Goal: Task Accomplishment & Management: Use online tool/utility

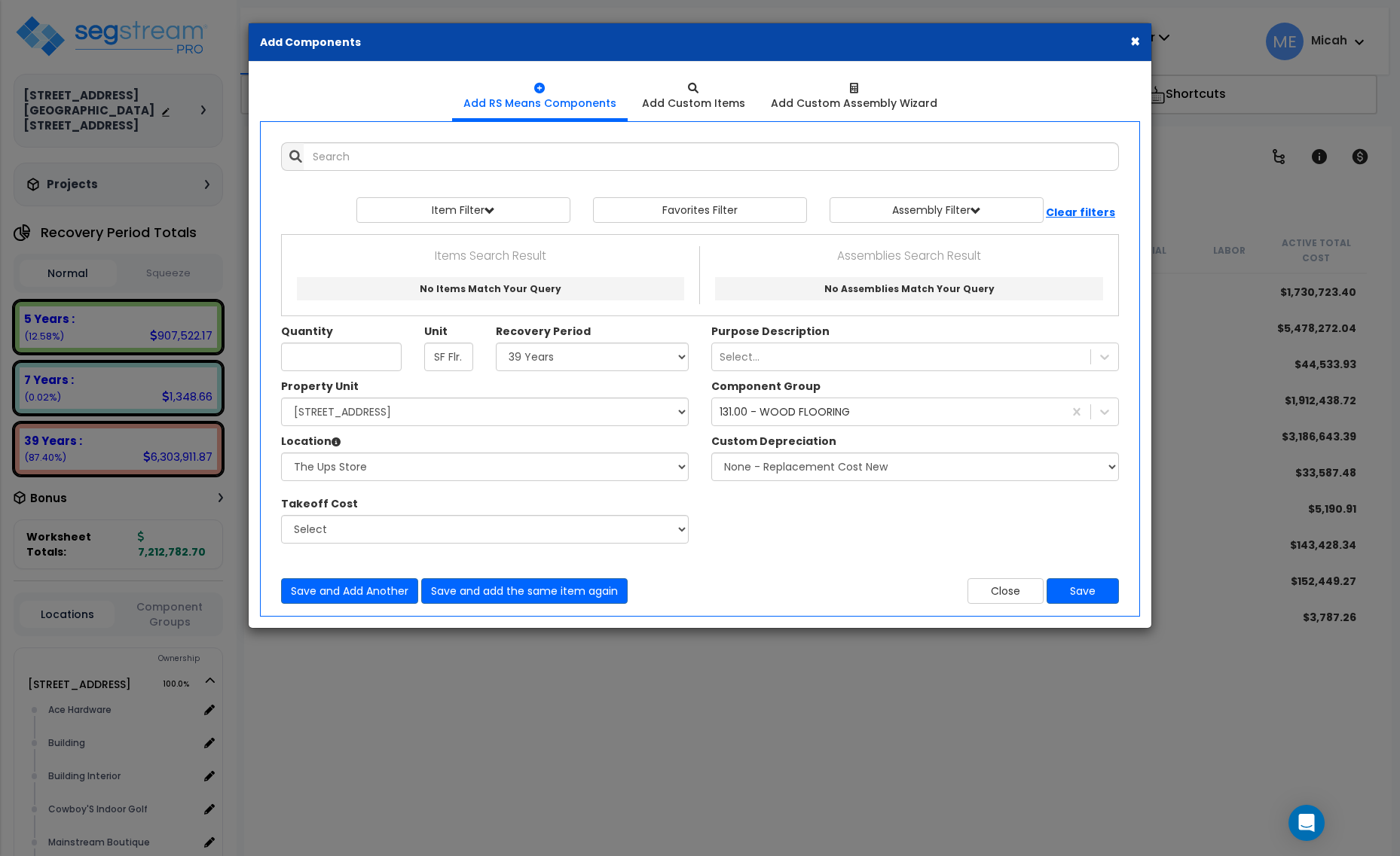
select select "39Y"
select select "161428"
select select "2627"
click at [327, 161] on input "text" at bounding box center [711, 156] width 815 height 28
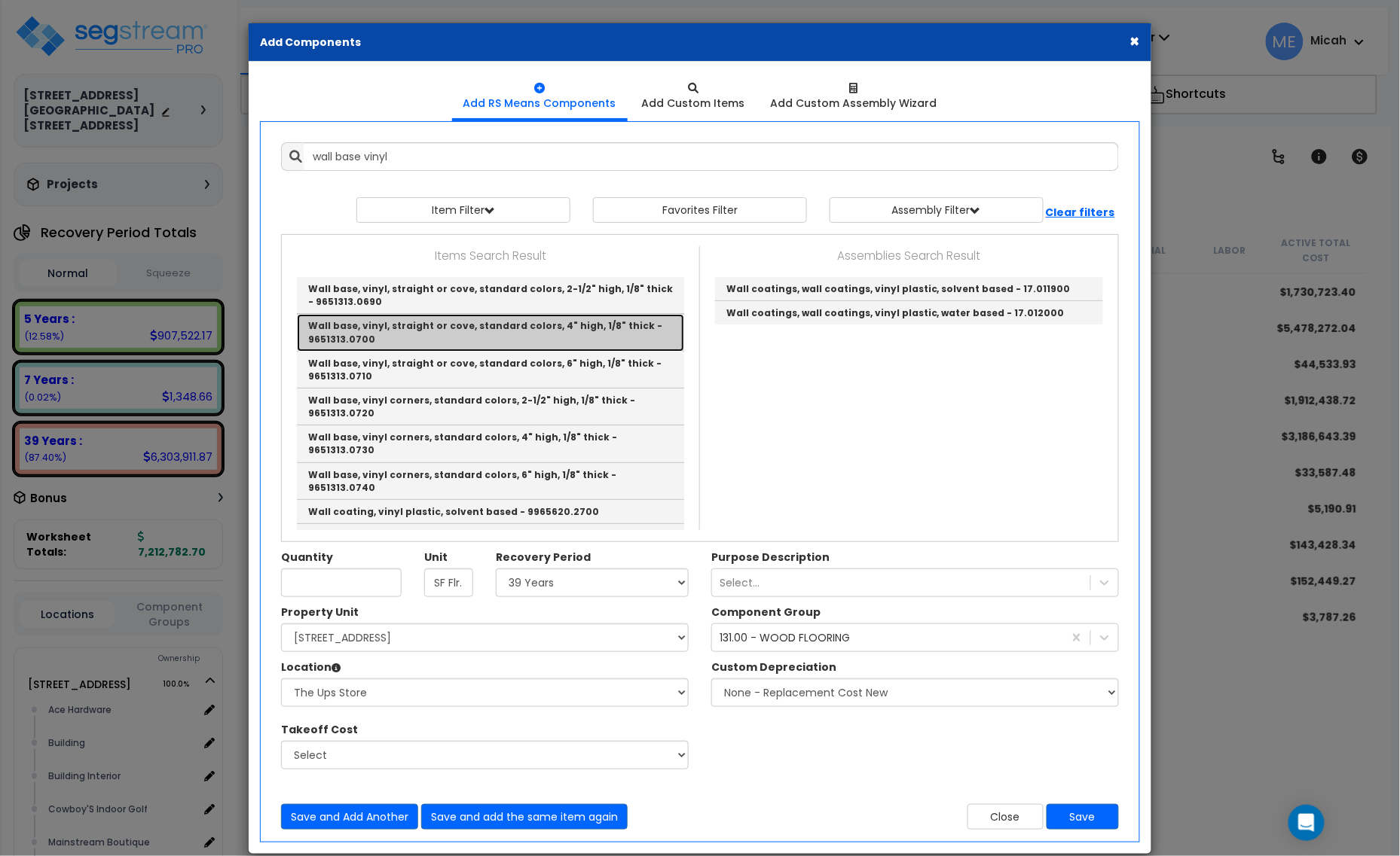
click at [513, 329] on link "Wall base, vinyl, straight or cove, standard colors, 4" high, 1/8" thick - 9651…" at bounding box center [491, 333] width 388 height 37
type input "Wall base, vinyl, straight or cove, standard colors, 4" high, 1/8" thick - 9651…"
type input "L.F."
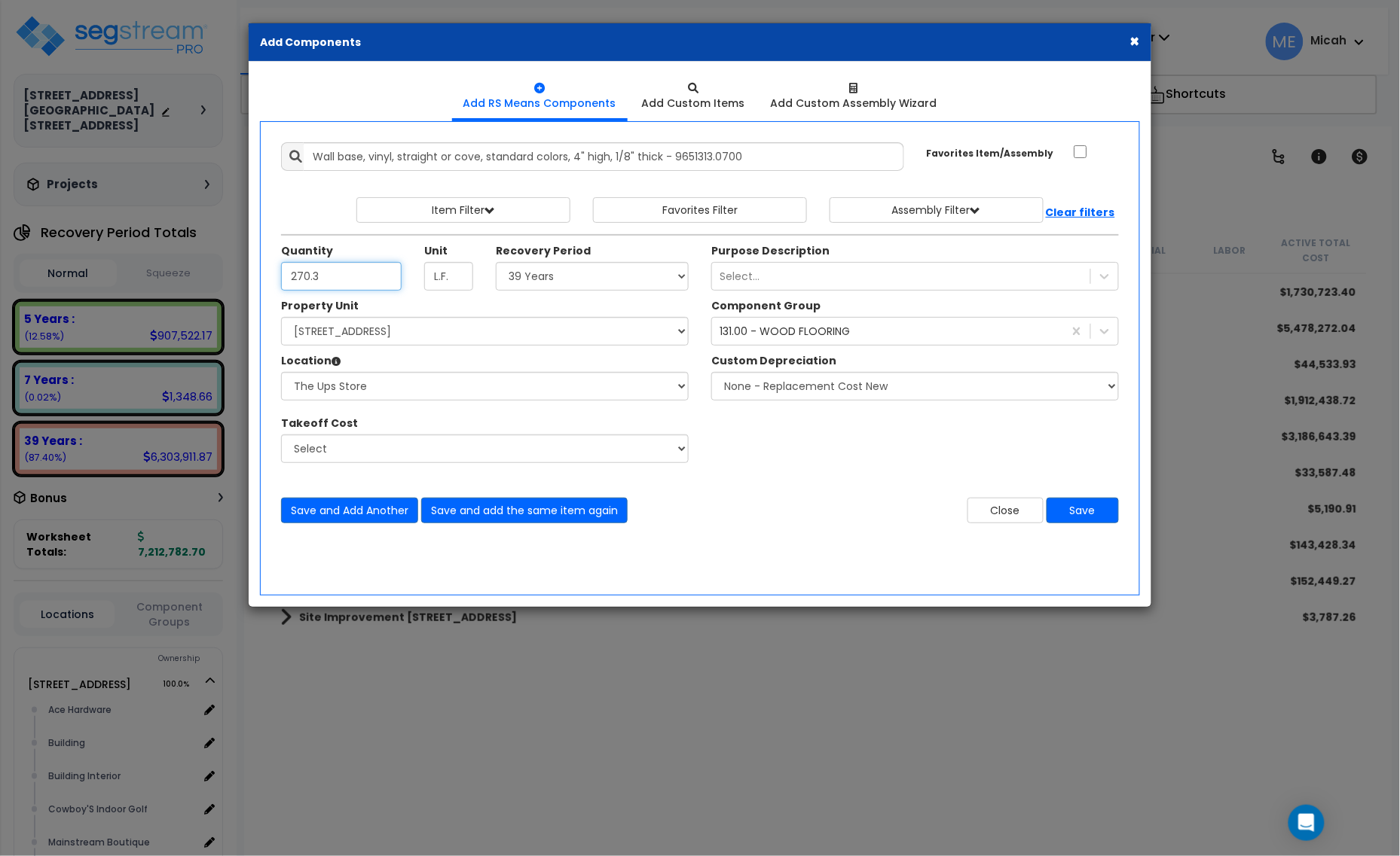
type input "270.3"
click at [567, 279] on select "Select 5 Years 7 Years 15 Years 20 Years 39 Years 27.5 Year" at bounding box center [592, 276] width 193 height 28
select select "5Y"
click at [497, 263] on select "Select 5 Years 7 Years 15 Years 20 Years 39 Years 27.5 Year" at bounding box center [592, 276] width 193 height 28
click at [488, 332] on select "Select 1408 9th St E 915 4th Ave E Site Improvement 915 4th Ave E Site Improvem…" at bounding box center [484, 331] width 407 height 28
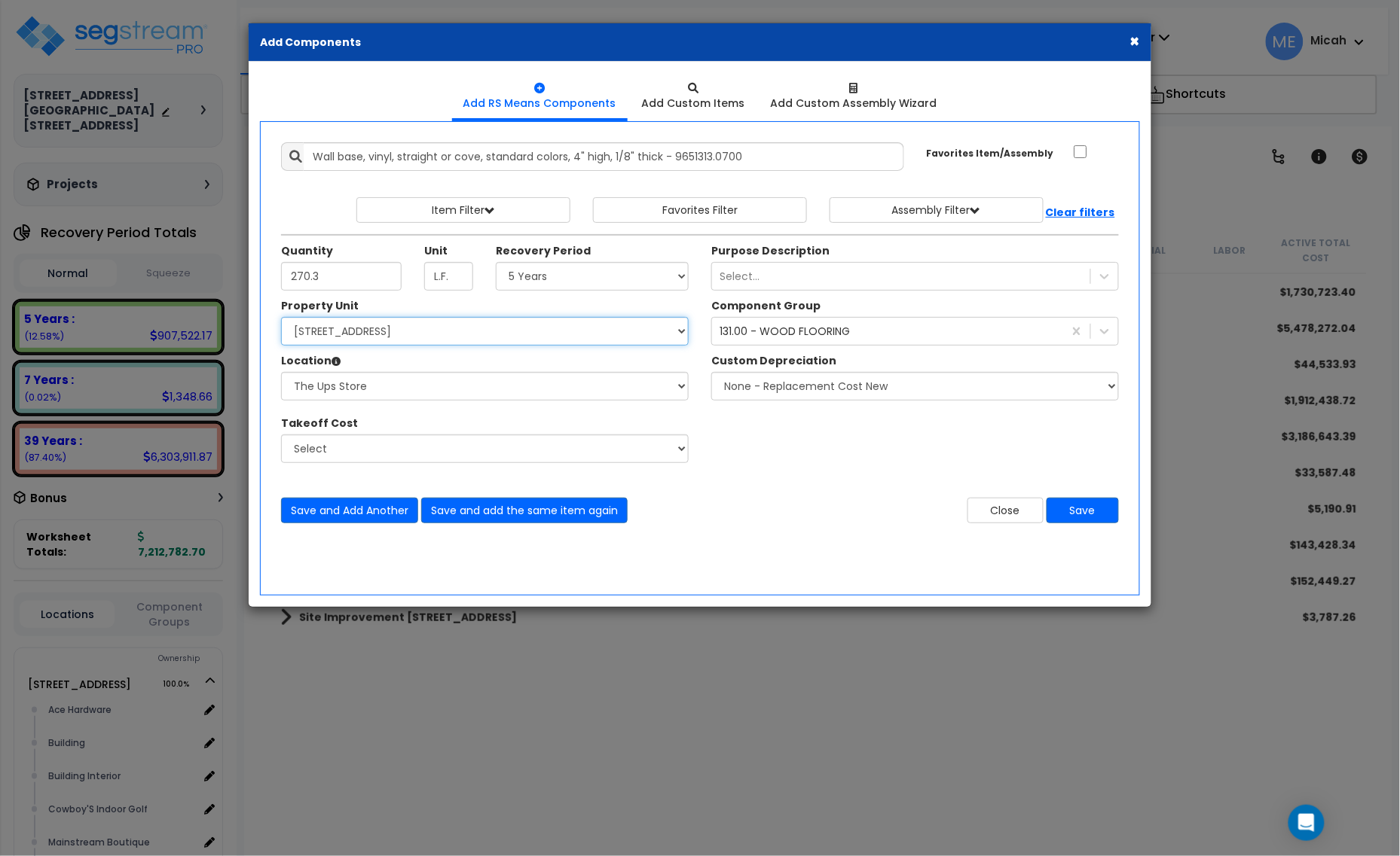
click at [490, 335] on select "Select 1408 9th St E 915 4th Ave E Site Improvement 915 4th Ave E Site Improvem…" at bounding box center [484, 331] width 407 height 28
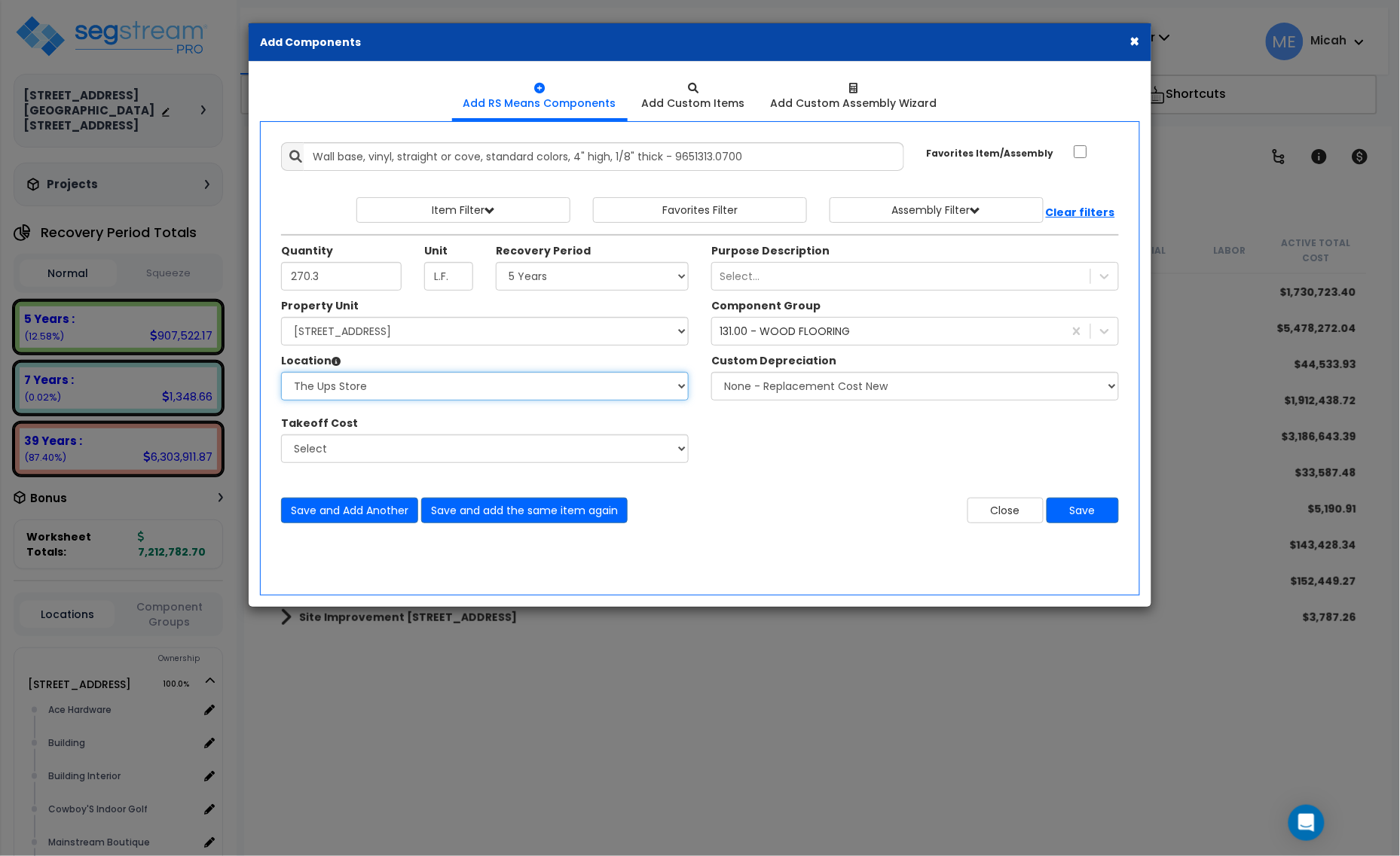
click at [456, 386] on select "Select Alchemy Salon Studio Building Building Interior Building Interior Dick'S…" at bounding box center [484, 386] width 407 height 28
select select "31282"
click at [281, 373] on select "Select Alchemy Salon Studio Building Building Interior Building Interior Dick'S…" at bounding box center [484, 386] width 407 height 28
click at [963, 334] on div "131.00 - WOOD FLOORING" at bounding box center [888, 331] width 351 height 24
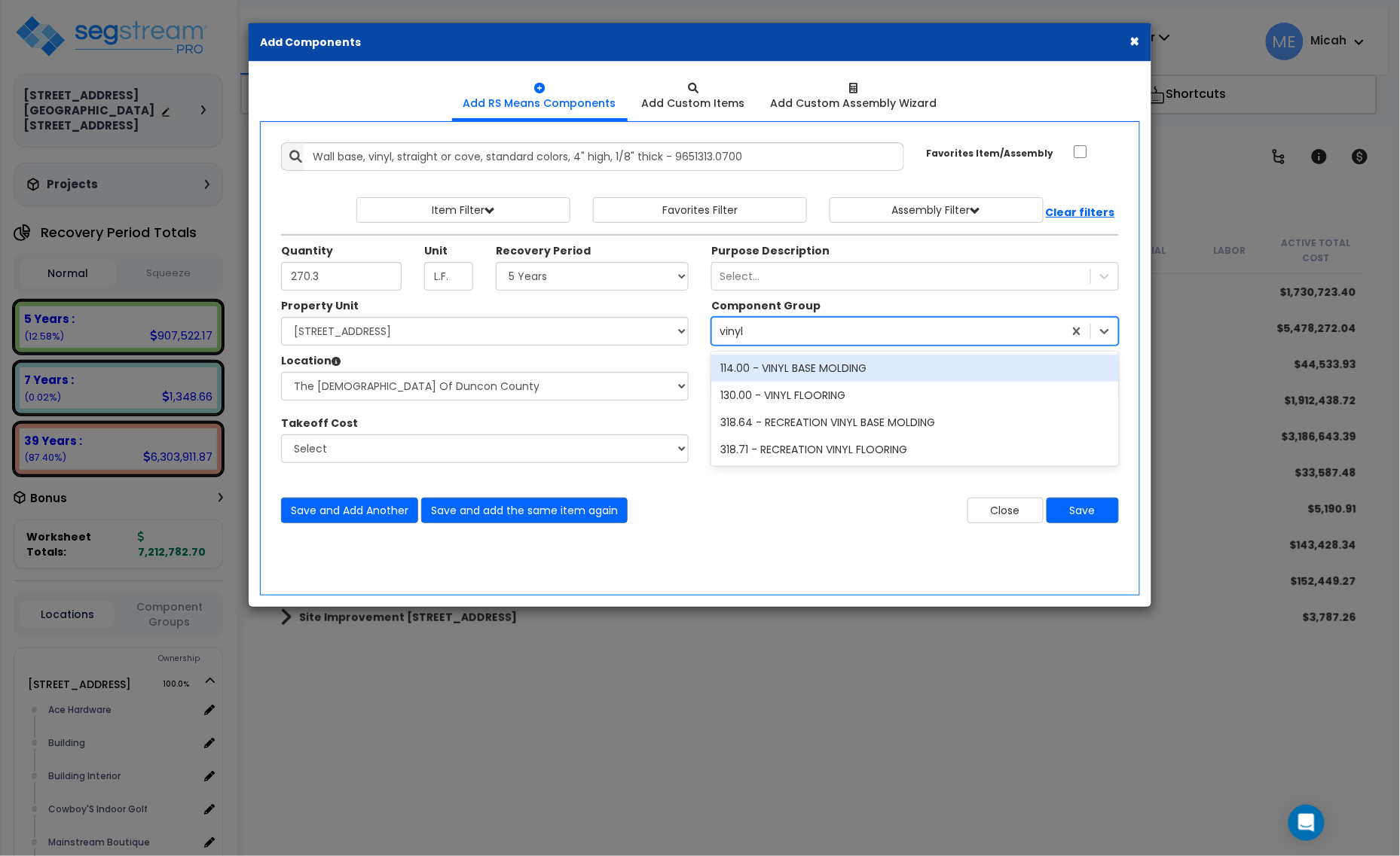
type input "vinyl"
click at [867, 375] on div "114.00 - VINYL BASE MOLDING" at bounding box center [915, 368] width 407 height 27
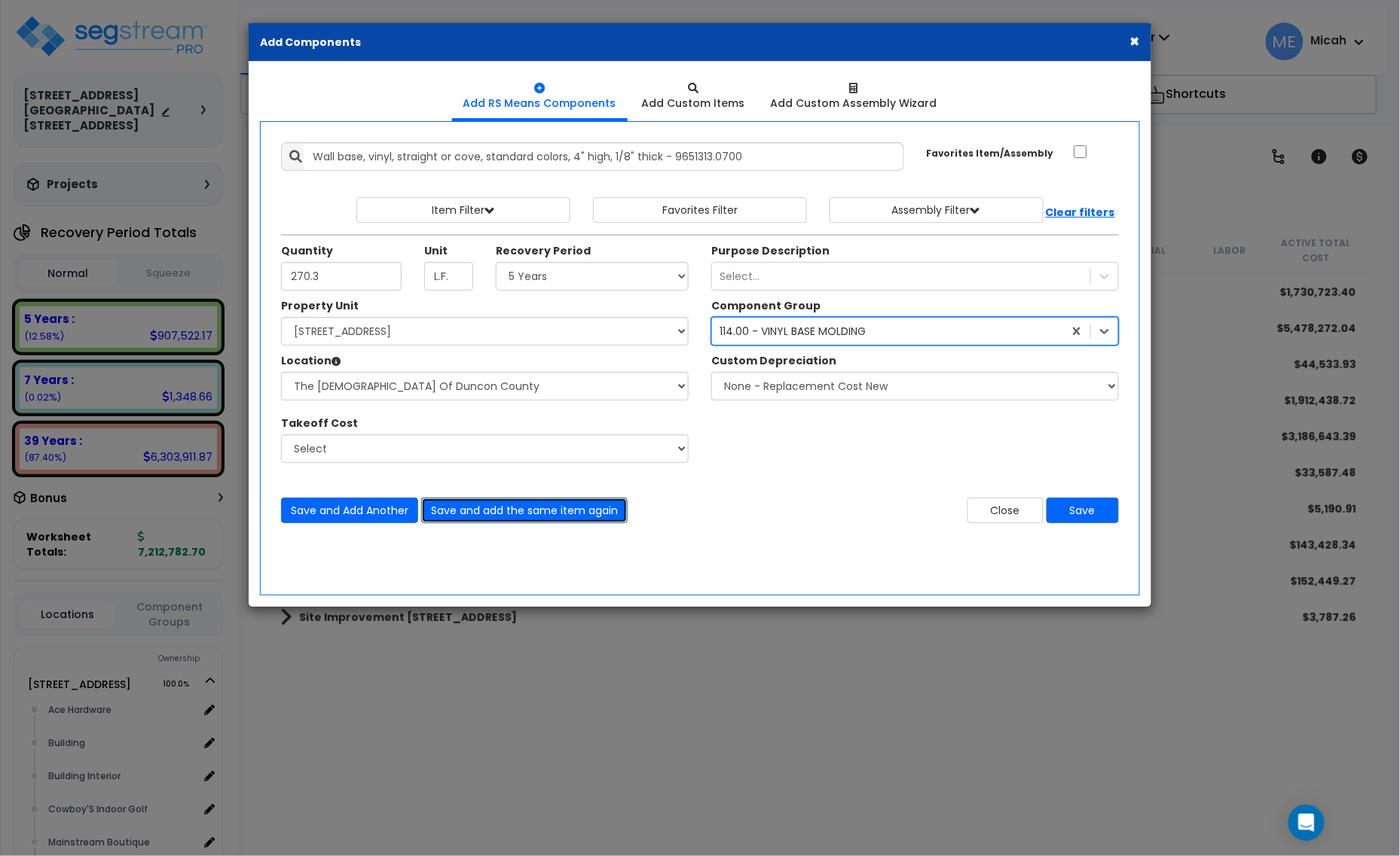
click at [507, 507] on button "Save and add the same item again" at bounding box center [524, 510] width 207 height 25
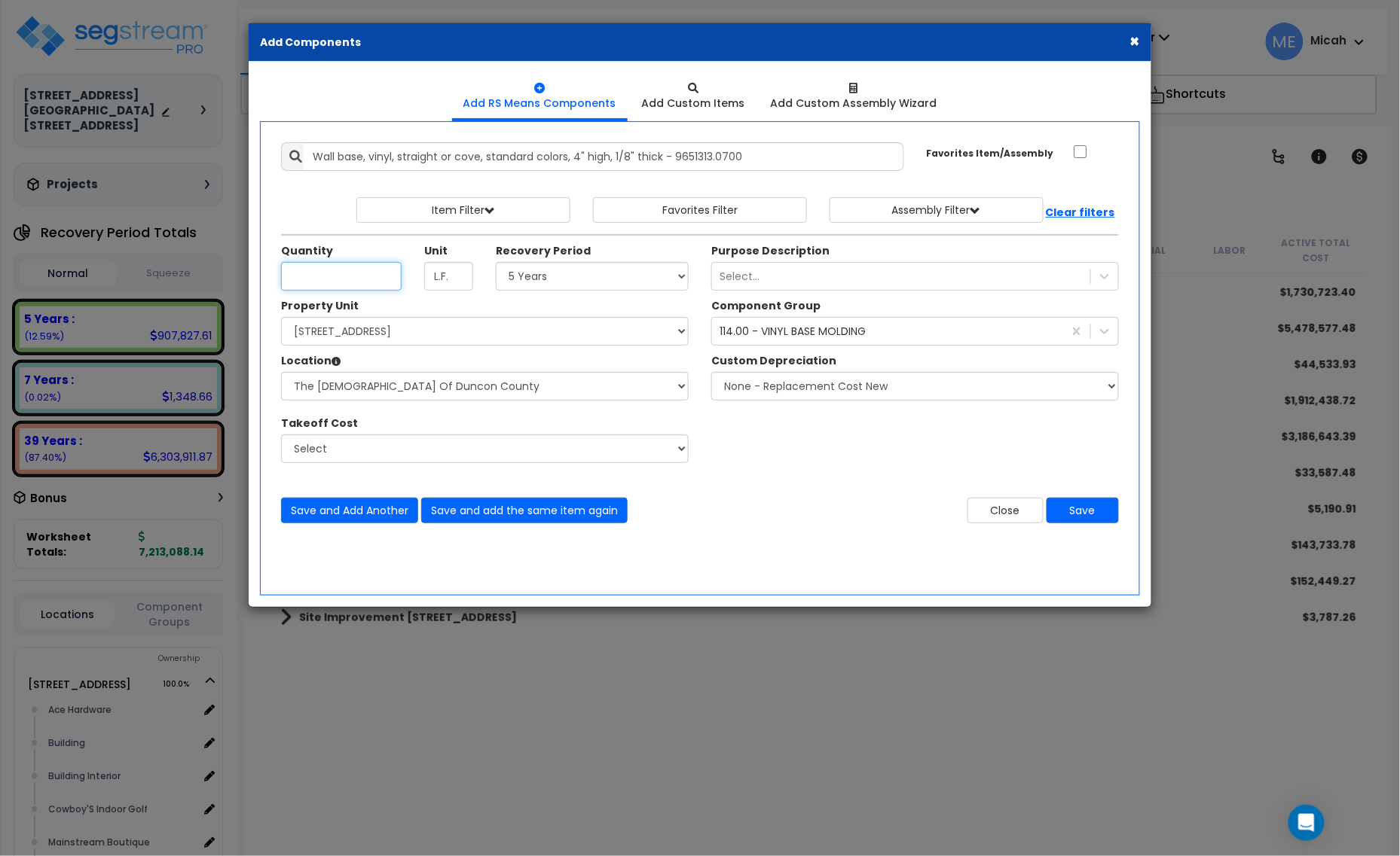
click at [348, 279] on input "Unit Quantity" at bounding box center [341, 276] width 121 height 28
type input "199.3"
click at [484, 389] on select "Select Alchemy Salon Studio Building Building Interior Building Interior Dick'S…" at bounding box center [484, 386] width 407 height 28
select select "31139"
click at [281, 373] on select "Select Alchemy Salon Studio Building Building Interior Building Interior Dick'S…" at bounding box center [484, 386] width 407 height 28
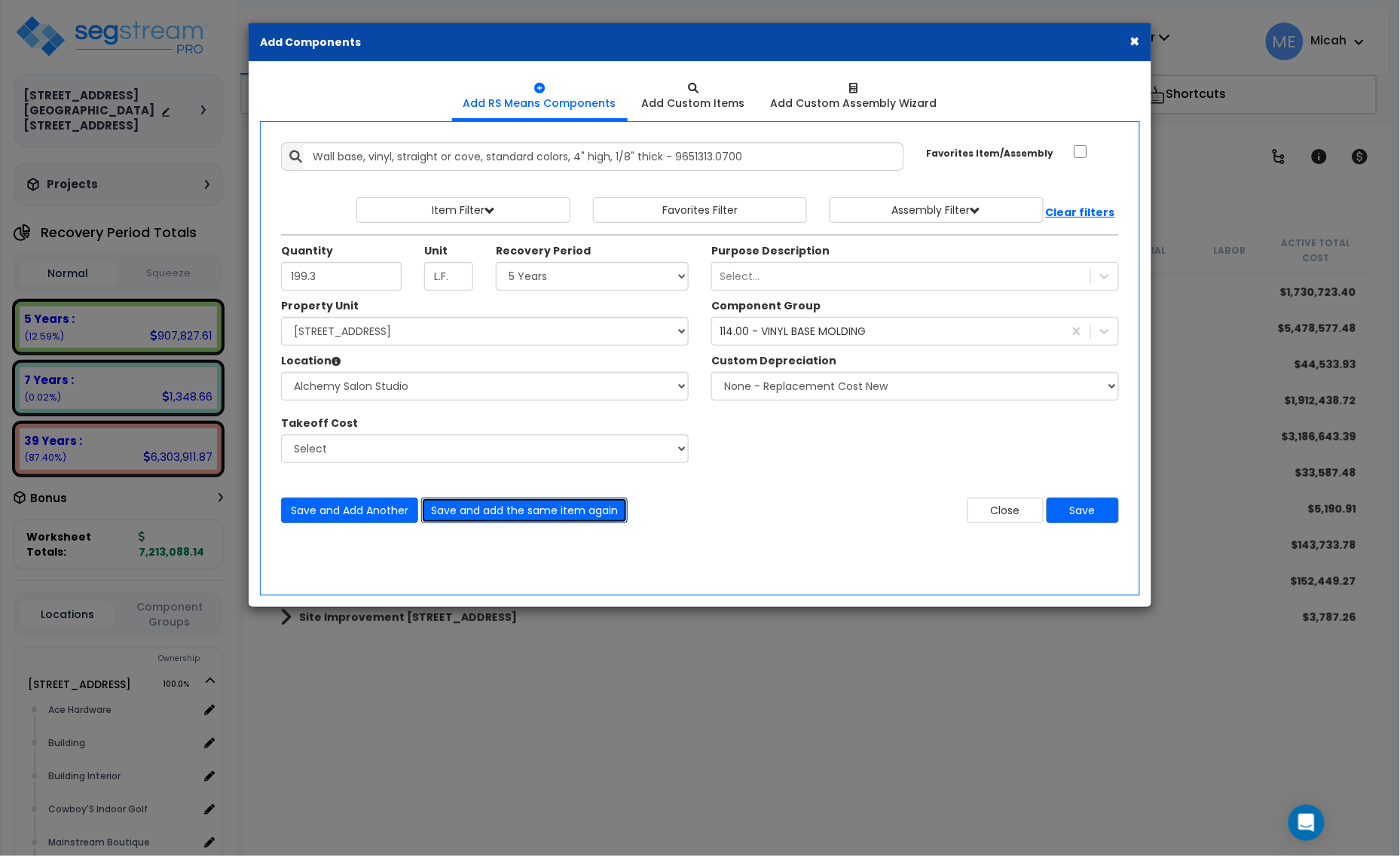
drag, startPoint x: 541, startPoint y: 513, endPoint x: 384, endPoint y: 626, distance: 193.4
click at [543, 513] on button "Save and add the same item again" at bounding box center [524, 510] width 207 height 25
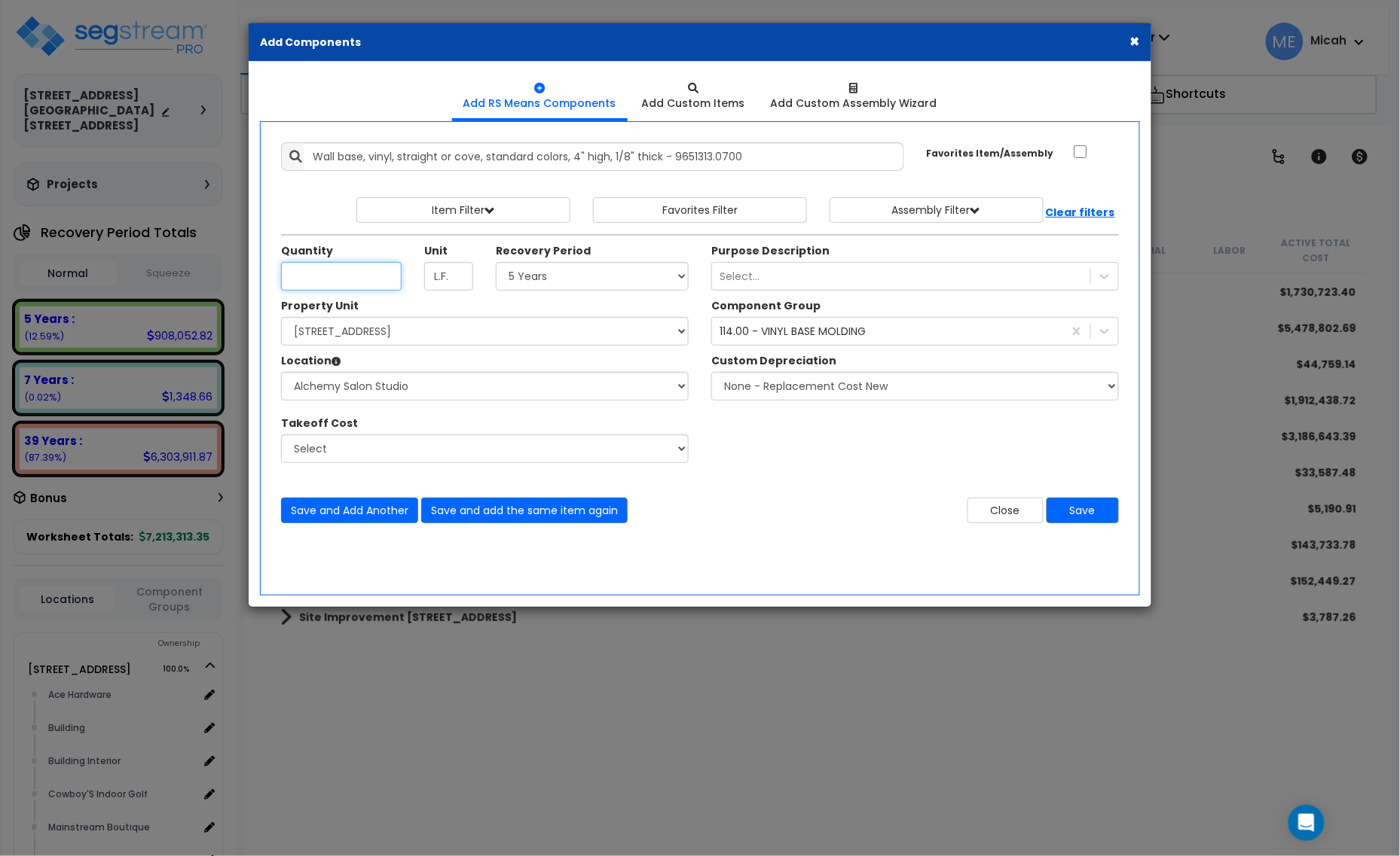
click at [302, 270] on input "Unit Quantity" at bounding box center [341, 276] width 121 height 28
type input "468.8"
click at [503, 379] on select "Select Alchemy Salon Studio Building Building Interior Building Interior Dick'S…" at bounding box center [484, 386] width 407 height 28
select select "2627"
click at [281, 373] on select "Select Alchemy Salon Studio Building Building Interior Building Interior Dick'S…" at bounding box center [484, 386] width 407 height 28
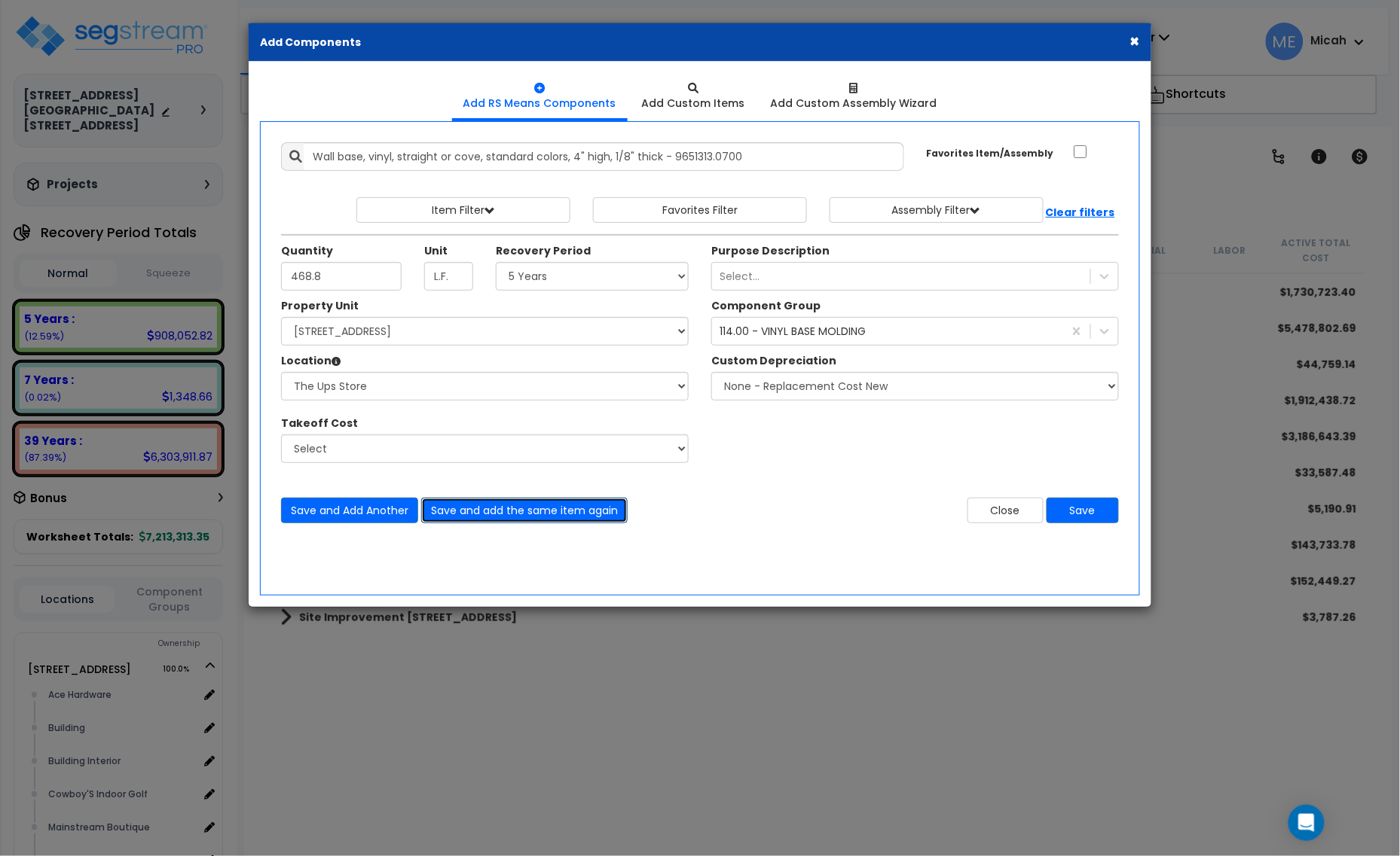
click at [541, 510] on button "Save and add the same item again" at bounding box center [524, 510] width 207 height 25
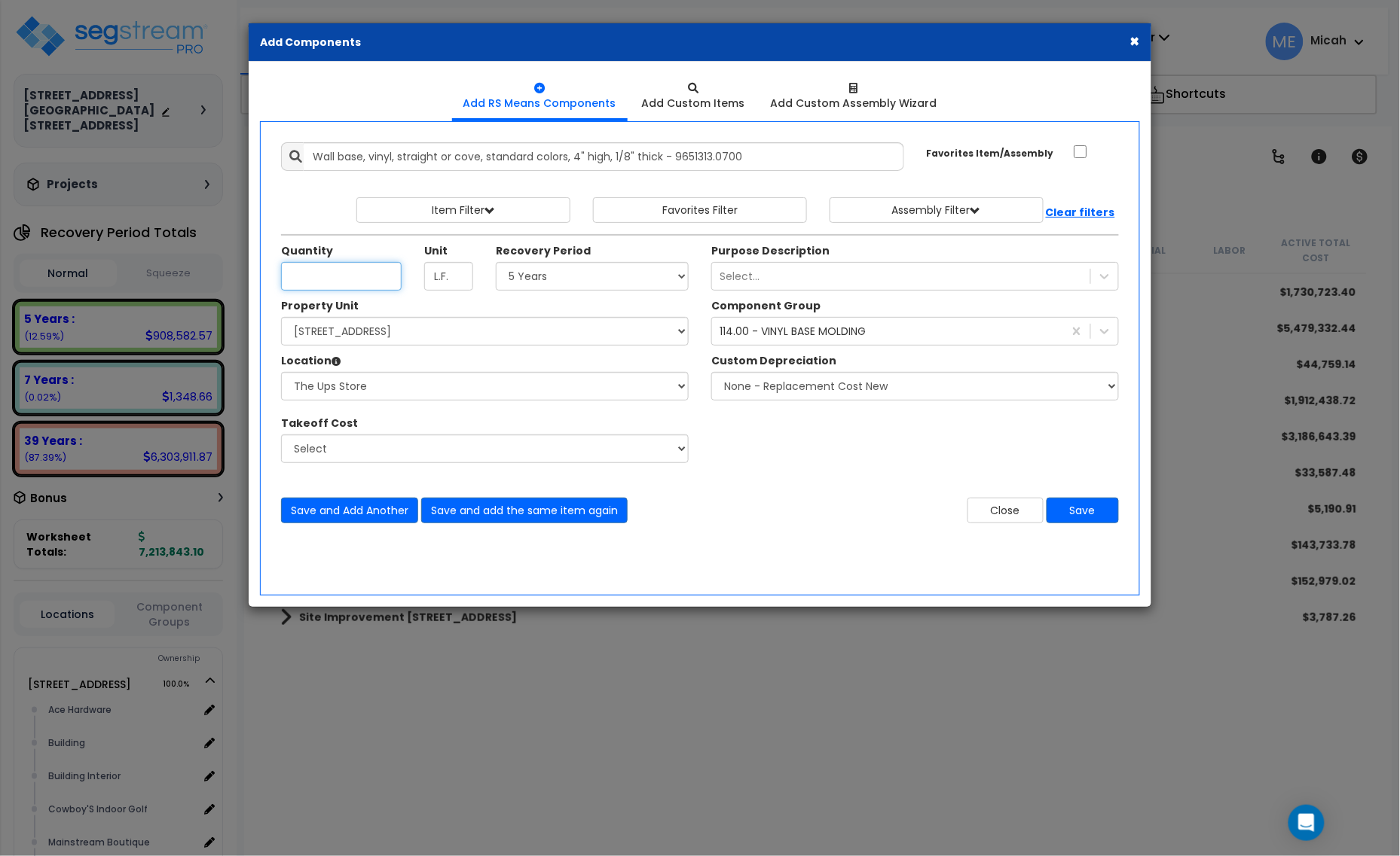
click at [356, 272] on input "Unit Quantity" at bounding box center [341, 276] width 121 height 28
type input "71.7"
click at [415, 390] on select "Select Alchemy Salon Studio Building Building Interior Building Interior Dick'S…" at bounding box center [484, 386] width 407 height 28
select select "31283"
click at [281, 373] on select "Select Alchemy Salon Studio Building Building Interior Building Interior Dick'S…" at bounding box center [484, 386] width 407 height 28
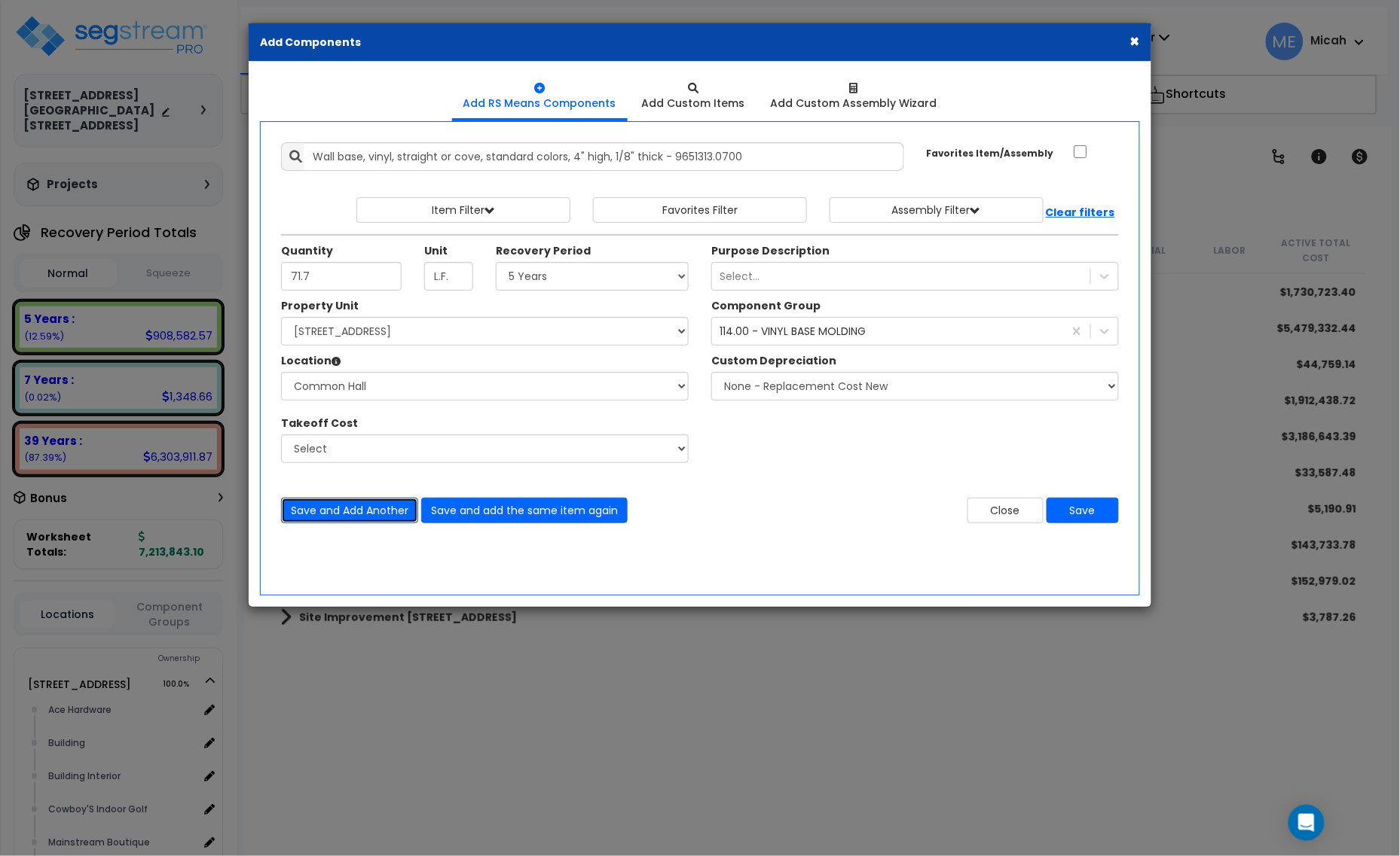
click at [383, 516] on button "Save and Add Another" at bounding box center [349, 510] width 137 height 25
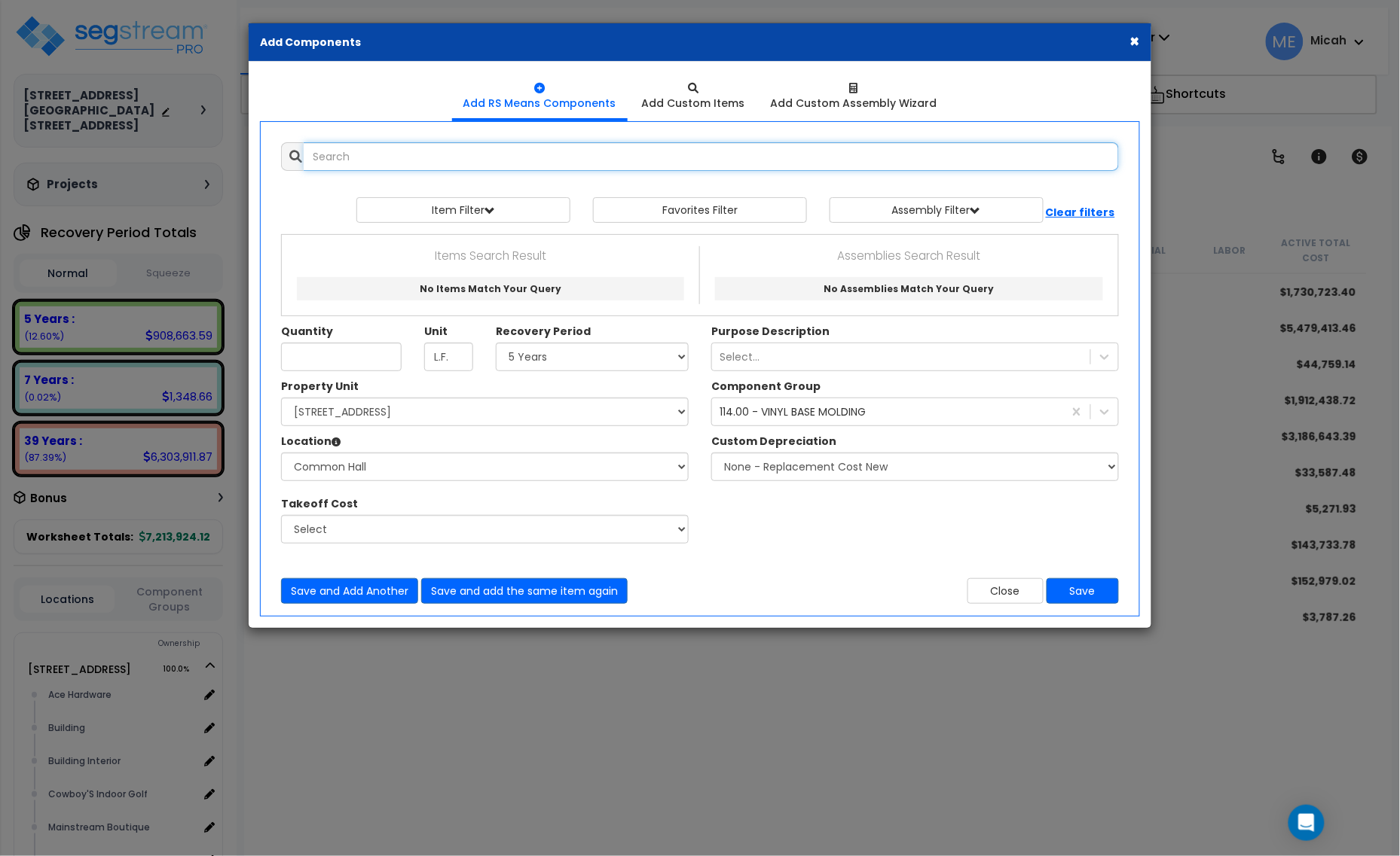
click at [392, 158] on input "text" at bounding box center [711, 156] width 815 height 28
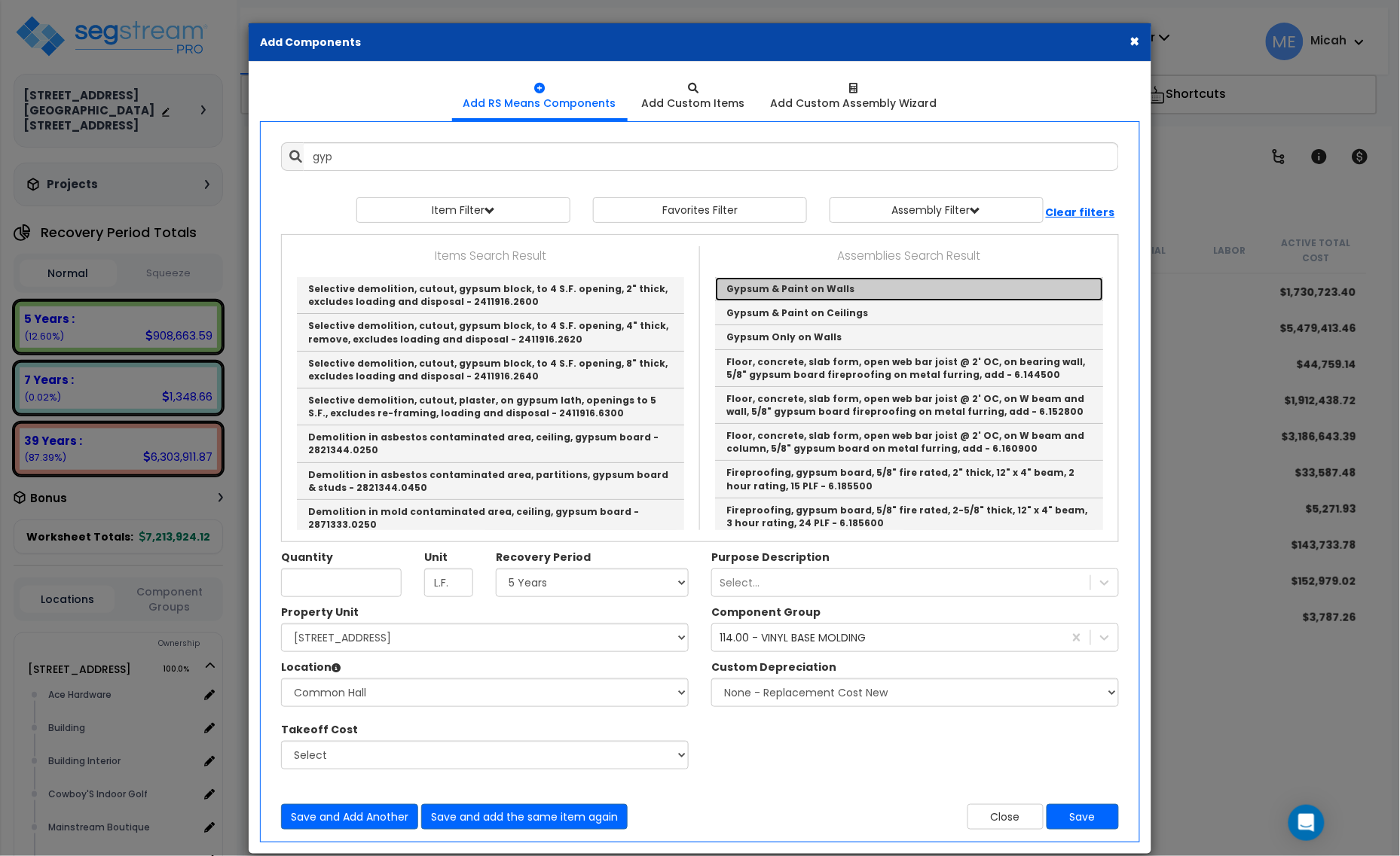
click at [788, 284] on link "Gypsum & Paint on Walls" at bounding box center [909, 289] width 388 height 24
type input "Gypsum & Paint on Walls"
checkbox input "true"
type input "EA"
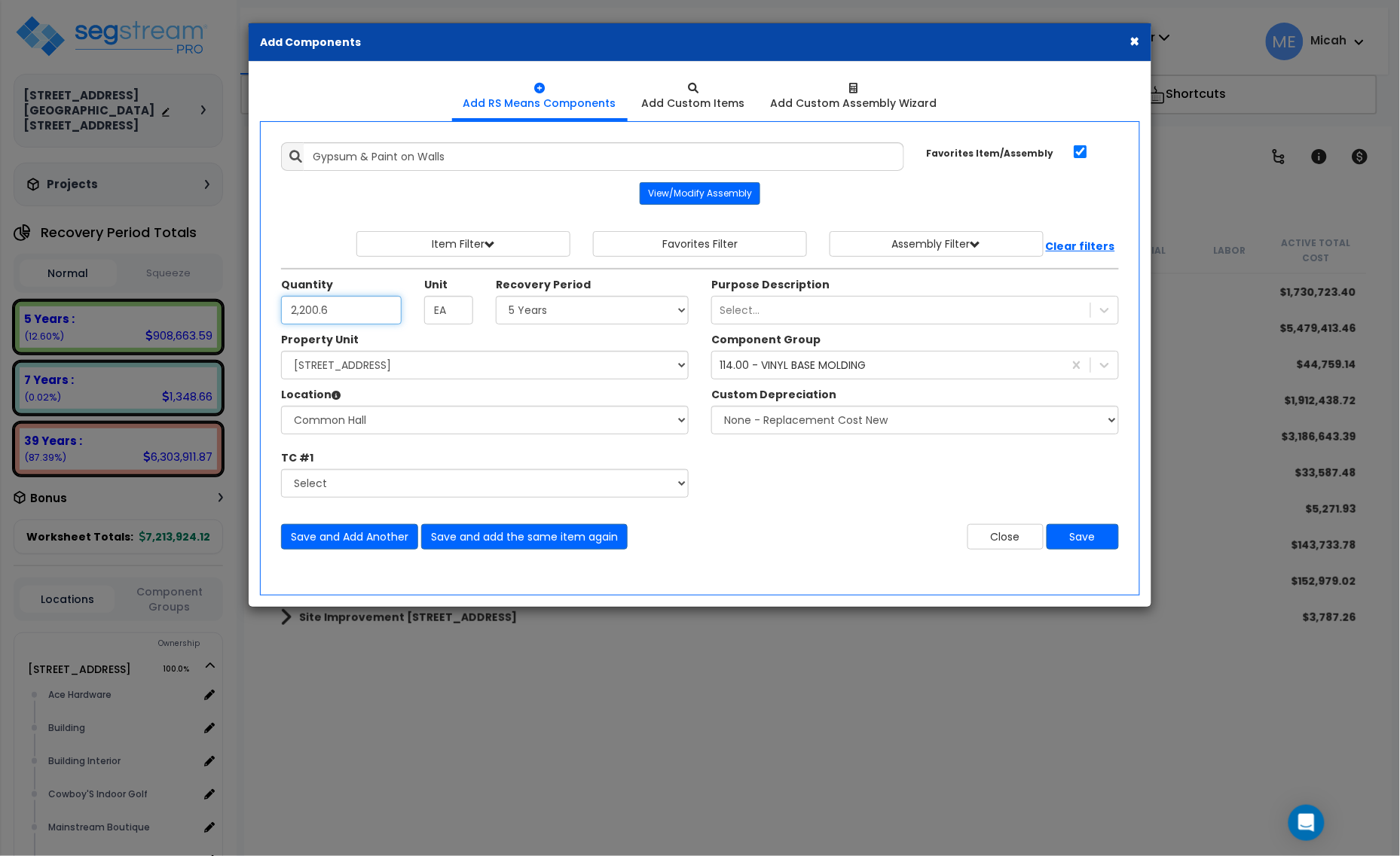
type input "2,200.6"
click at [597, 311] on select "Select 5 Years 7 Years 15 Years 20 Years 39 Years 27.5 Year" at bounding box center [592, 310] width 193 height 28
select select "39Y"
click at [497, 297] on select "Select 5 Years 7 Years 15 Years 20 Years 39 Years 27.5 Year" at bounding box center [592, 310] width 193 height 28
click at [512, 420] on select "Select Alchemy Salon Studio Building Building Interior Building Interior Dick'S…" at bounding box center [484, 420] width 407 height 28
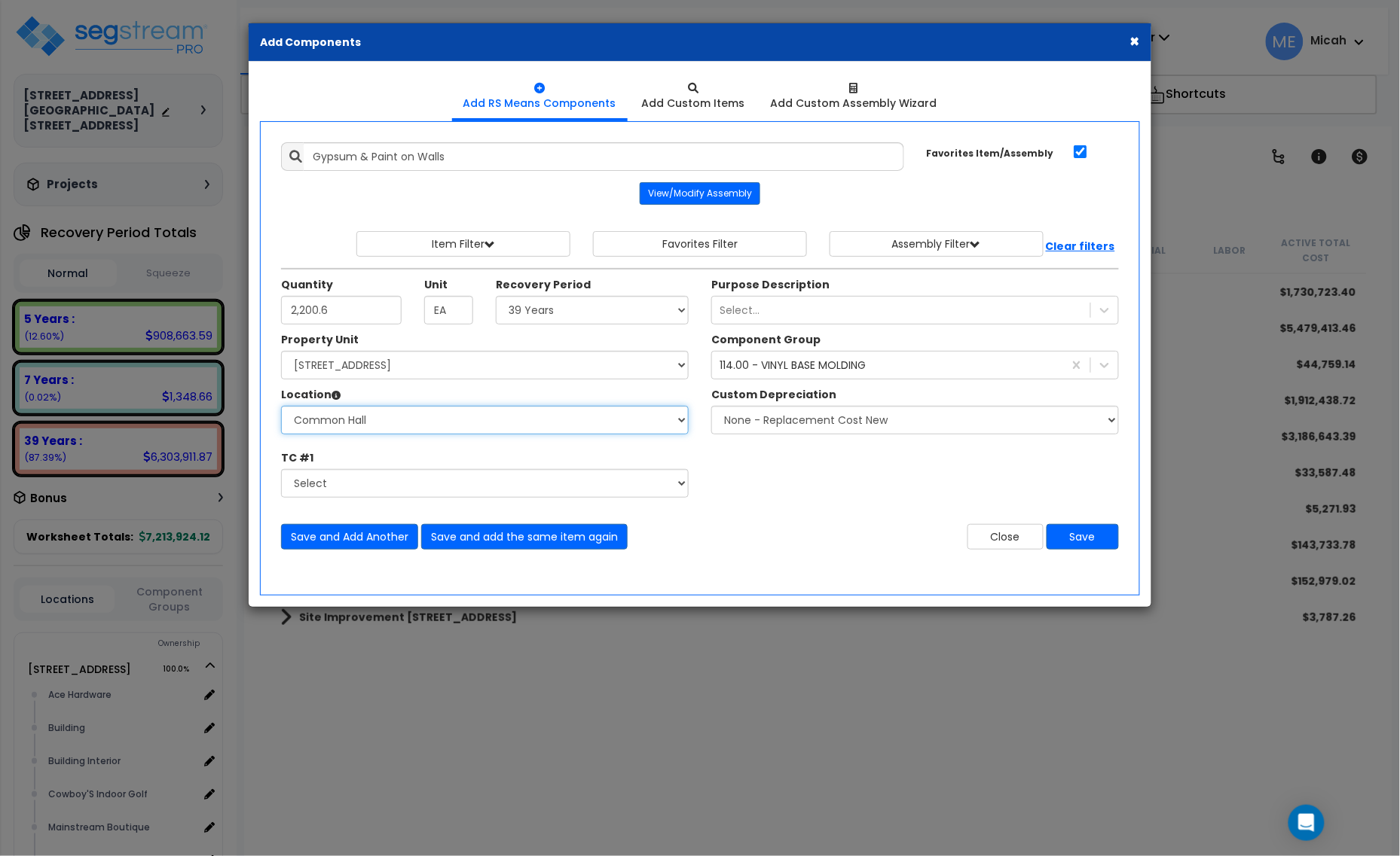
select select "31282"
click at [281, 407] on select "Select Alchemy Salon Studio Building Building Interior Building Interior Dick'S…" at bounding box center [484, 420] width 407 height 28
click at [776, 364] on div "114.00 - VINYL BASE MOLDING" at bounding box center [793, 364] width 146 height 15
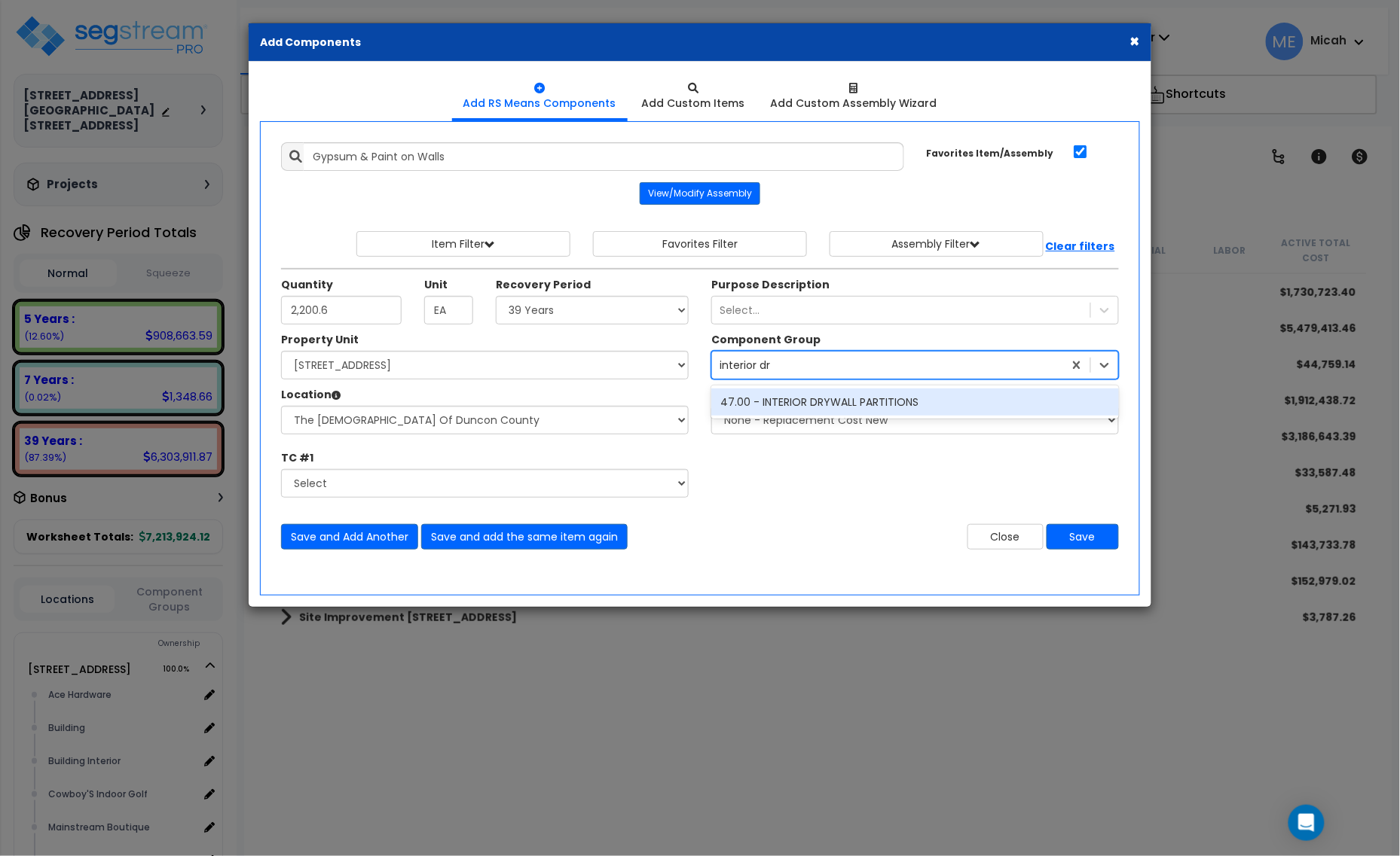
type input "interior dry"
click at [792, 404] on div "47.00 - INTERIOR DRYWALL PARTITIONS" at bounding box center [915, 402] width 407 height 27
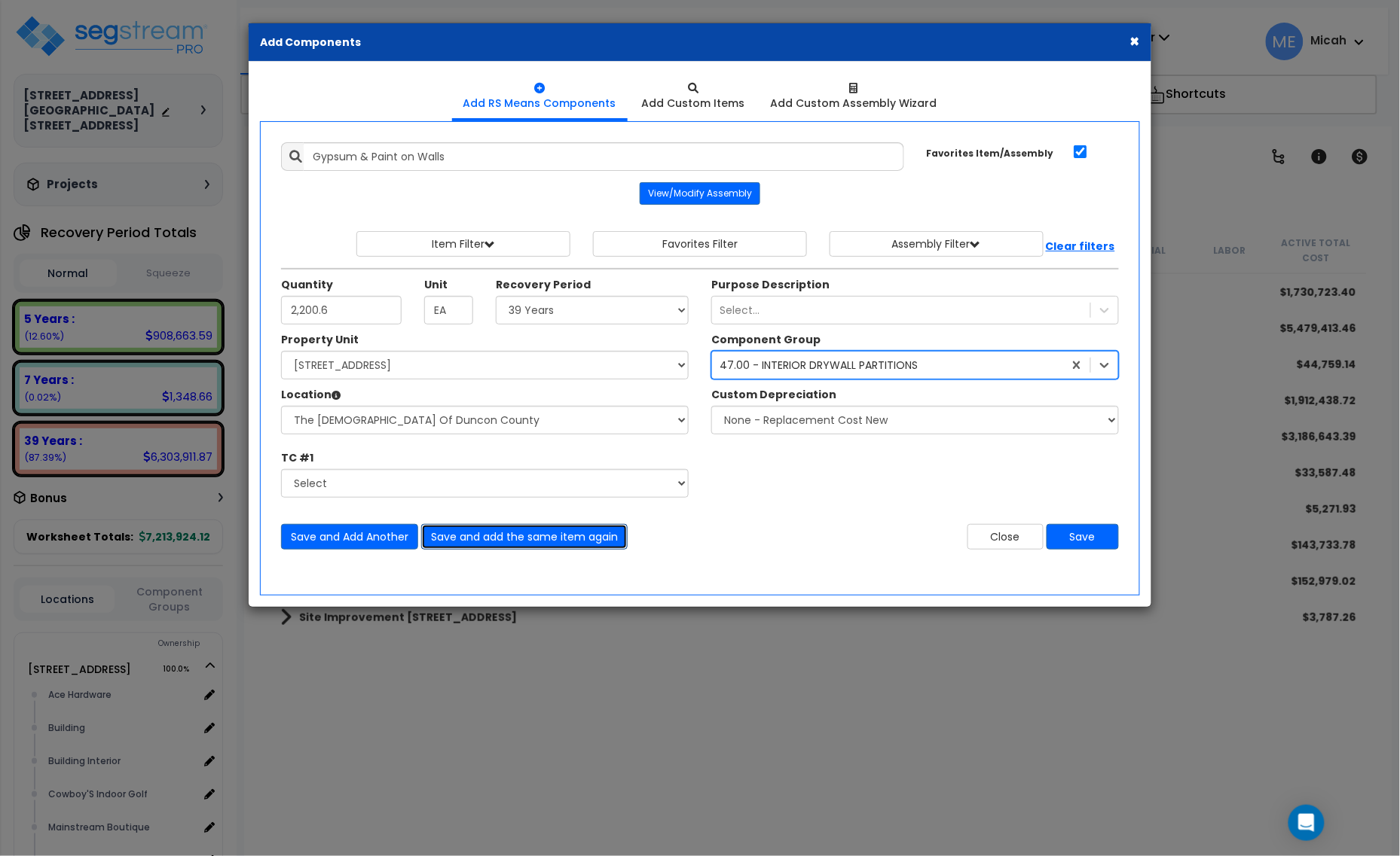
click at [502, 540] on button "Save and add the same item again" at bounding box center [524, 537] width 207 height 25
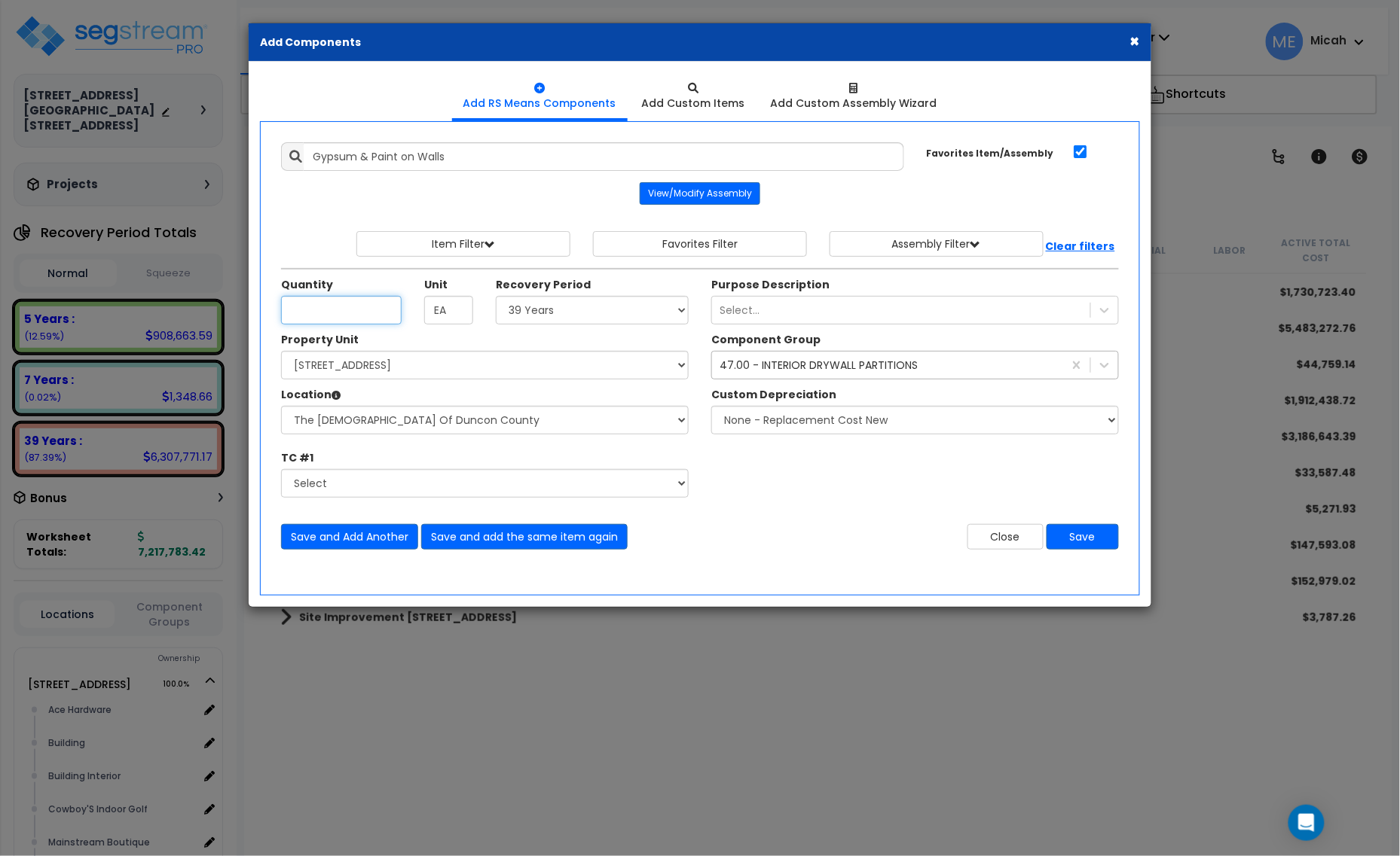
click at [321, 321] on input "Unit Quantity" at bounding box center [341, 310] width 121 height 28
type input "705.3"
click at [581, 531] on button "Save and add the same item again" at bounding box center [524, 537] width 207 height 25
click at [310, 305] on input "Unit Quantity" at bounding box center [341, 310] width 121 height 28
type input "233.3"
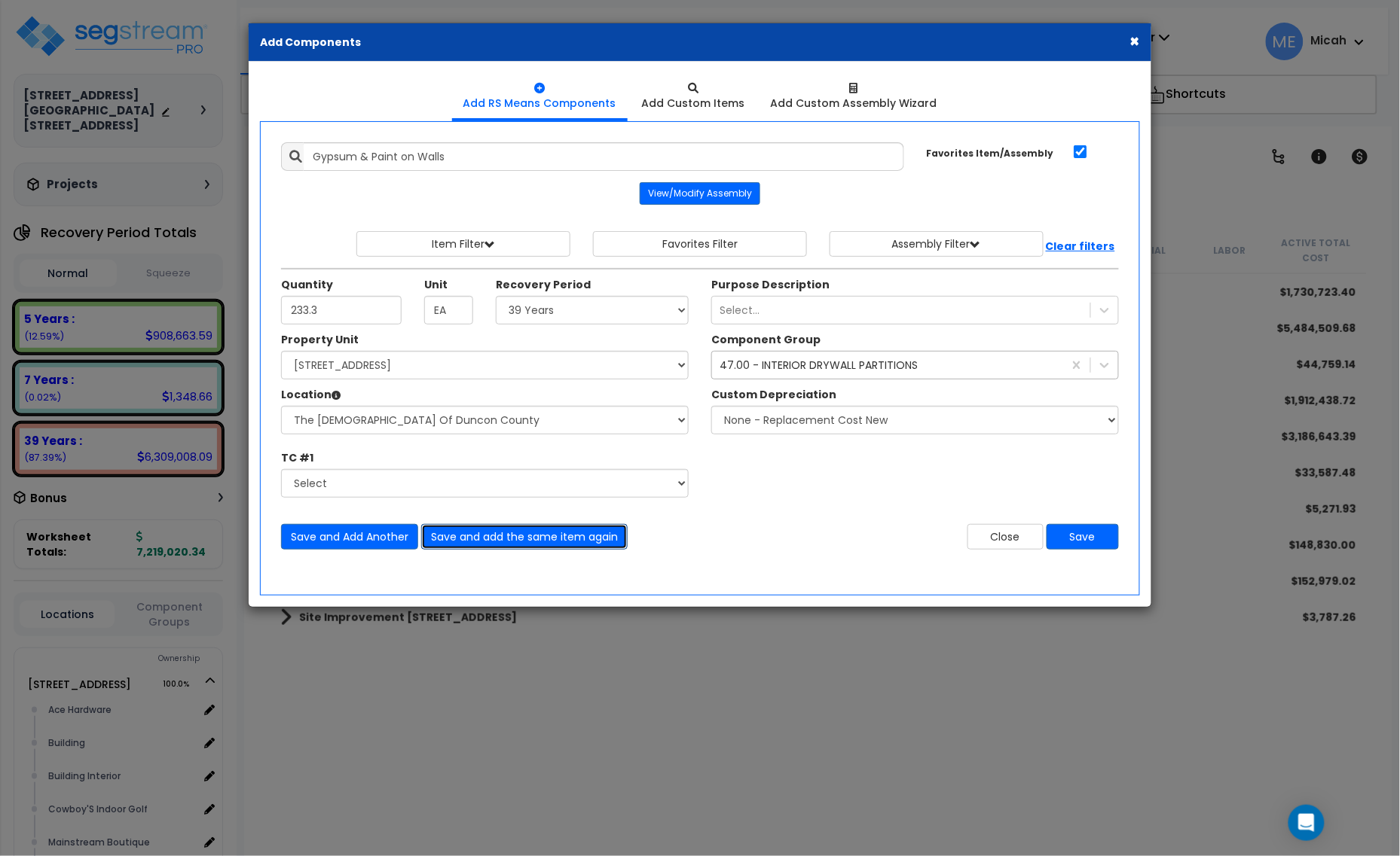
click at [483, 540] on button "Save and add the same item again" at bounding box center [524, 537] width 207 height 25
click at [339, 299] on input "Unit Quantity" at bounding box center [341, 310] width 121 height 28
type input "248.6"
click at [357, 537] on button "Save and Add Another" at bounding box center [349, 537] width 137 height 25
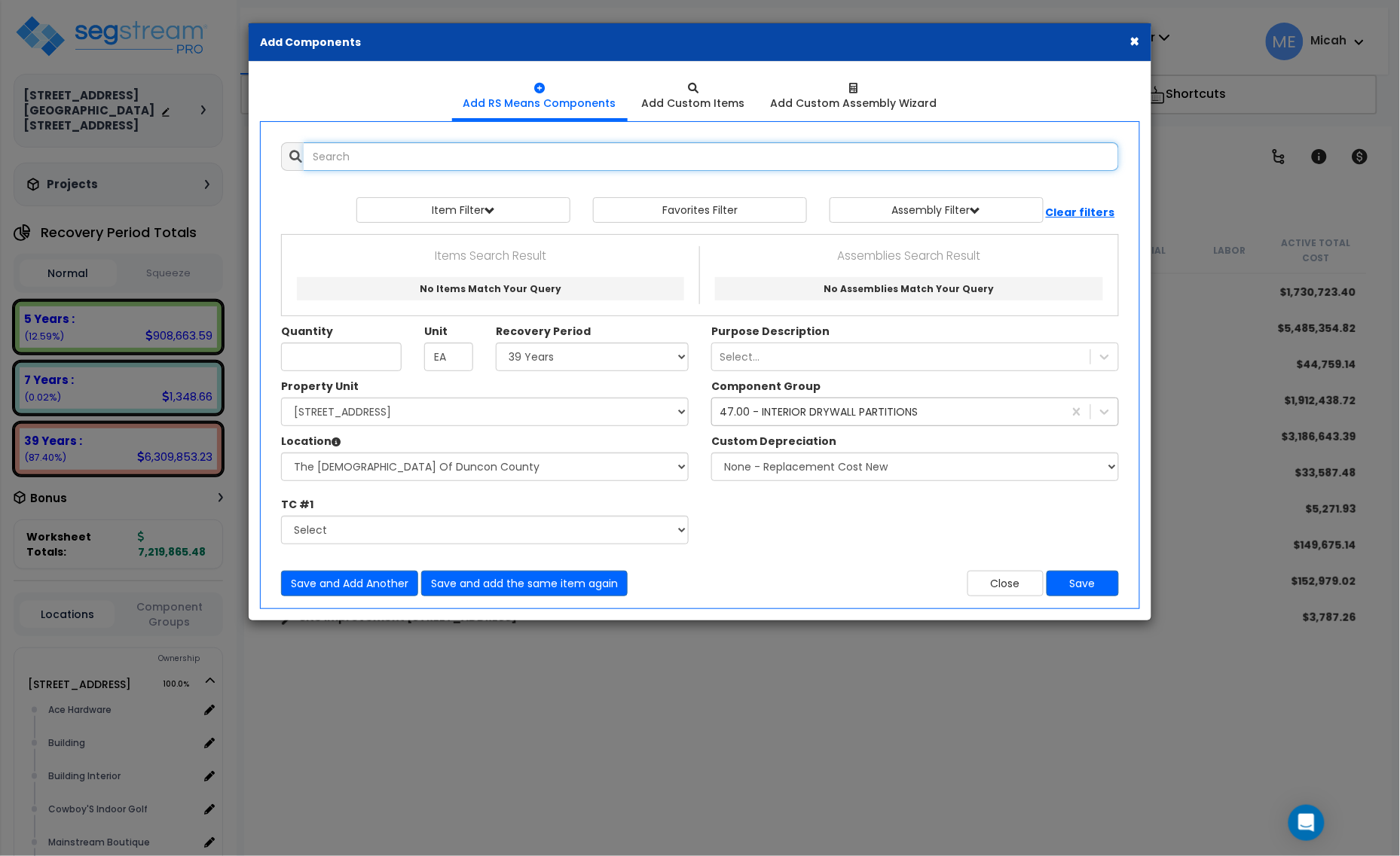
click at [399, 164] on input "text" at bounding box center [711, 156] width 815 height 28
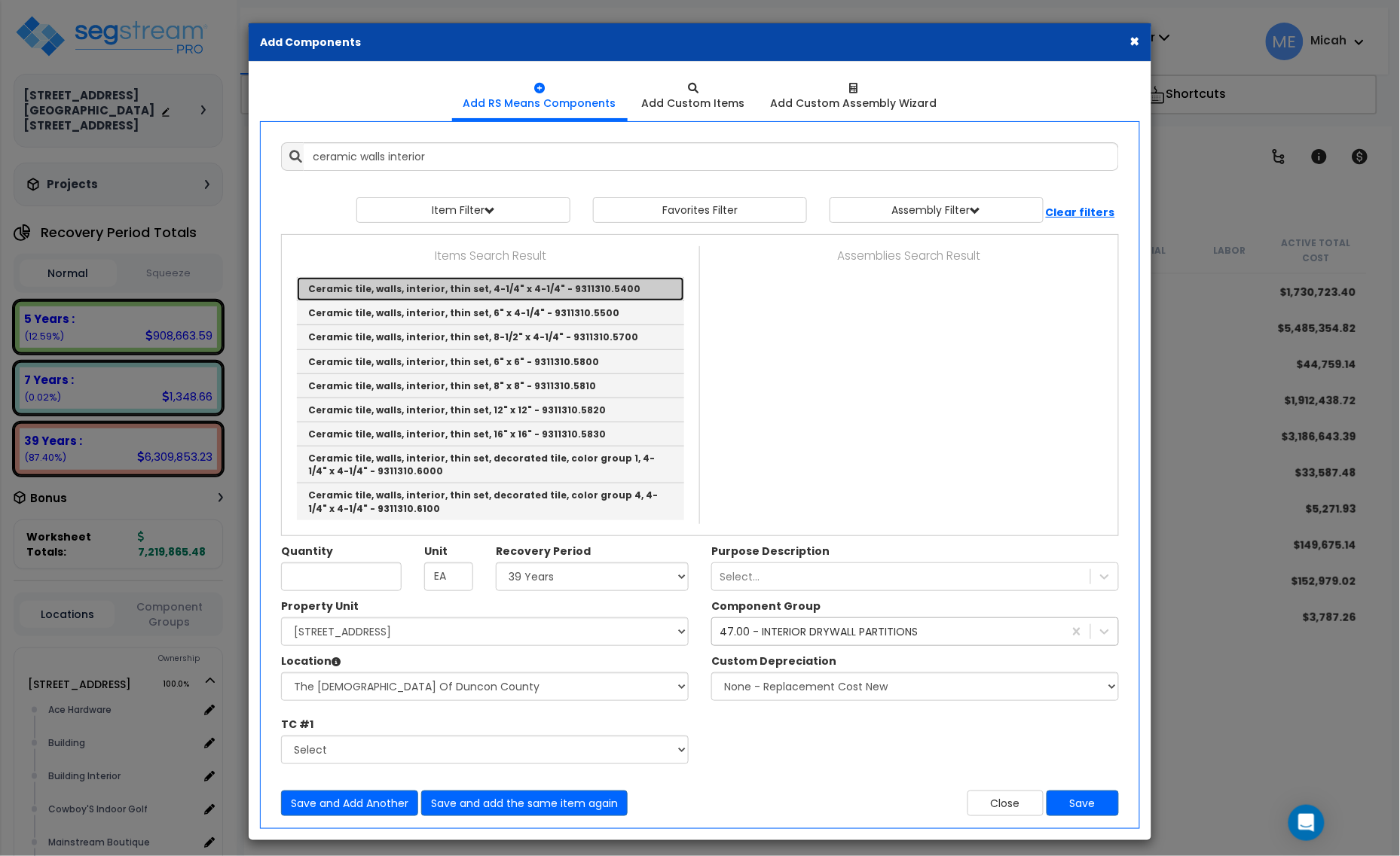
click at [607, 291] on link "Ceramic tile, walls, interior, thin set, 4-1/4" x 4-1/4" - 9311310.5400" at bounding box center [491, 289] width 388 height 24
type input "Ceramic tile, walls, interior, thin set, 4-1/4" x 4-1/4" - 9311310.5400"
checkbox input "false"
type input "S.F."
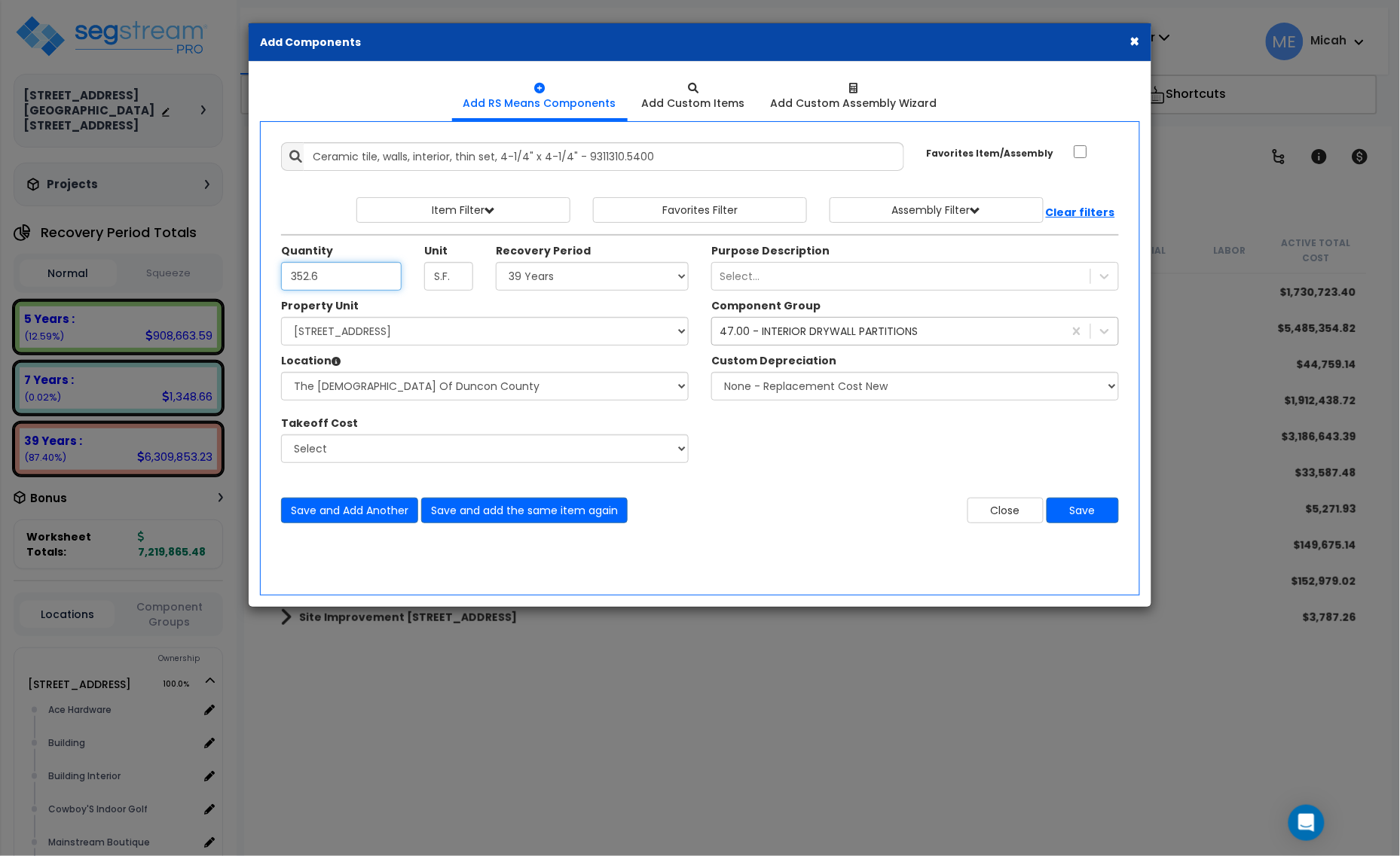
type input "352.6"
click at [918, 337] on div "47.00 - INTERIOR DRYWALL PARTITIONS interior dry" at bounding box center [888, 331] width 351 height 24
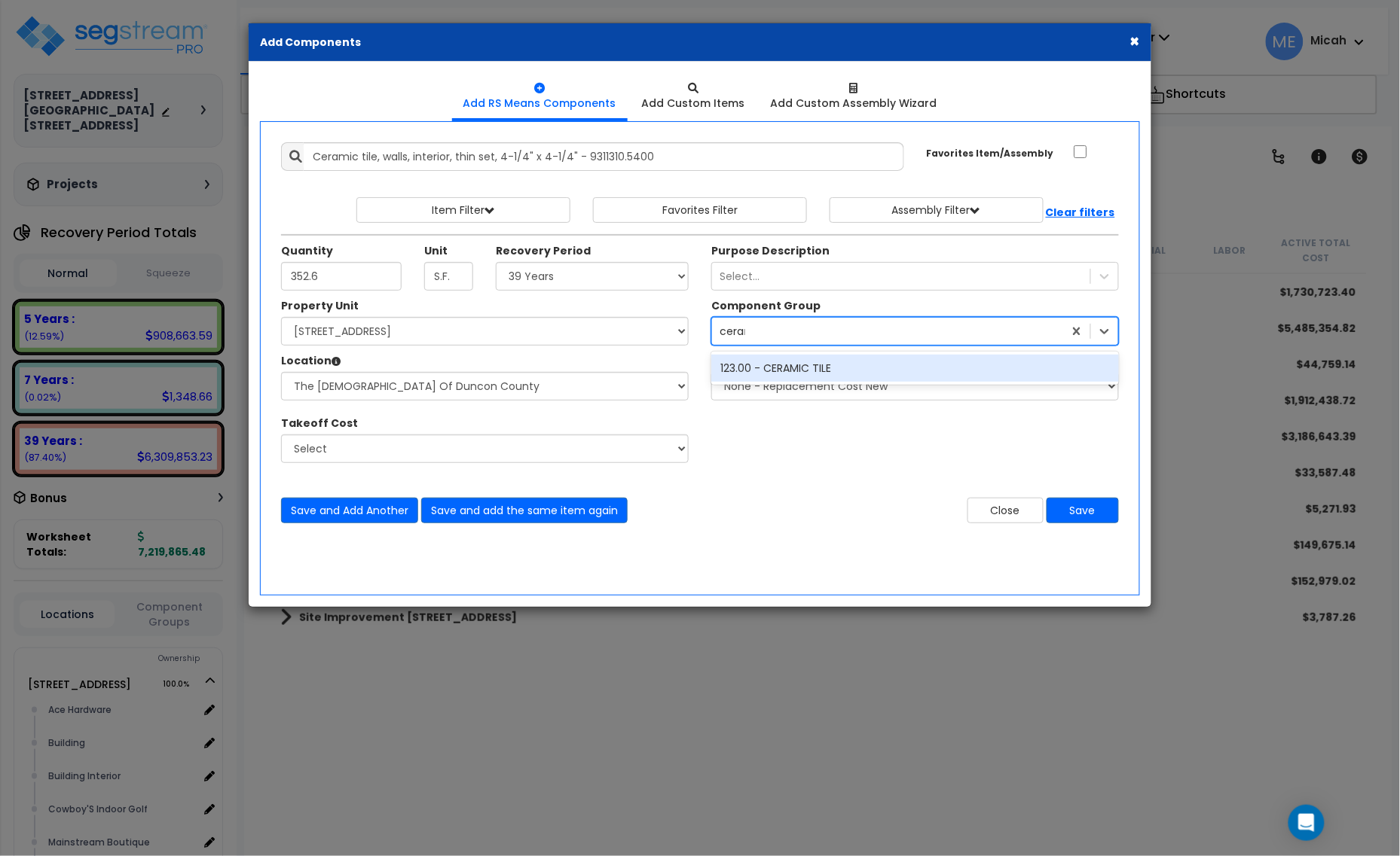
type input "cerami"
click at [863, 364] on div "123.00 - CERAMIC TILE" at bounding box center [915, 368] width 407 height 27
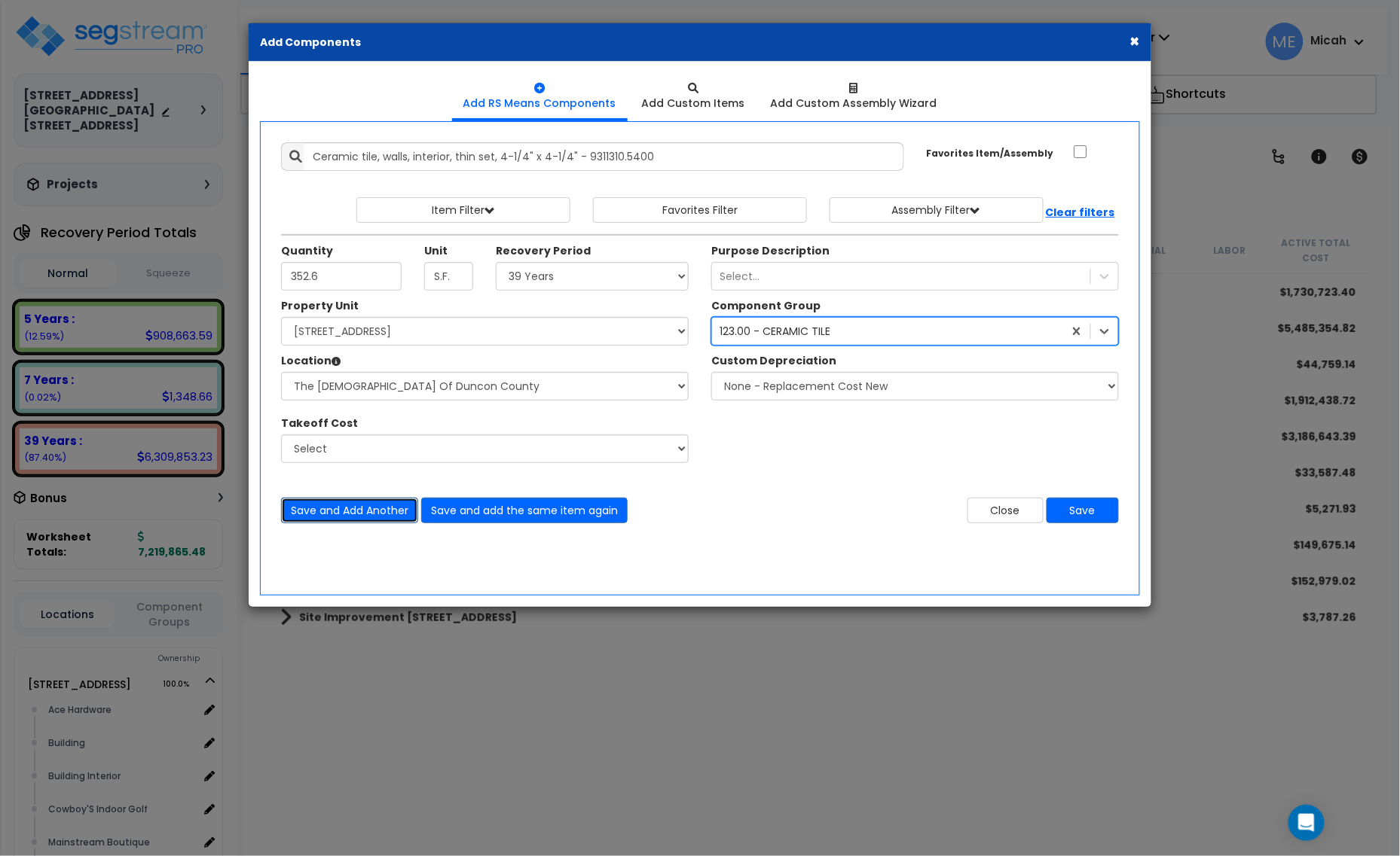
click at [373, 512] on button "Save and Add Another" at bounding box center [349, 510] width 137 height 25
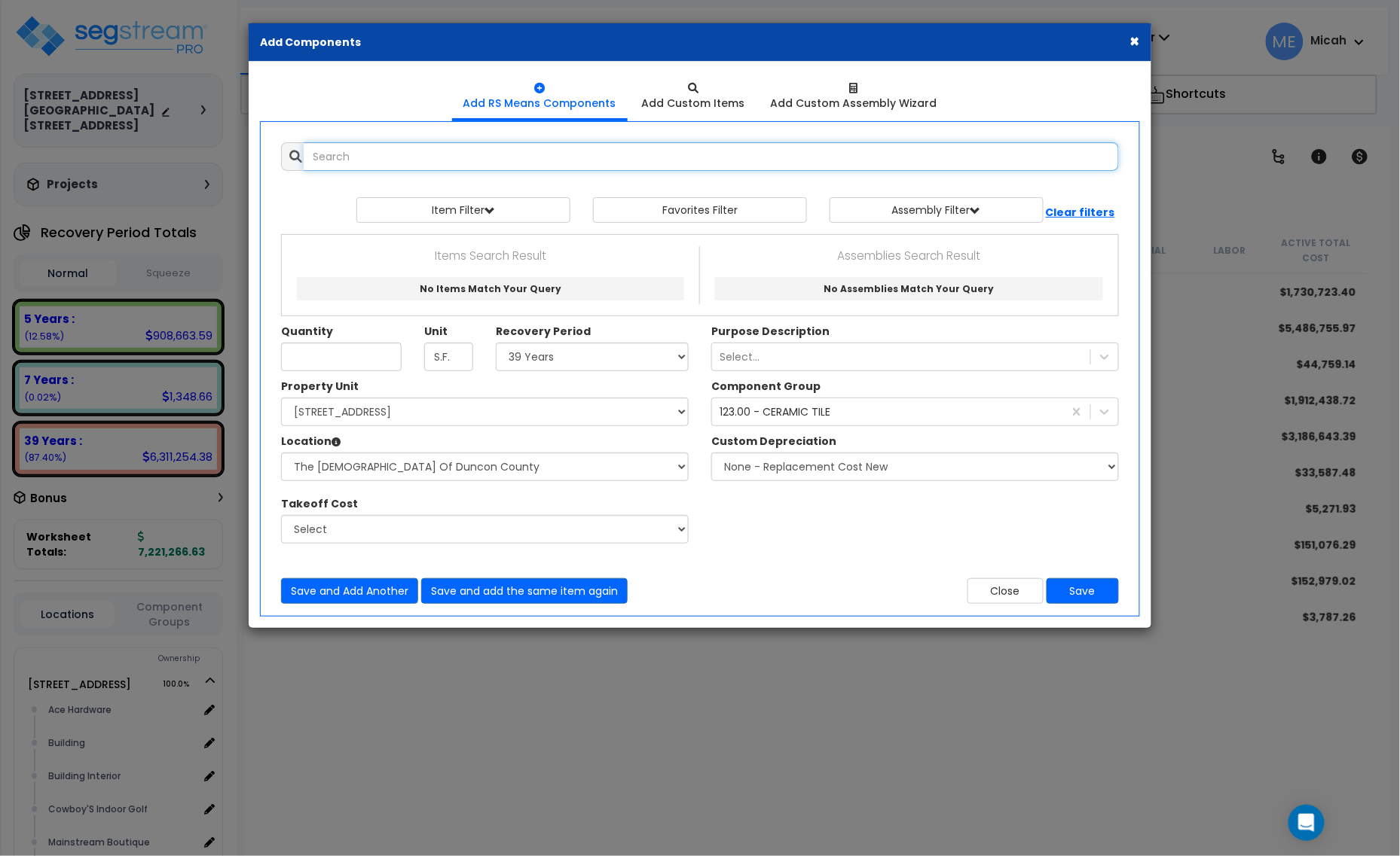
click at [361, 167] on input "text" at bounding box center [711, 156] width 815 height 28
click at [351, 156] on input "fibergalss reinforced wall" at bounding box center [711, 156] width 815 height 28
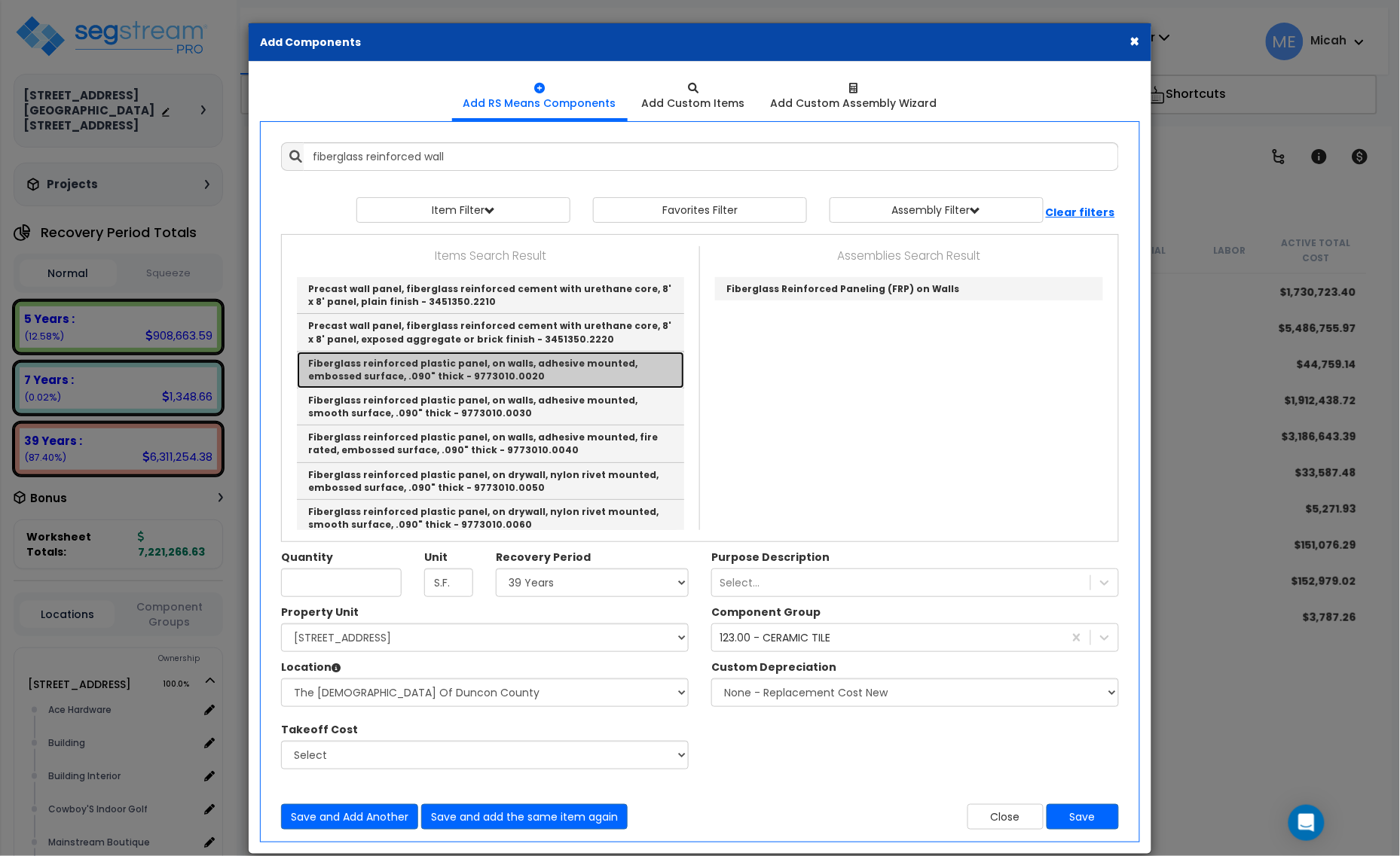
click at [626, 377] on link "Fiberglass reinforced plastic panel, on walls, adhesive mounted, embossed surfa…" at bounding box center [491, 370] width 388 height 37
type input "Fiberglass reinforced plastic panel, on walls, adhesive mounted, embossed surfa…"
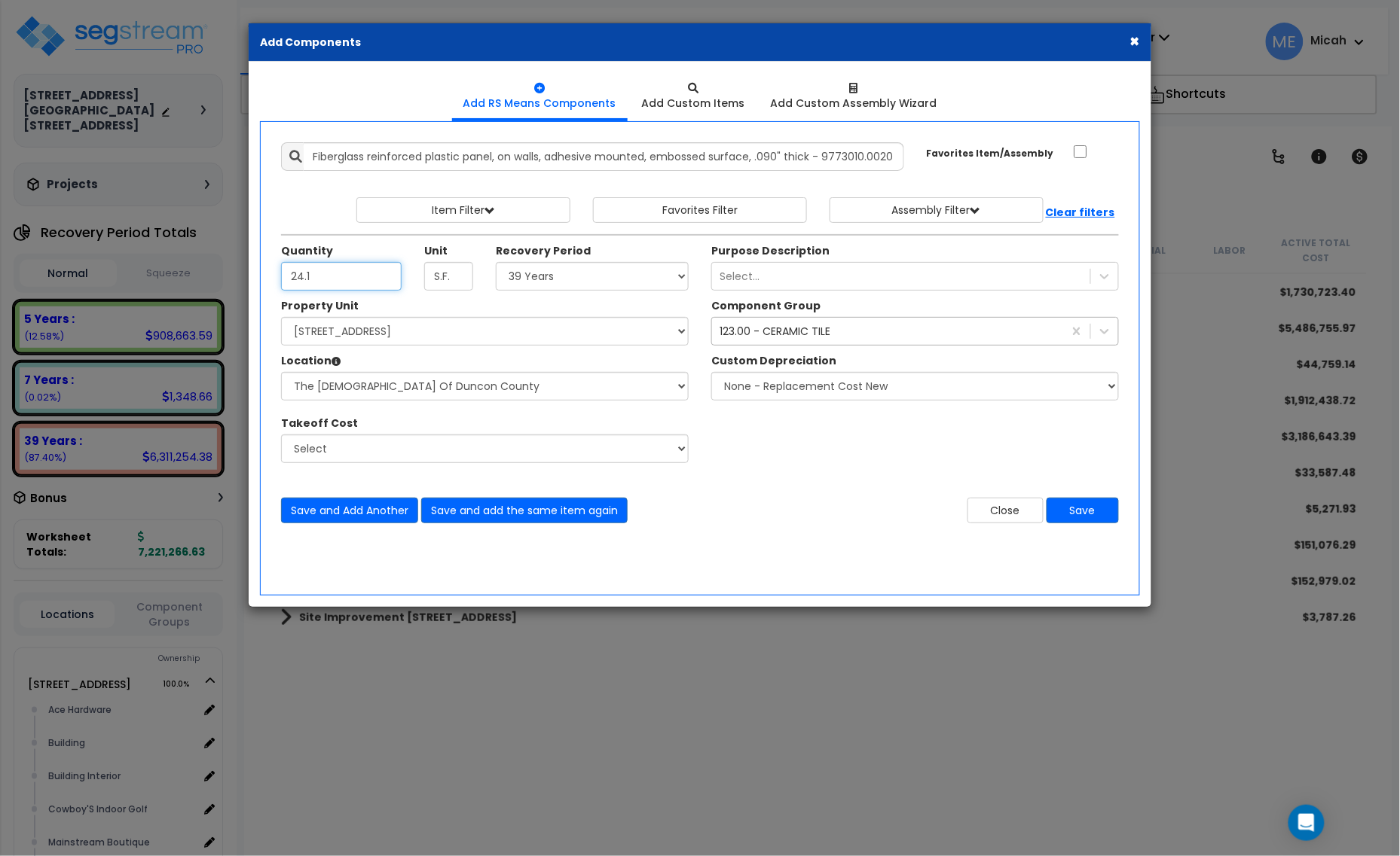
type input "24.1"
click at [747, 326] on div "123.00 - CERAMIC TILE" at bounding box center [776, 331] width 111 height 15
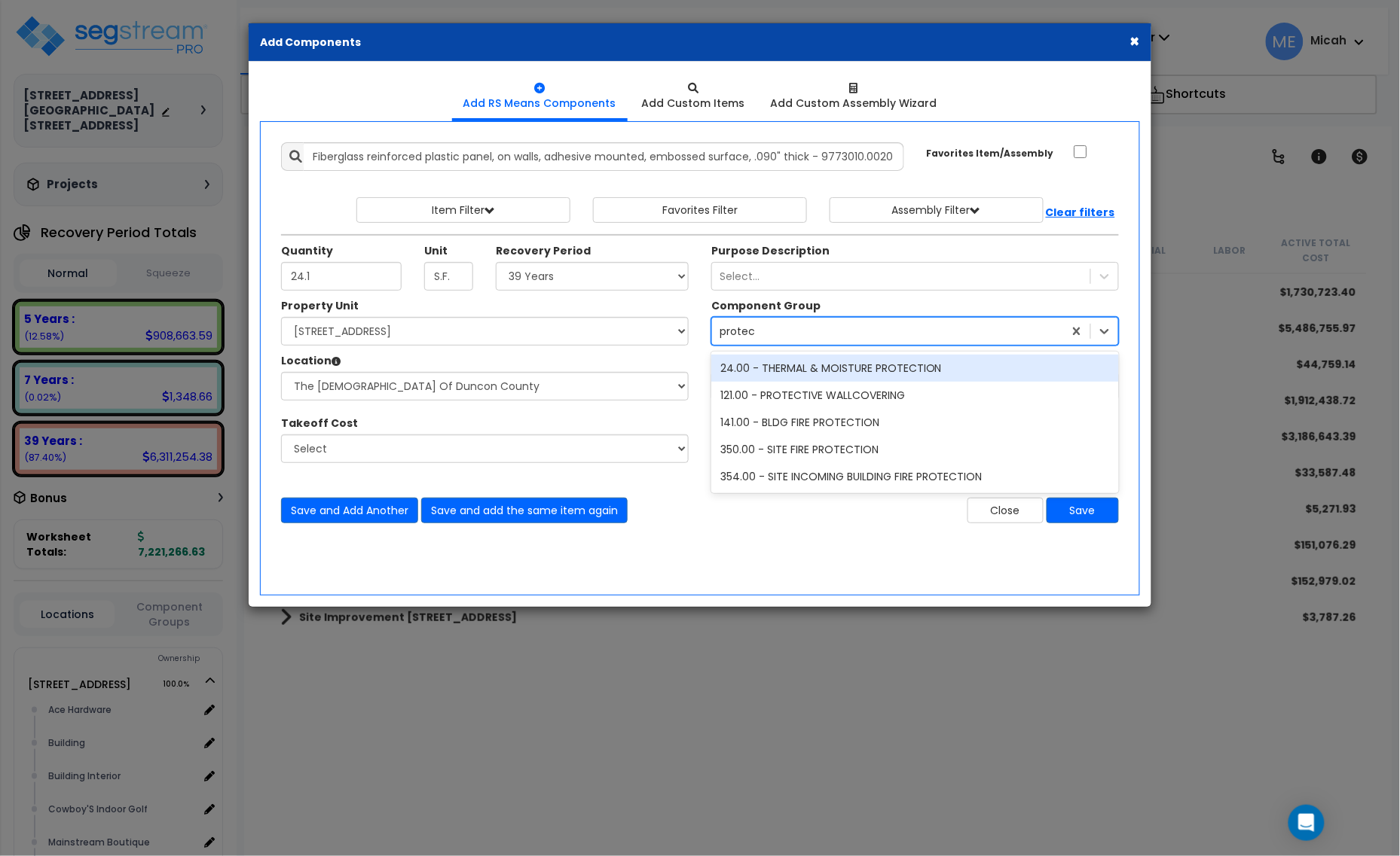
type input "protect"
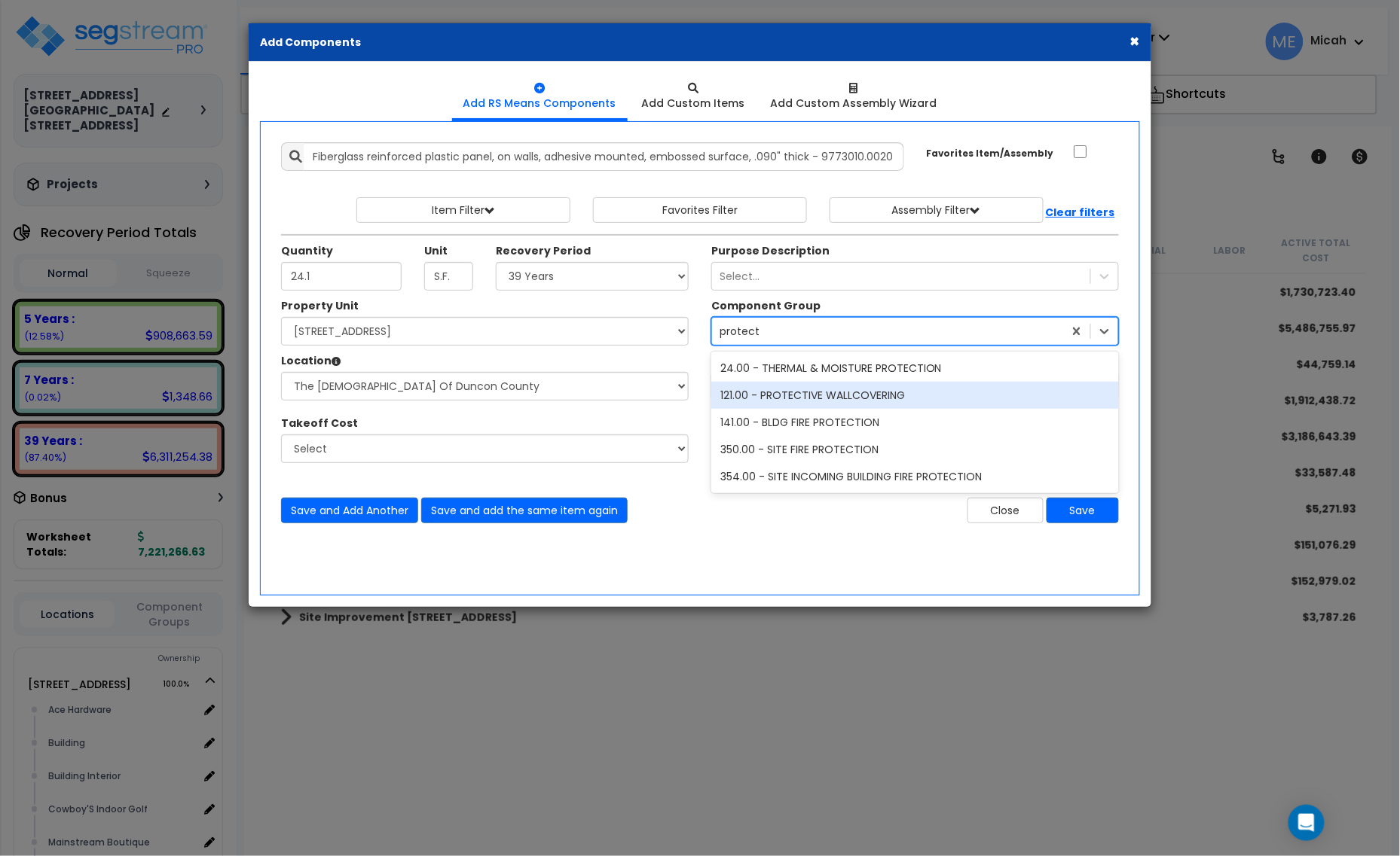
click at [831, 385] on div "121.00 - PROTECTIVE WALLCOVERING" at bounding box center [915, 395] width 407 height 27
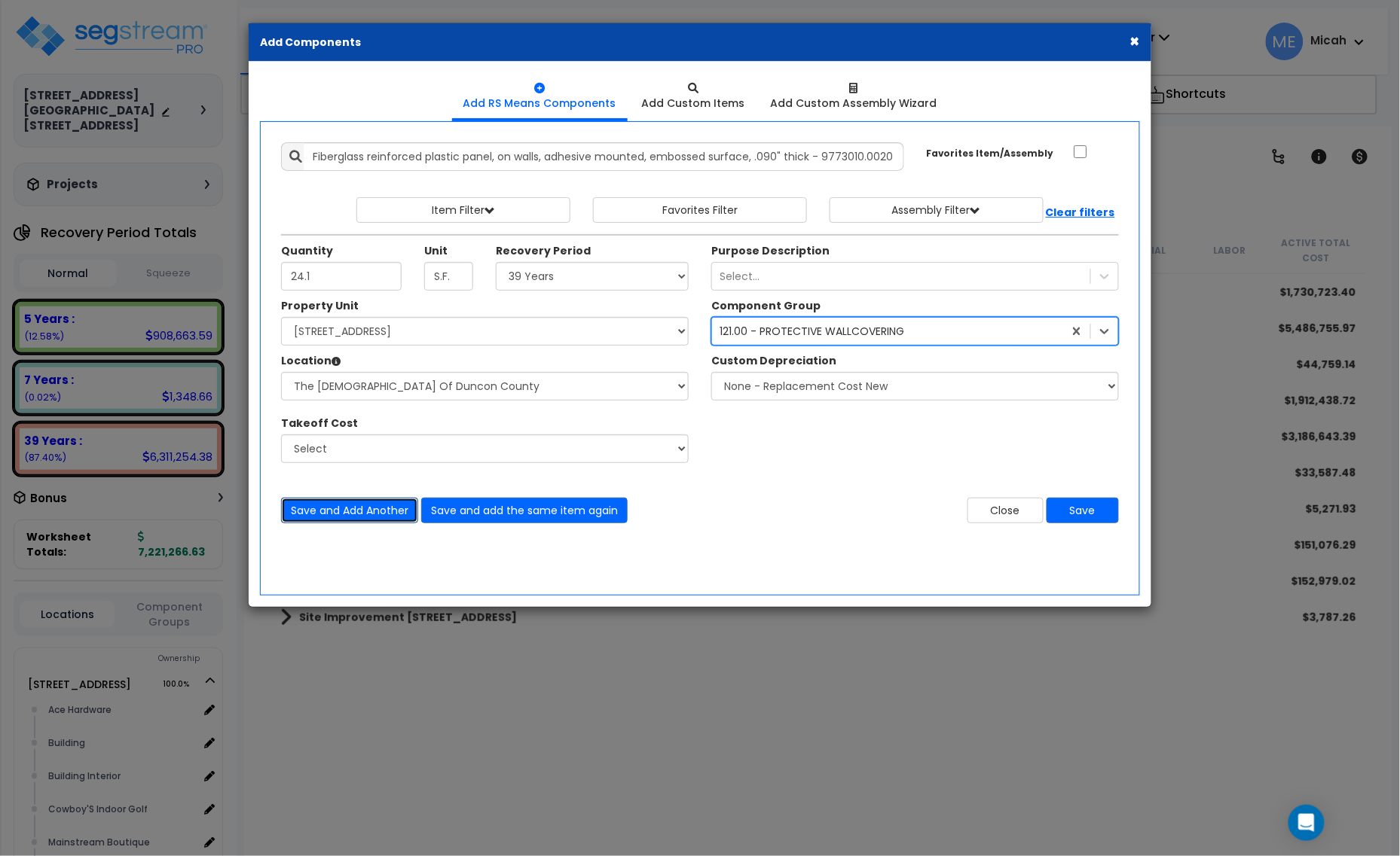
click at [348, 506] on button "Save and Add Another" at bounding box center [349, 510] width 137 height 25
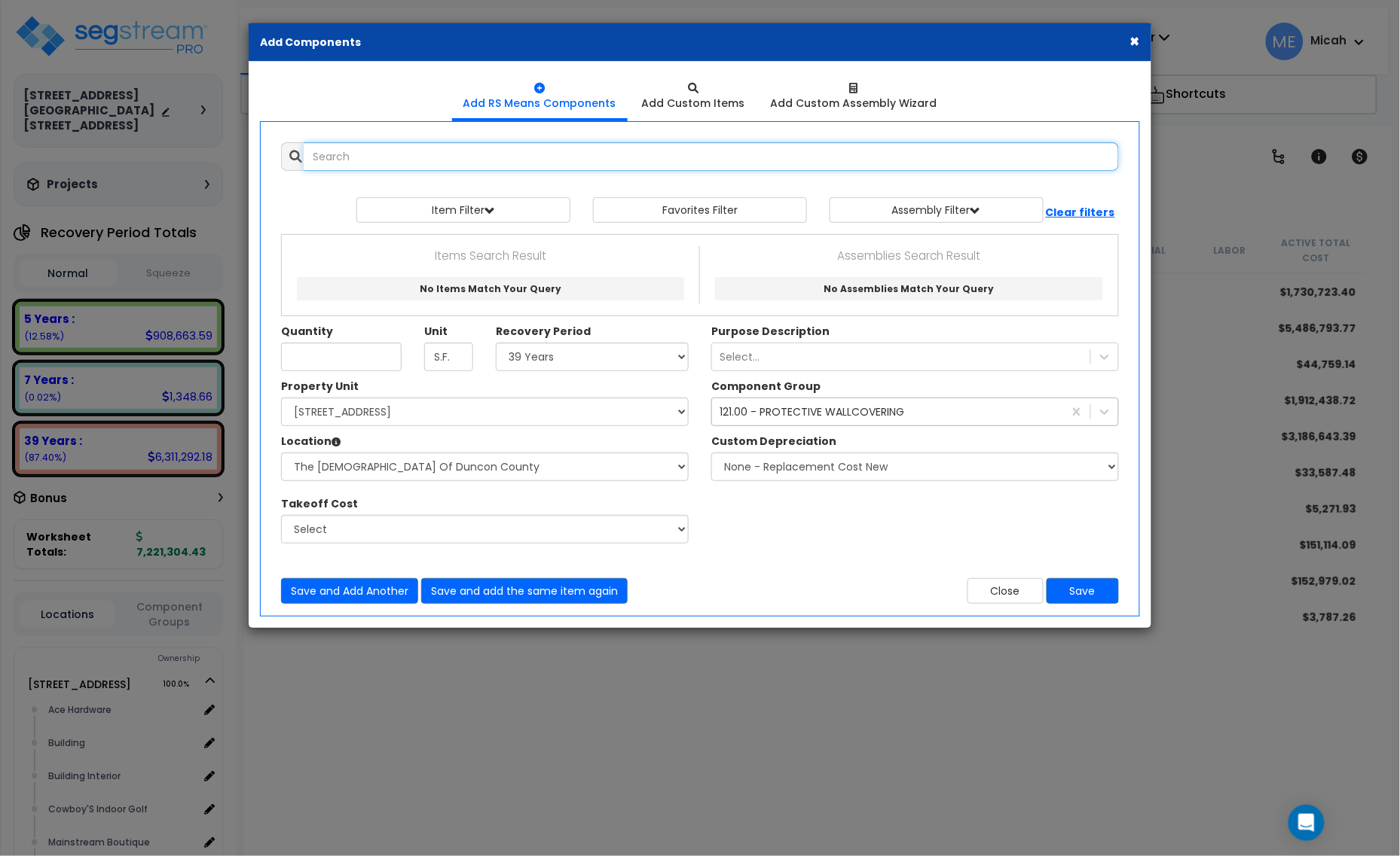
click at [408, 156] on input "text" at bounding box center [711, 156] width 815 height 28
type input ";"
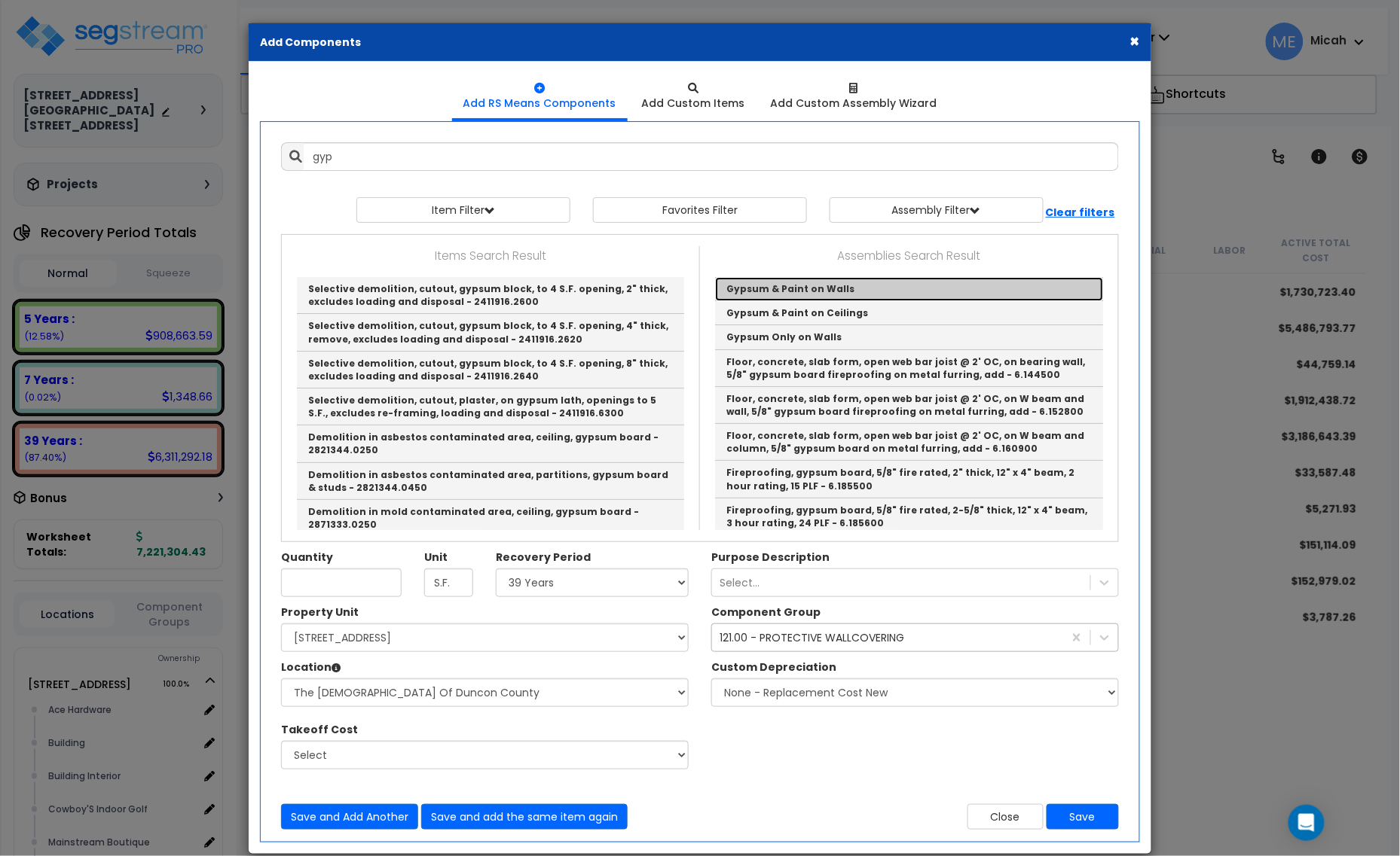
click at [811, 287] on link "Gypsum & Paint on Walls" at bounding box center [909, 289] width 388 height 24
type input "Gypsum & Paint on Walls"
checkbox input "true"
type input "EA"
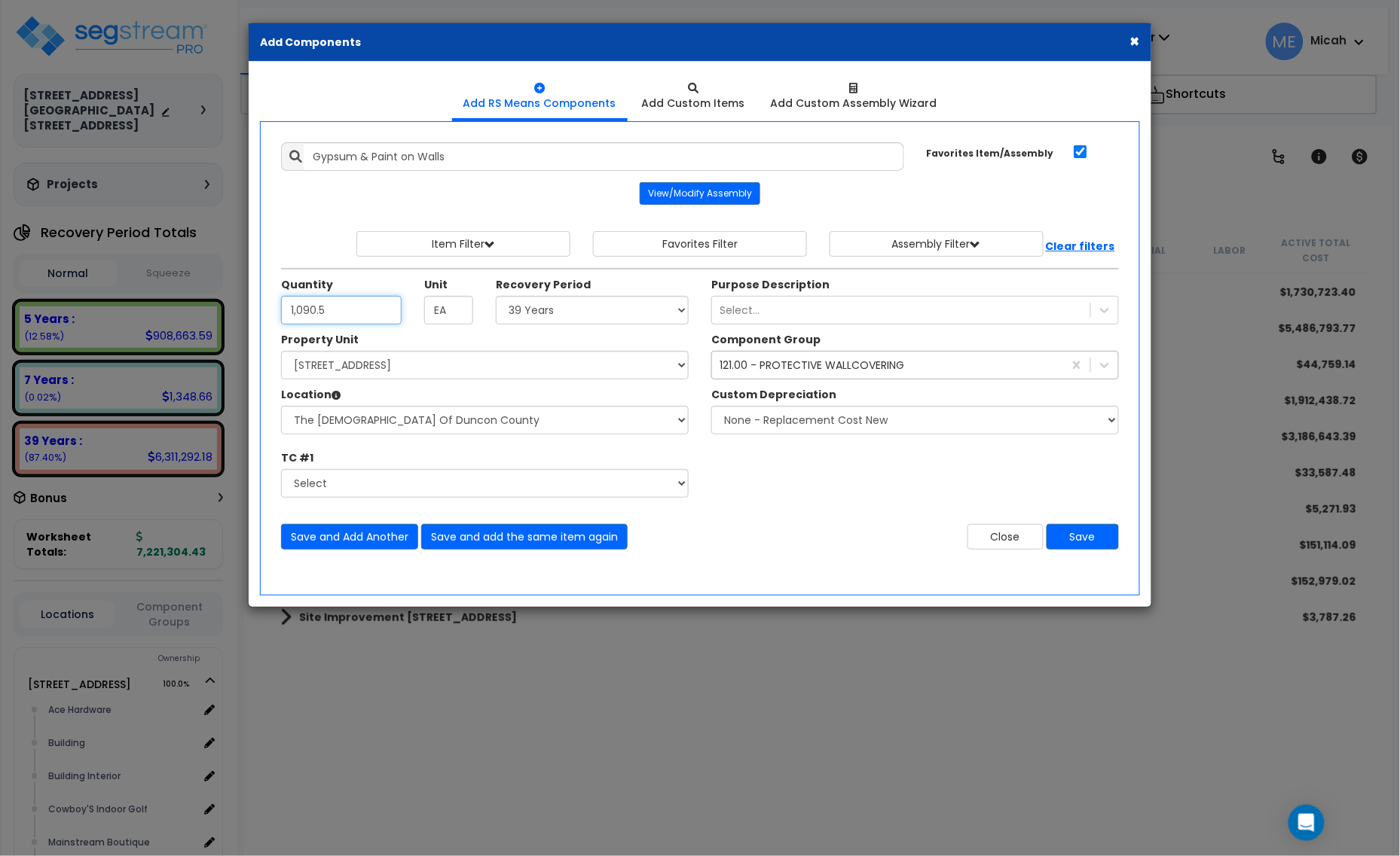
type input "1,090.5"
click at [637, 420] on select "Select Alchemy Salon Studio Building Building Interior Building Interior Dick'S…" at bounding box center [484, 420] width 407 height 28
select select "31139"
click at [281, 407] on select "Select Alchemy Salon Studio Building Building Interior Building Interior Dick'S…" at bounding box center [484, 420] width 407 height 28
click at [808, 362] on div "121.00 - PROTECTIVE WALLCOVERING" at bounding box center [812, 364] width 184 height 15
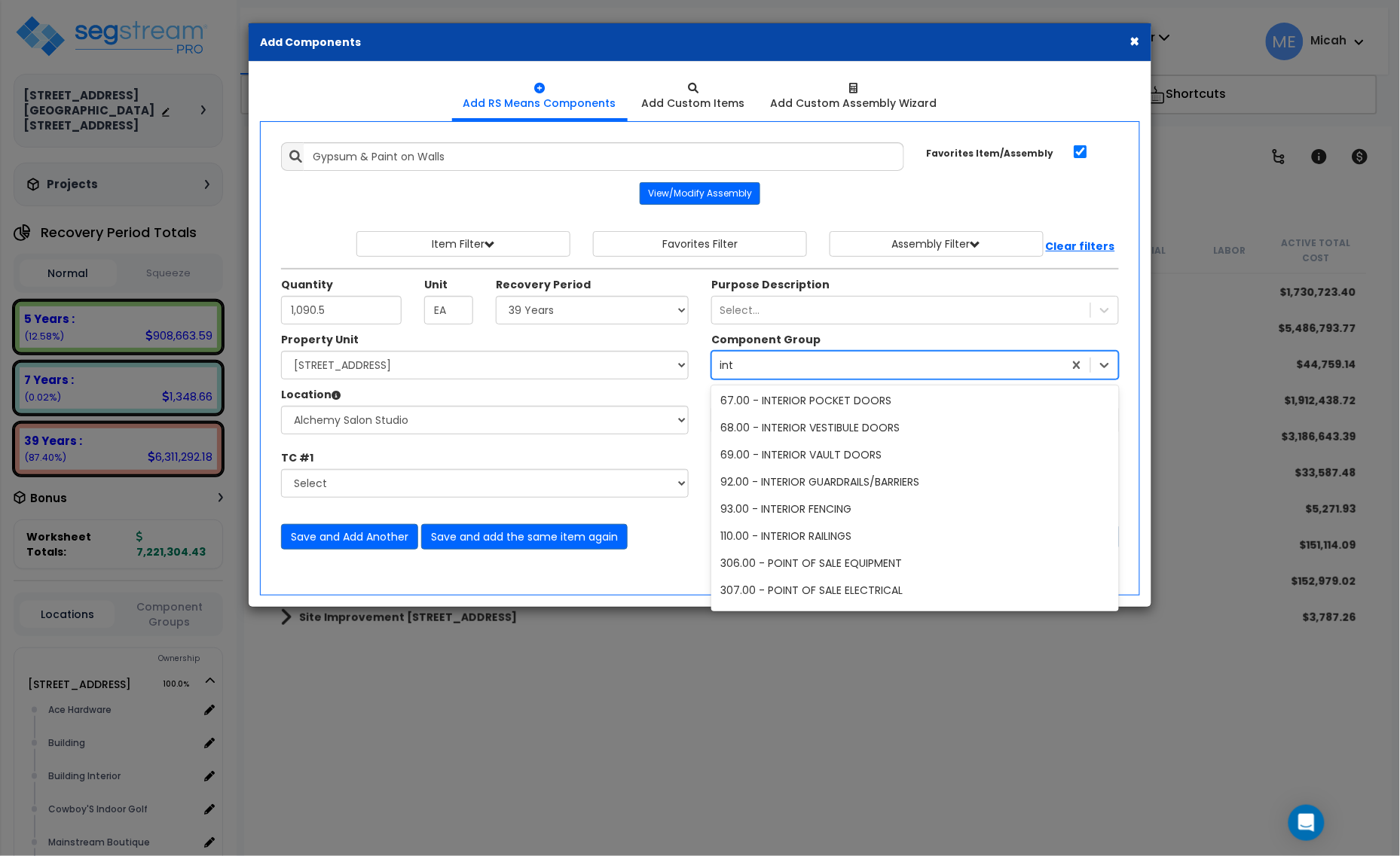
scroll to position [165, 0]
type input "interior d"
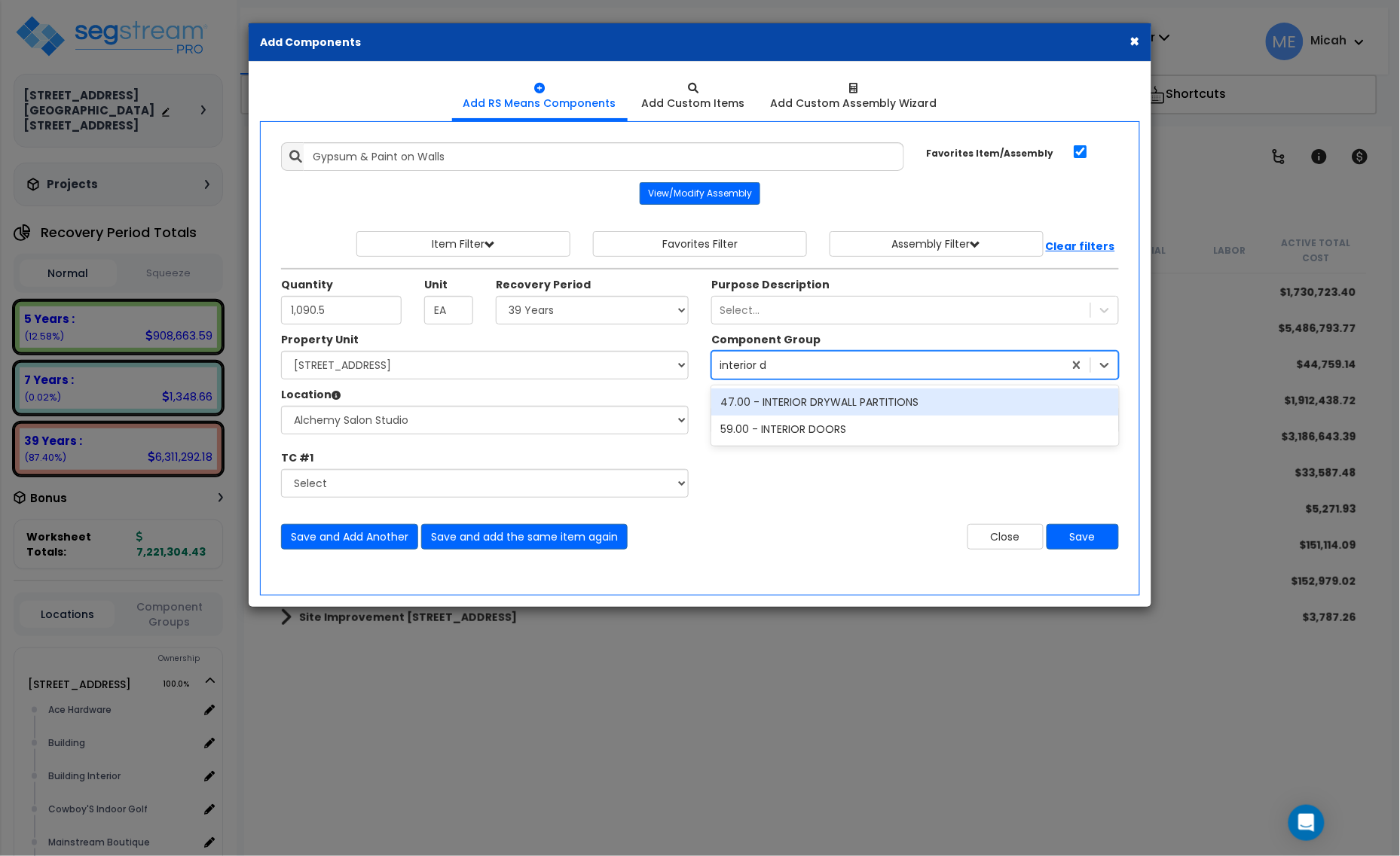
scroll to position [0, 0]
click at [805, 403] on div "47.00 - INTERIOR DRYWALL PARTITIONS" at bounding box center [915, 402] width 407 height 27
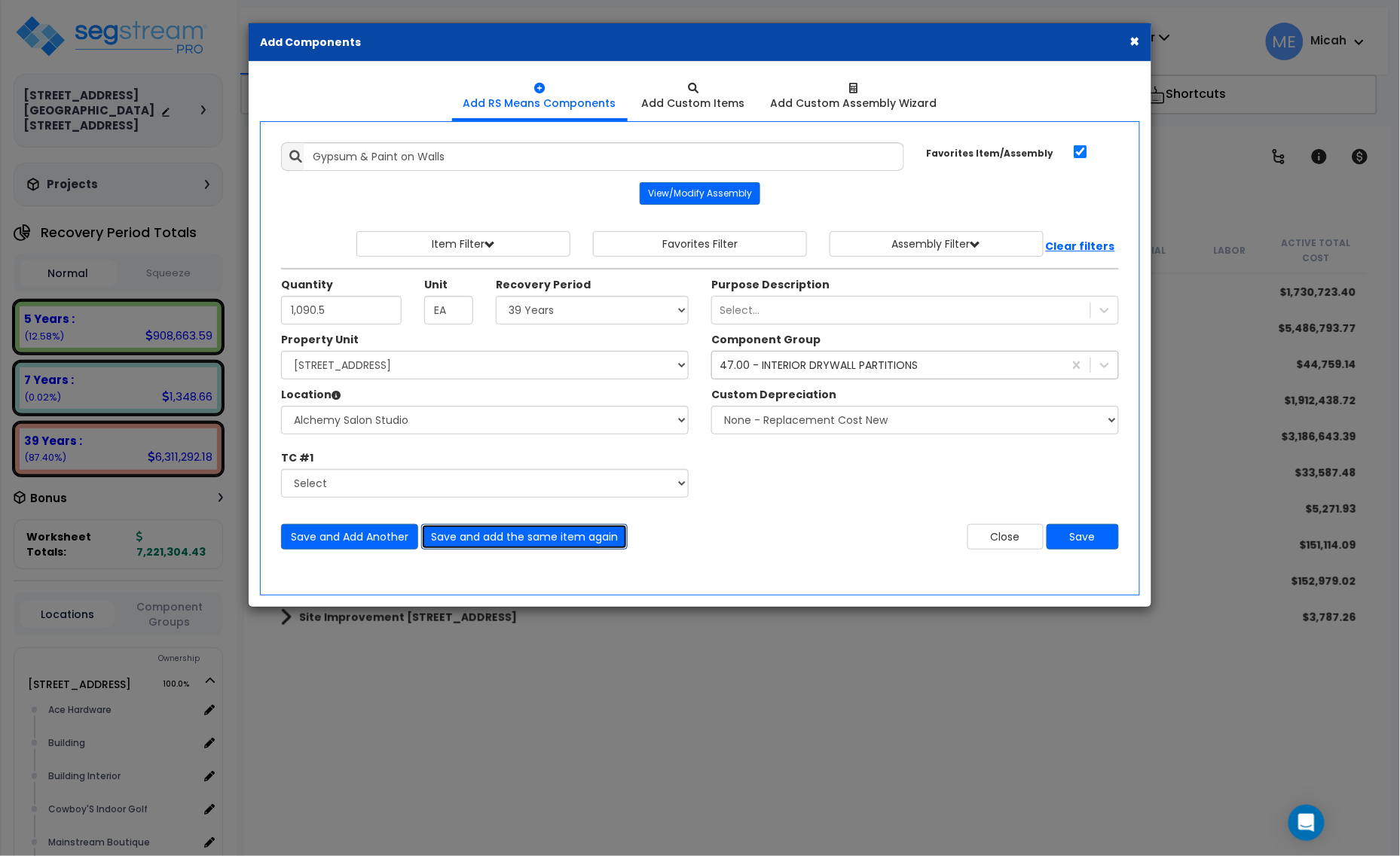
click at [524, 543] on button "Save and add the same item again" at bounding box center [524, 537] width 207 height 25
click at [371, 317] on input "Unit Quantity" at bounding box center [341, 310] width 121 height 28
type input "275.9"
click at [512, 542] on button "Save and add the same item again" at bounding box center [524, 537] width 207 height 25
click at [359, 308] on input "Unit Quantity" at bounding box center [341, 310] width 121 height 28
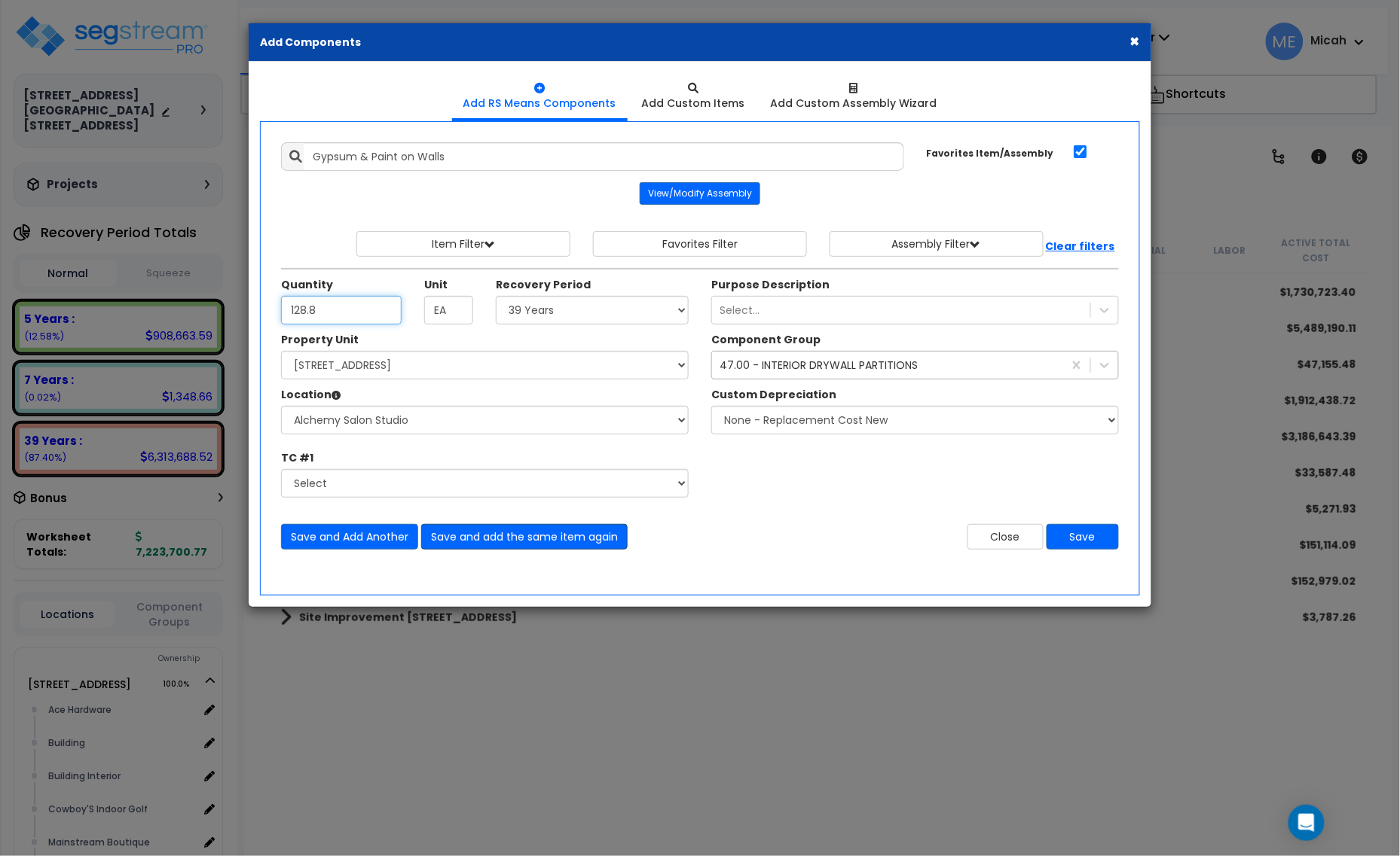
type input "128.8"
click at [537, 536] on button "Save and add the same item again" at bounding box center [524, 537] width 207 height 25
click at [326, 310] on input "Unit Quantity" at bounding box center [341, 310] width 121 height 28
type input "242.7"
click at [584, 543] on button "Save and add the same item again" at bounding box center [524, 537] width 207 height 25
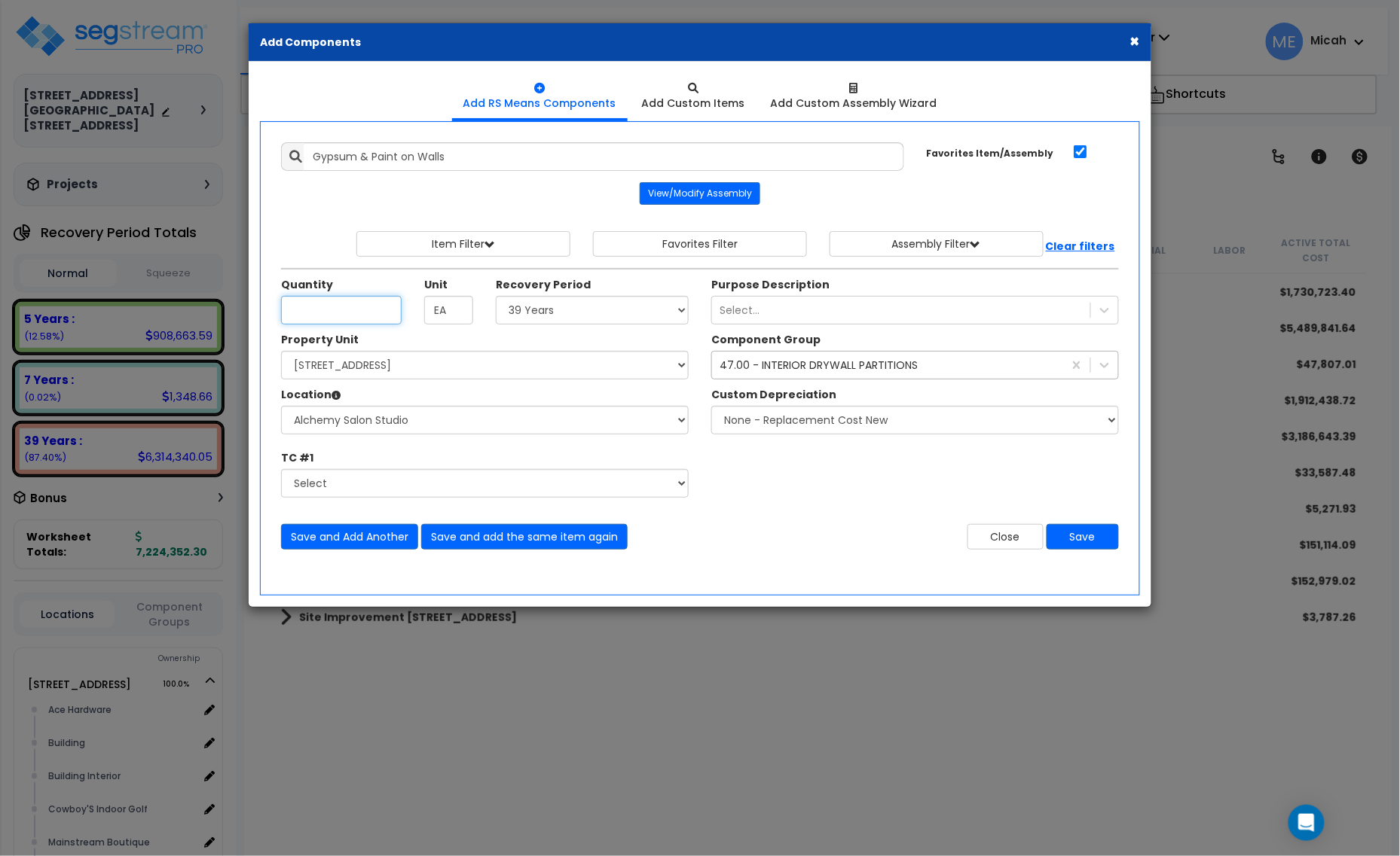
click at [325, 302] on input "Unit Quantity" at bounding box center [341, 310] width 121 height 28
type input "65.9"
click at [473, 536] on button "Save and add the same item again" at bounding box center [524, 537] width 207 height 25
click at [502, 158] on input "Gypsum & Paint on Walls" at bounding box center [604, 156] width 600 height 28
drag, startPoint x: 532, startPoint y: 161, endPoint x: 190, endPoint y: 188, distance: 343.1
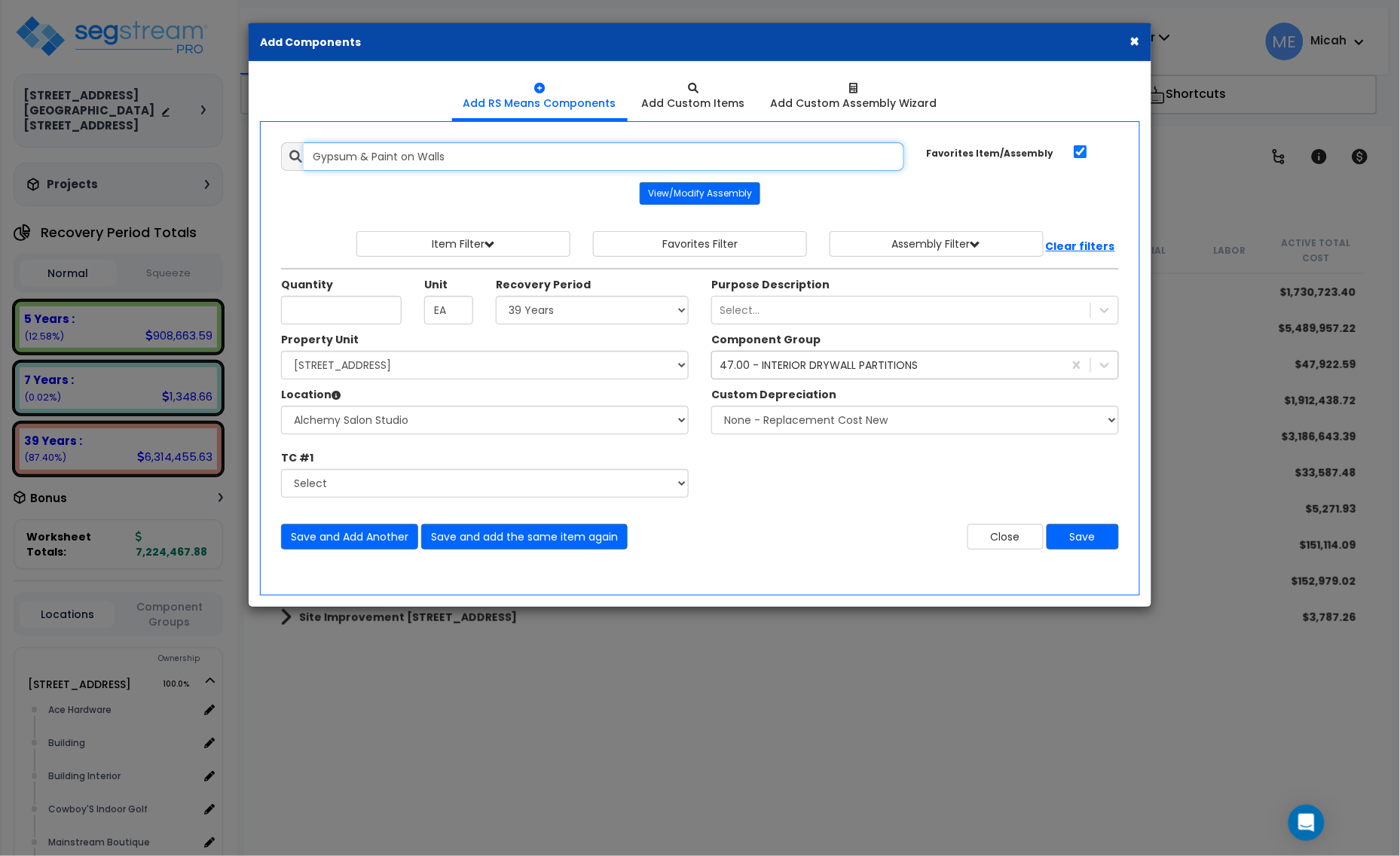
click at [183, 185] on div "× Add Components Add RS Means Components Add Custom Items Add Items" at bounding box center [700, 428] width 1400 height 856
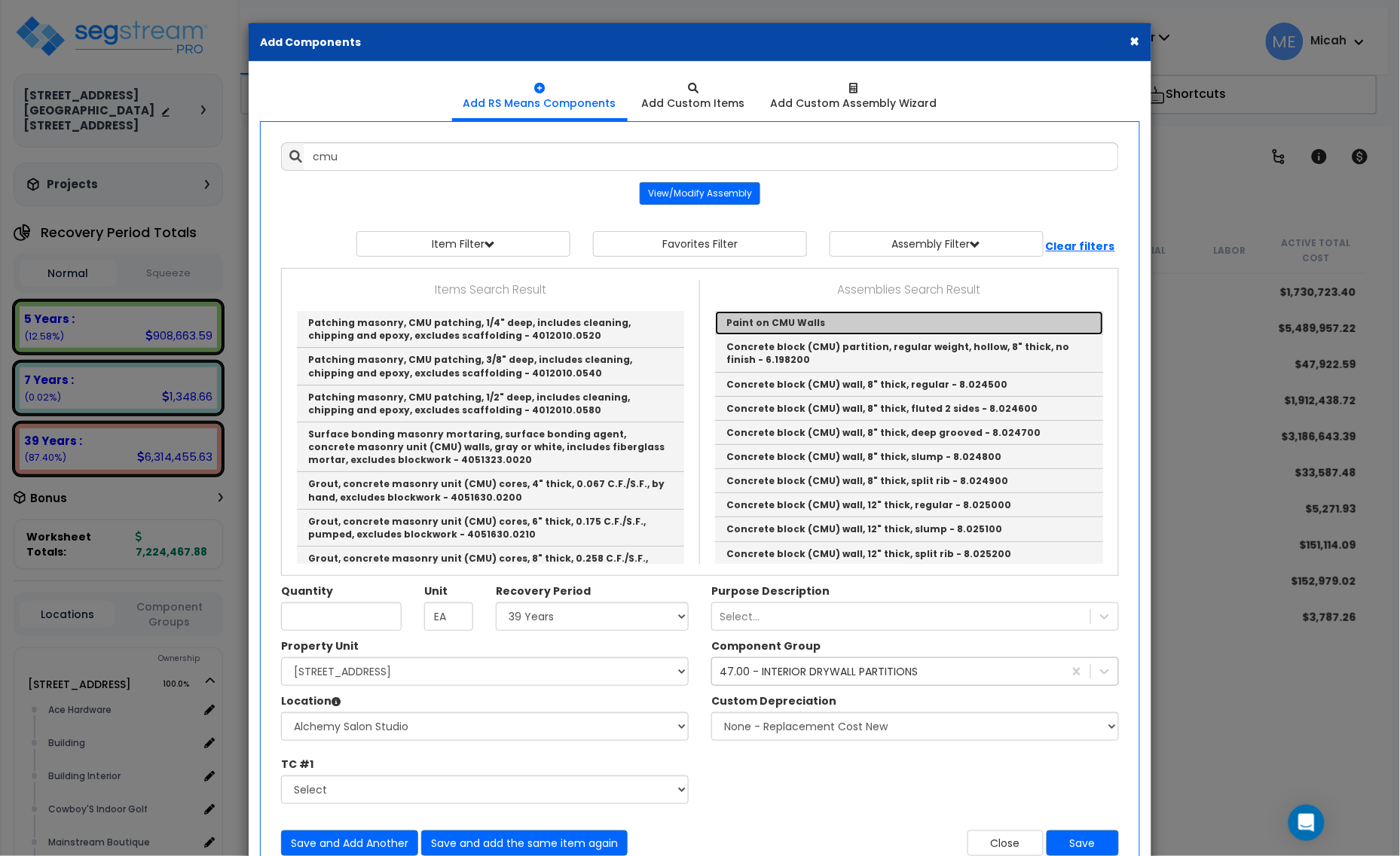
click at [805, 330] on link "Paint on CMU Walls" at bounding box center [909, 322] width 388 height 24
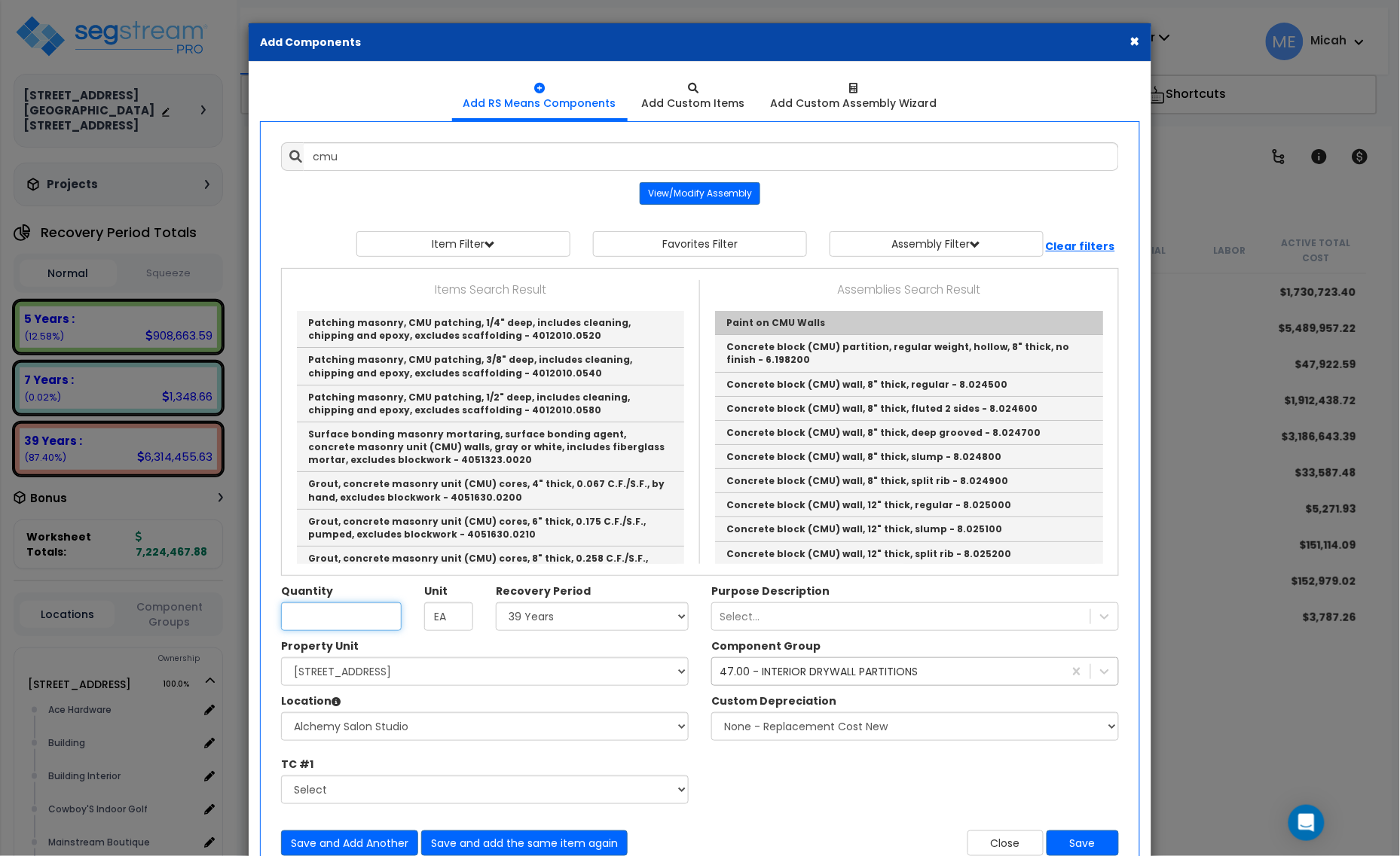
type input "Paint on CMU Walls"
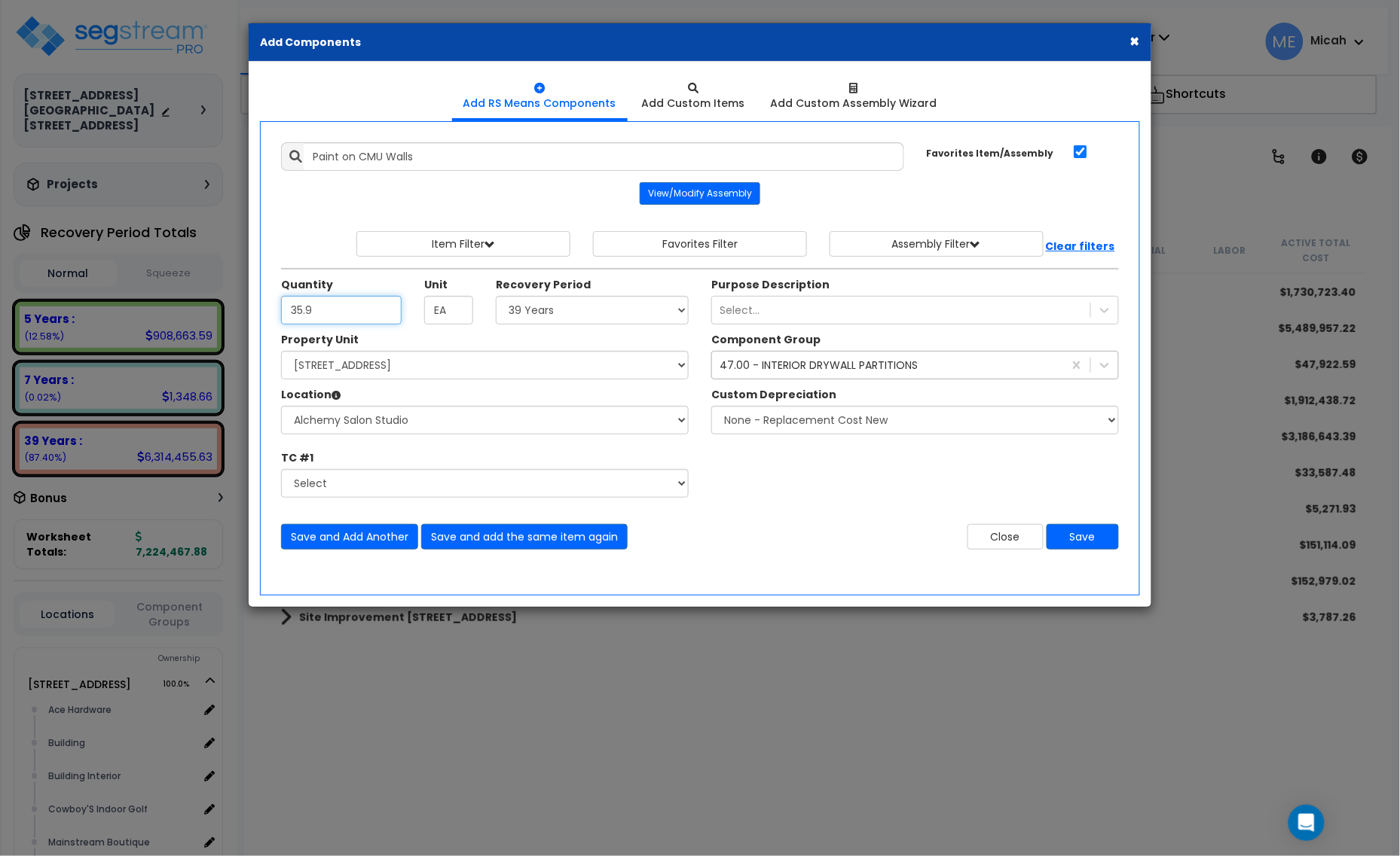
type input "35.9"
click at [834, 373] on div "47.00 - INTERIOR DRYWALL PARTITIONS" at bounding box center [818, 364] width 198 height 15
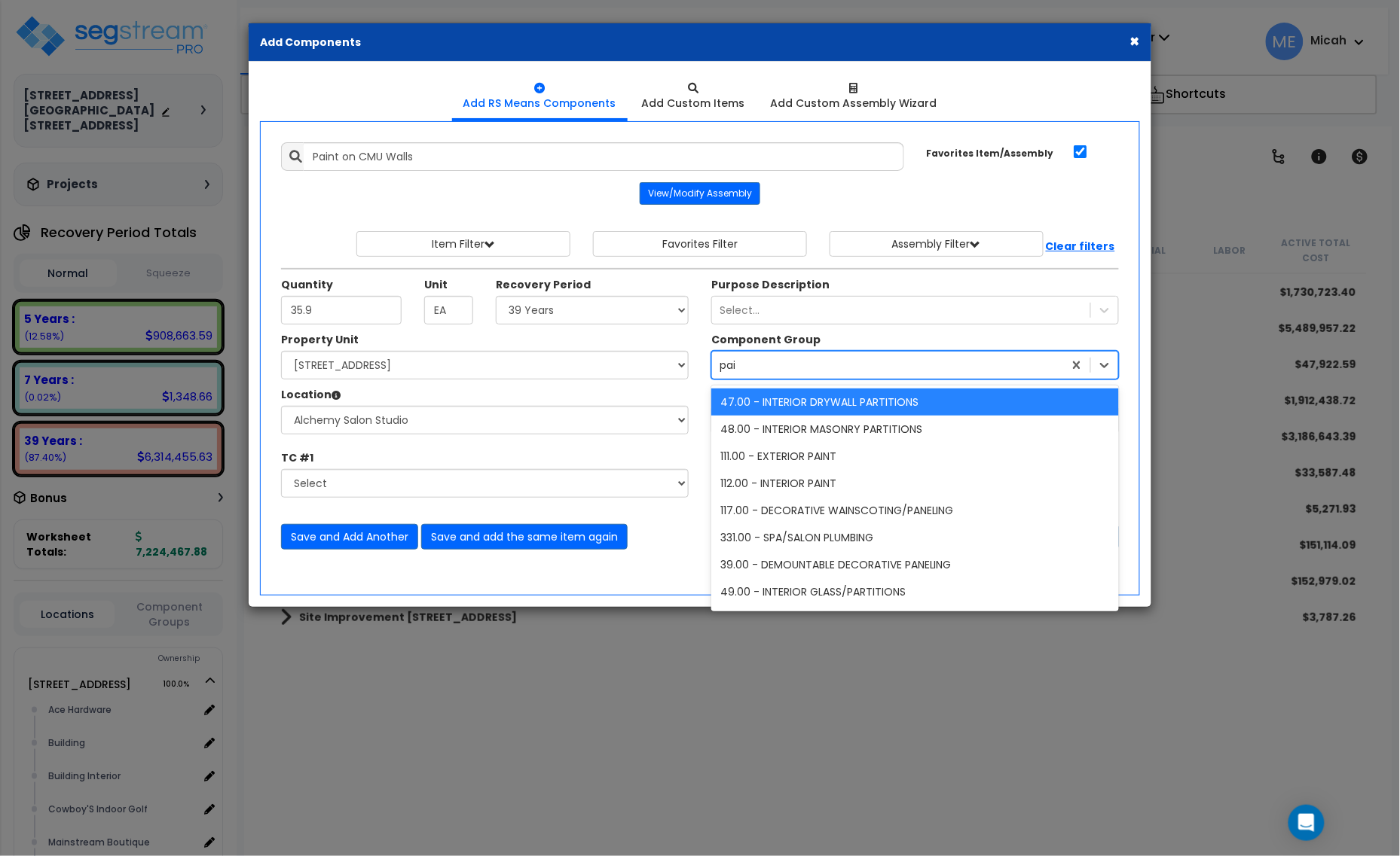
type input "paint"
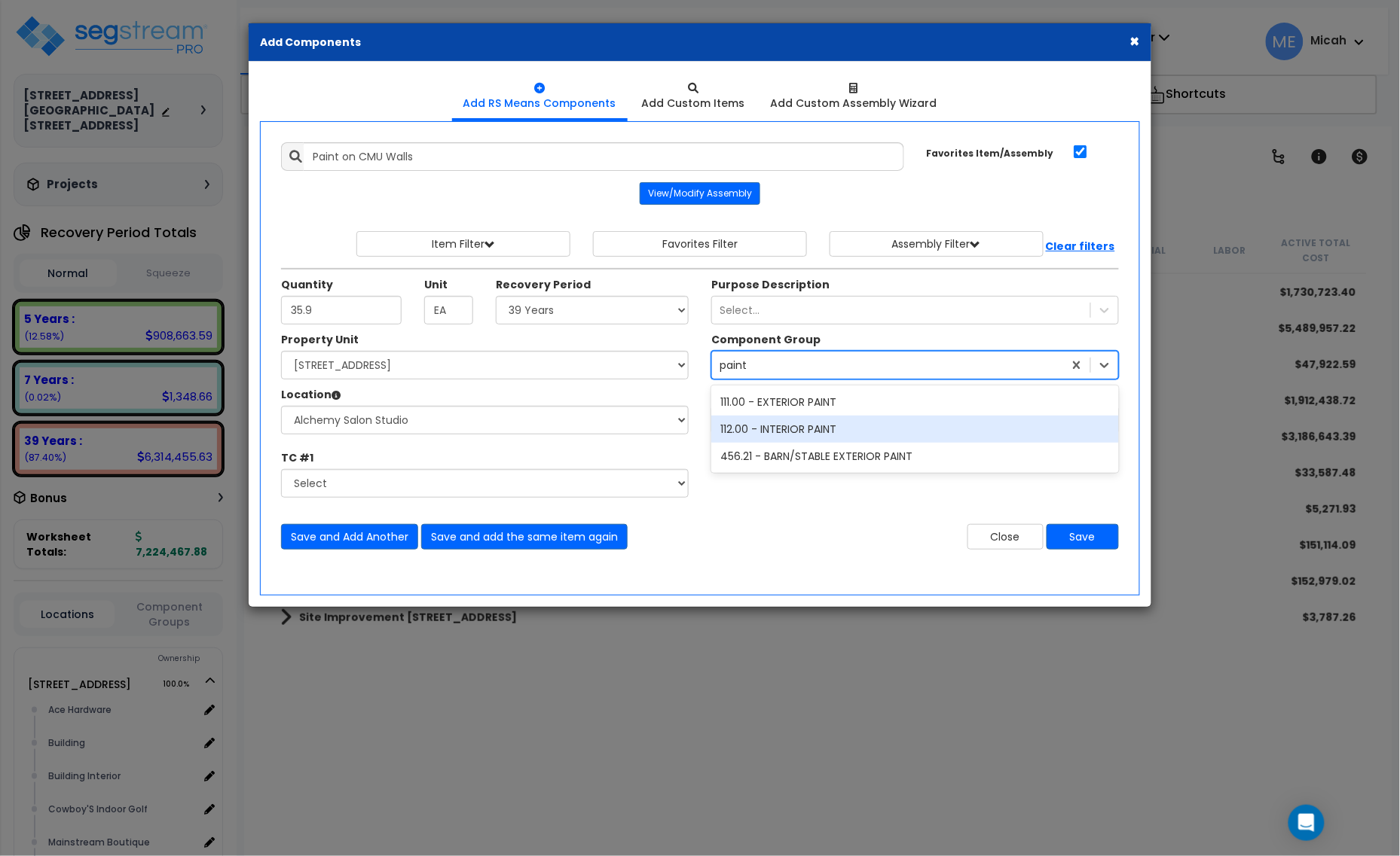
click at [822, 434] on div "112.00 - INTERIOR PAINT" at bounding box center [915, 429] width 407 height 27
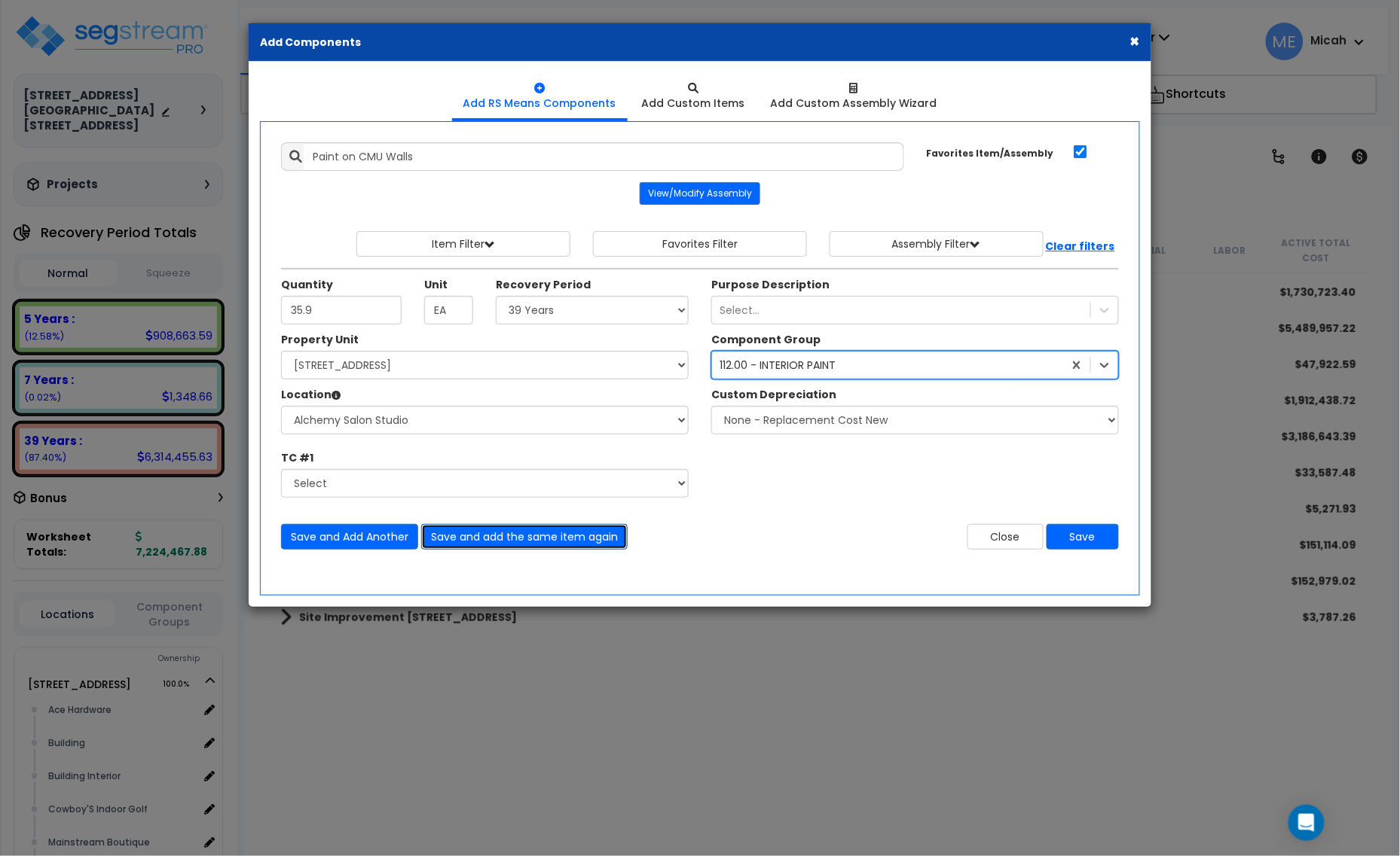
click at [513, 544] on button "Save and add the same item again" at bounding box center [524, 537] width 207 height 25
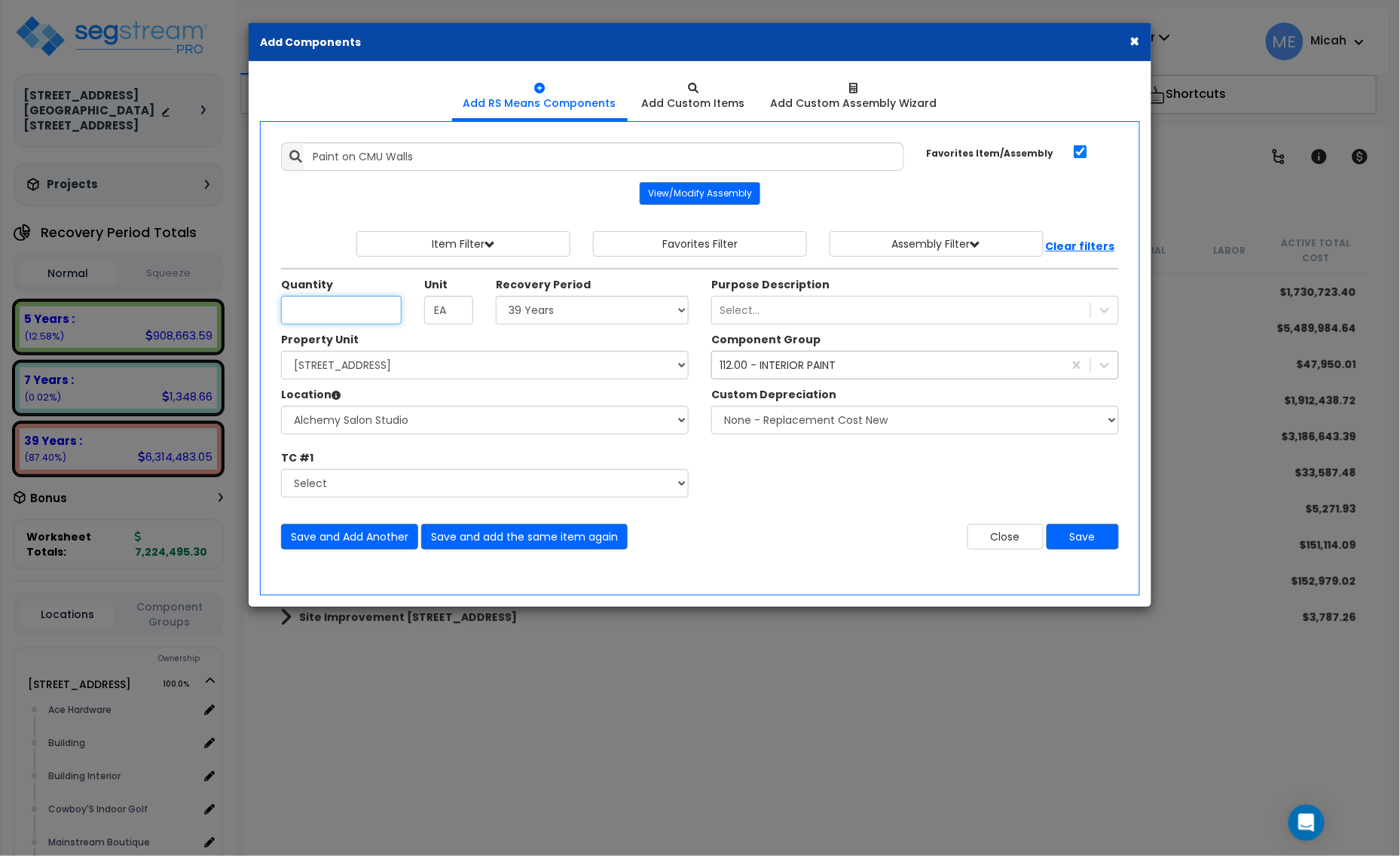
click at [306, 303] on input "Unit Quantity" at bounding box center [341, 310] width 121 height 28
type input "125.3"
click at [328, 537] on button "Save and Add Another" at bounding box center [349, 537] width 137 height 25
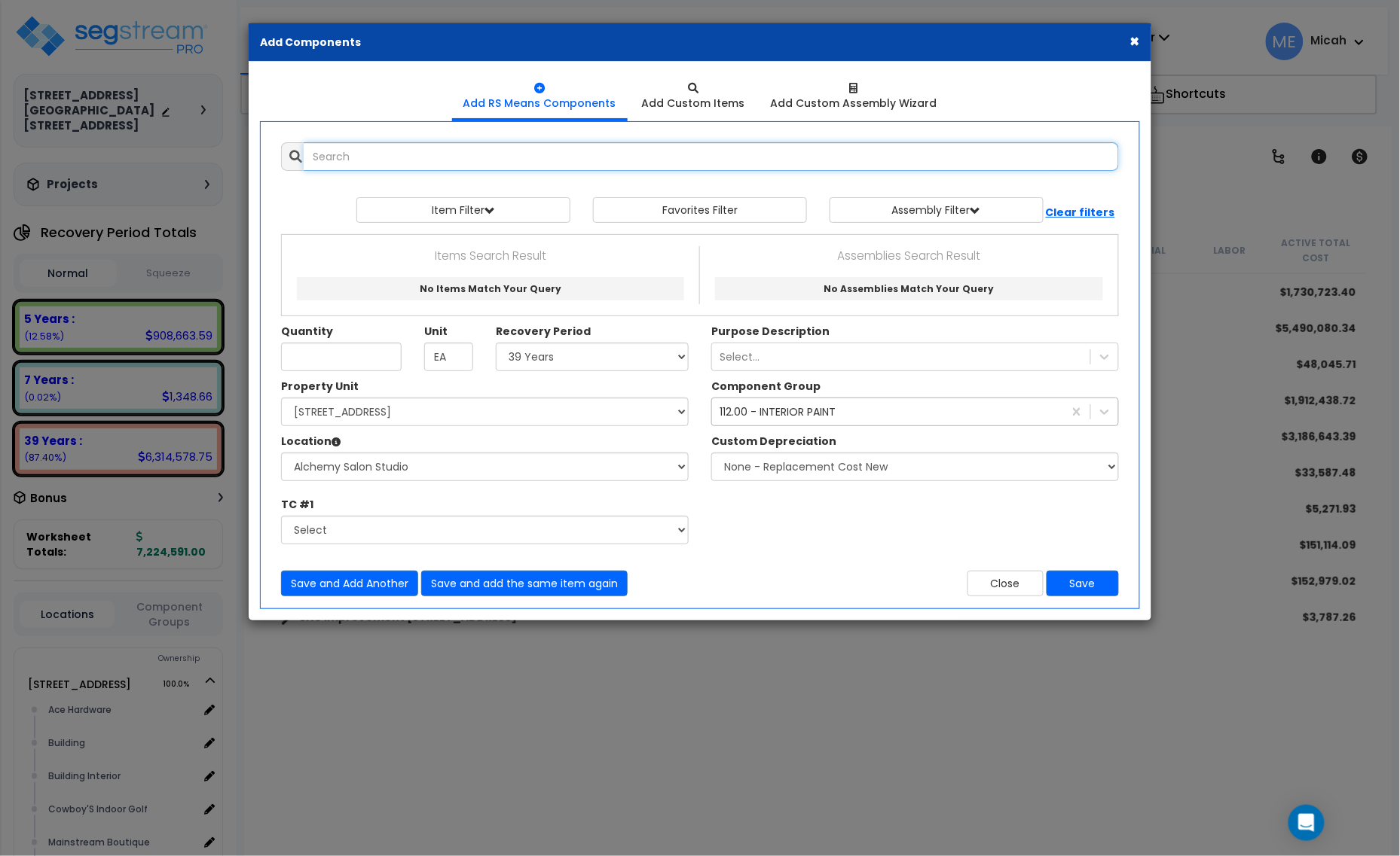
click at [355, 167] on input "text" at bounding box center [711, 156] width 815 height 28
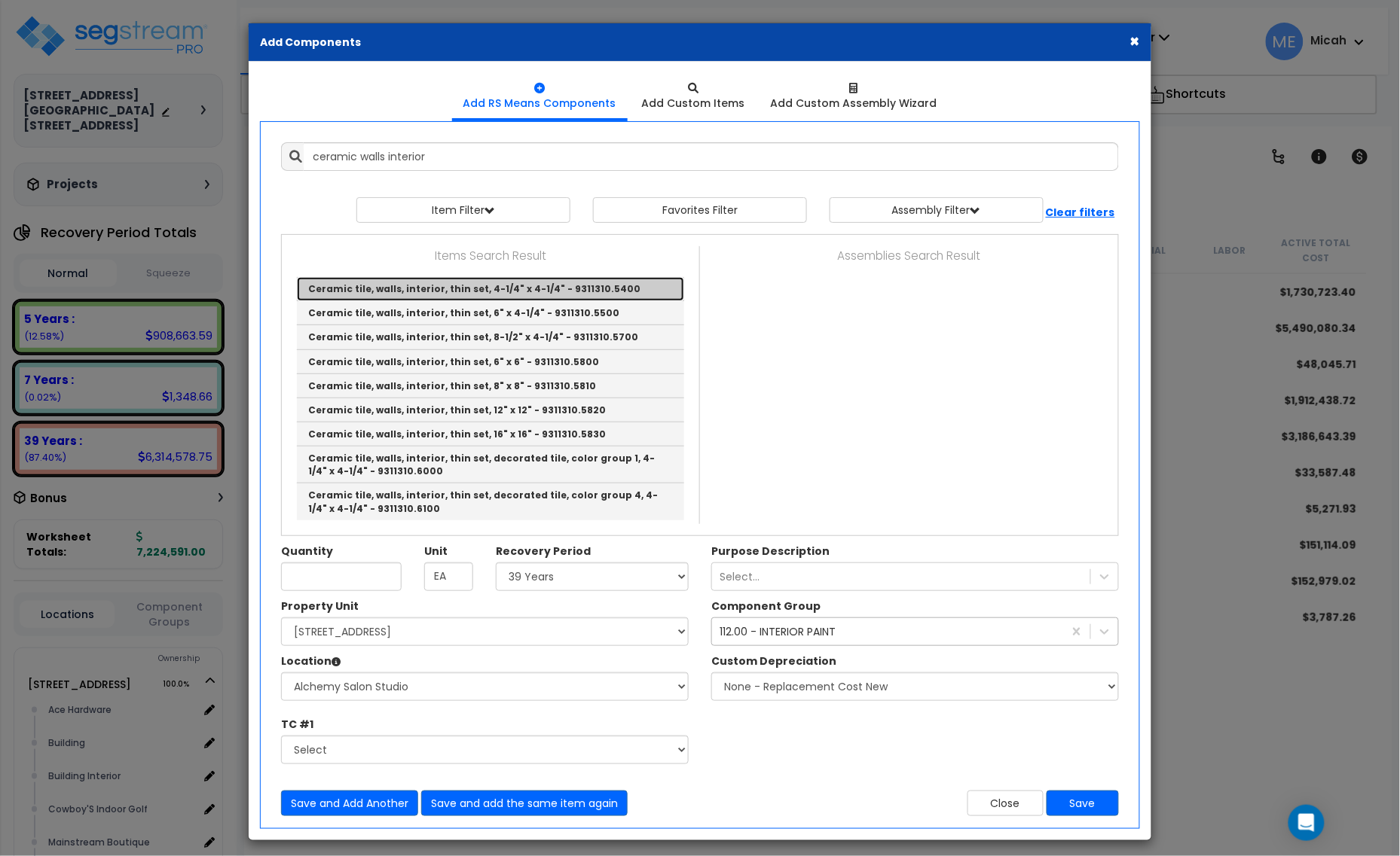
click at [593, 286] on link "Ceramic tile, walls, interior, thin set, 4-1/4" x 4-1/4" - 9311310.5400" at bounding box center [491, 289] width 388 height 24
type input "Ceramic tile, walls, interior, thin set, 4-1/4" x 4-1/4" - 9311310.5400"
checkbox input "false"
type input "S.F."
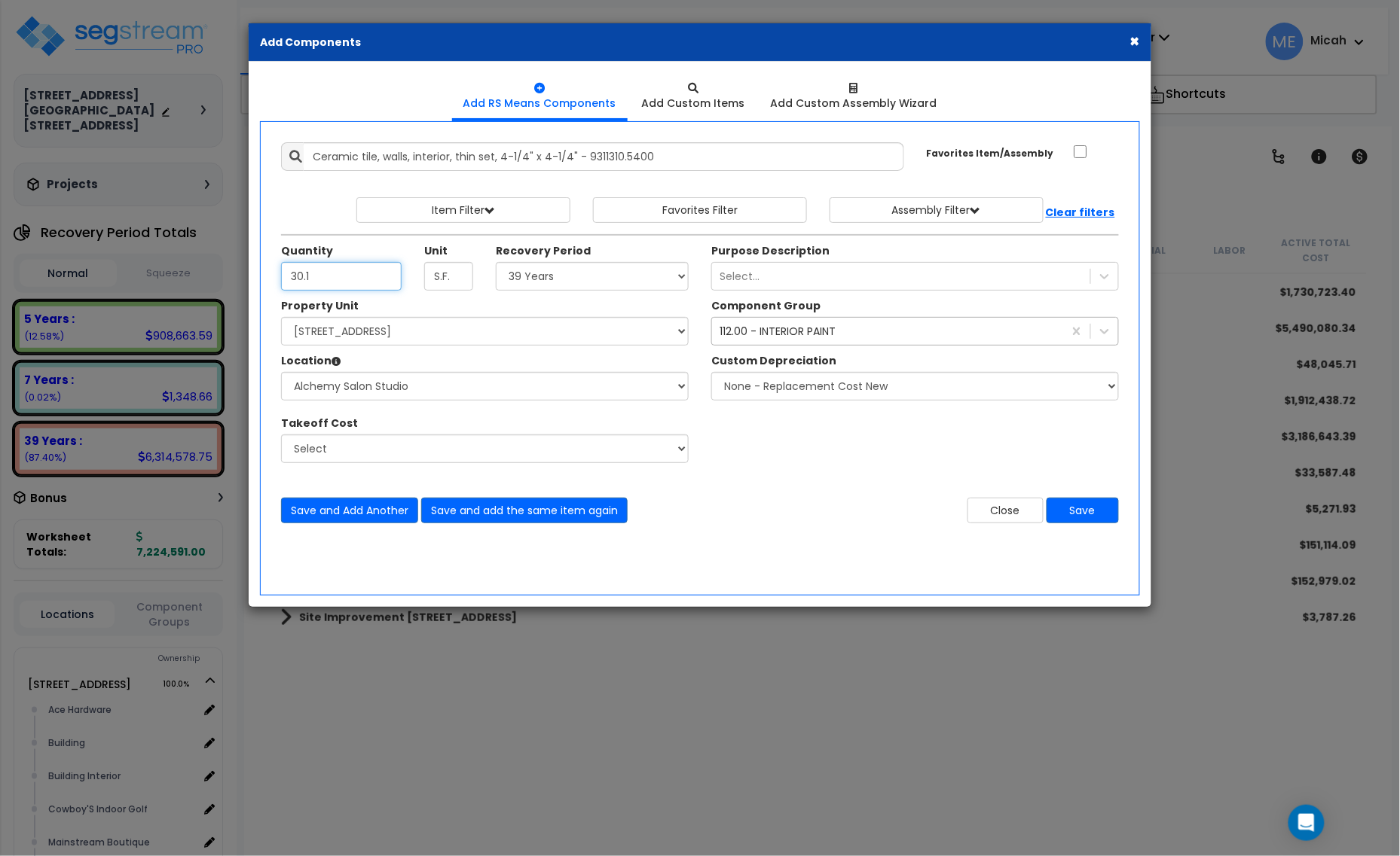
type input "30.1"
click at [769, 333] on div "112.00 - INTERIOR PAINT" at bounding box center [777, 331] width 116 height 15
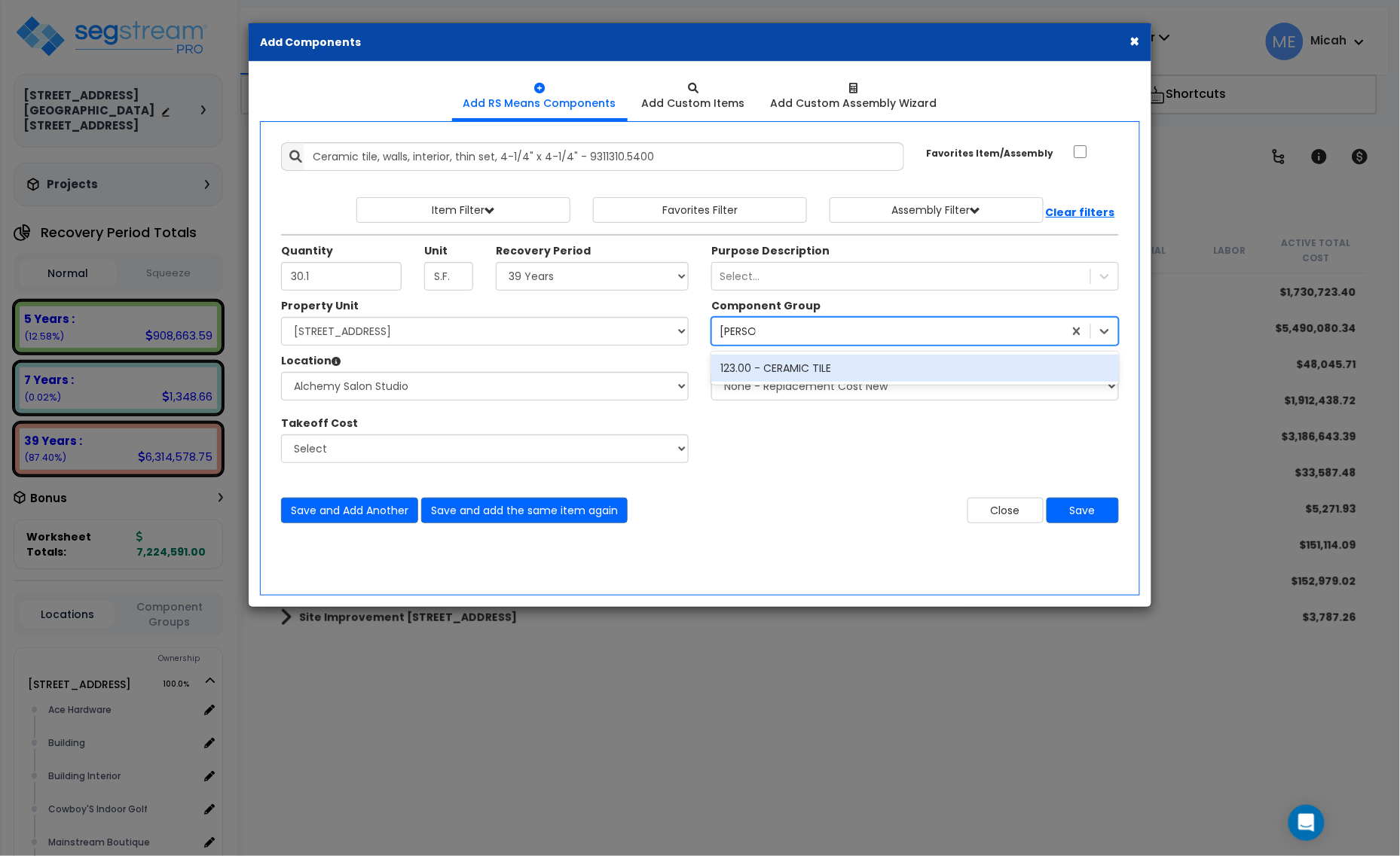
type input "ceramic"
click at [808, 375] on div "123.00 - CERAMIC TILE" at bounding box center [915, 368] width 407 height 27
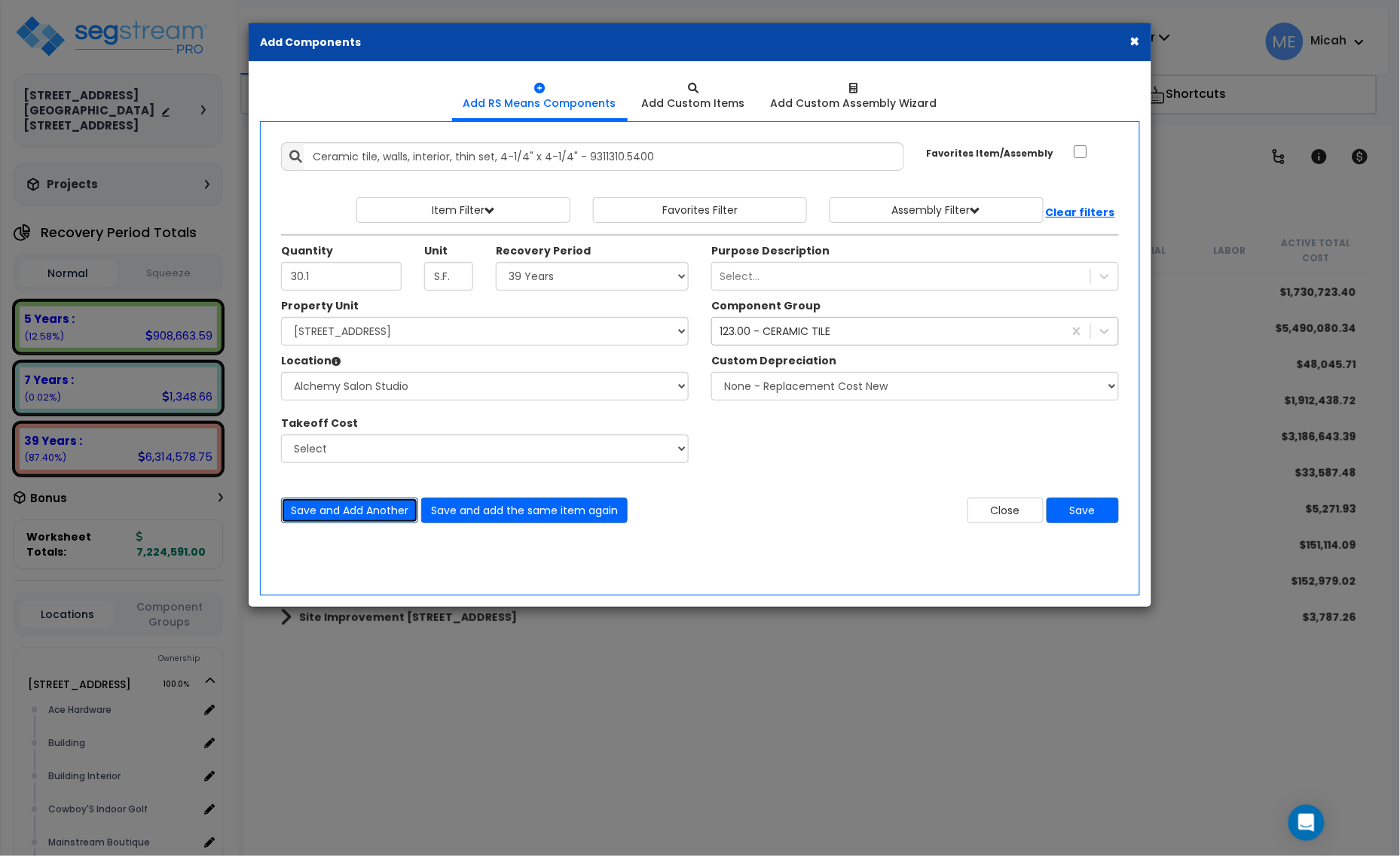
click at [358, 520] on button "Save and Add Another" at bounding box center [349, 510] width 137 height 25
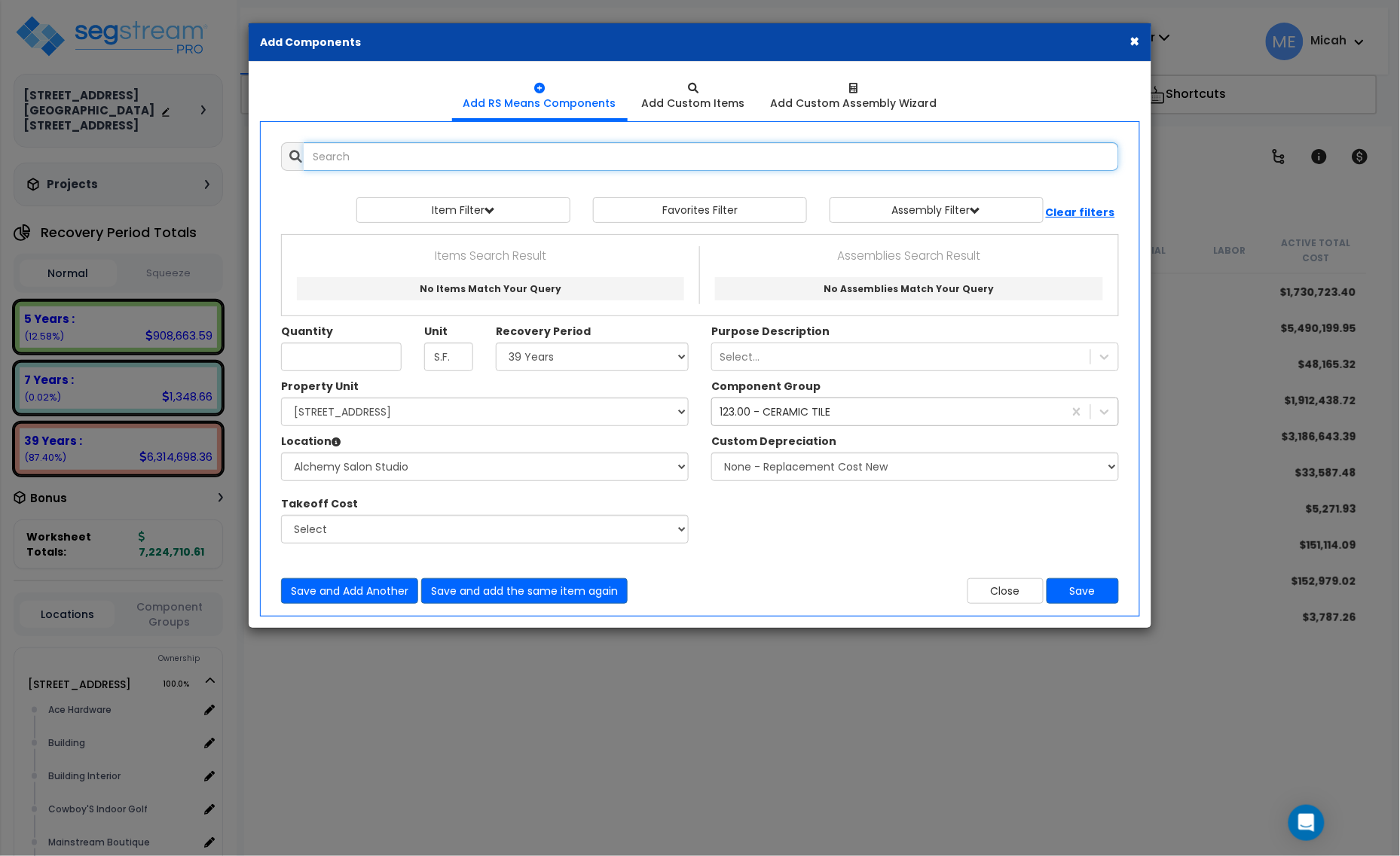
click at [409, 164] on input "text" at bounding box center [711, 156] width 815 height 28
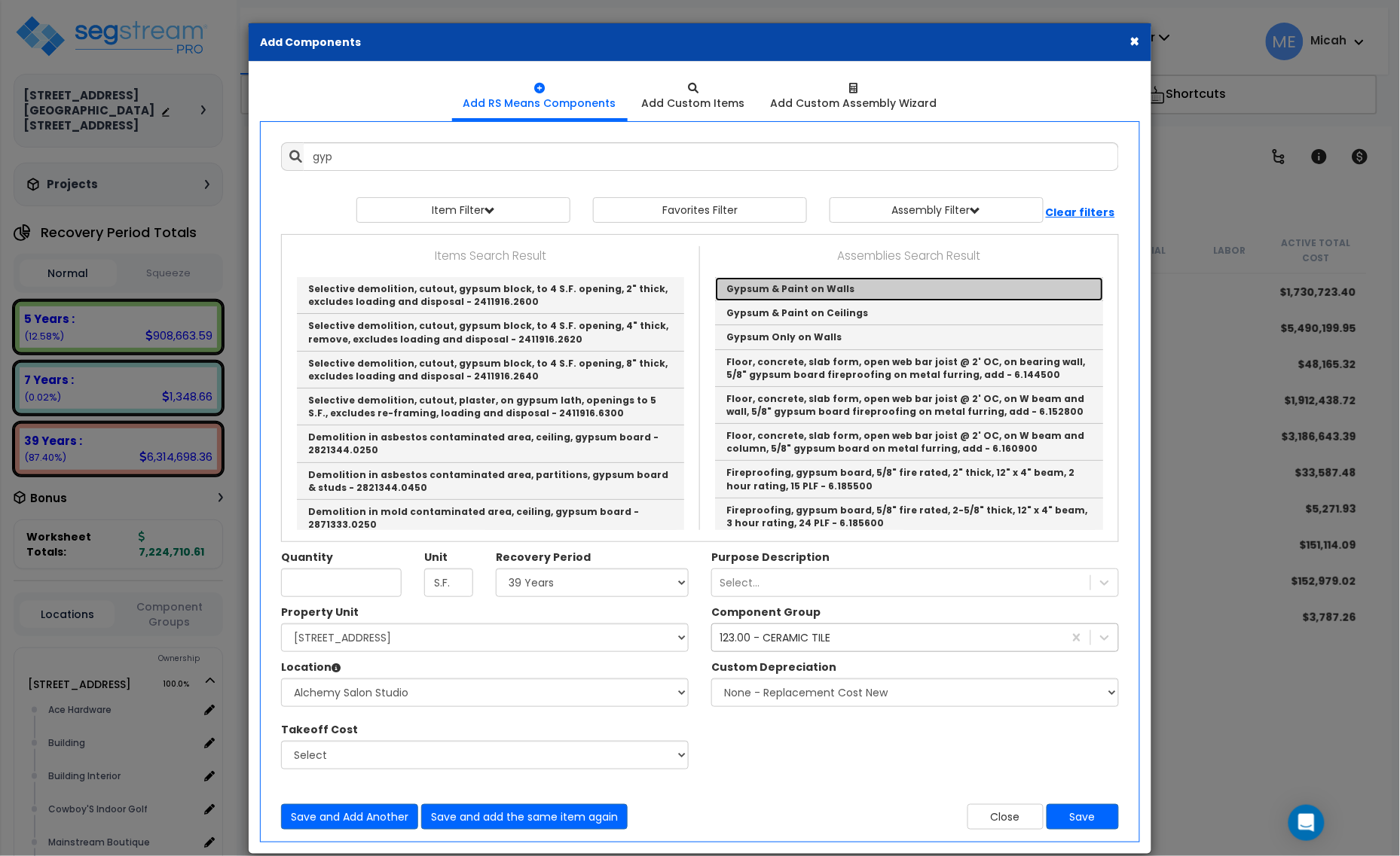
click at [859, 283] on link "Gypsum & Paint on Walls" at bounding box center [909, 289] width 388 height 24
type input "Gypsum & Paint on Walls"
checkbox input "true"
type input "EA"
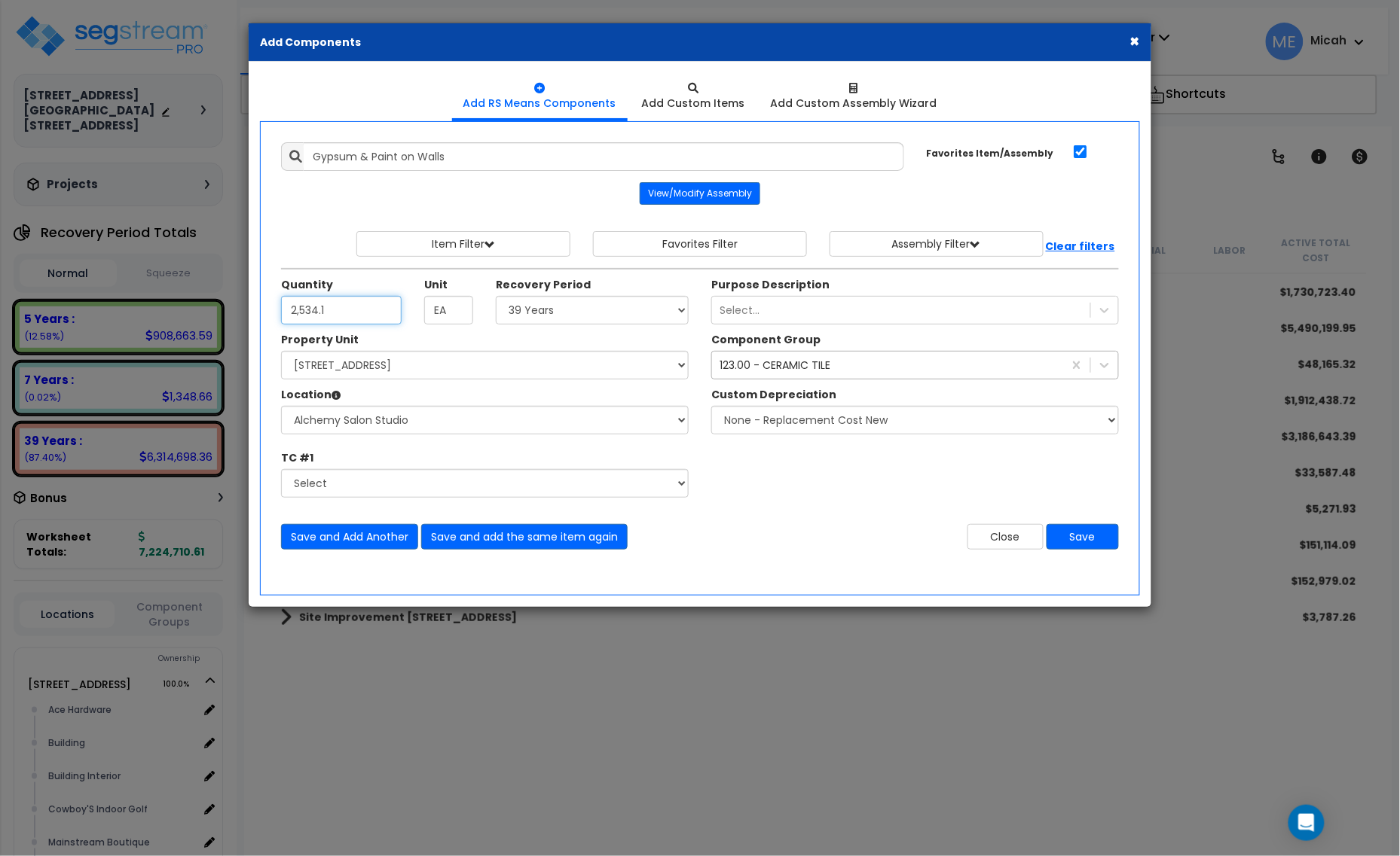
type input "2,534.1"
click at [774, 370] on div "123.00 - CERAMIC TILE" at bounding box center [776, 364] width 111 height 15
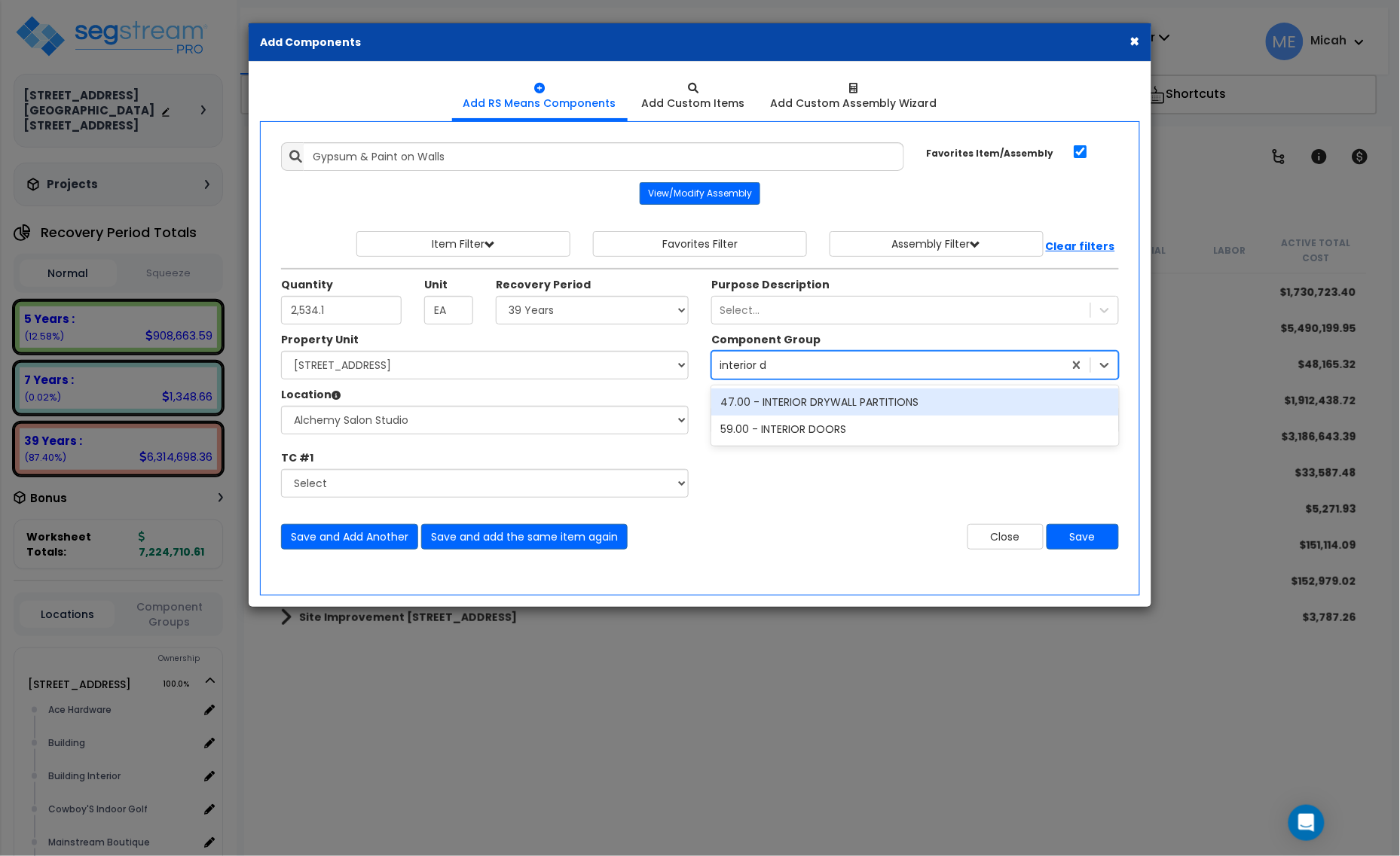
type input "interior dr"
click at [912, 409] on div "47.00 - INTERIOR DRYWALL PARTITIONS" at bounding box center [915, 402] width 407 height 27
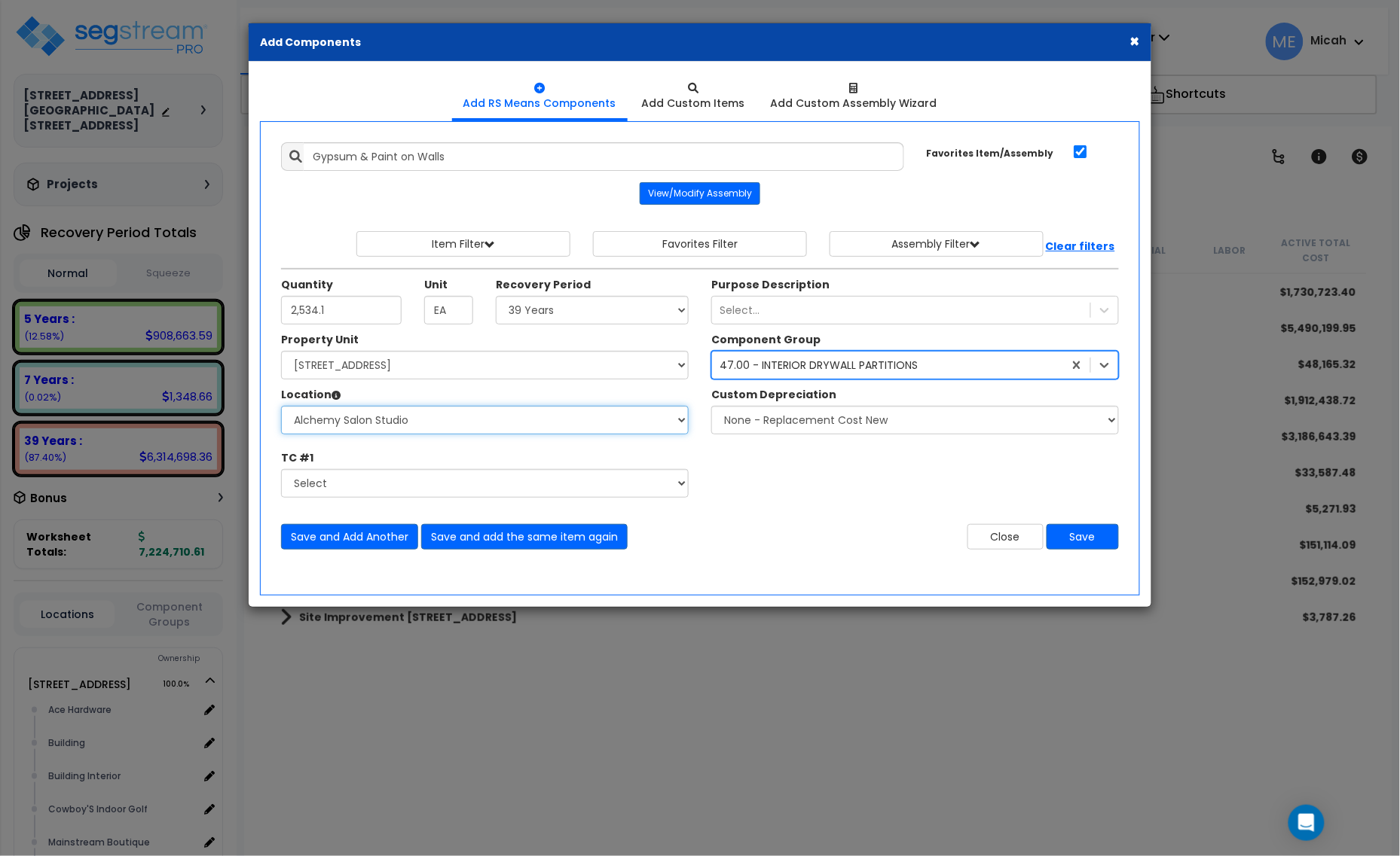
click at [532, 433] on select "Select Alchemy Salon Studio Building Building Interior Building Interior Dick'S…" at bounding box center [484, 420] width 407 height 28
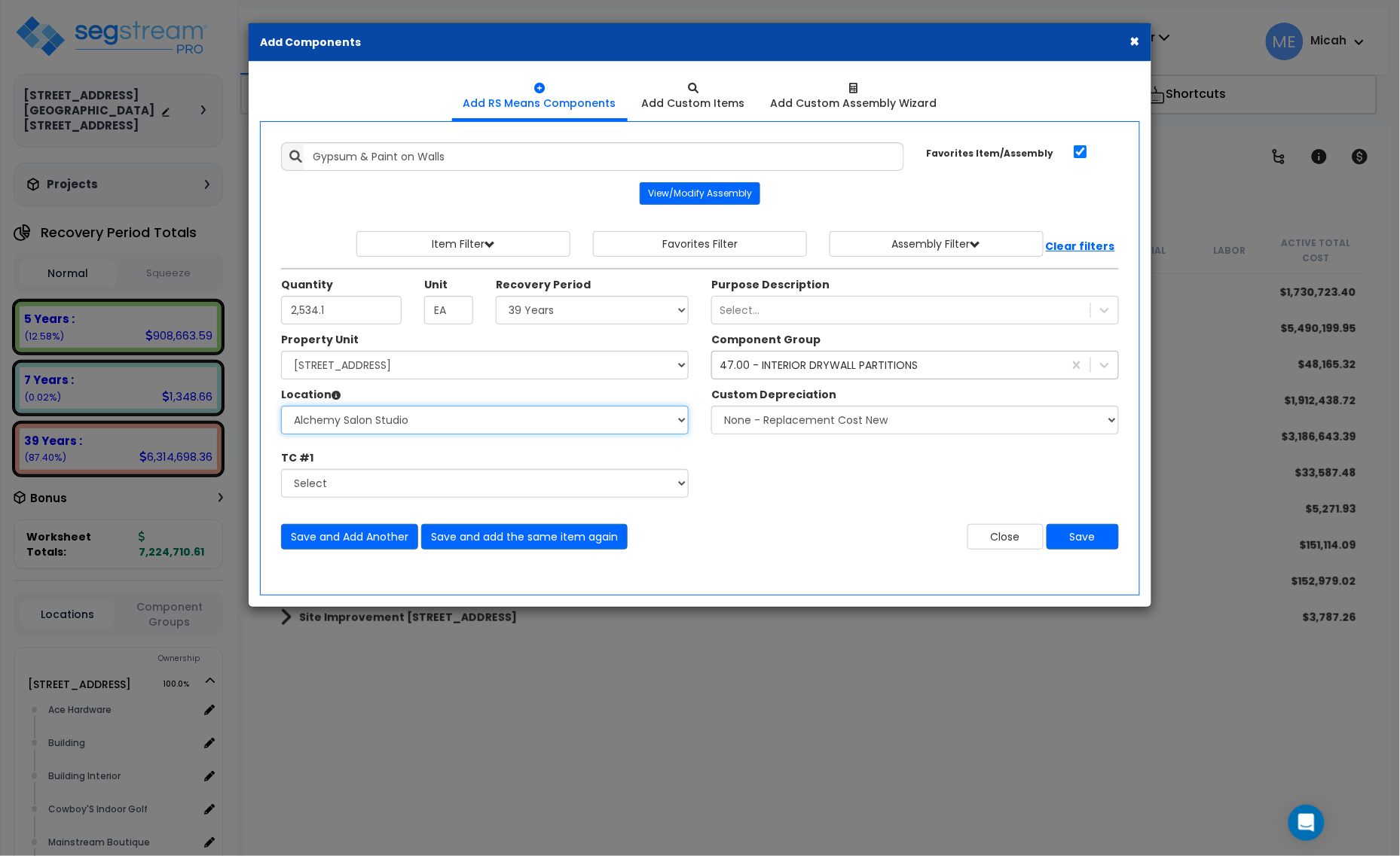
select select "2627"
click at [281, 407] on select "Select Alchemy Salon Studio Building Building Interior Building Interior Dick'S…" at bounding box center [484, 420] width 407 height 28
click at [522, 540] on button "Save and add the same item again" at bounding box center [524, 537] width 207 height 25
click at [357, 306] on input "Unit Quantity" at bounding box center [341, 310] width 121 height 28
type input "1,379.2"
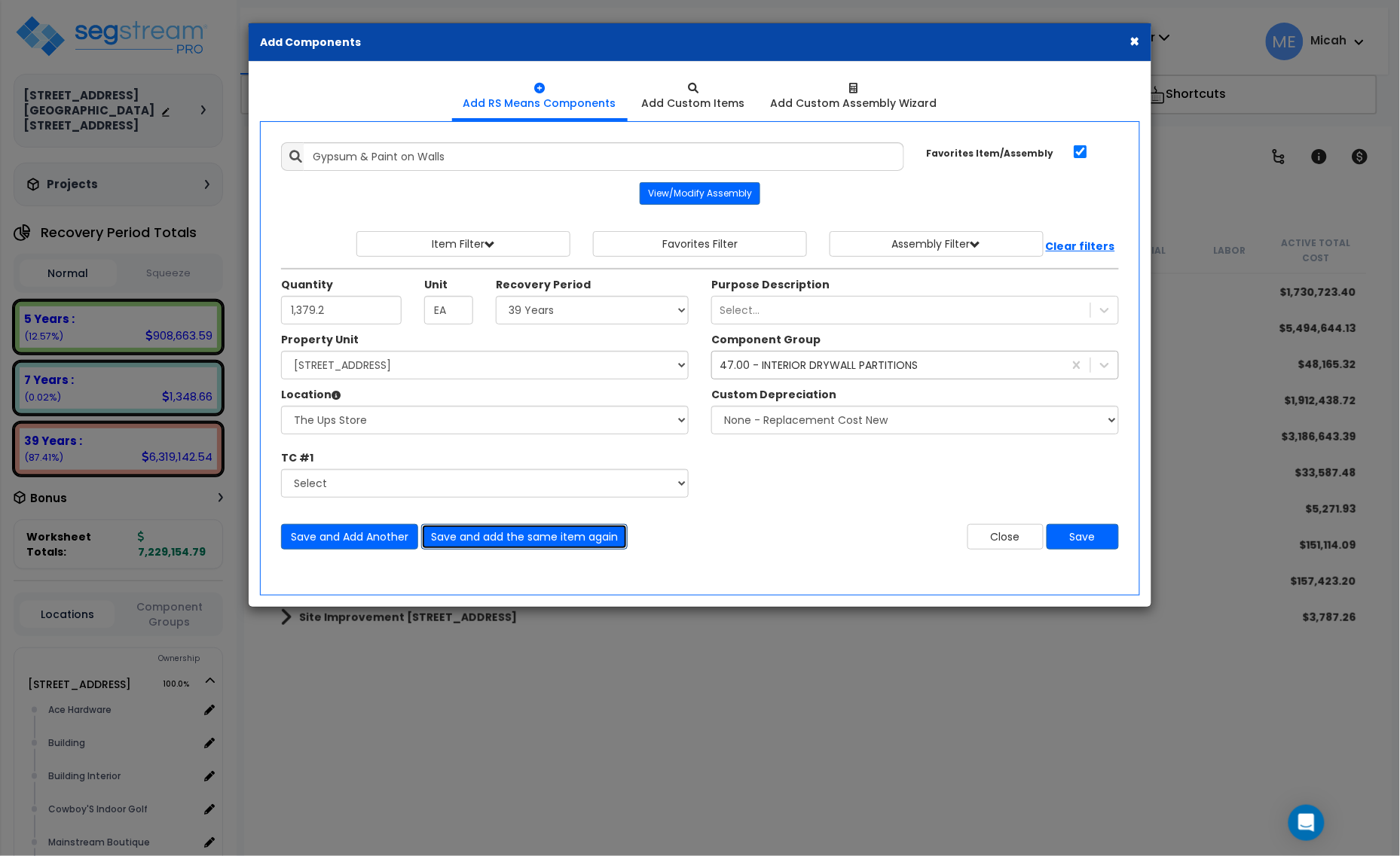
click at [548, 535] on button "Save and add the same item again" at bounding box center [524, 537] width 207 height 25
click at [322, 324] on input "Unit Quantity" at bounding box center [341, 310] width 121 height 28
type input "192.6"
click at [497, 543] on button "Save and add the same item again" at bounding box center [524, 537] width 207 height 25
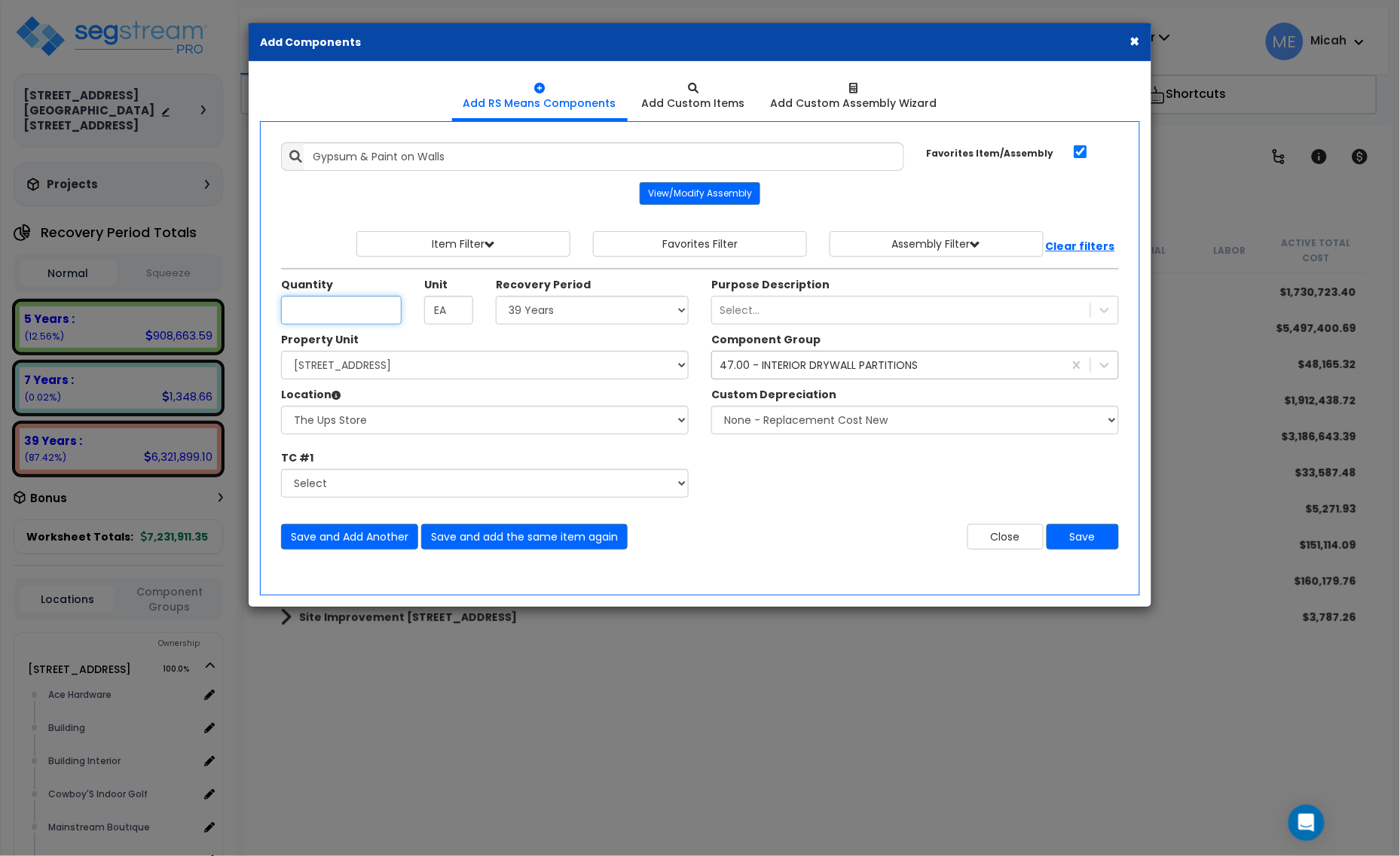
click at [336, 314] on input "Unit Quantity" at bounding box center [341, 310] width 121 height 28
type input "178.6"
click at [378, 546] on button "Save and Add Another" at bounding box center [349, 537] width 137 height 25
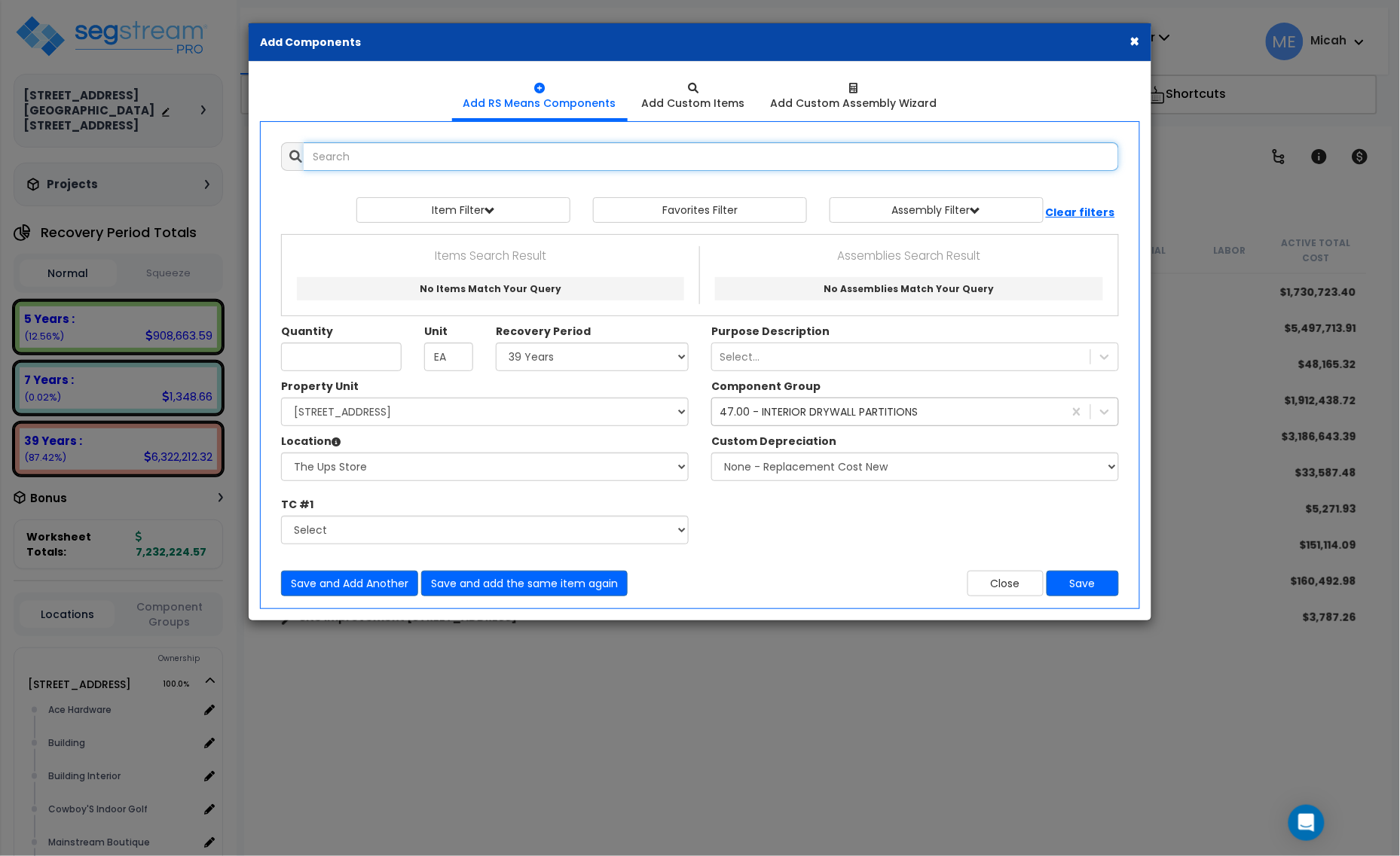
click at [374, 155] on input "text" at bounding box center [711, 156] width 815 height 28
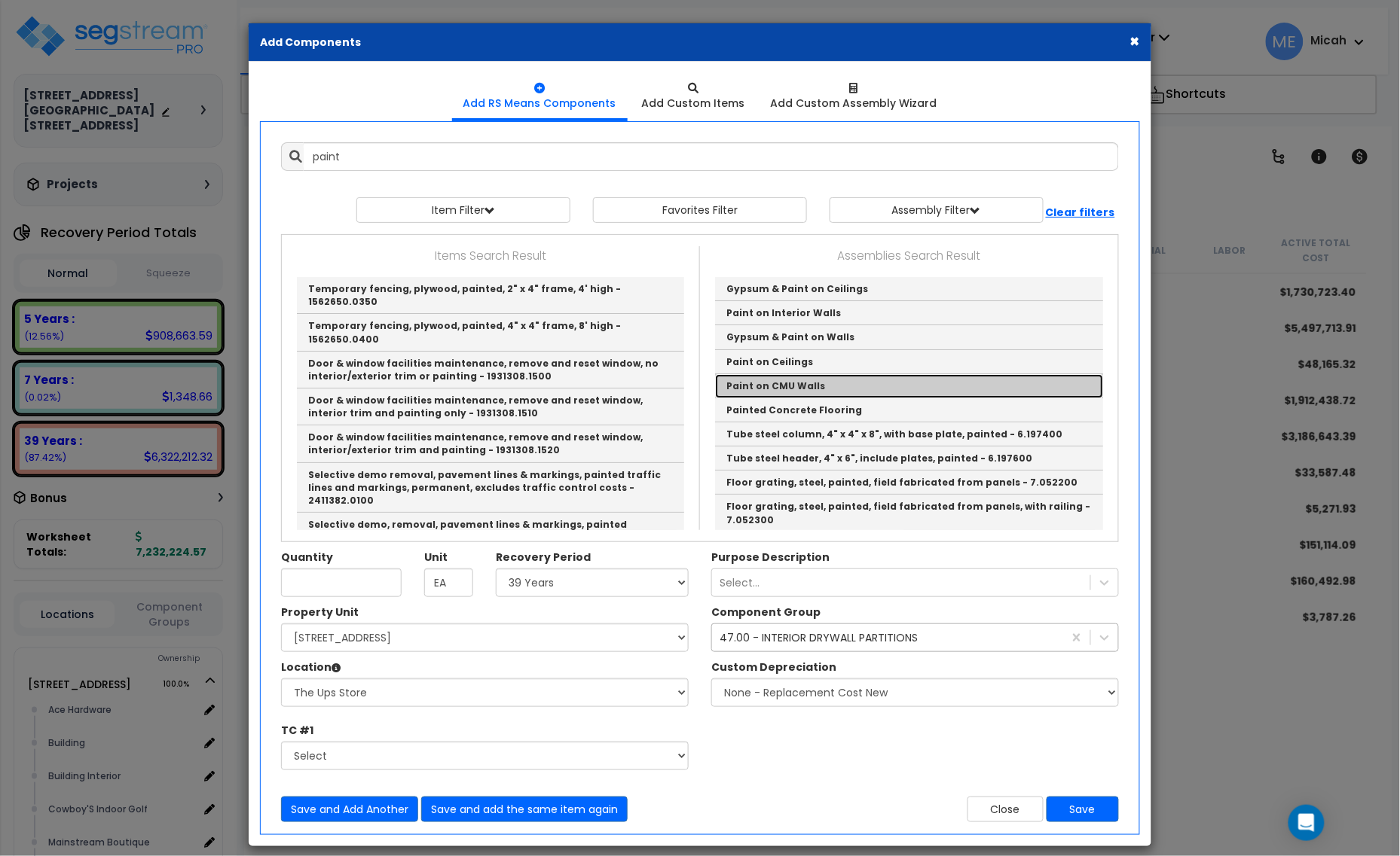
click at [879, 386] on link "Paint on CMU Walls" at bounding box center [909, 386] width 388 height 24
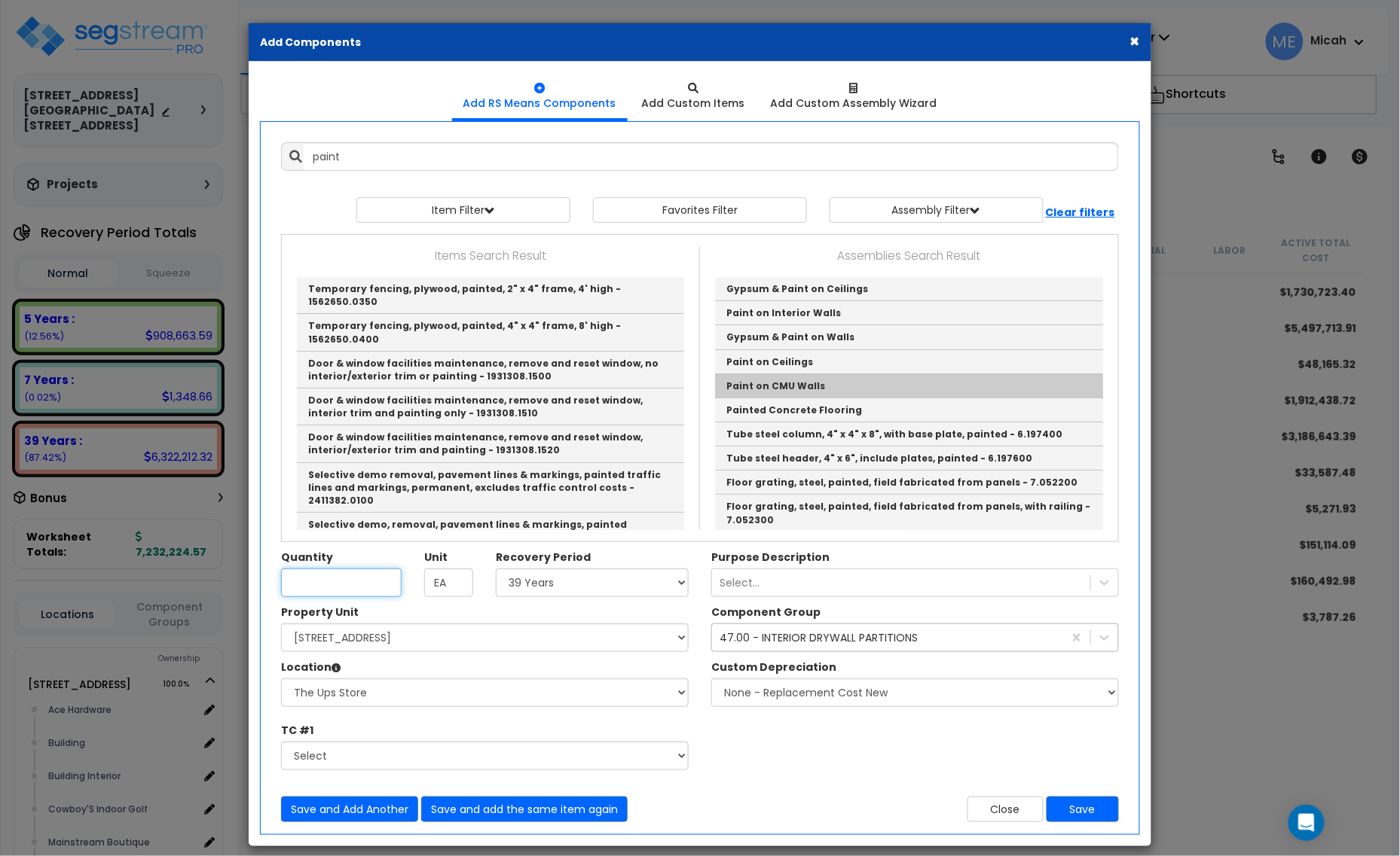
type input "Paint on CMU Walls"
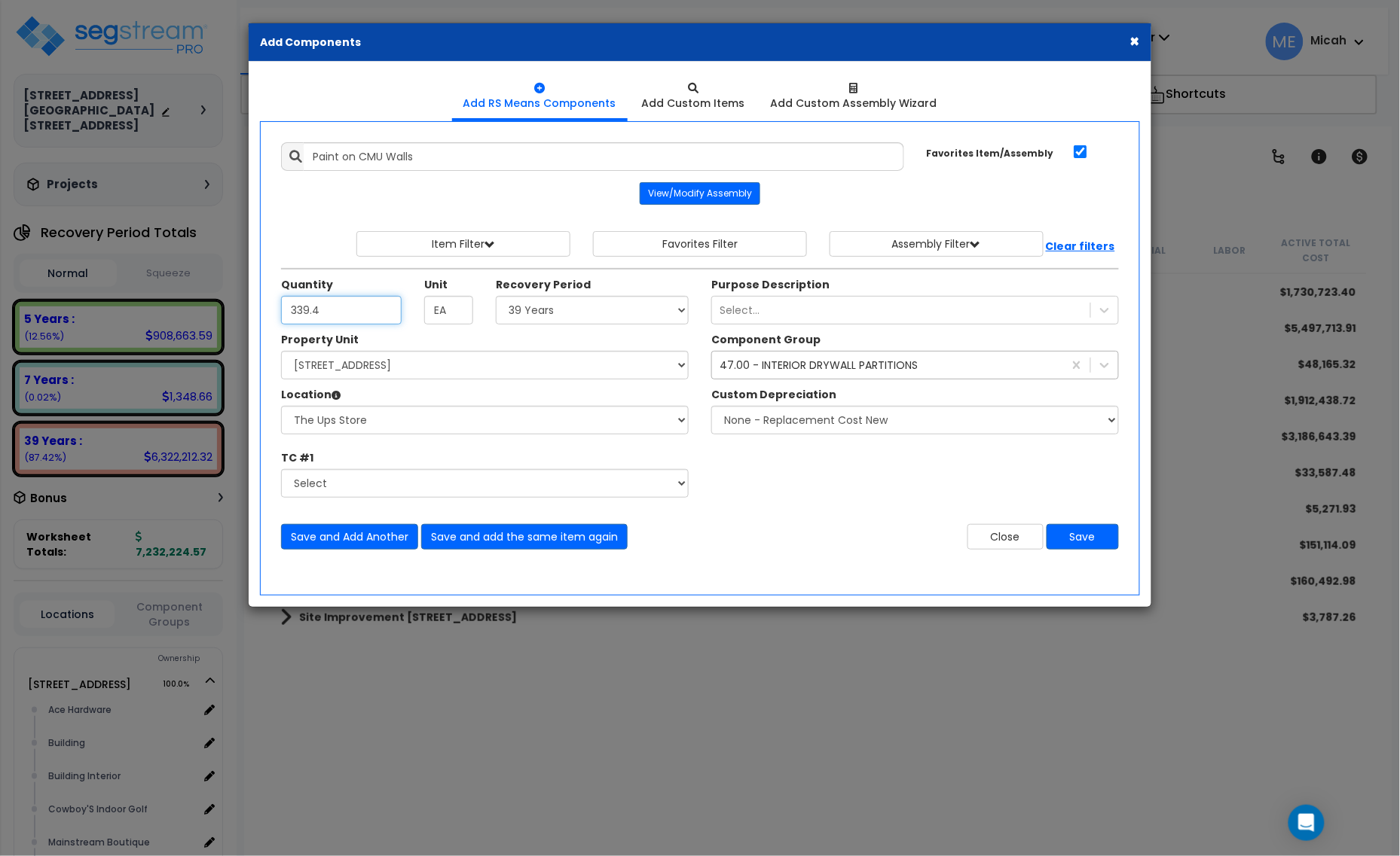
type input "339.4"
click at [790, 359] on div "47.00 - INTERIOR DRYWALL PARTITIONS interior dr" at bounding box center [888, 365] width 351 height 24
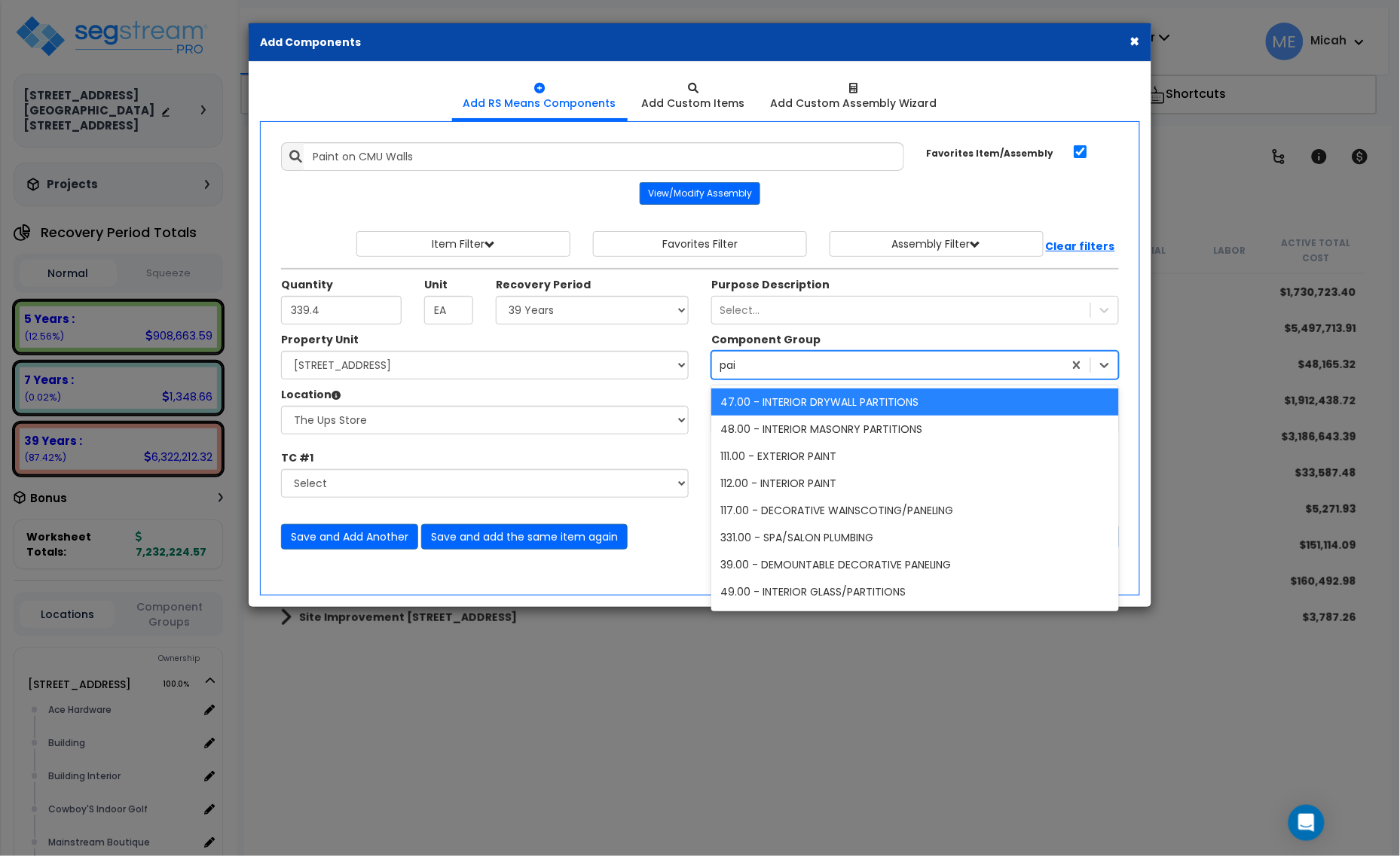
type input "paint"
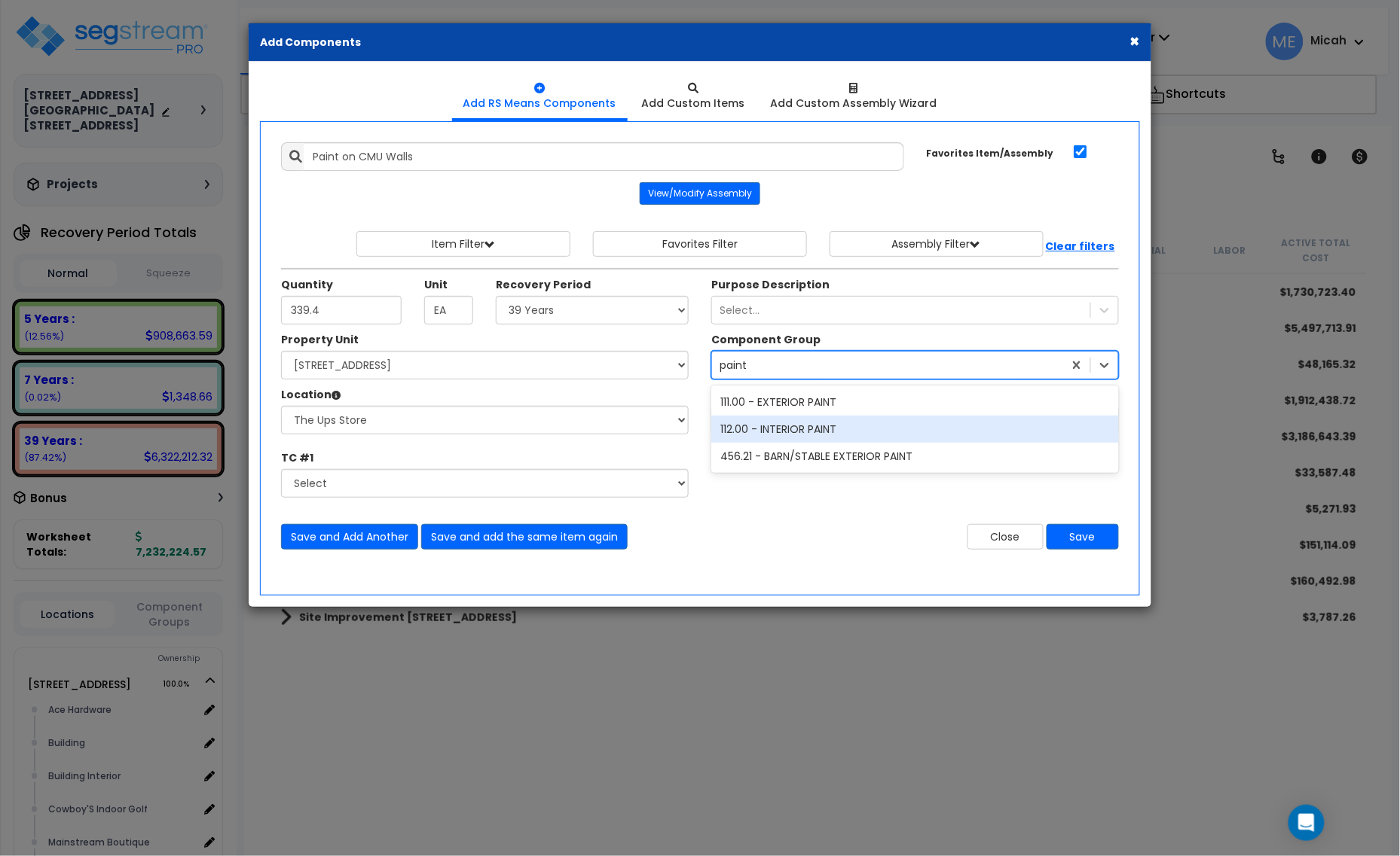
click at [810, 437] on div "112.00 - INTERIOR PAINT" at bounding box center [915, 429] width 407 height 27
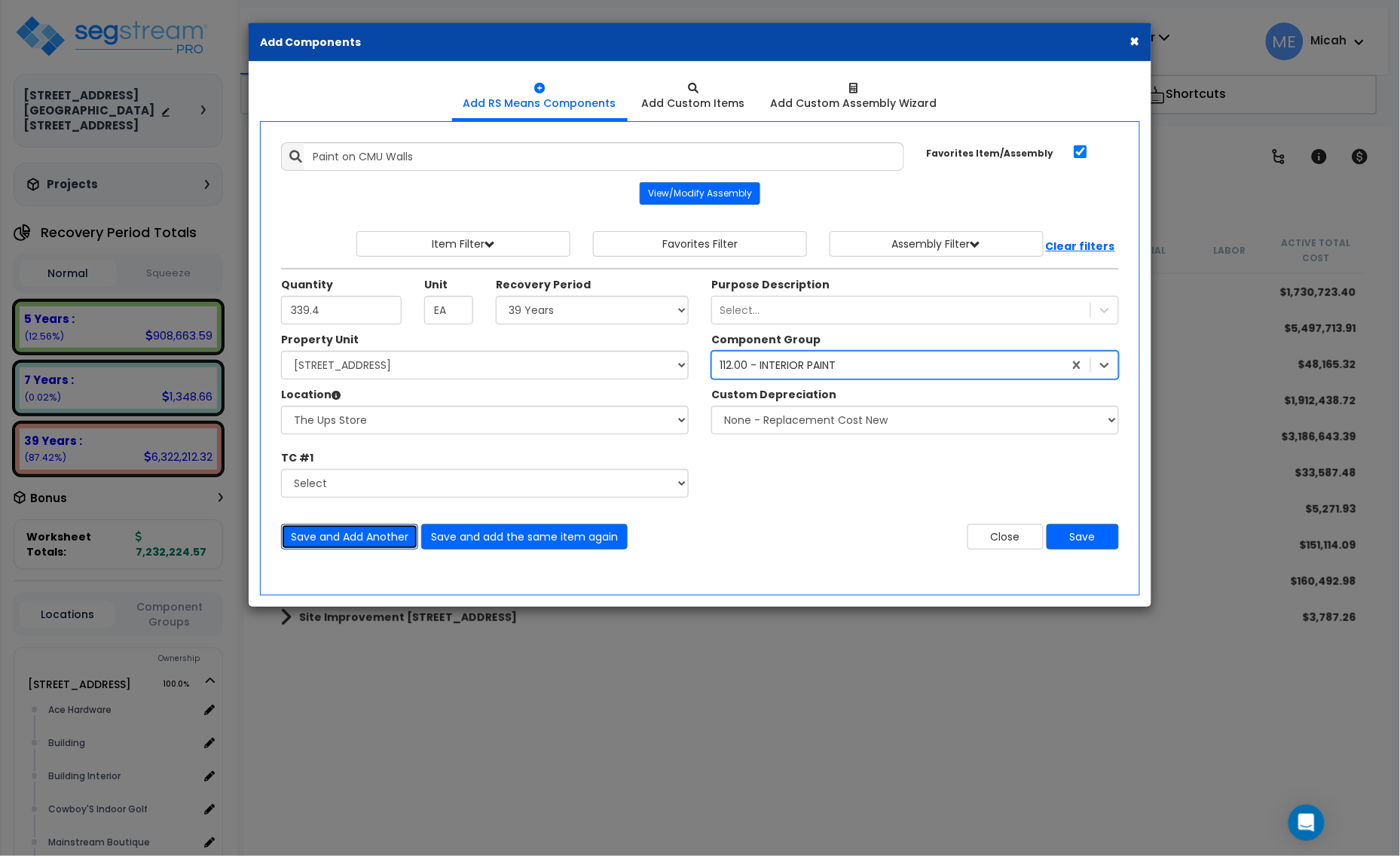
click at [374, 536] on button "Save and Add Another" at bounding box center [349, 537] width 137 height 25
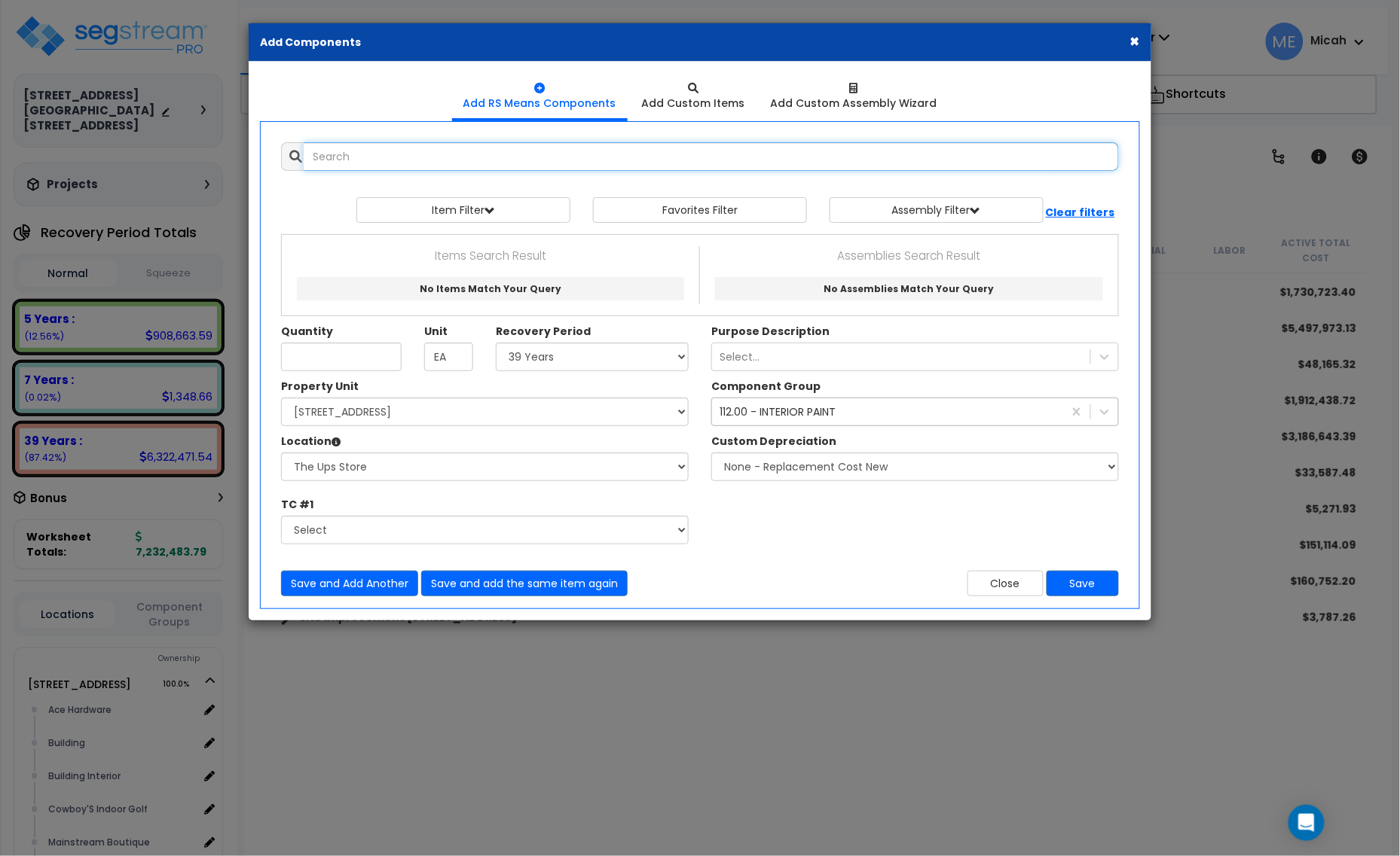
click at [361, 155] on input "text" at bounding box center [711, 156] width 815 height 28
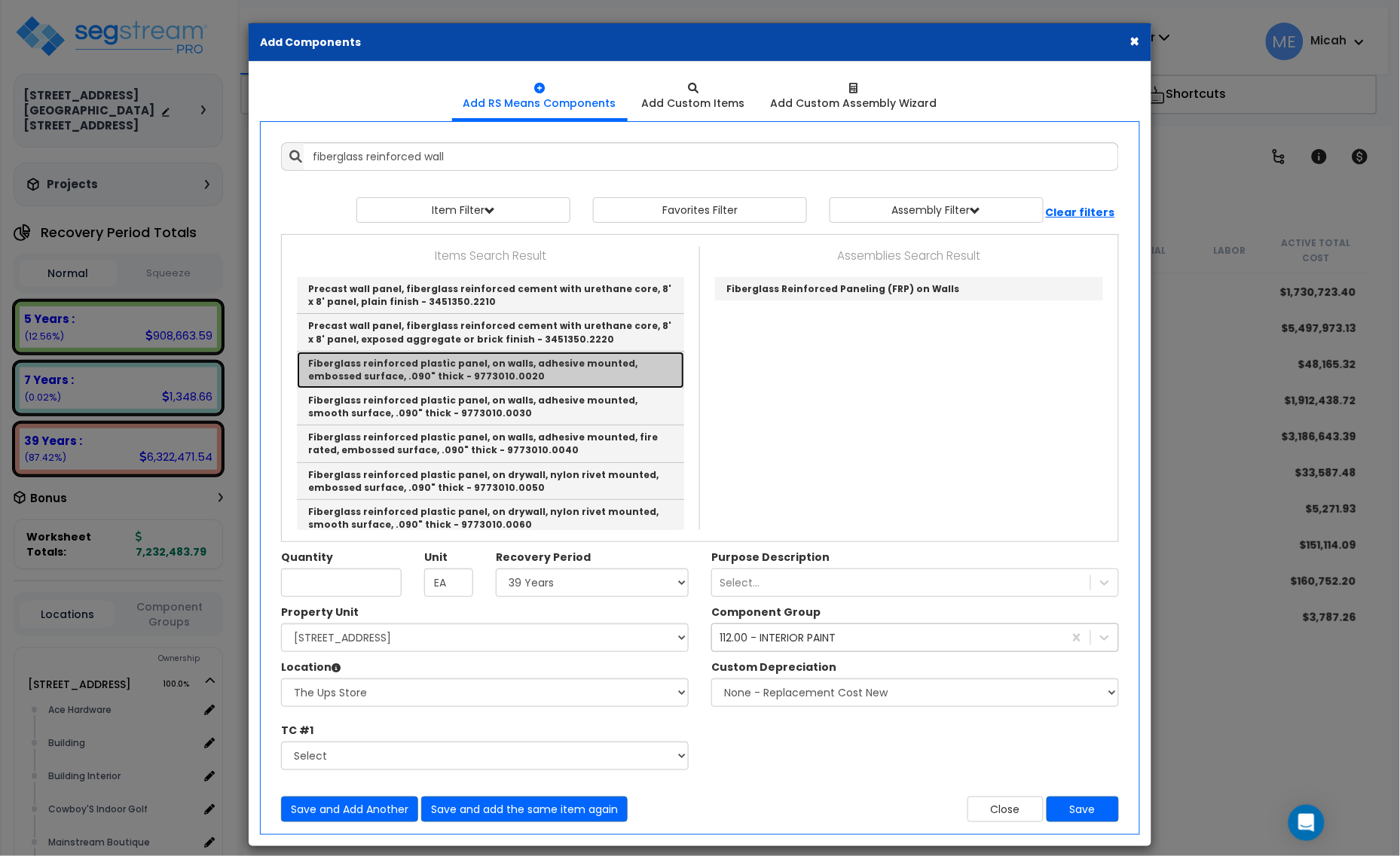
click at [541, 360] on link "Fiberglass reinforced plastic panel, on walls, adhesive mounted, embossed surfa…" at bounding box center [491, 370] width 388 height 37
type input "Fiberglass reinforced plastic panel, on walls, adhesive mounted, embossed surfa…"
checkbox input "false"
type input "S.F."
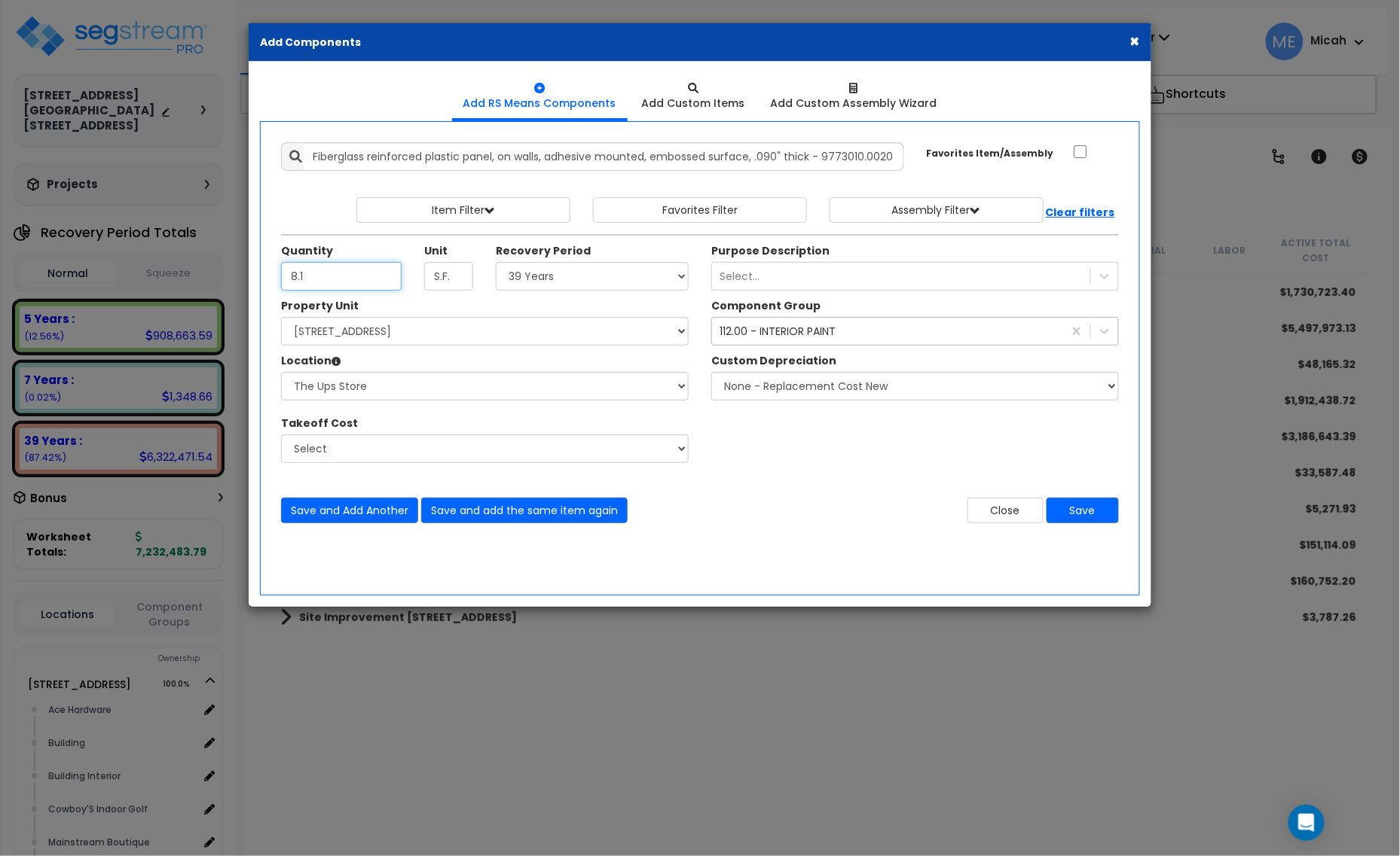
type input "8.1"
click at [777, 336] on div "112.00 - INTERIOR PAINT" at bounding box center [777, 331] width 116 height 15
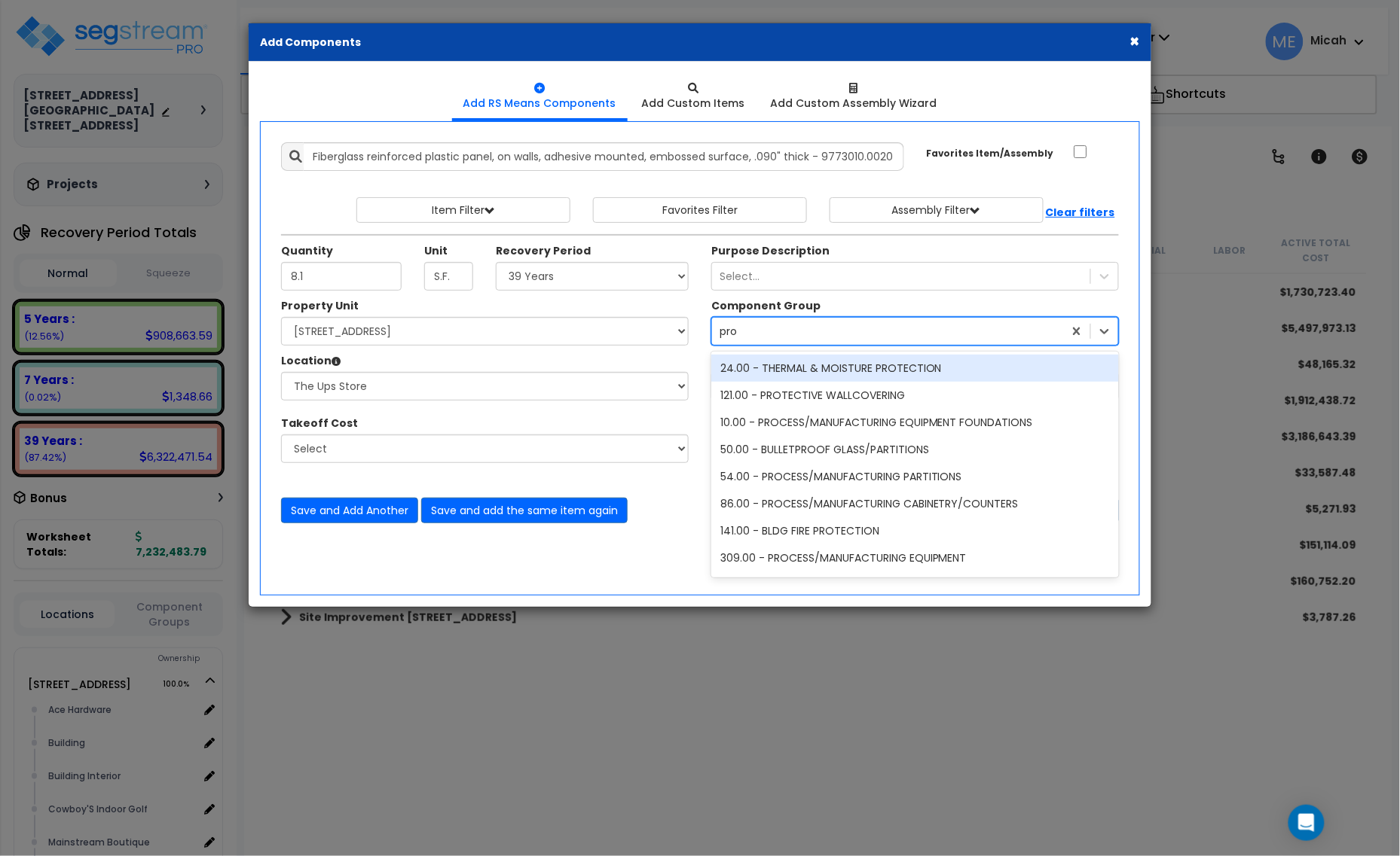
type input "prot"
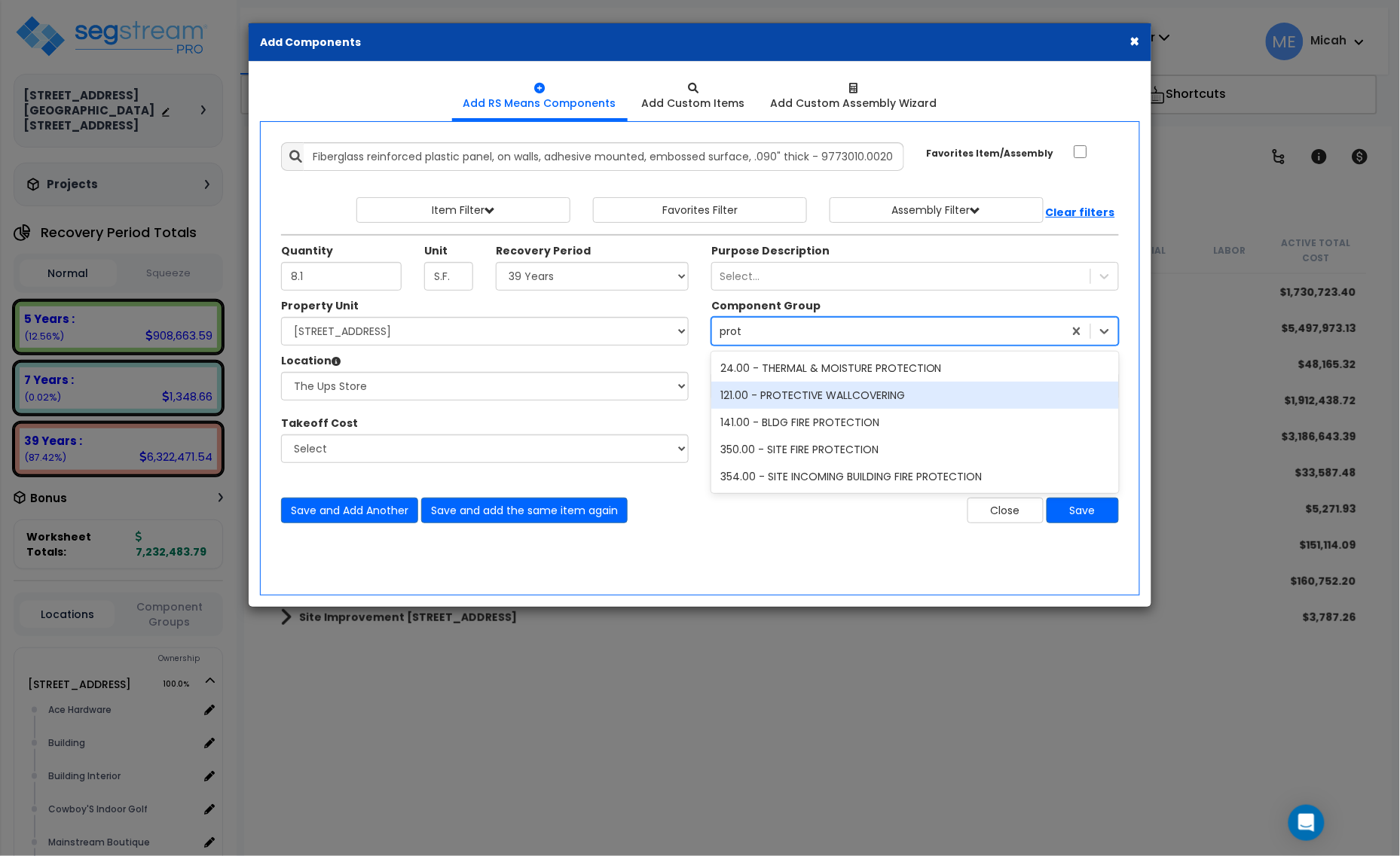
click at [833, 397] on div "121.00 - PROTECTIVE WALLCOVERING" at bounding box center [915, 395] width 407 height 27
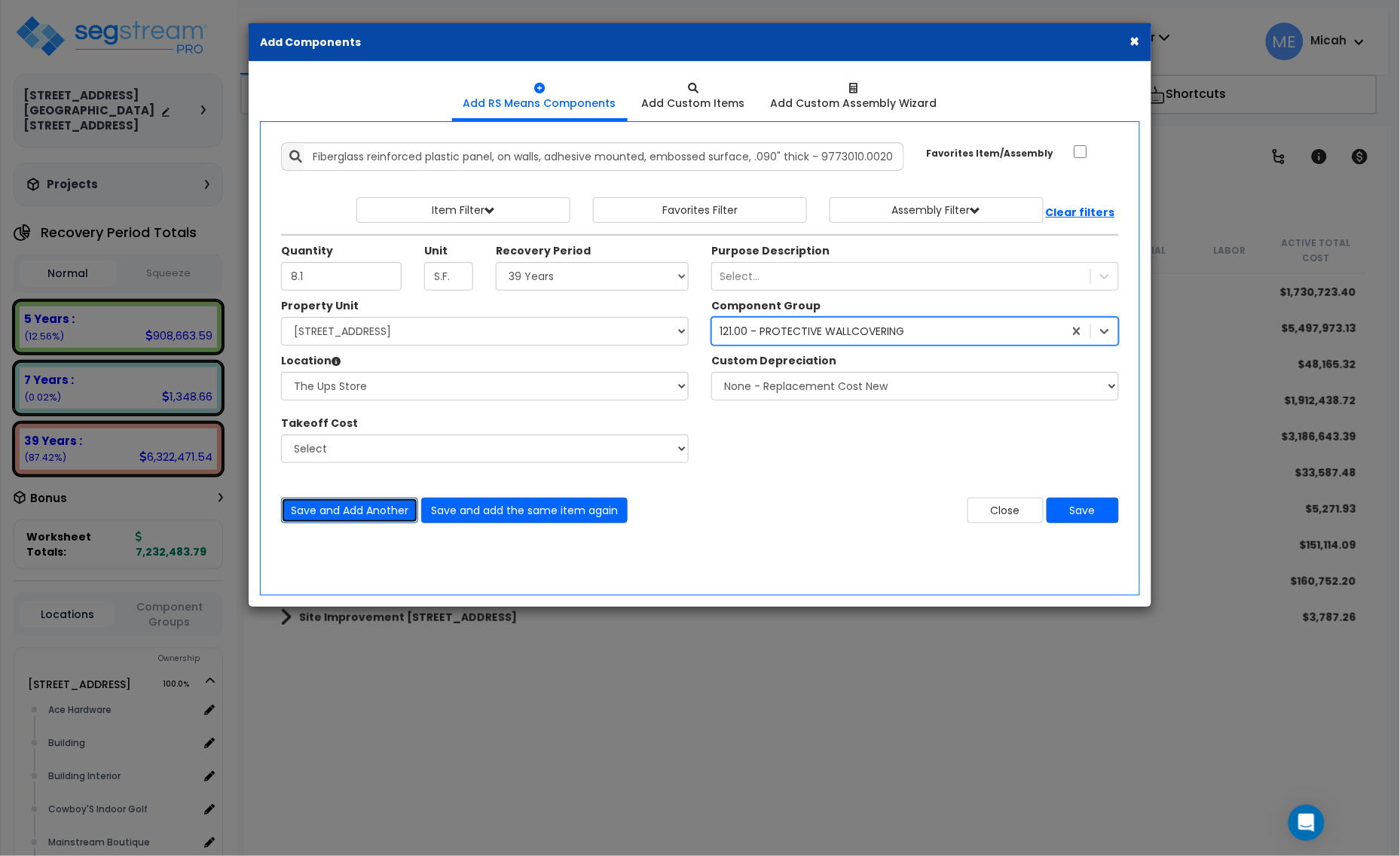
click at [367, 506] on button "Save and Add Another" at bounding box center [349, 510] width 137 height 25
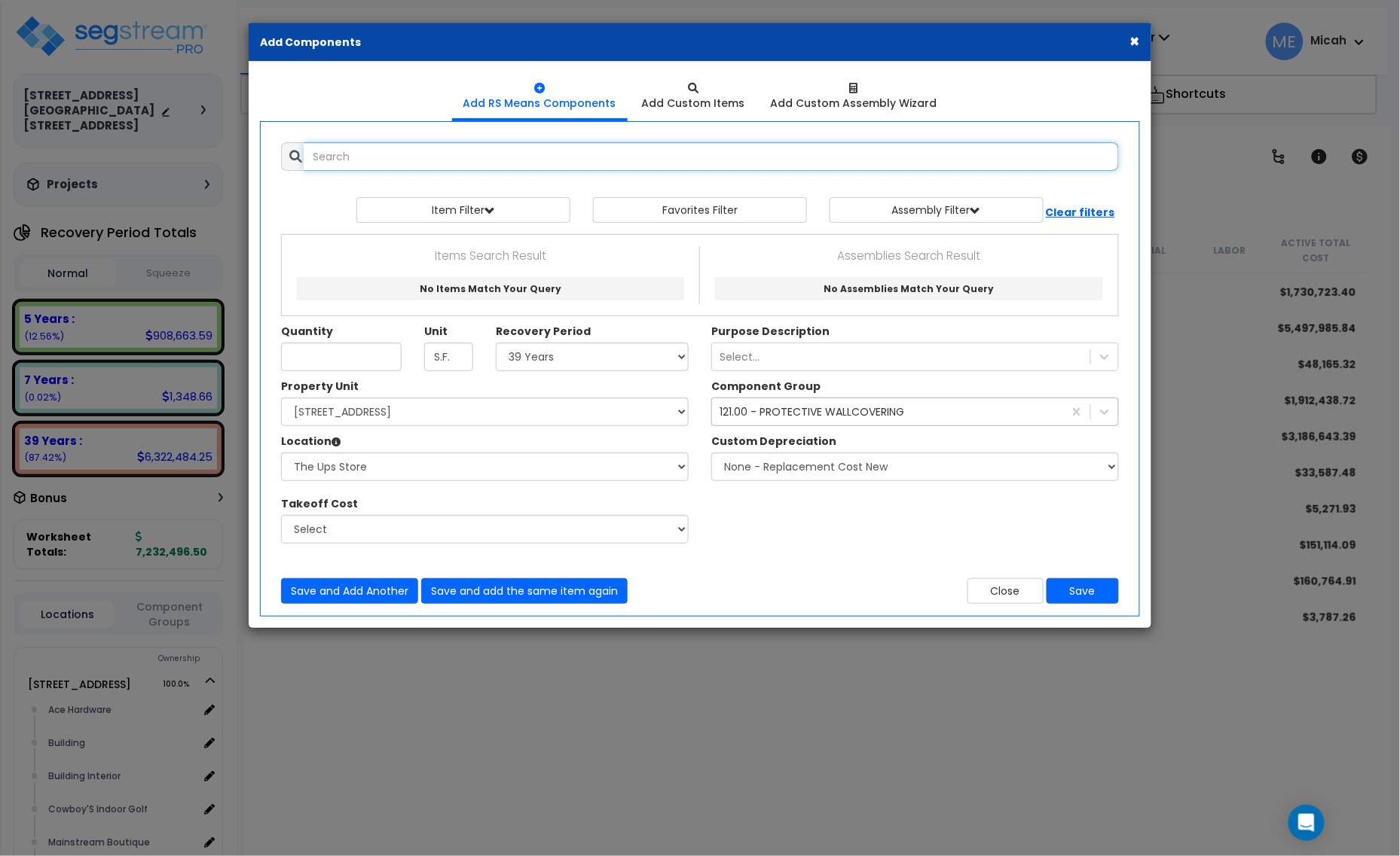
click at [394, 167] on input "text" at bounding box center [711, 156] width 815 height 28
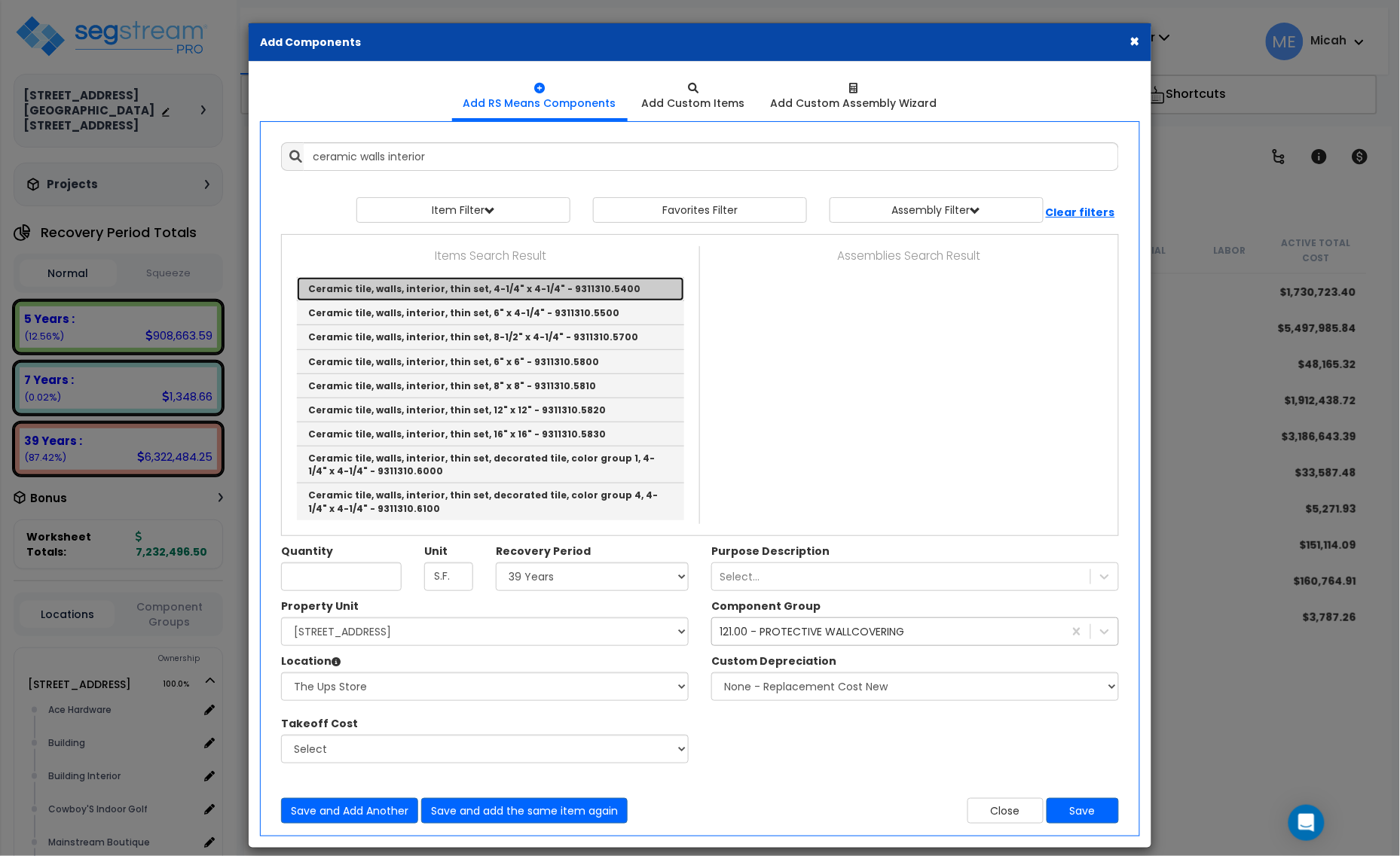
click at [591, 284] on link "Ceramic tile, walls, interior, thin set, 4-1/4" x 4-1/4" - 9311310.5400" at bounding box center [491, 289] width 388 height 24
type input "Ceramic tile, walls, interior, thin set, 4-1/4" x 4-1/4" - 9311310.5400"
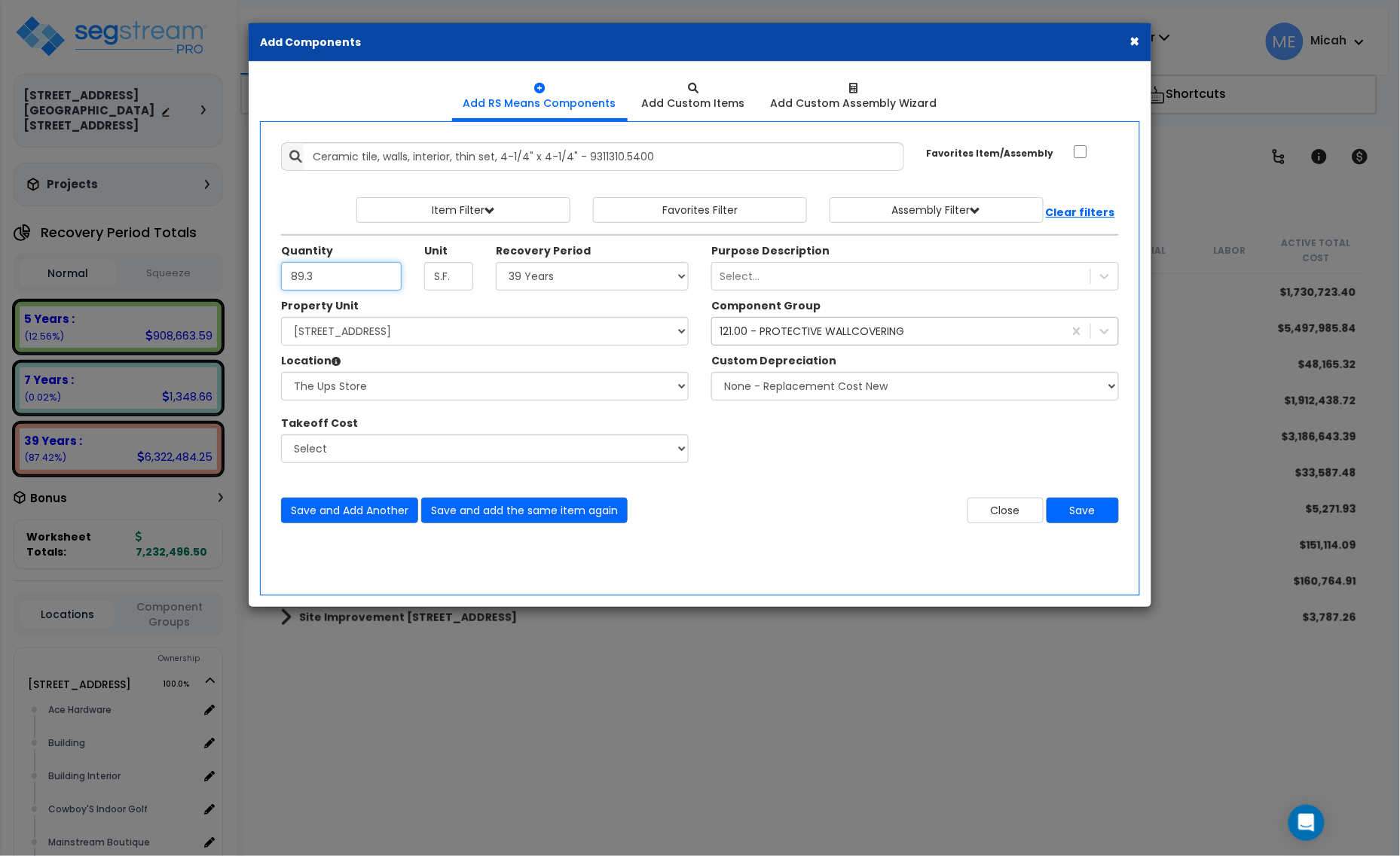
type input "89.3"
click at [890, 333] on div "121.00 - PROTECTIVE WALLCOVERING" at bounding box center [812, 331] width 184 height 15
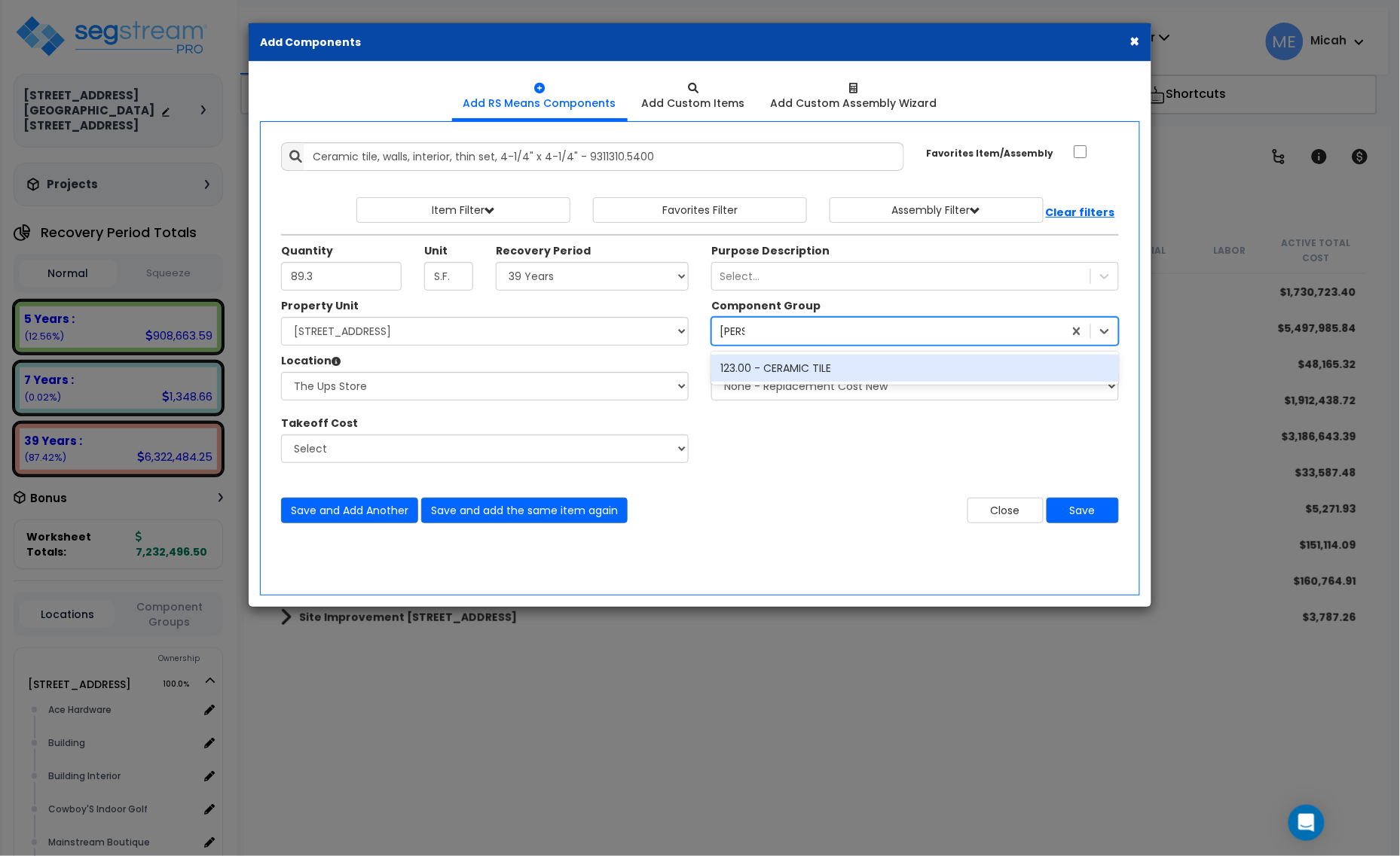
type input "ceramic"
click at [789, 378] on div "123.00 - CERAMIC TILE" at bounding box center [915, 368] width 407 height 27
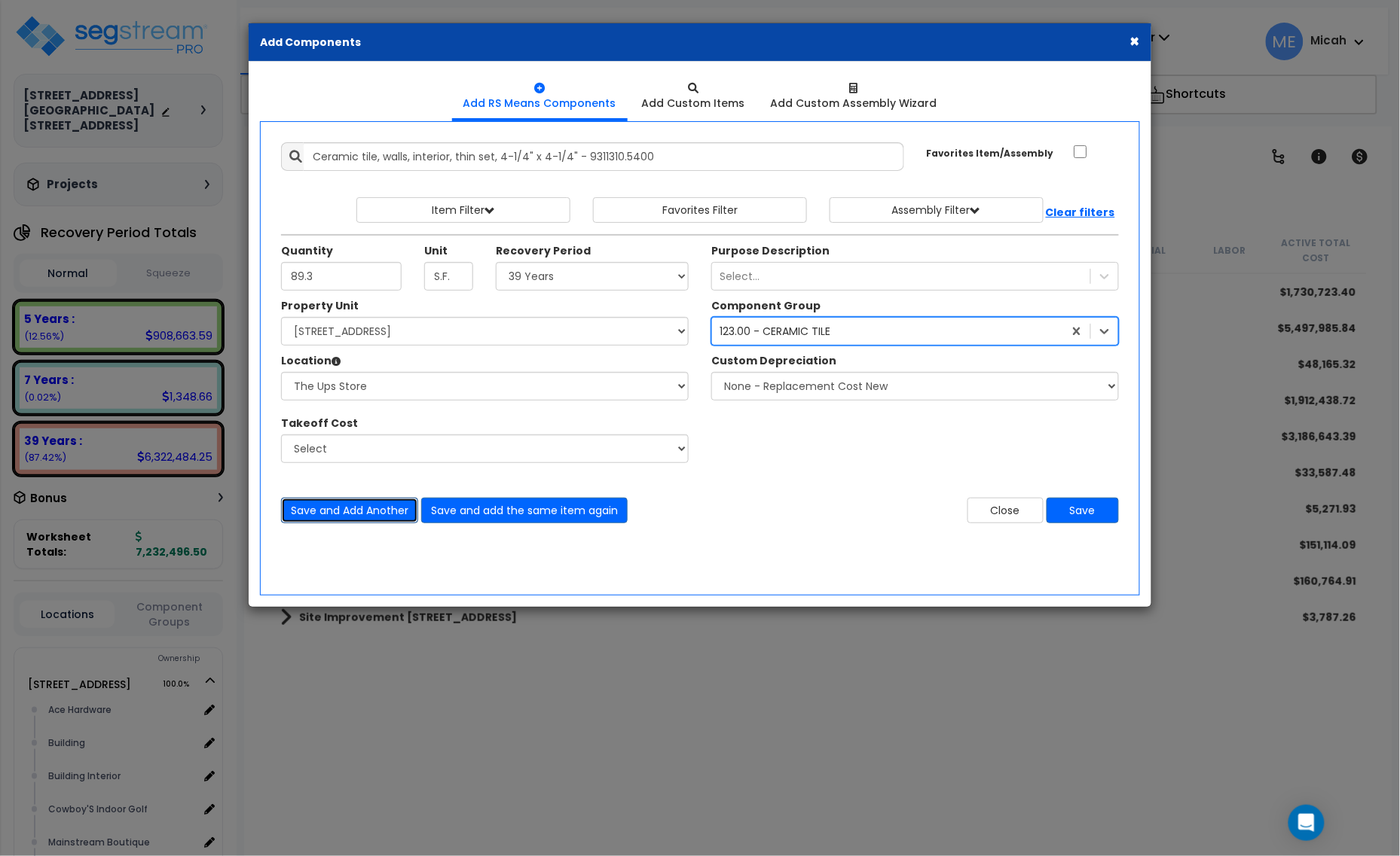
click at [351, 512] on button "Save and Add Another" at bounding box center [349, 510] width 137 height 25
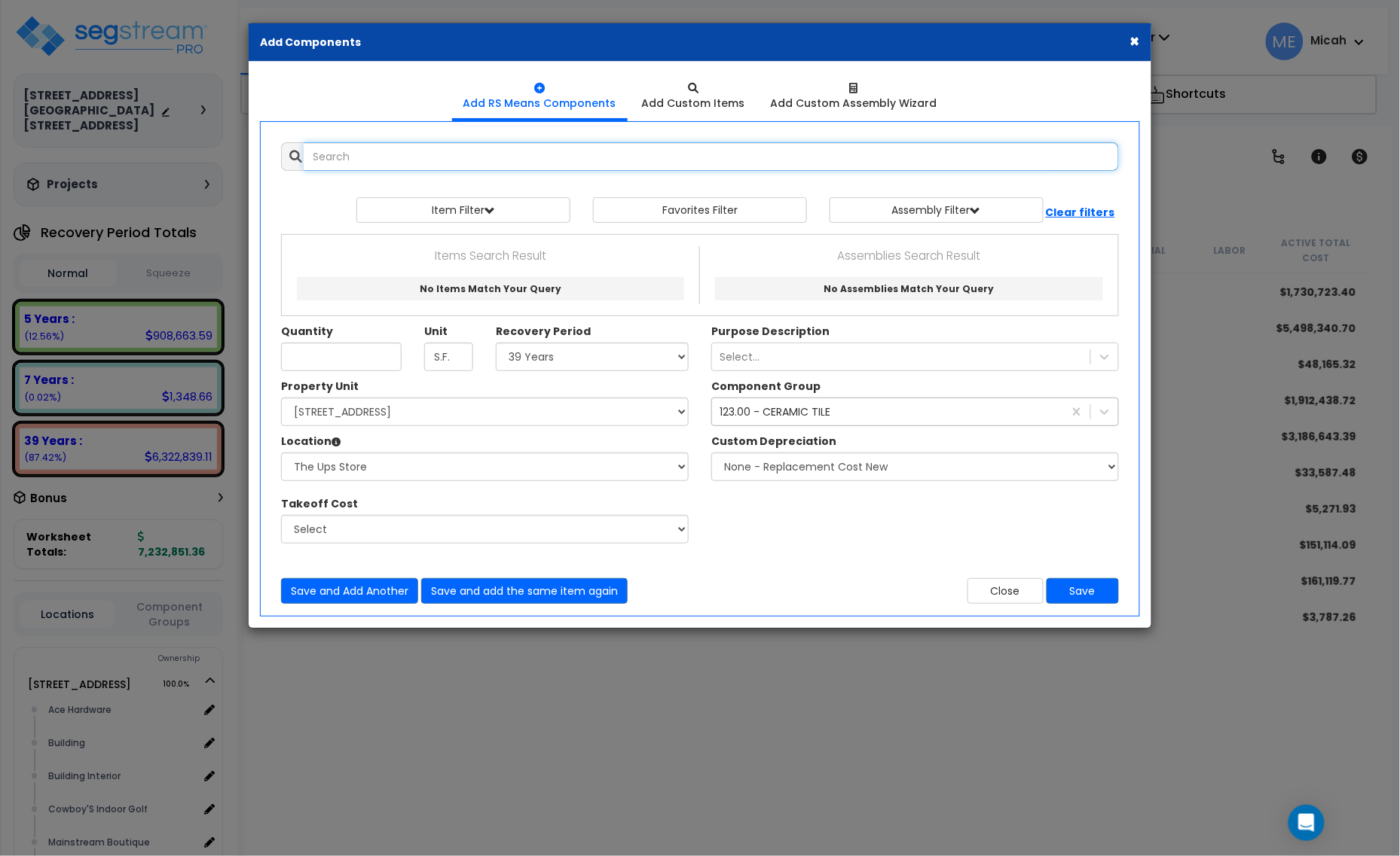
click at [427, 144] on input "text" at bounding box center [711, 156] width 815 height 28
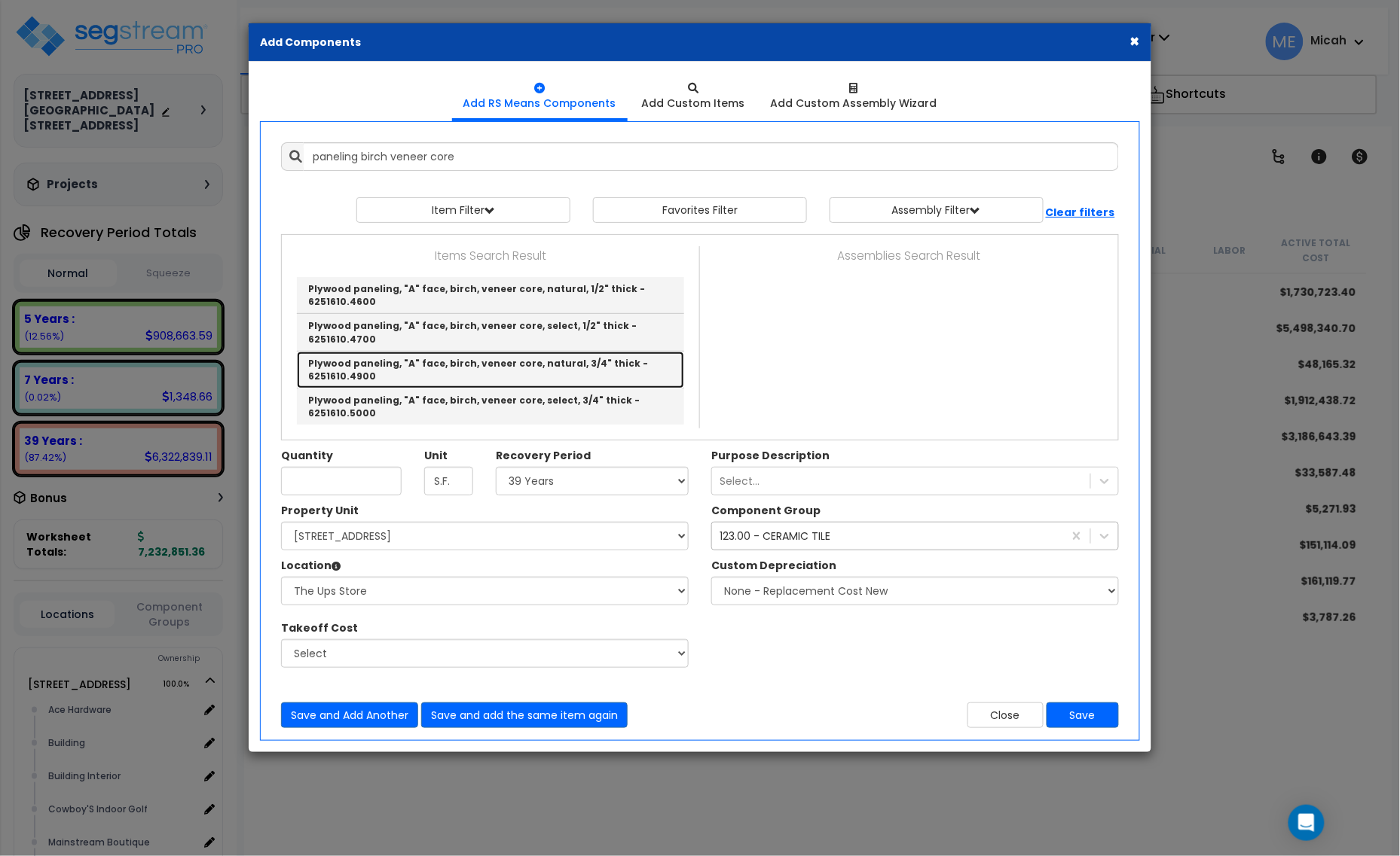
click at [631, 354] on link "Plywood paneling, "A" face, birch, veneer core, natural, 3/4" thick - 6251610.4…" at bounding box center [491, 370] width 388 height 37
type input "Plywood paneling, "A" face, birch, veneer core, natural, 3/4" thick - 6251610.4…"
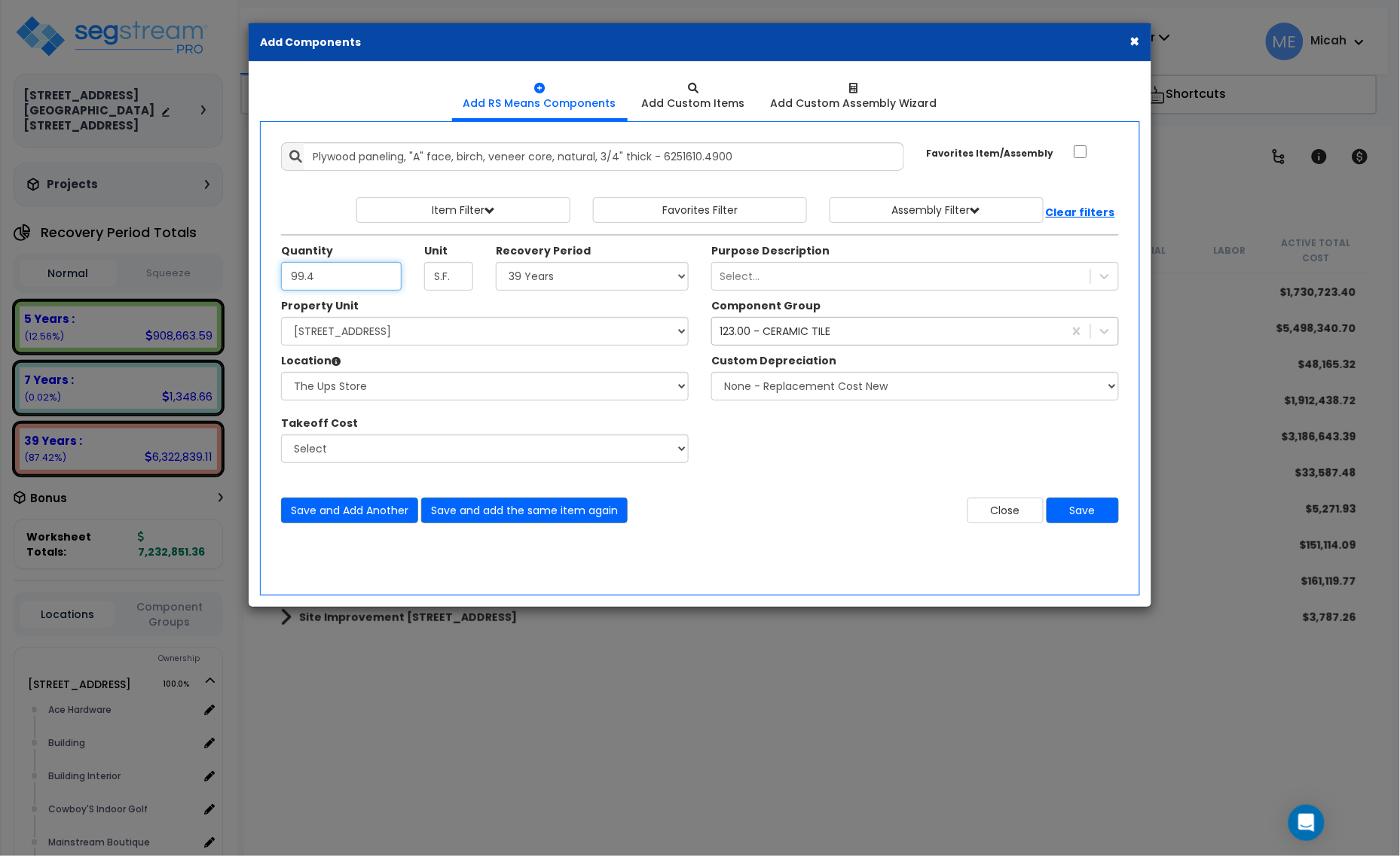
type input "99.4"
click at [750, 337] on div "123.00 - CERAMIC TILE" at bounding box center [776, 331] width 111 height 15
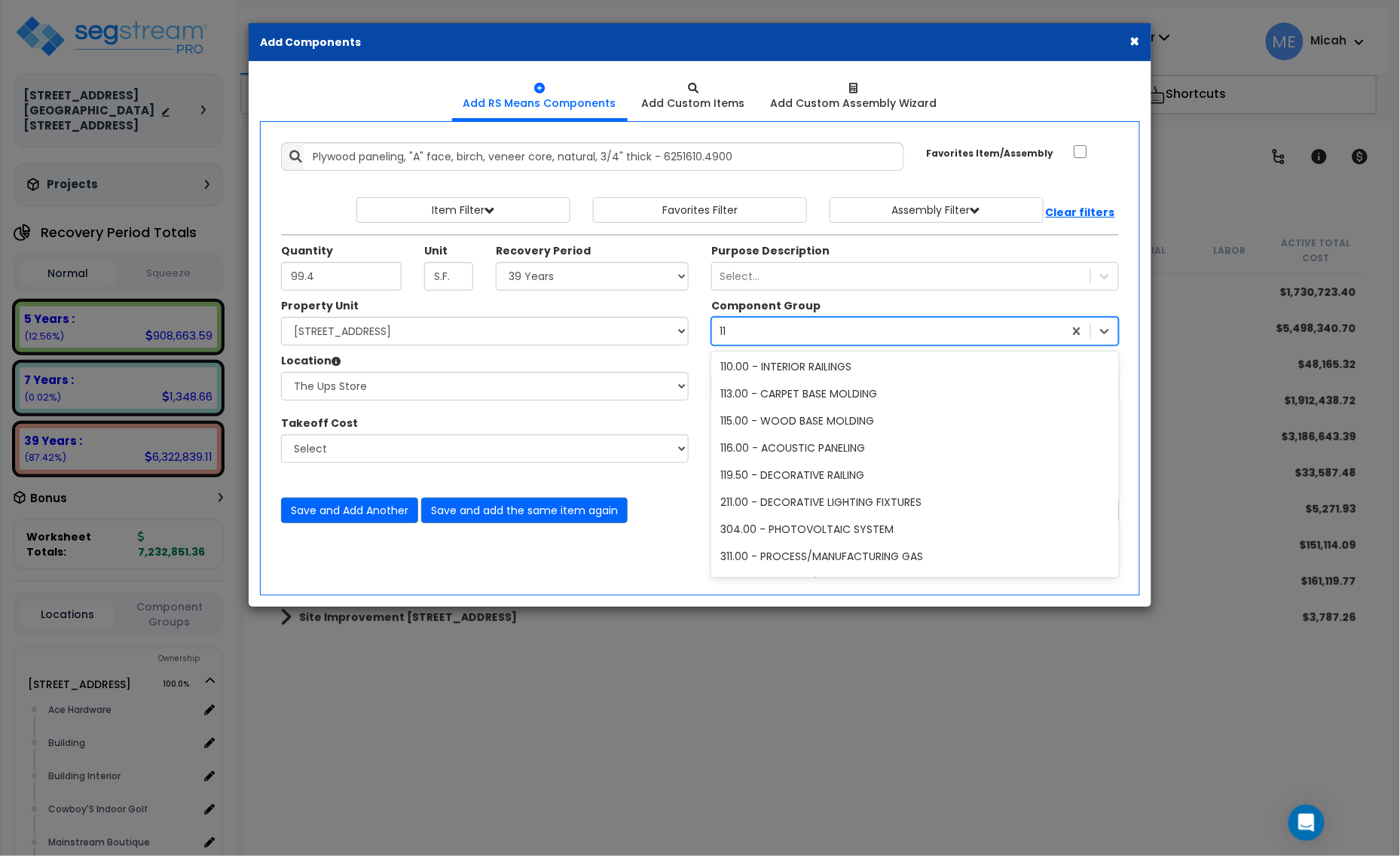
scroll to position [56, 0]
type input "117"
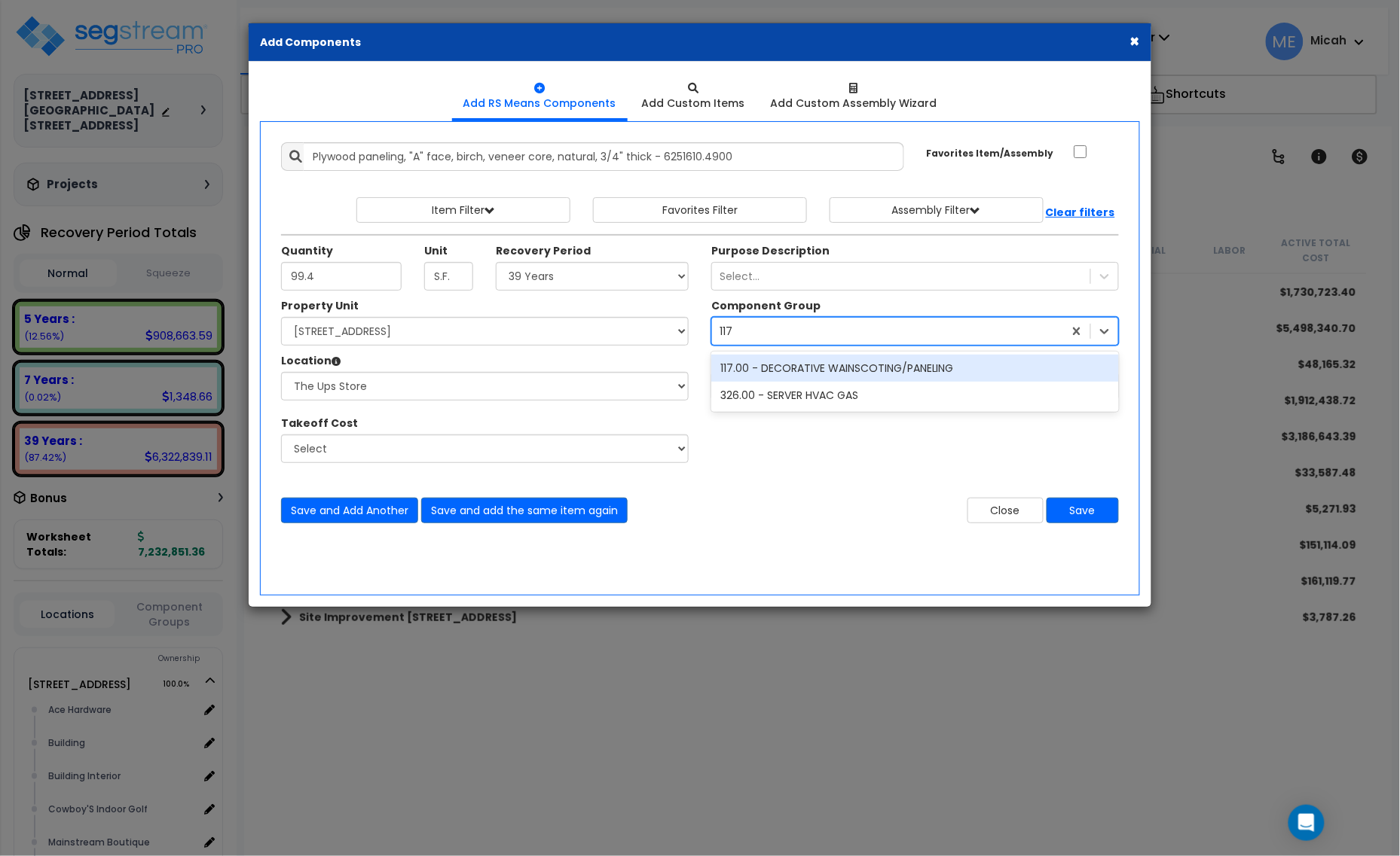
scroll to position [0, 0]
click at [780, 365] on div "117.00 - DECORATIVE WAINSCOTING/PANELING" at bounding box center [915, 368] width 407 height 27
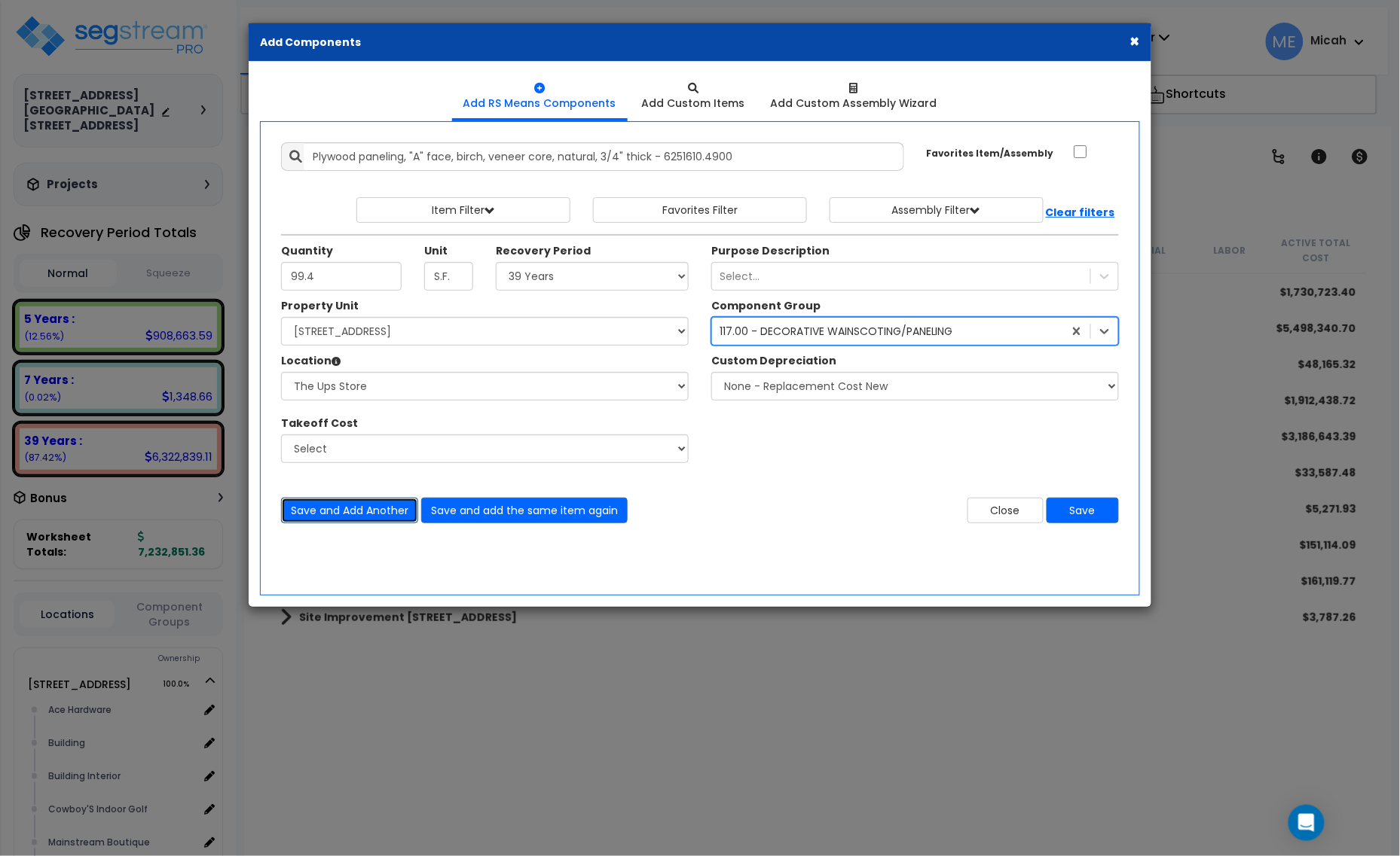
click at [355, 513] on button "Save and Add Another" at bounding box center [349, 510] width 137 height 25
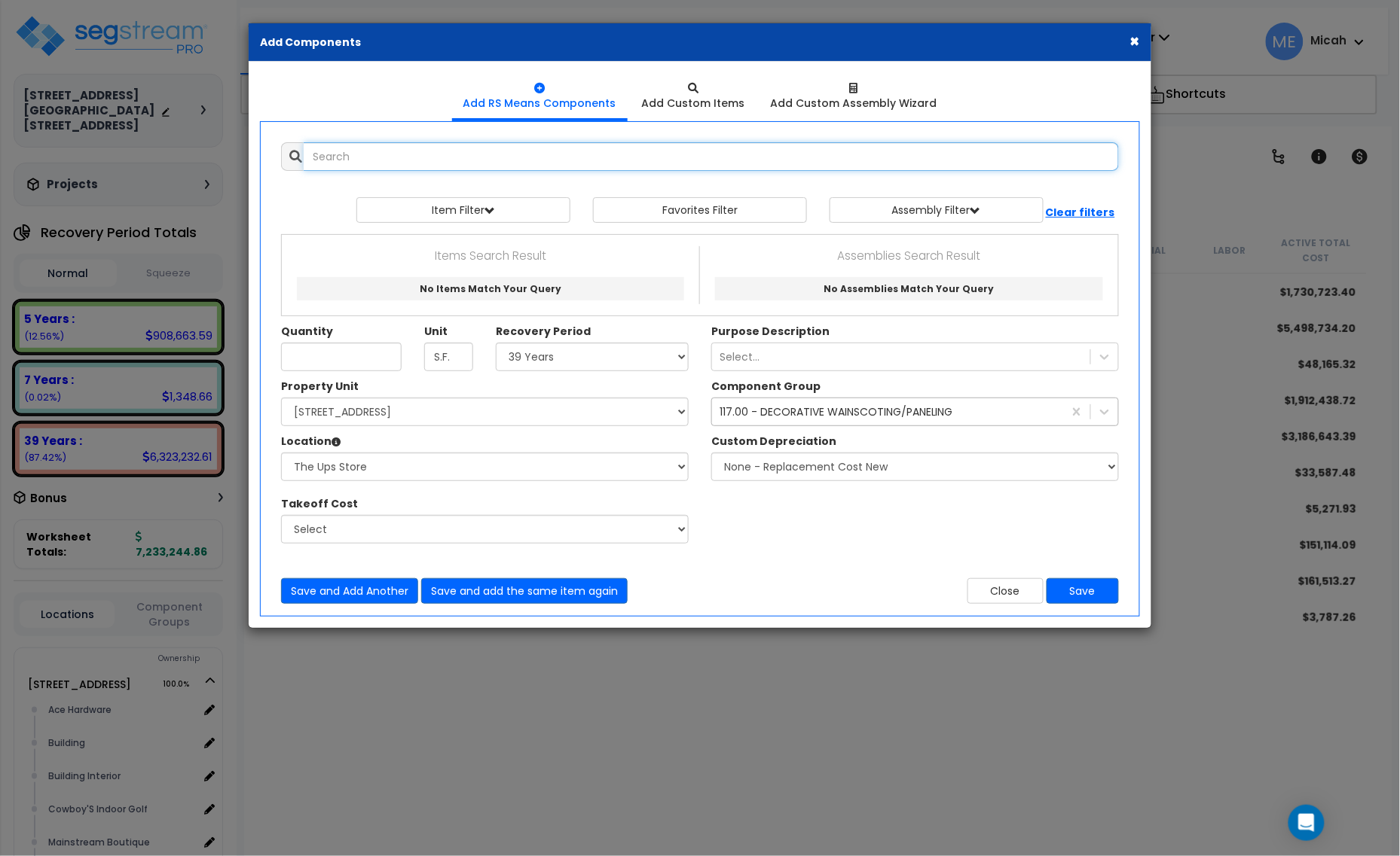
click at [334, 162] on input "text" at bounding box center [711, 156] width 815 height 28
type input "window wall average"
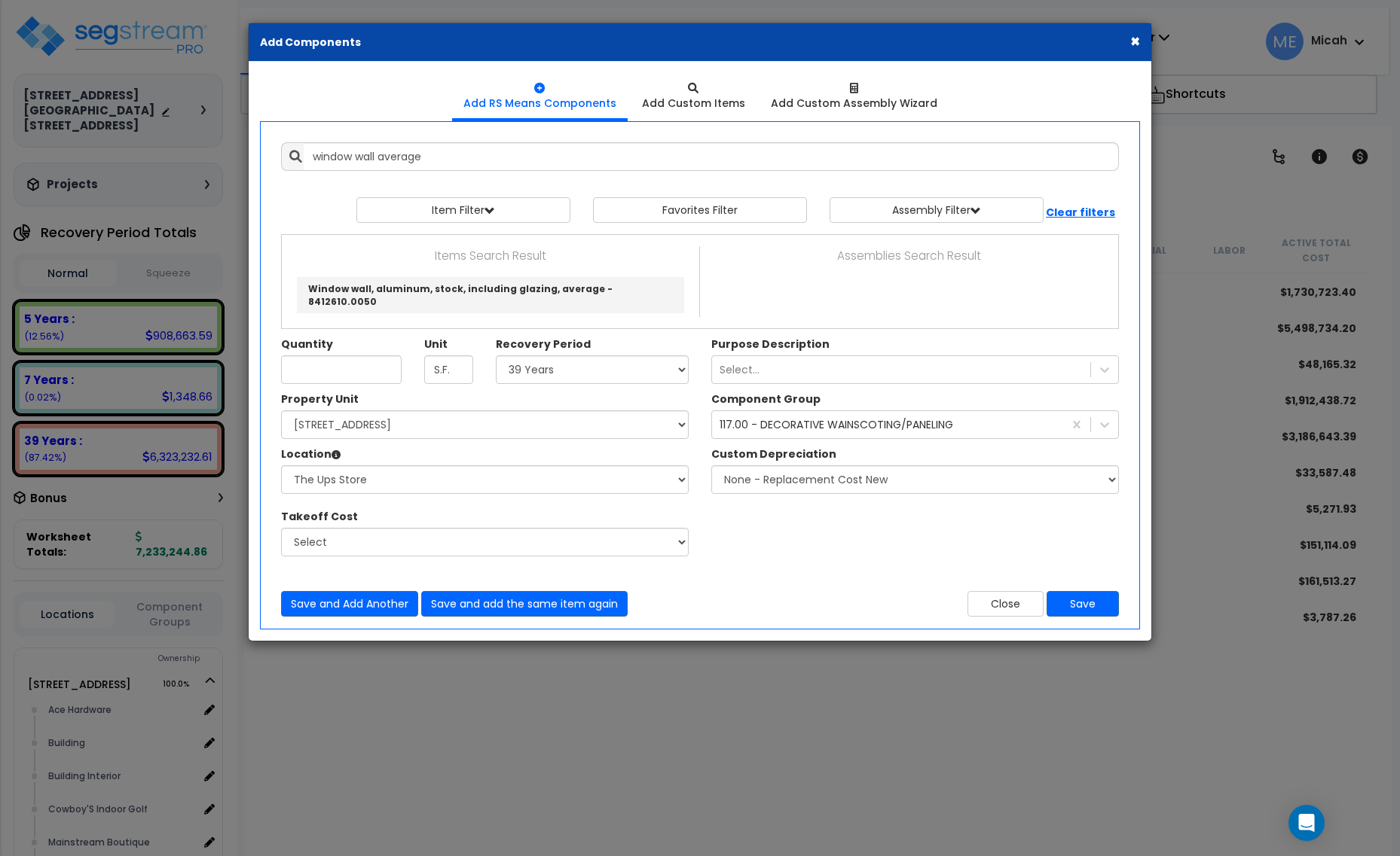
select select "39Y"
select select "161428"
select select "2627"
click at [431, 284] on link "Window wall, aluminum, stock, including glazing, average - 8412610.0050" at bounding box center [491, 295] width 388 height 36
type input "Window wall, aluminum, stock, including glazing, average - 8412610.0050"
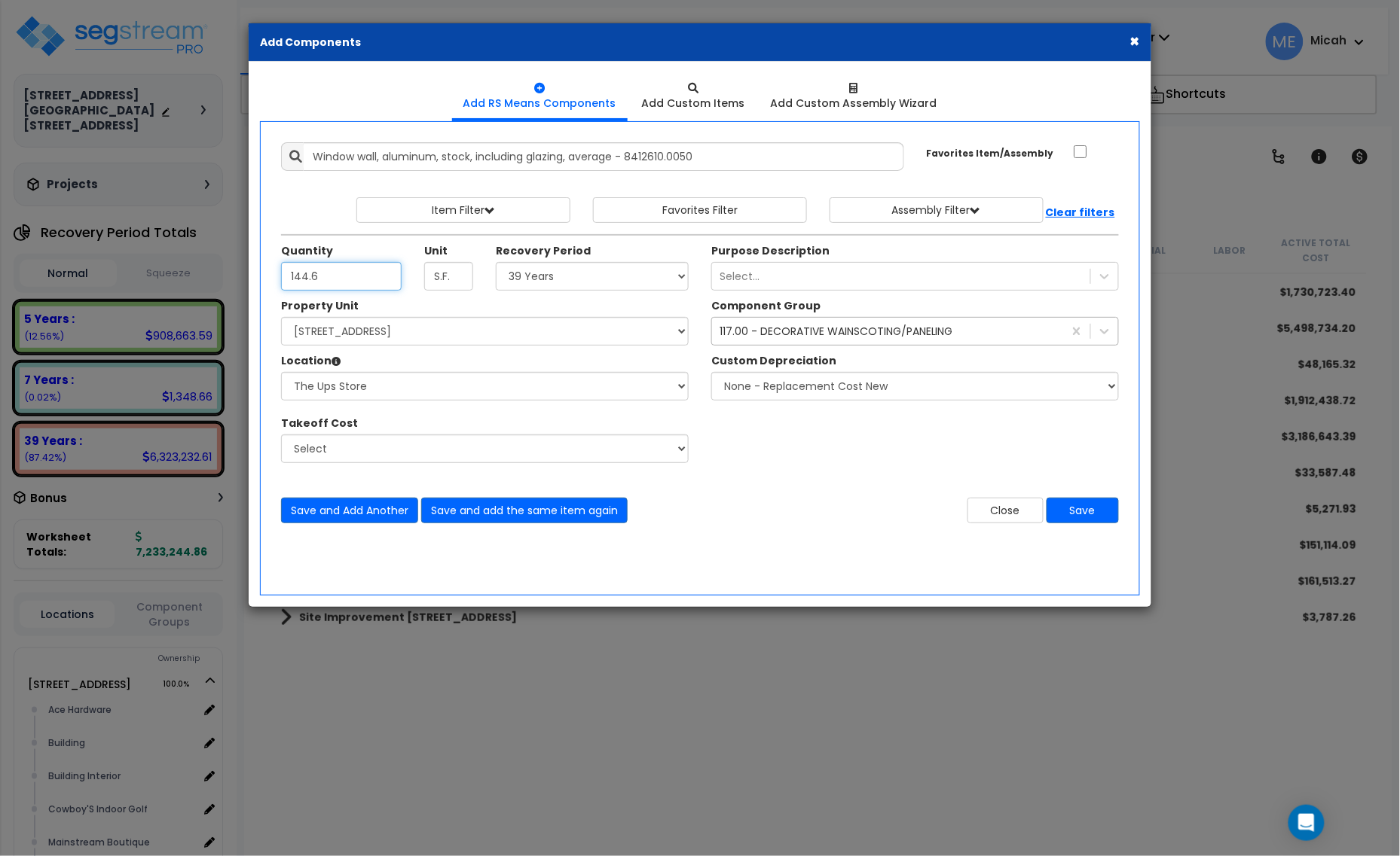
type input "144.6"
click at [752, 329] on div "117.00 - DECORATIVE WAINSCOTING/PANELING" at bounding box center [837, 331] width 234 height 15
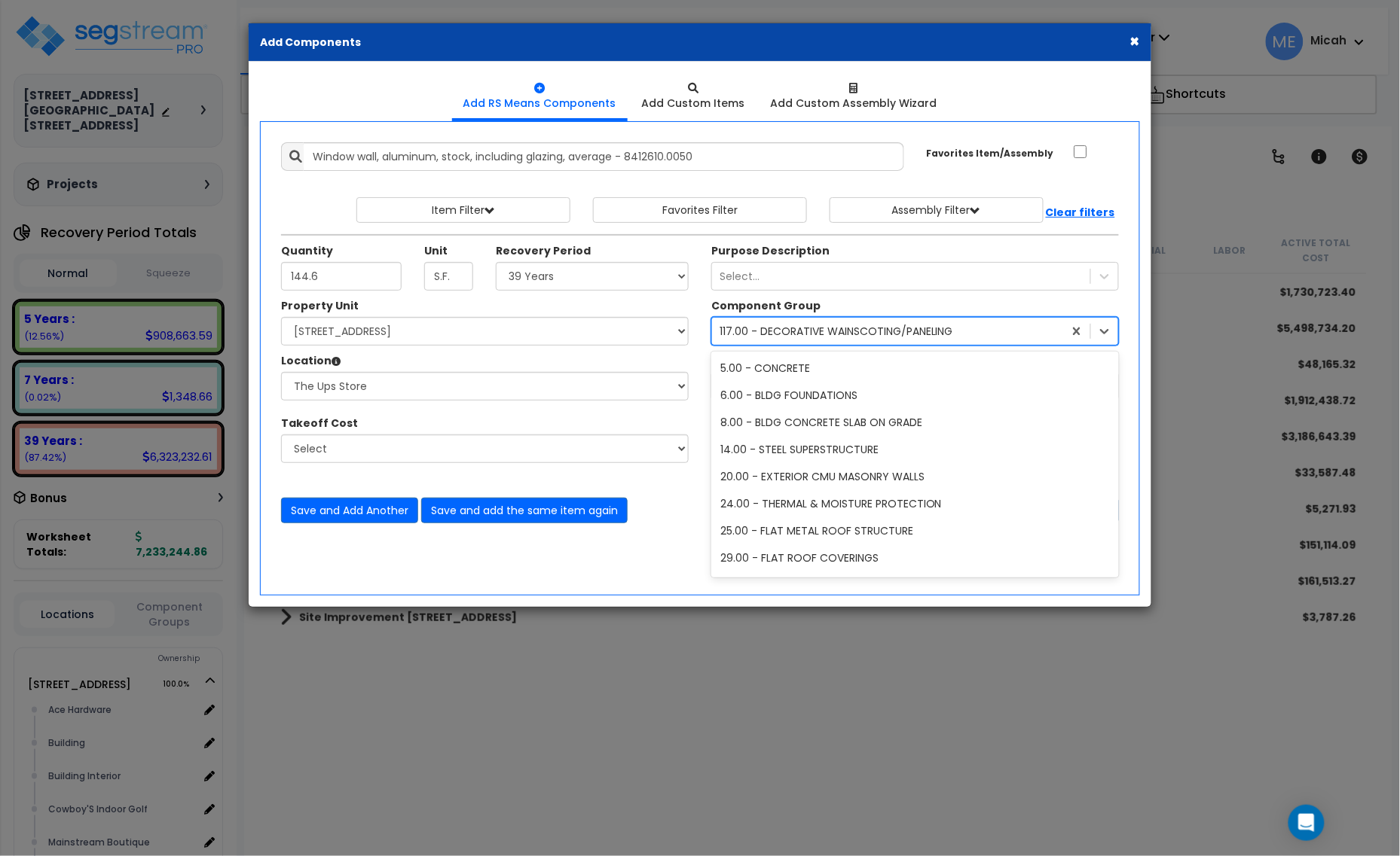
scroll to position [571, 0]
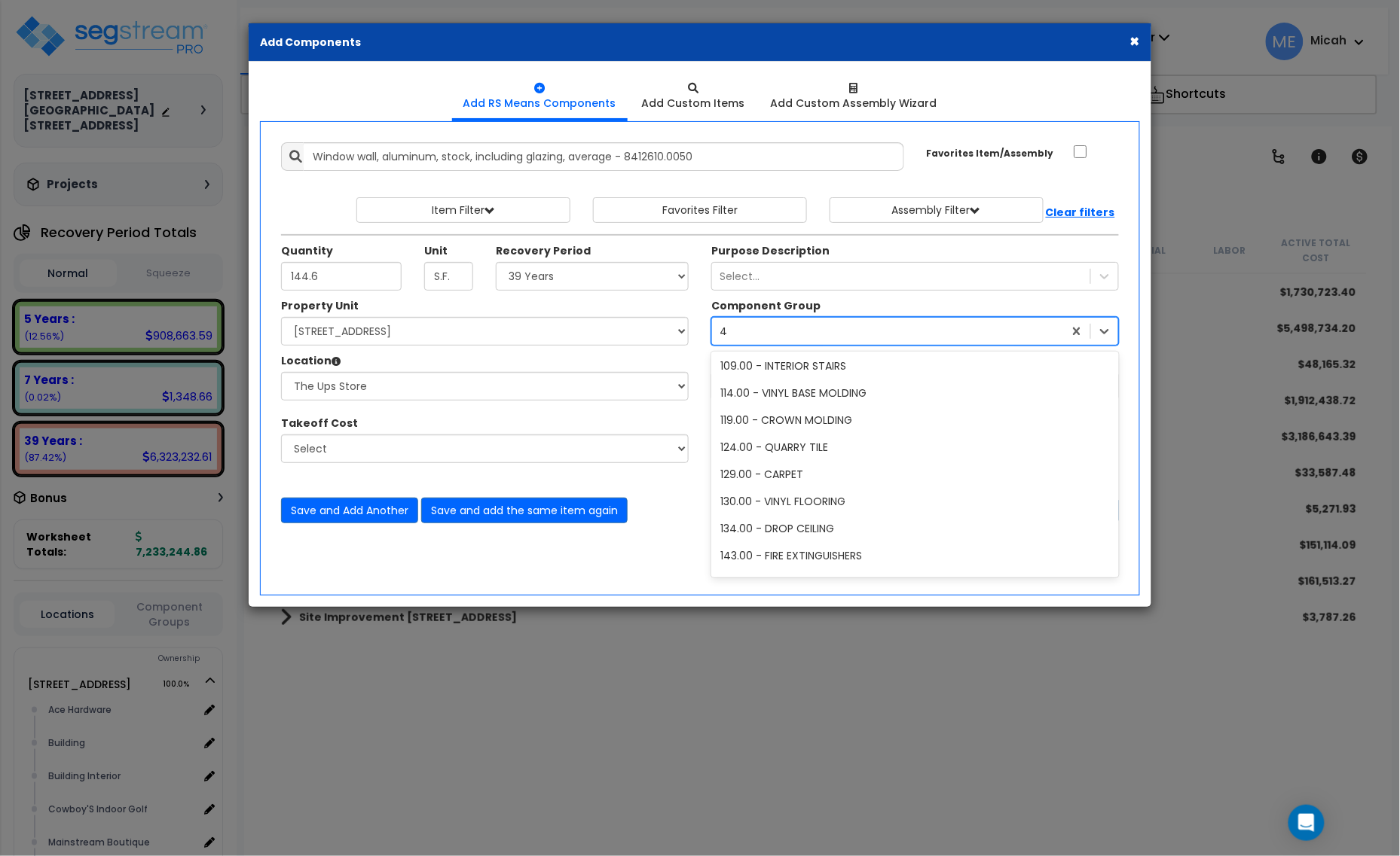
type input "40"
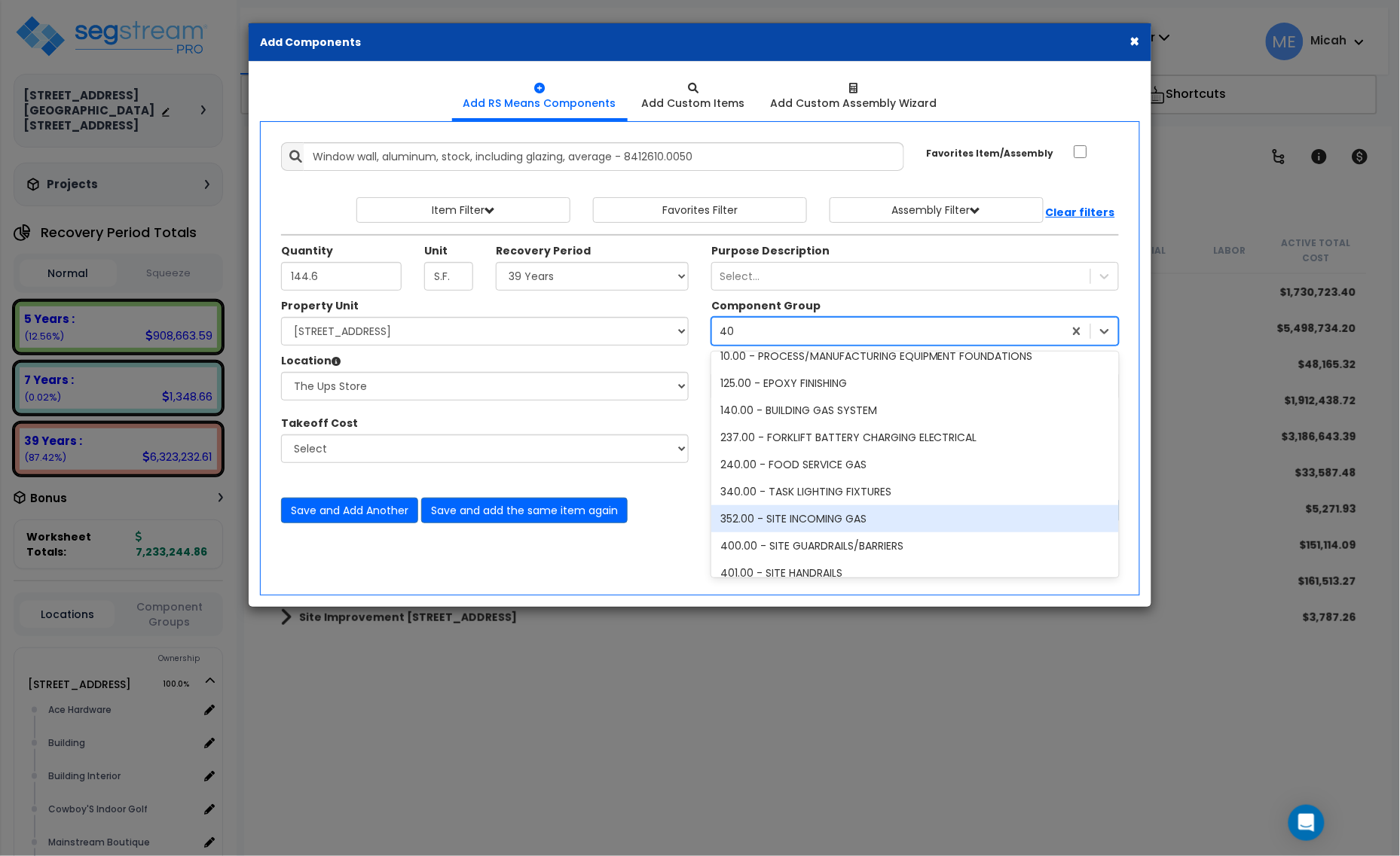
scroll to position [0, 0]
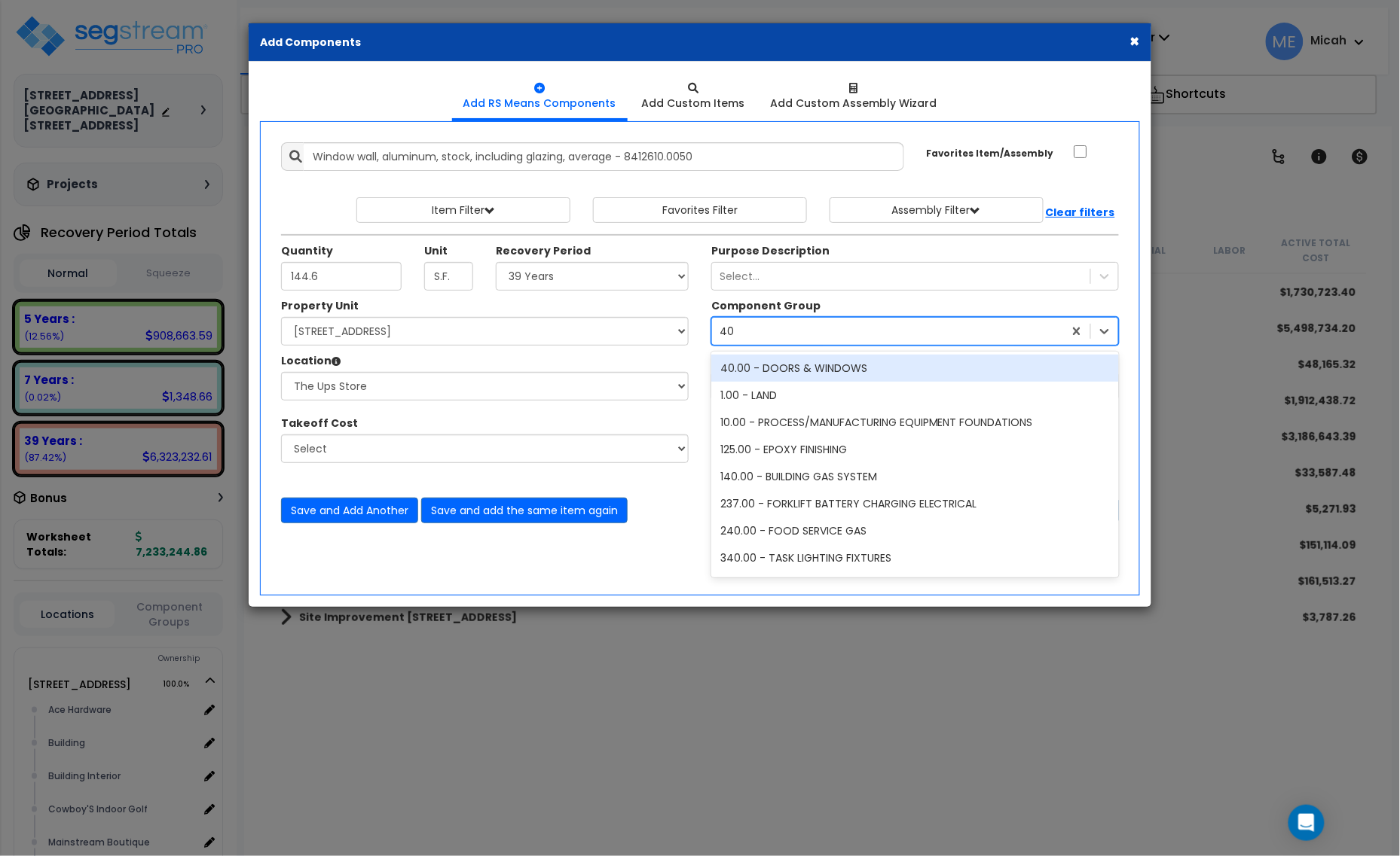
click at [819, 364] on div "40.00 - DOORS & WINDOWS" at bounding box center [915, 368] width 407 height 27
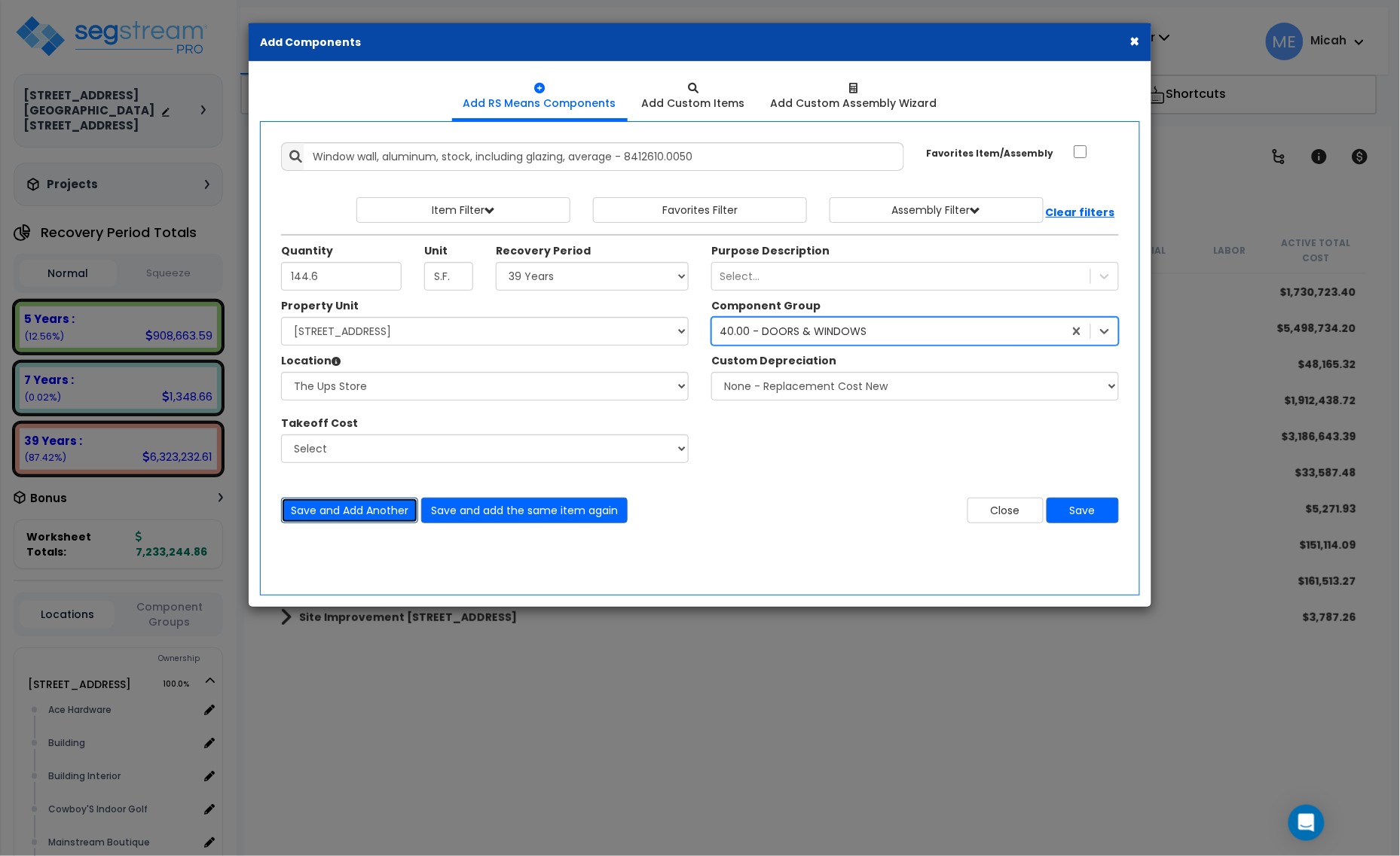
click at [364, 517] on button "Save and Add Another" at bounding box center [349, 510] width 137 height 25
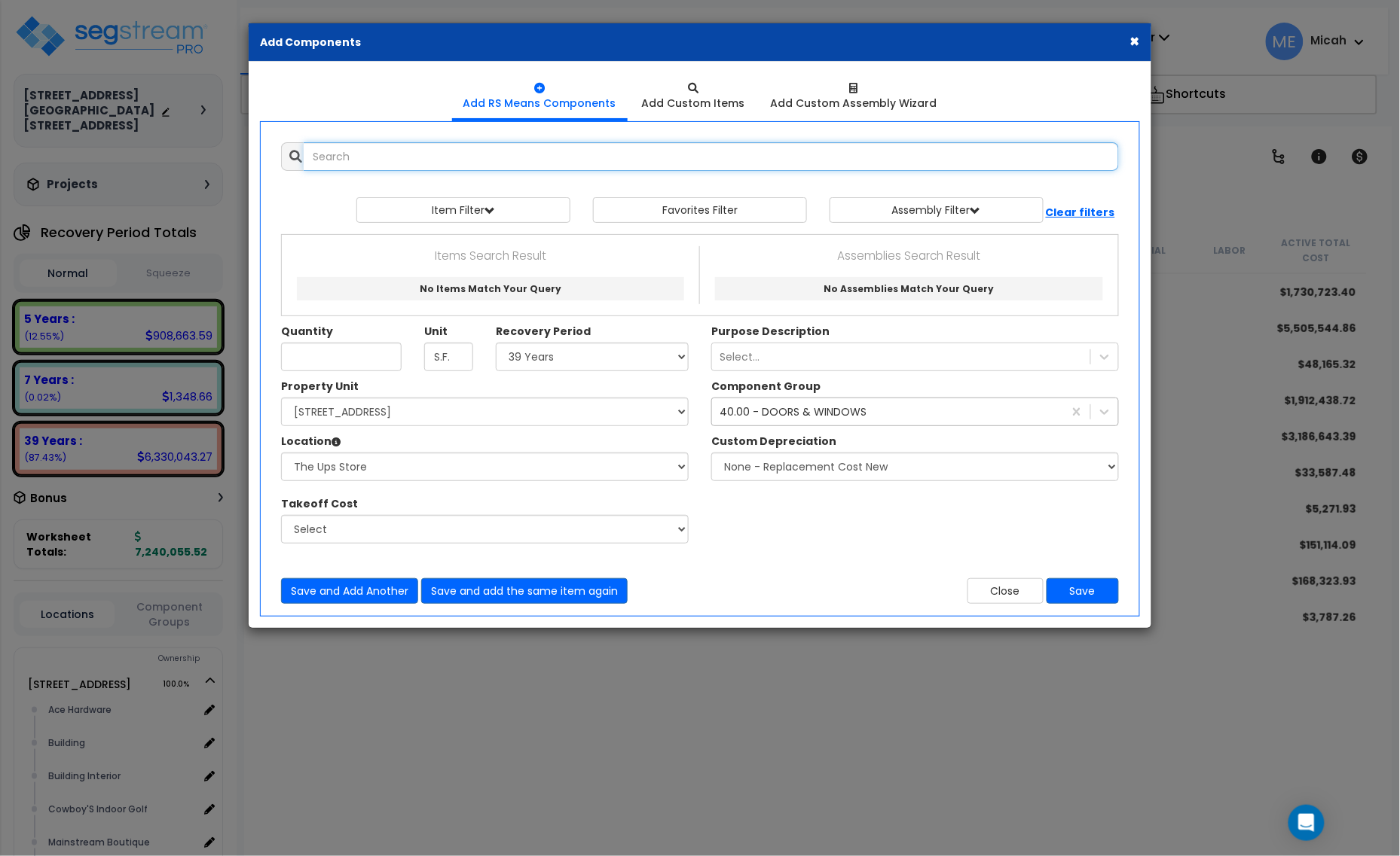
click at [341, 164] on input "text" at bounding box center [711, 156] width 815 height 28
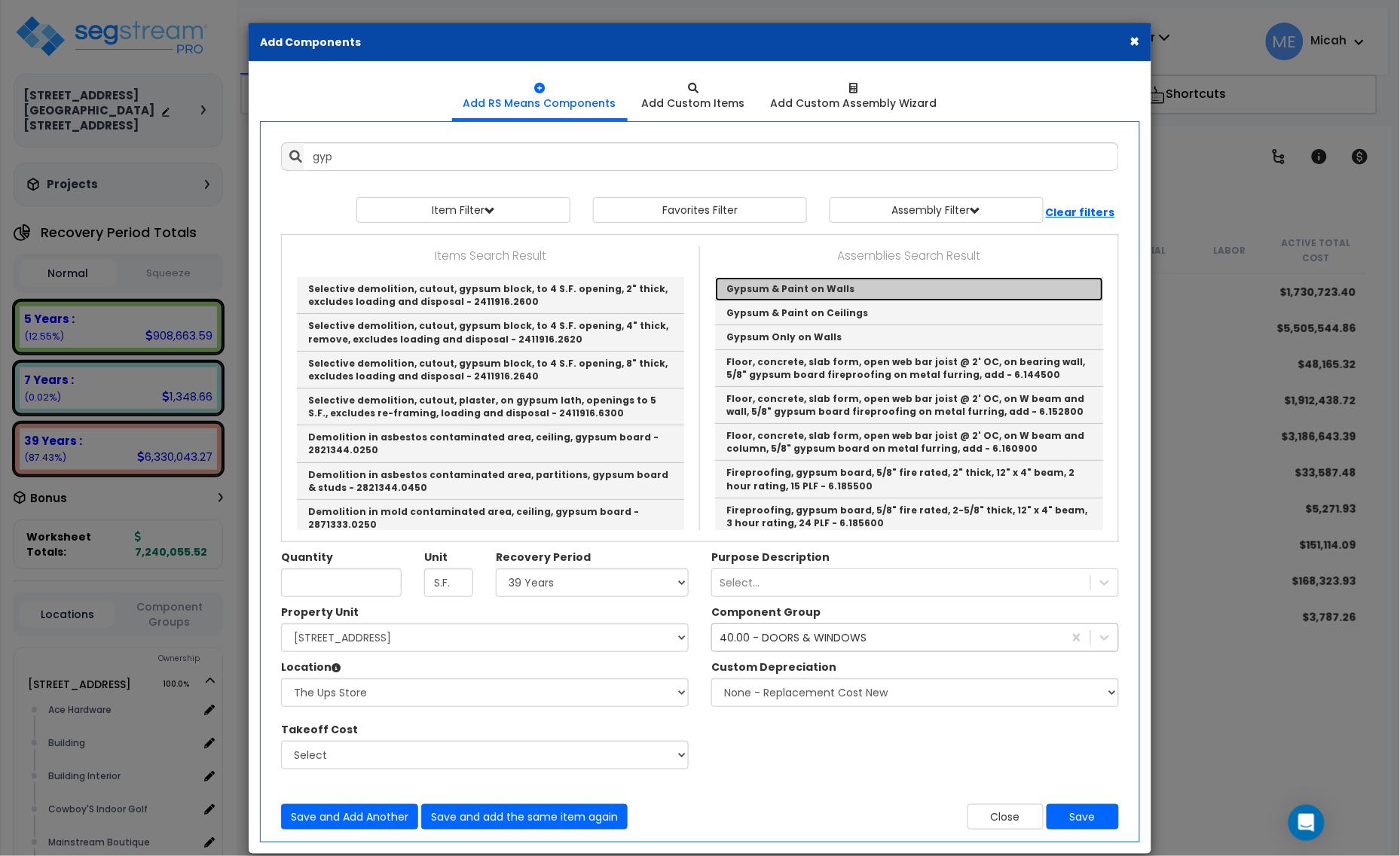
click at [850, 291] on link "Gypsum & Paint on Walls" at bounding box center [909, 289] width 388 height 24
type input "Gypsum & Paint on Walls"
checkbox input "true"
type input "EA"
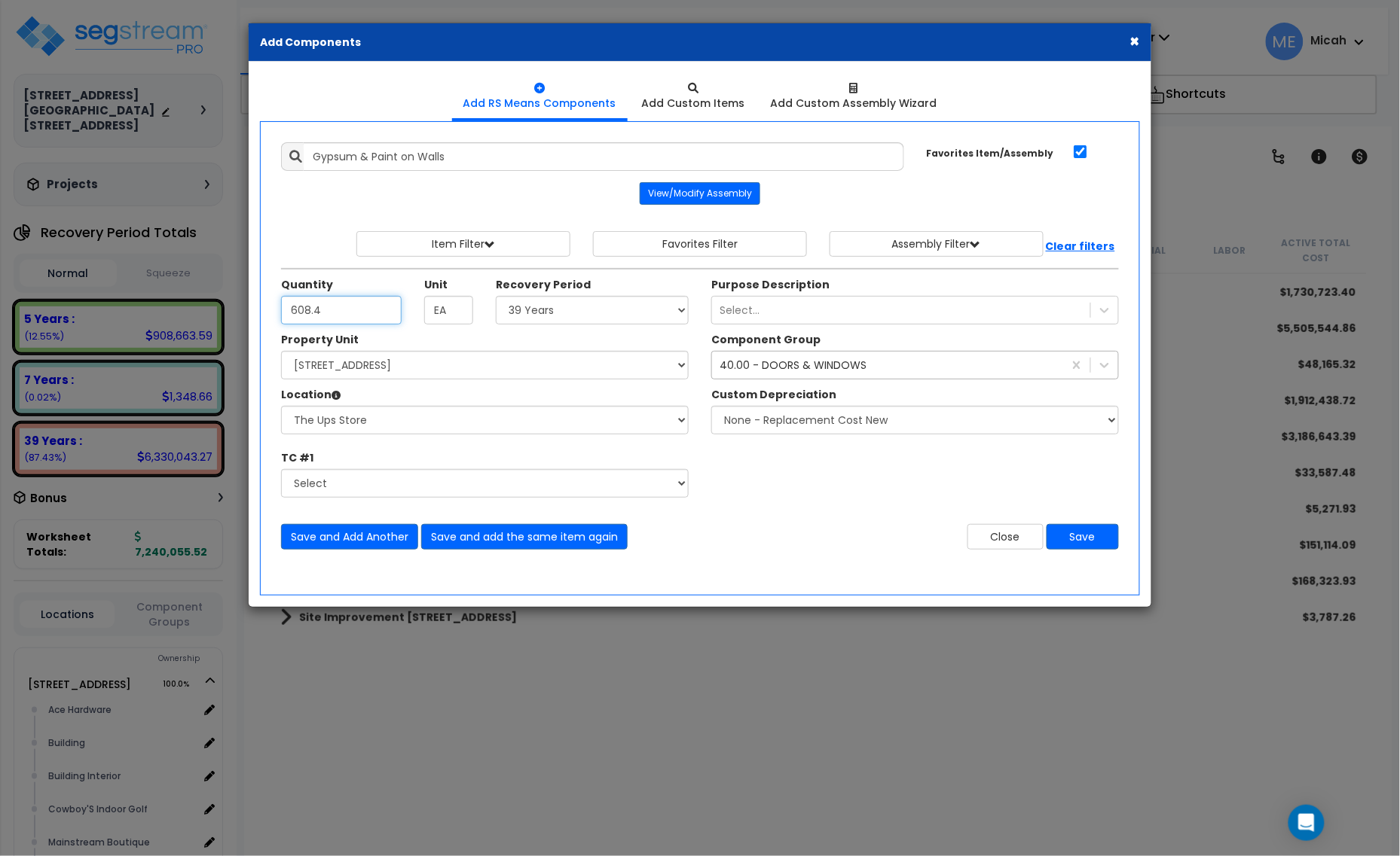
type input "608.4"
click at [726, 362] on div "40.00 - DOORS & WINDOWS" at bounding box center [793, 364] width 147 height 15
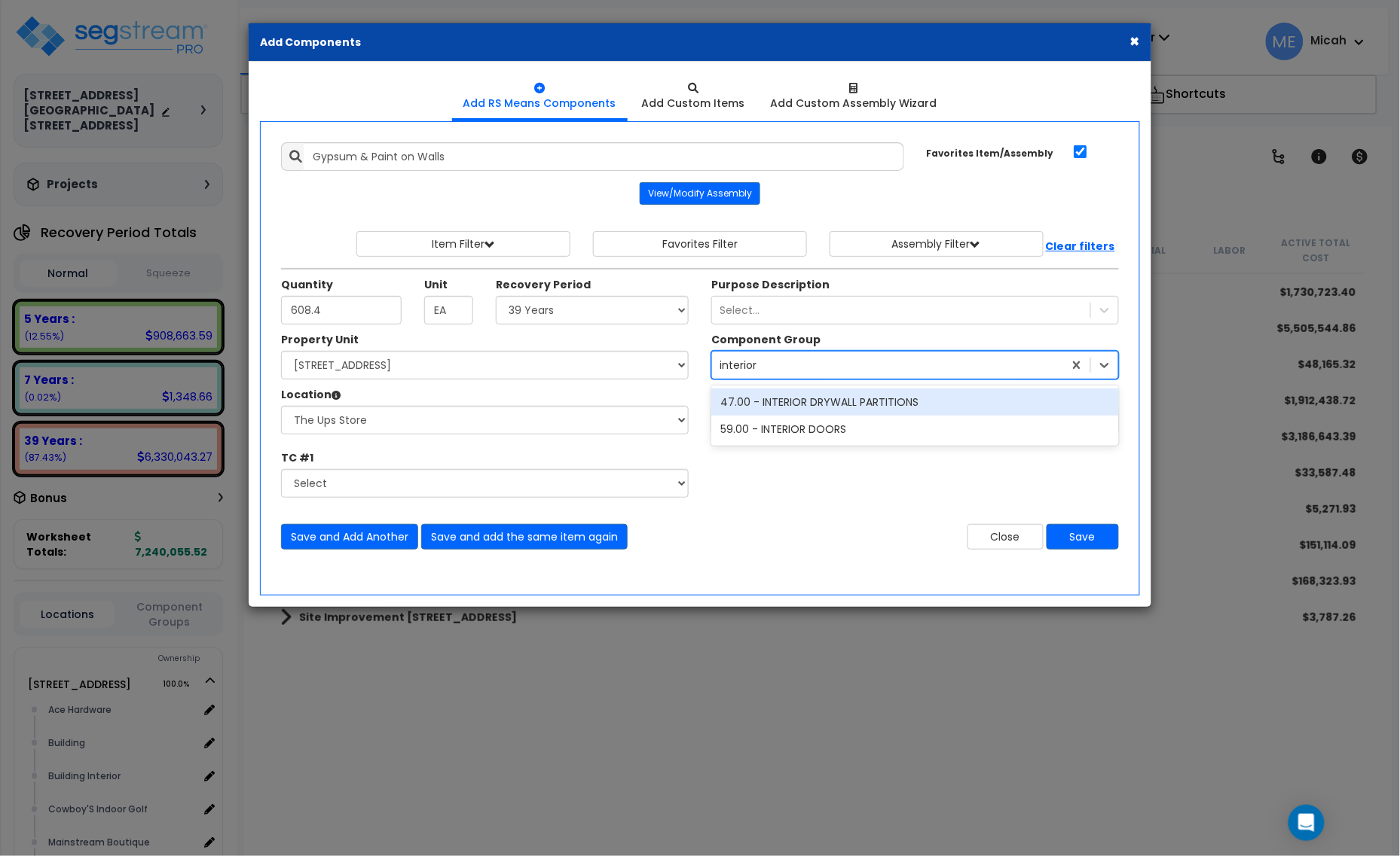
type input "interior d"
click at [906, 401] on div "47.00 - INTERIOR DRYWALL PARTITIONS" at bounding box center [915, 402] width 407 height 27
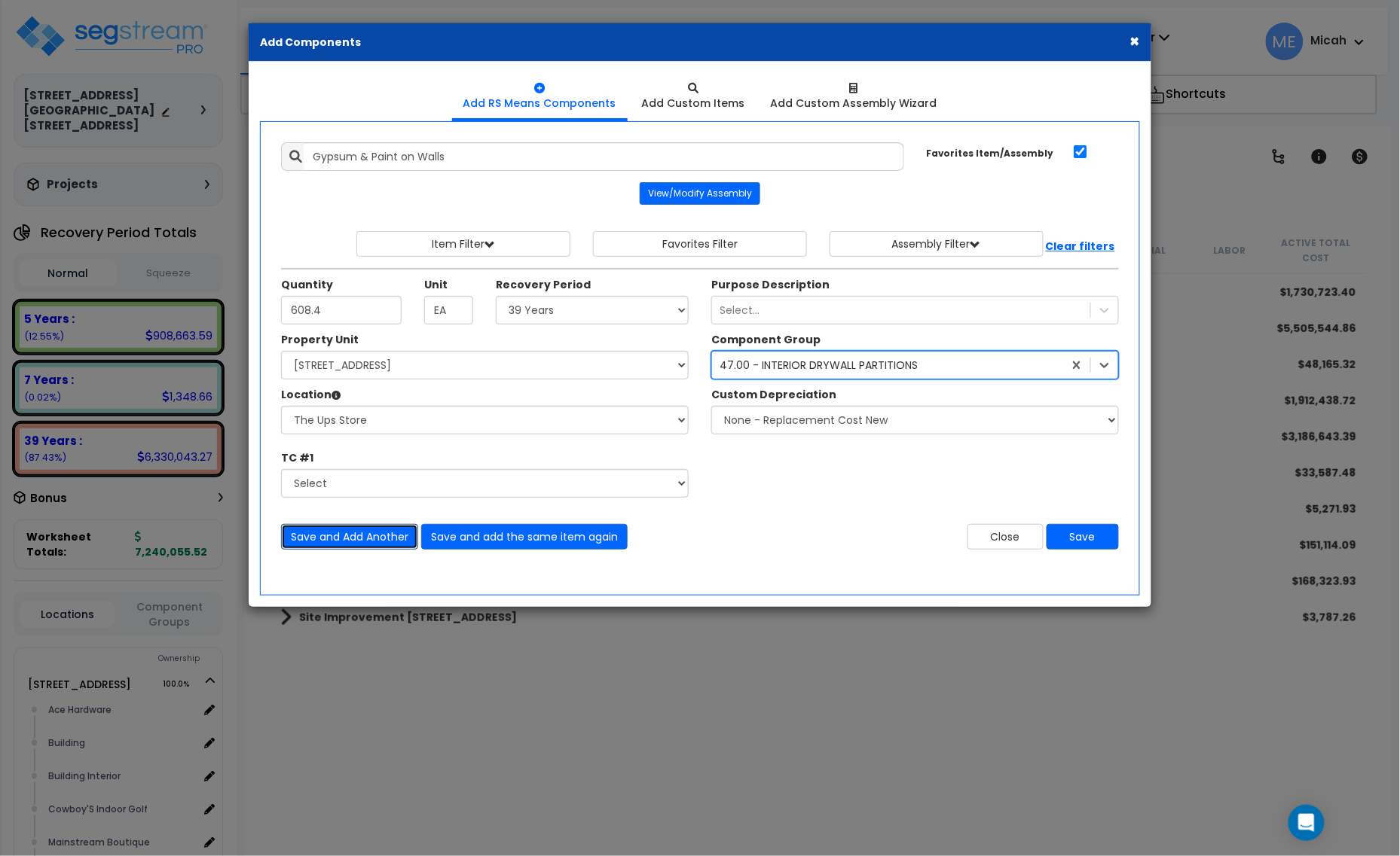
click at [374, 540] on button "Save and Add Another" at bounding box center [349, 537] width 137 height 25
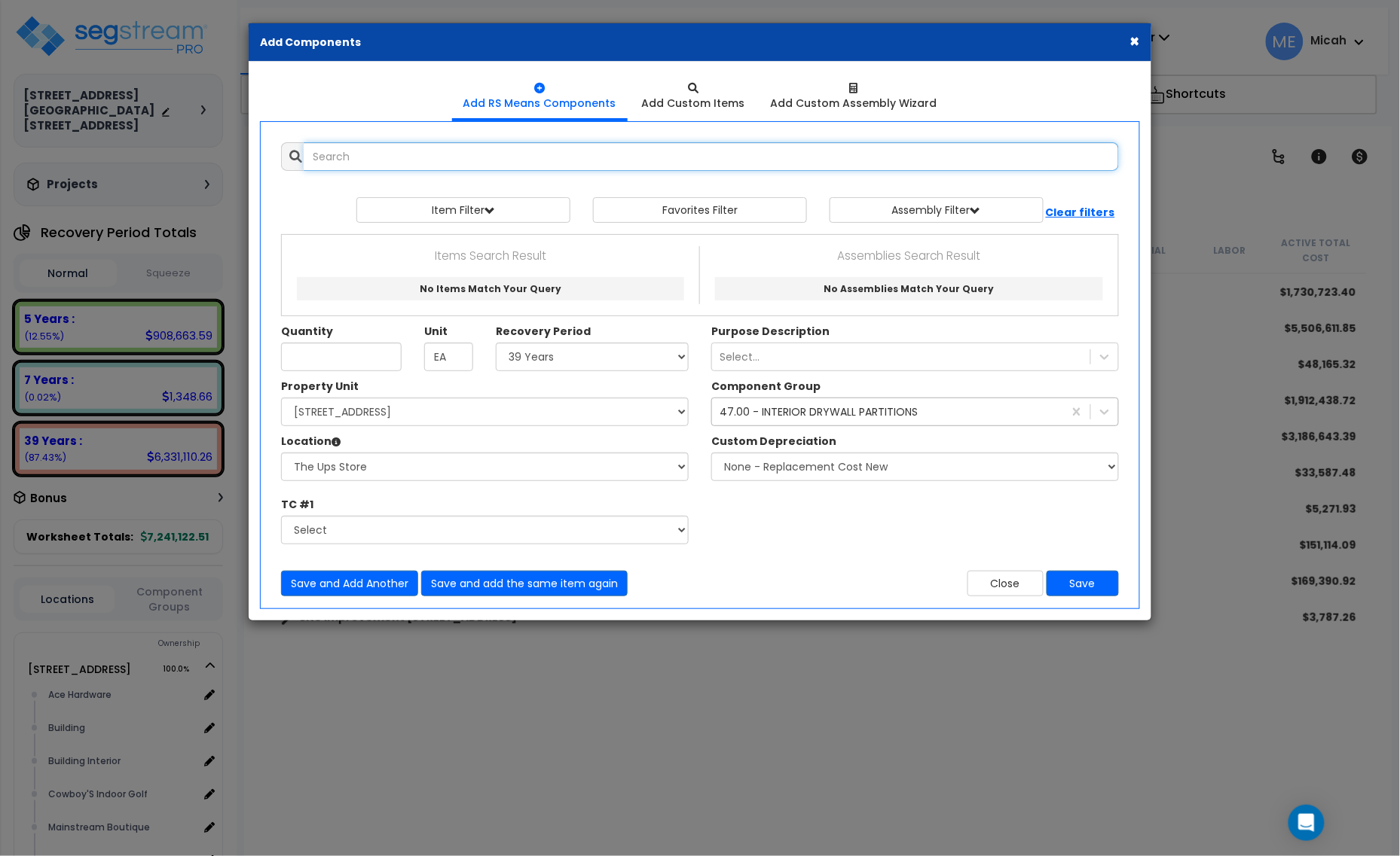
click at [362, 161] on input "text" at bounding box center [711, 156] width 815 height 28
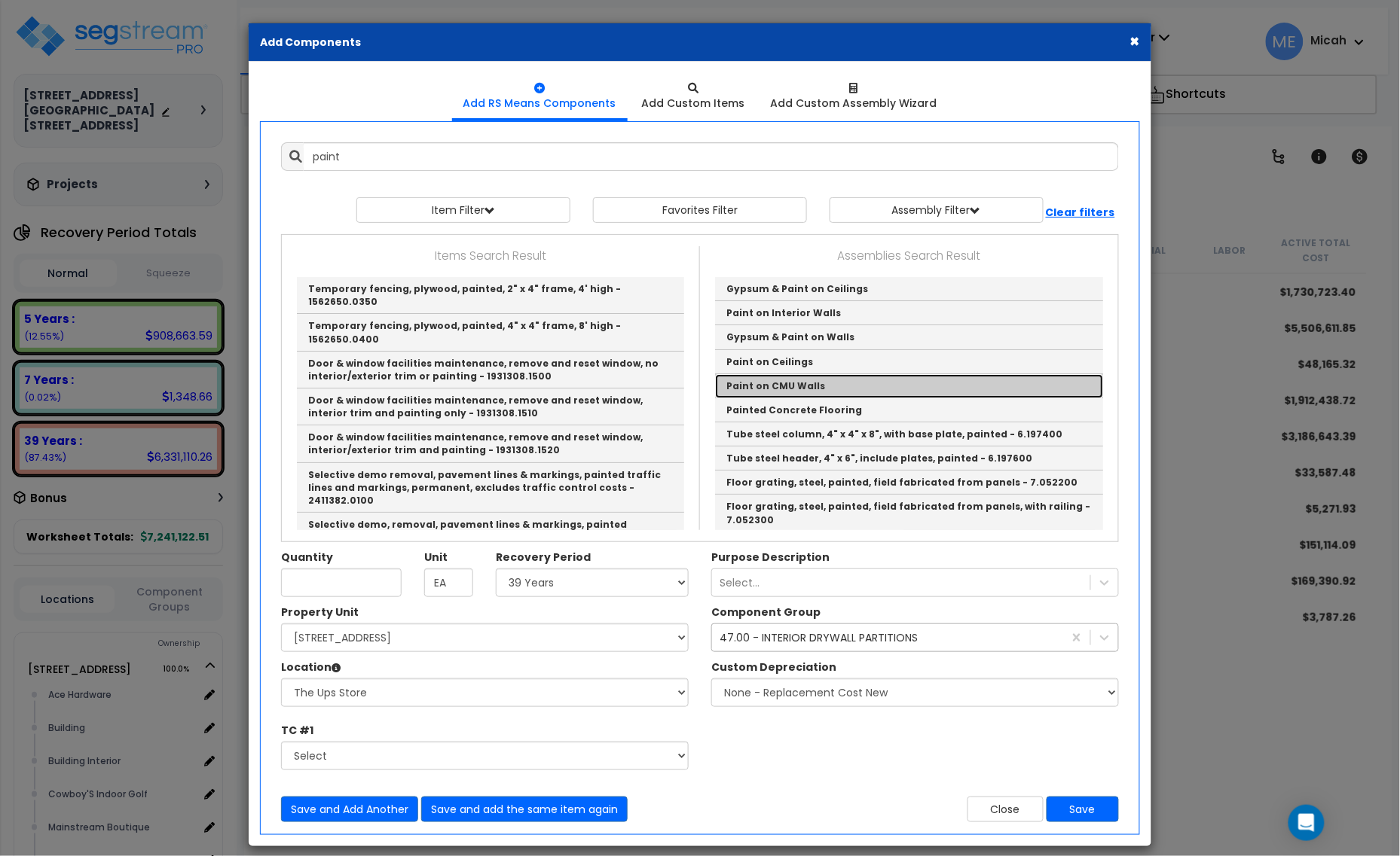
click at [894, 389] on link "Paint on CMU Walls" at bounding box center [909, 386] width 388 height 24
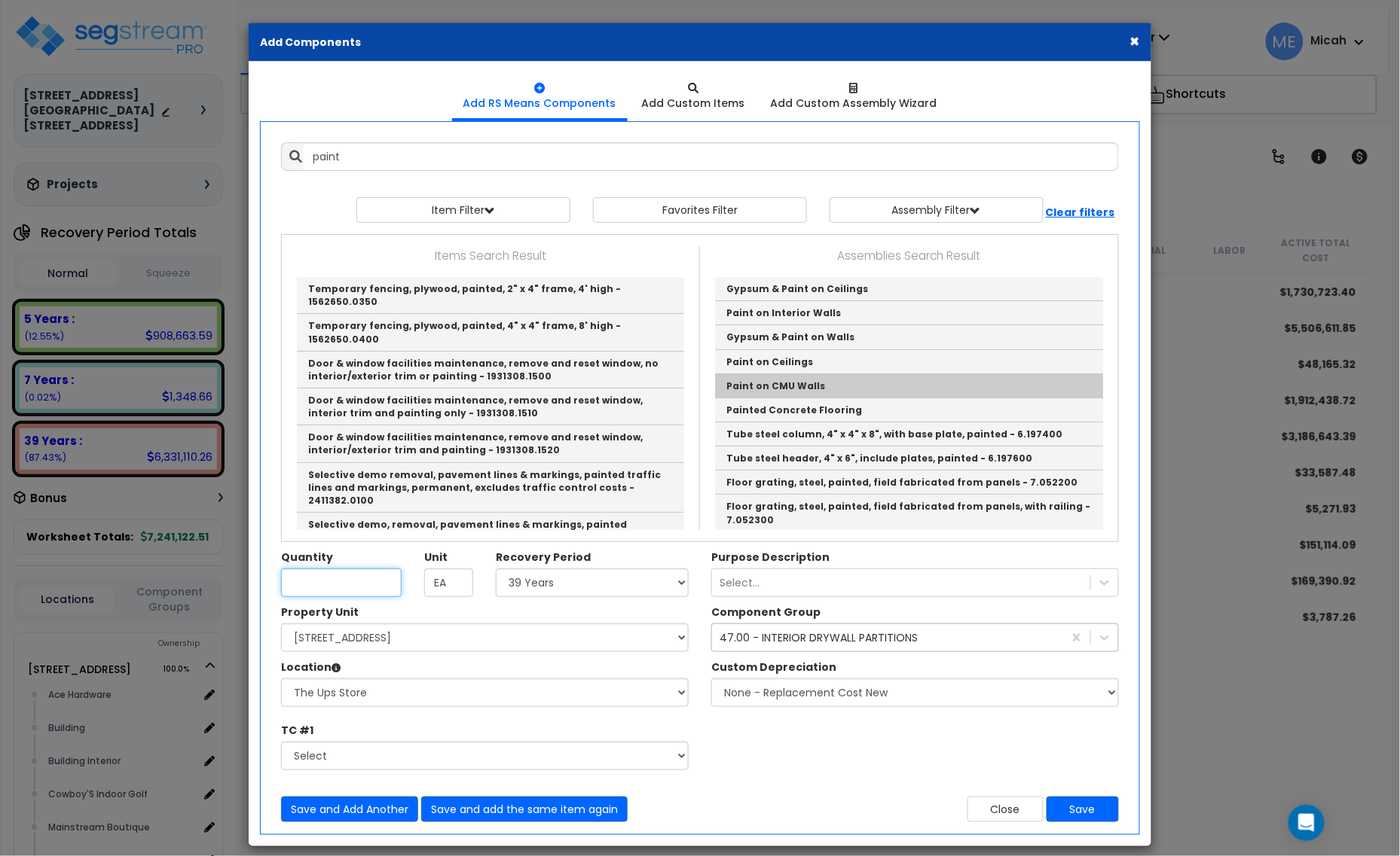
type input "Paint on CMU Walls"
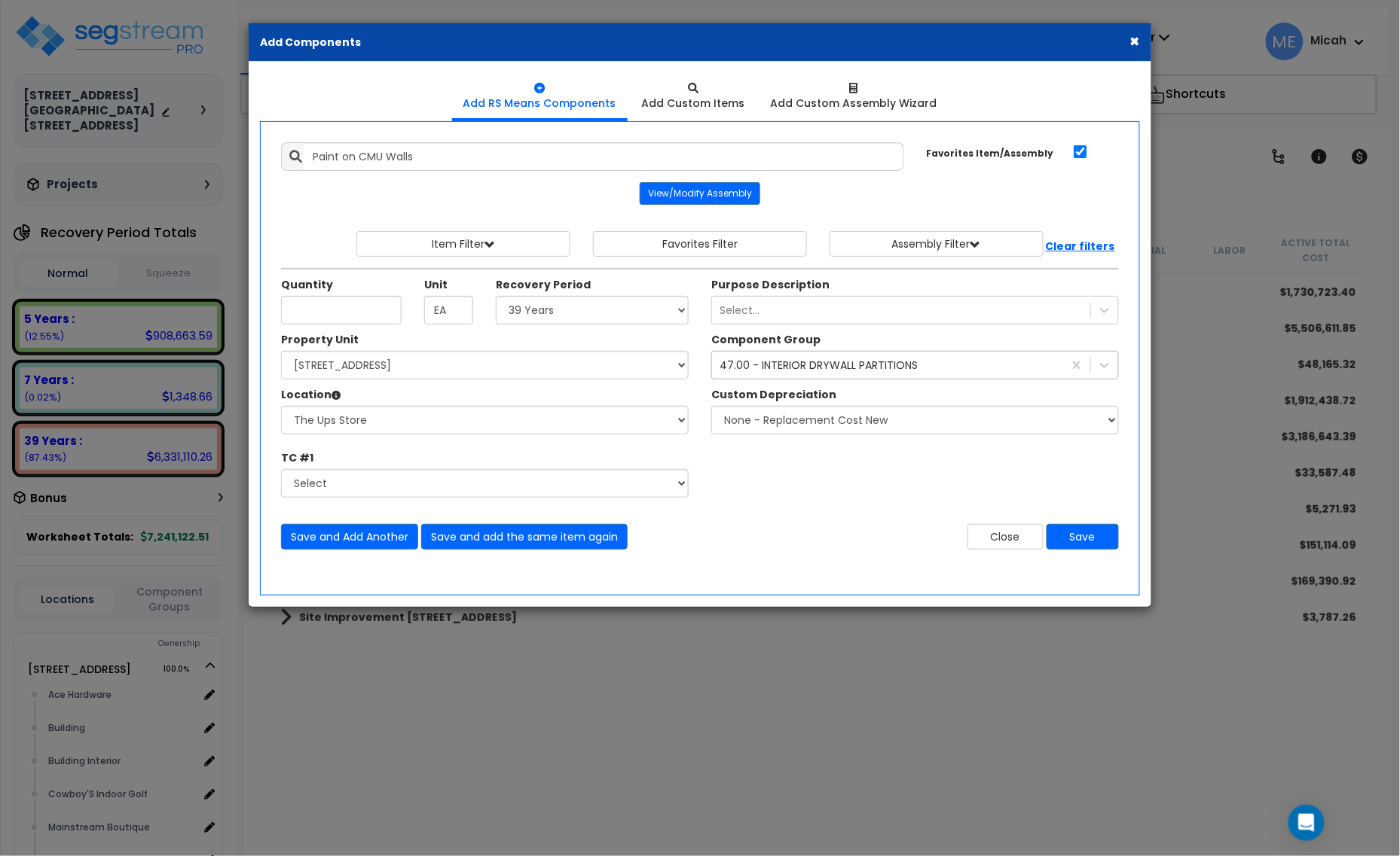
click at [786, 358] on div "47.00 - INTERIOR DRYWALL PARTITIONS interior d" at bounding box center [888, 365] width 351 height 24
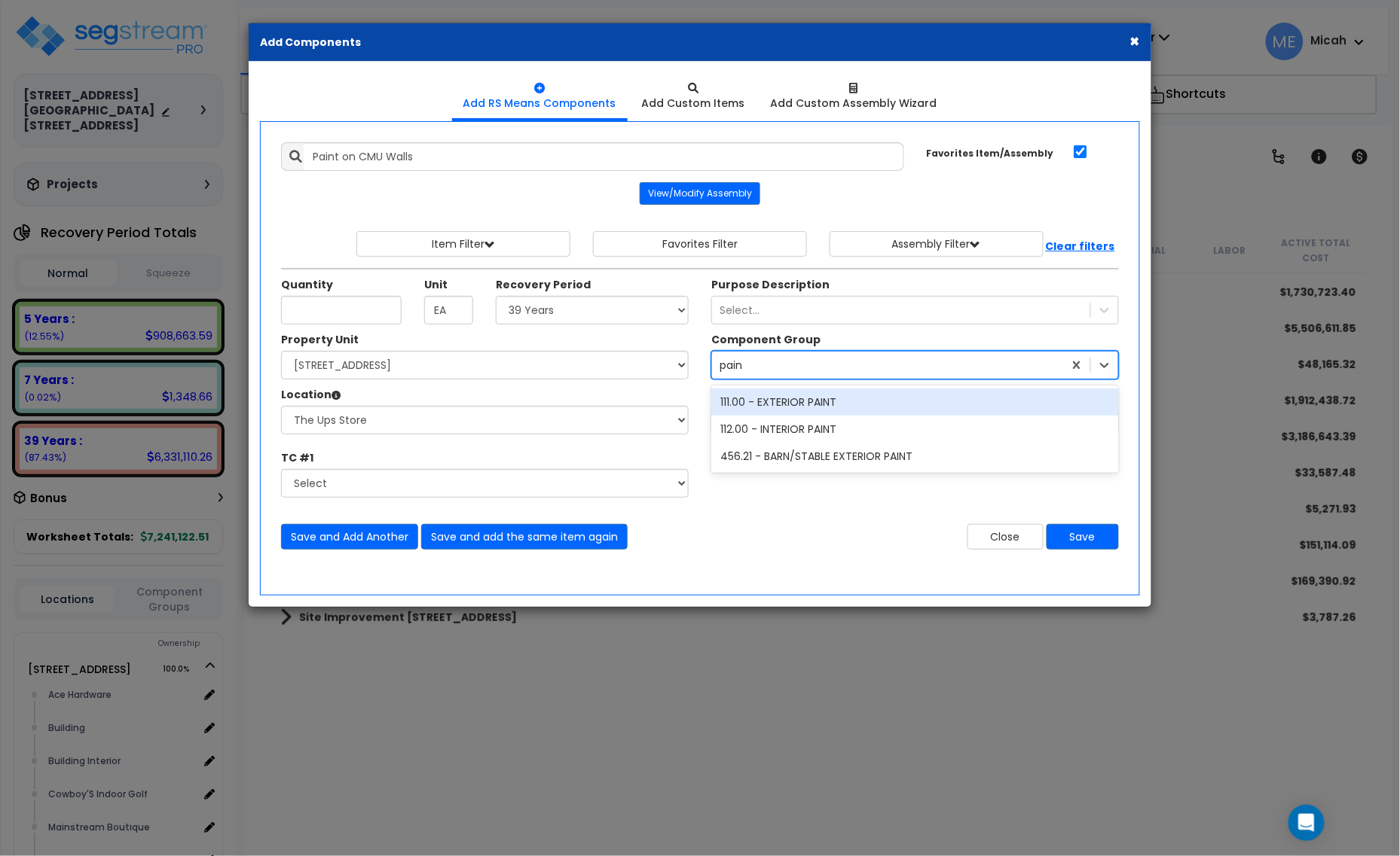
type input "paint"
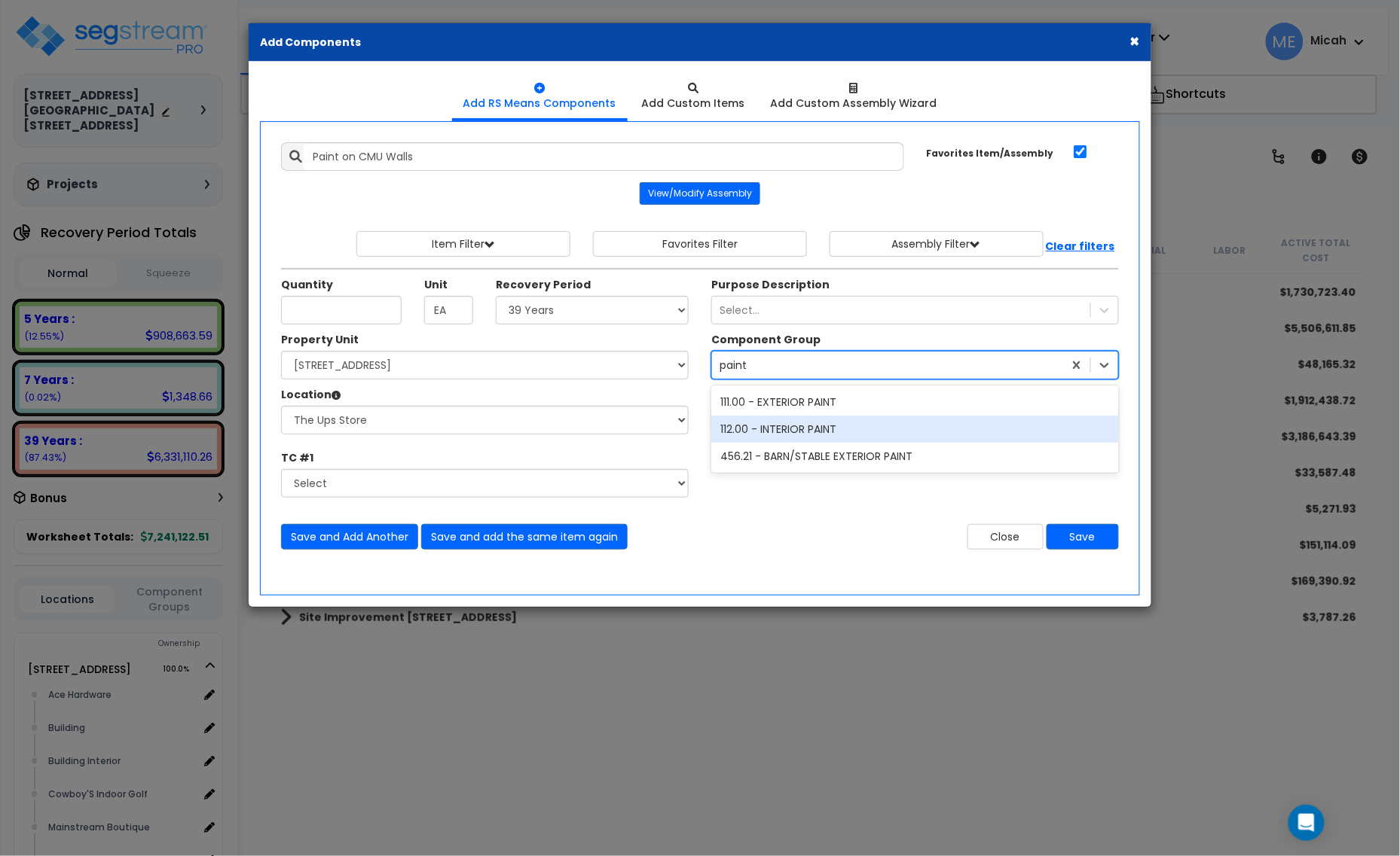
click at [814, 430] on div "112.00 - INTERIOR PAINT" at bounding box center [915, 429] width 407 height 27
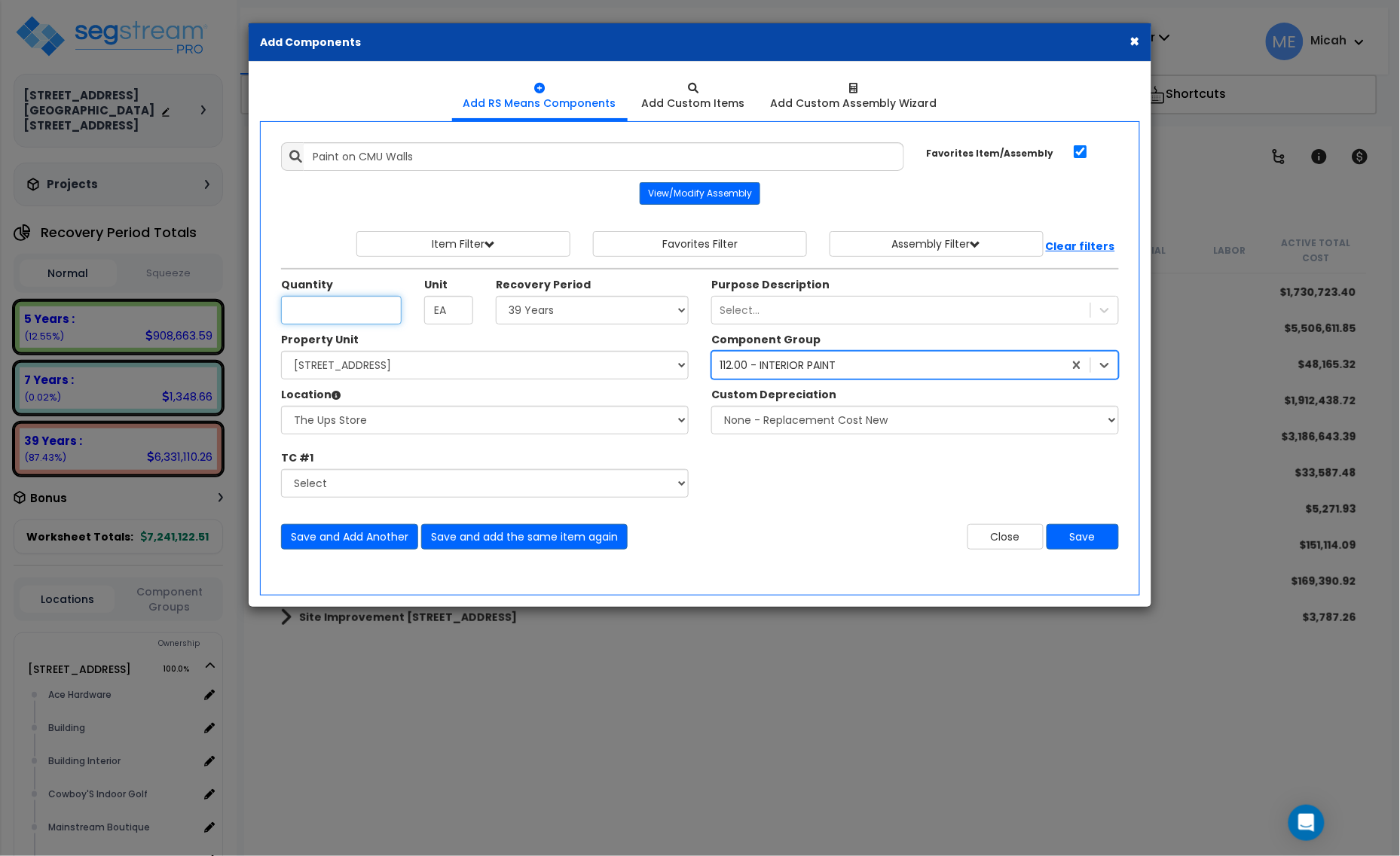
click at [339, 317] on input "Unit Quantity" at bounding box center [341, 310] width 121 height 28
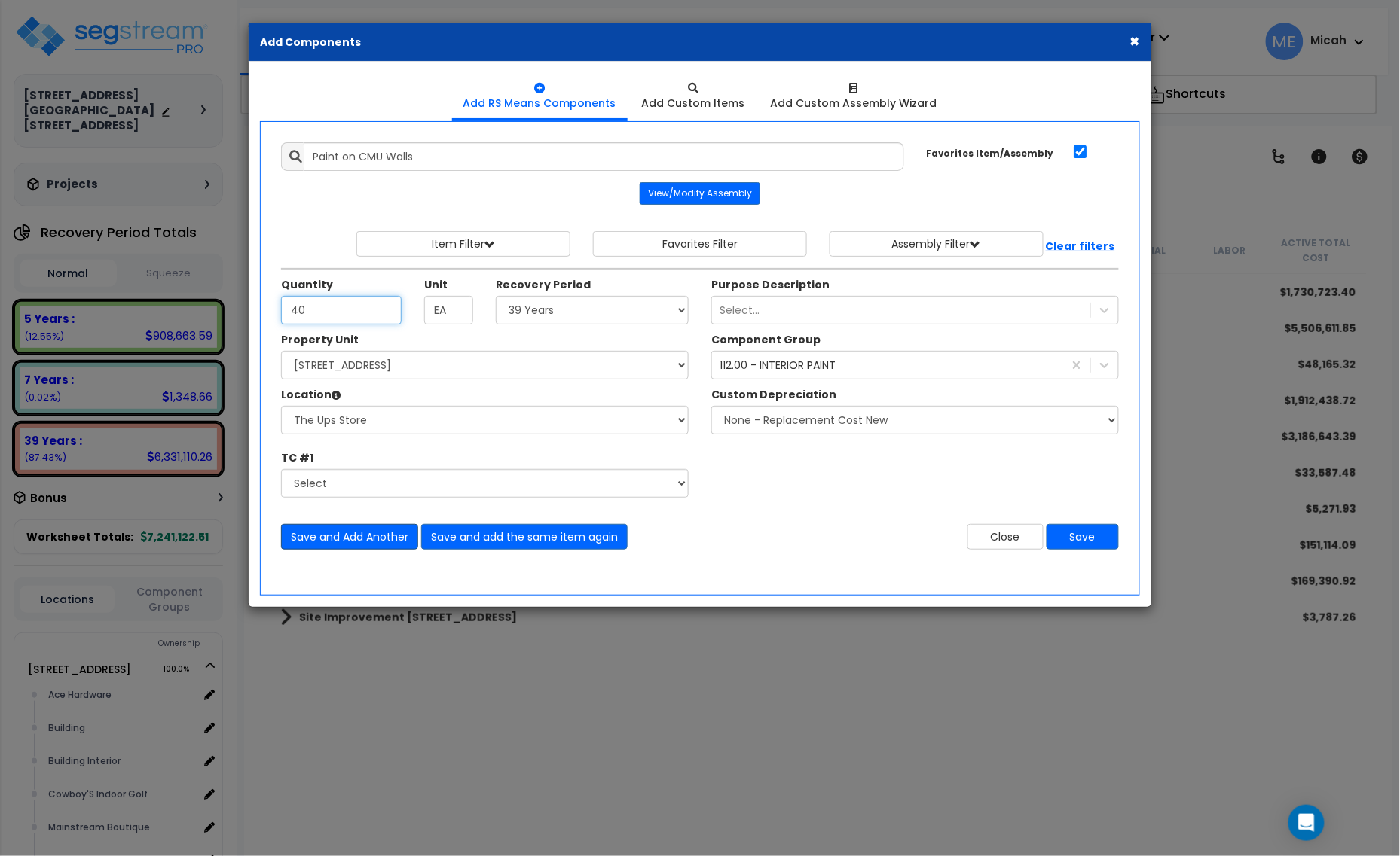
type input "40"
click at [366, 537] on button "Save and Add Another" at bounding box center [349, 537] width 137 height 25
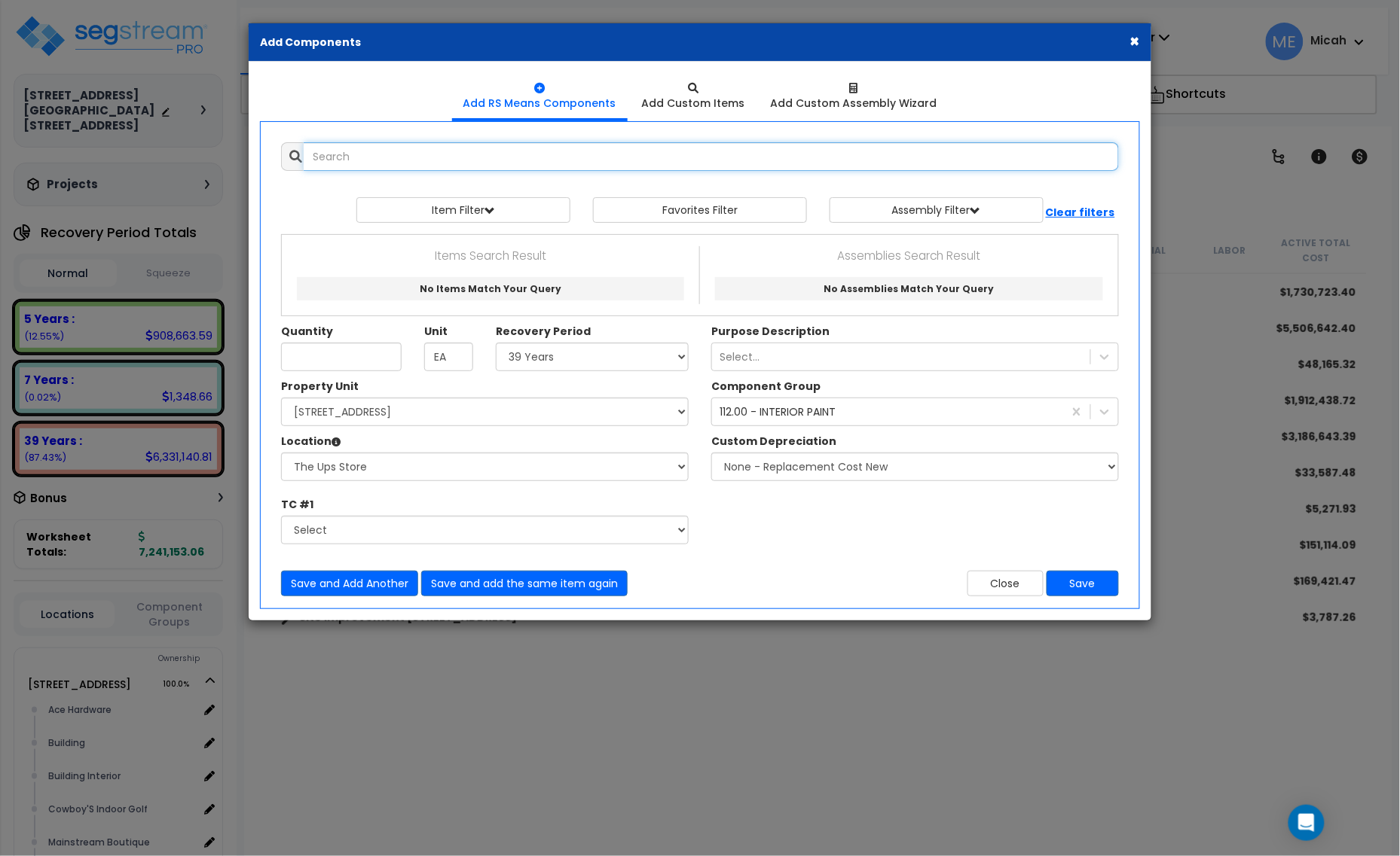
click at [405, 165] on input "text" at bounding box center [711, 156] width 815 height 28
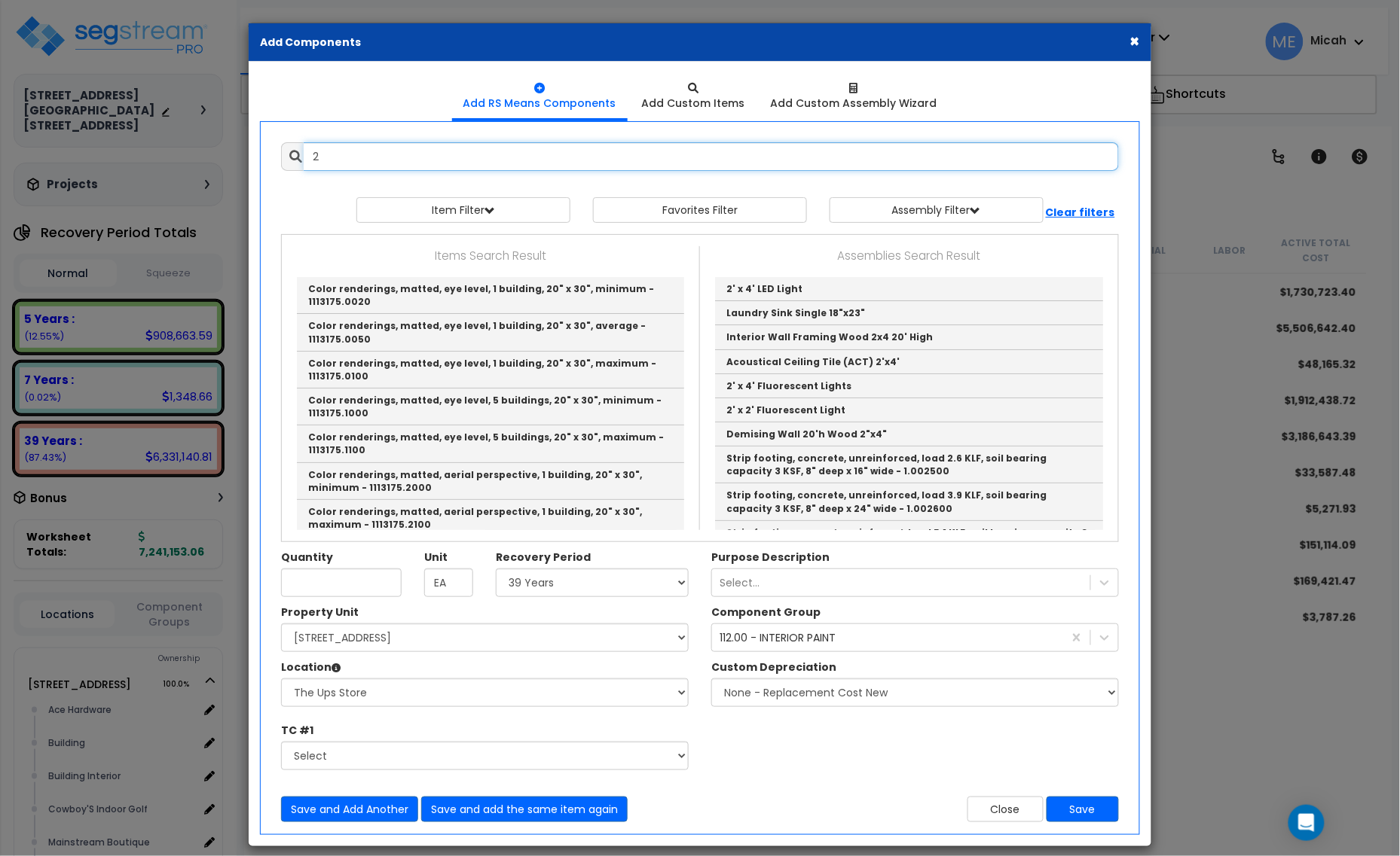
type input "2"
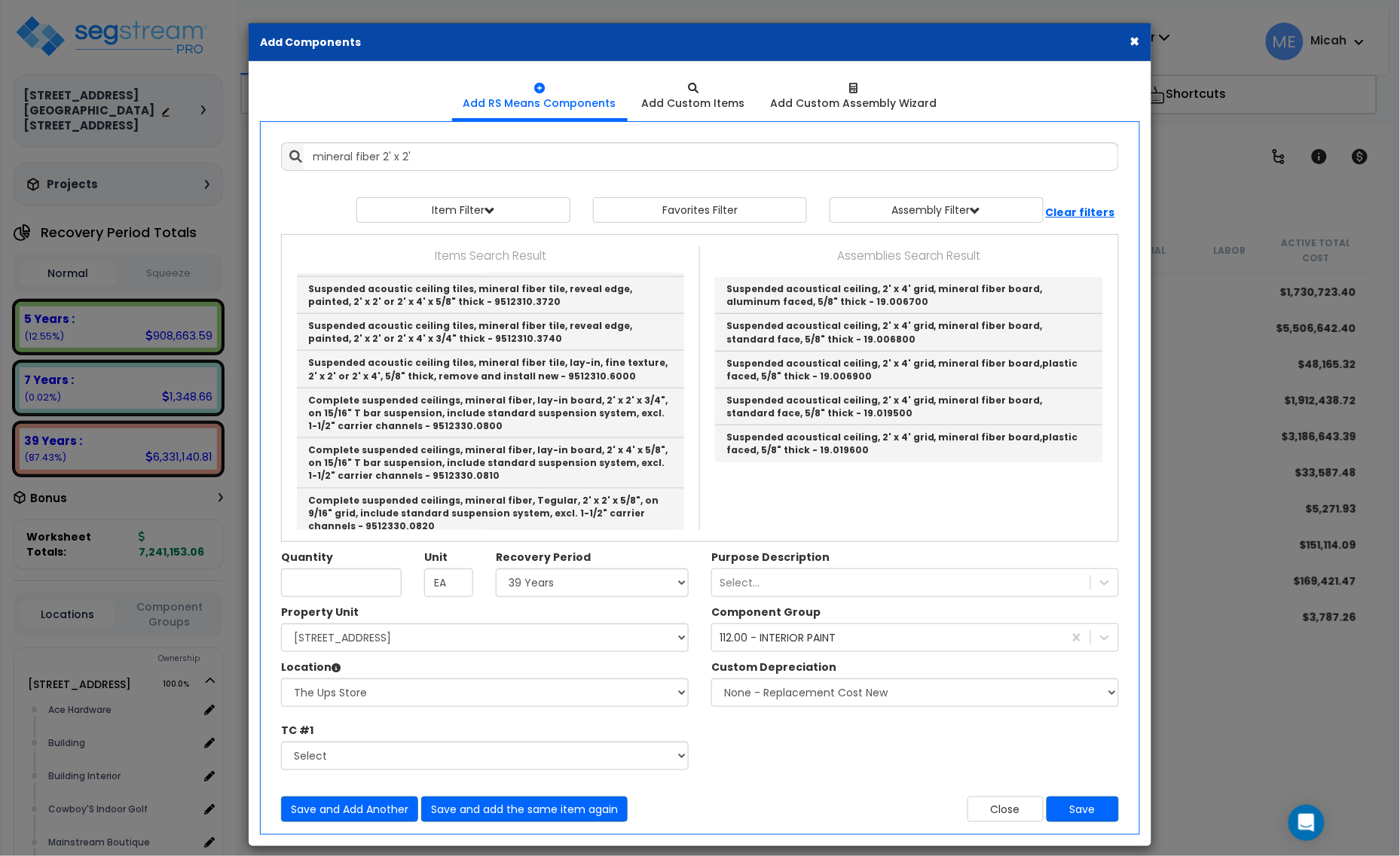
scroll to position [510, 0]
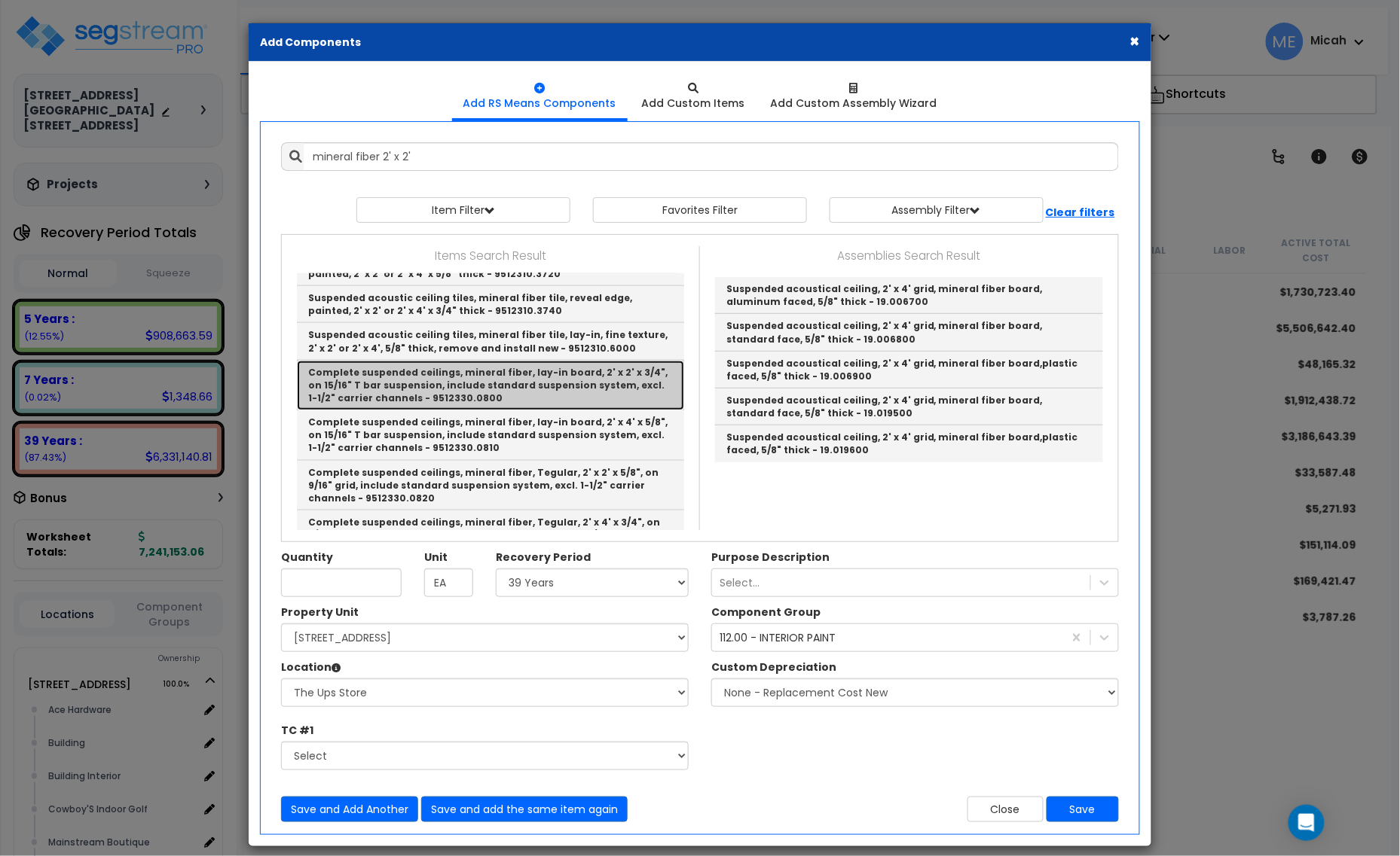
click at [617, 393] on link "Complete suspended ceilings, mineral fiber, lay-in board, 2' x 2' x 3/4", on 15…" at bounding box center [491, 385] width 388 height 50
type input "Complete suspended ceilings, mineral fiber, lay-in board, 2' x 2' x 3/4", on 15…"
checkbox input "false"
type input "S.F."
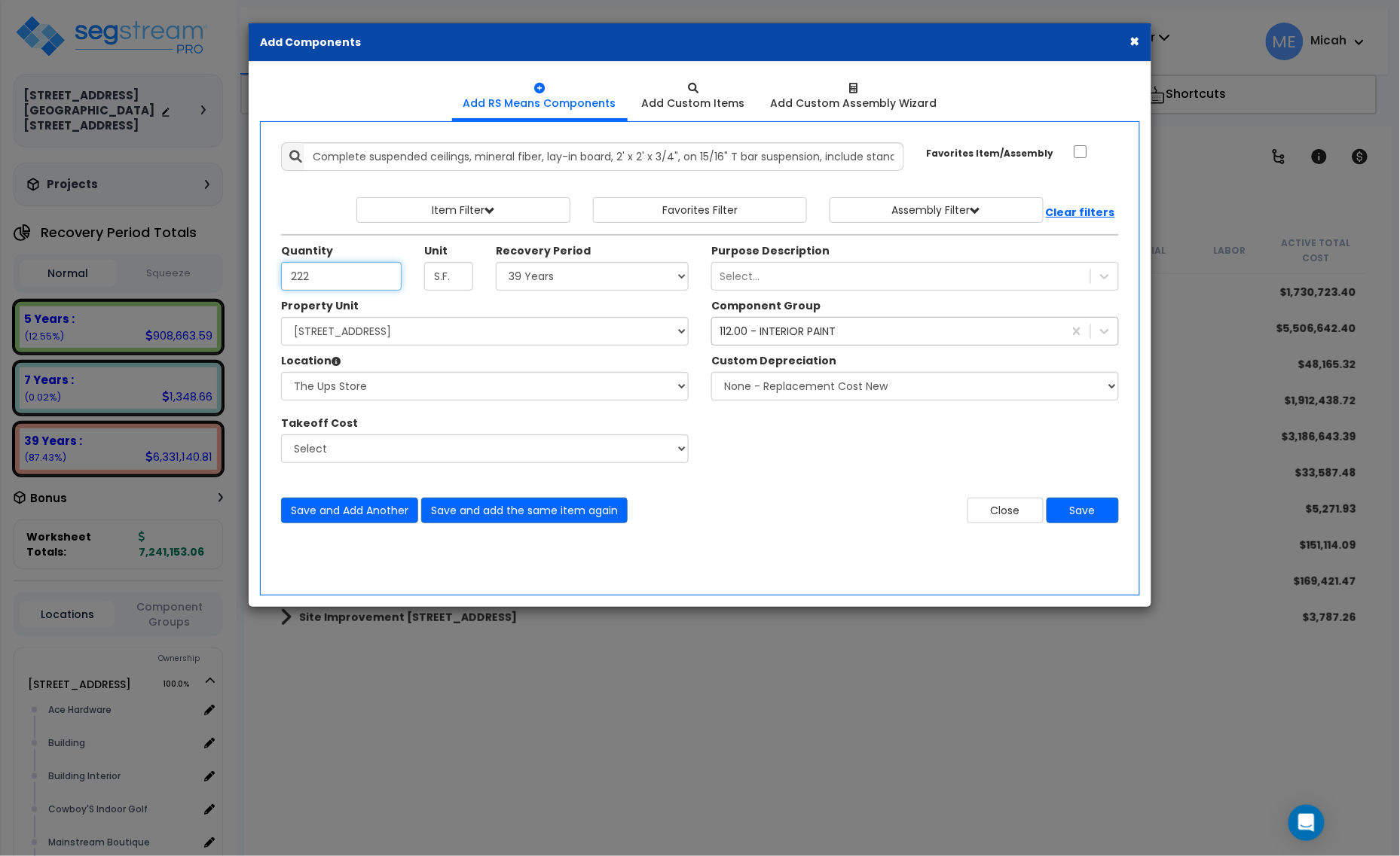
type input "222"
click at [746, 331] on div "112.00 - INTERIOR PAINT" at bounding box center [777, 331] width 116 height 15
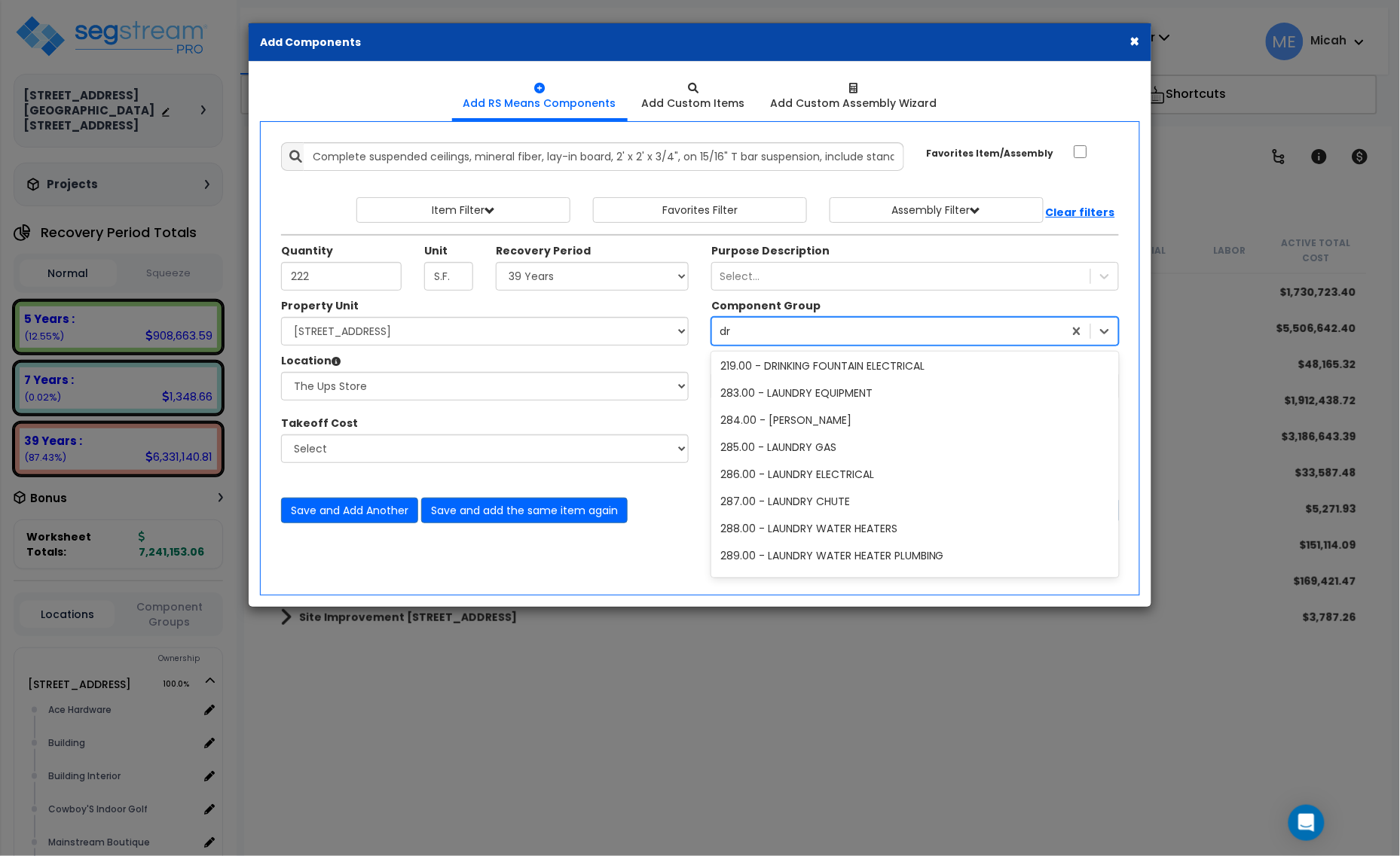
scroll to position [0, 0]
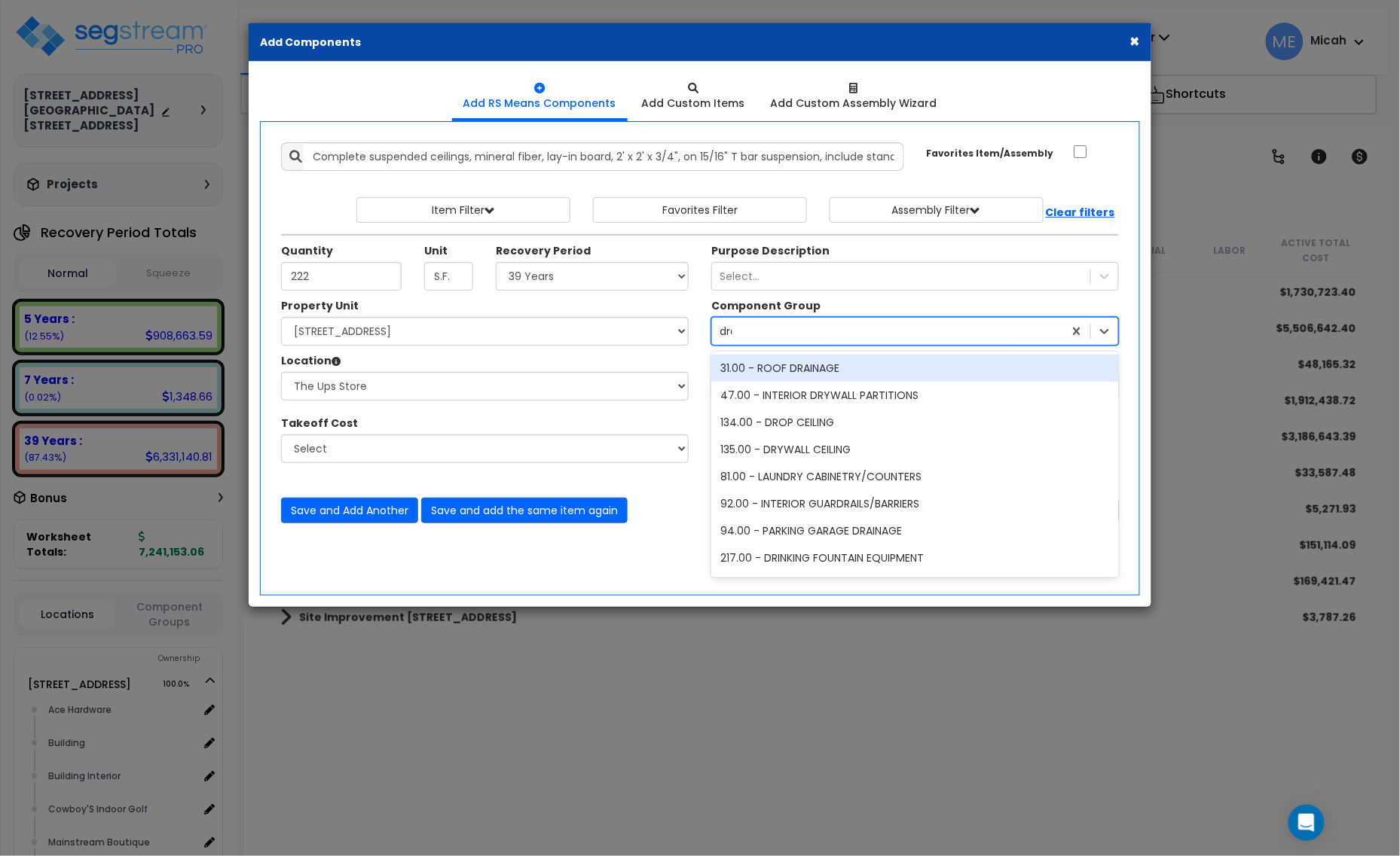
type input "drop"
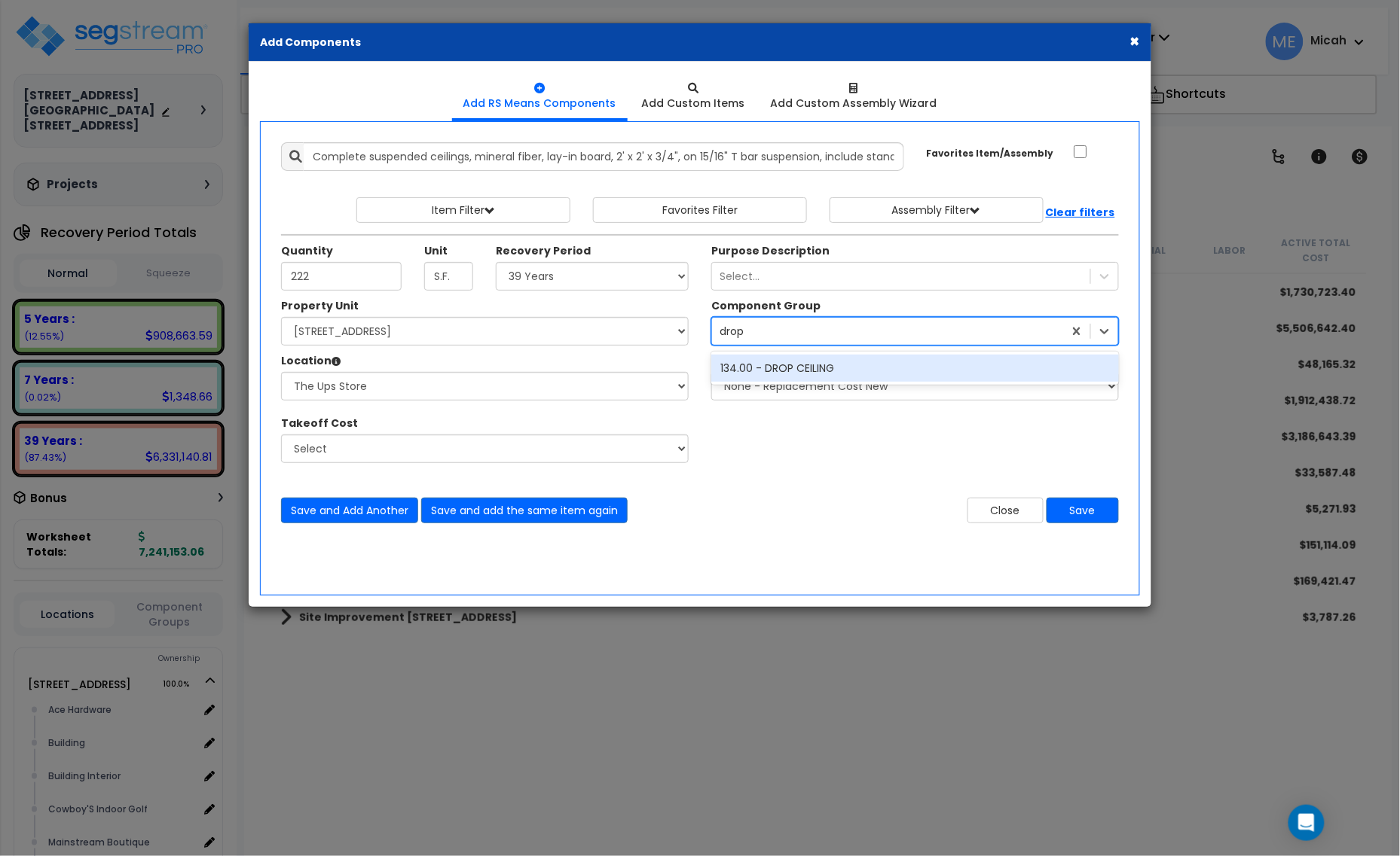
click at [770, 360] on div "134.00 - DROP CEILING" at bounding box center [915, 368] width 407 height 27
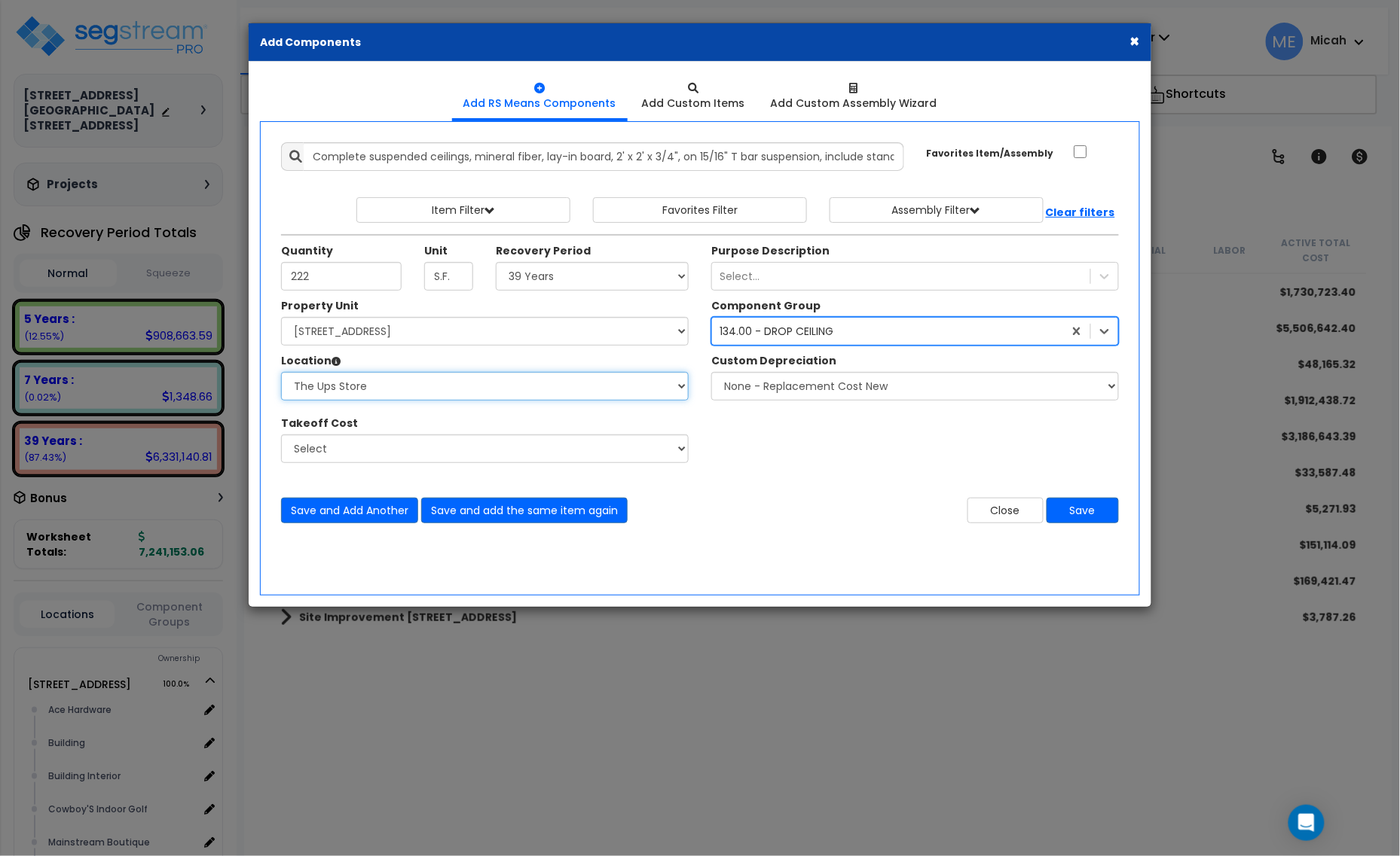
click at [484, 393] on select "Select Alchemy Salon Studio Building Building Interior Building Interior Dick'S…" at bounding box center [484, 386] width 407 height 28
click at [281, 373] on select "Select Alchemy Salon Studio Building Building Interior Building Interior Dick'S…" at bounding box center [484, 386] width 407 height 28
drag, startPoint x: 470, startPoint y: 390, endPoint x: 470, endPoint y: 400, distance: 10.0
click at [470, 390] on select "Select Alchemy Salon Studio Building Building Interior Building Interior Dick'S…" at bounding box center [484, 386] width 407 height 28
select select "31282"
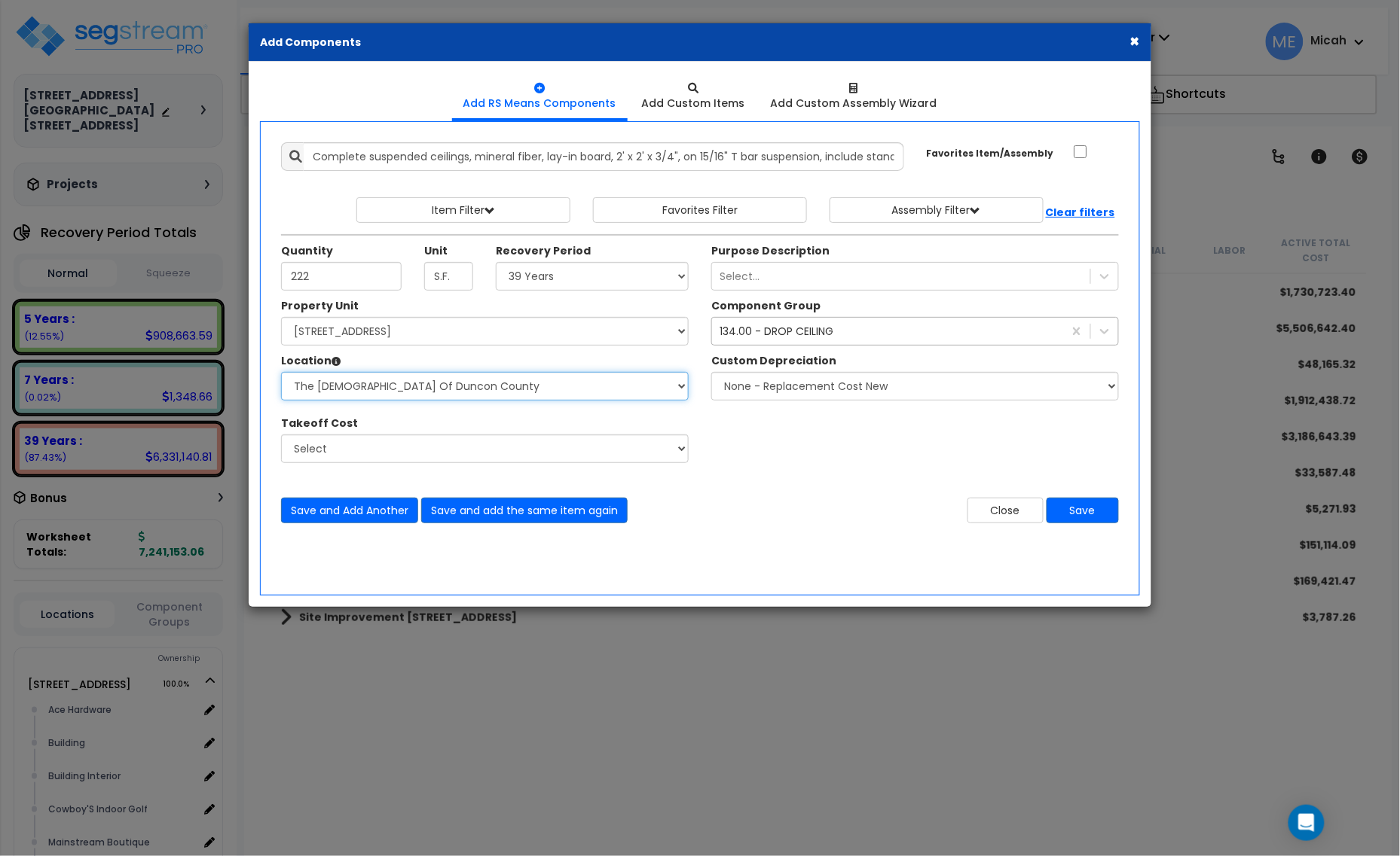
click at [281, 373] on select "Select Alchemy Salon Studio Building Building Interior Building Interior Dick'S…" at bounding box center [484, 386] width 407 height 28
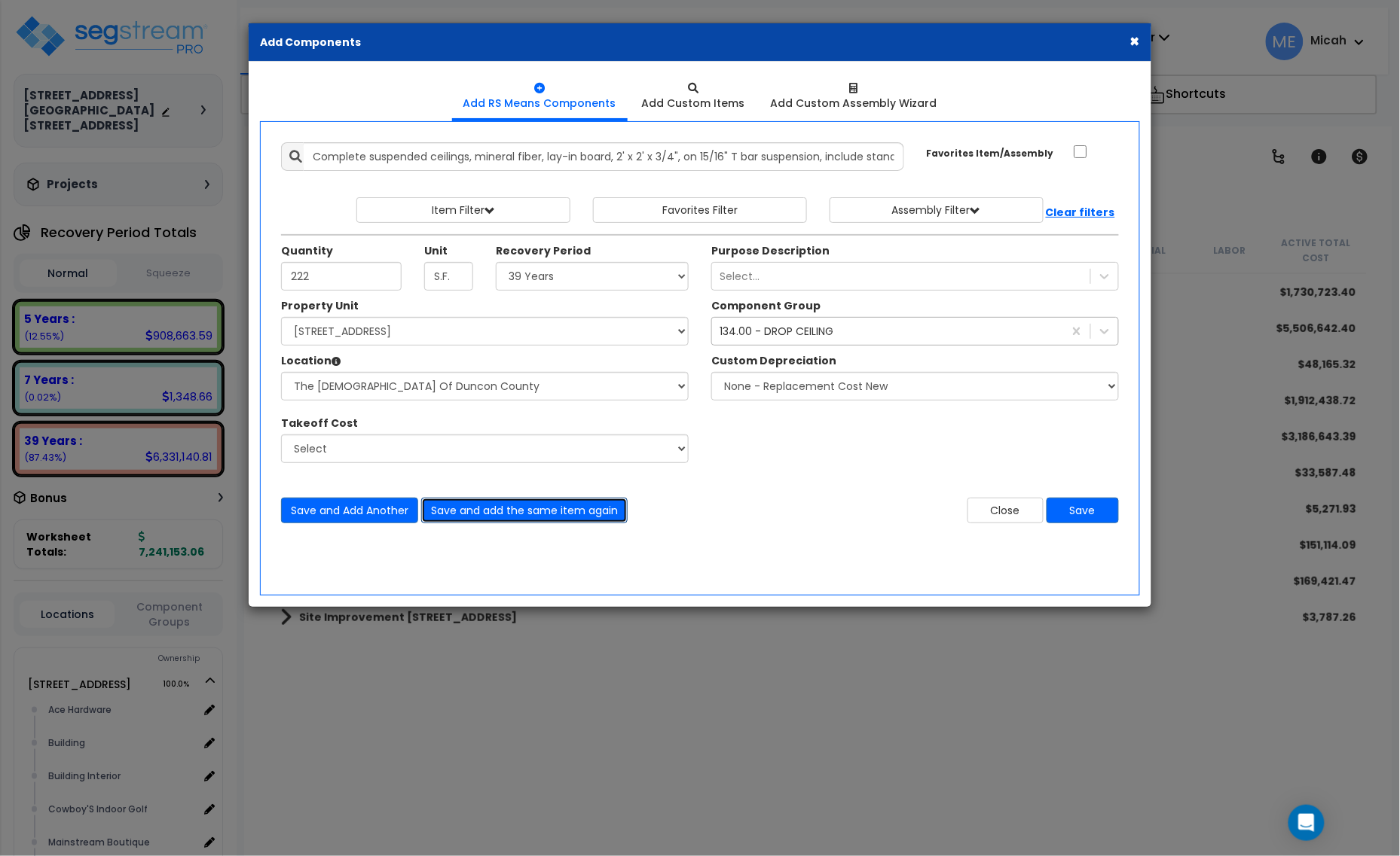
click at [473, 514] on button "Save and add the same item again" at bounding box center [524, 510] width 207 height 25
click at [326, 282] on input "Unit Quantity" at bounding box center [341, 276] width 121 height 28
type input "42"
click at [505, 505] on button "Save and add the same item again" at bounding box center [524, 510] width 207 height 25
click at [381, 275] on input "Unit Quantity" at bounding box center [341, 276] width 121 height 28
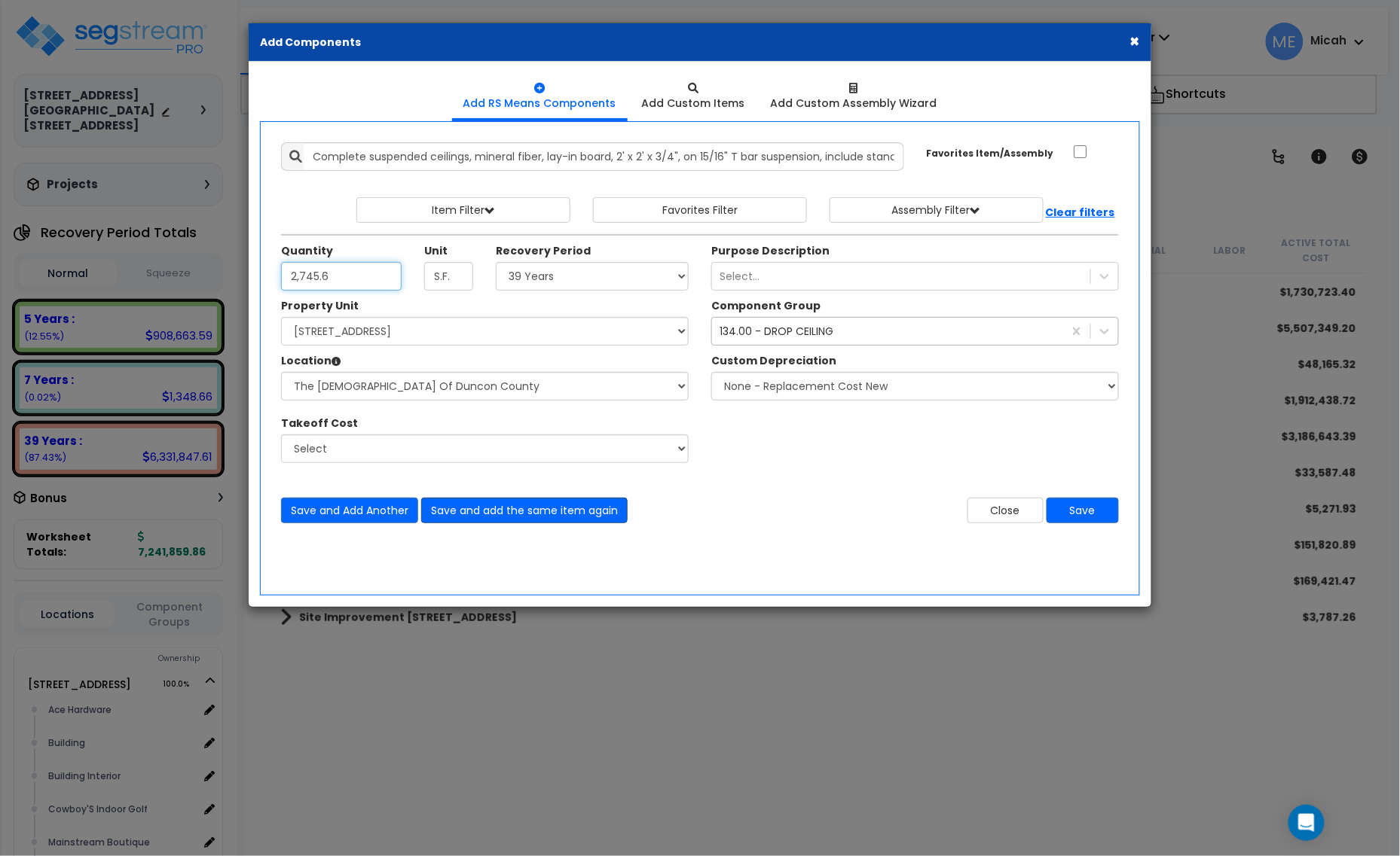
type input "2,745.6"
click at [533, 520] on button "Save and add the same item again" at bounding box center [524, 510] width 207 height 25
click at [321, 274] on input "Unit Quantity" at bounding box center [341, 276] width 121 height 28
type input "37.3"
click at [502, 514] on button "Save and add the same item again" at bounding box center [524, 510] width 207 height 25
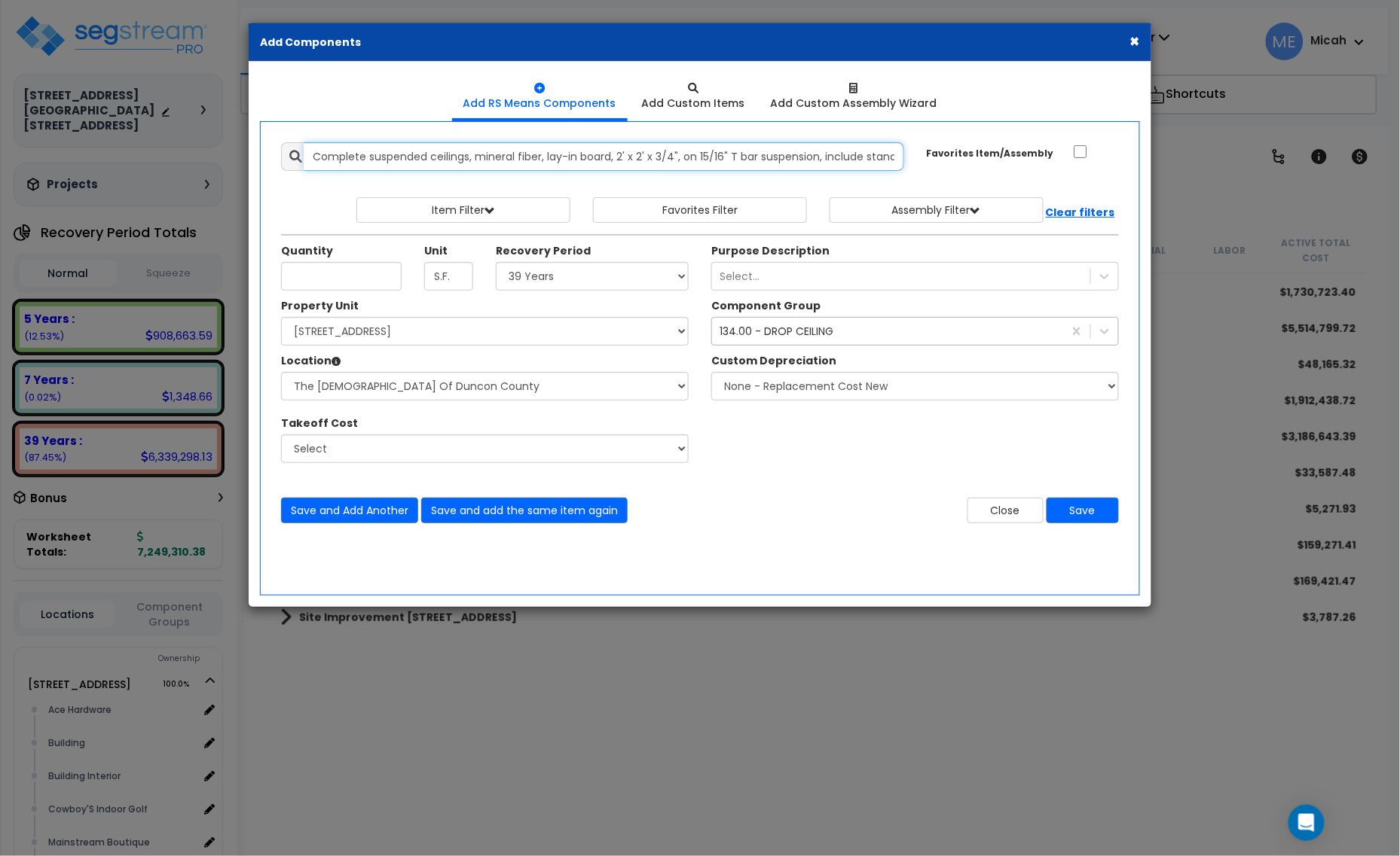
drag, startPoint x: 891, startPoint y: 152, endPoint x: 279, endPoint y: 167, distance: 612.2
click at [279, 167] on div "Complete suspended ceilings, mineral fiber, lay-in board, 2' x 2' x 3/4", on 15…" at bounding box center [592, 156] width 646 height 28
type input "ard suspension system, excl. 1-1/2" carrier channels - 9512330.0800"
drag, startPoint x: 739, startPoint y: 158, endPoint x: 216, endPoint y: 162, distance: 523.0
click at [216, 162] on div "× Add Components Add RS Means Components Add Custom Items Add Items" at bounding box center [700, 428] width 1400 height 856
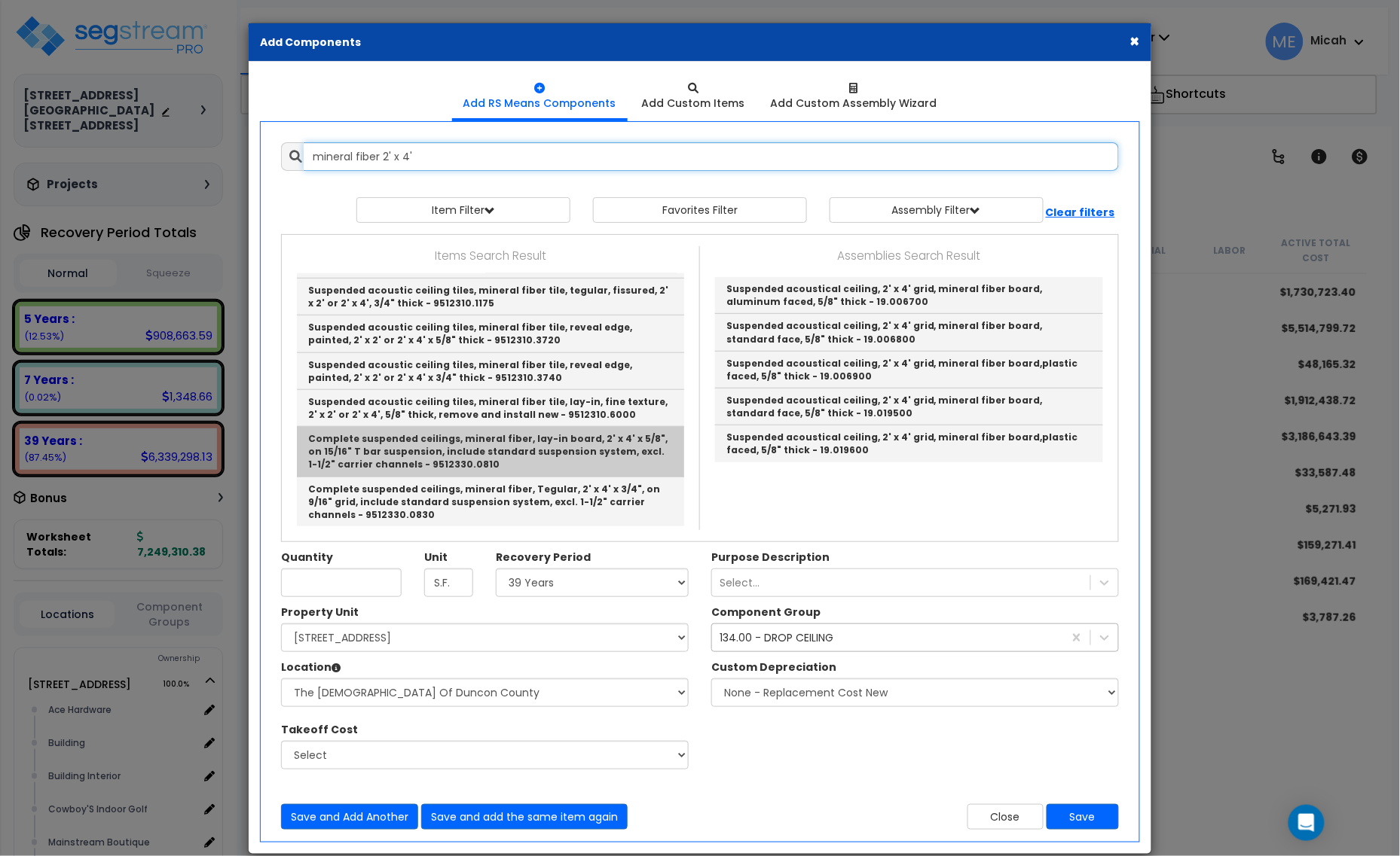
scroll to position [23, 0]
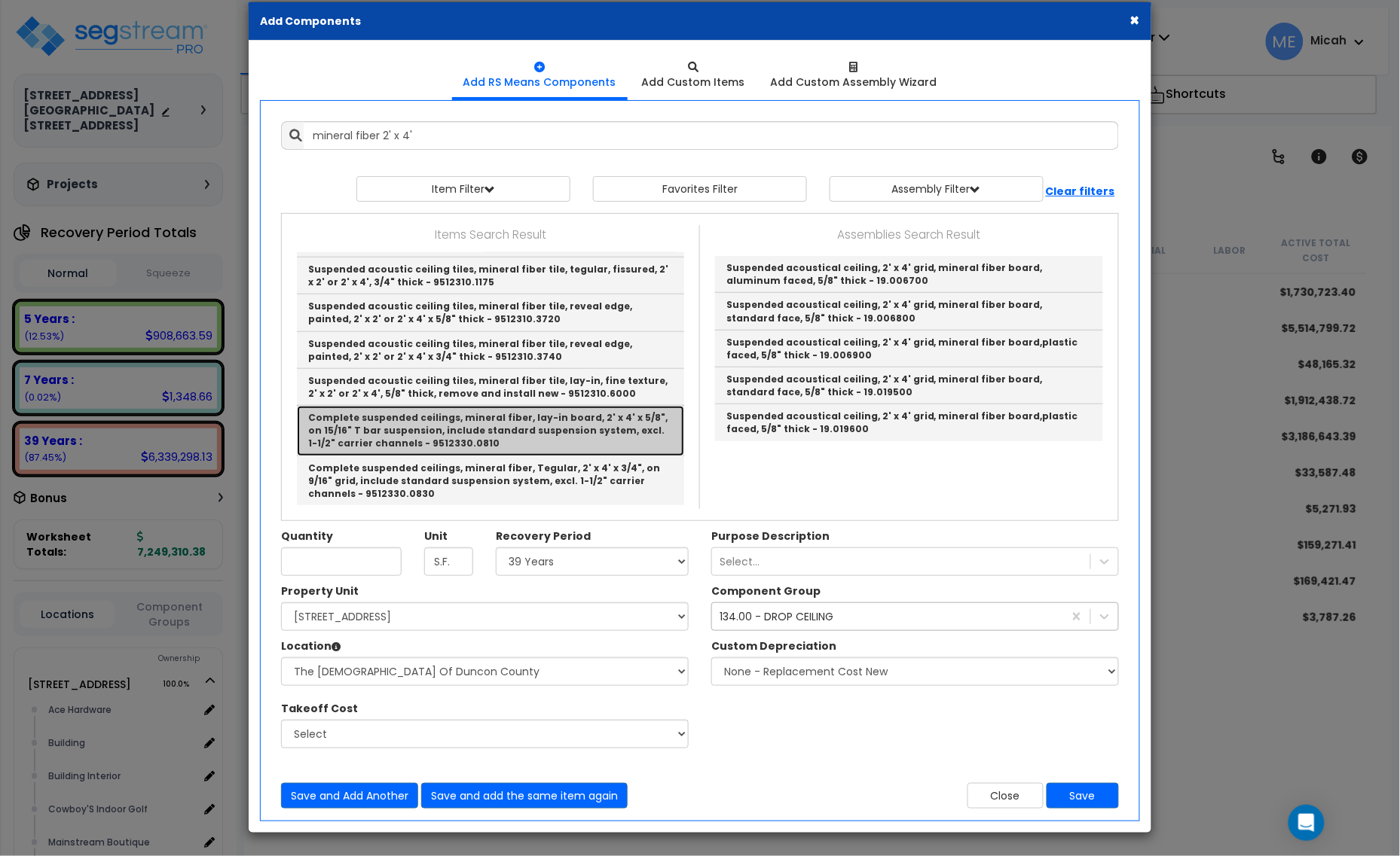
click at [539, 430] on link "Complete suspended ceilings, mineral fiber, lay-in board, 2' x 4' x 5/8", on 15…" at bounding box center [491, 430] width 388 height 50
type input "Complete suspended ceilings, mineral fiber, lay-in board, 2' x 4' x 5/8", on 15…"
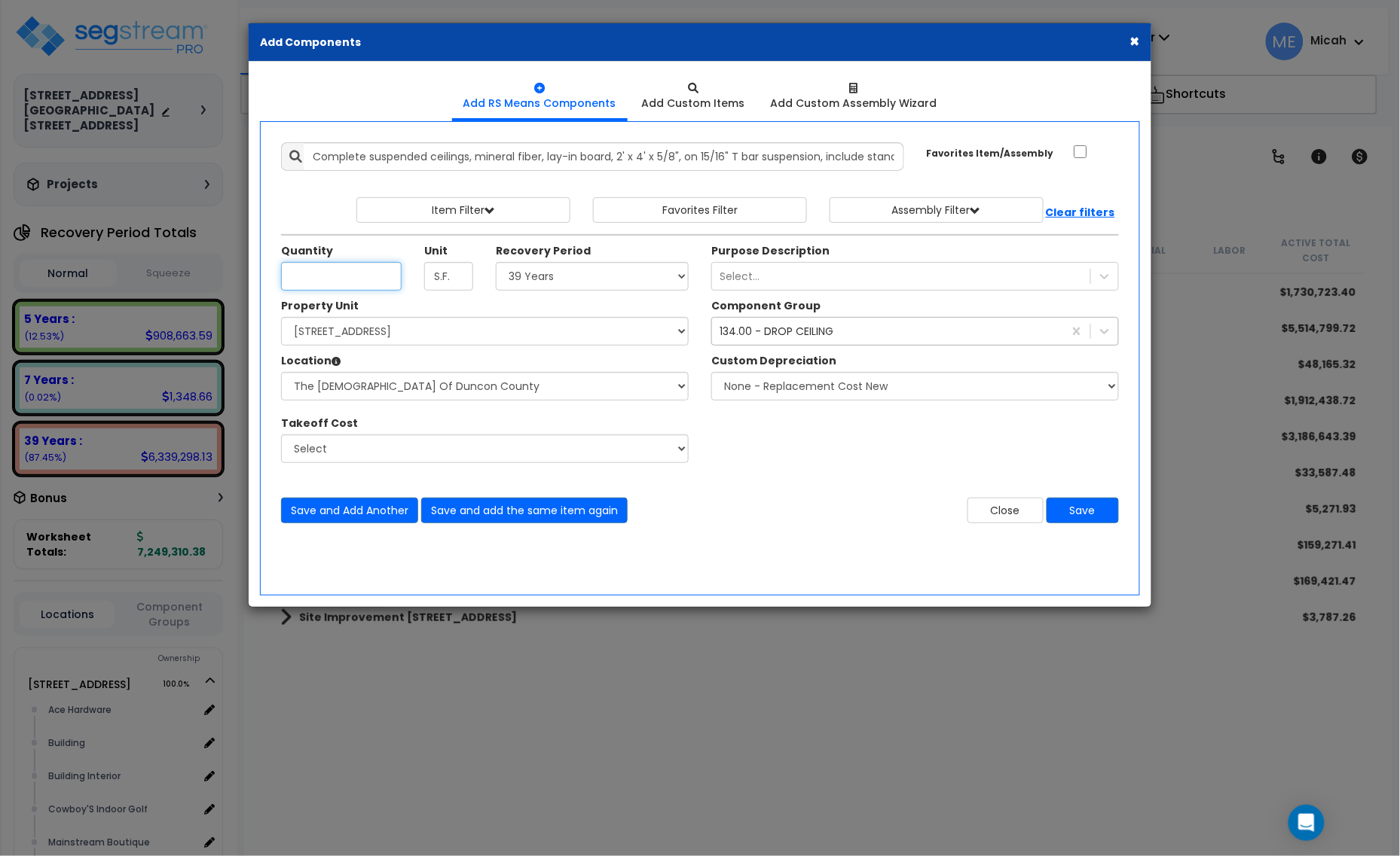
scroll to position [0, 0]
type input "825.1"
click at [484, 388] on select "Select Alchemy Salon Studio Building Building Interior Building Interior Dick'S…" at bounding box center [484, 386] width 407 height 28
select select "31139"
click at [281, 373] on select "Select Alchemy Salon Studio Building Building Interior Building Interior Dick'S…" at bounding box center [484, 386] width 407 height 28
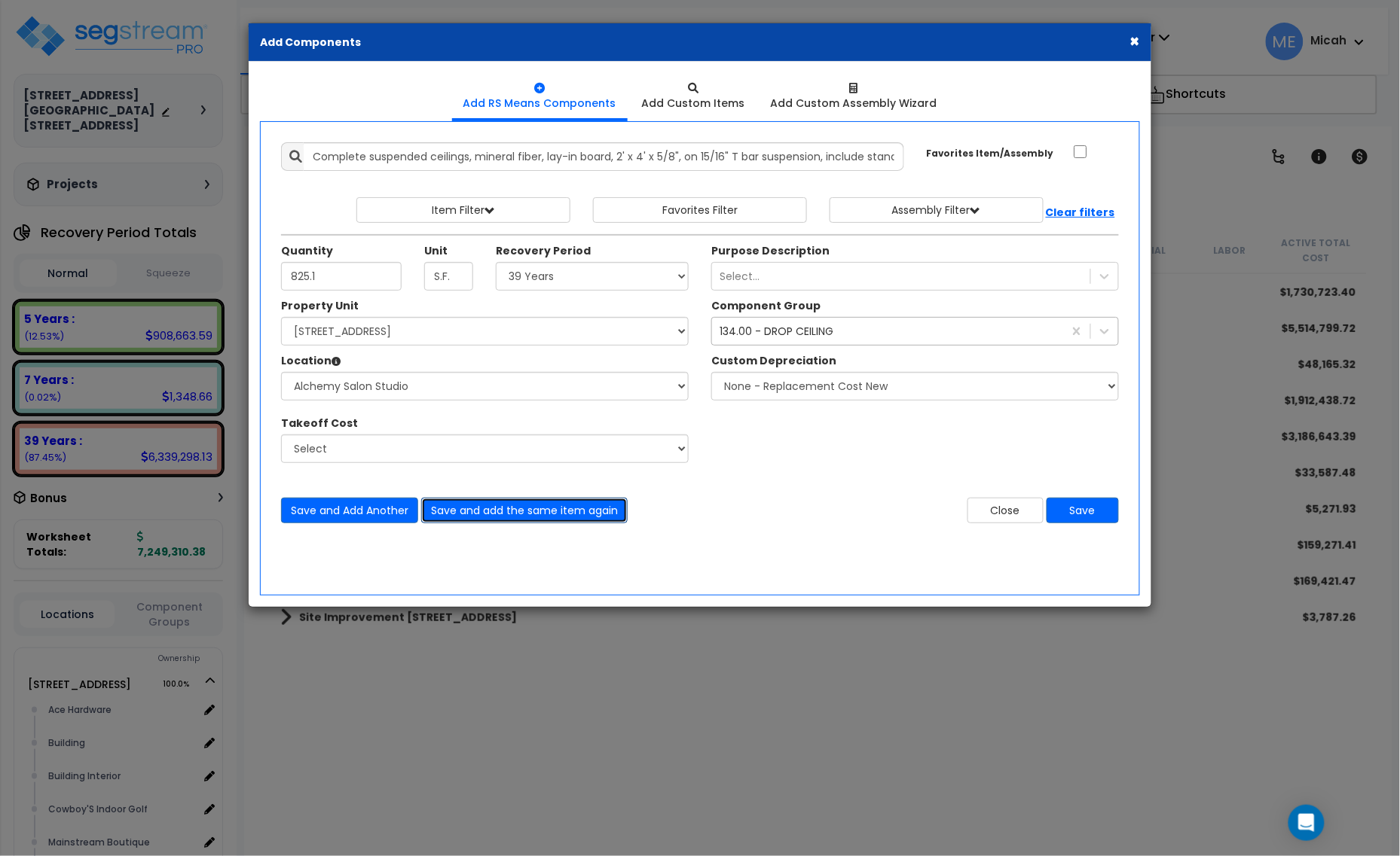
click at [548, 514] on button "Save and add the same item again" at bounding box center [524, 510] width 207 height 25
click at [366, 268] on input "Unit Quantity" at bounding box center [341, 276] width 121 height 28
type input "56"
click at [363, 517] on button "Save and Add Another" at bounding box center [349, 510] width 137 height 25
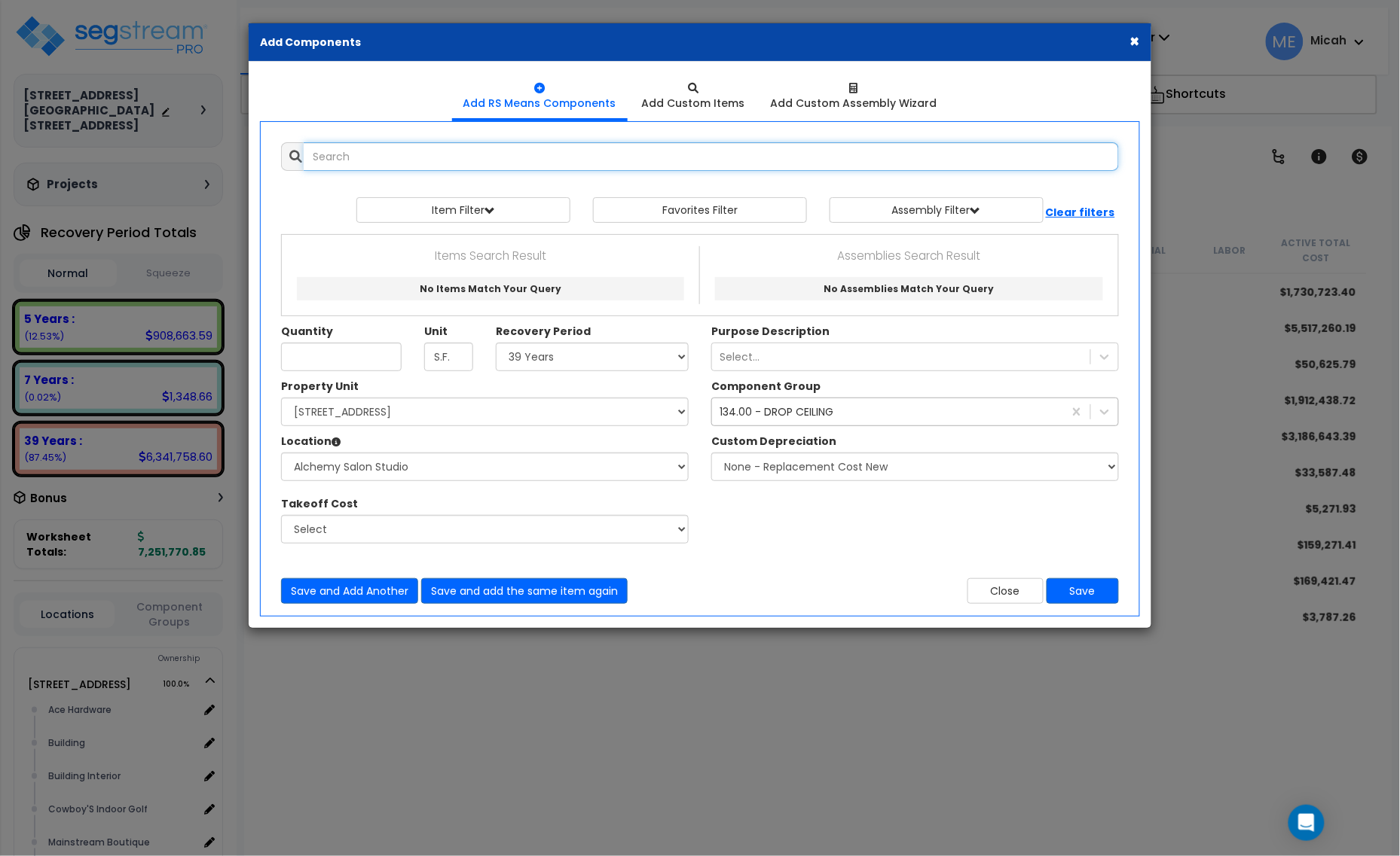
click at [344, 153] on input "text" at bounding box center [711, 156] width 815 height 28
type input "s"
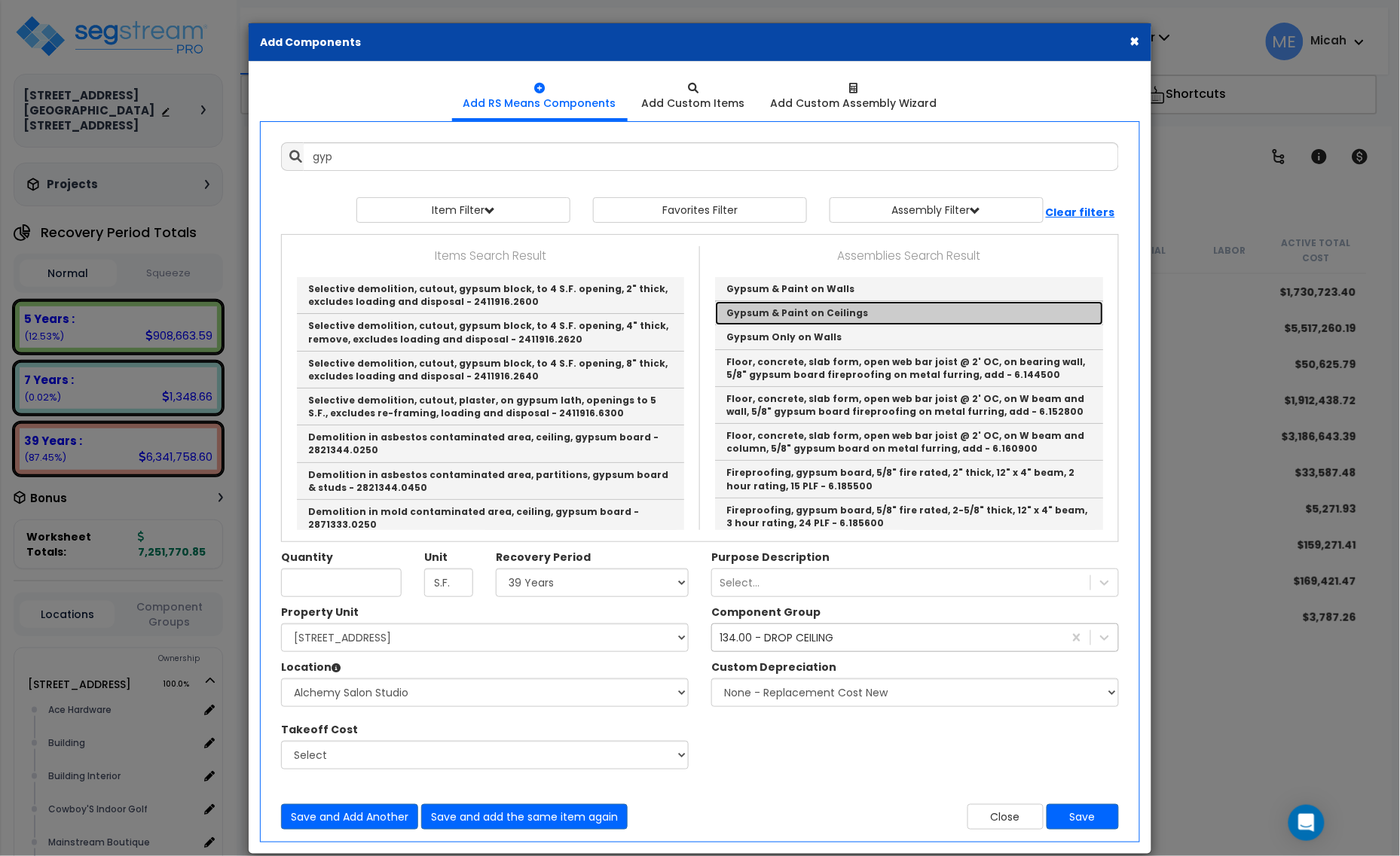
click at [887, 320] on link "Gypsum & Paint on Ceilings" at bounding box center [909, 313] width 388 height 24
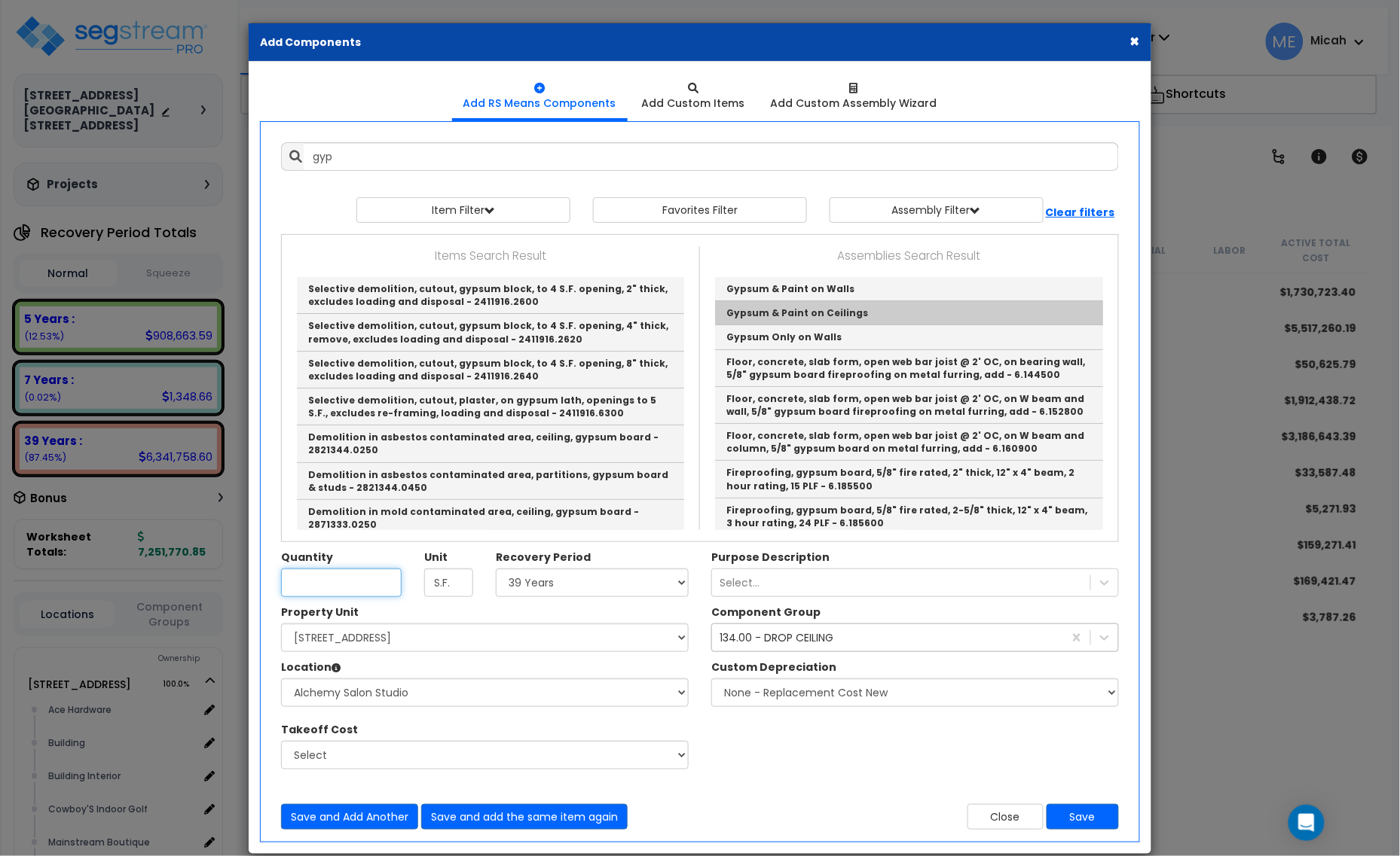
type input "Gypsum & Paint on Ceilings"
checkbox input "true"
type input "EA"
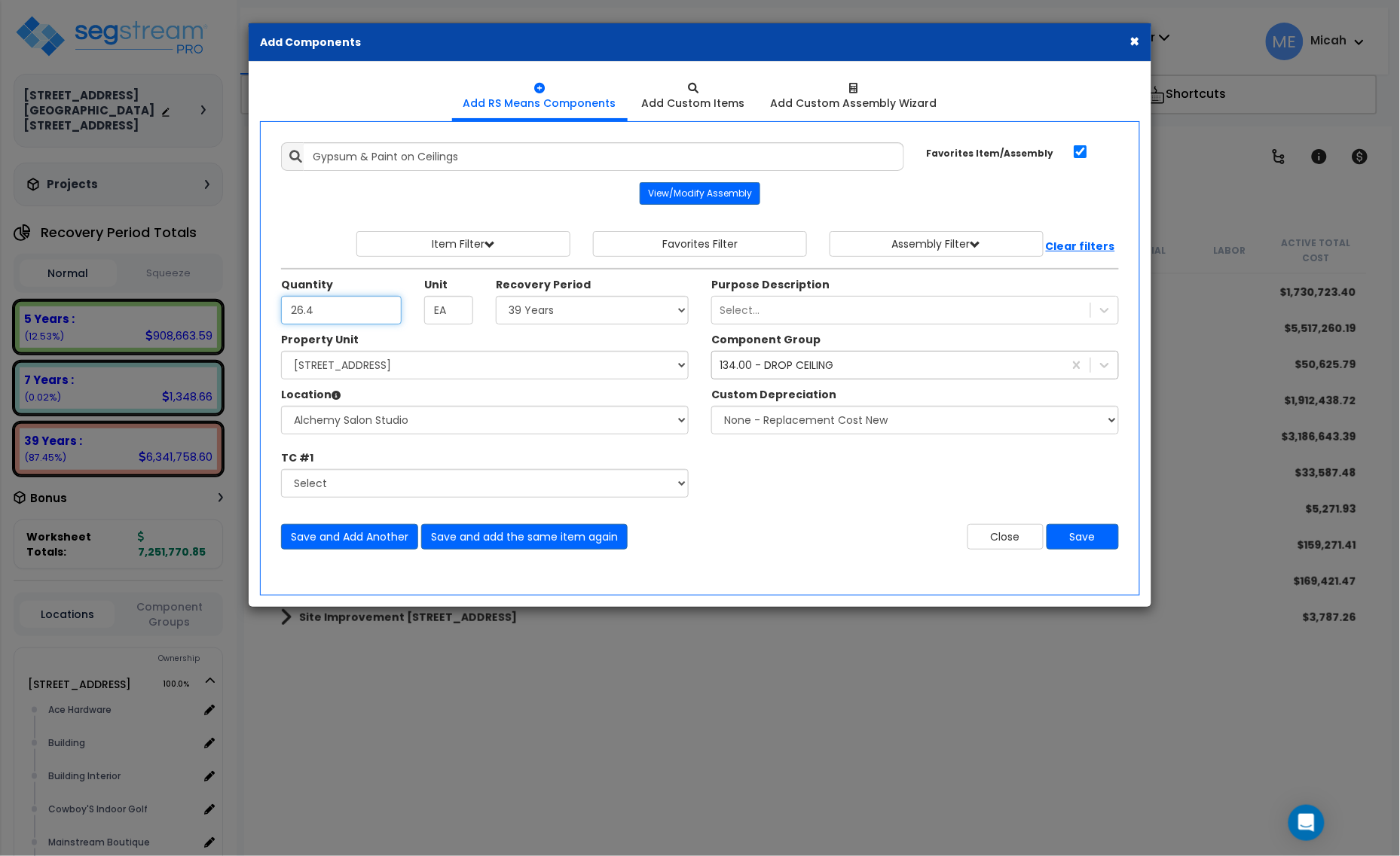
type input "26.4"
click at [783, 363] on div "134.00 - DROP CEILING" at bounding box center [776, 364] width 114 height 15
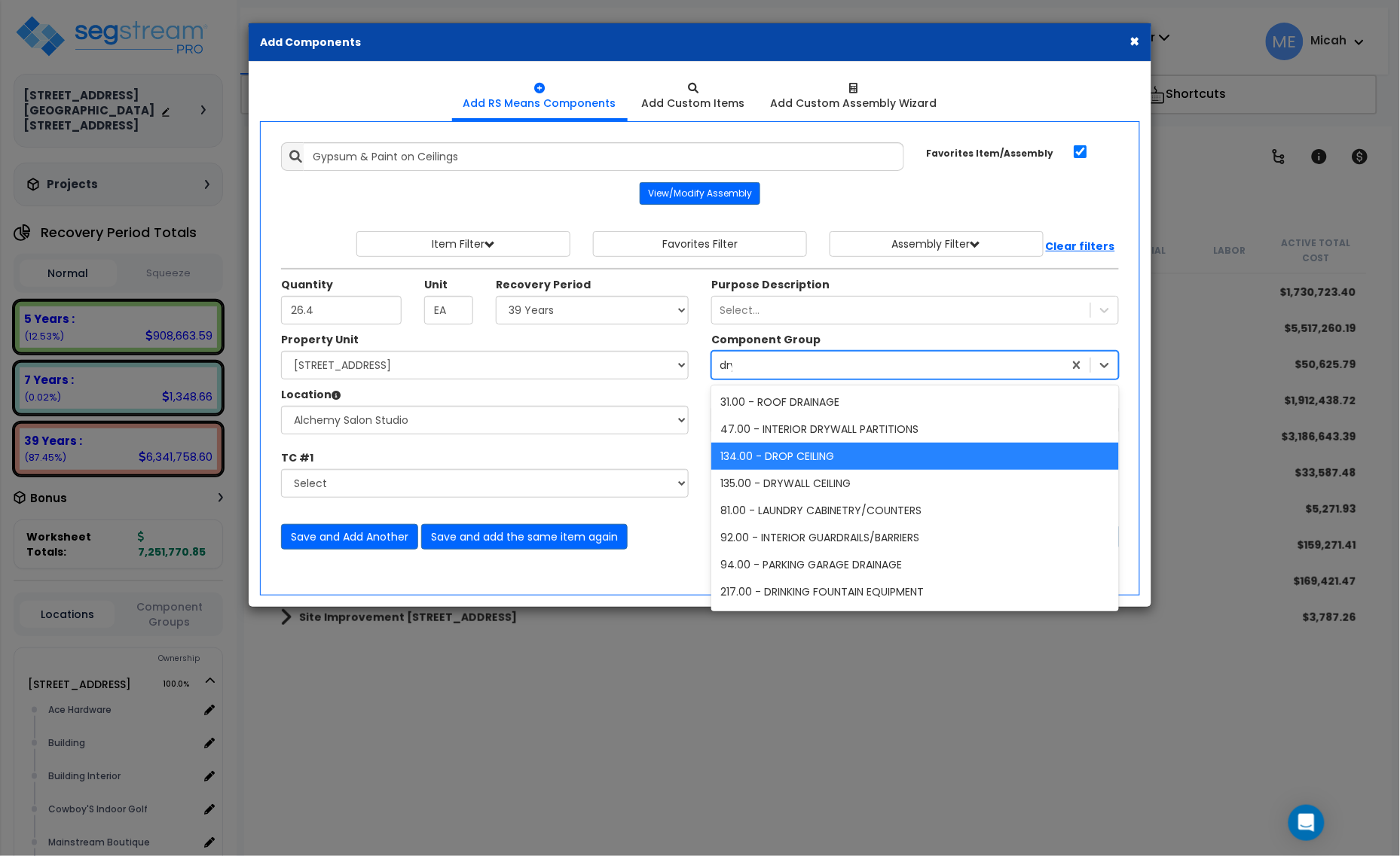
type input "dryw"
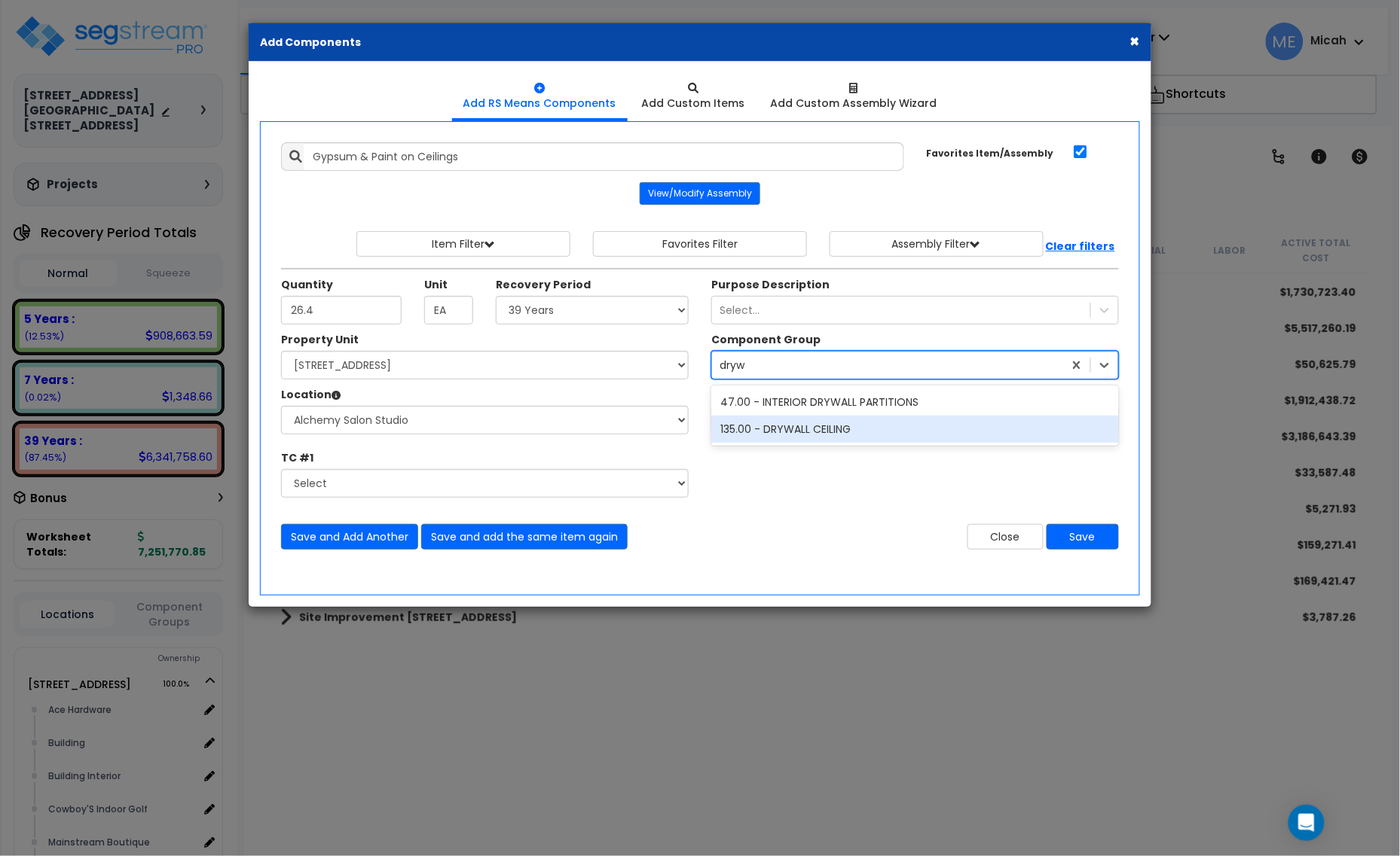
click at [840, 438] on div "135.00 - DRYWALL CEILING" at bounding box center [915, 429] width 407 height 27
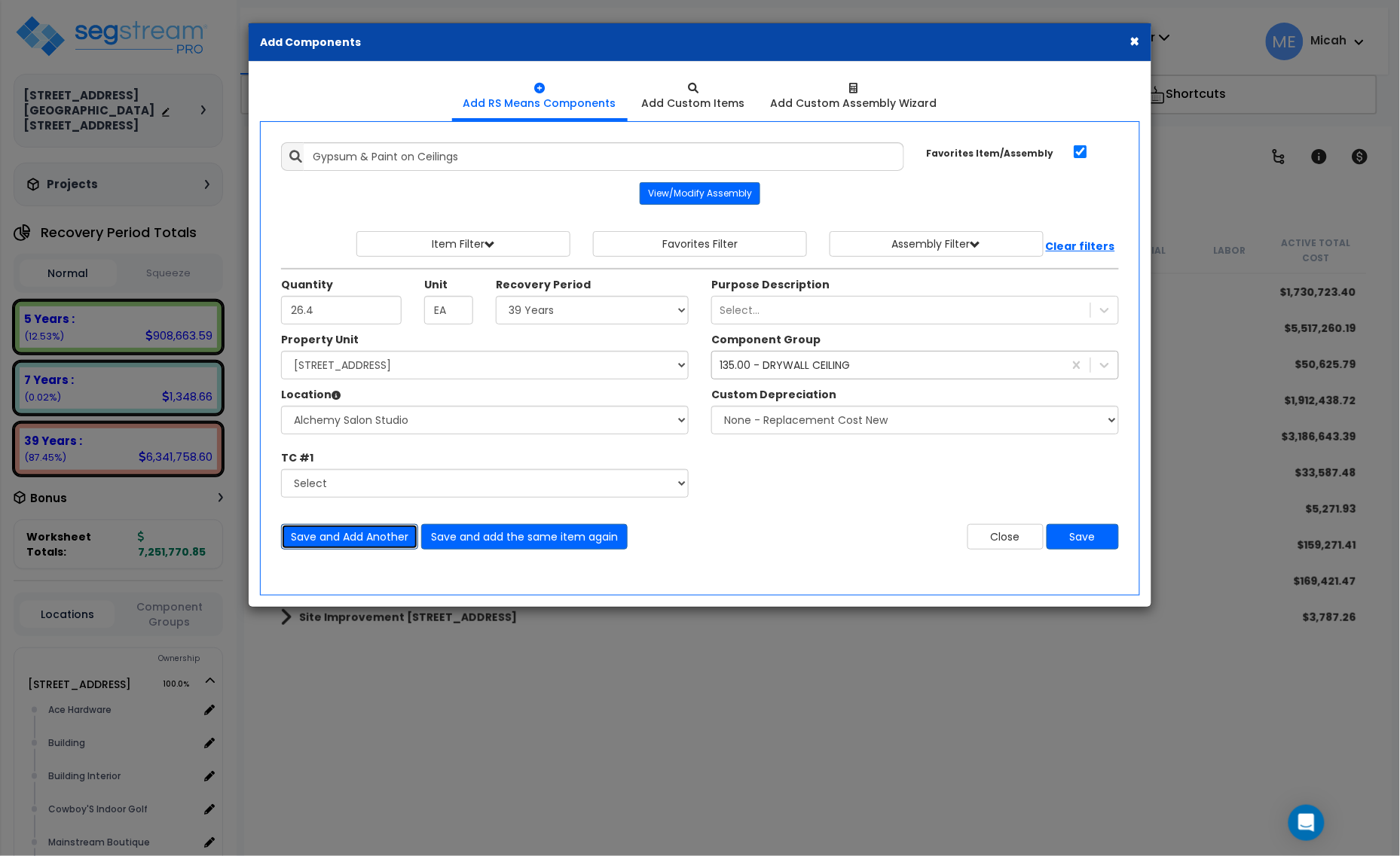
click at [356, 537] on button "Save and Add Another" at bounding box center [349, 537] width 137 height 25
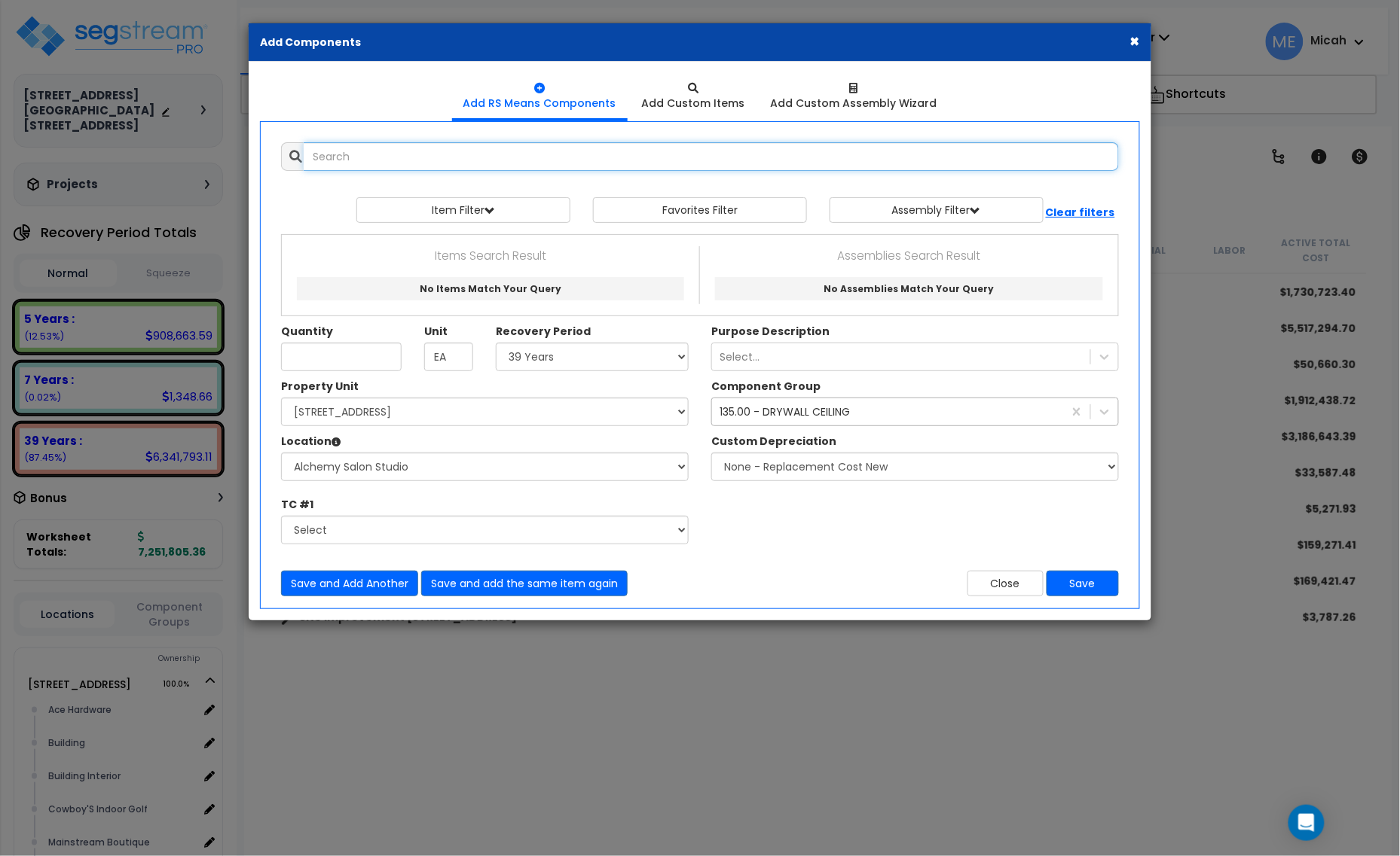
click at [381, 159] on input "text" at bounding box center [711, 156] width 815 height 28
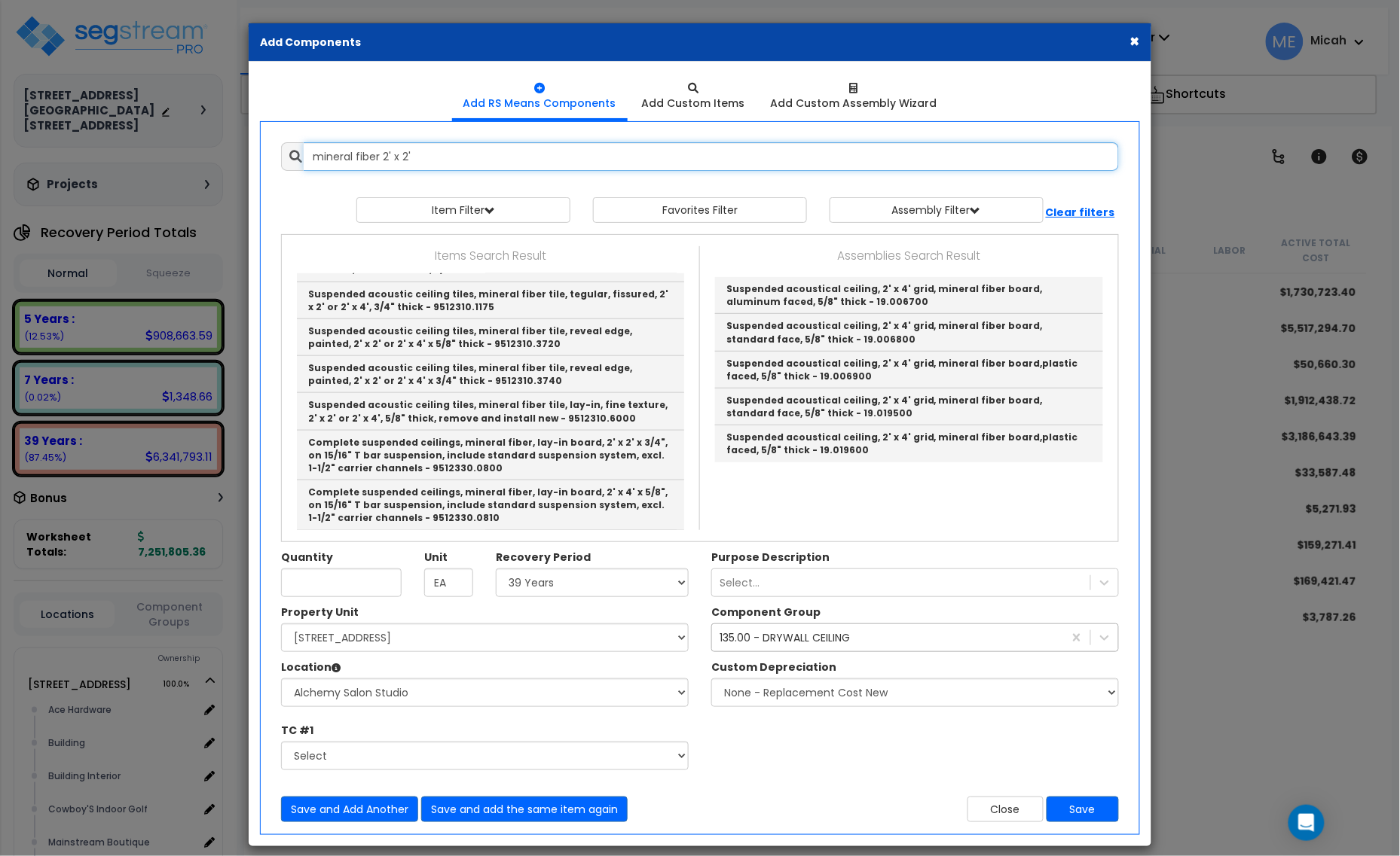
scroll to position [470, 0]
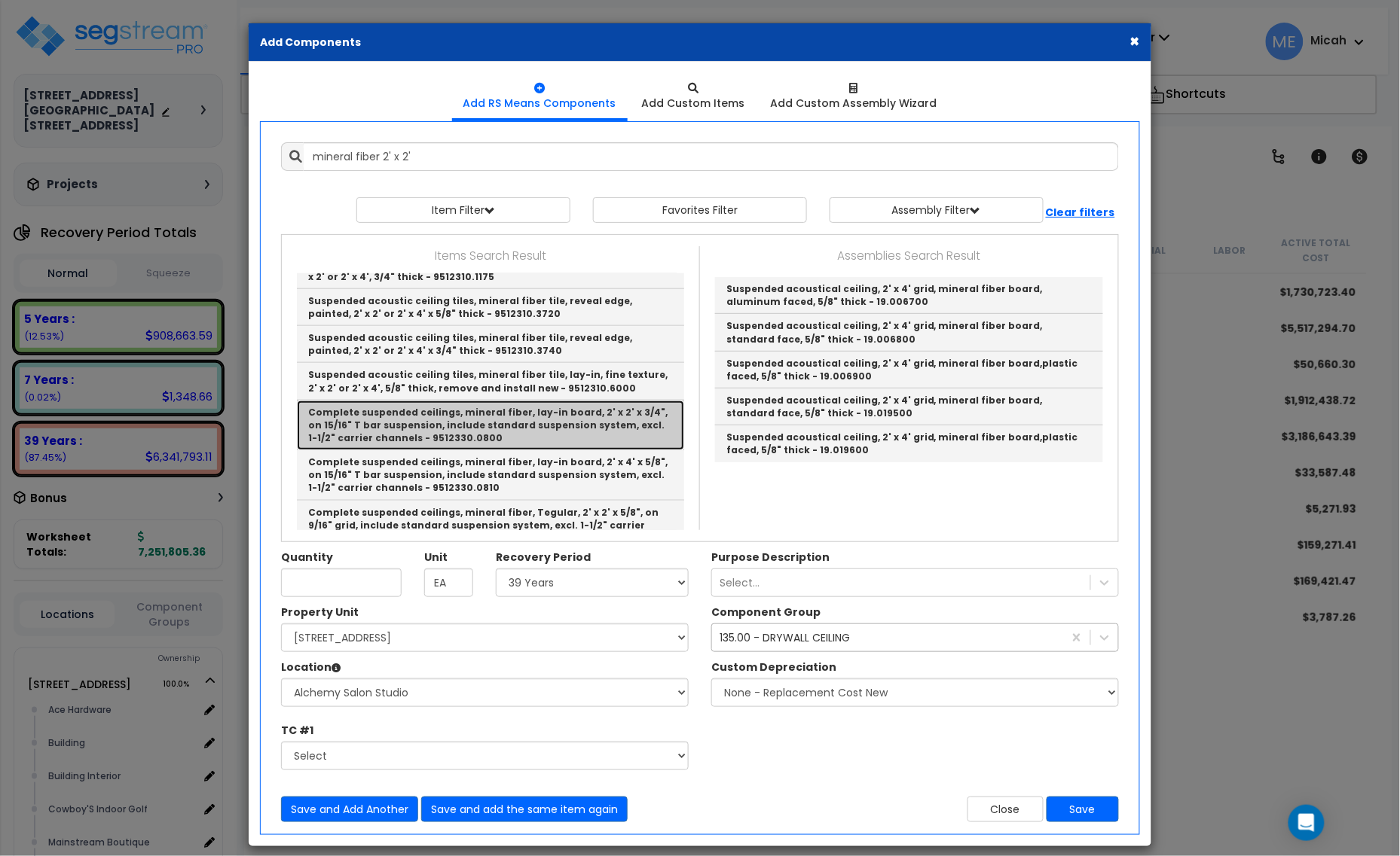
click at [607, 440] on link "Complete suspended ceilings, mineral fiber, lay-in board, 2' x 2' x 3/4", on 15…" at bounding box center [491, 425] width 388 height 50
type input "Complete suspended ceilings, mineral fiber, lay-in board, 2' x 2' x 3/4", on 15…"
checkbox input "false"
type input "S.F."
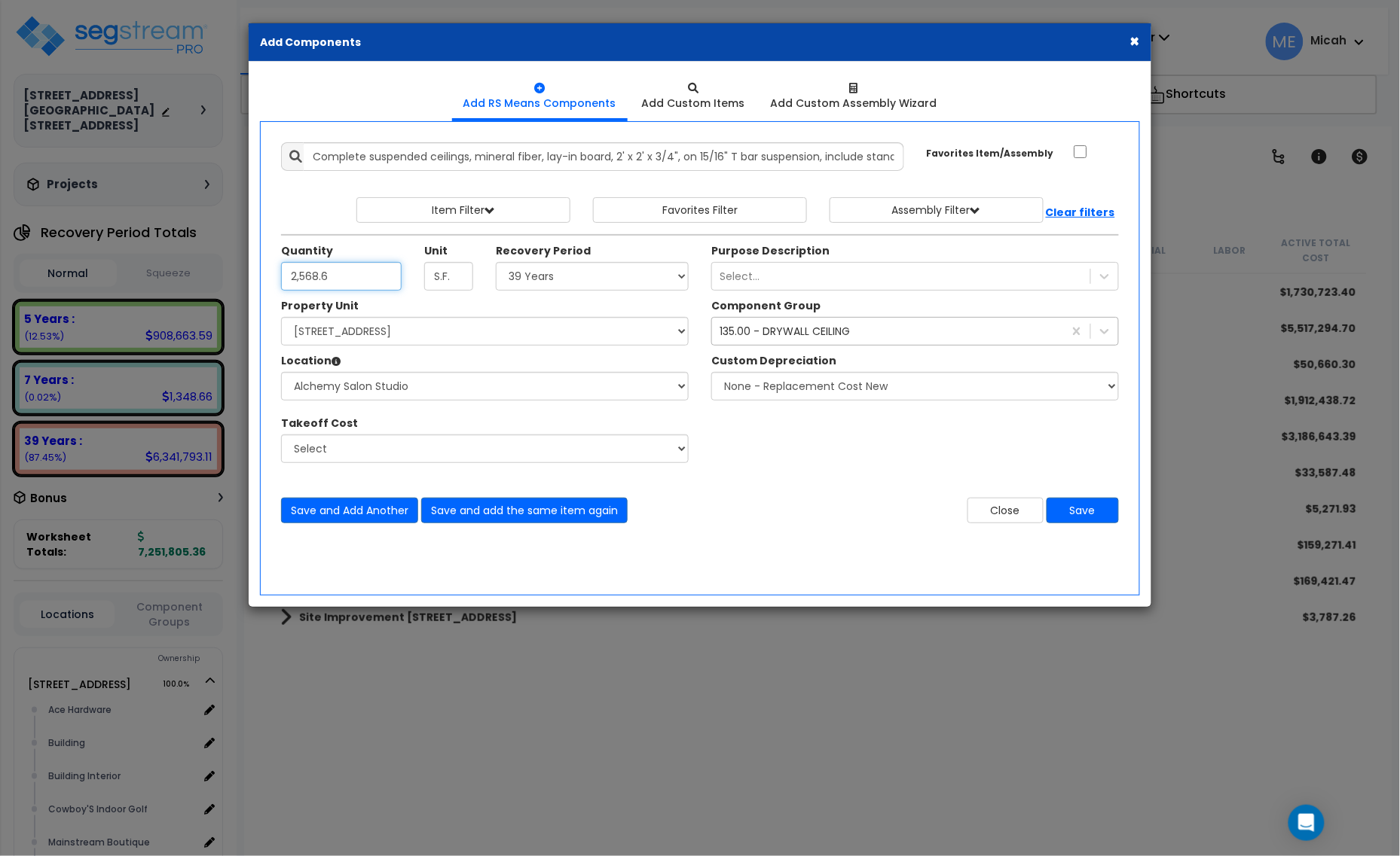
type input "2,568.6"
click at [822, 333] on div "135.00 - DRYWALL CEILING" at bounding box center [785, 331] width 131 height 15
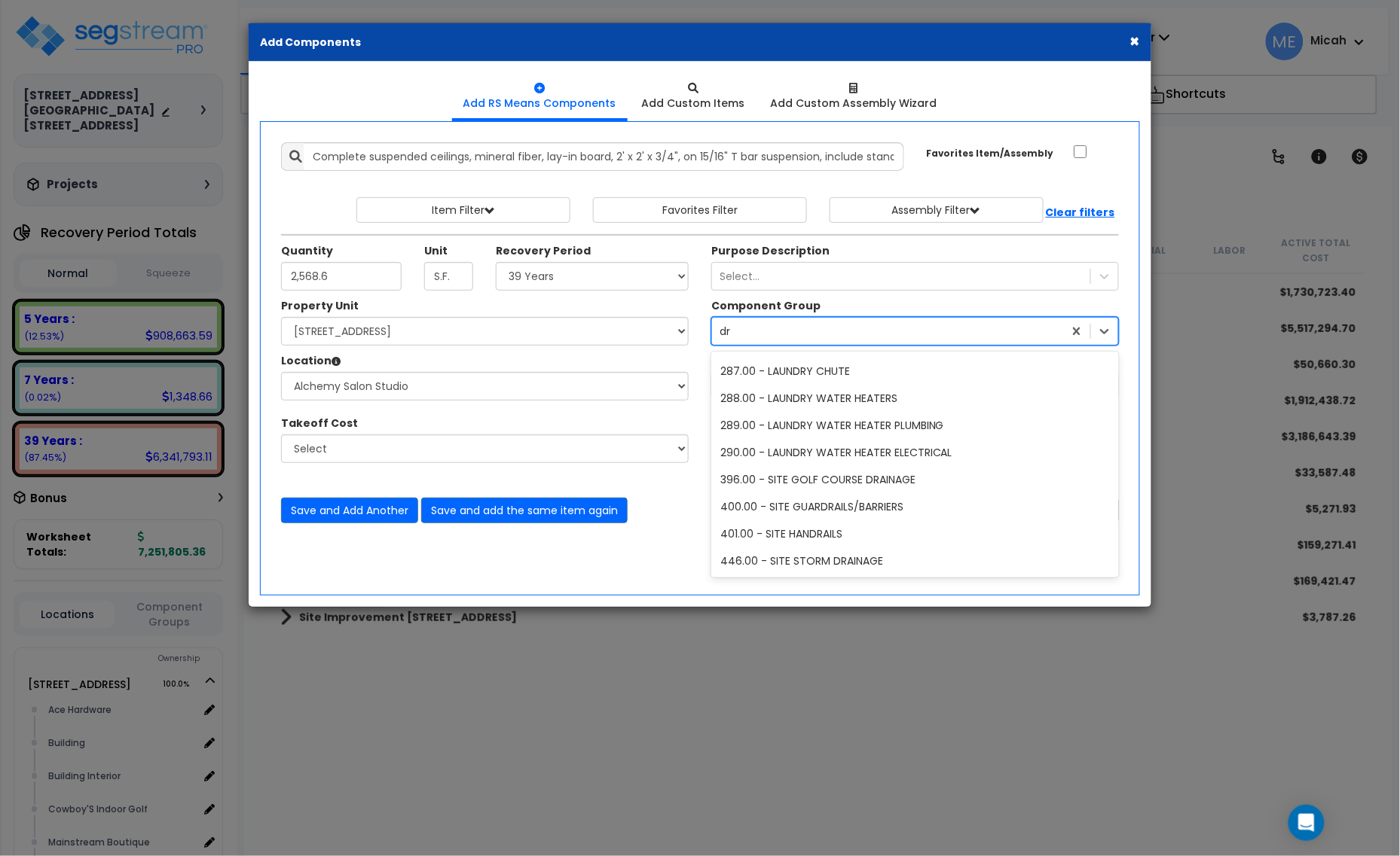
scroll to position [28, 0]
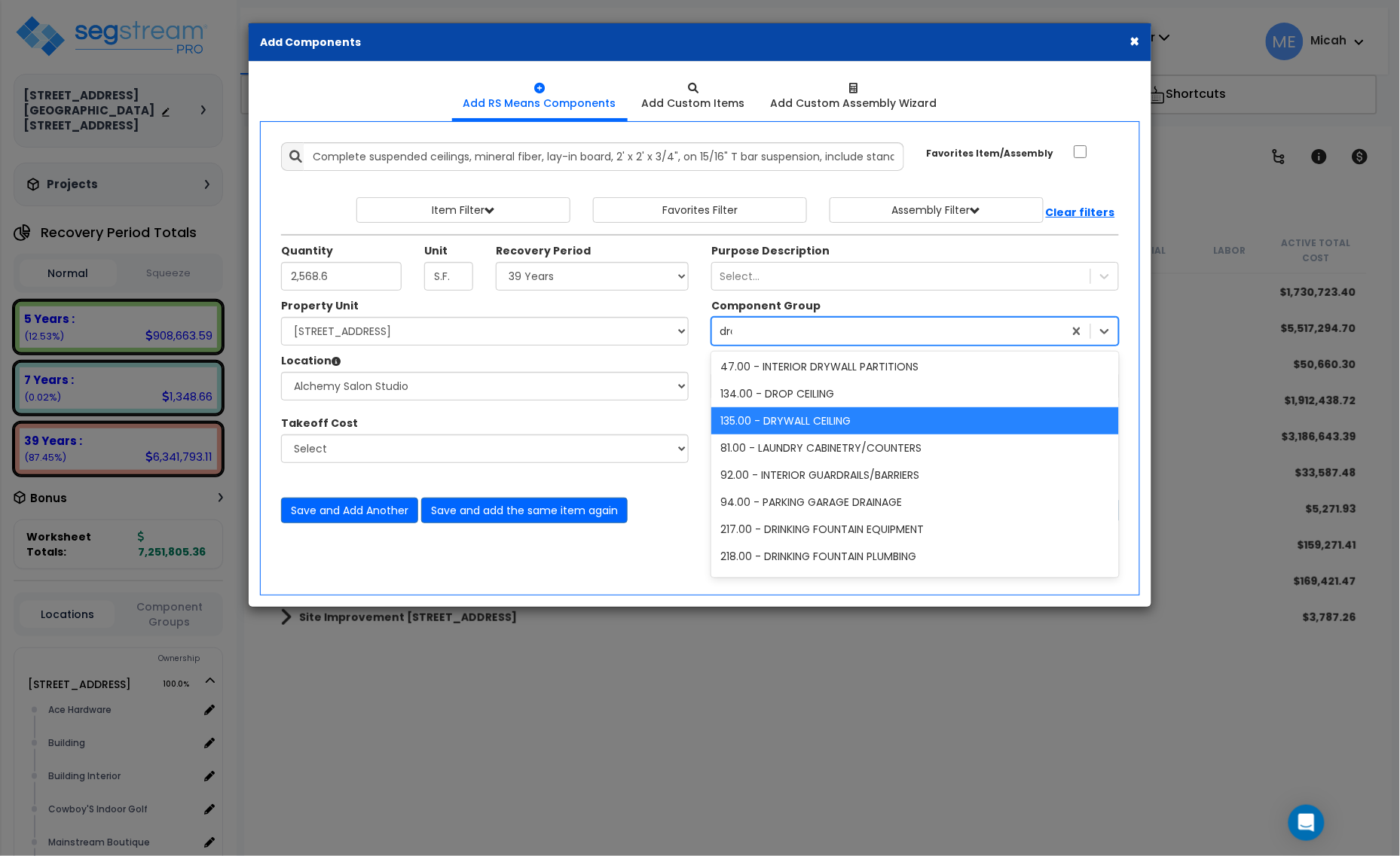
type input "drop"
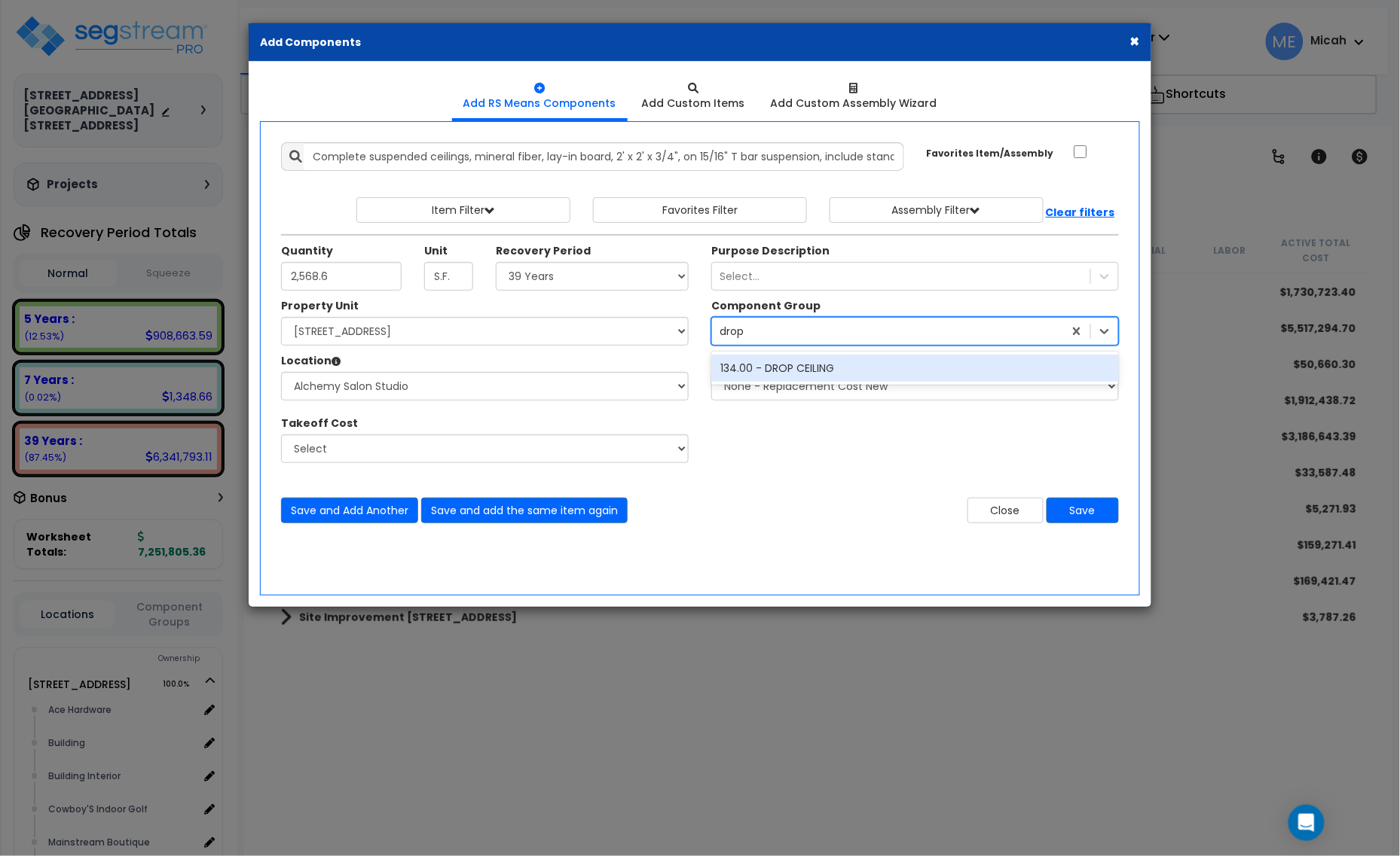
click at [801, 381] on div "134.00 - DROP CEILING" at bounding box center [915, 368] width 407 height 27
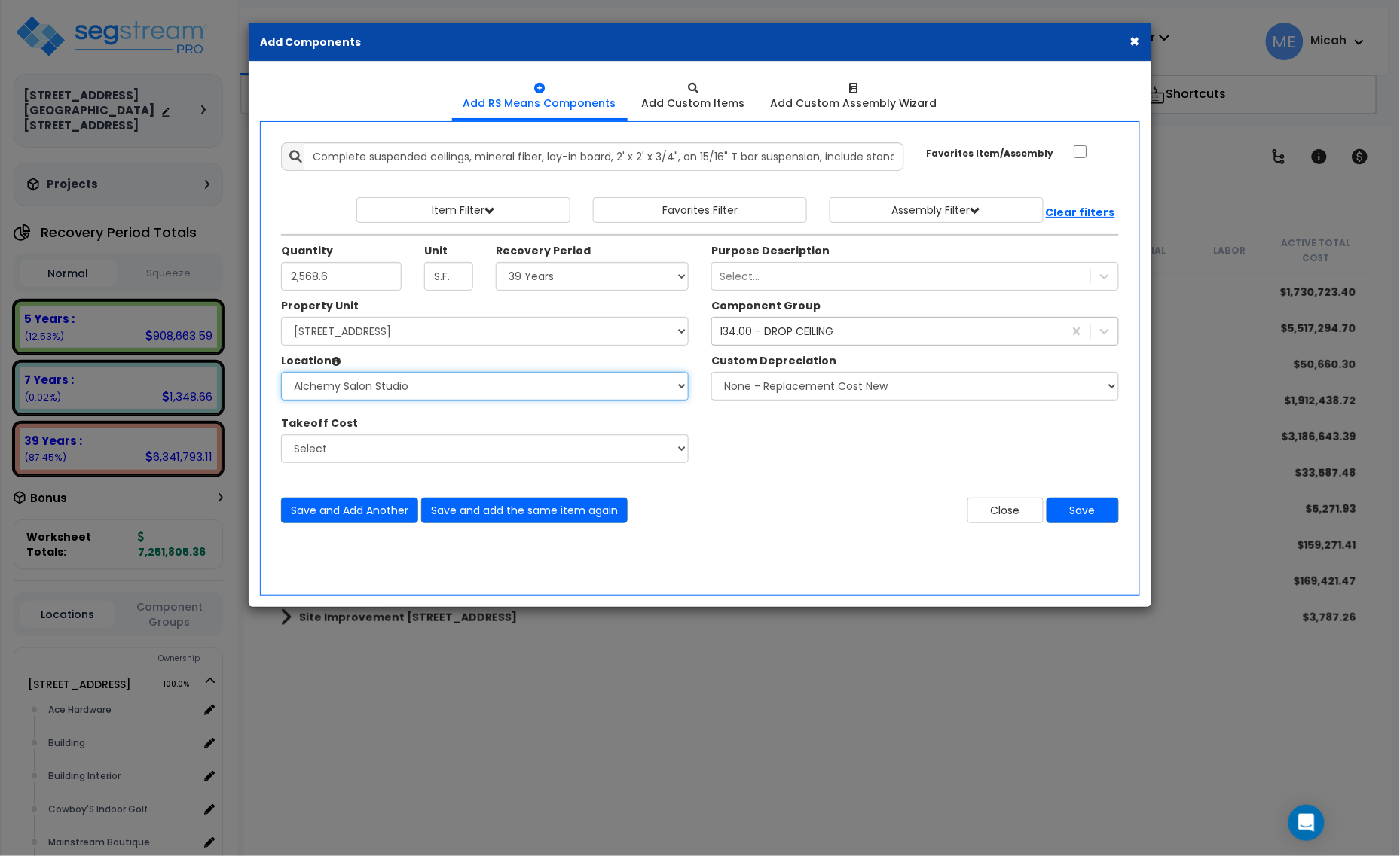
click at [408, 382] on select "Select Alchemy Salon Studio Building Building Interior Building Interior Dick'S…" at bounding box center [484, 386] width 407 height 28
select select "2627"
click at [281, 373] on select "Select Alchemy Salon Studio Building Building Interior Building Interior Dick'S…" at bounding box center [484, 386] width 407 height 28
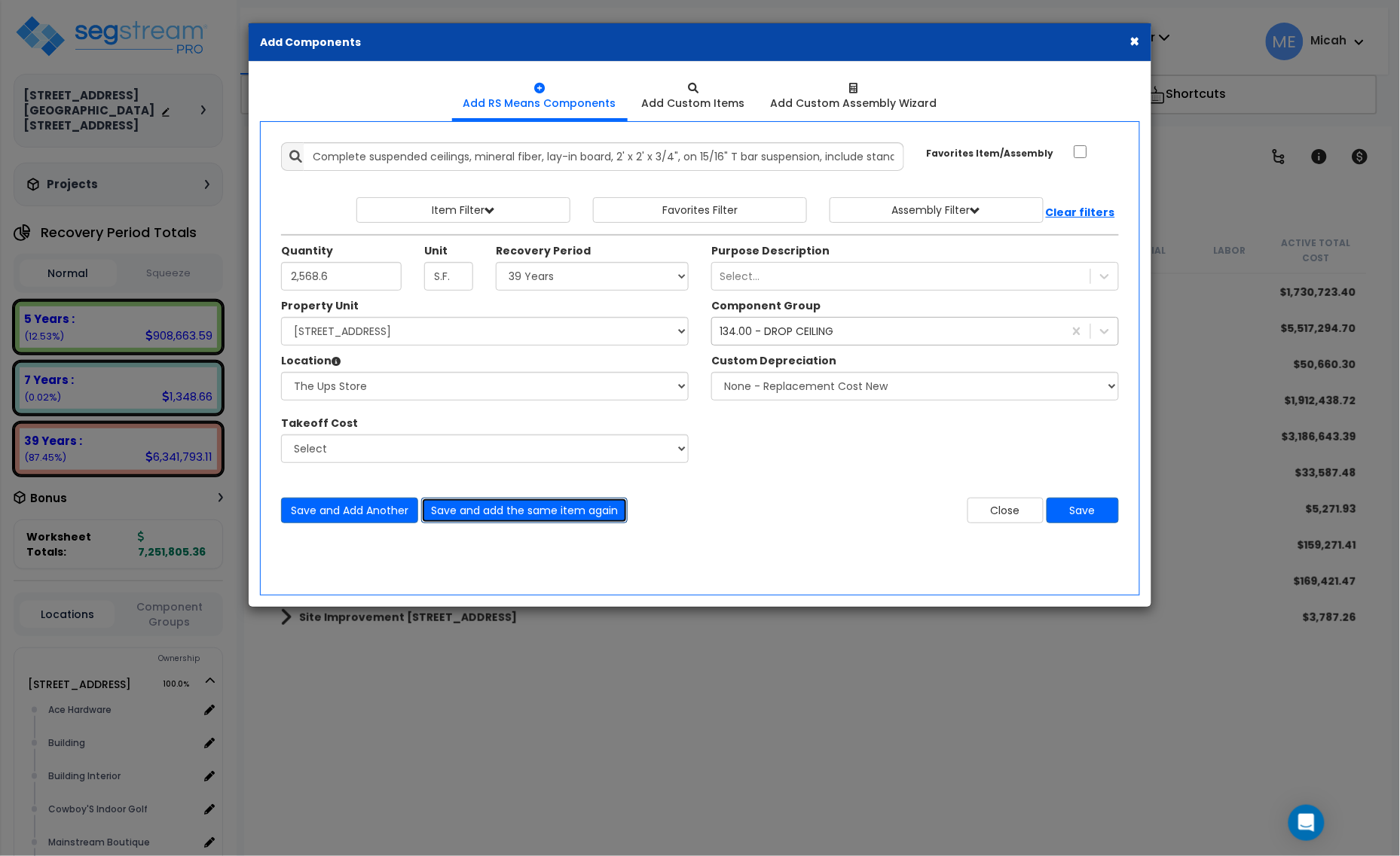
click at [527, 510] on button "Save and add the same item again" at bounding box center [524, 510] width 207 height 25
click at [305, 287] on input "Unit Quantity" at bounding box center [341, 276] width 121 height 28
type input "1,861.2"
click at [524, 512] on button "Save and add the same item again" at bounding box center [524, 510] width 207 height 25
click at [373, 280] on input "Unit Quantity" at bounding box center [341, 276] width 121 height 28
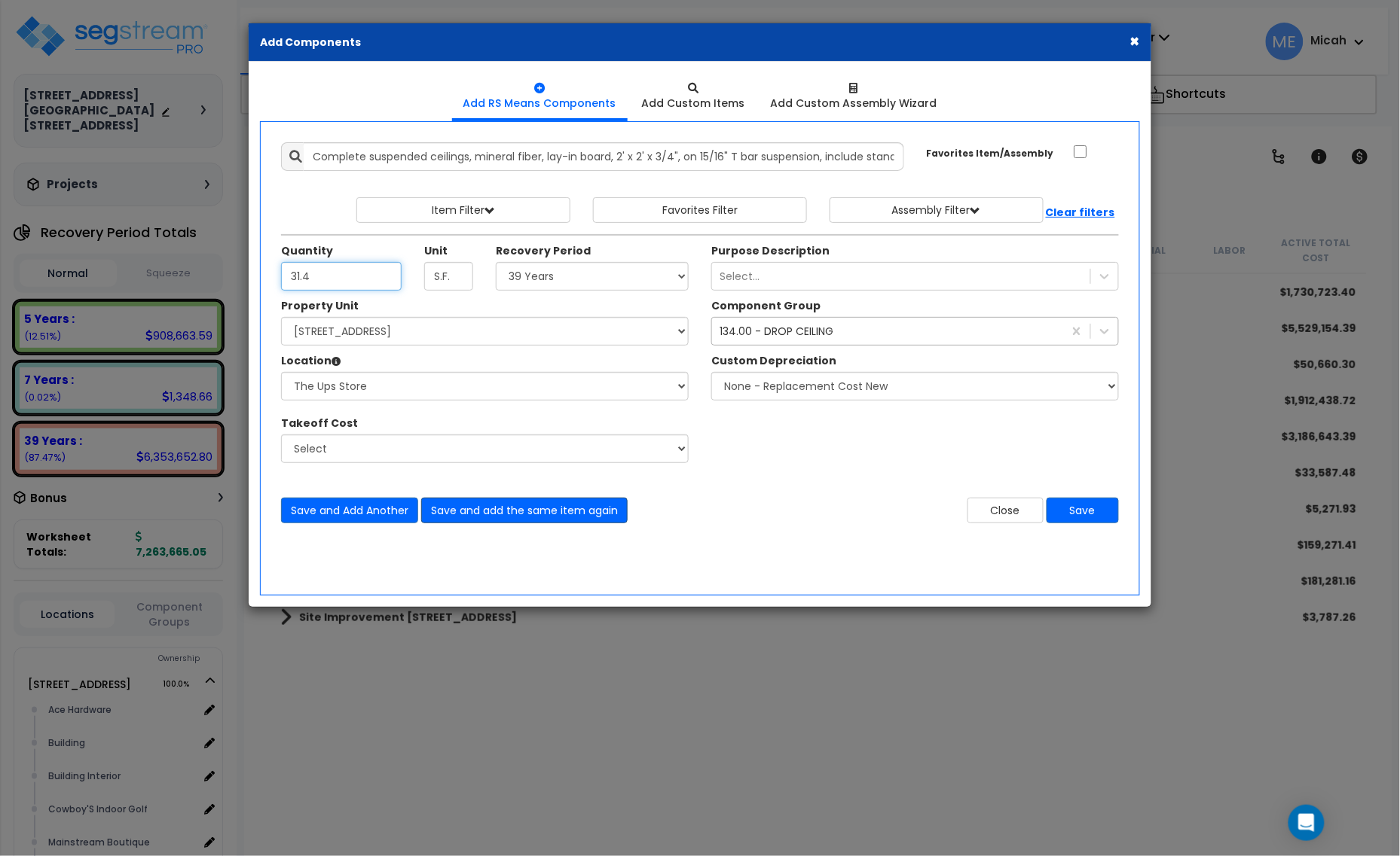
type input "31.4"
click at [557, 516] on button "Save and add the same item again" at bounding box center [524, 510] width 207 height 25
click at [352, 276] on input "Unit Quantity" at bounding box center [341, 276] width 121 height 28
type input "35.9"
click at [337, 510] on button "Save and Add Another" at bounding box center [349, 510] width 137 height 25
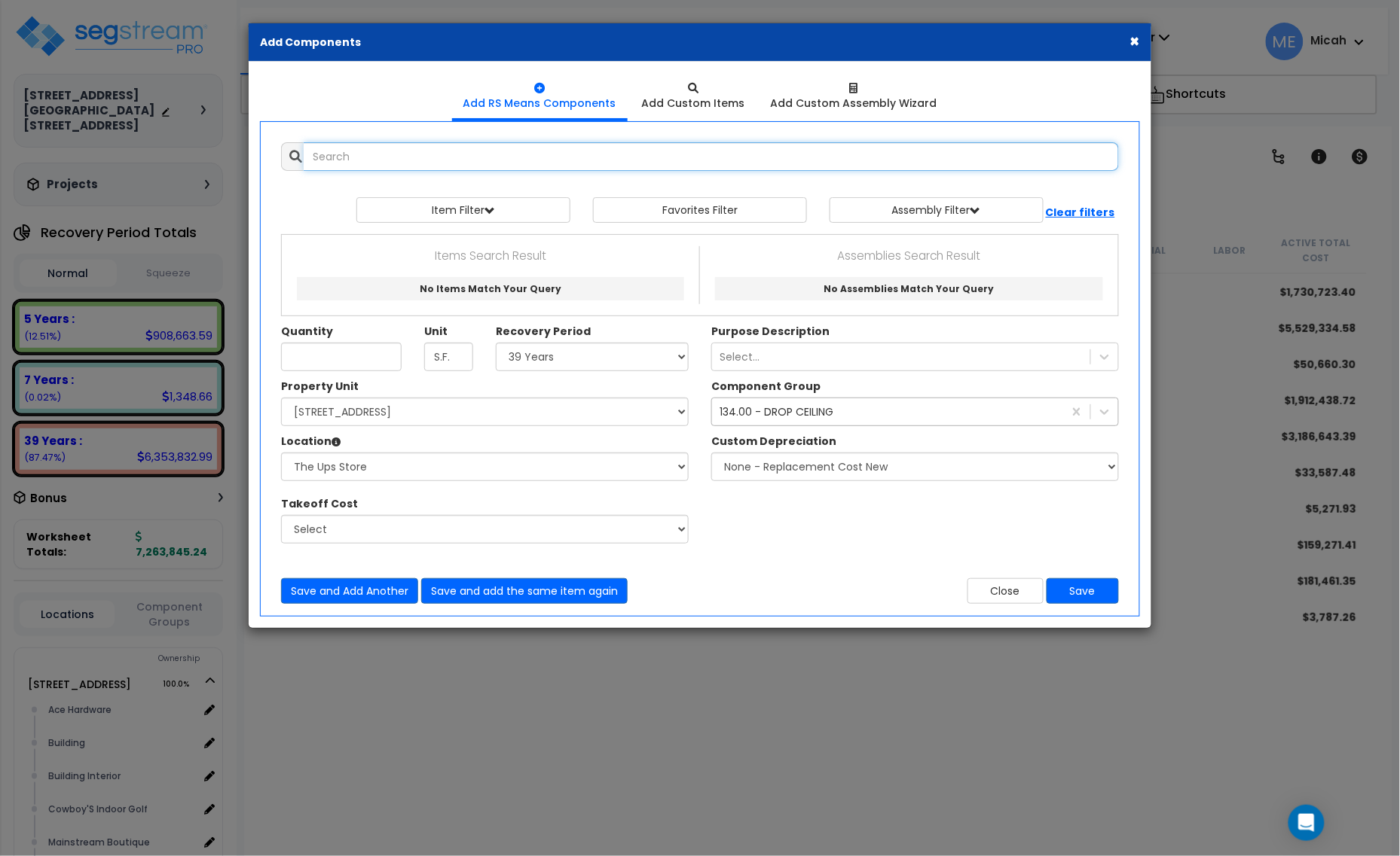
click at [344, 156] on input "text" at bounding box center [711, 156] width 815 height 28
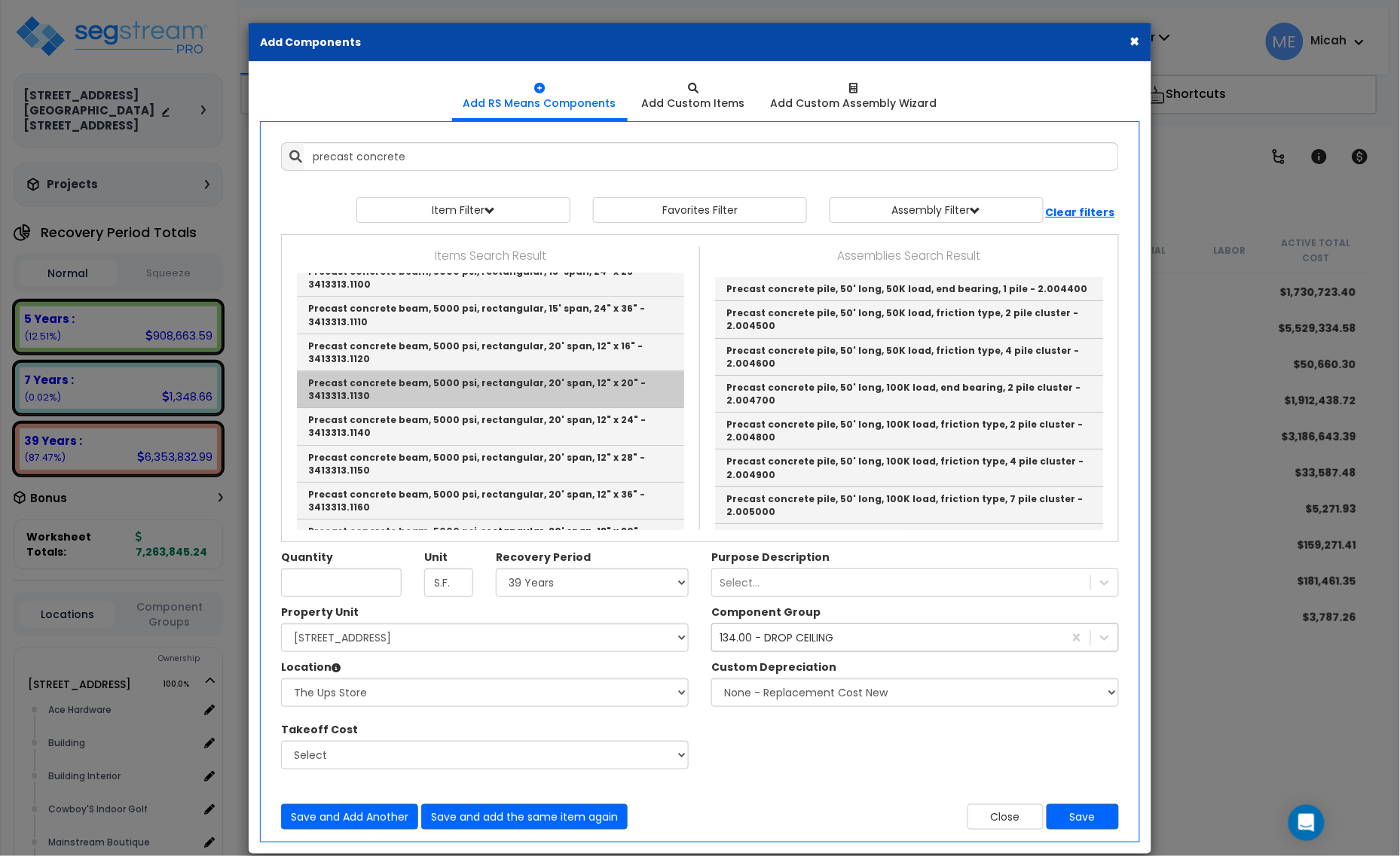
scroll to position [1224, 0]
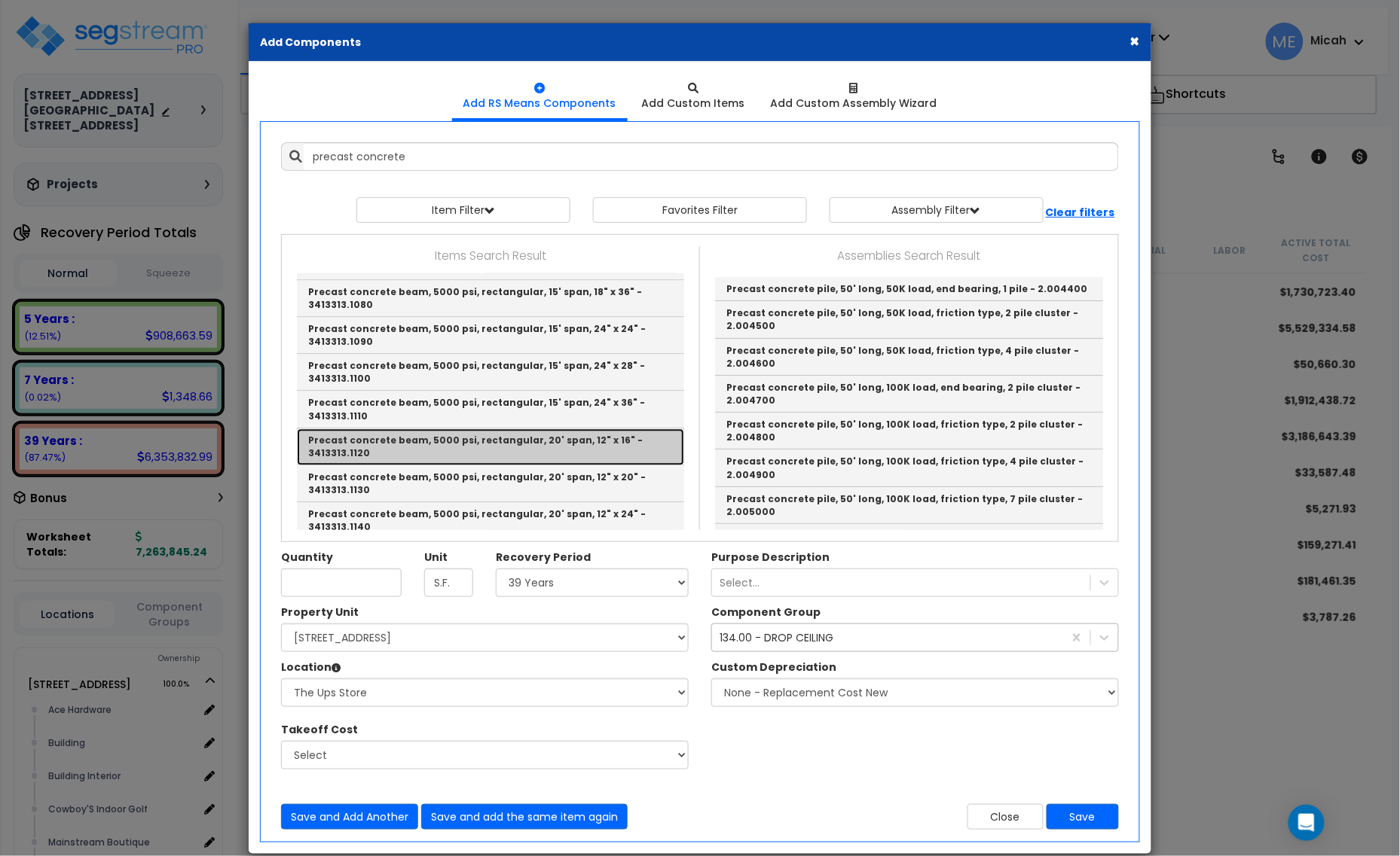
click at [506, 446] on link "Precast concrete beam, 5000 psi, rectangular, 20' span, 12" x 16" - 3413313.1120" at bounding box center [491, 447] width 388 height 37
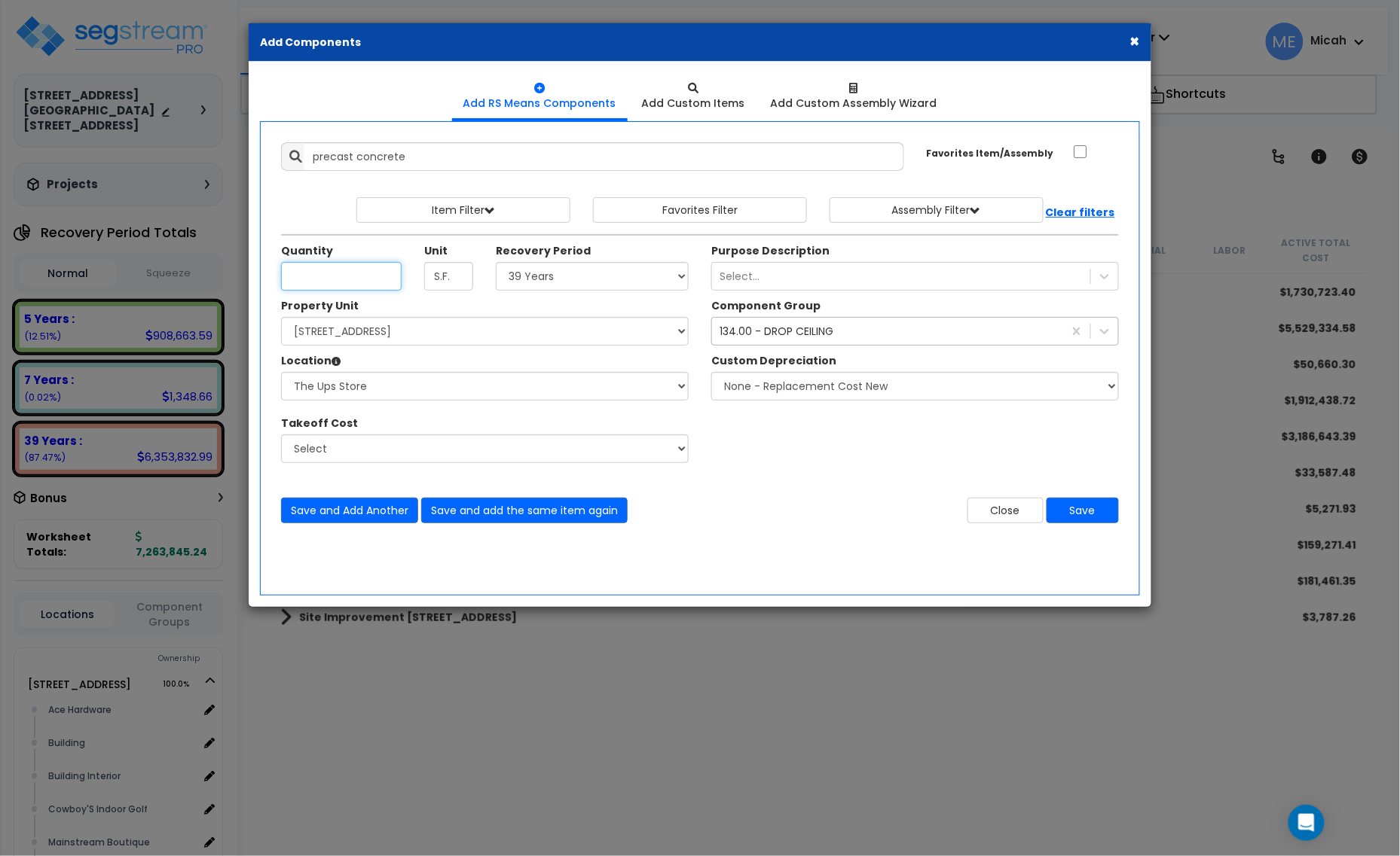
type input "Precast concrete beam, 5000 psi, rectangular, 20' span, 12" x 16" - 3413313.1120"
type input "L.F."
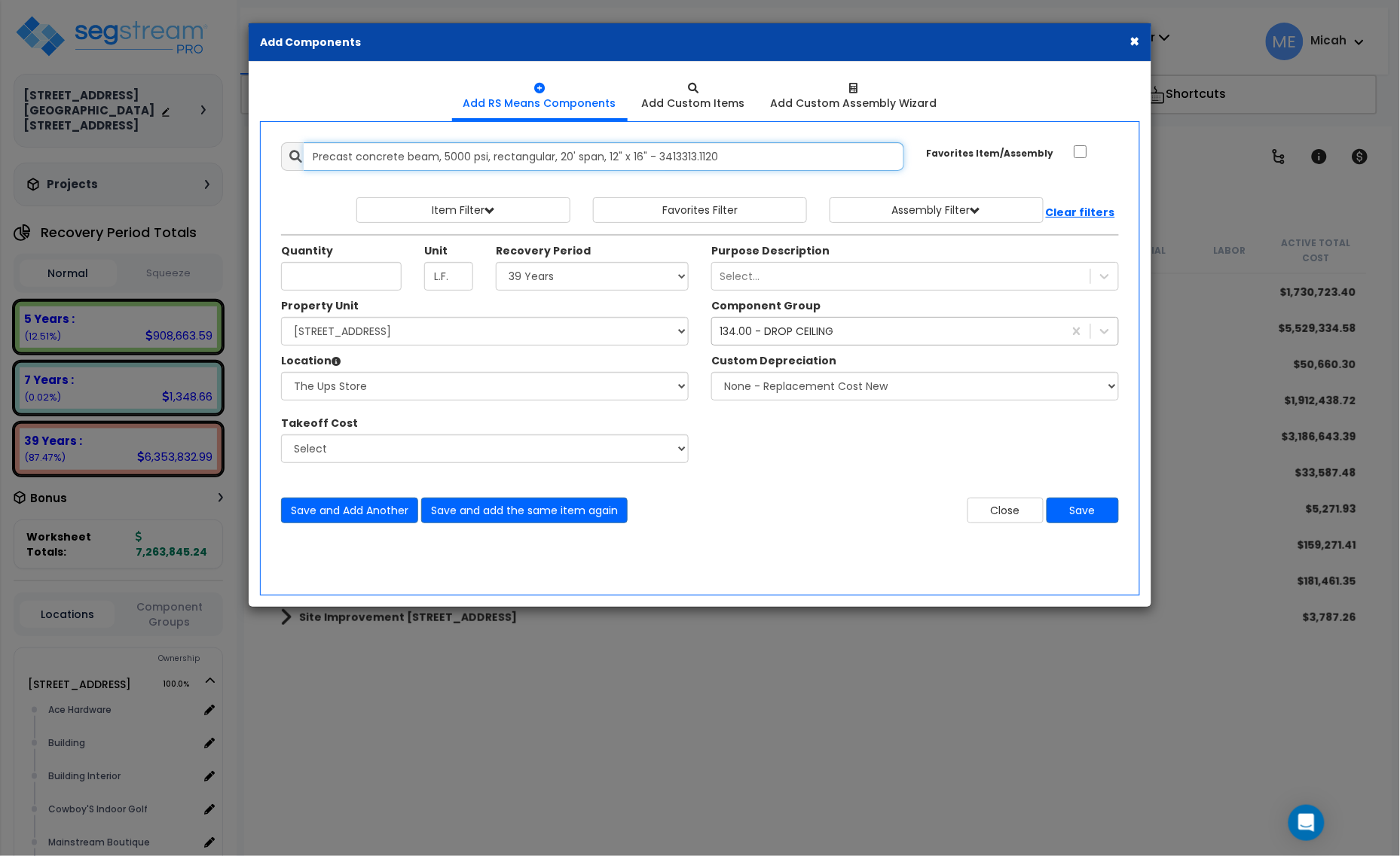
drag, startPoint x: 755, startPoint y: 158, endPoint x: 304, endPoint y: 165, distance: 451.1
click at [304, 165] on input "Precast concrete beam, 5000 psi, rectangular, 20' span, 12" x 16" - 3413313.1120" at bounding box center [604, 156] width 600 height 28
type input "r"
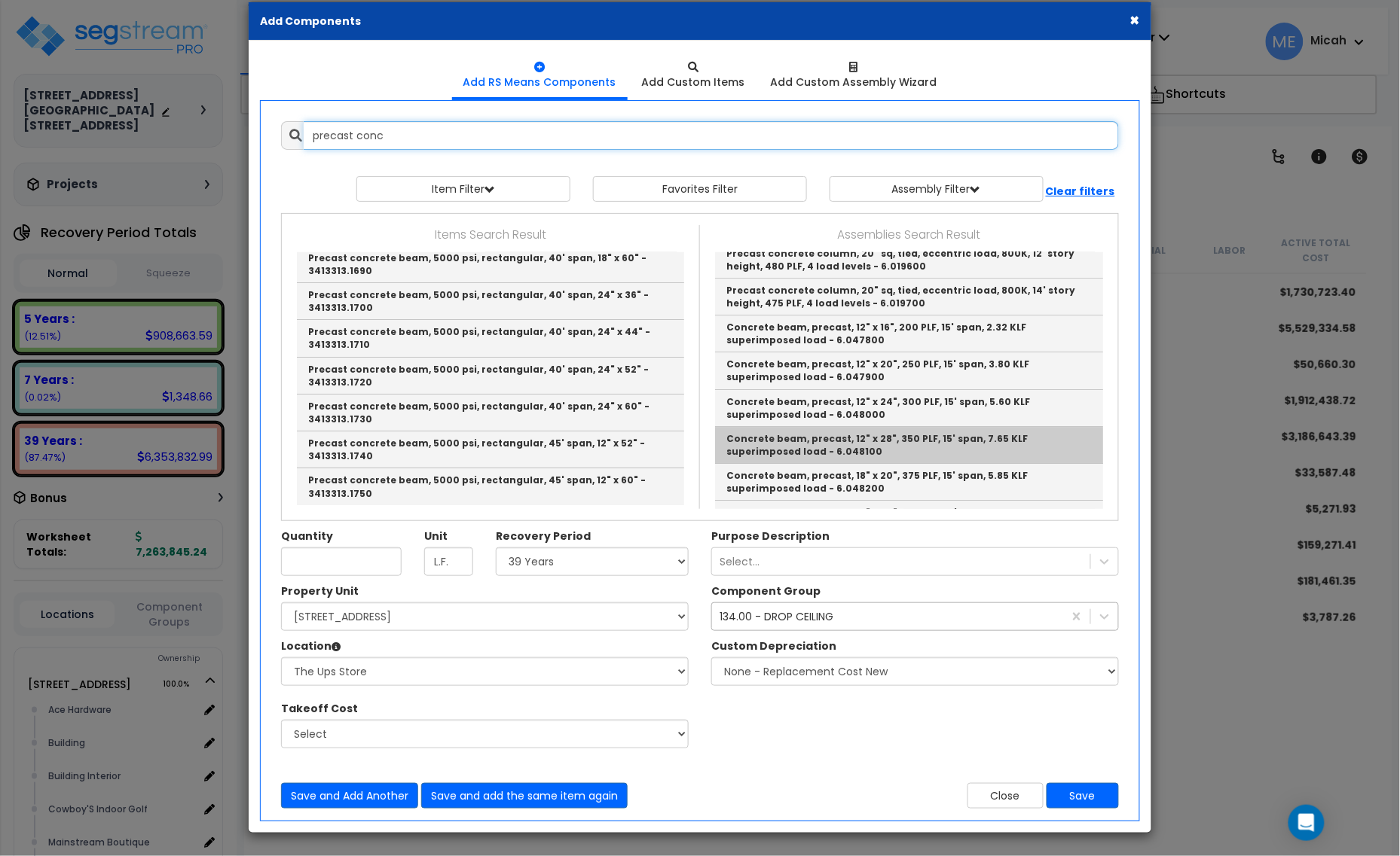
scroll to position [3439, 0]
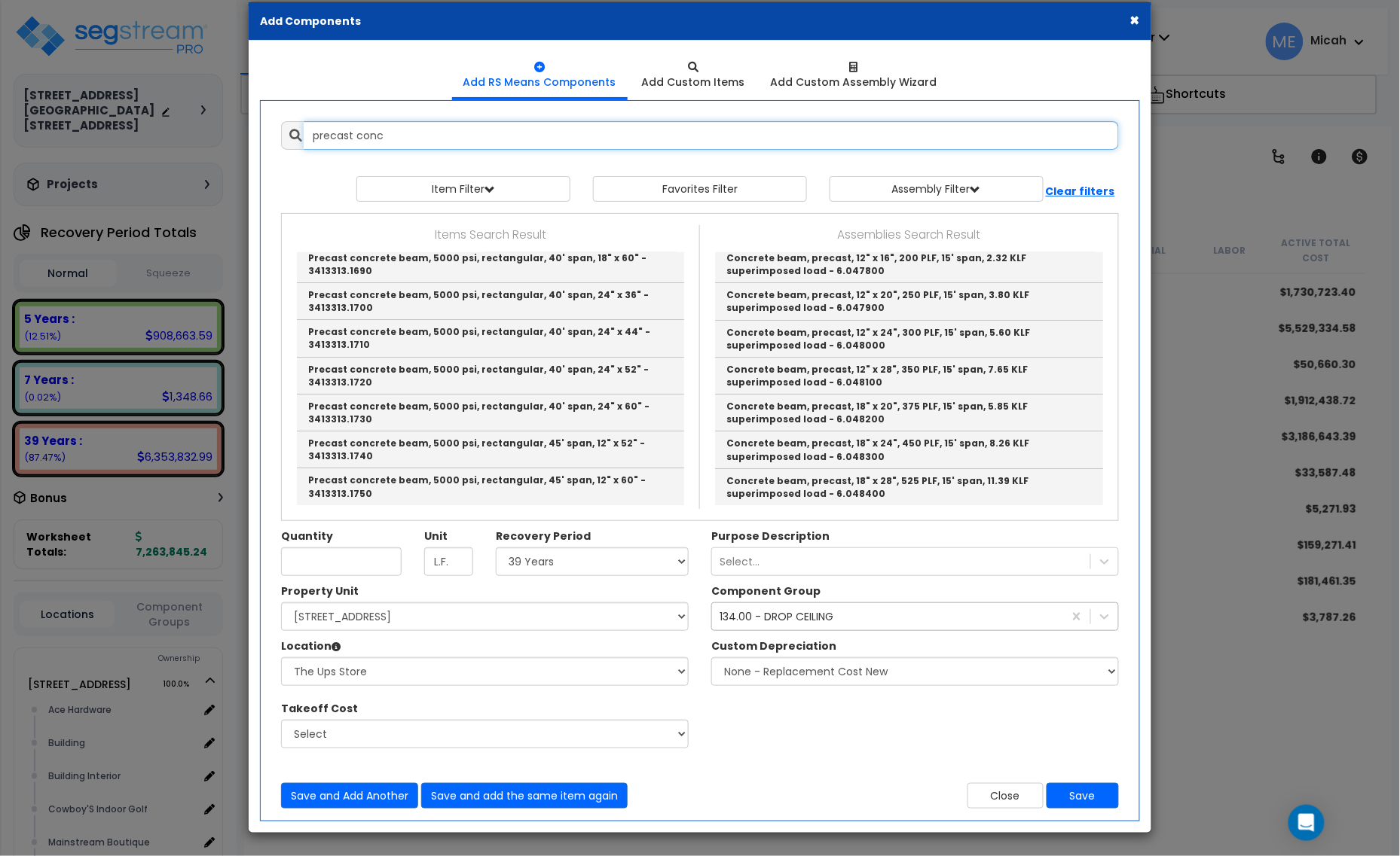
drag, startPoint x: 397, startPoint y: 132, endPoint x: 355, endPoint y: 131, distance: 42.0
click at [355, 131] on input "precast conc" at bounding box center [711, 135] width 815 height 28
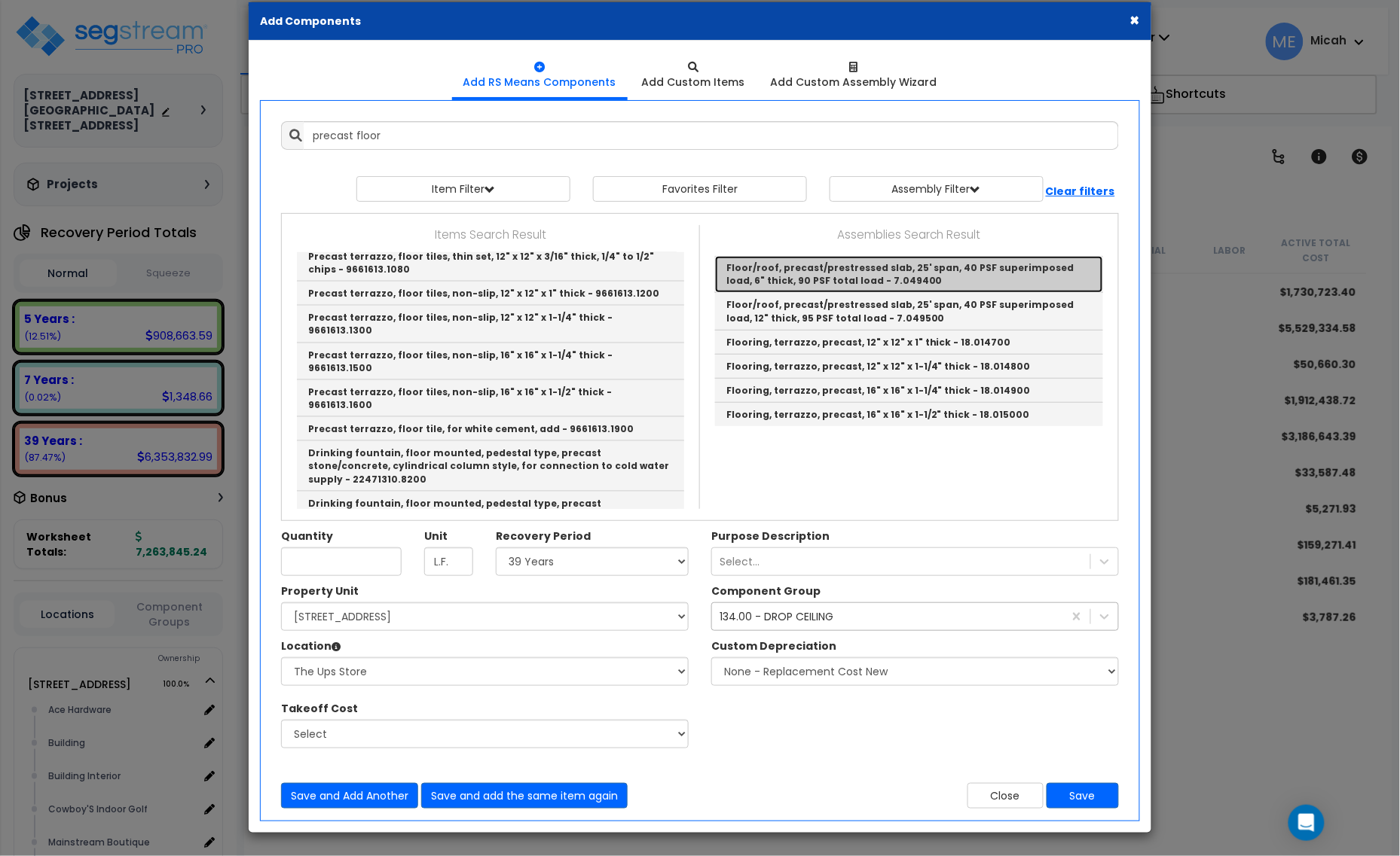
click at [905, 265] on link "Floor/roof, precast/prestressed slab, 25' span, 40 PSF superimposed load, 6" th…" at bounding box center [909, 275] width 388 height 37
type input "Floor/roof, precast/prestressed slab, 25' span, 40 PSF superimposed load, 6" th…"
type input "S.F."
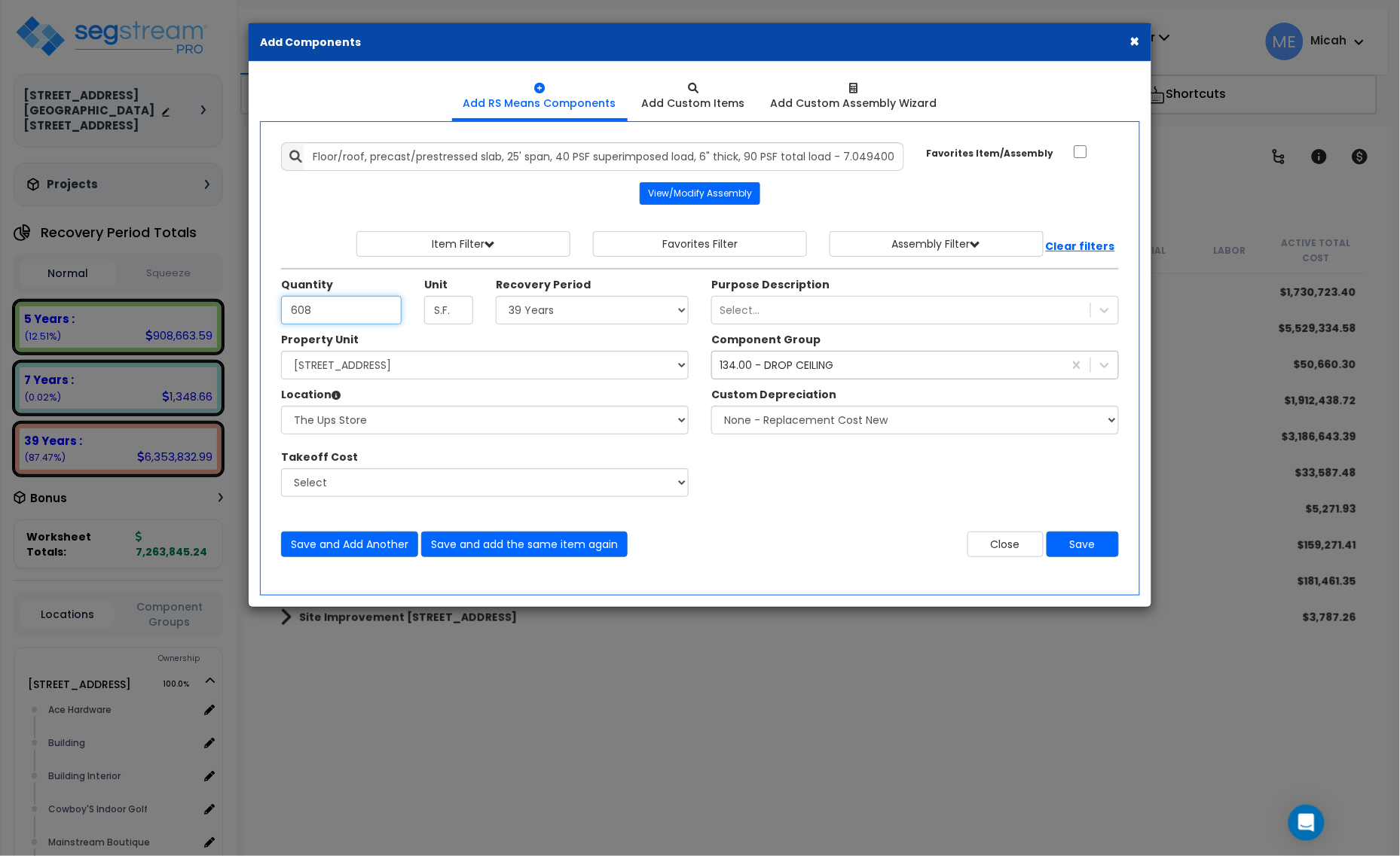
type input "608"
click at [758, 367] on div "134.00 - DROP CEILING" at bounding box center [776, 364] width 114 height 15
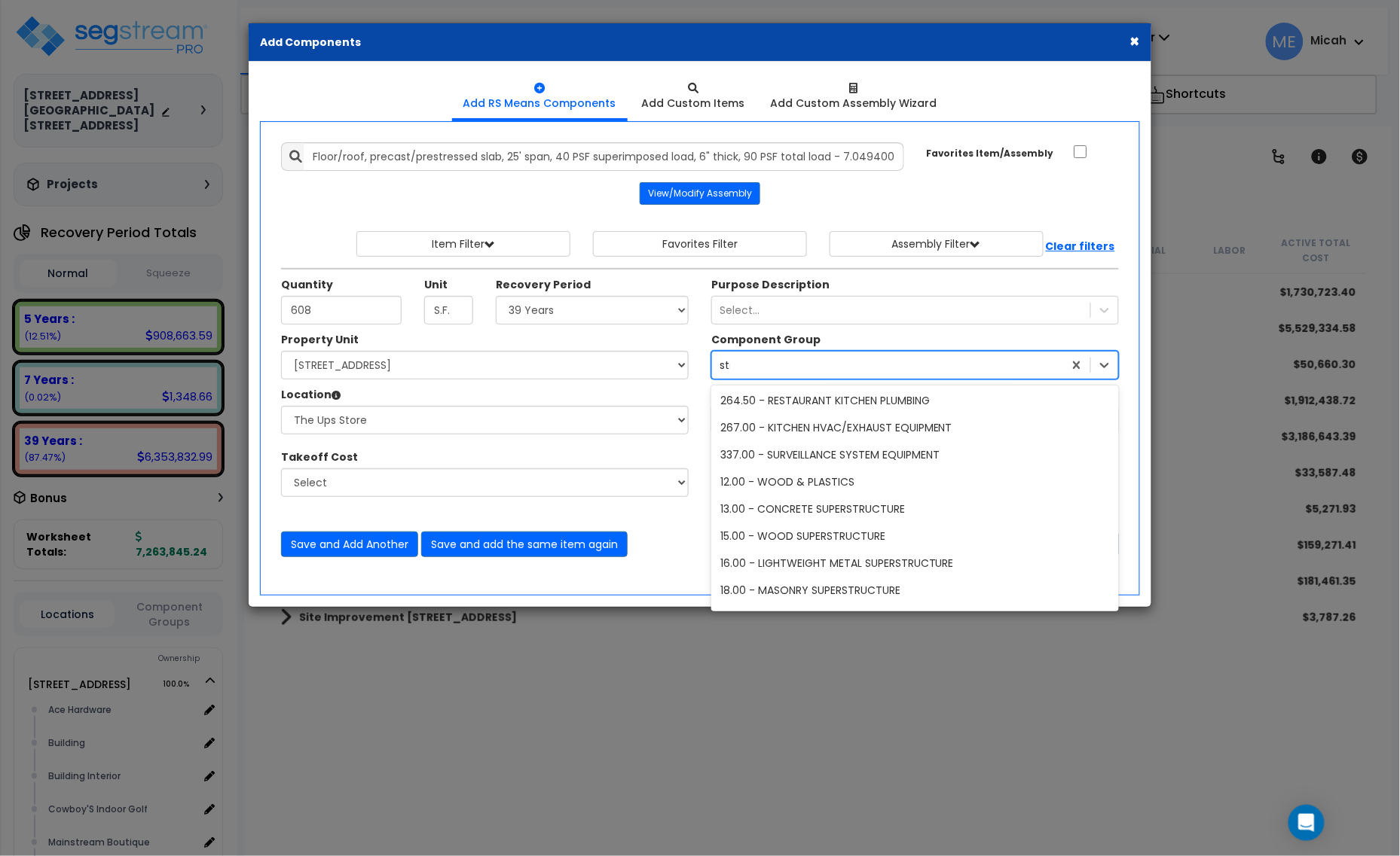
scroll to position [57, 0]
type input "structure"
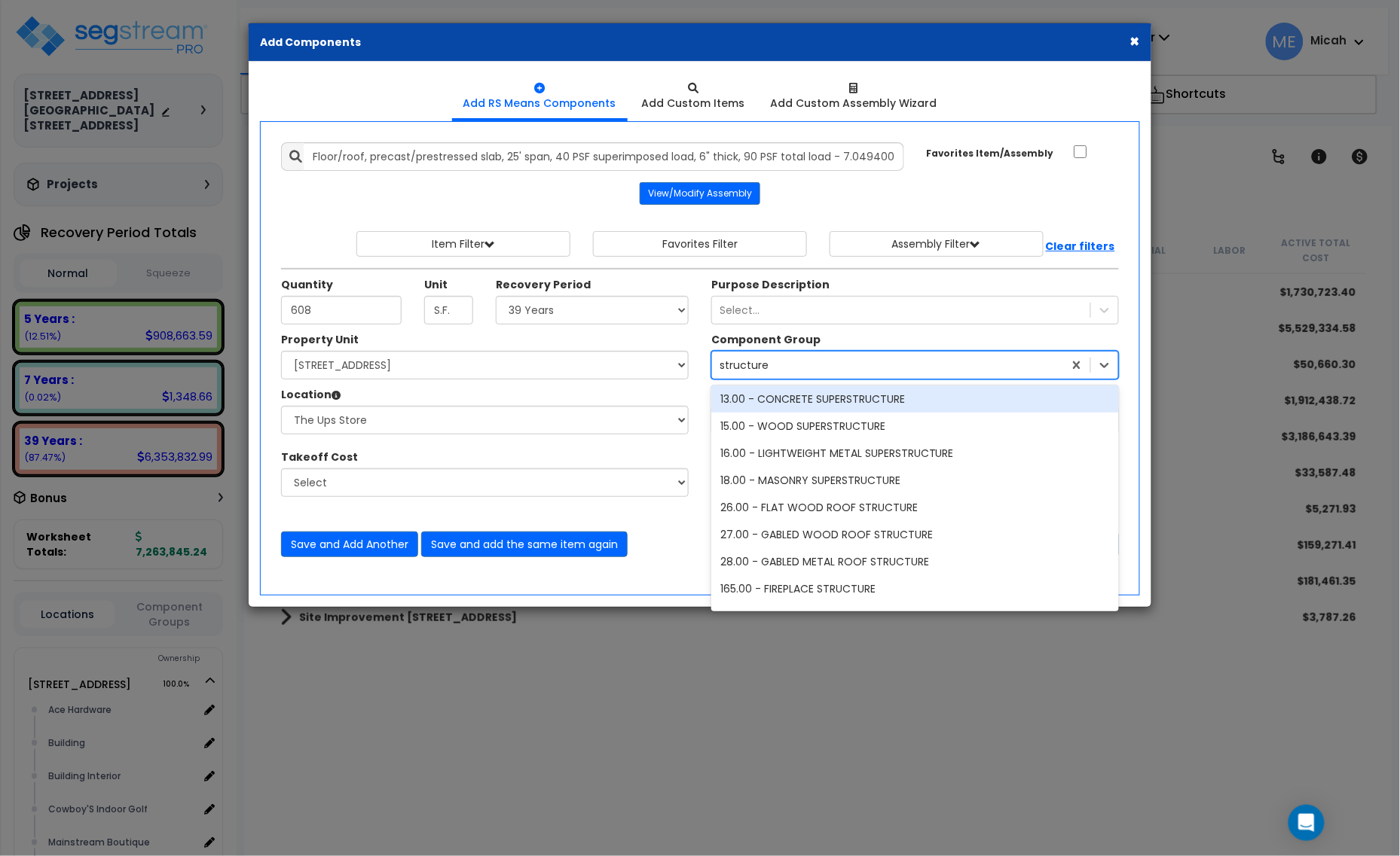
click at [843, 403] on div "13.00 - CONCRETE SUPERSTRUCTURE" at bounding box center [915, 399] width 407 height 27
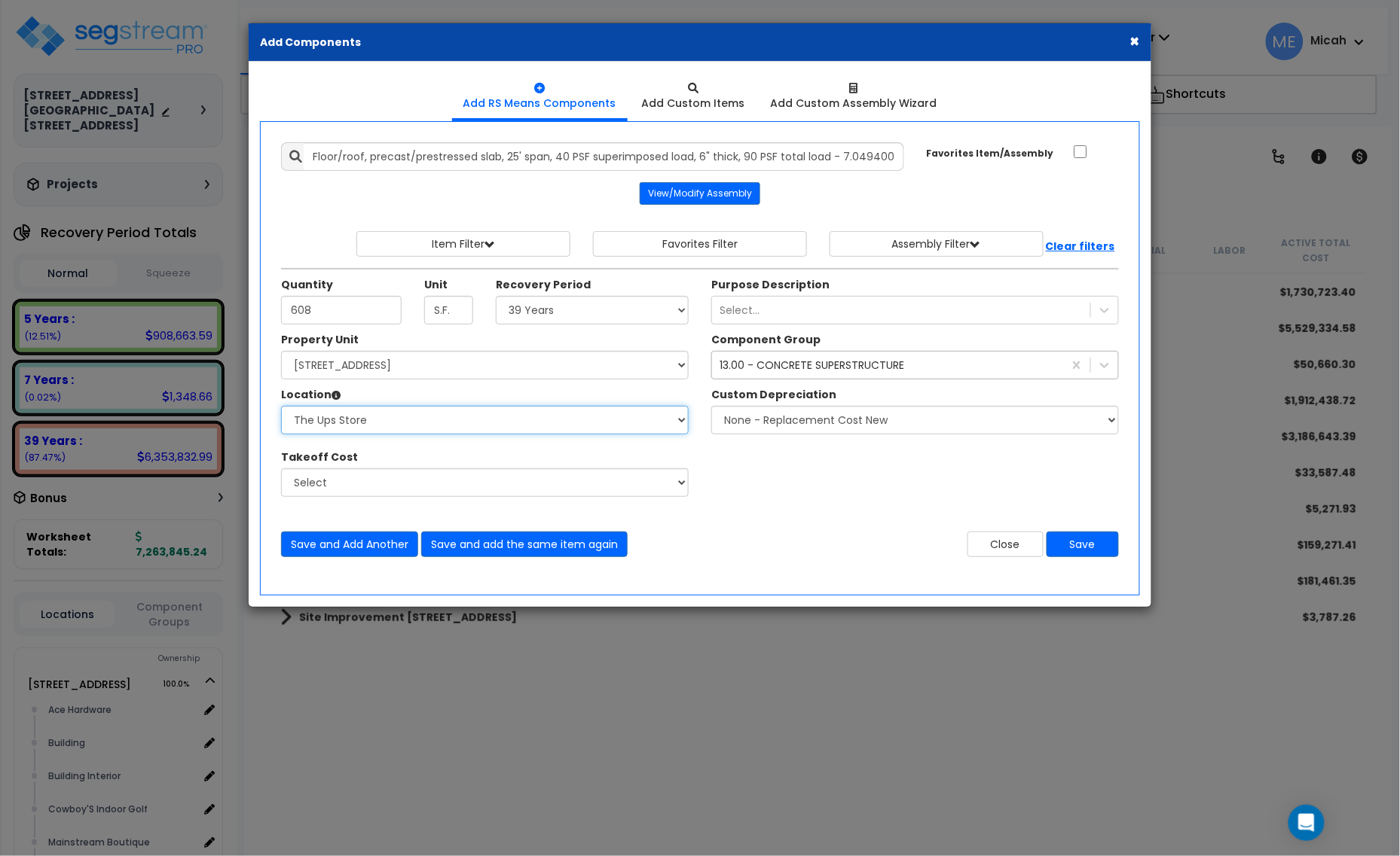
click at [447, 428] on select "Select Alchemy Salon Studio Building Building Interior Building Interior Dick'S…" at bounding box center [484, 420] width 407 height 28
select select "31282"
click at [281, 407] on select "Select Alchemy Salon Studio Building Building Interior Building Interior Dick'S…" at bounding box center [484, 420] width 407 height 28
drag, startPoint x: 801, startPoint y: 353, endPoint x: 804, endPoint y: 360, distance: 7.6
click at [801, 354] on div "13.00 - CONCRETE SUPERSTRUCTURE structure" at bounding box center [915, 364] width 407 height 28
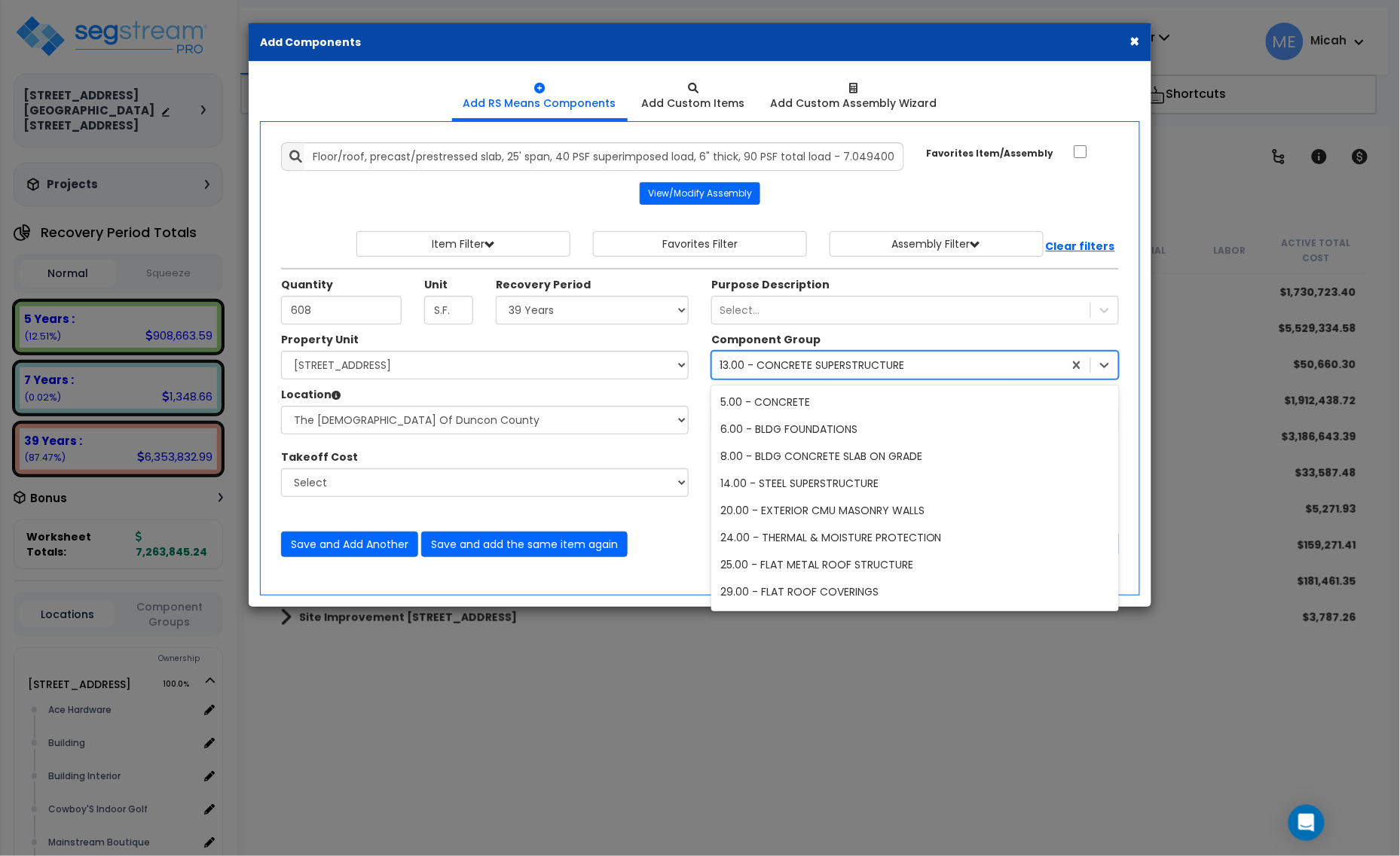
scroll to position [1682, 0]
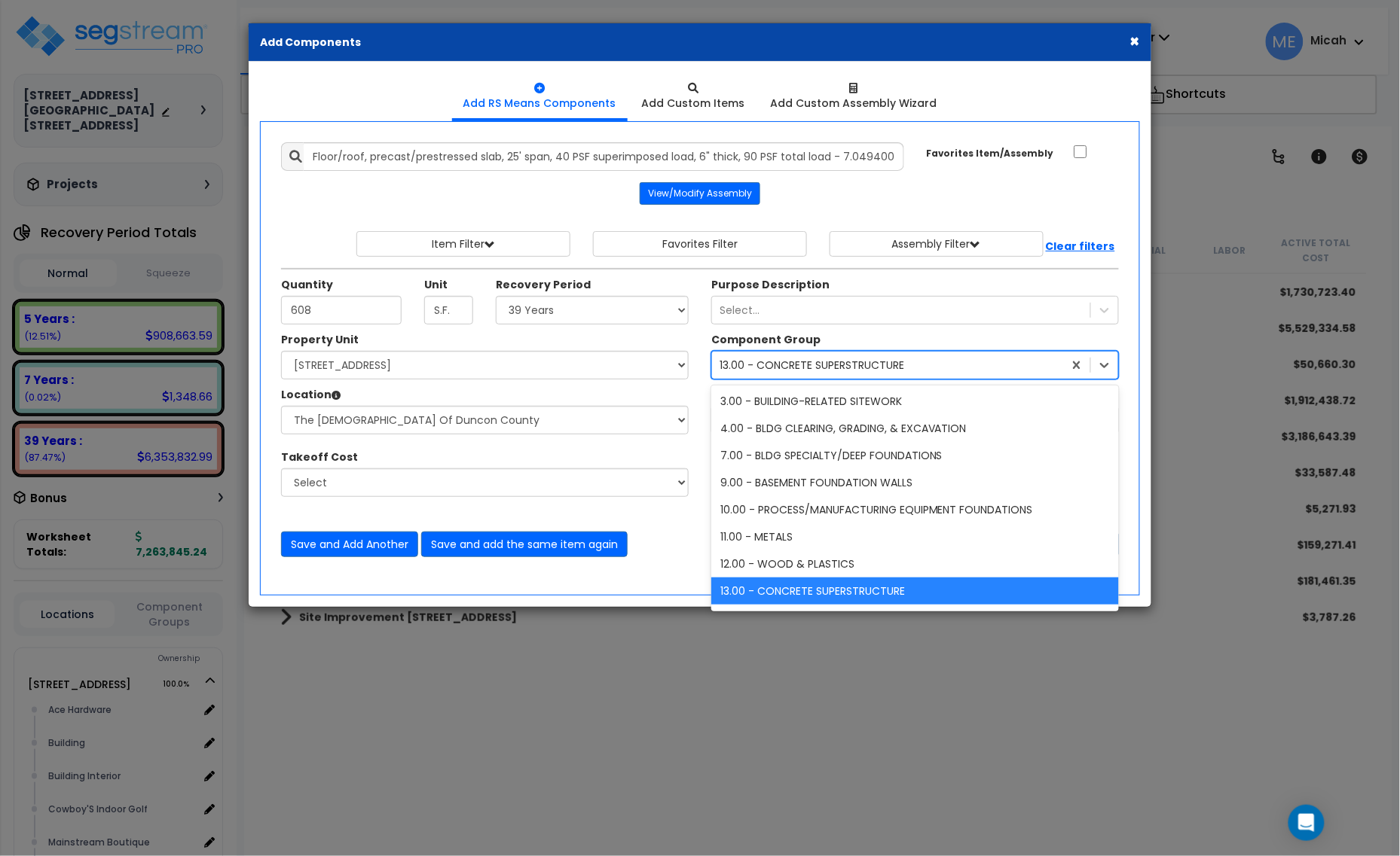
type input "5"
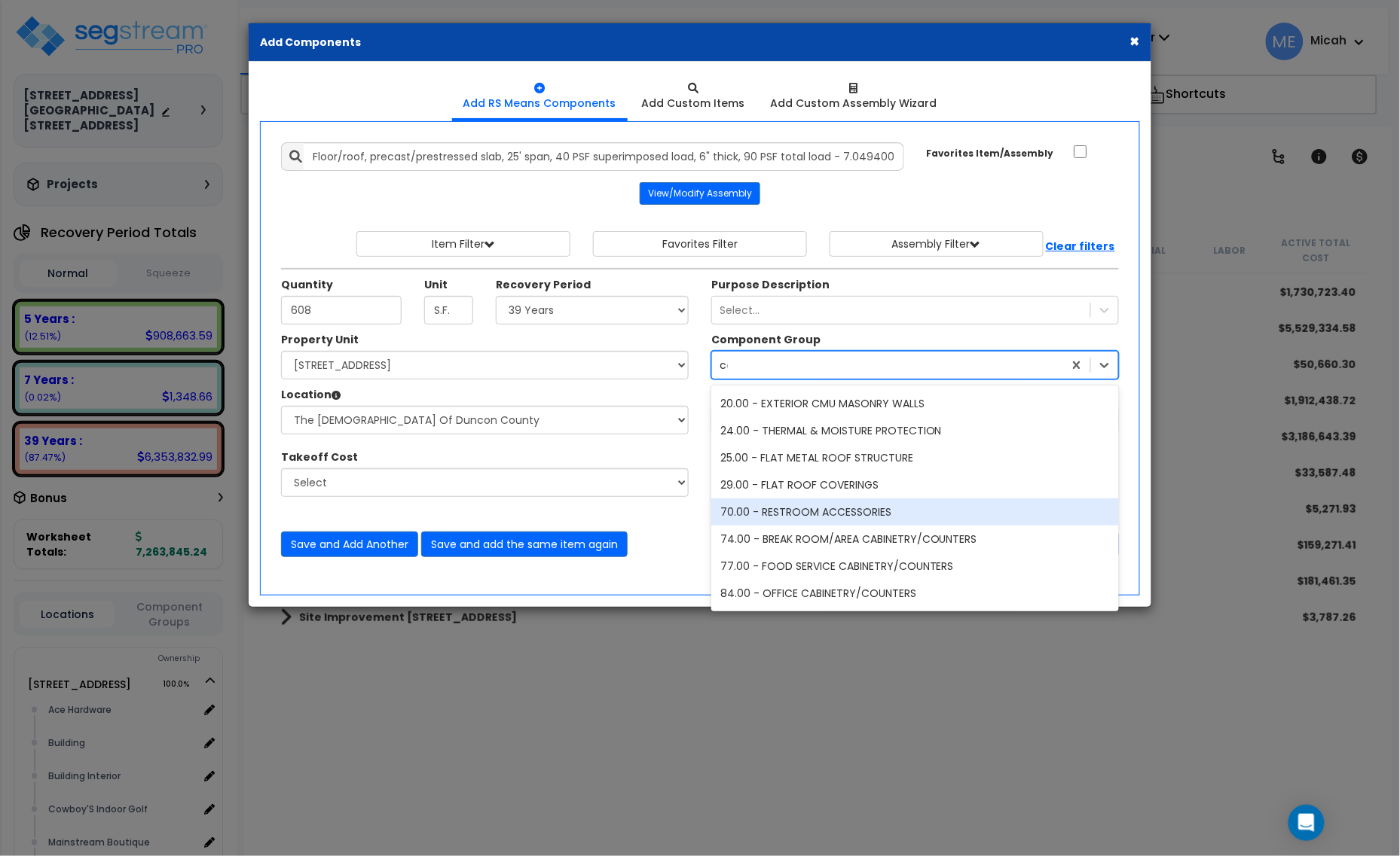
scroll to position [0, 0]
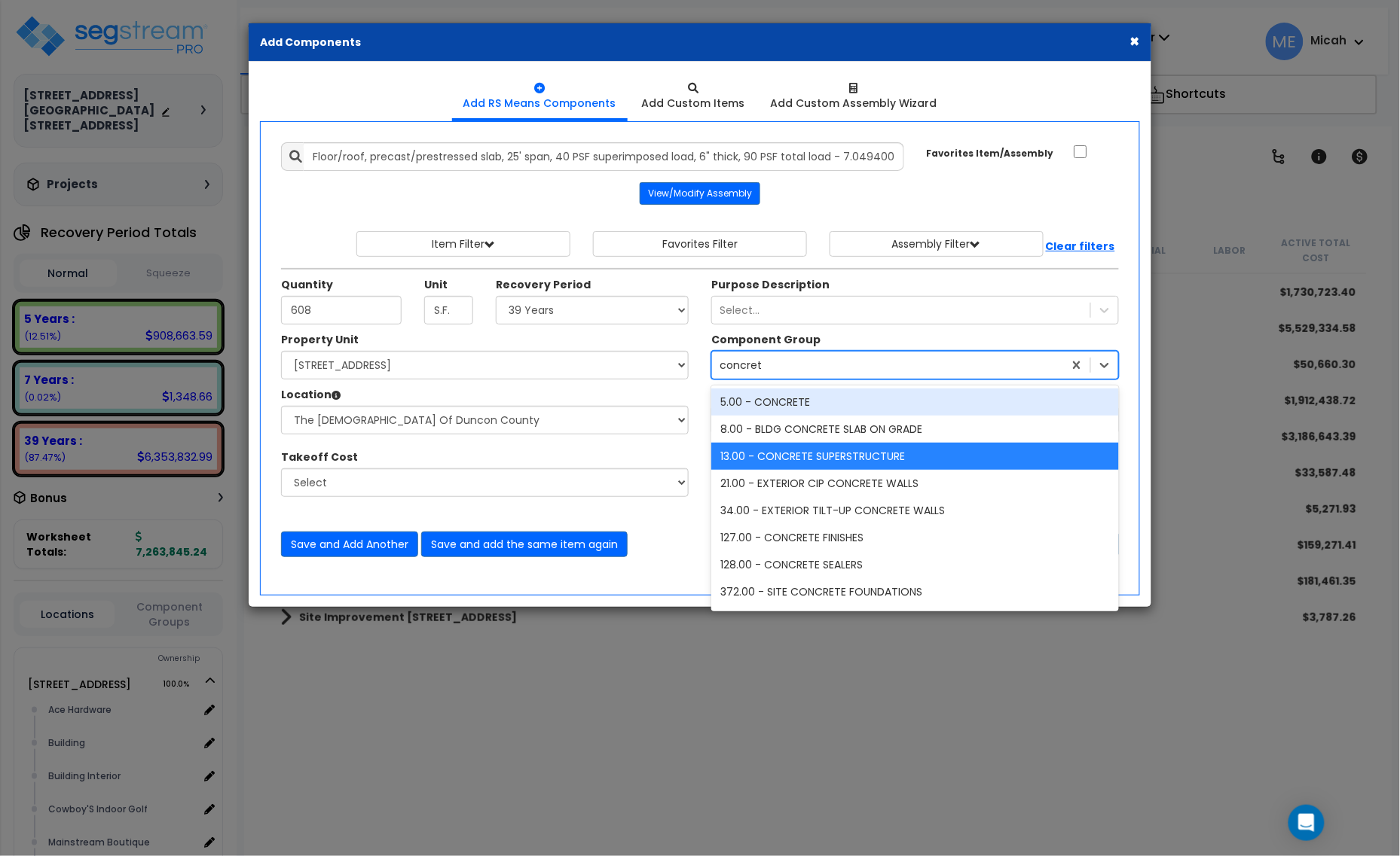
type input "concrete"
click at [803, 407] on div "5.00 - CONCRETE" at bounding box center [915, 402] width 407 height 27
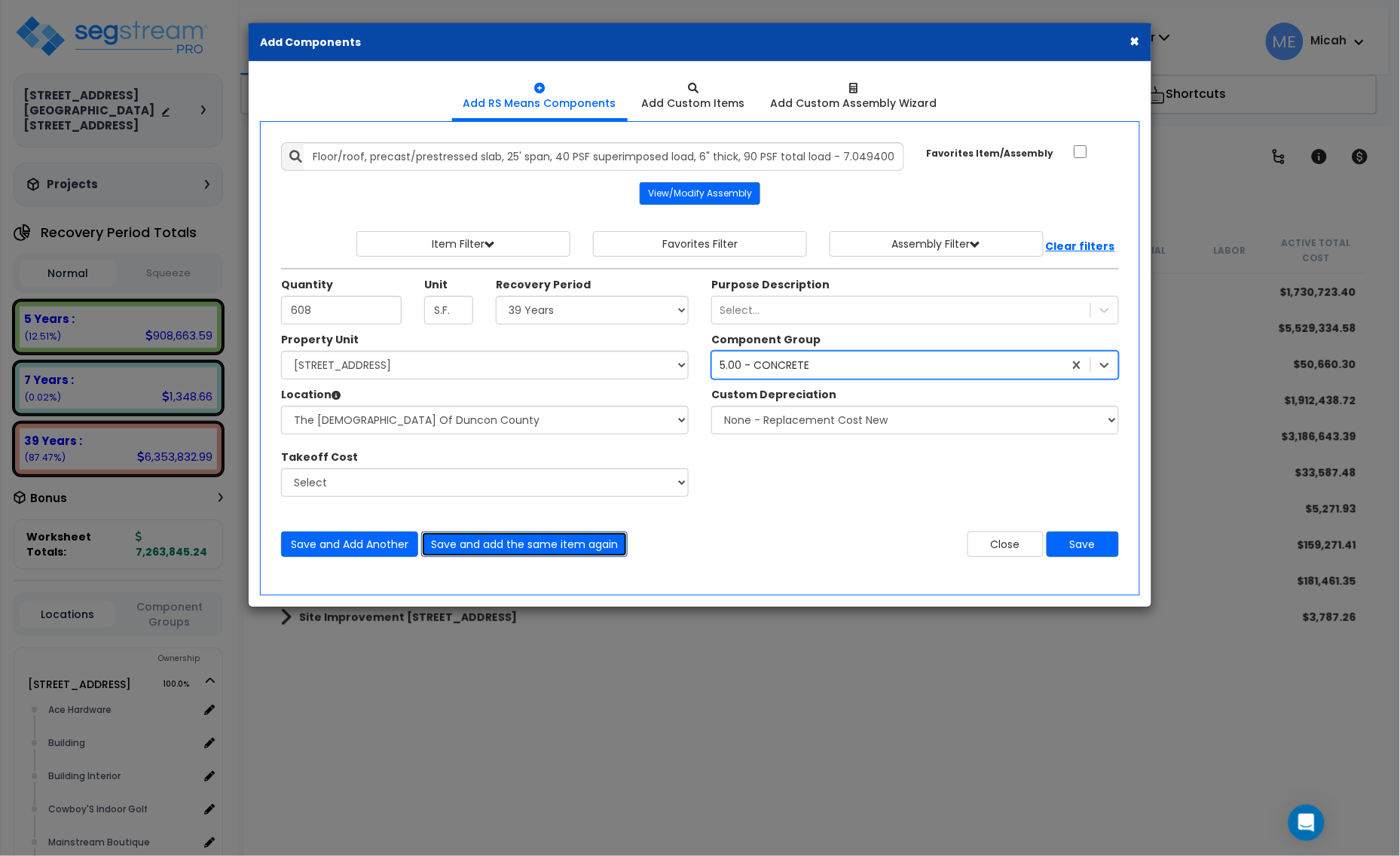
click at [497, 548] on button "Save and add the same item again" at bounding box center [524, 544] width 207 height 25
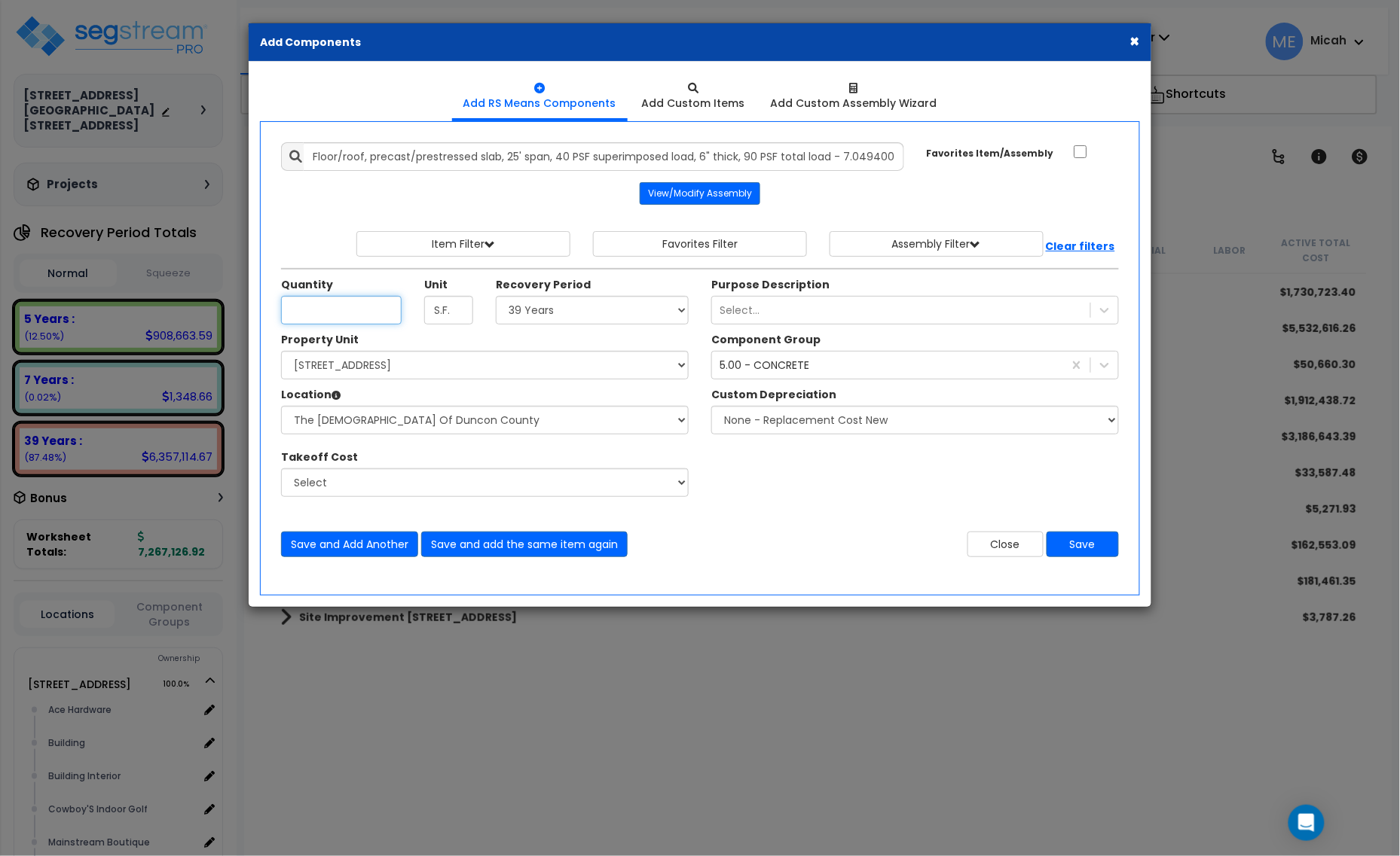
click at [333, 302] on input "Unit Quantity" at bounding box center [341, 310] width 121 height 28
type input "90.3"
click at [377, 424] on select "Select Alchemy Salon Studio Building Building Interior Building Interior Dick'S…" at bounding box center [484, 420] width 407 height 28
select select "31139"
click at [281, 407] on select "Select Alchemy Salon Studio Building Building Interior Building Interior Dick'S…" at bounding box center [484, 420] width 407 height 28
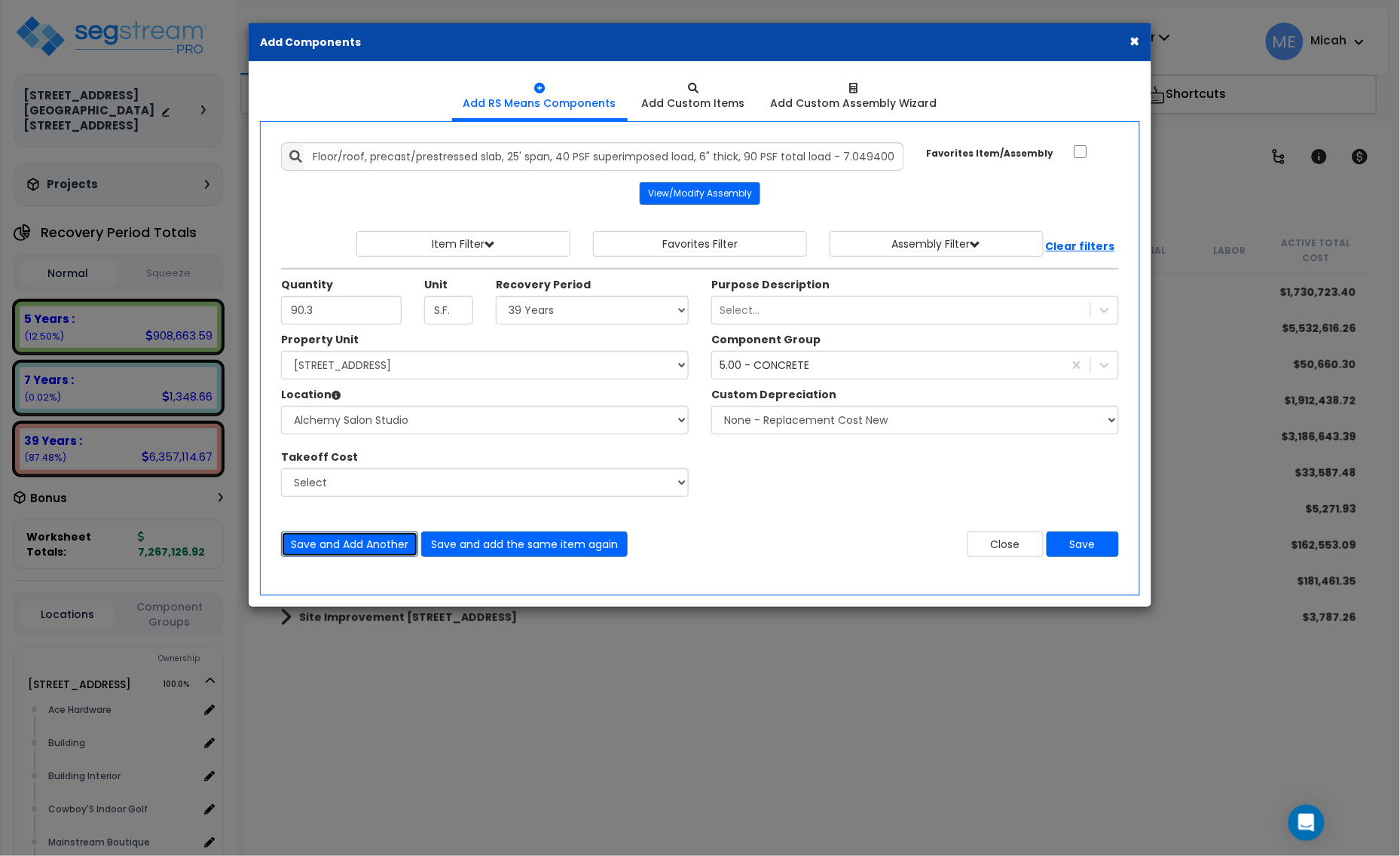
click at [375, 553] on button "Save and Add Another" at bounding box center [349, 544] width 137 height 25
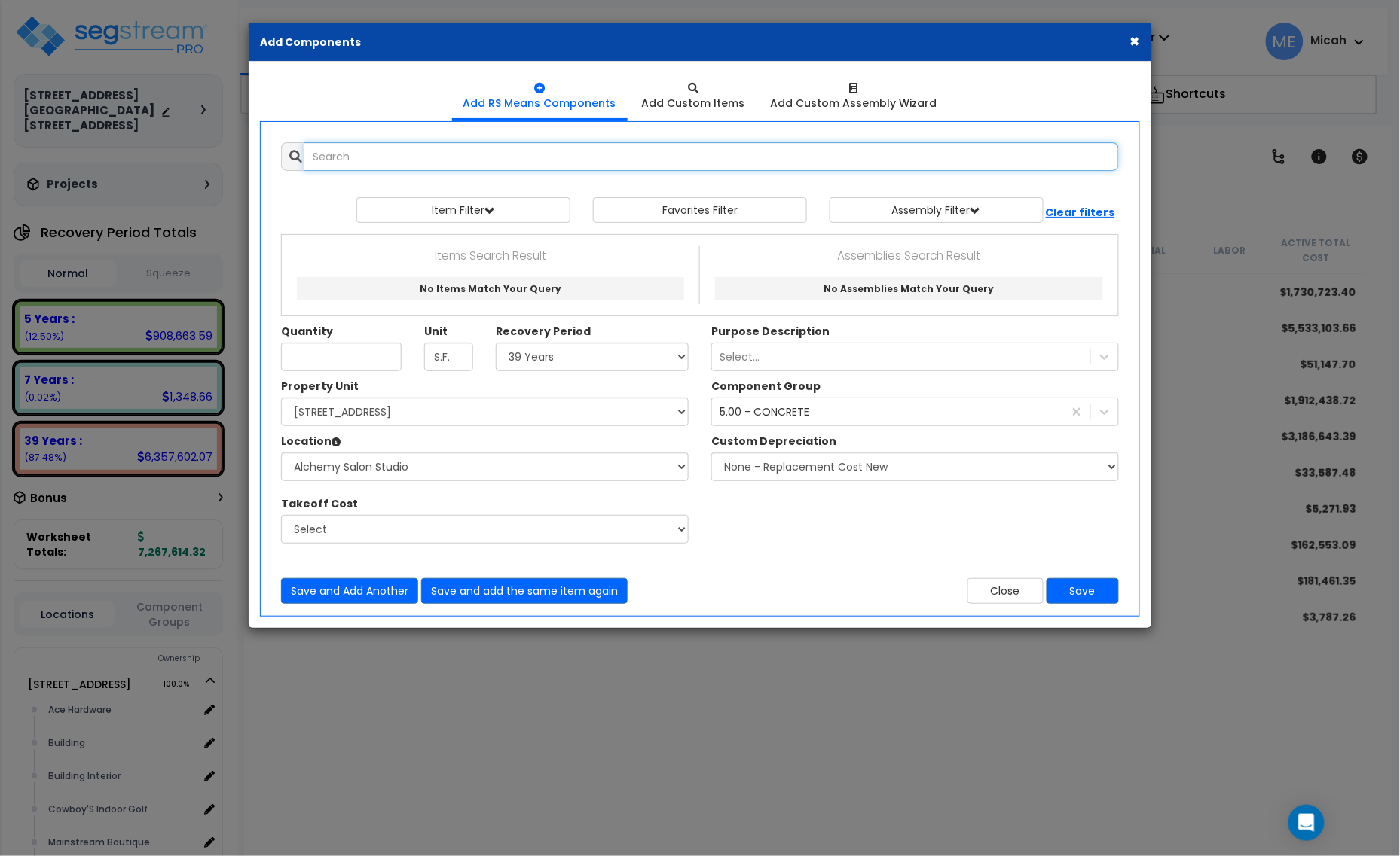
click at [357, 149] on input "text" at bounding box center [711, 156] width 815 height 28
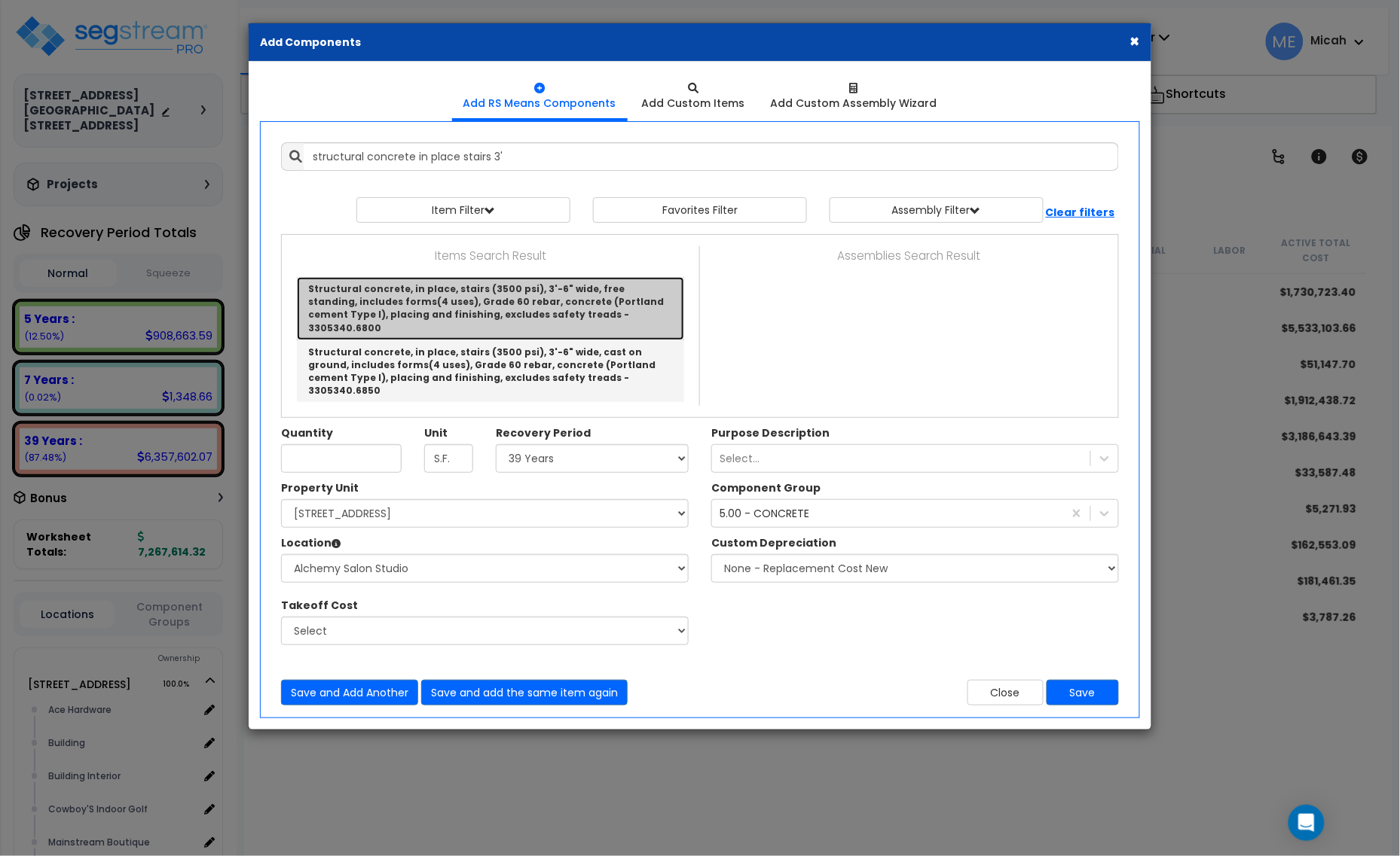
click at [622, 309] on link "Structural concrete, in place, stairs (3500 psi), 3'-6" wide, free standing, in…" at bounding box center [491, 309] width 388 height 63
type input "Structural concrete, in place, stairs (3500 psi), 3'-6" wide, free standing, in…"
type input "LF Nose"
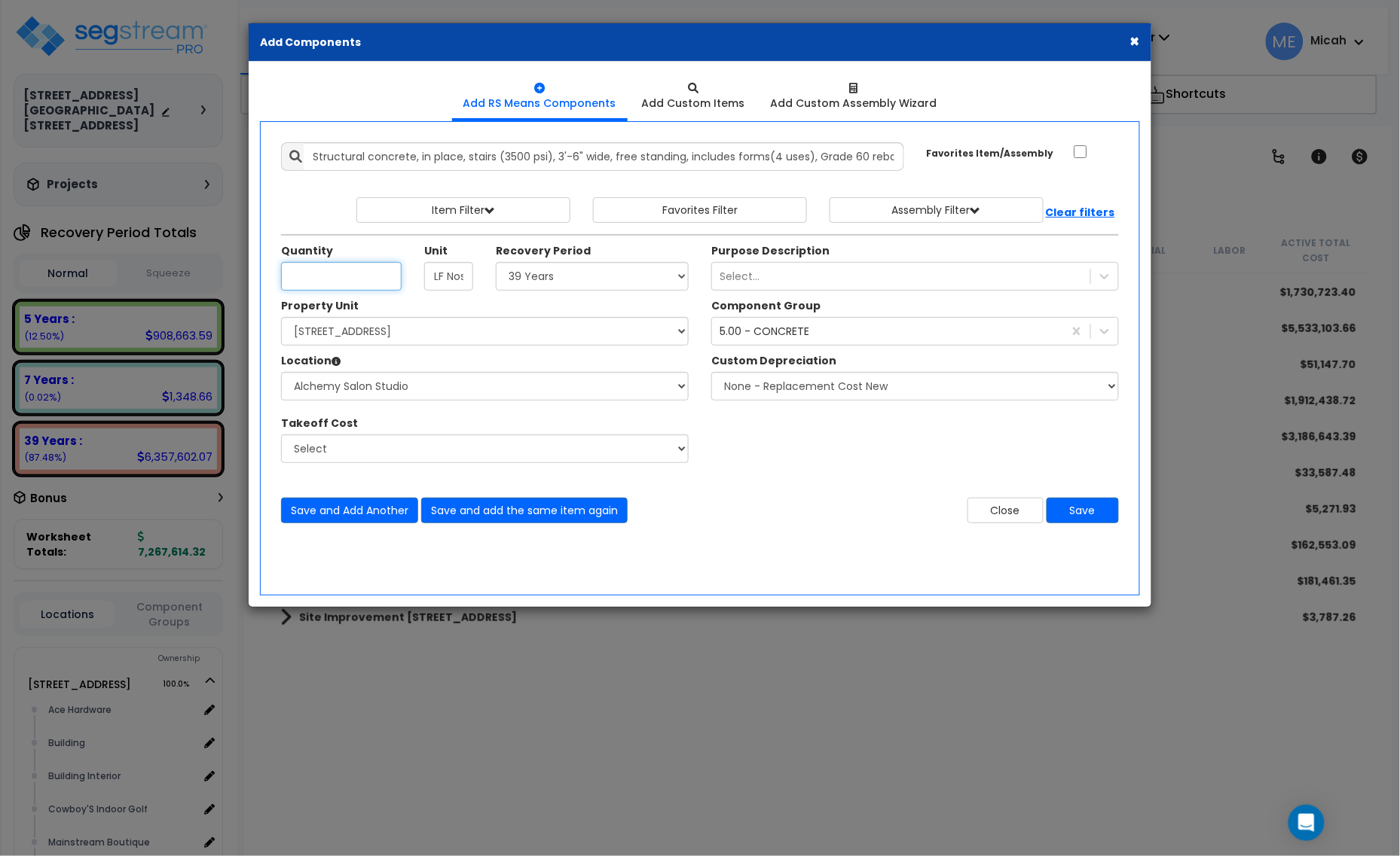
click at [339, 284] on input "Unit Quantity" at bounding box center [341, 276] width 121 height 28
type input "49.2"
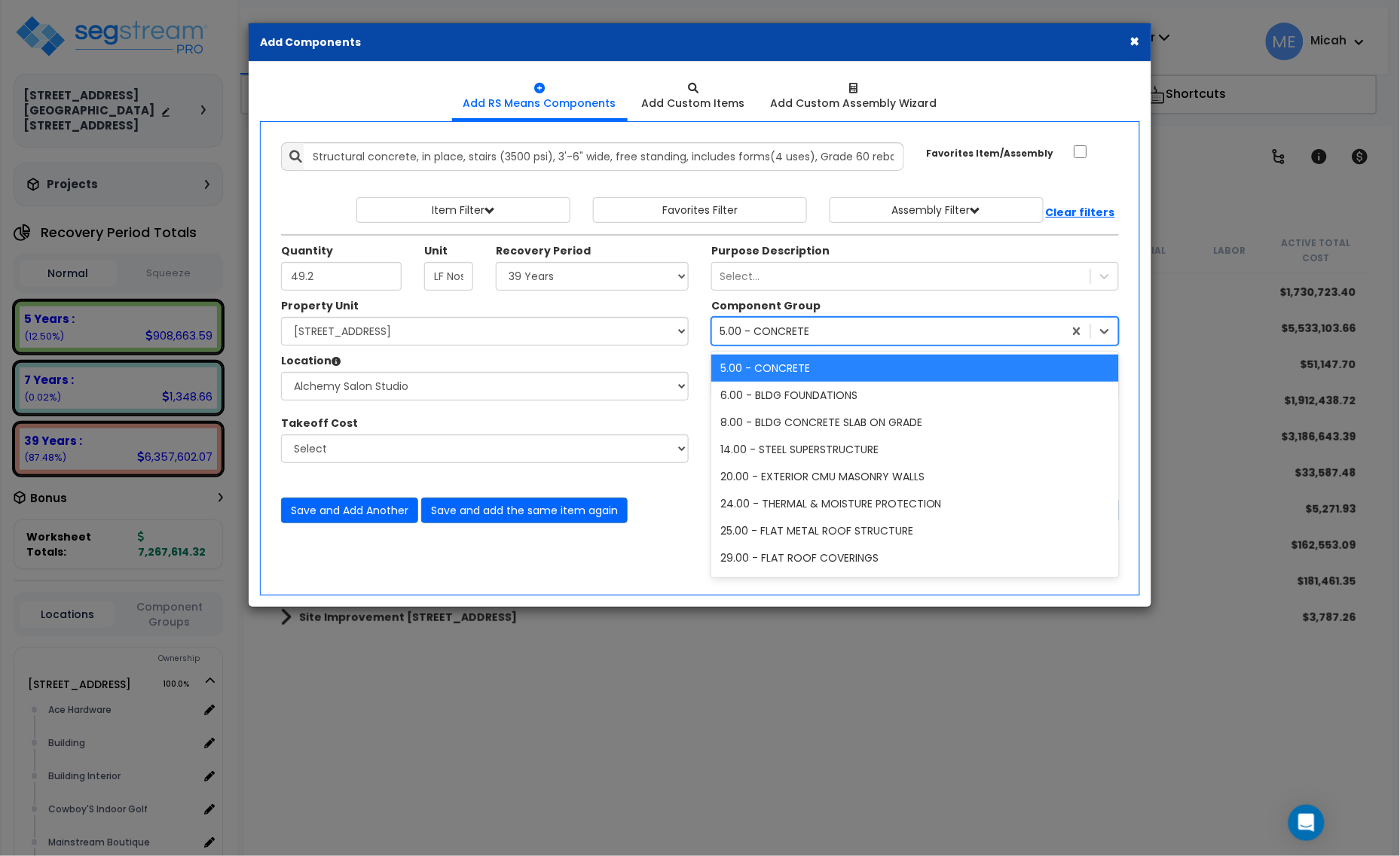
click at [837, 334] on div "5.00 - CONCRETE concrete" at bounding box center [888, 331] width 351 height 24
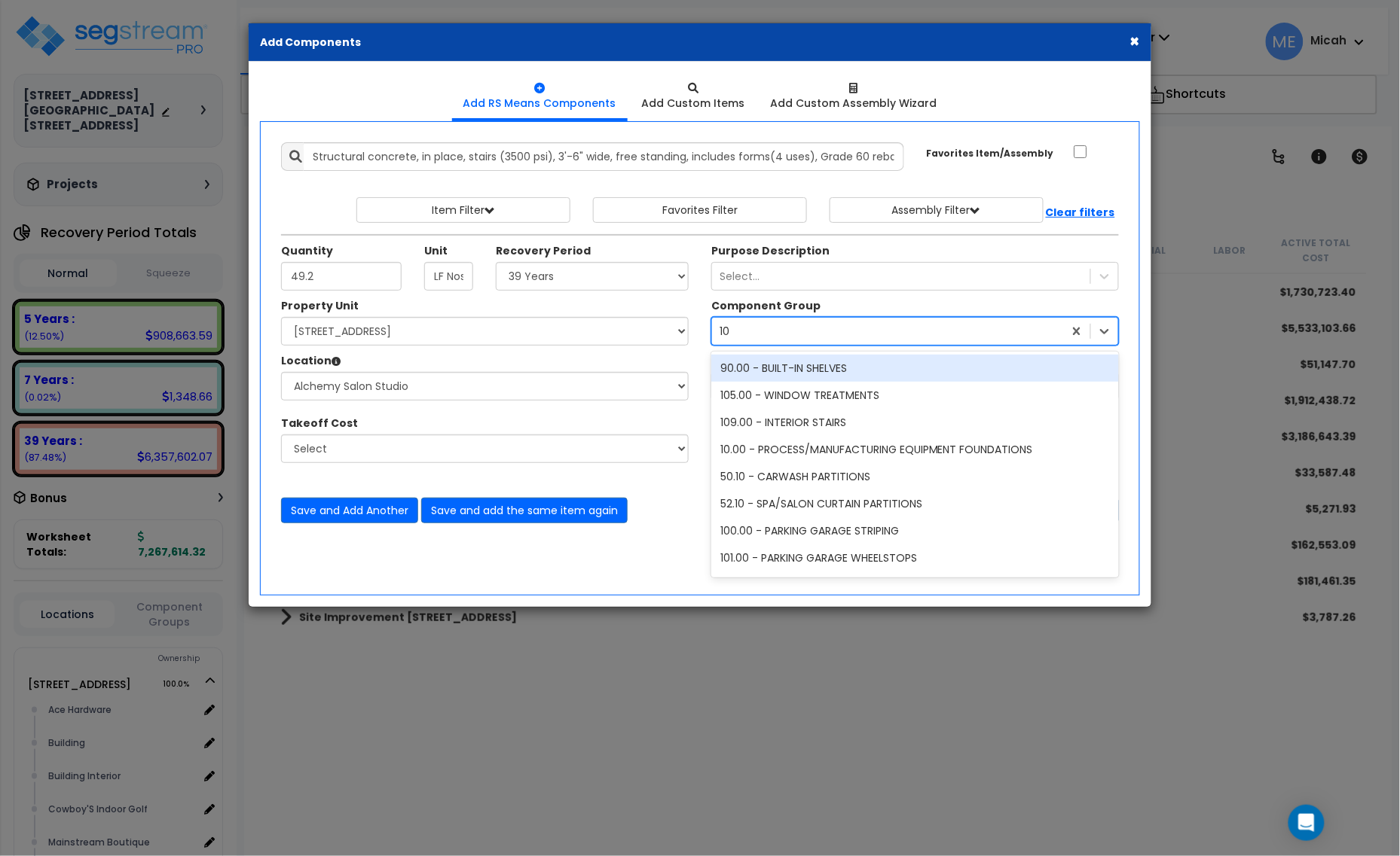
type input "109"
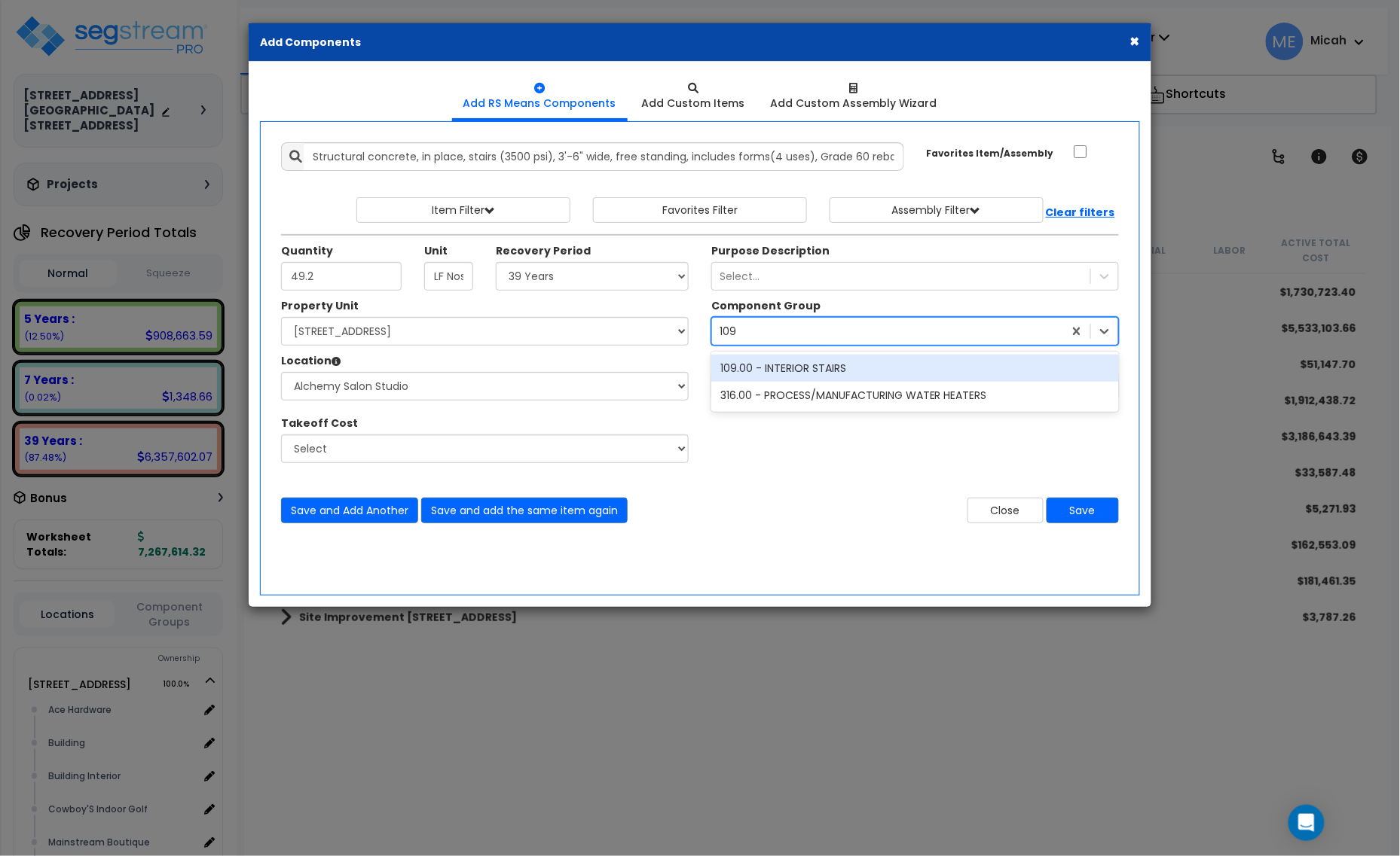
click at [810, 371] on div "109.00 - INTERIOR STAIRS" at bounding box center [915, 368] width 407 height 27
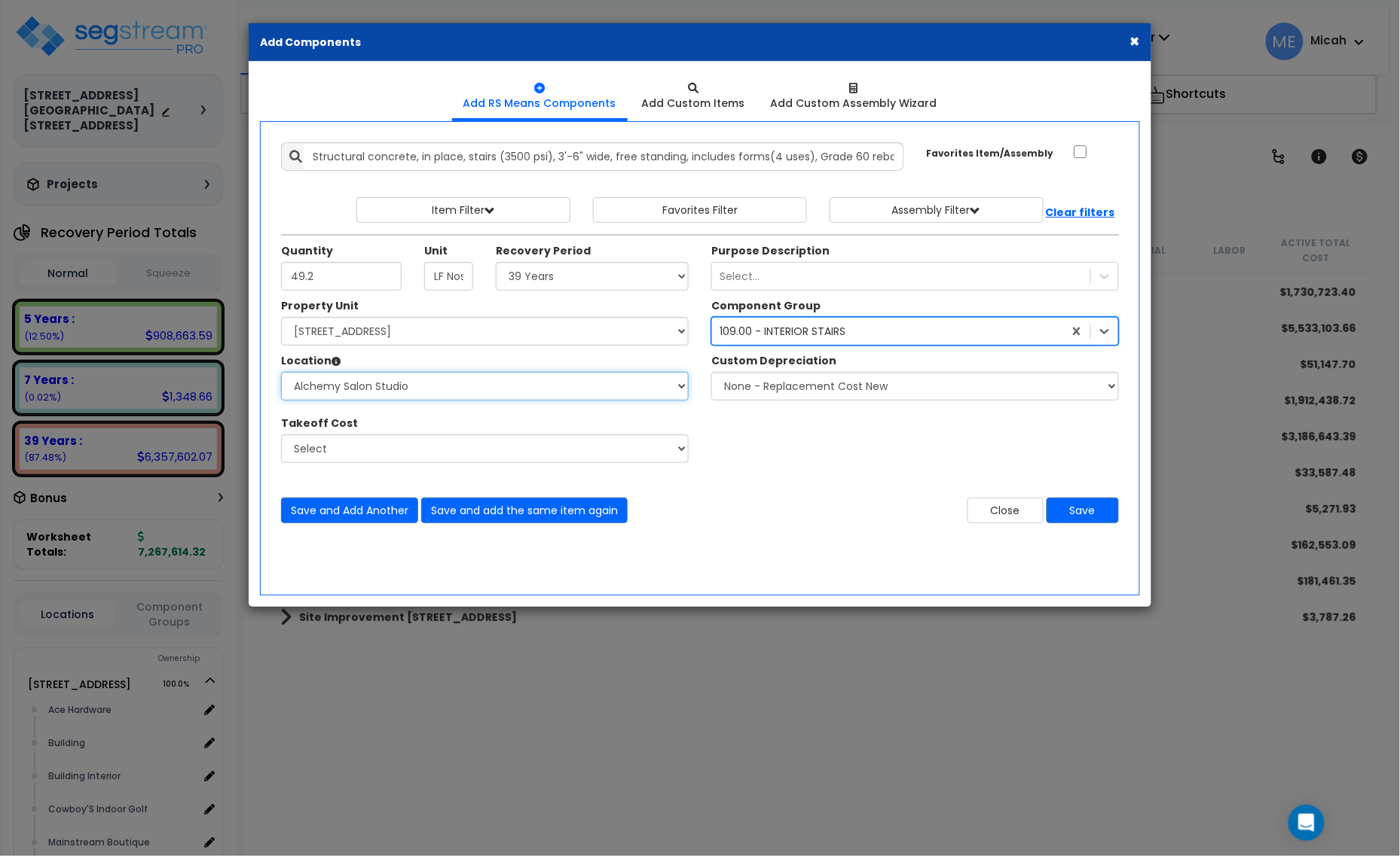
click at [488, 400] on select "Select Alchemy Salon Studio Building Building Interior Building Interior Dick'S…" at bounding box center [484, 386] width 407 height 28
select select "31282"
click at [281, 373] on select "Select Alchemy Salon Studio Building Building Interior Building Interior Dick'S…" at bounding box center [484, 386] width 407 height 28
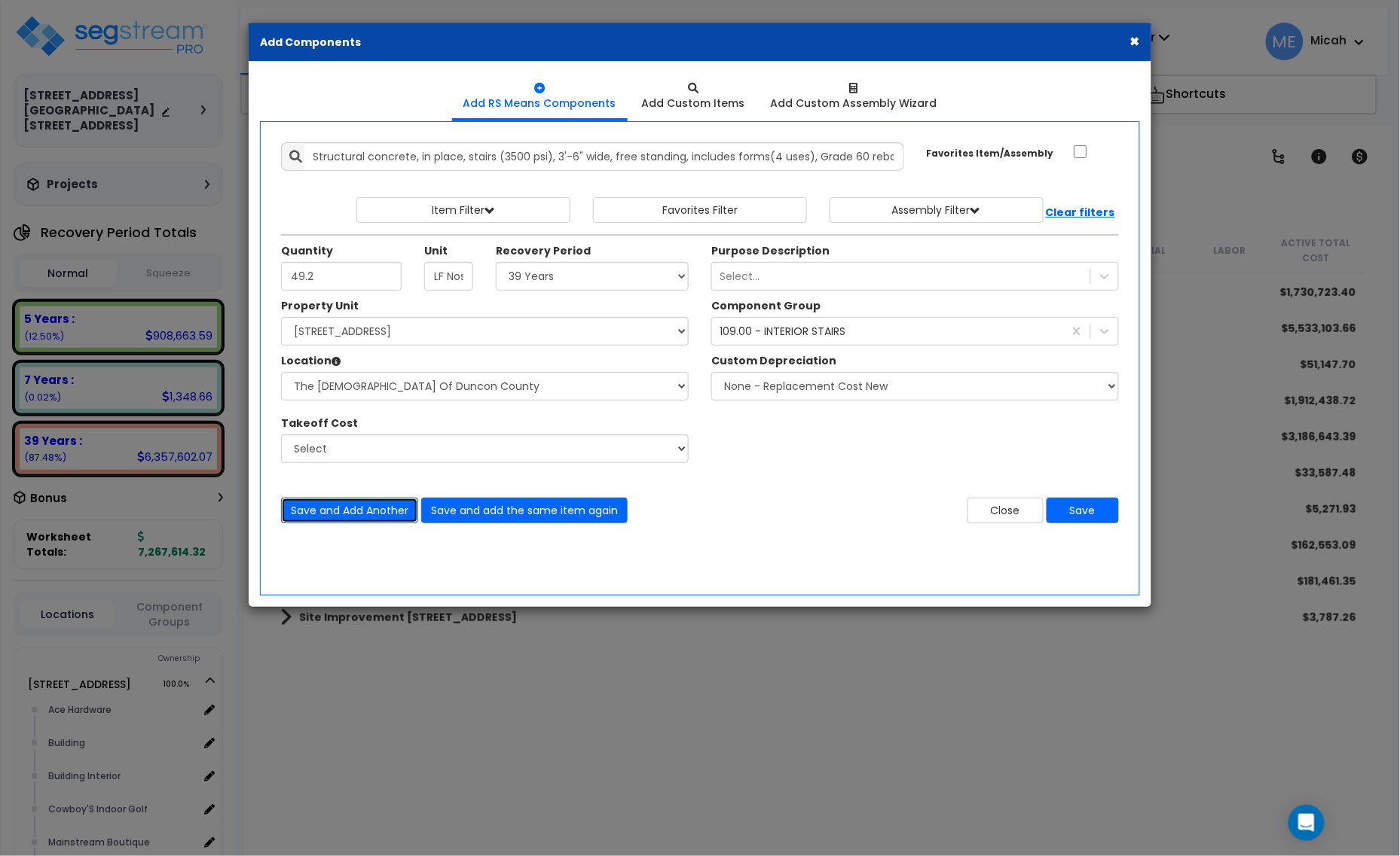
click at [337, 514] on button "Save and Add Another" at bounding box center [349, 510] width 137 height 25
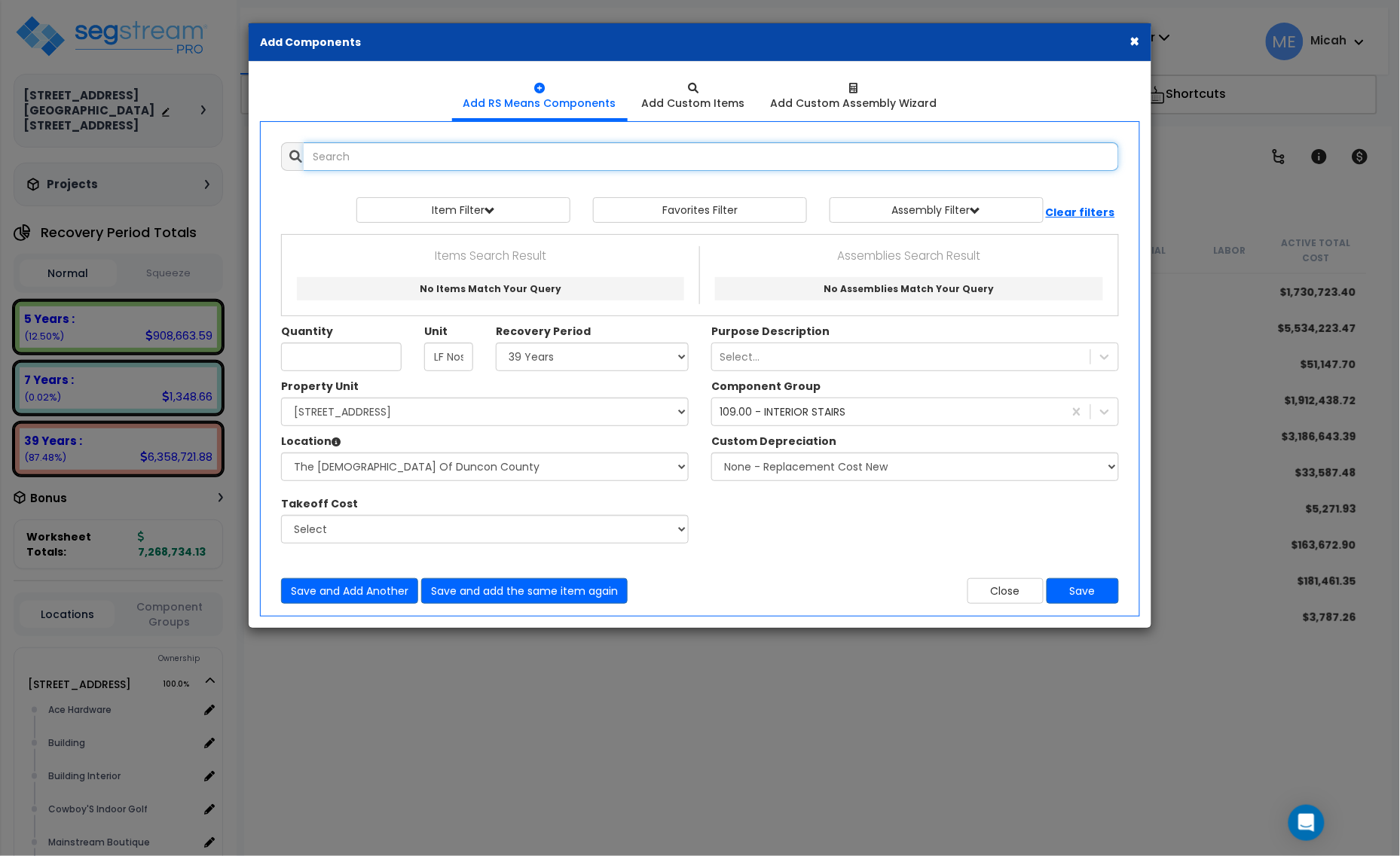
click at [366, 160] on input "text" at bounding box center [711, 156] width 815 height 28
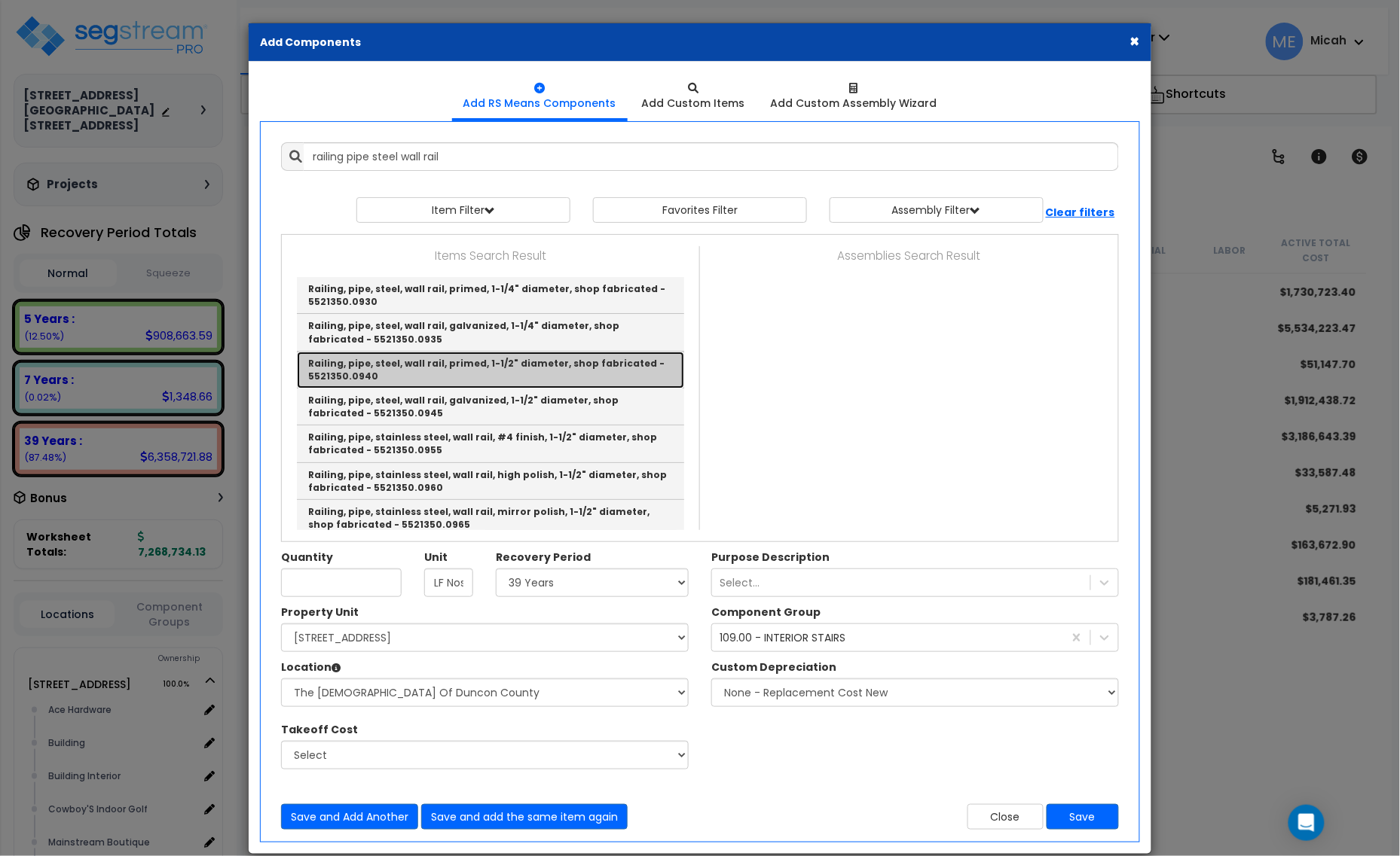
click at [504, 374] on link "Railing, pipe, steel, wall rail, primed, 1-1/2" diameter, shop fabricated - 552…" at bounding box center [491, 370] width 388 height 37
type input "Railing, pipe, steel, wall rail, primed, 1-1/2" diameter, shop fabricated - 552…"
type input "L.F."
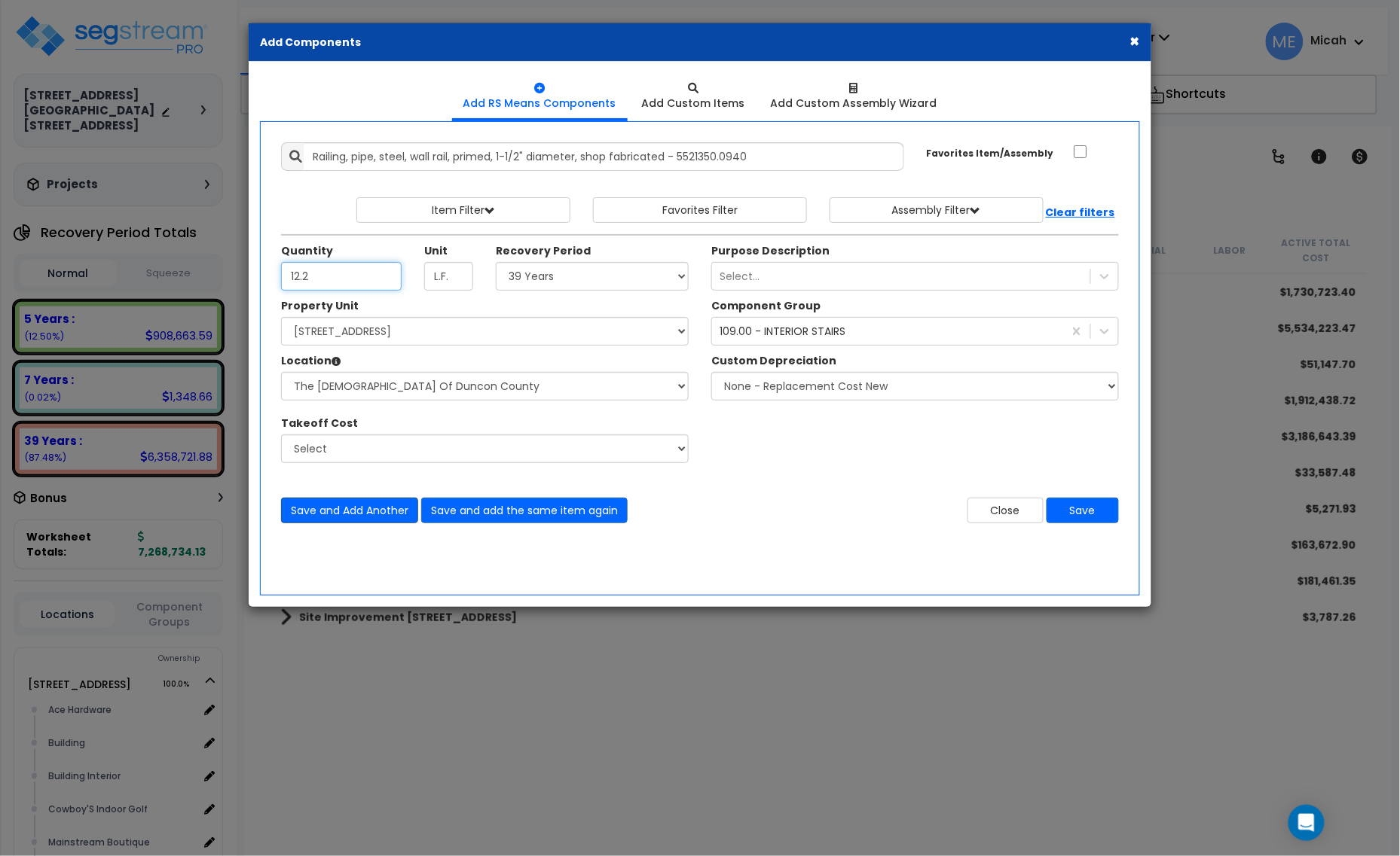
type input "12.2"
click at [387, 509] on button "Save and Add Another" at bounding box center [349, 510] width 137 height 25
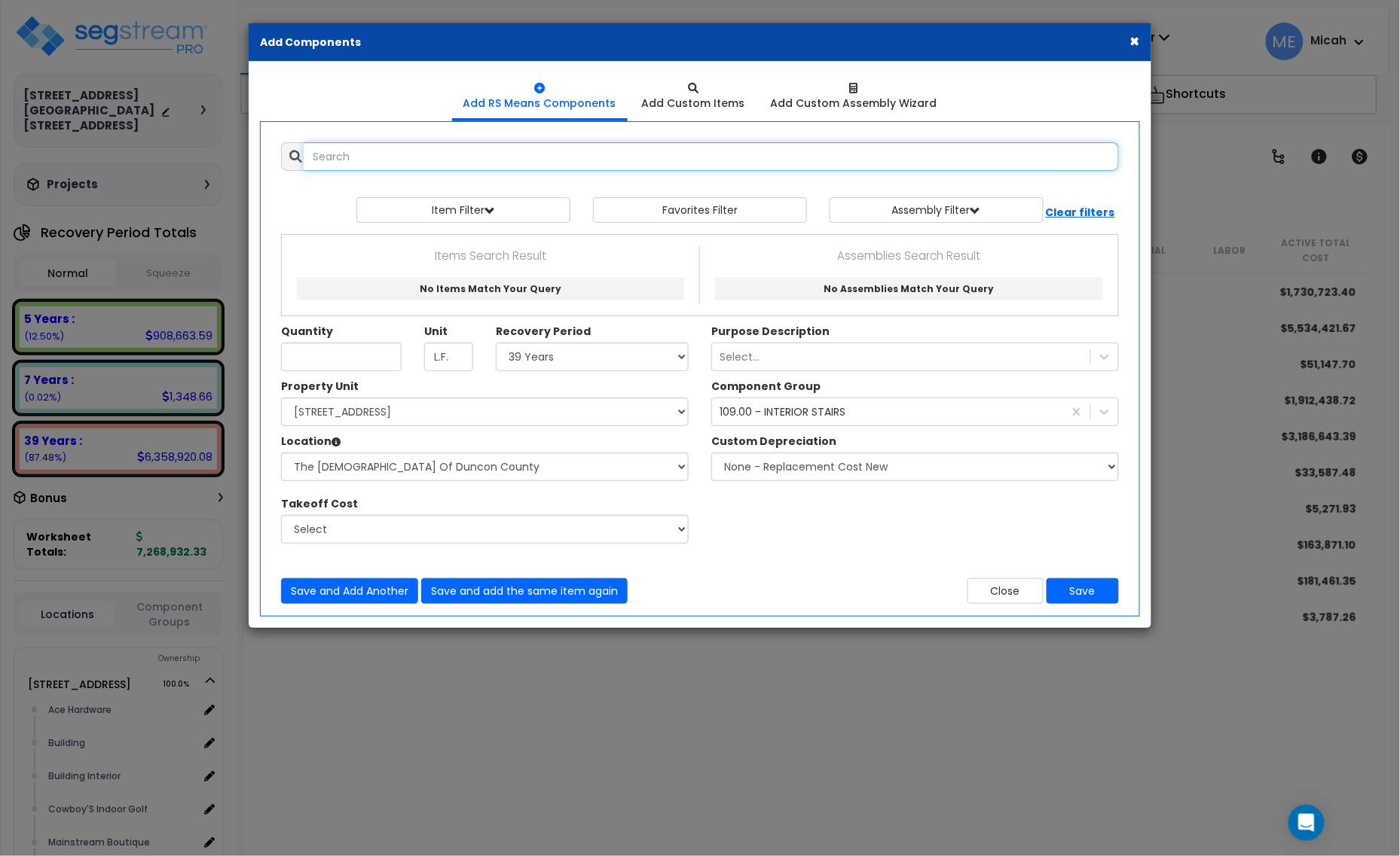
click at [468, 167] on input "text" at bounding box center [711, 156] width 815 height 28
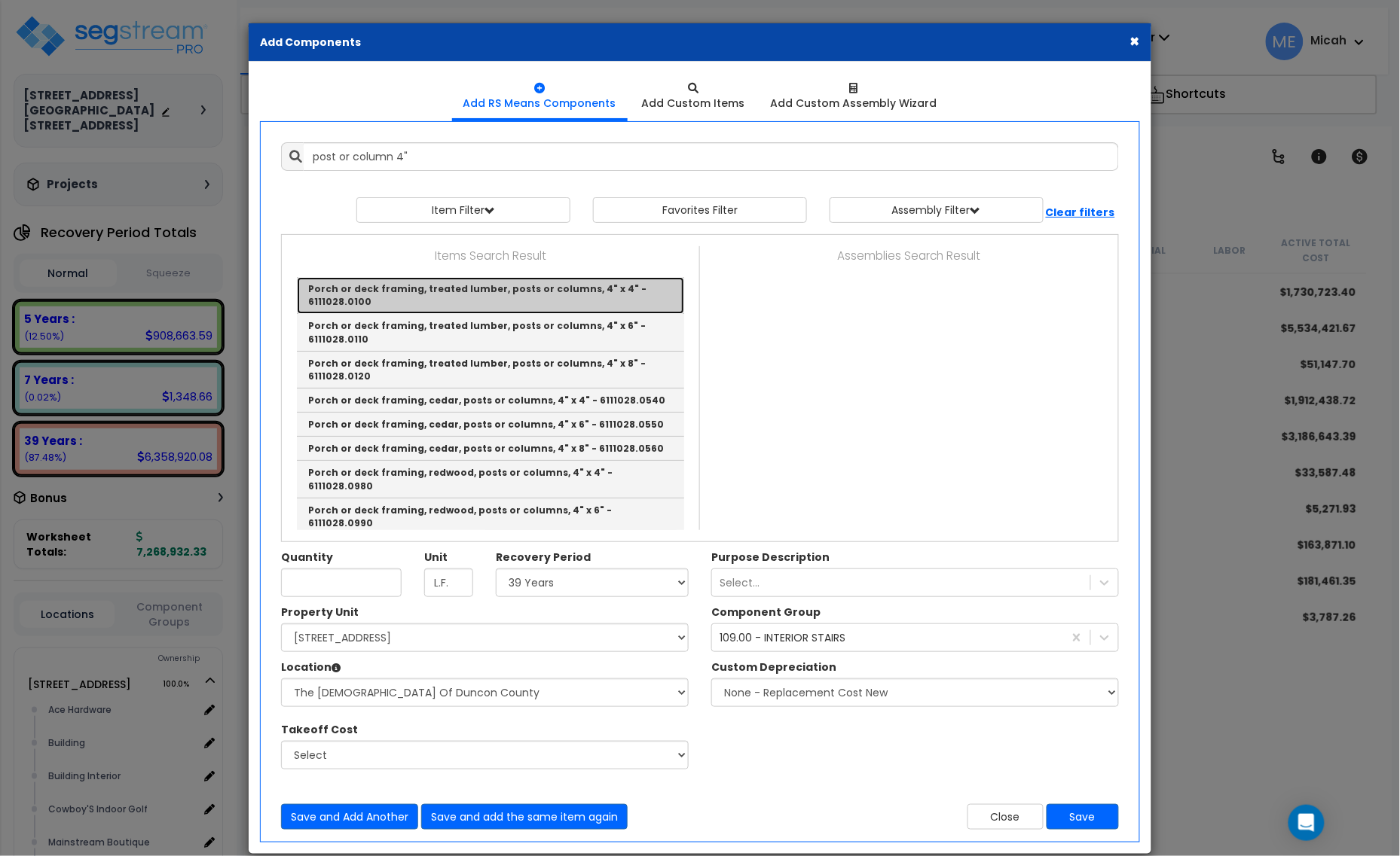
click at [601, 305] on link "Porch or deck framing, treated lumber, posts or columns, 4" x 4" - 6111028.0100" at bounding box center [491, 296] width 388 height 37
type input "Porch or deck framing, treated lumber, posts or columns, 4" x 4" - 6111028.0100"
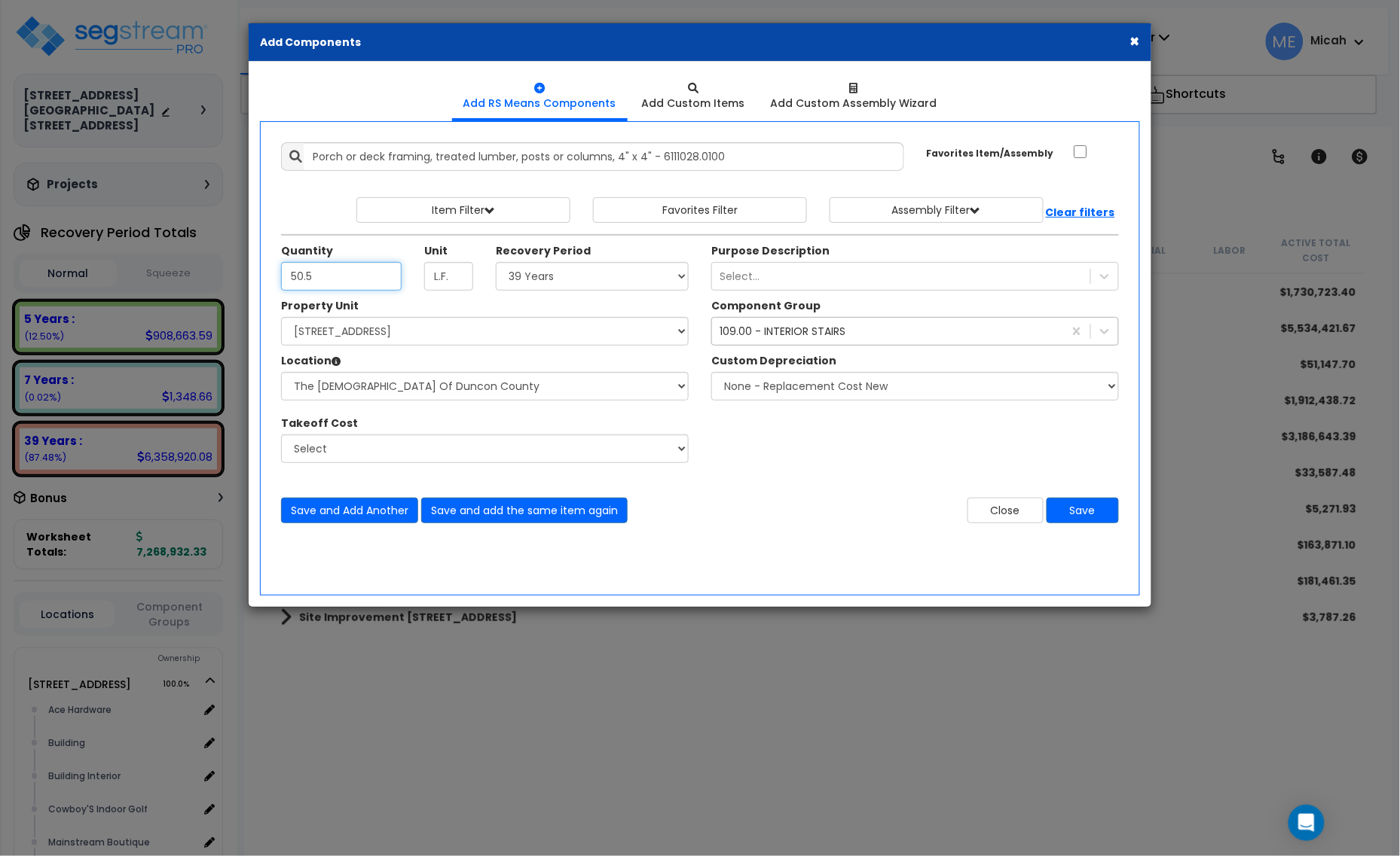
type input "50.5"
click at [962, 334] on div "109.00 - INTERIOR STAIRS 109" at bounding box center [888, 331] width 351 height 24
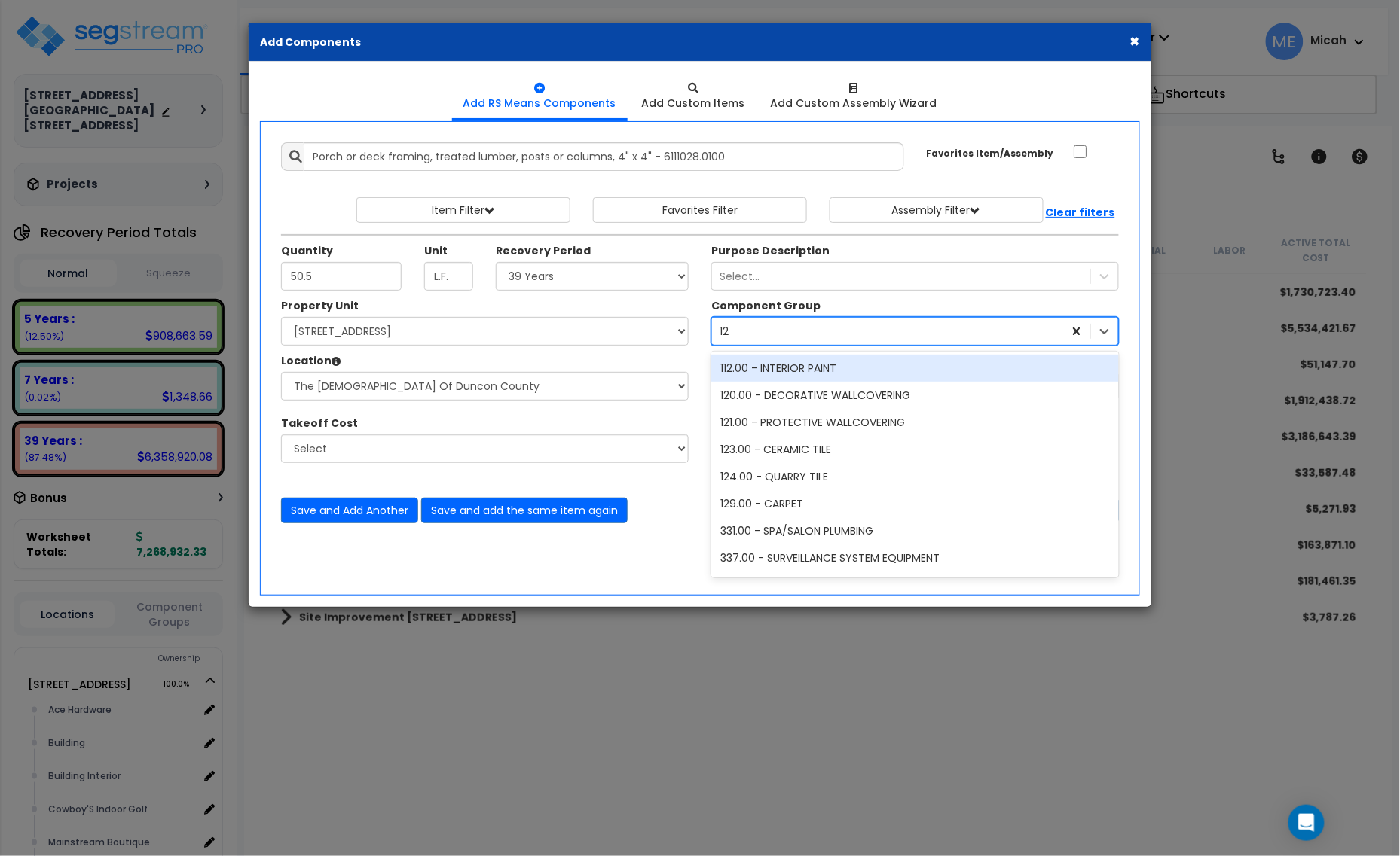
type input "12"
type input "1"
type input "wood &"
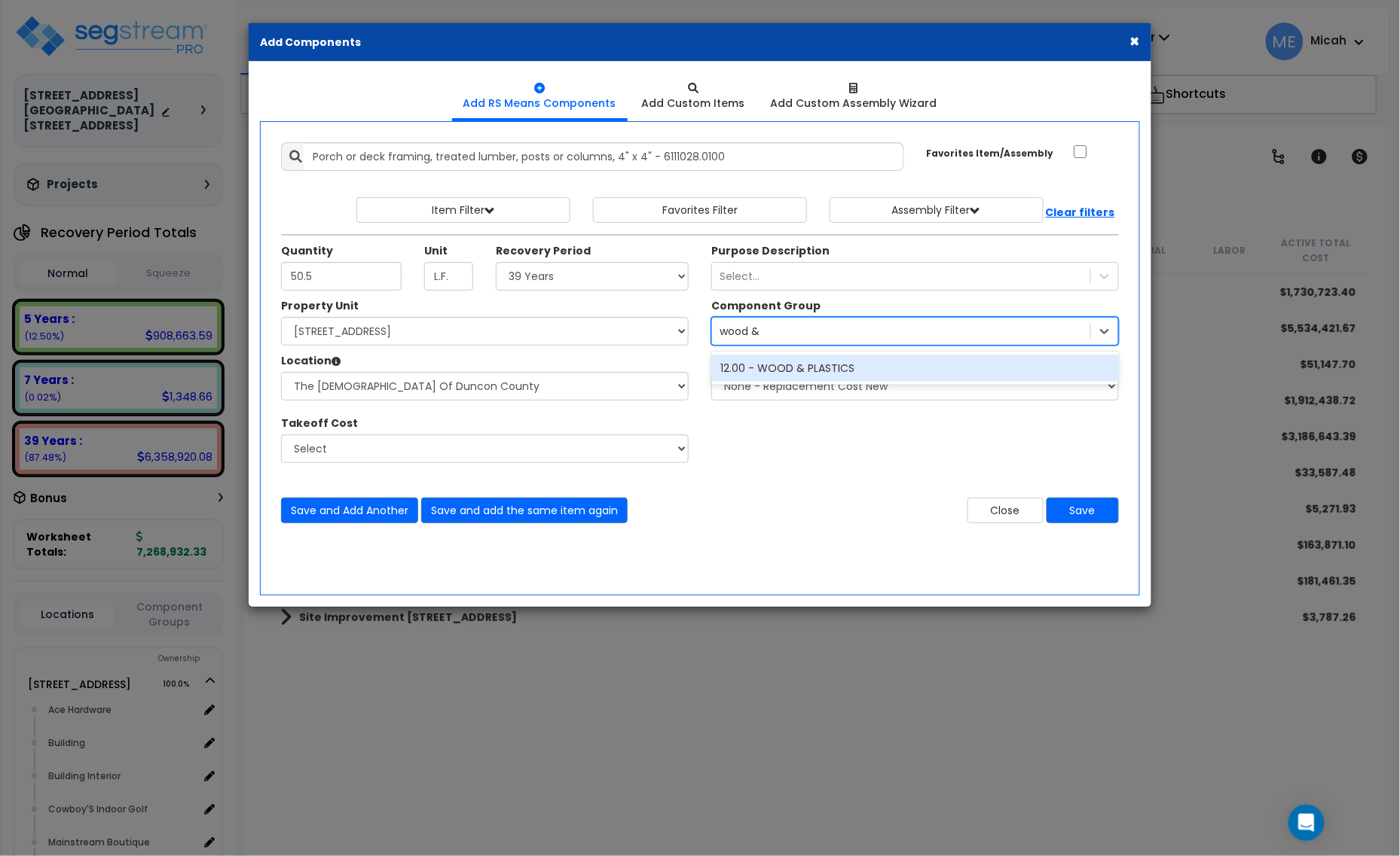
click at [852, 366] on div "12.00 - WOOD & PLASTICS" at bounding box center [915, 368] width 407 height 27
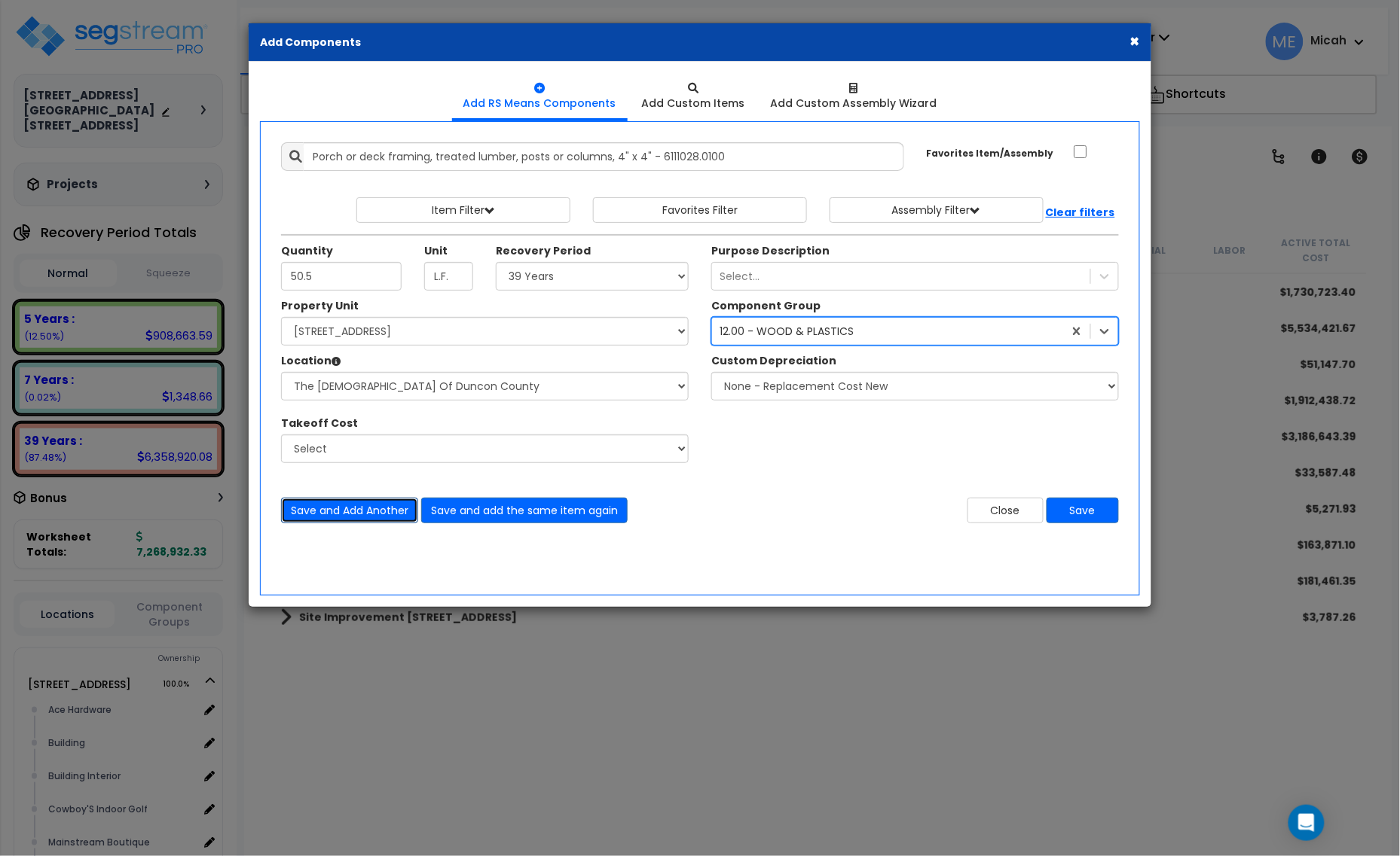
click at [364, 510] on button "Save and Add Another" at bounding box center [349, 510] width 137 height 25
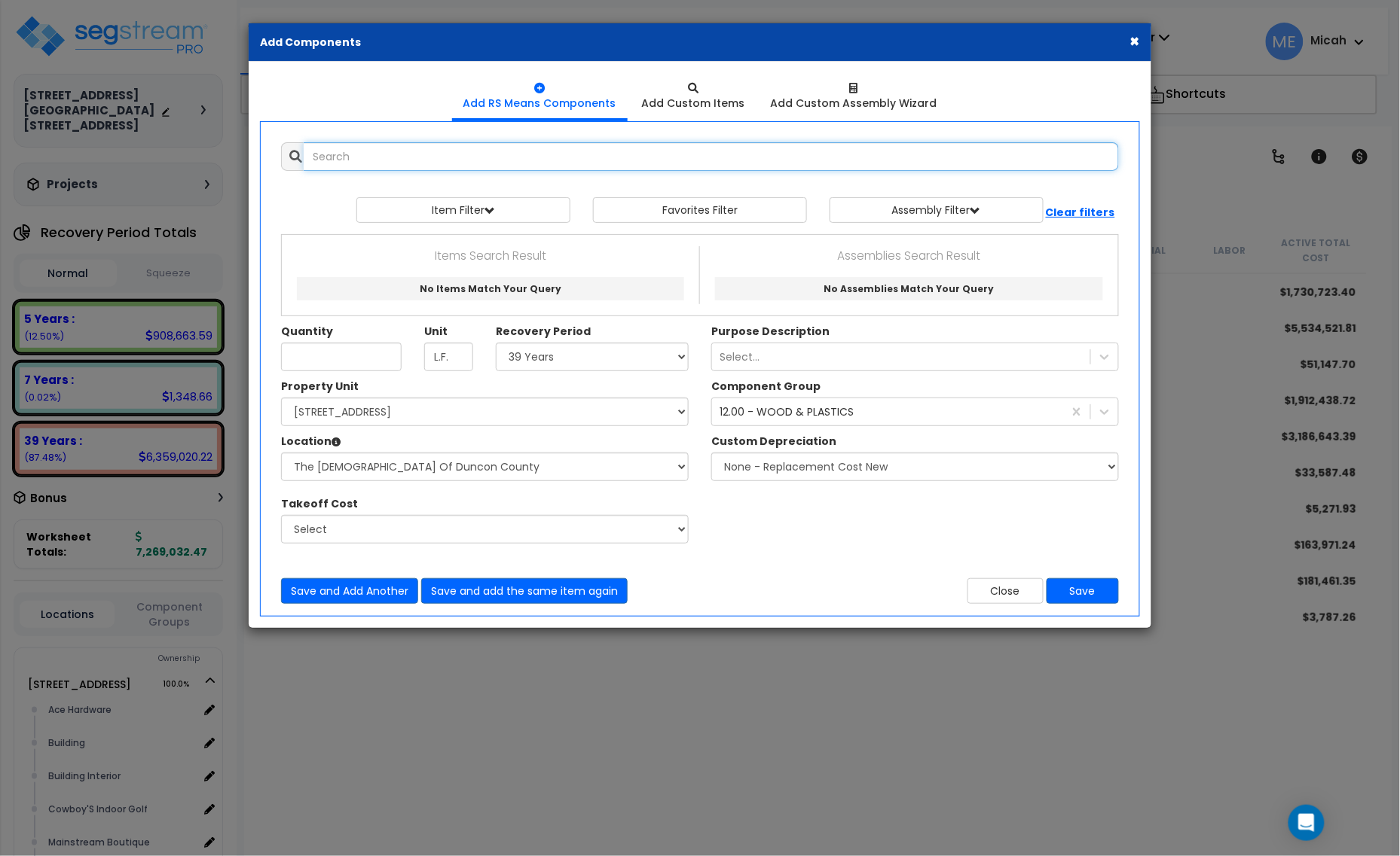
click at [358, 151] on input "text" at bounding box center [711, 156] width 815 height 28
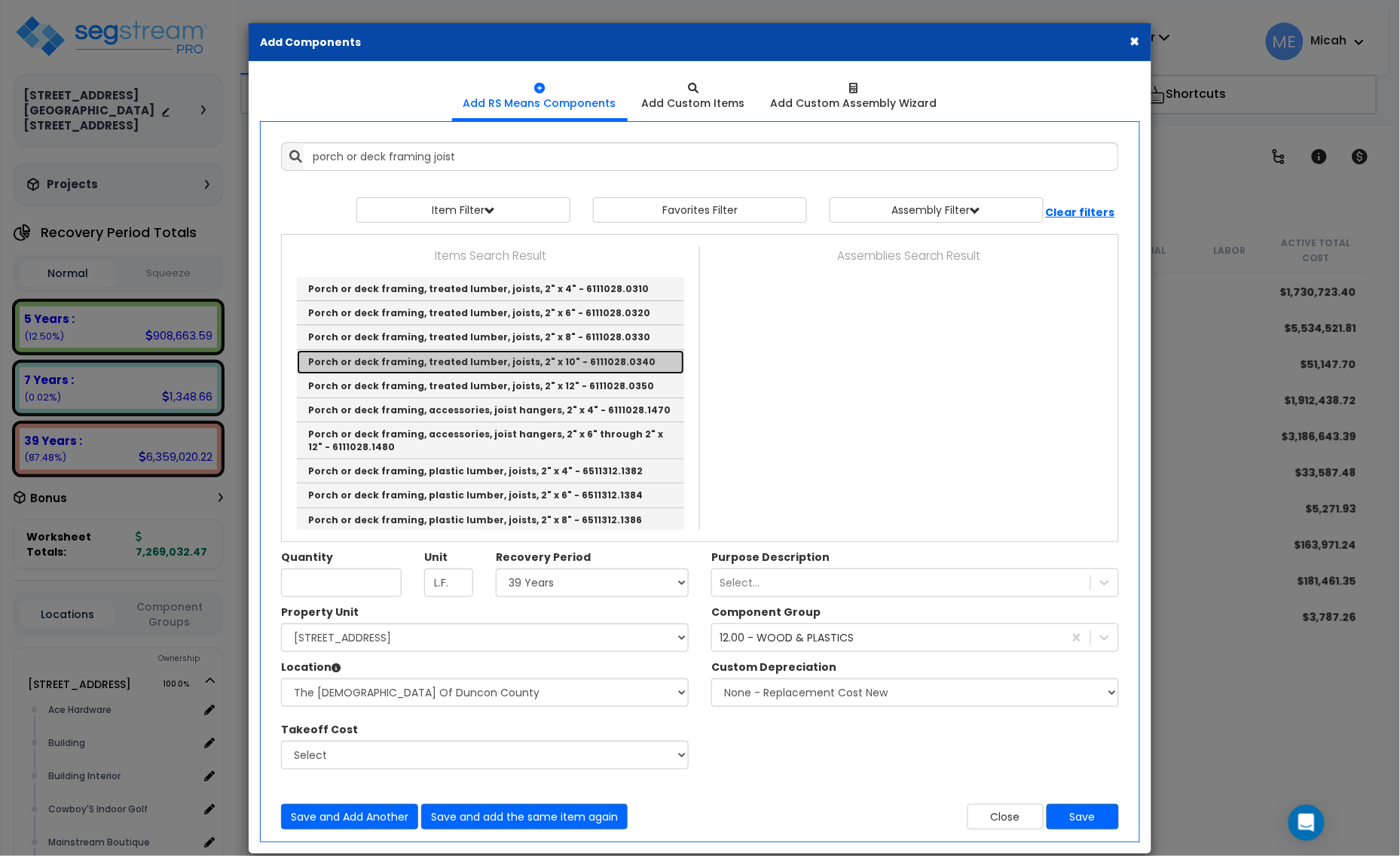
click at [478, 355] on link "Porch or deck framing, treated lumber, joists, 2" x 10" - 6111028.0340" at bounding box center [491, 362] width 388 height 24
type input "Porch or deck framing, treated lumber, joists, 2" x 10" - 6111028.0340"
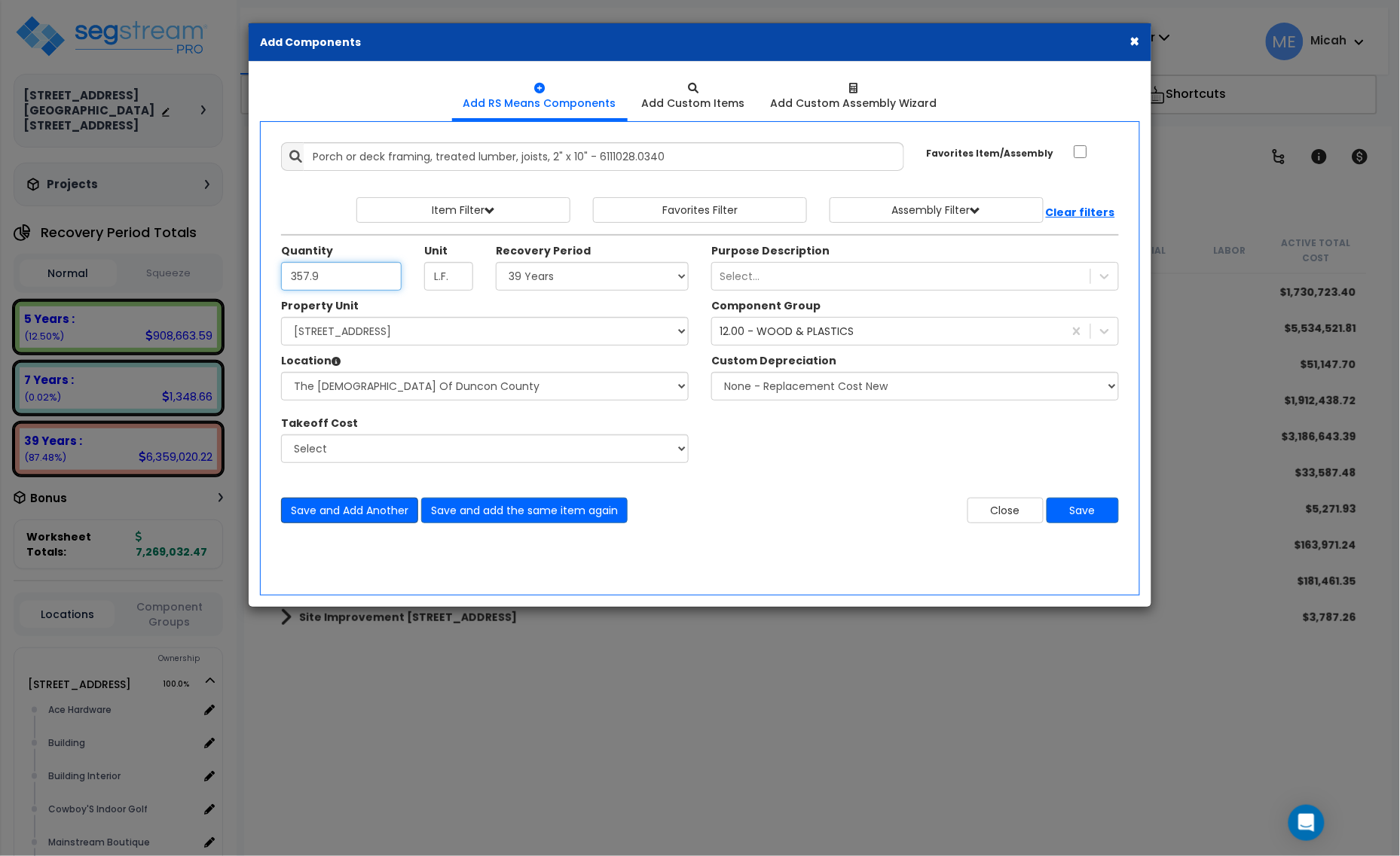
type input "357.9"
click at [382, 510] on button "Save and Add Another" at bounding box center [349, 510] width 137 height 25
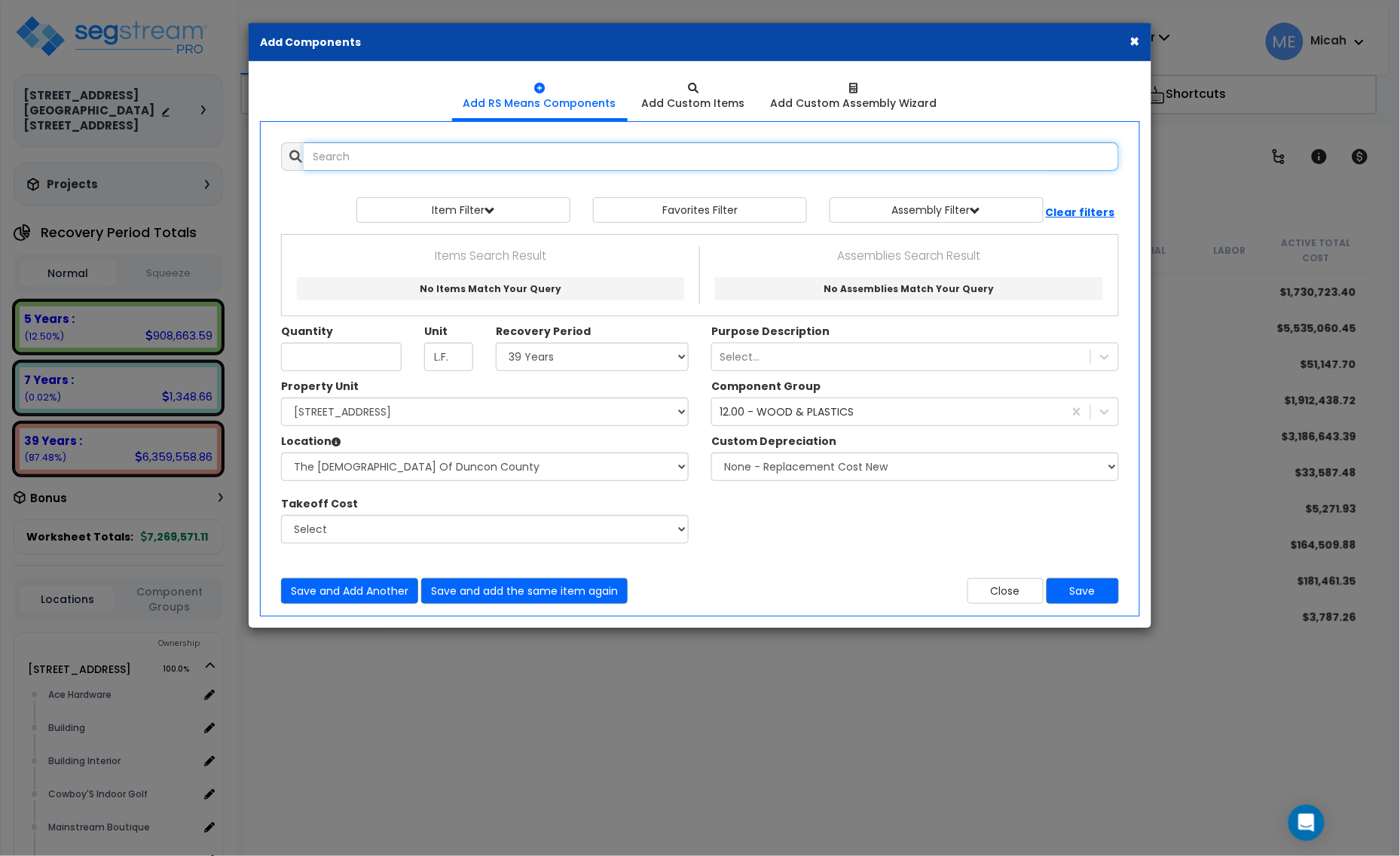
click at [374, 157] on input "text" at bounding box center [711, 156] width 815 height 28
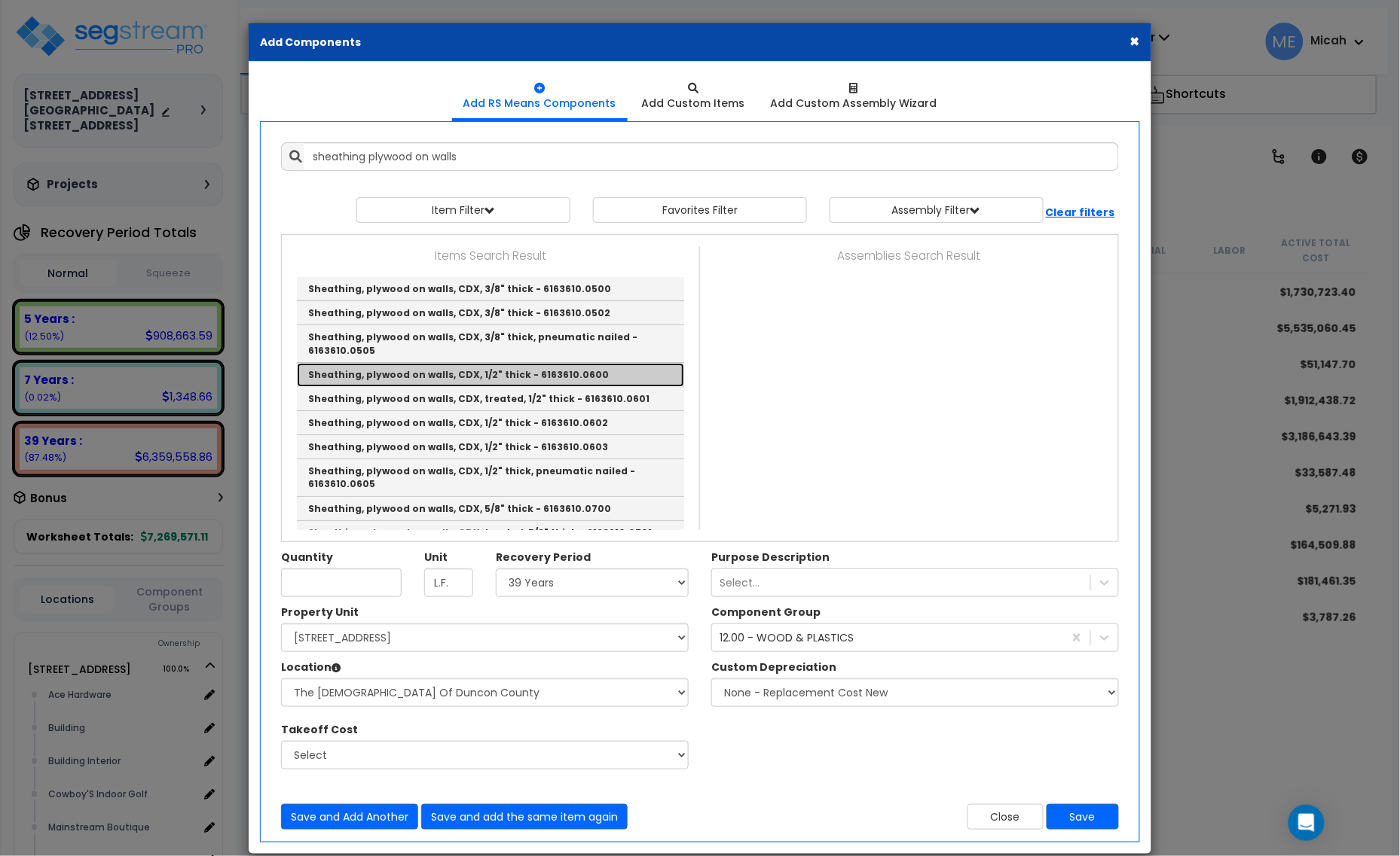
click at [610, 379] on link "Sheathing, plywood on walls, CDX, 1/2" thick - 6163610.0600" at bounding box center [491, 375] width 388 height 24
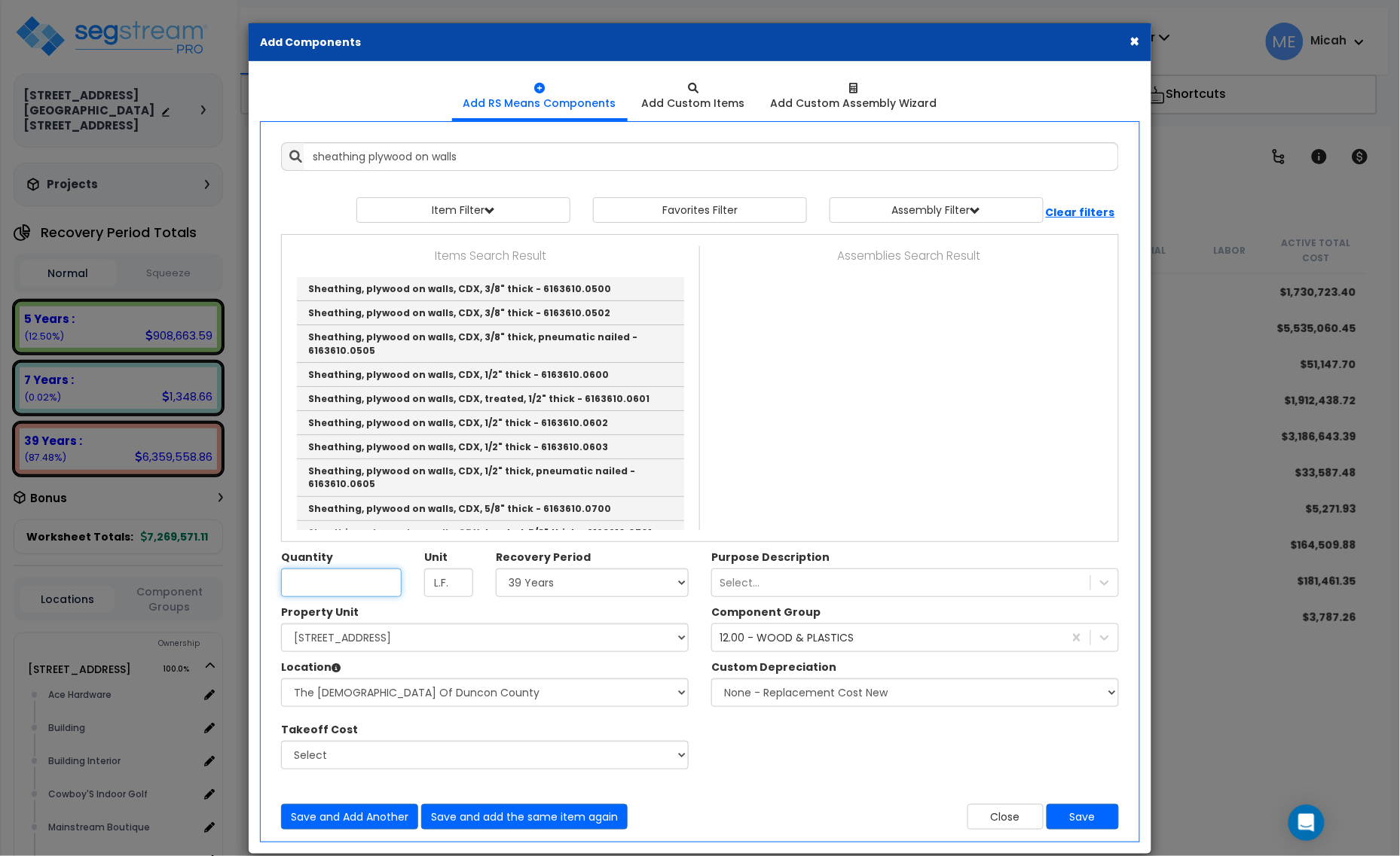
type input "Sheathing, plywood on walls, CDX, 1/2" thick - 6163610.0600"
type input "S.F."
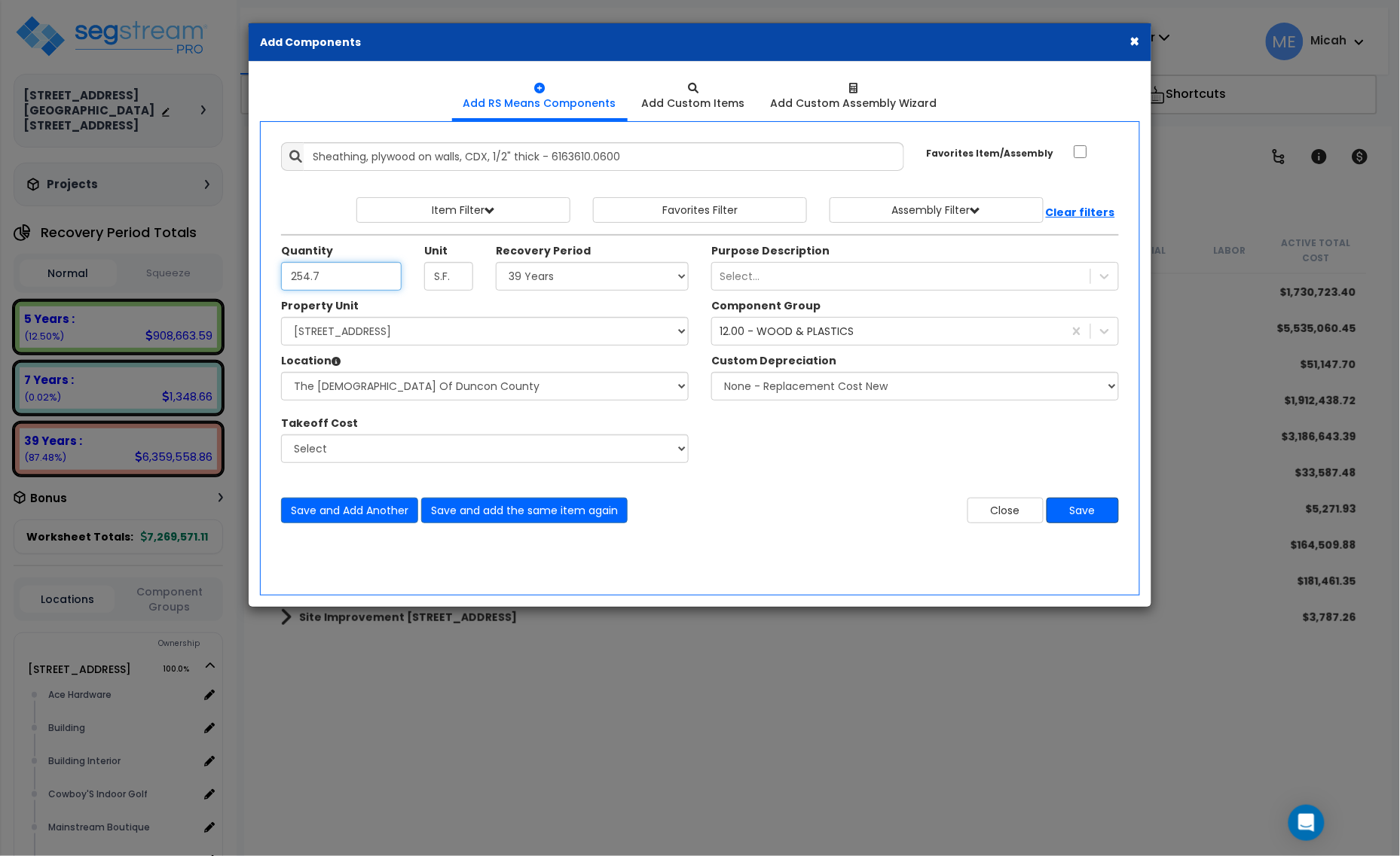
type input "254.7"
click at [1096, 516] on button "Save" at bounding box center [1082, 510] width 72 height 25
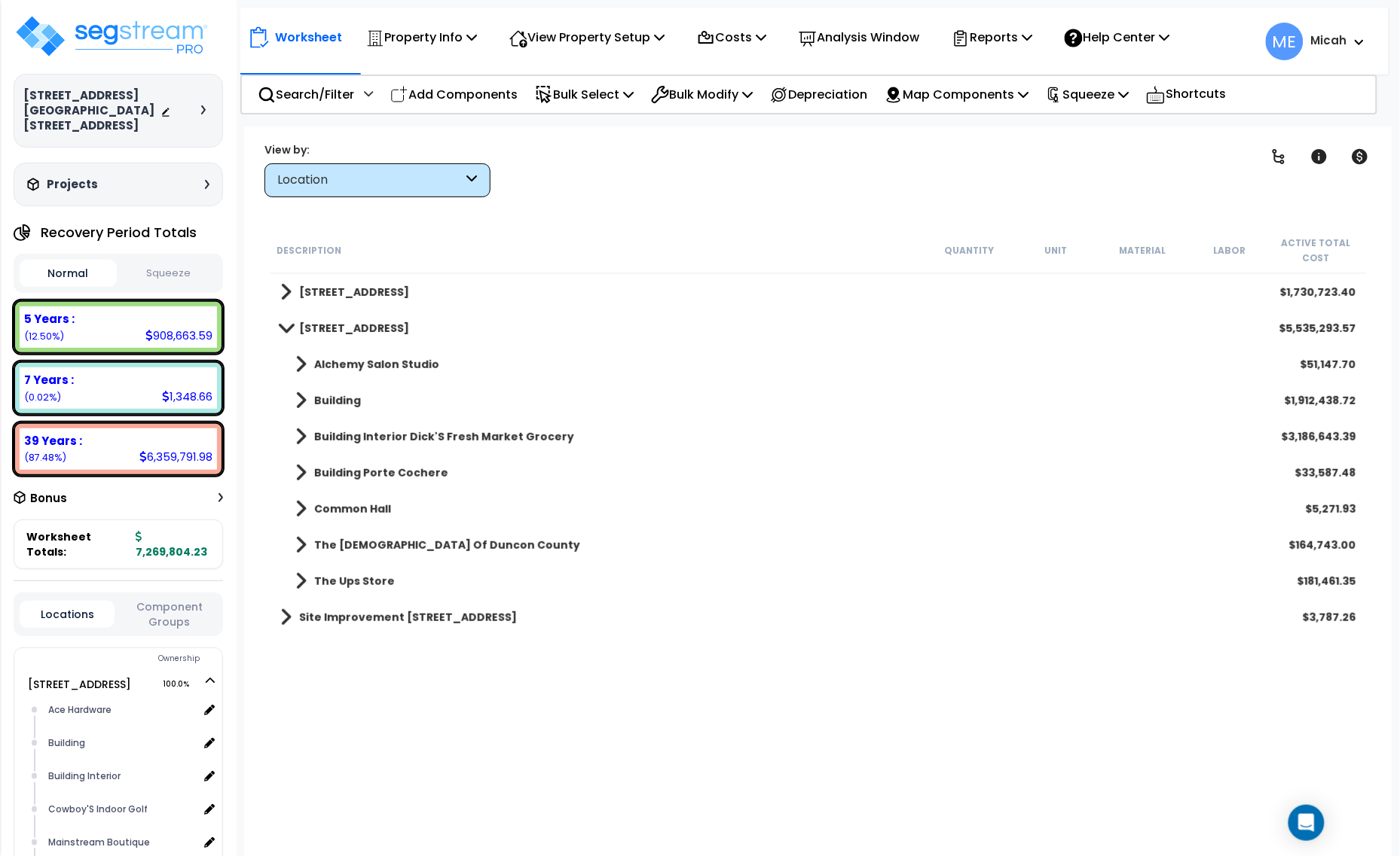
click at [296, 543] on span at bounding box center [301, 545] width 12 height 21
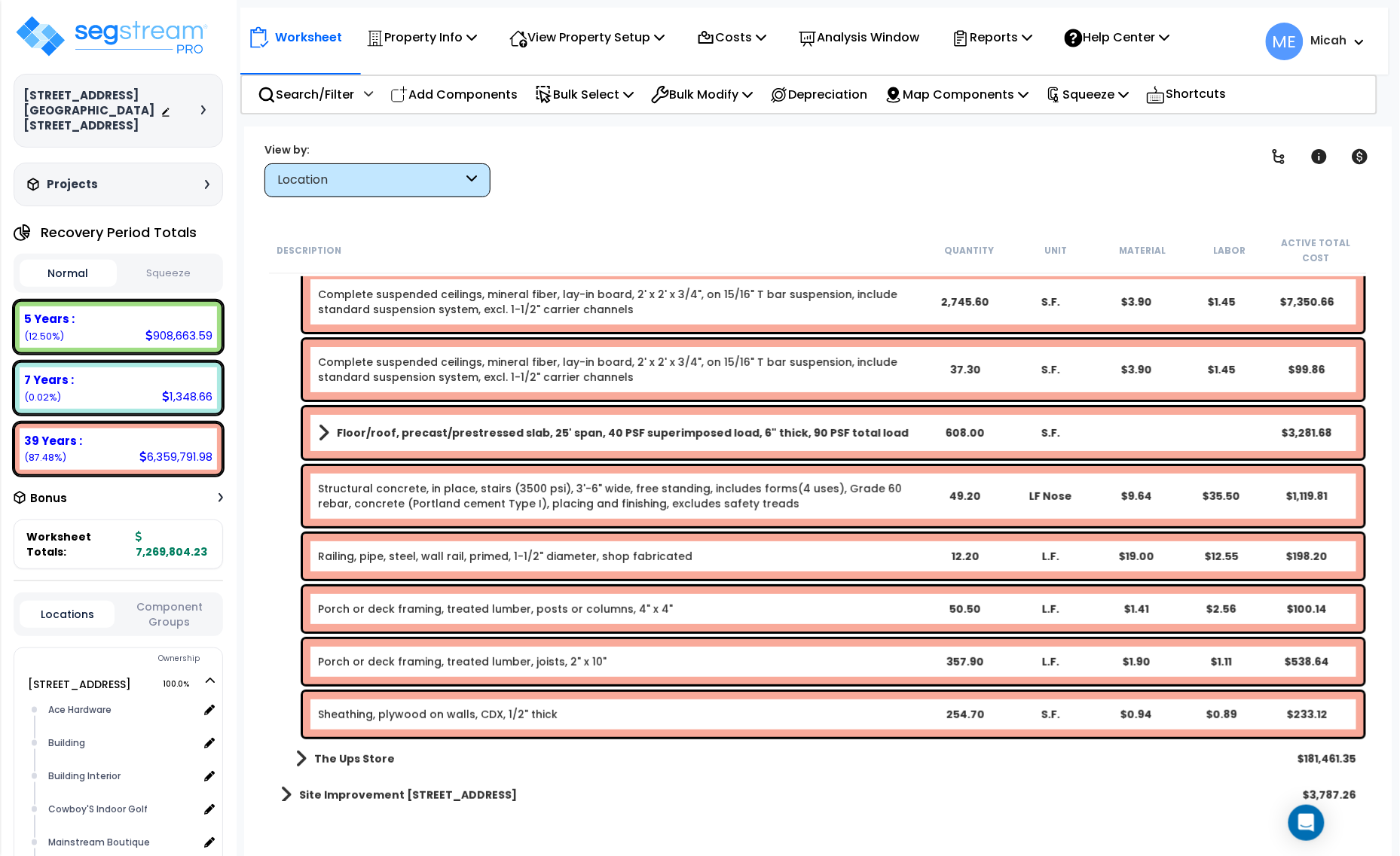
scroll to position [1910, 0]
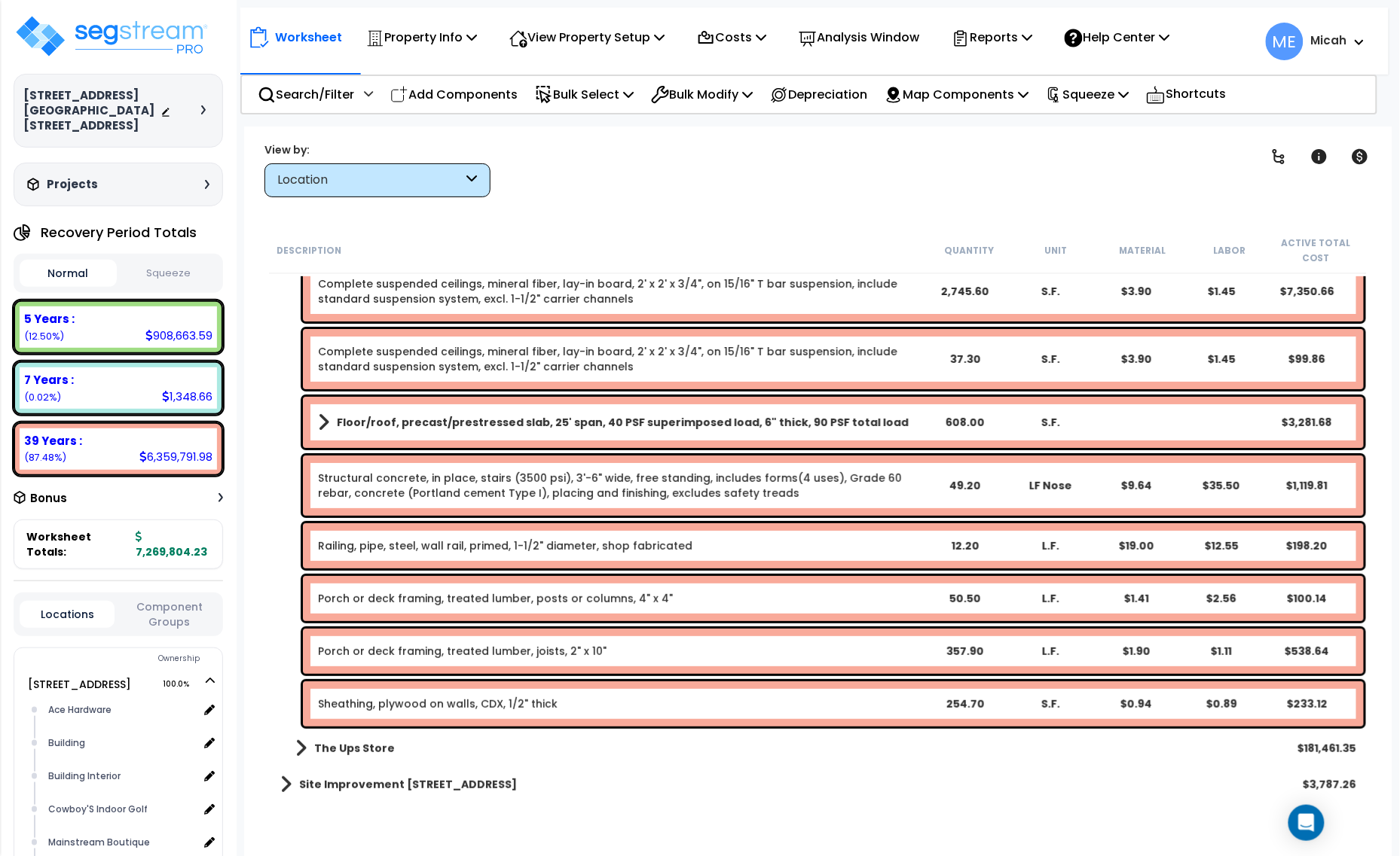
click at [566, 604] on link "Porch or deck framing, treated lumber, posts or columns, 4" x 4"" at bounding box center [495, 598] width 355 height 15
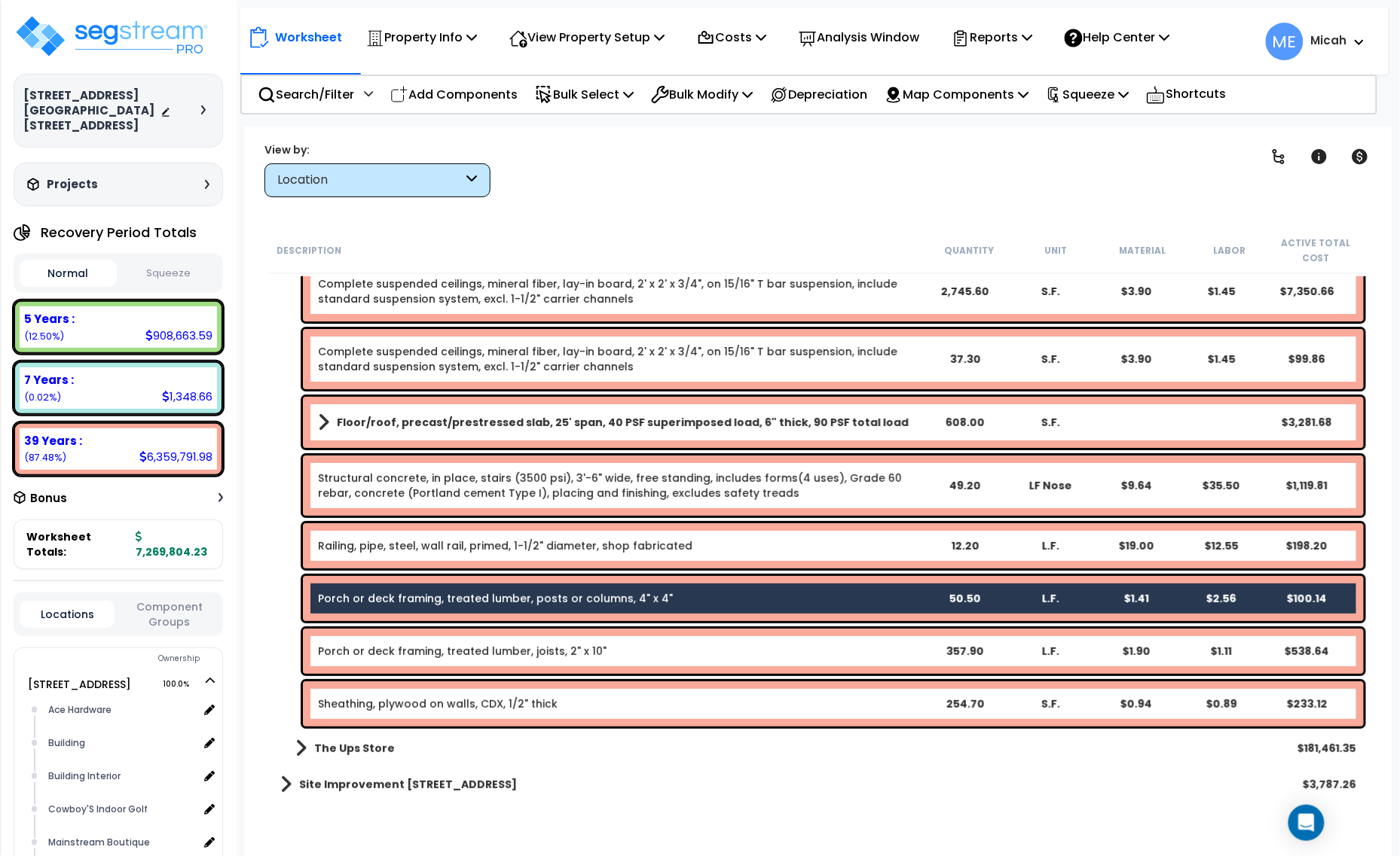
click at [547, 663] on div "Porch or deck framing, treated lumber, joists, 2" x 10" 357.90 L.F. $1.90 $1.11…" at bounding box center [833, 651] width 1061 height 45
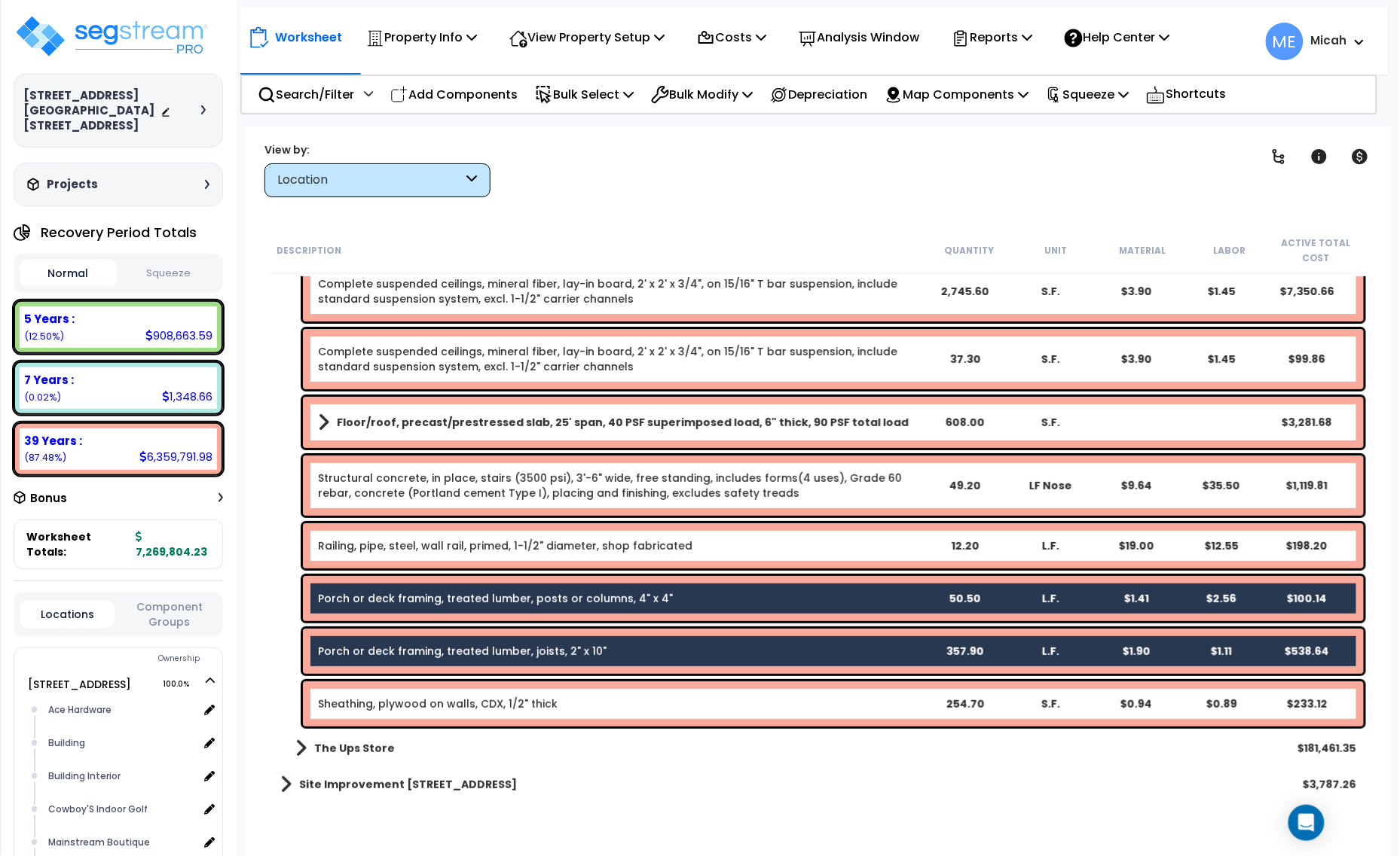
click at [543, 698] on link "Sheathing, plywood on walls, CDX, 1/2" thick" at bounding box center [437, 703] width 240 height 15
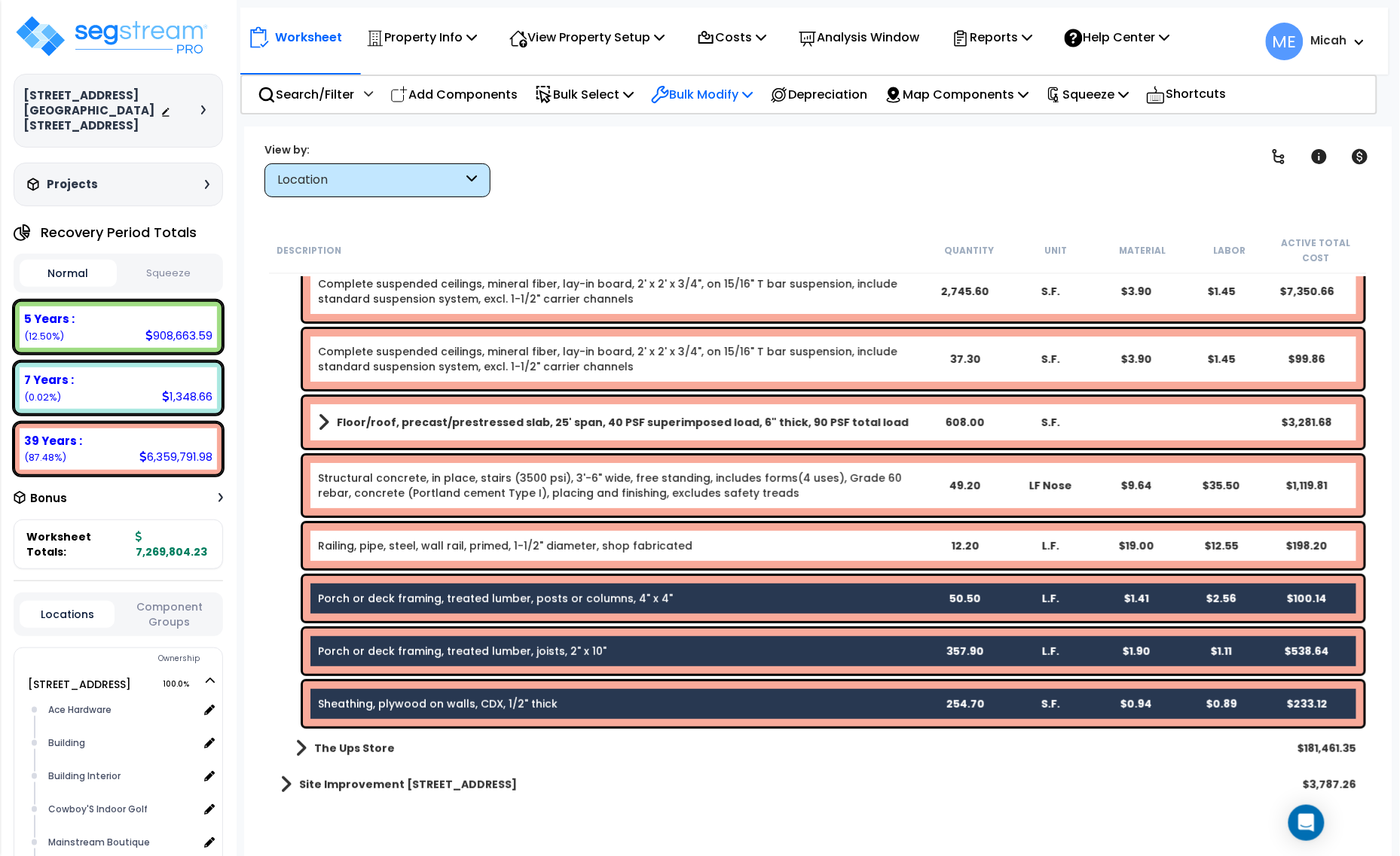
click at [734, 98] on p "Bulk Modify" at bounding box center [701, 94] width 101 height 20
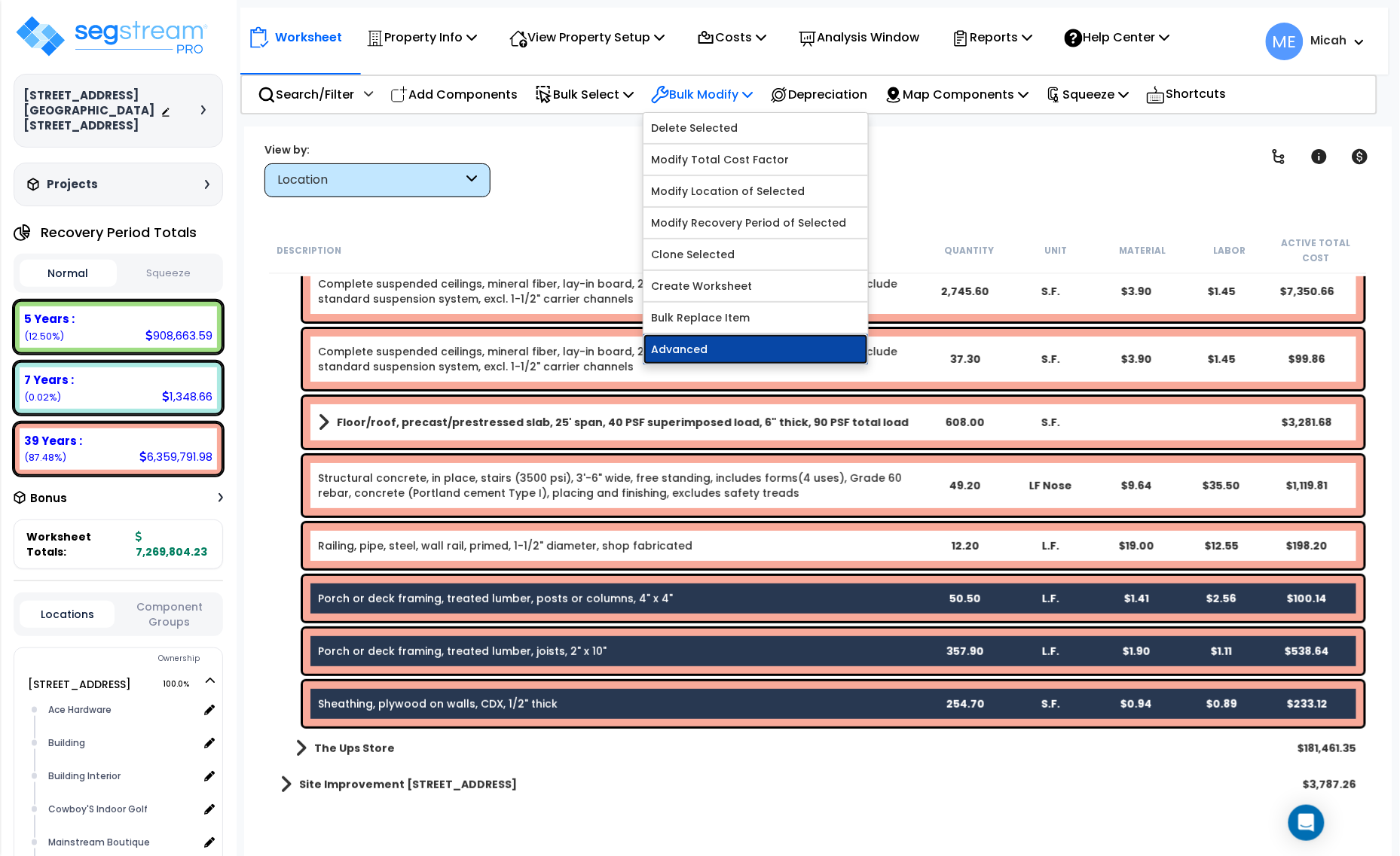
click at [734, 354] on link "Advanced" at bounding box center [755, 349] width 224 height 30
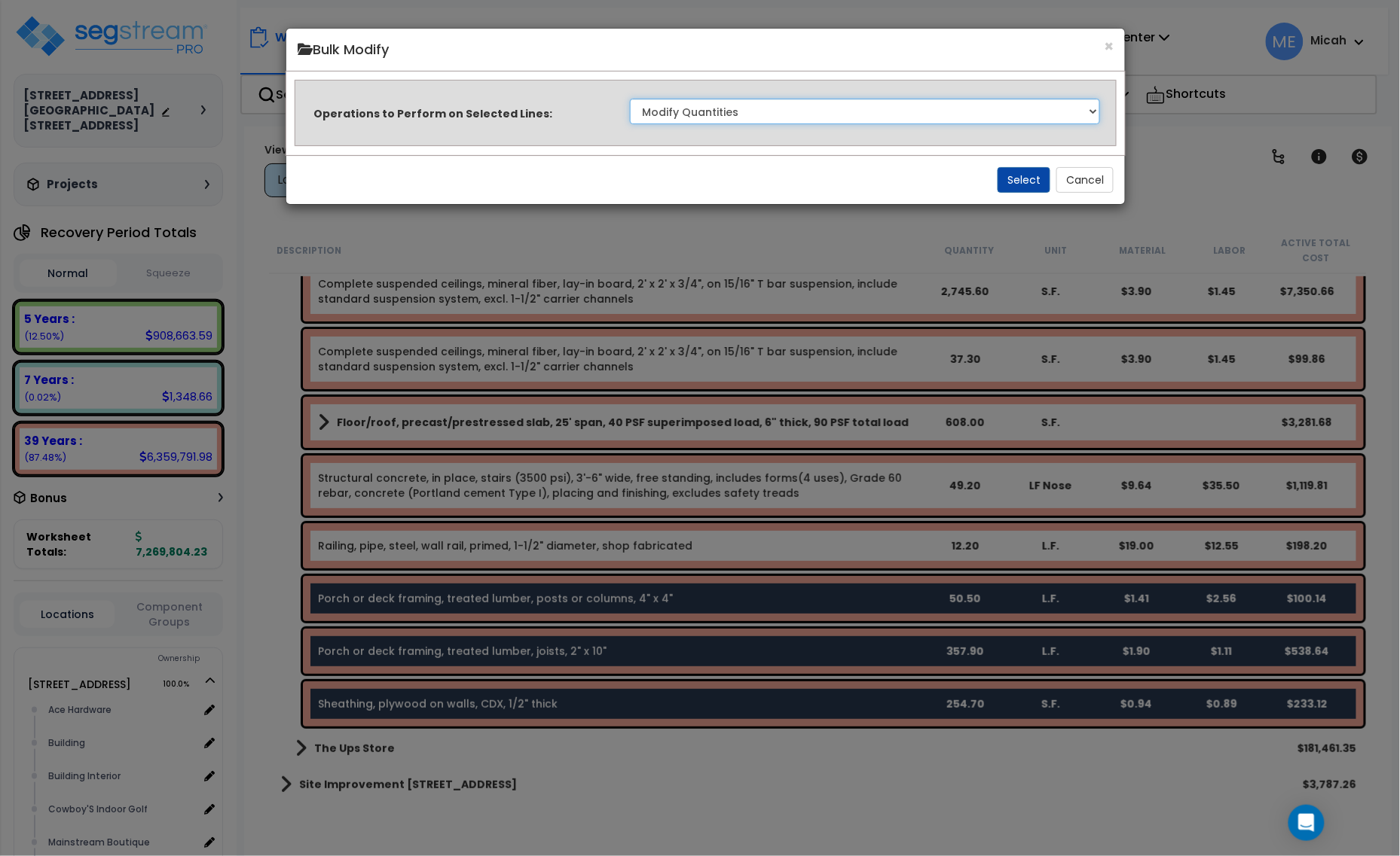
click at [1096, 110] on select "Clone Delete Delete Zero Quantities Modify Component Group Modify Cost Sources …" at bounding box center [865, 111] width 471 height 25
select select "modifyLocation"
click at [630, 98] on select "Clone Delete Delete Zero Quantities Modify Component Group Modify Cost Sources …" at bounding box center [865, 111] width 471 height 25
click at [1013, 175] on button "Select" at bounding box center [1024, 180] width 53 height 25
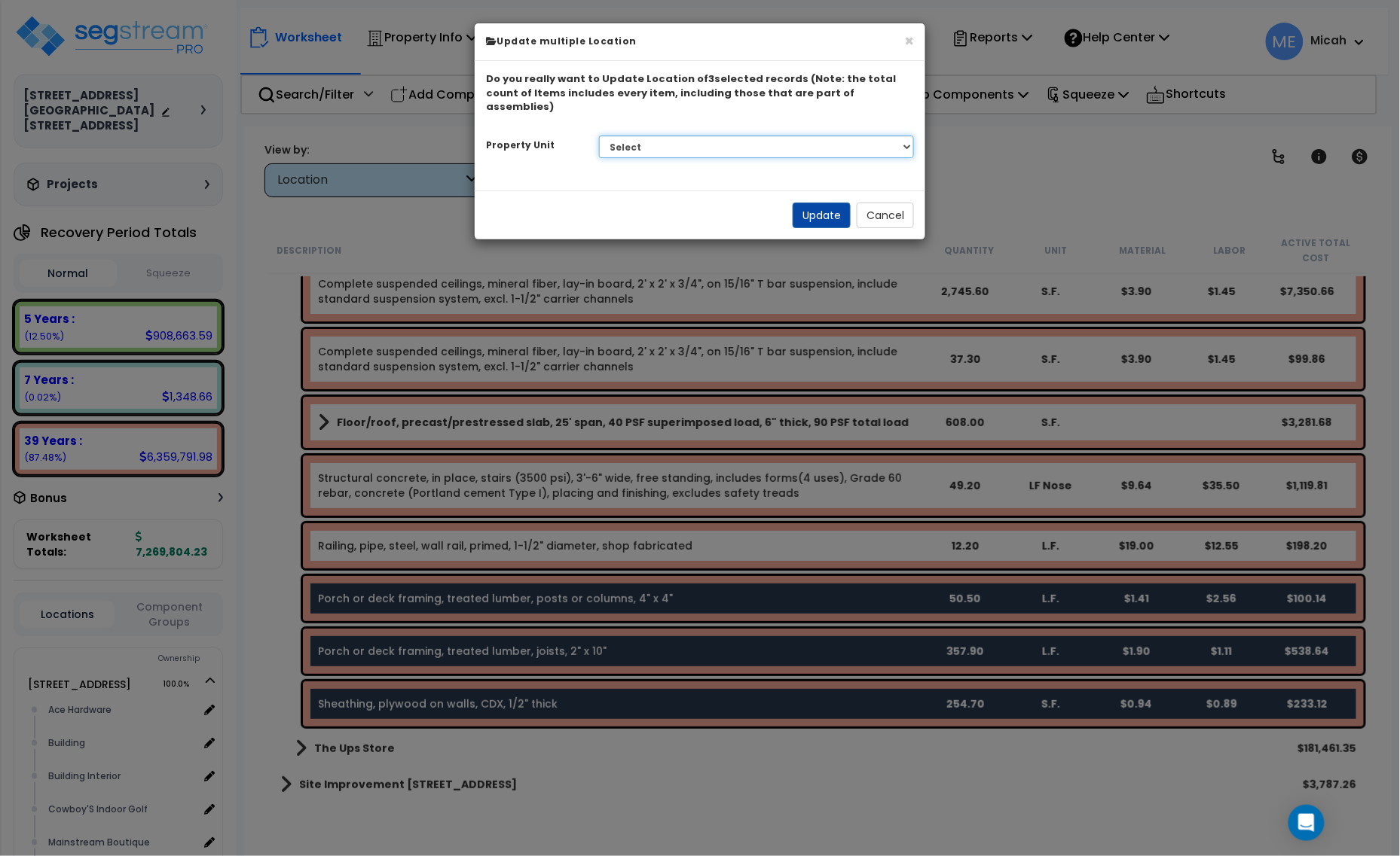
click at [787, 135] on select "Select 1408 9th St E 915 4th Ave E Site Improvement 915 4th Ave E Site Improvem…" at bounding box center [757, 146] width 316 height 22
select select "161428"
click at [599, 135] on select "Select 1408 9th St E 915 4th Ave E Site Improvement 915 4th Ave E Site Improvem…" at bounding box center [757, 146] width 316 height 22
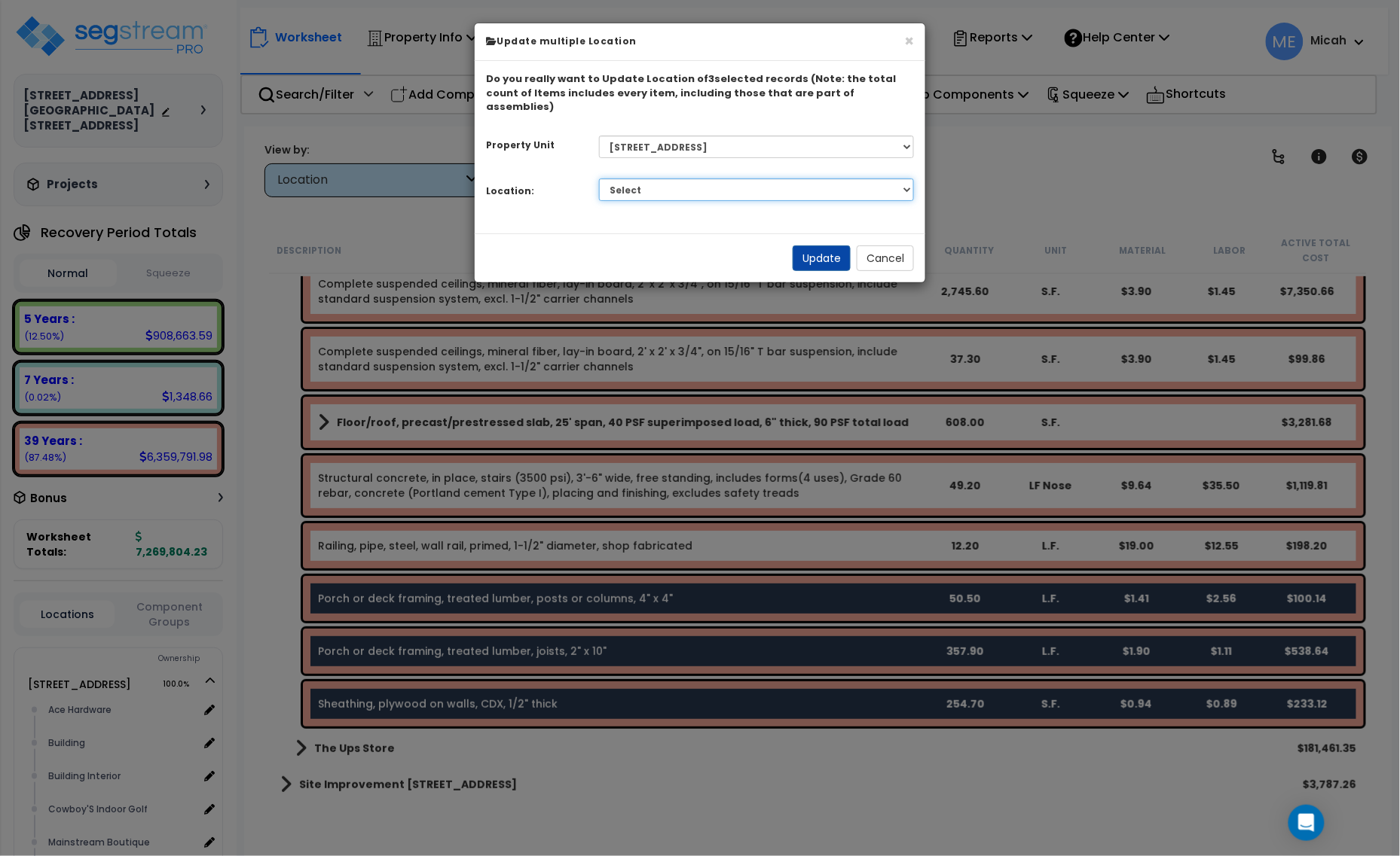
click at [899, 178] on select "Select Alchemy Salon Studio Building Building Interior Building Interior Dick'S…" at bounding box center [757, 189] width 316 height 22
select select "2627"
click at [599, 178] on select "Select Alchemy Salon Studio Building Building Interior Building Interior Dick'S…" at bounding box center [757, 189] width 316 height 22
click at [812, 247] on button "Update" at bounding box center [822, 258] width 58 height 25
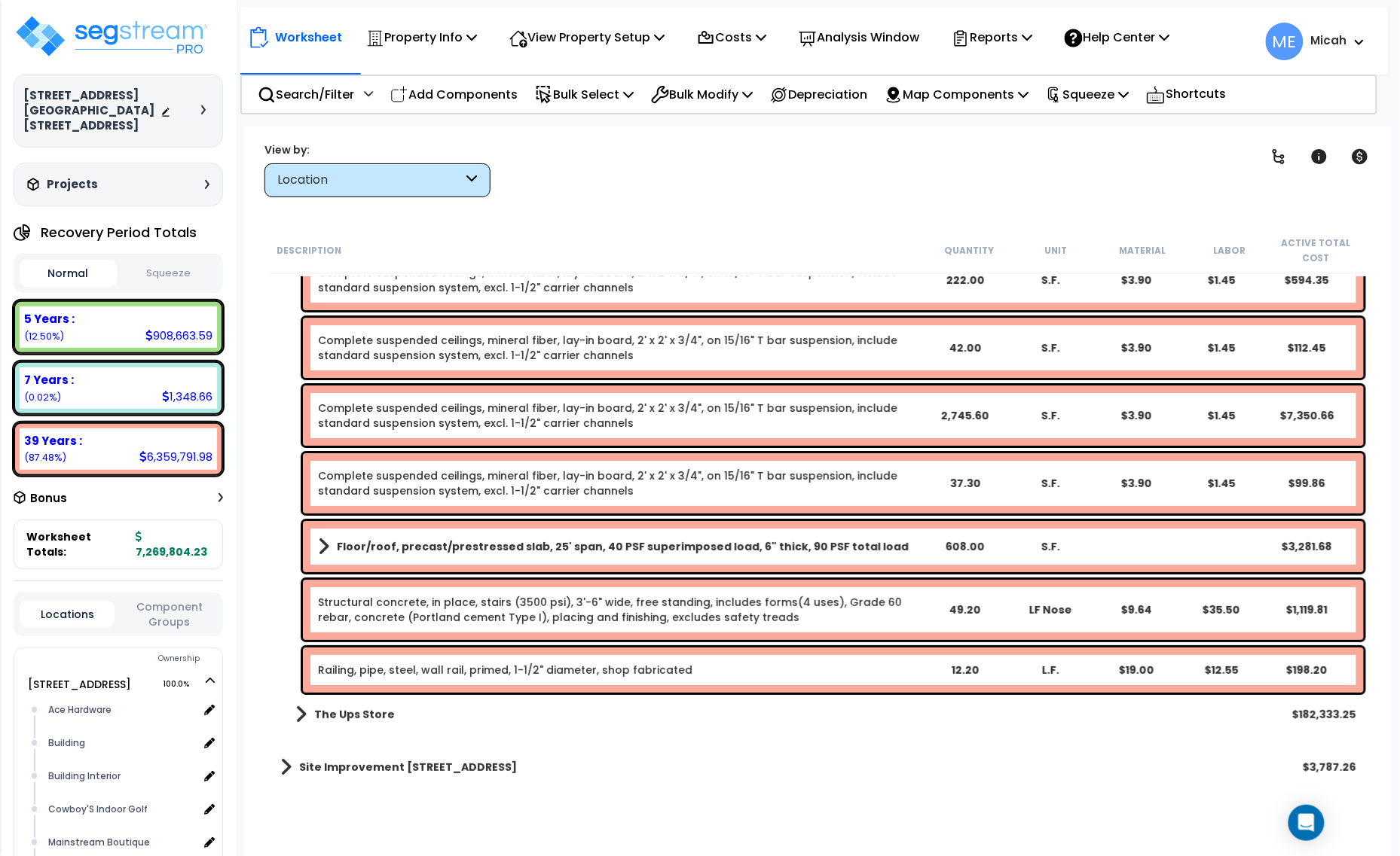
scroll to position [1752, 0]
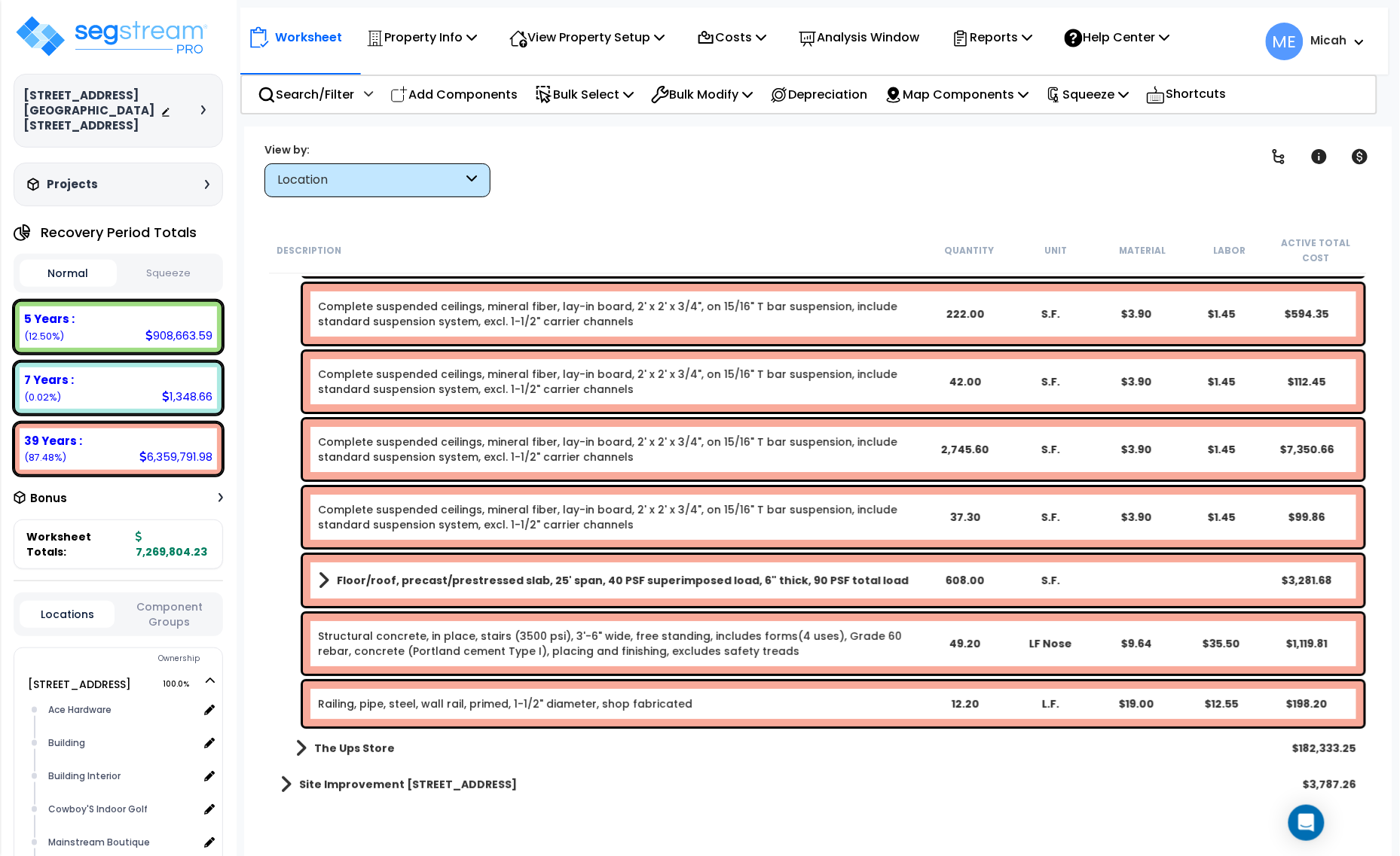
click at [302, 751] on span at bounding box center [301, 749] width 12 height 21
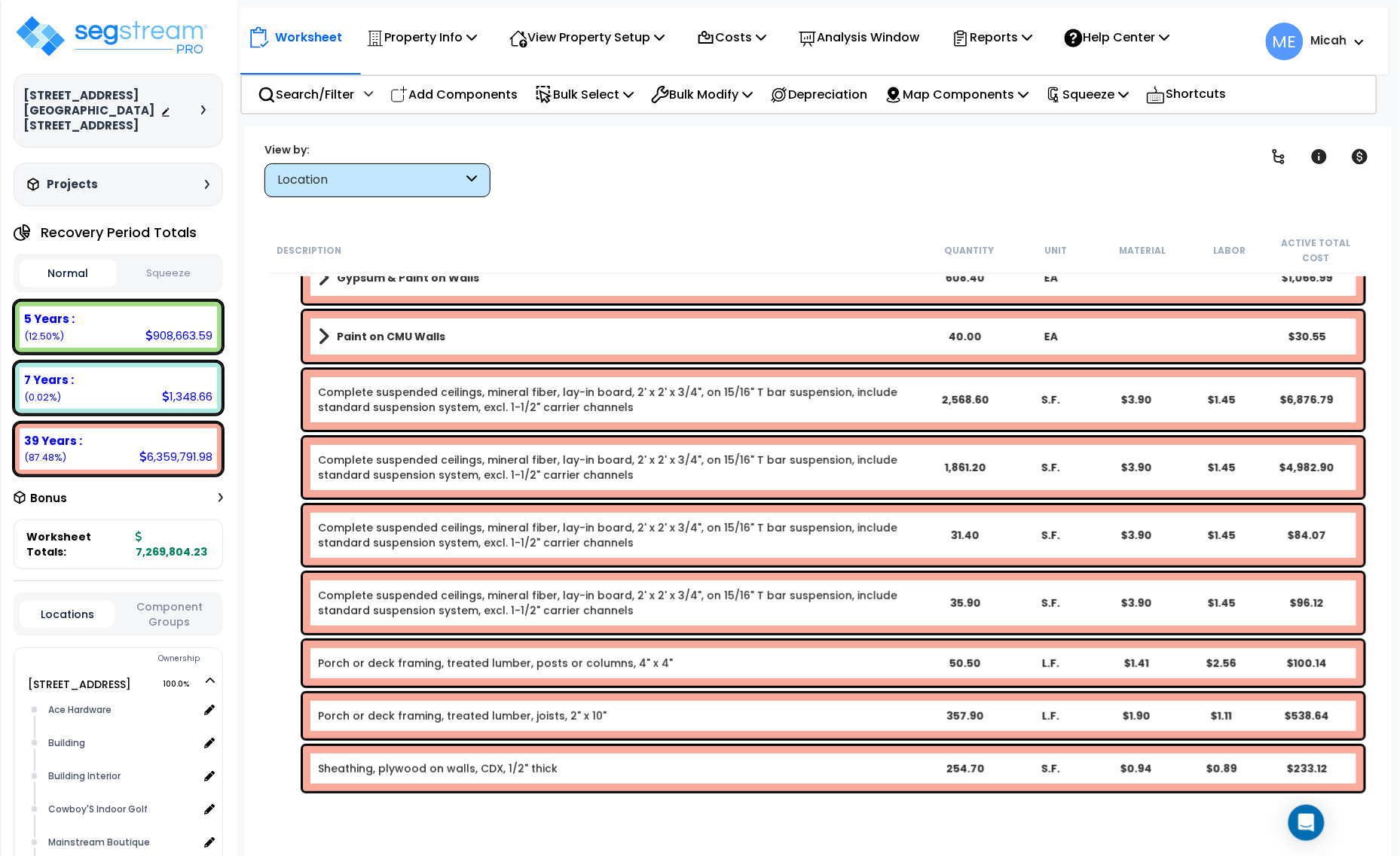
scroll to position [3812, 0]
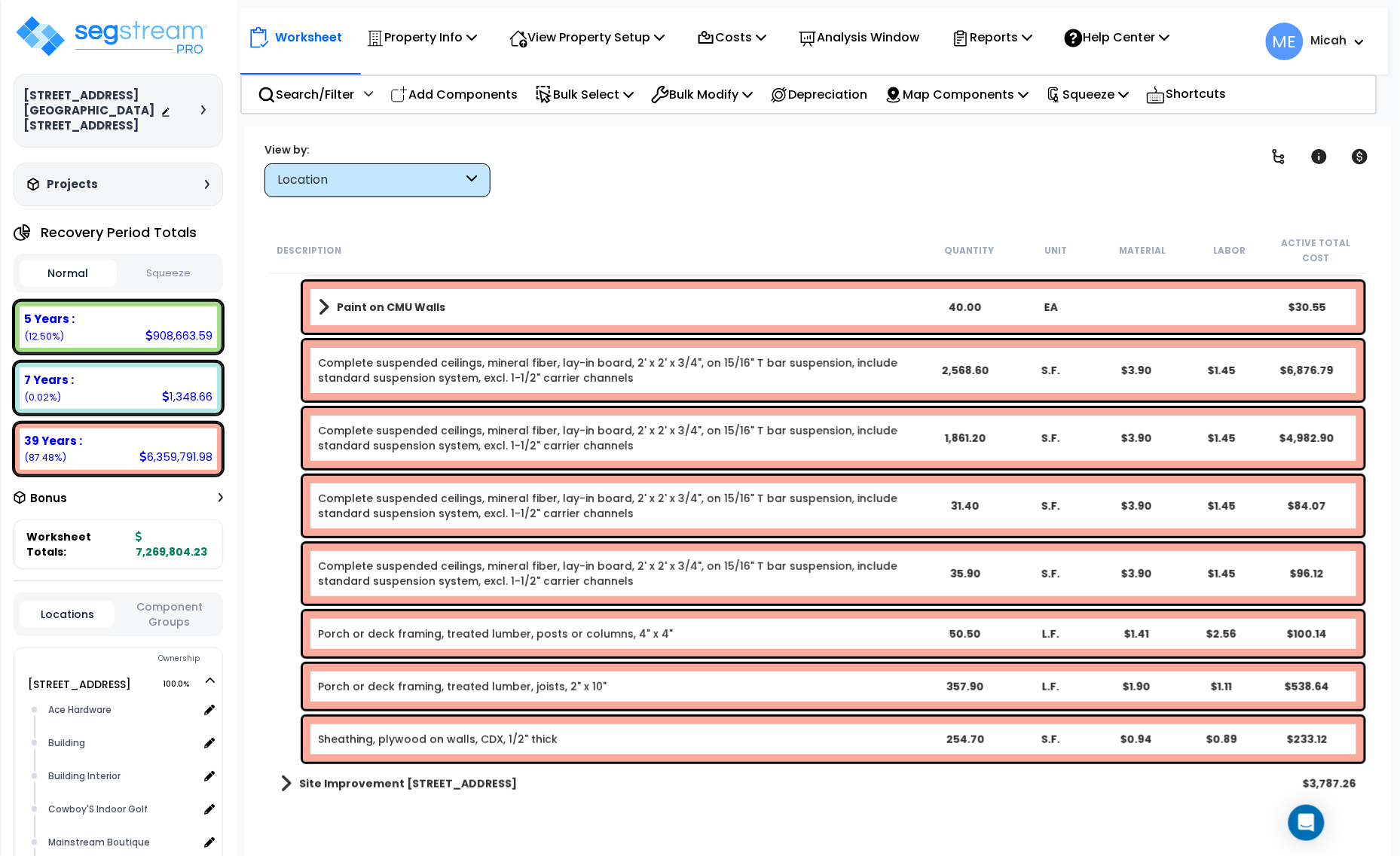
click at [444, 637] on link "Porch or deck framing, treated lumber, posts or columns, 4" x 4"" at bounding box center [495, 633] width 355 height 15
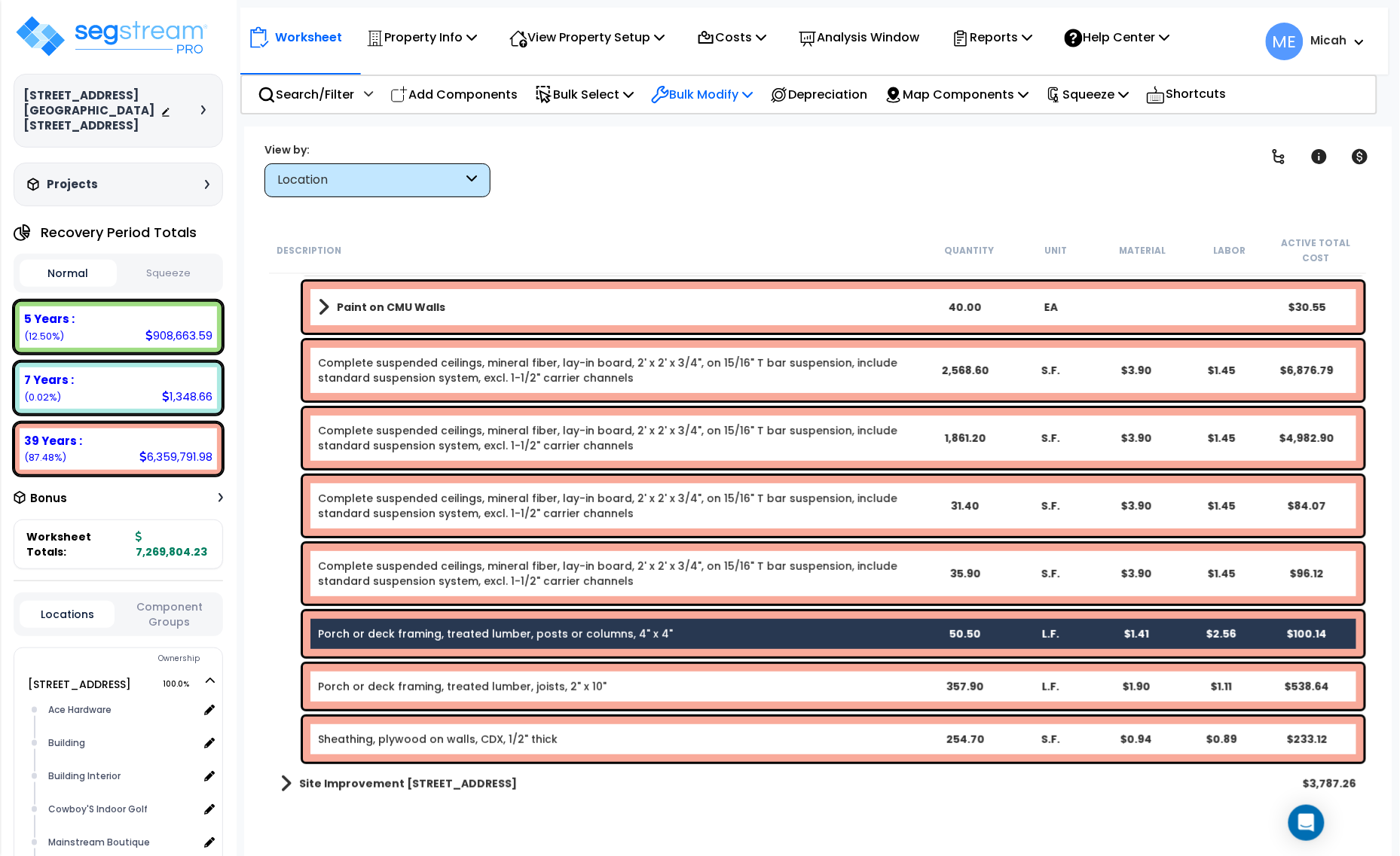
click at [753, 94] on icon at bounding box center [747, 93] width 11 height 12
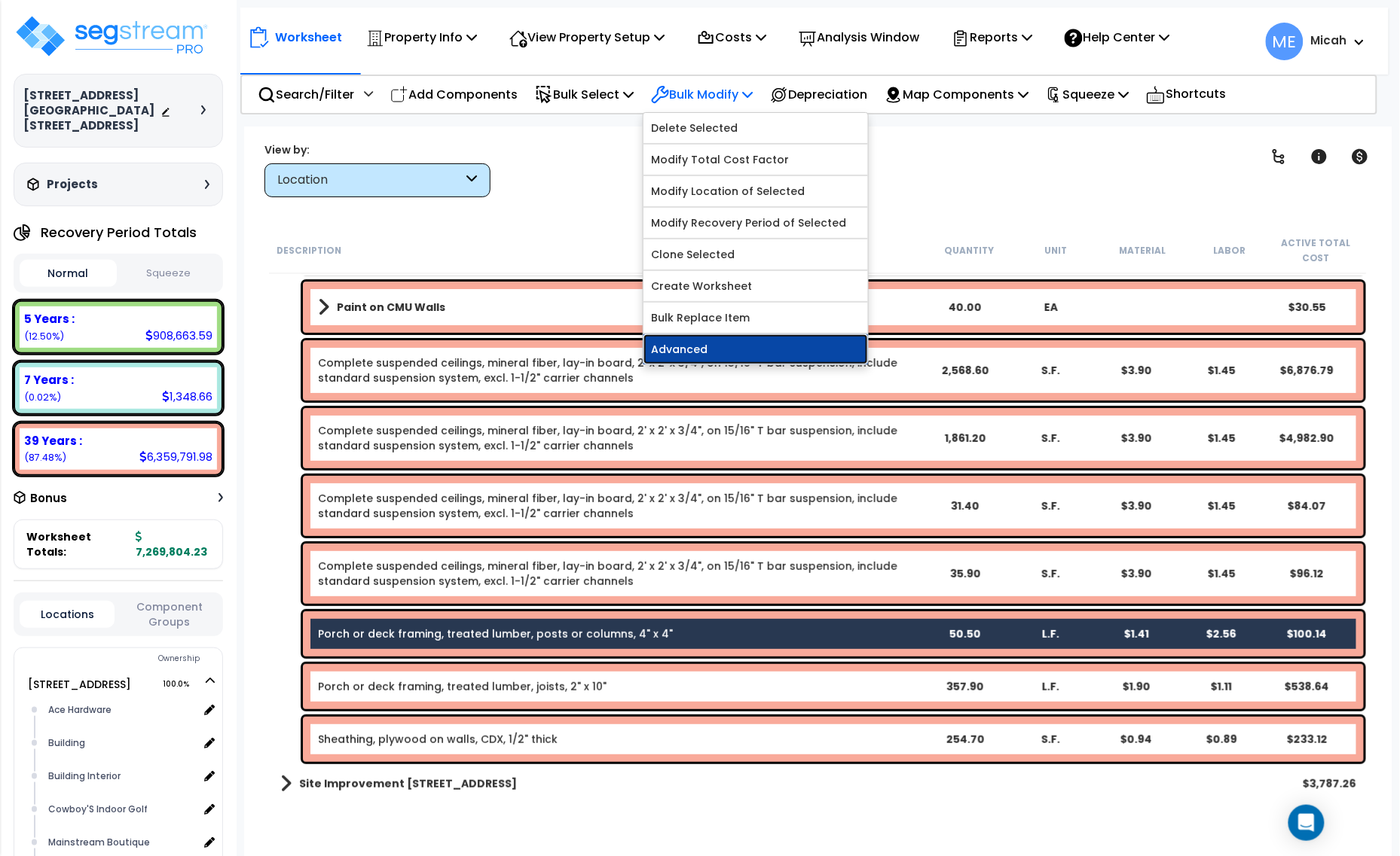
click at [759, 341] on link "Advanced" at bounding box center [755, 349] width 224 height 30
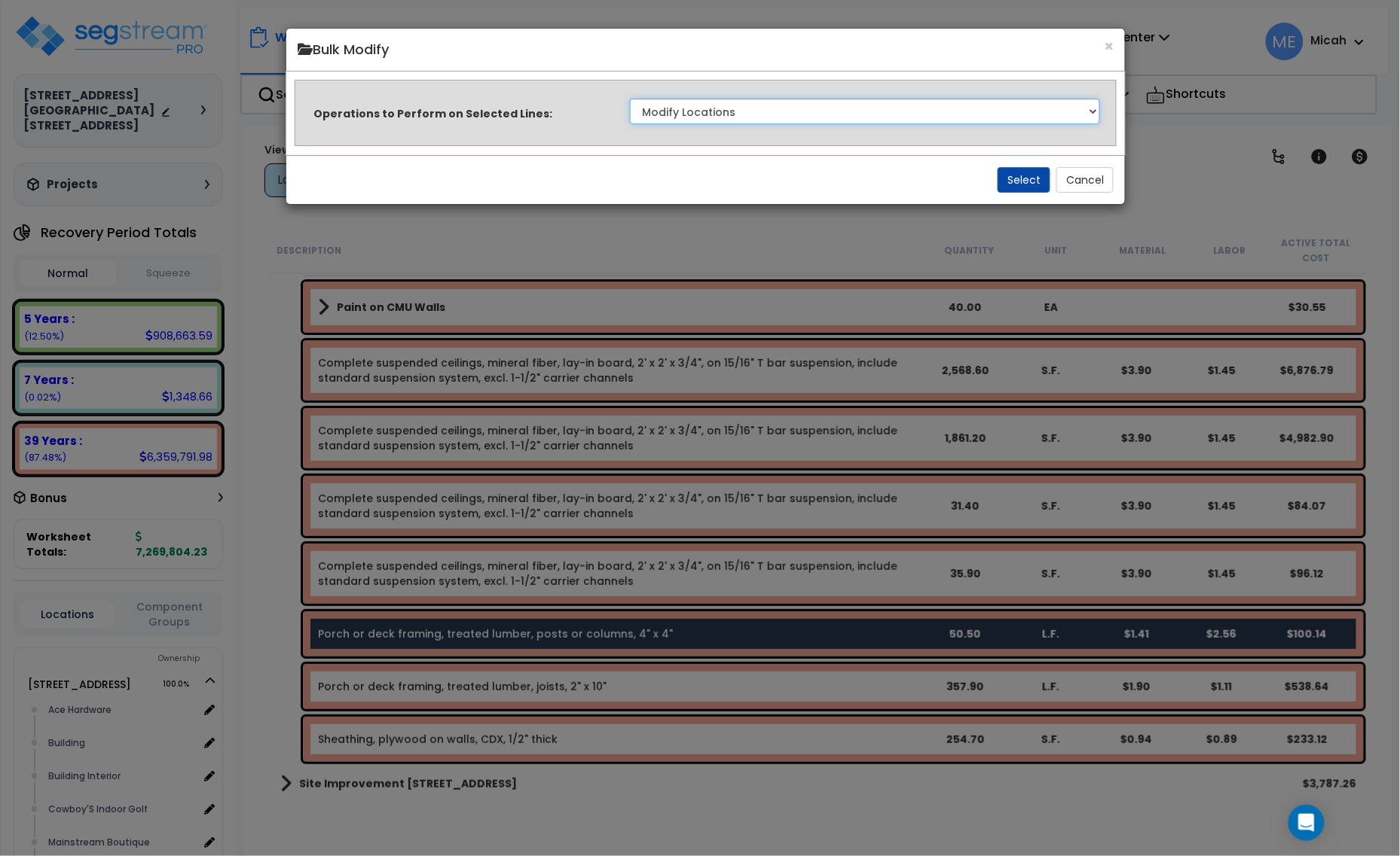
click at [974, 111] on select "Clone Delete Delete Zero Quantities Modify Component Group Modify Cost Sources …" at bounding box center [865, 111] width 471 height 25
select select "updateReplaceKeyword"
click at [630, 98] on select "Clone Delete Delete Zero Quantities Modify Component Group Modify Cost Sources …" at bounding box center [865, 111] width 471 height 25
click at [1027, 162] on div "Select Cancel" at bounding box center [705, 179] width 839 height 49
click at [1019, 181] on button "Select" at bounding box center [1024, 180] width 53 height 25
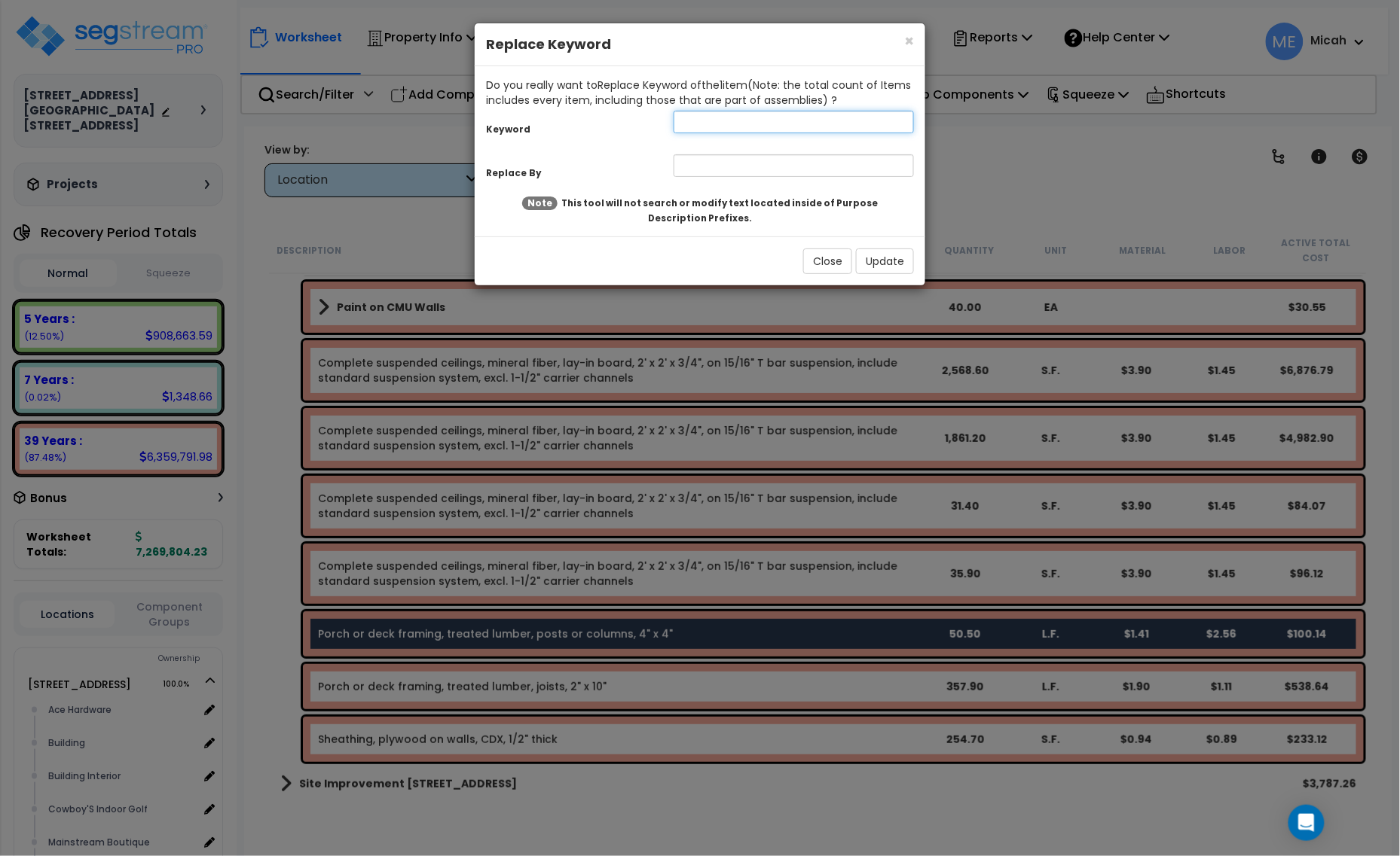
click at [713, 123] on input "text" at bounding box center [793, 122] width 241 height 22
type input "Porch or deck"
click at [722, 162] on input "text" at bounding box center [793, 166] width 241 height 22
type input "Platform"
click at [878, 265] on button "Update" at bounding box center [886, 261] width 58 height 25
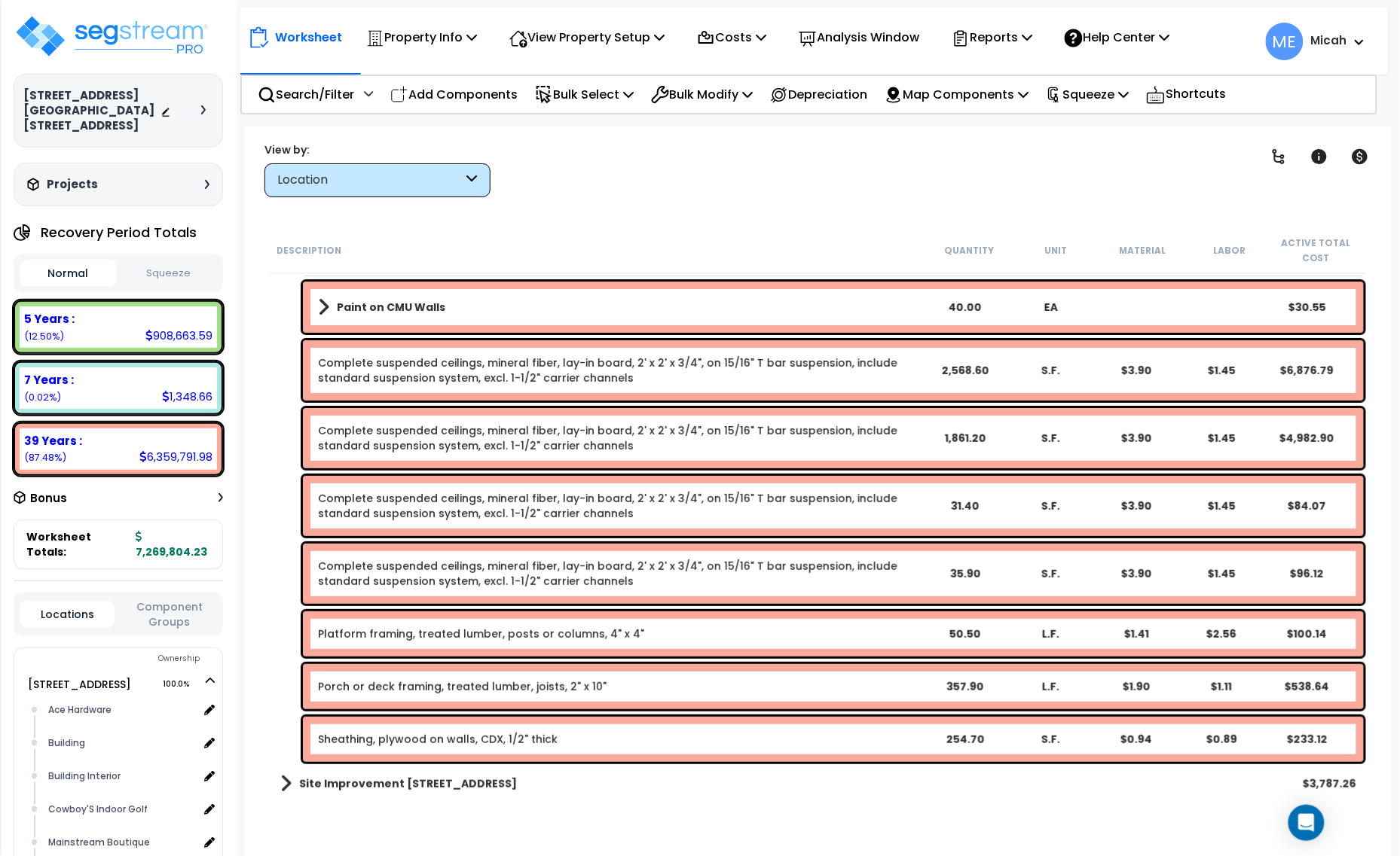
click at [404, 687] on link "Porch or deck framing, treated lumber, joists, 2" x 10"" at bounding box center [462, 687] width 288 height 15
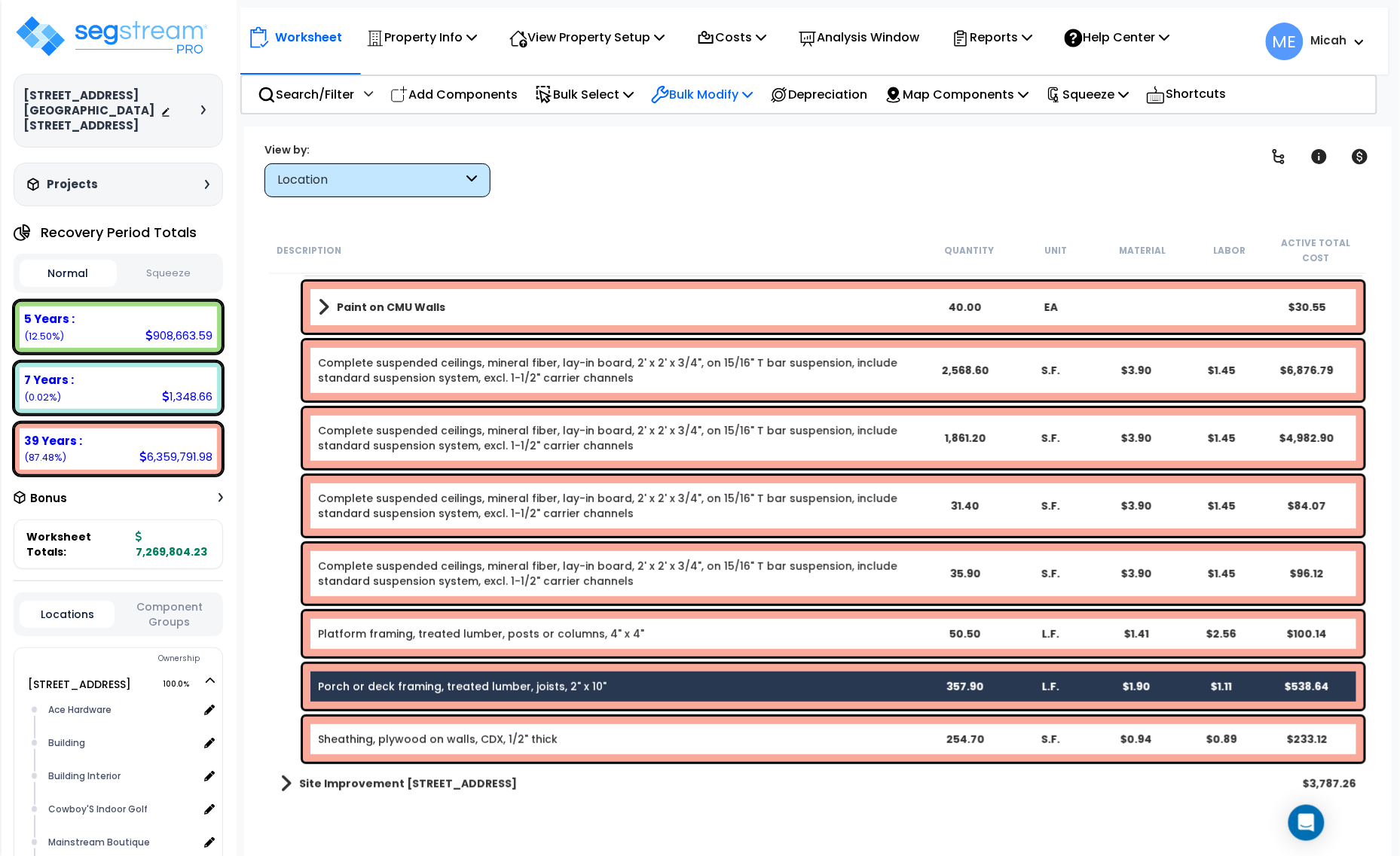
click at [721, 93] on p "Bulk Modify" at bounding box center [701, 94] width 101 height 20
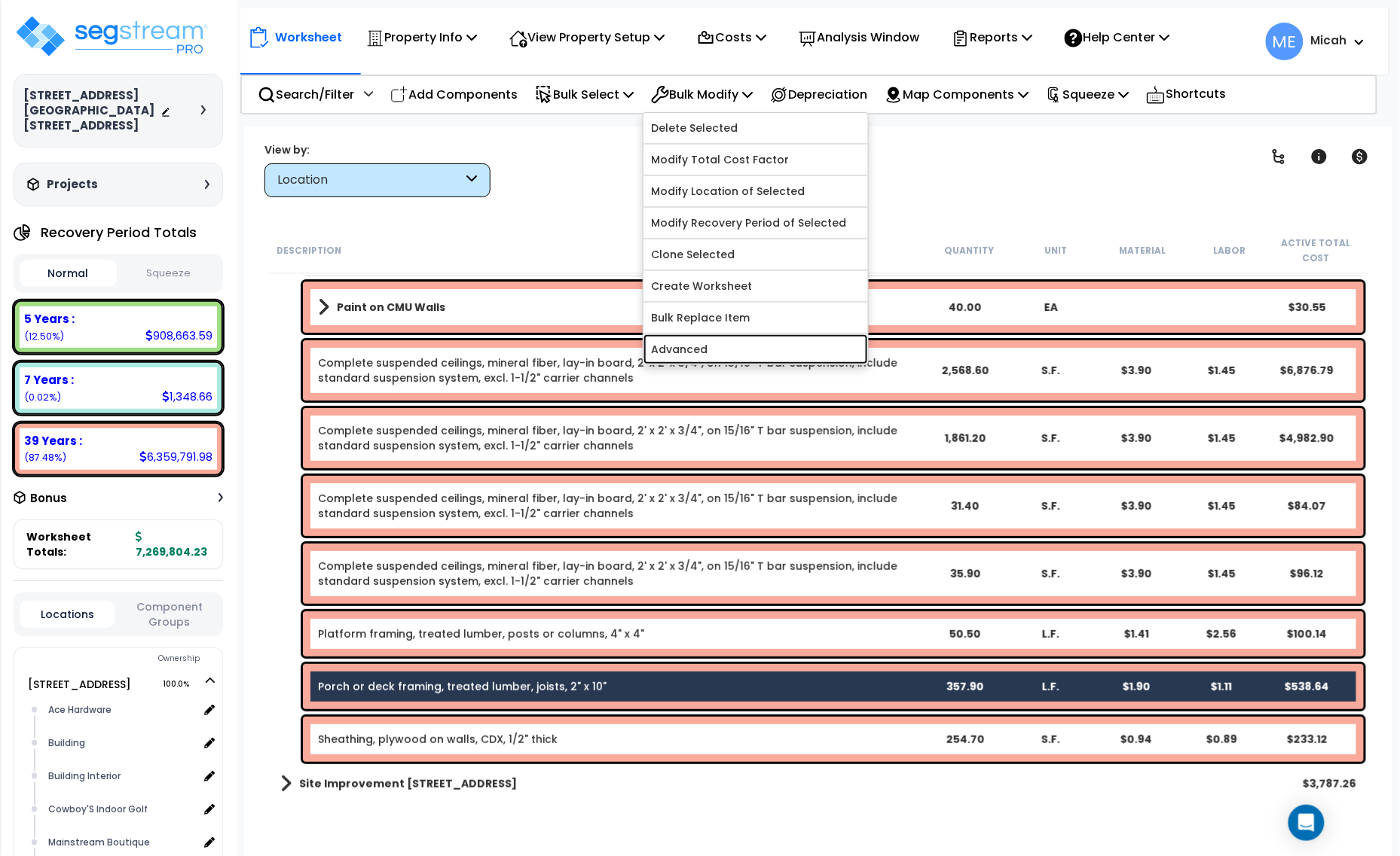
click at [731, 354] on link "Advanced" at bounding box center [755, 349] width 224 height 30
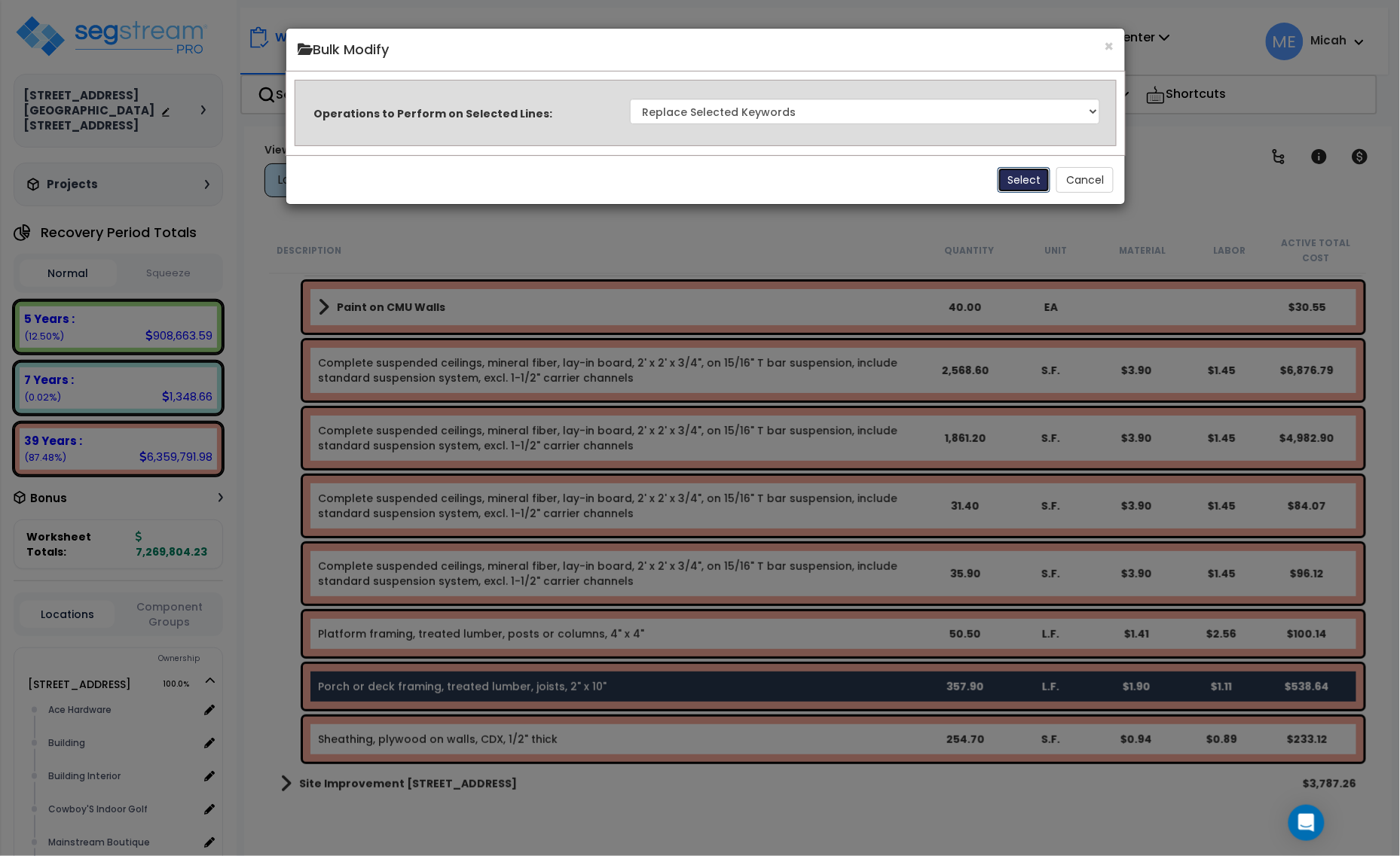
click at [1021, 182] on button "Select" at bounding box center [1024, 180] width 53 height 25
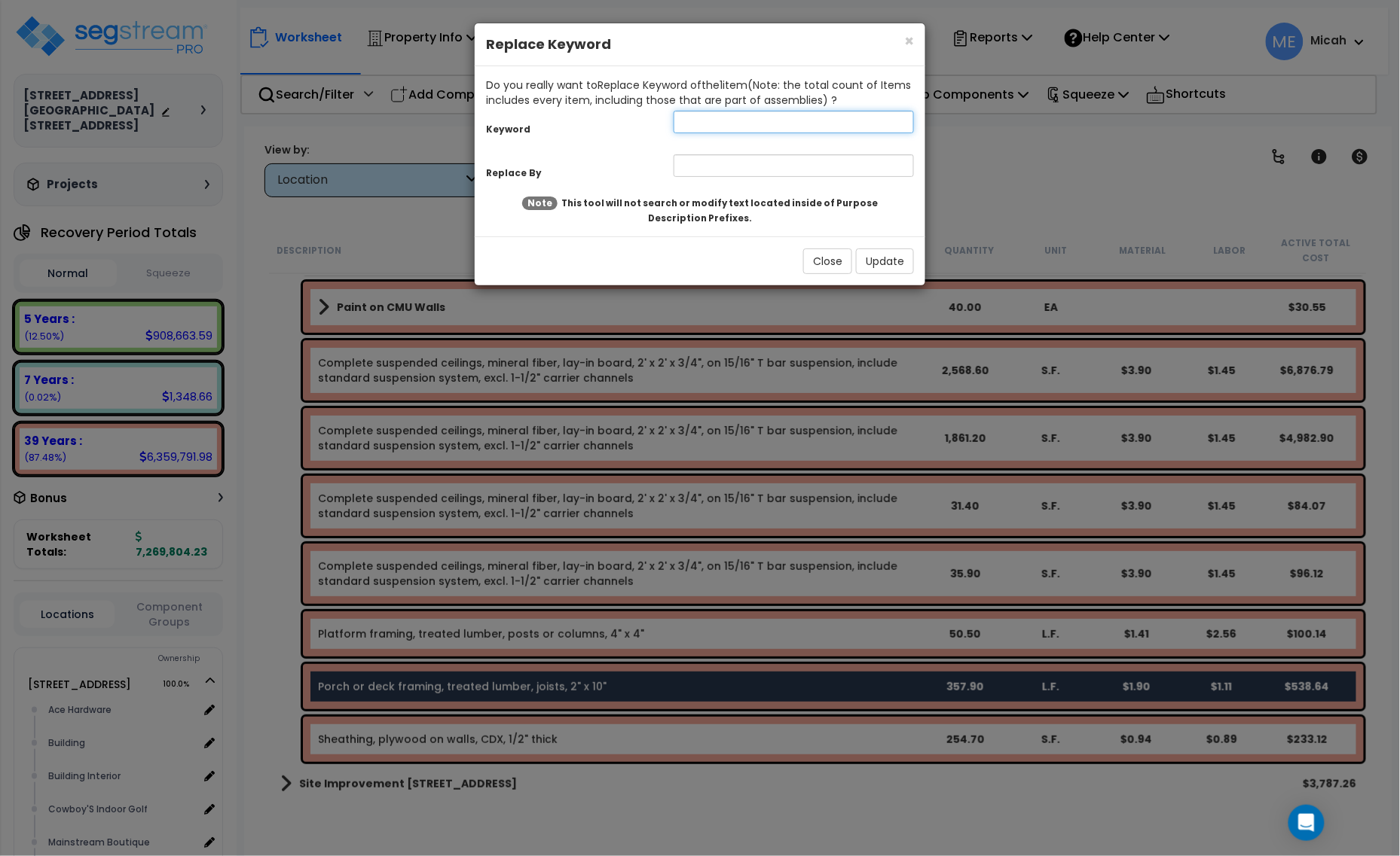
click at [746, 118] on input "text" at bounding box center [793, 122] width 241 height 22
type input "porch or deck"
click at [731, 157] on input "text" at bounding box center [793, 166] width 241 height 22
type input "Platform"
click at [897, 260] on button "Update" at bounding box center [886, 261] width 58 height 25
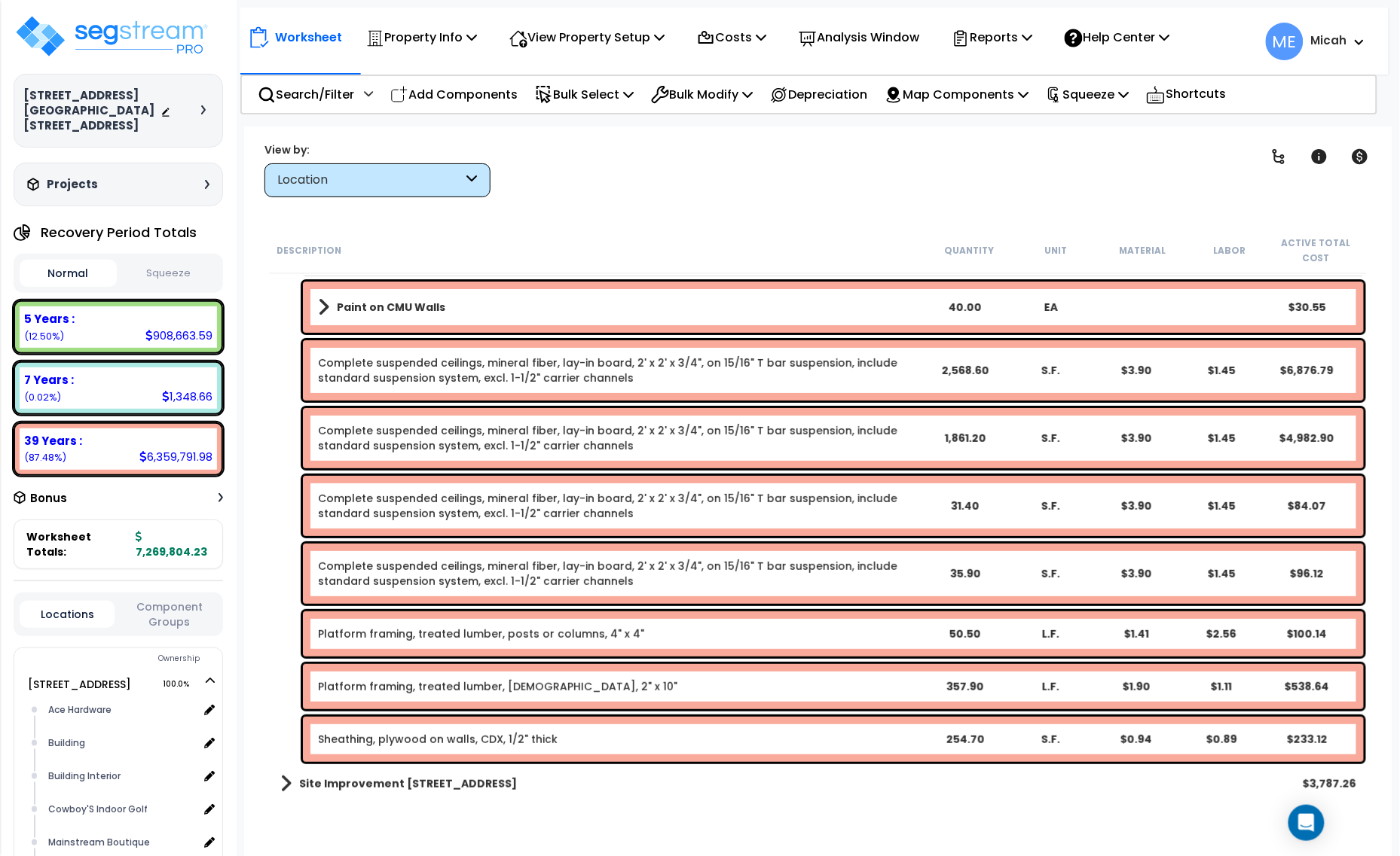
click at [371, 736] on link "Sheathing, plywood on walls, CDX, 1/2" thick" at bounding box center [437, 739] width 240 height 15
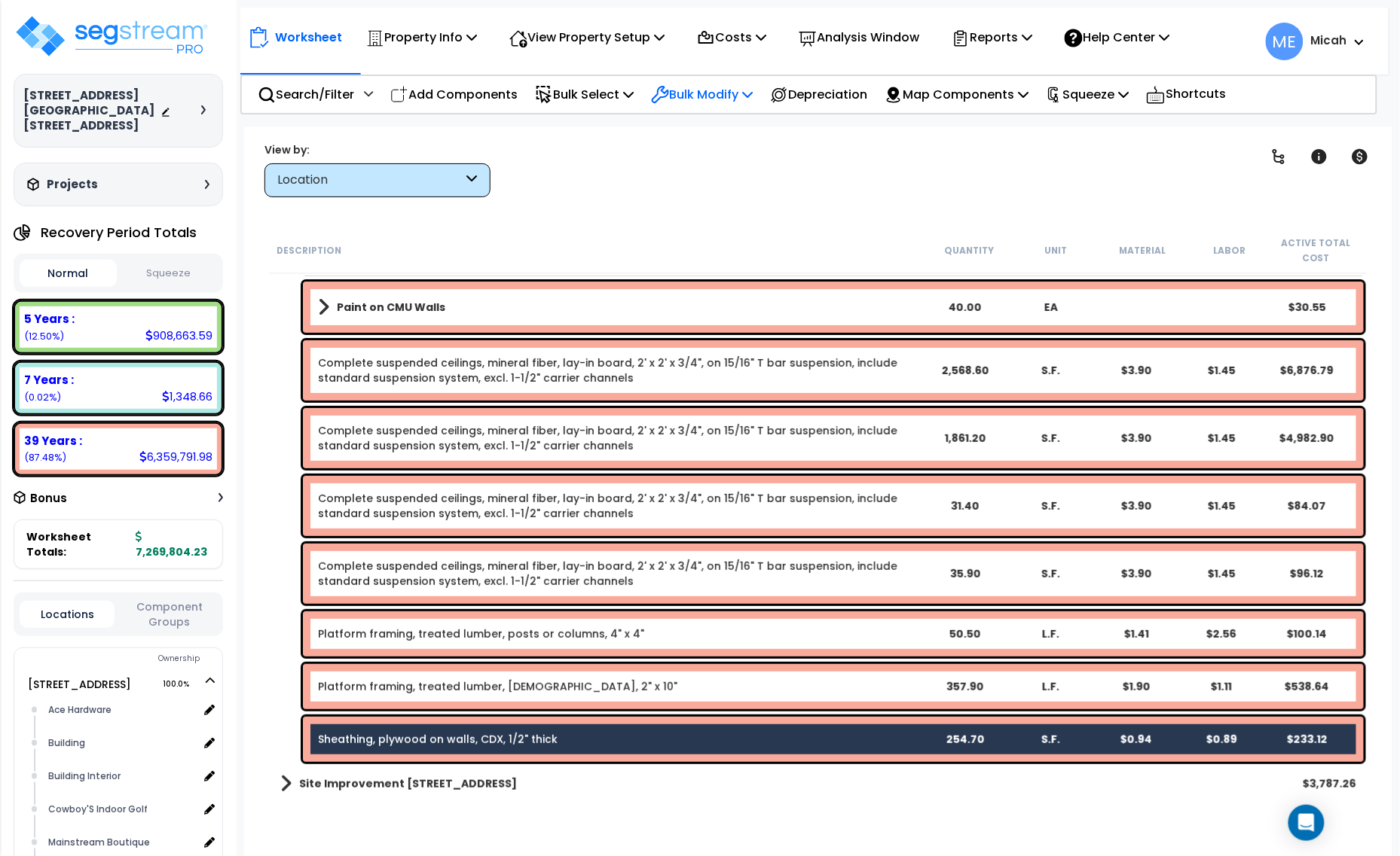
click at [743, 92] on p "Bulk Modify" at bounding box center [701, 94] width 101 height 20
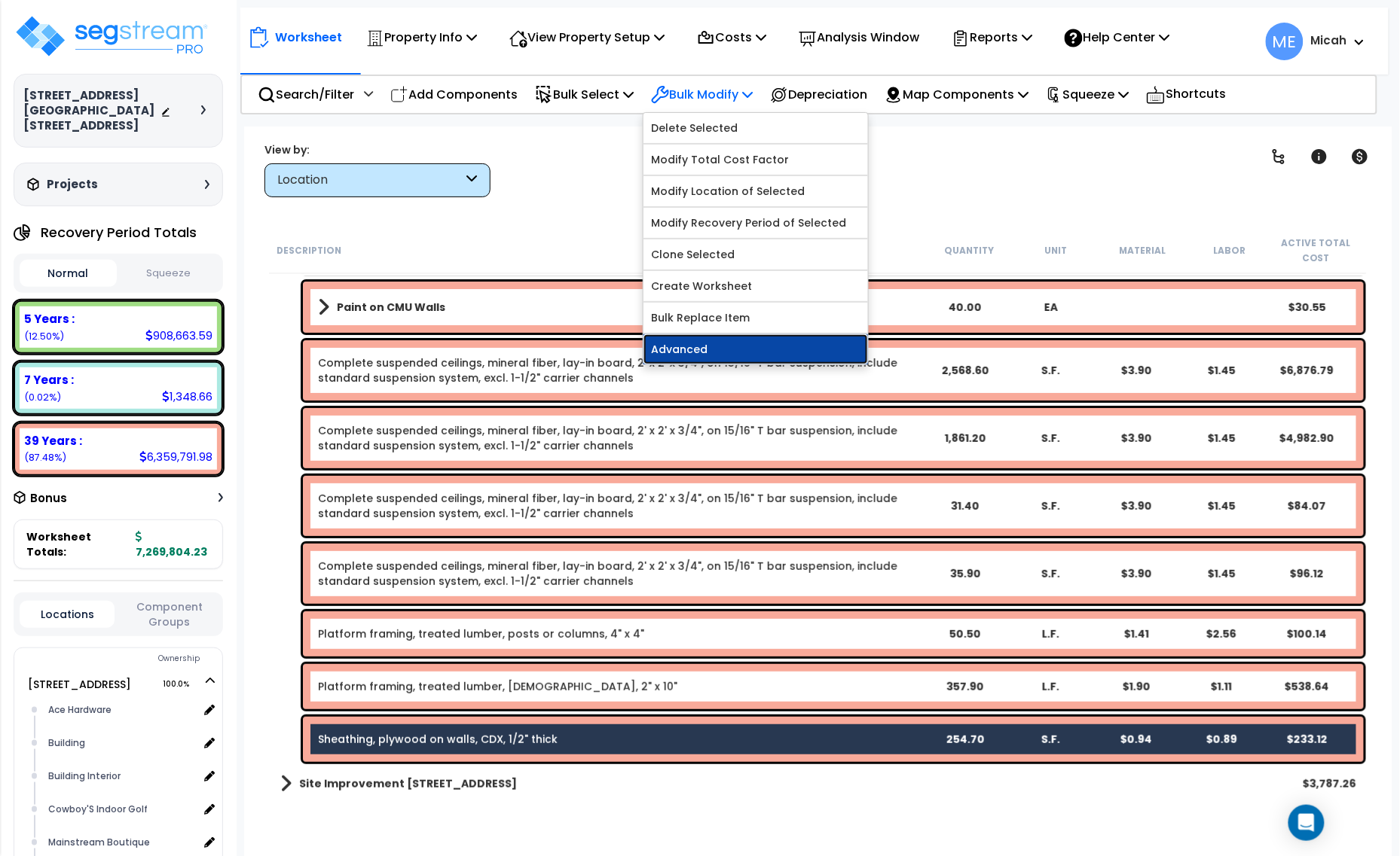
click at [760, 352] on link "Advanced" at bounding box center [755, 349] width 224 height 30
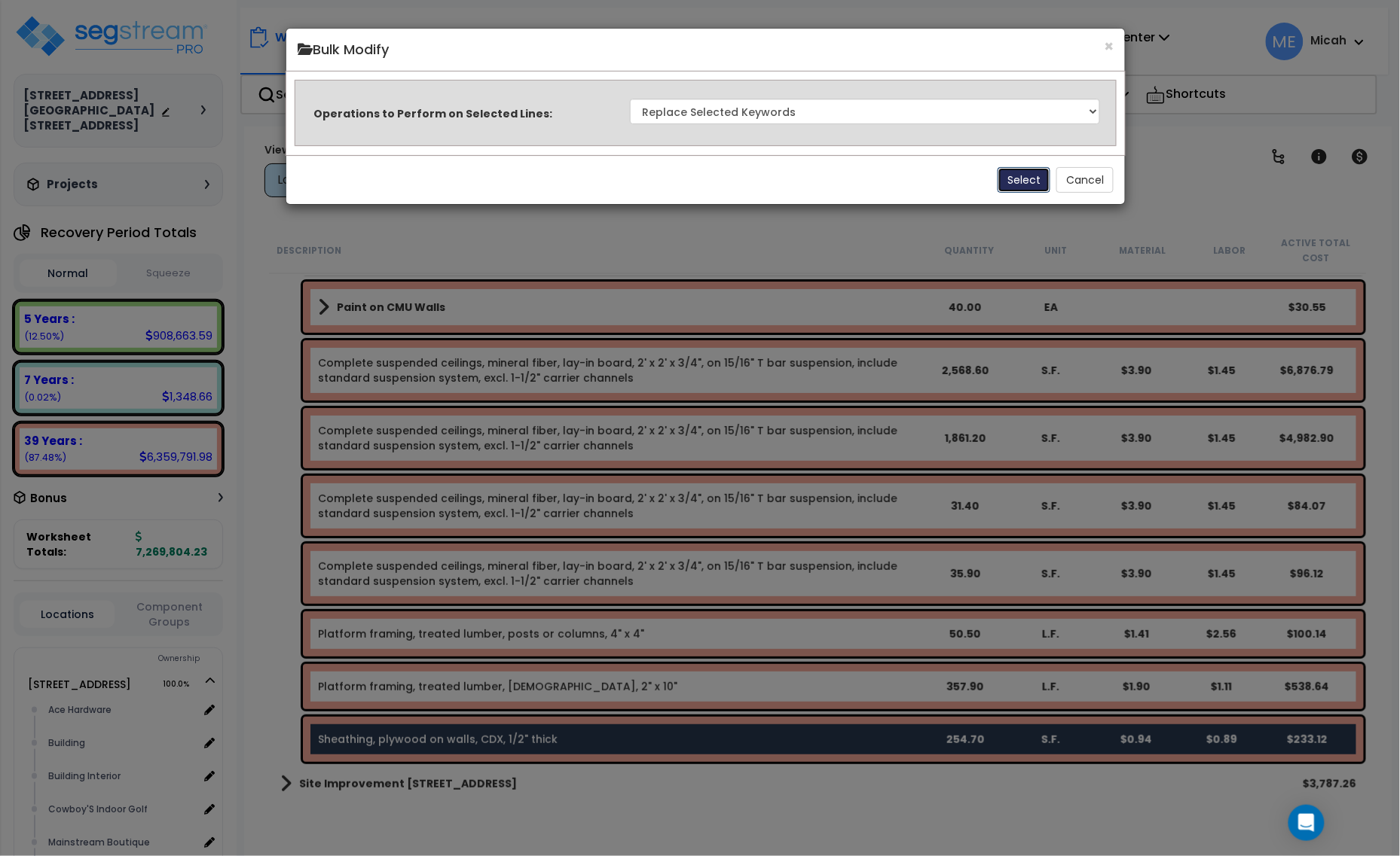
click at [1015, 174] on button "Select" at bounding box center [1024, 180] width 53 height 25
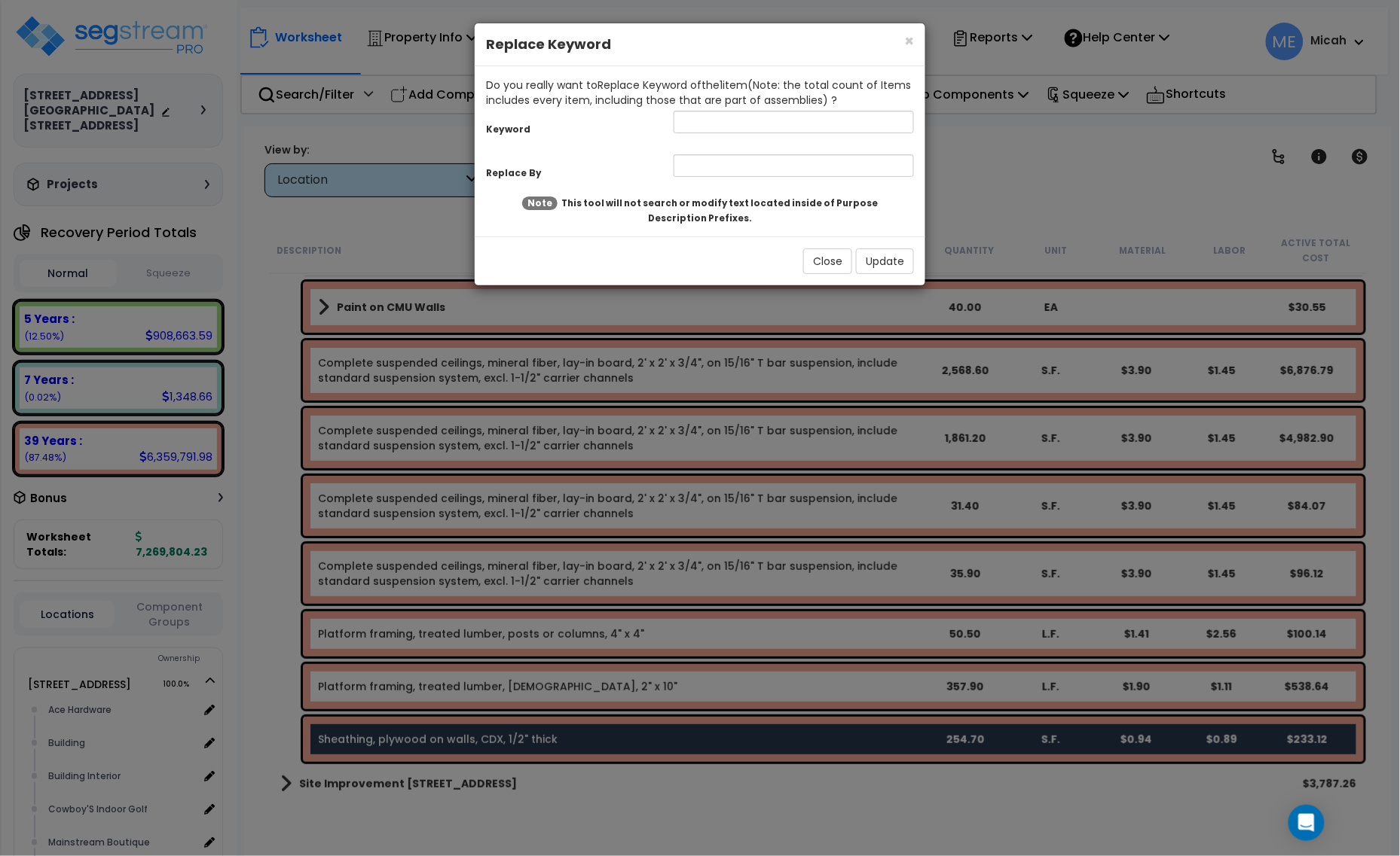
click at [688, 135] on div "Keyword" at bounding box center [700, 124] width 450 height 32
click at [692, 125] on input "text" at bounding box center [793, 122] width 241 height 22
type input "sheathing"
click at [721, 166] on input "text" at bounding box center [793, 166] width 241 height 22
type input "l"
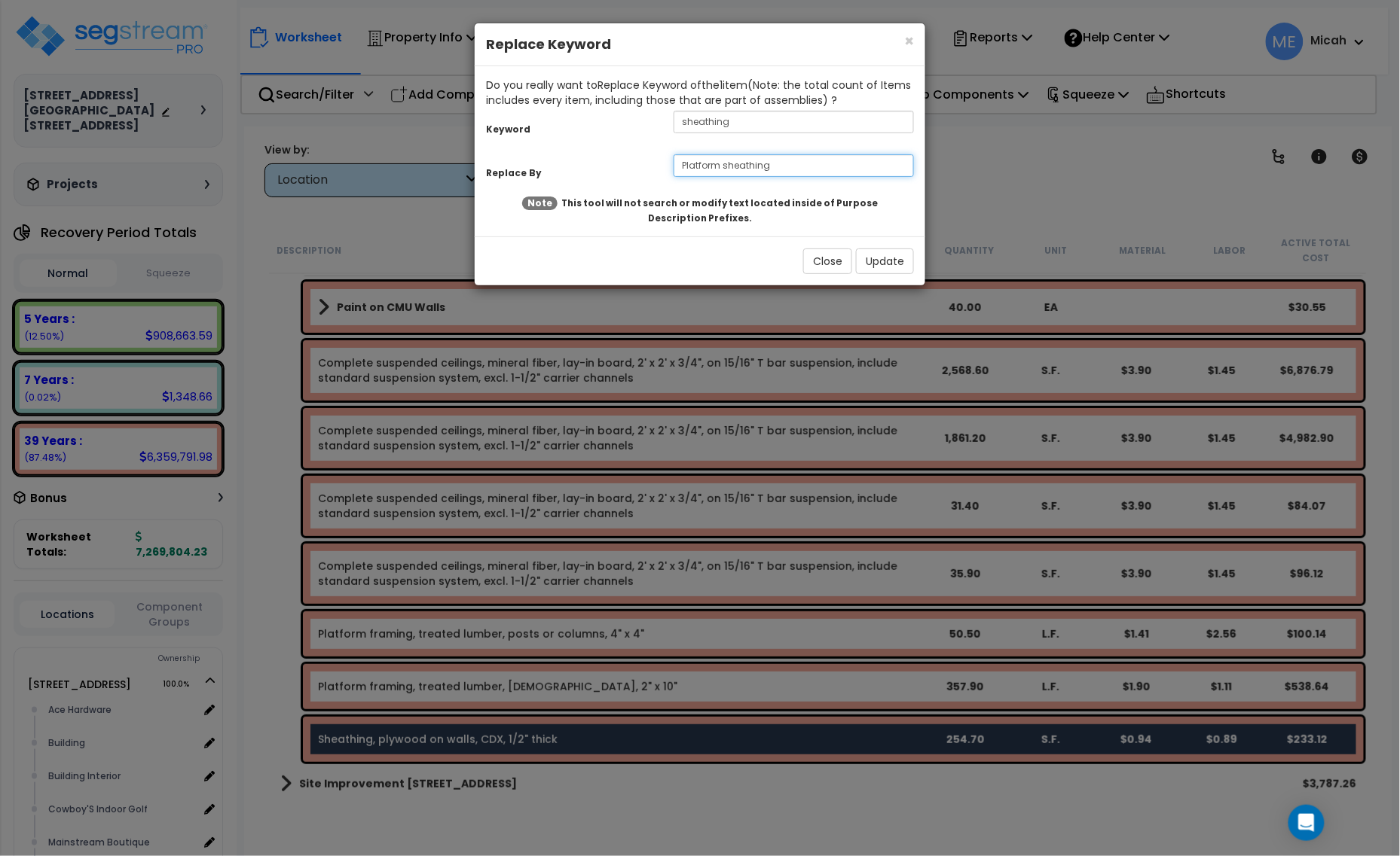
type input "Platform sheathing"
click at [873, 269] on button "Update" at bounding box center [886, 261] width 58 height 25
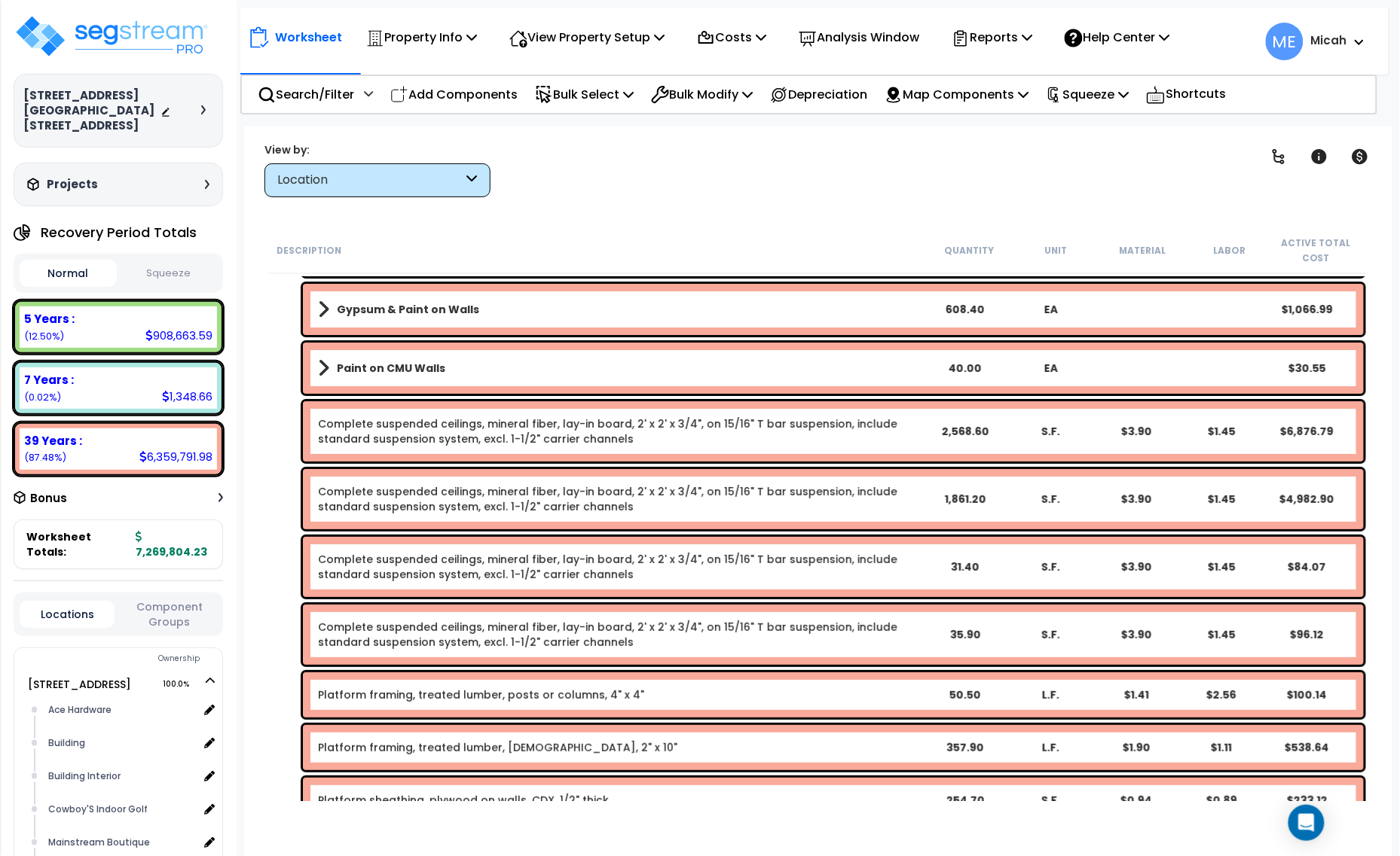
scroll to position [3718, 0]
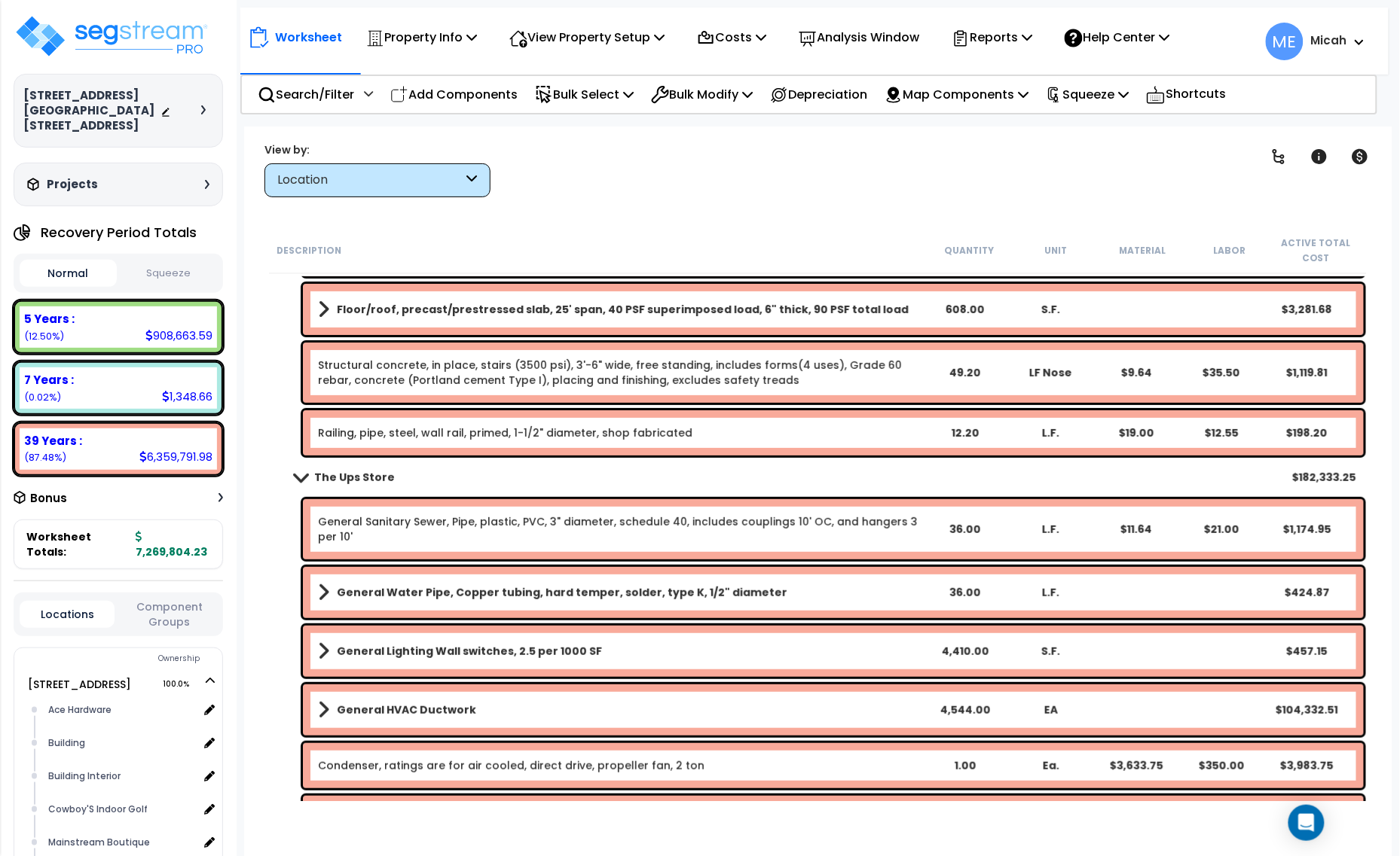
click at [297, 478] on span at bounding box center [301, 477] width 21 height 12
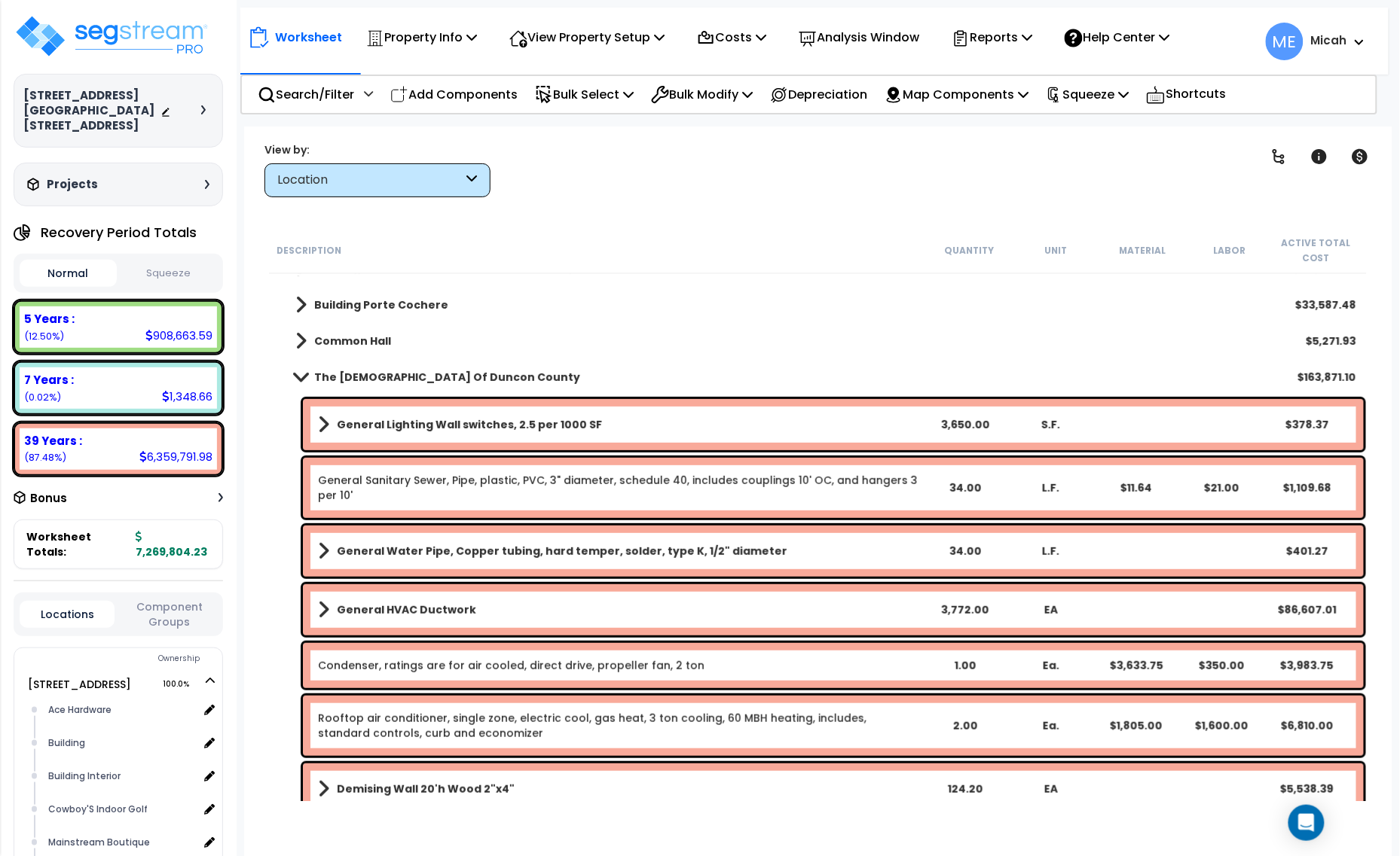
scroll to position [0, 0]
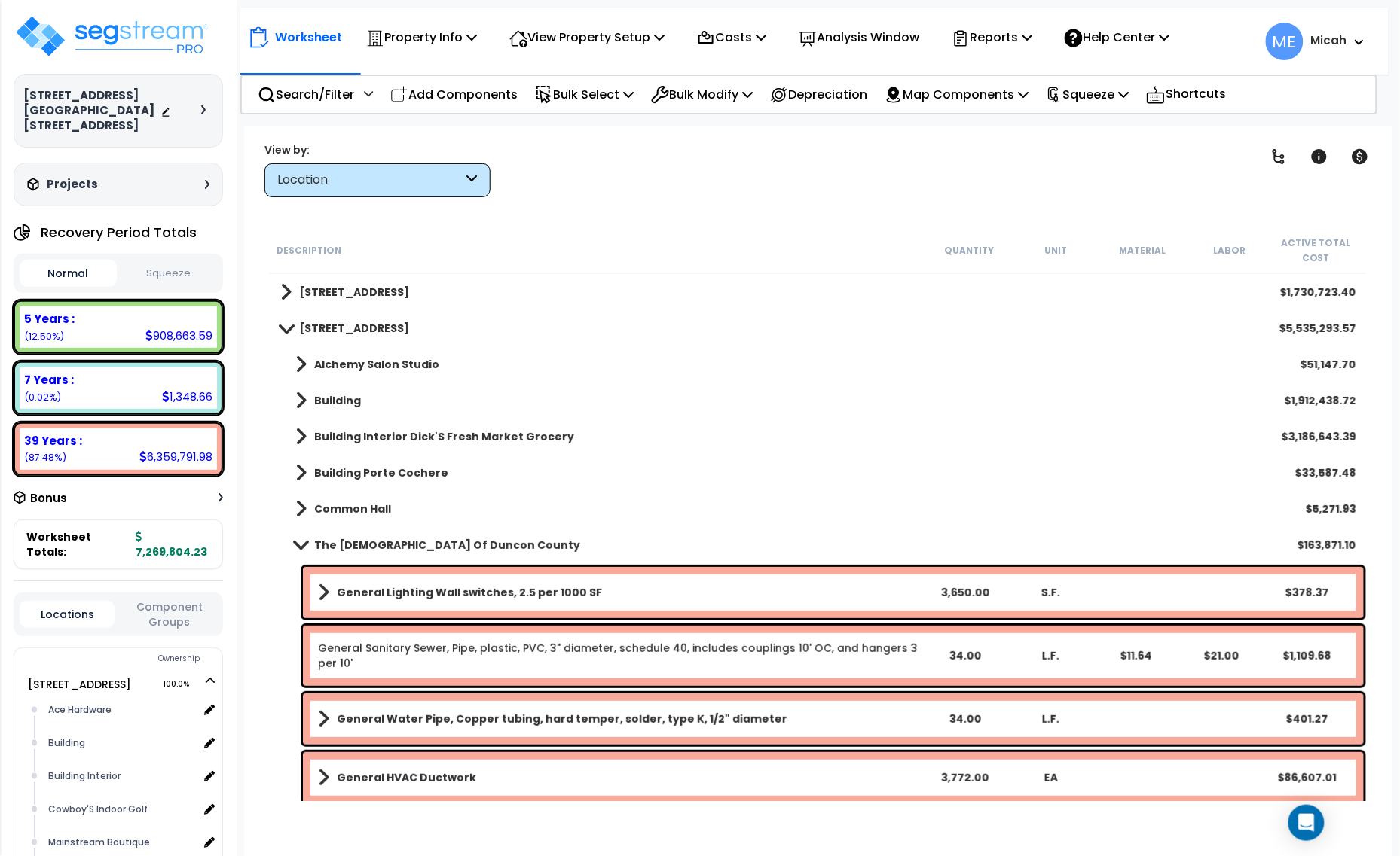
click at [311, 539] on link "The [DEMOGRAPHIC_DATA] Of Duncon County" at bounding box center [431, 545] width 300 height 21
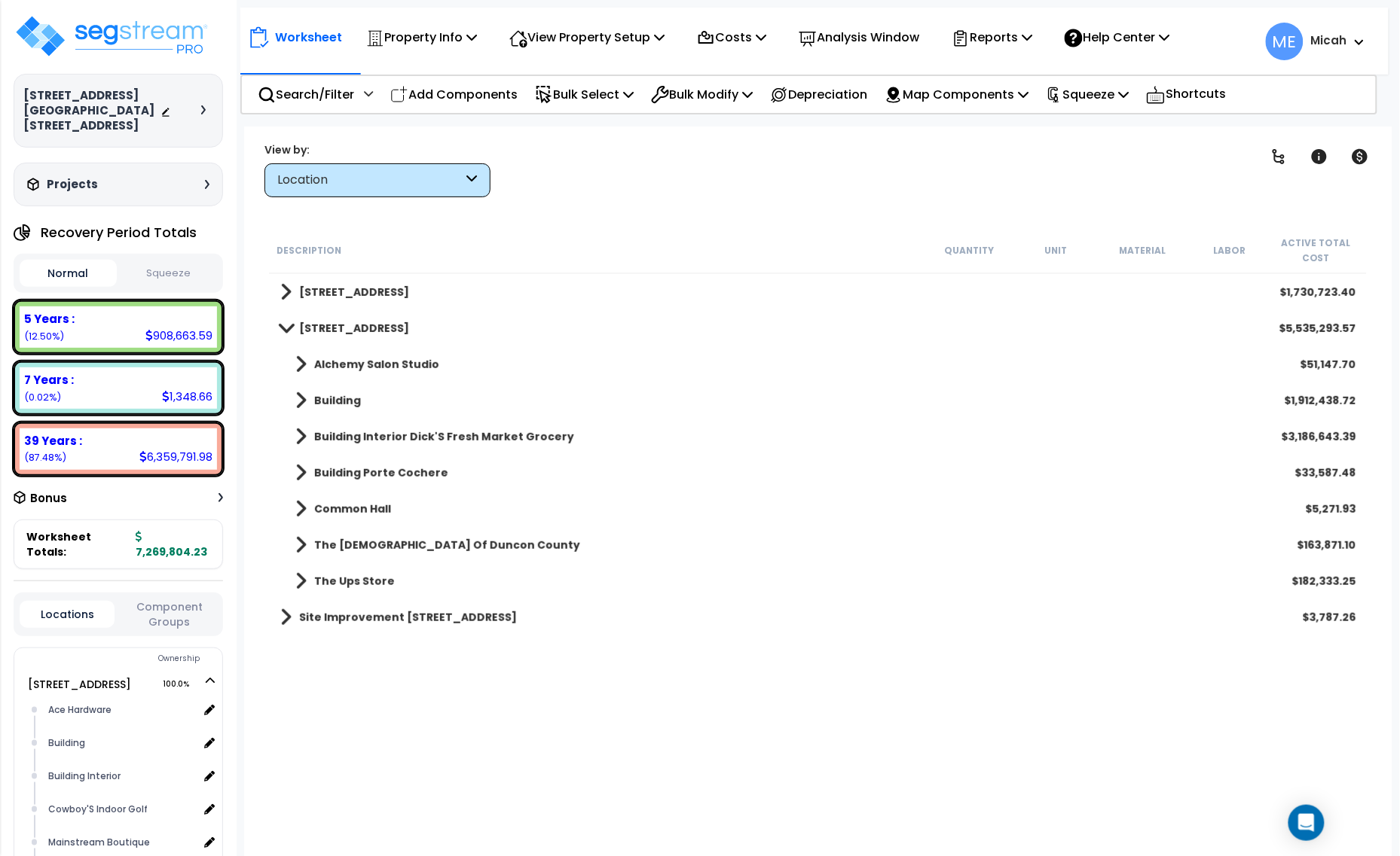
drag, startPoint x: 469, startPoint y: 95, endPoint x: 482, endPoint y: 111, distance: 20.6
click at [469, 95] on p "Add Components" at bounding box center [454, 94] width 128 height 20
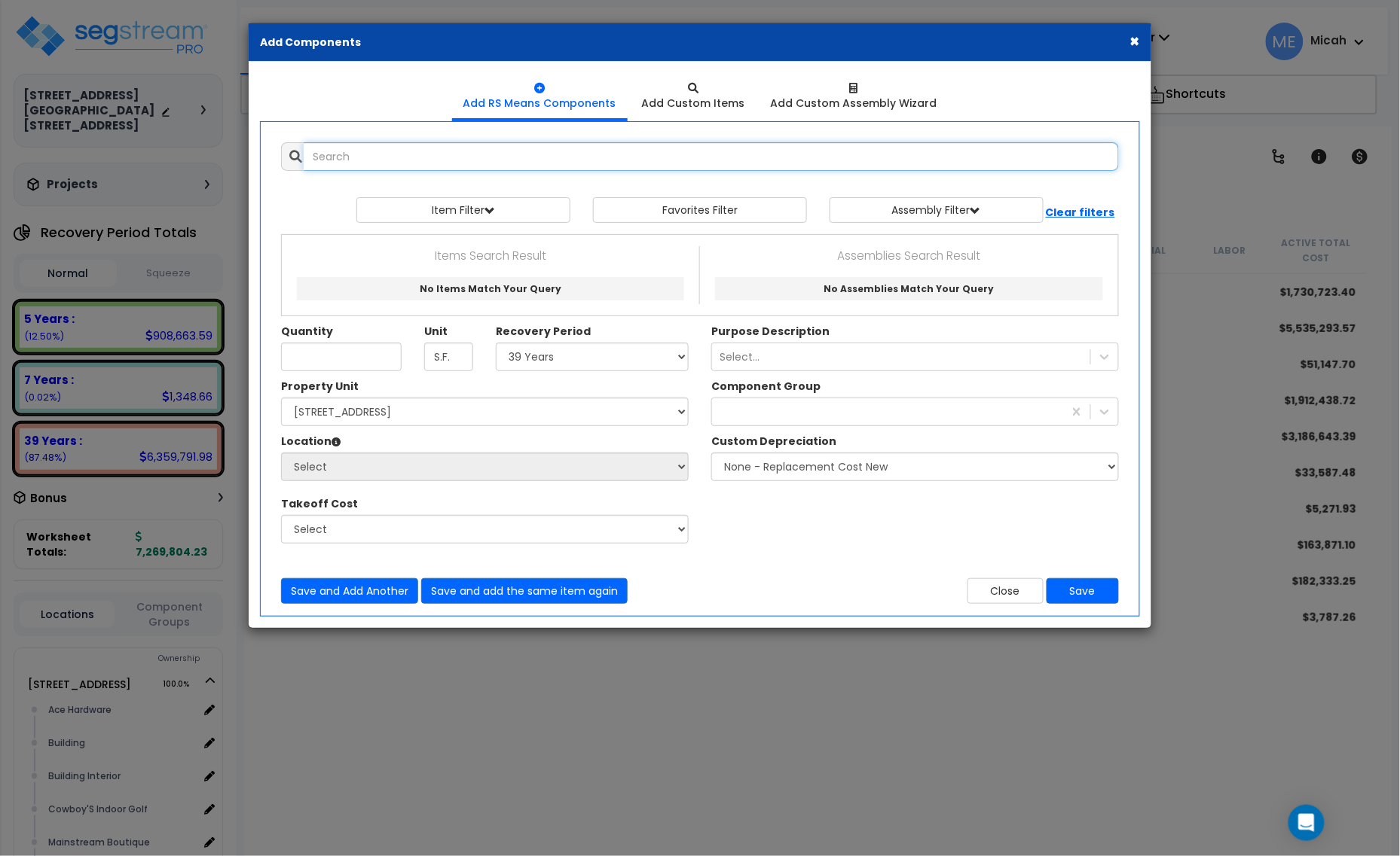
select select
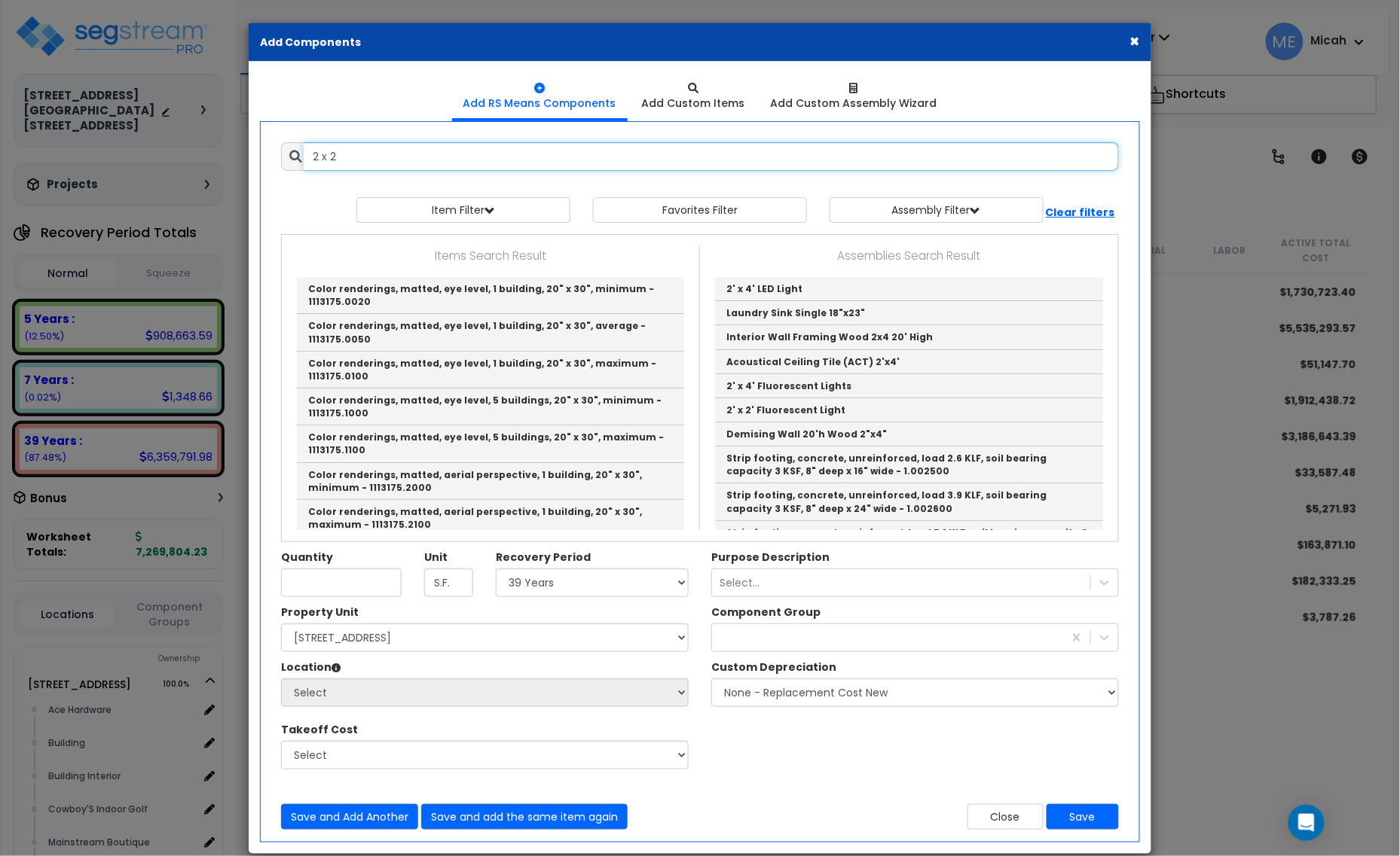
type input "2 x 2 L"
drag, startPoint x: 403, startPoint y: 151, endPoint x: 264, endPoint y: 149, distance: 139.0
click at [269, 151] on div "Add Items Add Assemblies Both 2 x 2 L 9389246 View/Modify Assembly" at bounding box center [700, 486] width 883 height 710
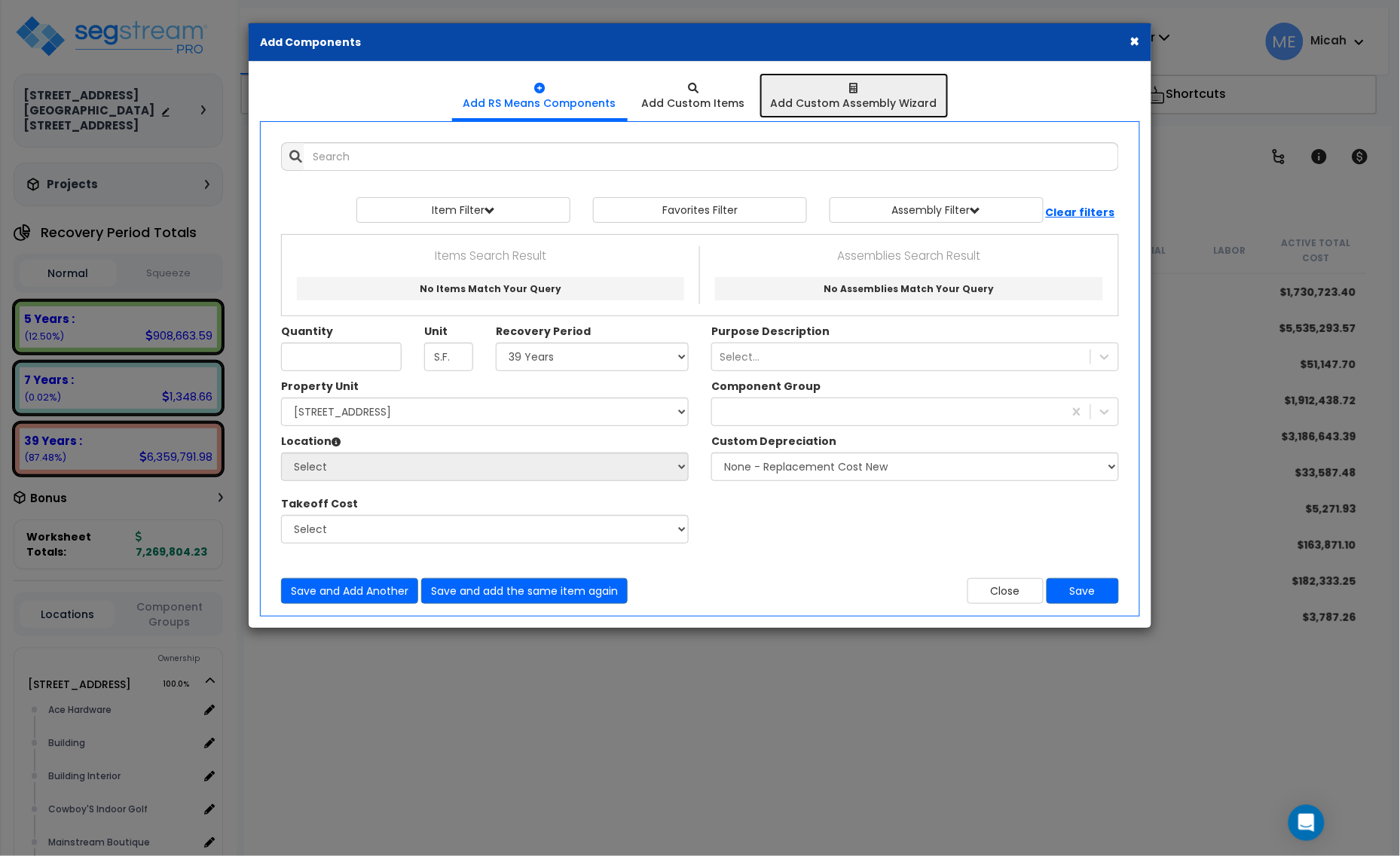
click at [861, 108] on div "Add Custom Assembly Wizard" at bounding box center [853, 102] width 167 height 15
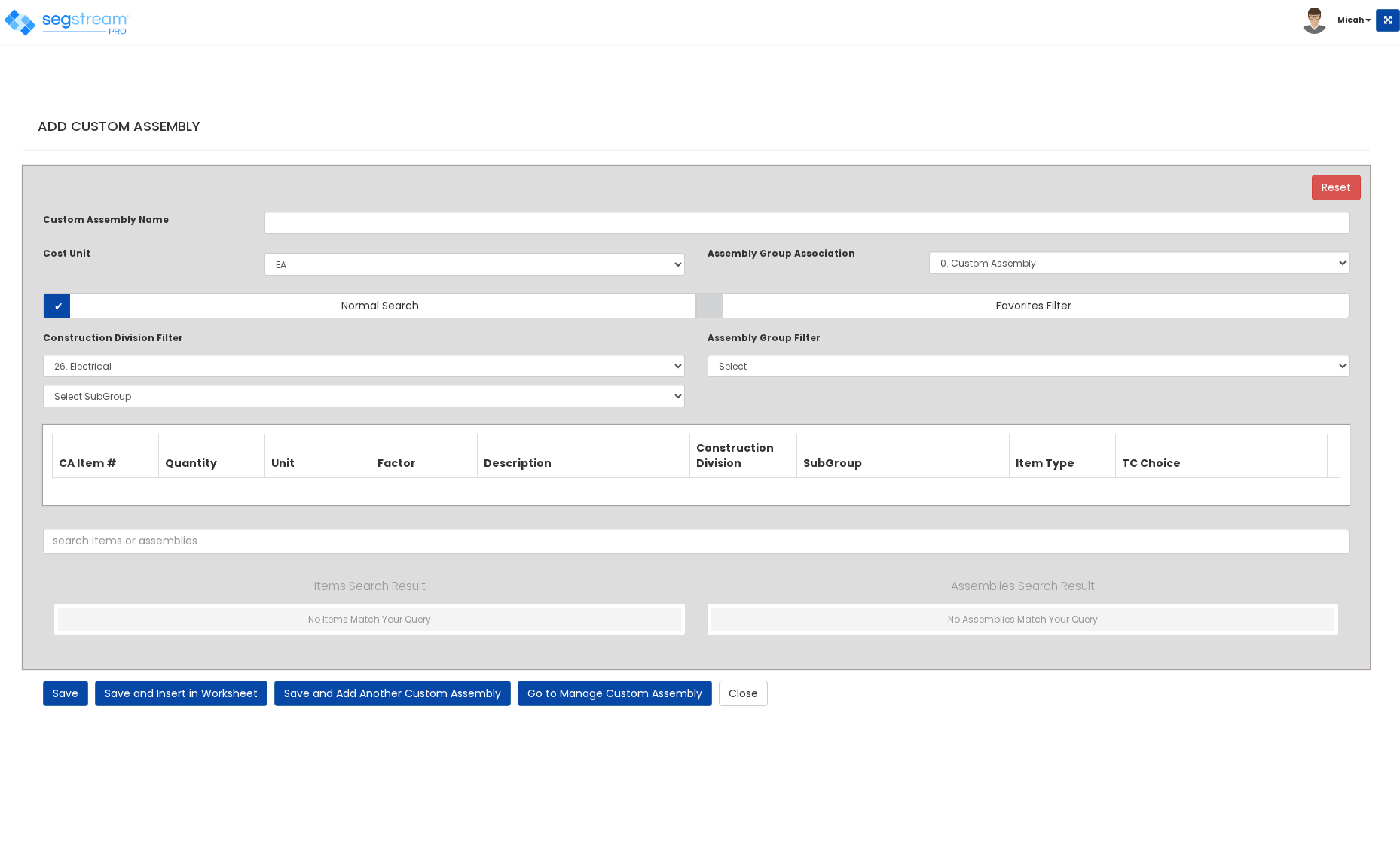
select select "1398"
select select "26000000"
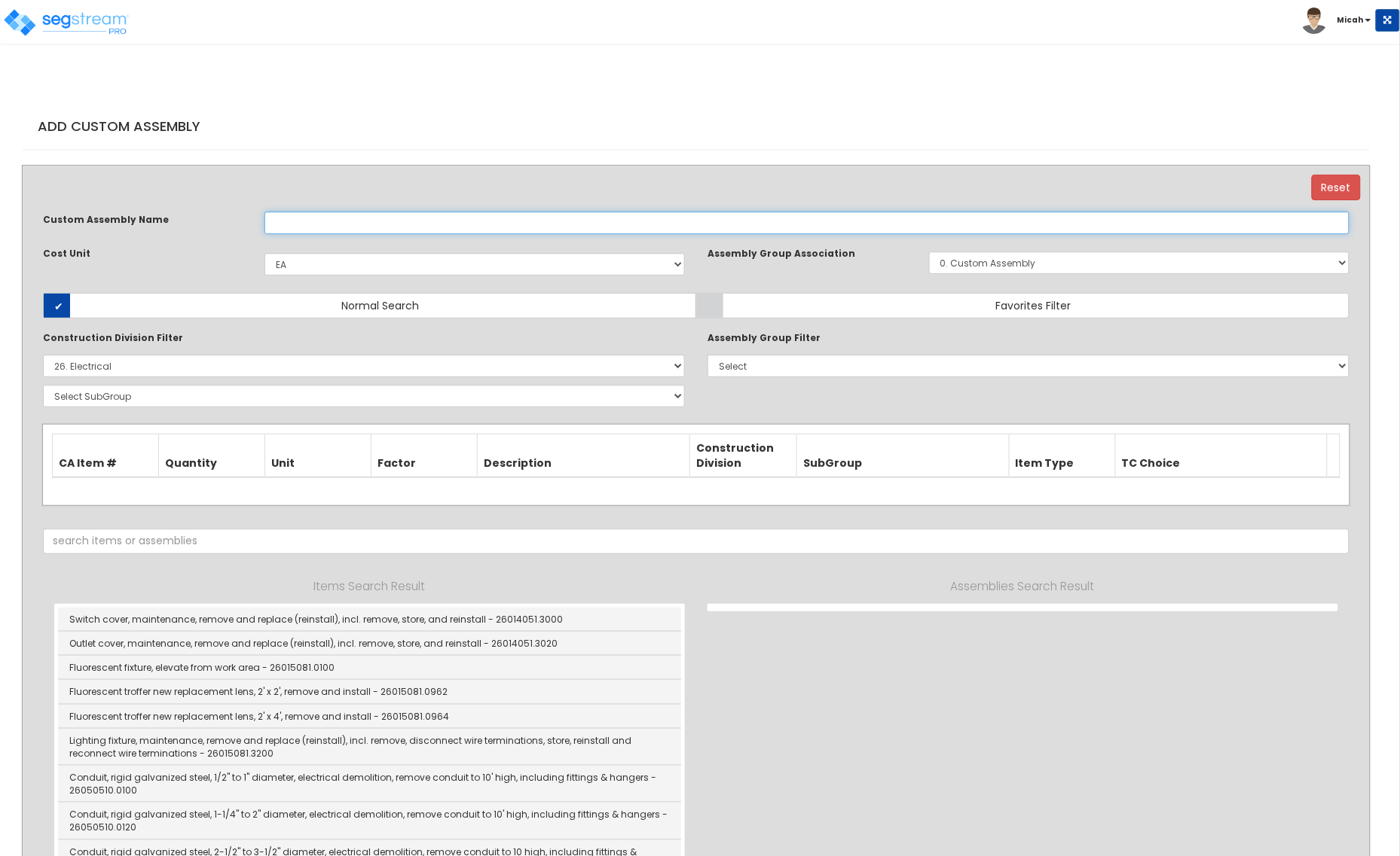
click at [391, 217] on input "text" at bounding box center [807, 222] width 1085 height 22
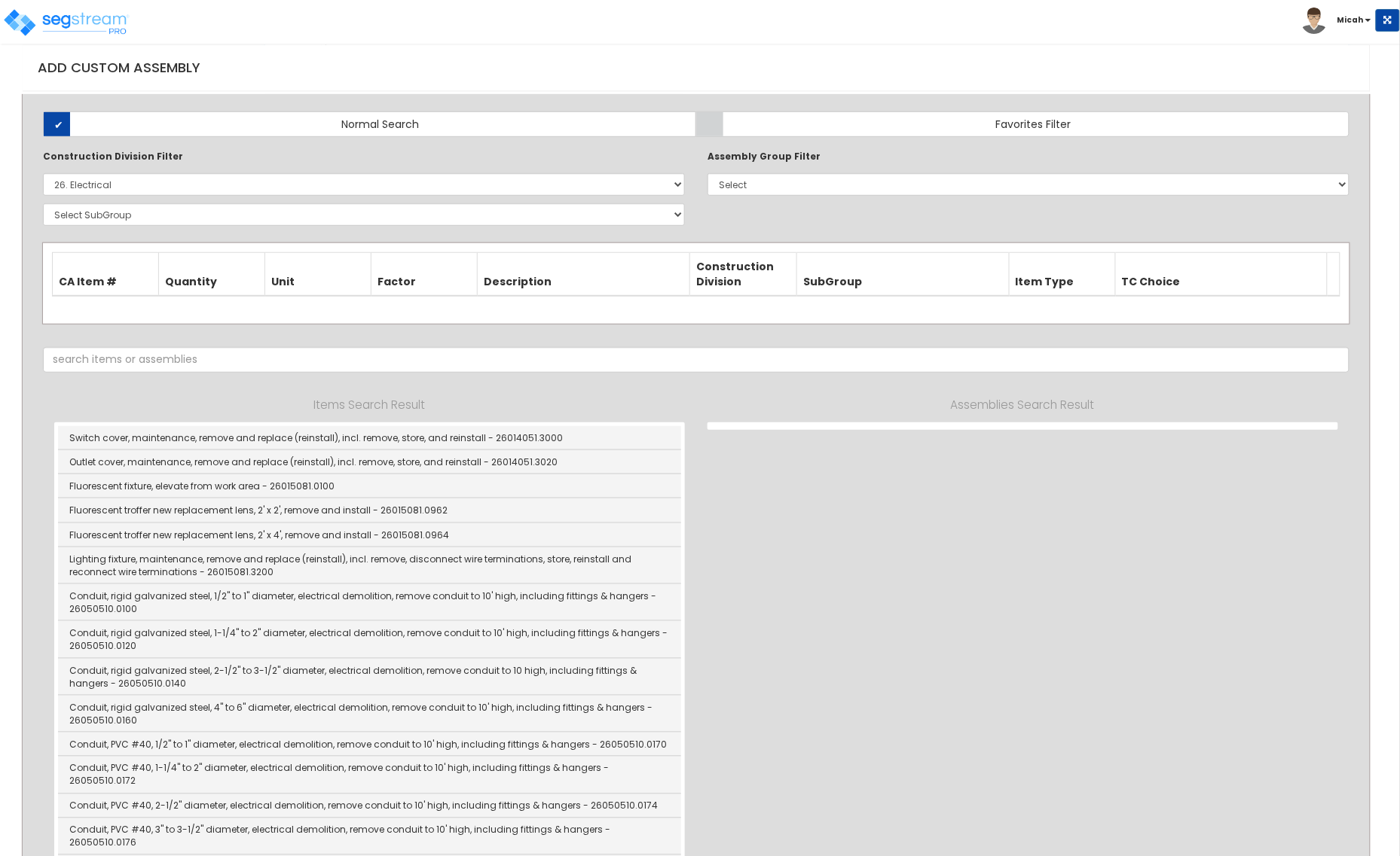
scroll to position [188, 0]
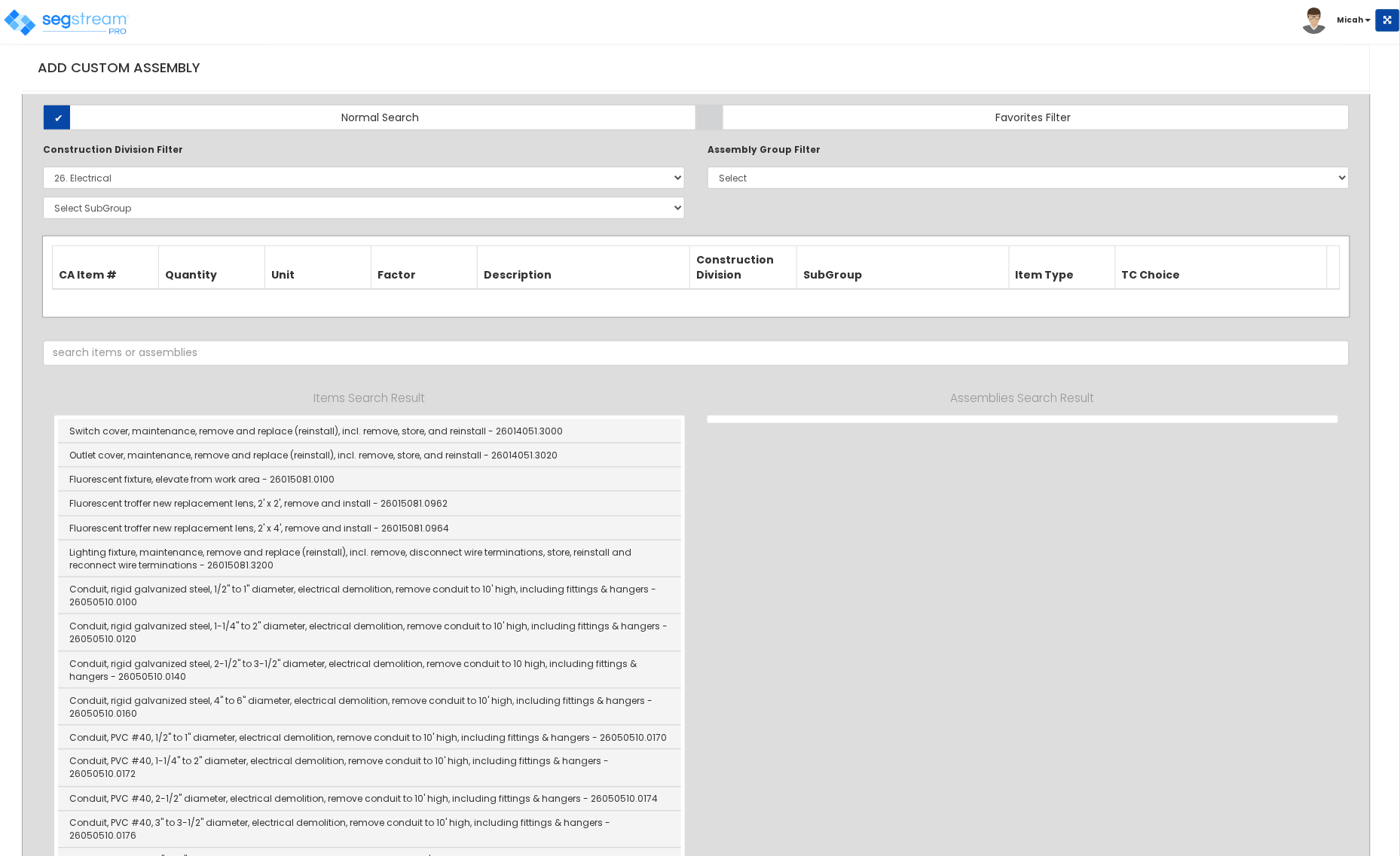
type input "2' x 2' LED Lights"
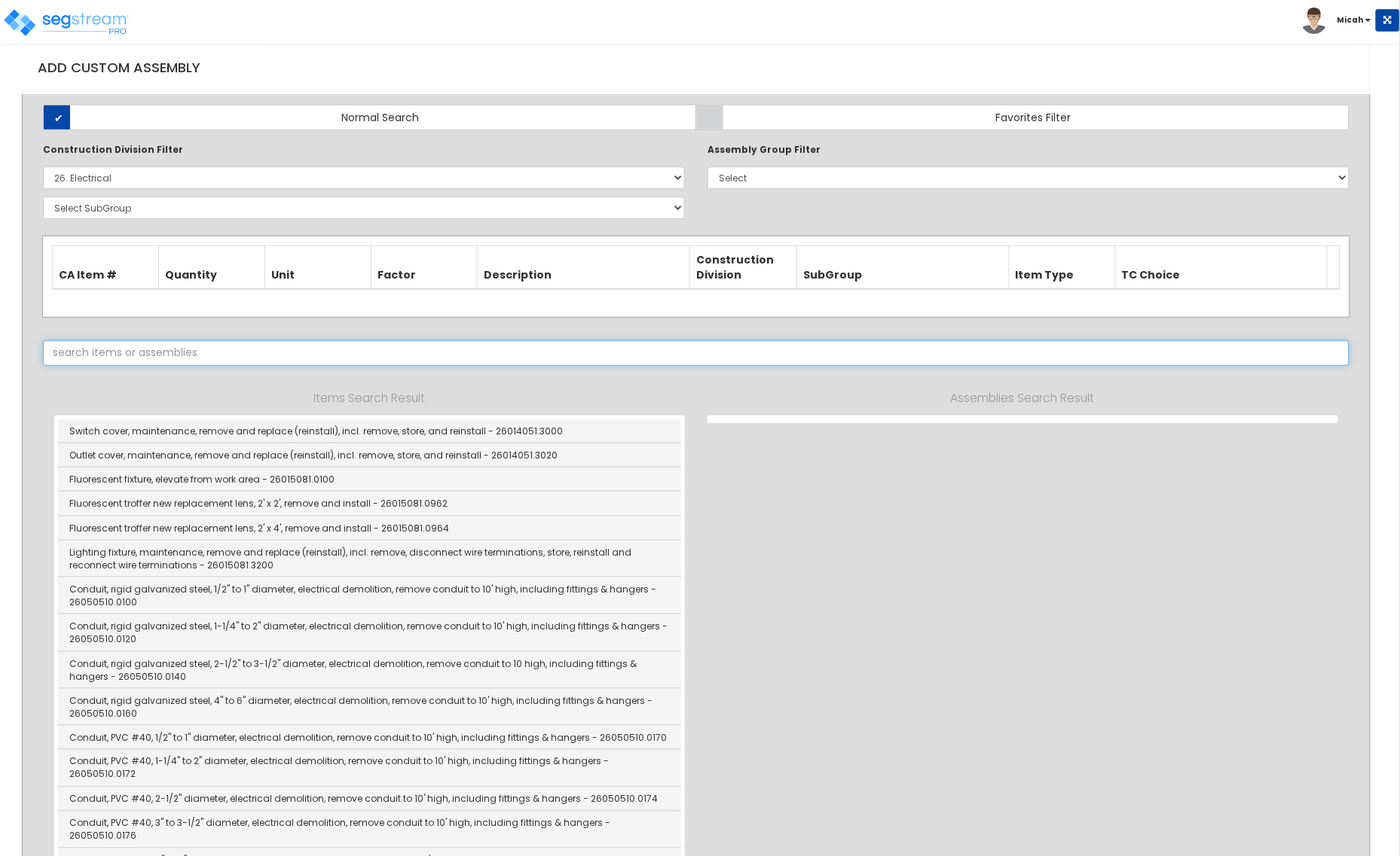
click at [213, 356] on input "text" at bounding box center [696, 354] width 1306 height 25
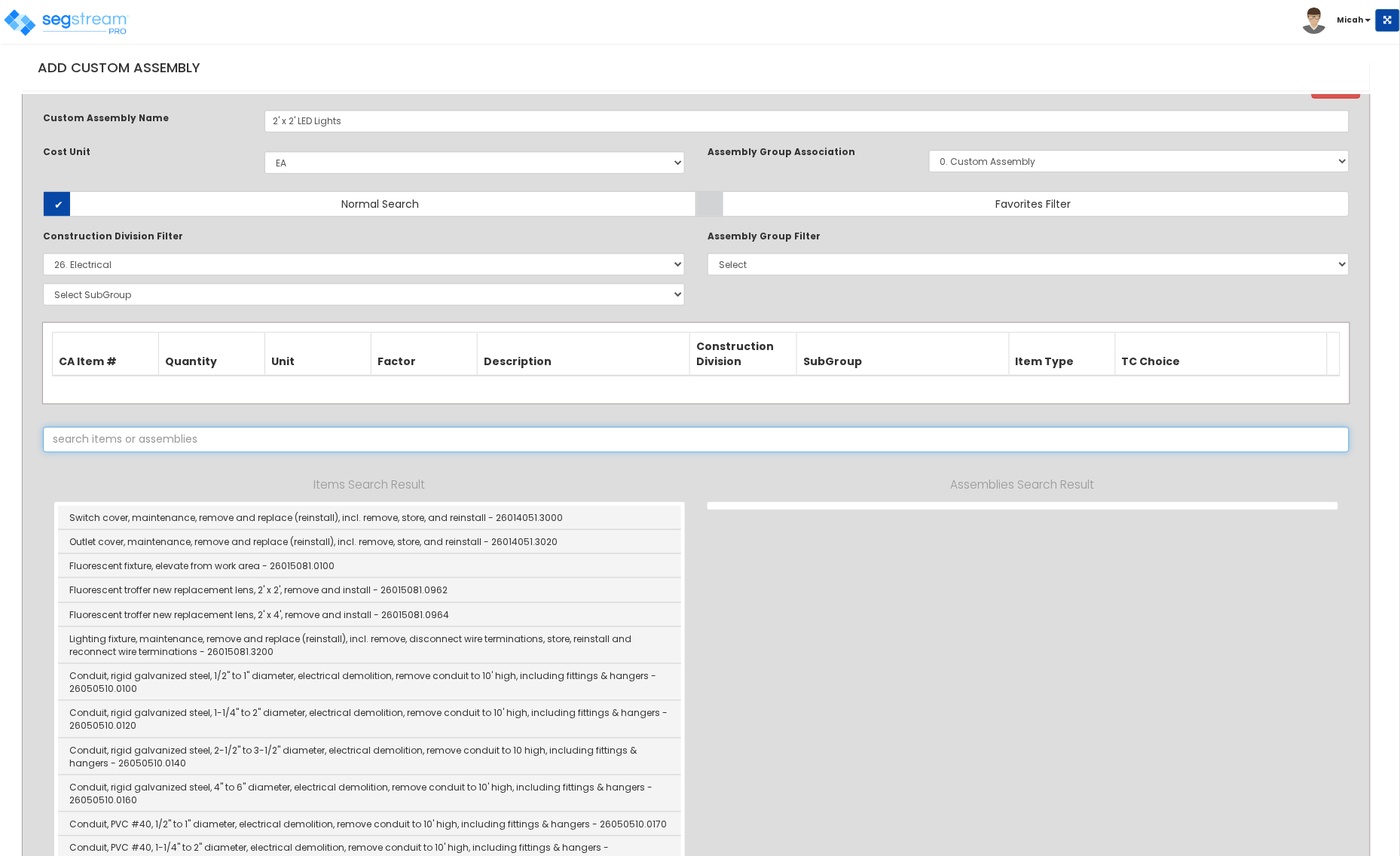
scroll to position [0, 0]
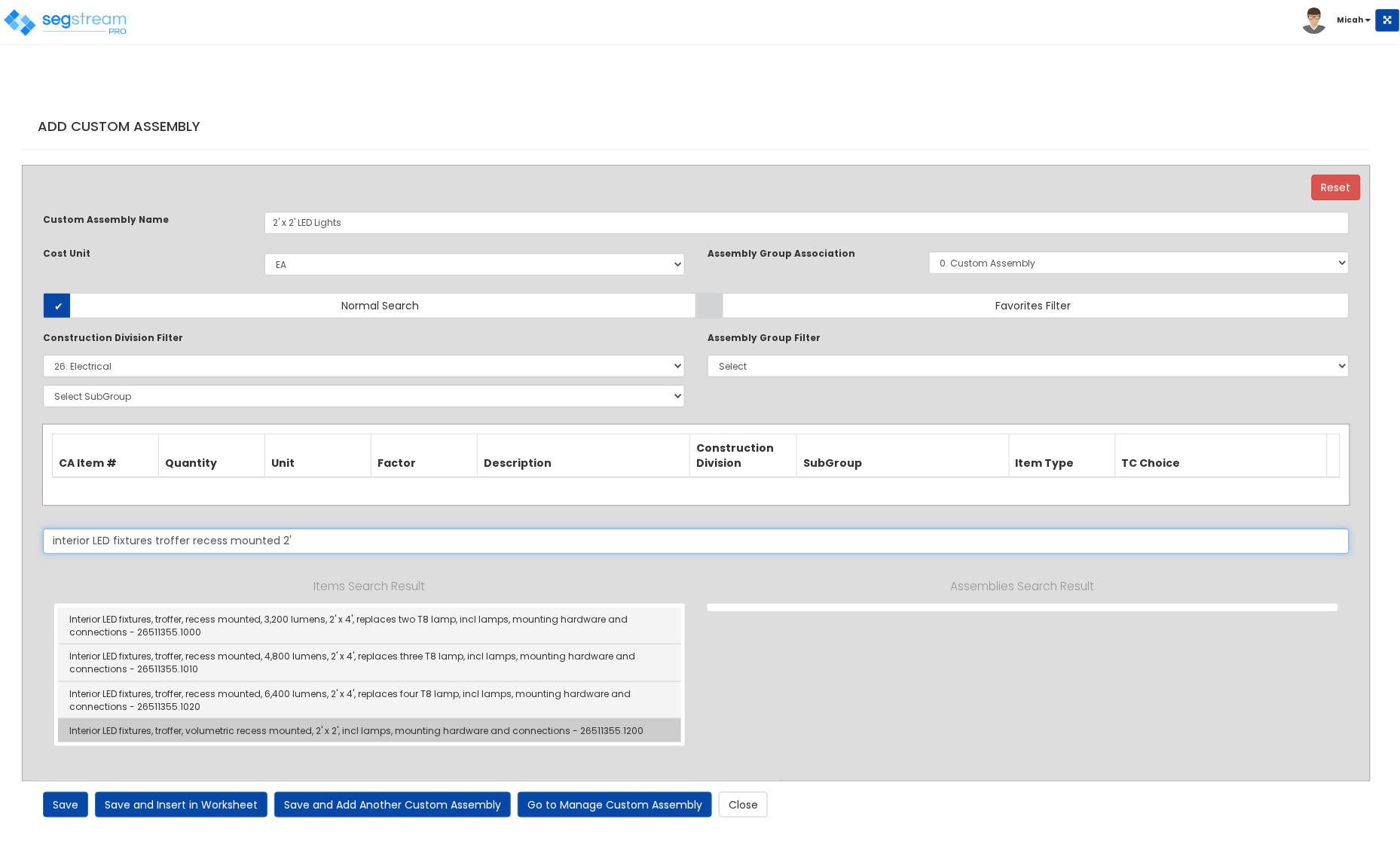
type input "interior LED fixtures troffer recess mounted 2'"
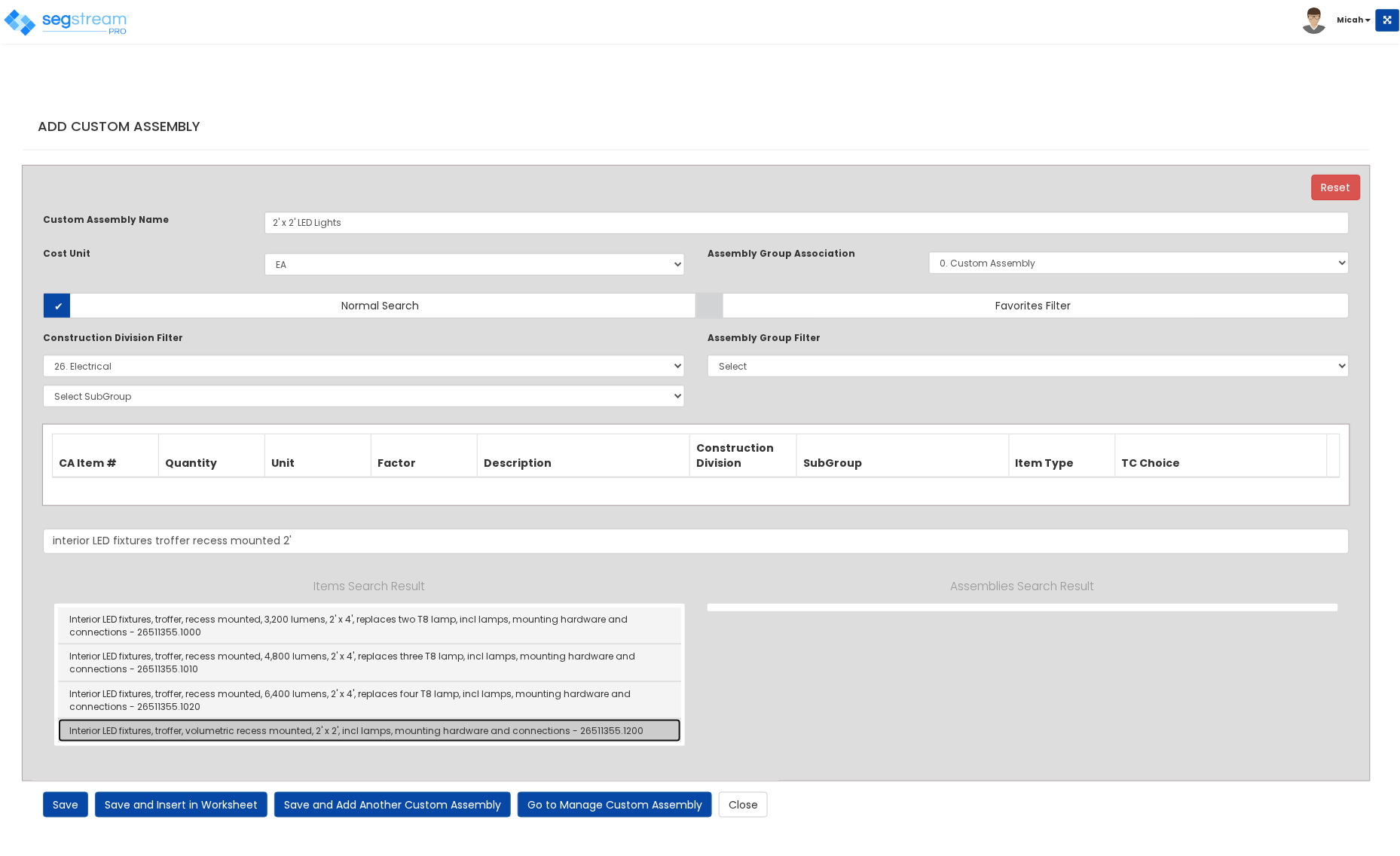
click at [439, 726] on link "Interior LED fixtures, troffer, volumetric recess mounted, 2' x 2', incl lamps,…" at bounding box center [370, 731] width 624 height 23
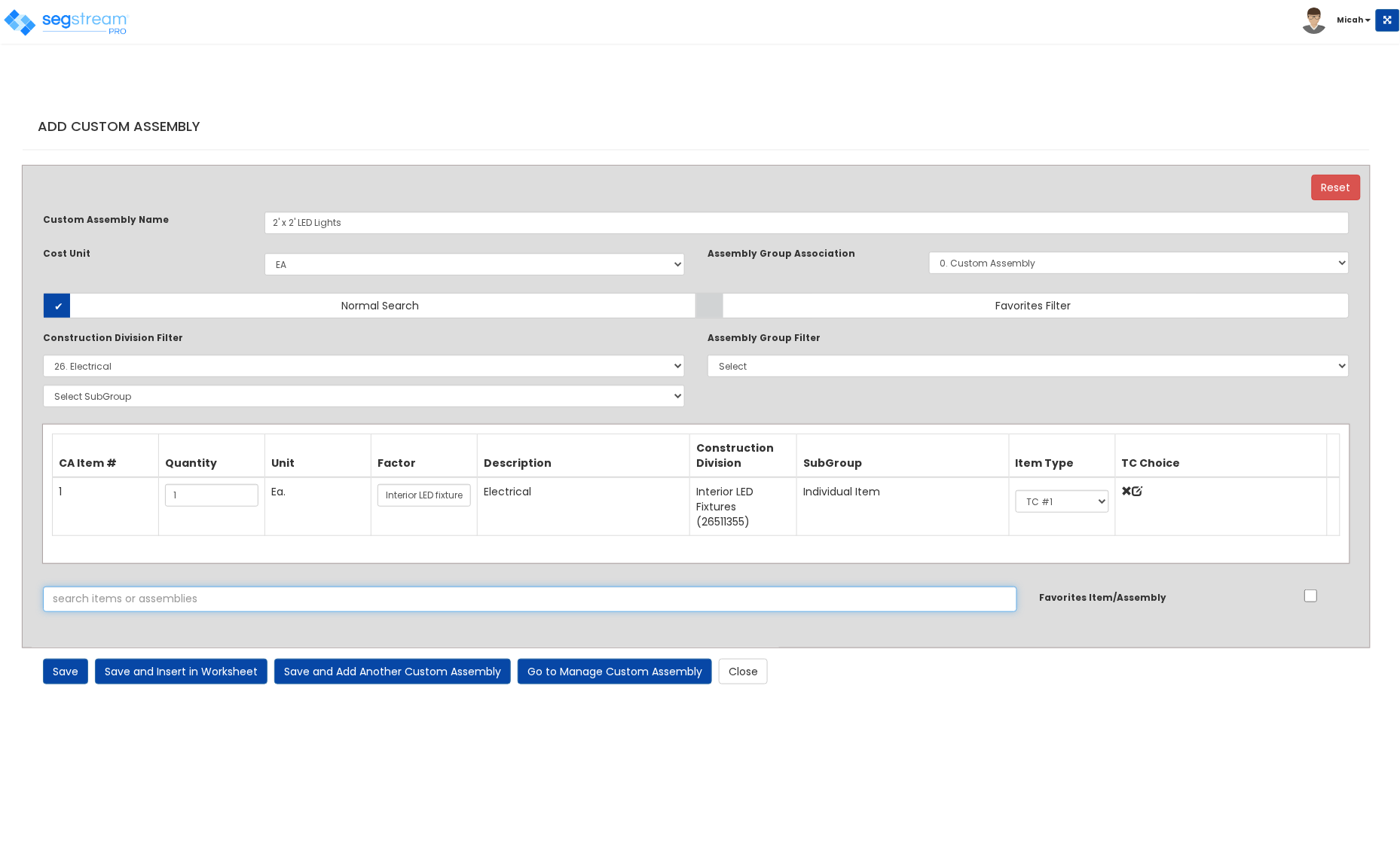
click at [305, 596] on input "text" at bounding box center [530, 599] width 974 height 25
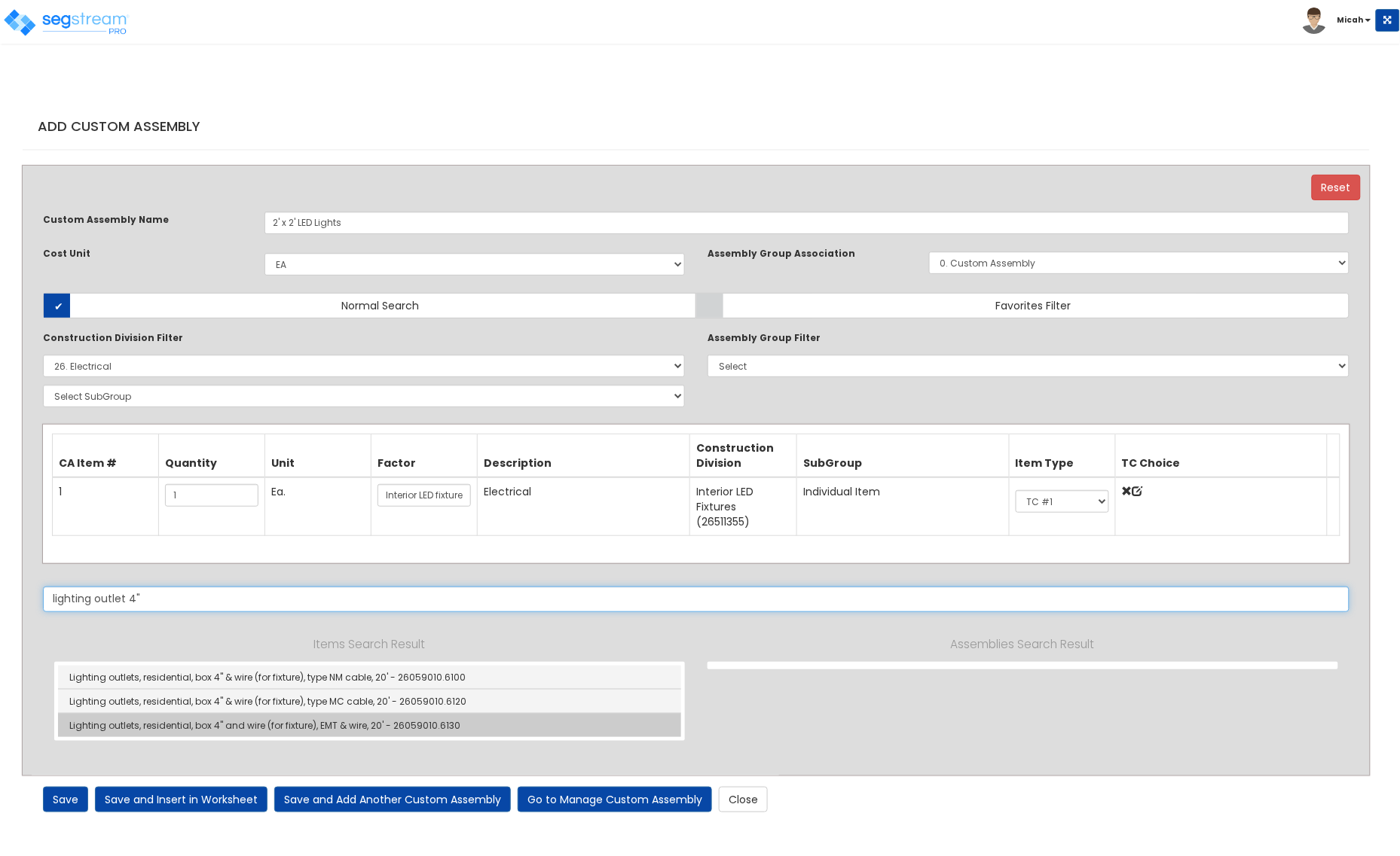
type input "lighting outlet 4""
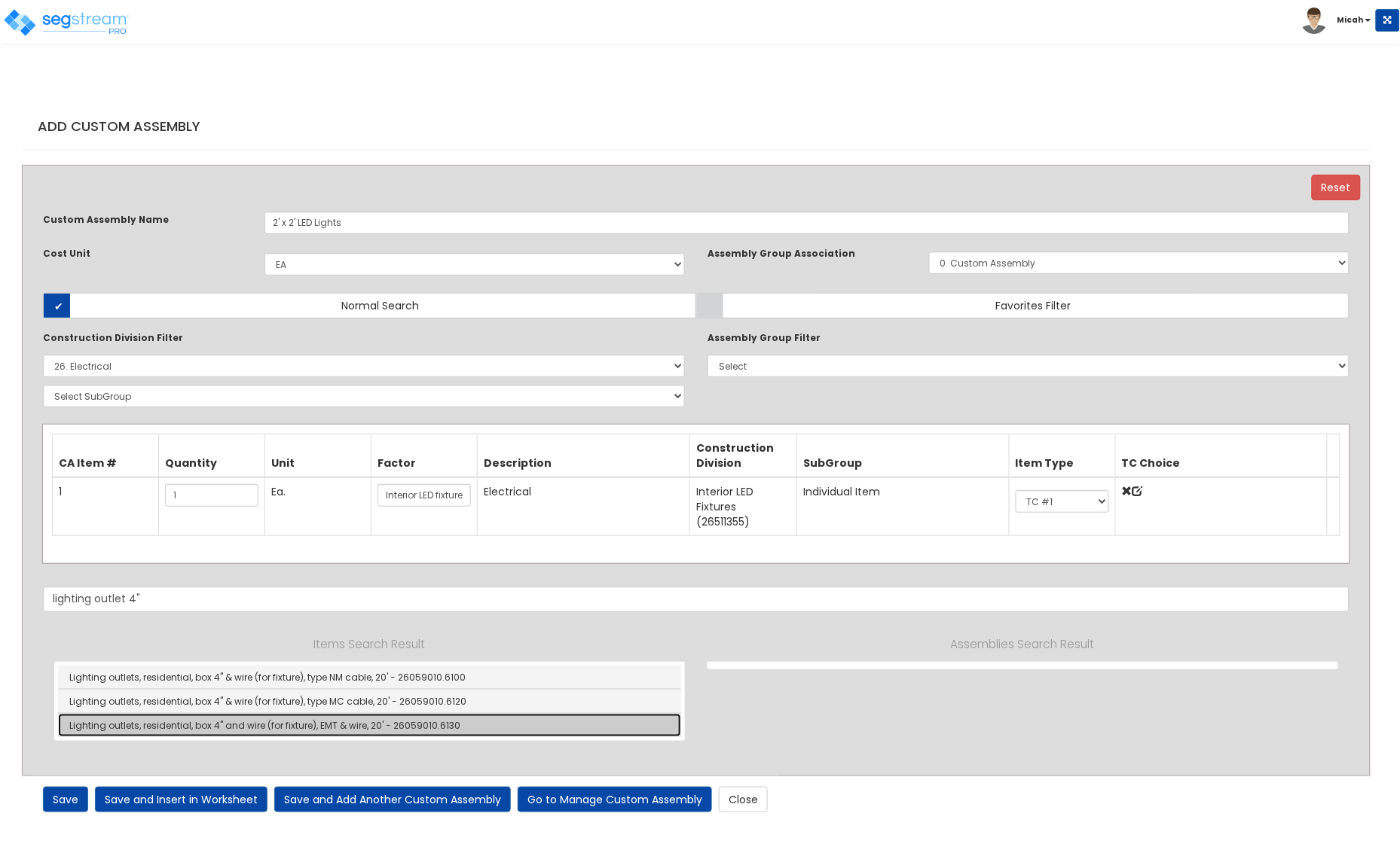
click at [484, 726] on link "Lighting outlets, residential, box 4" and wire (for fixture), EMT & wire, 20' -…" at bounding box center [370, 726] width 624 height 23
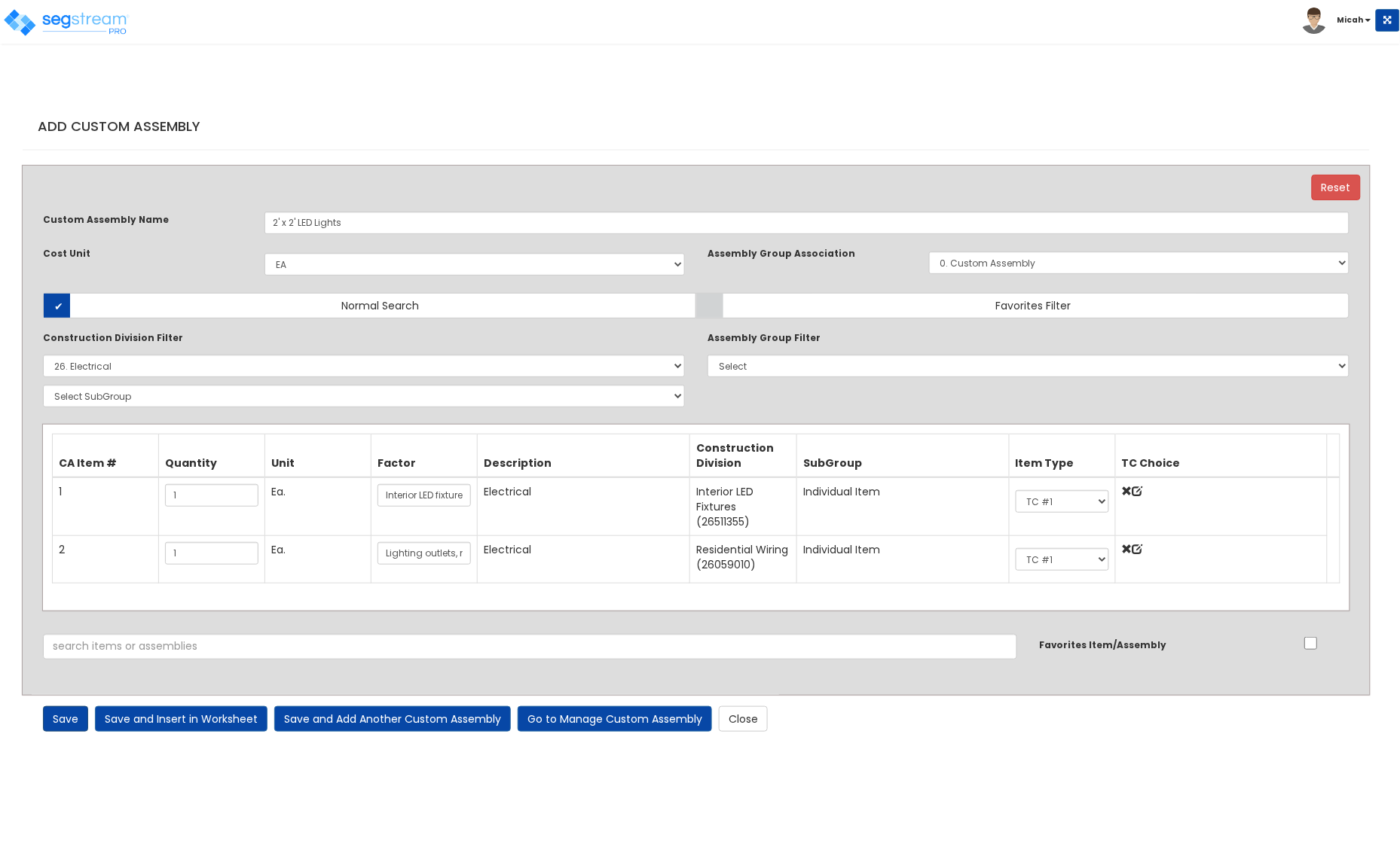
click at [58, 717] on link "Save" at bounding box center [65, 719] width 45 height 25
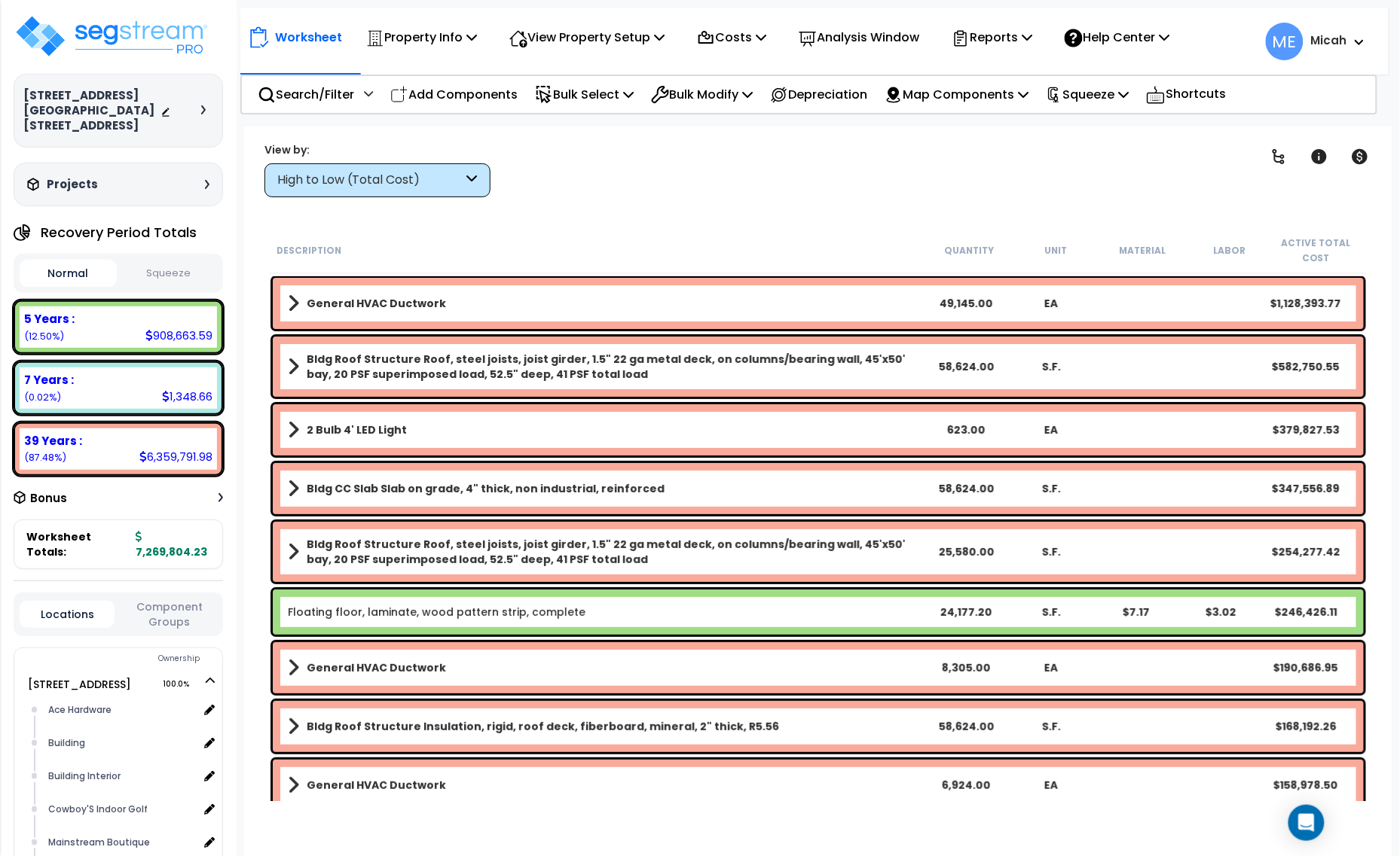
click at [396, 194] on div "High to Low (Total Cost)" at bounding box center [377, 180] width 226 height 34
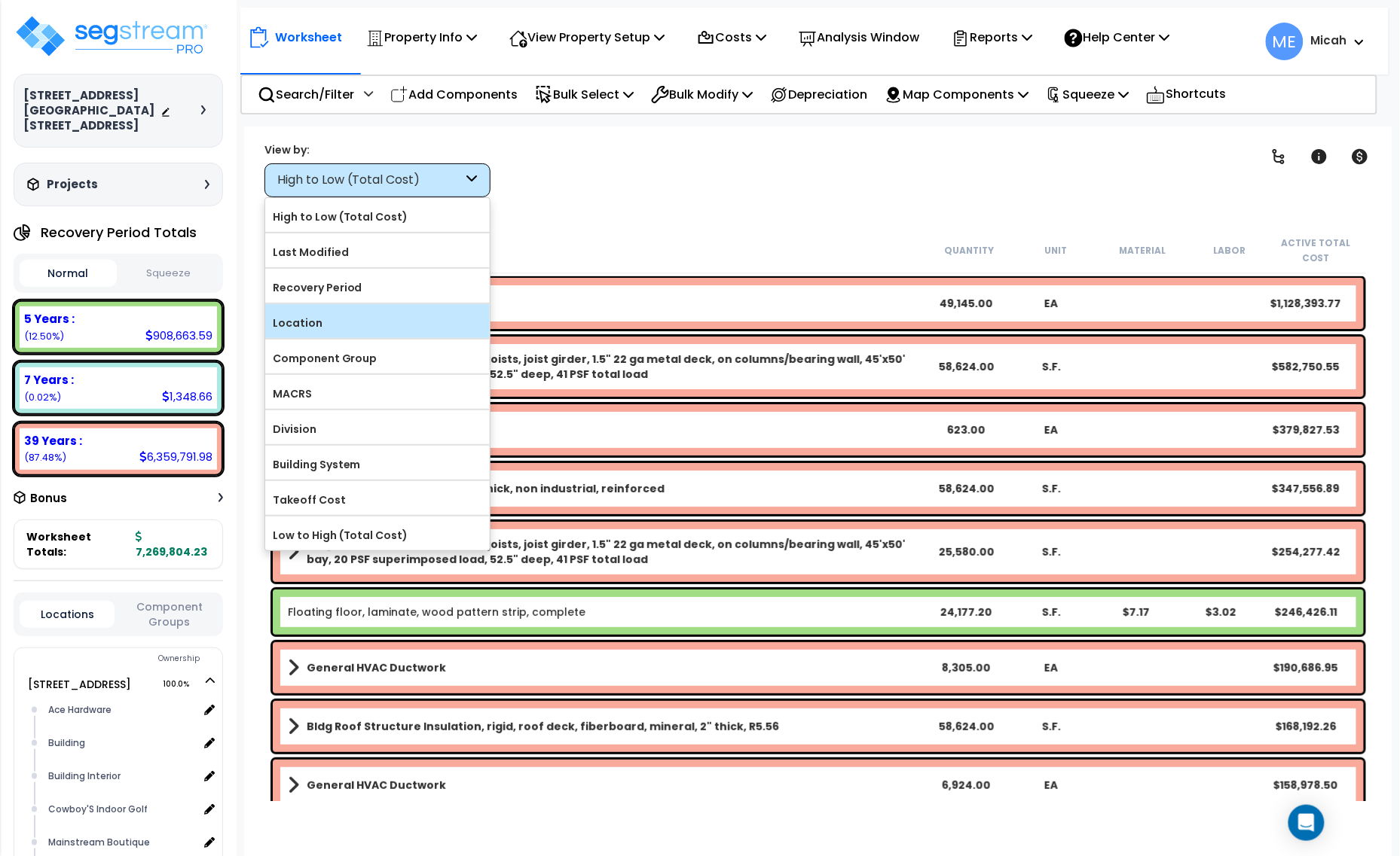
click at [363, 330] on label "Location" at bounding box center [377, 322] width 224 height 22
click at [0, 0] on input "Location" at bounding box center [0, 0] width 0 height 0
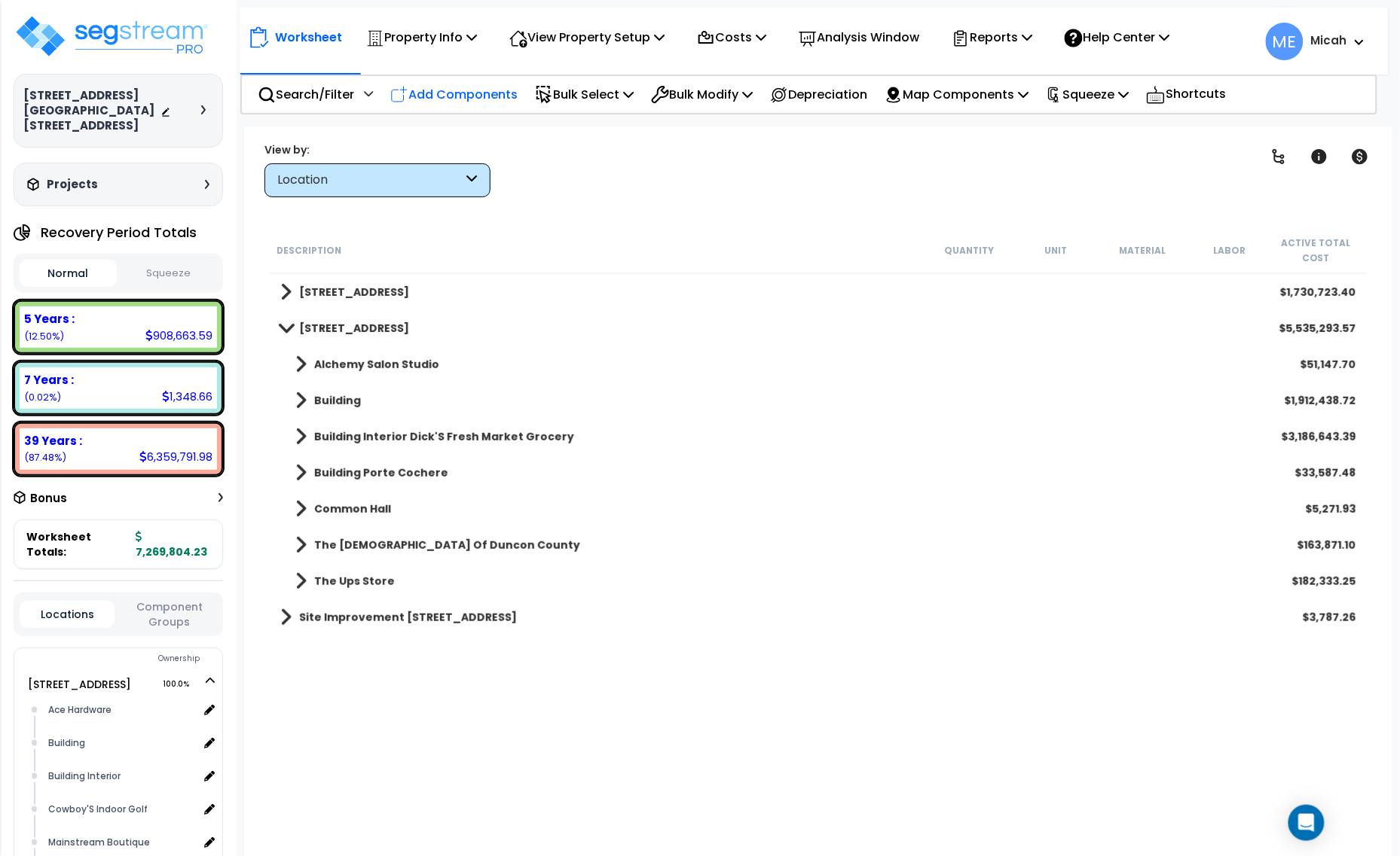
click at [474, 85] on p "Add Components" at bounding box center [454, 94] width 128 height 20
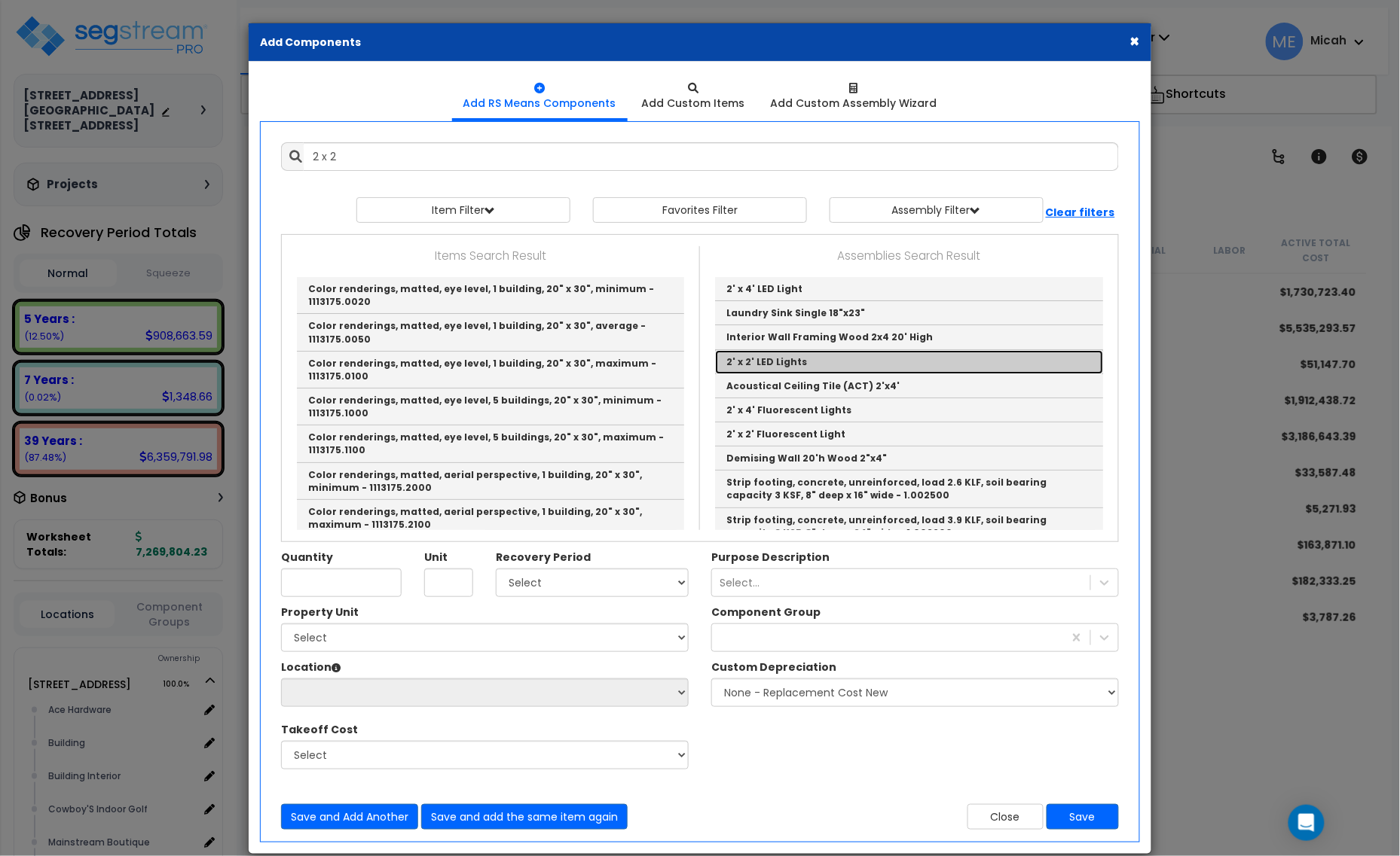
click at [784, 362] on link "2' x 2' LED Lights" at bounding box center [909, 362] width 388 height 24
type input "2' x 2' LED Lights"
checkbox input "true"
type input "EA"
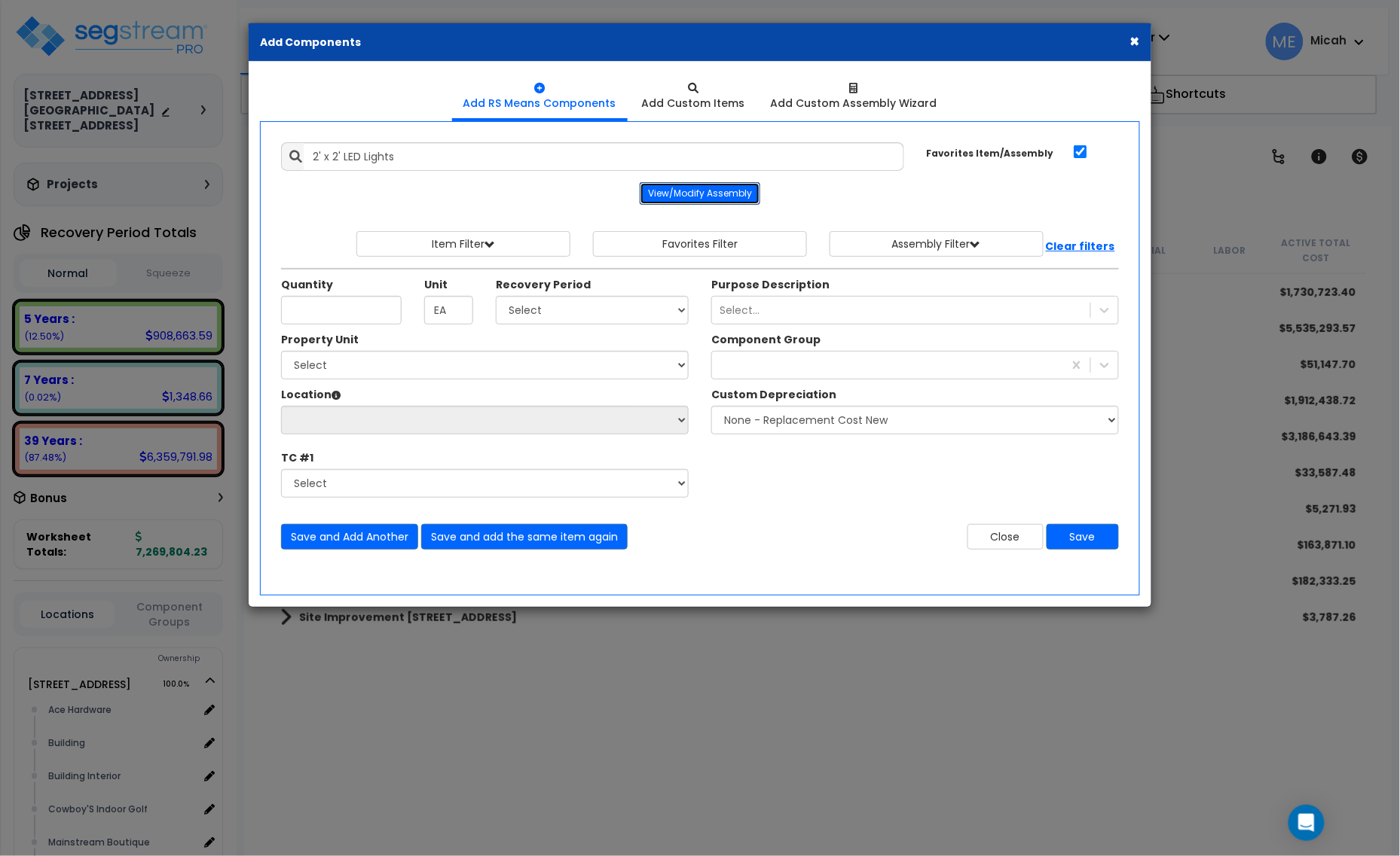
click at [728, 185] on button "View/Modify Assembly" at bounding box center [700, 193] width 121 height 22
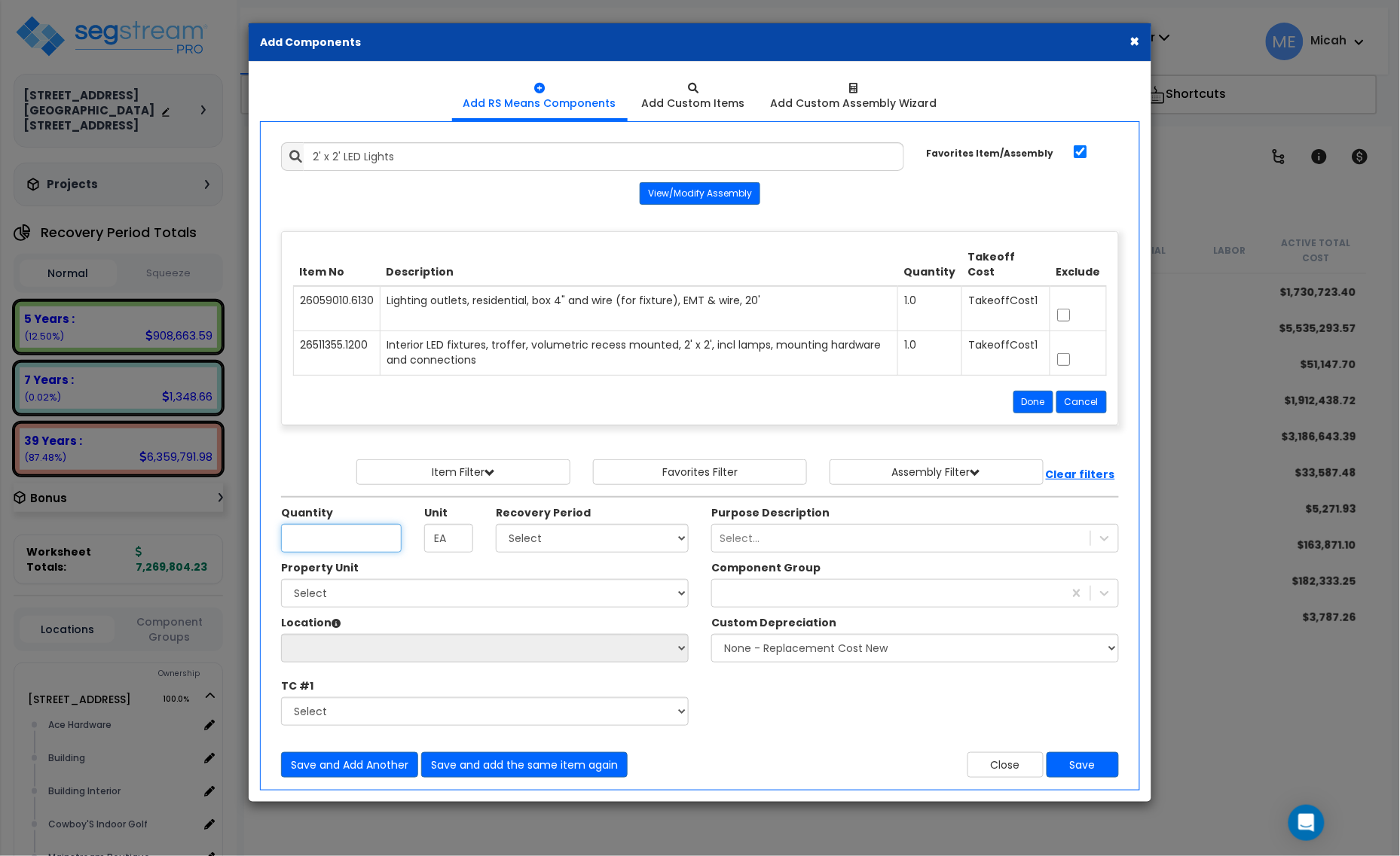
click at [381, 542] on input "Quantity" at bounding box center [341, 538] width 121 height 28
type input "48"
click at [562, 530] on select "Select 5 Years 7 Years 15 Years 20 Years 39 Years 27.5 Year" at bounding box center [592, 538] width 193 height 28
select select "39Y"
click at [497, 526] on select "Select 5 Years 7 Years 15 Years 20 Years 39 Years 27.5 Year" at bounding box center [592, 538] width 193 height 28
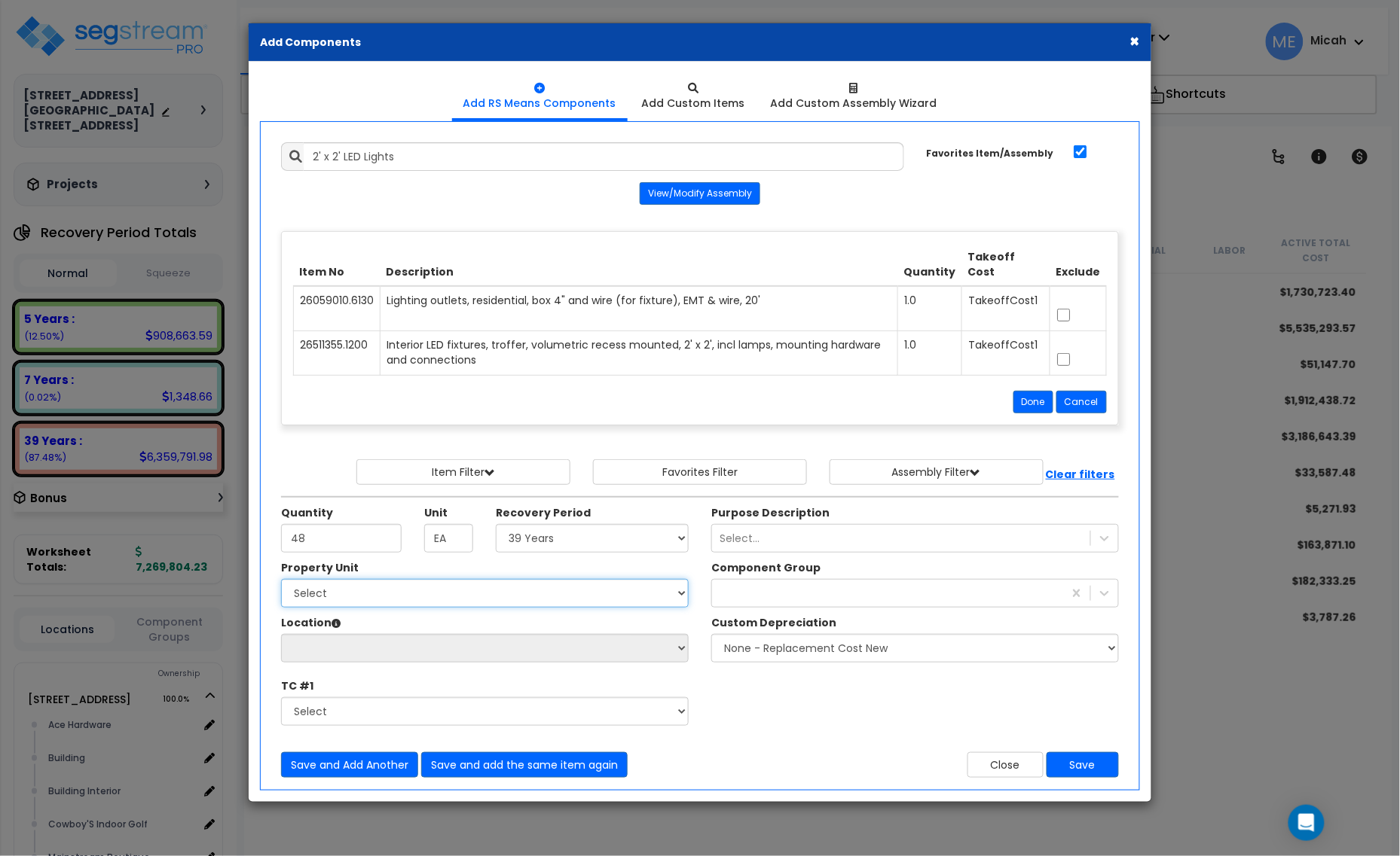
click at [374, 592] on select "Select 1408 9th St E 915 4th Ave E Site Improvement 915 4th Ave E Site Improvem…" at bounding box center [484, 593] width 407 height 28
select select "161428"
click at [281, 581] on select "Select 1408 9th St E 915 4th Ave E Site Improvement 915 4th Ave E Site Improvem…" at bounding box center [484, 593] width 407 height 28
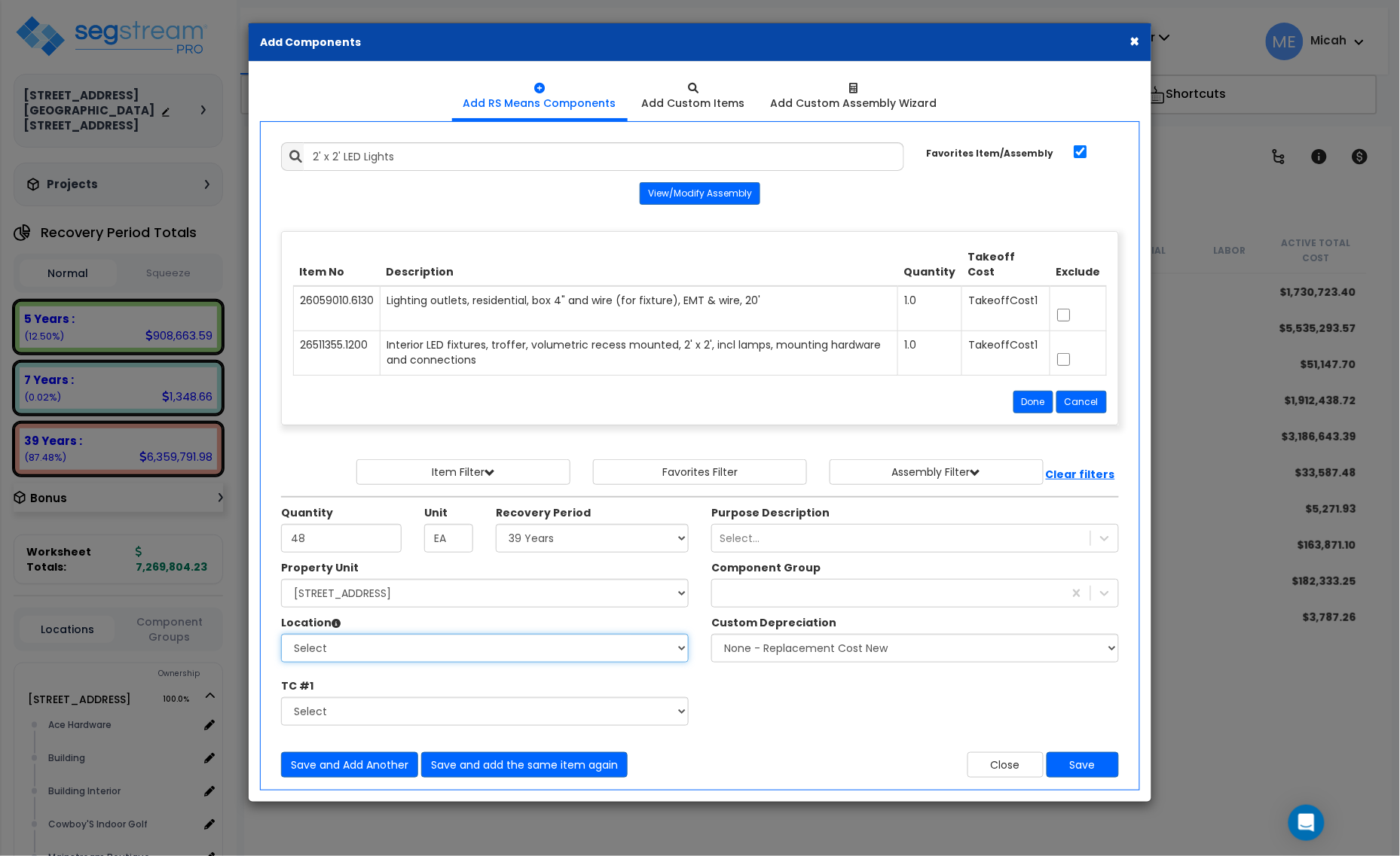
click at [392, 651] on select "Select Alchemy Salon Studio Building Building Interior Building Interior Dick'S…" at bounding box center [484, 648] width 407 height 28
select select "2627"
click at [281, 637] on select "Select Alchemy Salon Studio Building Building Interior Building Interior Dick'S…" at bounding box center [484, 648] width 407 height 28
click at [804, 599] on div at bounding box center [888, 593] width 351 height 24
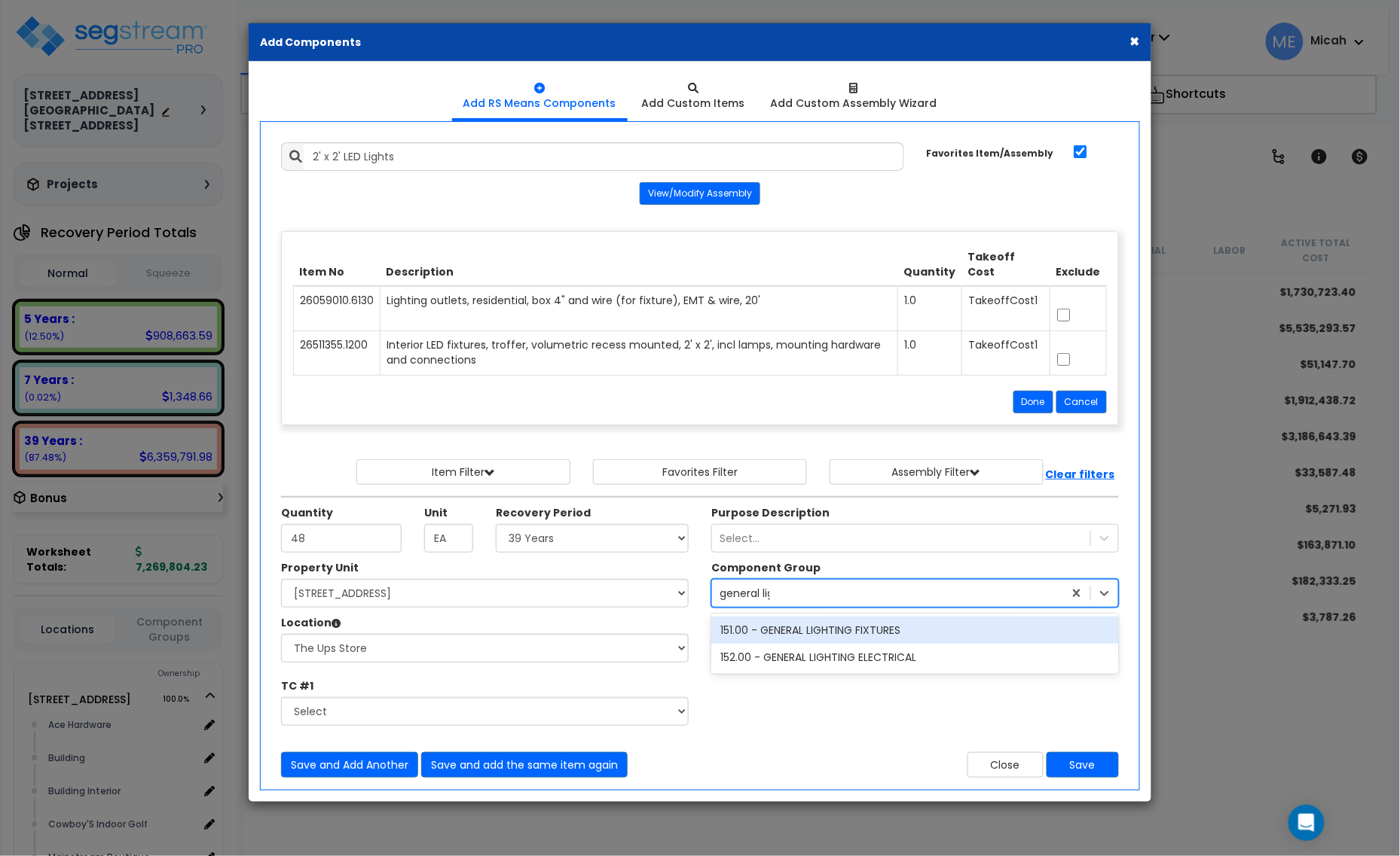
type input "general ligh"
click at [823, 633] on div "151.00 - GENERAL LIGHTING FIXTURES" at bounding box center [915, 630] width 407 height 27
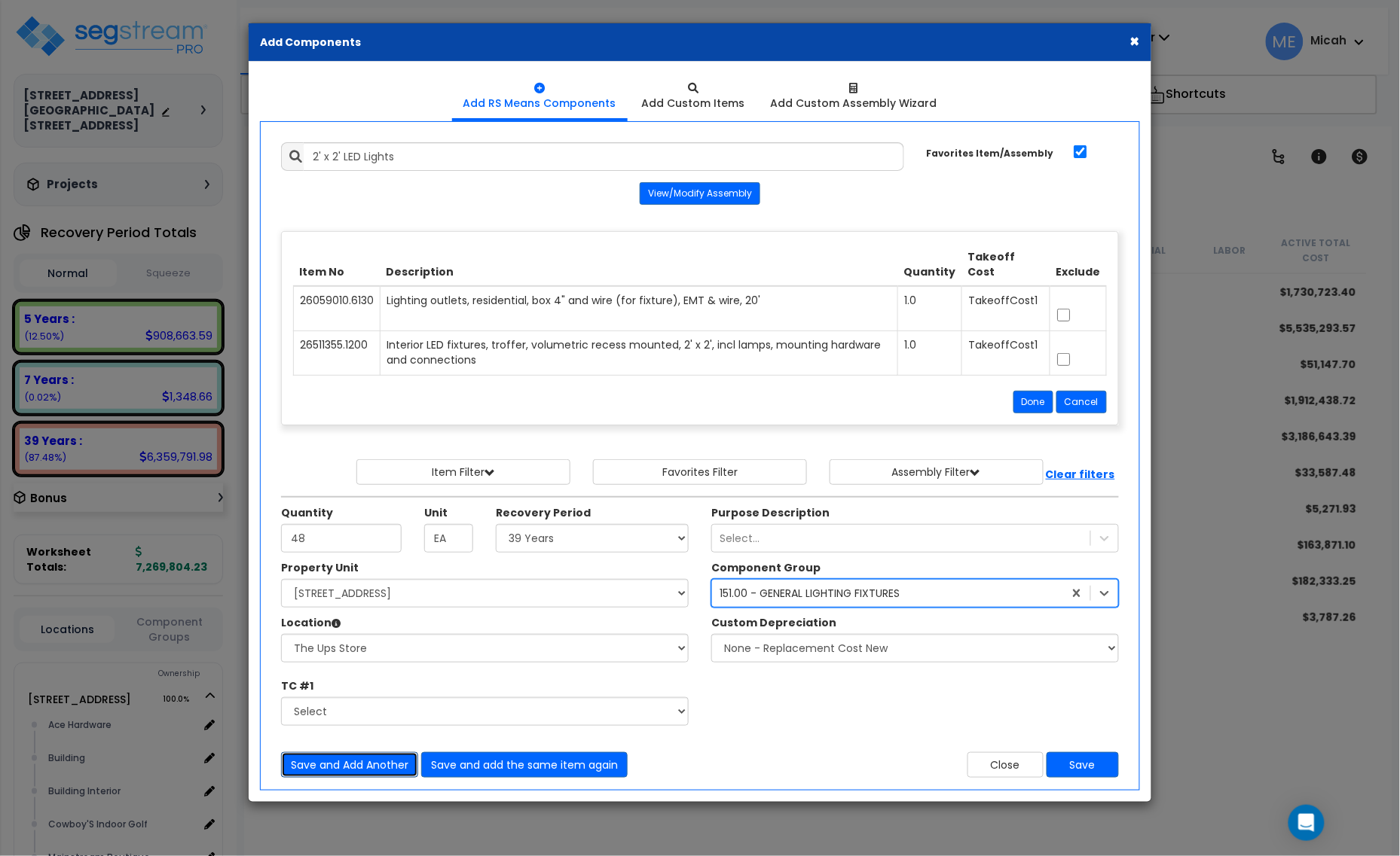
click at [367, 766] on button "Save and Add Another" at bounding box center [349, 765] width 137 height 25
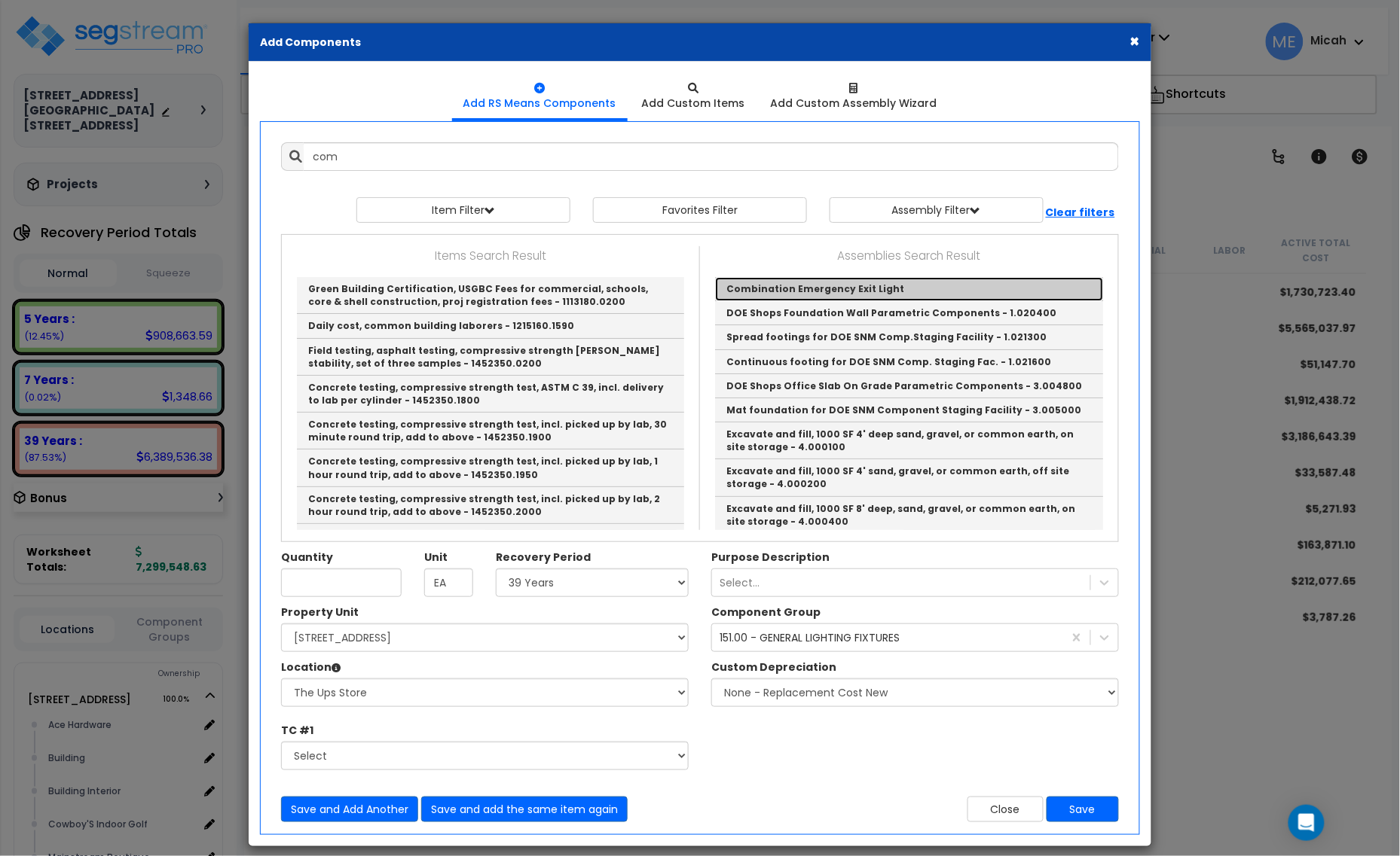
click at [812, 287] on link "Combination Emergency Exit Light" at bounding box center [909, 289] width 388 height 24
type input "Combination Emergency Exit Light"
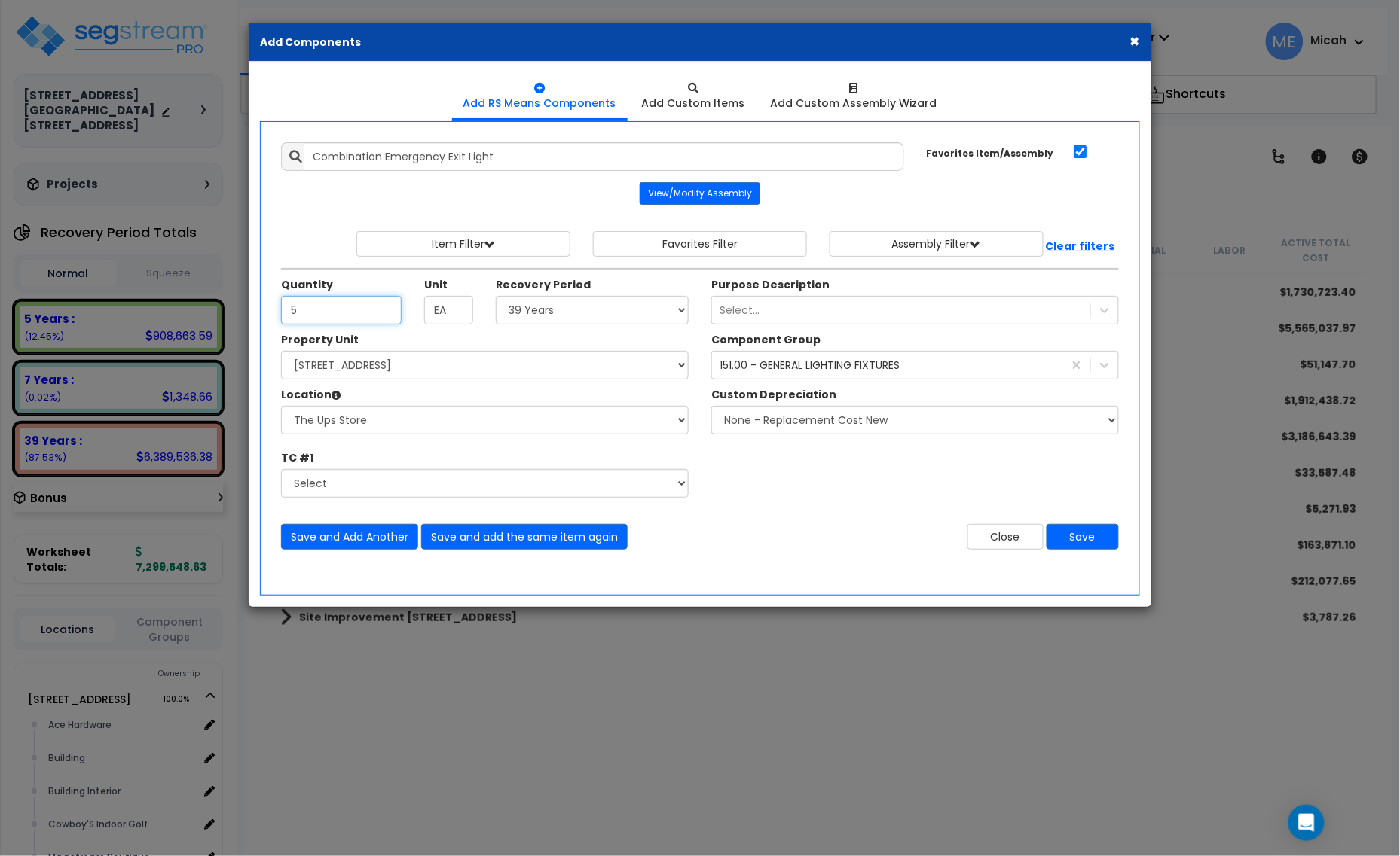
type input "5"
click at [334, 540] on button "Save and Add Another" at bounding box center [349, 537] width 137 height 25
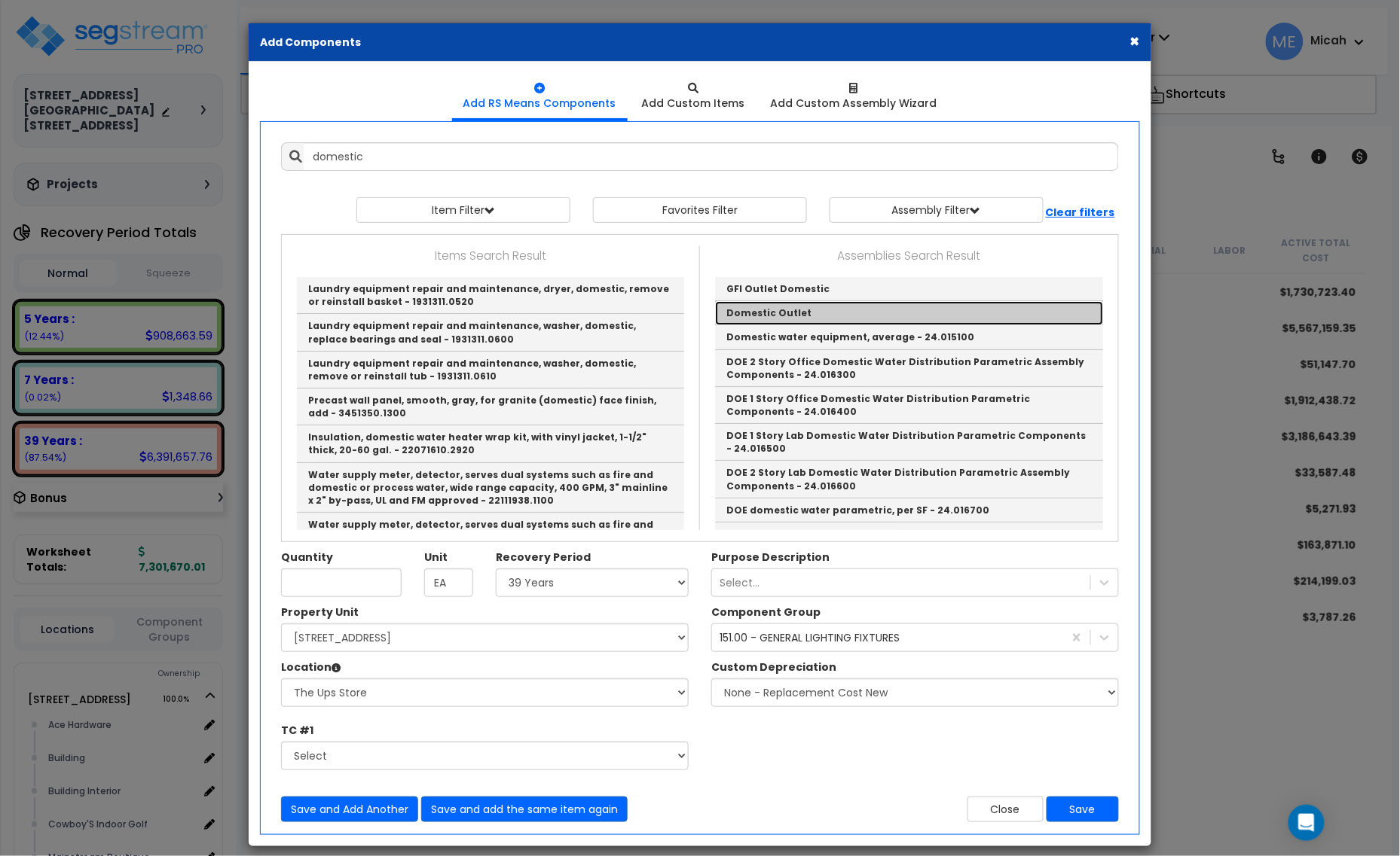
click at [812, 311] on link "Domestic Outlet" at bounding box center [909, 313] width 388 height 24
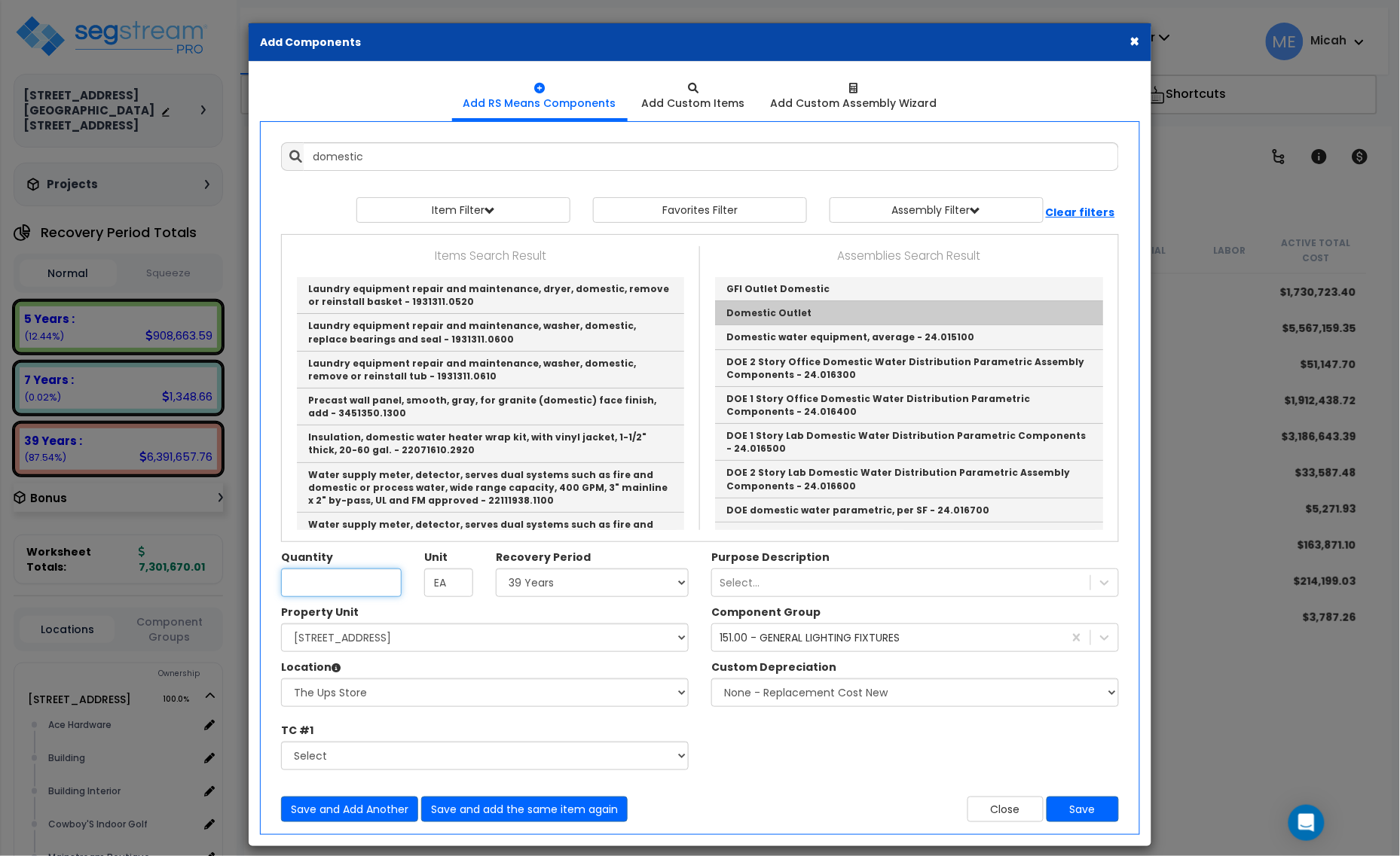
type input "Domestic Outlet"
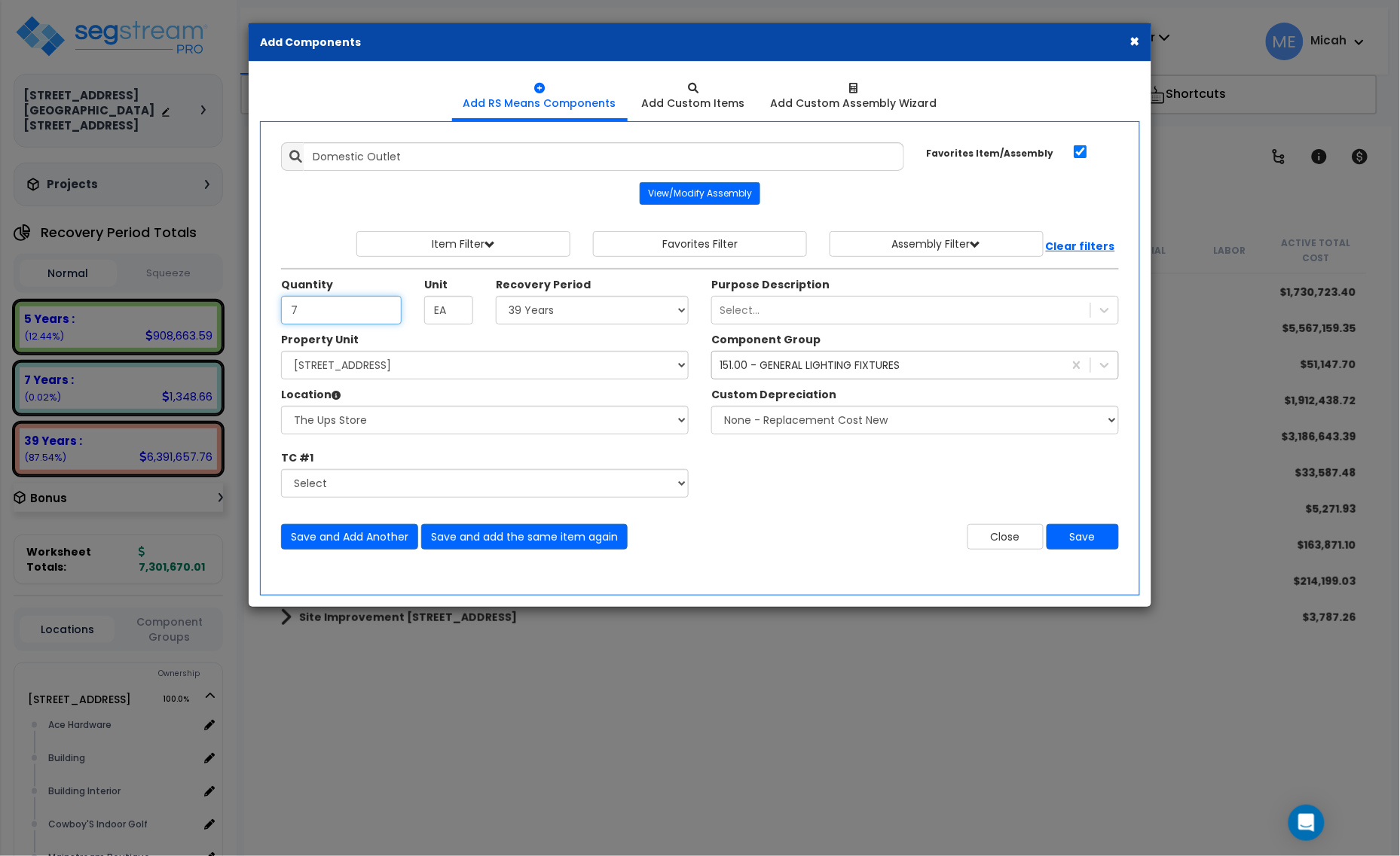
type input "7"
click at [754, 370] on div "151.00 - GENERAL LIGHTING FIXTURES" at bounding box center [810, 364] width 180 height 15
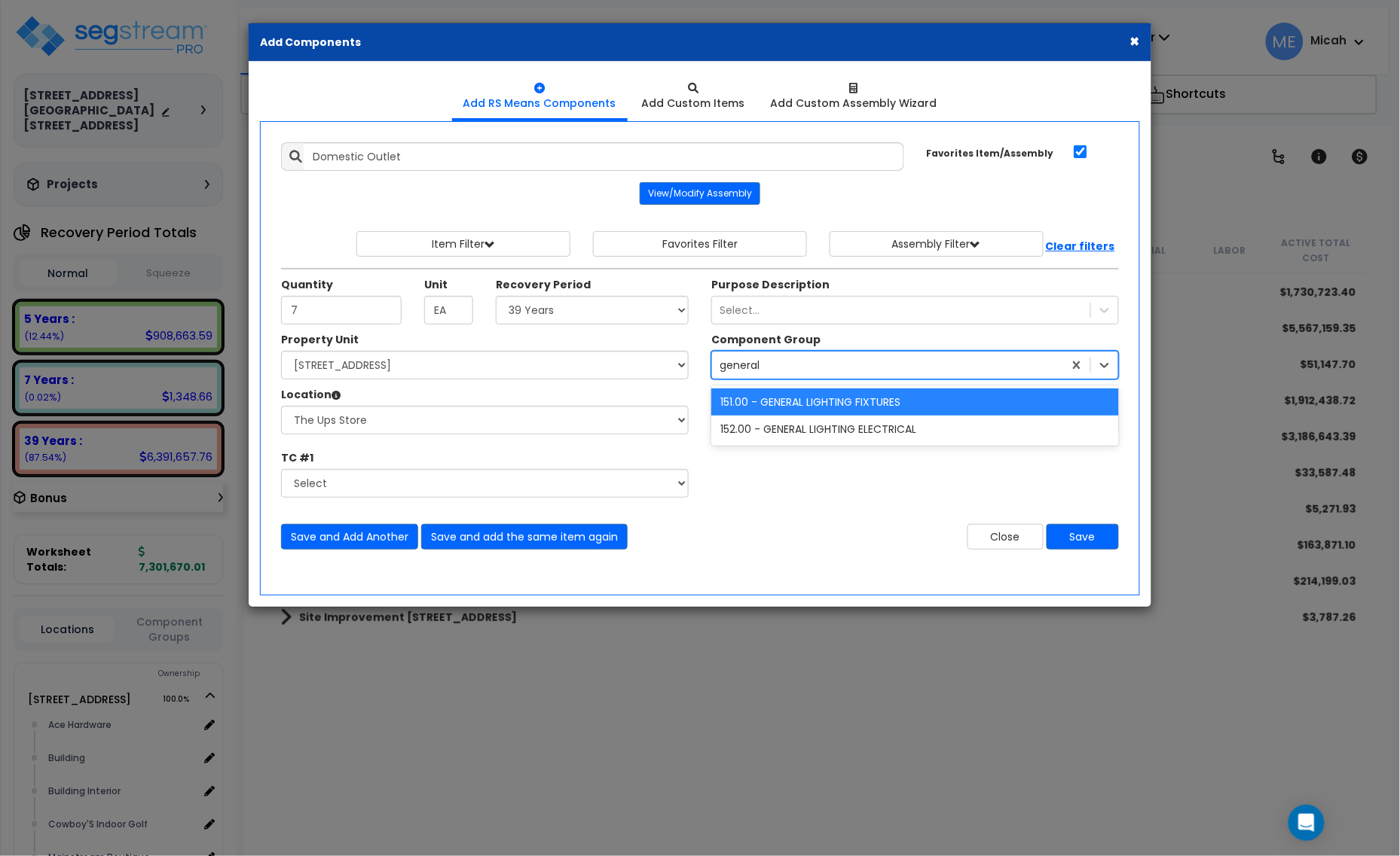
type input "general e"
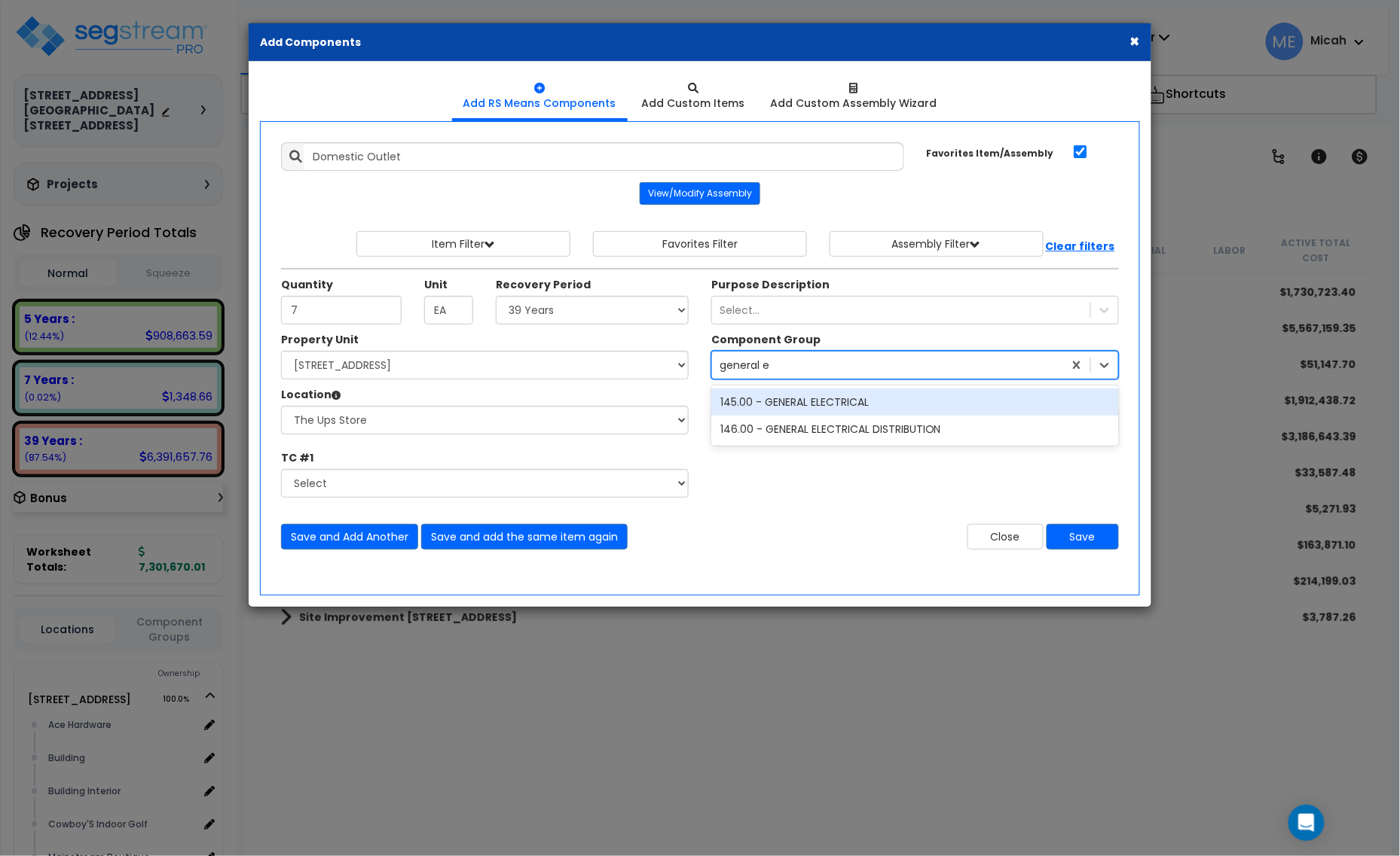
click at [789, 403] on div "145.00 - GENERAL ELECTRICAL" at bounding box center [915, 402] width 407 height 27
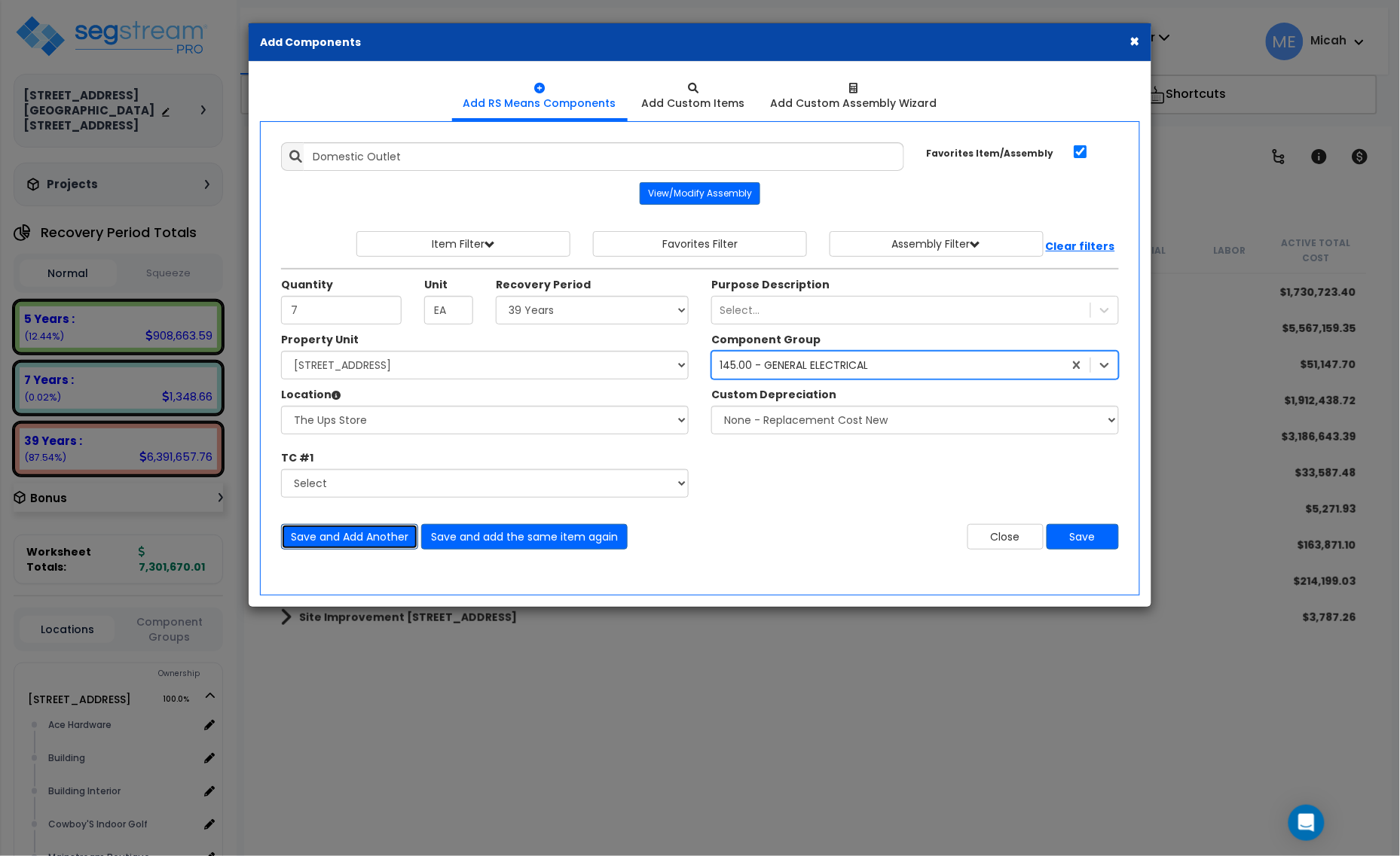
click at [373, 535] on button "Save and Add Another" at bounding box center [349, 537] width 137 height 25
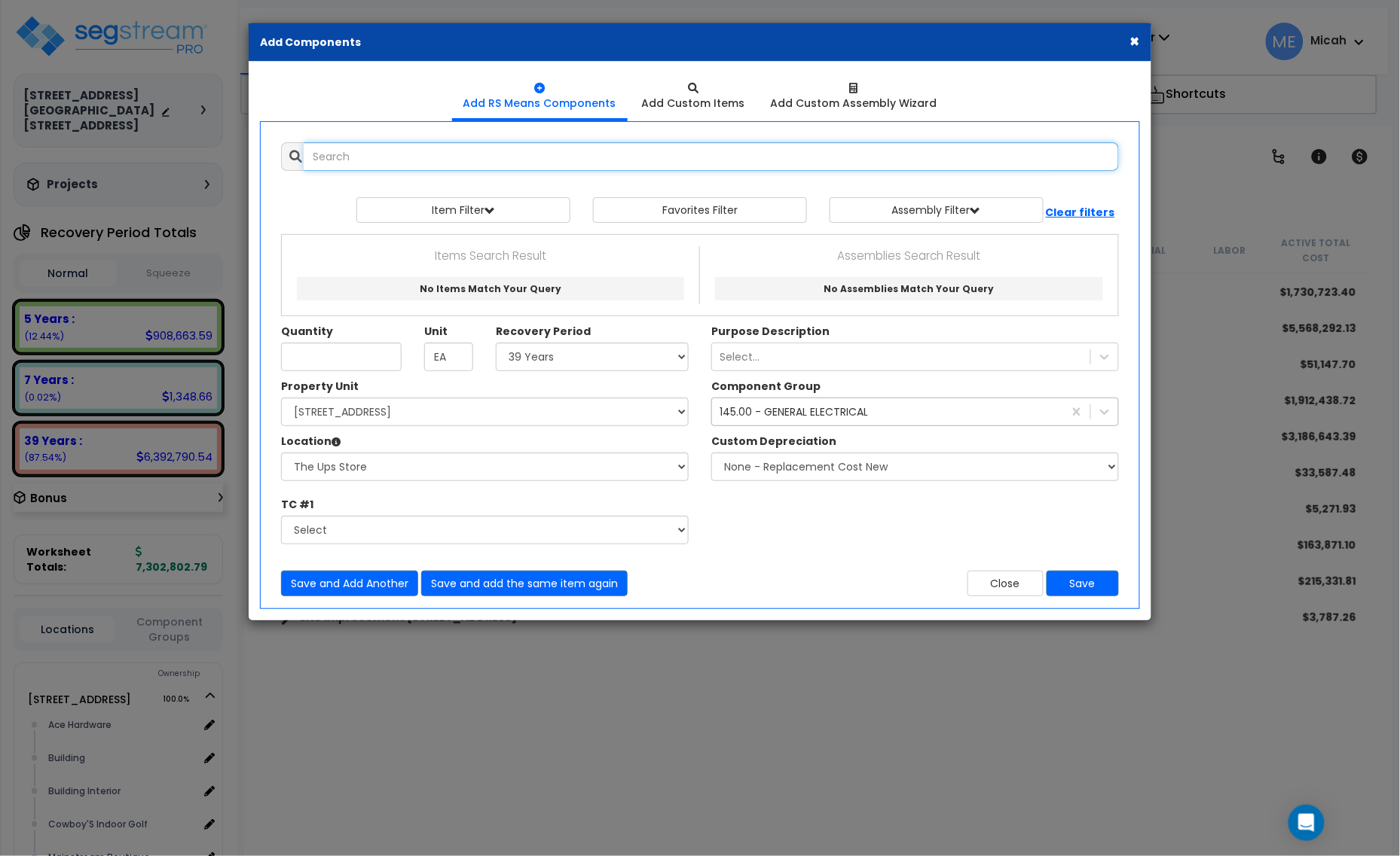
type input "w"
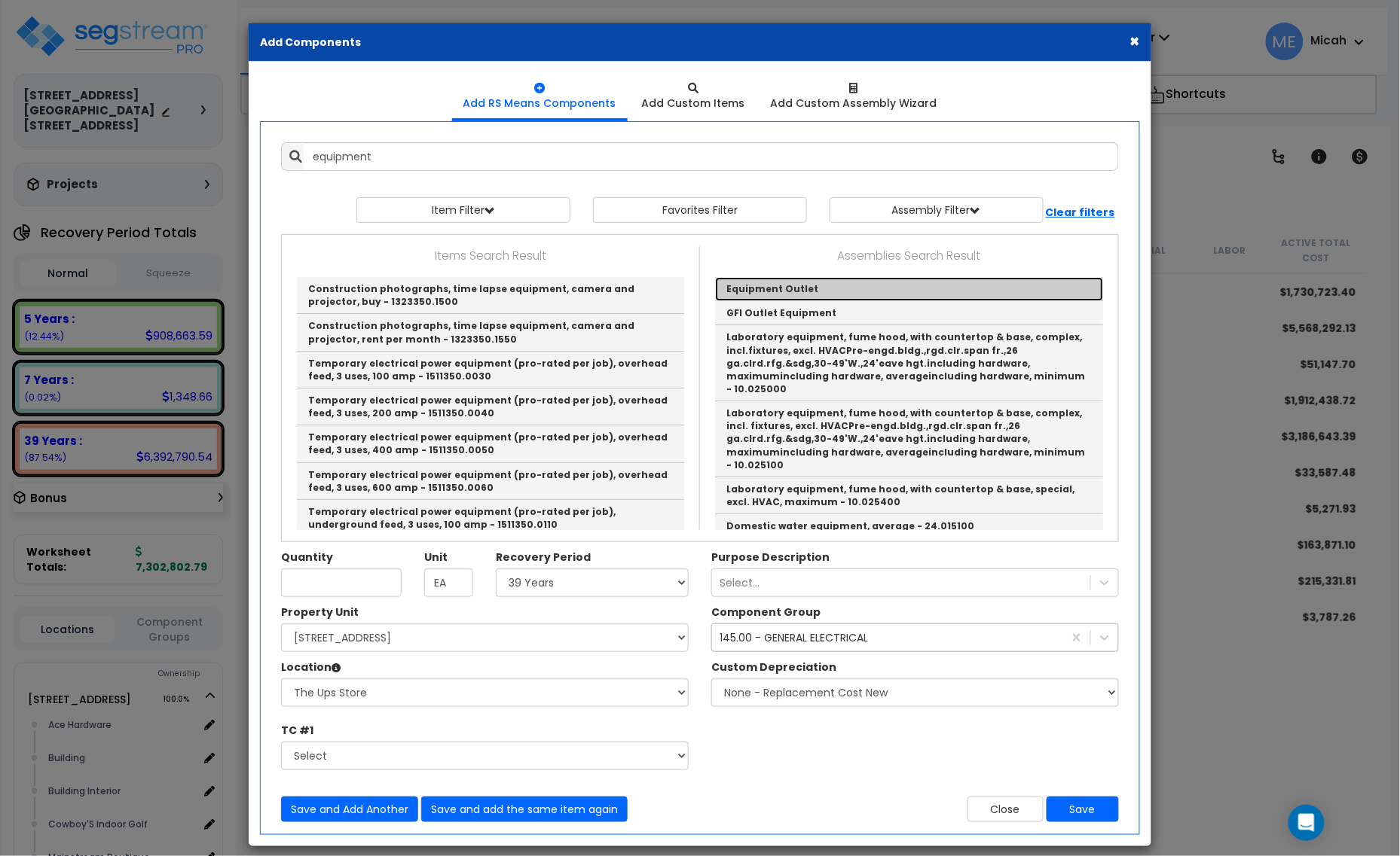
click at [841, 287] on link "Equipment Outlet" at bounding box center [909, 289] width 388 height 24
type input "Equipment Outlet"
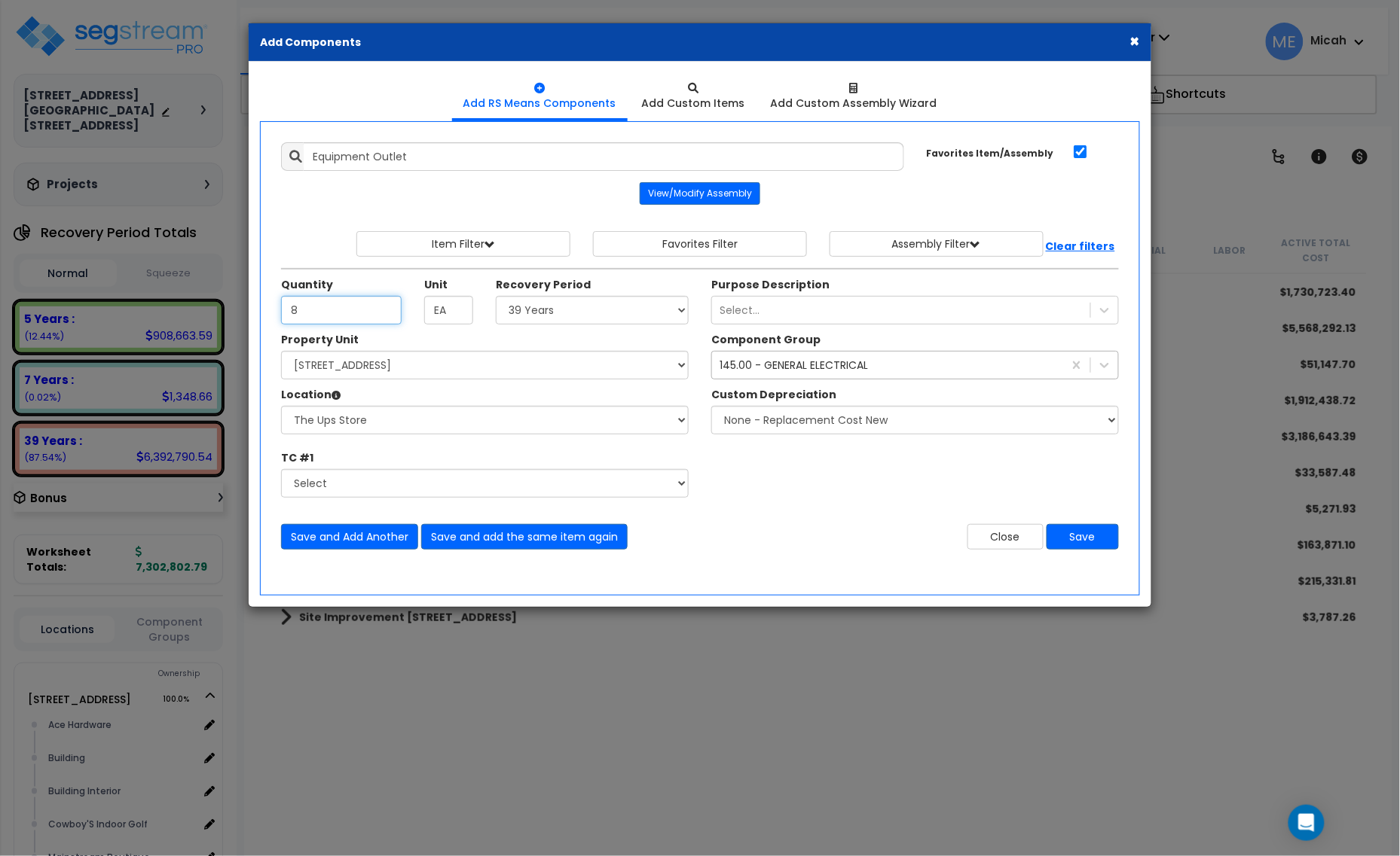
type input "8"
click at [615, 315] on select "Select 5 Years 7 Years 15 Years 20 Years 39 Years 27.5 Year" at bounding box center [592, 310] width 193 height 28
select select "5Y"
click at [497, 297] on select "Select 5 Years 7 Years 15 Years 20 Years 39 Years 27.5 Year" at bounding box center [592, 310] width 193 height 28
click at [369, 543] on button "Save and Add Another" at bounding box center [349, 537] width 137 height 25
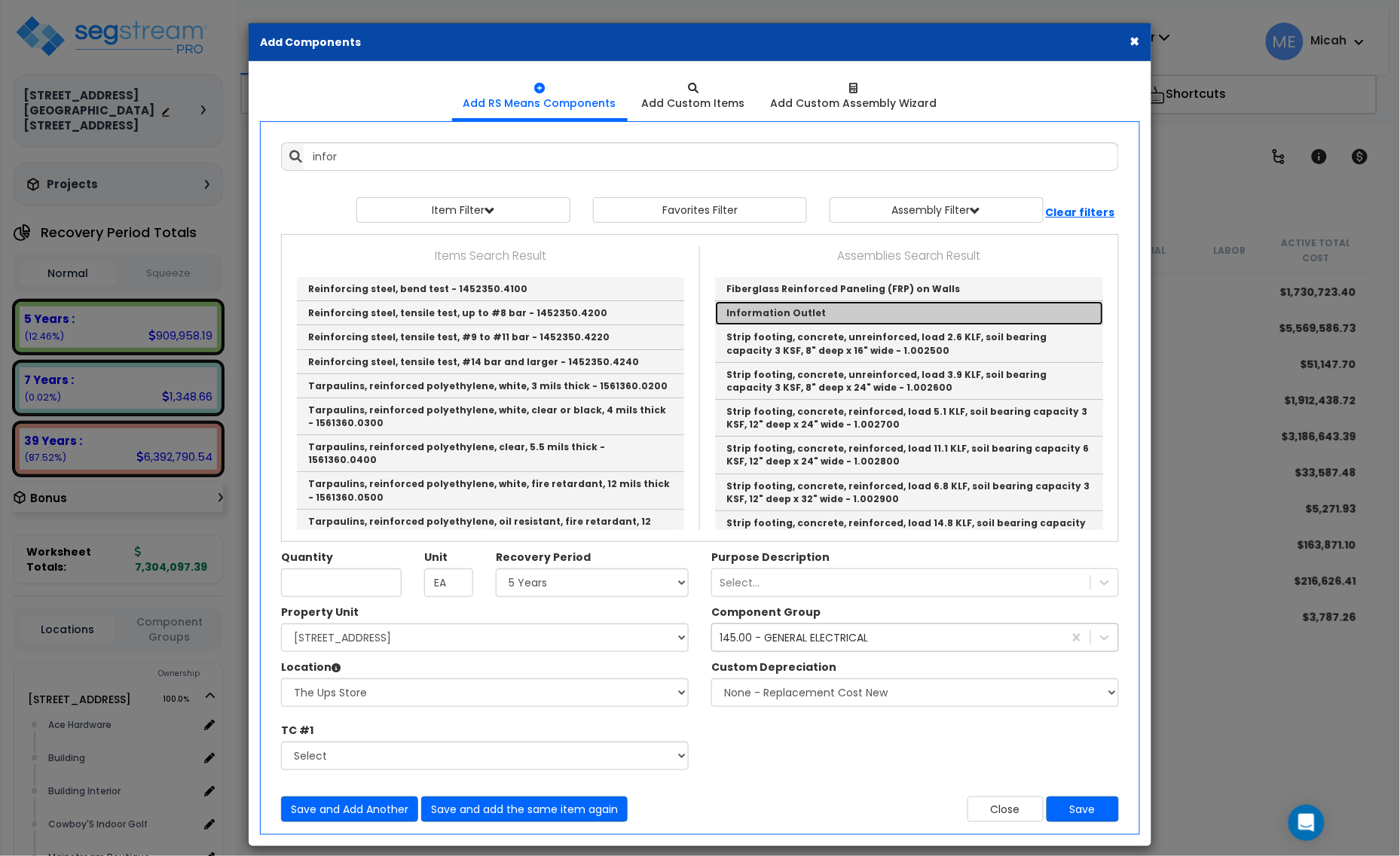
click at [767, 317] on link "Information Outlet" at bounding box center [909, 313] width 388 height 24
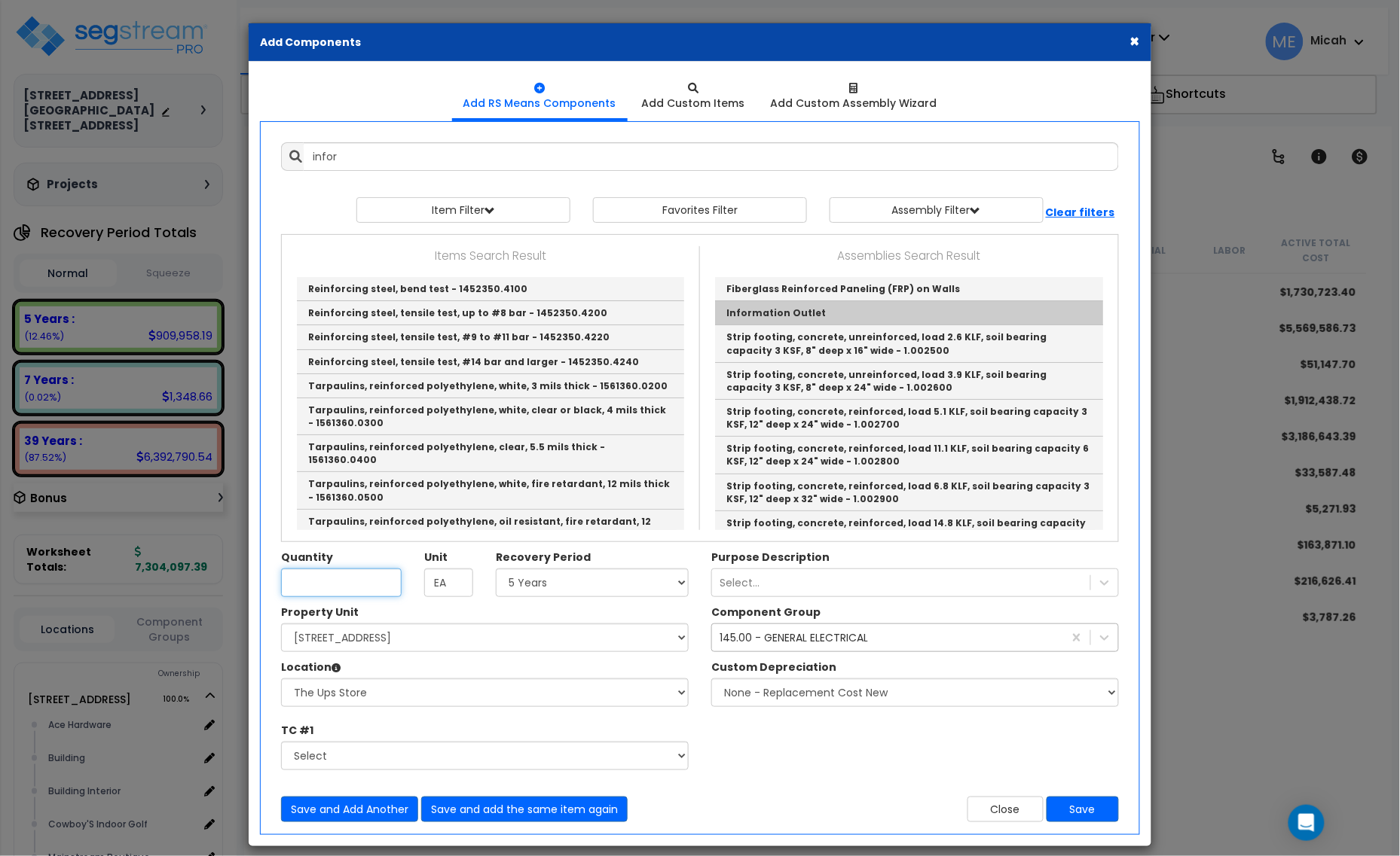
type input "Information Outlet"
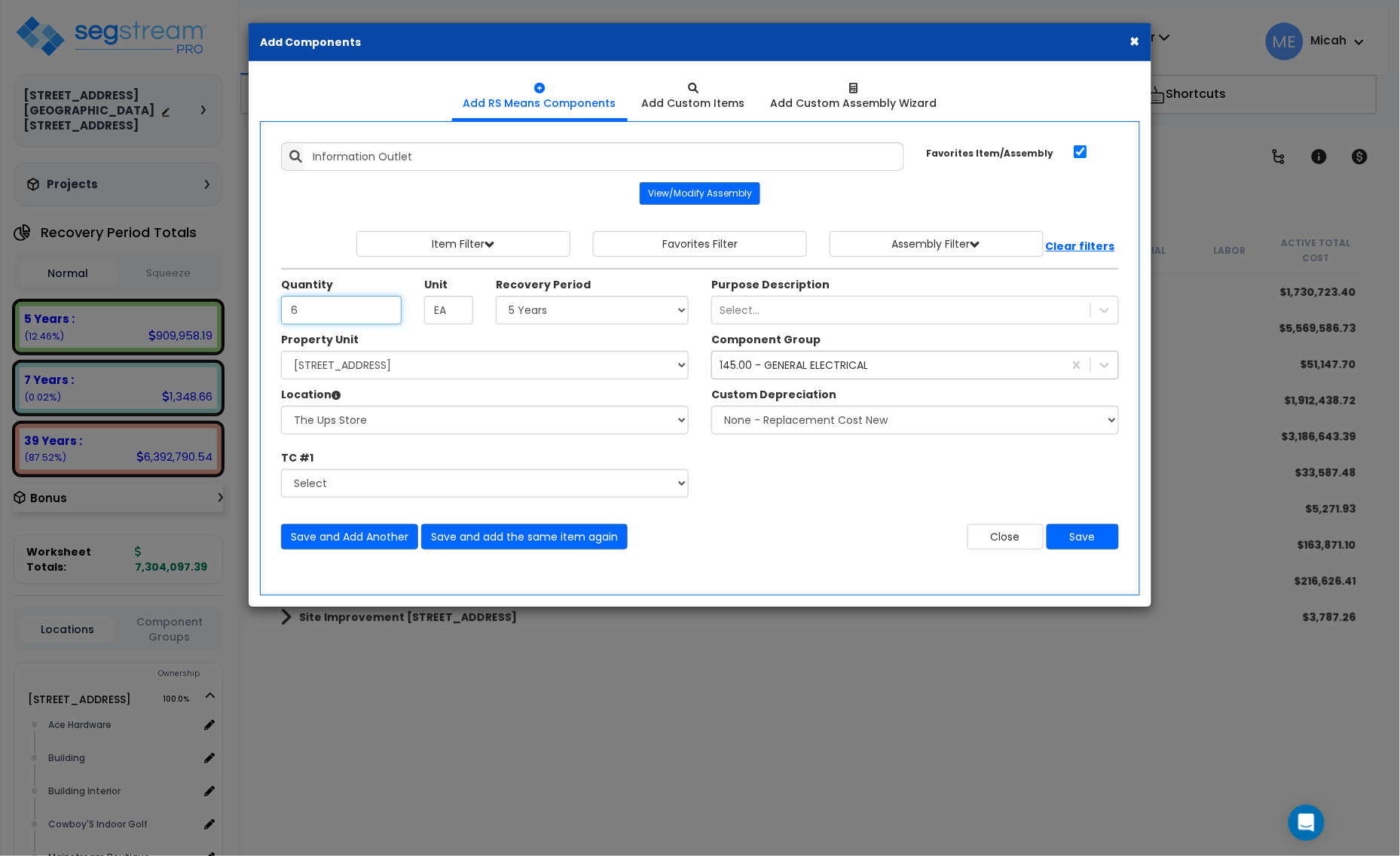
type input "6"
click at [801, 373] on div "145.00 - GENERAL ELECTRICAL" at bounding box center [794, 364] width 148 height 15
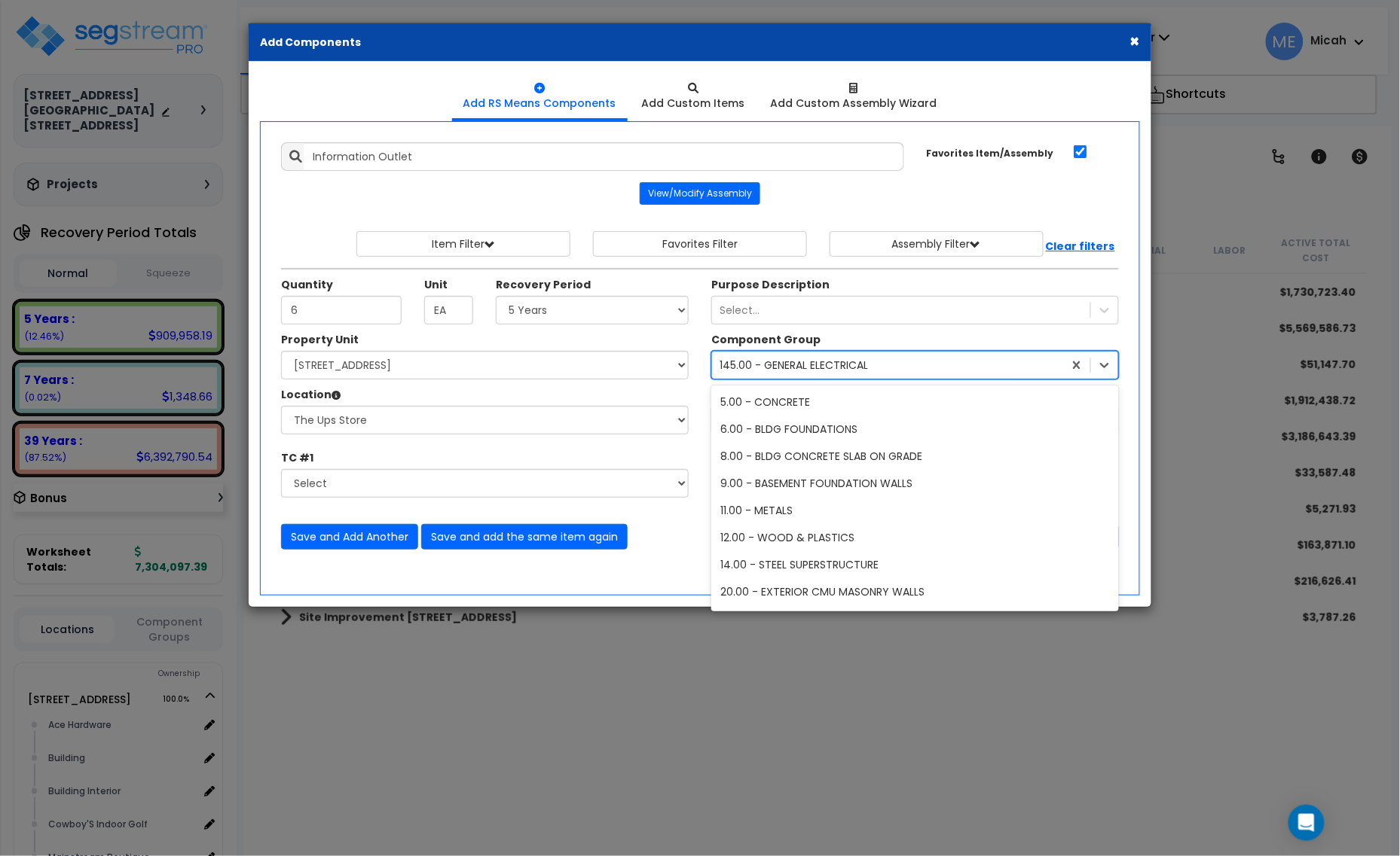
scroll to position [1086, 0]
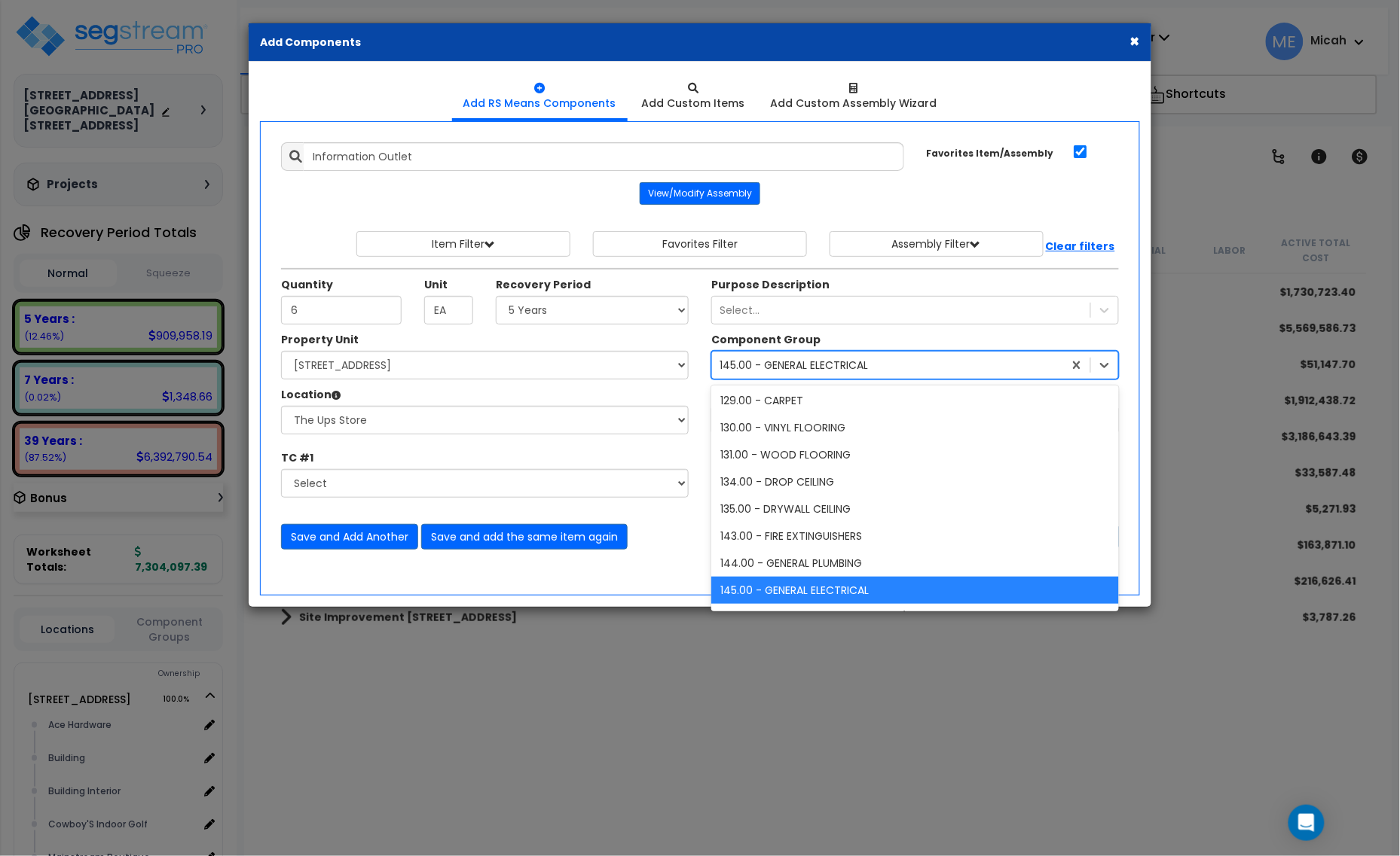
click at [801, 373] on div "145.00 - GENERAL ELECTRICAL" at bounding box center [794, 364] width 148 height 15
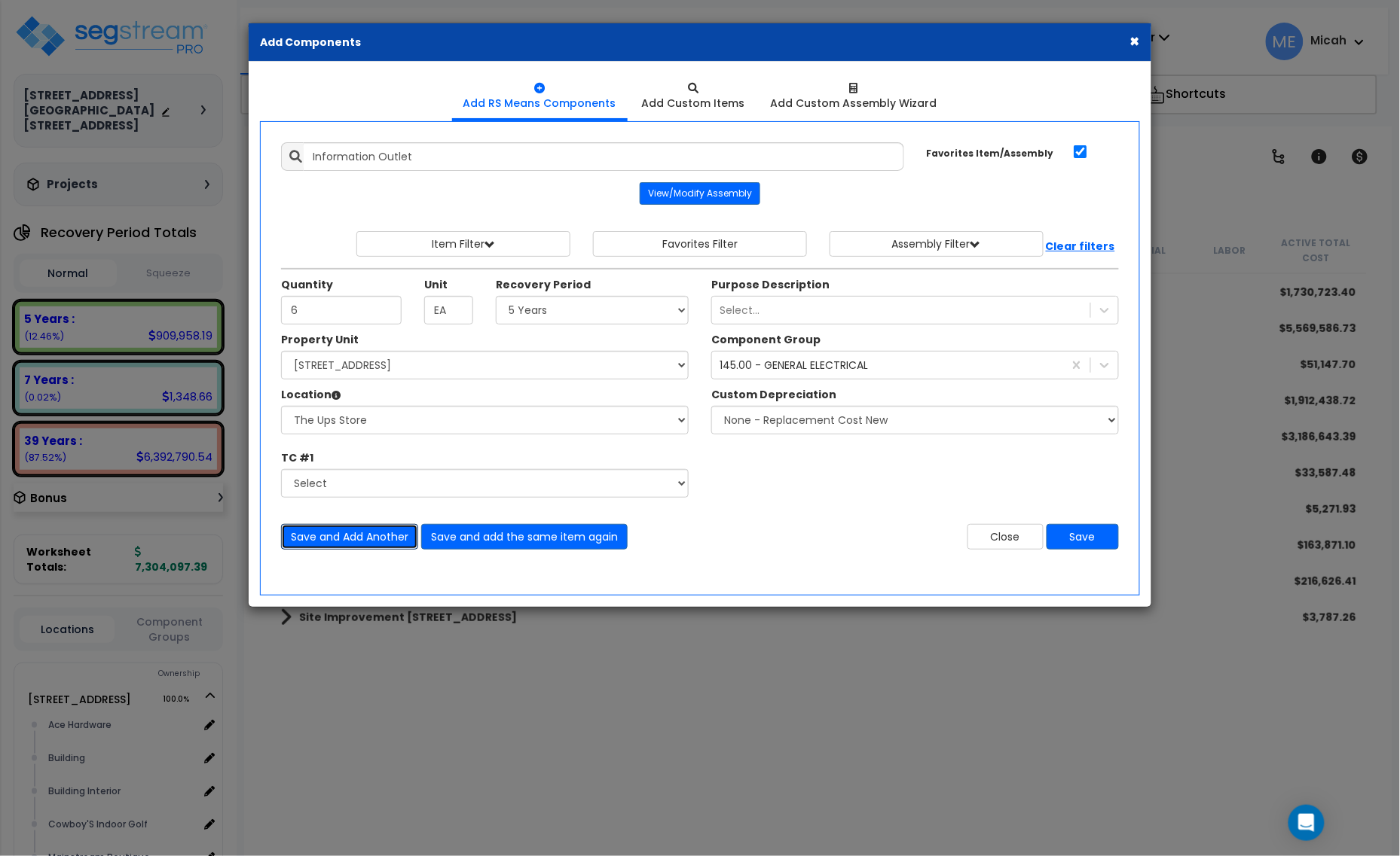
click at [390, 535] on button "Save and Add Another" at bounding box center [349, 537] width 137 height 25
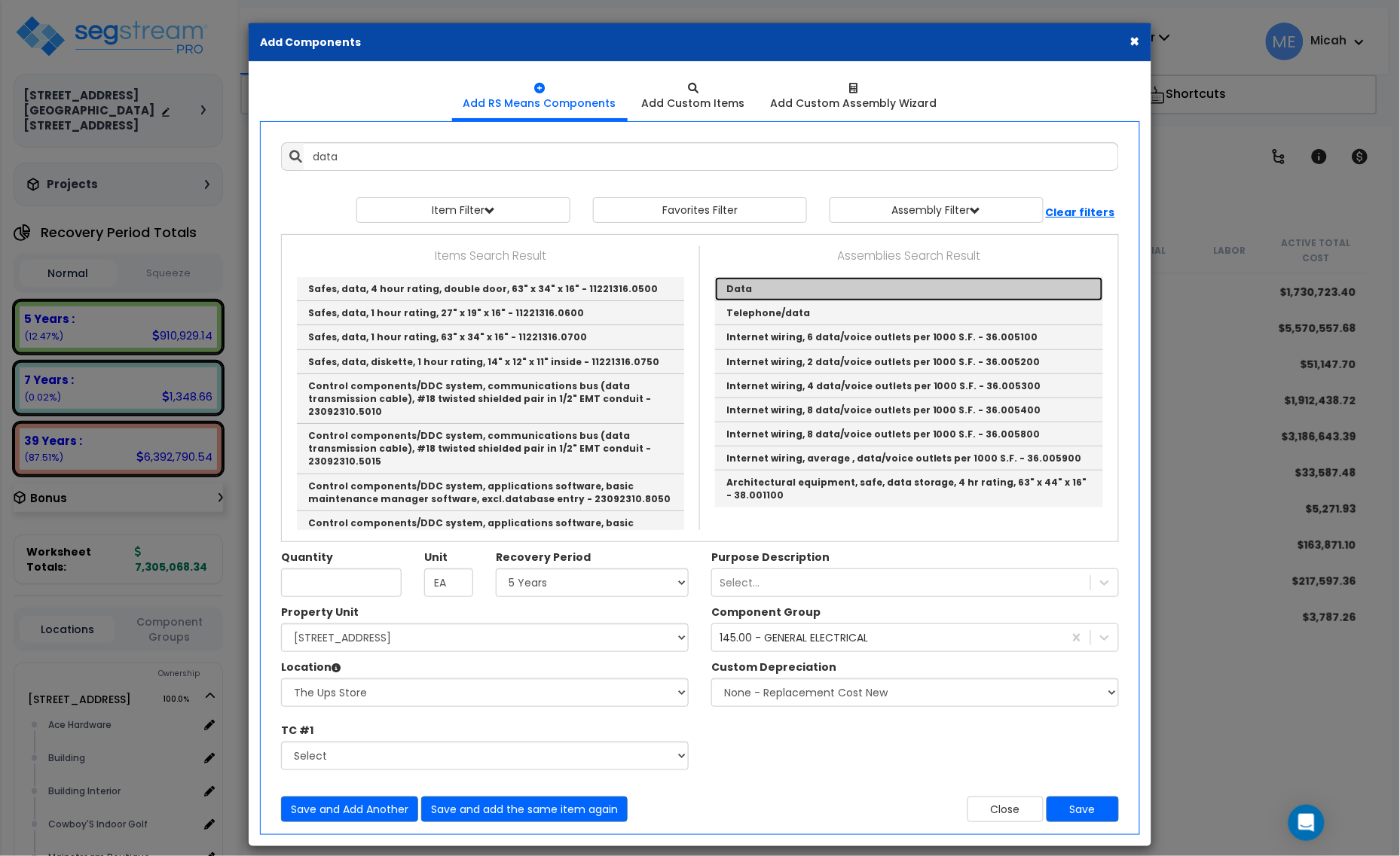
click at [724, 288] on link "Data" at bounding box center [909, 289] width 388 height 24
type input "Data"
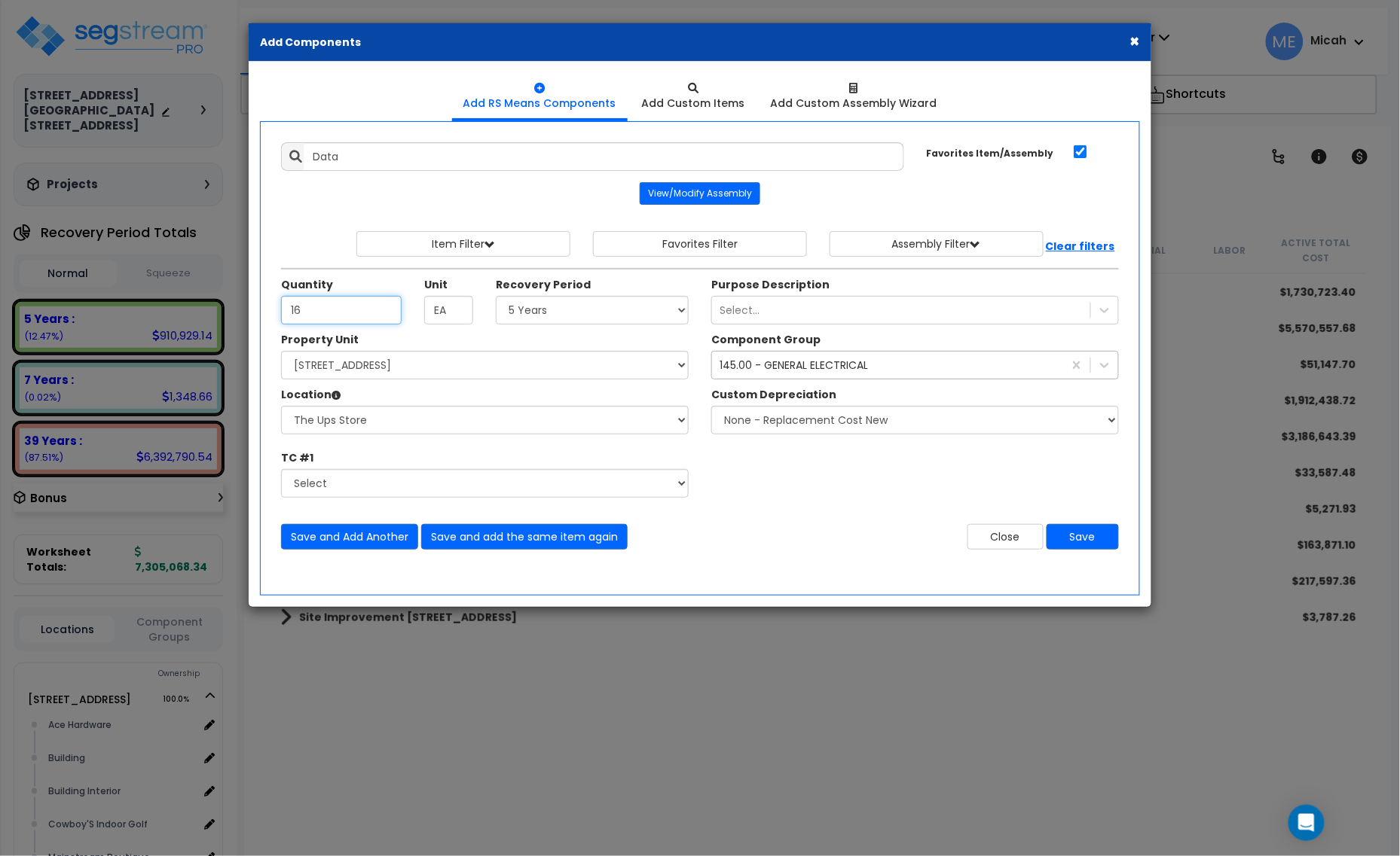
type input "16"
click at [801, 369] on div "145.00 - GENERAL ELECTRICAL" at bounding box center [794, 364] width 148 height 15
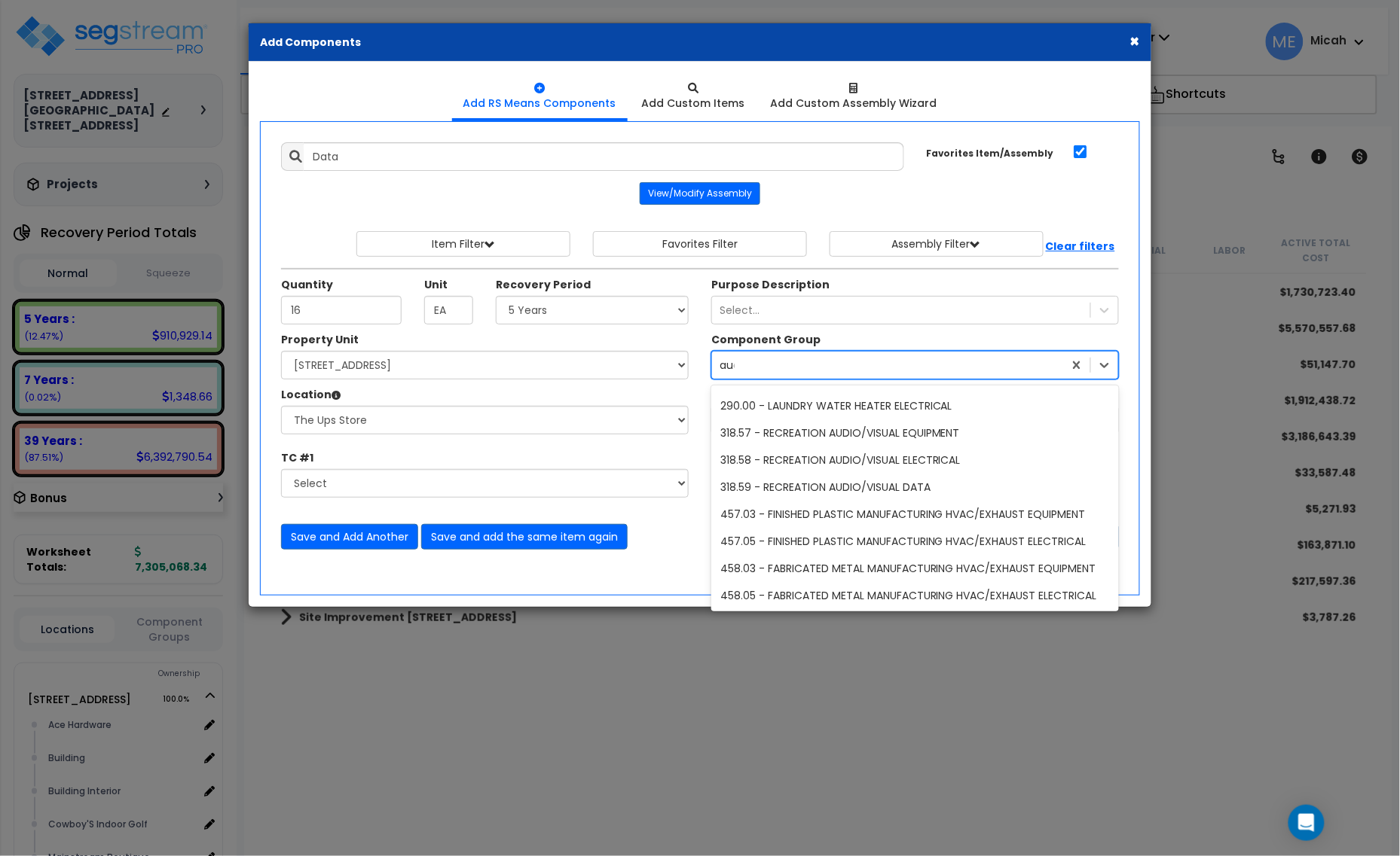
scroll to position [0, 0]
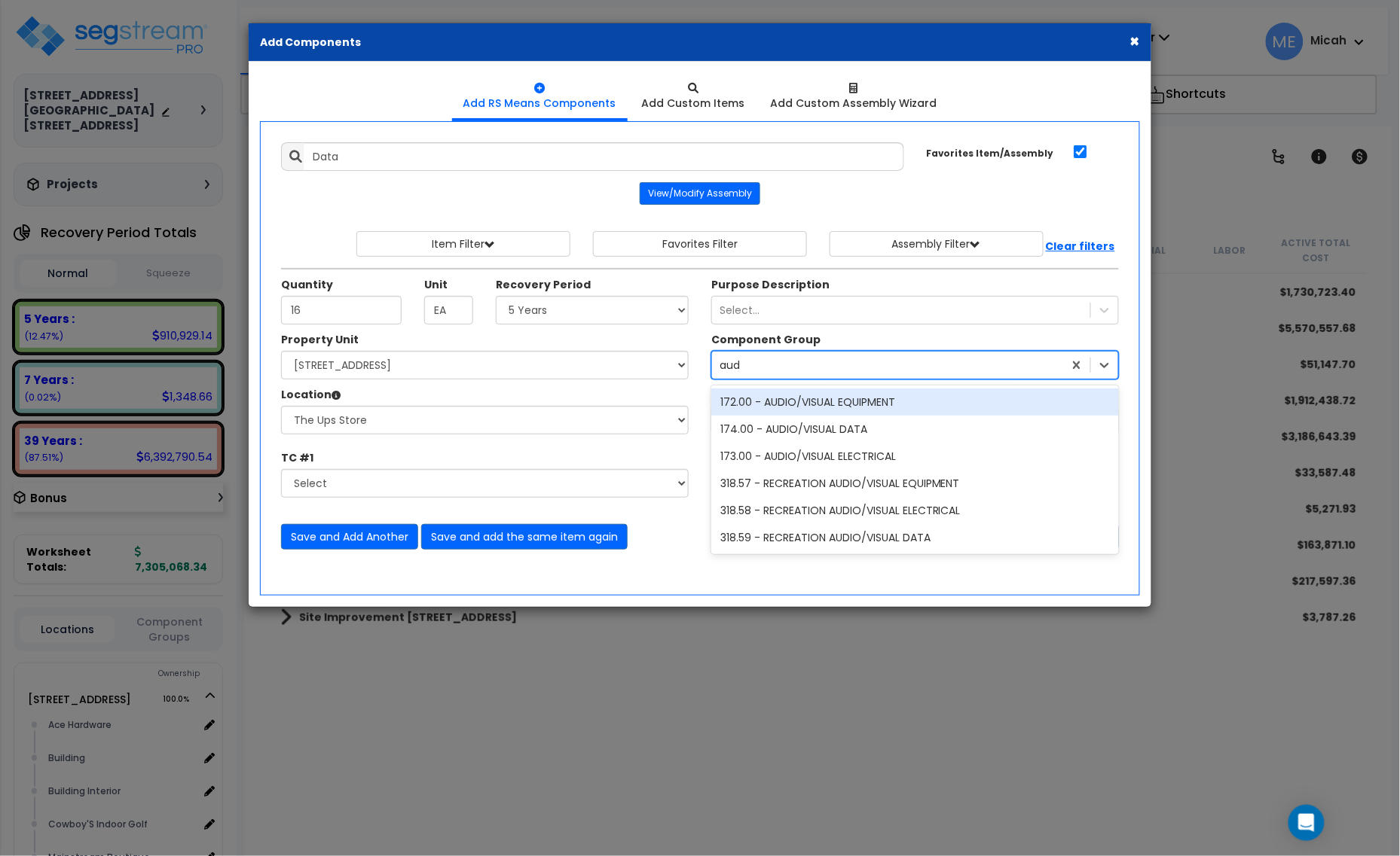
type input "audi"
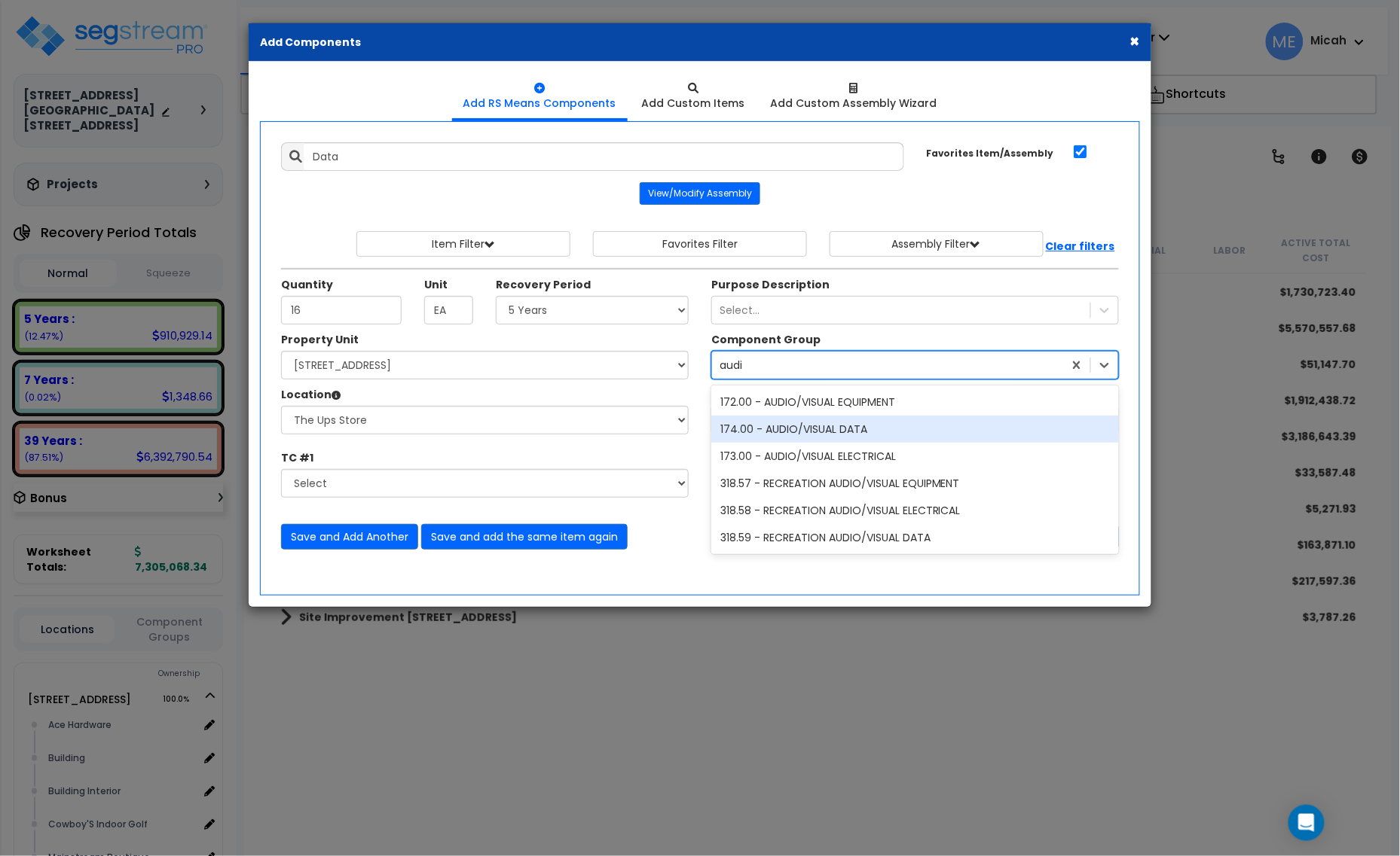
click at [852, 430] on div "174.00 - AUDIO/VISUAL DATA" at bounding box center [915, 429] width 407 height 27
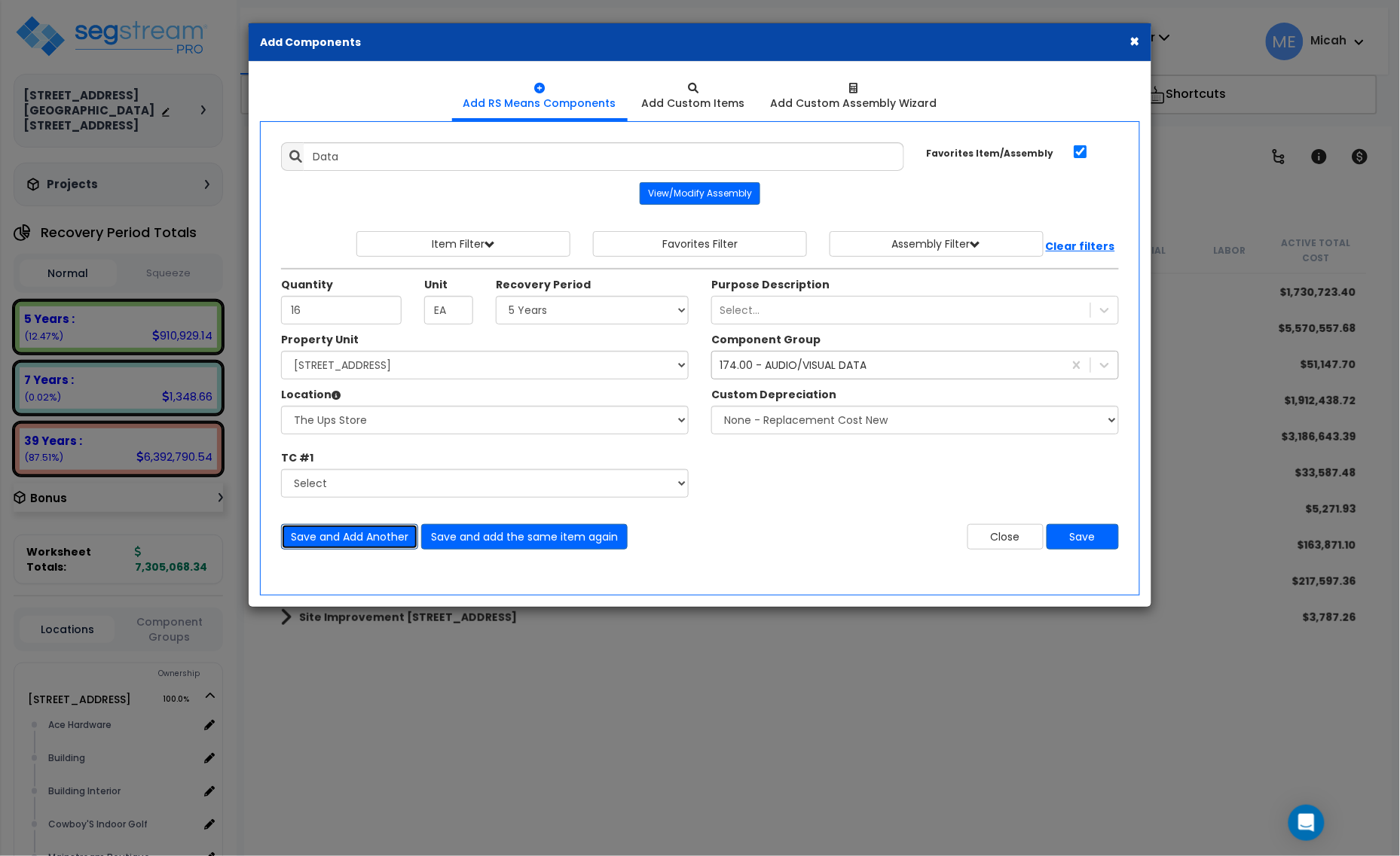
click at [359, 537] on button "Save and Add Another" at bounding box center [349, 537] width 137 height 25
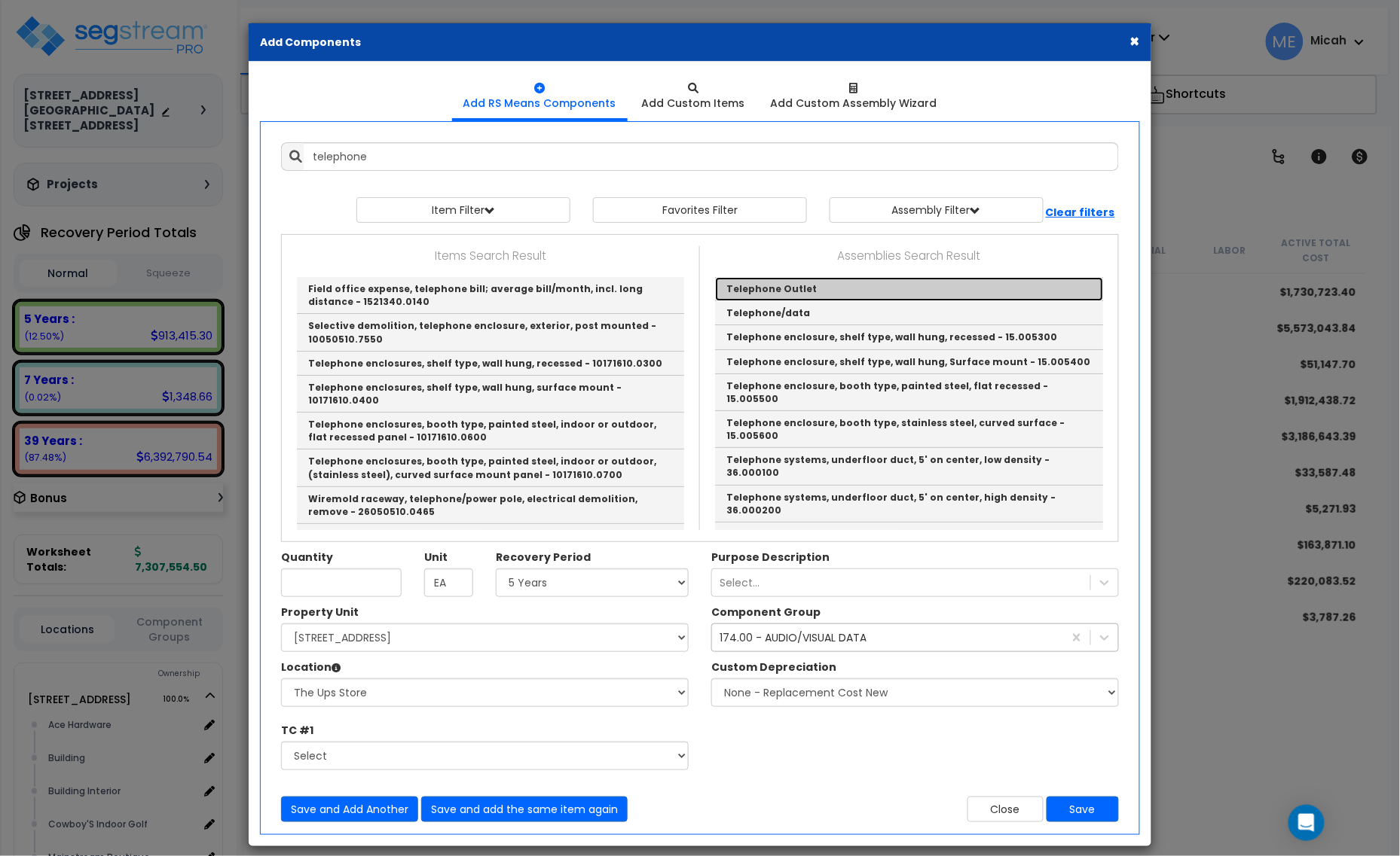
click at [775, 284] on link "Telephone Outlet" at bounding box center [909, 289] width 388 height 24
type input "Telephone Outlet"
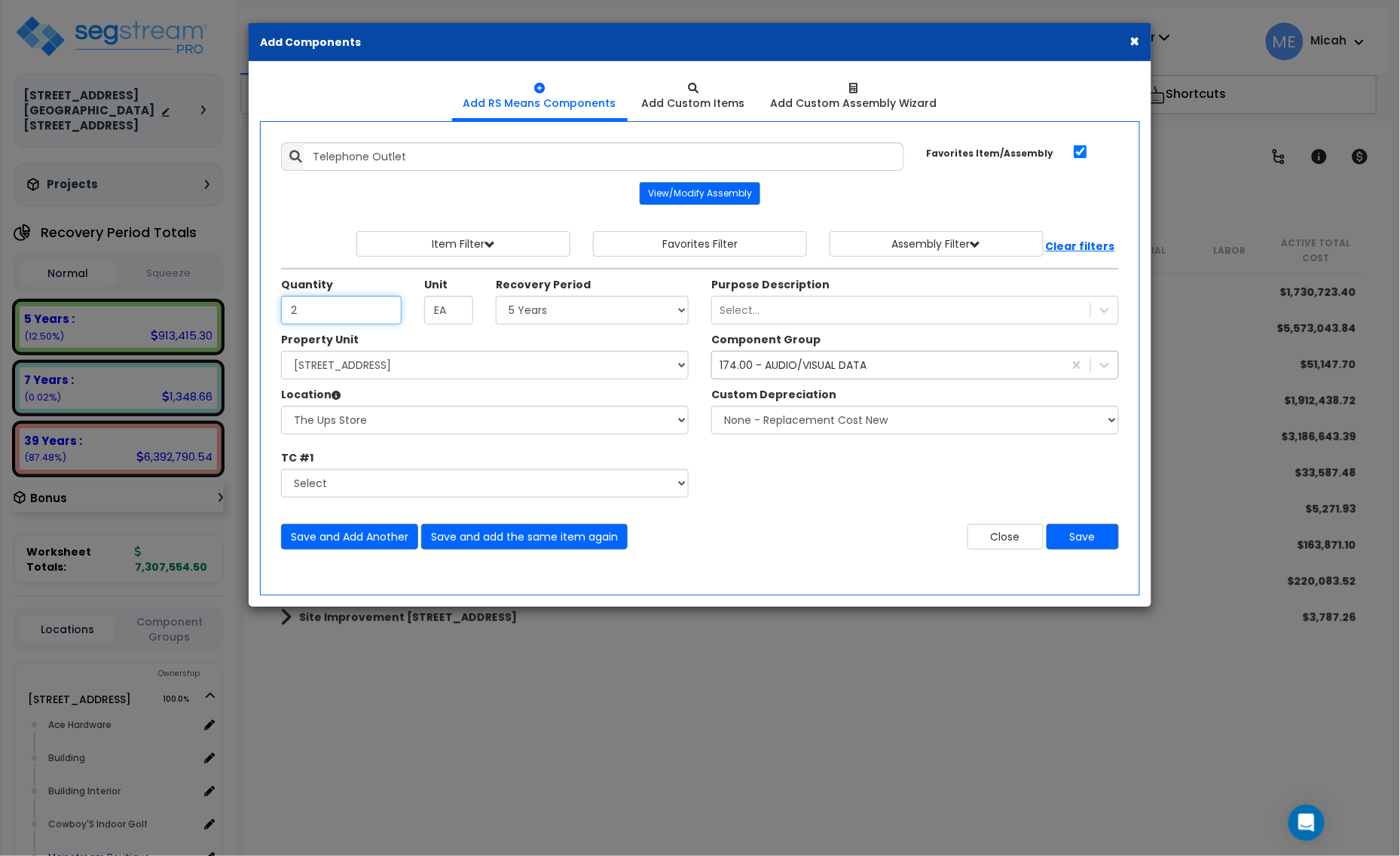
type input "2"
click at [564, 320] on select "Select 5 Years 7 Years 15 Years 20 Years 39 Years 27.5 Year" at bounding box center [592, 310] width 193 height 28
select select "39Y"
click at [497, 297] on select "Select 5 Years 7 Years 15 Years 20 Years 39 Years 27.5 Year" at bounding box center [592, 310] width 193 height 28
click at [835, 365] on div "174.00 - AUDIO/VISUAL DATA" at bounding box center [793, 364] width 147 height 15
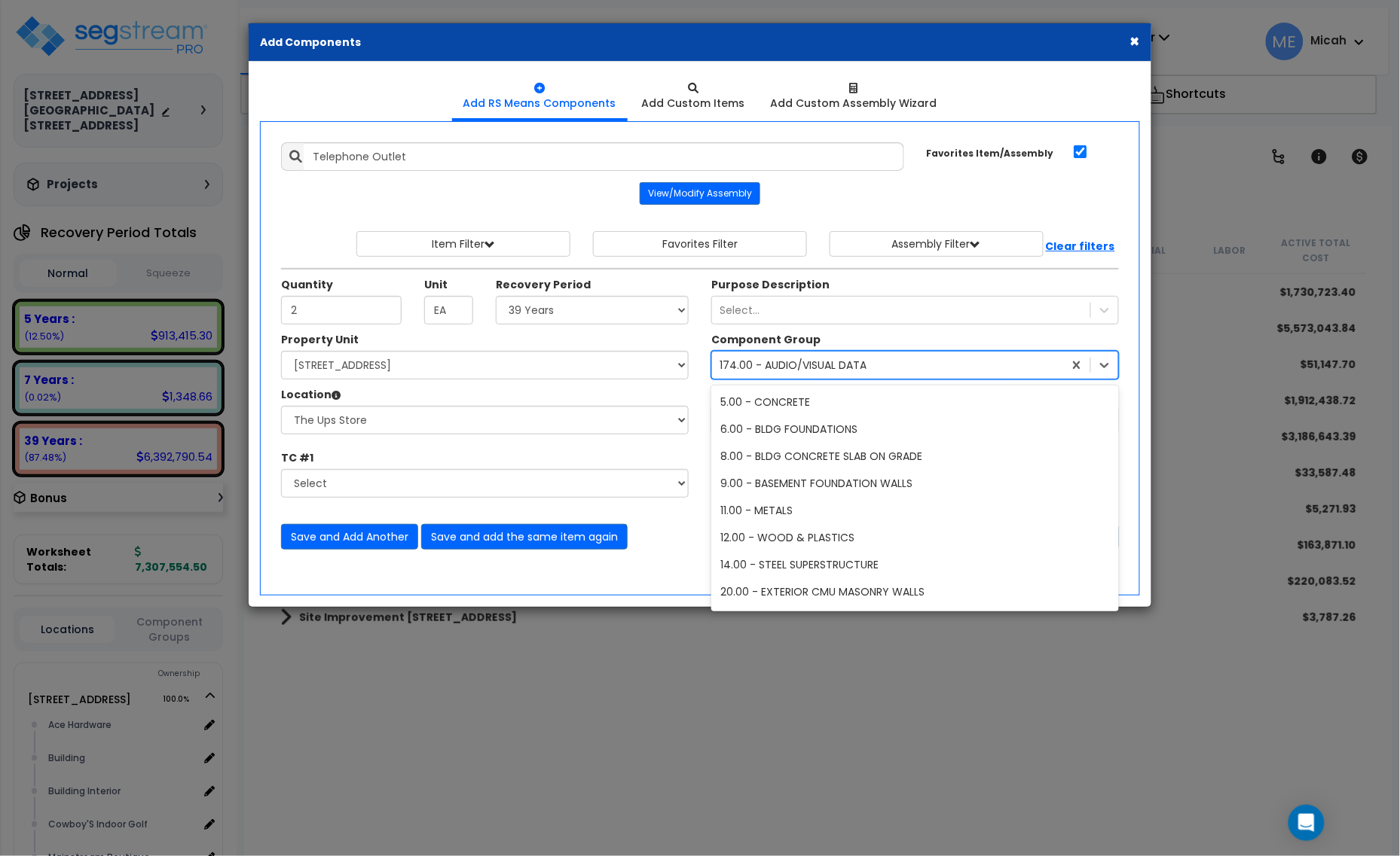
scroll to position [1331, 0]
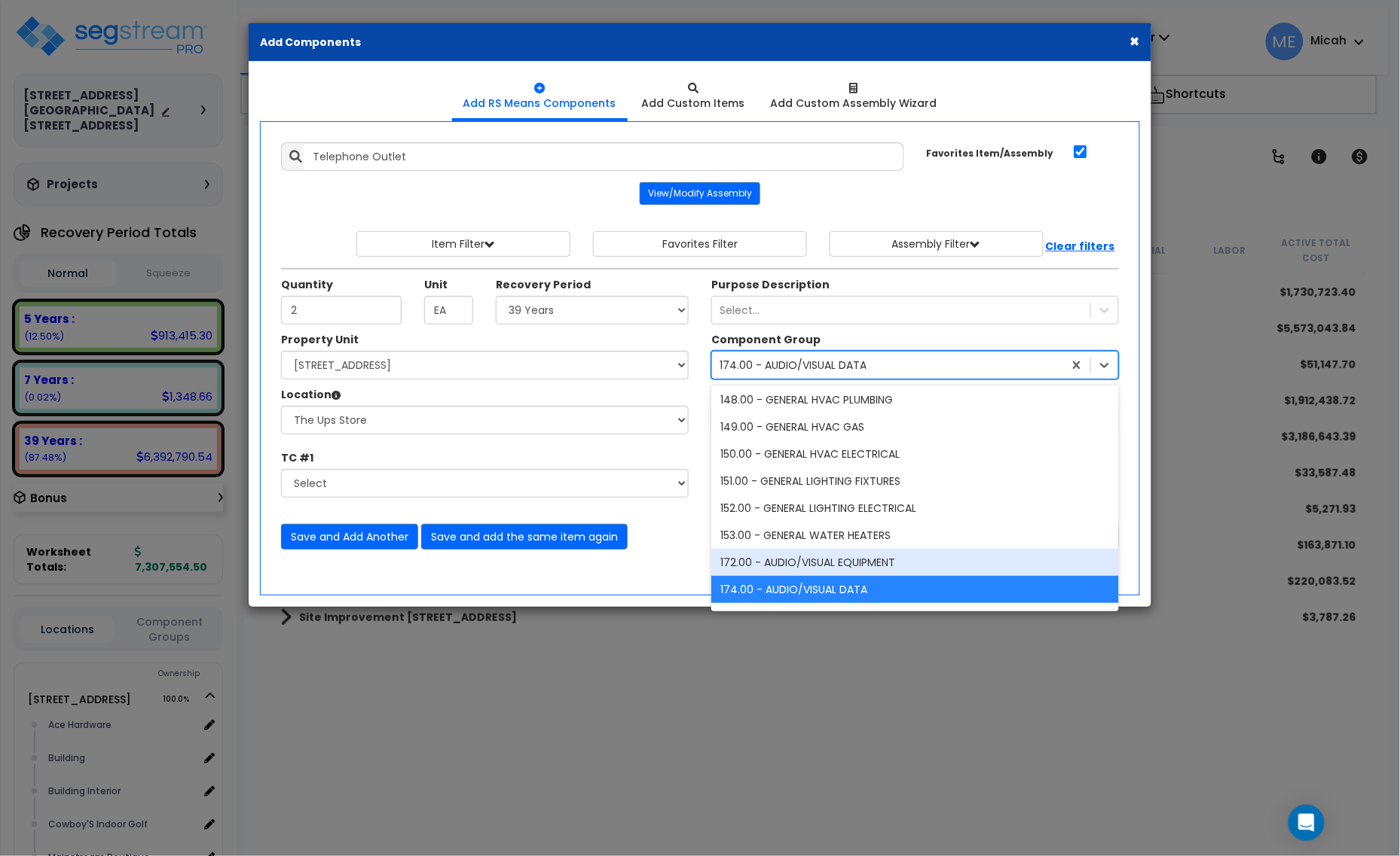
click at [849, 564] on div "172.00 - AUDIO/VISUAL EQUIPMENT" at bounding box center [915, 563] width 407 height 27
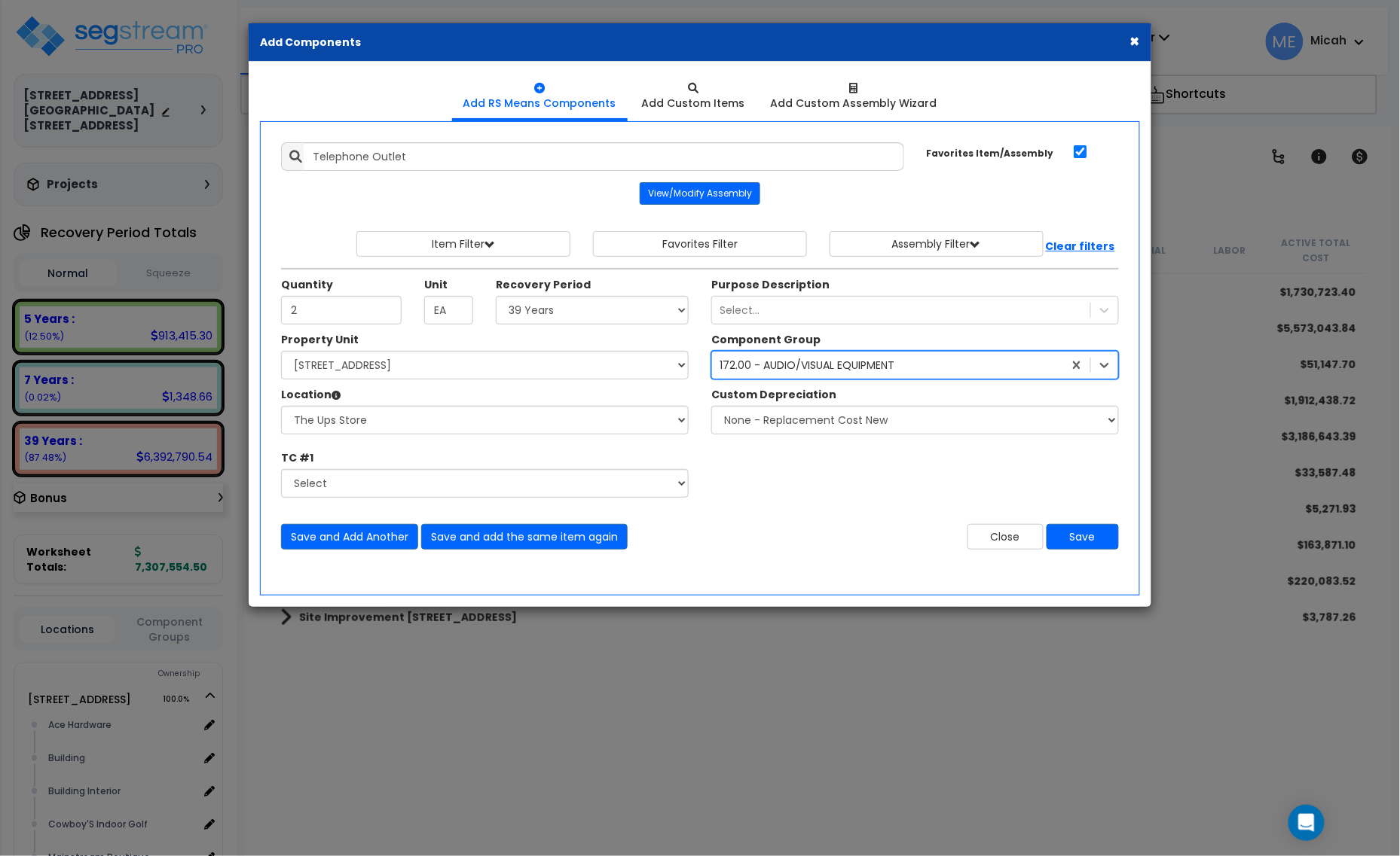
click at [837, 367] on div "172.00 - AUDIO/VISUAL EQUIPMENT" at bounding box center [807, 364] width 174 height 15
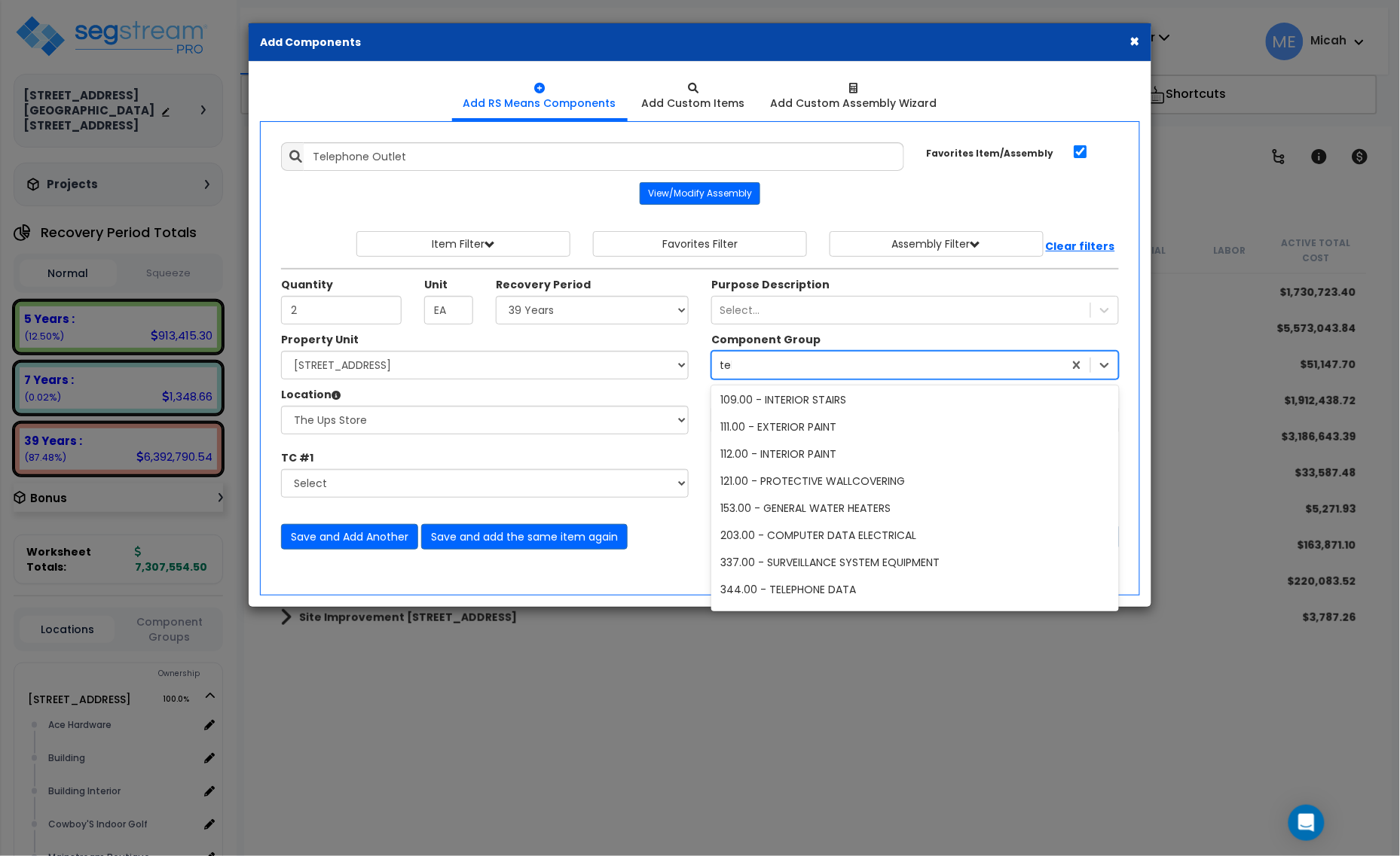
scroll to position [0, 0]
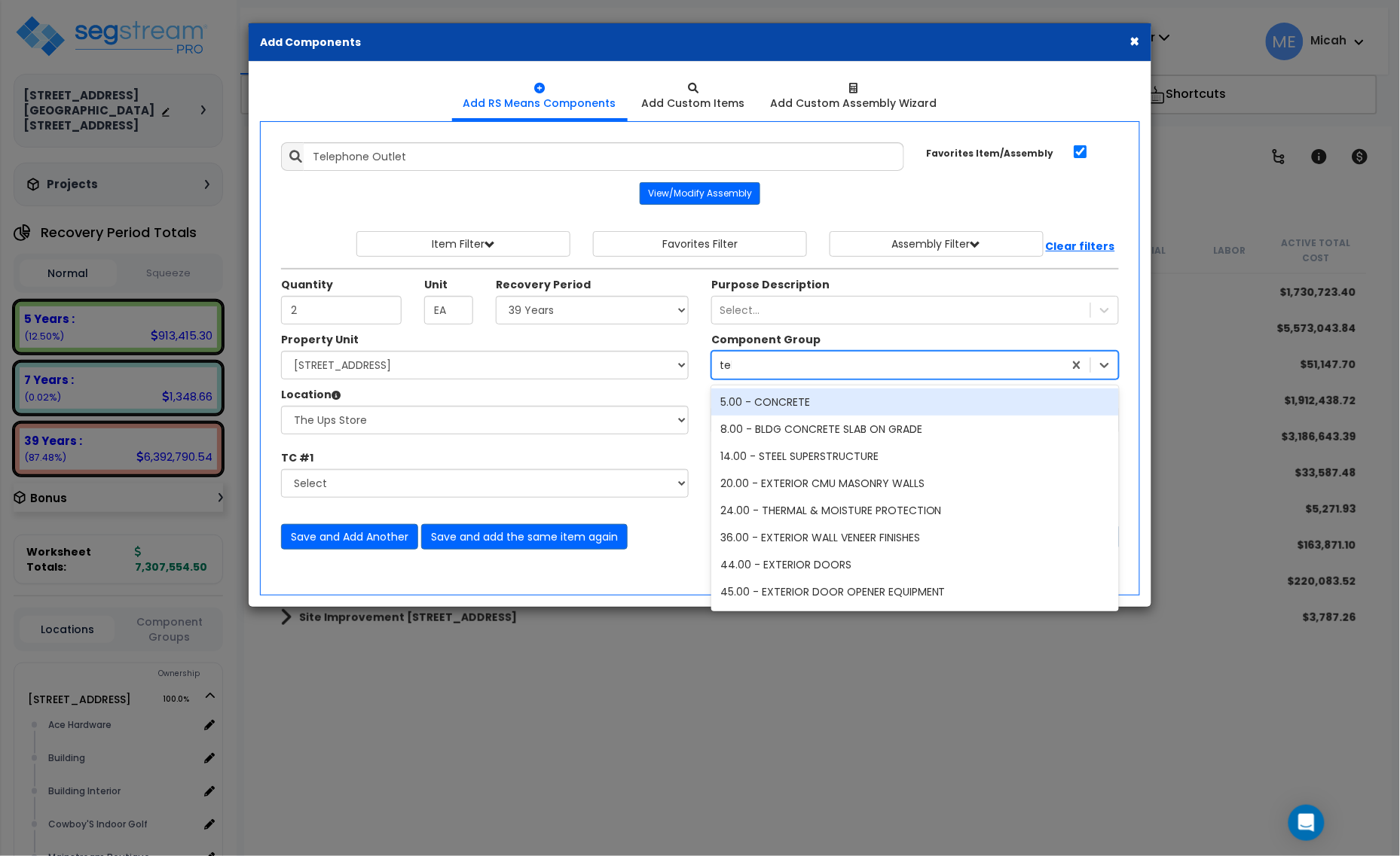
type input "tele"
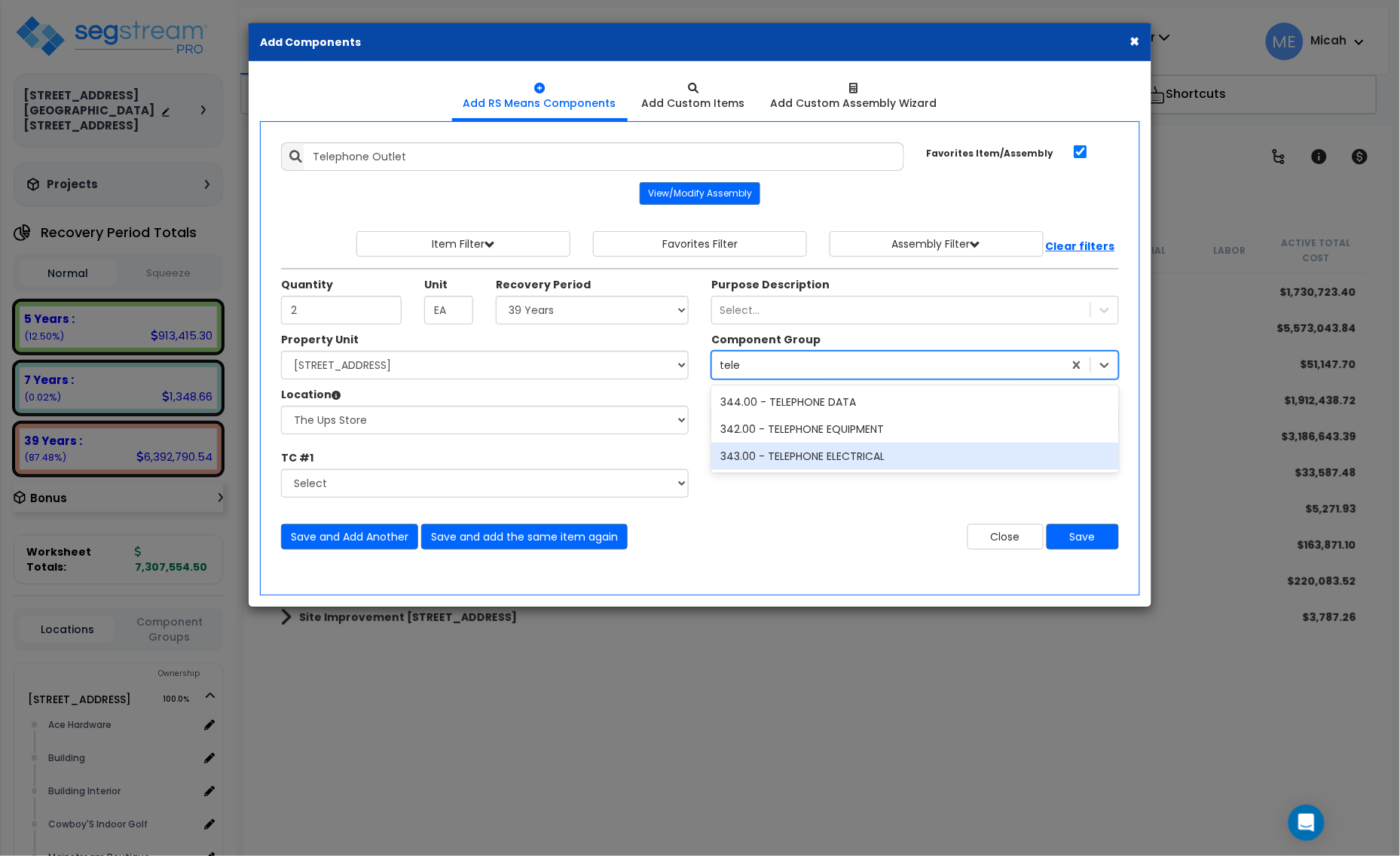
click at [859, 453] on div "343.00 - TELEPHONE ELECTRICAL" at bounding box center [915, 457] width 407 height 27
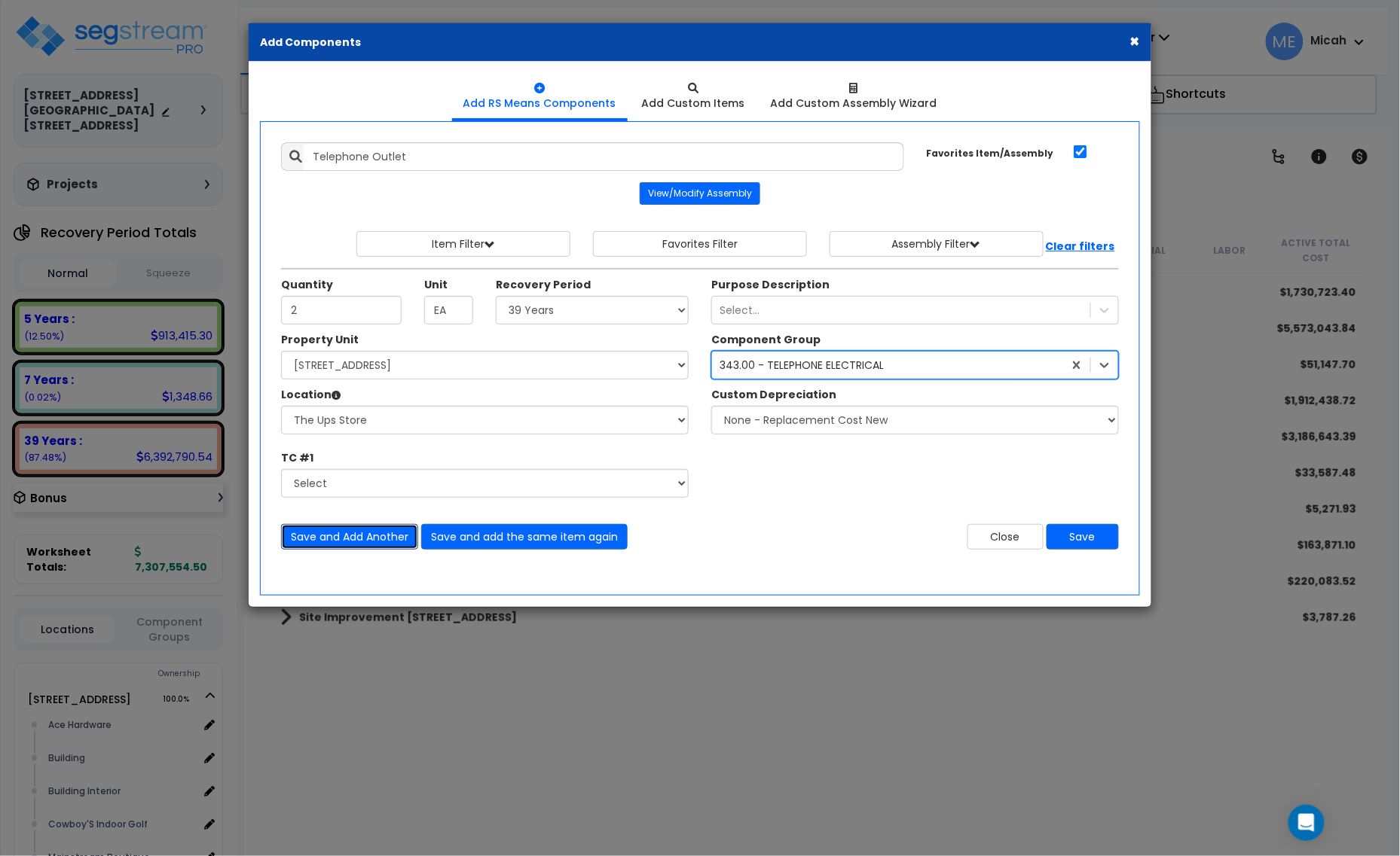
click at [351, 540] on button "Save and Add Another" at bounding box center [349, 537] width 137 height 25
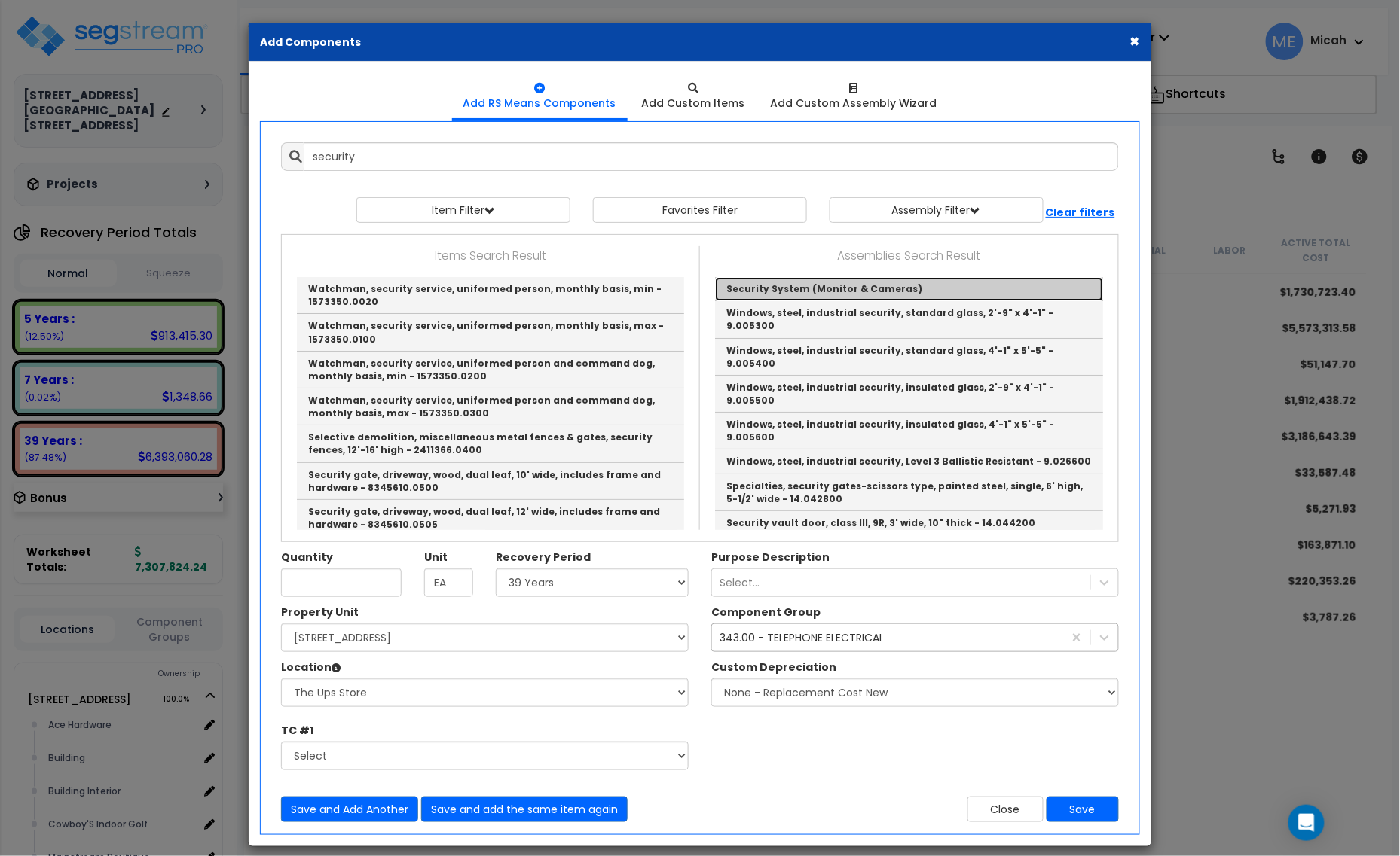
click at [763, 292] on link "Security System (Monitor & Cameras)" at bounding box center [909, 289] width 388 height 24
type input "Security System (Monitor & Cameras)"
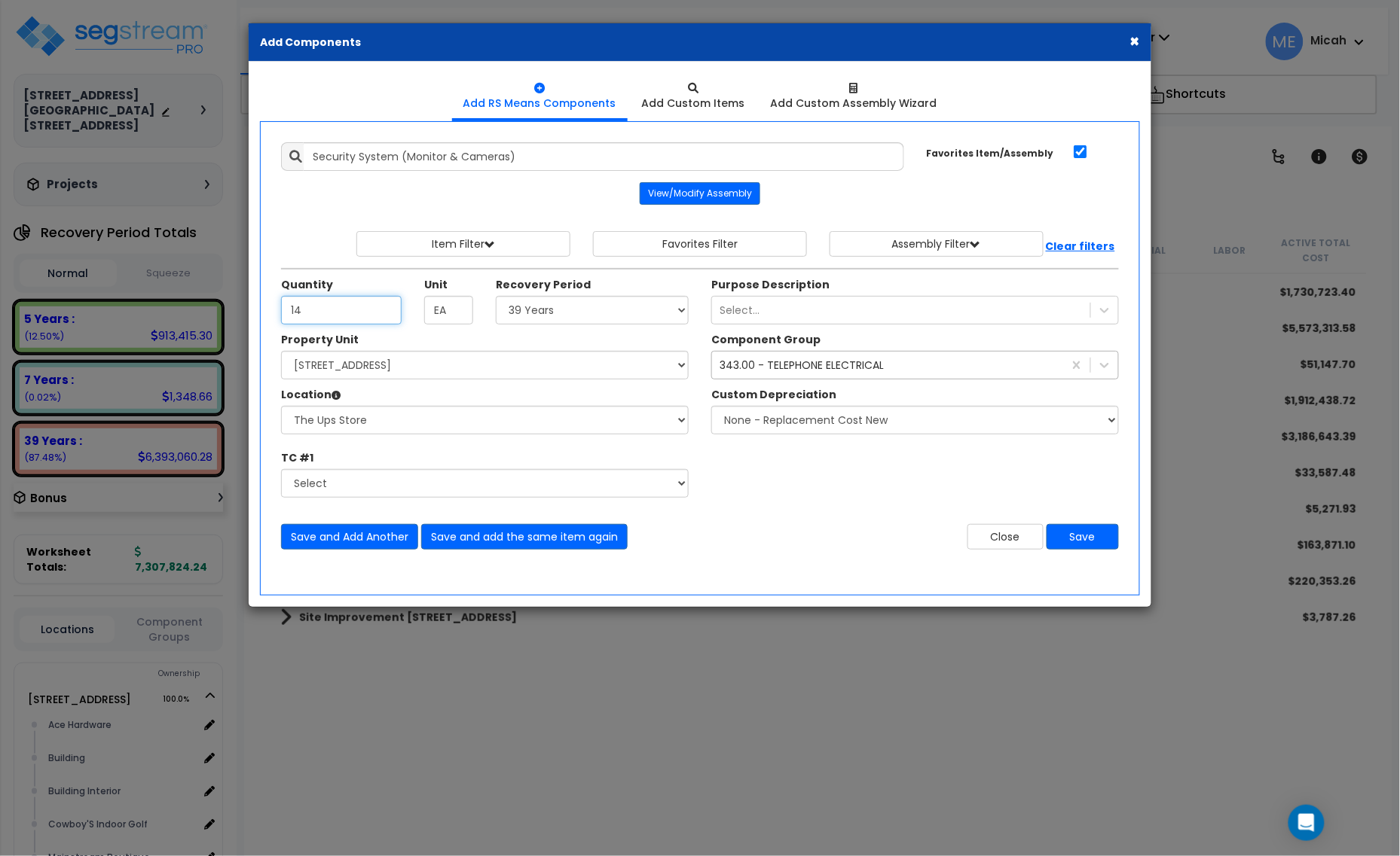
type input "14"
click at [770, 361] on div "343.00 - TELEPHONE ELECTRICAL" at bounding box center [802, 364] width 165 height 15
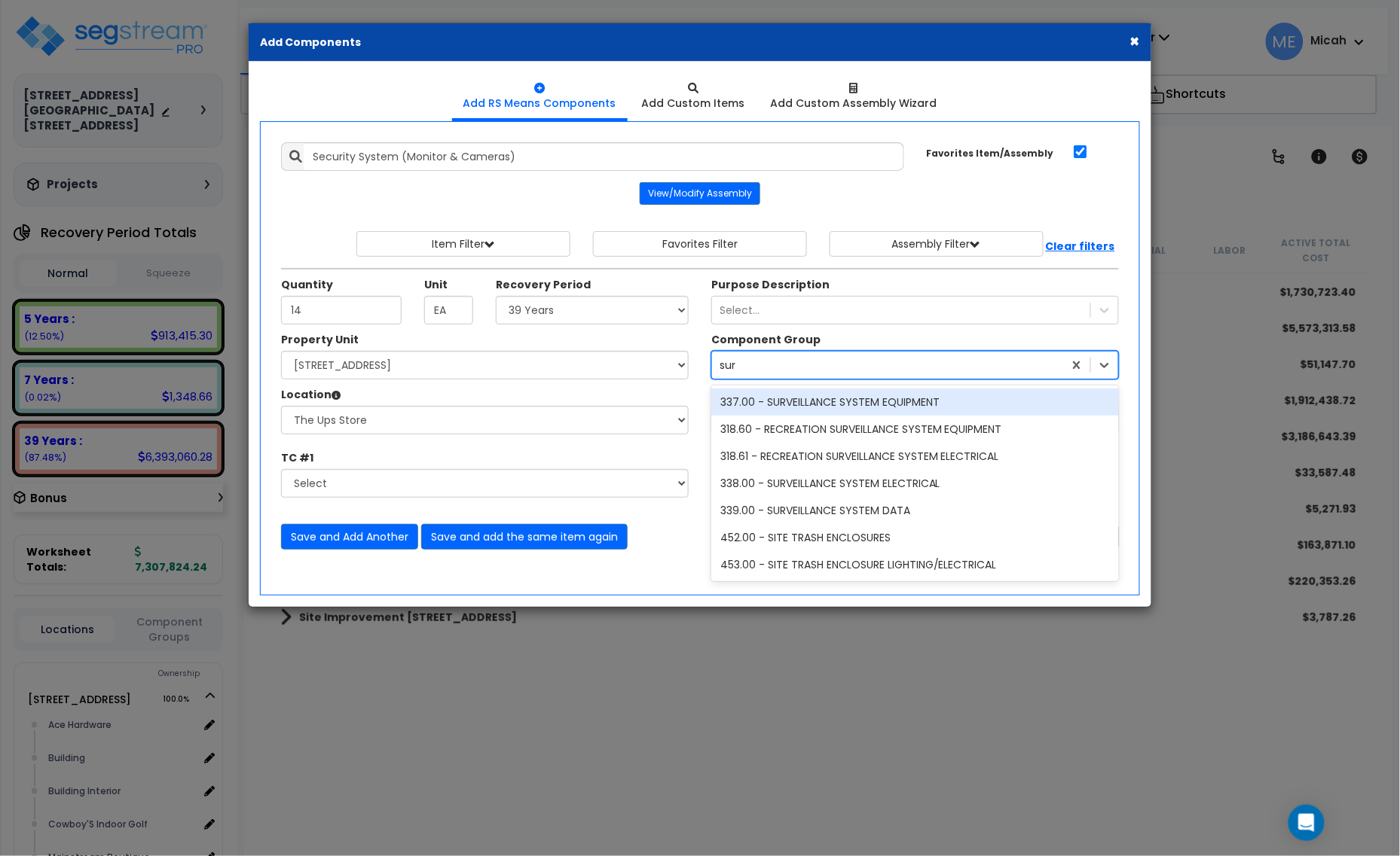
type input "surv"
click at [808, 401] on div "337.00 - SURVEILLANCE SYSTEM EQUIPMENT" at bounding box center [915, 402] width 407 height 27
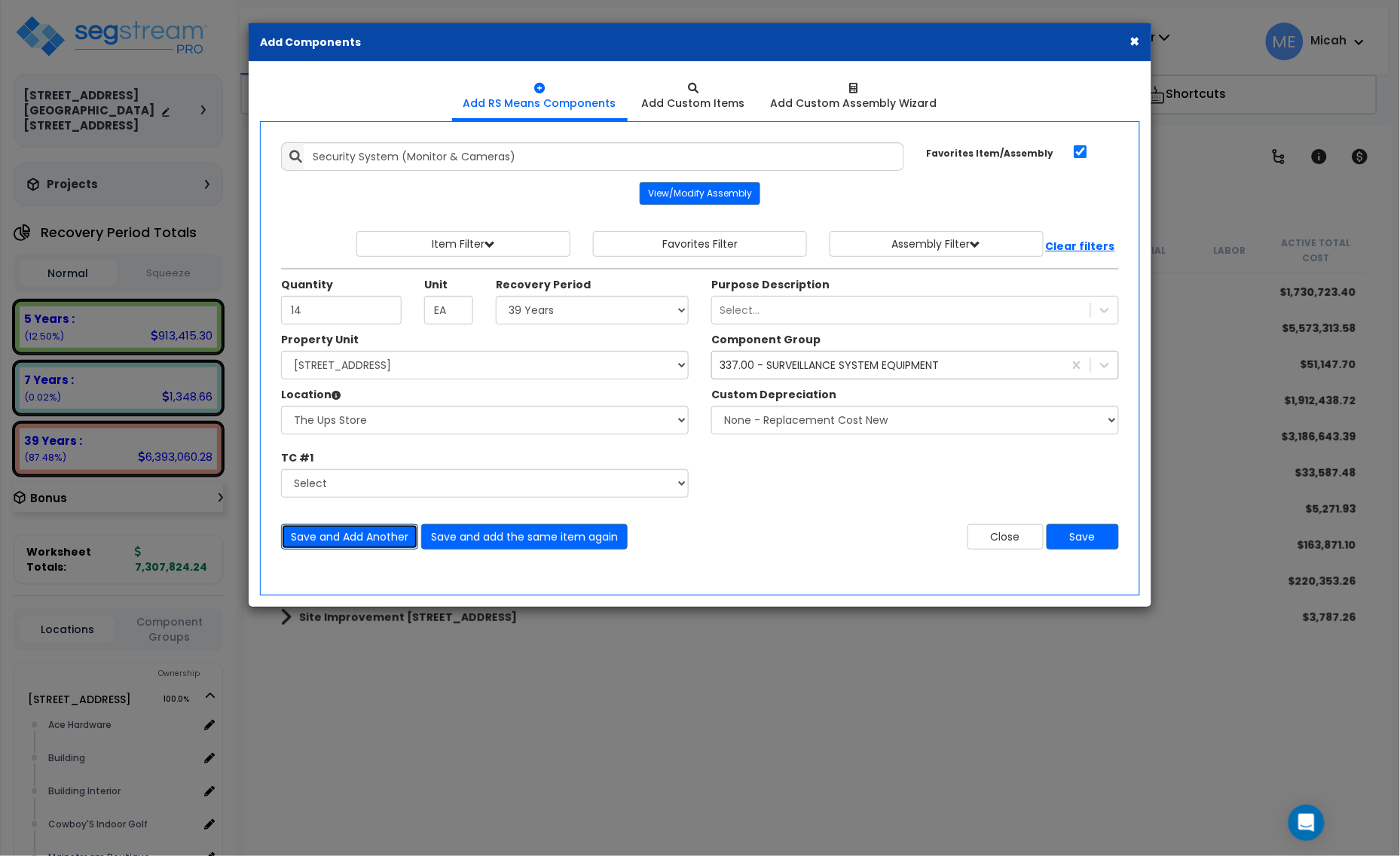
click at [326, 544] on button "Save and Add Another" at bounding box center [349, 537] width 137 height 25
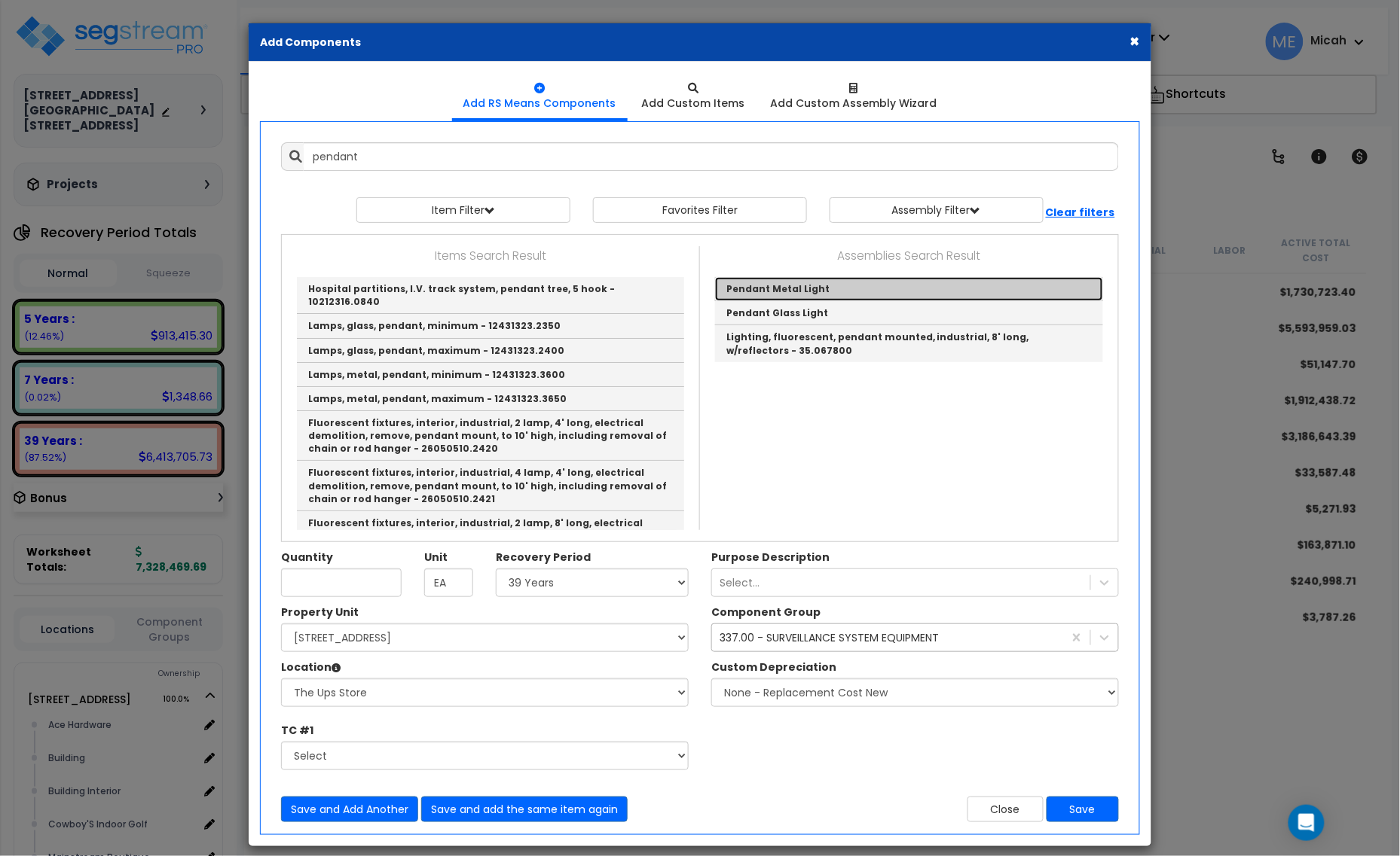
click at [813, 286] on link "Pendant Metal Light" at bounding box center [909, 289] width 388 height 24
type input "Pendant Metal Light"
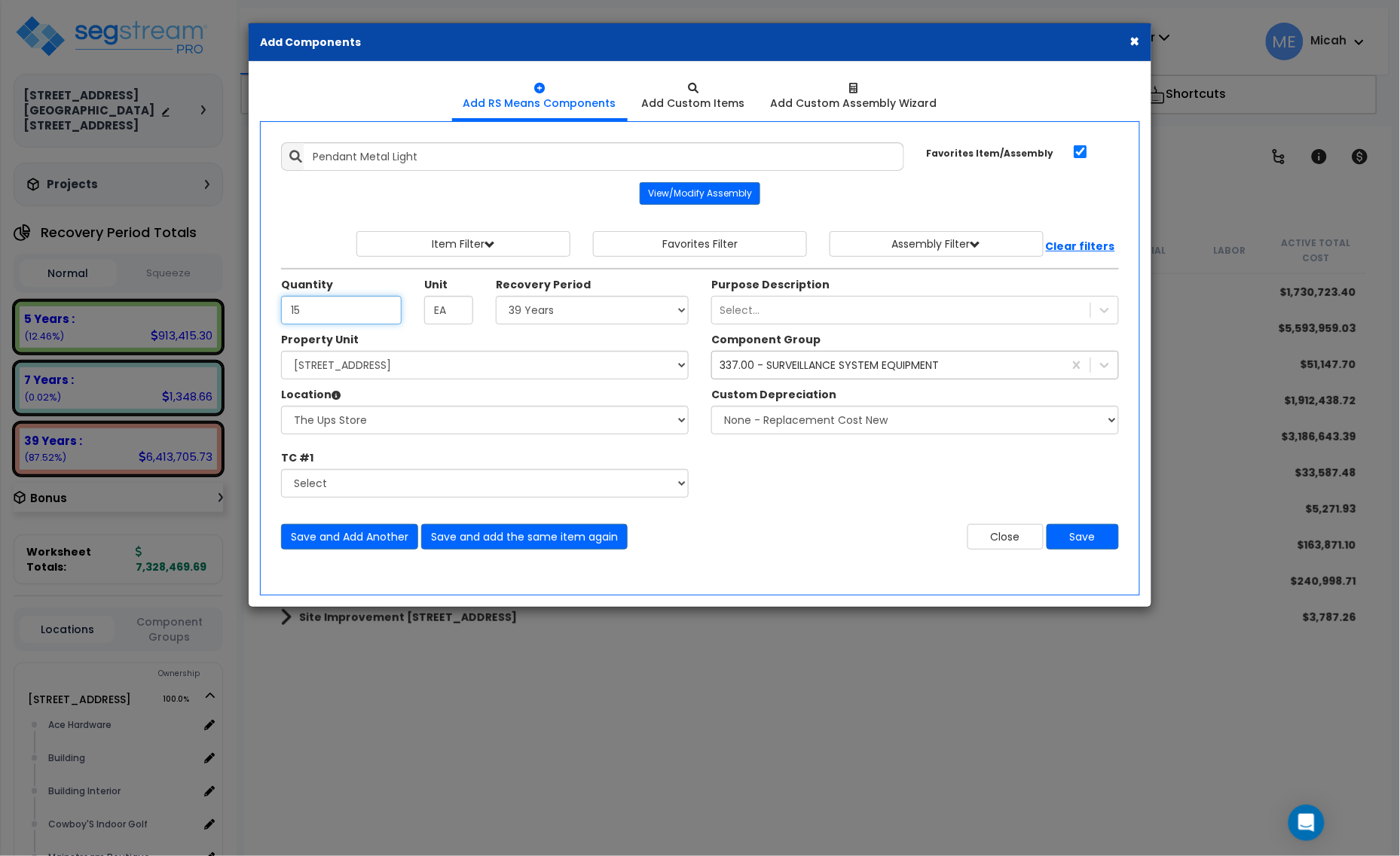
type input "15"
click at [782, 373] on div "337.00 - SURVEILLANCE SYSTEM EQUIPMENT" at bounding box center [829, 364] width 219 height 15
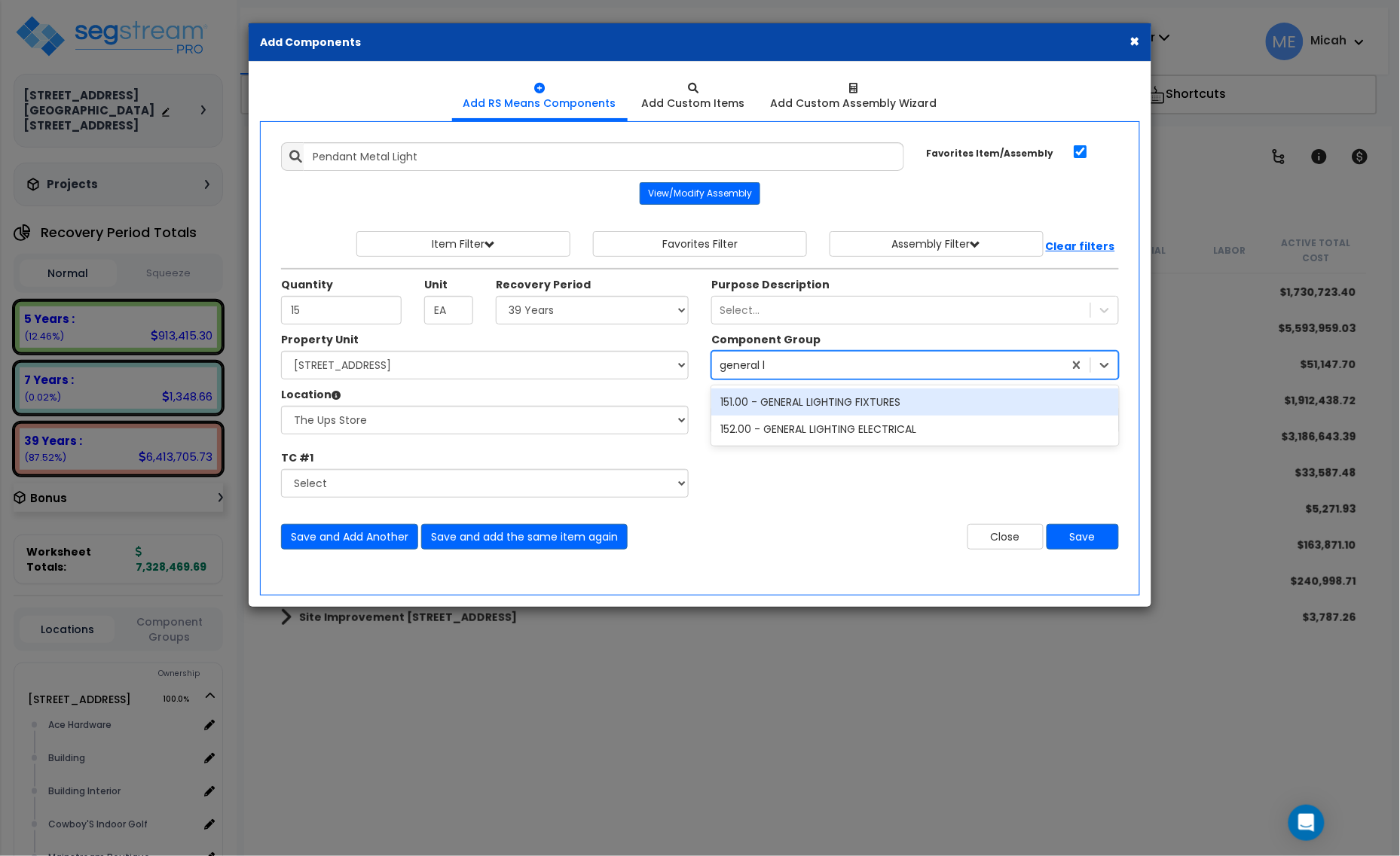
type input "general [PERSON_NAME]"
click at [796, 408] on div "151.00 - GENERAL LIGHTING FIXTURES" at bounding box center [915, 402] width 407 height 27
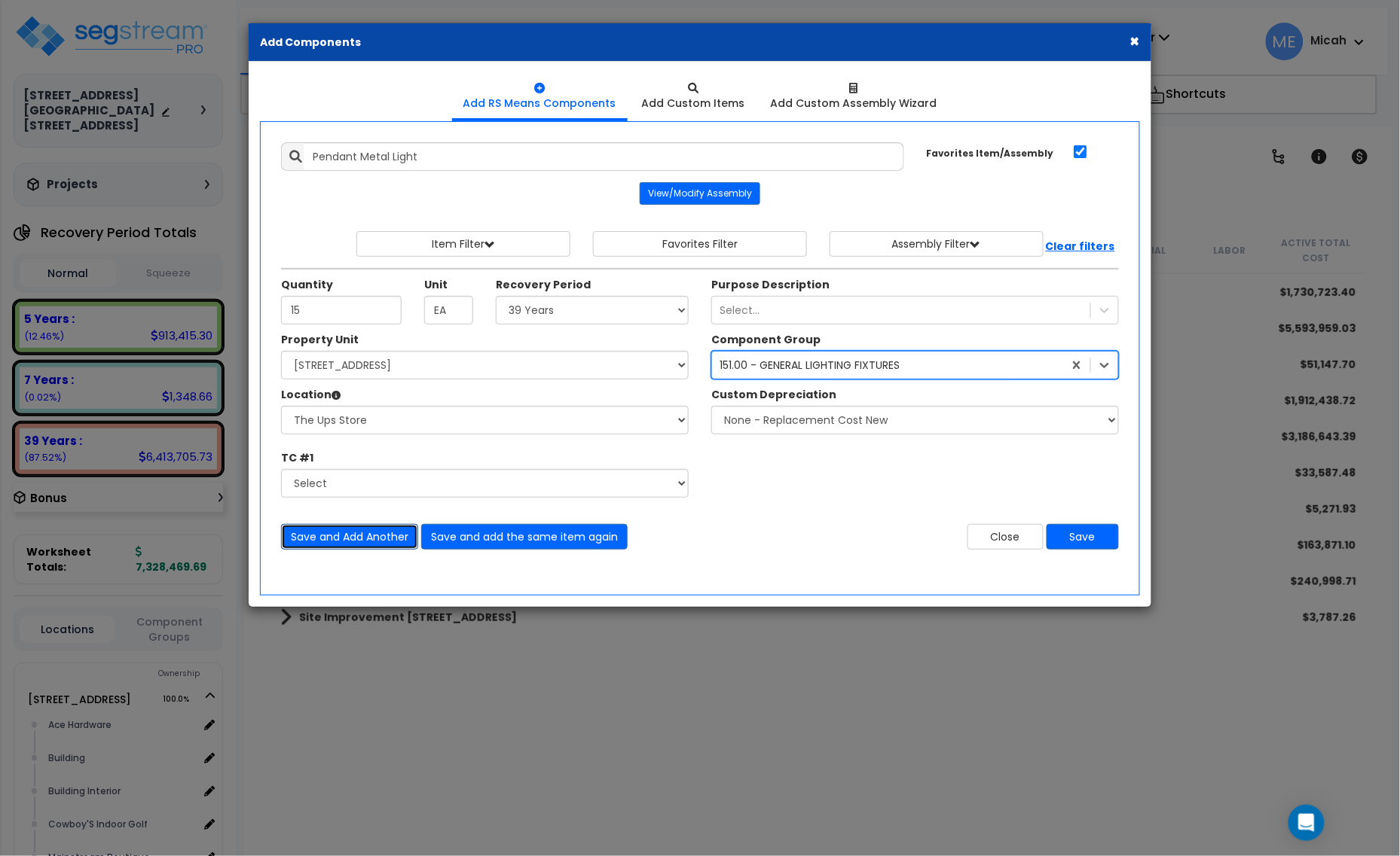
click at [381, 528] on button "Save and Add Another" at bounding box center [349, 537] width 137 height 25
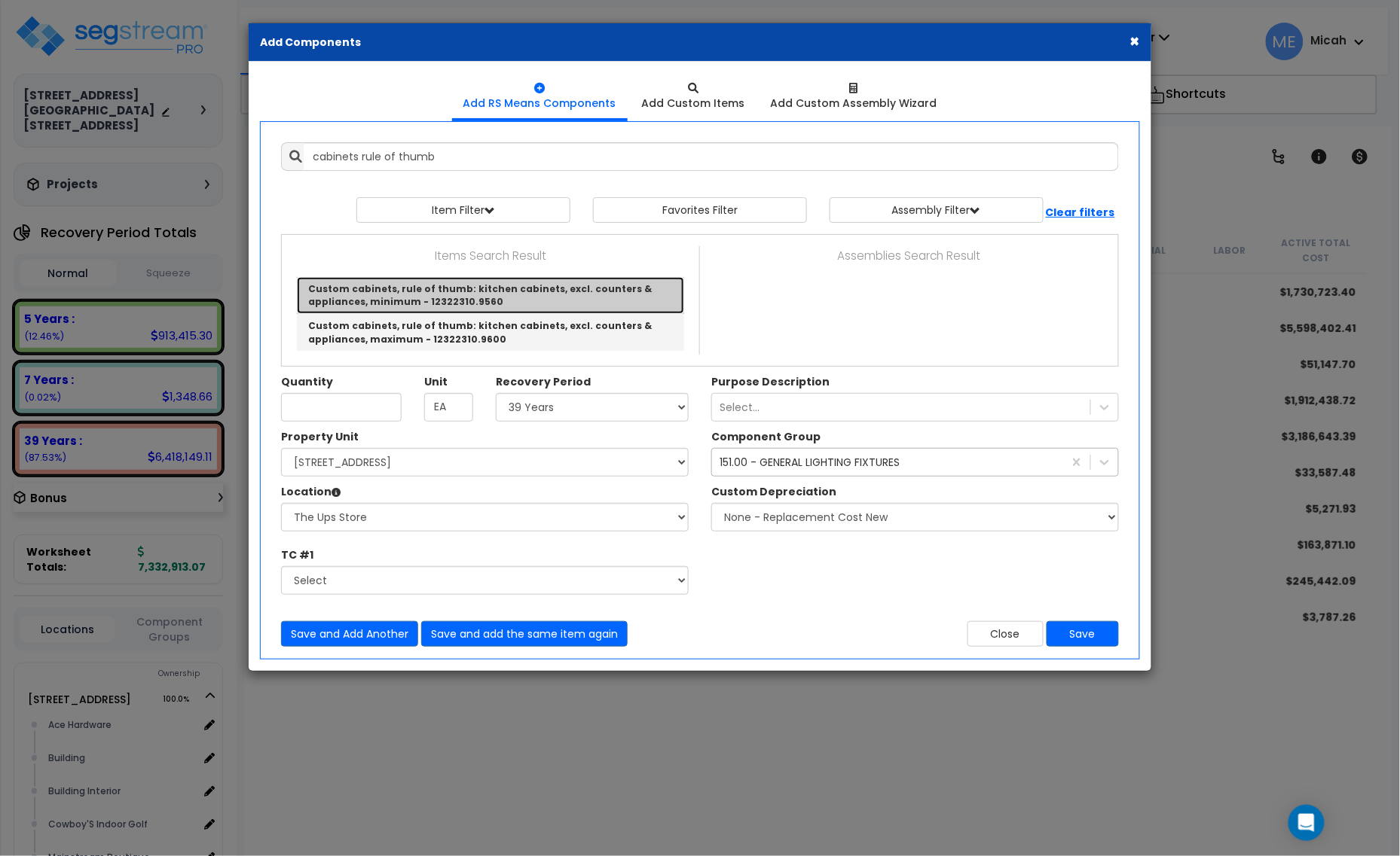
click at [473, 297] on link "Custom cabinets, rule of thumb: kitchen cabinets, excl. counters & appliances, …" at bounding box center [491, 296] width 388 height 37
type input "Custom cabinets, rule of thumb: kitchen cabinets, excl. counters & appliances, …"
type input "L.F."
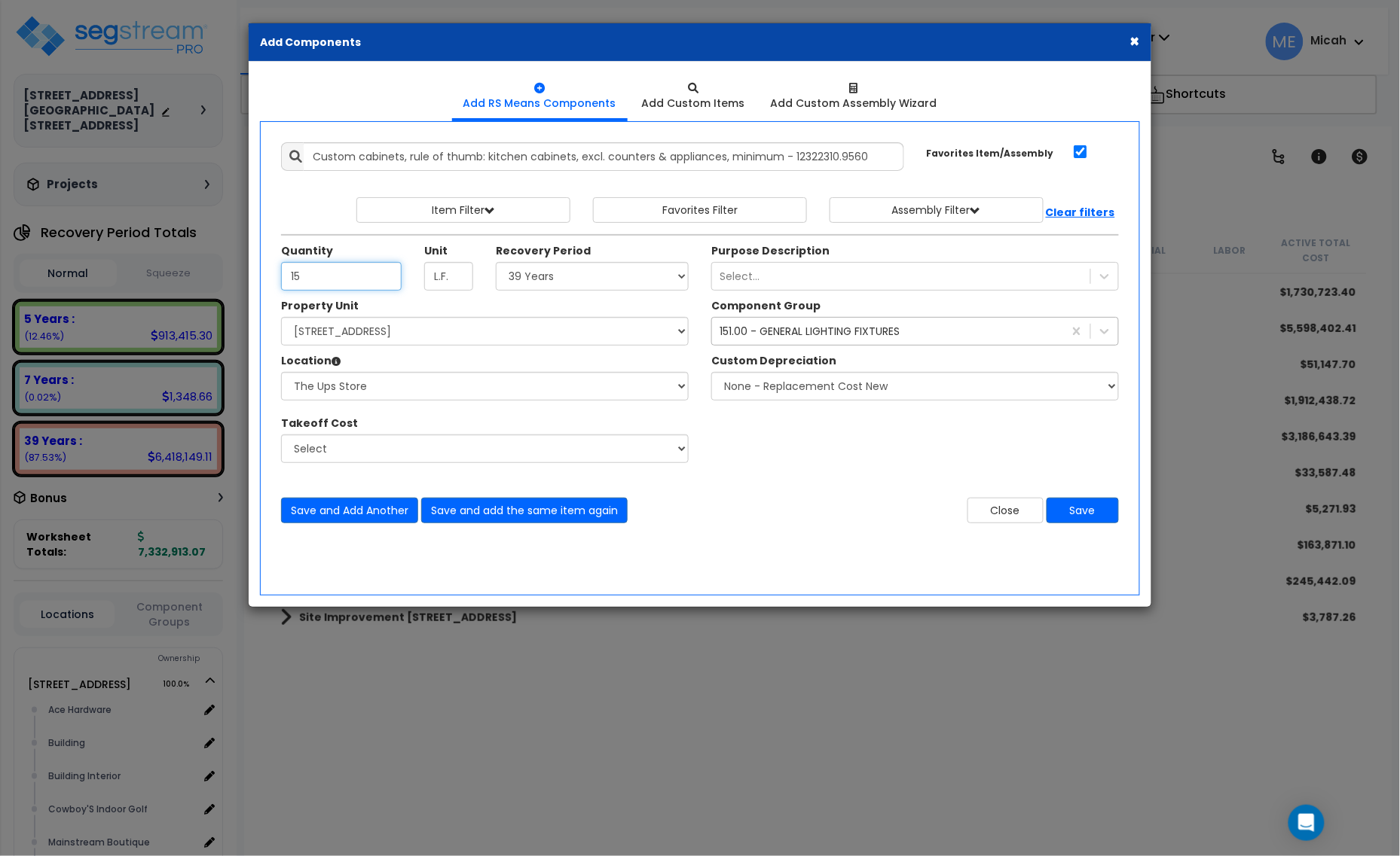
type input "15"
click at [842, 337] on div "151.00 - GENERAL LIGHTING FIXTURES" at bounding box center [810, 331] width 180 height 15
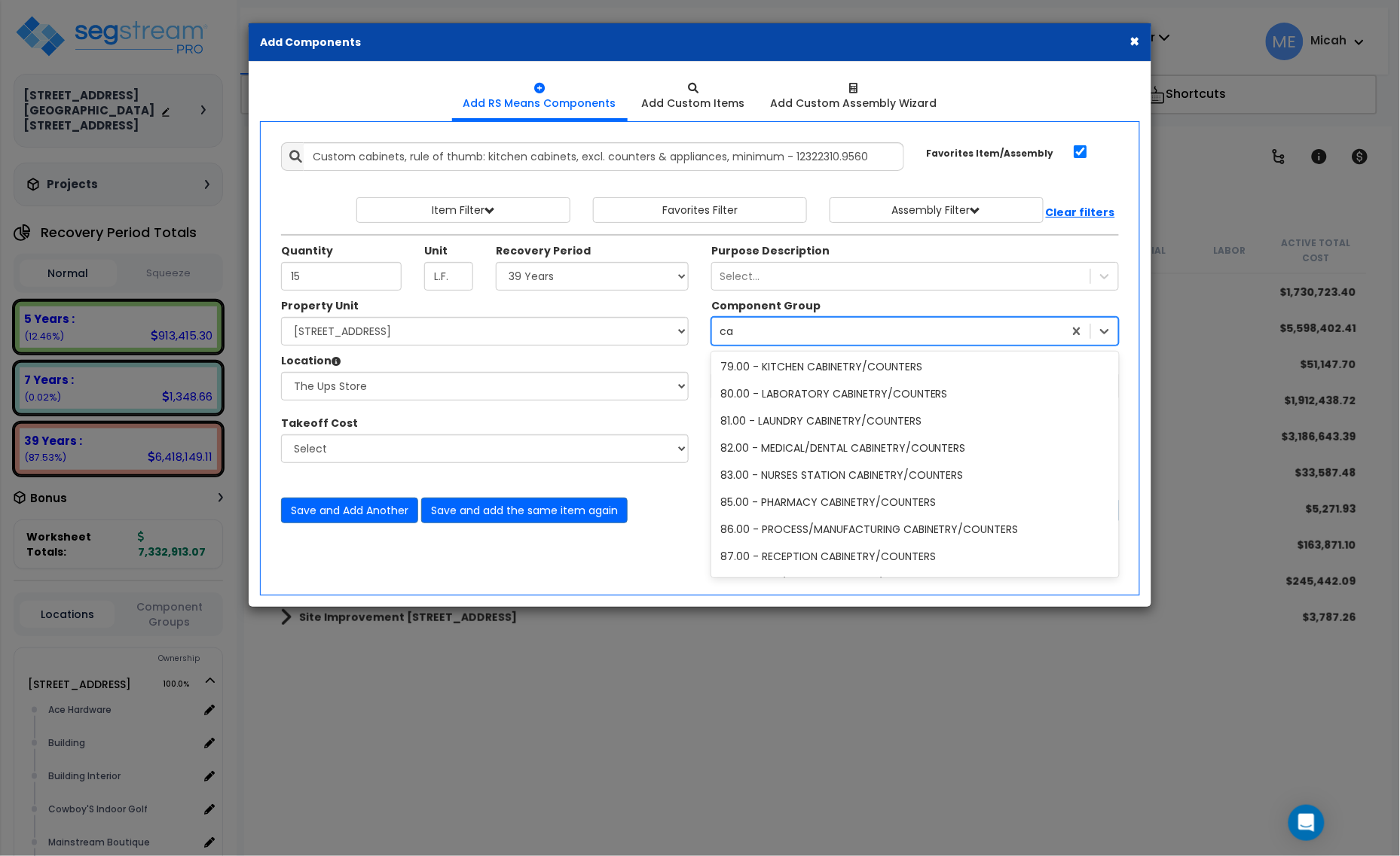
scroll to position [165, 0]
type input "cabin"
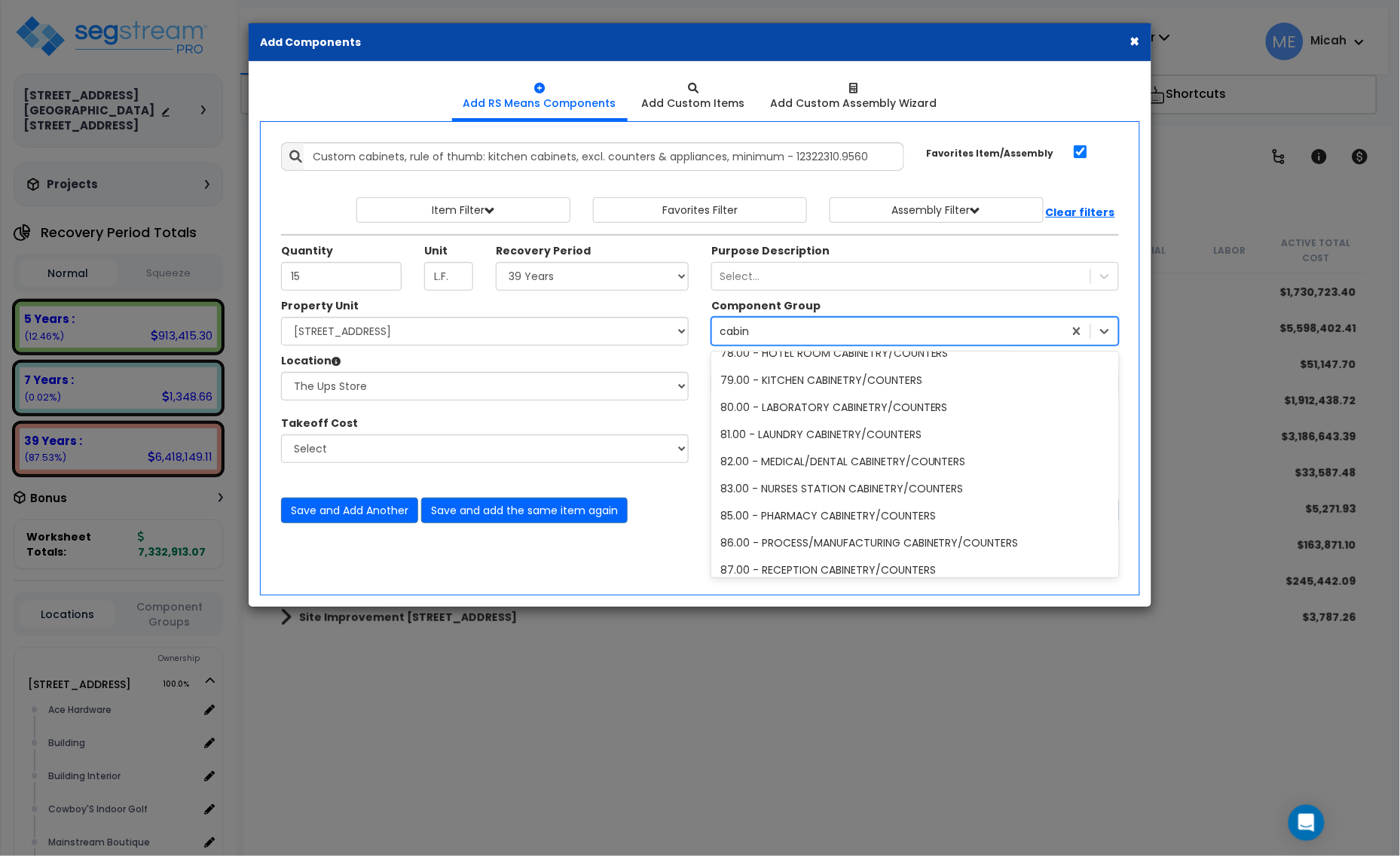
scroll to position [258, 0]
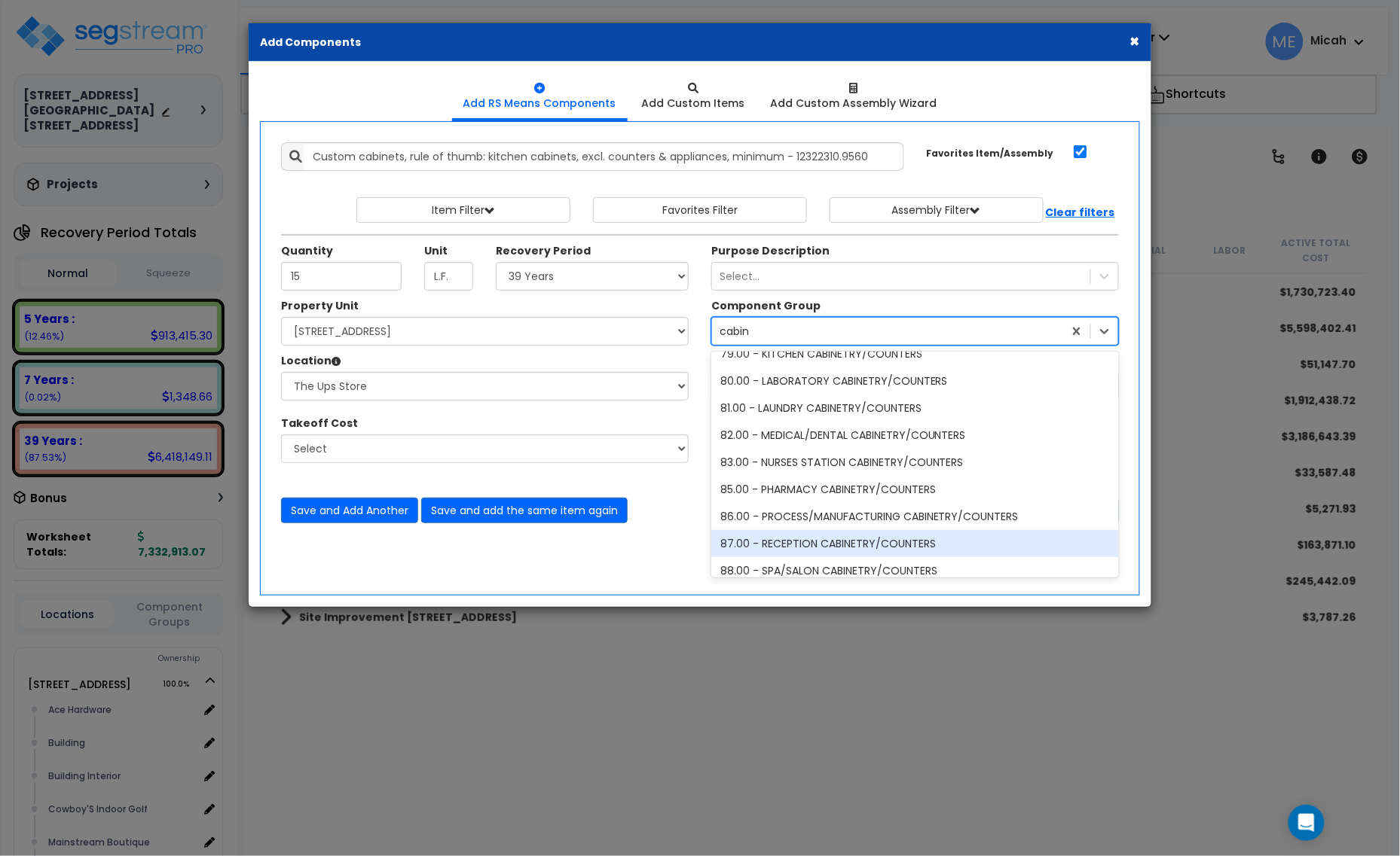
click at [927, 540] on div "87.00 - RECEPTION CABINETRY/COUNTERS" at bounding box center [915, 543] width 407 height 27
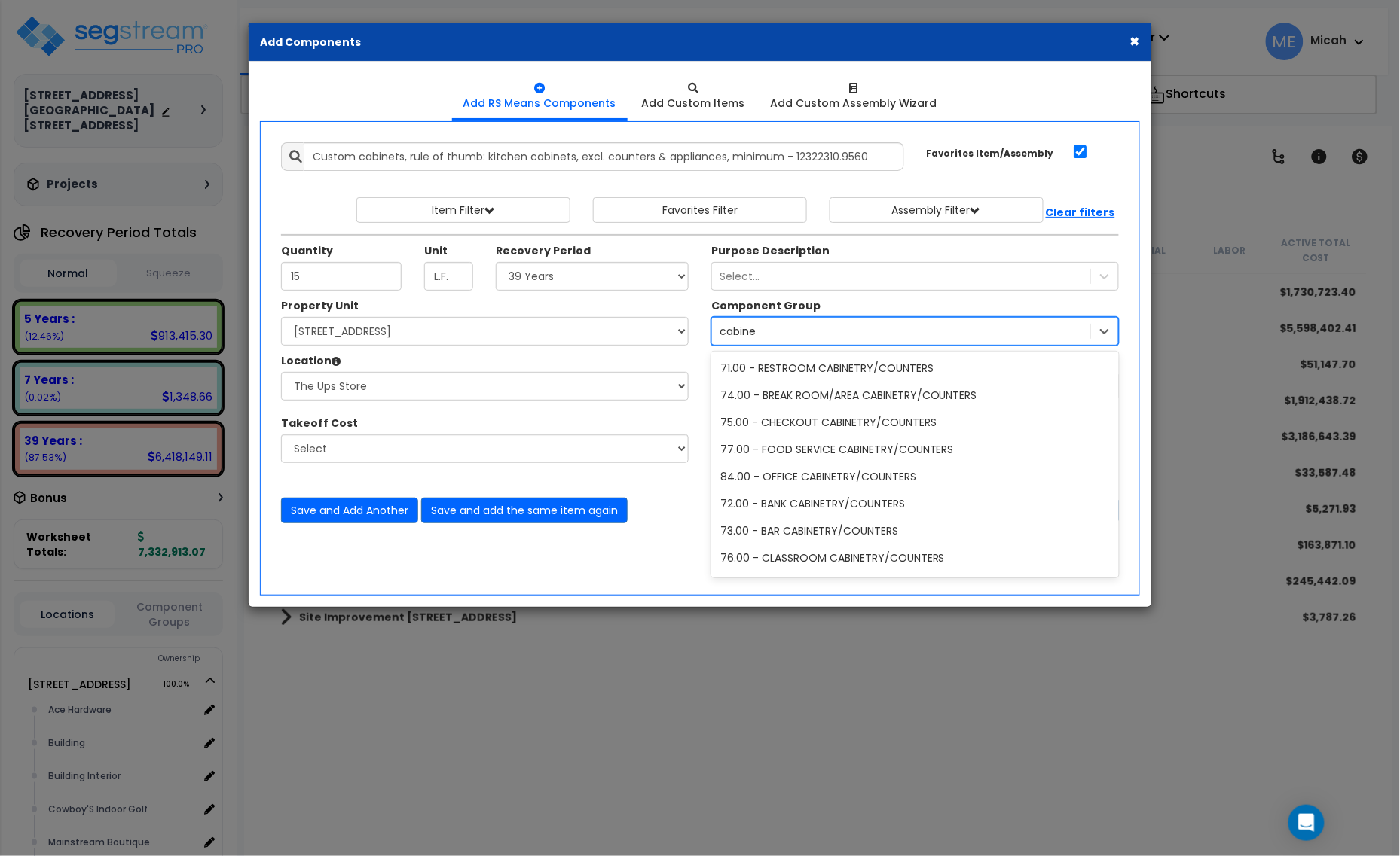
type input "cabinet"
click at [930, 424] on div "75.00 - CHECKOUT CABINETRY/COUNTERS" at bounding box center [915, 423] width 407 height 27
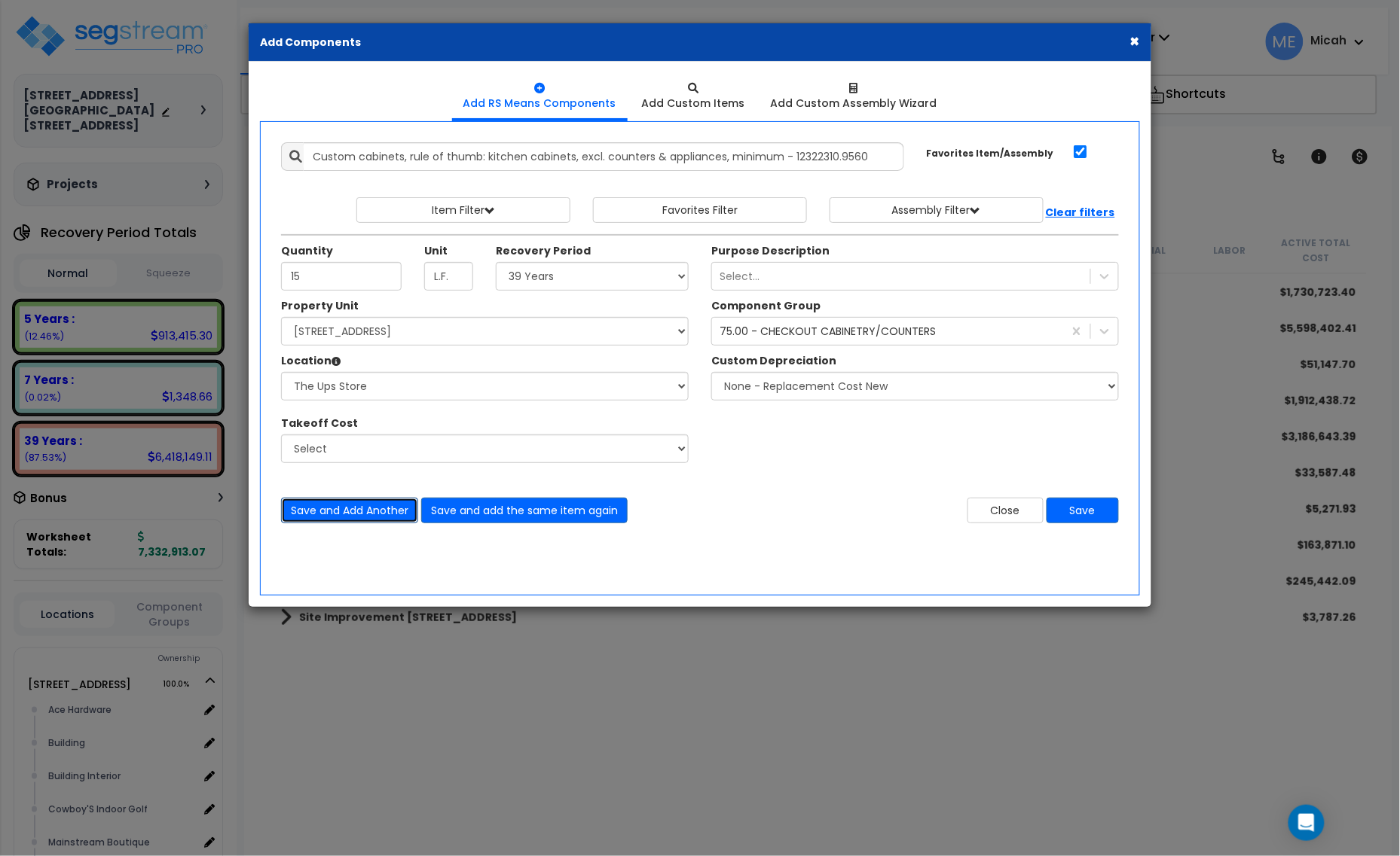
click at [371, 503] on button "Save and Add Another" at bounding box center [349, 510] width 137 height 25
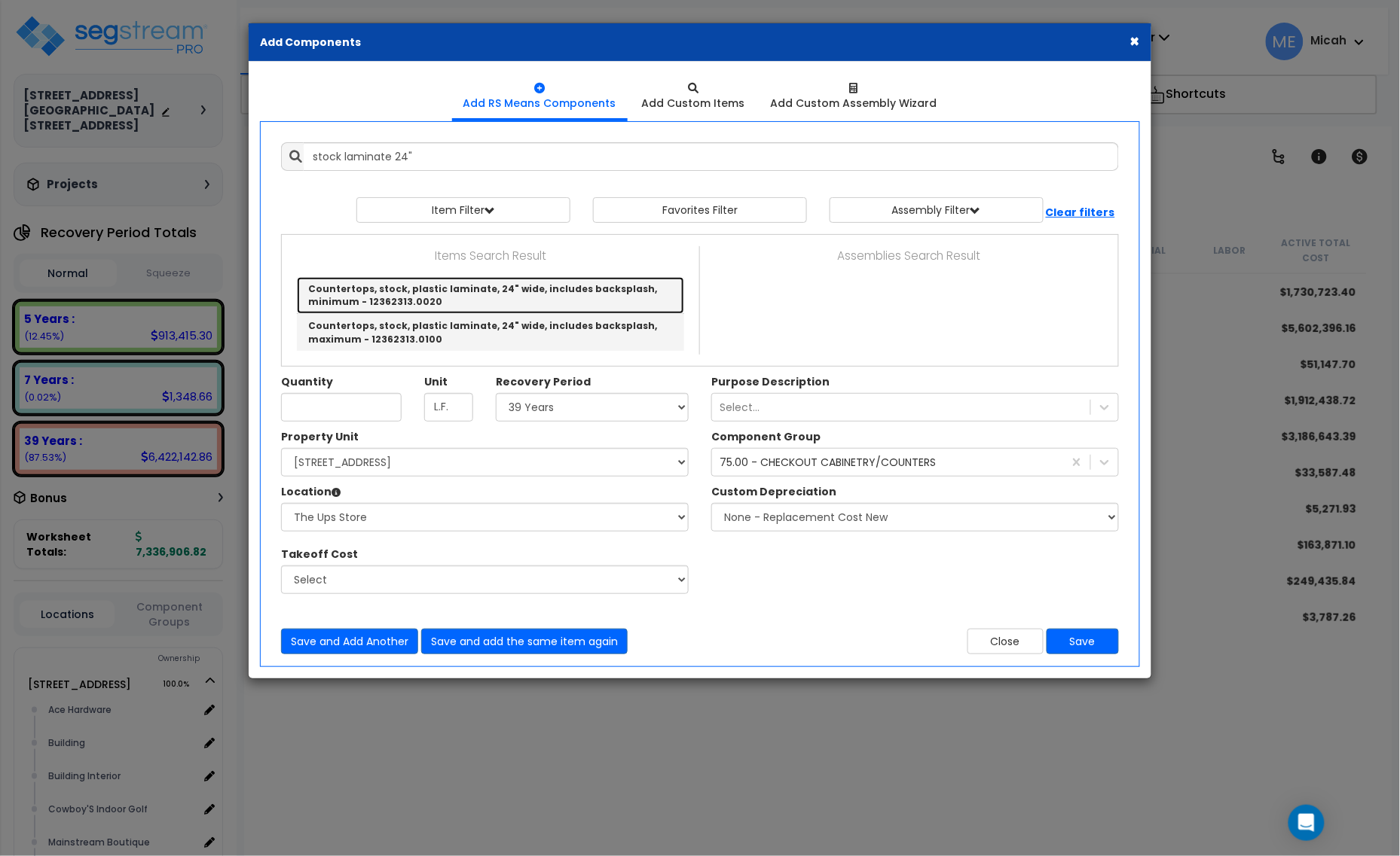
click at [502, 300] on link "Countertops, stock, plastic laminate, 24" wide, includes backsplash, minimum - …" at bounding box center [491, 296] width 388 height 37
type input "Countertops, stock, plastic laminate, 24" wide, includes backsplash, minimum - …"
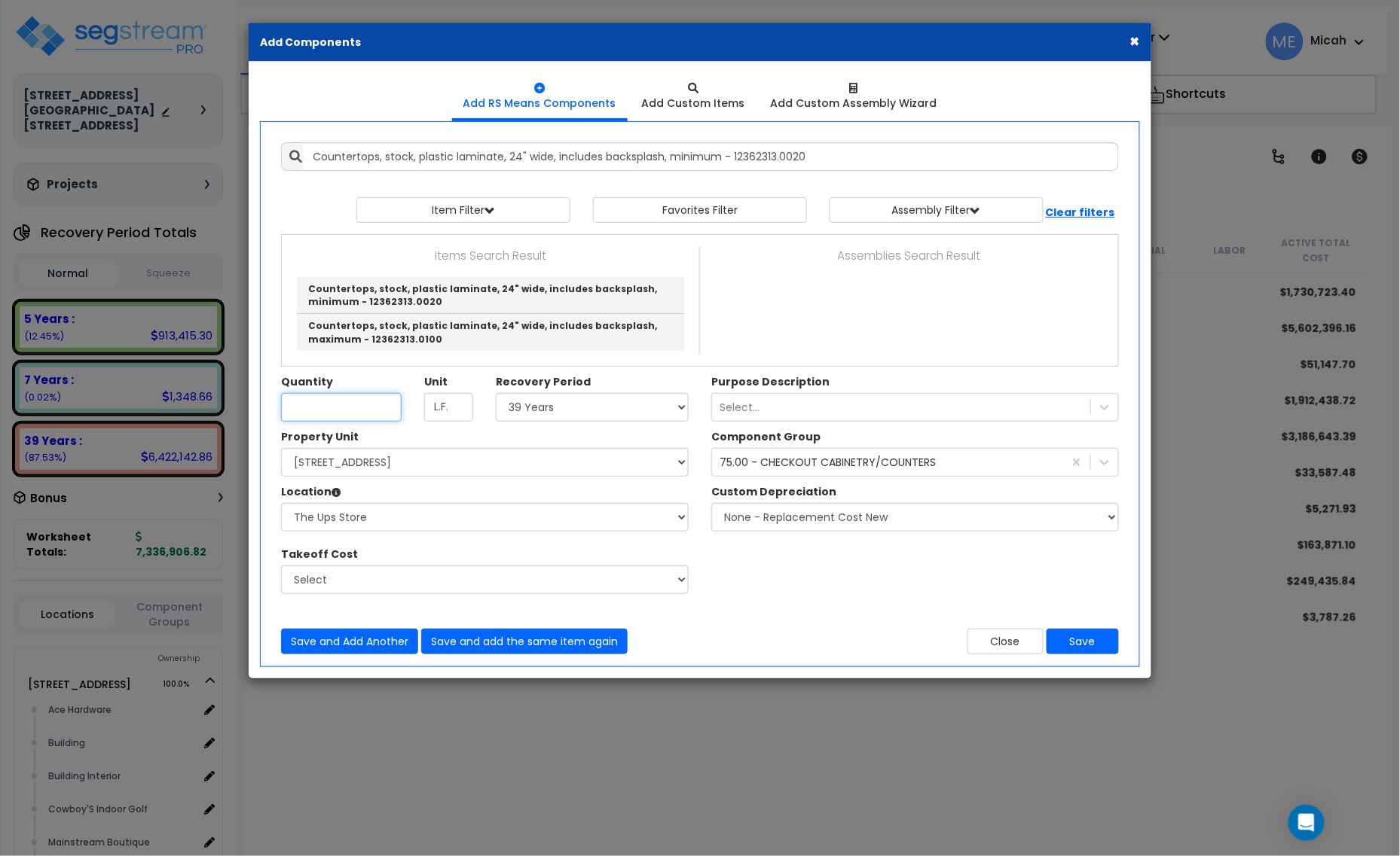
checkbox input "false"
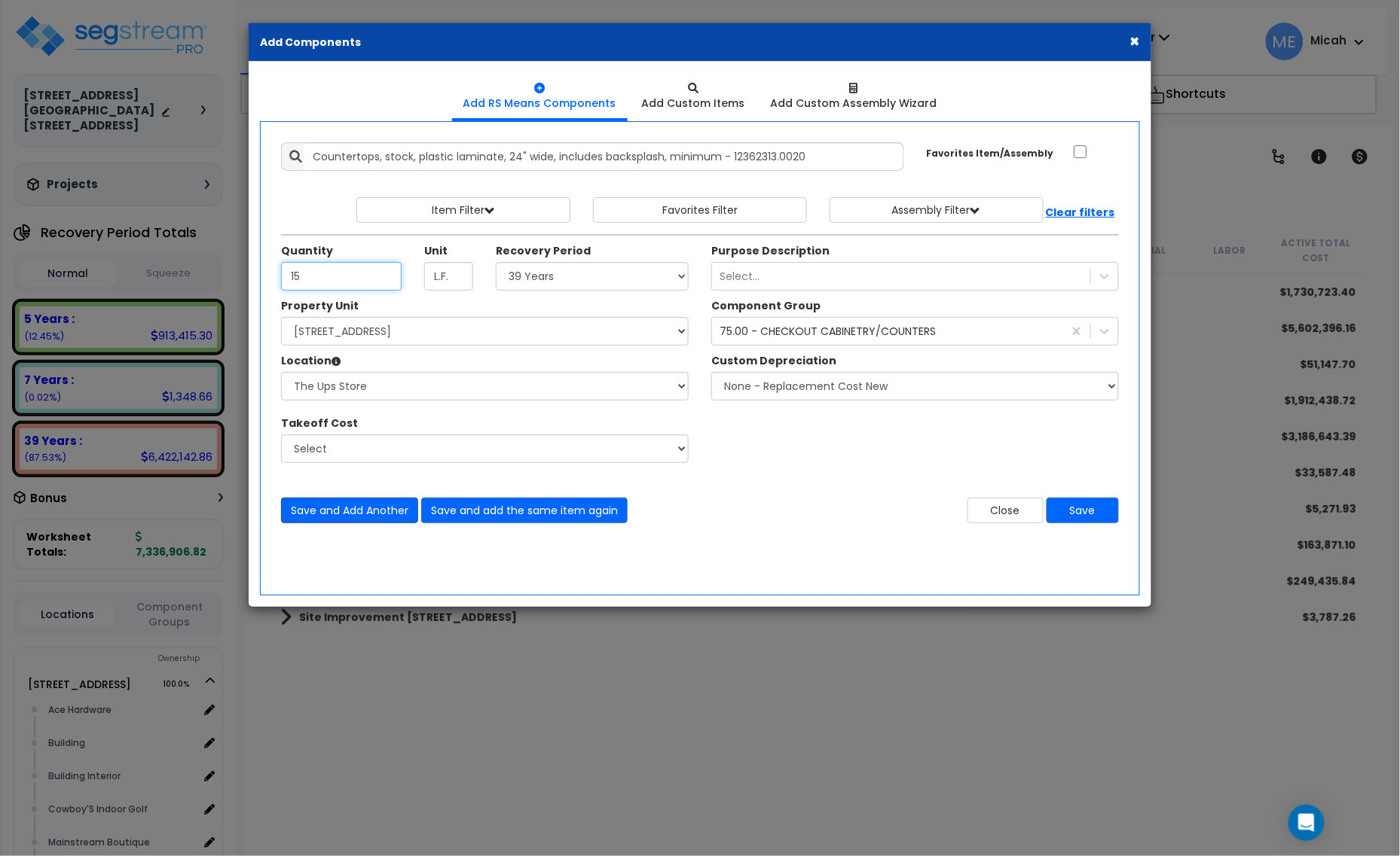
type input "15"
click at [355, 510] on button "Save and Add Another" at bounding box center [349, 510] width 137 height 25
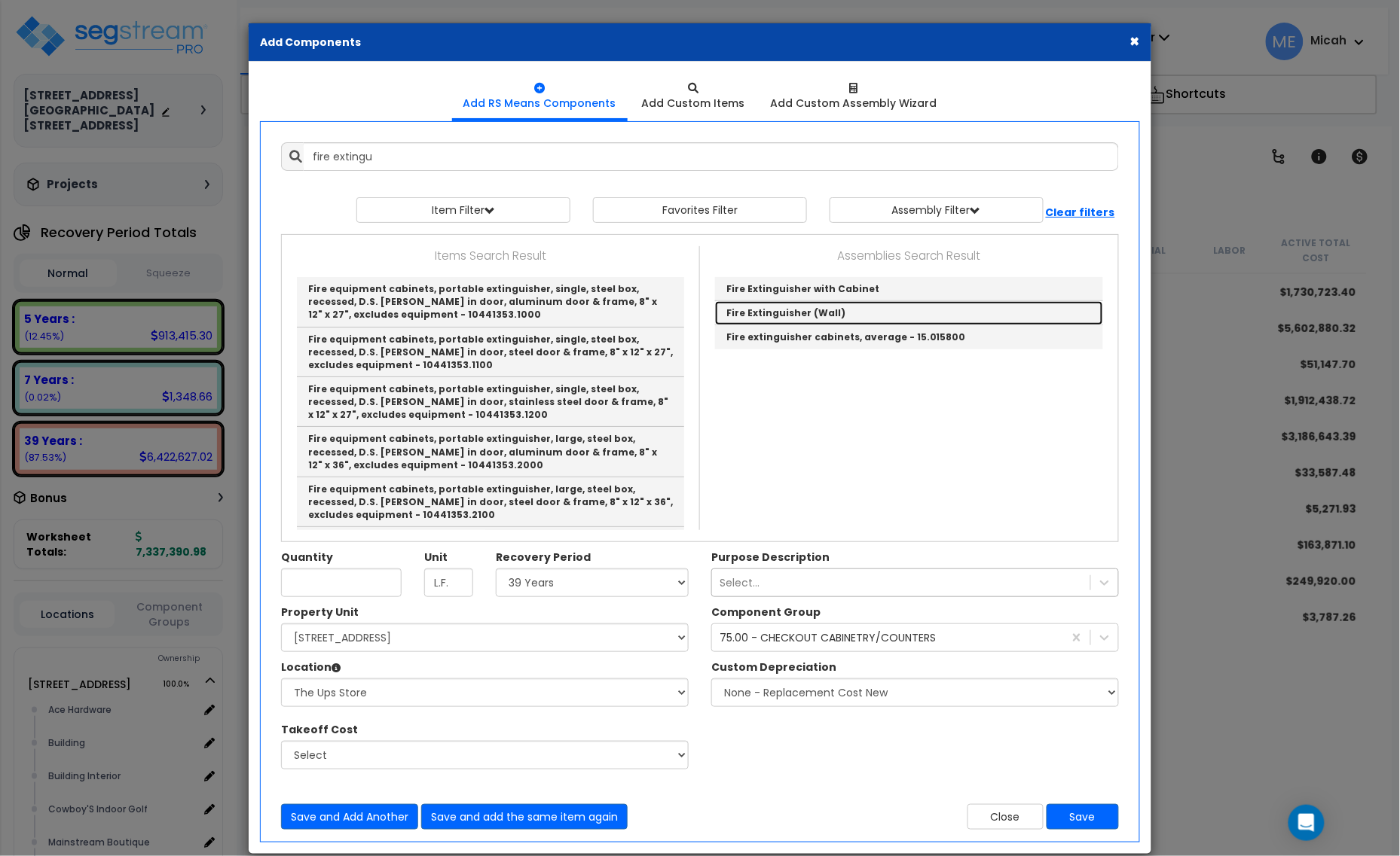
click at [791, 311] on link "Fire Extinguisher (Wall)" at bounding box center [909, 313] width 388 height 24
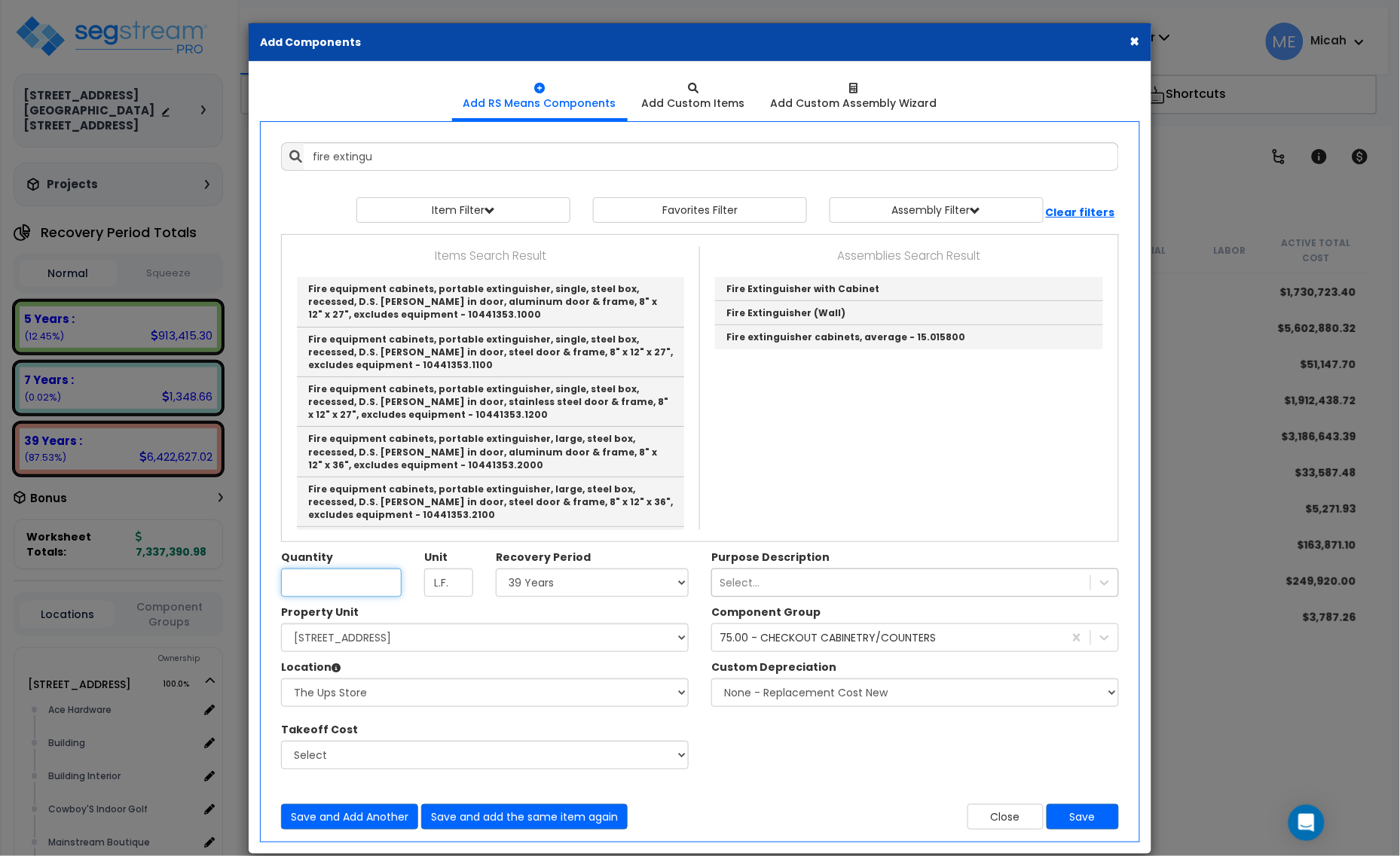
type input "Fire Extinguisher (Wall)"
checkbox input "true"
type input "EA"
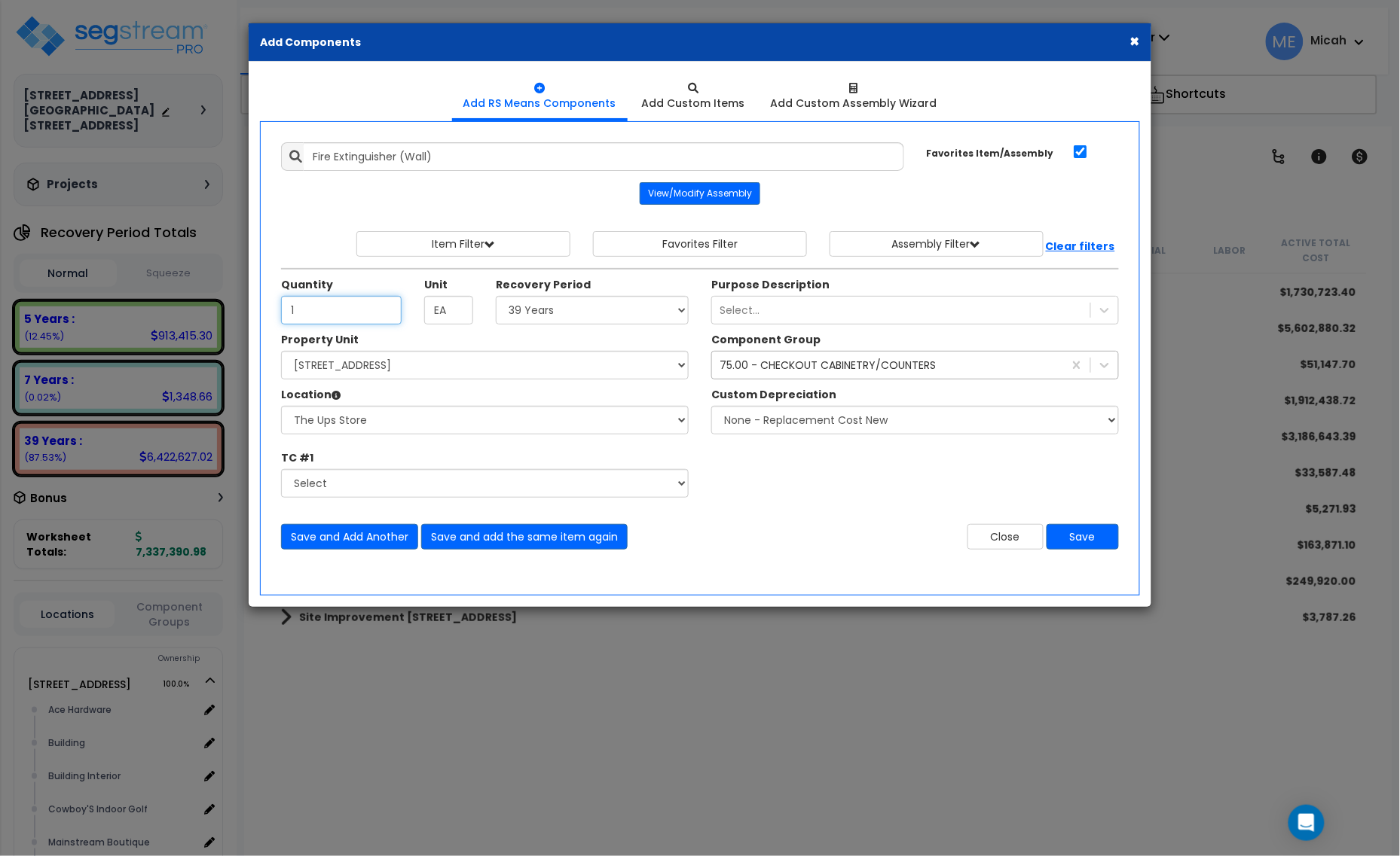
type input "1"
click at [784, 377] on div "75.00 - CHECKOUT CABINETRY/COUNTERS" at bounding box center [888, 365] width 351 height 24
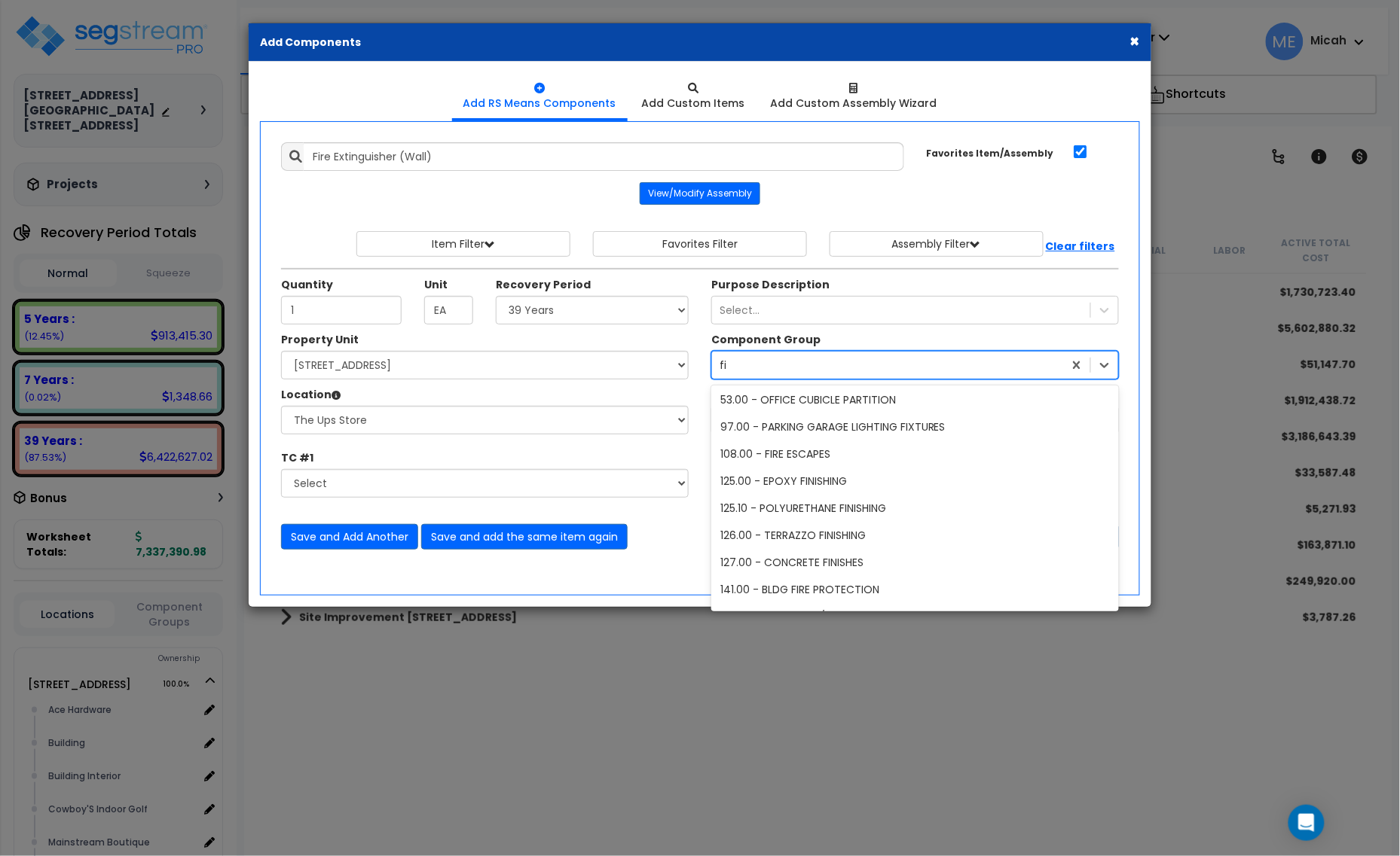
scroll to position [0, 0]
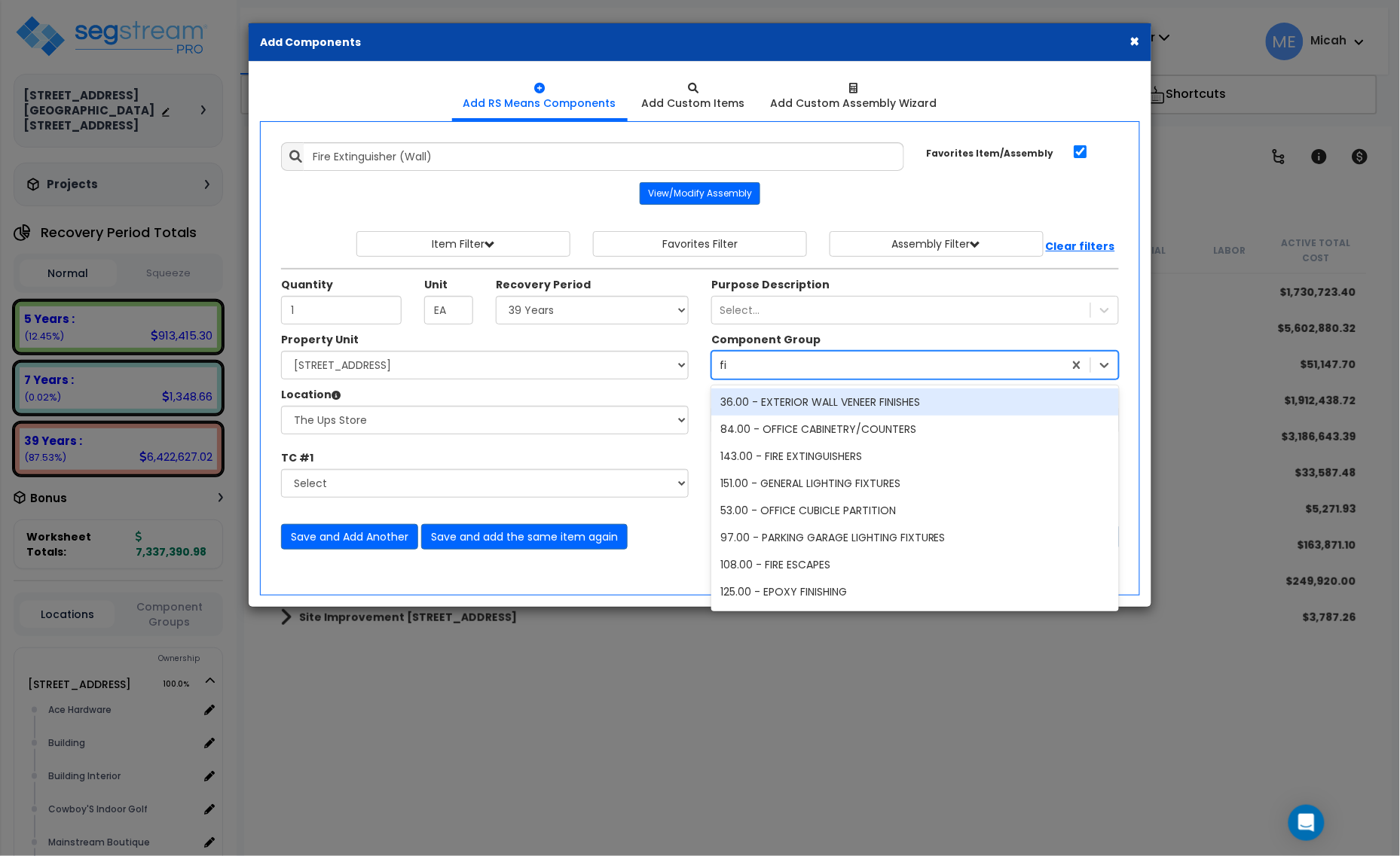
type input "fire"
click at [800, 404] on div "143.00 - FIRE EXTINGUISHERS" at bounding box center [915, 402] width 407 height 27
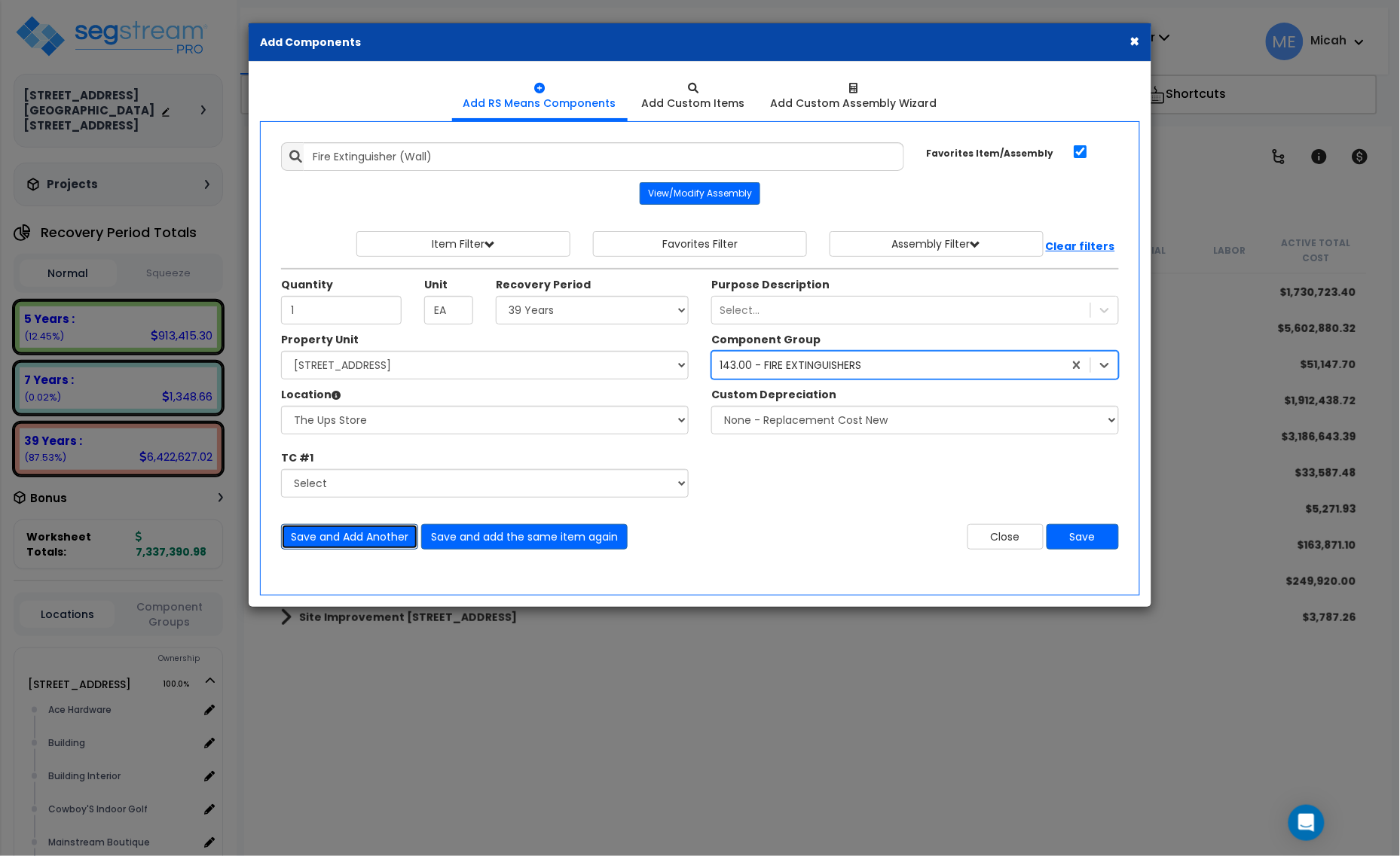
click at [371, 546] on button "Save and Add Another" at bounding box center [349, 537] width 137 height 25
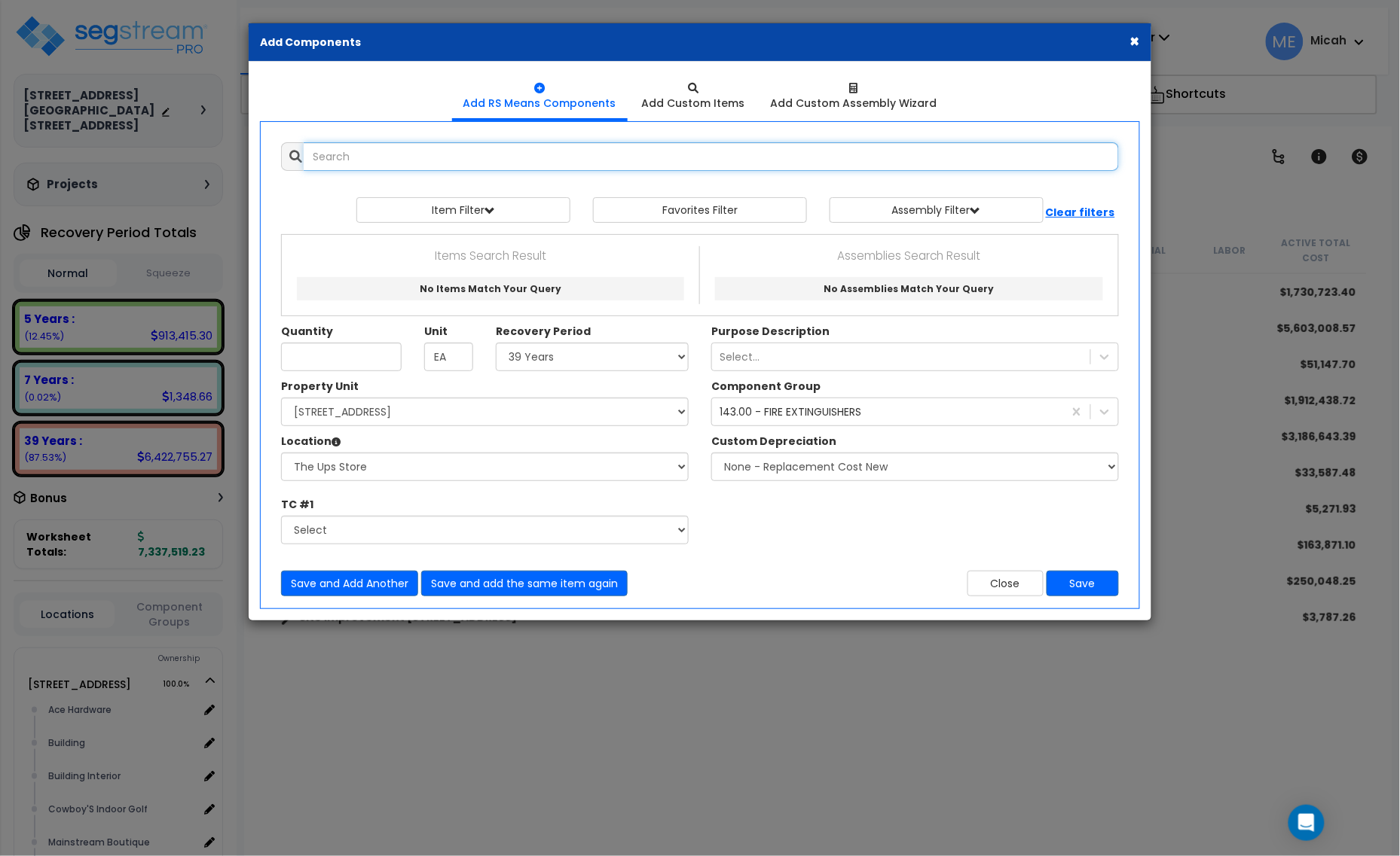
click at [501, 167] on input "text" at bounding box center [711, 156] width 815 height 28
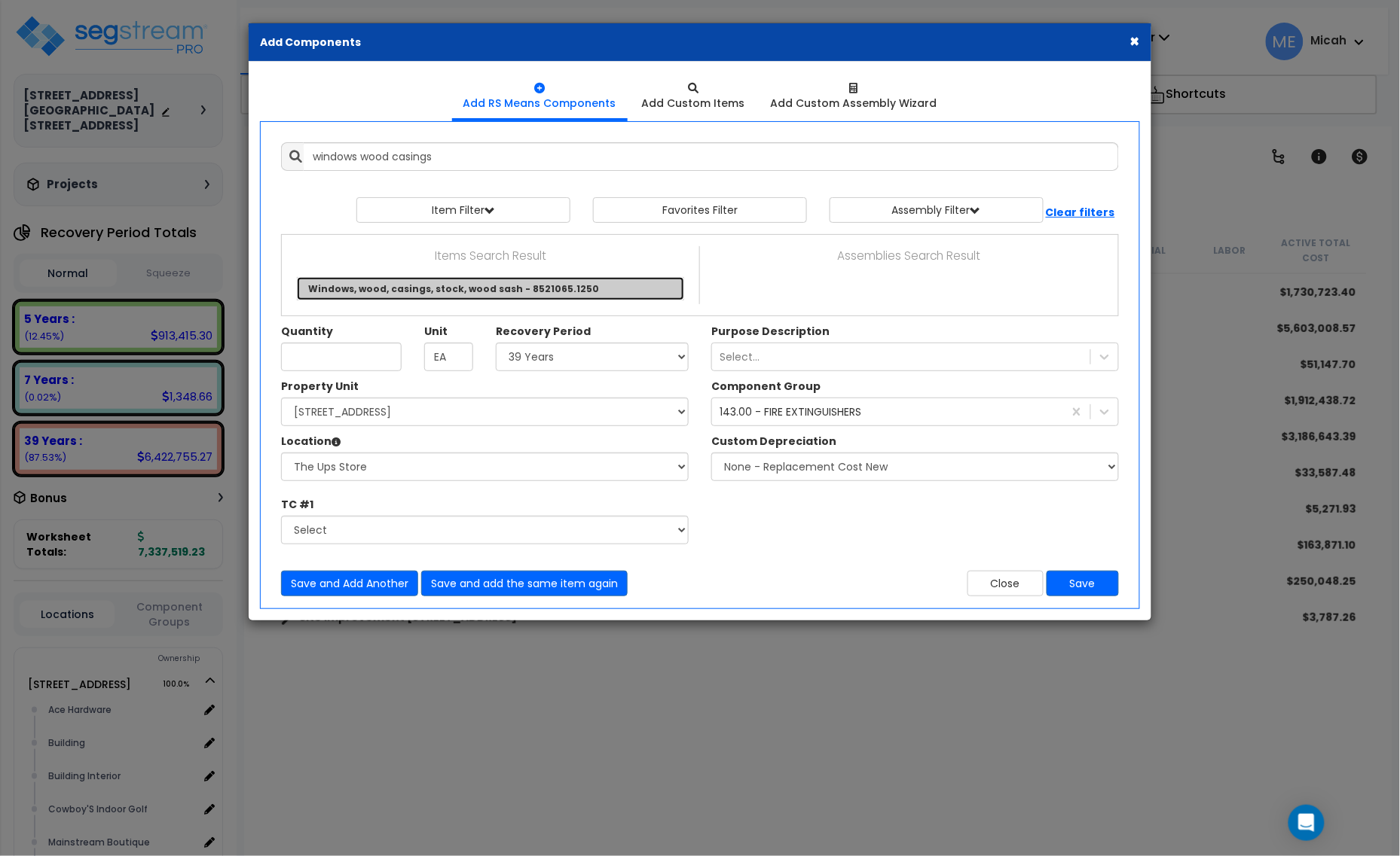
click at [508, 284] on link "Windows, wood, casings, stock, wood sash - 8521065.1250" at bounding box center [491, 289] width 388 height 23
type input "Windows, wood, casings, stock, wood sash - 8521065.1250"
checkbox input "false"
type input "L.F."
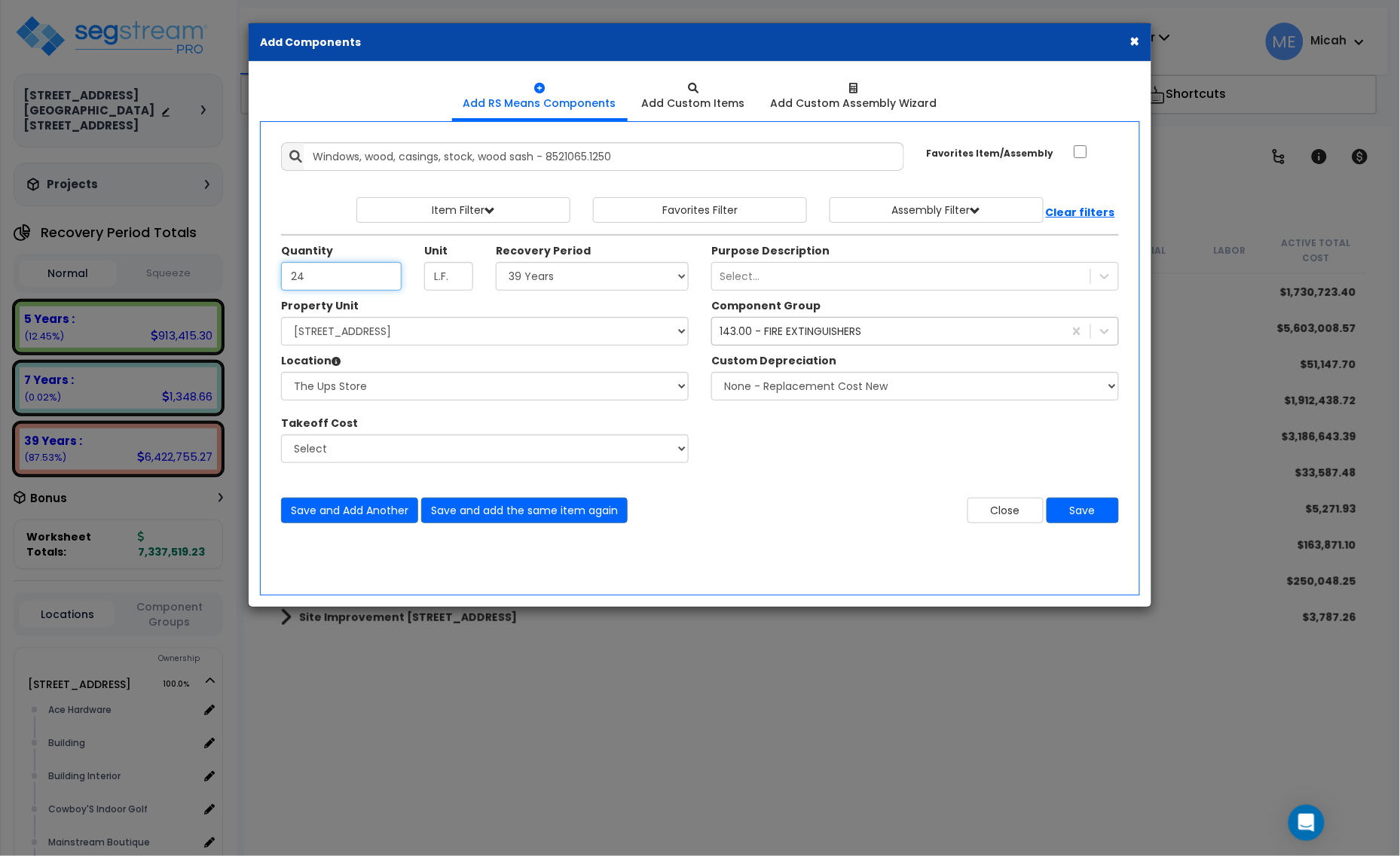
type input "24"
click at [760, 330] on div "143.00 - FIRE EXTINGUISHERS" at bounding box center [790, 331] width 141 height 15
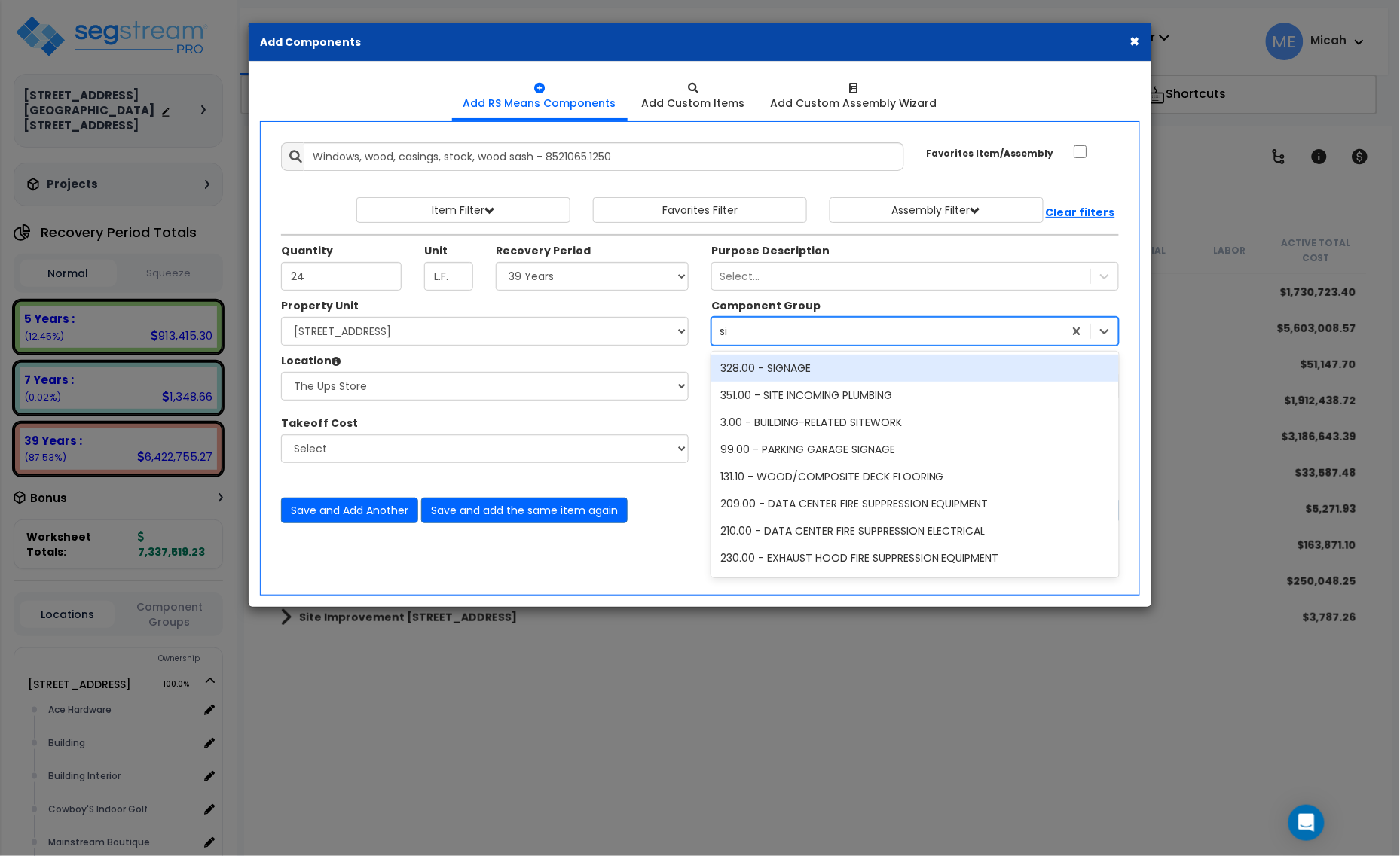
type input "s"
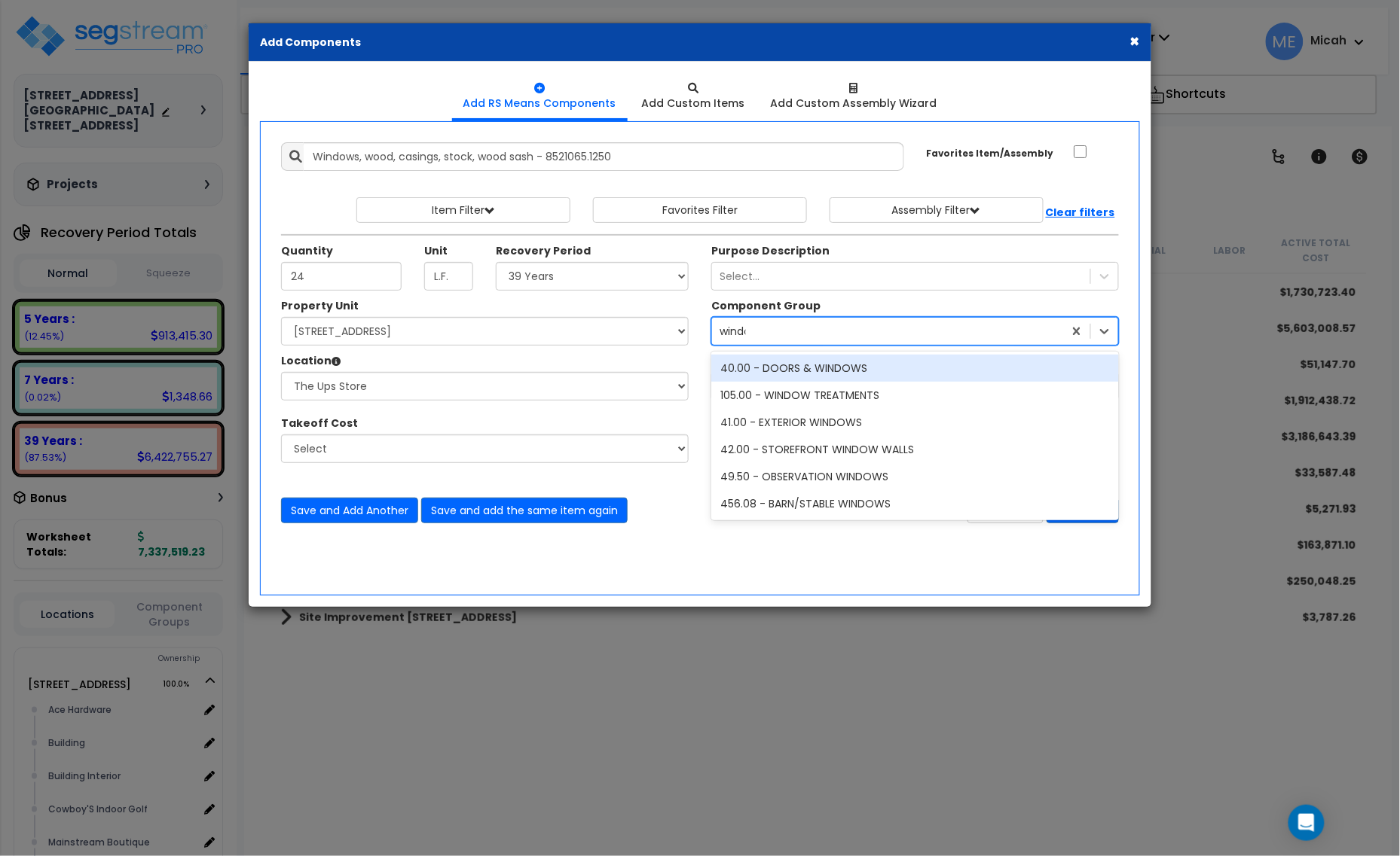
type input "window"
click at [817, 374] on div "40.00 - DOORS & WINDOWS" at bounding box center [915, 368] width 407 height 27
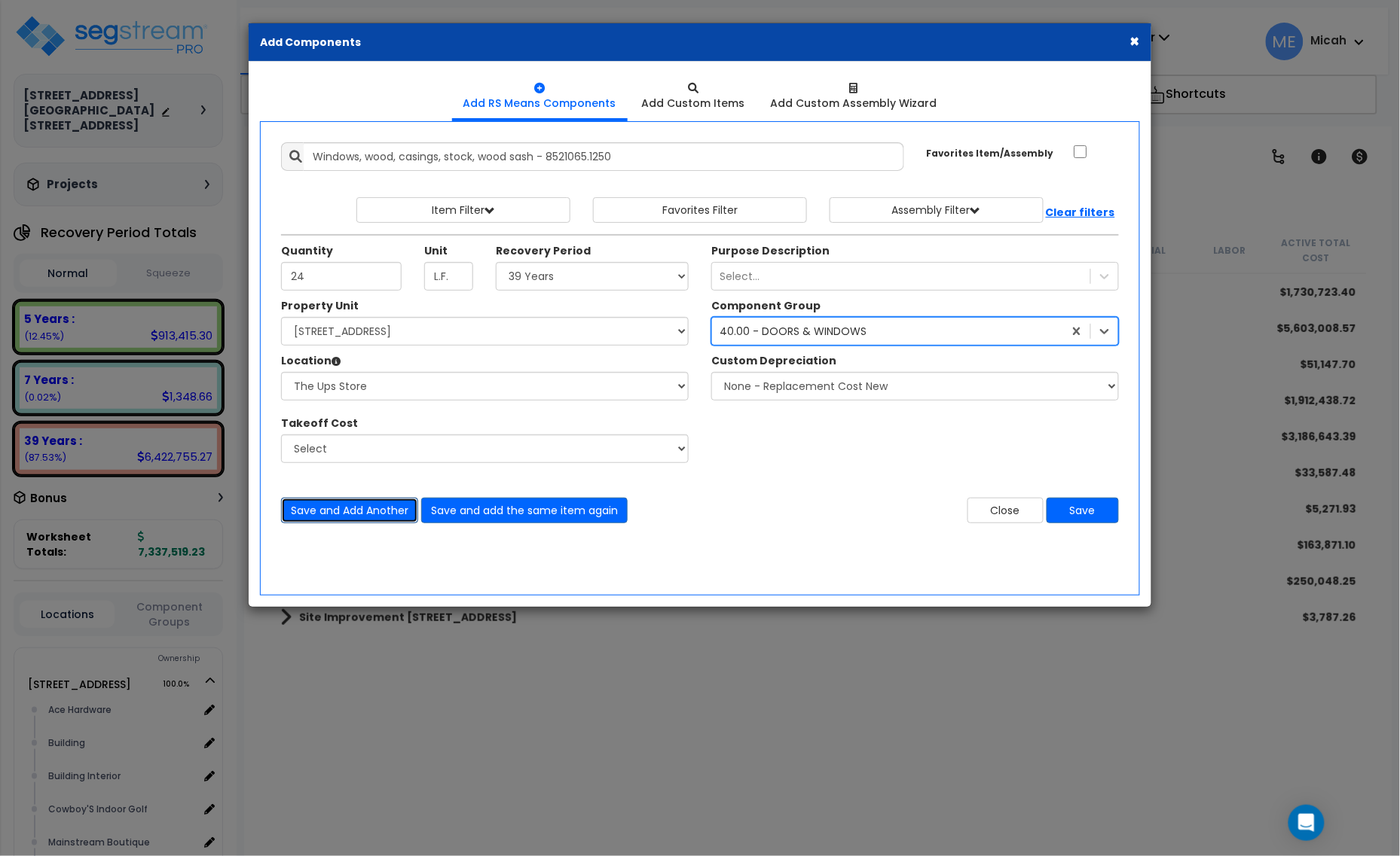
click at [371, 517] on button "Save and Add Another" at bounding box center [349, 510] width 137 height 25
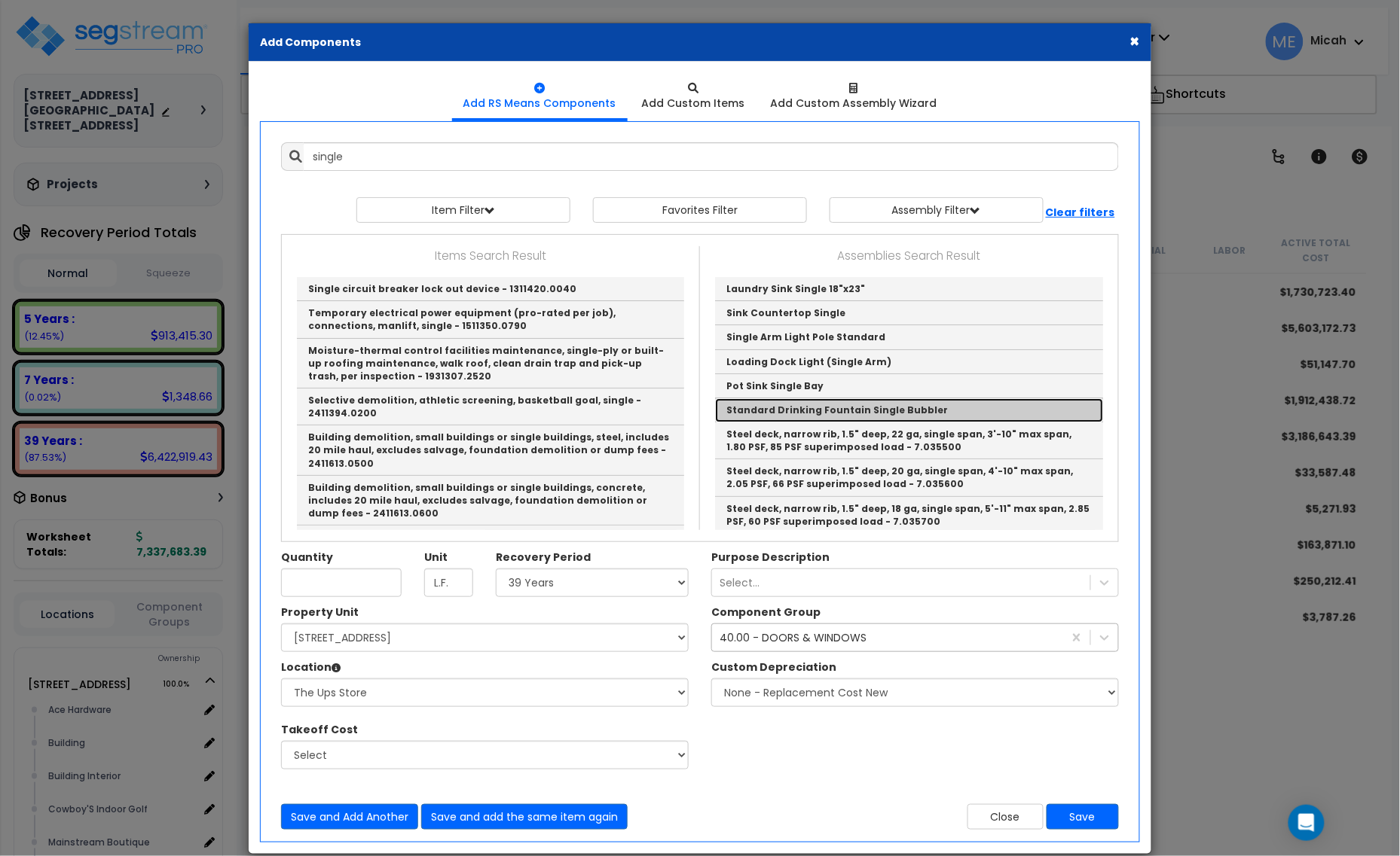
click at [883, 412] on link "Standard Drinking Fountain Single Bubbler" at bounding box center [909, 410] width 388 height 24
type input "Standard Drinking Fountain Single Bubbler"
checkbox input "true"
type input "EA"
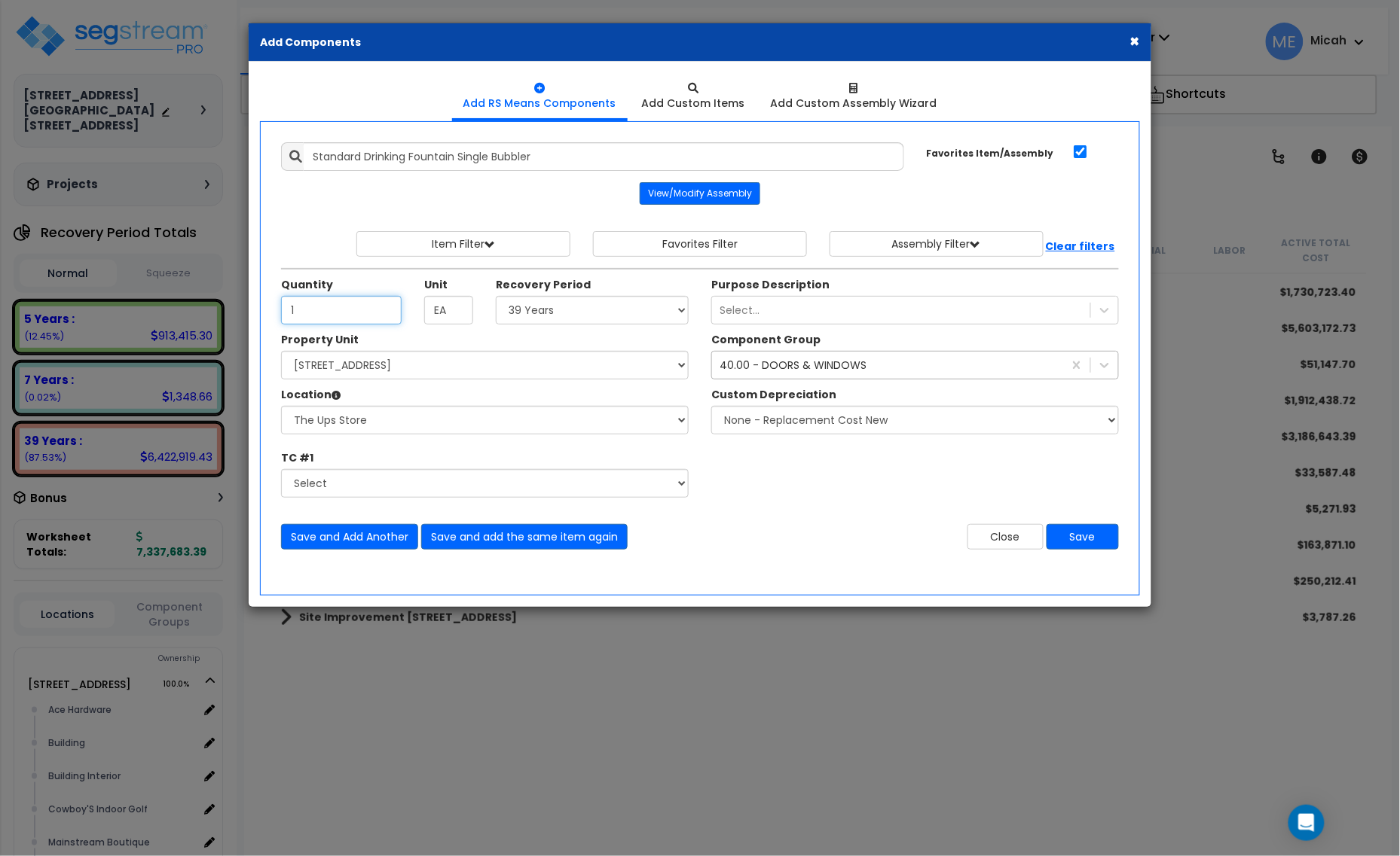
type input "1"
click at [750, 369] on div "40.00 - DOORS & WINDOWS" at bounding box center [793, 364] width 147 height 15
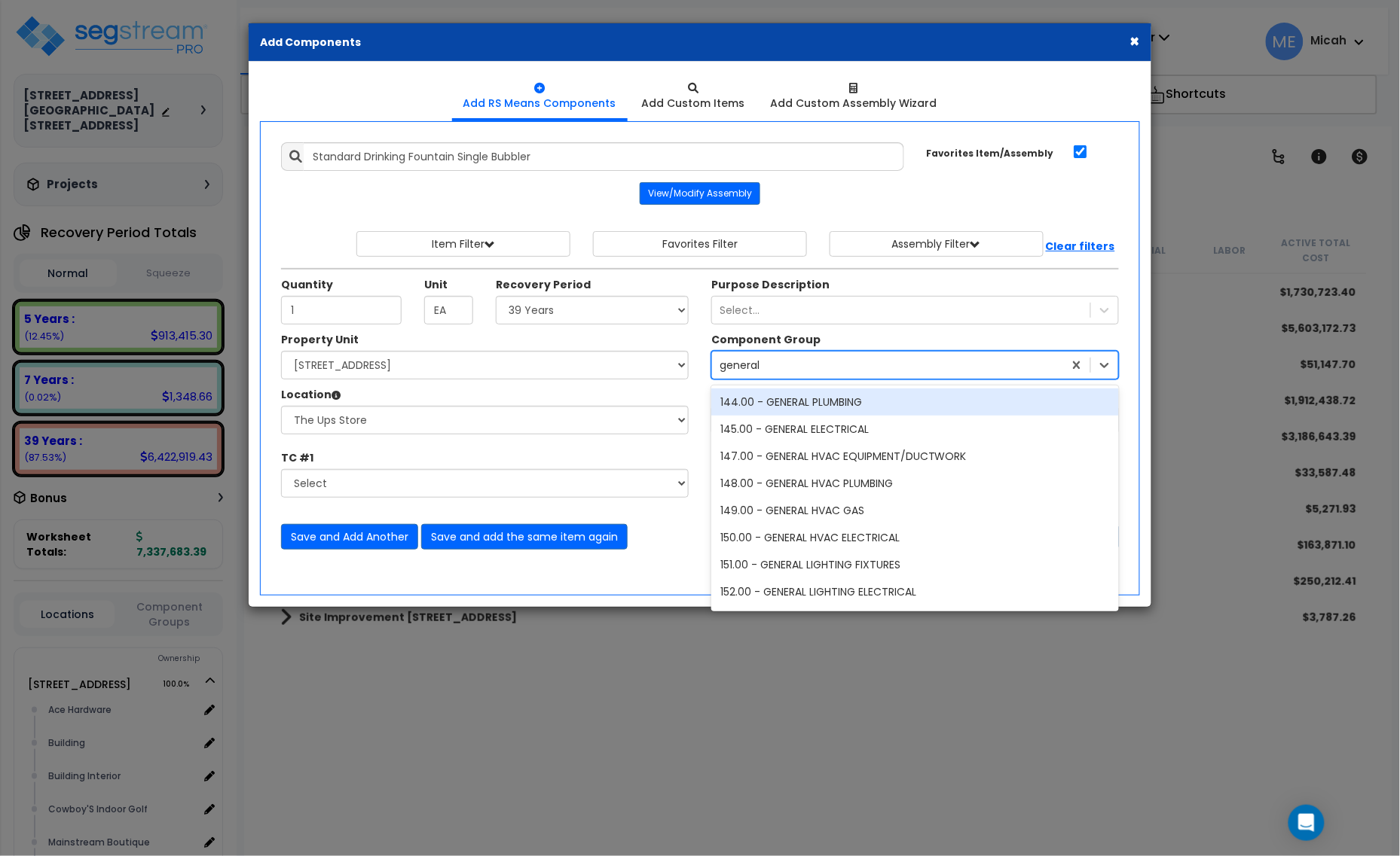
type input "general p"
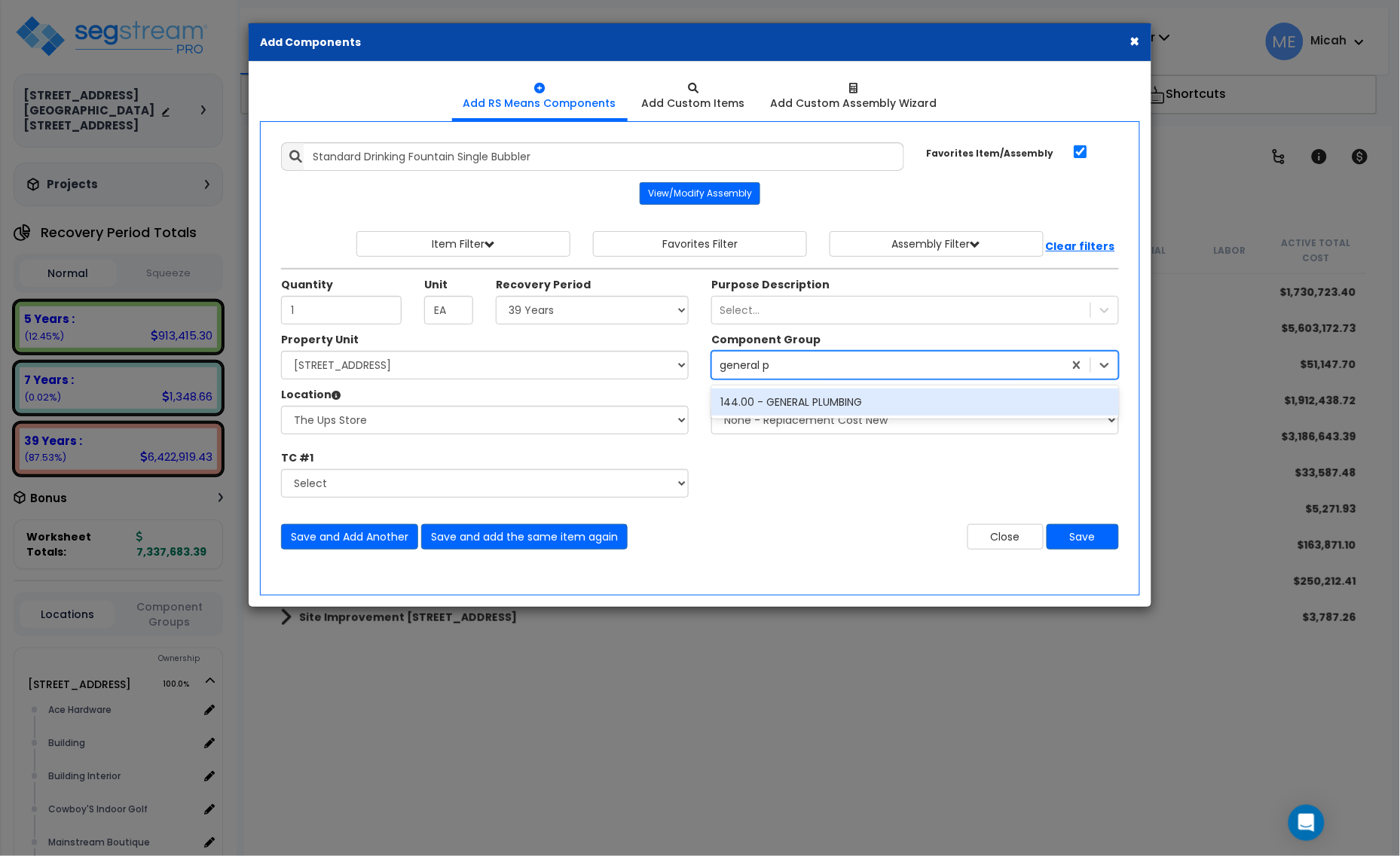
click at [819, 400] on div "144.00 - GENERAL PLUMBING" at bounding box center [915, 402] width 407 height 27
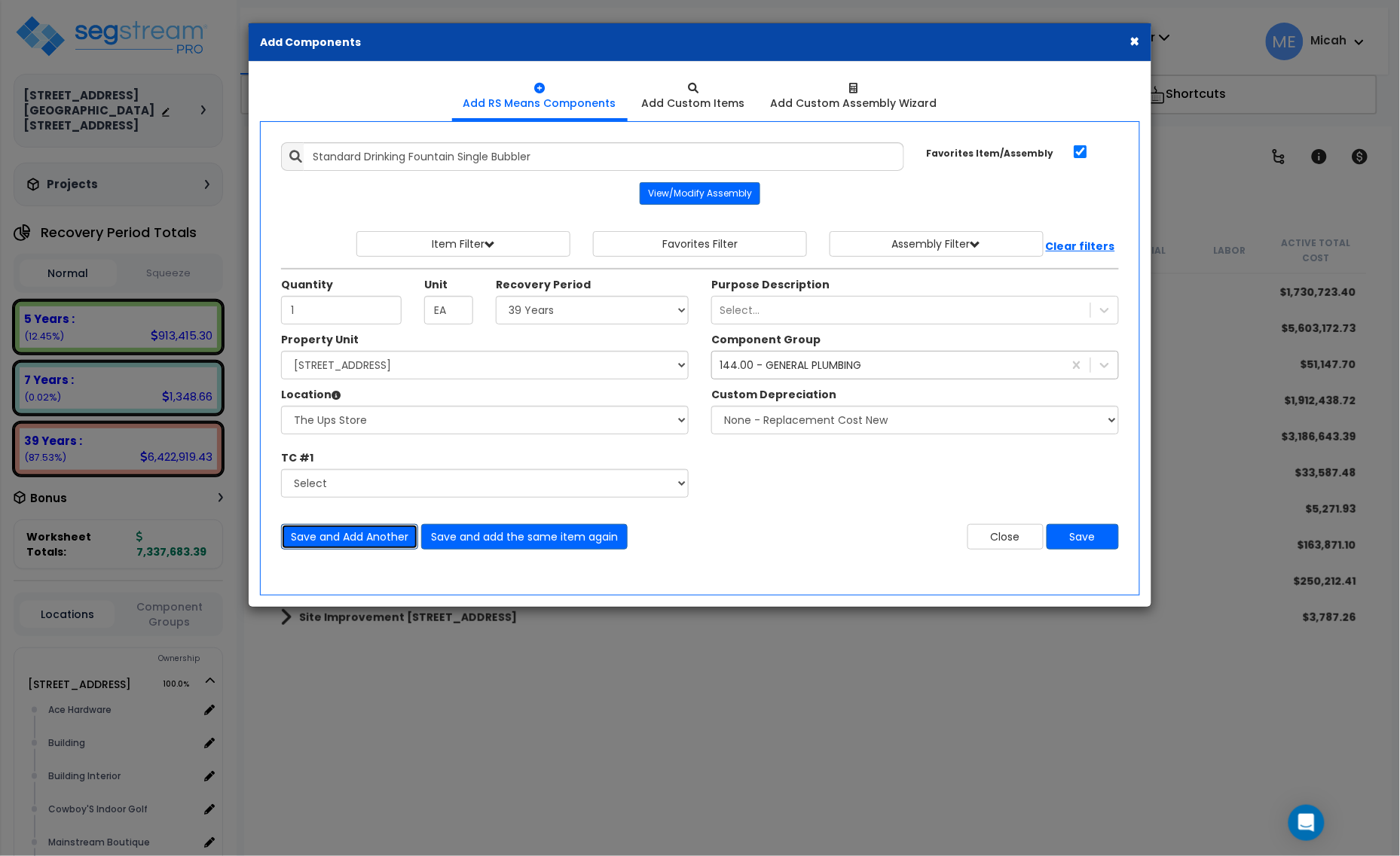
click at [358, 542] on button "Save and Add Another" at bounding box center [349, 537] width 137 height 25
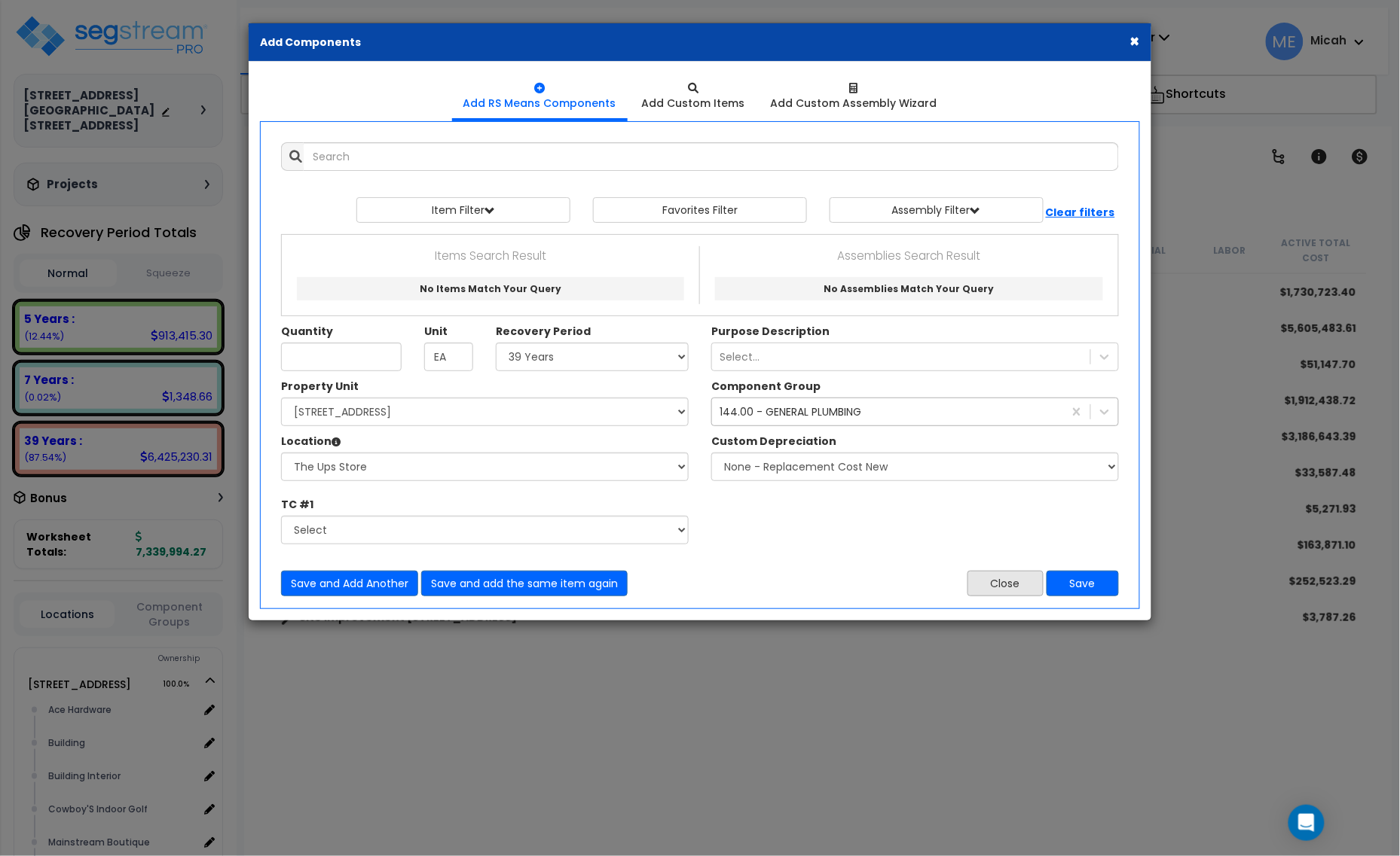
drag, startPoint x: 1000, startPoint y: 570, endPoint x: 1003, endPoint y: 586, distance: 16.3
click at [1001, 580] on div "Save and Add Another Save and add the same item again Close Save" at bounding box center [700, 575] width 860 height 45
click at [1003, 587] on button "Close" at bounding box center [1005, 583] width 76 height 25
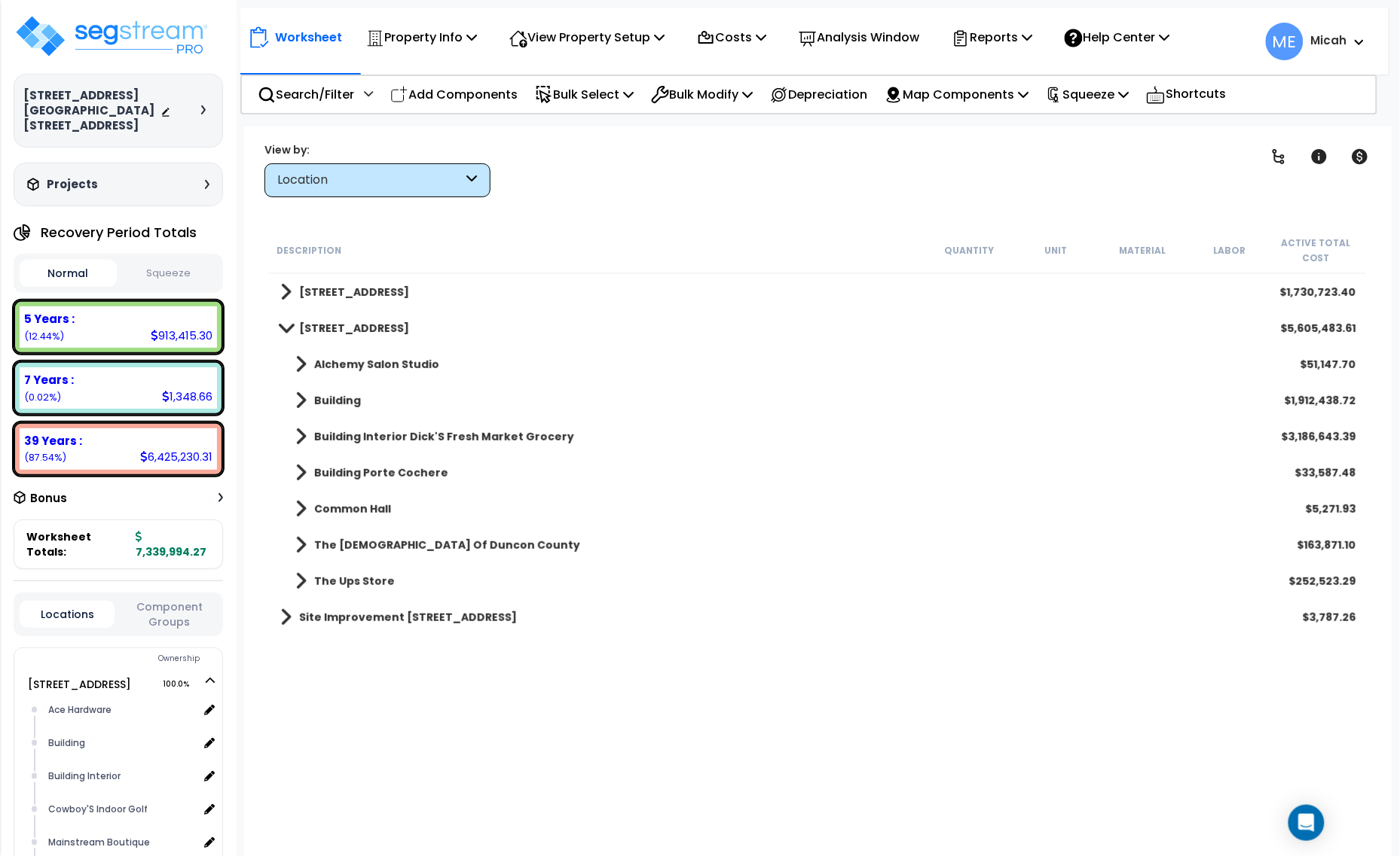
click at [301, 577] on span at bounding box center [301, 581] width 12 height 21
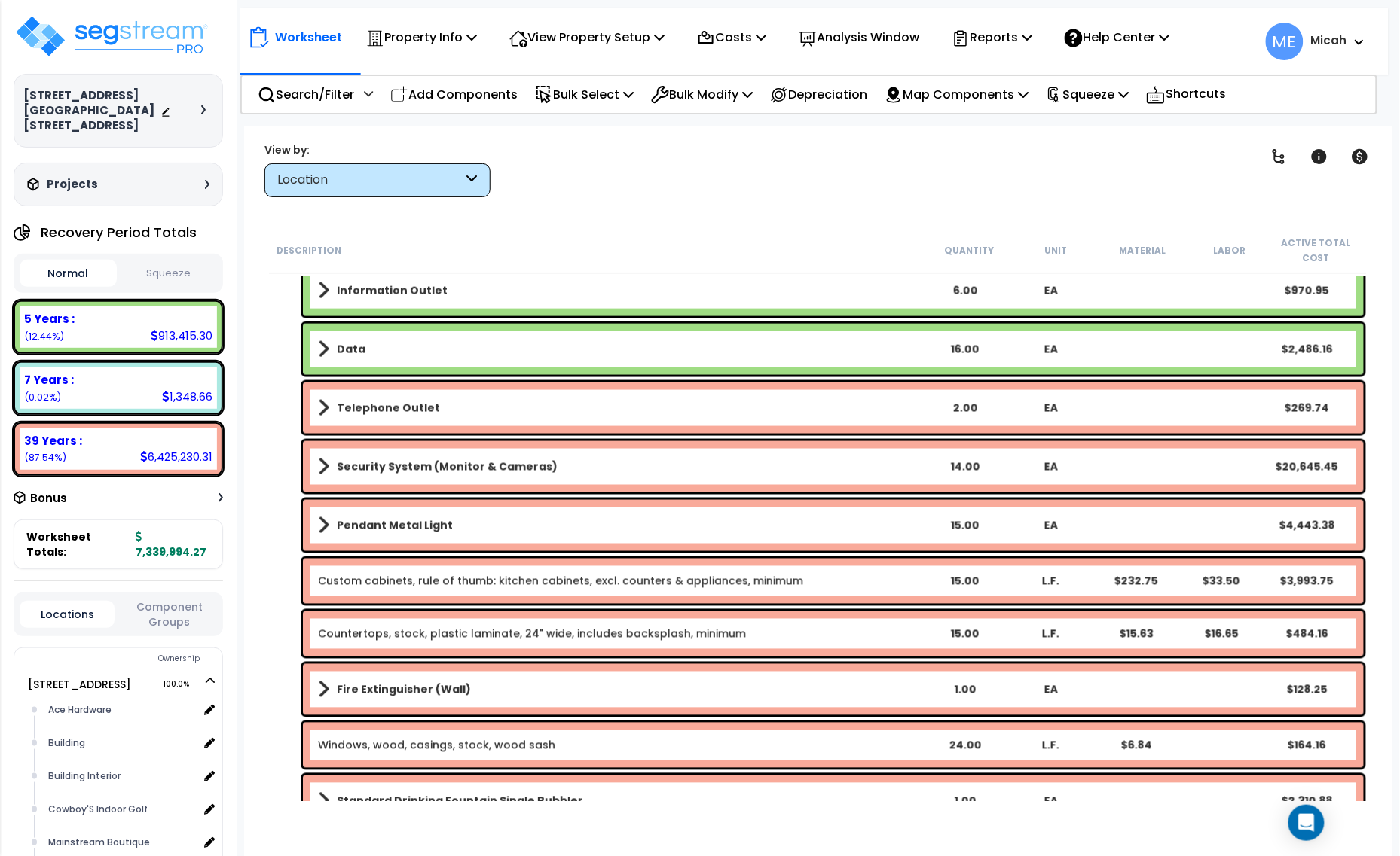
scroll to position [2698, 0]
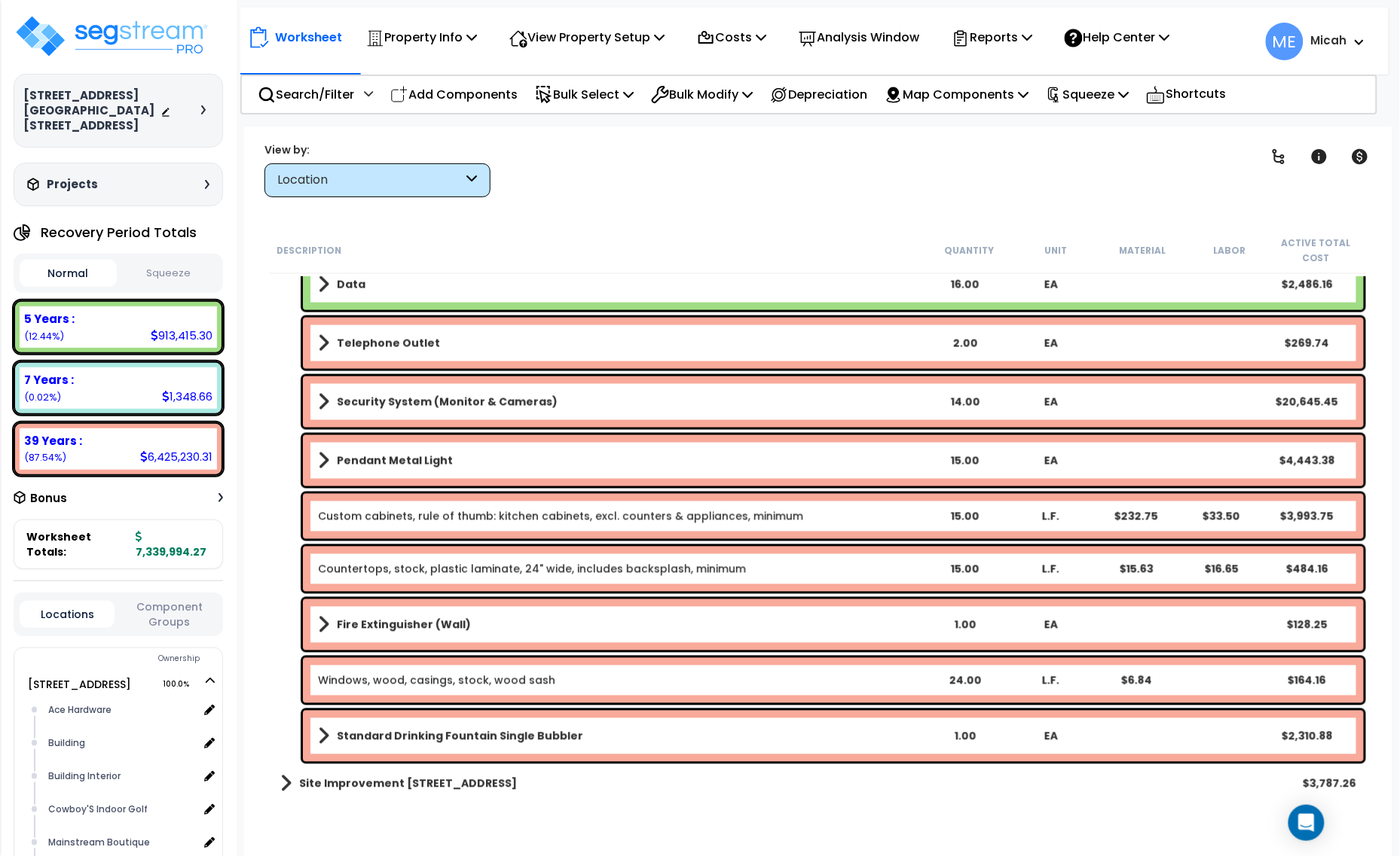
click at [327, 618] on span at bounding box center [323, 625] width 12 height 21
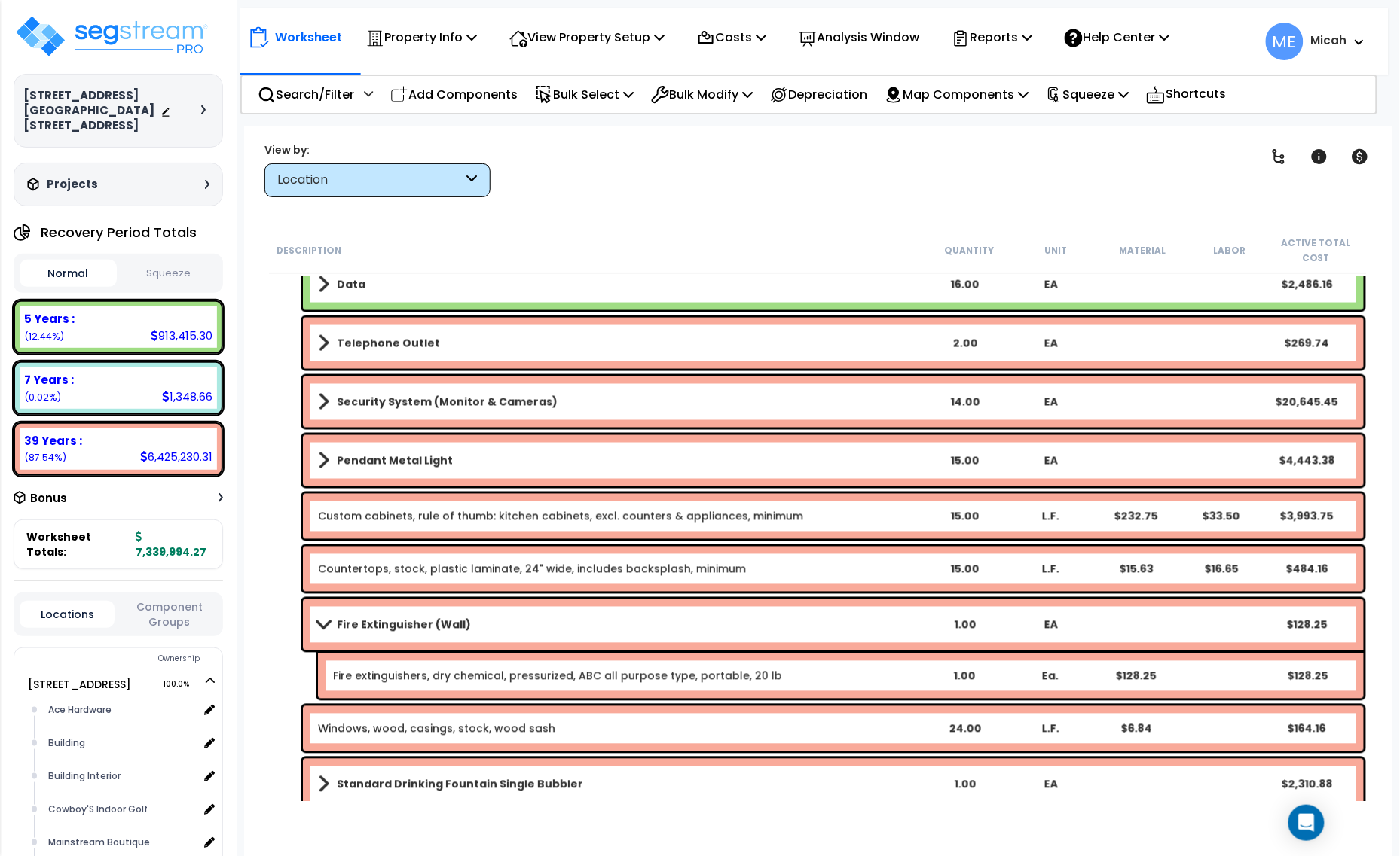
drag, startPoint x: 438, startPoint y: 627, endPoint x: 471, endPoint y: 660, distance: 46.7
click at [440, 627] on b "Fire Extinguisher (Wall)" at bounding box center [404, 624] width 134 height 15
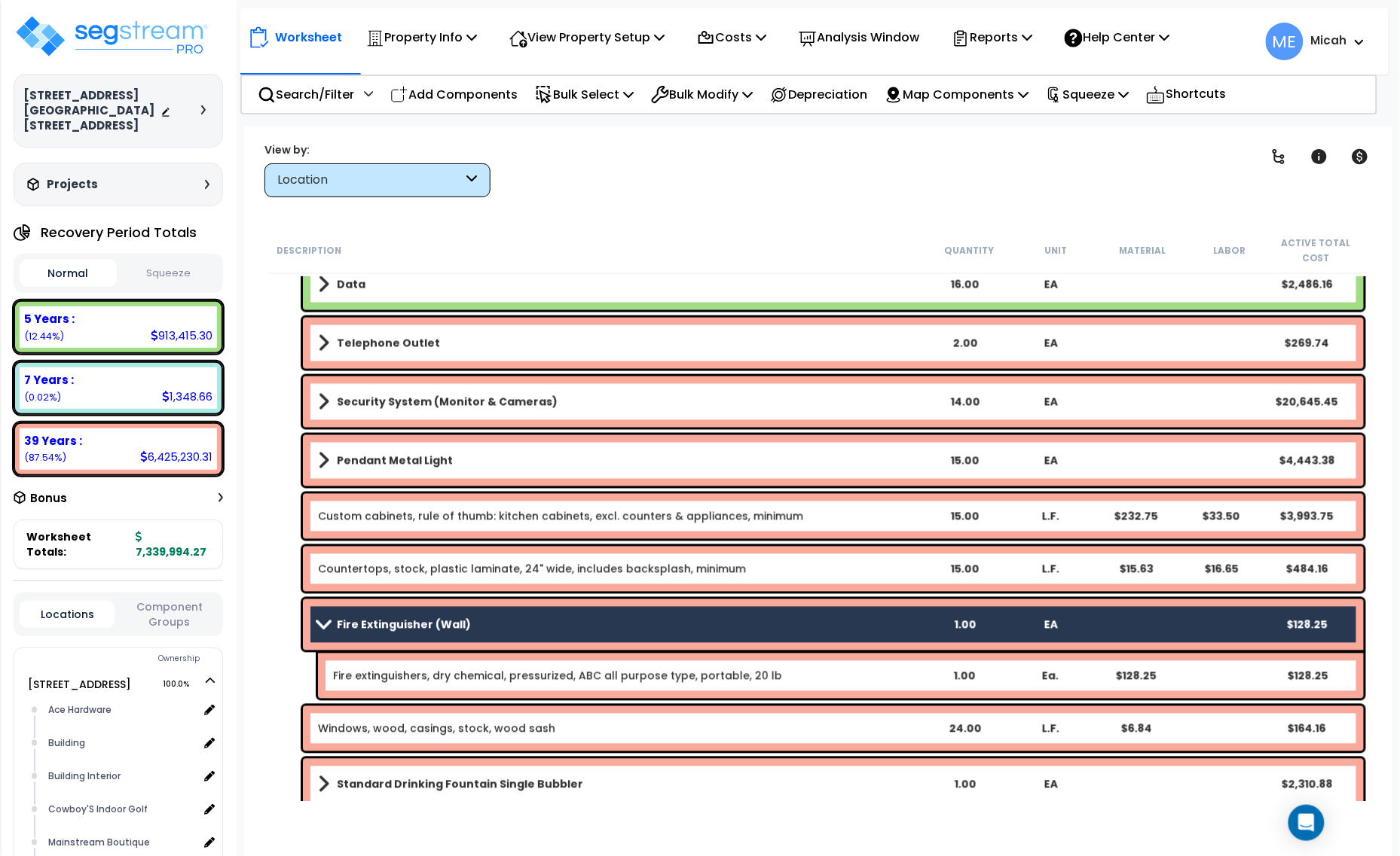
click at [492, 673] on link "Fire extinguishers, dry chemical, pressurized, ABC all purpose type, portable, …" at bounding box center [557, 676] width 449 height 15
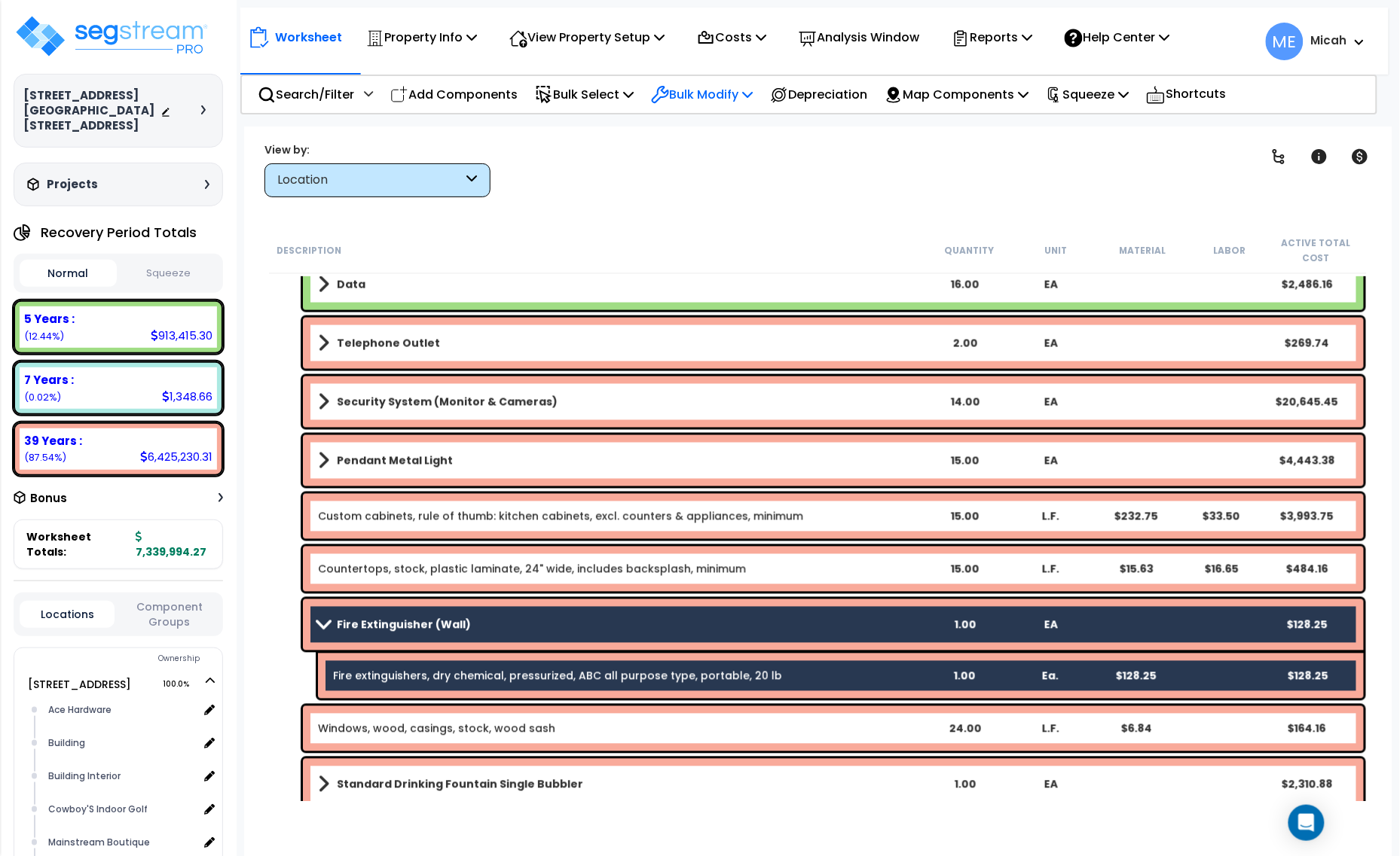
click at [744, 89] on p "Bulk Modify" at bounding box center [701, 94] width 101 height 20
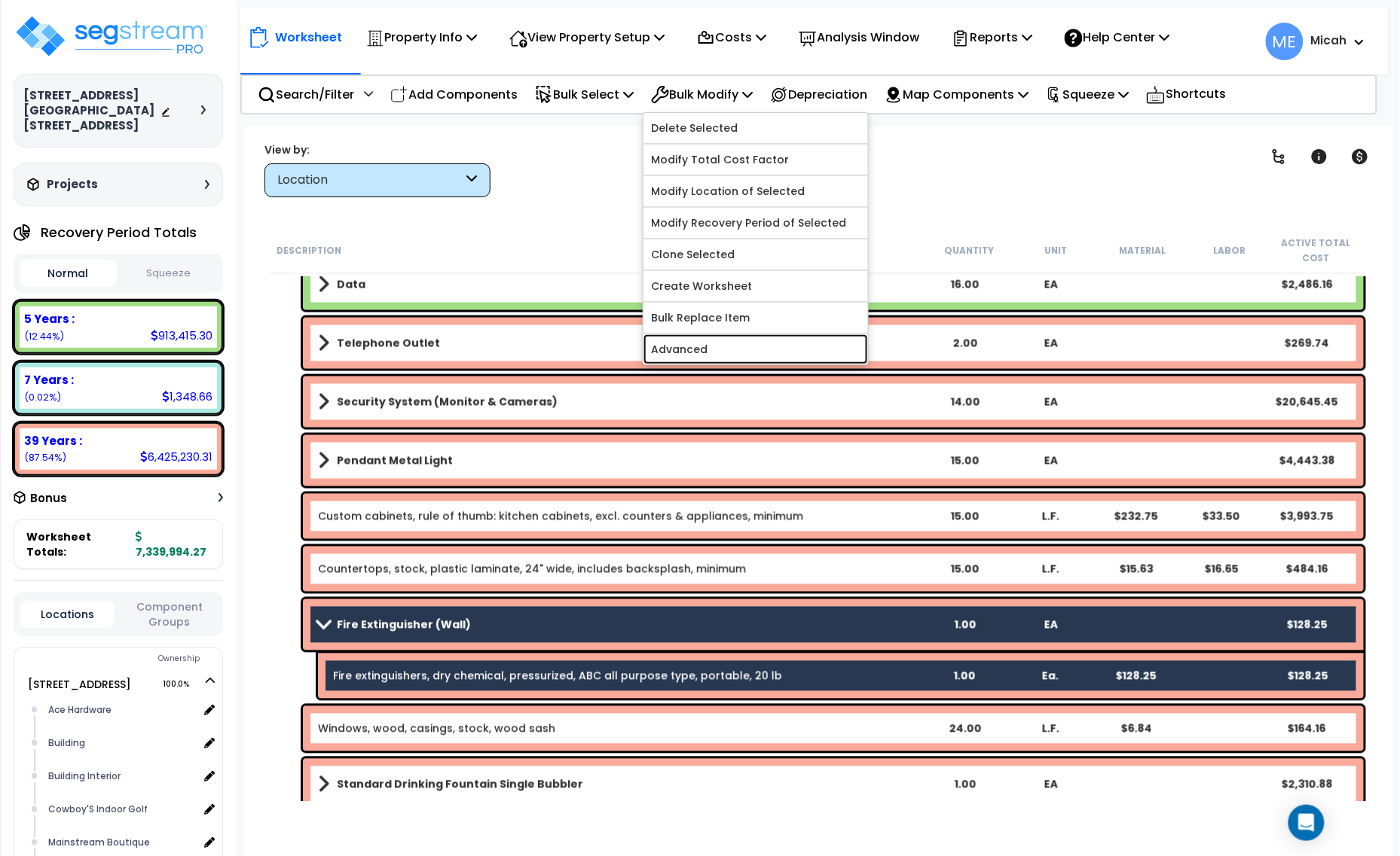
click at [746, 345] on link "Advanced" at bounding box center [755, 349] width 224 height 30
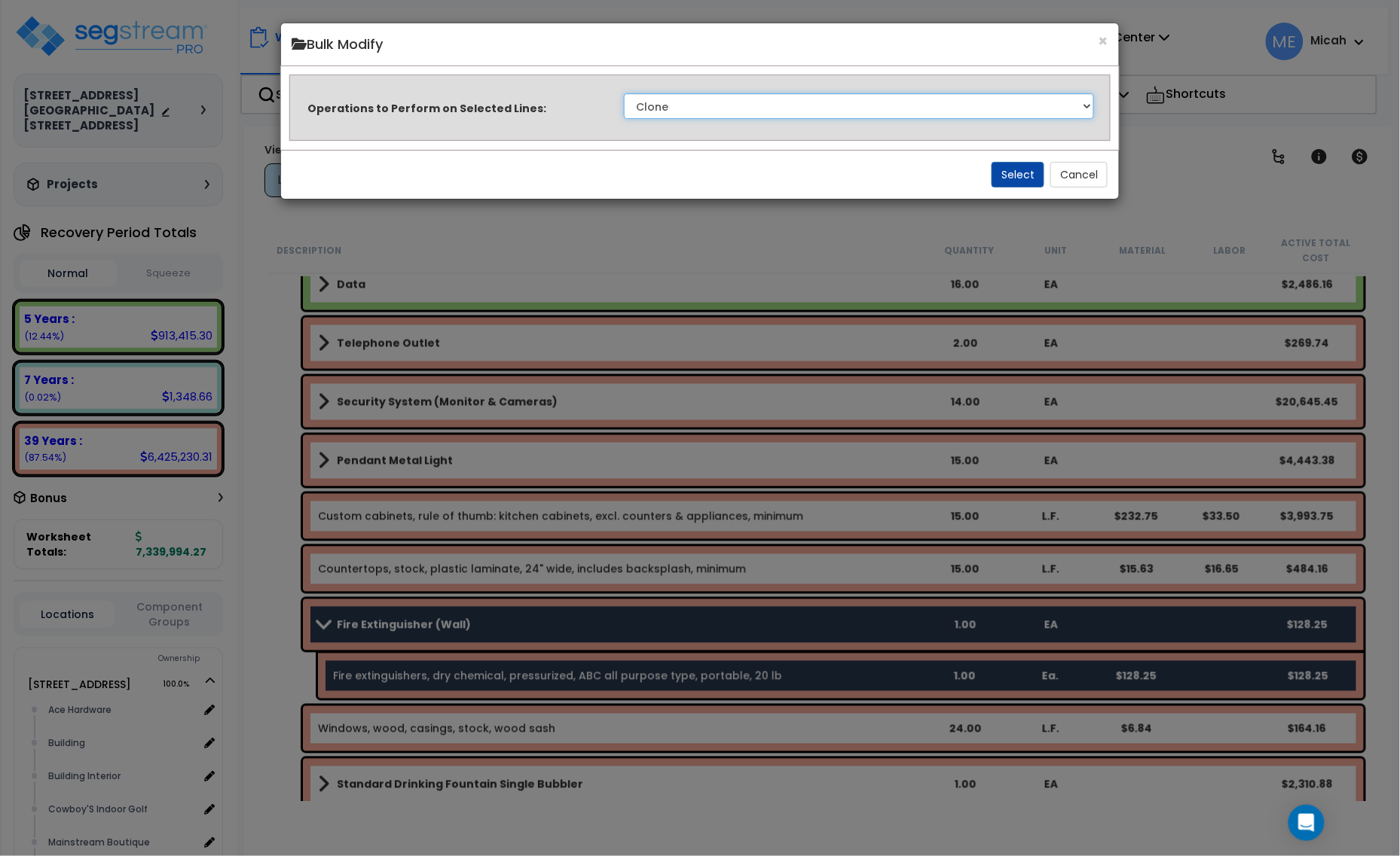
click at [1083, 104] on select "Clone Delete Delete Zero Quantities Modify Component Group Modify Cost Sources …" at bounding box center [858, 106] width 471 height 25
select select "update_quantity"
click at [624, 93] on select "Clone Delete Delete Zero Quantities Modify Component Group Modify Cost Sources …" at bounding box center [858, 106] width 471 height 25
click at [1010, 178] on button "Select" at bounding box center [1018, 174] width 53 height 25
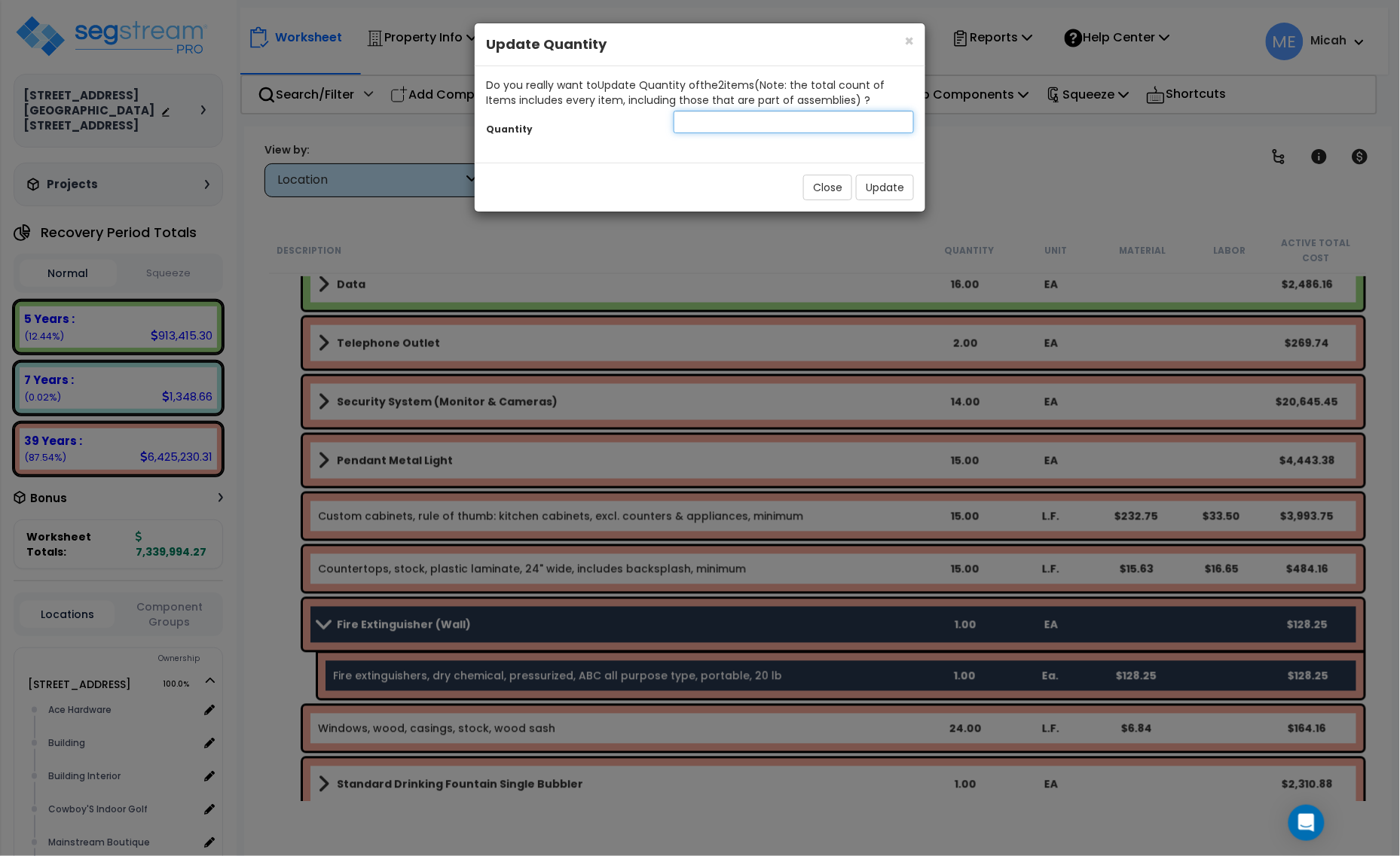
click at [766, 123] on input "number" at bounding box center [793, 122] width 241 height 22
type input "2"
click at [872, 193] on button "Update" at bounding box center [886, 187] width 58 height 25
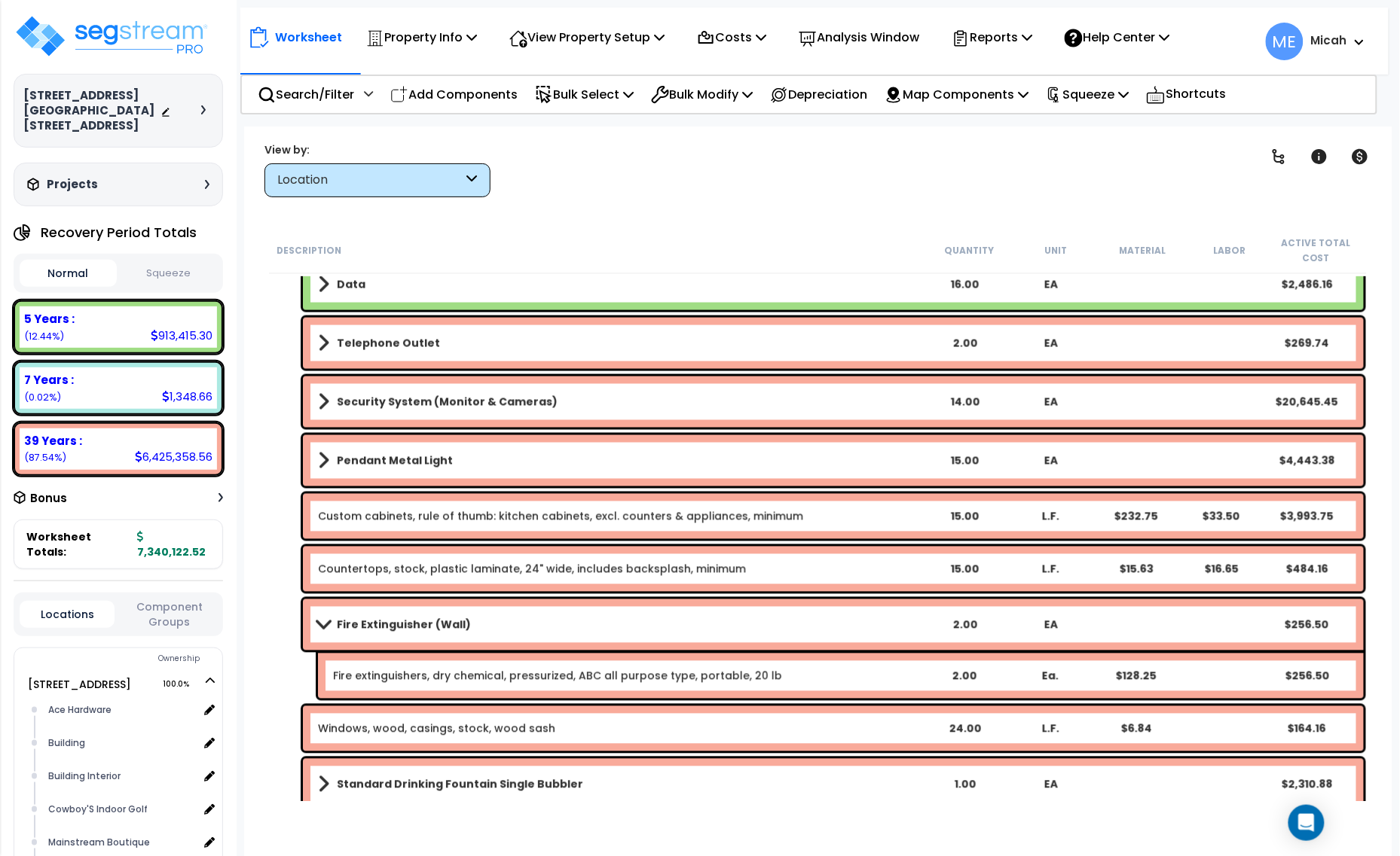
click at [471, 98] on p "Add Components" at bounding box center [454, 94] width 128 height 20
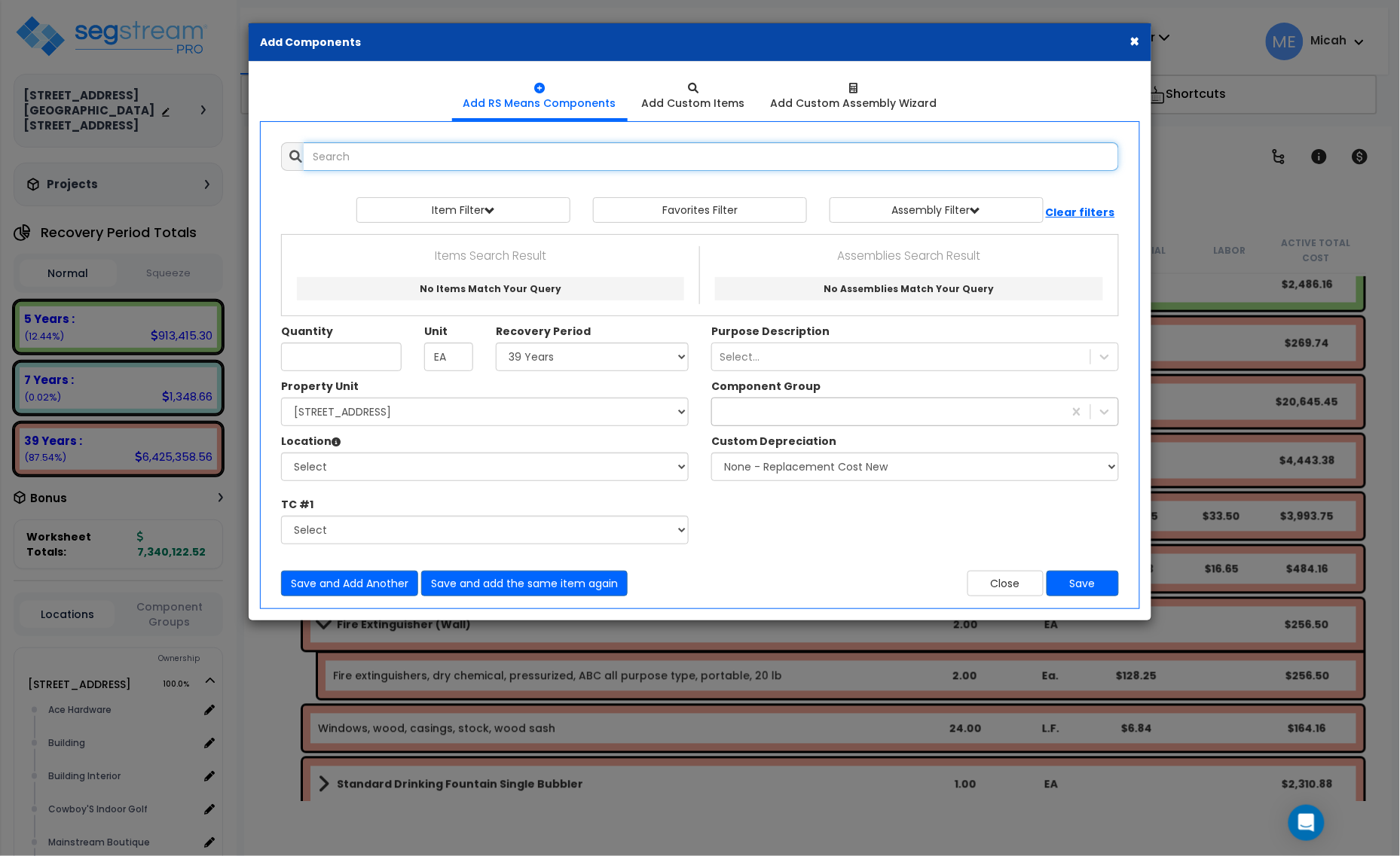
select select
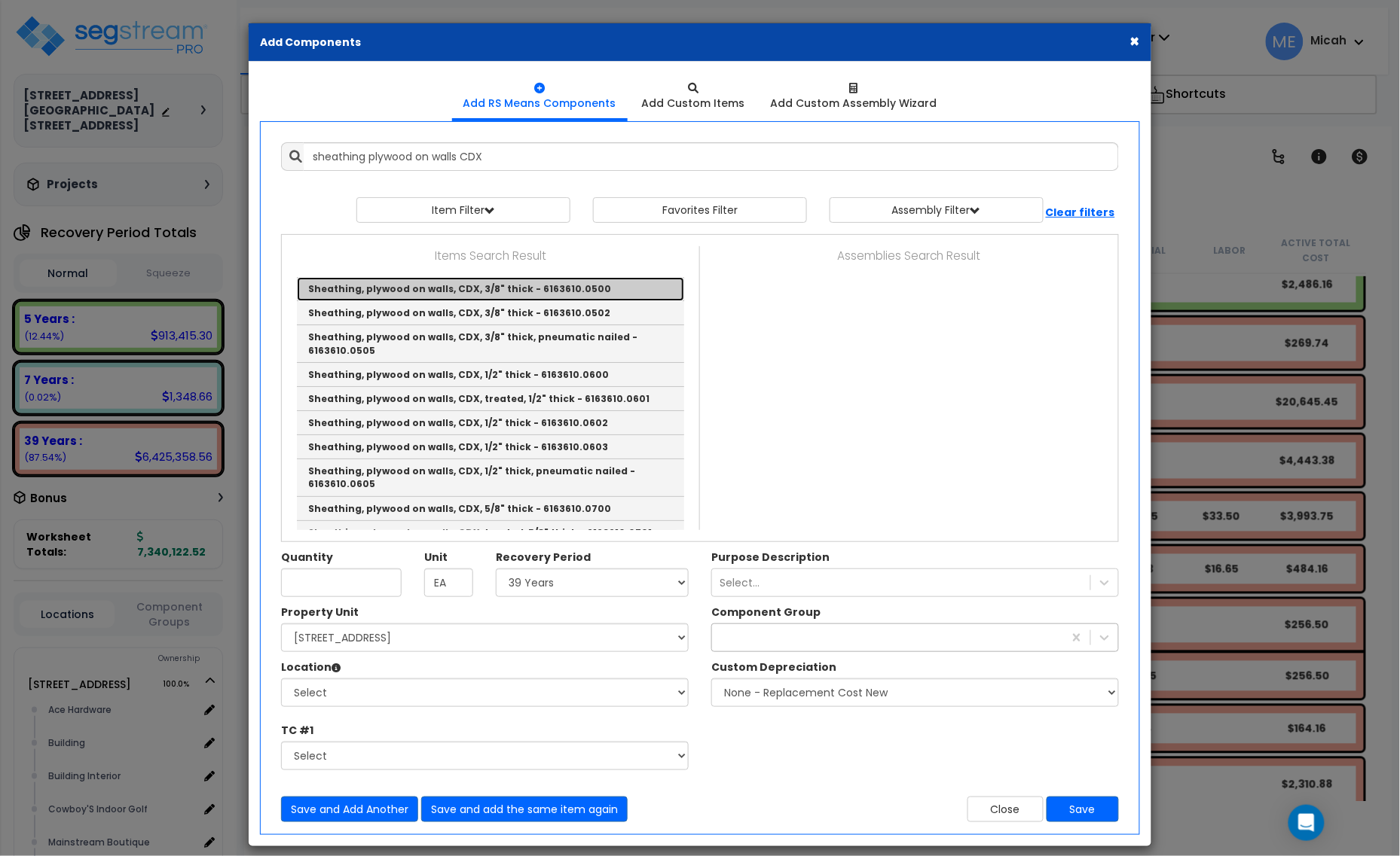
click at [593, 288] on link "Sheathing, plywood on walls, CDX, 3/8" thick - 6163610.0500" at bounding box center [491, 289] width 388 height 24
type input "Sheathing, plywood on walls, CDX, 3/8" thick - 6163610.0500"
checkbox input "false"
type input "S.F."
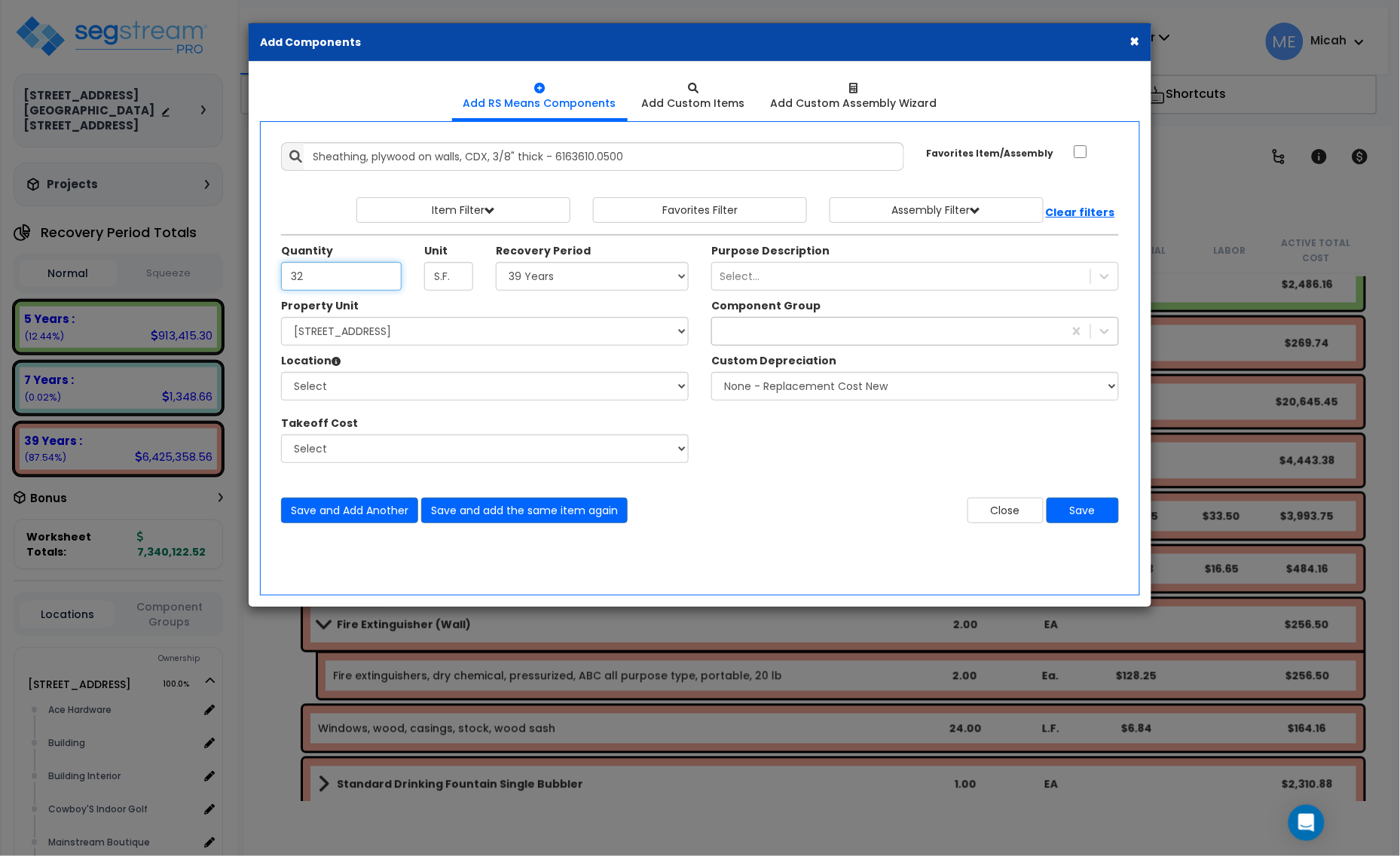
type input "32"
click at [561, 341] on select "Select 1408 9th St E 915 4th Ave E Site Improvement 915 4th Ave E Site Improvem…" at bounding box center [484, 331] width 407 height 28
select select "161428"
click at [281, 317] on select "Select 1408 9th St E 915 4th Ave E Site Improvement 915 4th Ave E Site Improvem…" at bounding box center [484, 331] width 407 height 28
click at [480, 397] on select "Select Alchemy Salon Studio Building Building Interior Building Interior Dick'S…" at bounding box center [484, 386] width 407 height 28
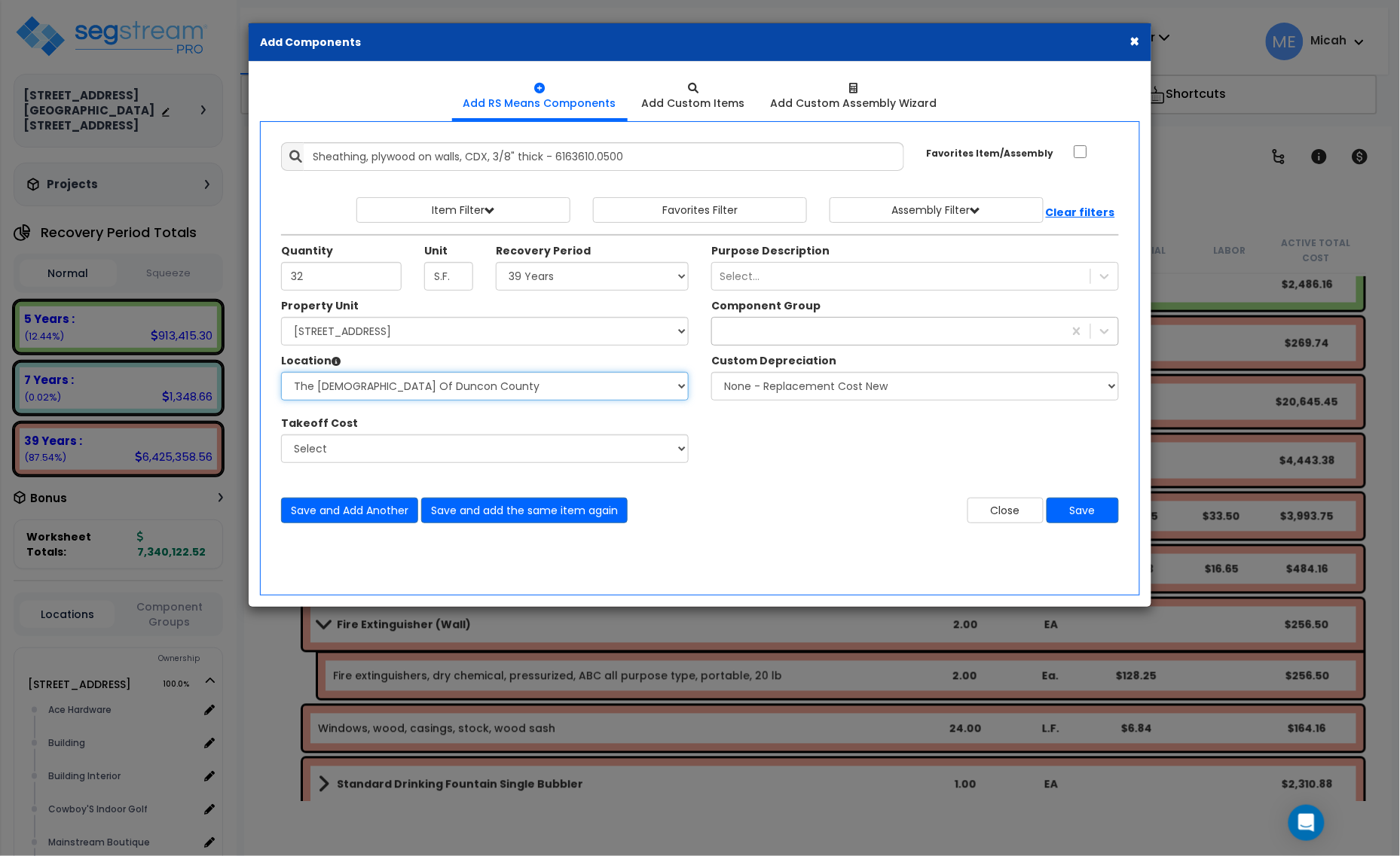
click at [281, 373] on select "Select Alchemy Salon Studio Building Building Interior Building Interior Dick'S…" at bounding box center [484, 386] width 407 height 28
click at [477, 577] on div "Add Items Add Assemblies Both" at bounding box center [700, 358] width 880 height 474
click at [486, 400] on select "Select Alchemy Salon Studio Building Building Interior Building Interior Dick'S…" at bounding box center [484, 386] width 407 height 28
select select "2627"
click at [281, 373] on select "Select Alchemy Salon Studio Building Building Interior Building Interior Dick'S…" at bounding box center [484, 386] width 407 height 28
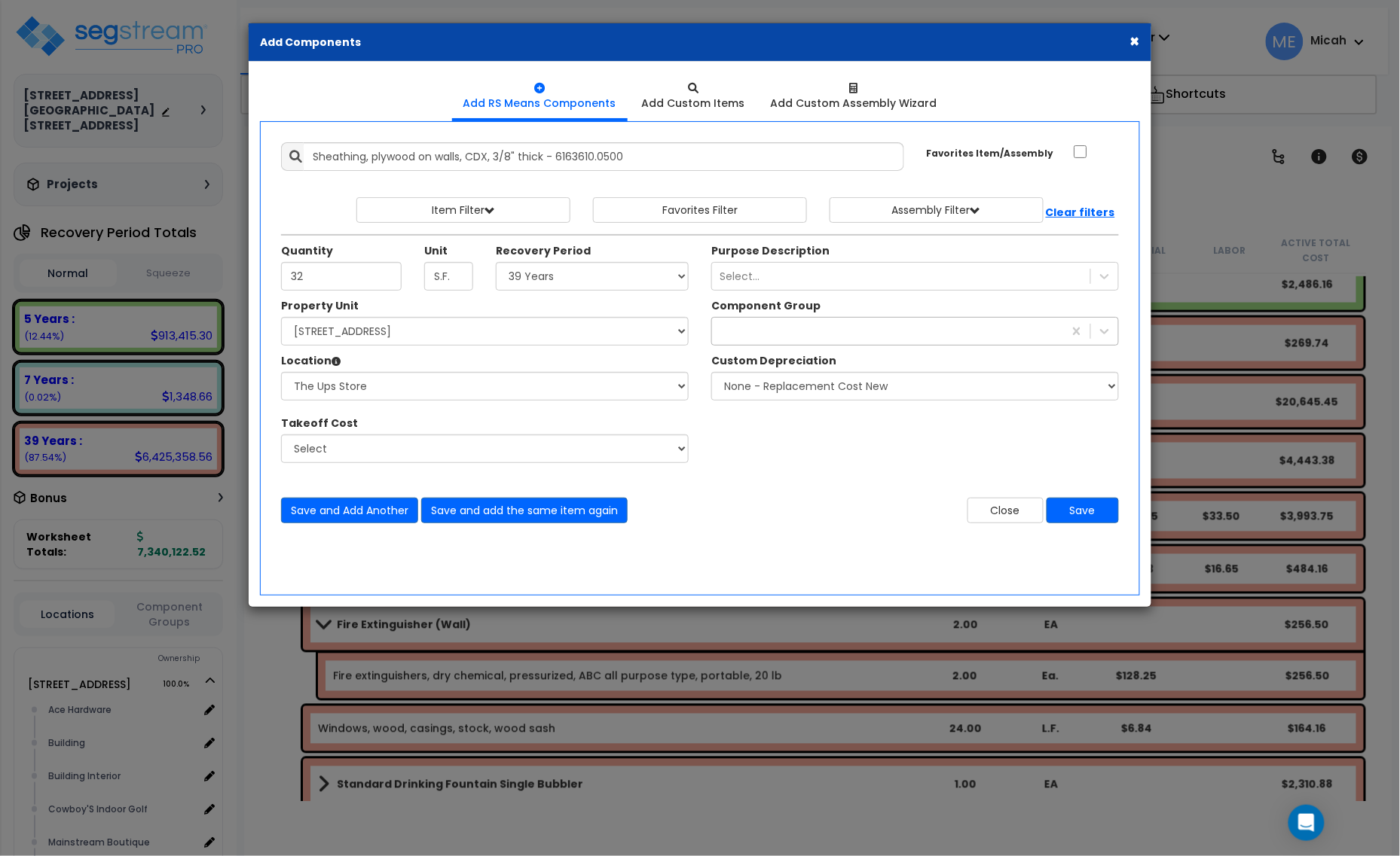
click at [833, 341] on div at bounding box center [888, 331] width 351 height 24
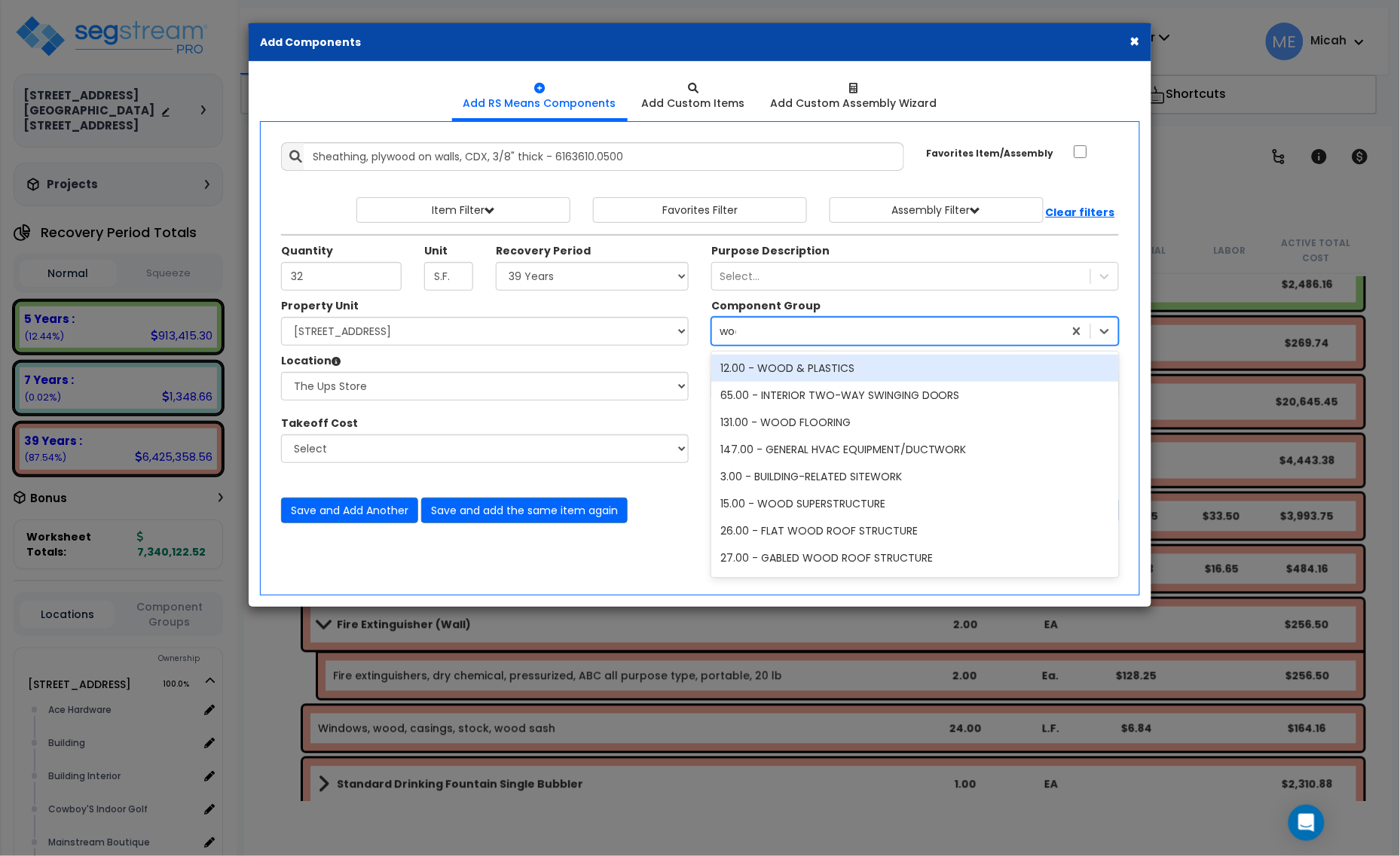
type input "wood"
click at [847, 367] on div "12.00 - WOOD & PLASTICS" at bounding box center [915, 368] width 407 height 27
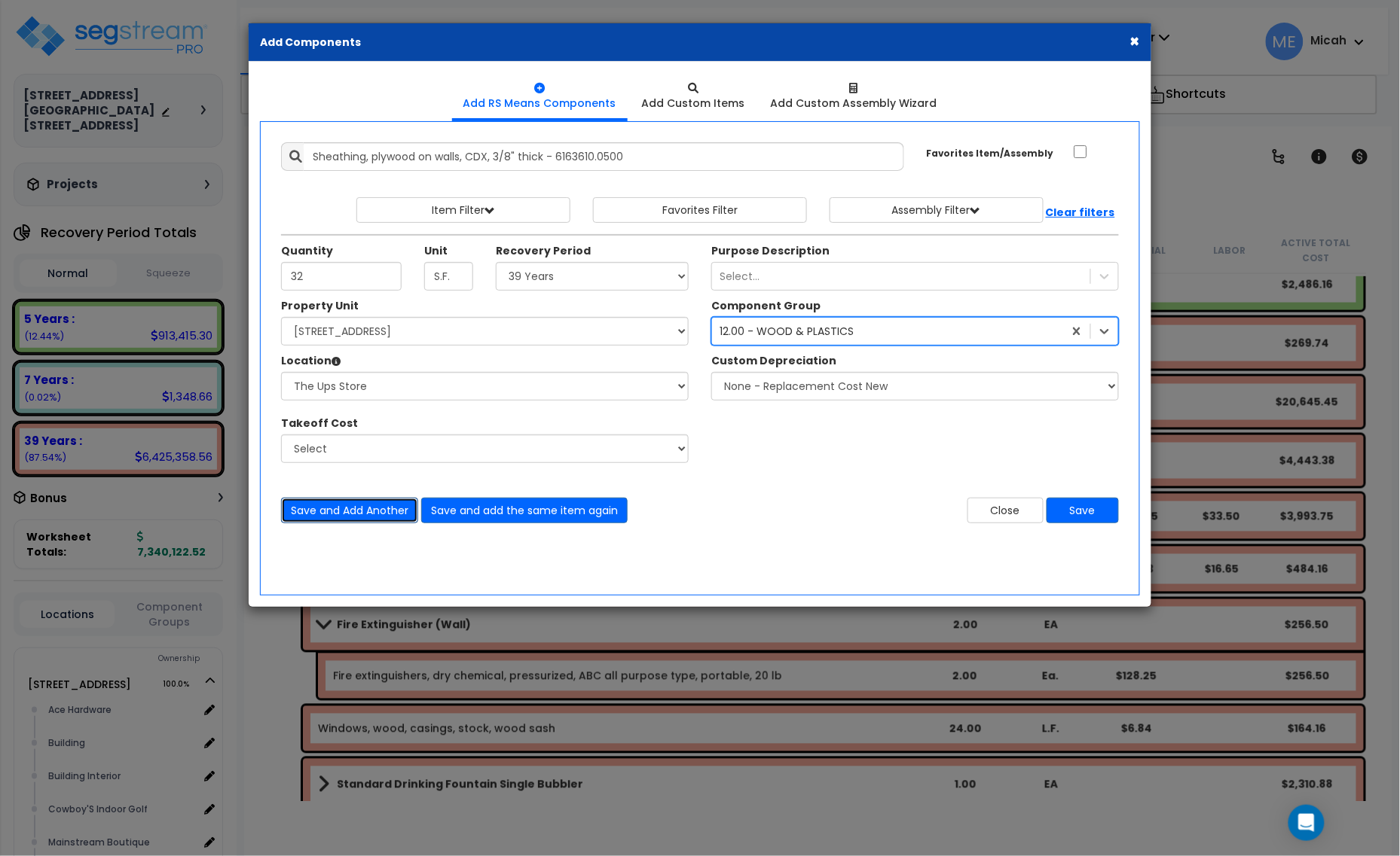
click at [353, 503] on button "Save and Add Another" at bounding box center [349, 510] width 137 height 25
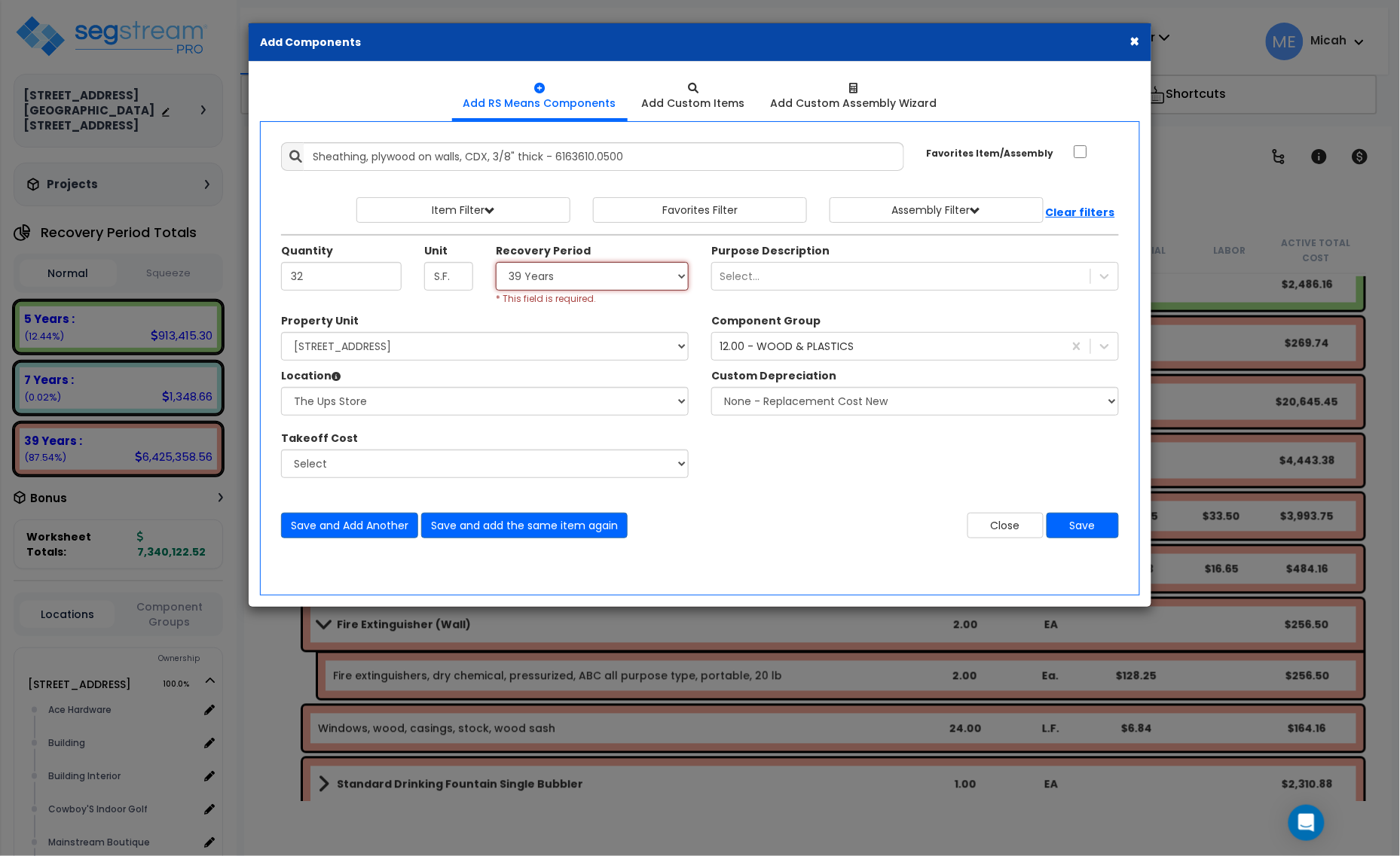
click at [567, 279] on select "Select 5 Years 7 Years 15 Years 20 Years 39 Years 27.5 Year" at bounding box center [592, 276] width 193 height 28
select select "39Y"
click at [497, 263] on select "Select 5 Years 7 Years 15 Years 20 Years 39 Years 27.5 Year" at bounding box center [592, 276] width 193 height 28
click at [394, 529] on button "Save and Add Another" at bounding box center [349, 526] width 137 height 25
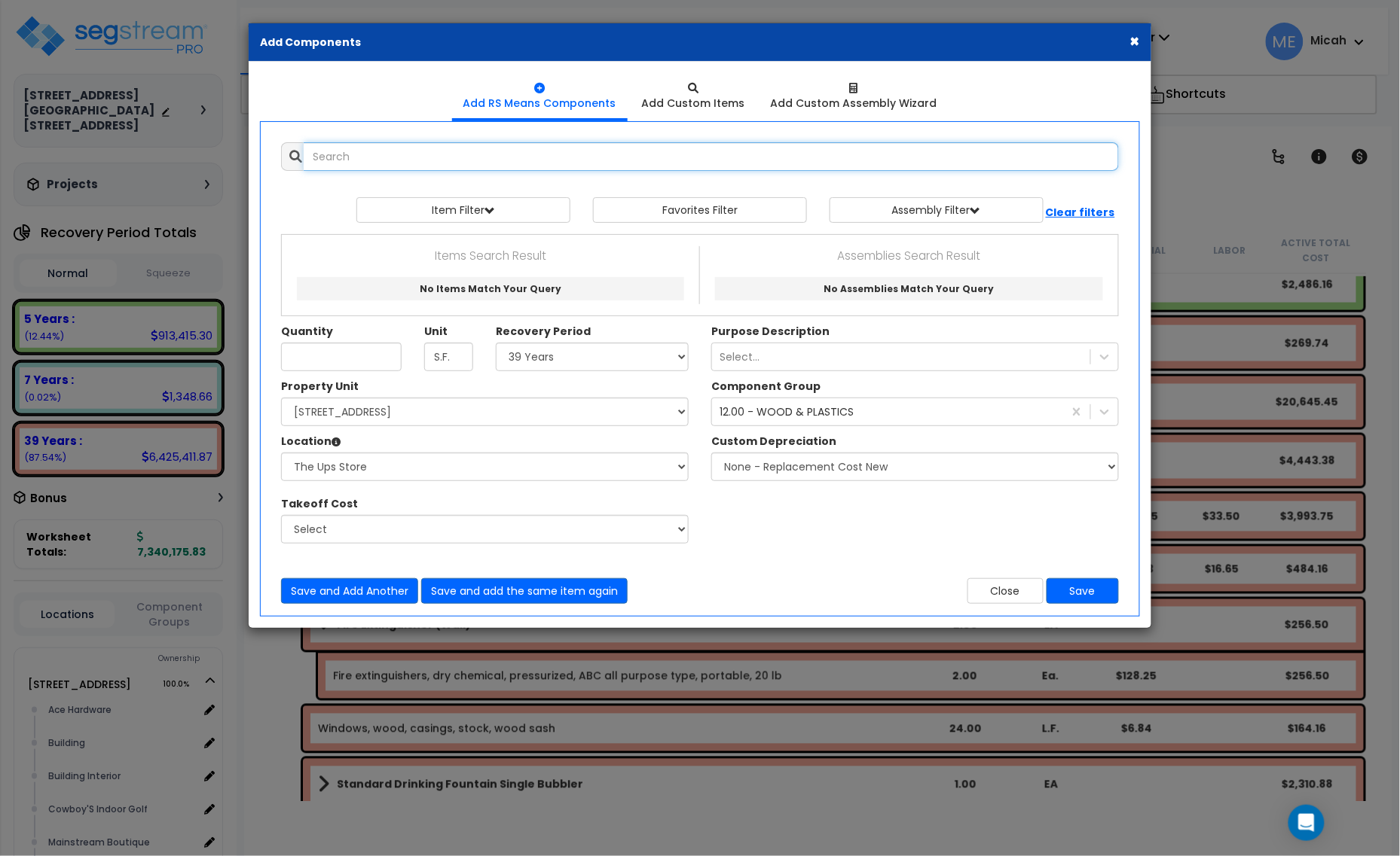
click at [382, 149] on input "text" at bounding box center [711, 156] width 815 height 28
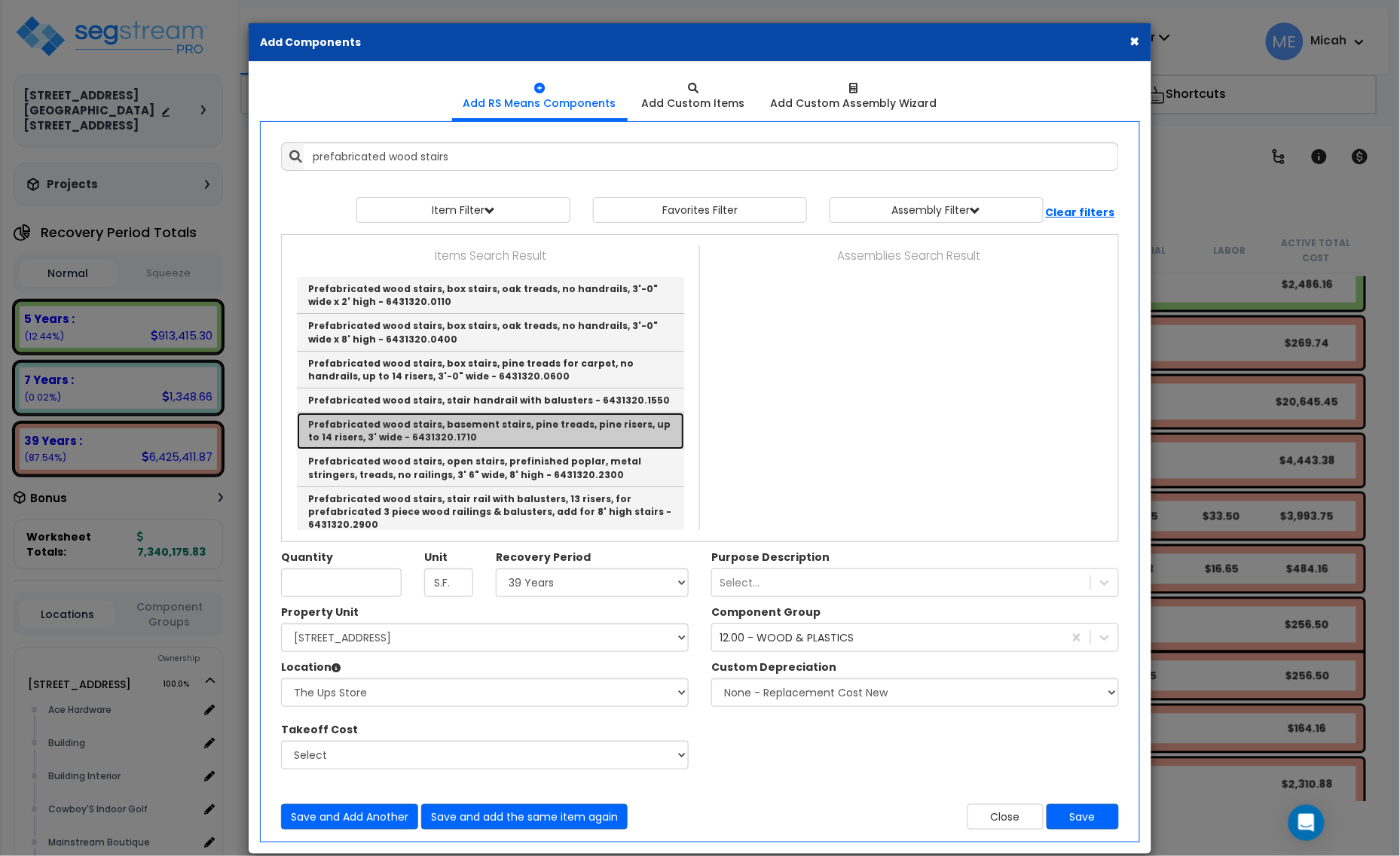
click at [586, 431] on link "Prefabricated wood stairs, basement stairs, pine treads, pine risers, up to 14 …" at bounding box center [491, 431] width 388 height 37
type input "Prefabricated wood stairs, basement stairs, pine treads, pine risers, up to 14 …"
type input "Riser"
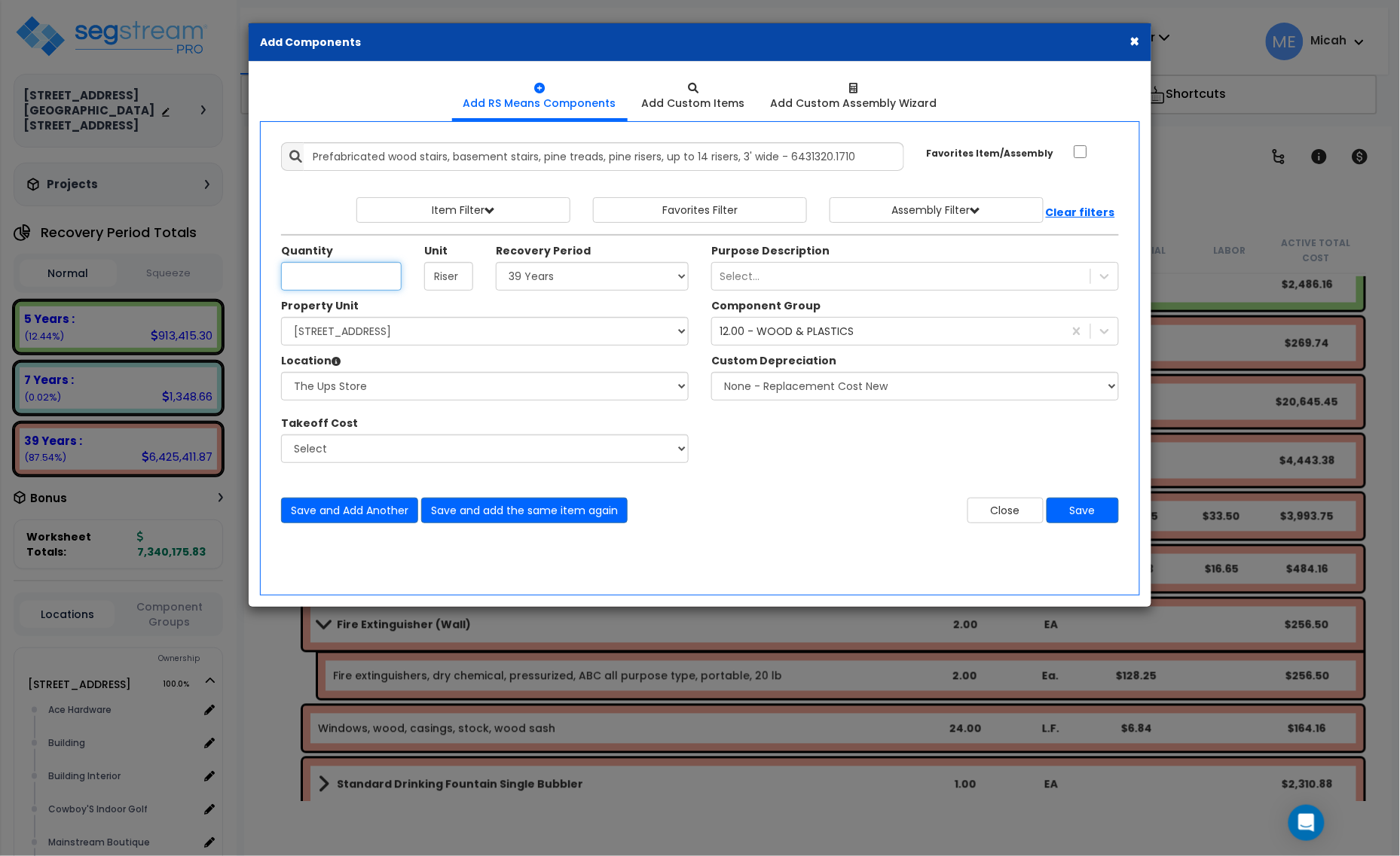
type input "1"
type input "7"
click at [750, 339] on div "12.00 - WOOD & PLASTICS" at bounding box center [787, 331] width 134 height 15
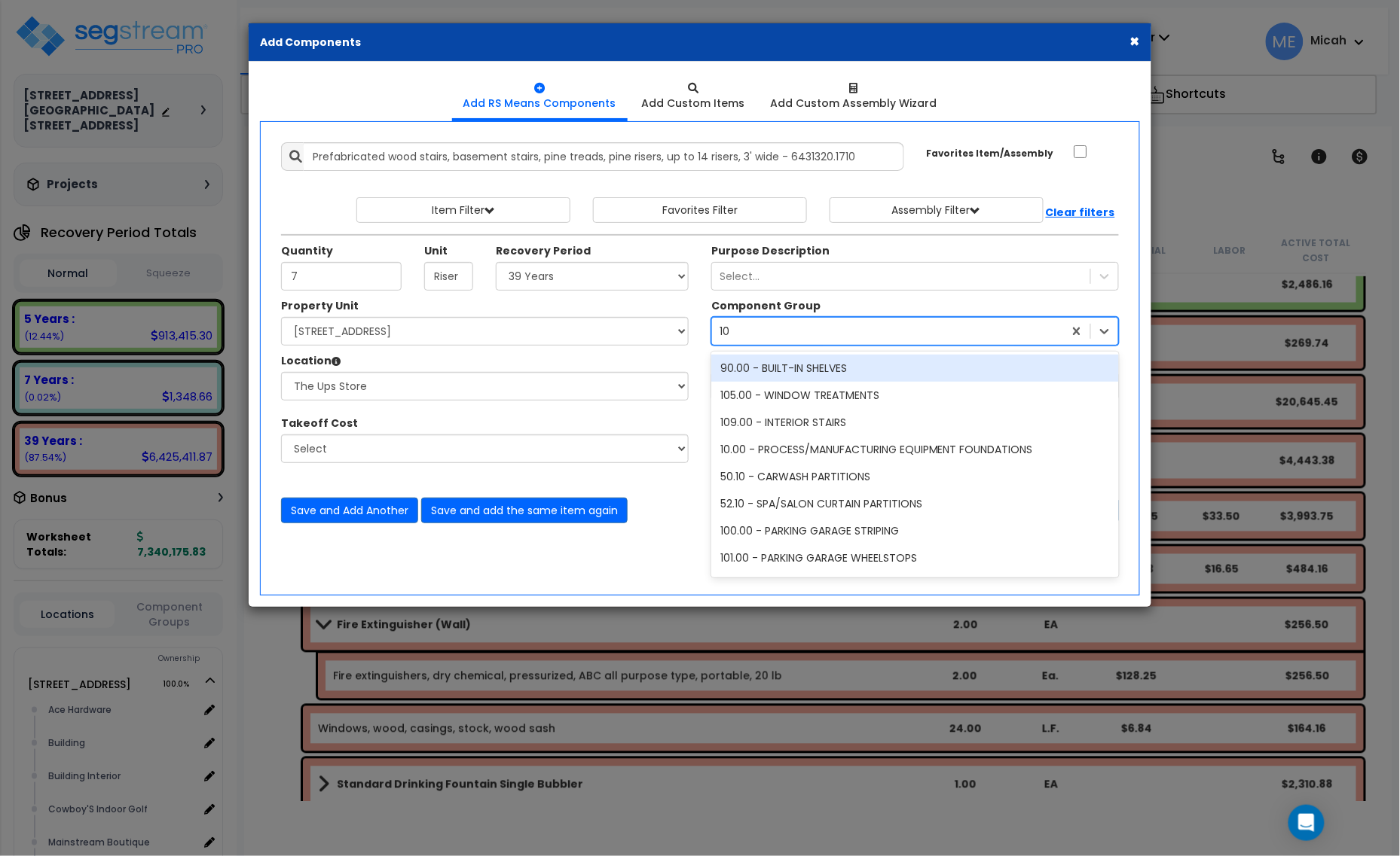
type input "109"
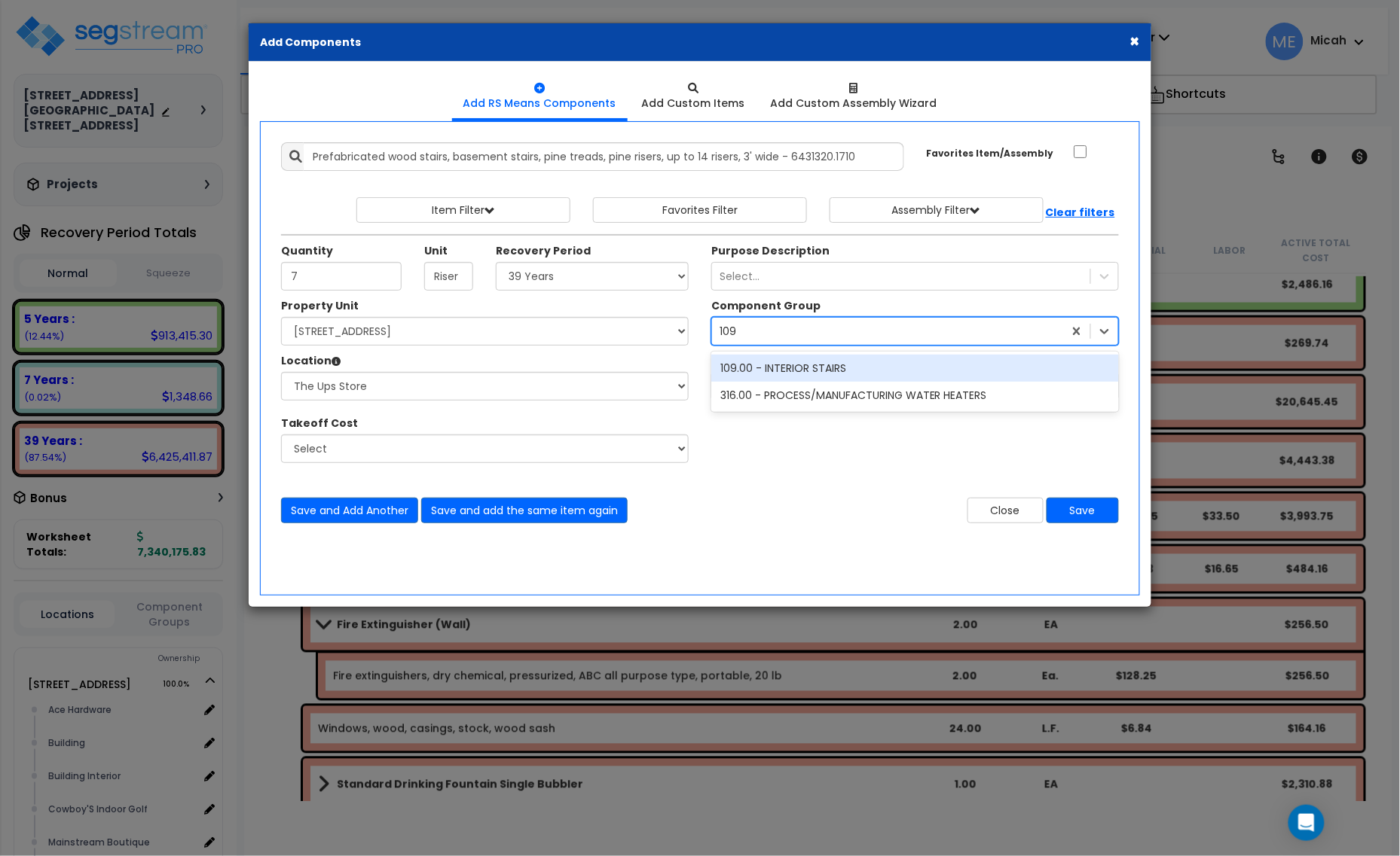
click at [763, 371] on div "109.00 - INTERIOR STAIRS" at bounding box center [915, 368] width 407 height 27
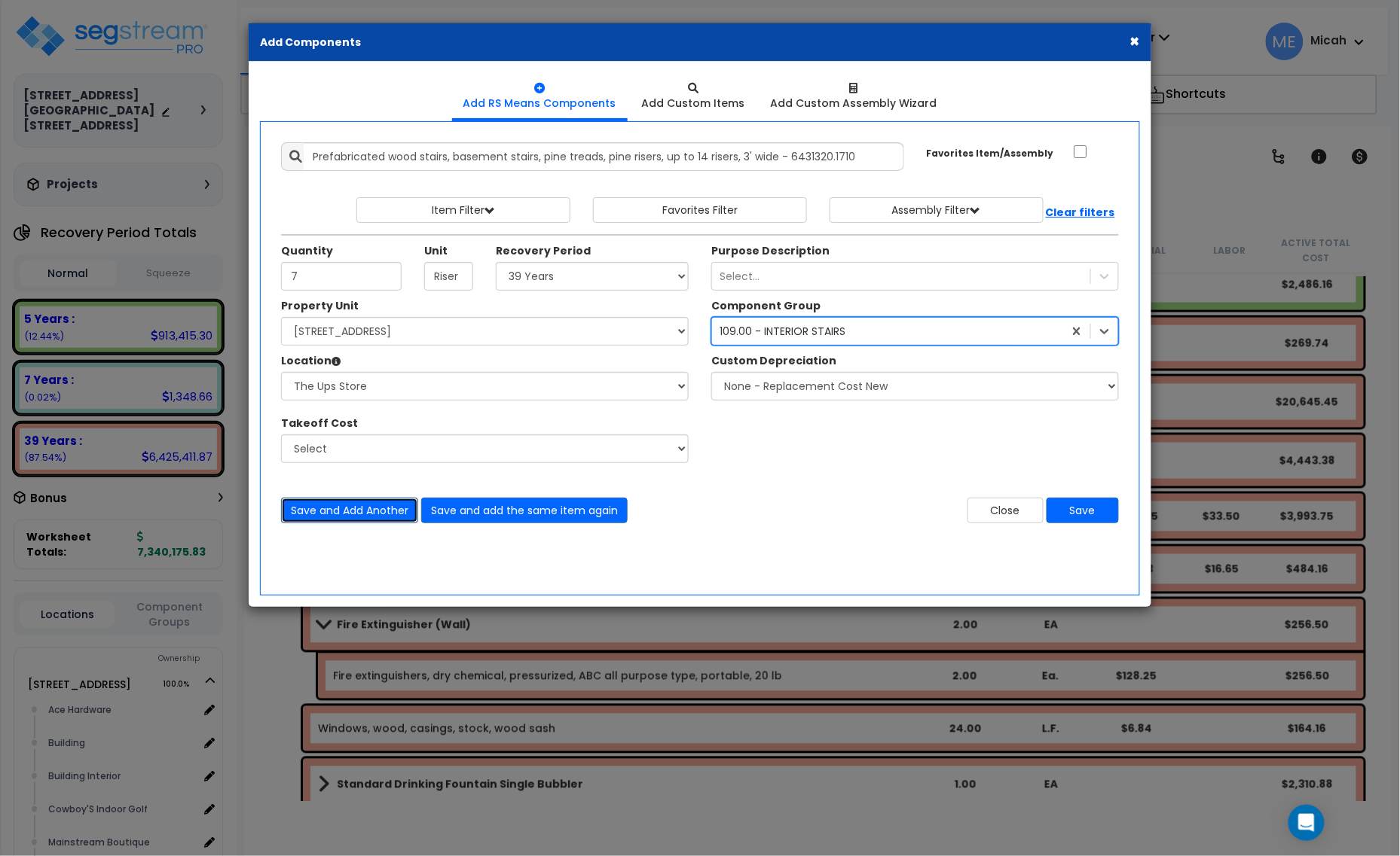
click at [357, 513] on button "Save and Add Another" at bounding box center [349, 510] width 137 height 25
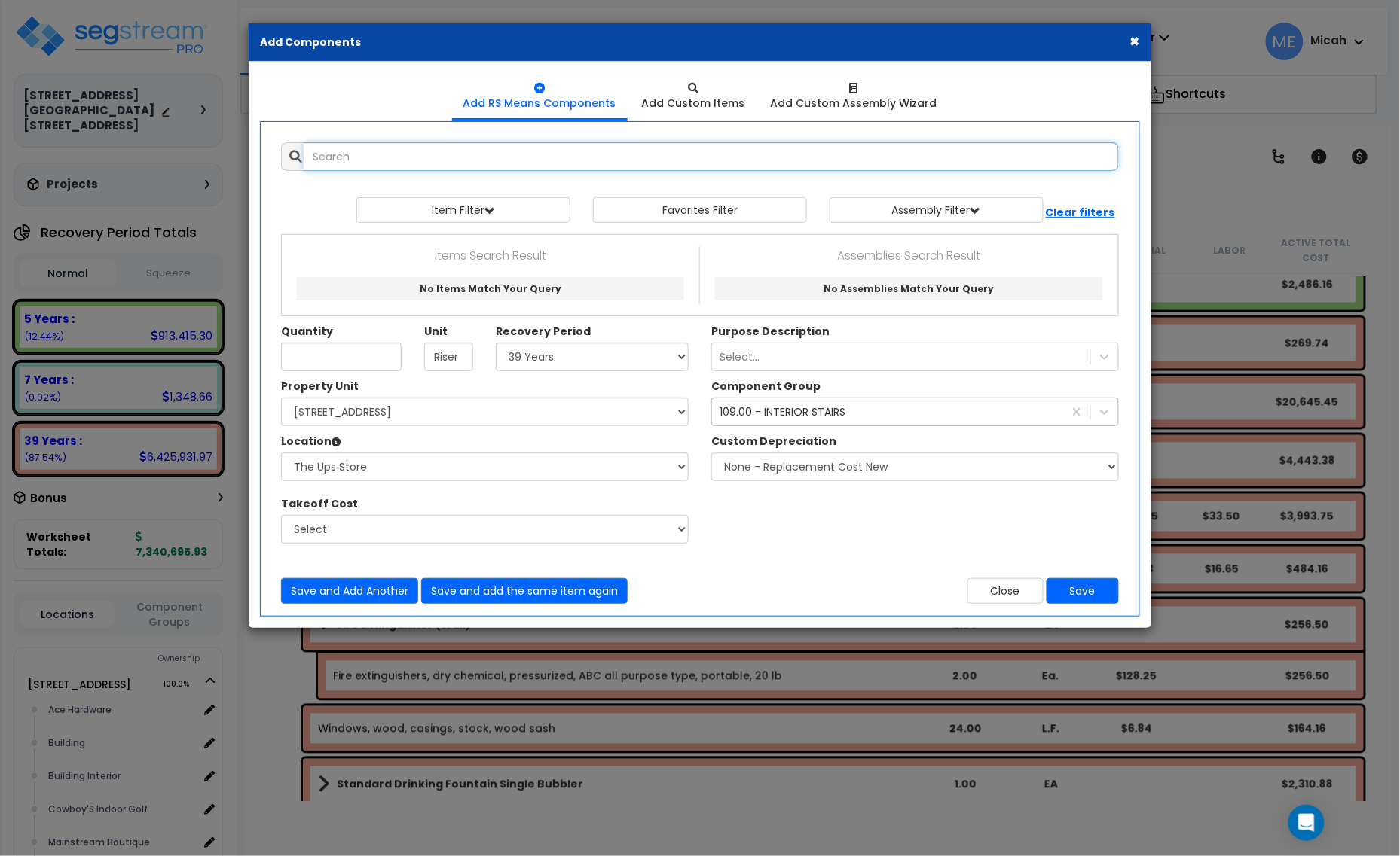
click at [422, 157] on input "text" at bounding box center [711, 156] width 815 height 28
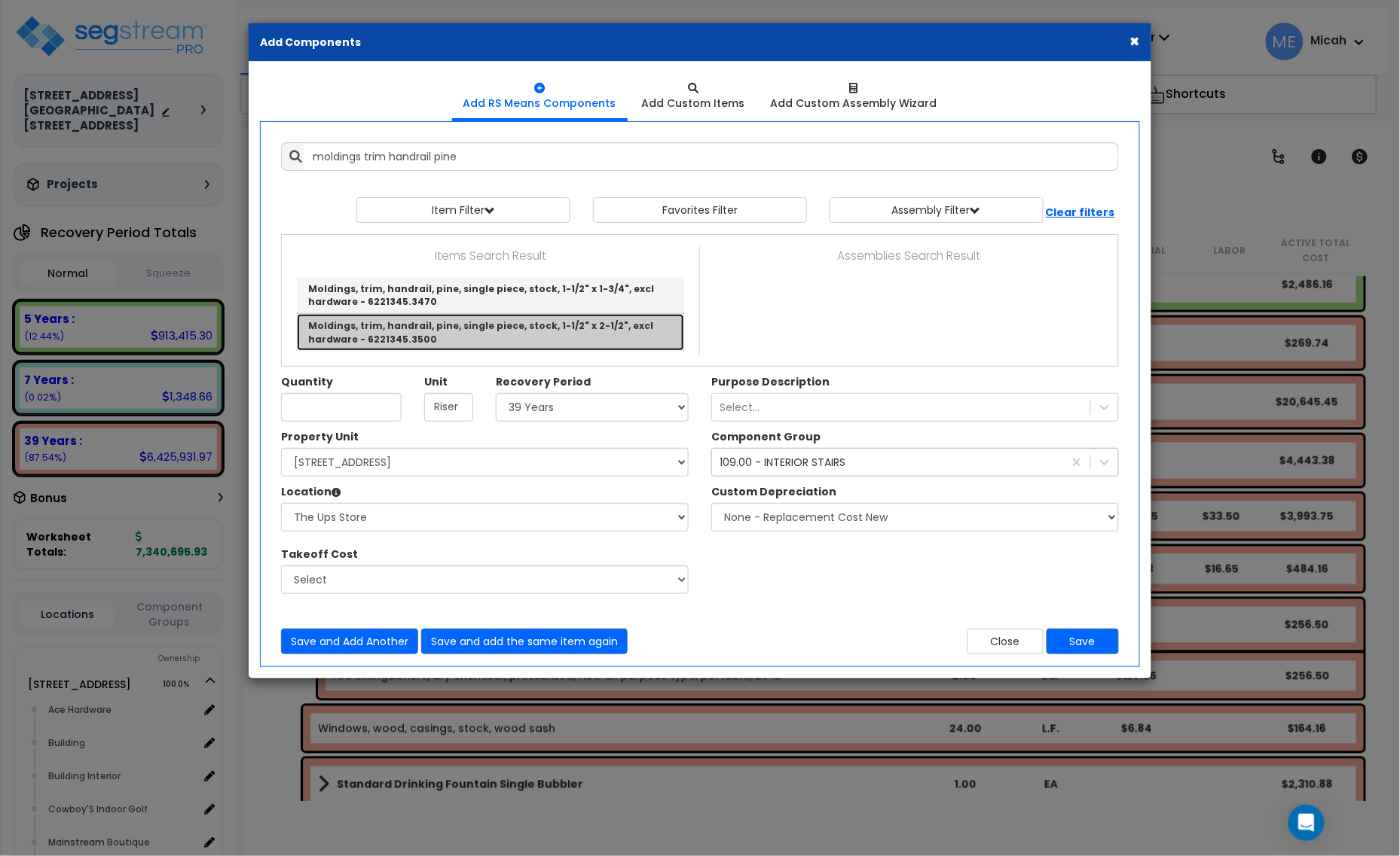
click at [474, 341] on link "Moldings, trim, handrail, pine, single piece, stock, 1-1/2" x 2-1/2", excl hard…" at bounding box center [491, 332] width 388 height 36
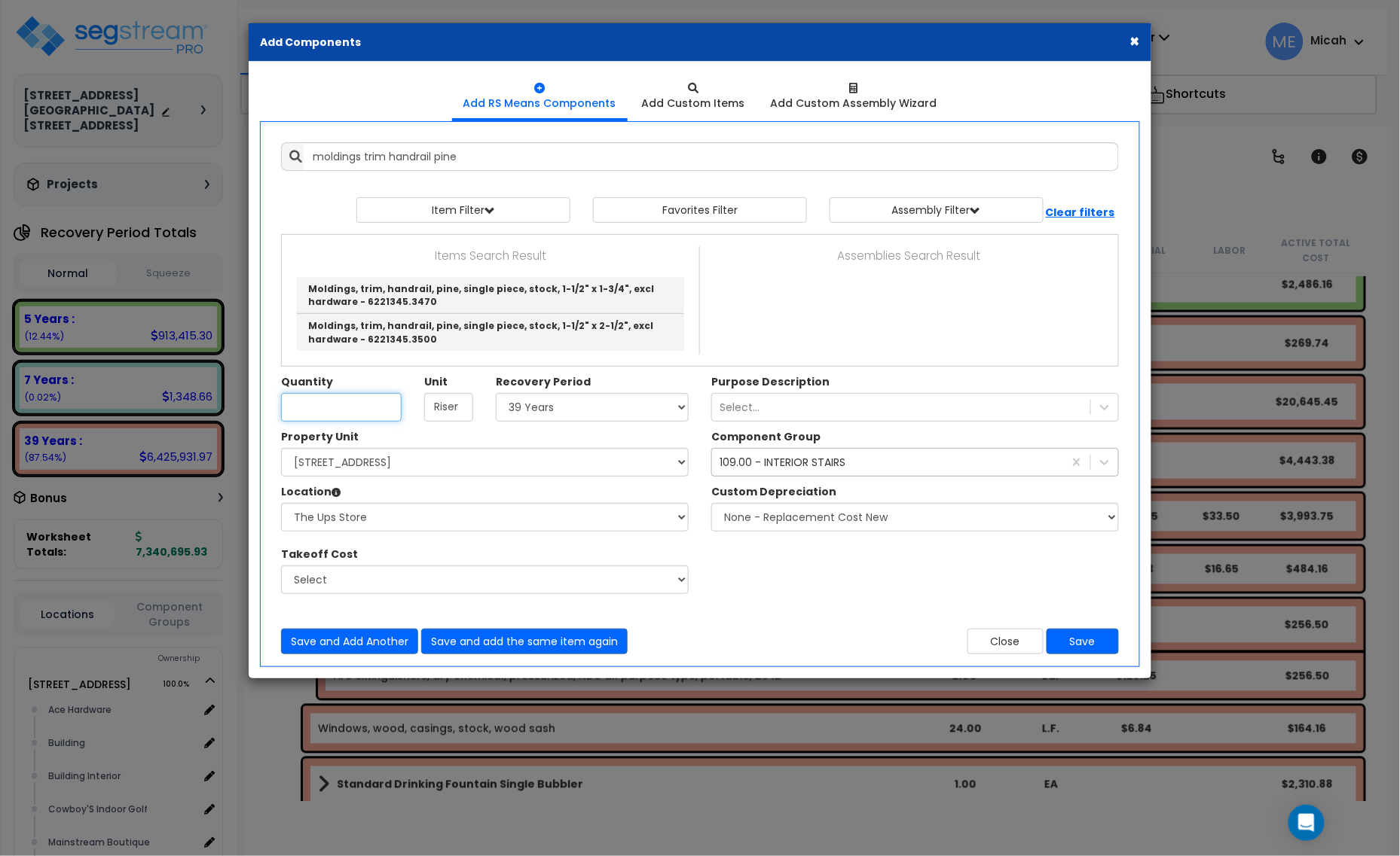
type input "Moldings, trim, handrail, pine, single piece, stock, 1-1/2" x 2-1/2", excl hard…"
type input "L.F."
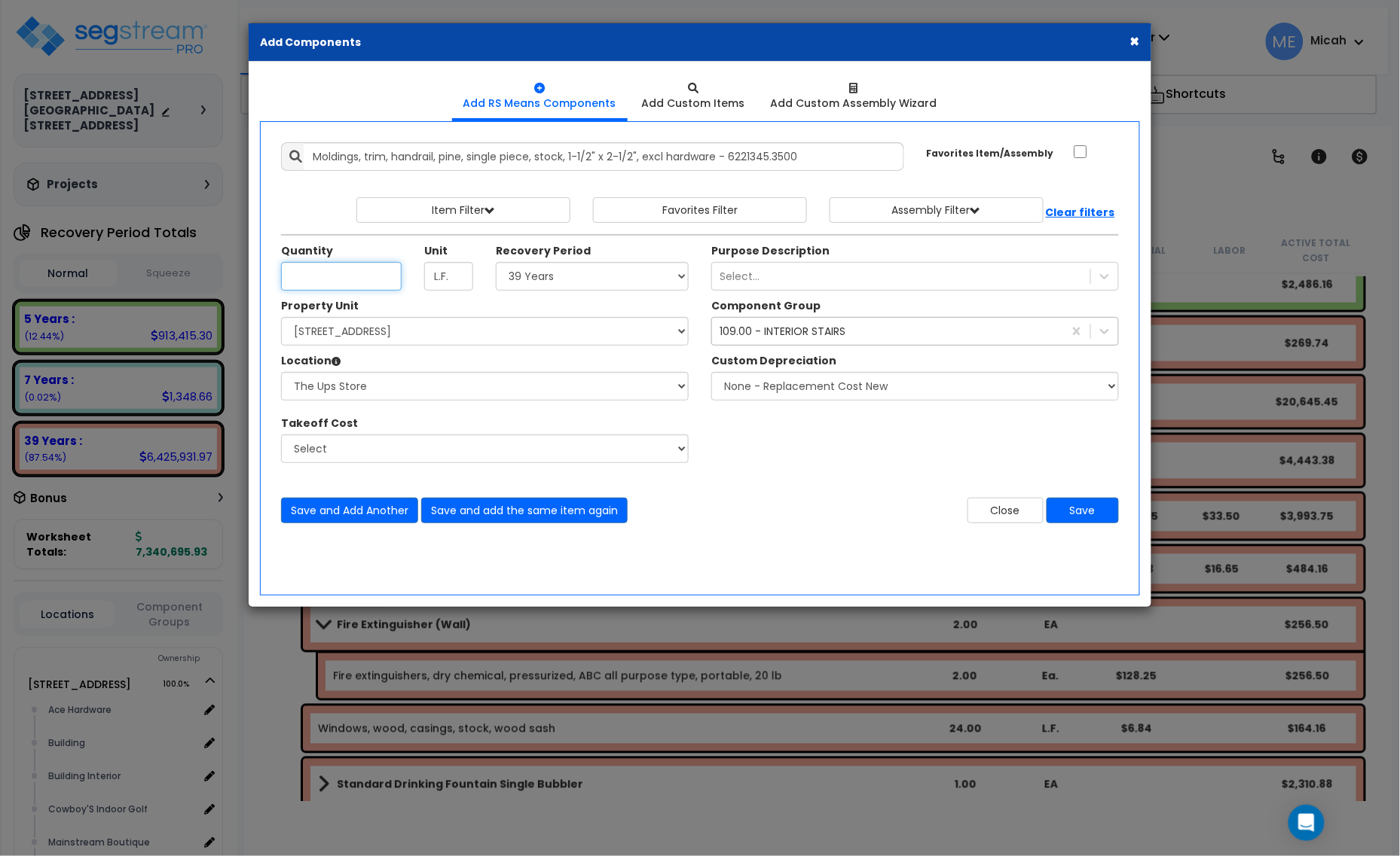
type input "9"
type input "8"
click at [364, 509] on button "Save and Add Another" at bounding box center [349, 510] width 137 height 25
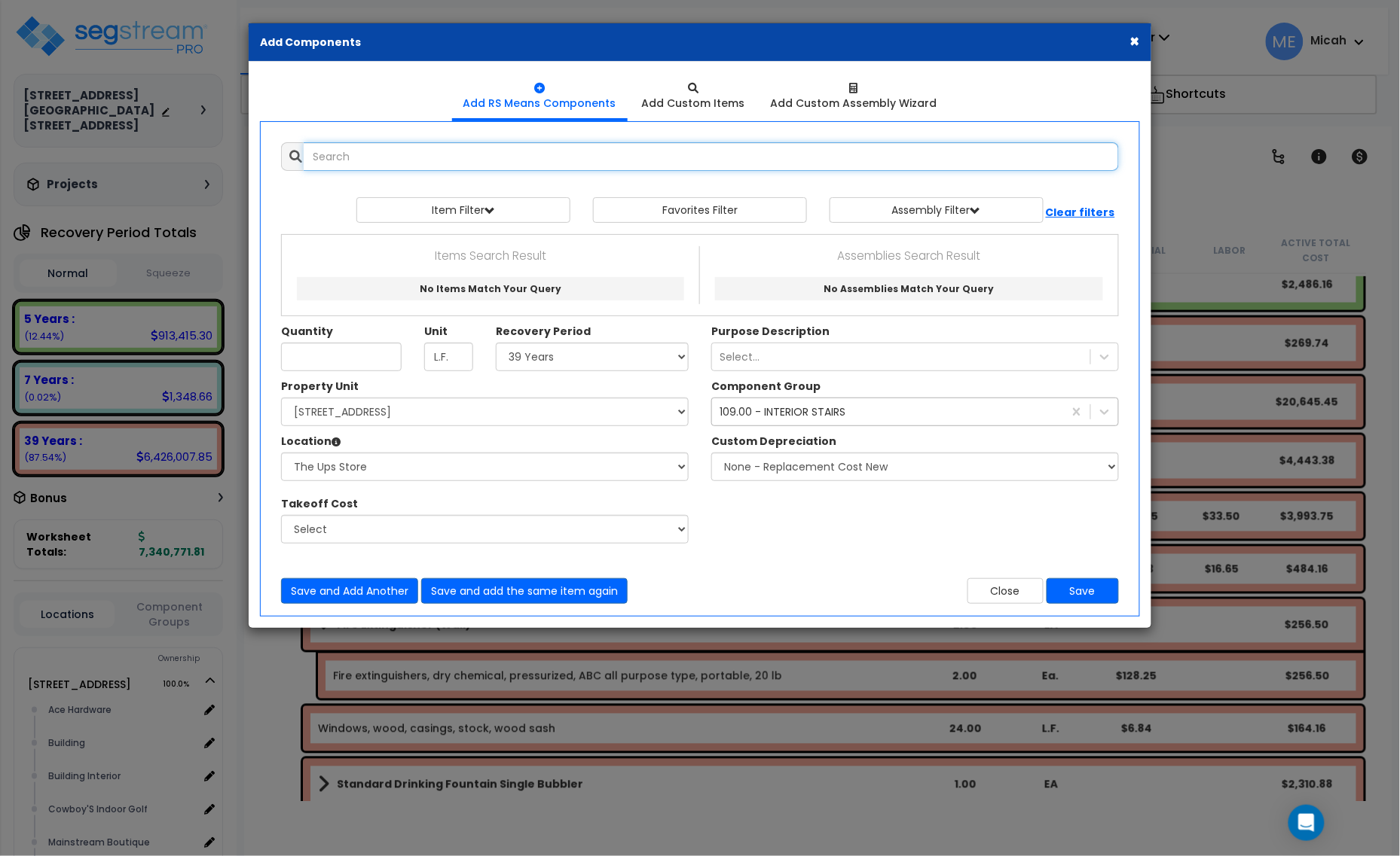
click at [404, 162] on input "text" at bounding box center [711, 156] width 815 height 28
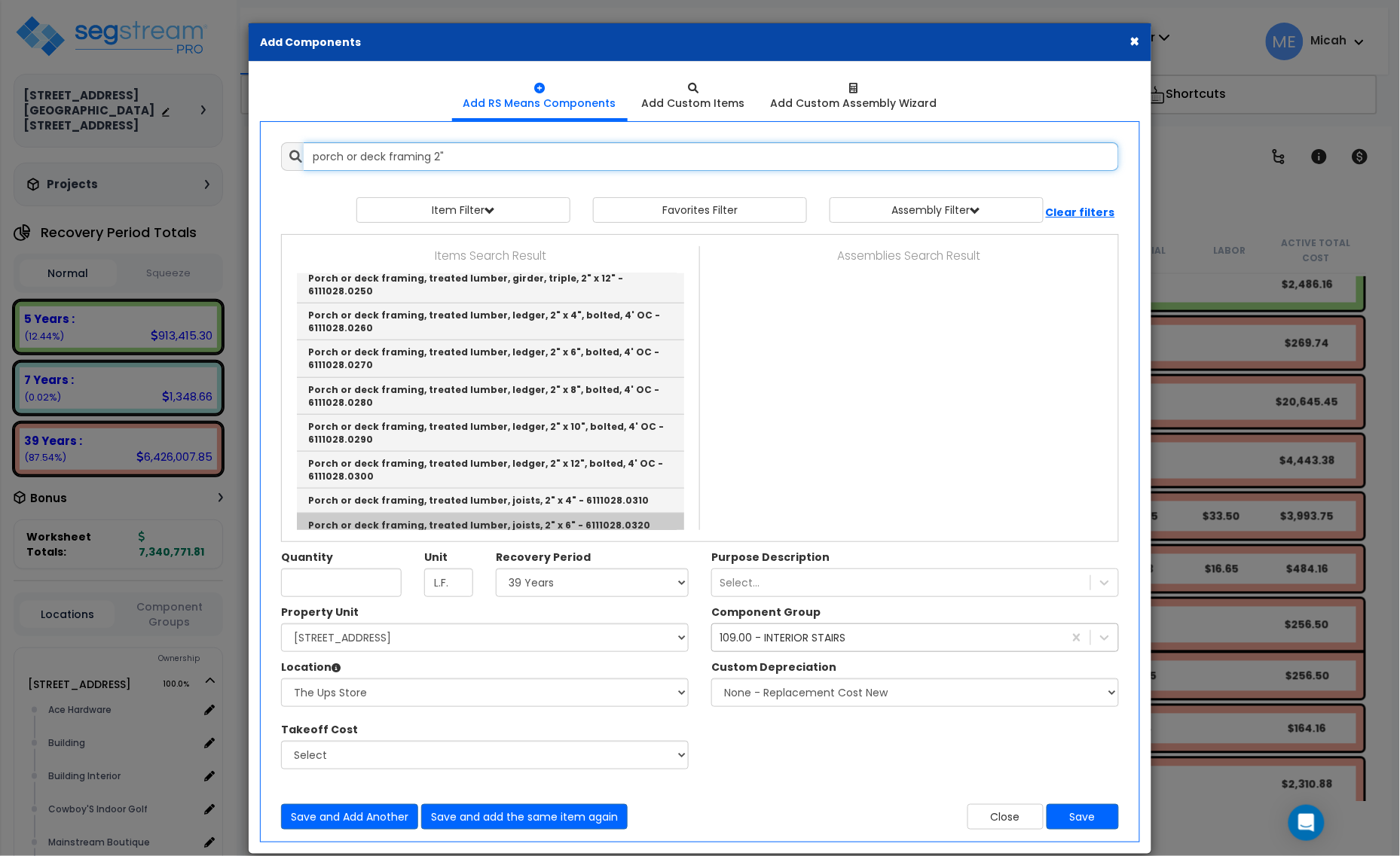
scroll to position [377, 0]
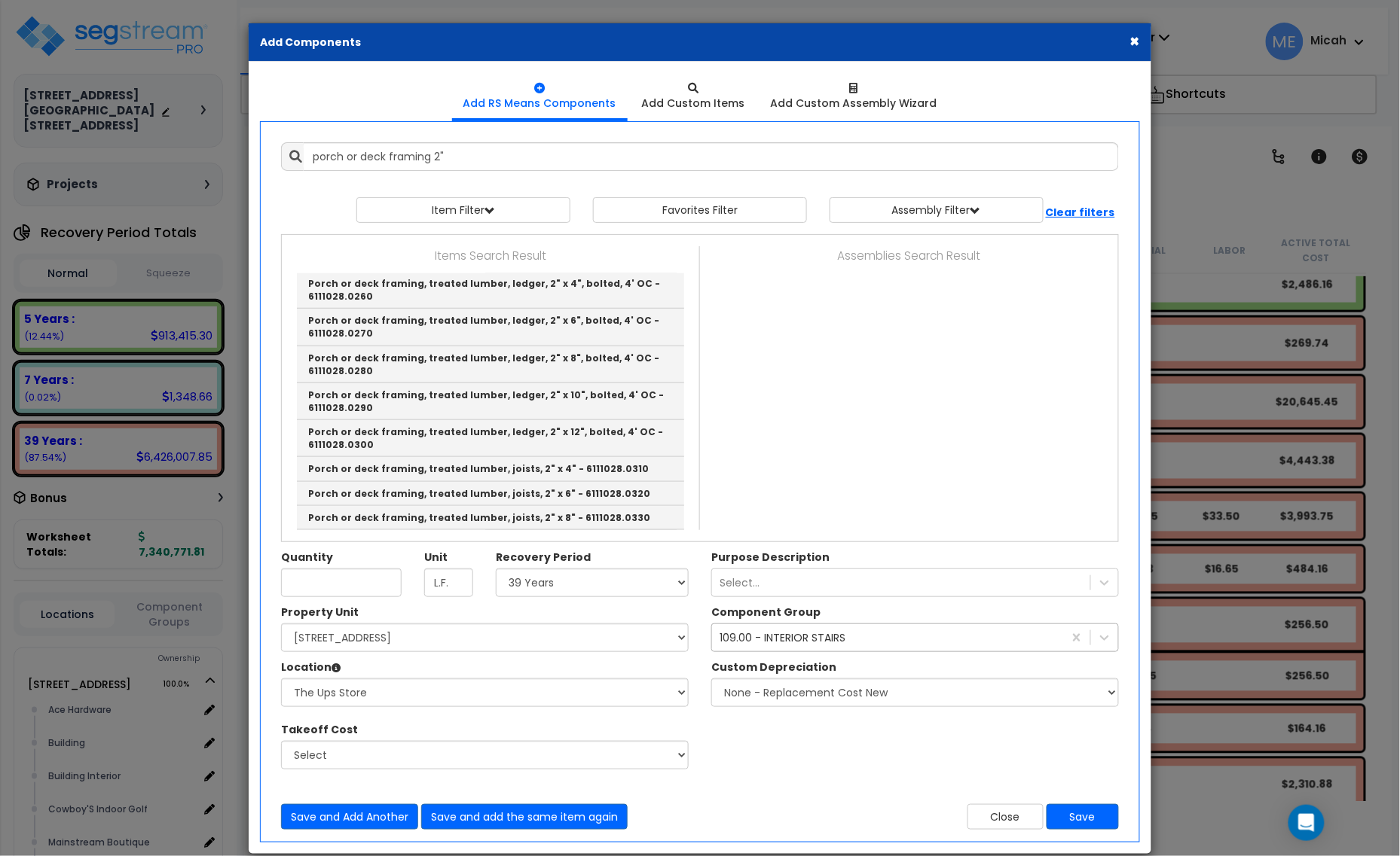
click at [567, 615] on link "Porch or deck framing, treated lumber, railings and trim, 2" x 4" - 6111028.0380" at bounding box center [491, 634] width 388 height 37
type input "Porch or deck framing, treated lumber, railings and trim, 2" x 4" - 6111028.0380"
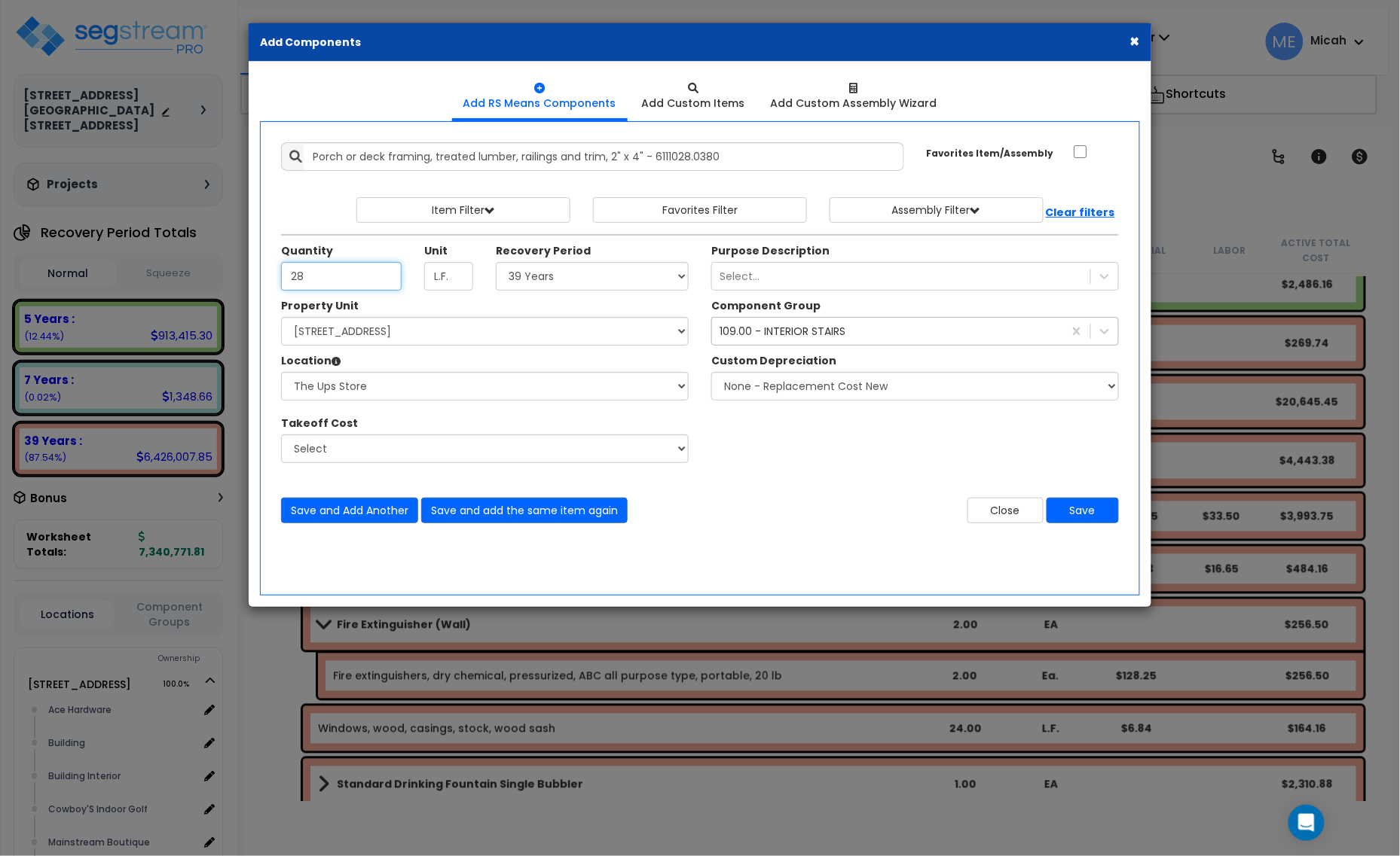
click at [265, 280] on div "Add Items Add Assemblies Both 9452281 Favorites Item/Assembly 28" at bounding box center [700, 333] width 883 height 404
type input "730"
click at [750, 329] on div "109.00 - INTERIOR STAIRS" at bounding box center [782, 331] width 126 height 15
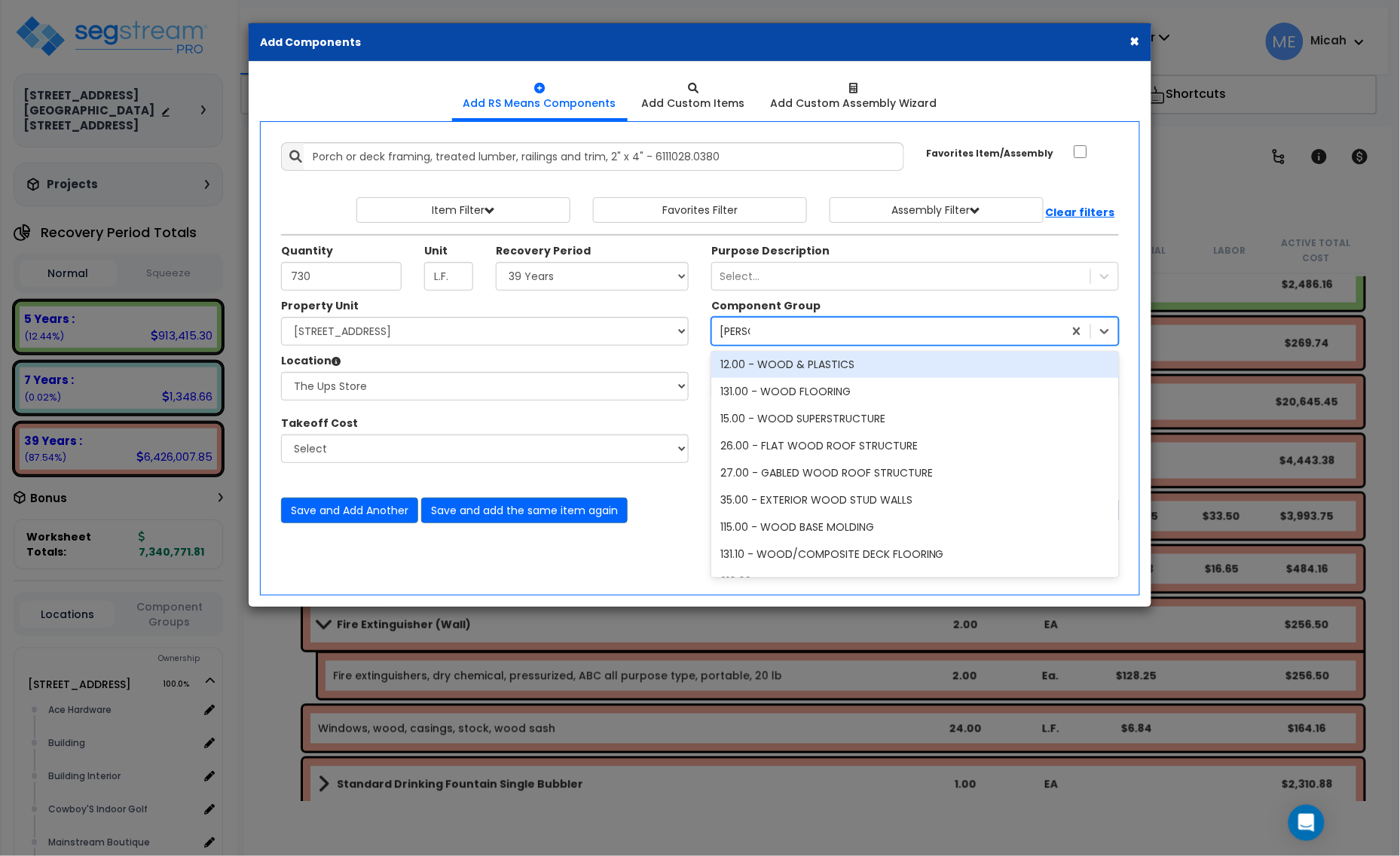
scroll to position [0, 0]
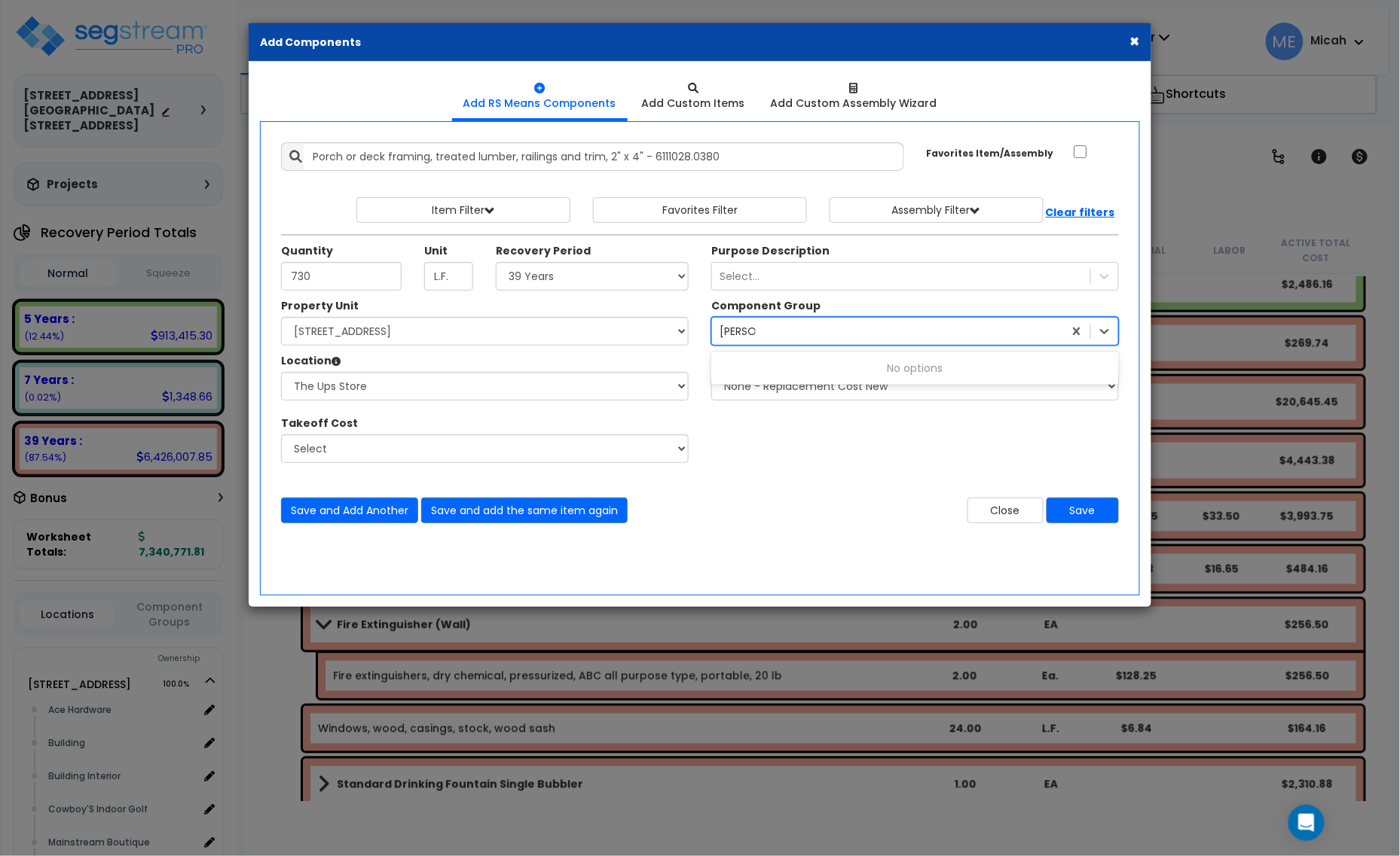
type input "wood"
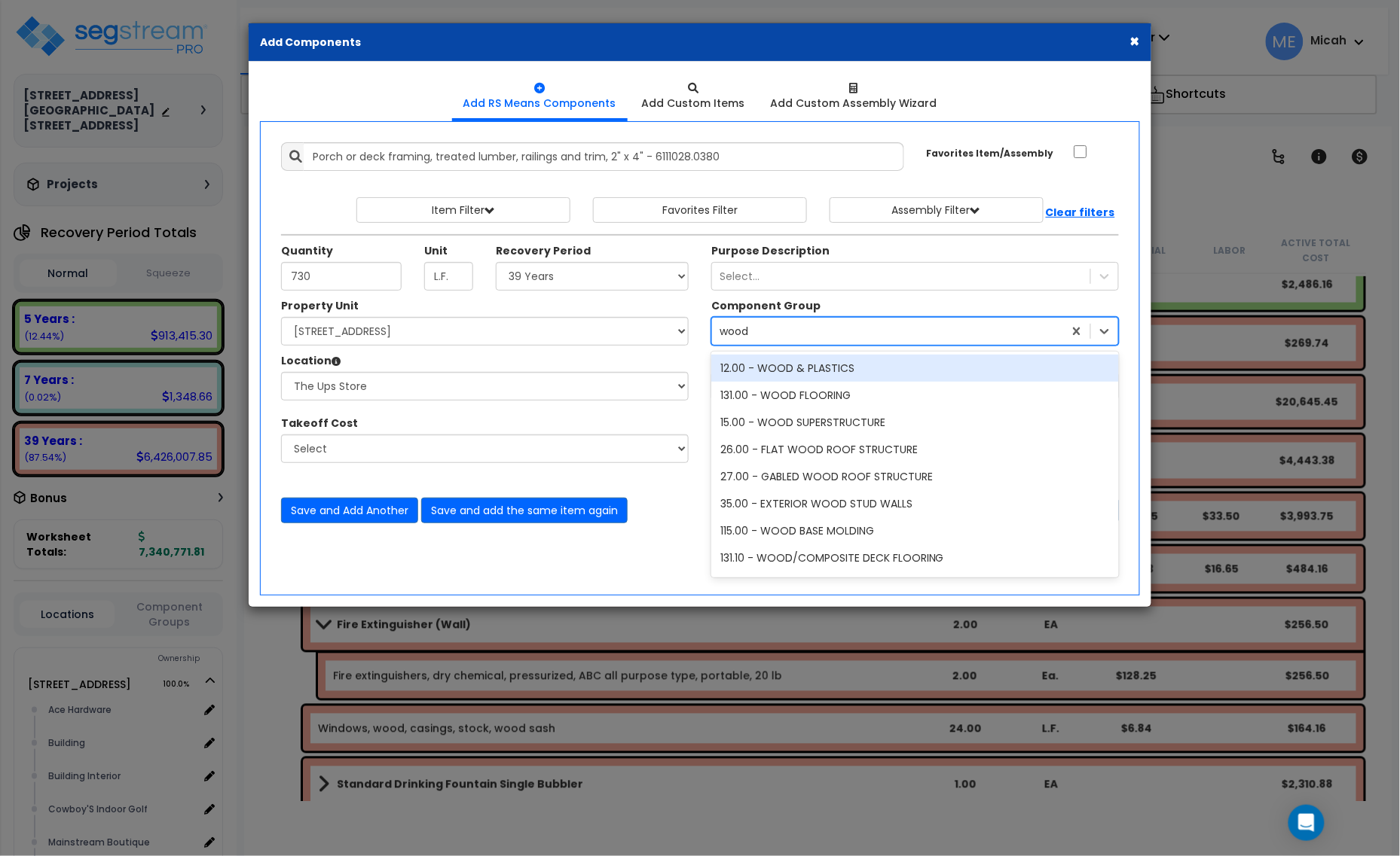
click at [857, 373] on div "12.00 - WOOD & PLASTICS" at bounding box center [915, 368] width 407 height 27
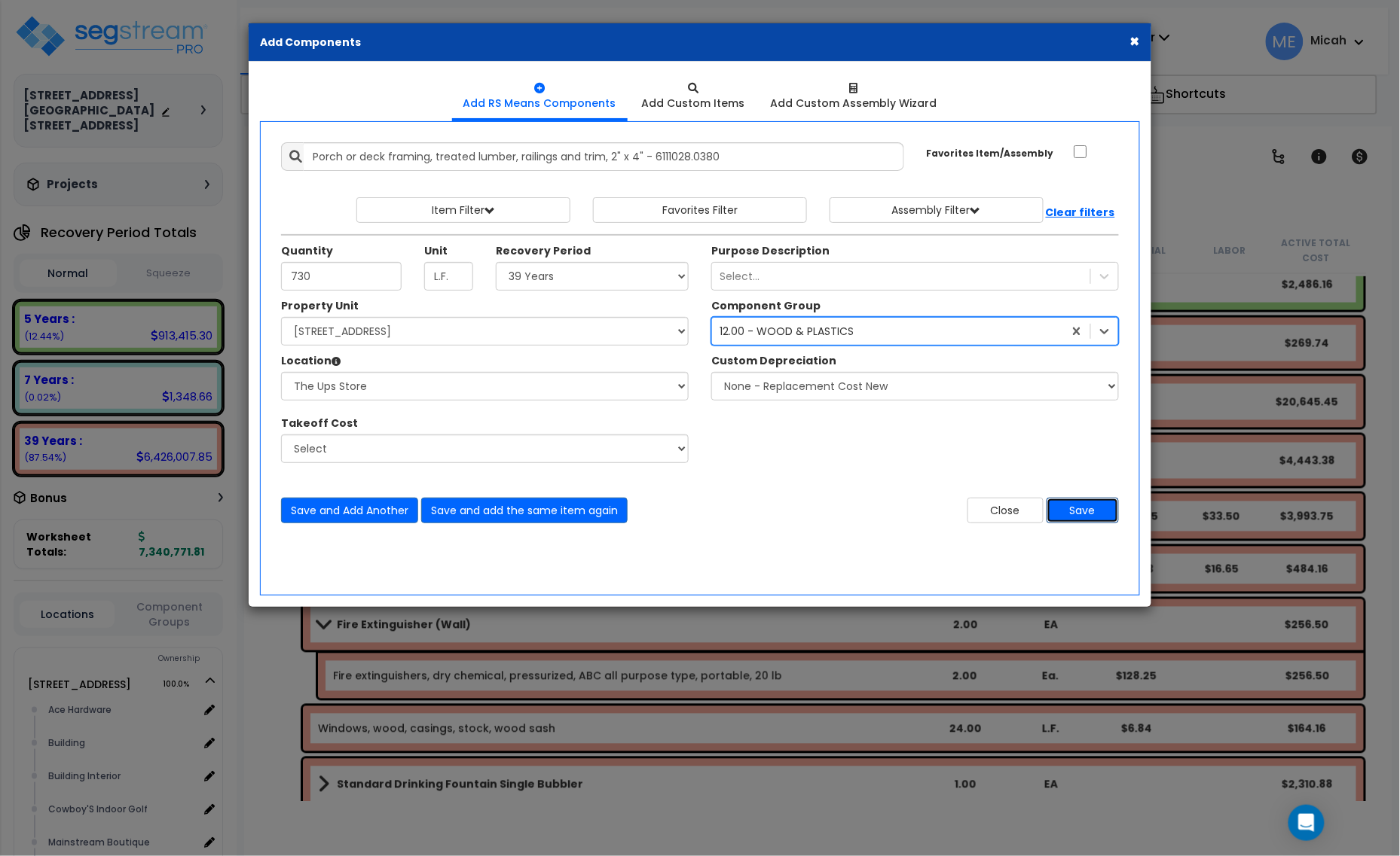
click at [1101, 512] on button "Save" at bounding box center [1082, 510] width 72 height 25
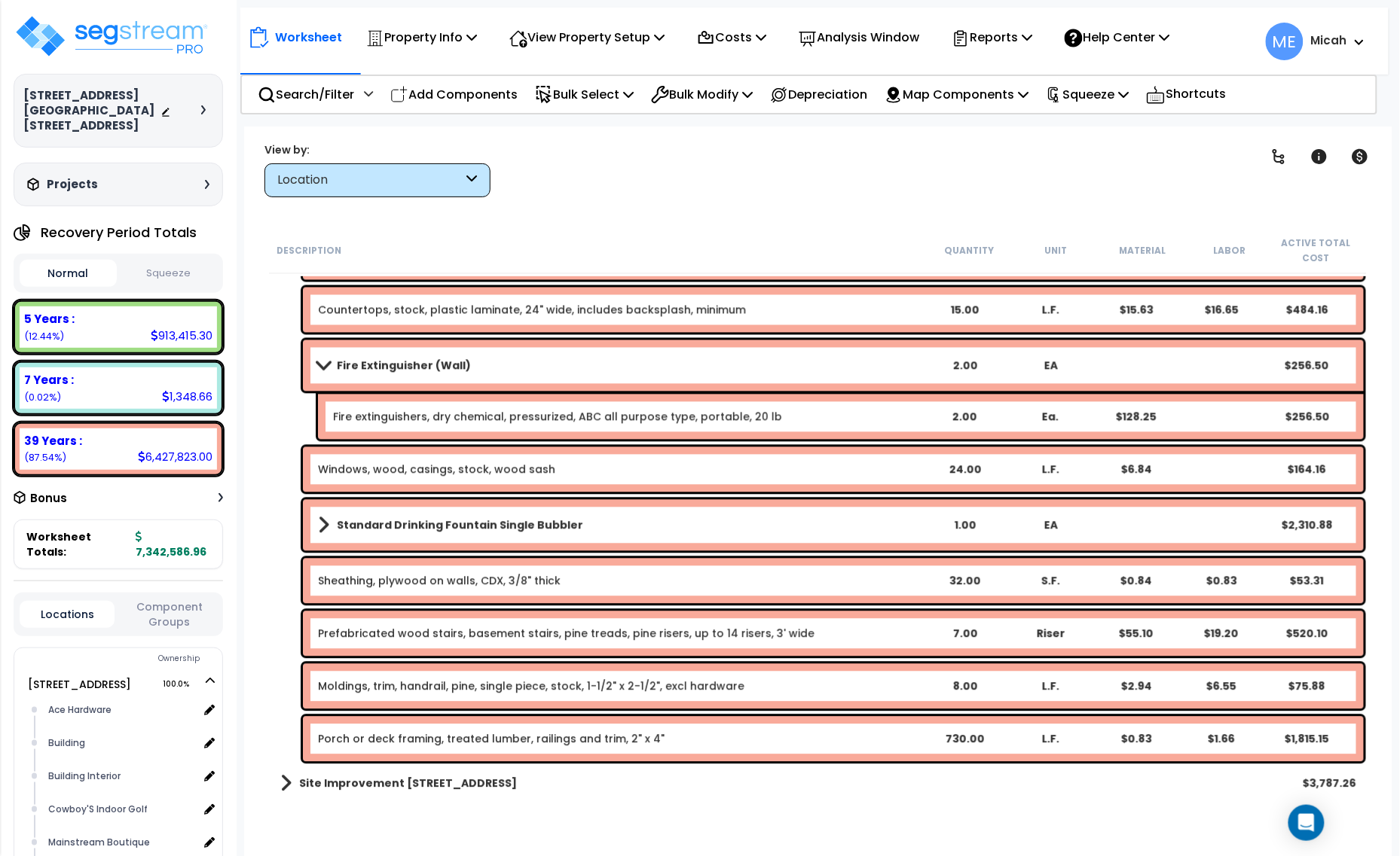
scroll to position [65, 0]
click at [446, 736] on link "Porch or deck framing, treated lumber, railings and trim, 2" x 4"" at bounding box center [491, 739] width 347 height 15
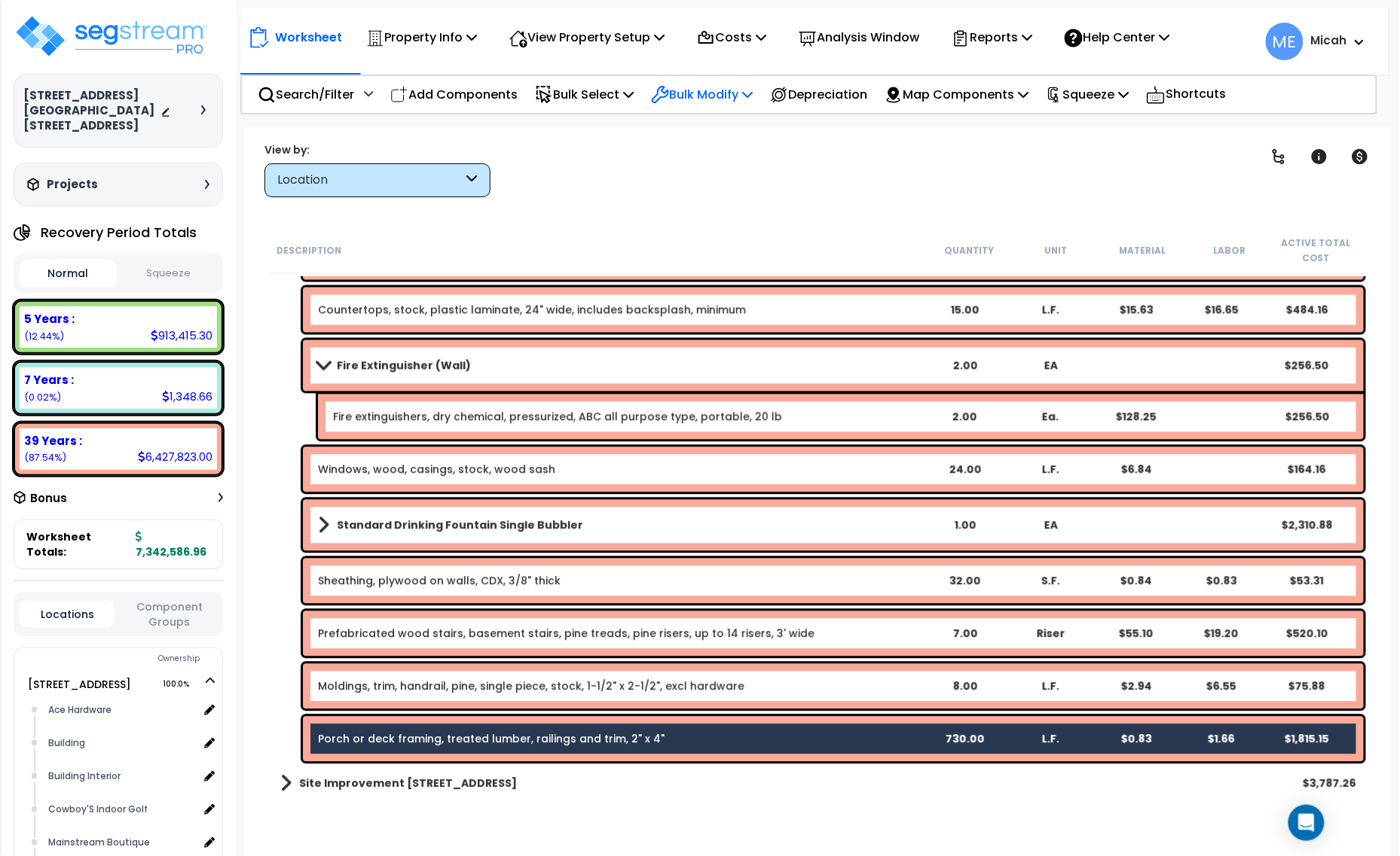
click at [738, 96] on p "Bulk Modify" at bounding box center [701, 94] width 101 height 20
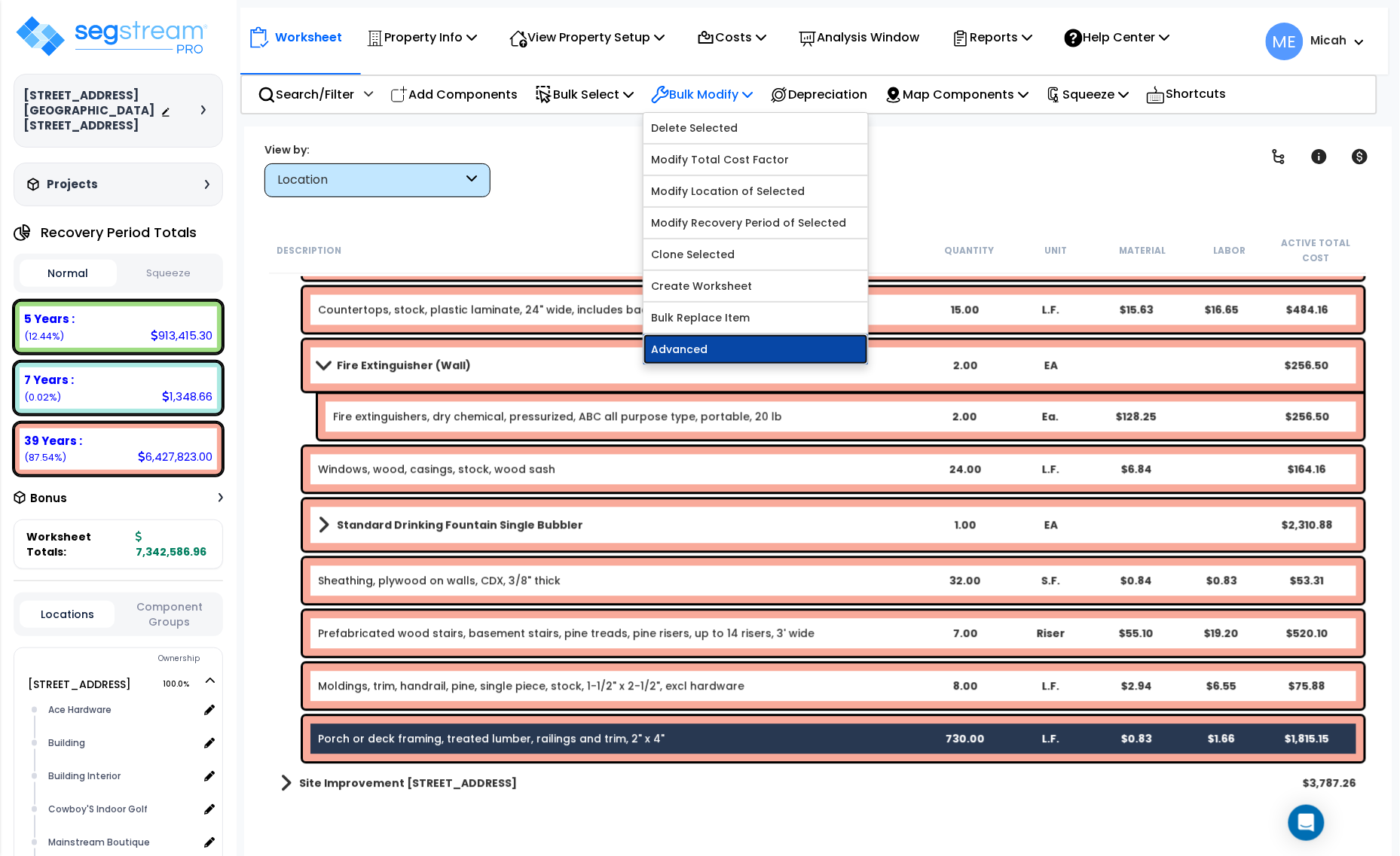
click at [763, 337] on link "Advanced" at bounding box center [755, 349] width 224 height 30
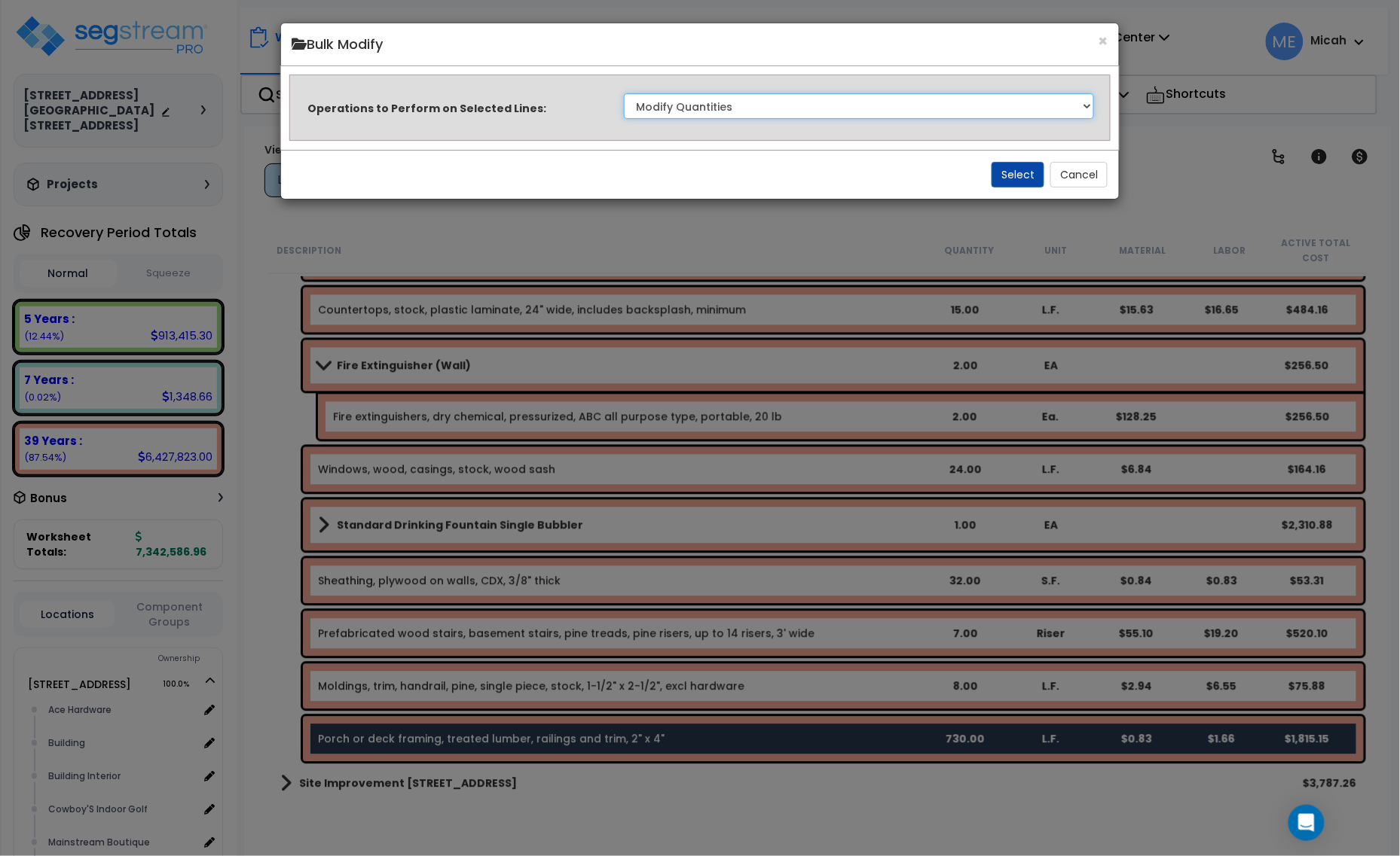
click at [1066, 104] on select "Clone Delete Delete Zero Quantities Modify Component Group Modify Cost Sources …" at bounding box center [858, 106] width 471 height 25
select select "updateReplaceKeyword"
click at [624, 93] on select "Clone Delete Delete Zero Quantities Modify Component Group Modify Cost Sources …" at bounding box center [858, 106] width 471 height 25
click at [1011, 181] on button "Select" at bounding box center [1018, 174] width 53 height 25
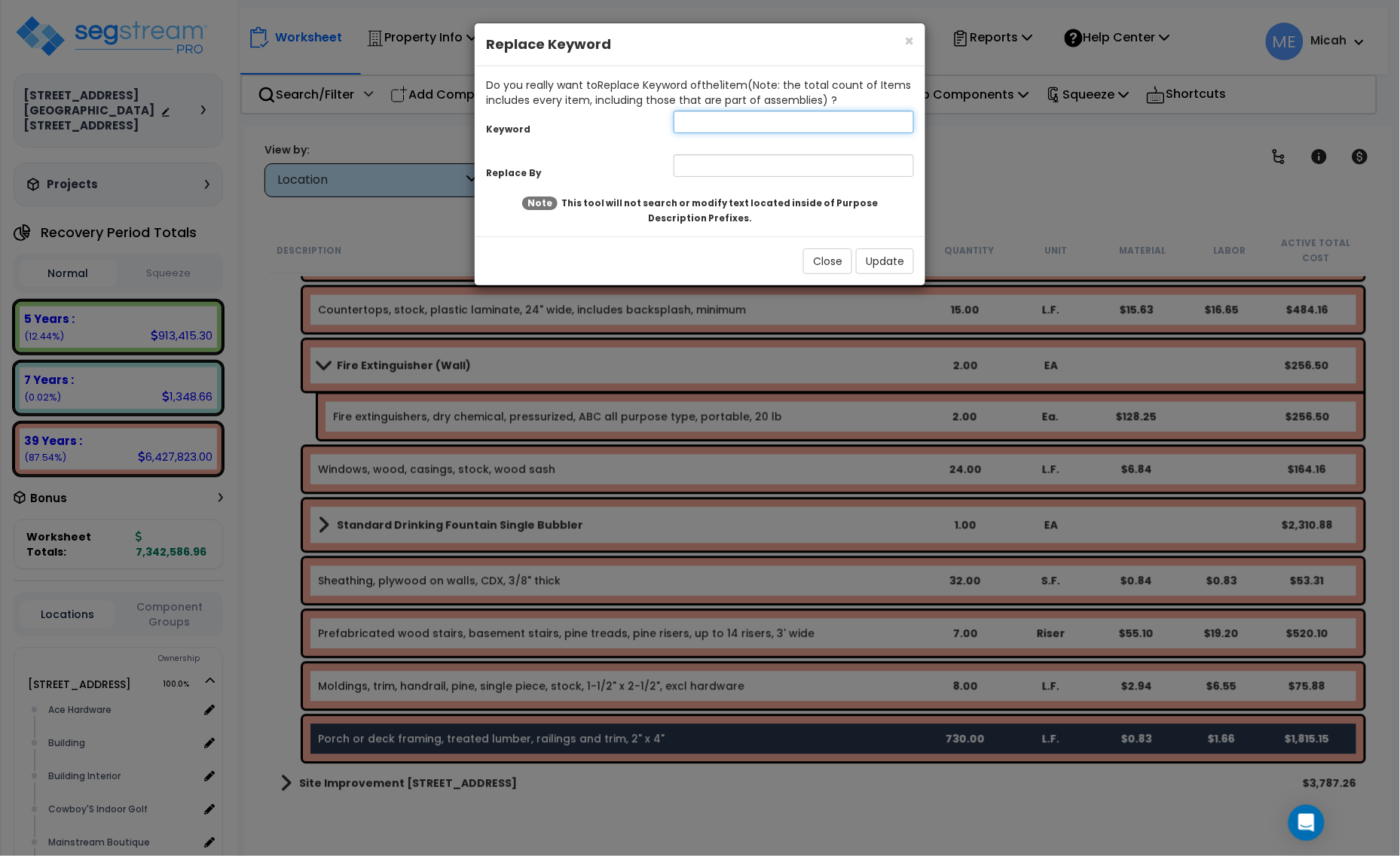
click at [696, 123] on input "text" at bounding box center [793, 122] width 241 height 22
type input "porch or deck"
click at [717, 159] on input "text" at bounding box center [793, 166] width 241 height 22
type input "Platform"
click at [887, 252] on button "Update" at bounding box center [886, 261] width 58 height 25
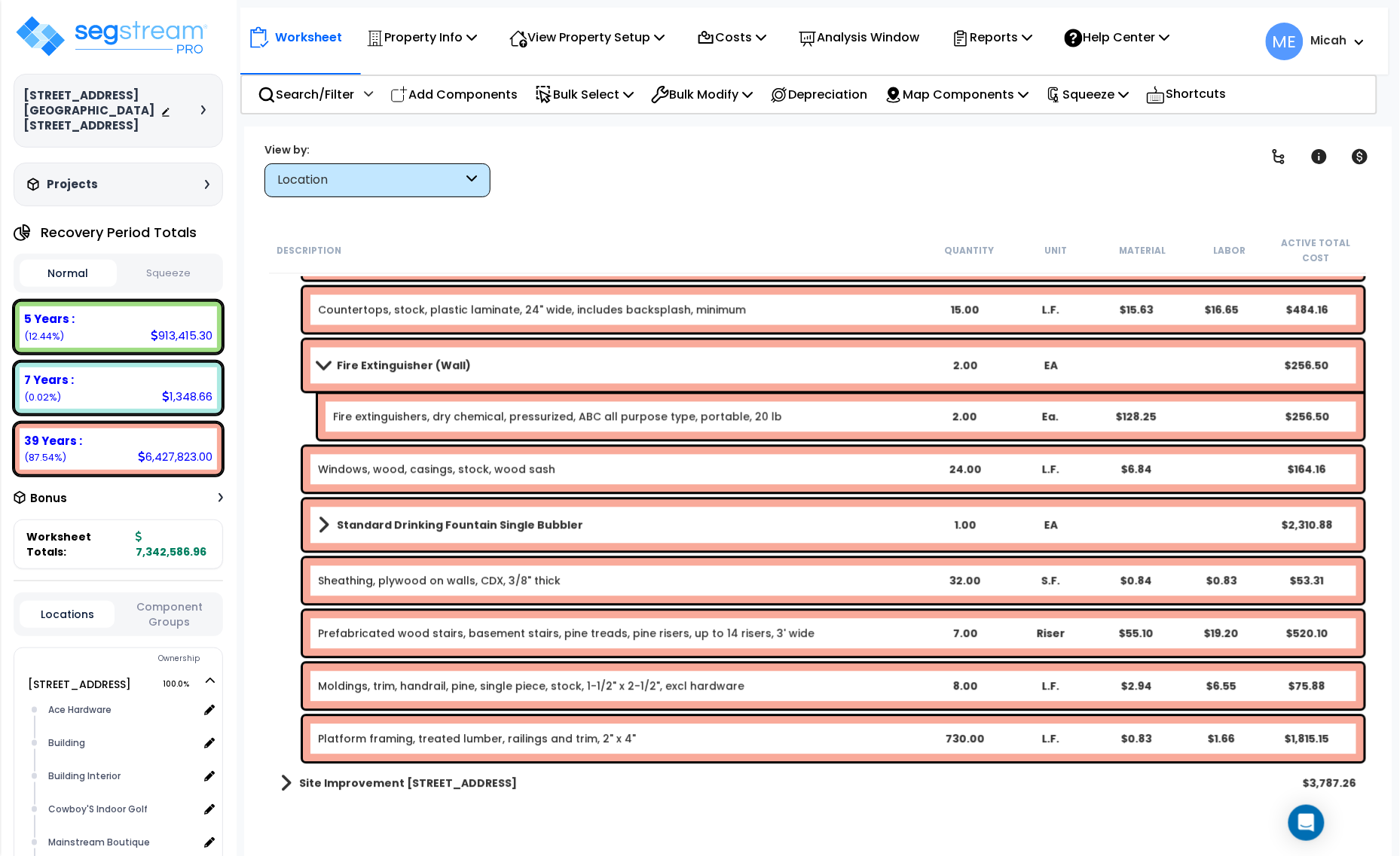
drag, startPoint x: 473, startPoint y: 98, endPoint x: 487, endPoint y: 155, distance: 58.7
click at [473, 98] on p "Add Components" at bounding box center [454, 94] width 128 height 20
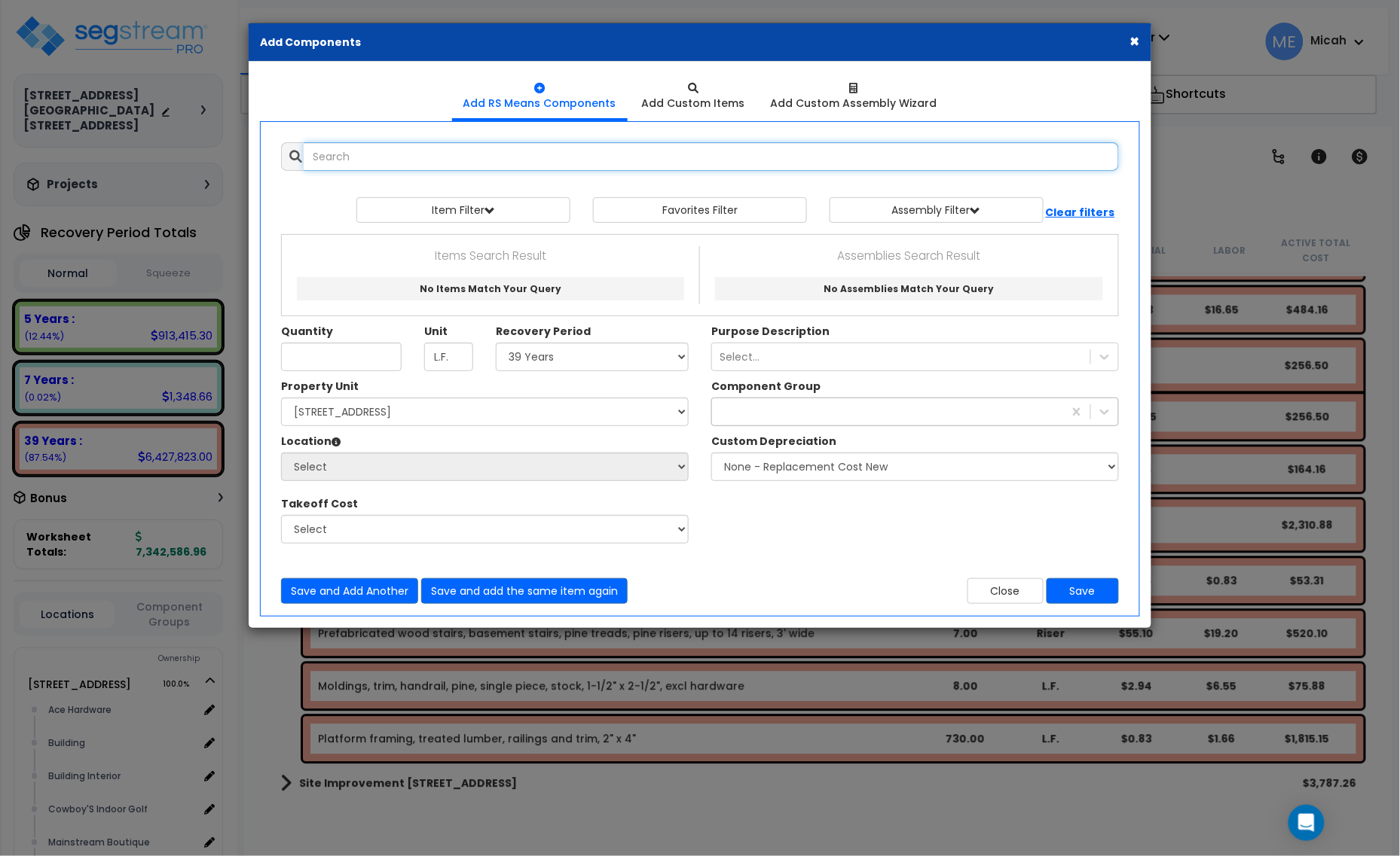
select select
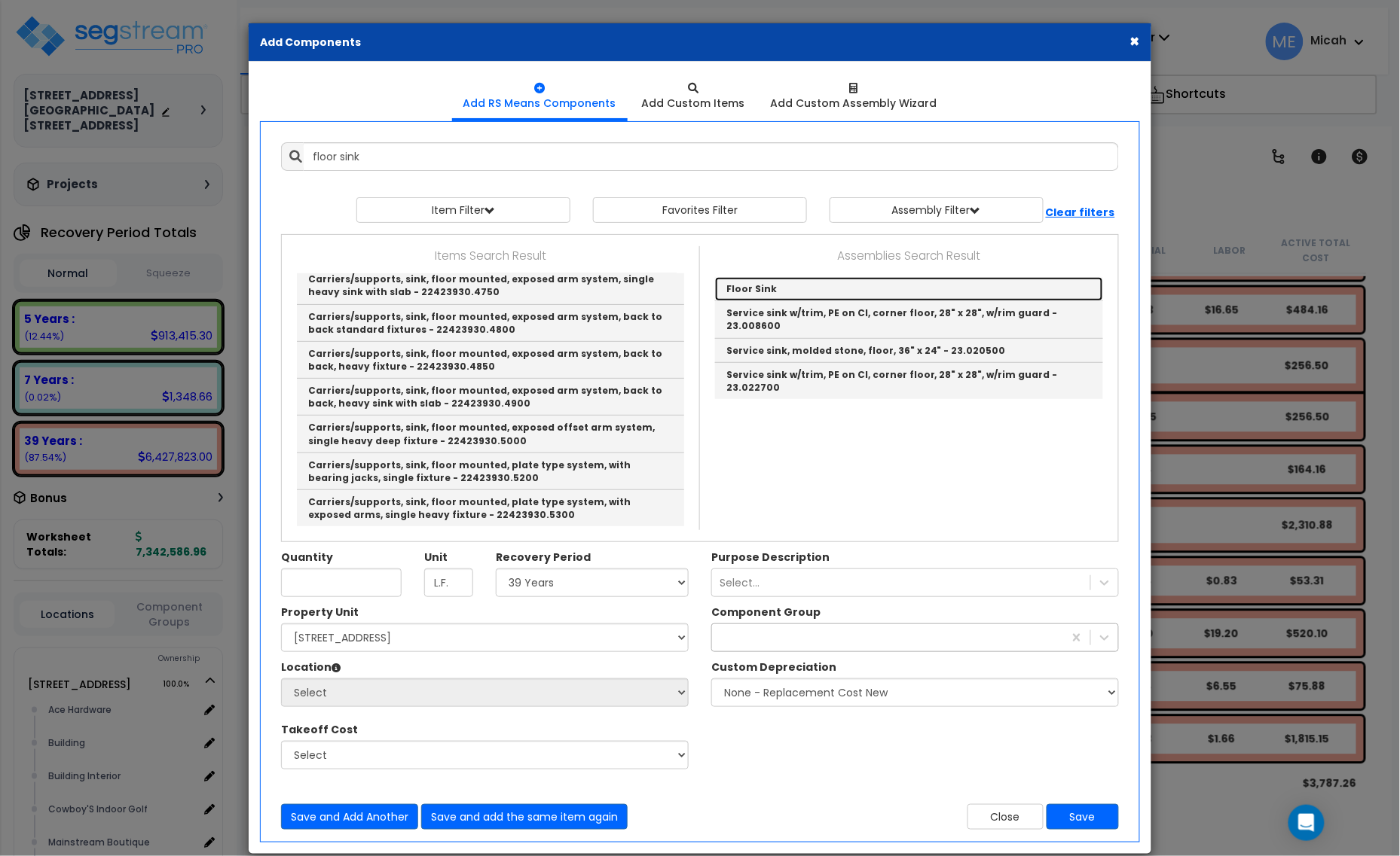
click at [782, 290] on link "Floor Sink" at bounding box center [909, 289] width 388 height 24
type input "Floor Sink"
checkbox input "true"
type input "EA"
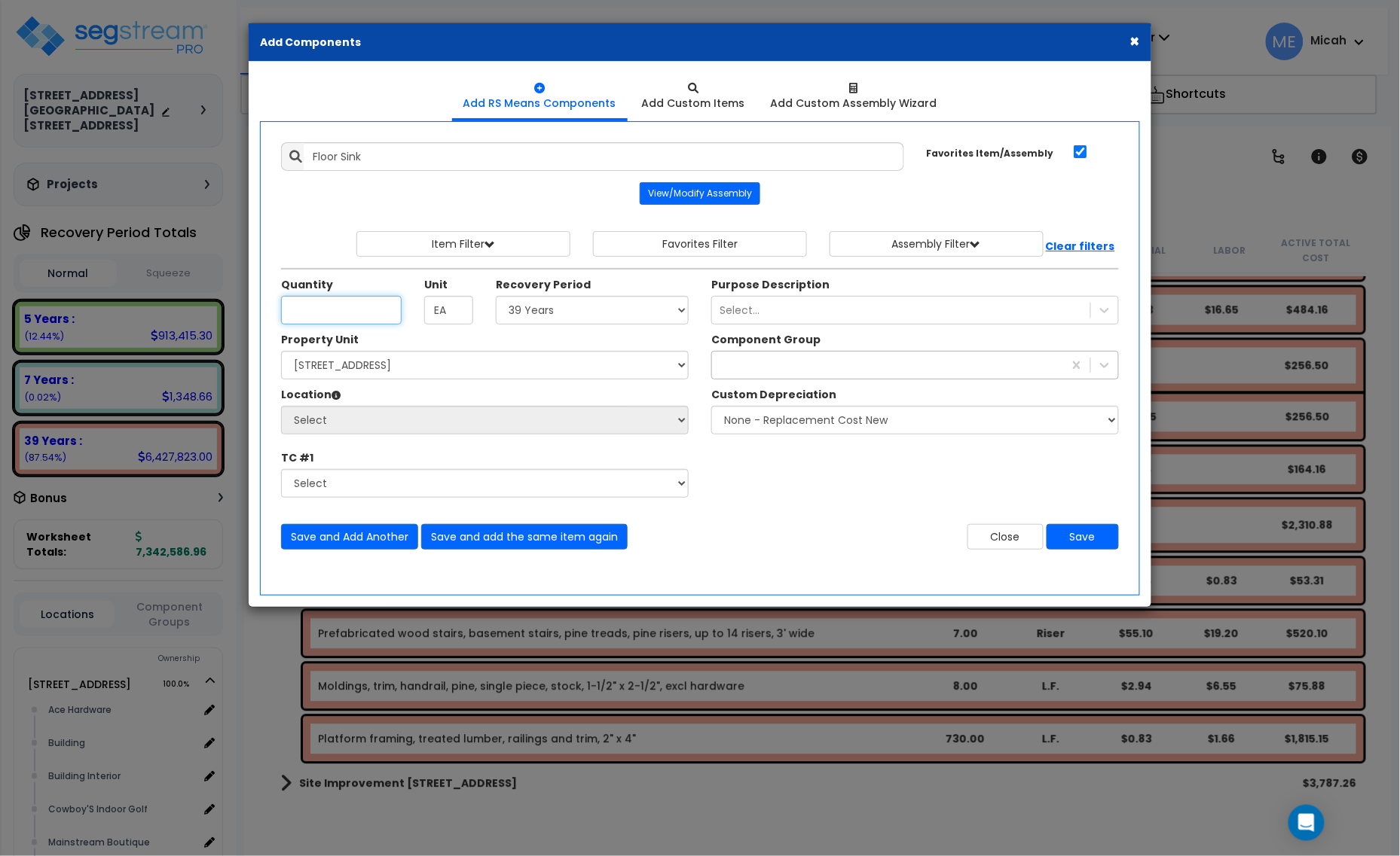
scroll to position [0, 0]
type input "1"
click at [533, 320] on select "Select 5 Years 7 Years 15 Years 20 Years 39 Years 27.5 Year" at bounding box center [592, 310] width 193 height 28
select select "39Y"
click at [497, 297] on select "Select 5 Years 7 Years 15 Years 20 Years 39 Years 27.5 Year" at bounding box center [592, 310] width 193 height 28
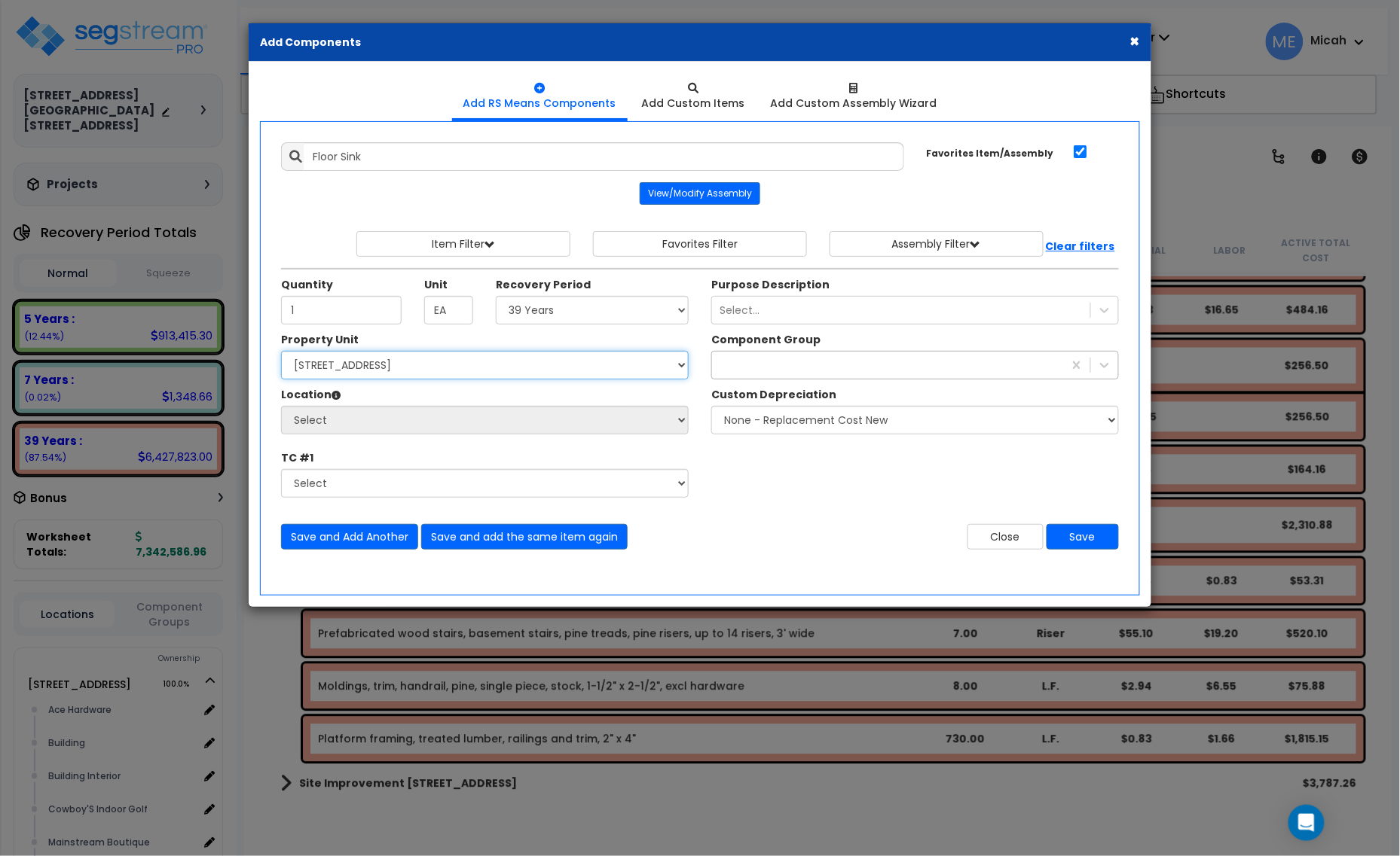
click at [362, 371] on select "Select [STREET_ADDRESS] [STREET_ADDRESS] Site Improvement [STREET_ADDRESS] Site…" at bounding box center [484, 364] width 407 height 28
select select "161428"
click at [281, 353] on select "Select [STREET_ADDRESS] [STREET_ADDRESS] Site Improvement [STREET_ADDRESS] Site…" at bounding box center [484, 364] width 407 height 28
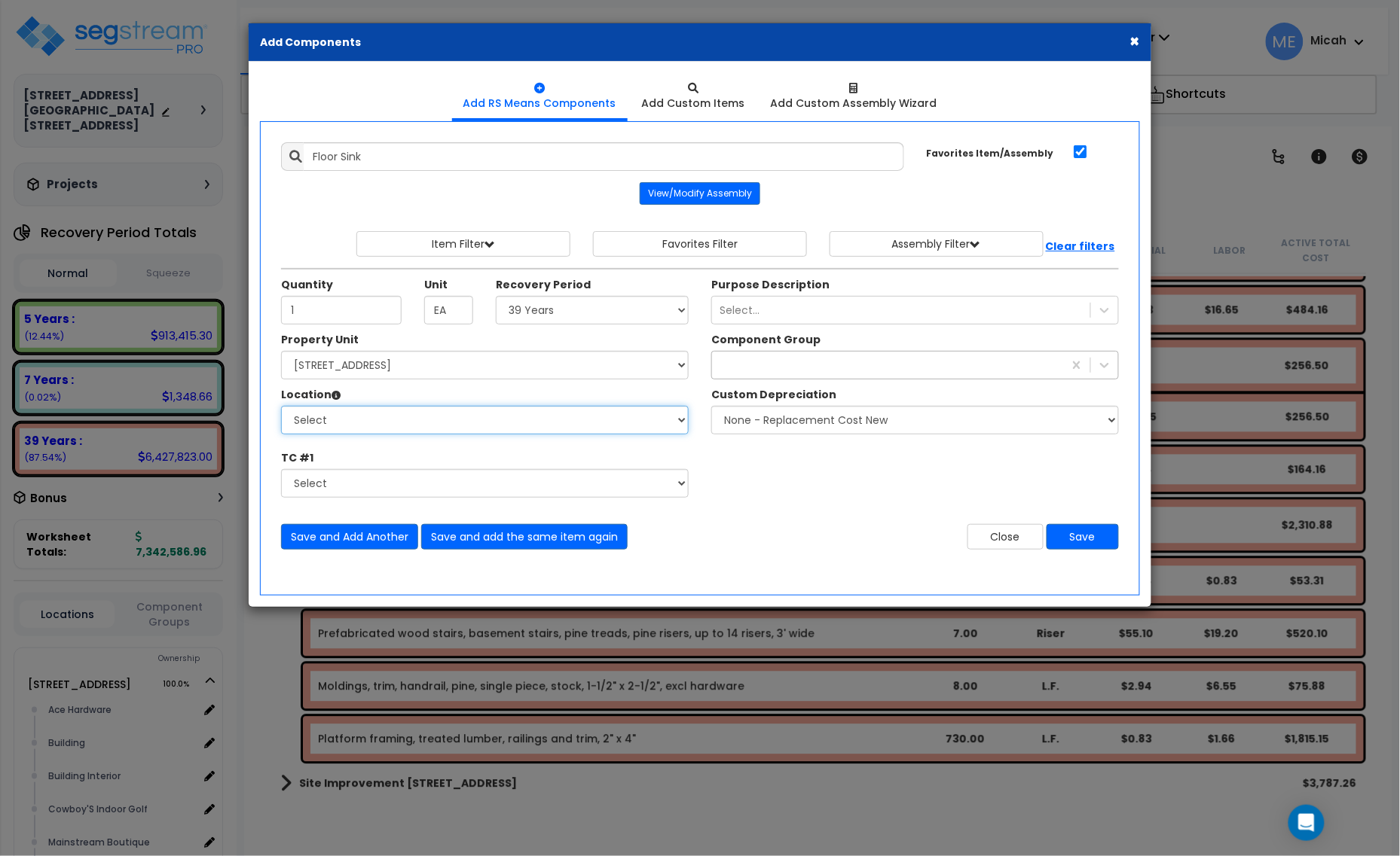
click at [381, 426] on select "Select Alchemy Salon Studio Building Building Interior Building Interior Dick'S…" at bounding box center [484, 420] width 407 height 28
select select "2627"
click at [281, 407] on select "Select Alchemy Salon Studio Building Building Interior Building Interior Dick'S…" at bounding box center [484, 420] width 407 height 28
click at [822, 366] on div at bounding box center [888, 365] width 351 height 24
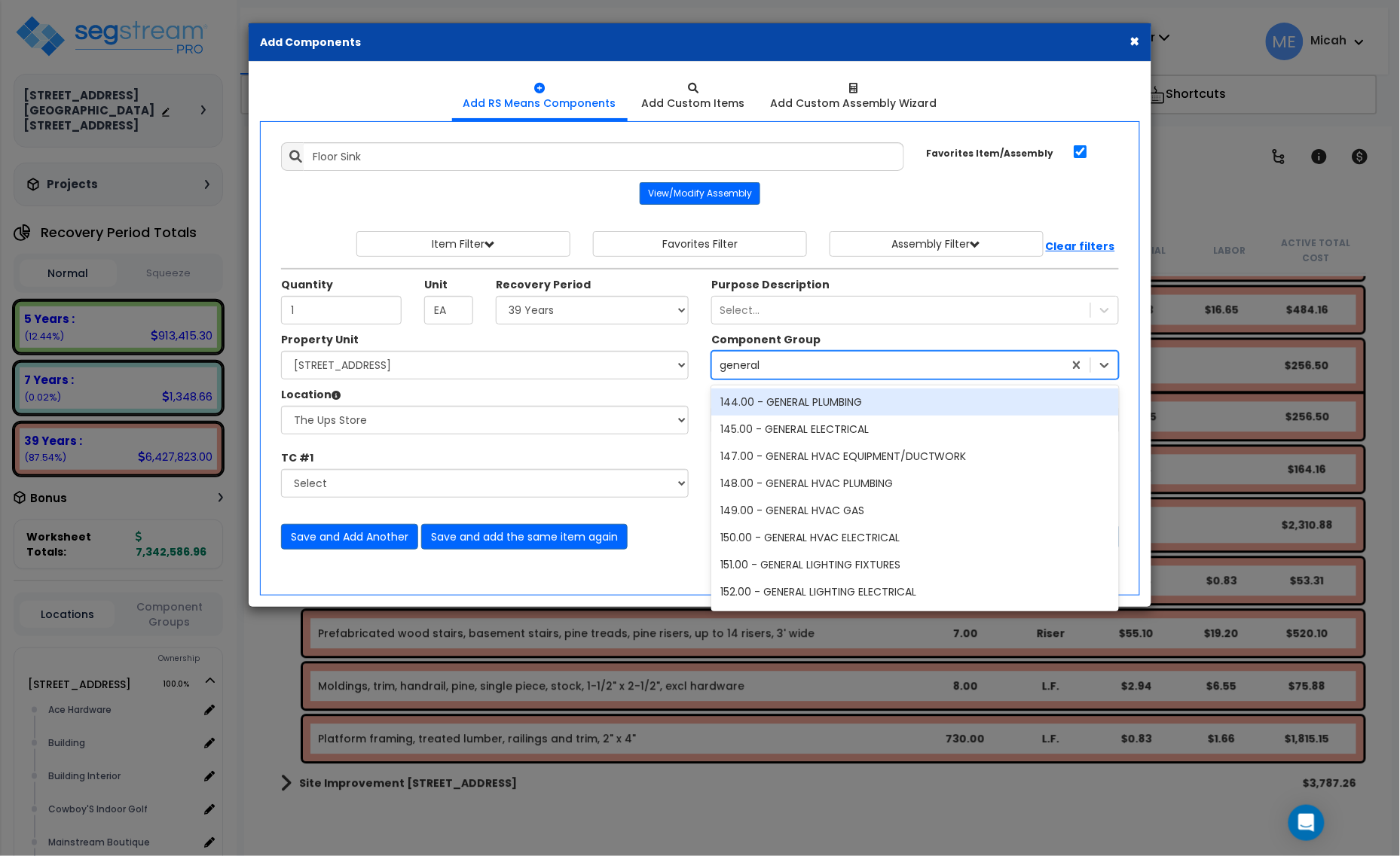
type input "general p"
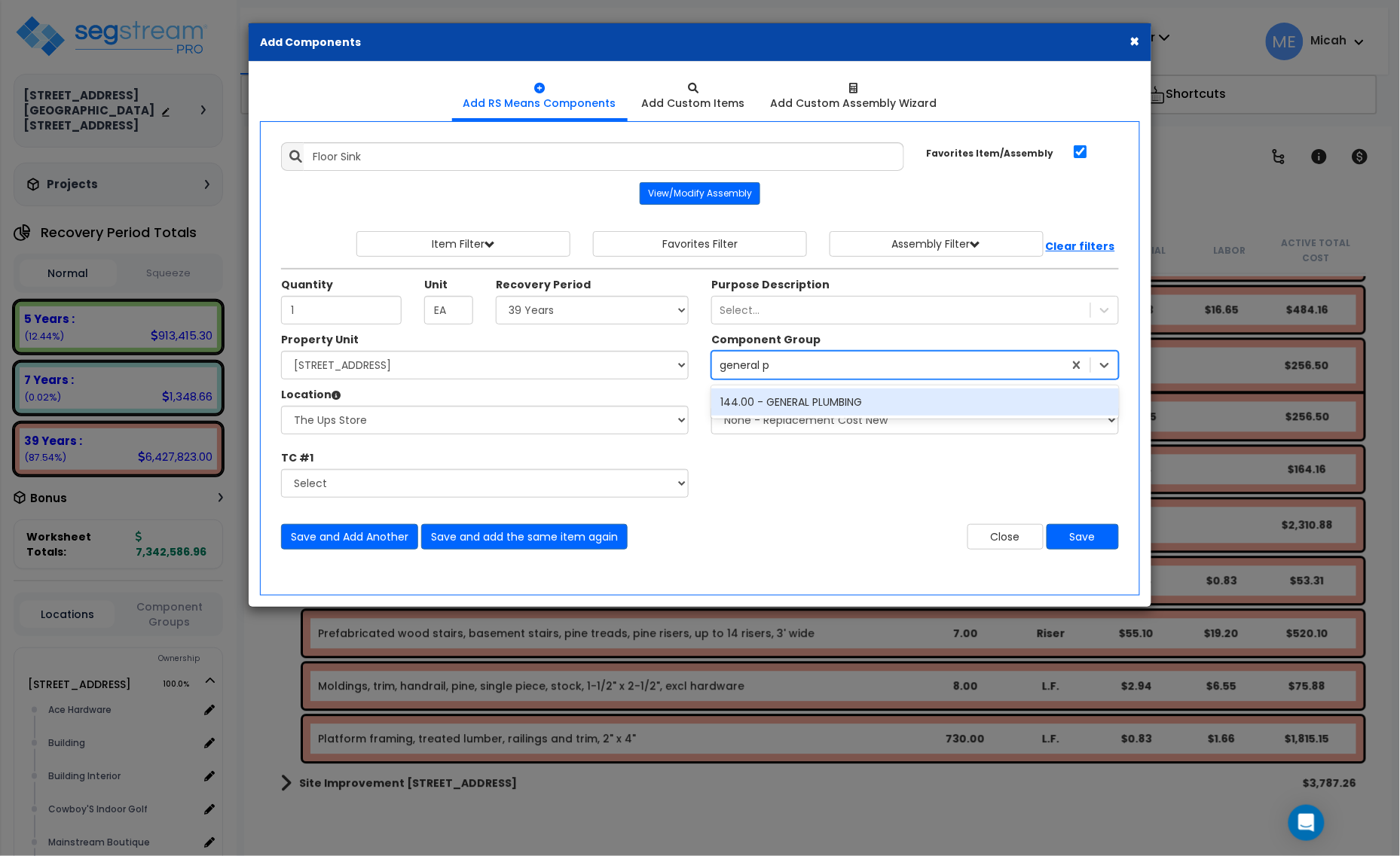
click at [819, 399] on div "144.00 - GENERAL PLUMBING" at bounding box center [915, 402] width 407 height 27
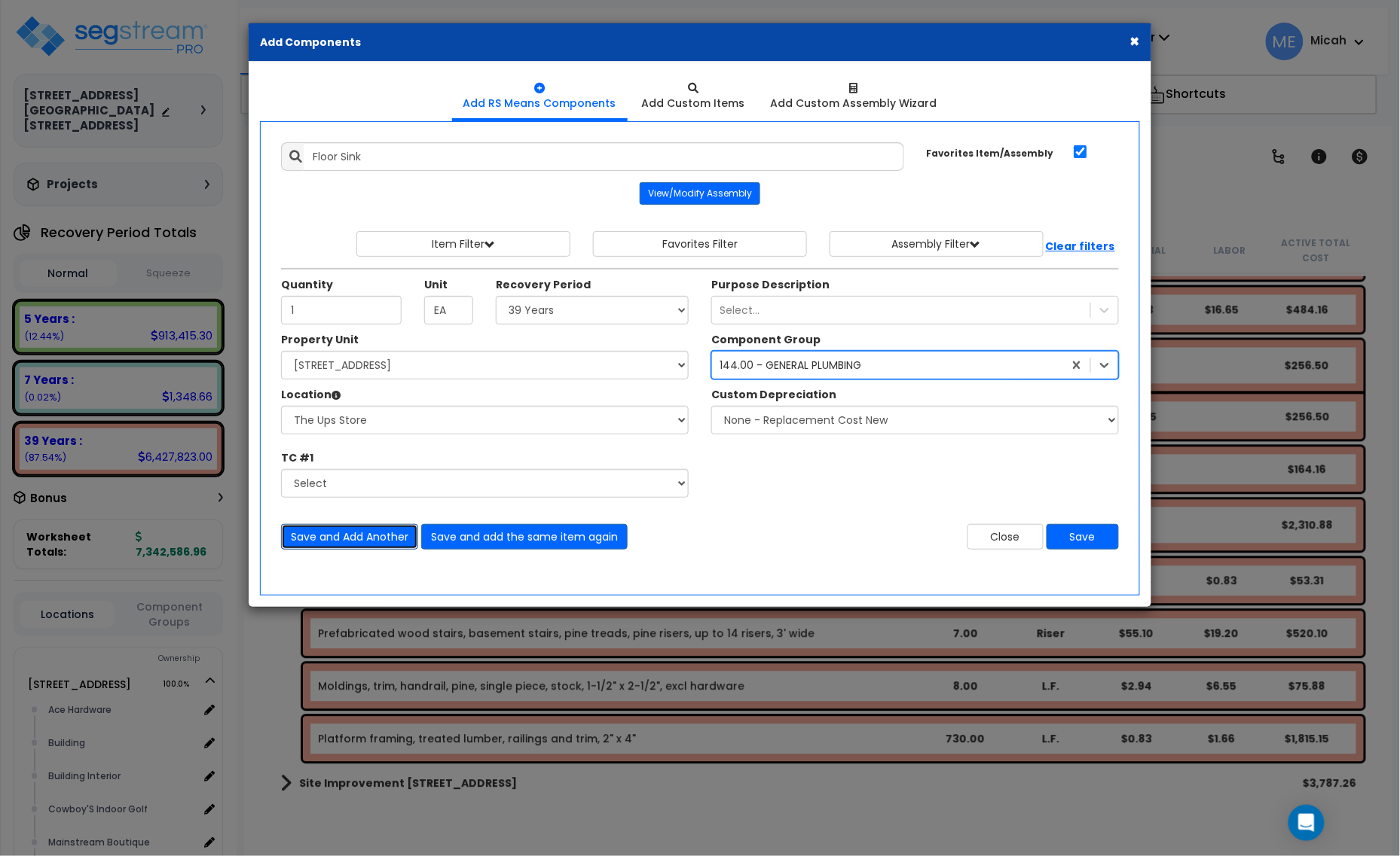
click at [337, 540] on button "Save and Add Another" at bounding box center [349, 537] width 137 height 25
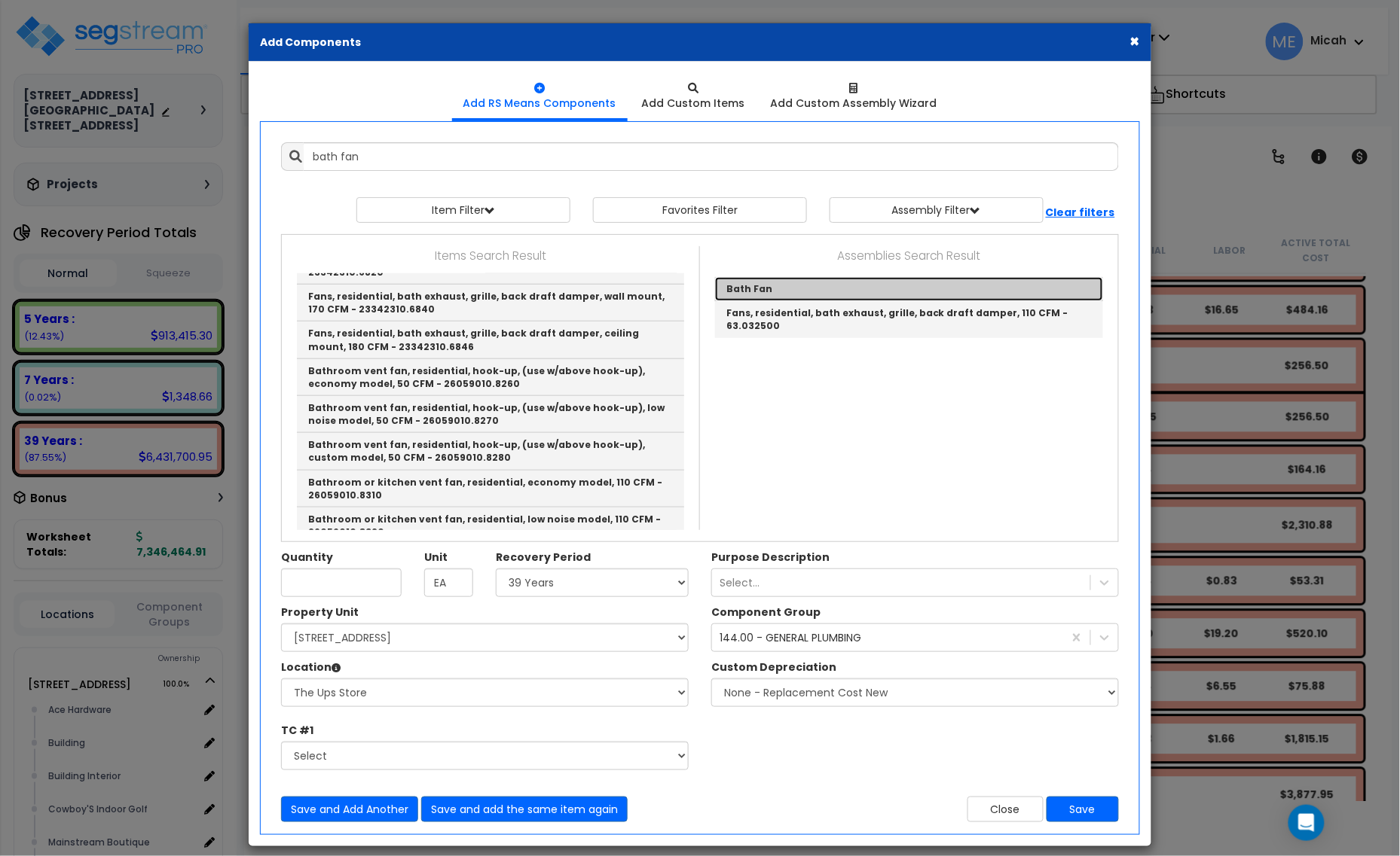
click at [750, 294] on link "Bath Fan" at bounding box center [909, 289] width 388 height 24
type input "Bath Fan"
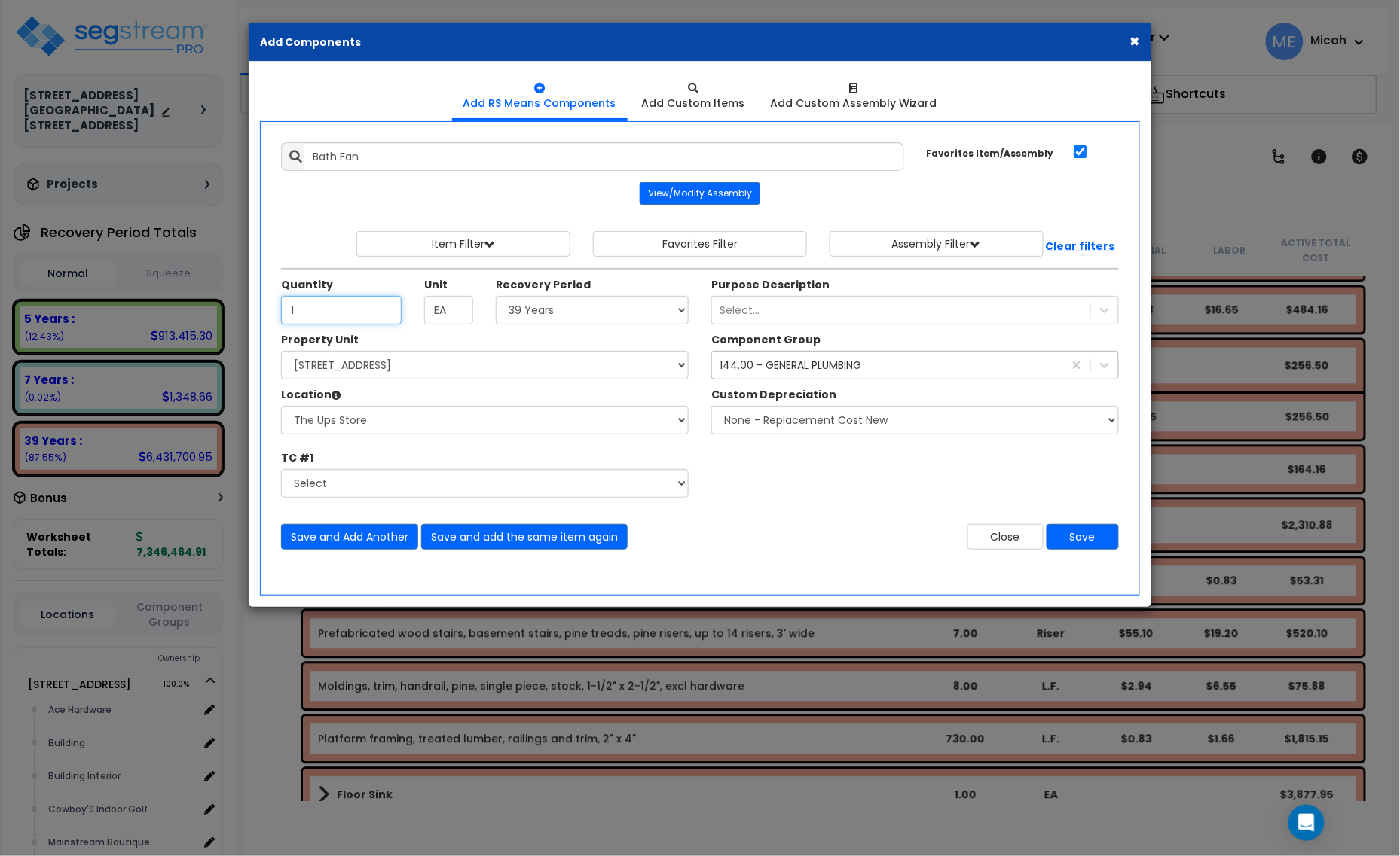
type input "1"
click at [803, 371] on div "144.00 - GENERAL PLUMBING" at bounding box center [790, 364] width 141 height 15
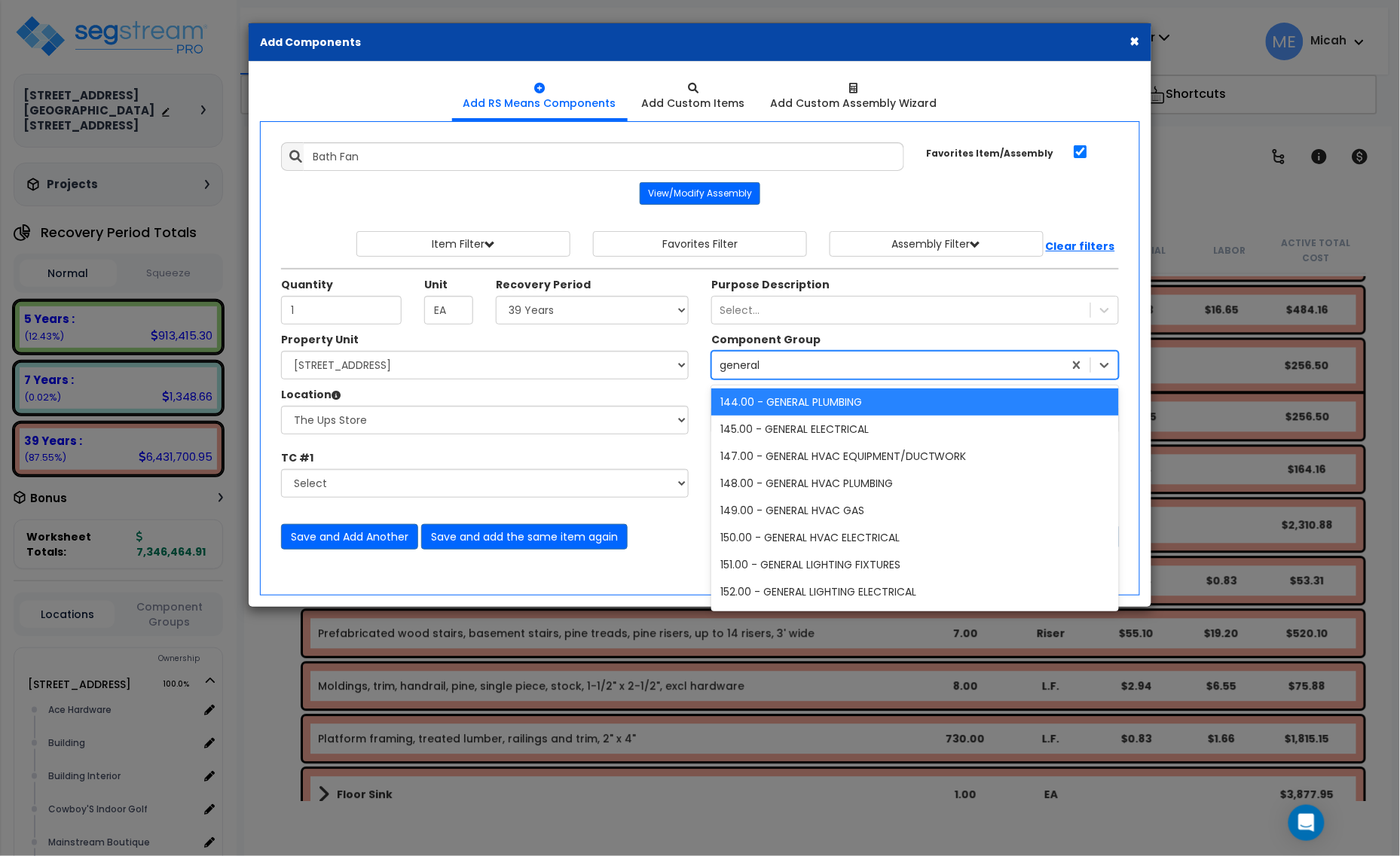
type input "general h"
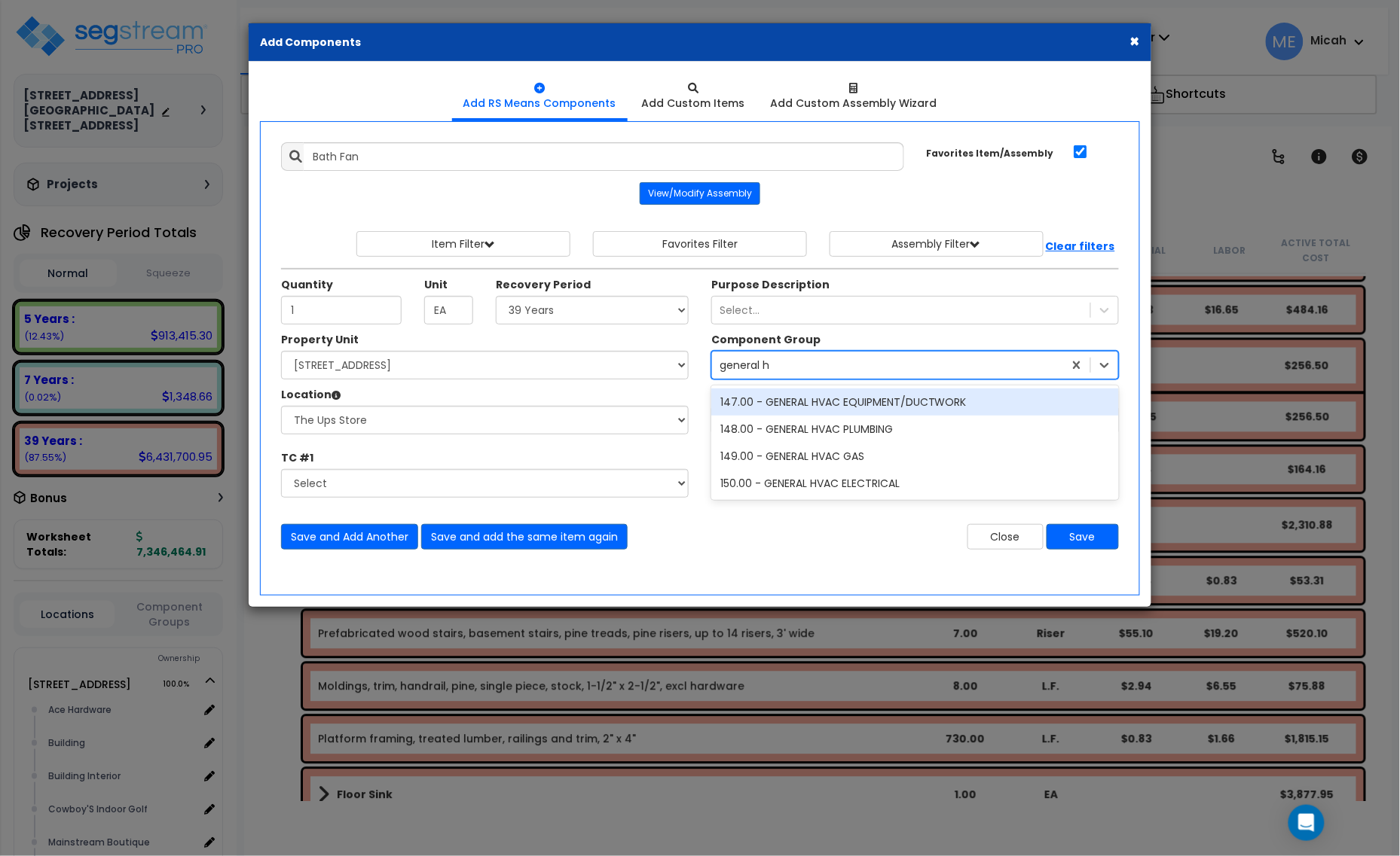
click at [825, 400] on div "147.00 - GENERAL HVAC EQUIPMENT/DUCTWORK" at bounding box center [915, 402] width 407 height 27
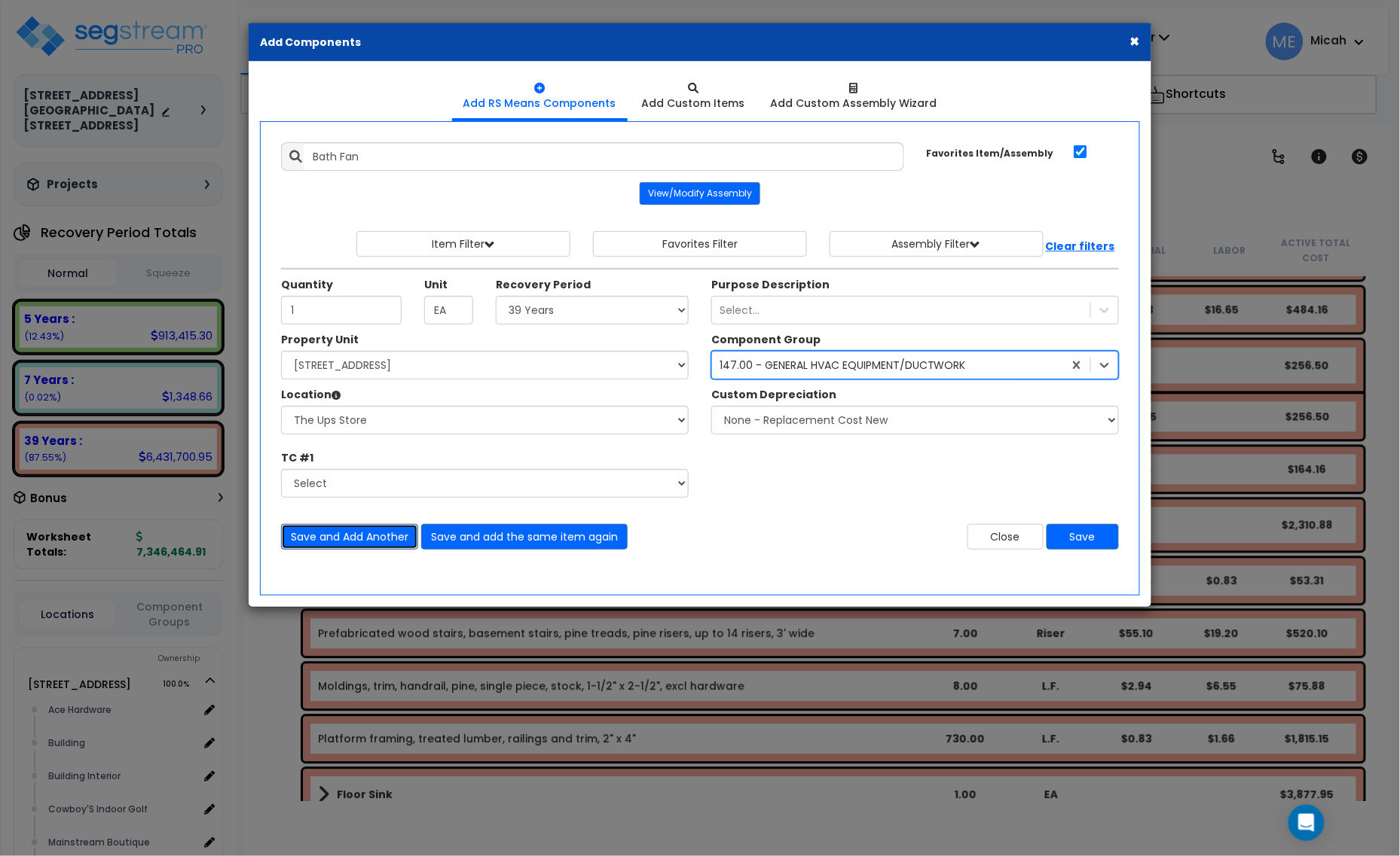
click at [344, 537] on button "Save and Add Another" at bounding box center [349, 537] width 137 height 25
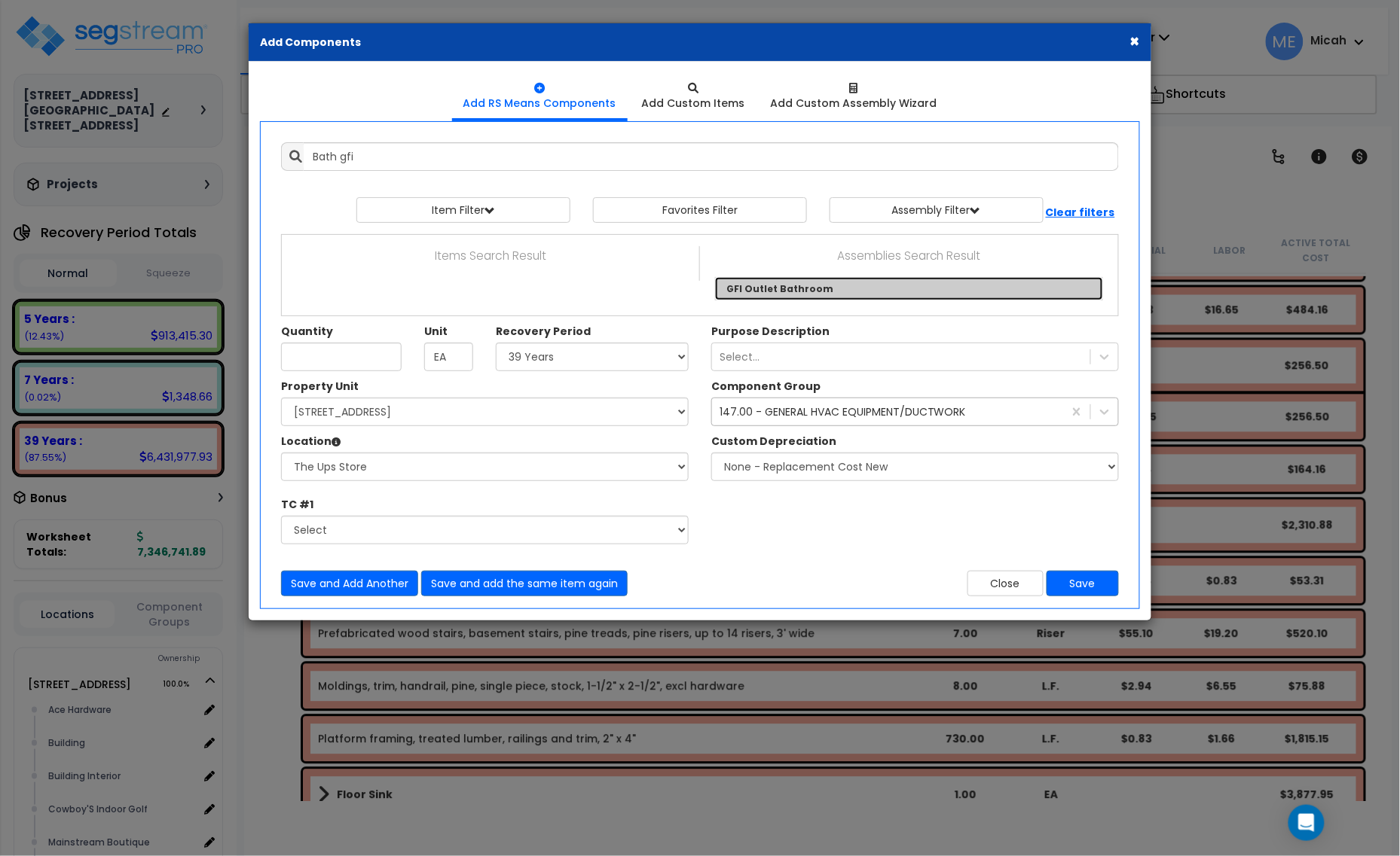
click at [776, 284] on link "GFI Outlet Bathroom" at bounding box center [909, 289] width 388 height 23
type input "GFI Outlet Bathroom"
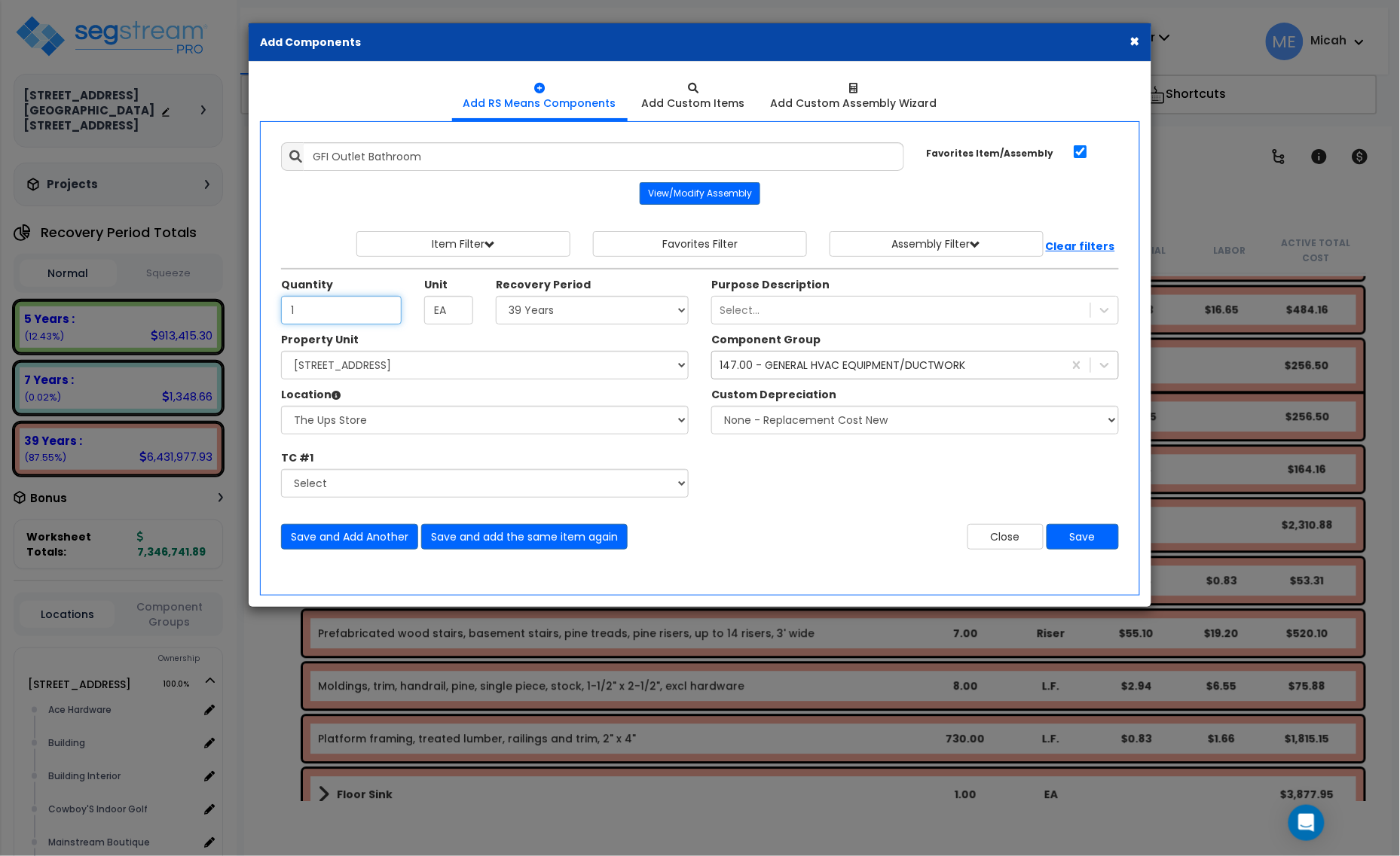
type input "1"
click at [833, 373] on div "147.00 - GENERAL HVAC EQUIPMENT/DUCTWORK" at bounding box center [843, 364] width 246 height 15
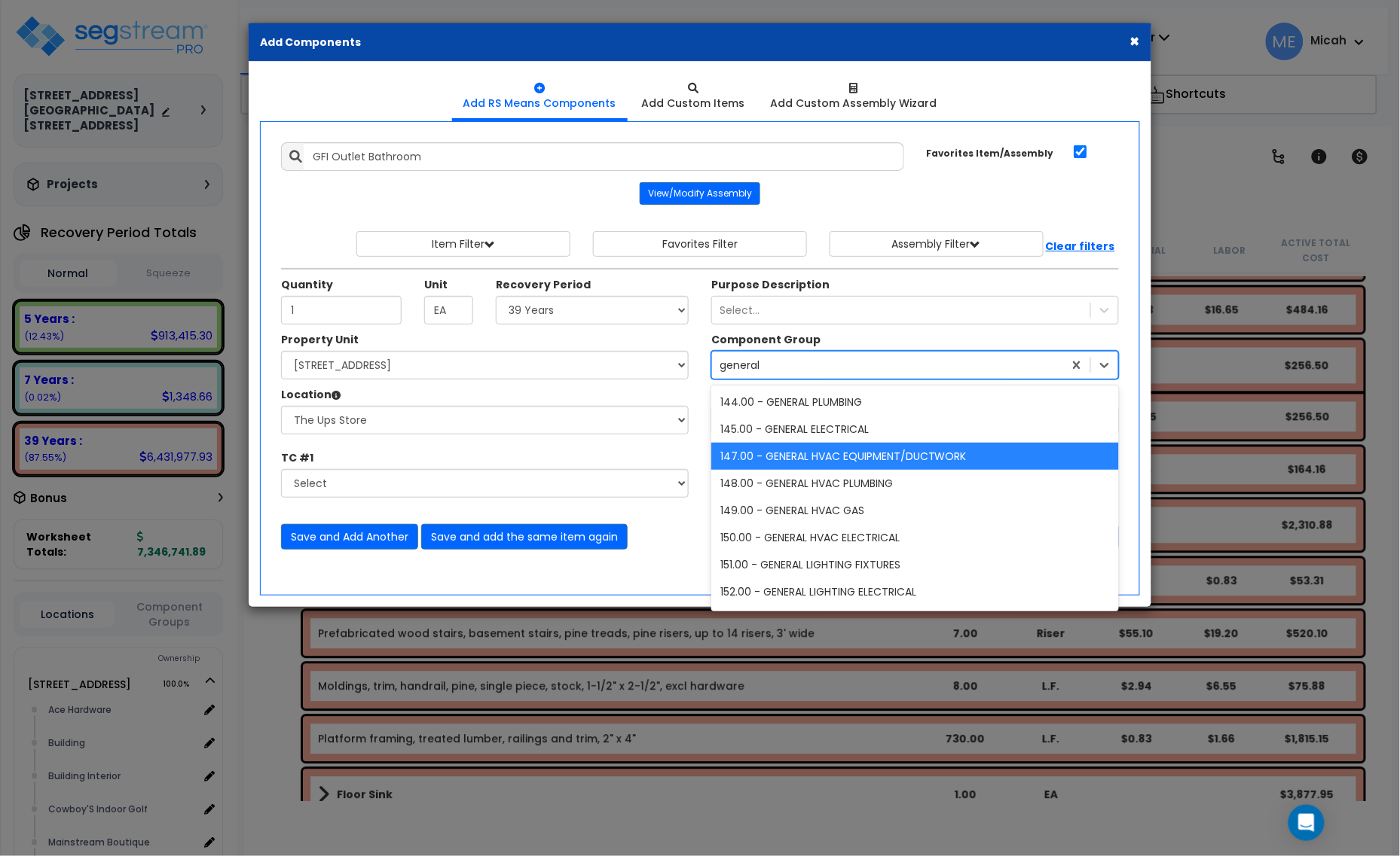
type input "general e"
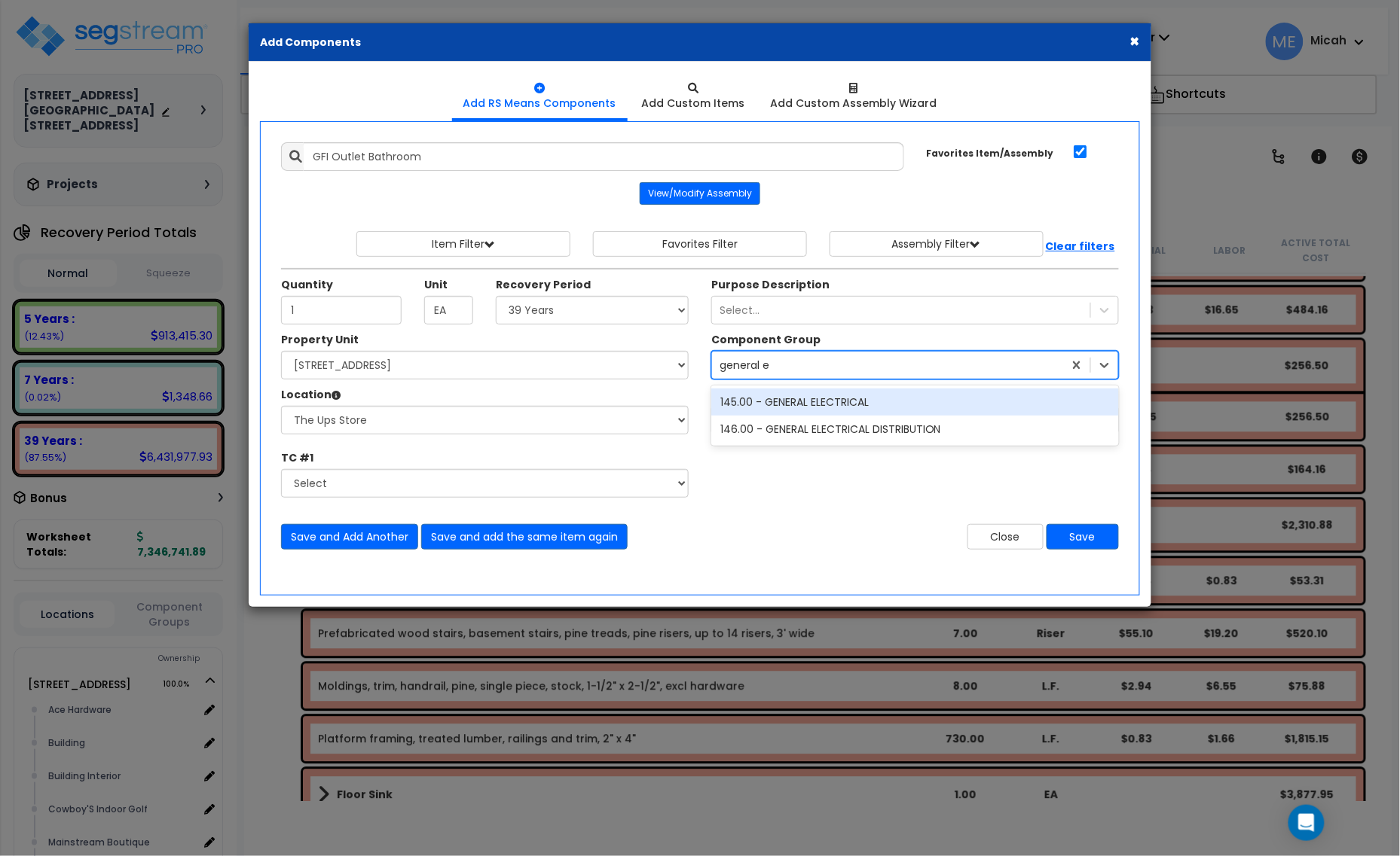
click at [826, 397] on div "145.00 - GENERAL ELECTRICAL" at bounding box center [915, 402] width 407 height 27
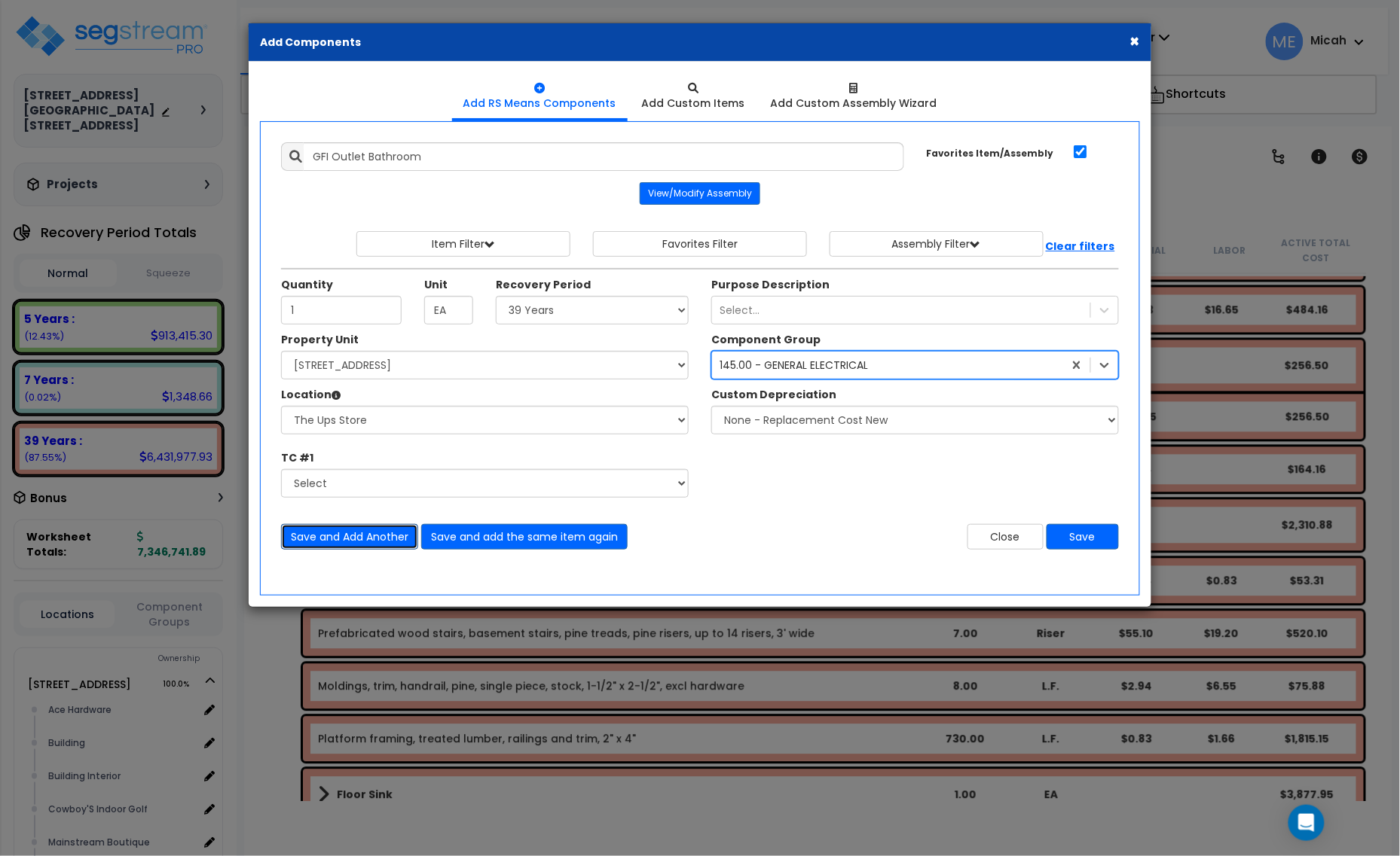
click at [356, 537] on button "Save and Add Another" at bounding box center [349, 537] width 137 height 25
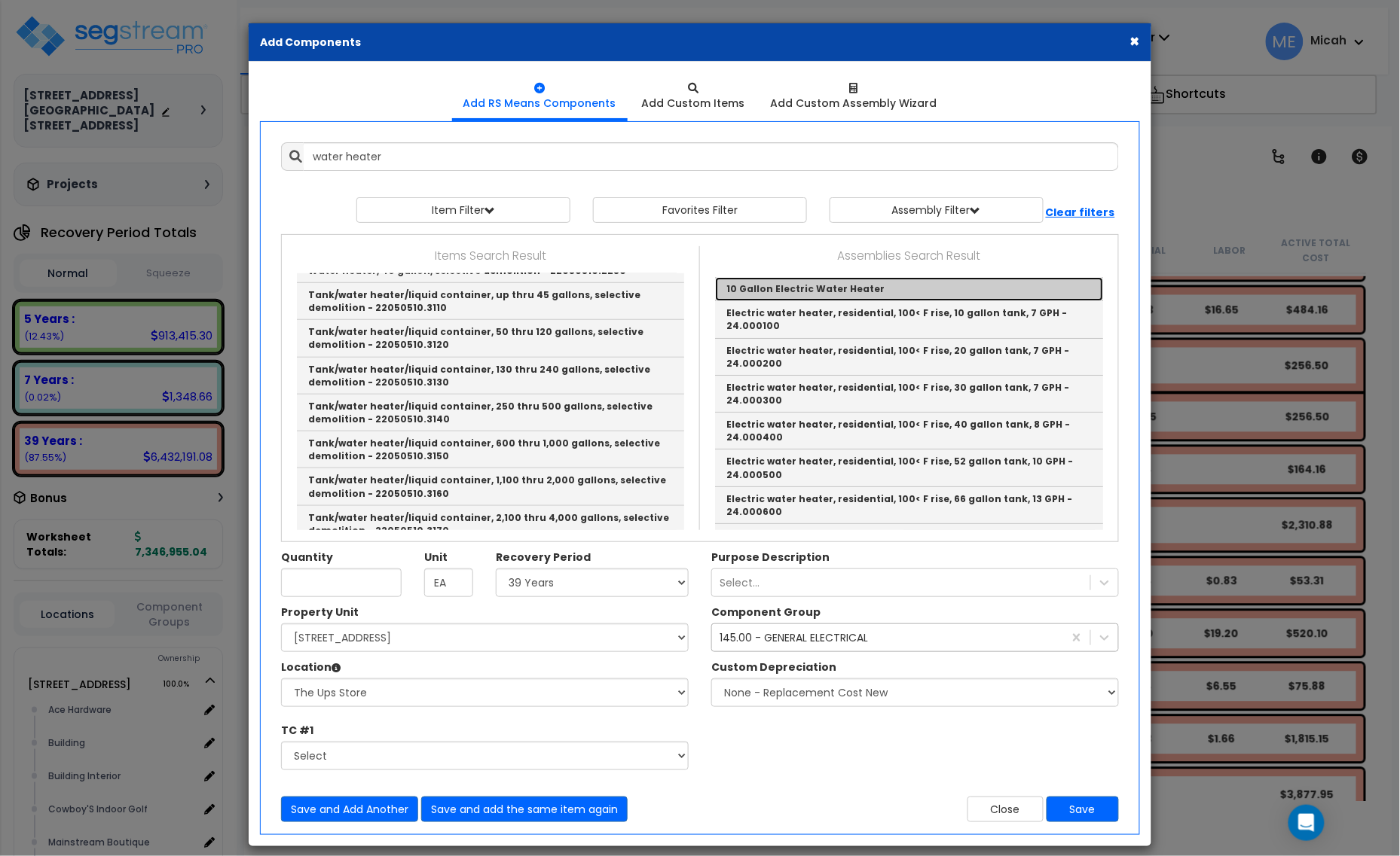
click at [766, 290] on link "10 Gallon Electric Water Heater" at bounding box center [909, 289] width 388 height 24
type input "10 Gallon Electric Water Heater"
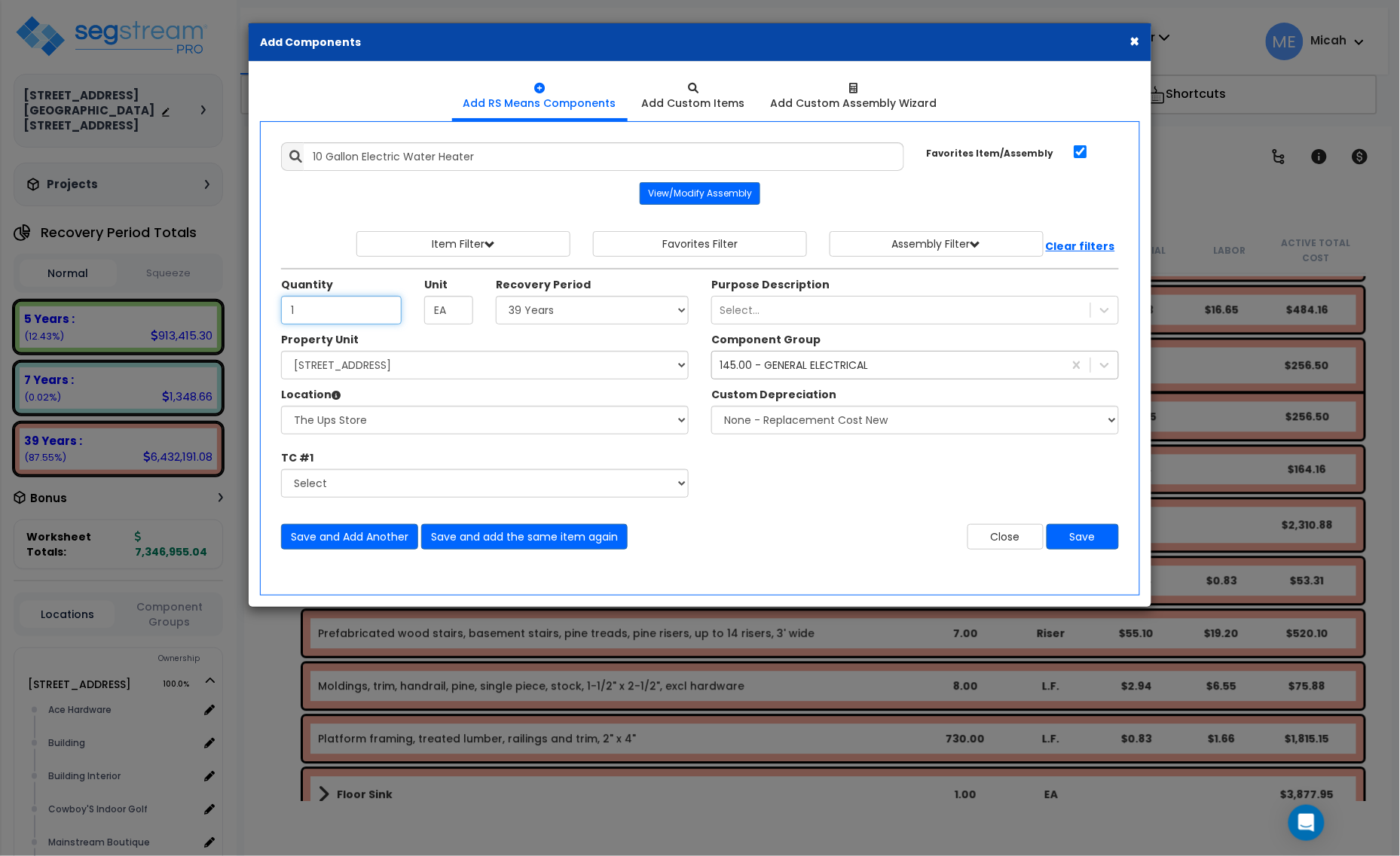
type input "1"
click at [781, 363] on div "145.00 - GENERAL ELECTRICAL" at bounding box center [794, 364] width 148 height 15
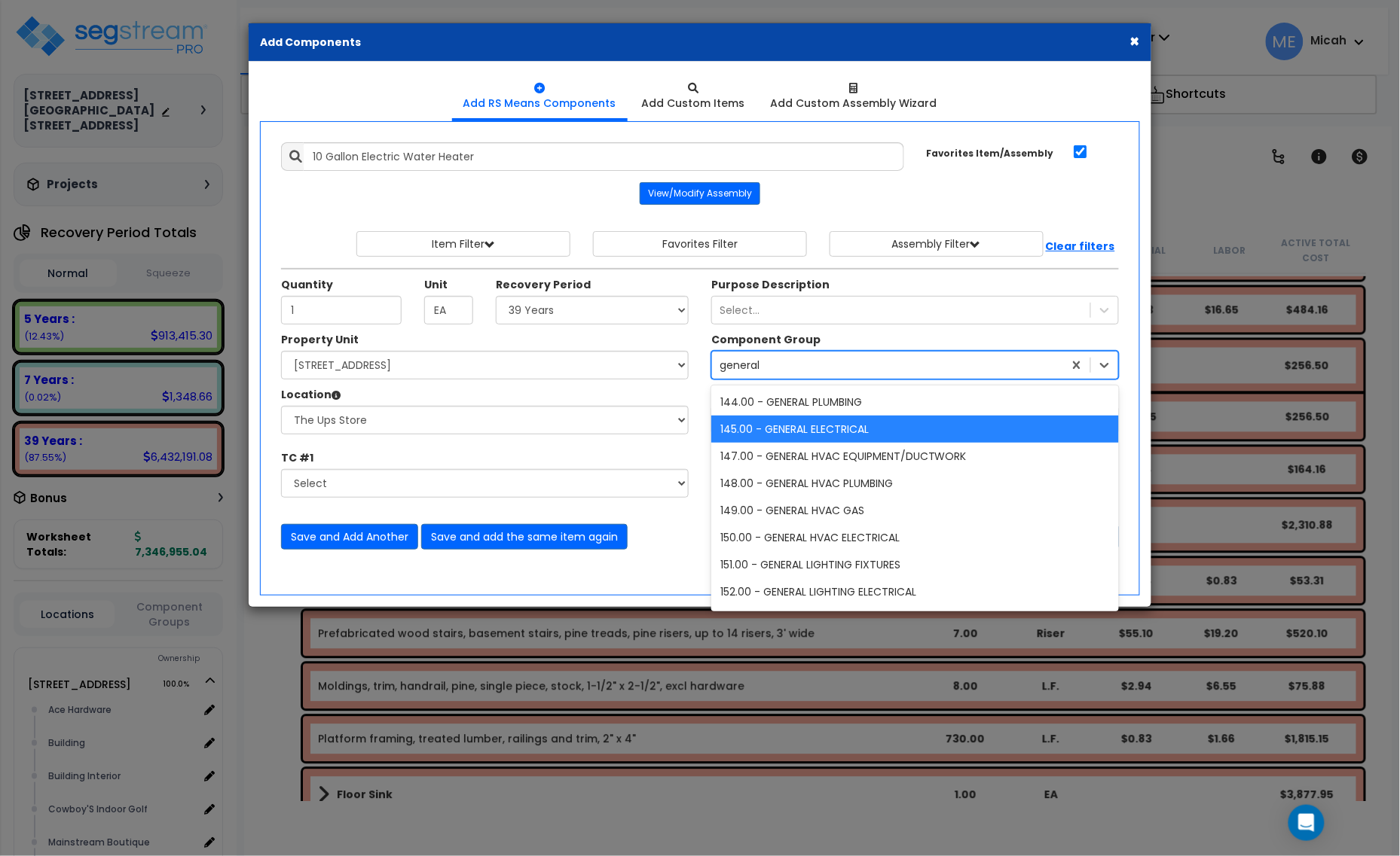
type input "general p"
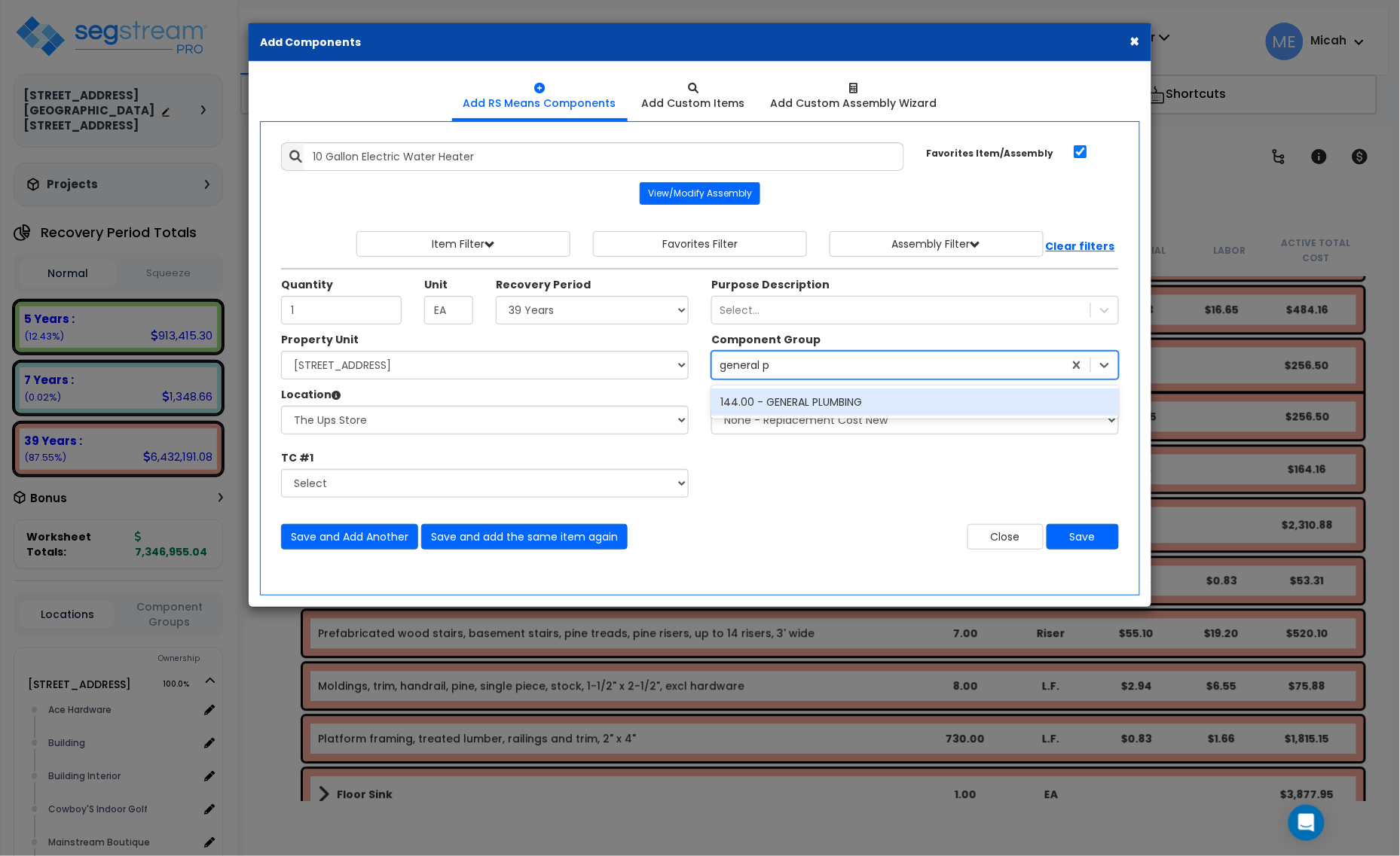
click at [807, 403] on div "144.00 - GENERAL PLUMBING" at bounding box center [915, 402] width 407 height 27
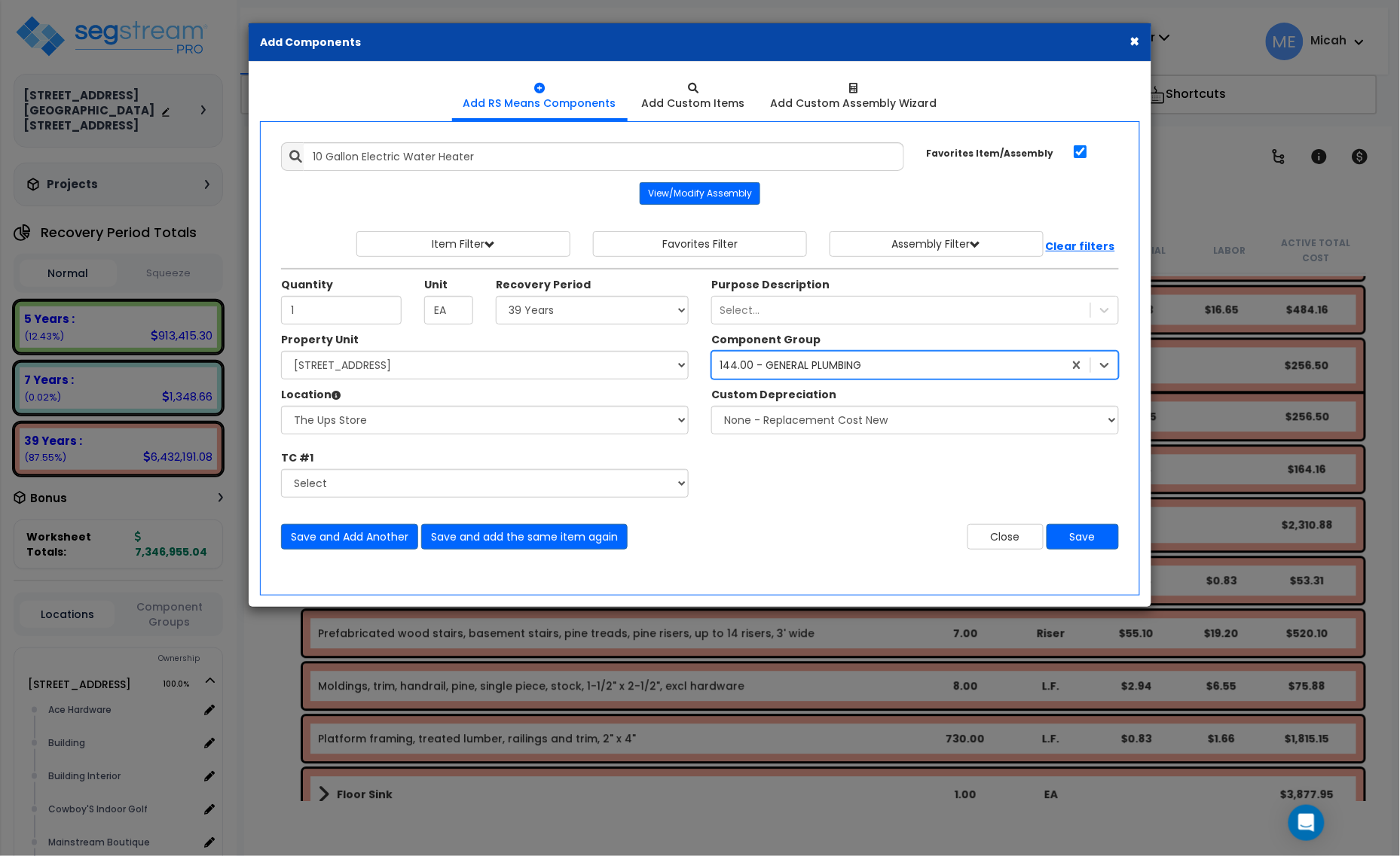
click at [829, 373] on div "144.00 - GENERAL PLUMBING" at bounding box center [790, 364] width 141 height 15
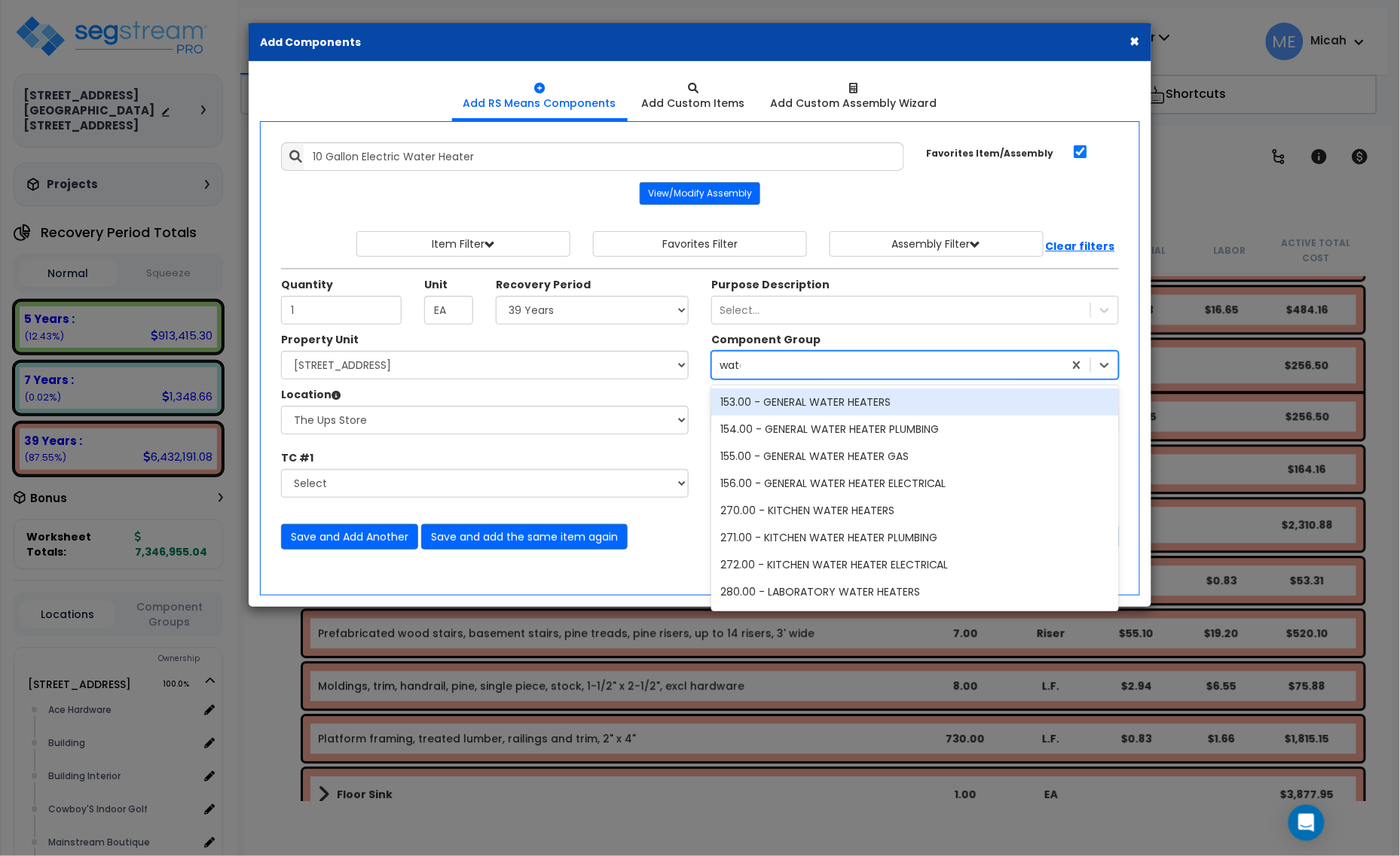
type input "water"
click at [849, 409] on div "153.00 - GENERAL WATER HEATERS" at bounding box center [915, 402] width 407 height 27
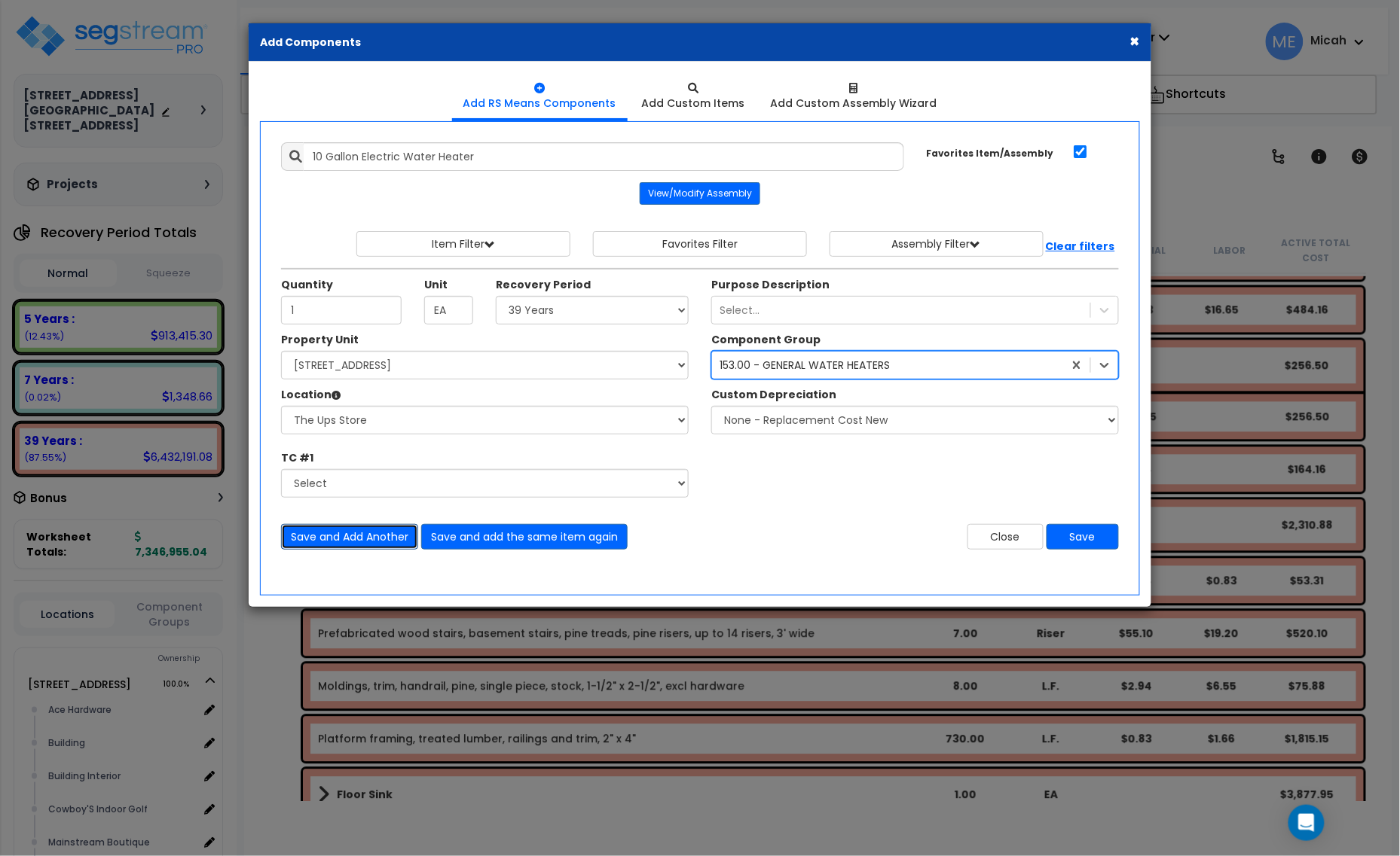
click at [348, 537] on button "Save and Add Another" at bounding box center [349, 537] width 137 height 25
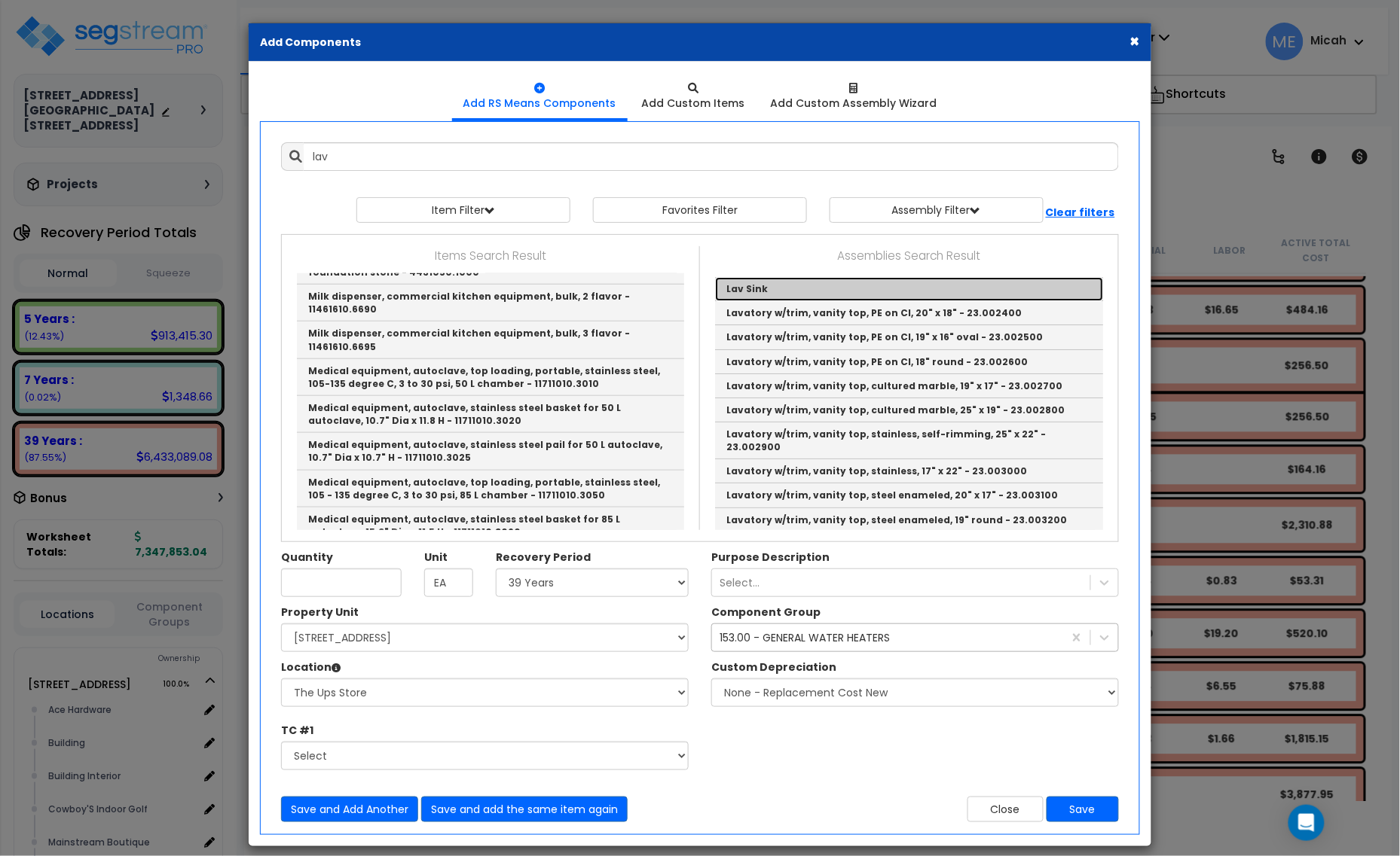
click at [743, 286] on link "Lav Sink" at bounding box center [909, 289] width 388 height 24
type input "Lav Sink"
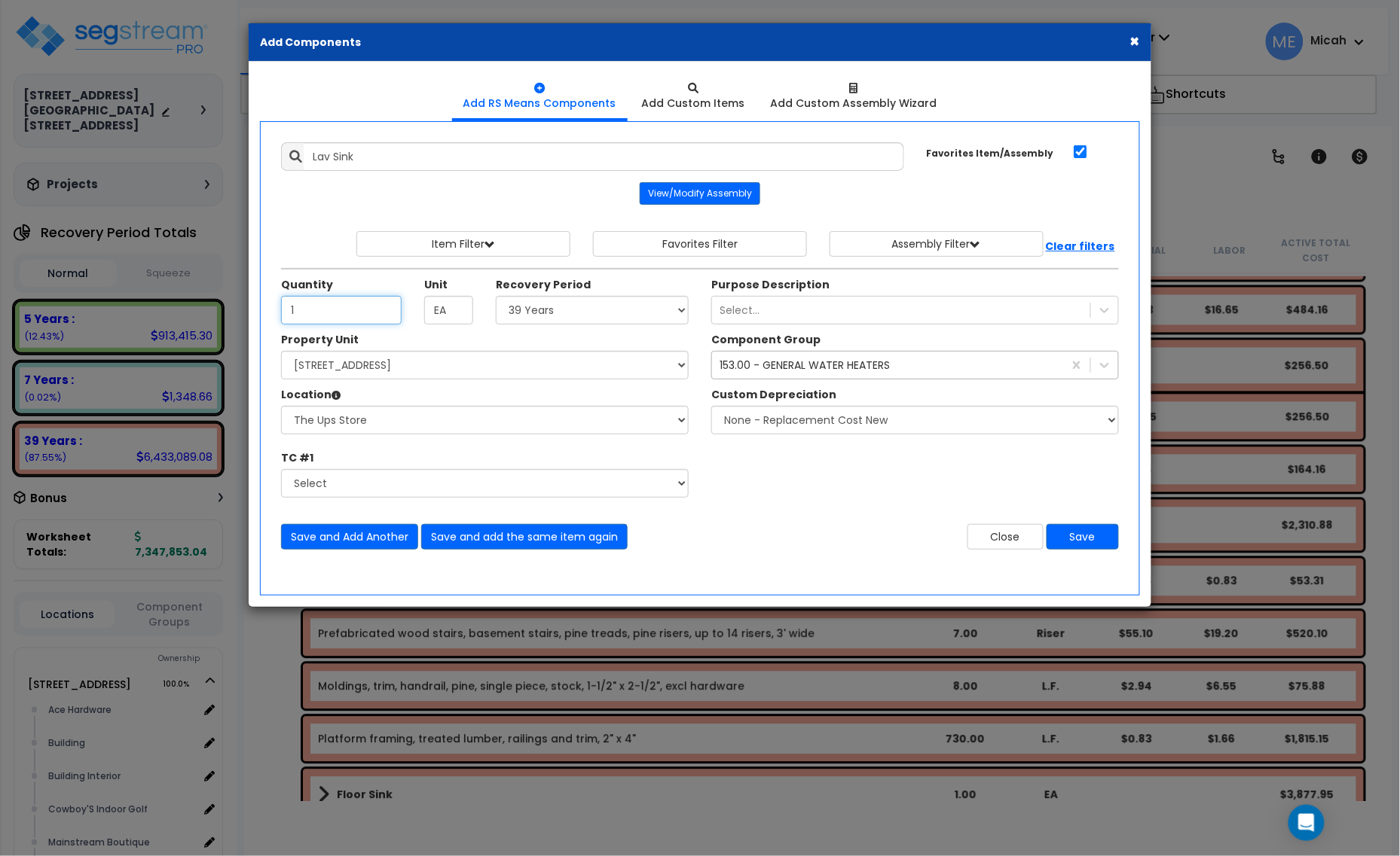
type input "1"
click at [791, 365] on div "153.00 - GENERAL WATER HEATERS" at bounding box center [805, 364] width 170 height 15
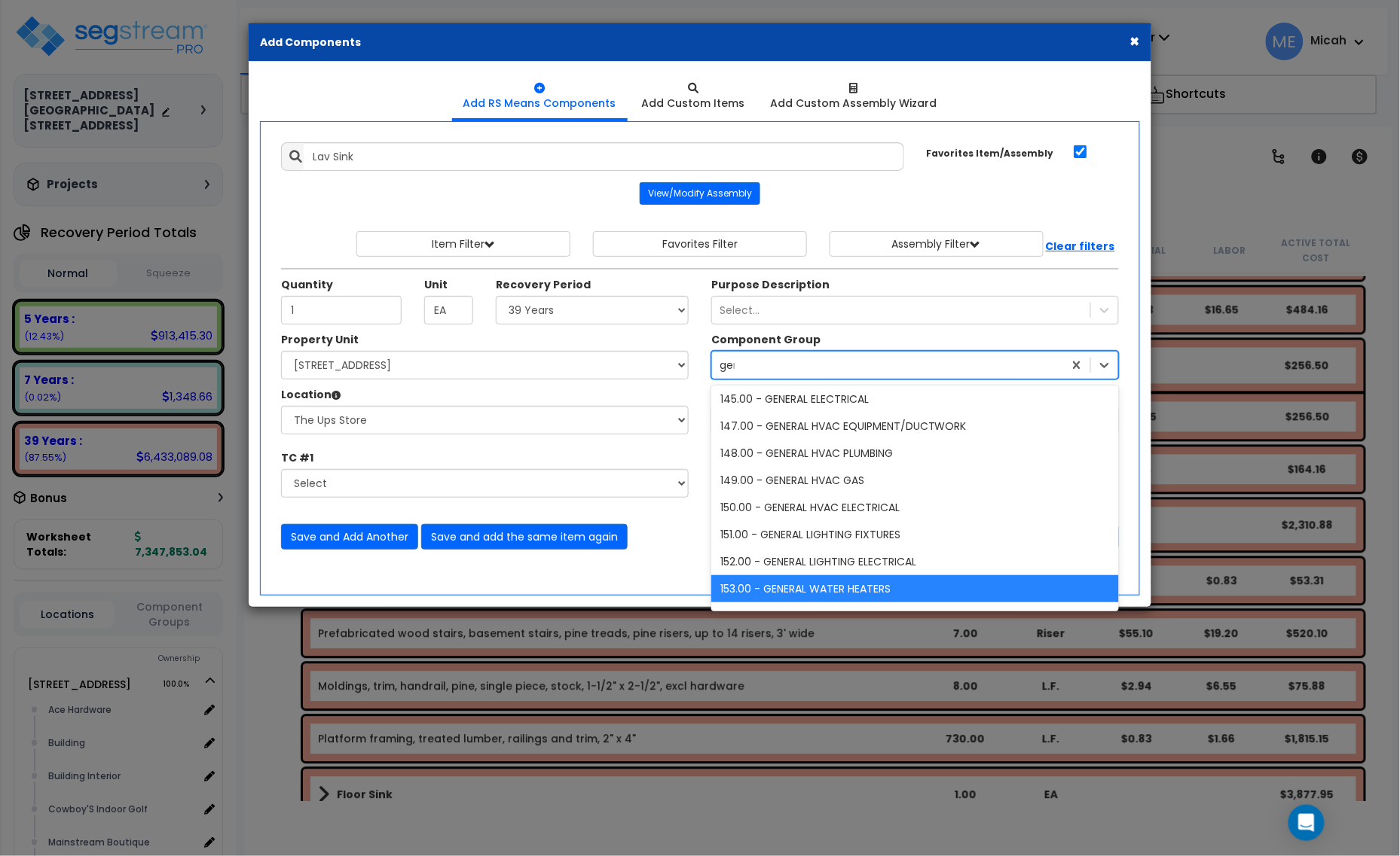
scroll to position [30, 0]
type input "general p"
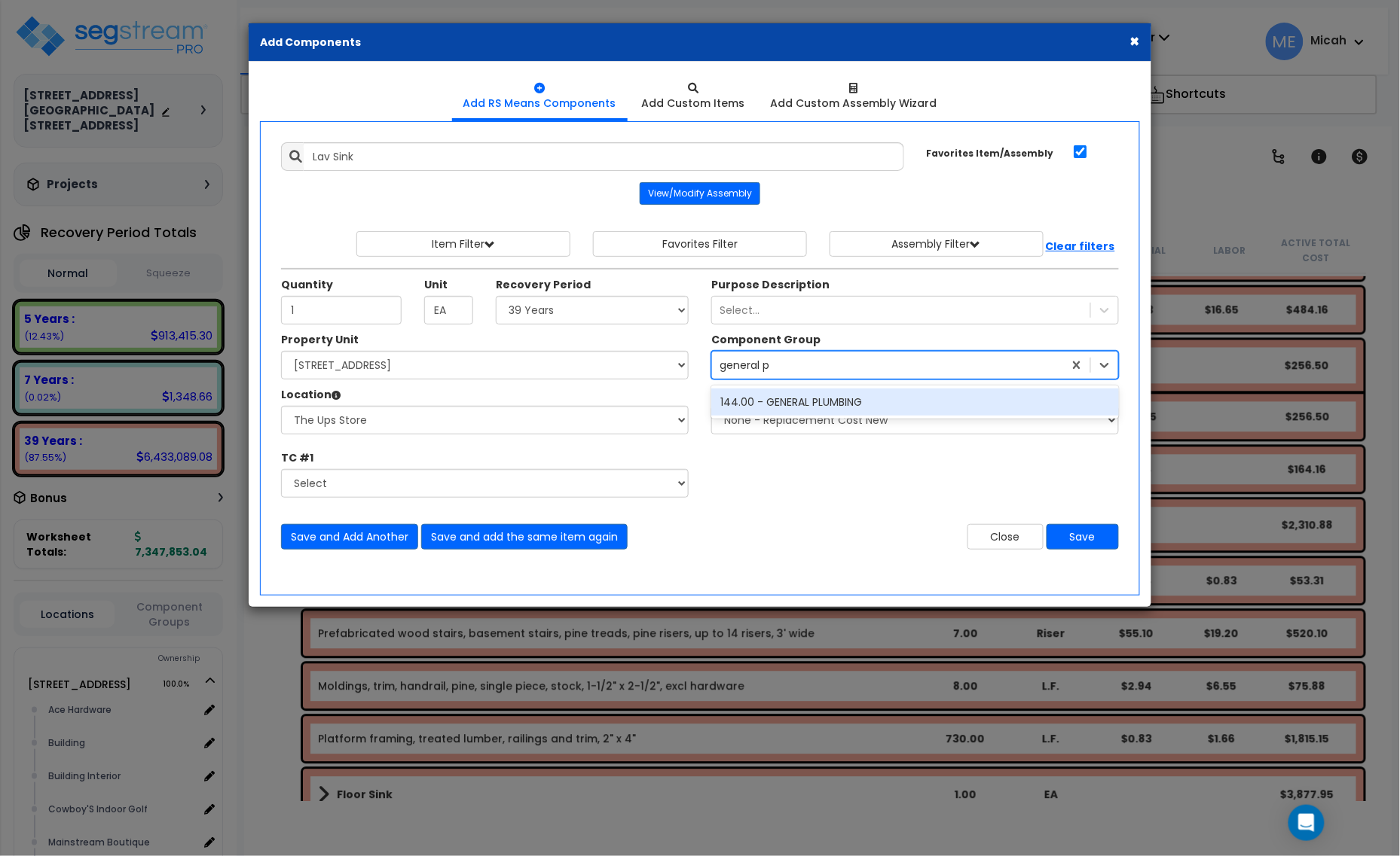
scroll to position [0, 0]
click at [810, 403] on div "144.00 - GENERAL PLUMBING" at bounding box center [915, 402] width 407 height 27
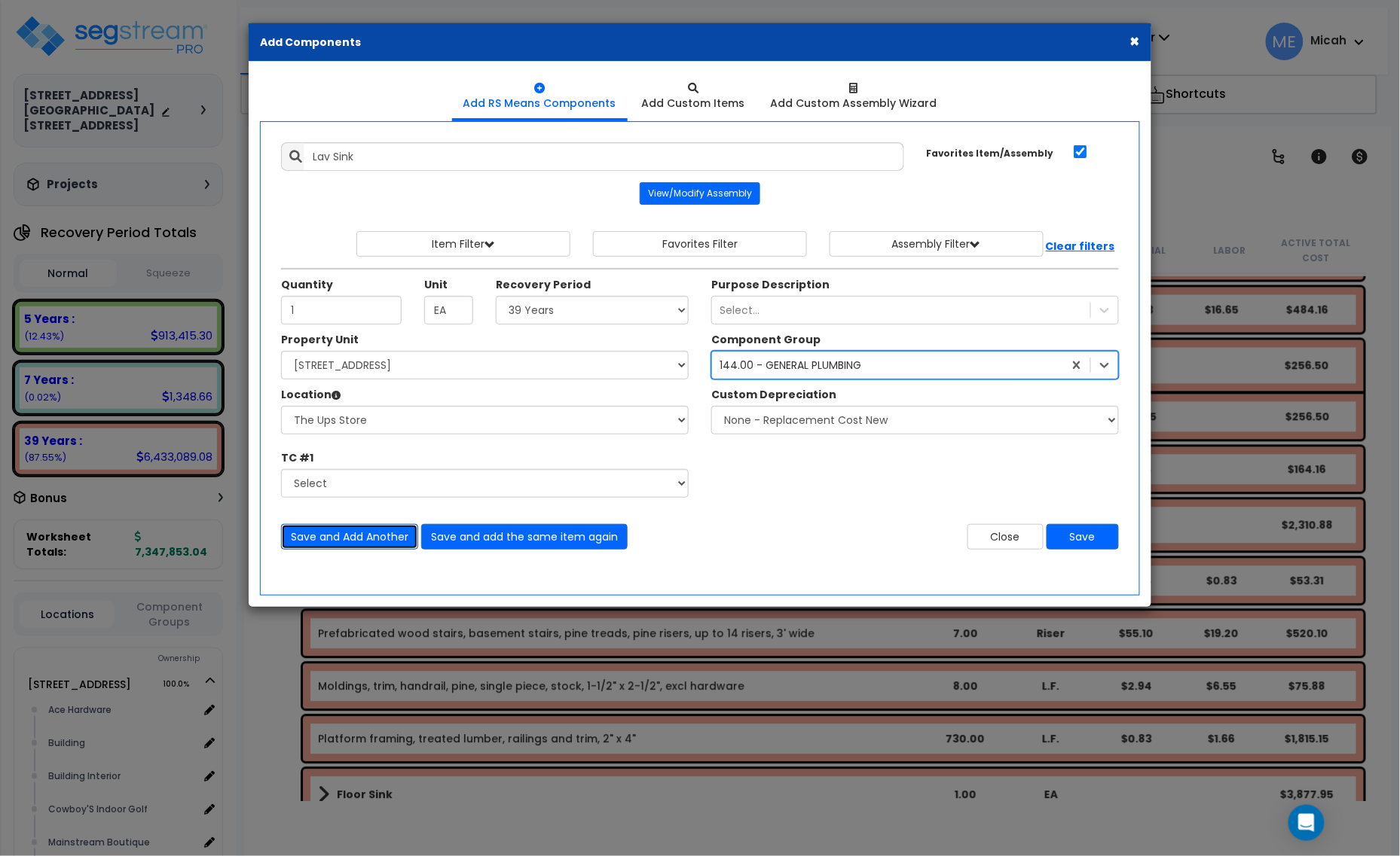
click at [381, 542] on button "Save and Add Another" at bounding box center [349, 537] width 137 height 25
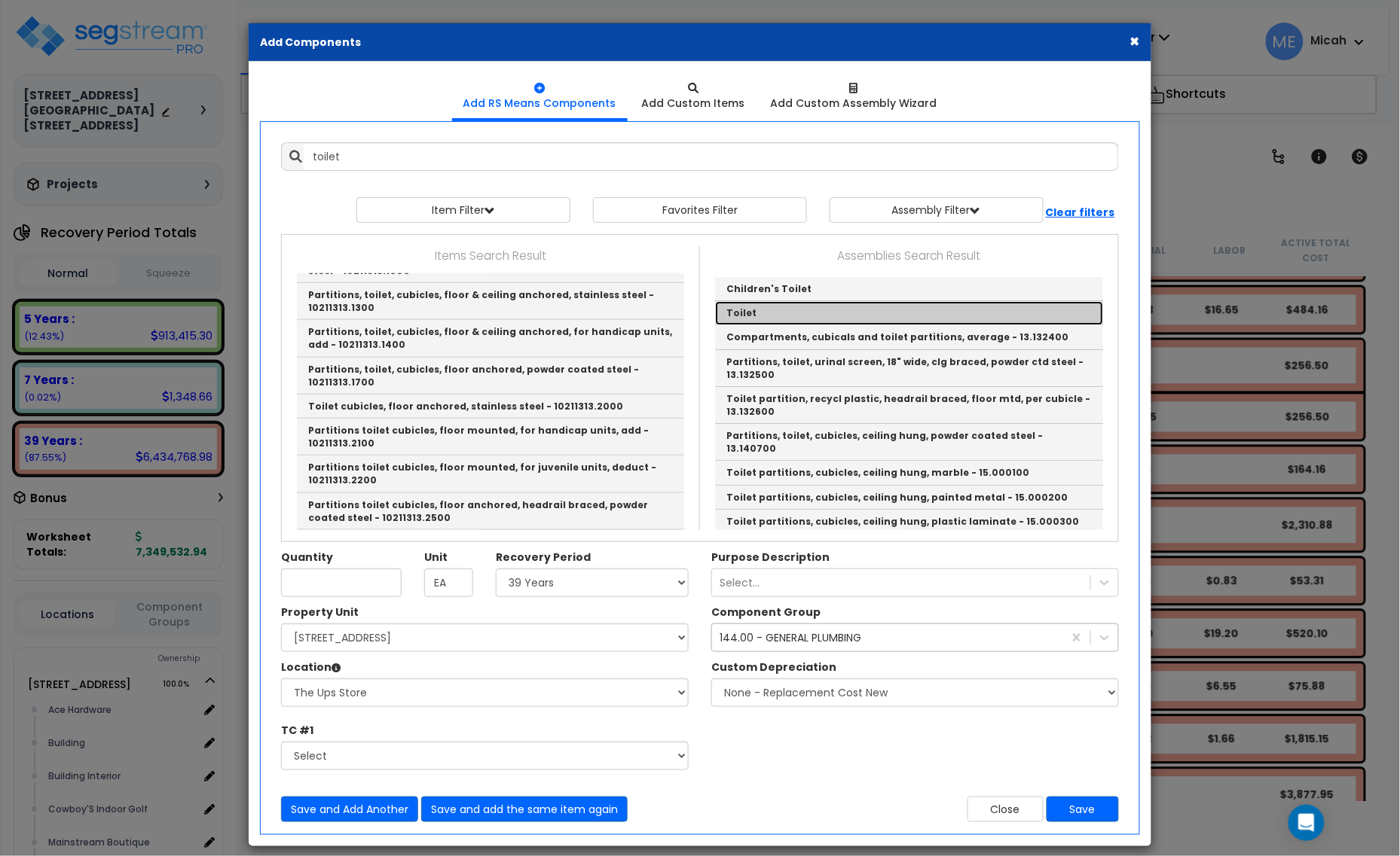
click at [736, 314] on link "Toilet" at bounding box center [909, 313] width 388 height 24
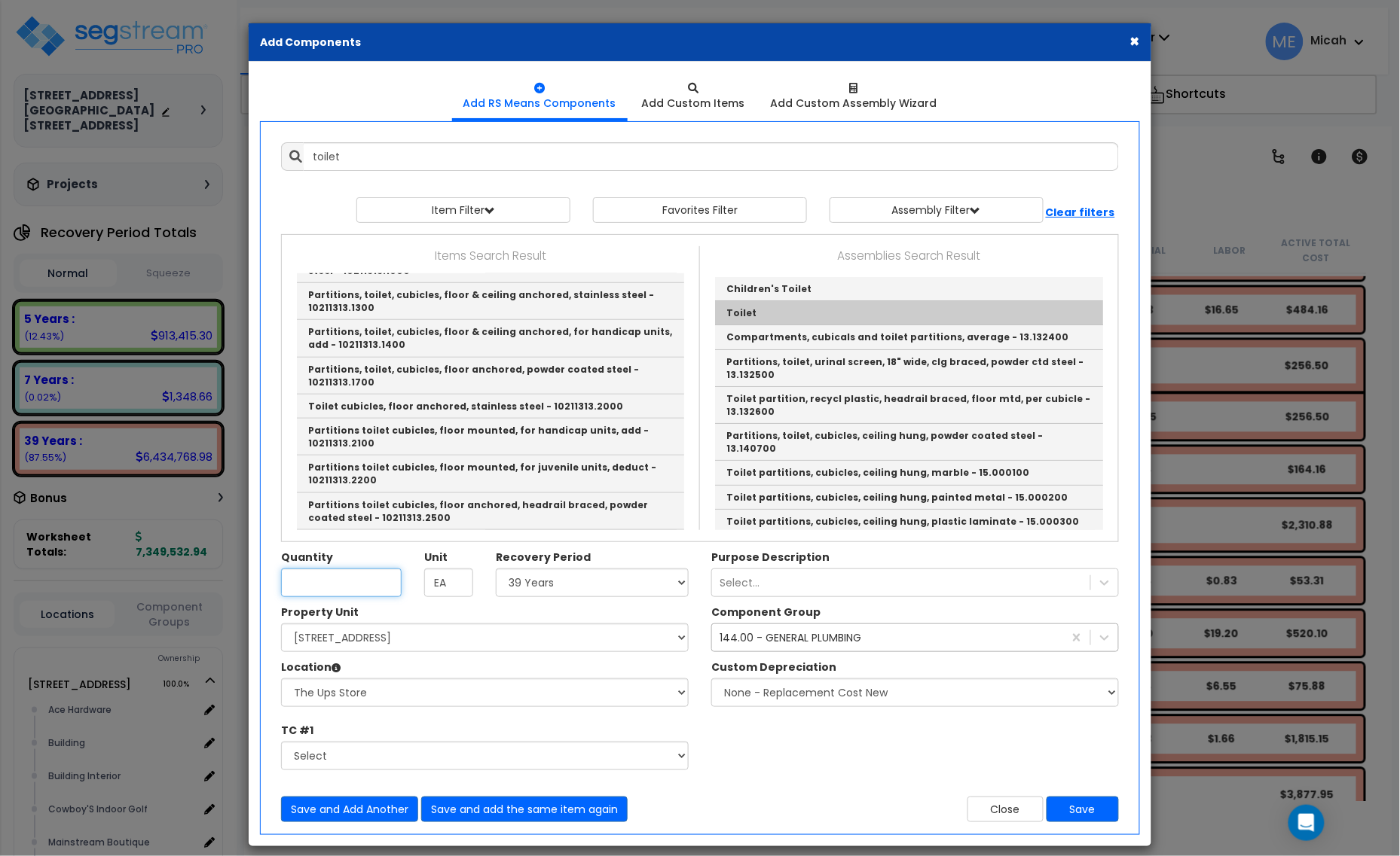
type input "Toilet"
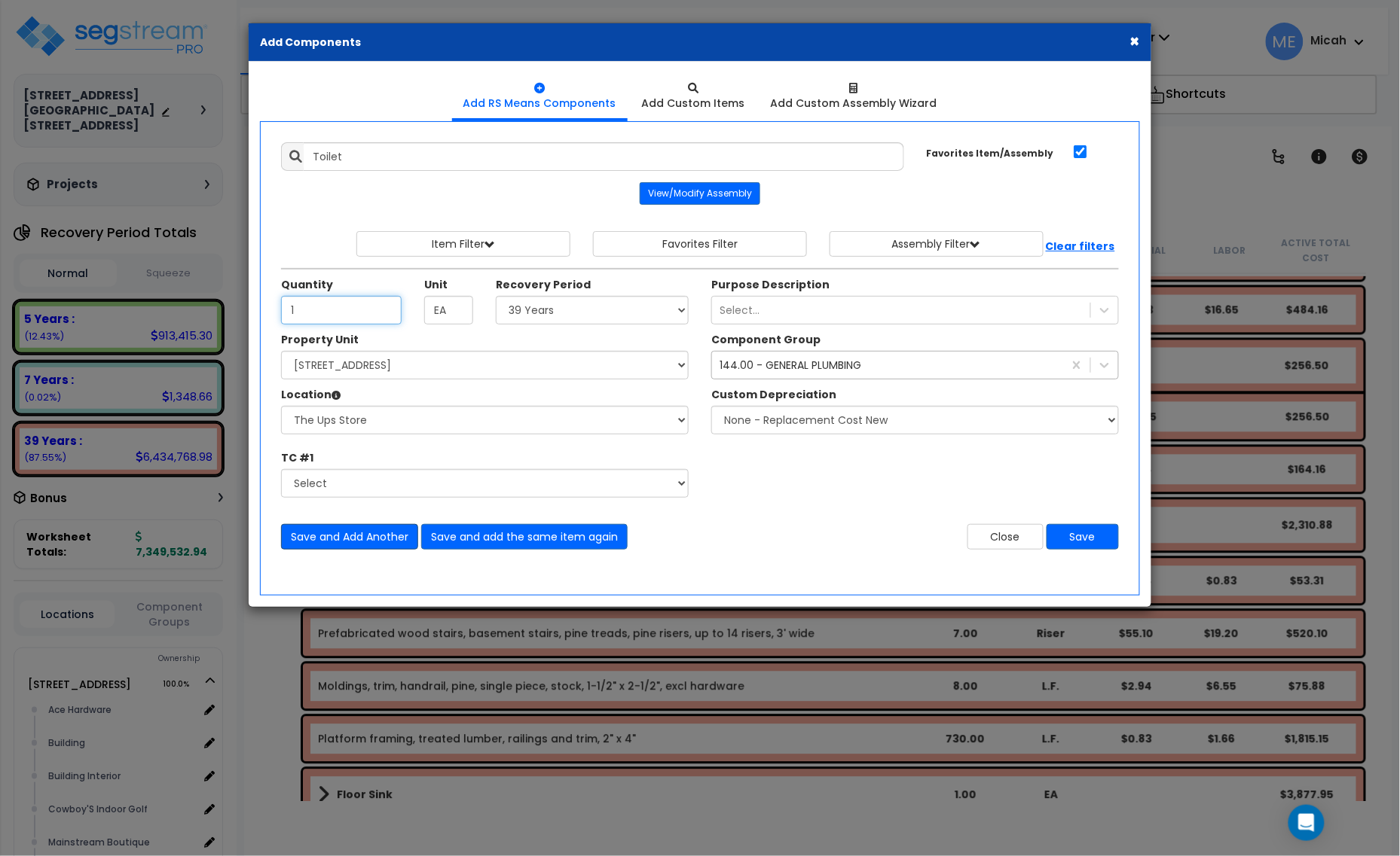
type input "1"
click at [314, 544] on button "Save and Add Another" at bounding box center [349, 537] width 137 height 25
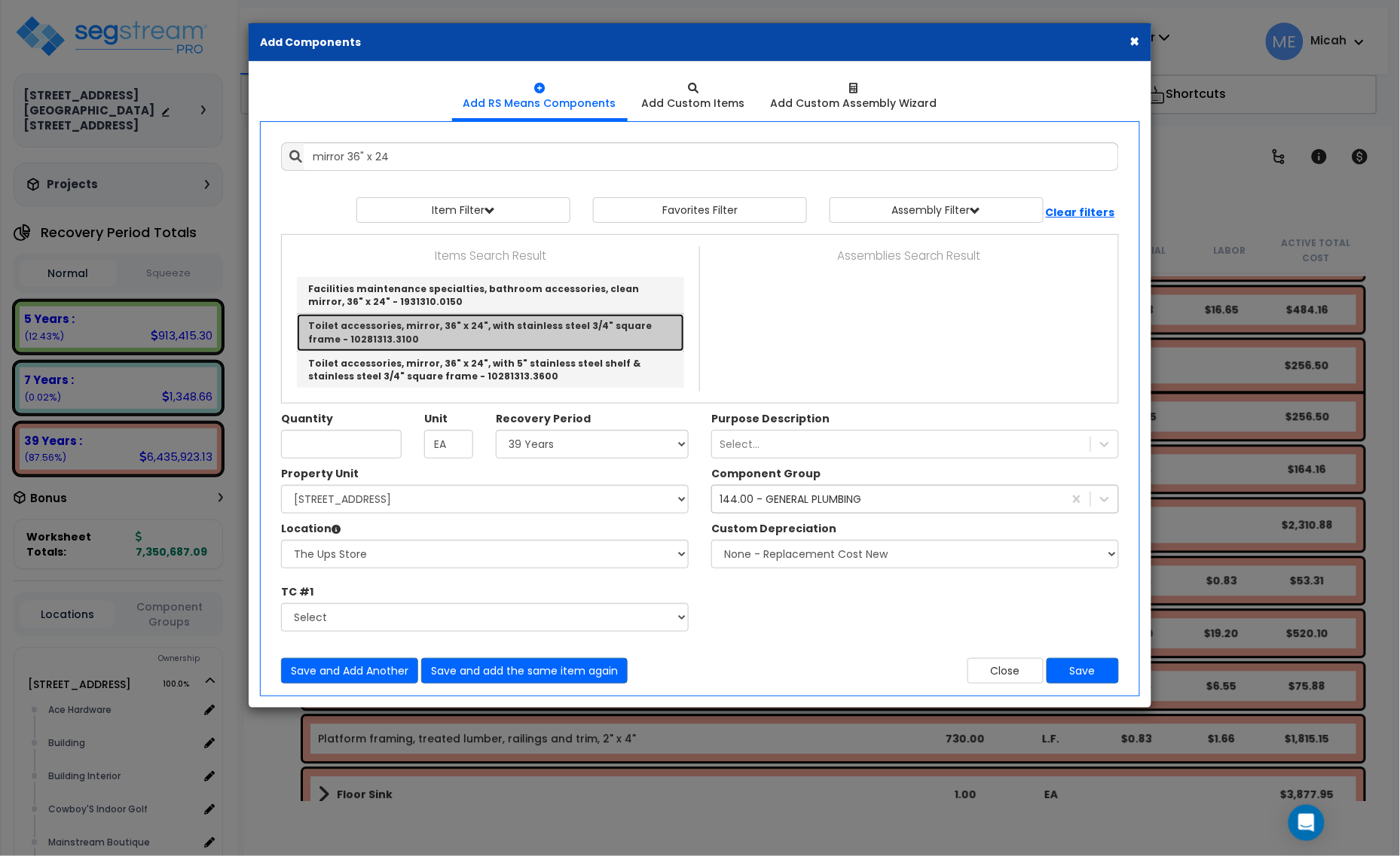
click at [388, 331] on link "Toilet accessories, mirror, 36" x 24", with stainless steel 3/4" square frame -…" at bounding box center [491, 333] width 388 height 37
type input "Toilet accessories, mirror, 36" x 24", with stainless steel 3/4" square frame -…"
checkbox input "false"
type input "Ea."
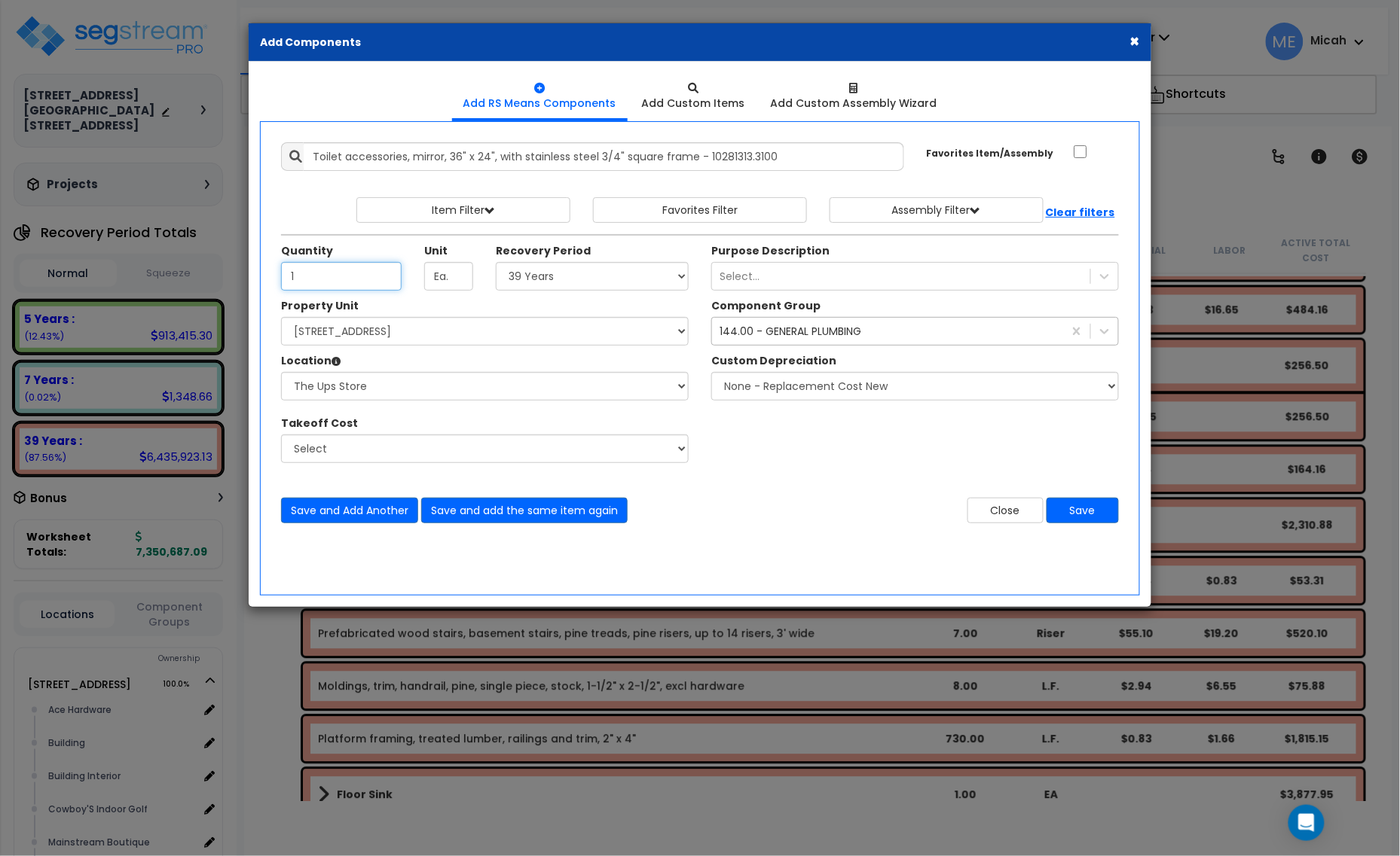
type input "1"
click at [815, 320] on div "144.00 - GENERAL PLUMBING" at bounding box center [888, 331] width 351 height 24
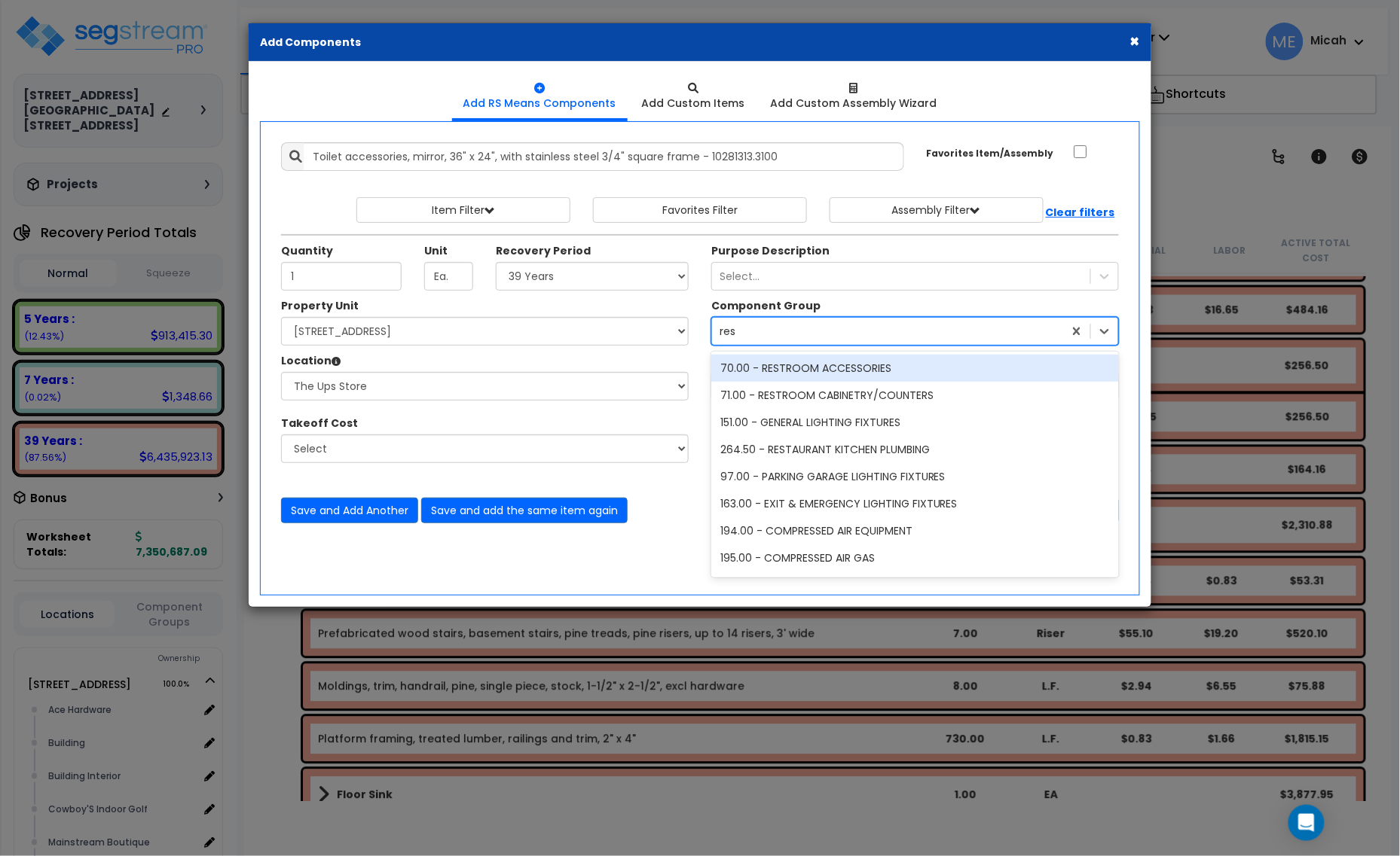
type input "rest"
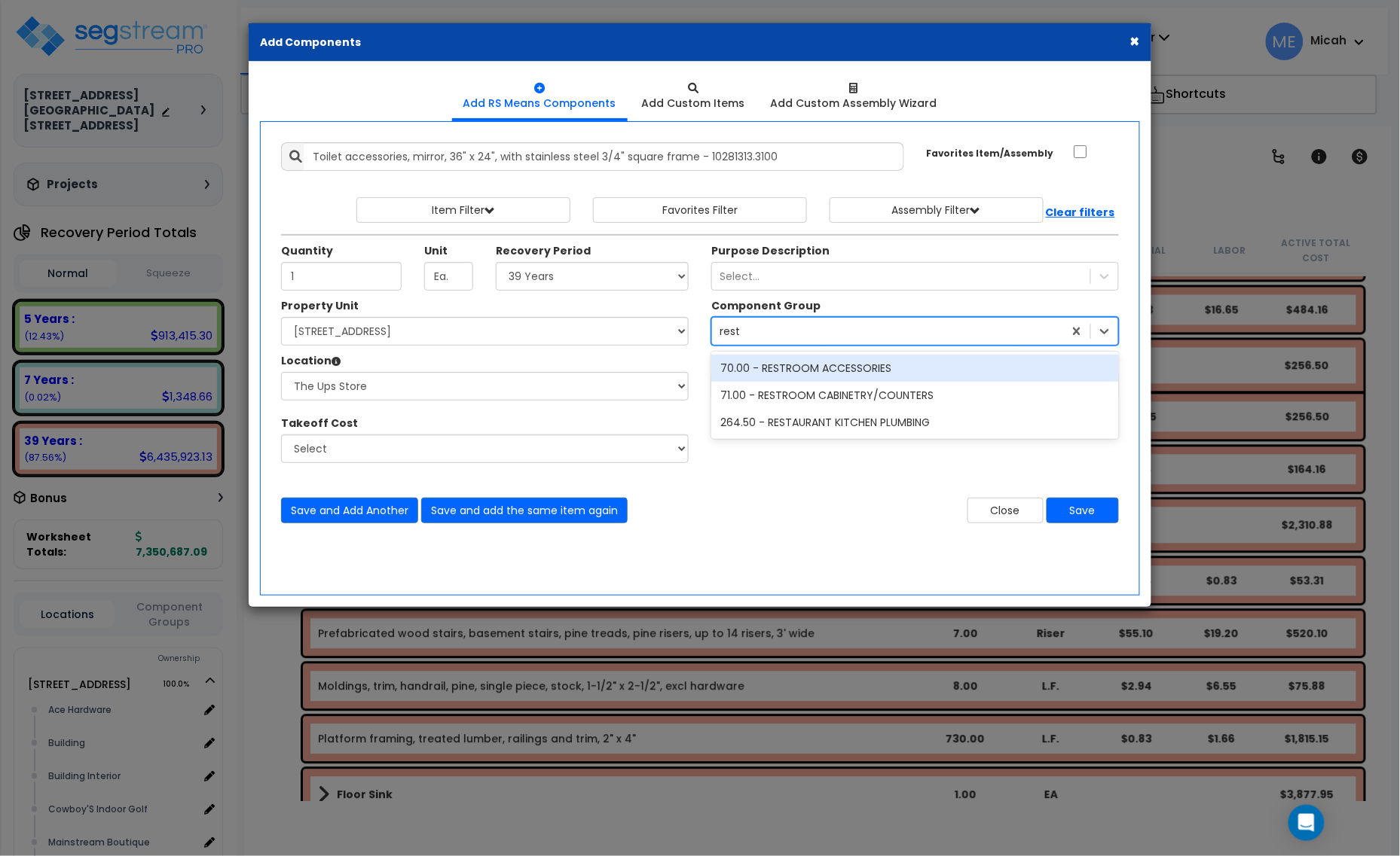
click at [830, 365] on div "70.00 - RESTROOM ACCESSORIES" at bounding box center [915, 368] width 407 height 27
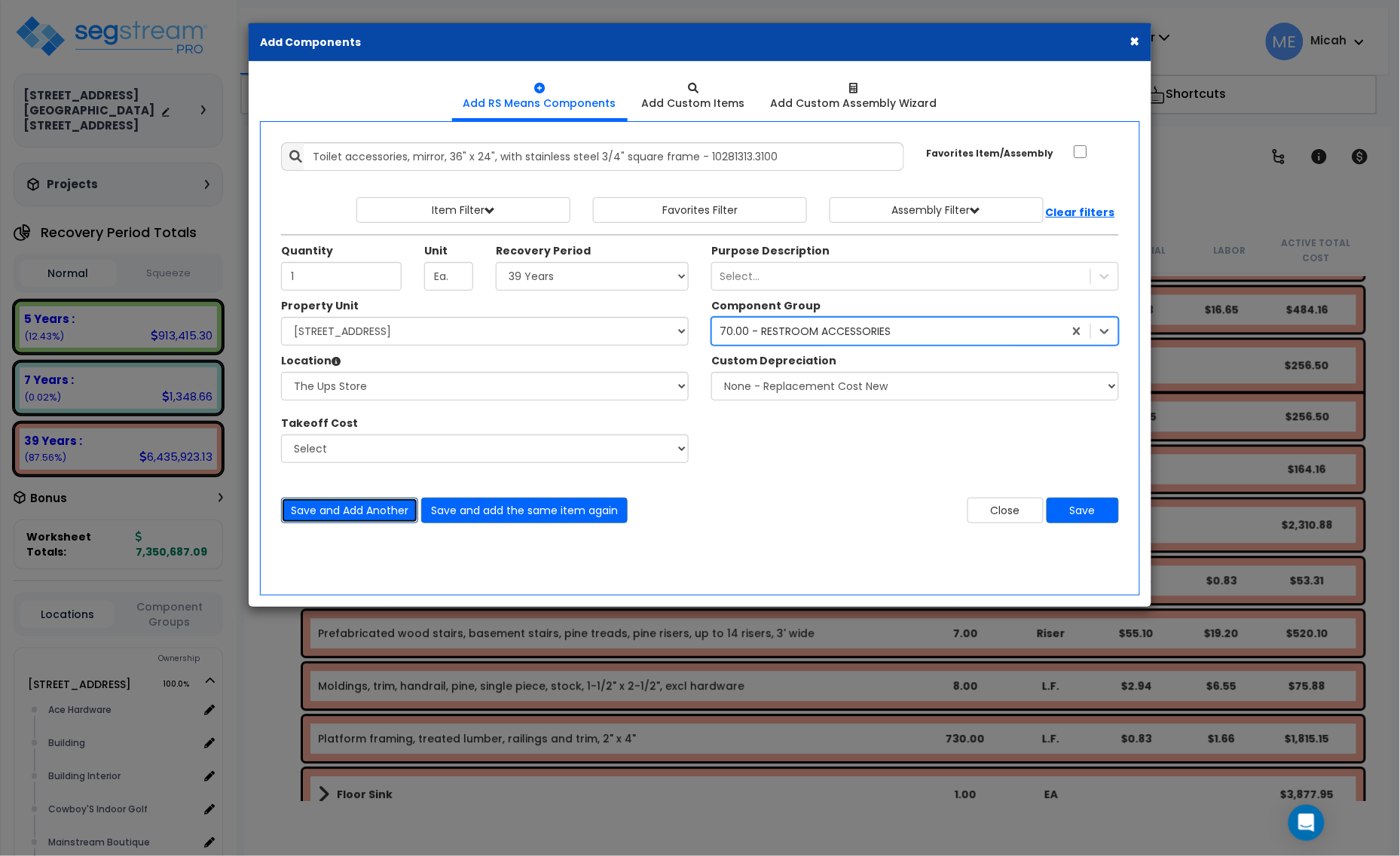
click at [313, 510] on button "Save and Add Another" at bounding box center [349, 510] width 137 height 25
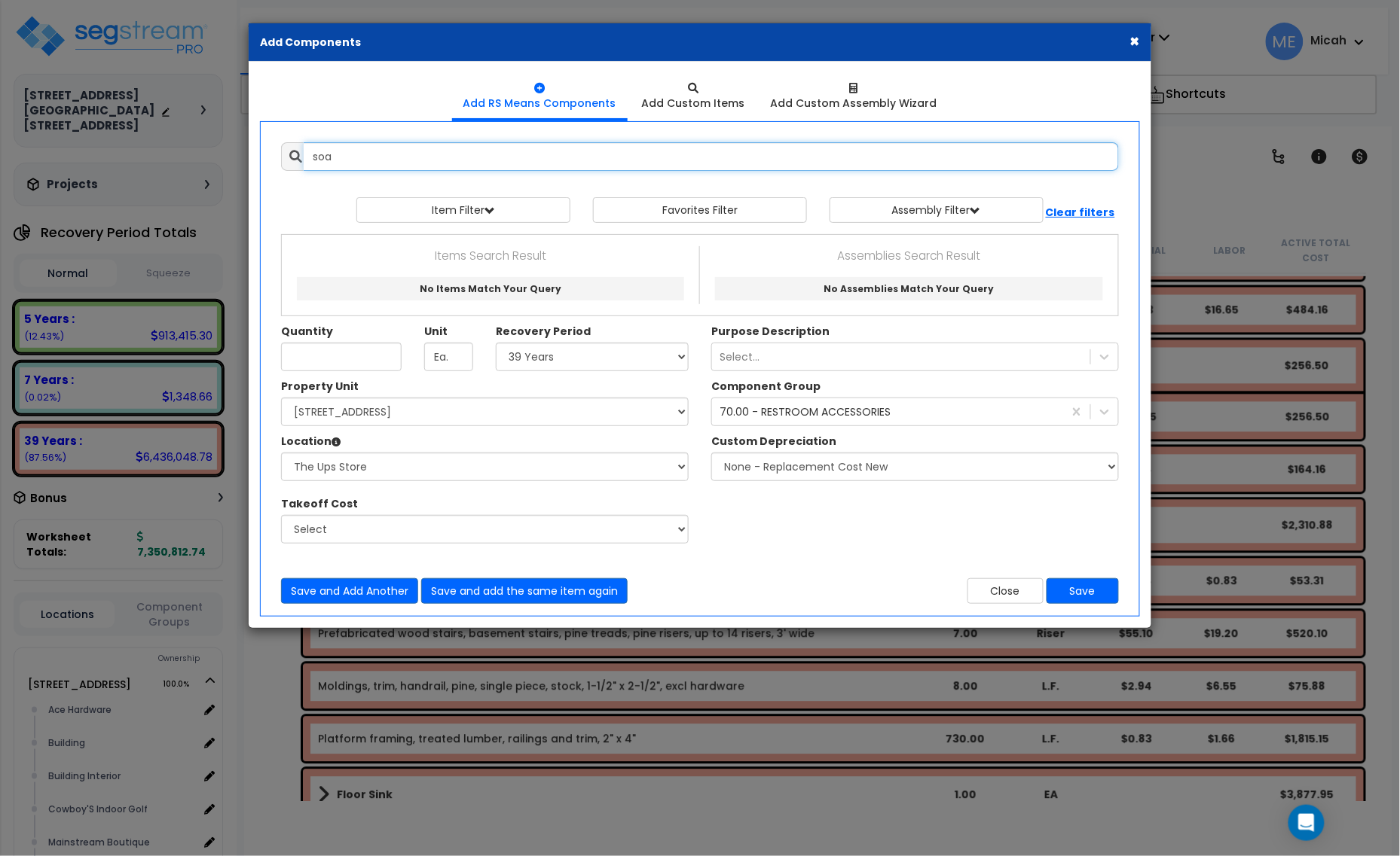
type input "soap"
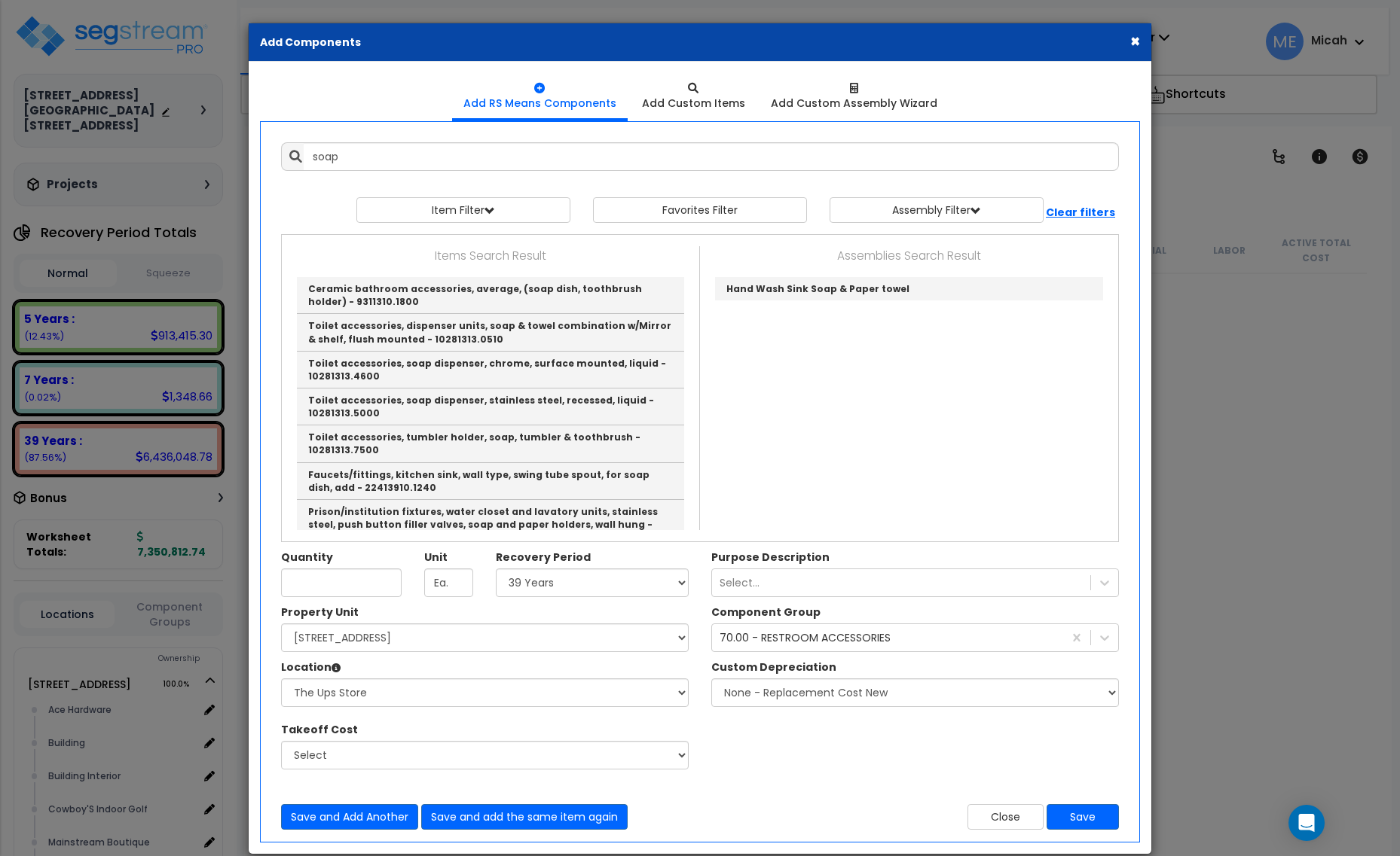
select select "39Y"
select select "161428"
select select "2627"
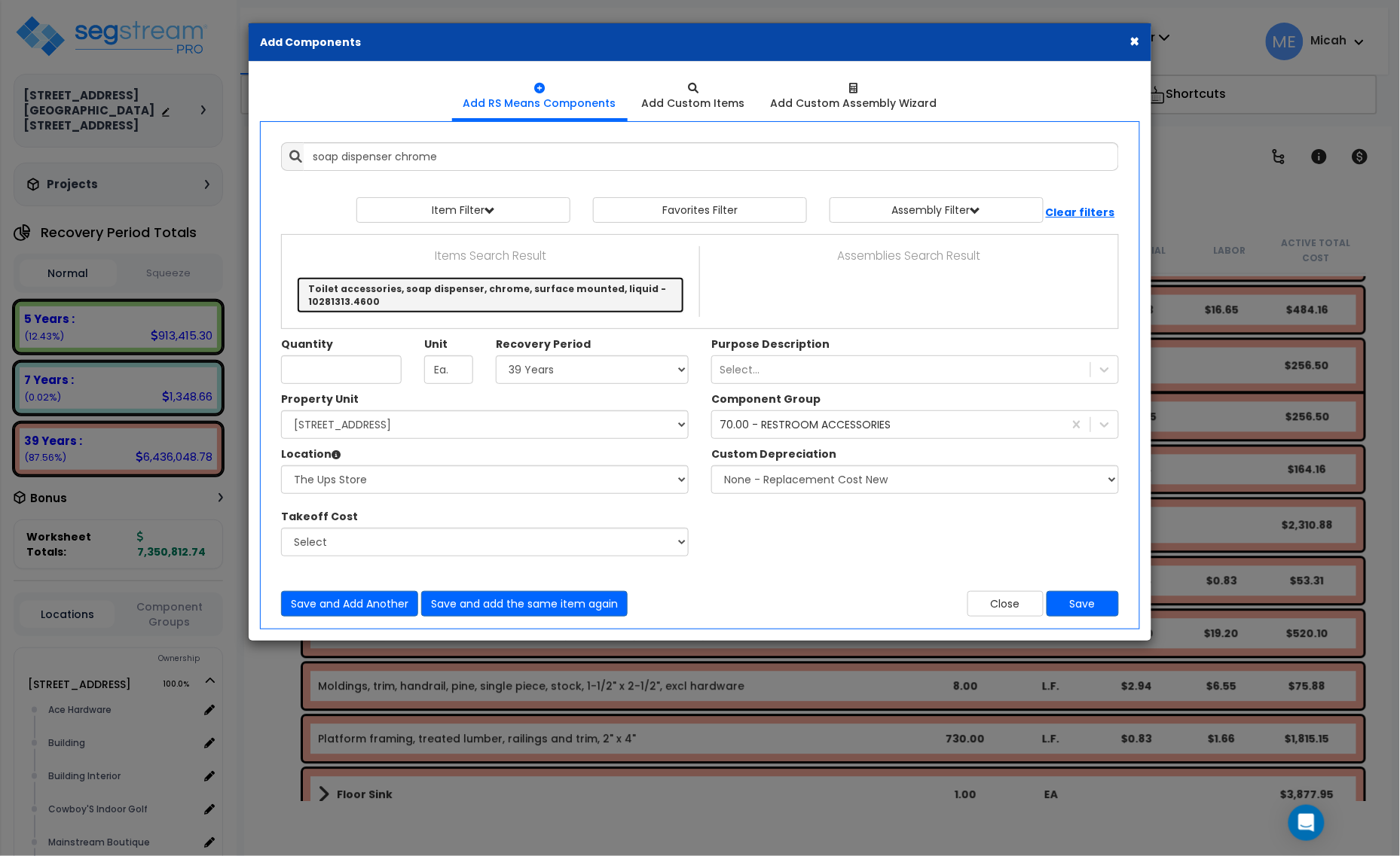
drag, startPoint x: 551, startPoint y: 294, endPoint x: 517, endPoint y: 310, distance: 37.6
click at [550, 294] on link "Toilet accessories, soap dispenser, chrome, surface mounted, liquid - 10281313.…" at bounding box center [491, 295] width 388 height 36
type input "Toilet accessories, soap dispenser, chrome, surface mounted, liquid - 10281313.…"
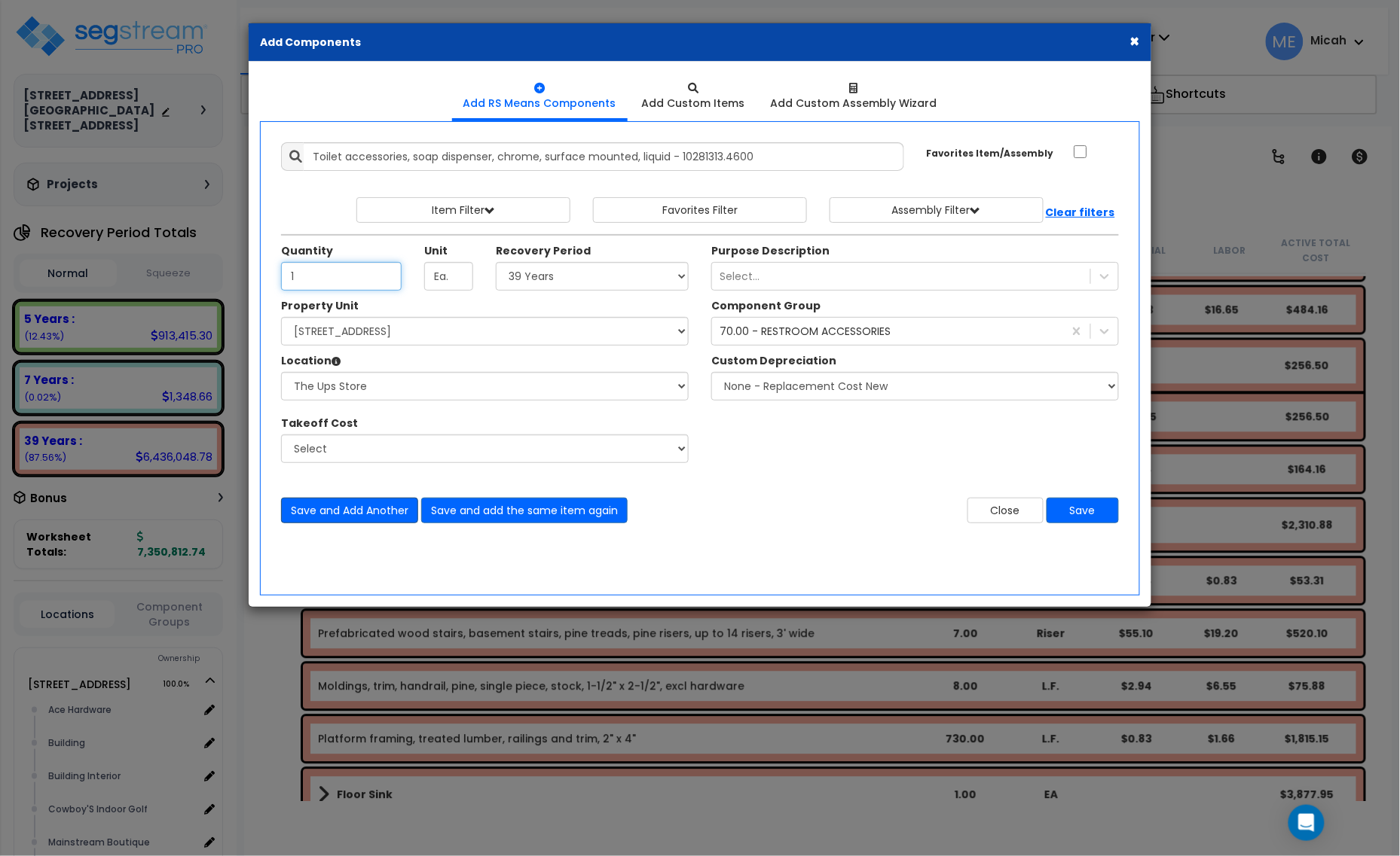
type input "1"
click at [305, 512] on button "Save and Add Another" at bounding box center [349, 510] width 137 height 25
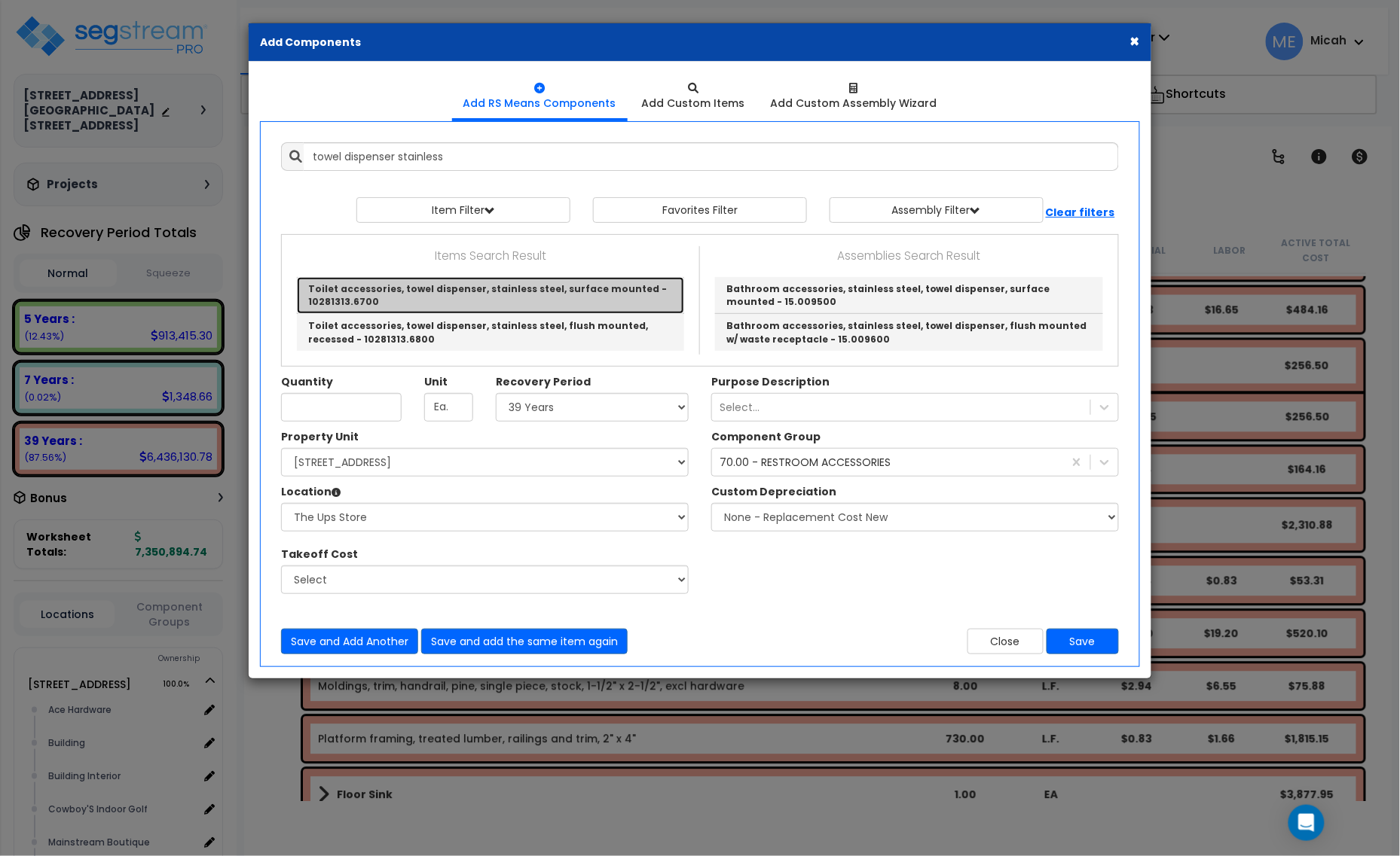
click at [524, 295] on link "Toilet accessories, towel dispenser, stainless steel, surface mounted - 1028131…" at bounding box center [491, 296] width 388 height 37
type input "Toilet accessories, towel dispenser, stainless steel, surface mounted - 1028131…"
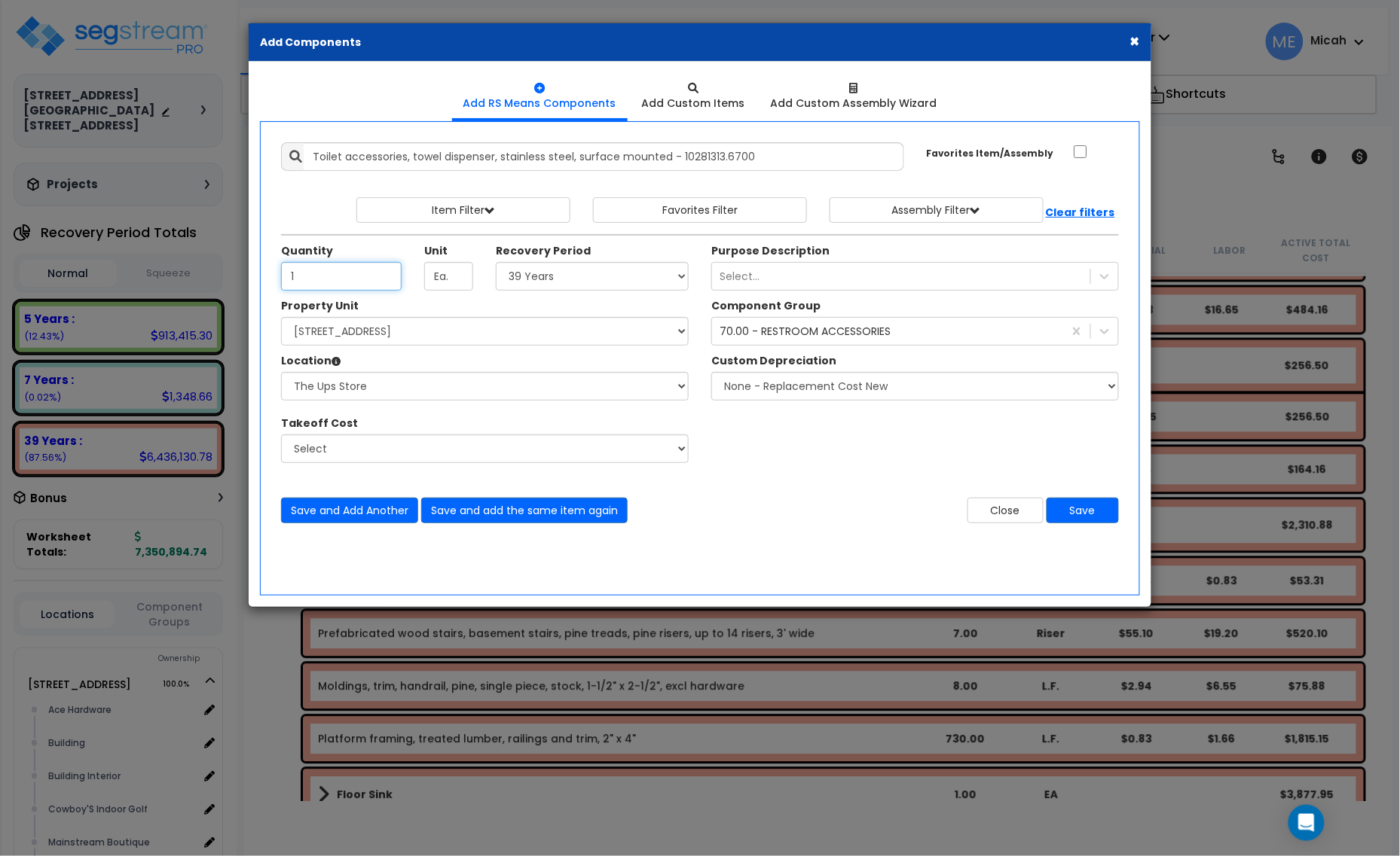
type input "1"
click at [360, 510] on button "Save and Add Another" at bounding box center [349, 510] width 137 height 25
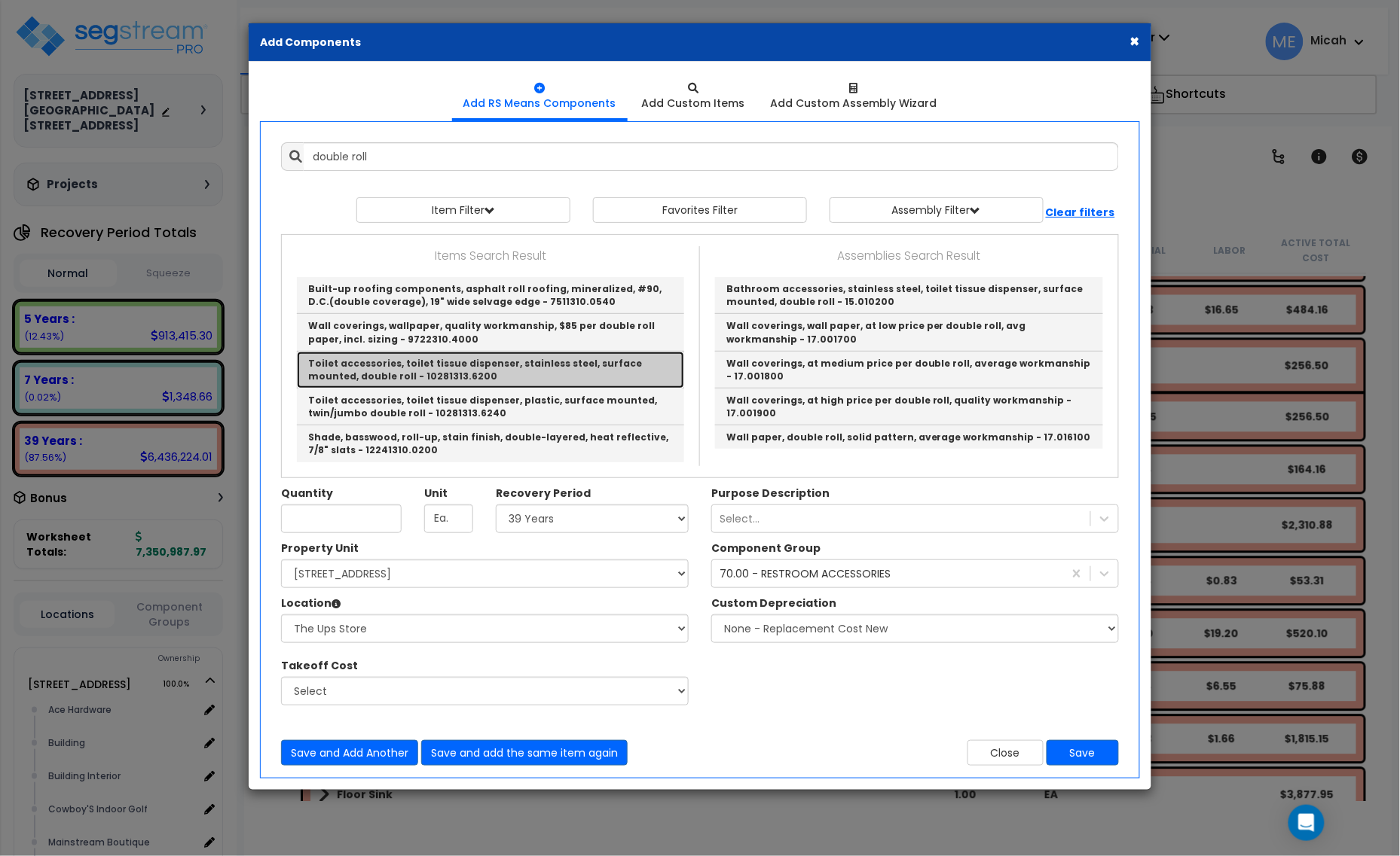
click at [607, 367] on link "Toilet accessories, toilet tissue dispenser, stainless steel, surface mounted, …" at bounding box center [491, 370] width 388 height 37
type input "Toilet accessories, toilet tissue dispenser, stainless steel, surface mounted, …"
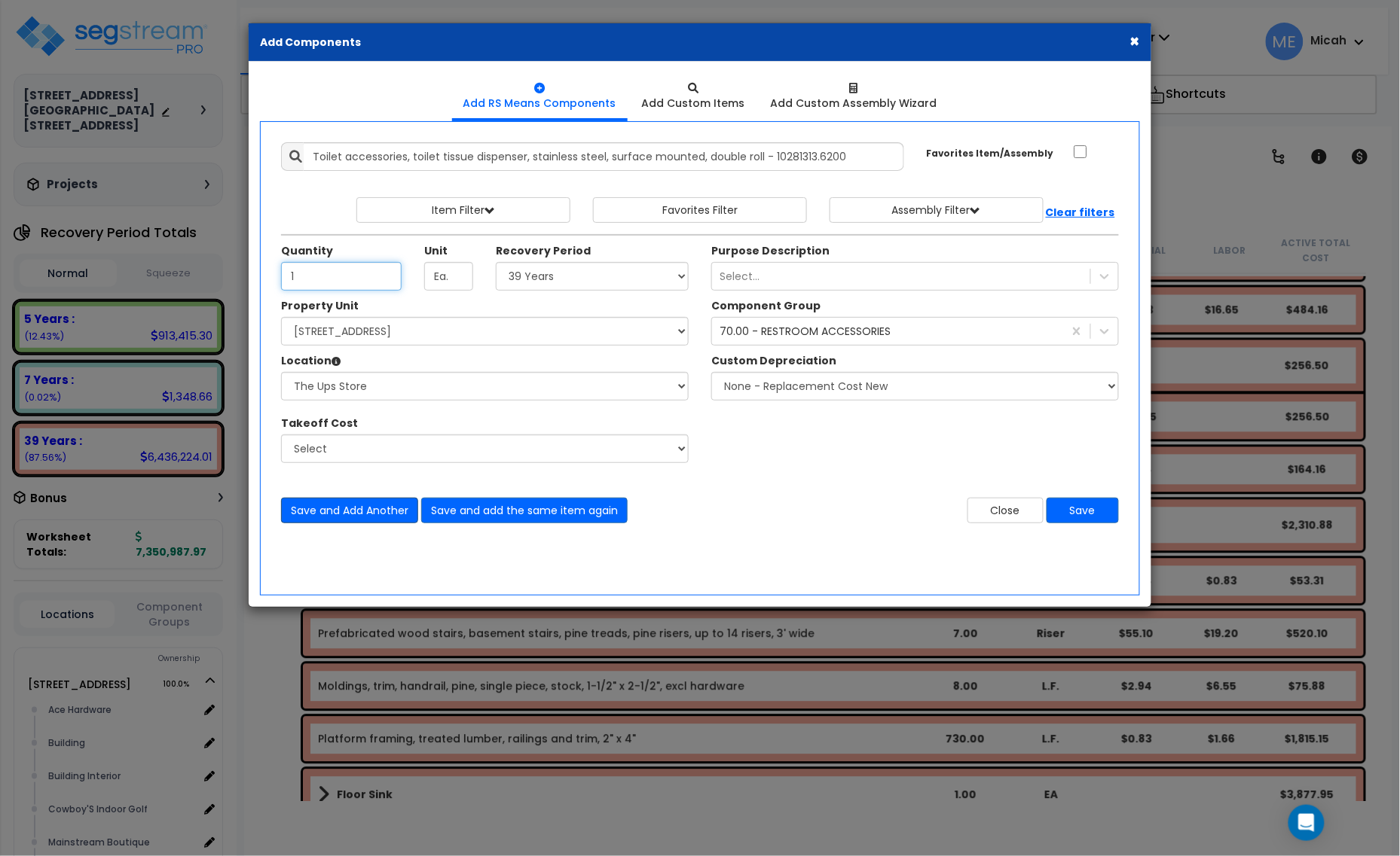
type input "1"
click at [339, 512] on button "Save and Add Another" at bounding box center [349, 510] width 137 height 25
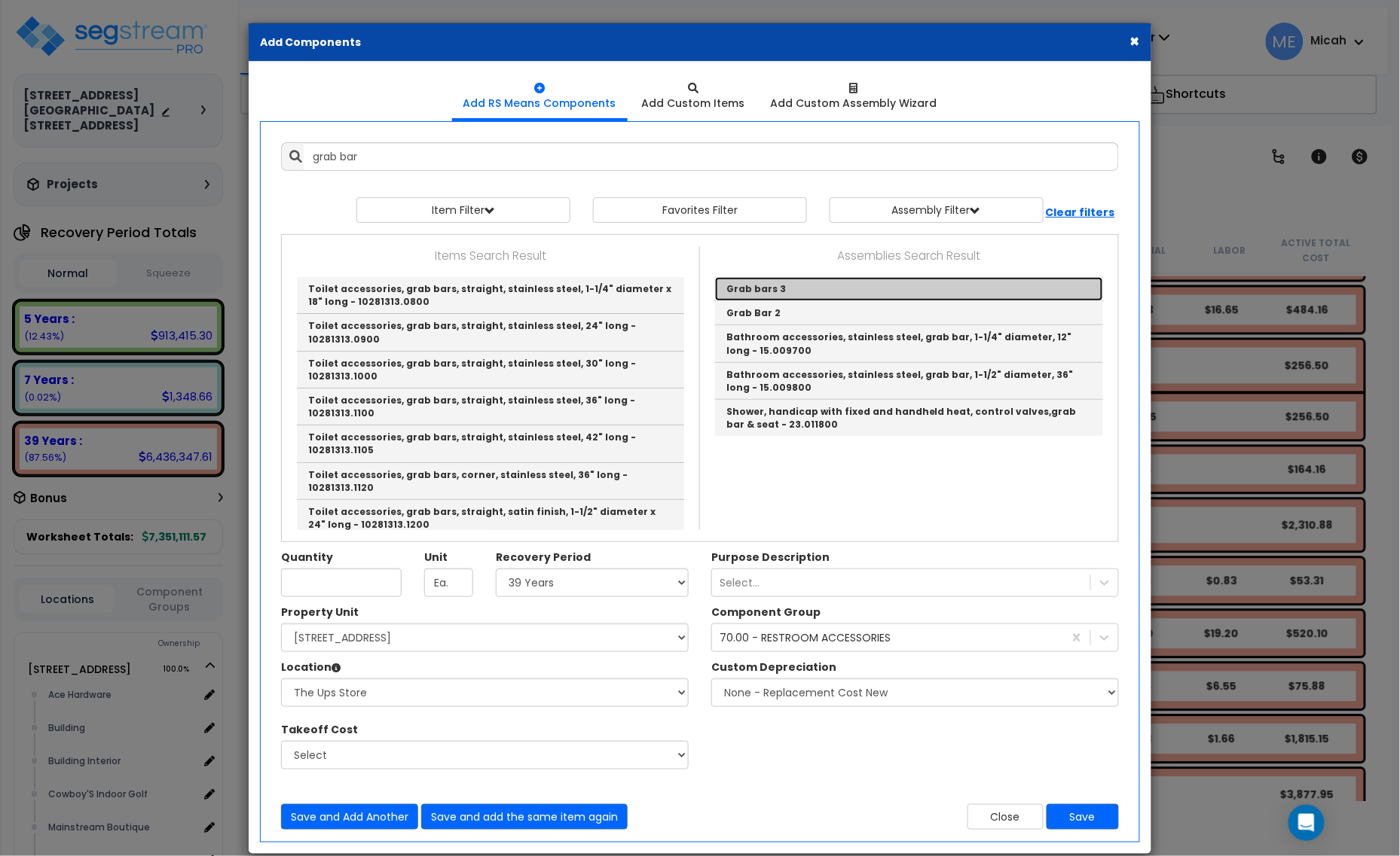
click at [783, 287] on link "Grab bars 3" at bounding box center [909, 289] width 388 height 24
type input "Grab bars 3"
checkbox input "true"
type input "EA"
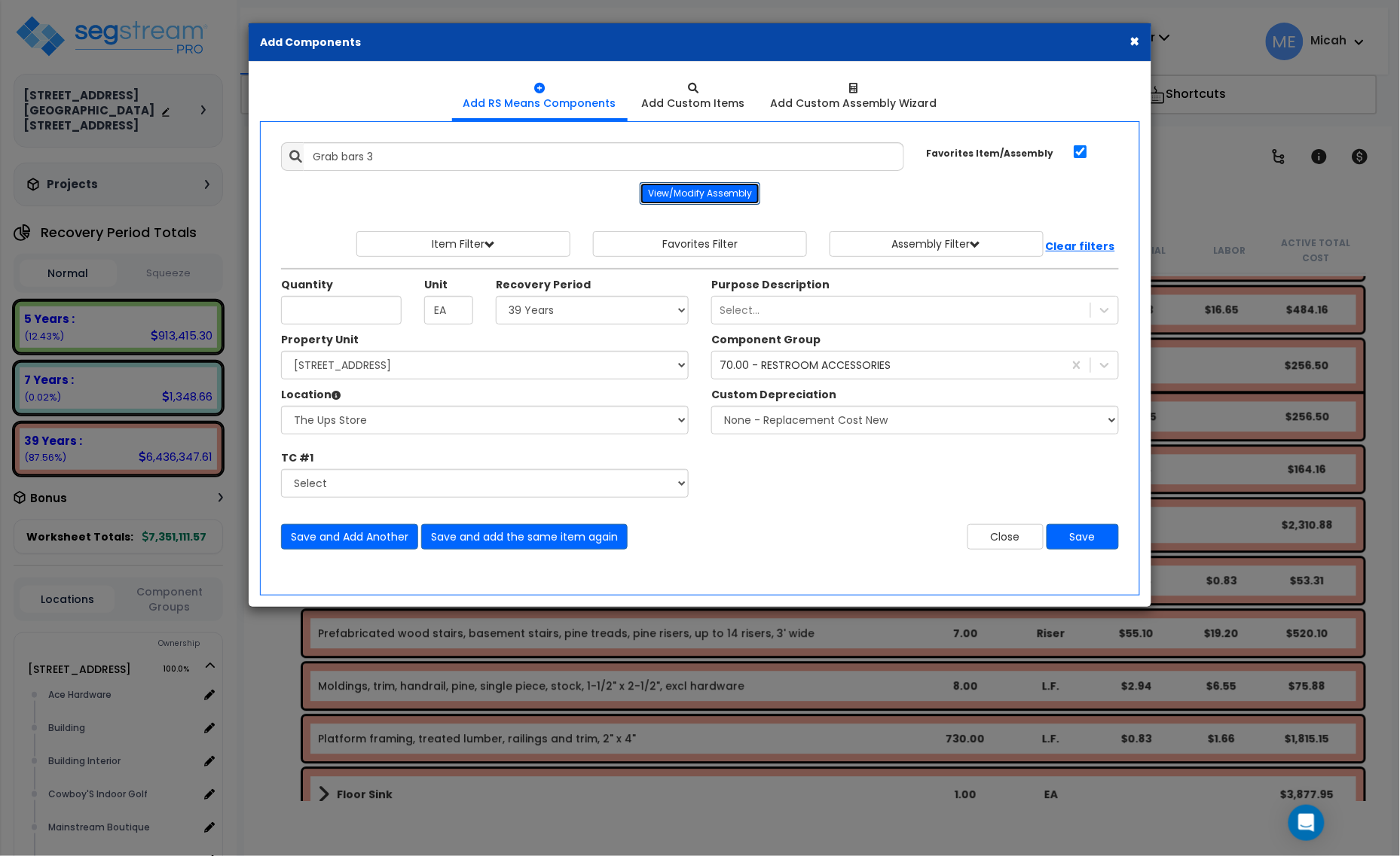
click at [678, 197] on button "View/Modify Assembly" at bounding box center [700, 193] width 121 height 22
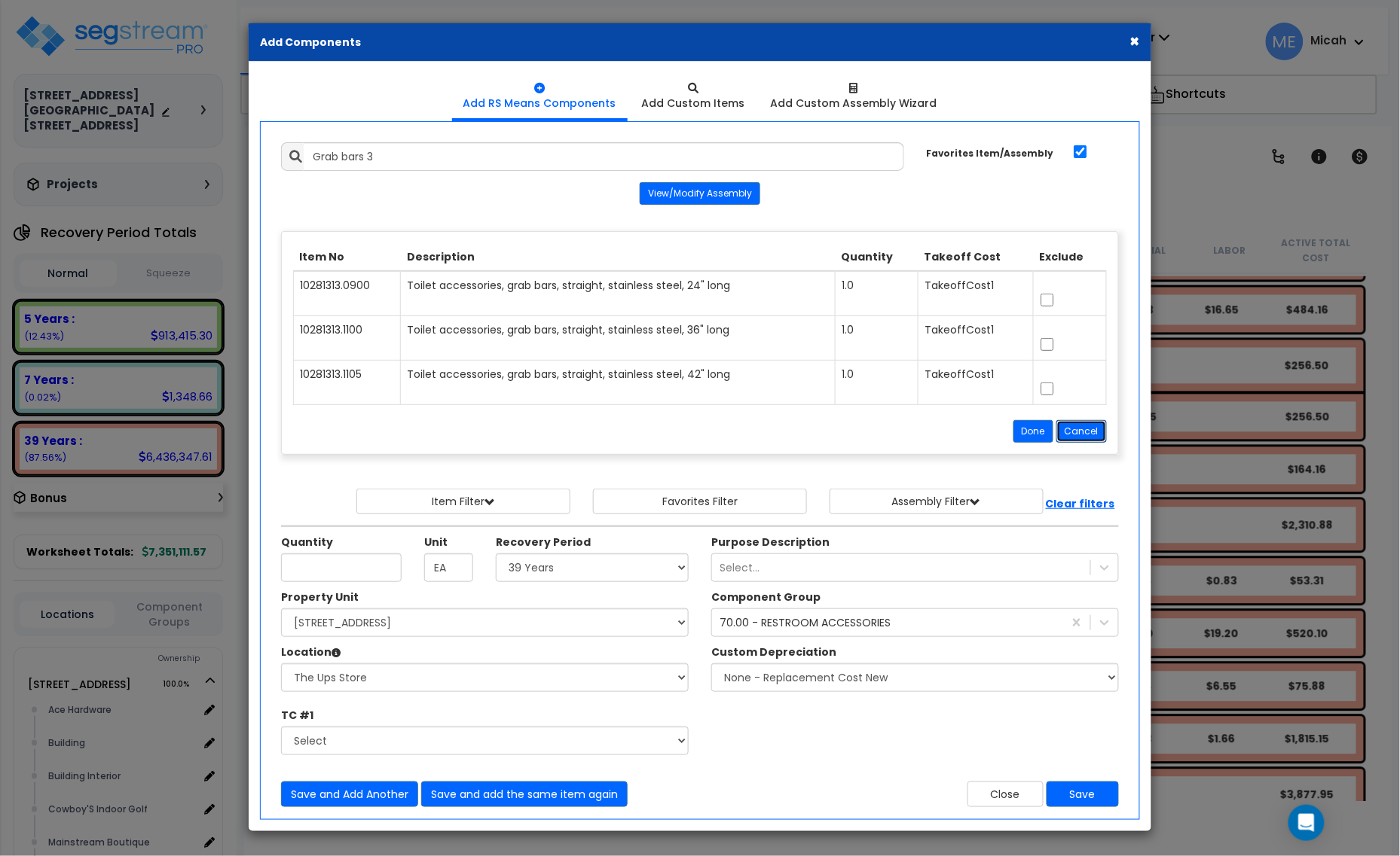
click at [1072, 430] on button "Cancel" at bounding box center [1081, 431] width 51 height 22
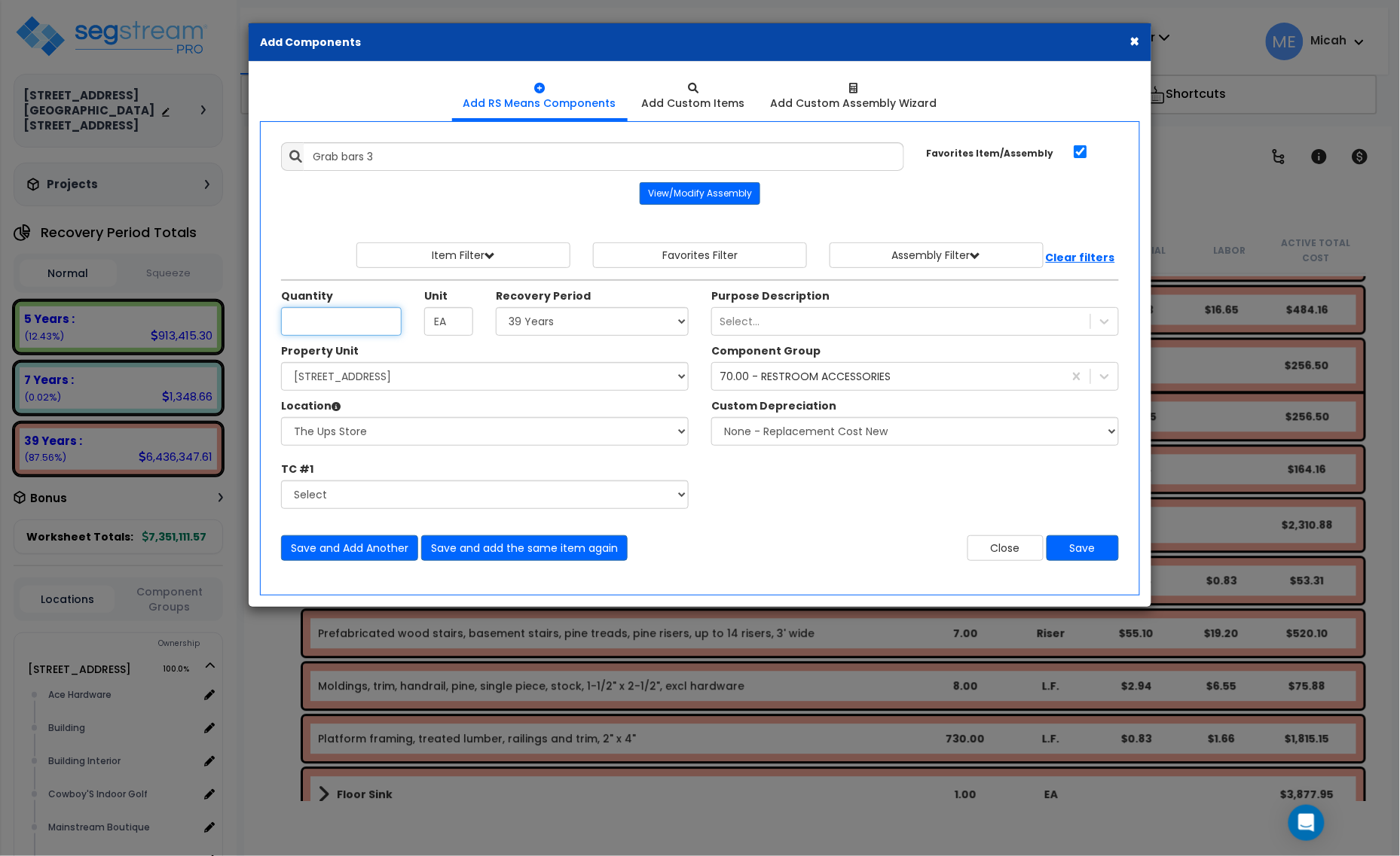
click at [360, 336] on input "Quantity" at bounding box center [341, 321] width 121 height 28
type input "1"
click at [326, 551] on button "Save and Add Another" at bounding box center [349, 548] width 137 height 25
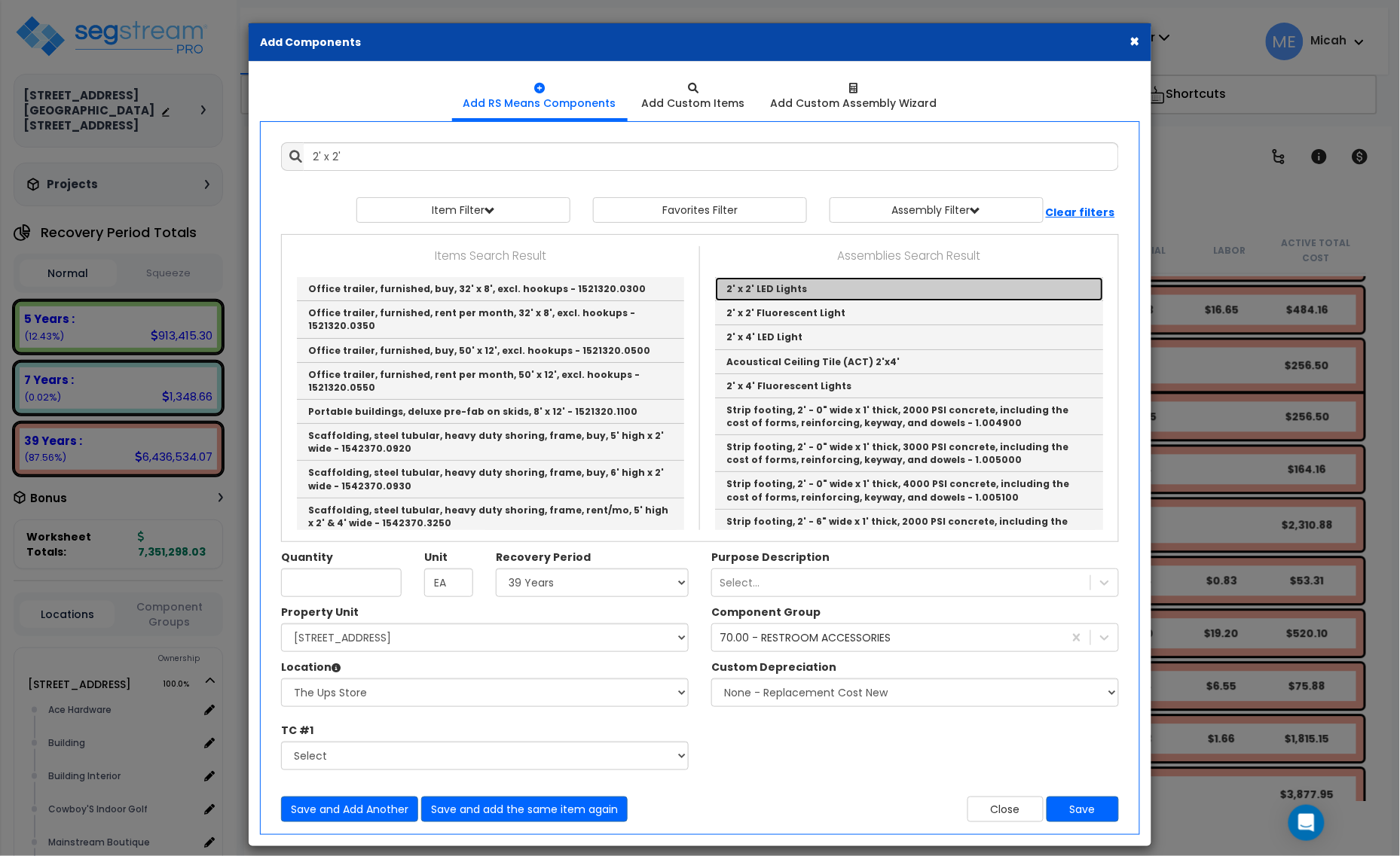
click at [731, 296] on link "2' x 2' LED Lights" at bounding box center [909, 289] width 388 height 24
type input "2' x 2' LED Lights"
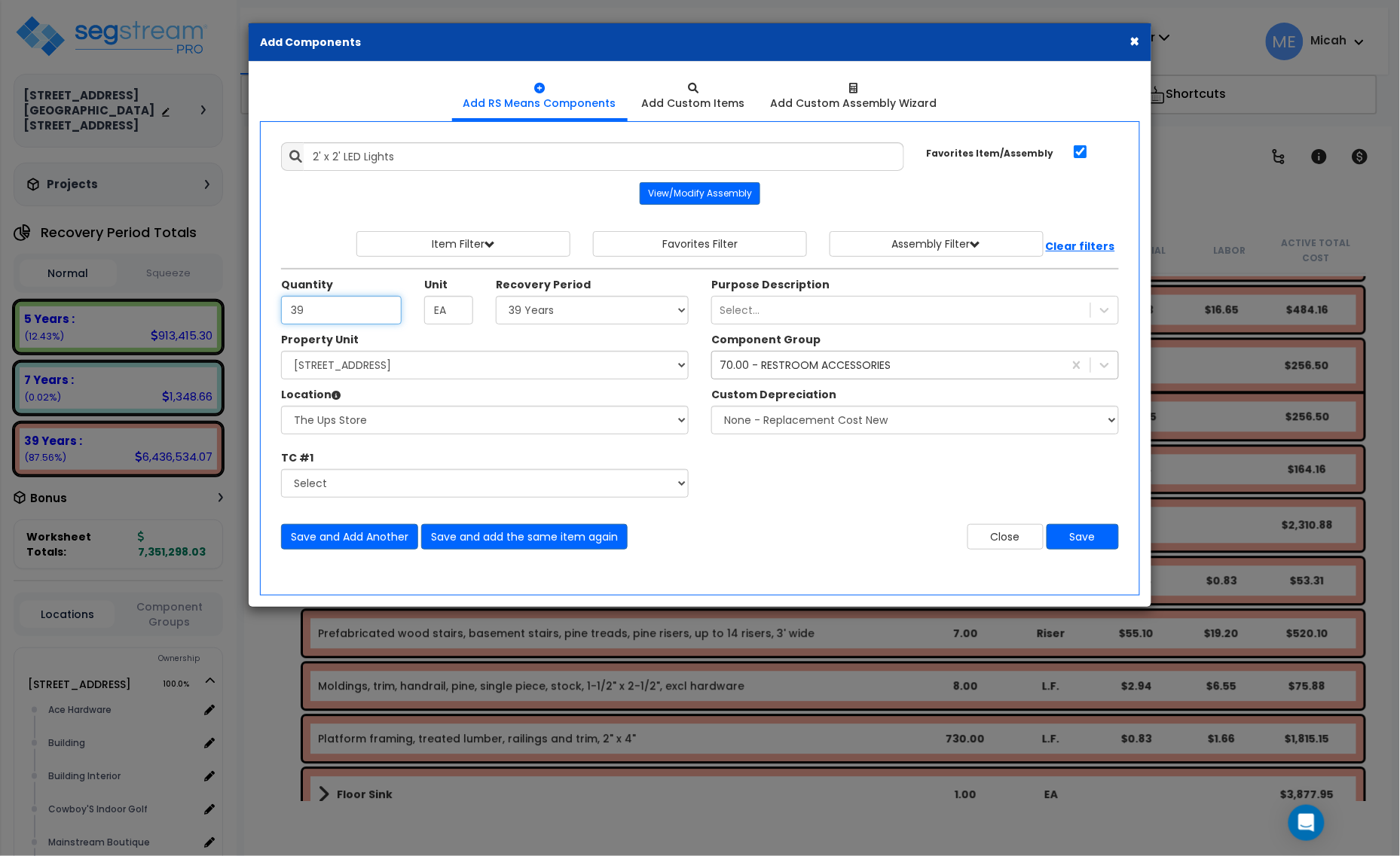
type input "39"
click at [780, 373] on div "70.00 - RESTROOM ACCESSORIES" at bounding box center [806, 364] width 171 height 15
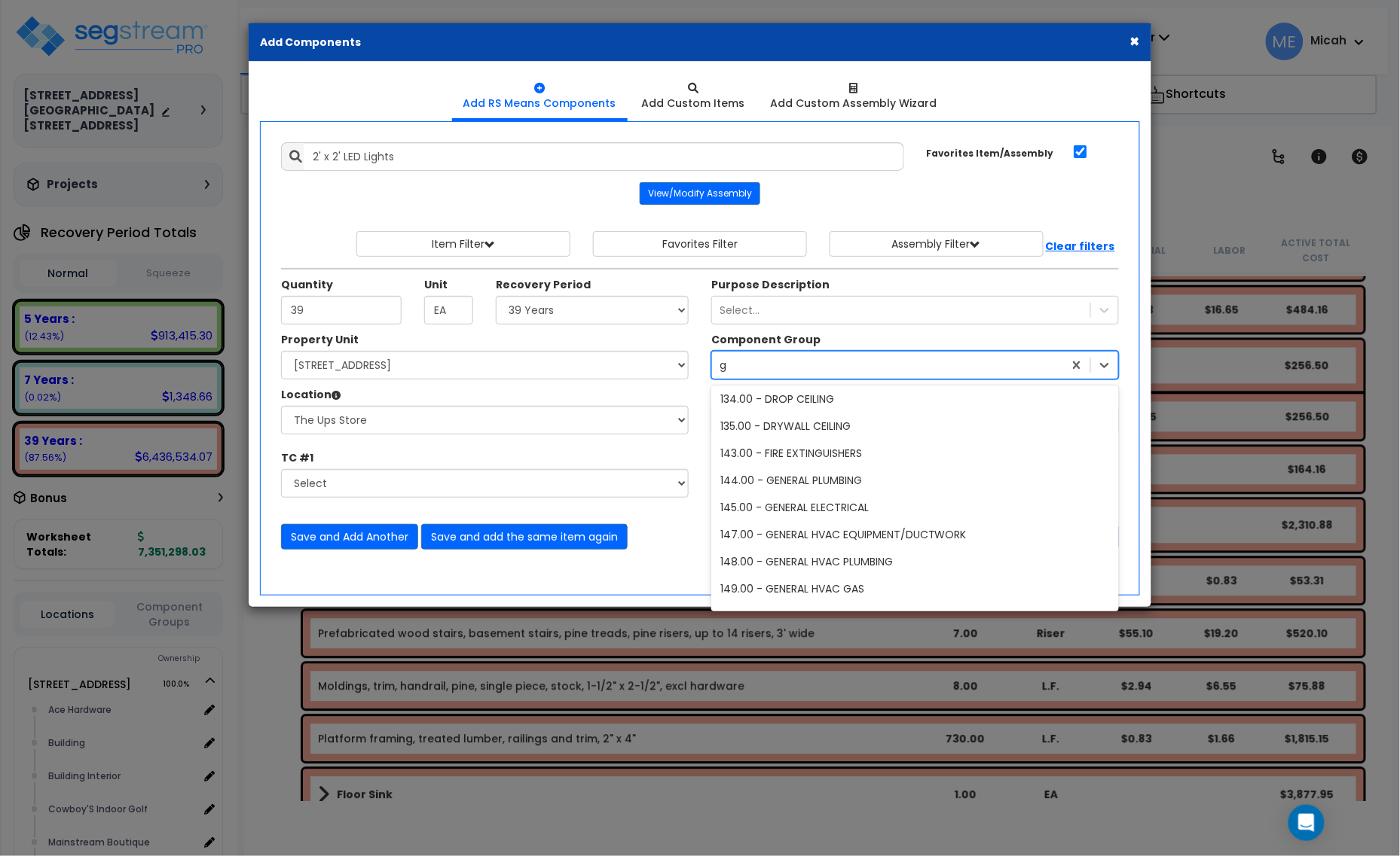
scroll to position [0, 0]
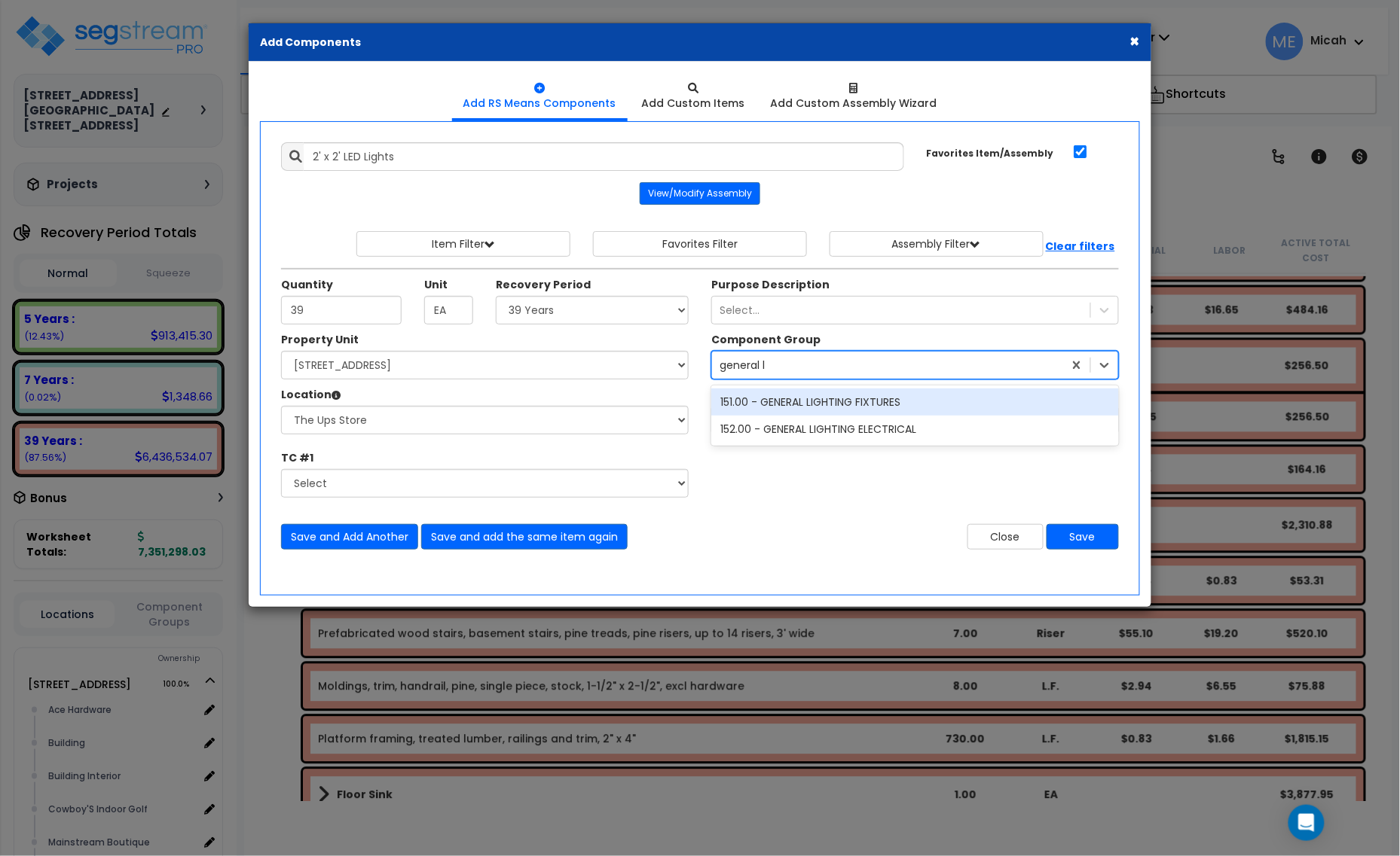
type input "general [PERSON_NAME]"
click at [823, 409] on div "151.00 - GENERAL LIGHTING FIXTURES" at bounding box center [915, 402] width 407 height 27
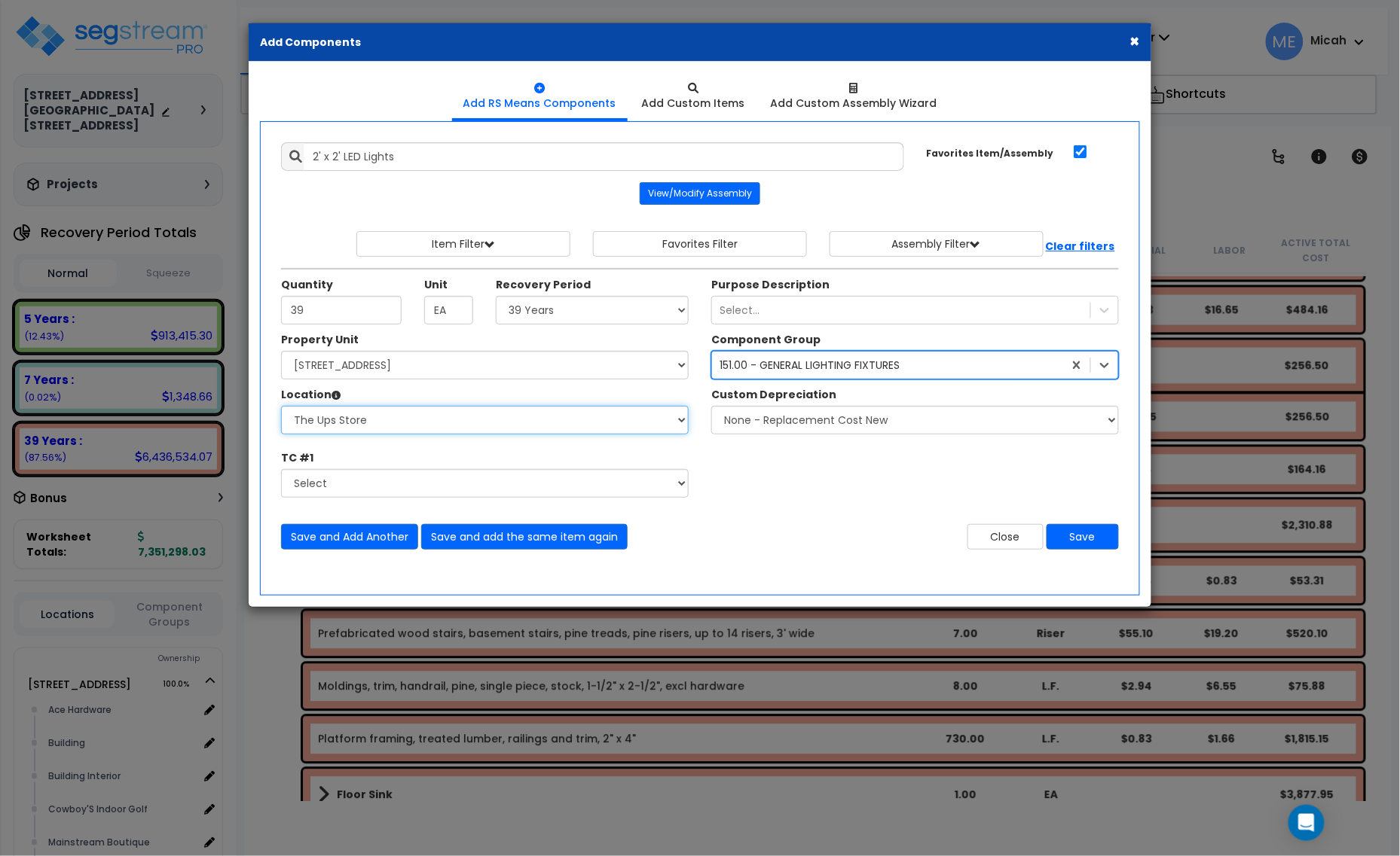
click at [553, 416] on select "Select Alchemy Salon Studio Building Building Interior Building Interior Dick'S…" at bounding box center [484, 420] width 407 height 28
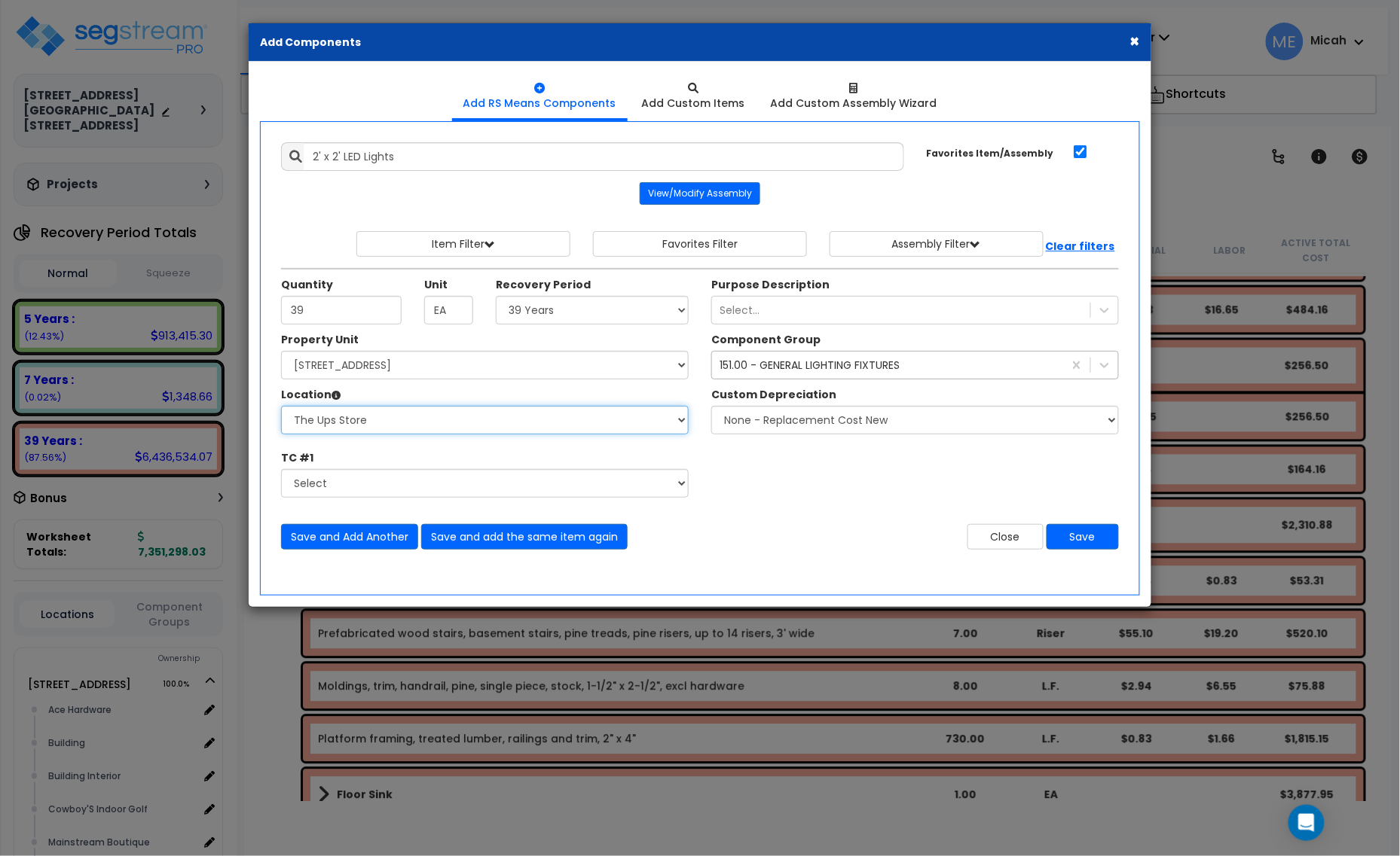
select select "31282"
click at [281, 407] on select "Select Alchemy Salon Studio Building Building Interior Building Interior Dick'S…" at bounding box center [484, 420] width 407 height 28
click at [386, 537] on button "Save and Add Another" at bounding box center [349, 537] width 137 height 25
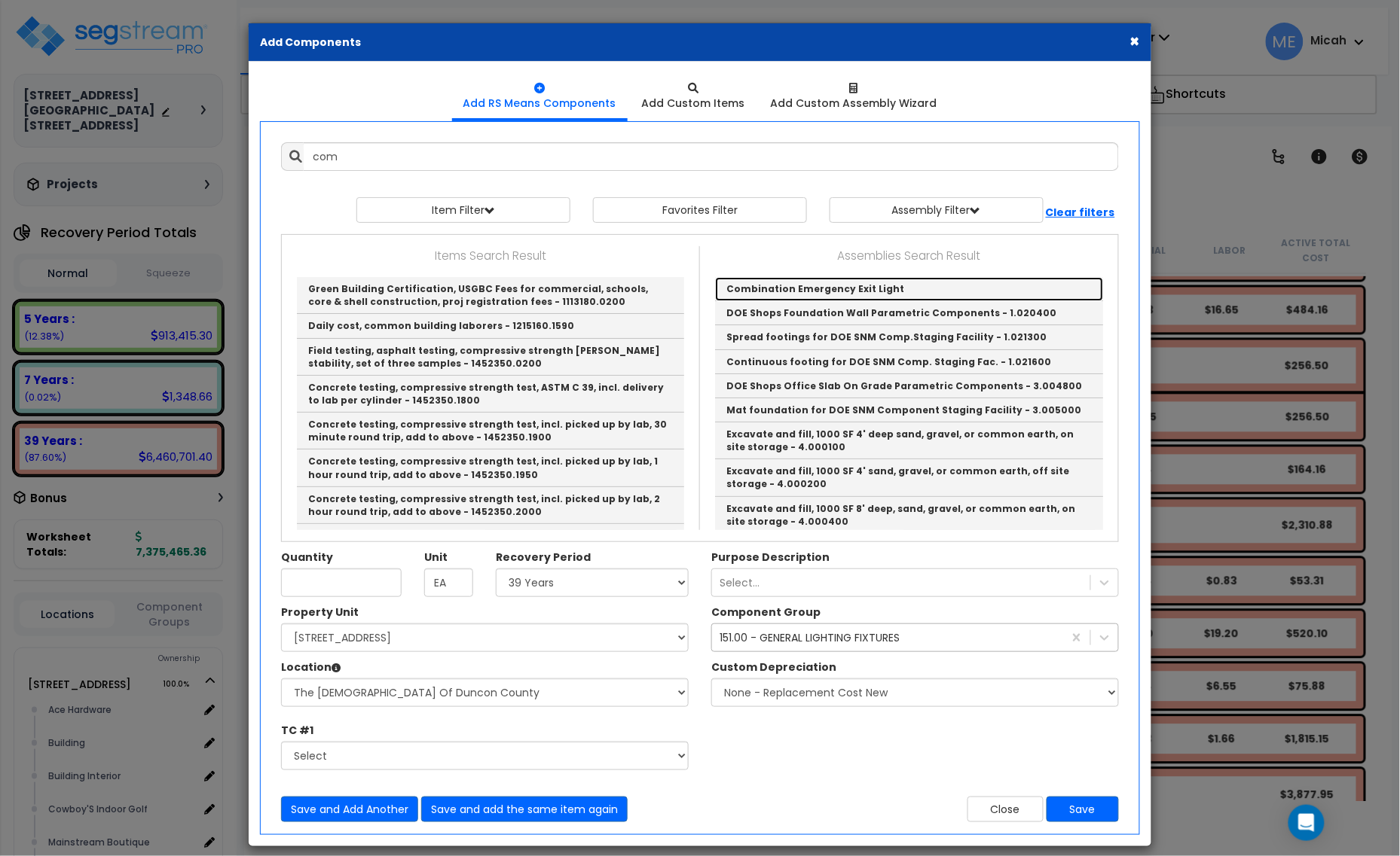
click at [873, 283] on link "Combination Emergency Exit Light" at bounding box center [909, 289] width 388 height 24
type input "Combination Emergency Exit Light"
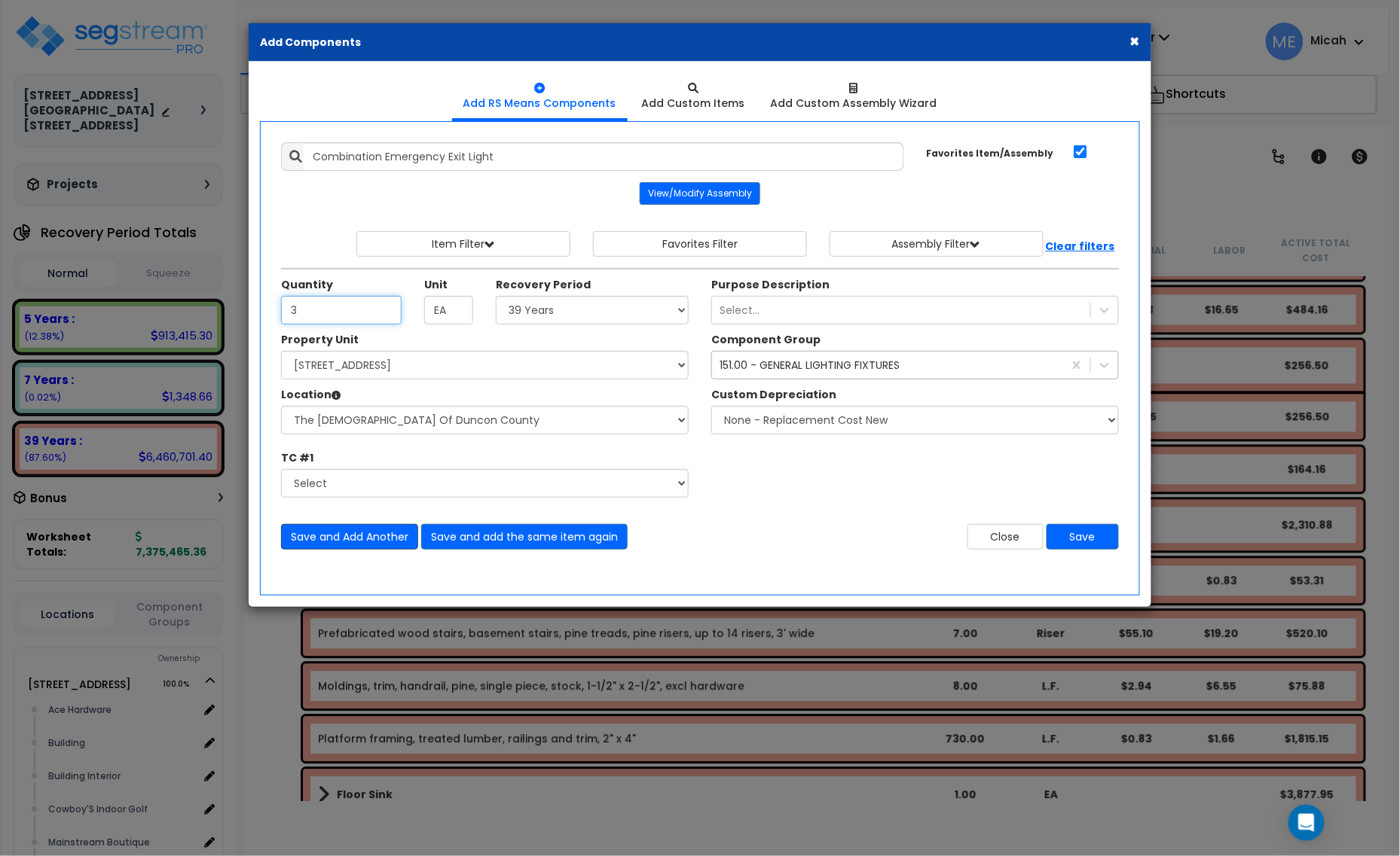
type input "3"
click at [331, 540] on button "Save and Add Another" at bounding box center [349, 537] width 137 height 25
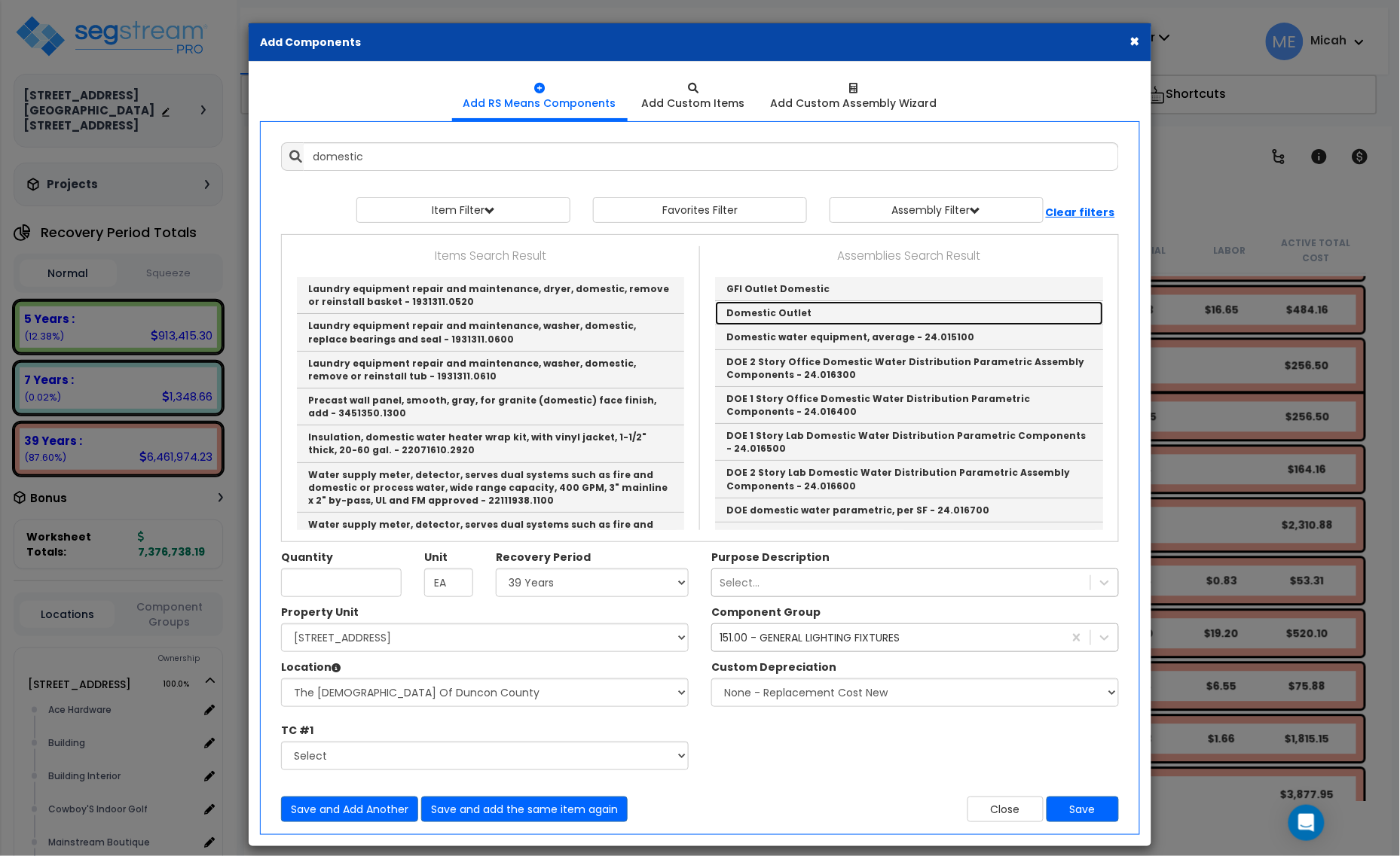
click at [766, 310] on link "Domestic Outlet" at bounding box center [909, 313] width 388 height 24
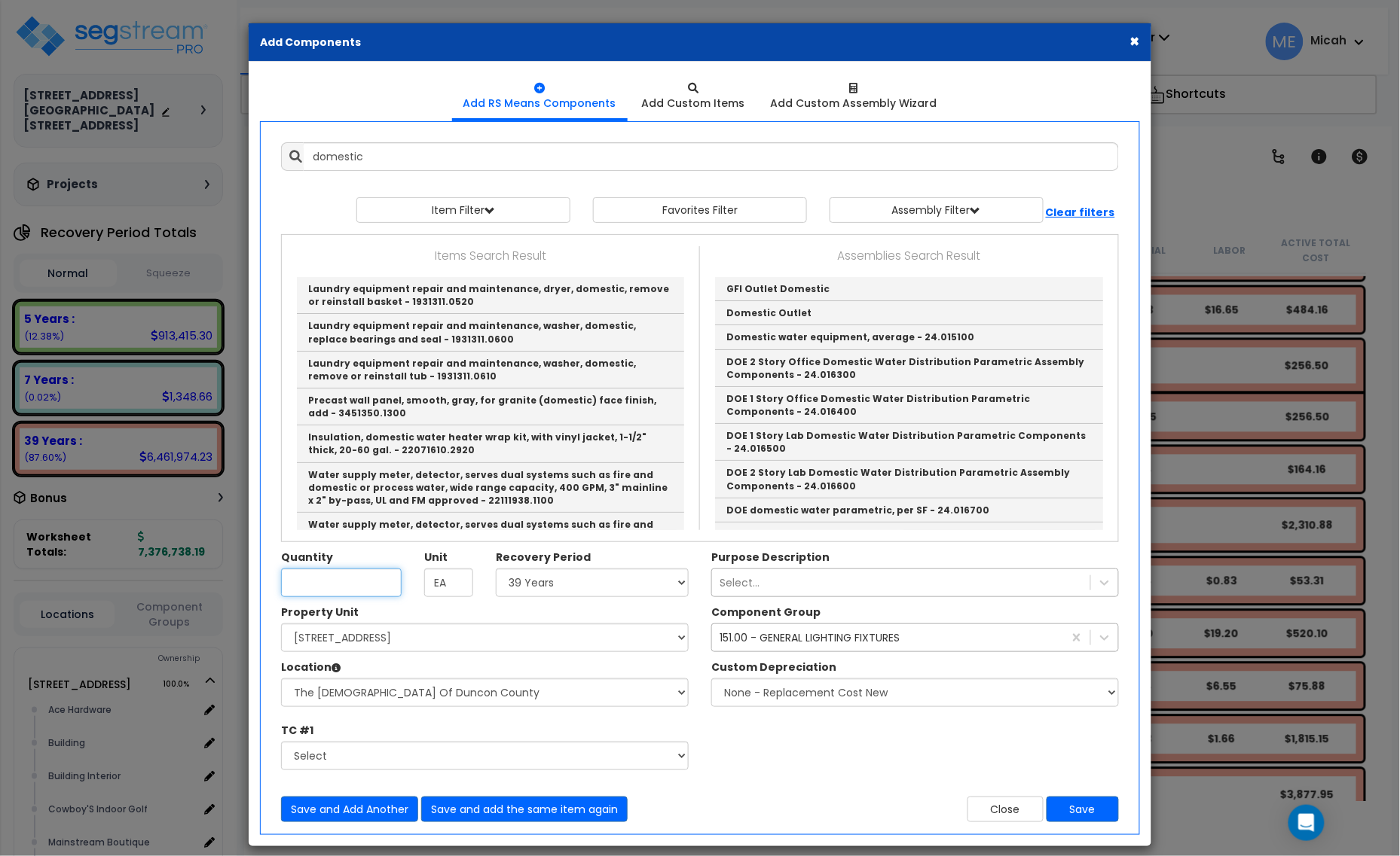
type input "Domestic Outlet"
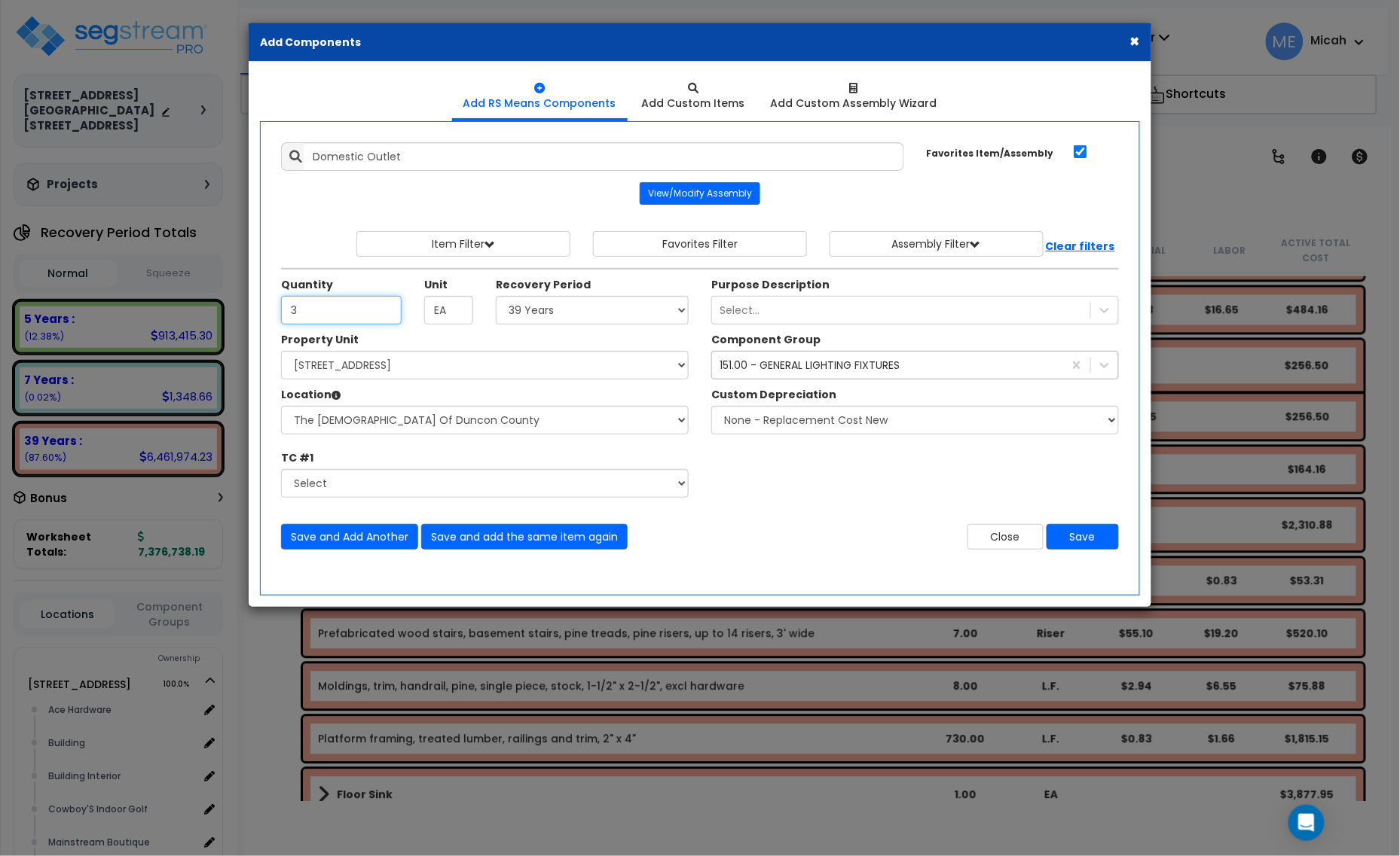
type input "3"
click at [754, 364] on div "151.00 - GENERAL LIGHTING FIXTURES" at bounding box center [810, 364] width 180 height 15
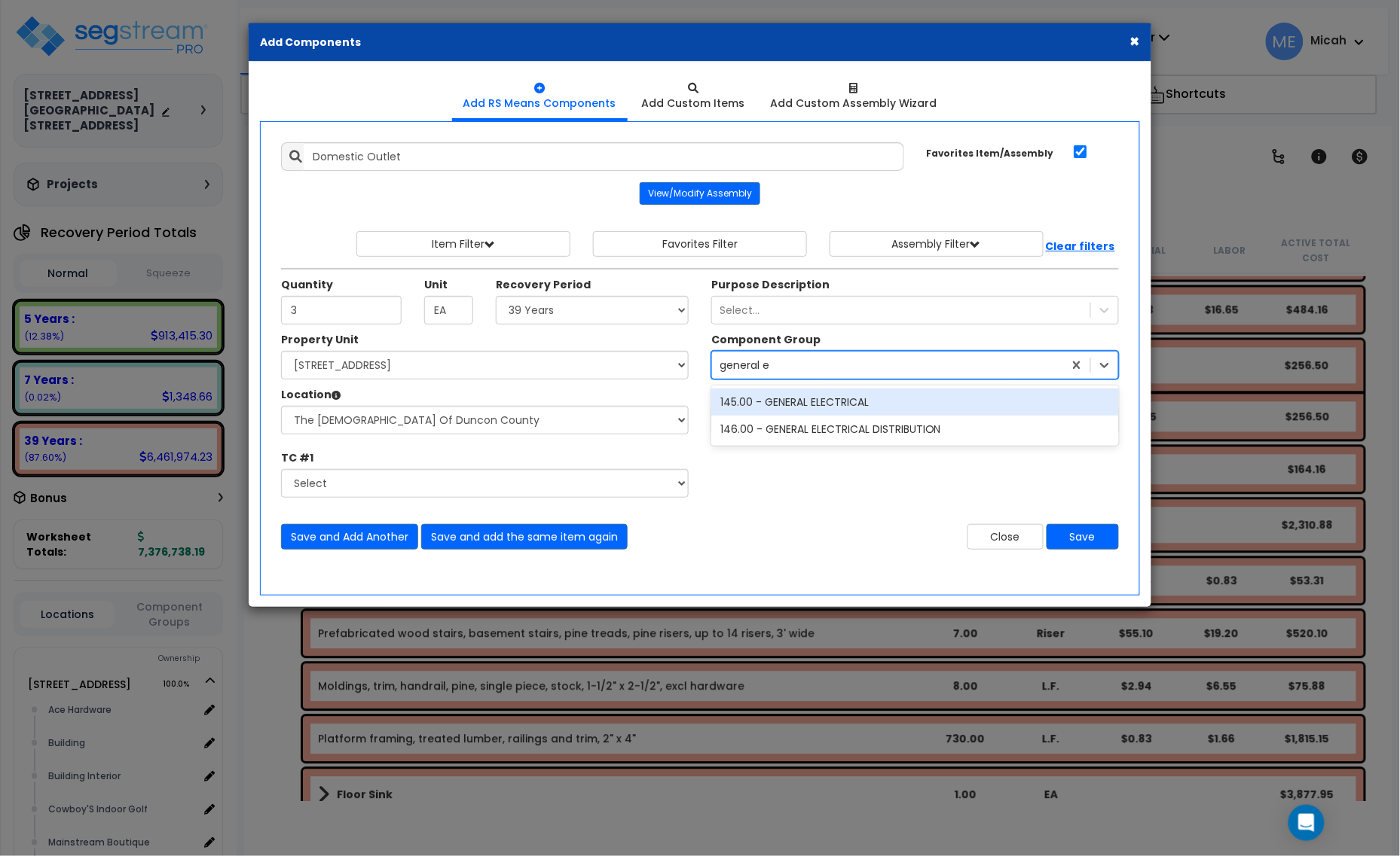
type input "[PERSON_NAME]"
click at [790, 400] on div "145.00 - GENERAL ELECTRICAL" at bounding box center [915, 402] width 407 height 27
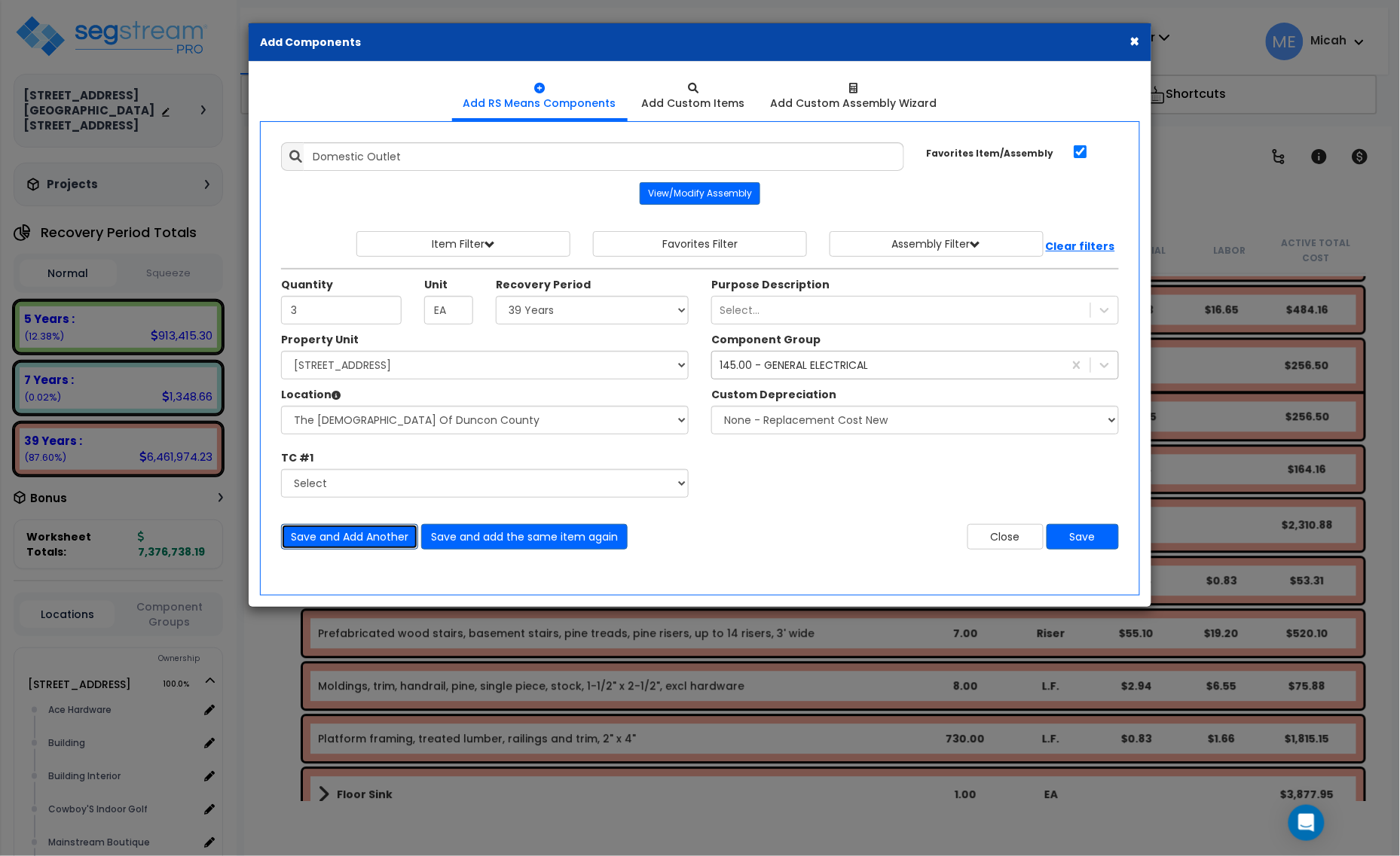
click at [351, 539] on button "Save and Add Another" at bounding box center [349, 537] width 137 height 25
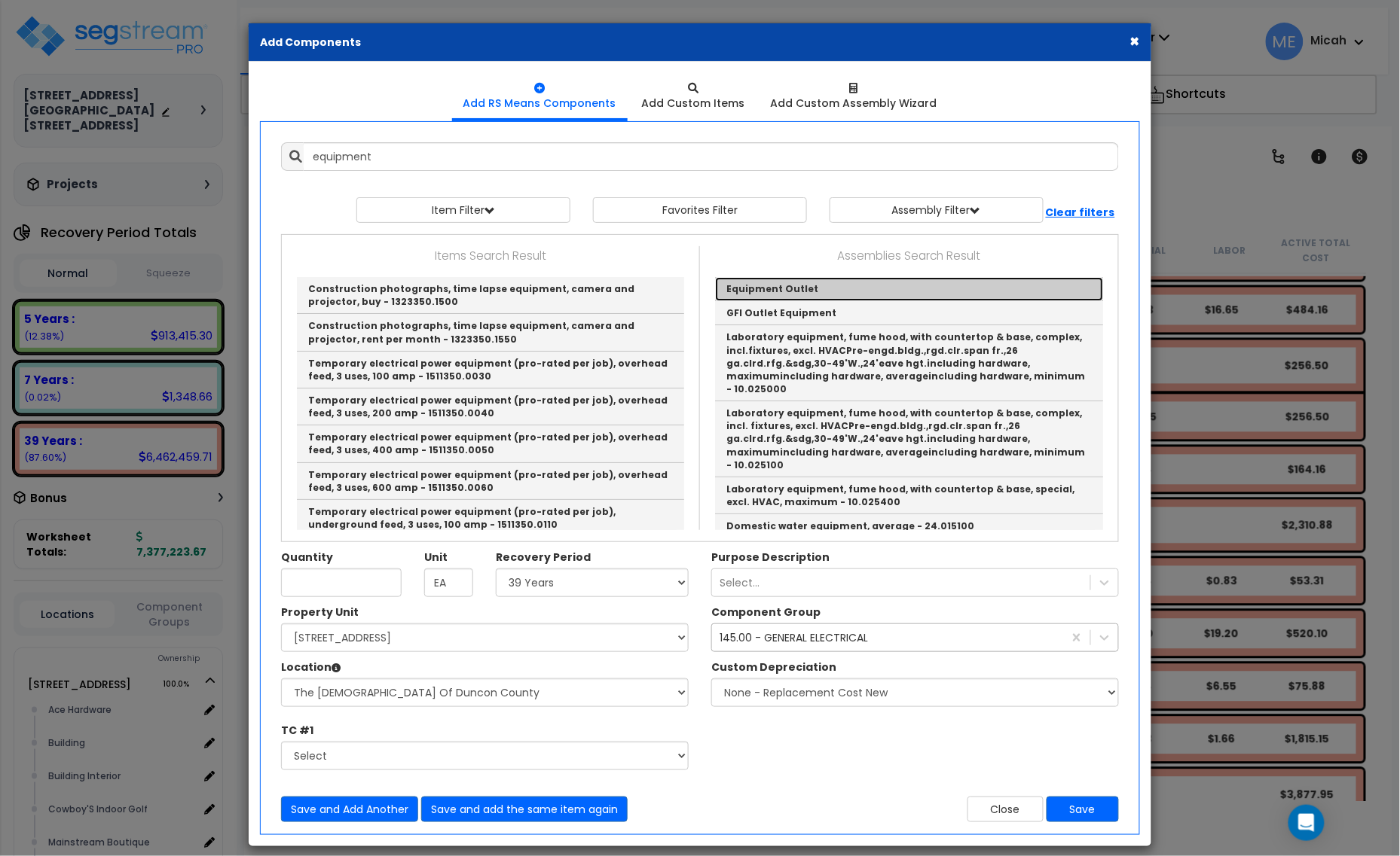
click at [796, 296] on link "Equipment Outlet" at bounding box center [909, 289] width 388 height 24
type input "Equipment Outlet"
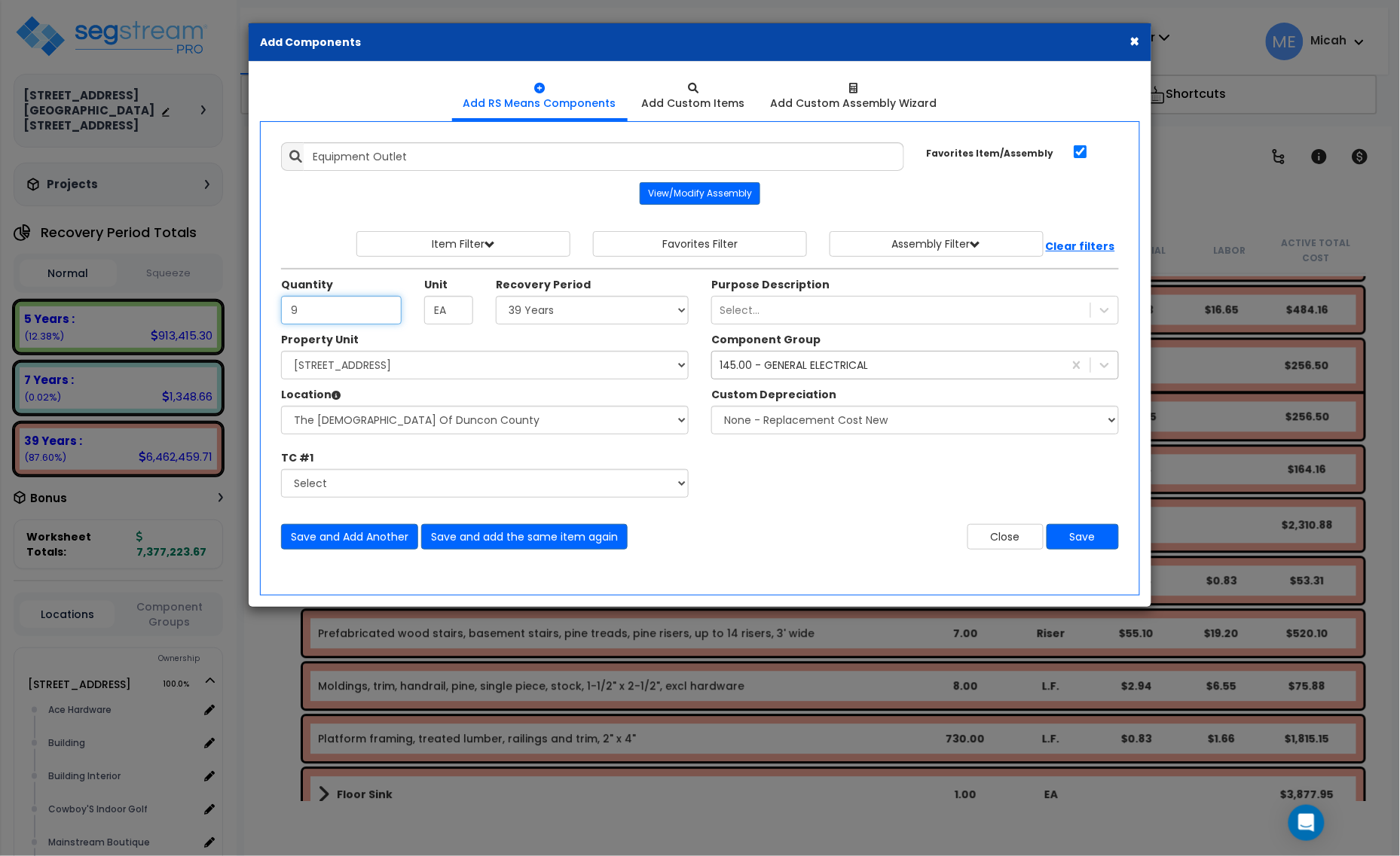
type input "9"
click at [525, 305] on select "Select 5 Years 7 Years 15 Years 20 Years 39 Years 27.5 Year" at bounding box center [592, 310] width 193 height 28
select select "5Y"
click at [497, 297] on select "Select 5 Years 7 Years 15 Years 20 Years 39 Years 27.5 Year" at bounding box center [592, 310] width 193 height 28
click at [355, 540] on button "Save and Add Another" at bounding box center [349, 537] width 137 height 25
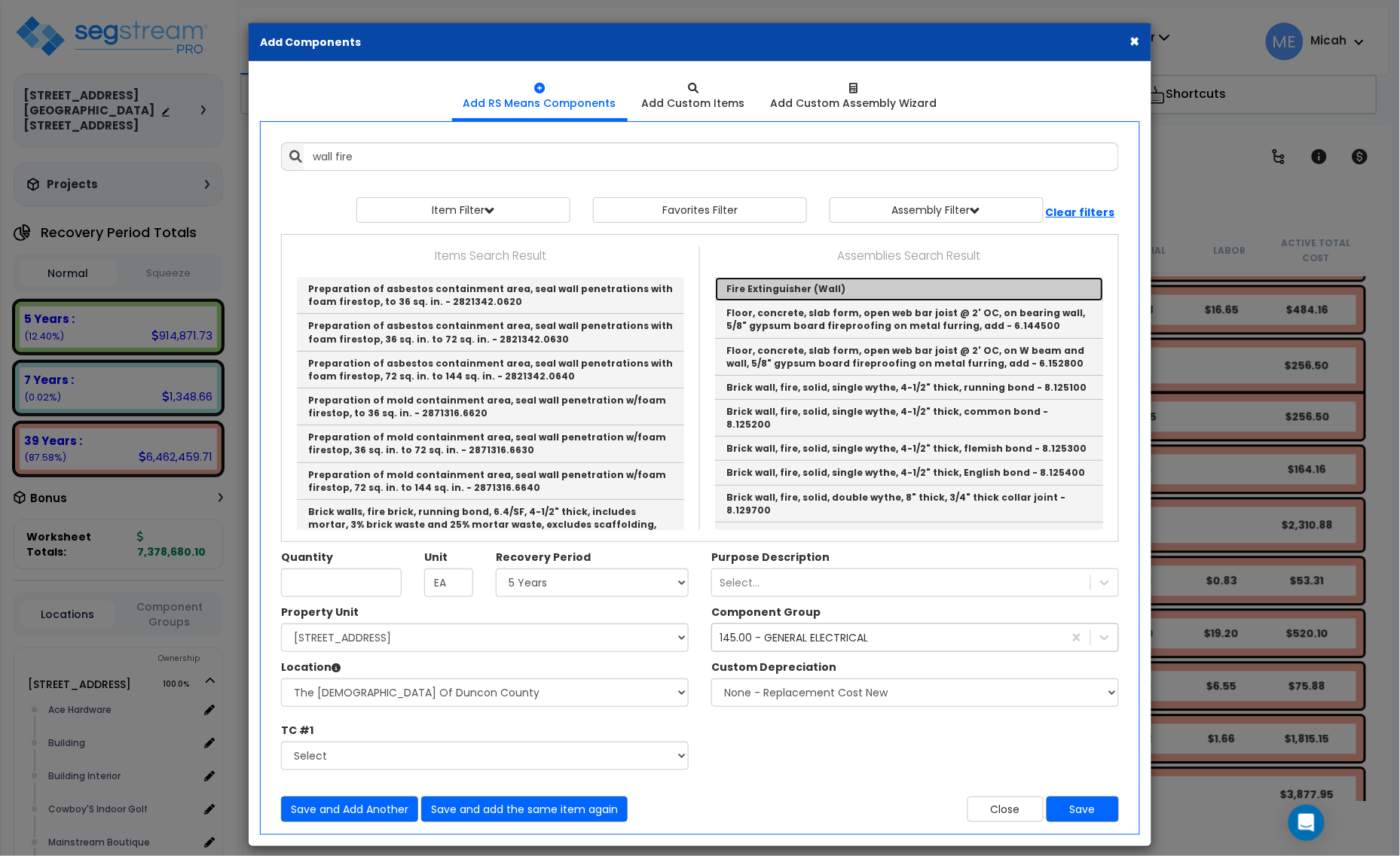
click at [779, 290] on link "Fire Extinguisher (Wall)" at bounding box center [909, 289] width 388 height 24
type input "Fire Extinguisher (Wall)"
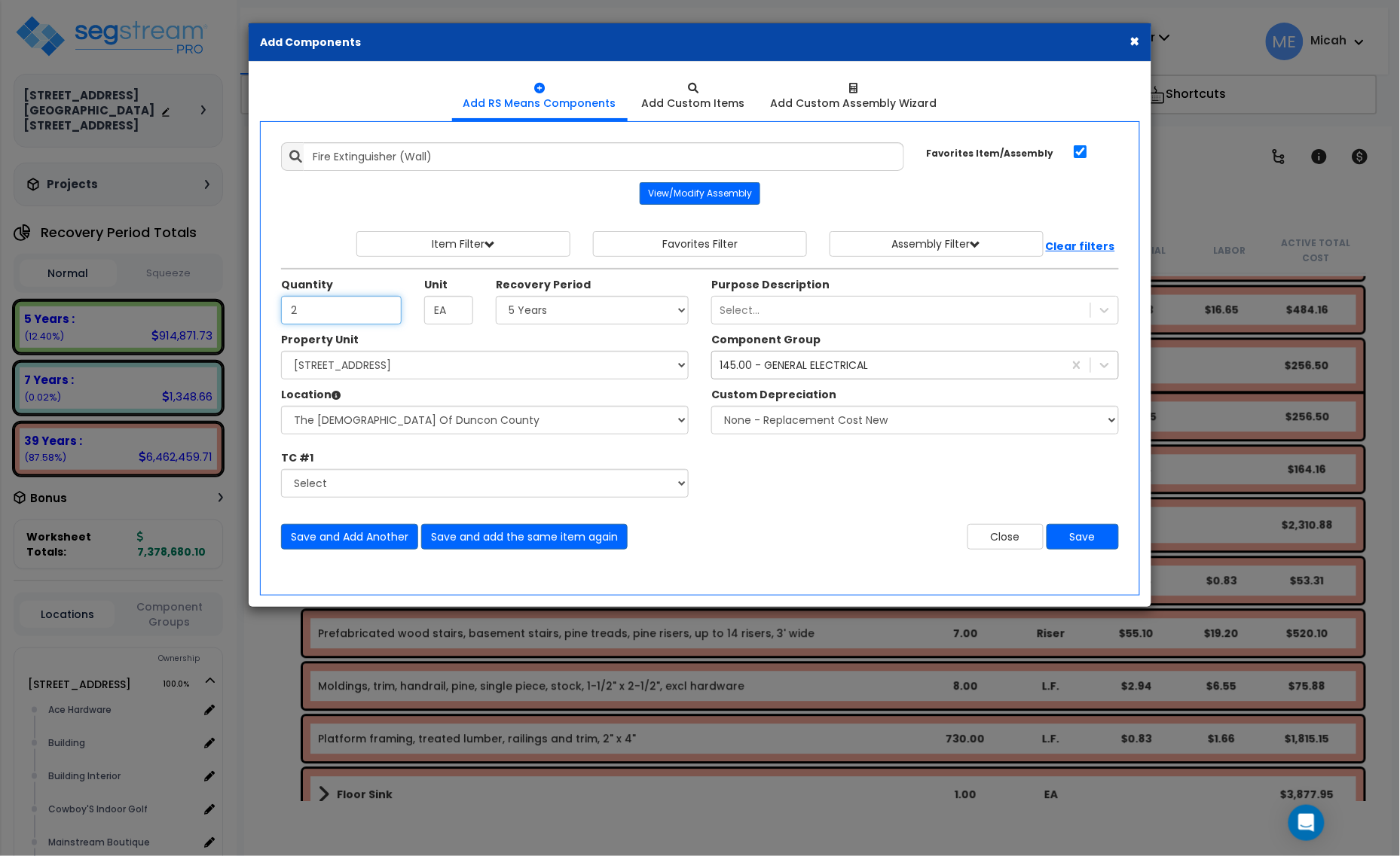
type input "2"
click at [627, 316] on select "Select 5 Years 7 Years 15 Years 20 Years 39 Years 27.5 Year" at bounding box center [592, 310] width 193 height 28
select select "39Y"
click at [497, 297] on select "Select 5 Years 7 Years 15 Years 20 Years 39 Years 27.5 Year" at bounding box center [592, 310] width 193 height 28
click at [747, 371] on div "145.00 - GENERAL ELECTRICAL" at bounding box center [794, 364] width 148 height 15
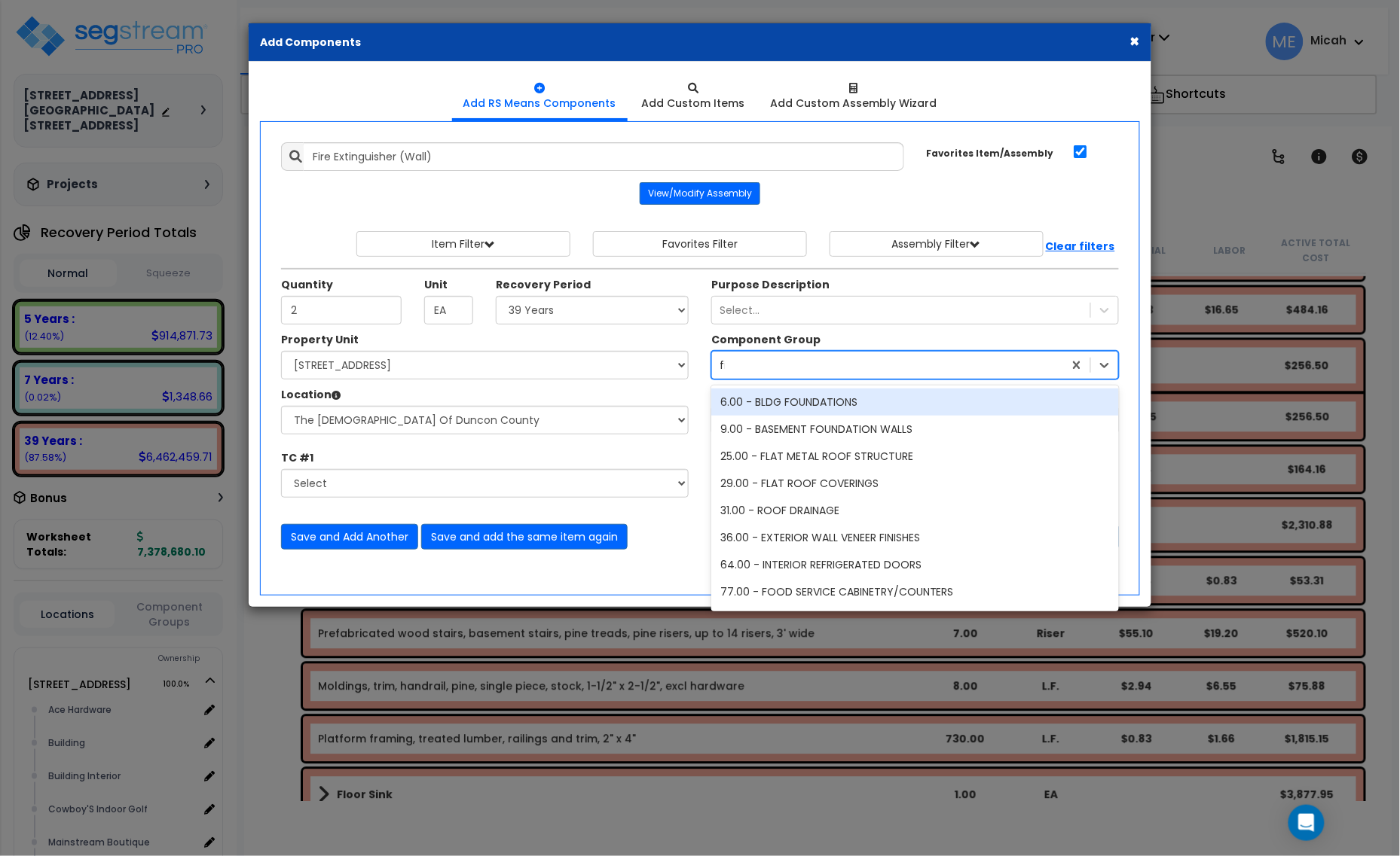
type input "fire"
click at [770, 400] on div "143.00 - FIRE EXTINGUISHERS" at bounding box center [915, 402] width 407 height 27
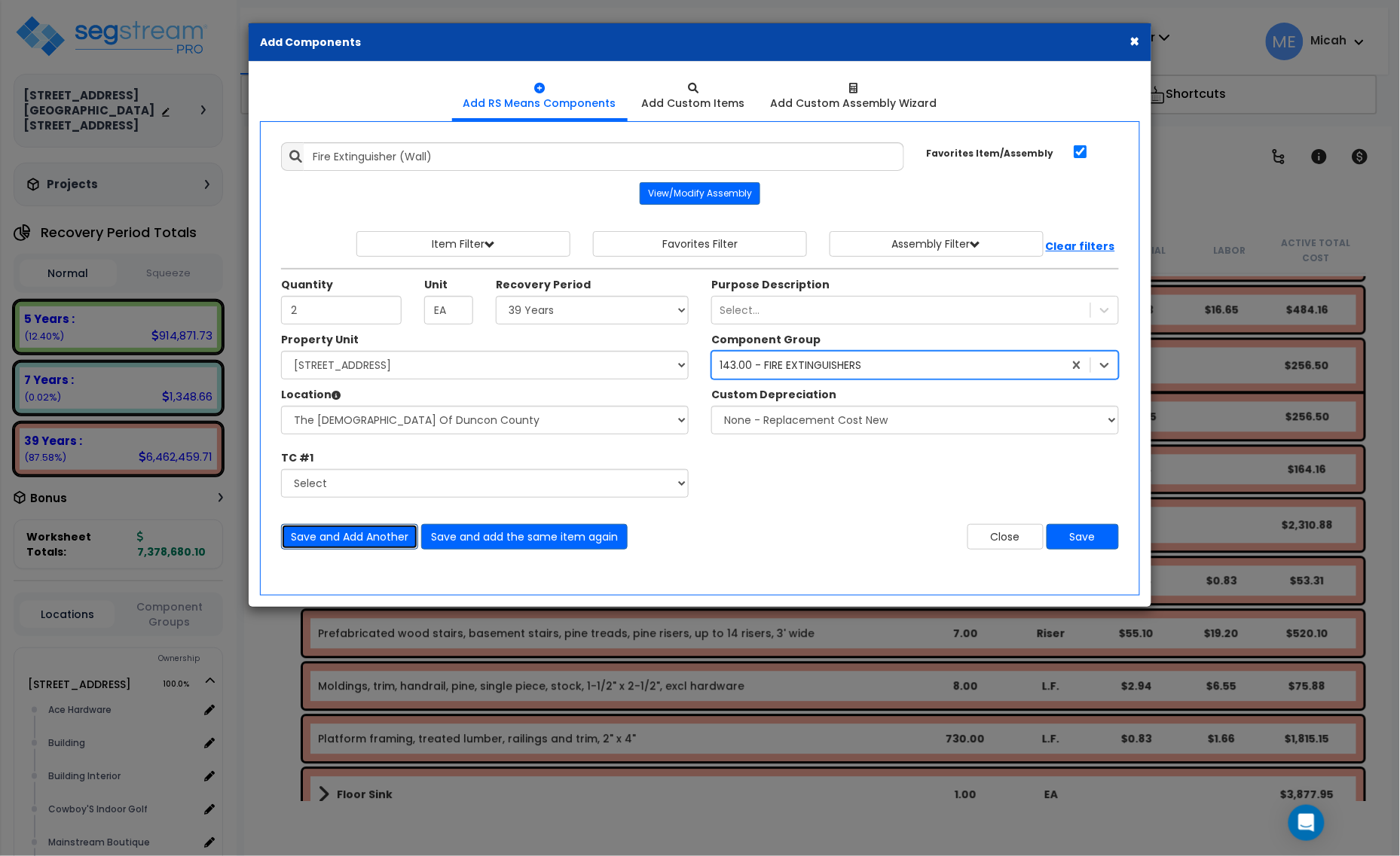
click at [353, 540] on button "Save and Add Another" at bounding box center [349, 537] width 137 height 25
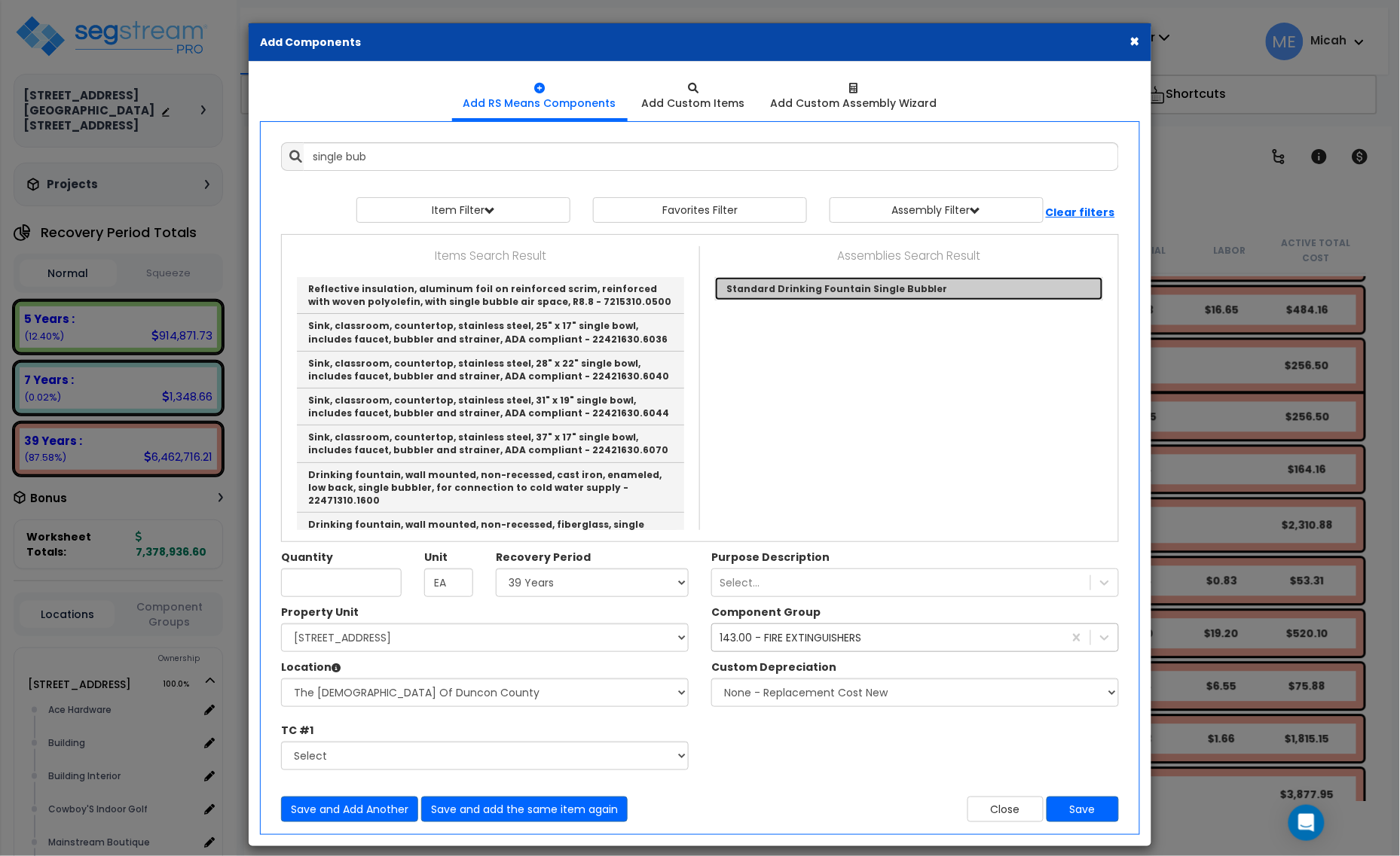
click at [889, 292] on link "Standard Drinking Fountain Single Bubbler" at bounding box center [909, 289] width 388 height 23
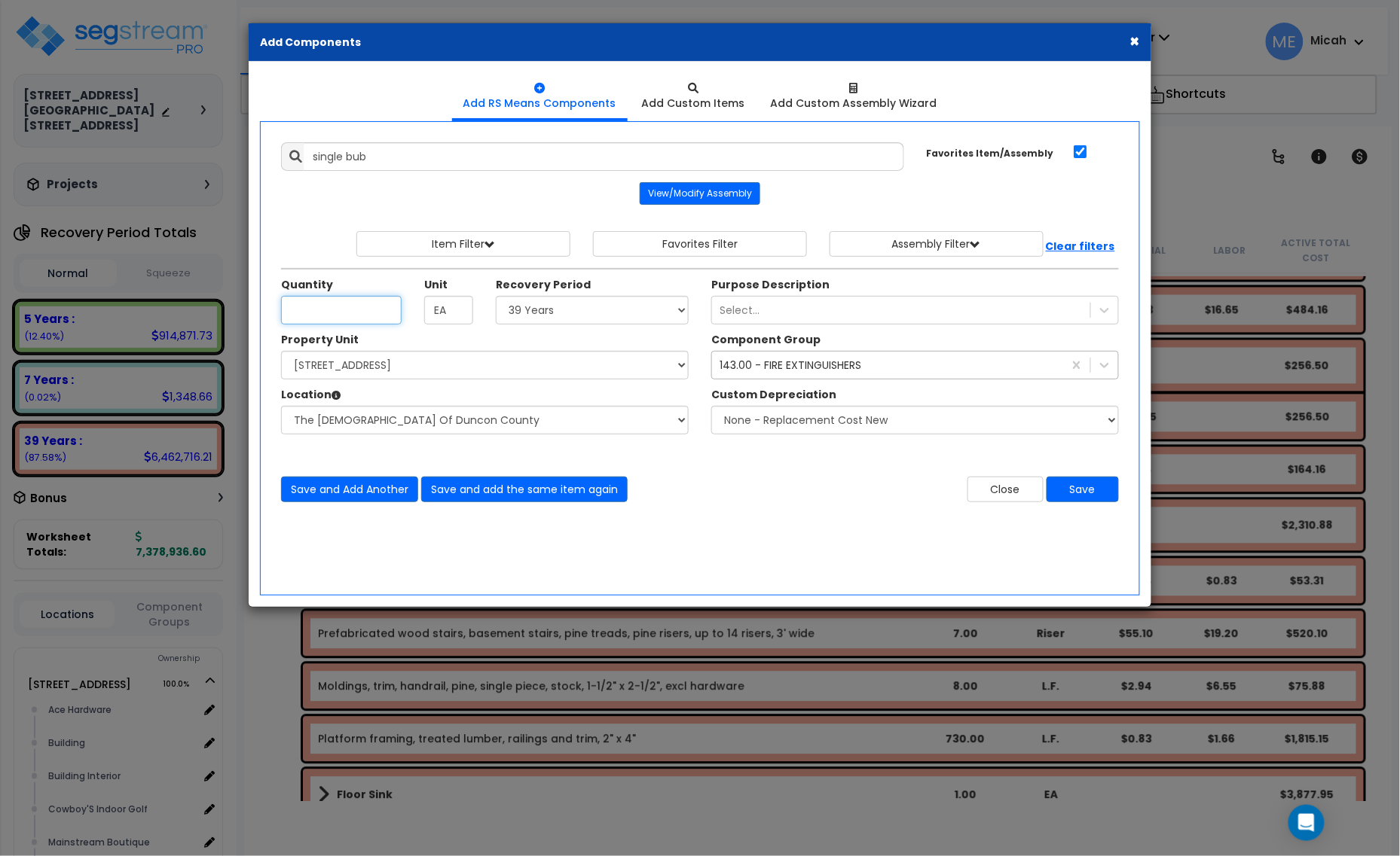
type input "Standard Drinking Fountain Single Bubbler"
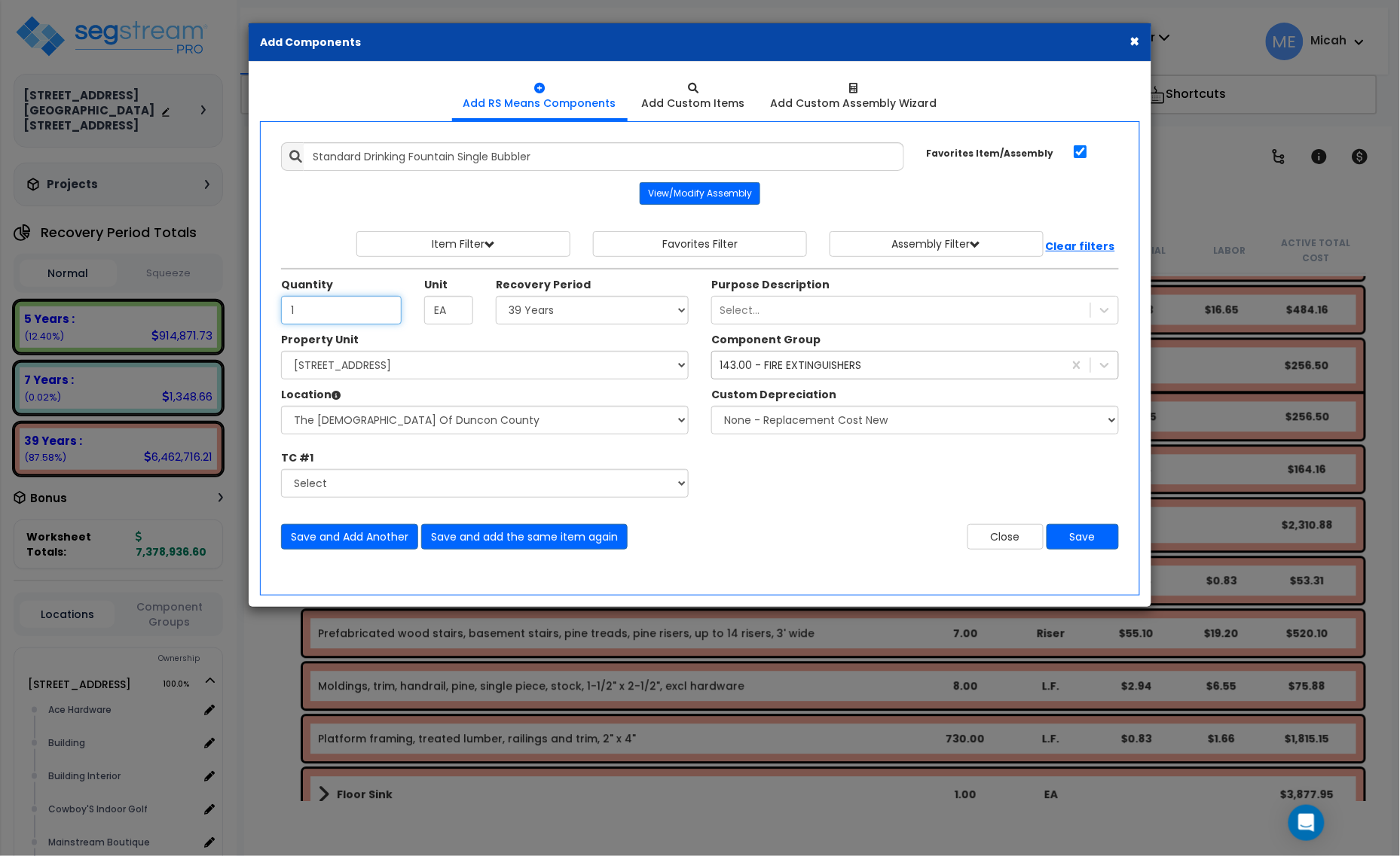
type input "1"
click at [774, 366] on div "143.00 - FIRE EXTINGUISHERS" at bounding box center [790, 364] width 141 height 15
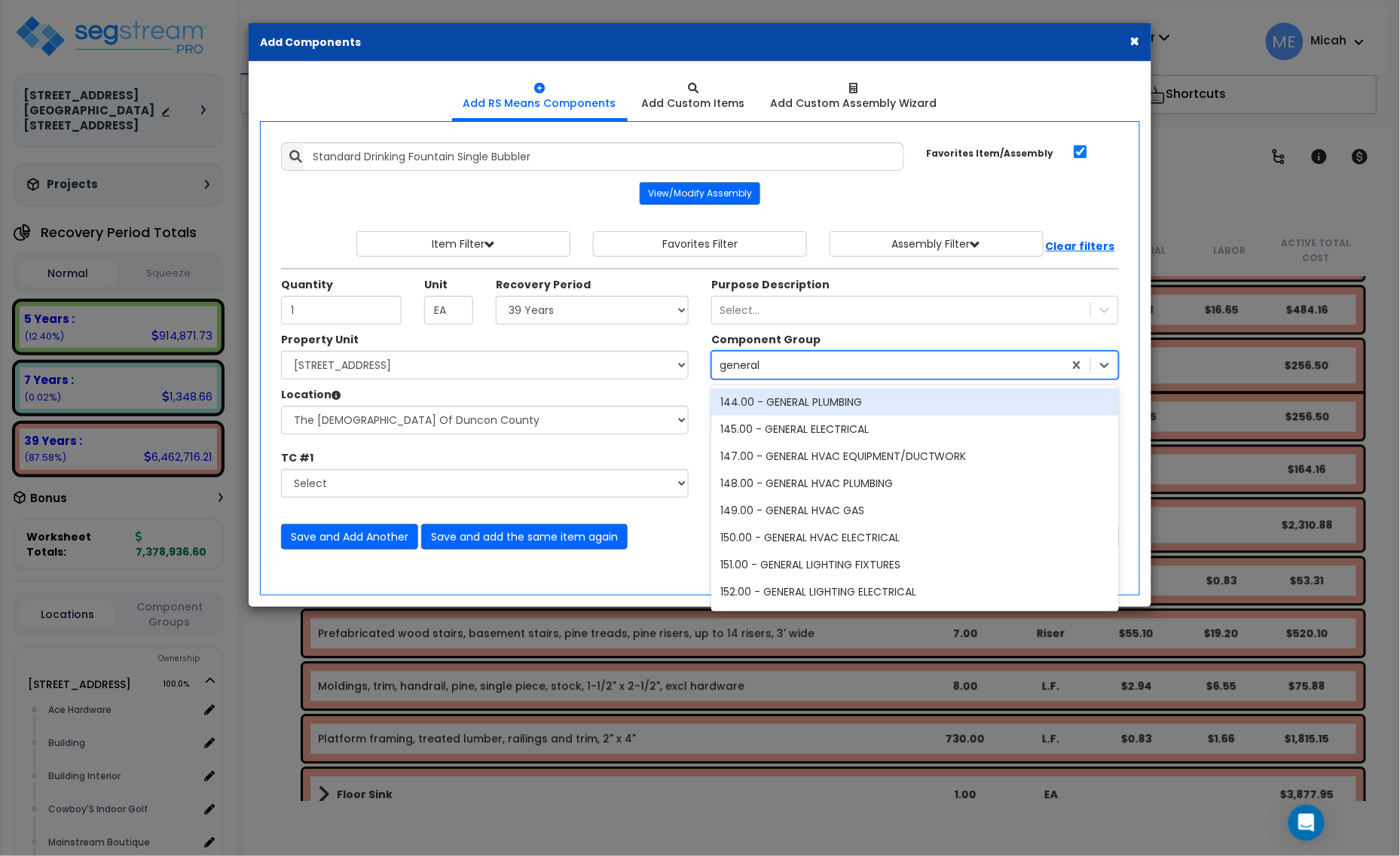
type input "general p"
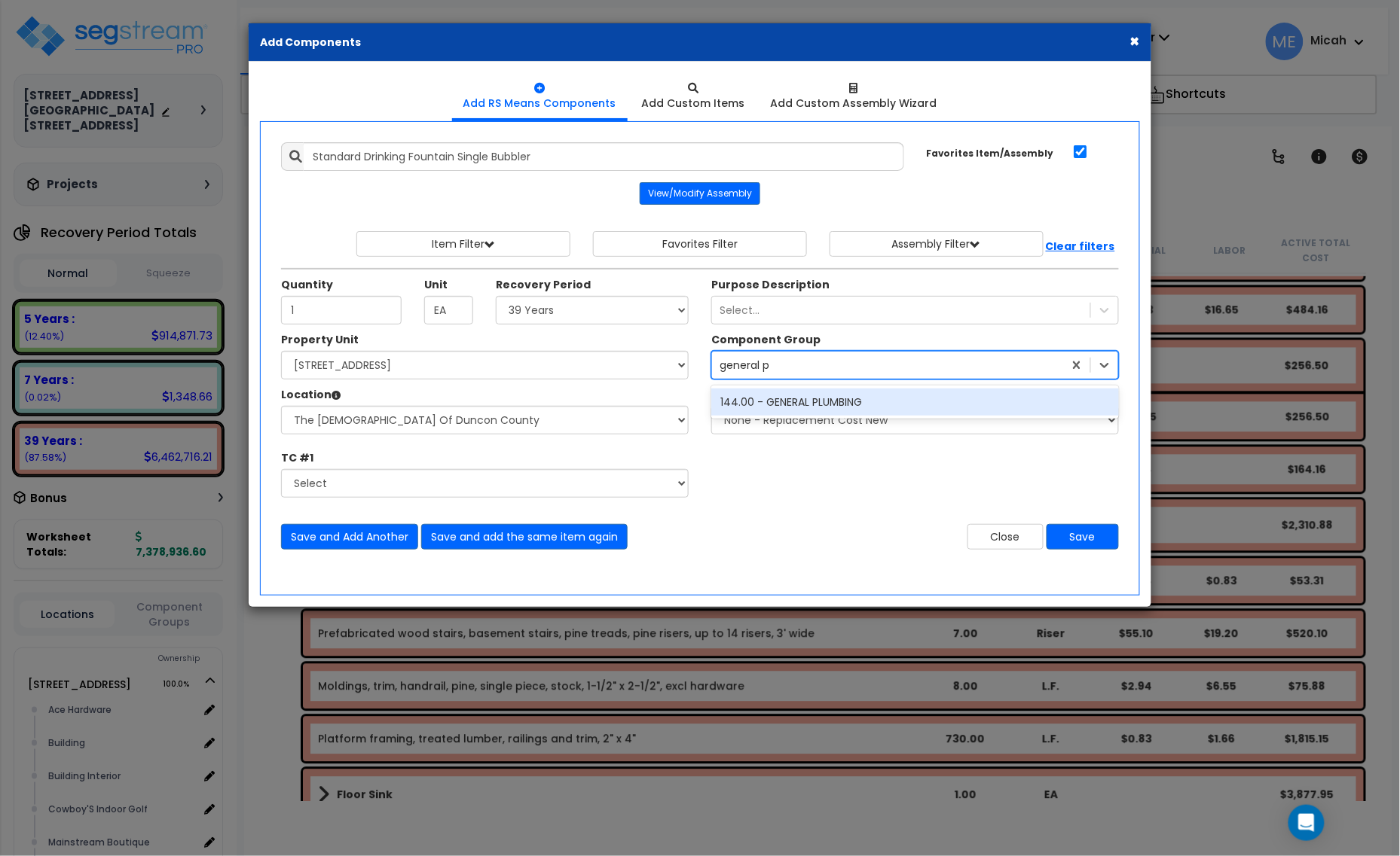
click at [808, 411] on div "144.00 - GENERAL PLUMBING" at bounding box center [915, 402] width 407 height 27
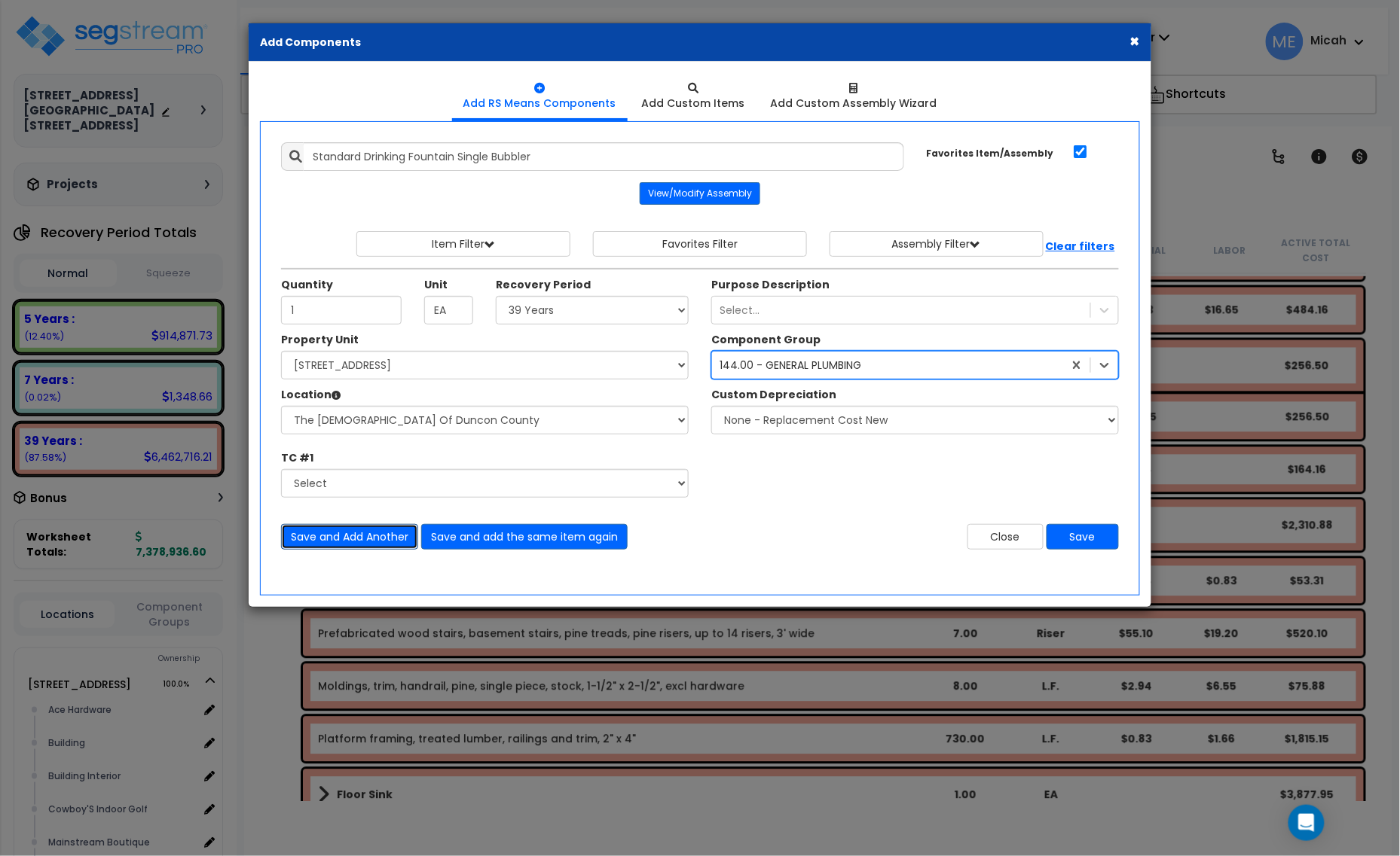
click at [366, 537] on button "Save and Add Another" at bounding box center [349, 537] width 137 height 25
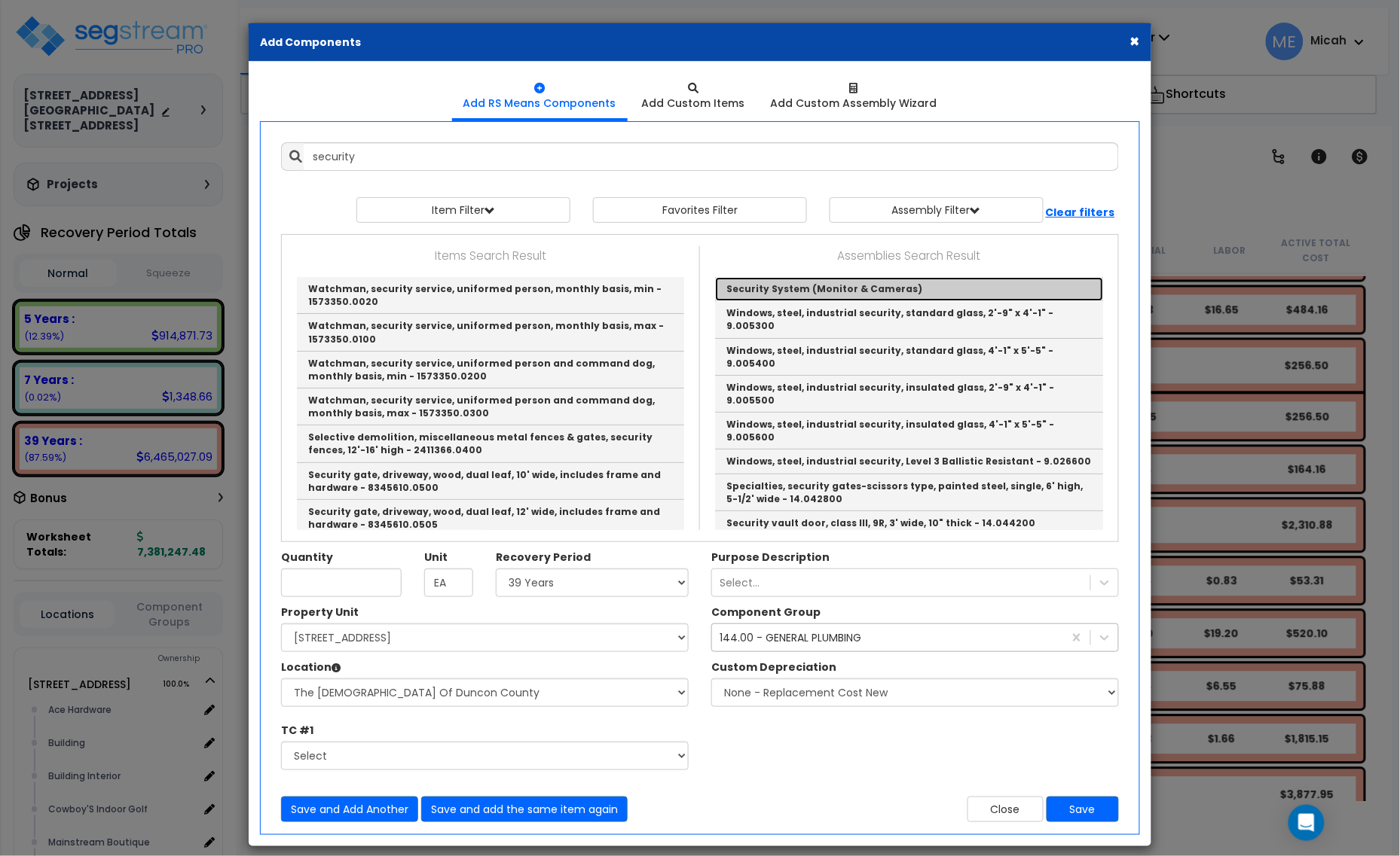
click at [751, 282] on link "Security System (Monitor & Cameras)" at bounding box center [909, 289] width 388 height 24
type input "Security System (Monitor & Cameras)"
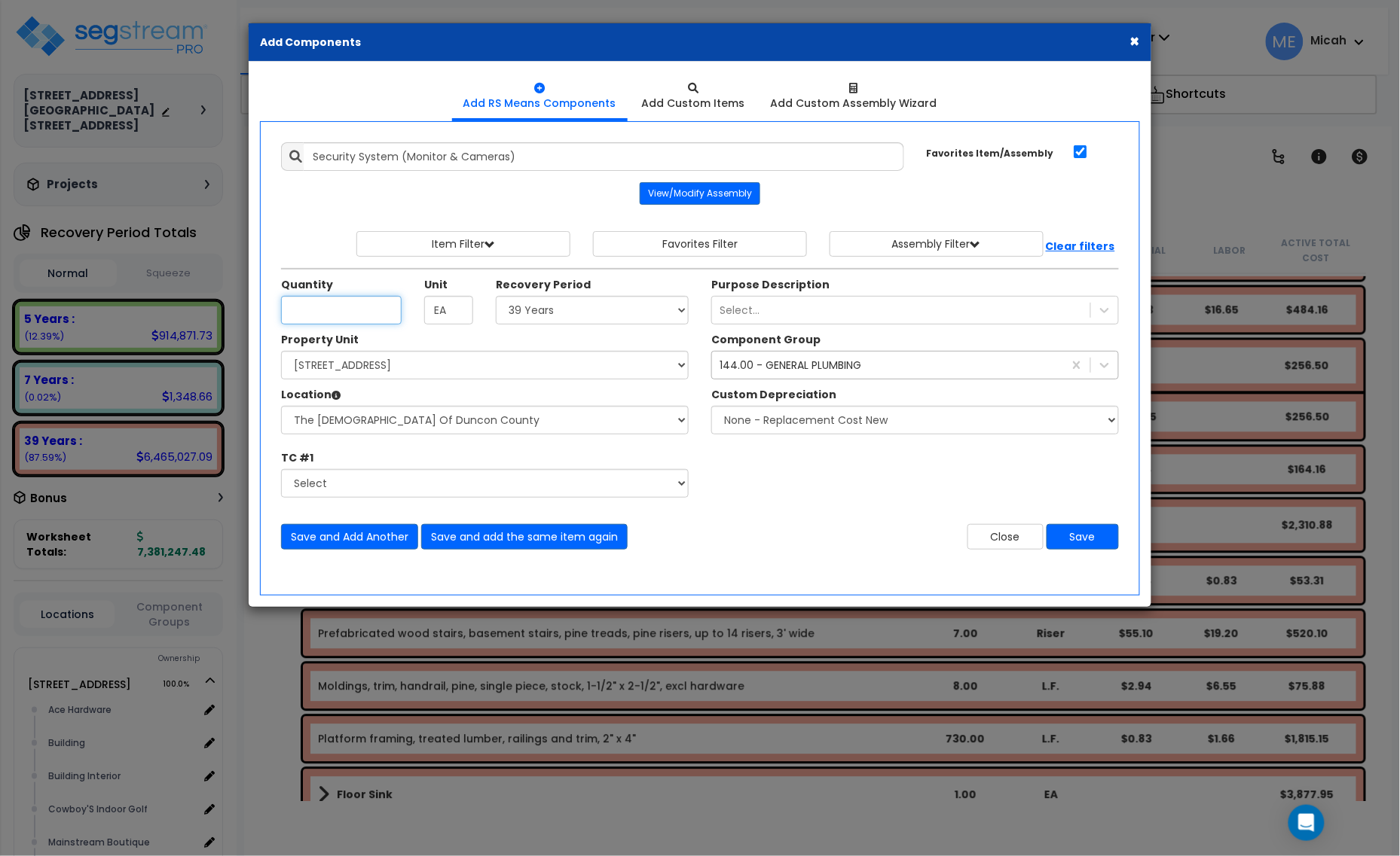
type input "1"
type input "2"
click at [797, 373] on div "144.00 - GENERAL PLUMBING" at bounding box center [790, 364] width 141 height 15
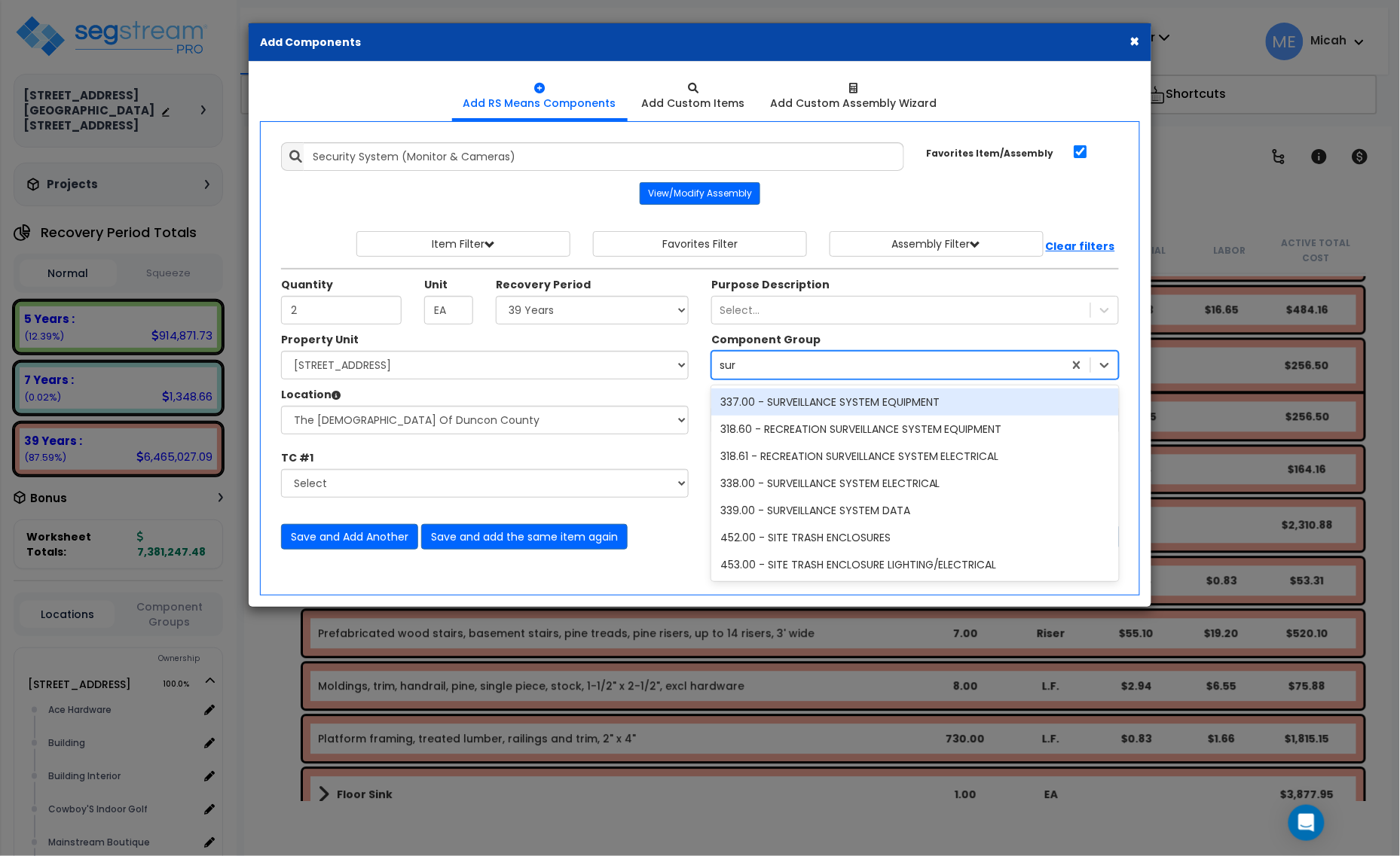
type input "surv"
click at [815, 404] on div "337.00 - SURVEILLANCE SYSTEM EQUIPMENT" at bounding box center [915, 402] width 407 height 27
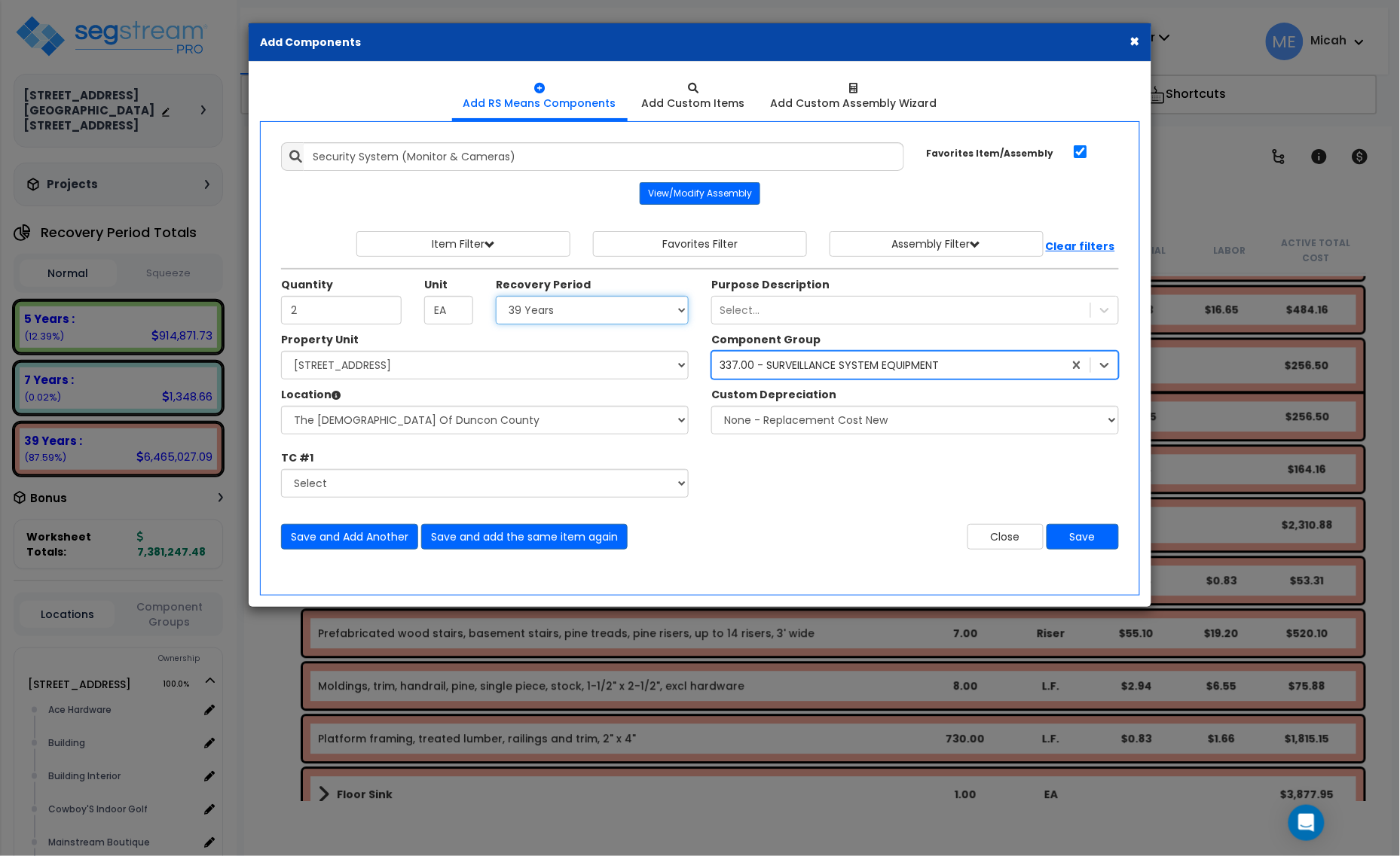
click at [626, 317] on select "Select 5 Years 7 Years 15 Years 20 Years 39 Years 27.5 Year" at bounding box center [592, 310] width 193 height 28
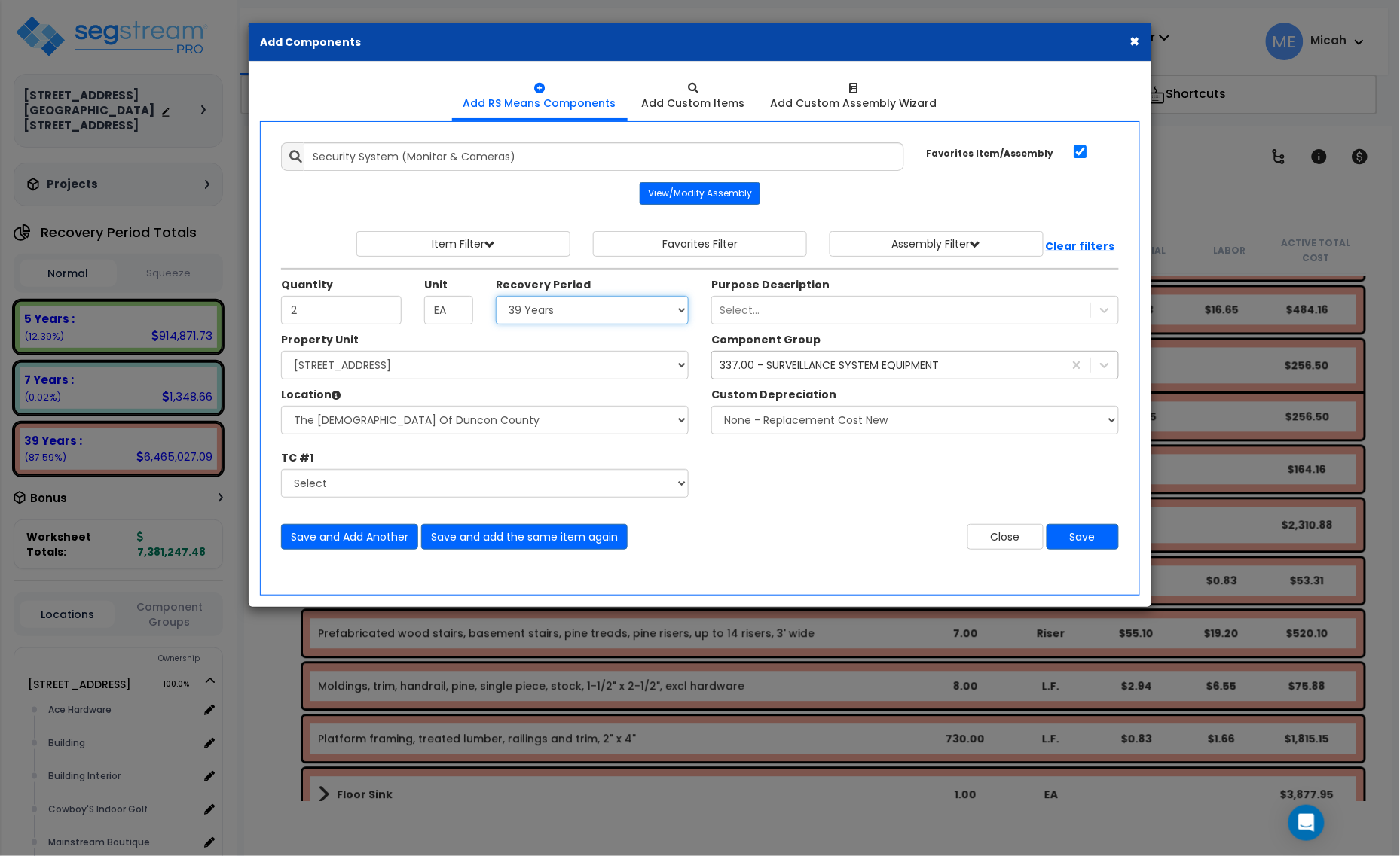
select select "5Y"
click at [497, 297] on select "Select 5 Years 7 Years 15 Years 20 Years 39 Years 27.5 Year" at bounding box center [592, 310] width 193 height 28
click at [341, 535] on button "Save and Add Another" at bounding box center [349, 537] width 137 height 25
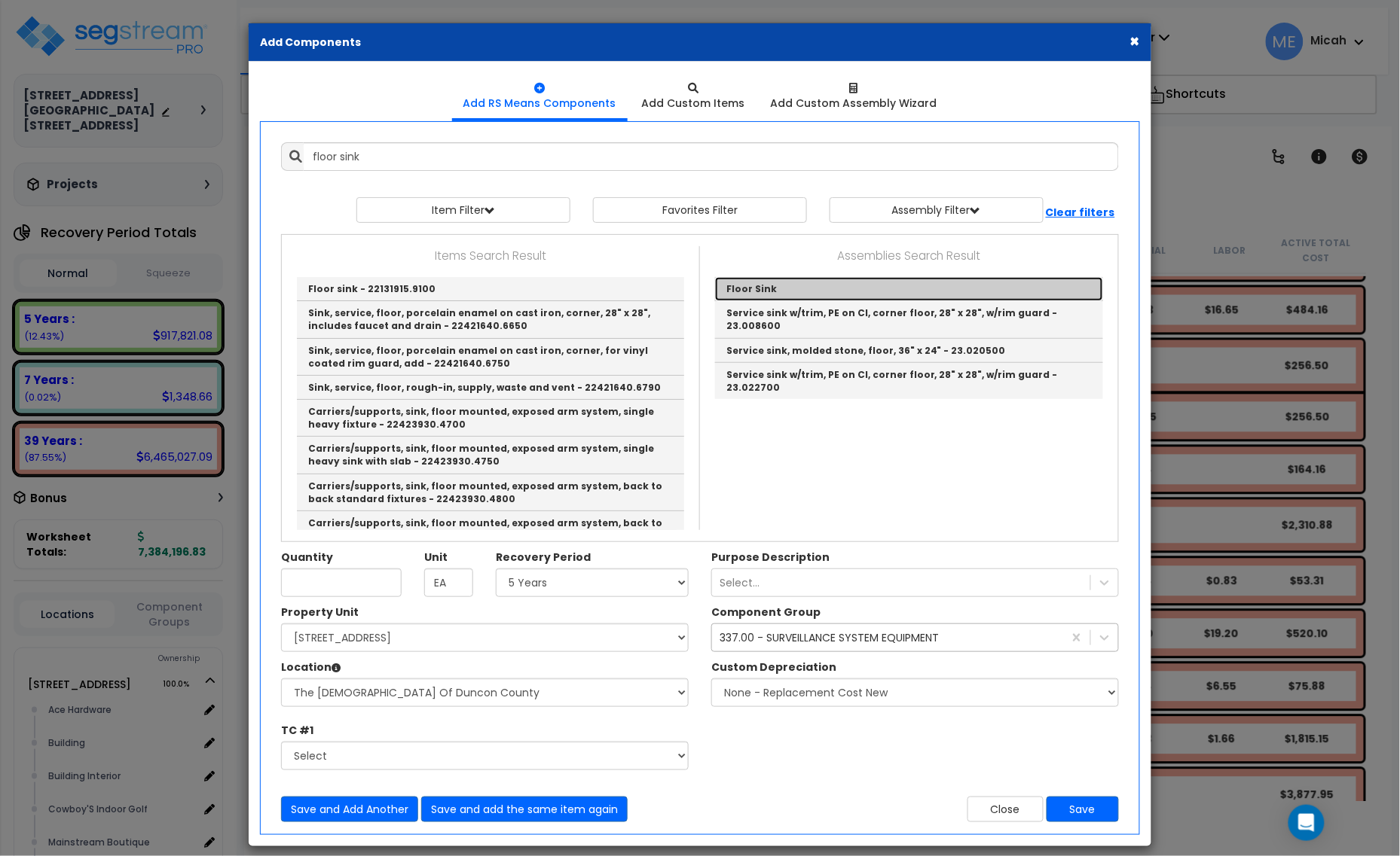
click at [763, 295] on link "Floor Sink" at bounding box center [909, 289] width 388 height 24
type input "Floor Sink"
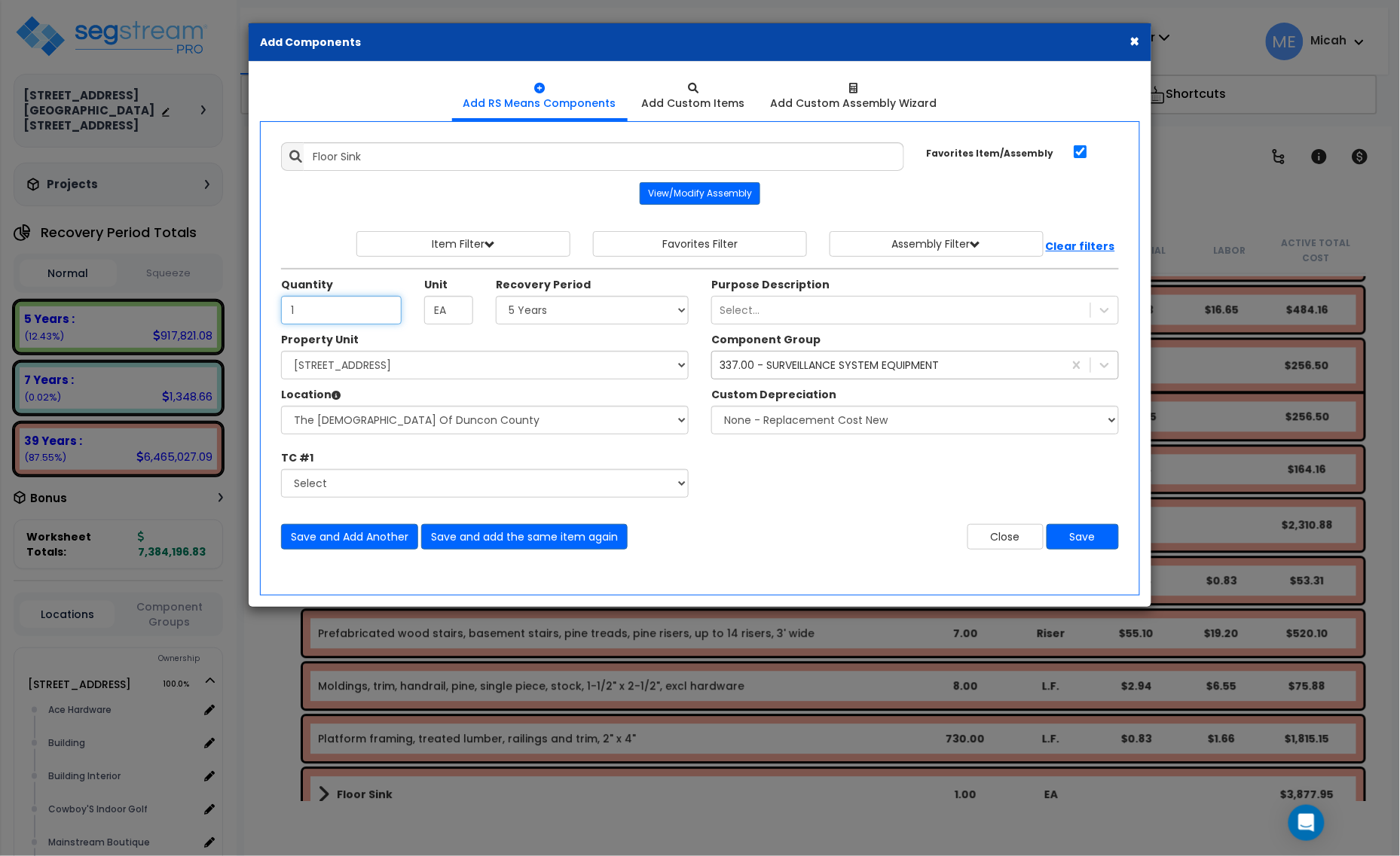
type input "1"
click at [525, 317] on select "Select 5 Years 7 Years 15 Years 20 Years 39 Years 27.5 Year" at bounding box center [592, 310] width 193 height 28
select select "39Y"
click at [497, 297] on select "Select 5 Years 7 Years 15 Years 20 Years 39 Years 27.5 Year" at bounding box center [592, 310] width 193 height 28
click at [762, 373] on div "337.00 - SURVEILLANCE SYSTEM EQUIPMENT" at bounding box center [829, 364] width 219 height 15
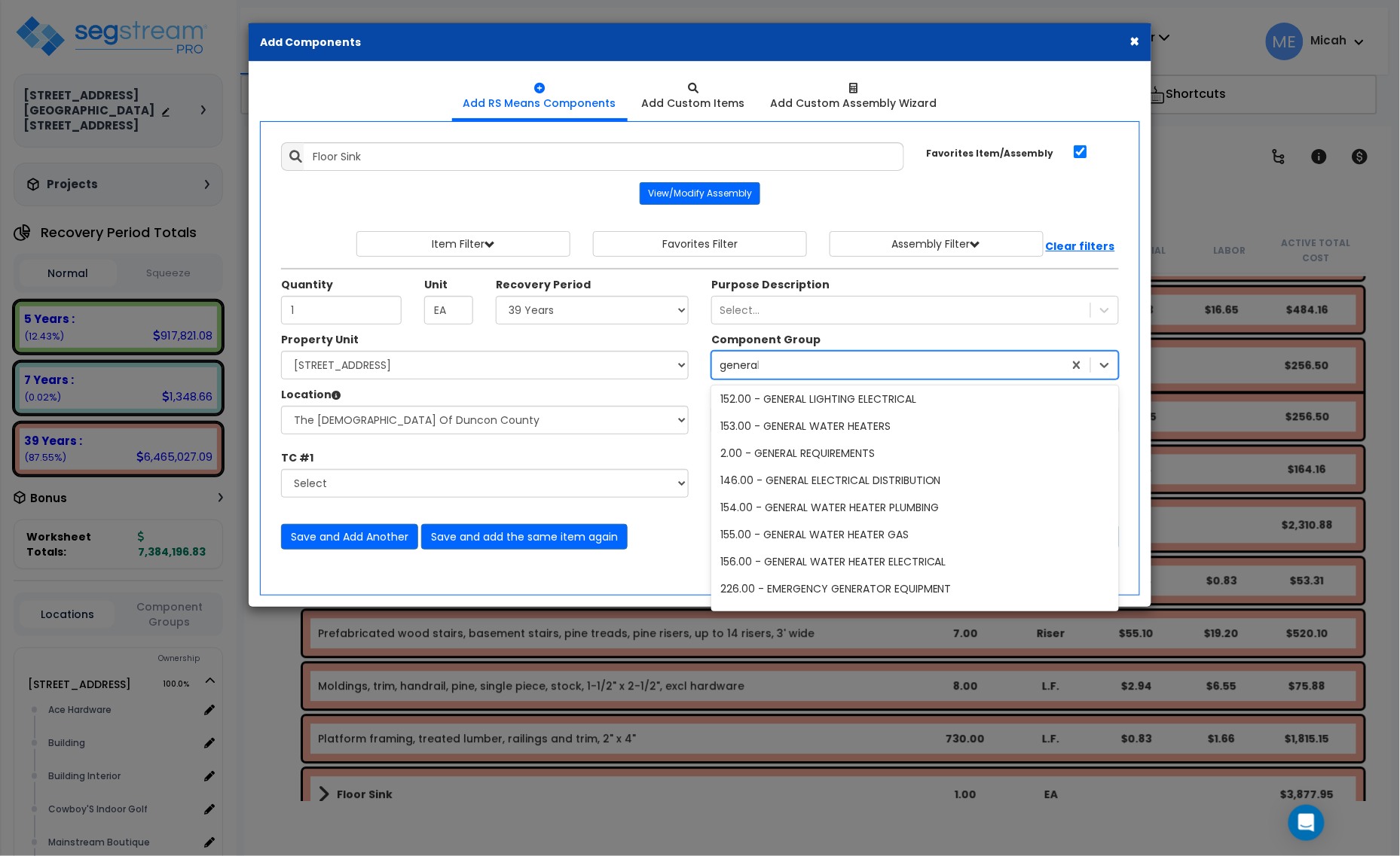
scroll to position [159, 0]
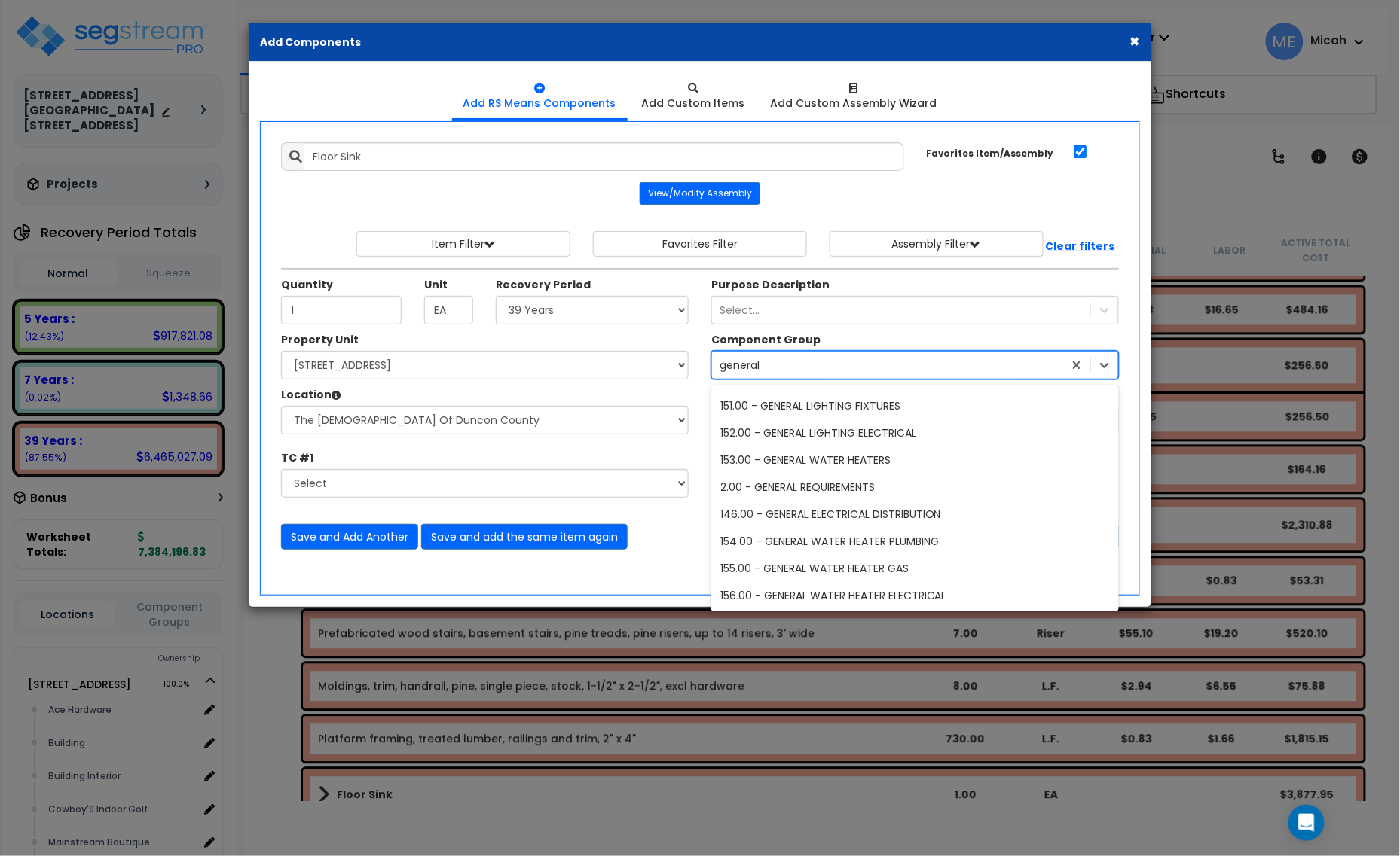
type input "general p"
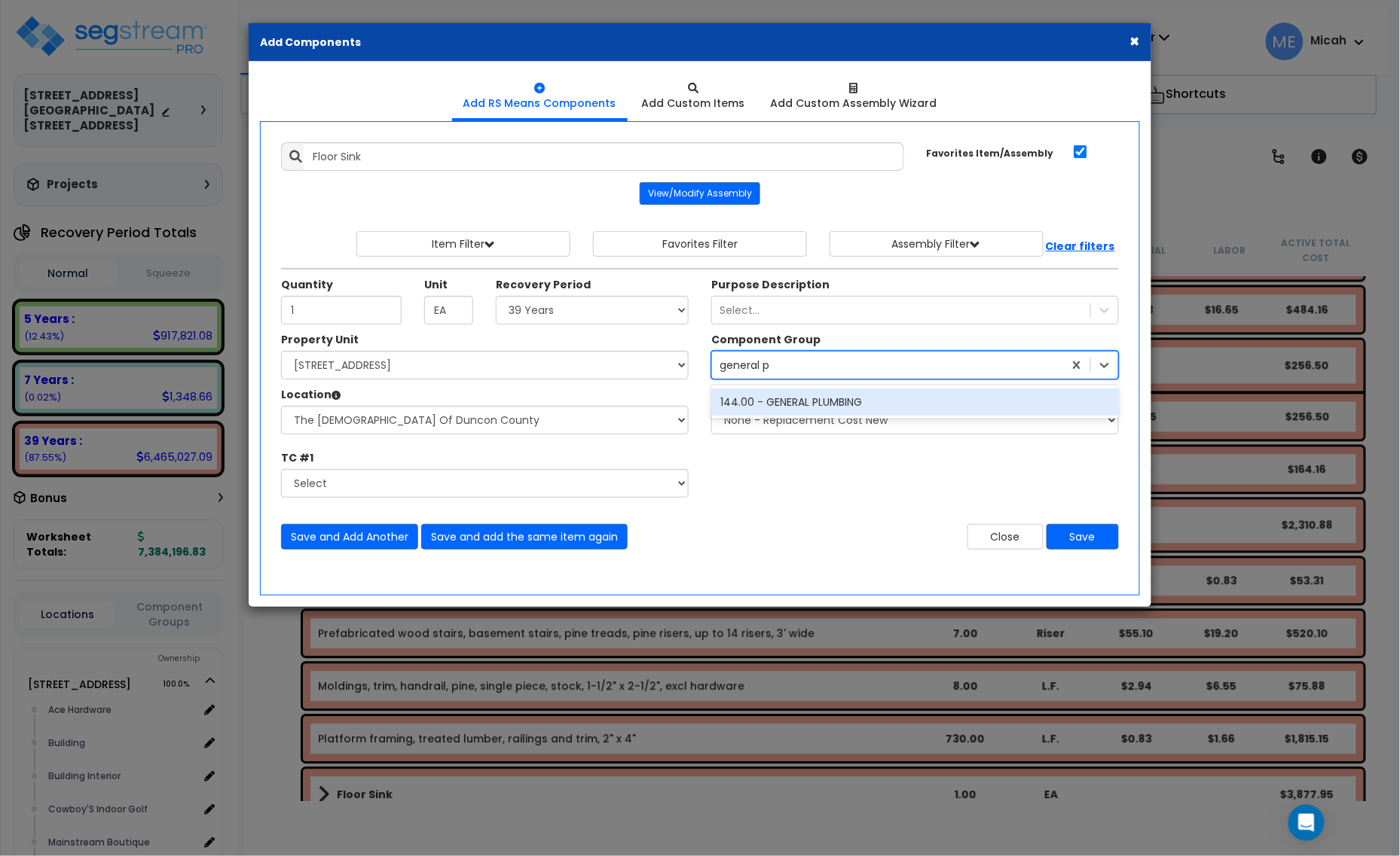
click at [789, 397] on div "144.00 - GENERAL PLUMBING" at bounding box center [915, 402] width 407 height 27
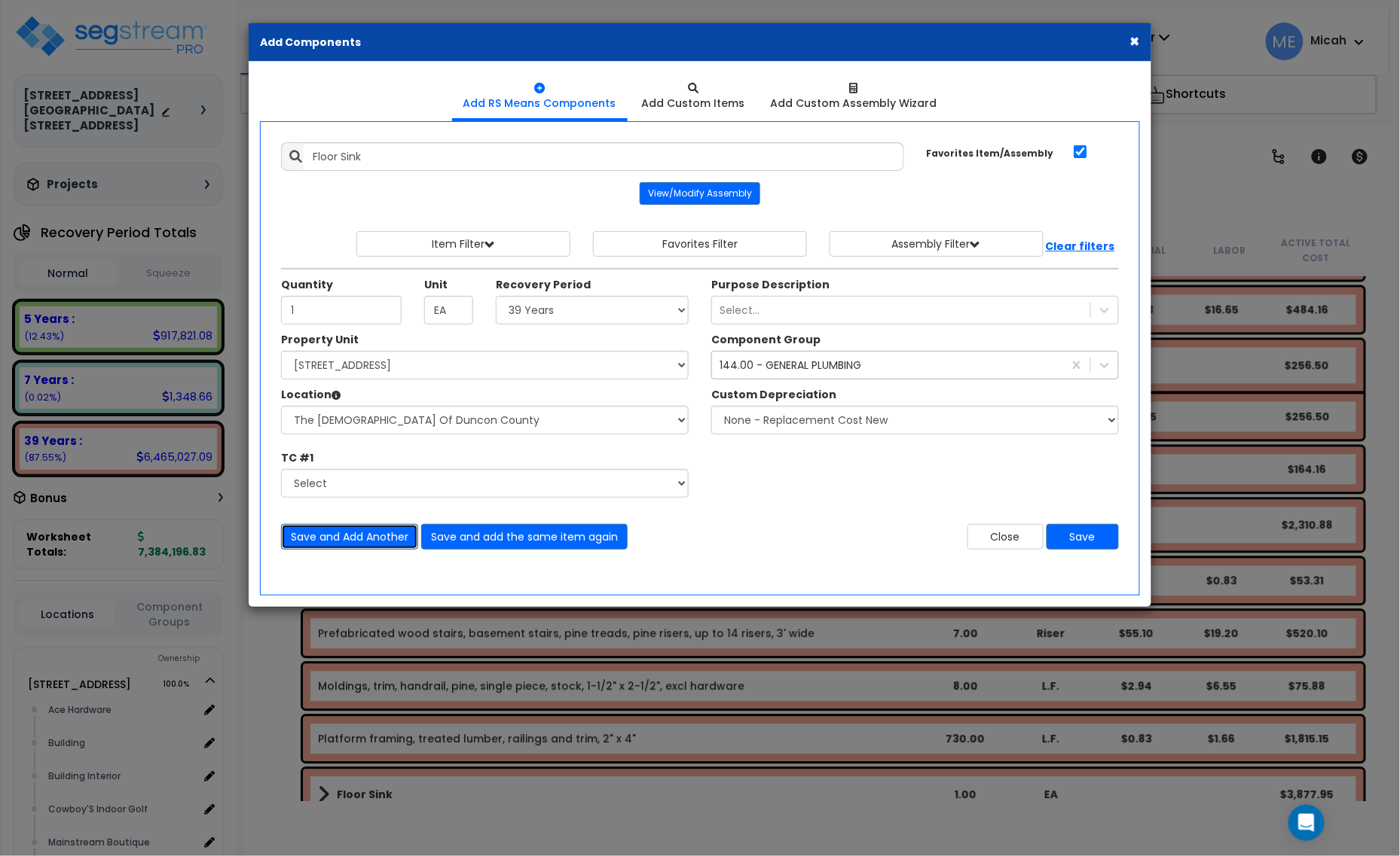
click at [328, 544] on button "Save and Add Another" at bounding box center [349, 537] width 137 height 25
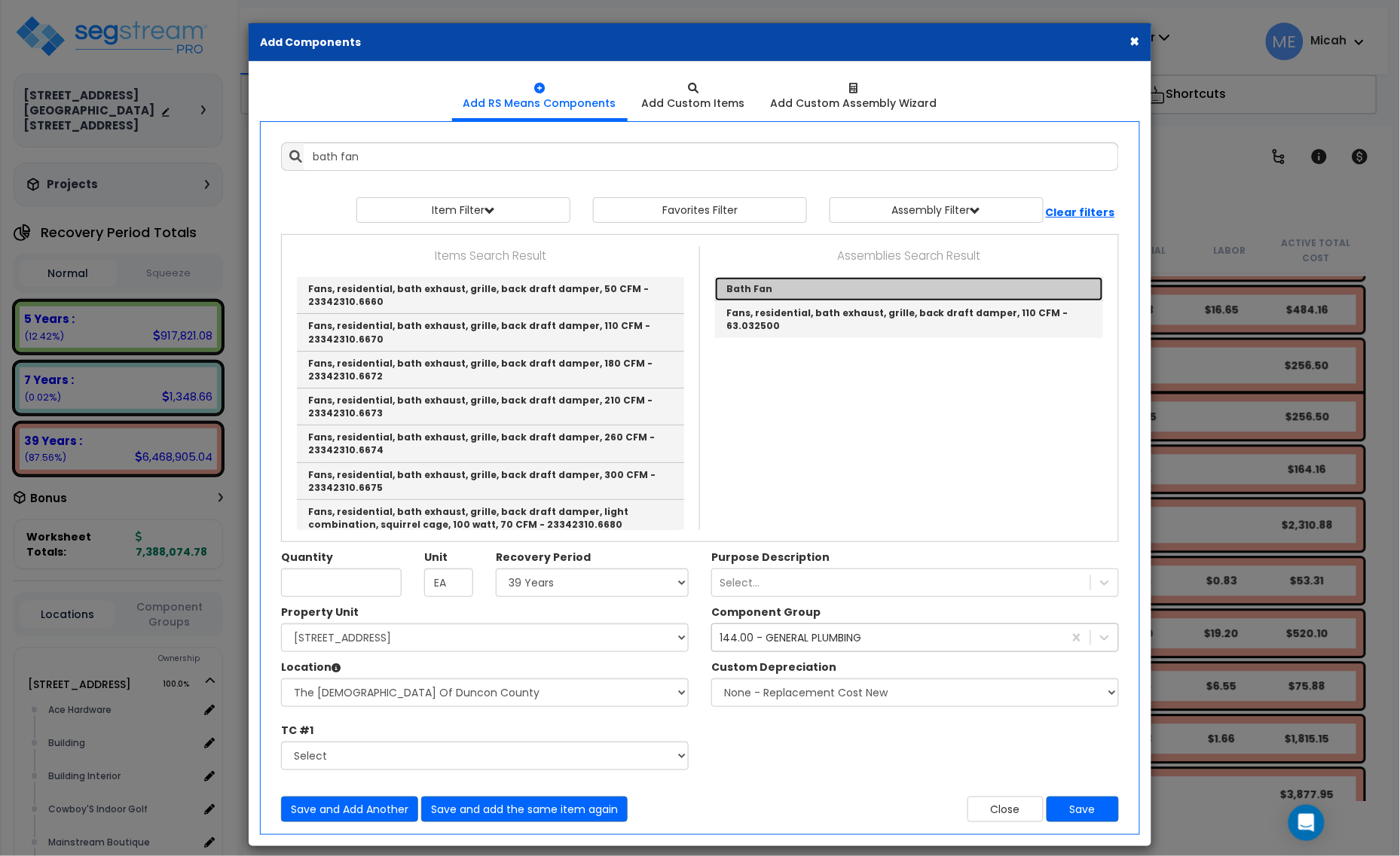
click at [756, 284] on link "Bath Fan" at bounding box center [909, 289] width 388 height 24
type input "Bath Fan"
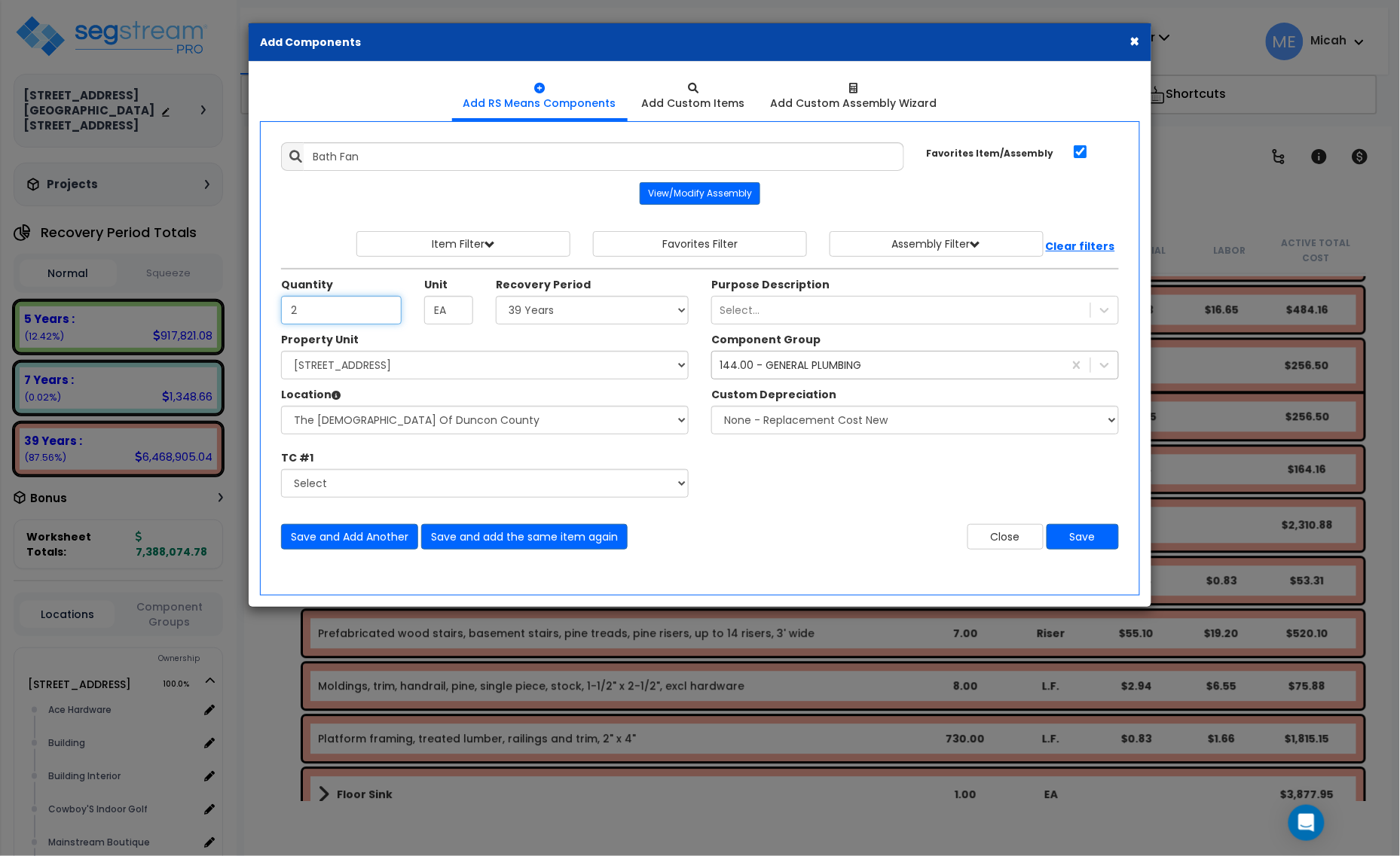
type input "2"
click at [753, 364] on div "144.00 - GENERAL PLUMBING" at bounding box center [790, 364] width 141 height 15
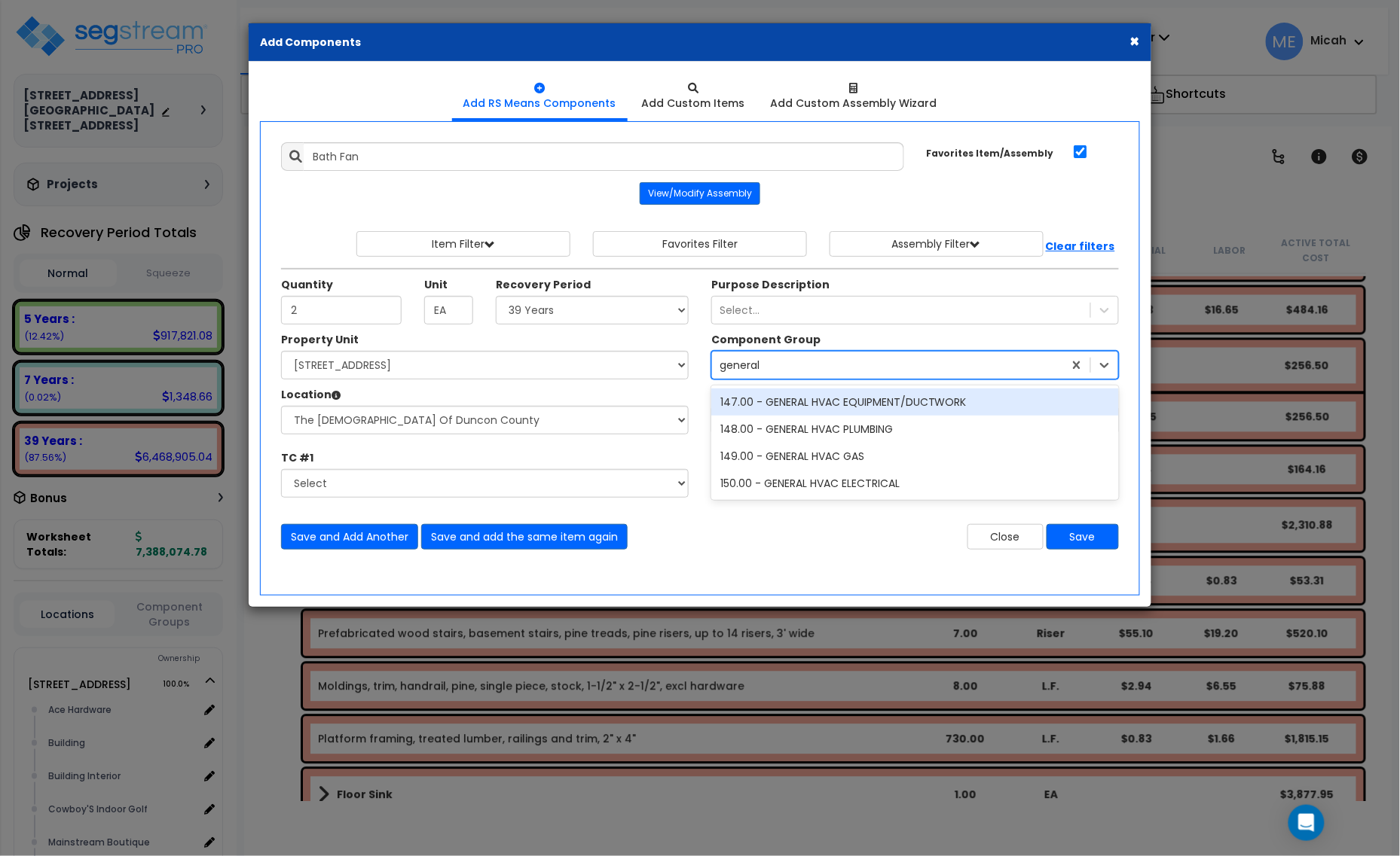
type input "general h"
click at [790, 403] on div "147.00 - GENERAL HVAC EQUIPMENT/DUCTWORK" at bounding box center [915, 402] width 407 height 27
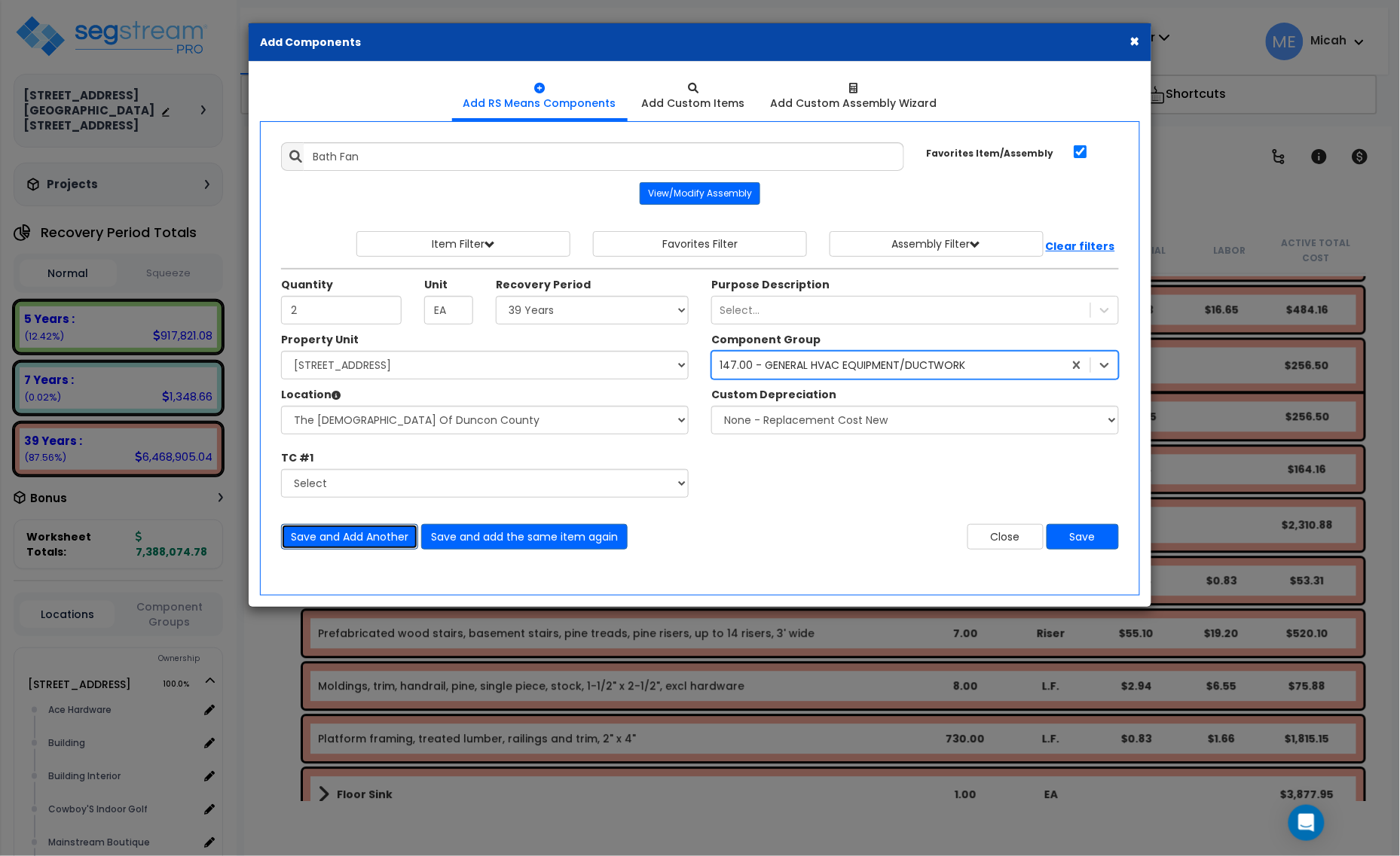
click at [344, 539] on button "Save and Add Another" at bounding box center [349, 537] width 137 height 25
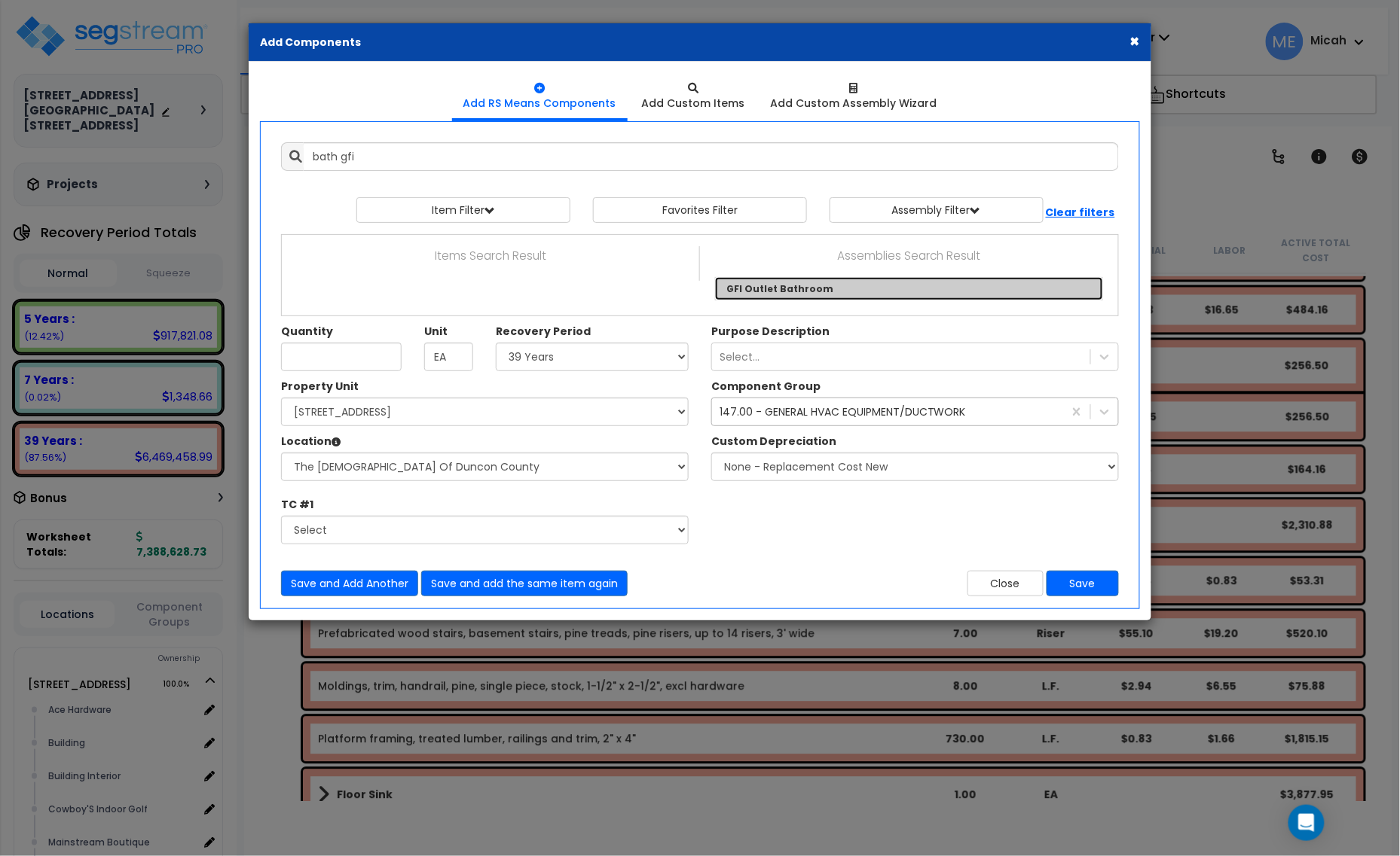
click at [748, 286] on link "GFI Outlet Bathroom" at bounding box center [909, 289] width 388 height 23
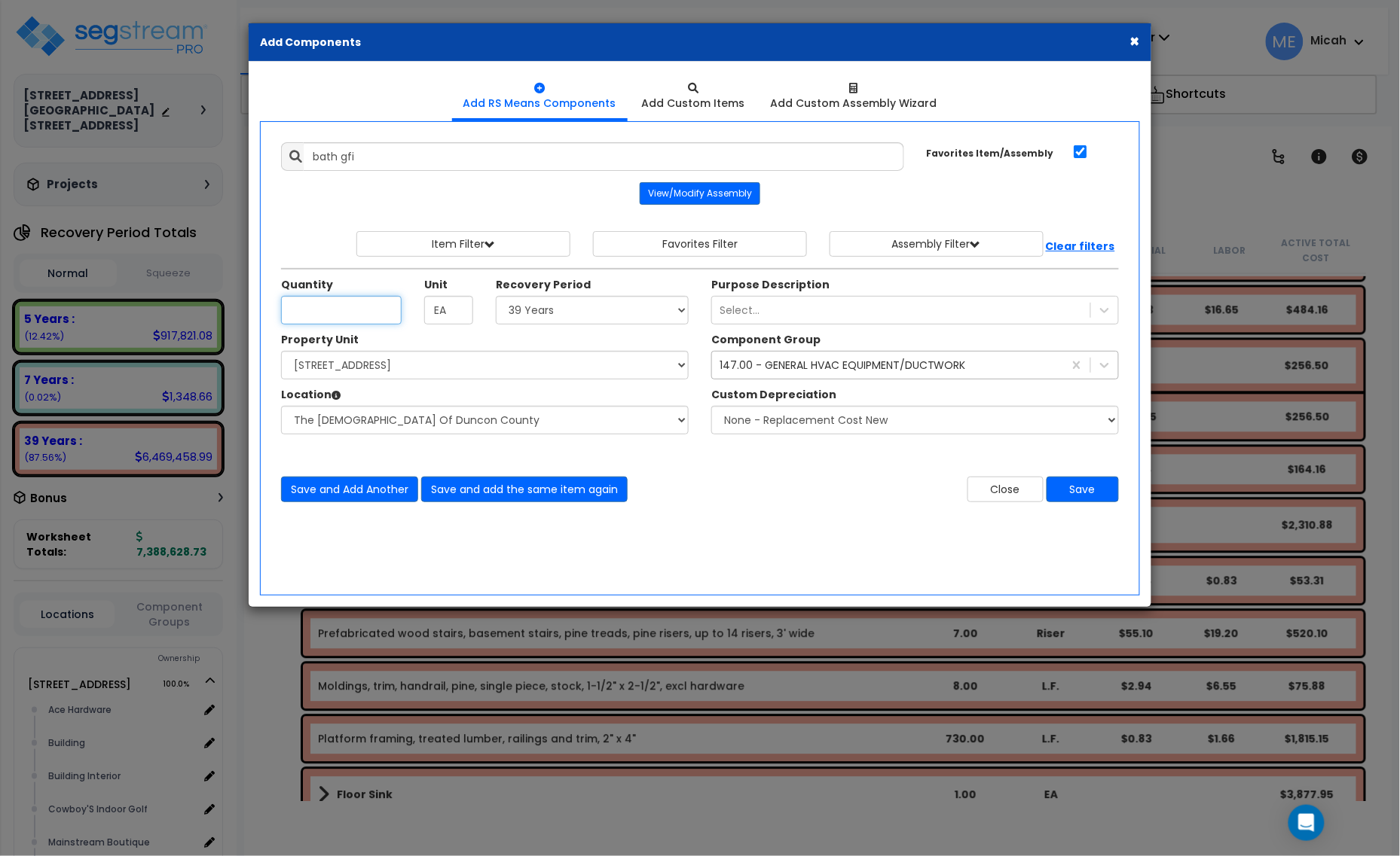
type input "GFI Outlet Bathroom"
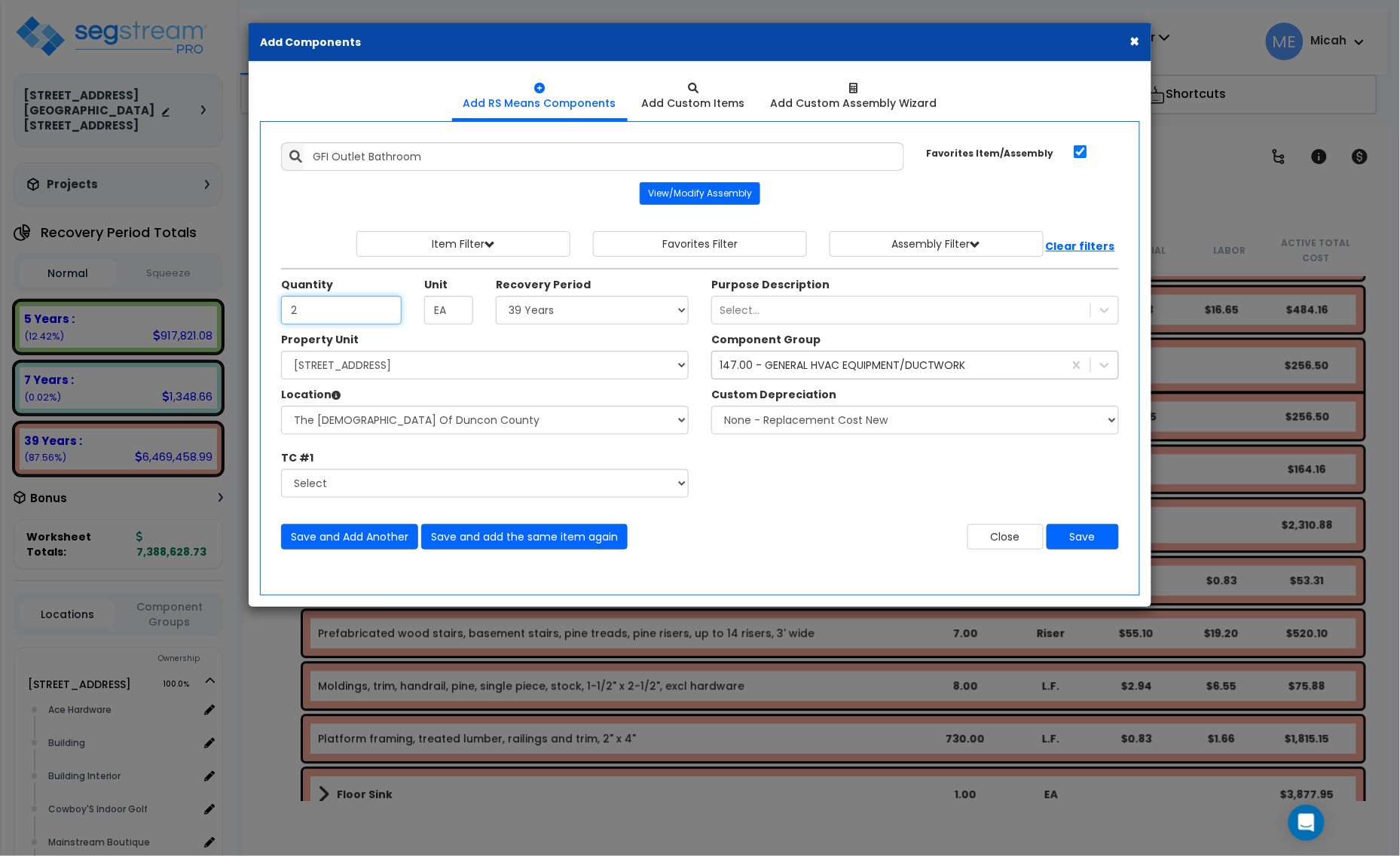
type input "2"
click at [763, 356] on div "147.00 - GENERAL HVAC EQUIPMENT/DUCTWORK general h" at bounding box center [888, 365] width 351 height 24
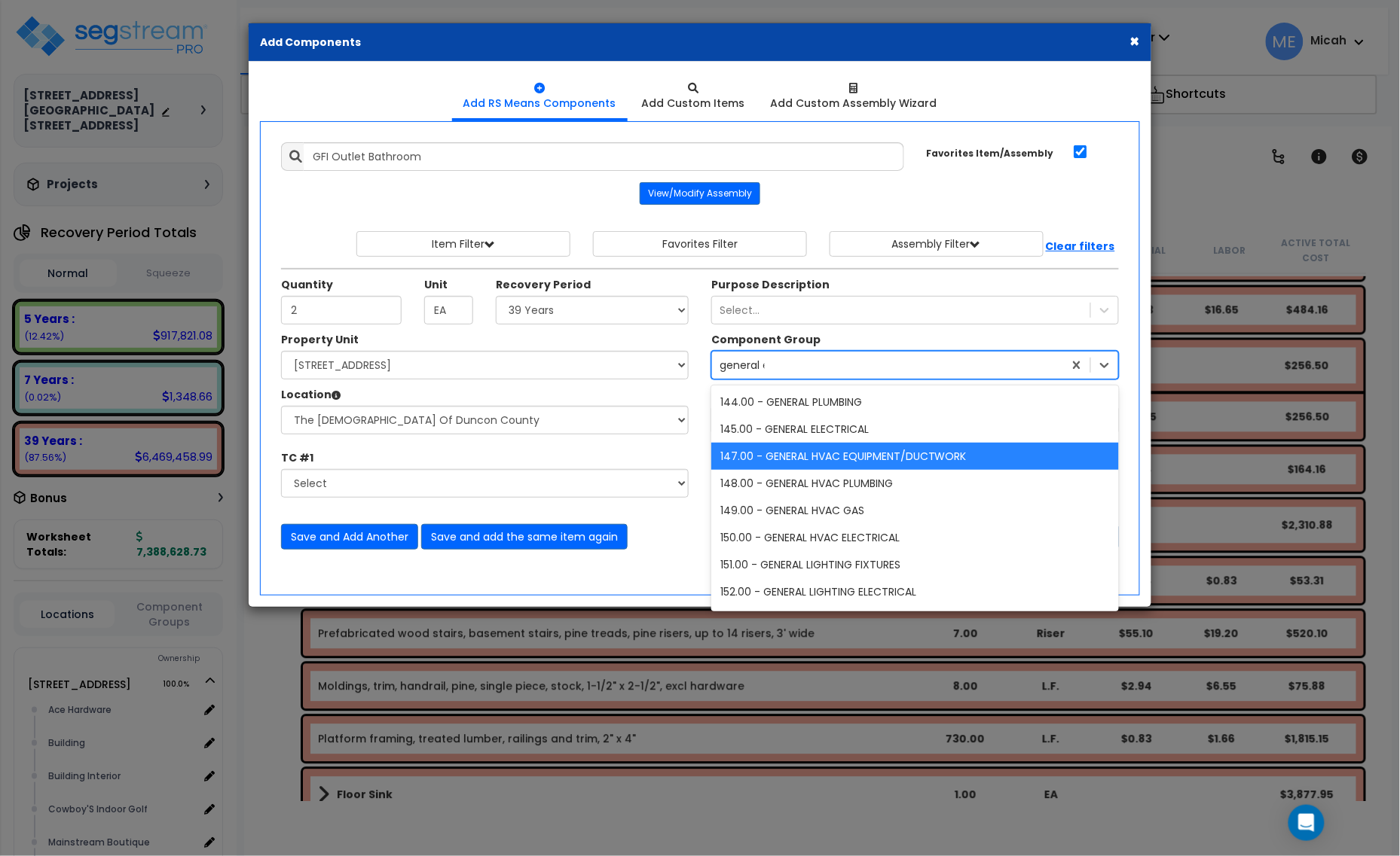
type input "[PERSON_NAME]"
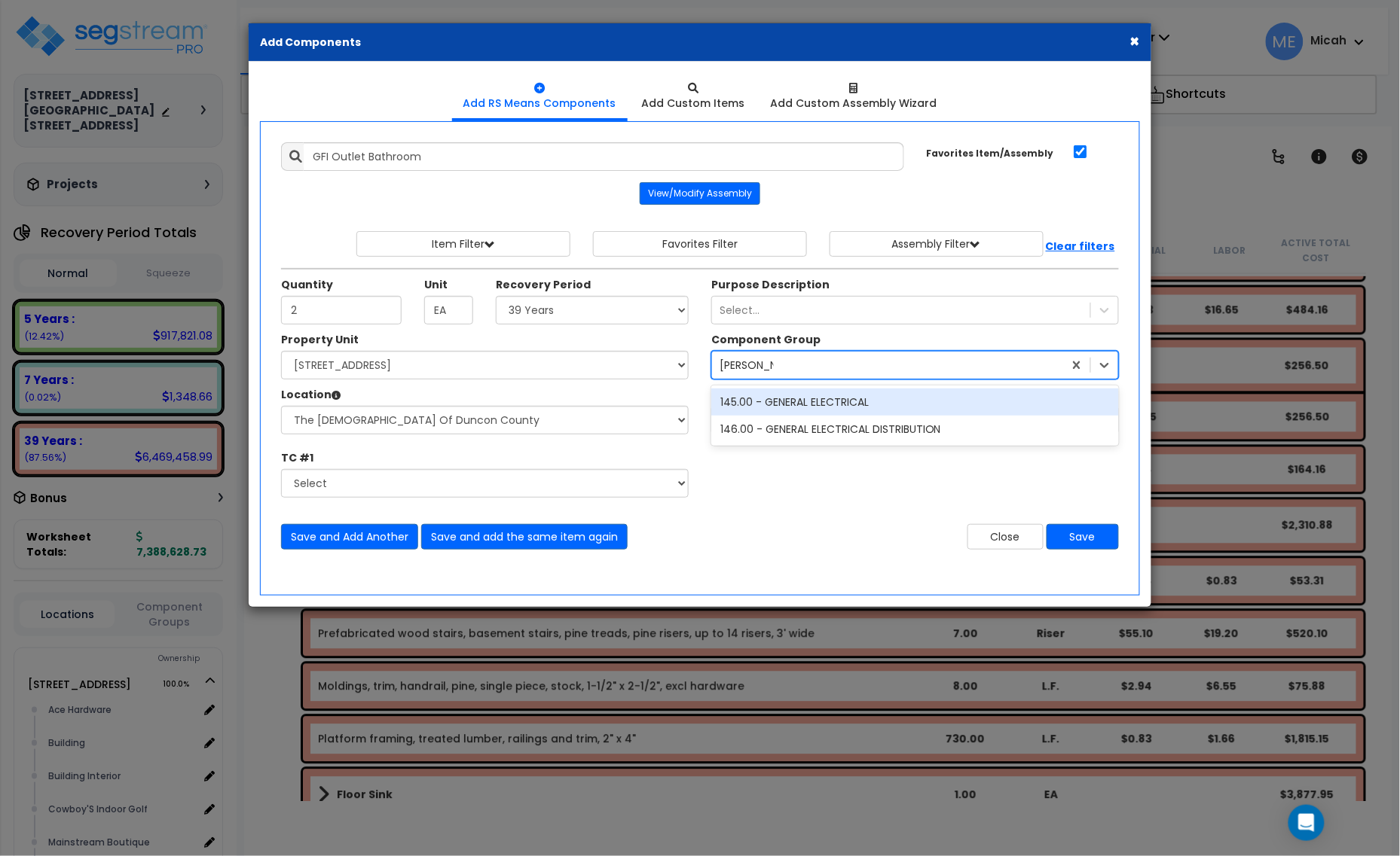
click at [792, 405] on div "145.00 - GENERAL ELECTRICAL" at bounding box center [915, 402] width 407 height 27
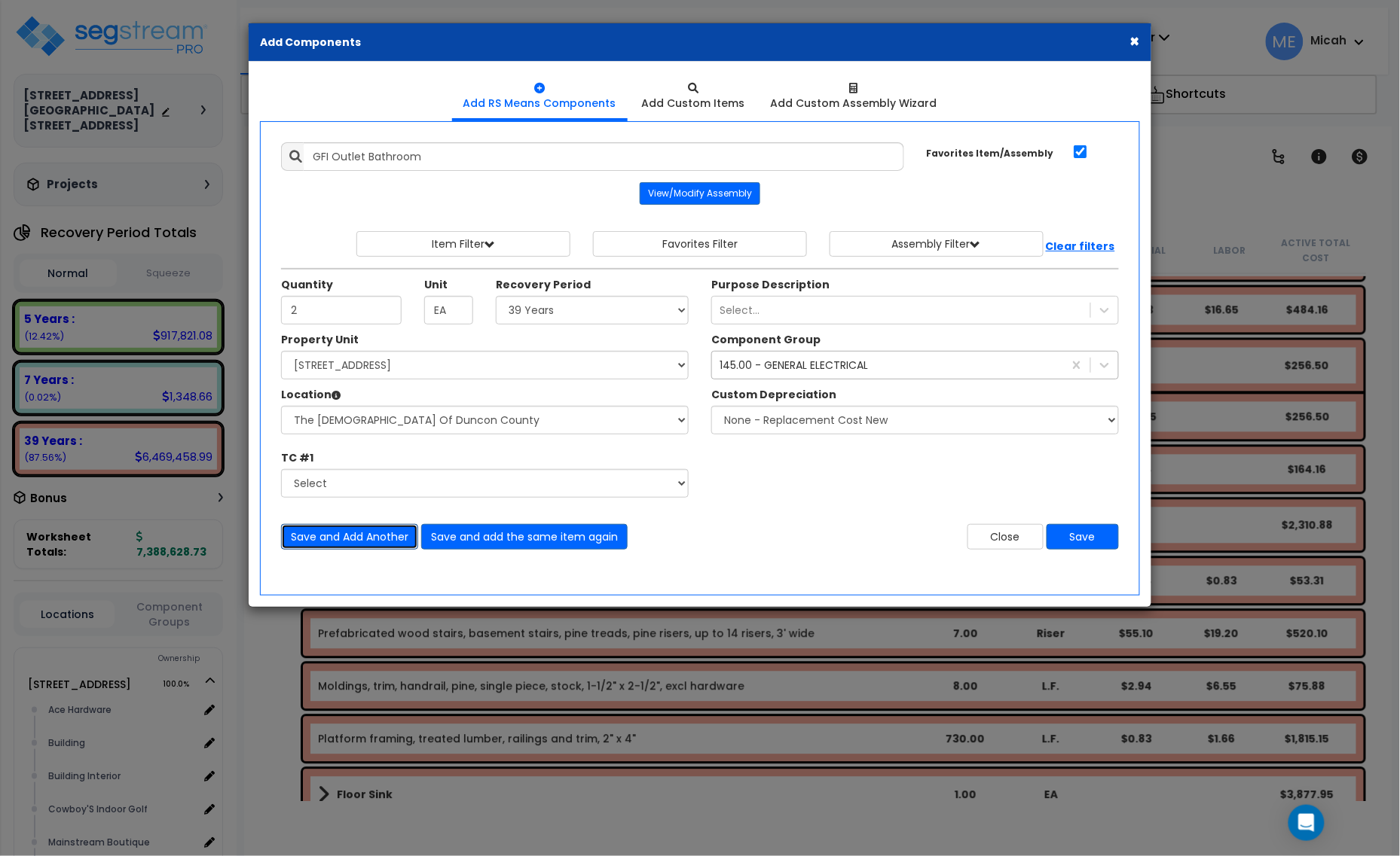
click at [336, 536] on button "Save and Add Another" at bounding box center [349, 537] width 137 height 25
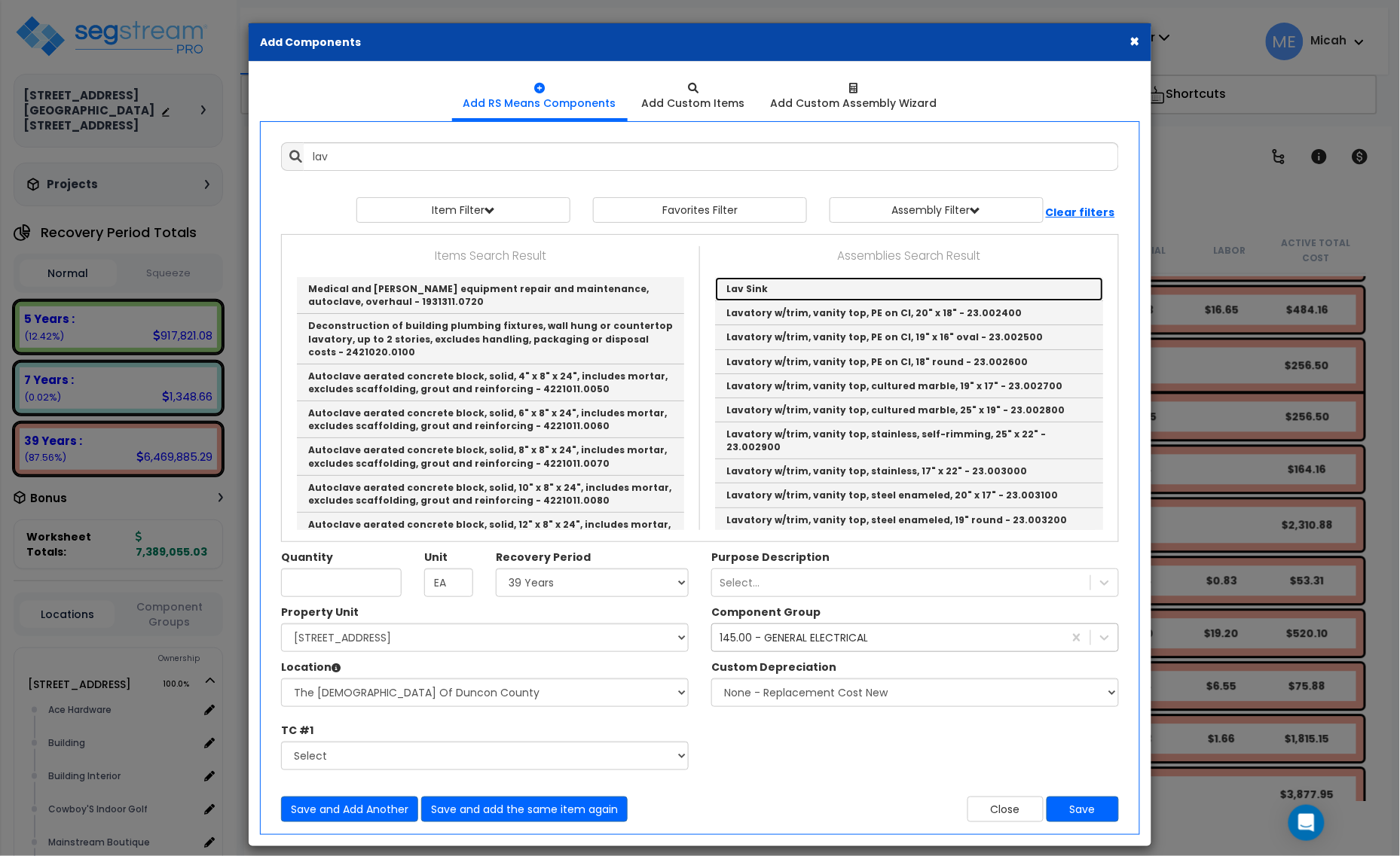
click at [788, 287] on link "Lav Sink" at bounding box center [909, 289] width 388 height 24
type input "Lav Sink"
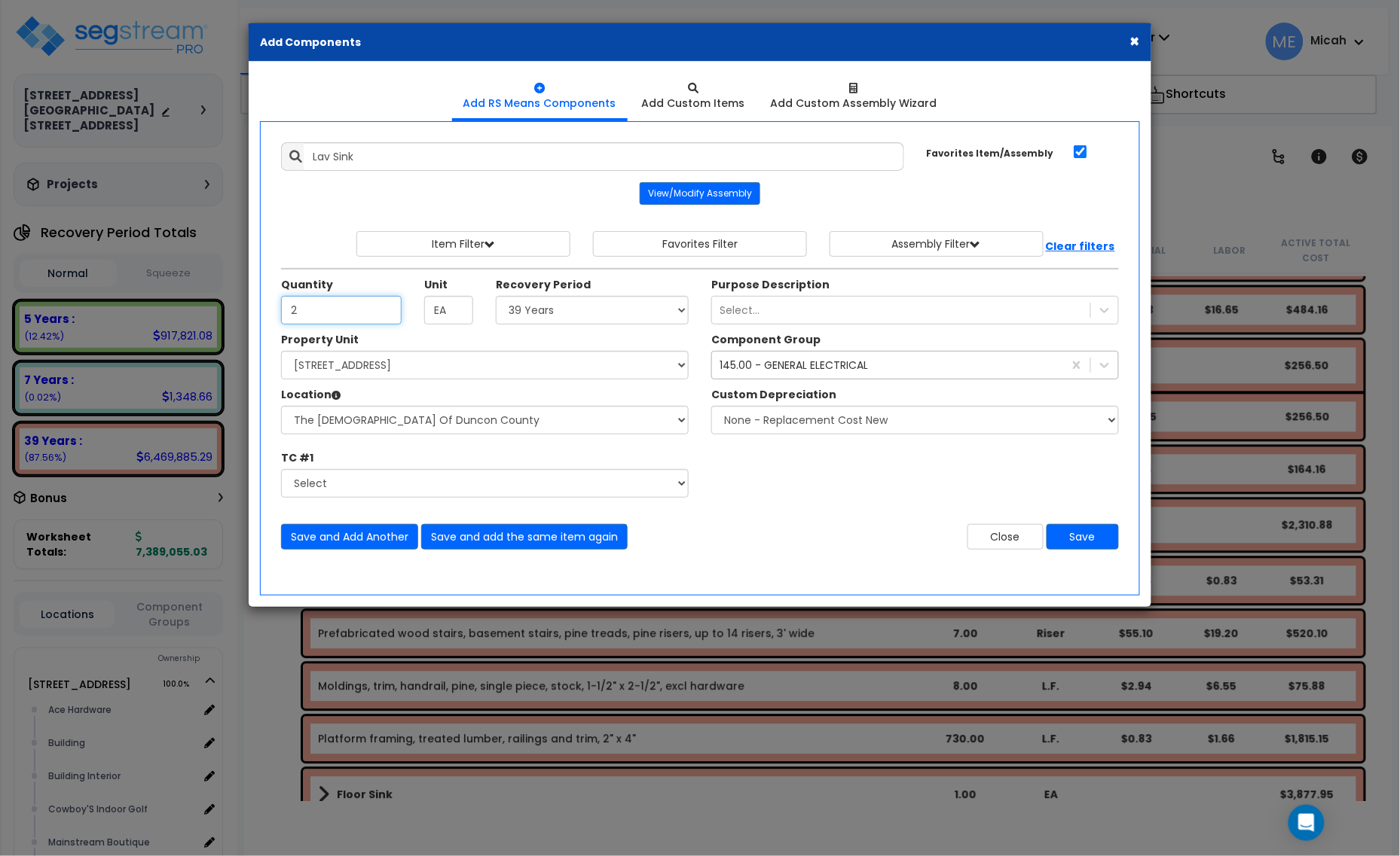
type input "2"
click at [781, 366] on div "145.00 - GENERAL ELECTRICAL" at bounding box center [794, 364] width 148 height 15
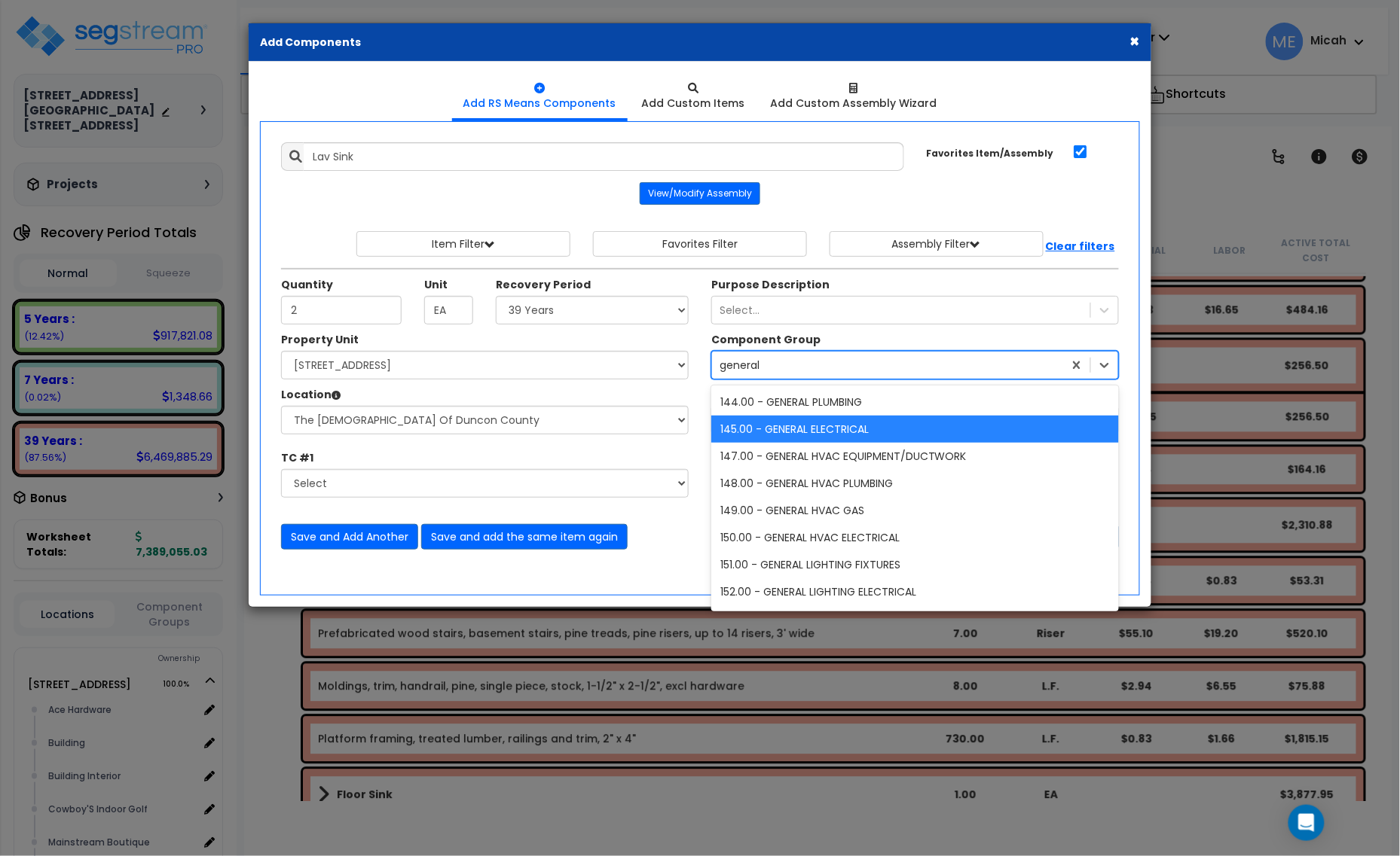
type input "general p"
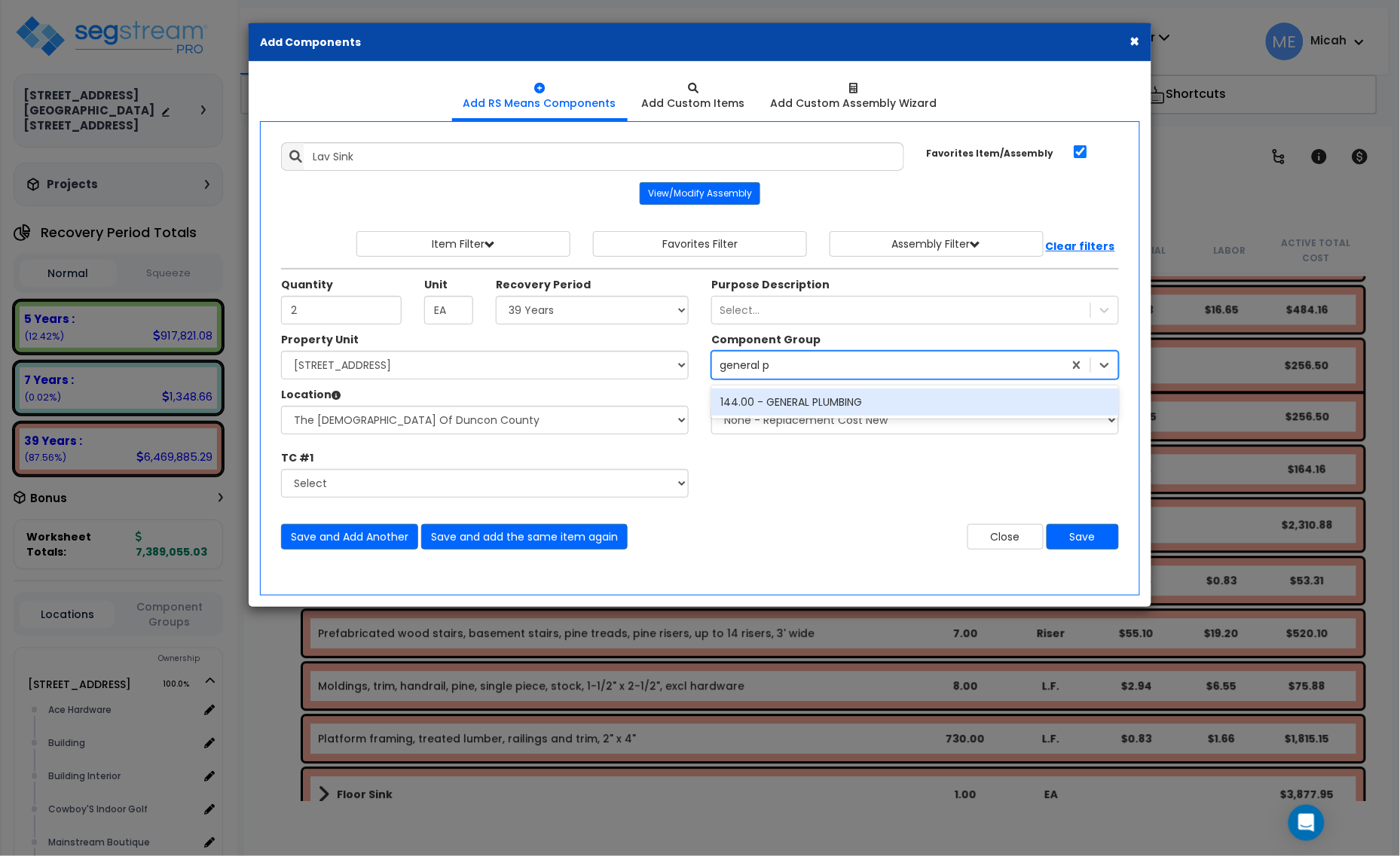
click at [779, 397] on div "144.00 - GENERAL PLUMBING" at bounding box center [915, 402] width 407 height 27
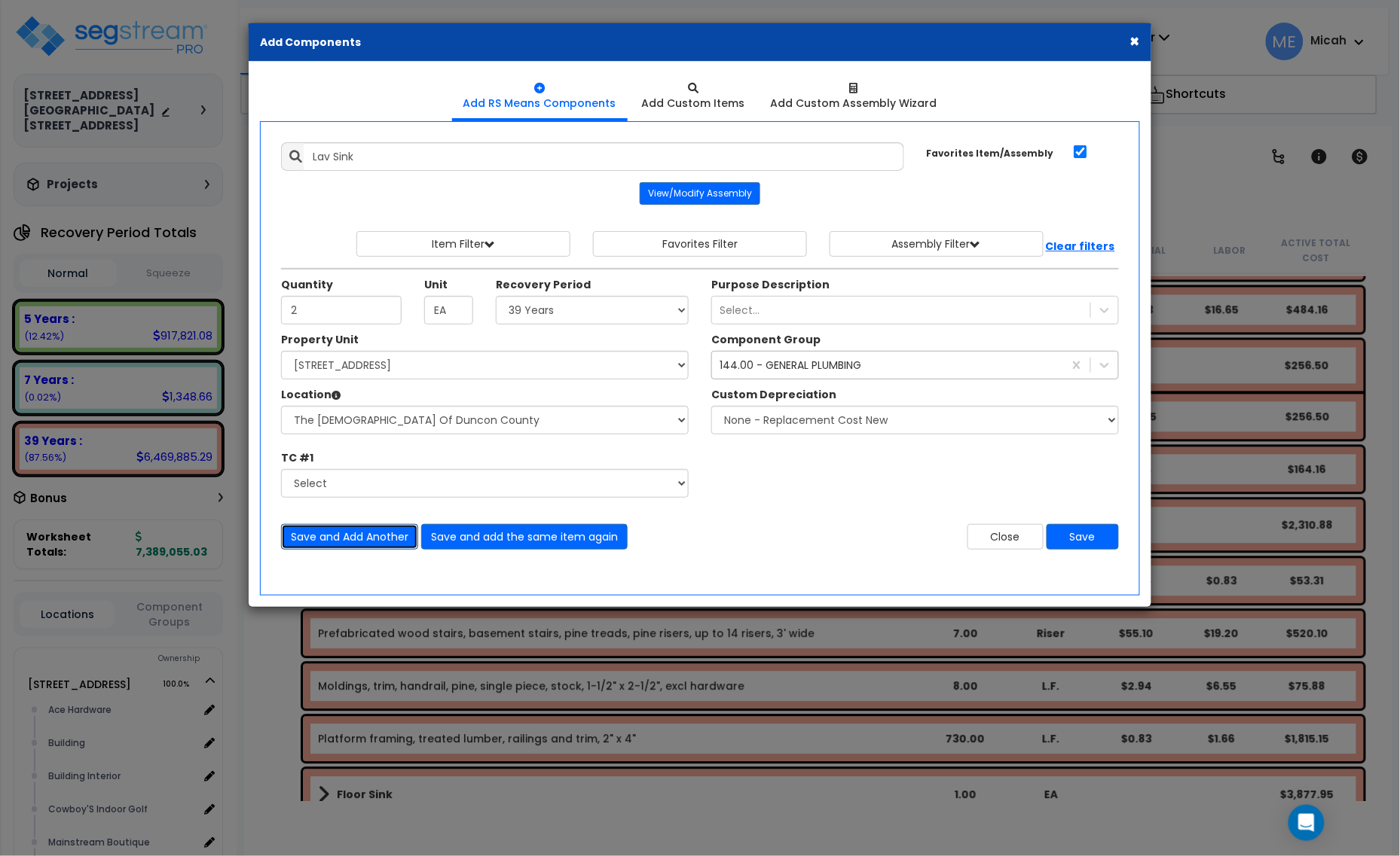
click at [360, 540] on button "Save and Add Another" at bounding box center [349, 537] width 137 height 25
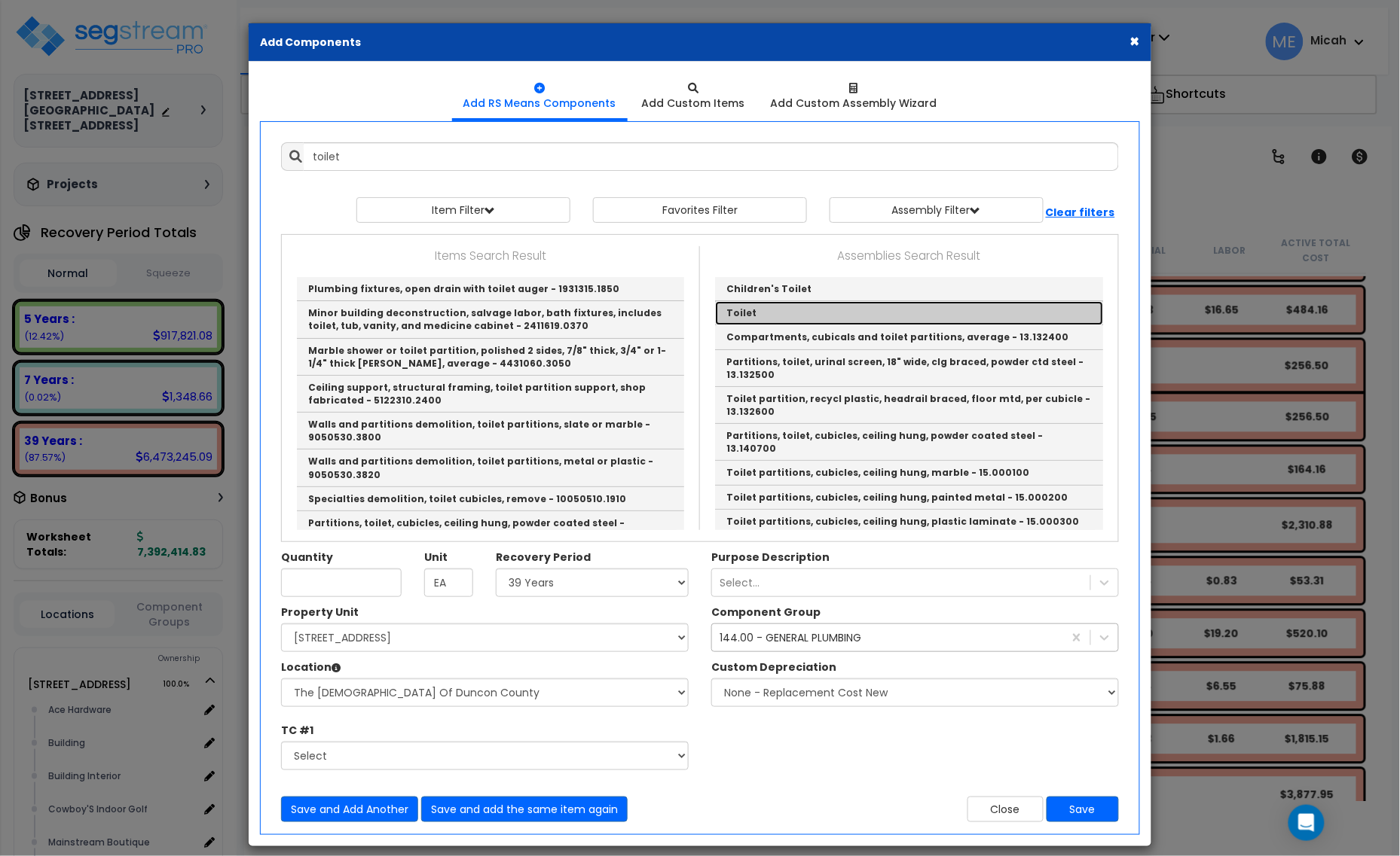
click at [760, 316] on link "Toilet" at bounding box center [909, 313] width 388 height 24
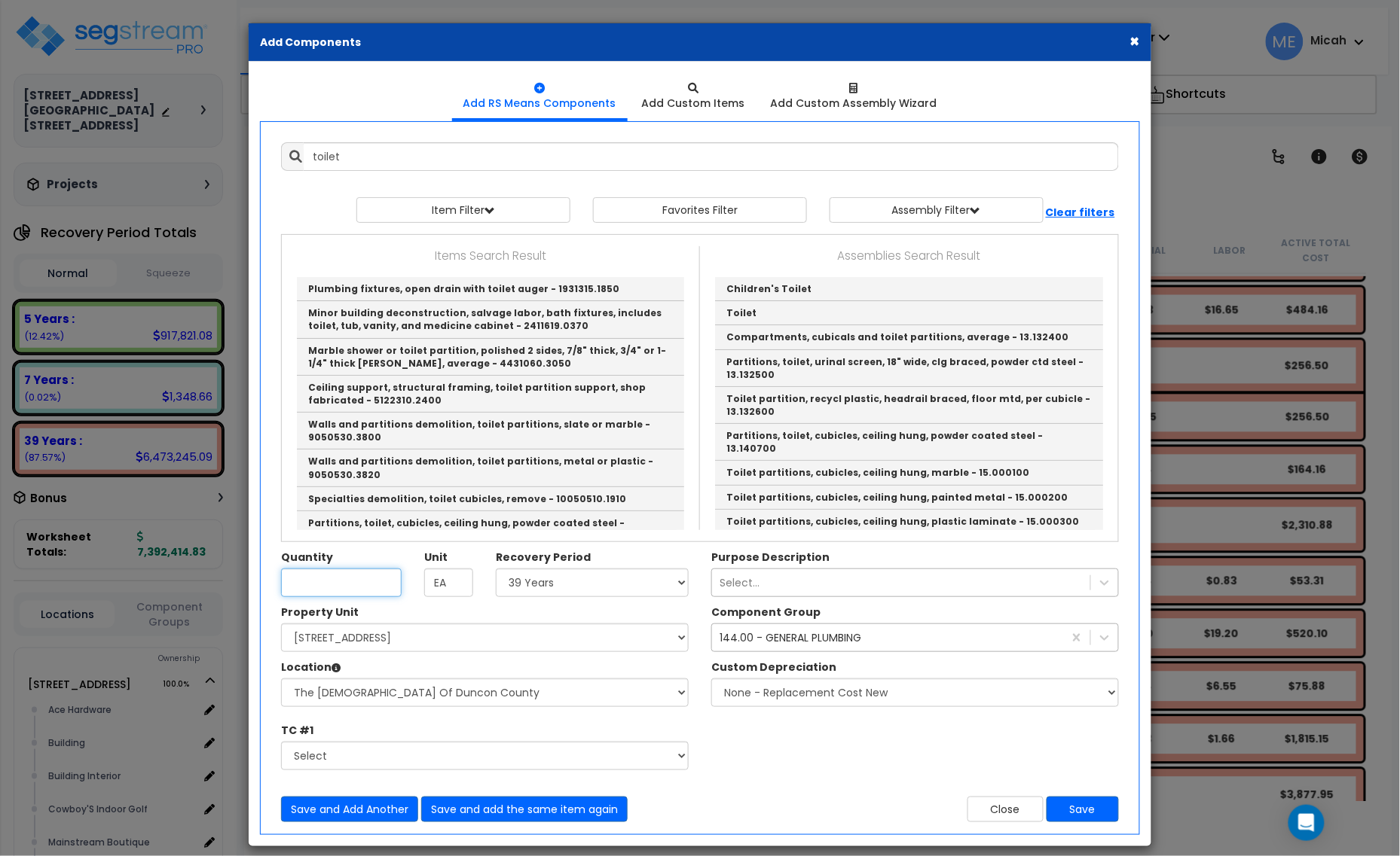
type input "Toilet"
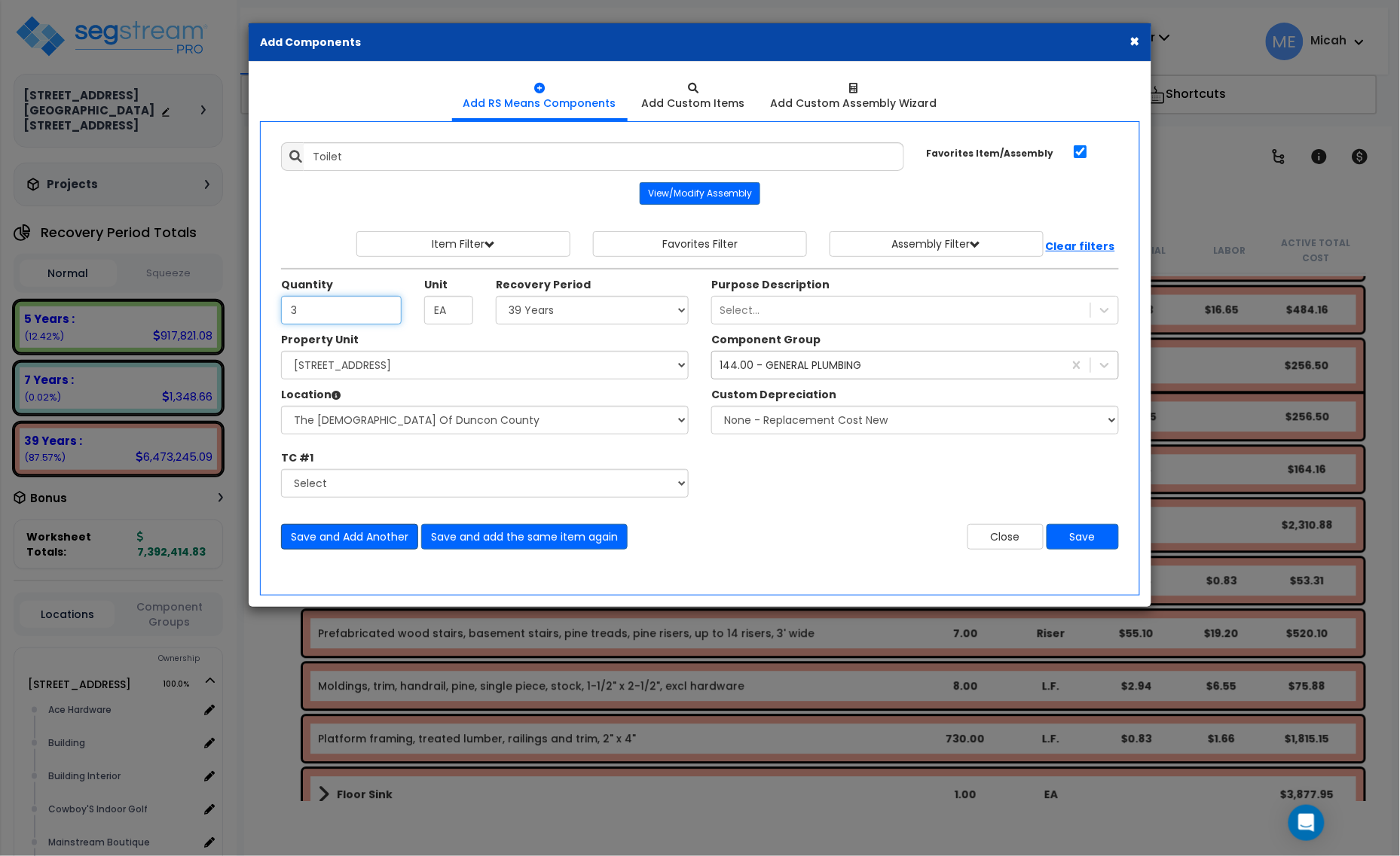
type input "3"
click at [359, 537] on button "Save and Add Another" at bounding box center [349, 537] width 137 height 25
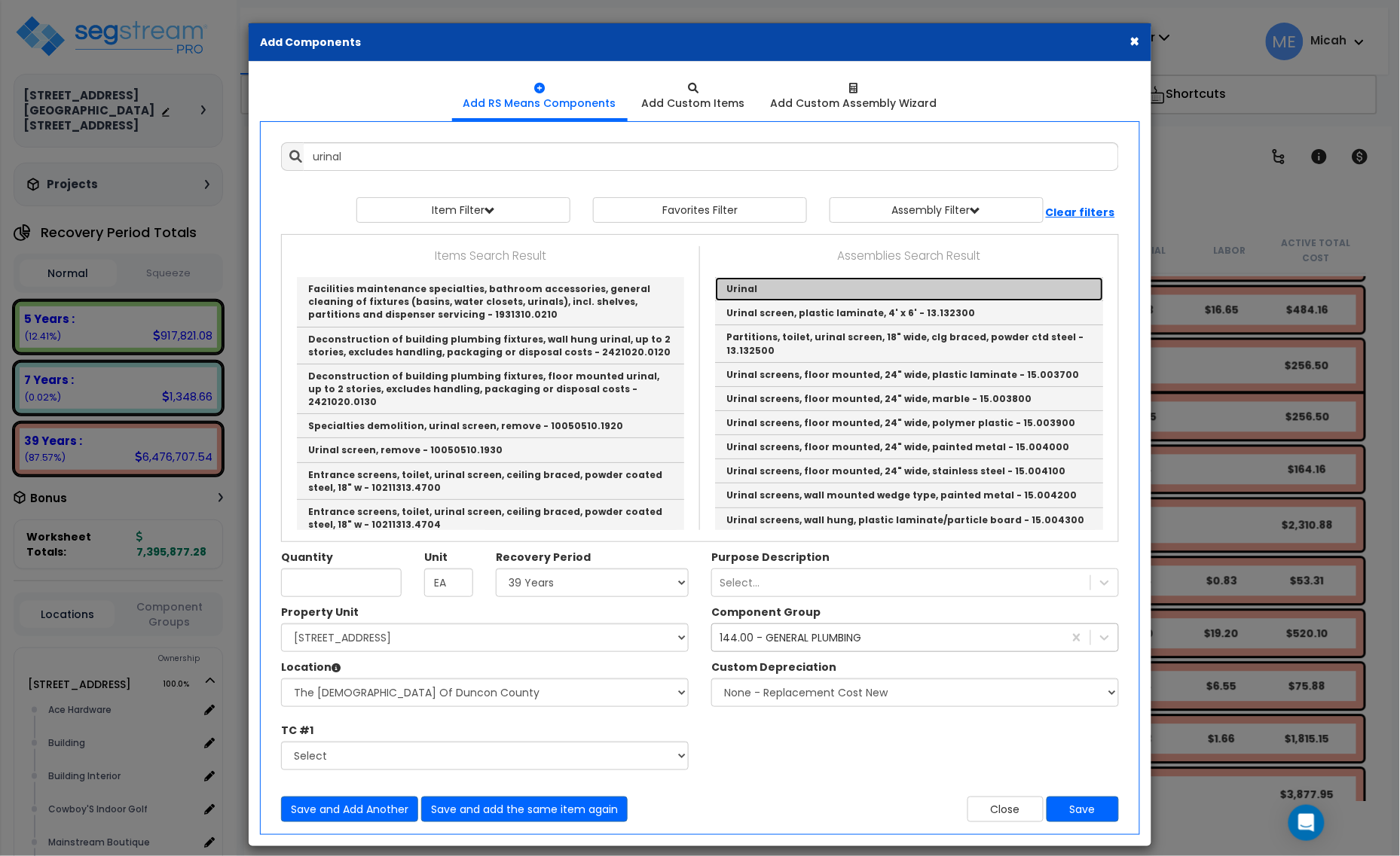
click at [800, 287] on link "Urinal" at bounding box center [909, 289] width 388 height 24
type input "Urinal"
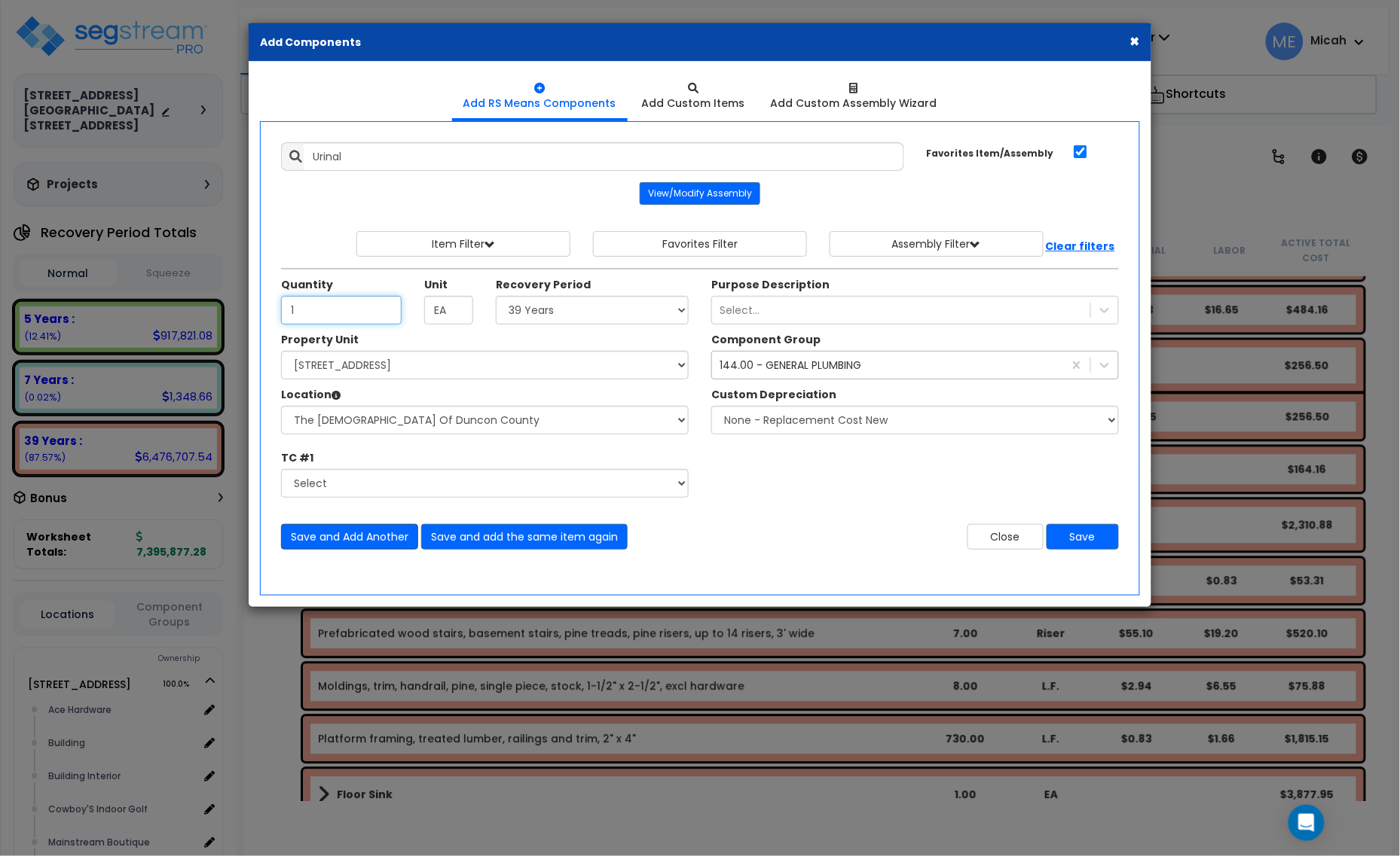
type input "1"
click at [362, 539] on button "Save and Add Another" at bounding box center [349, 537] width 137 height 25
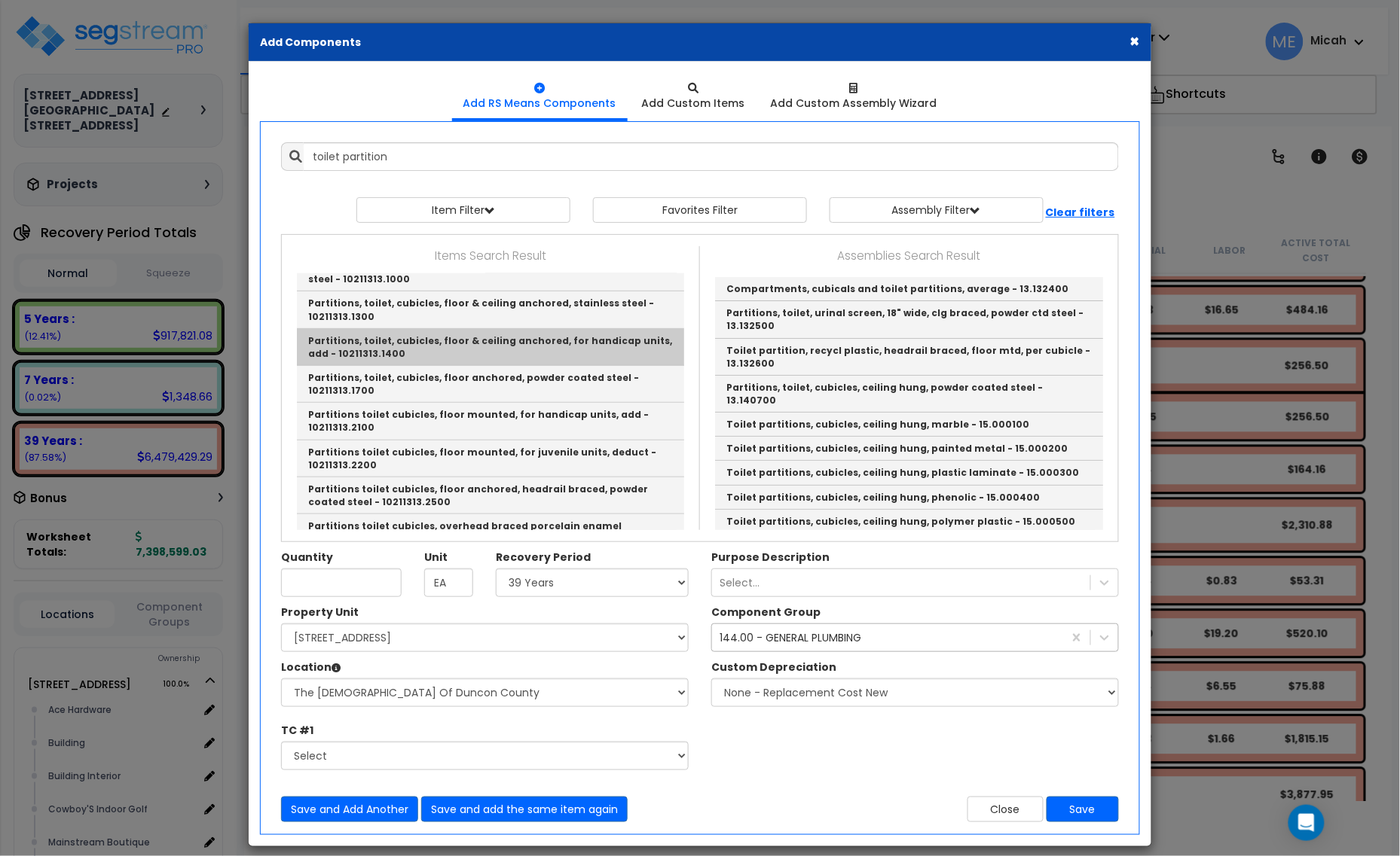
scroll to position [377, 0]
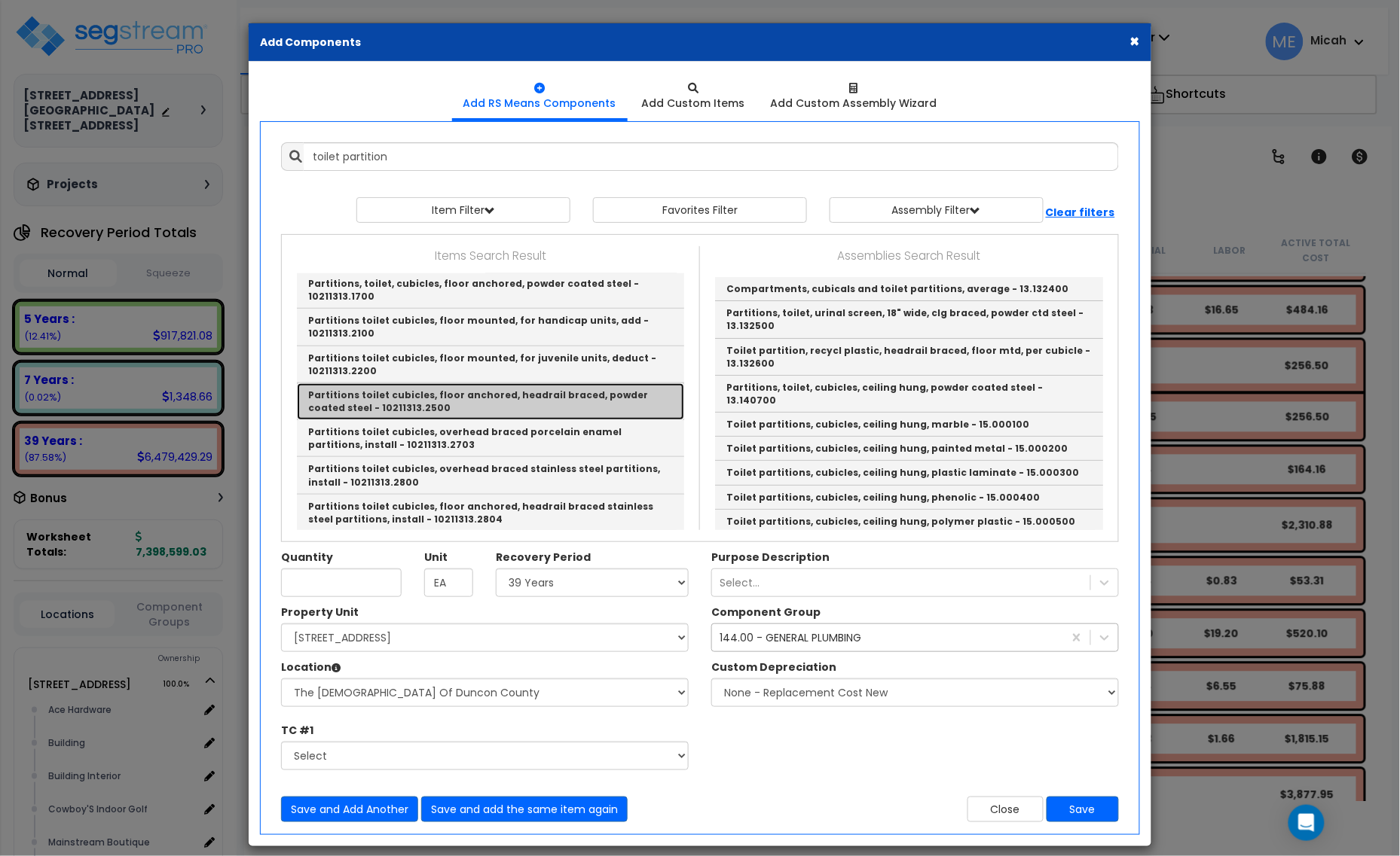
click at [483, 389] on link "Partitions toilet cubicles, floor anchored, headrail braced, powder coated stee…" at bounding box center [491, 402] width 388 height 37
type input "Partitions toilet cubicles, floor anchored, headrail braced, powder coated stee…"
checkbox input "false"
type input "Ea."
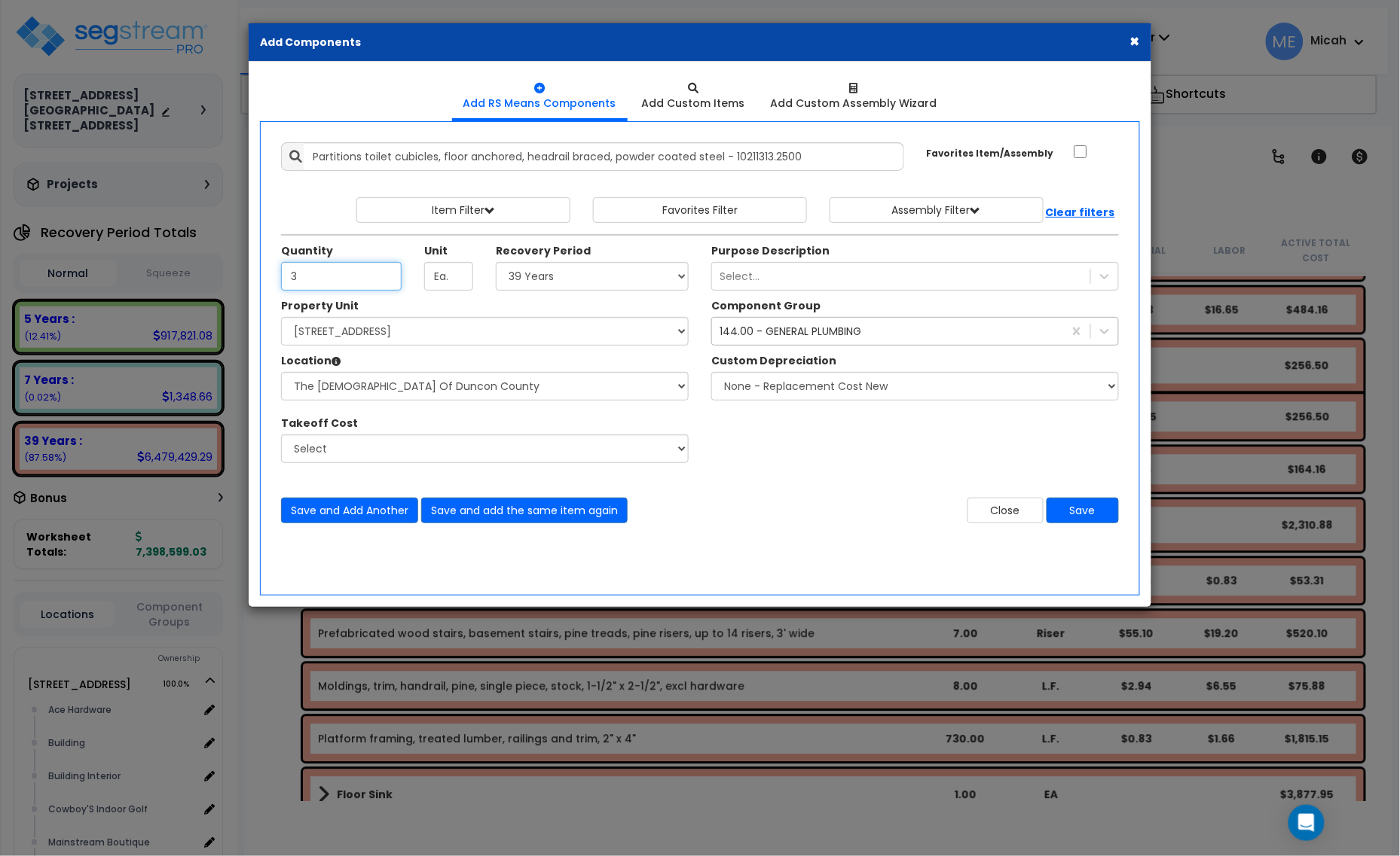
type input "3"
click at [778, 327] on div "144.00 - GENERAL PLUMBING" at bounding box center [790, 331] width 141 height 15
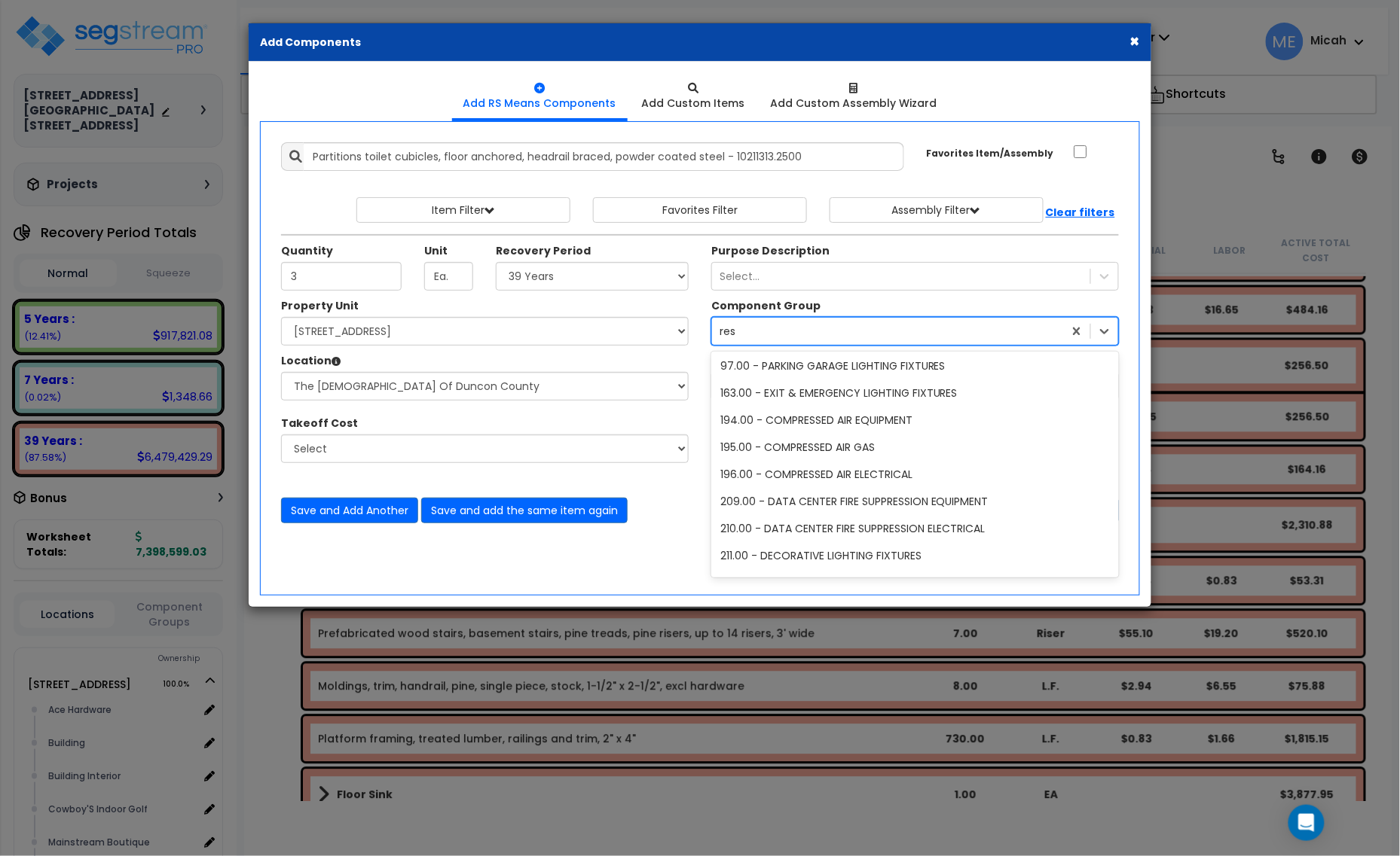
scroll to position [0, 0]
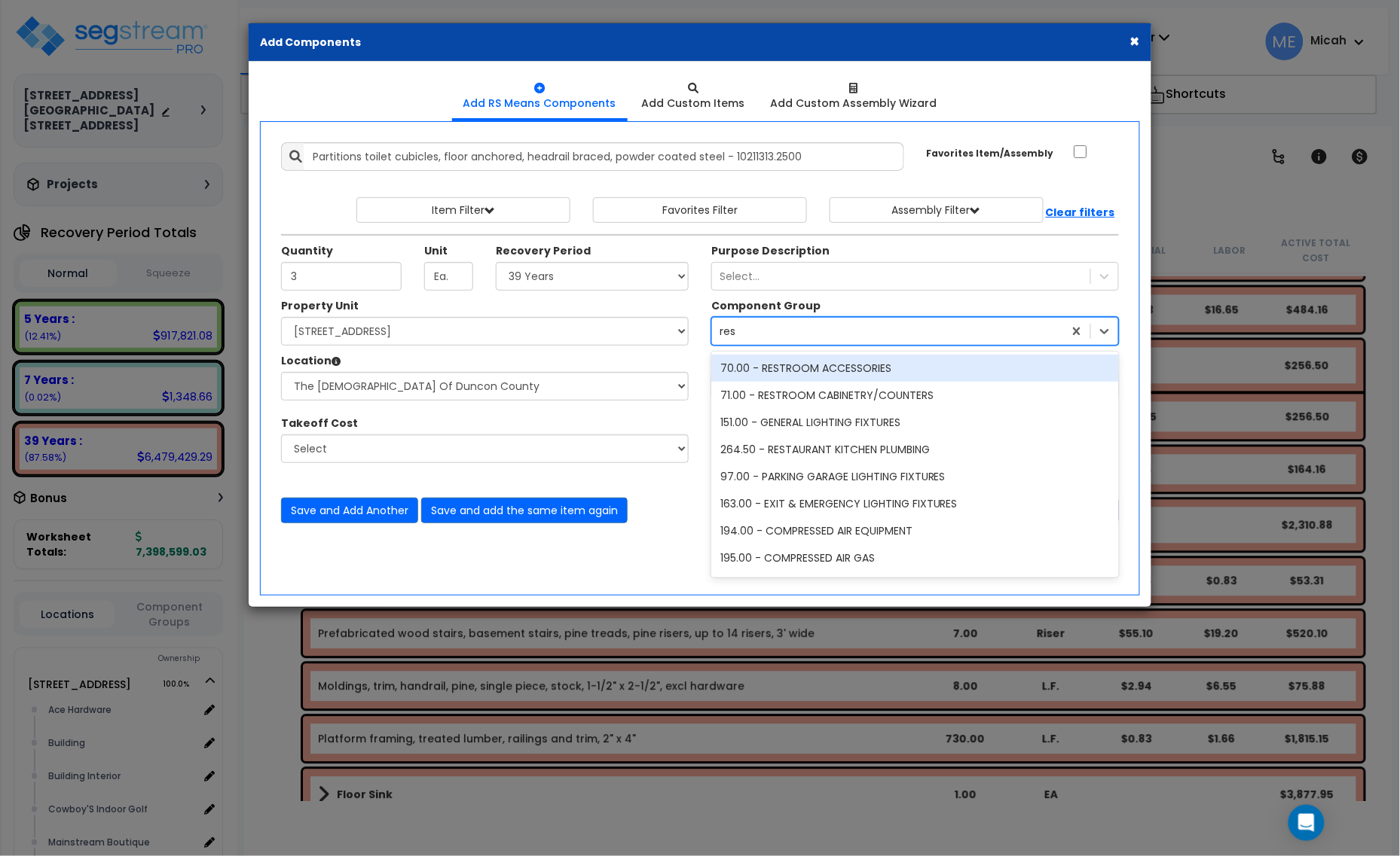
type input "rest"
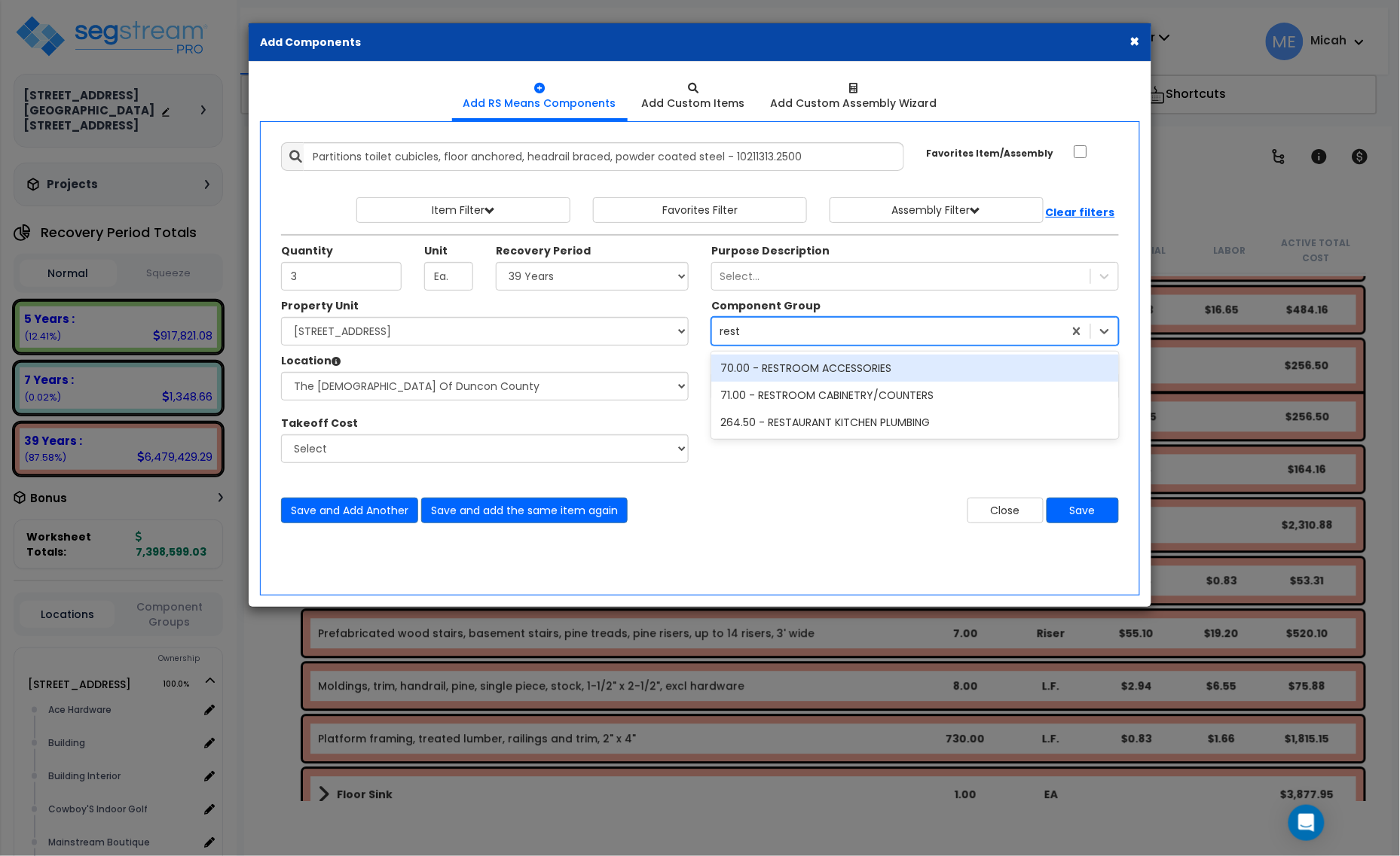
click at [797, 365] on div "70.00 - RESTROOM ACCESSORIES" at bounding box center [915, 368] width 407 height 27
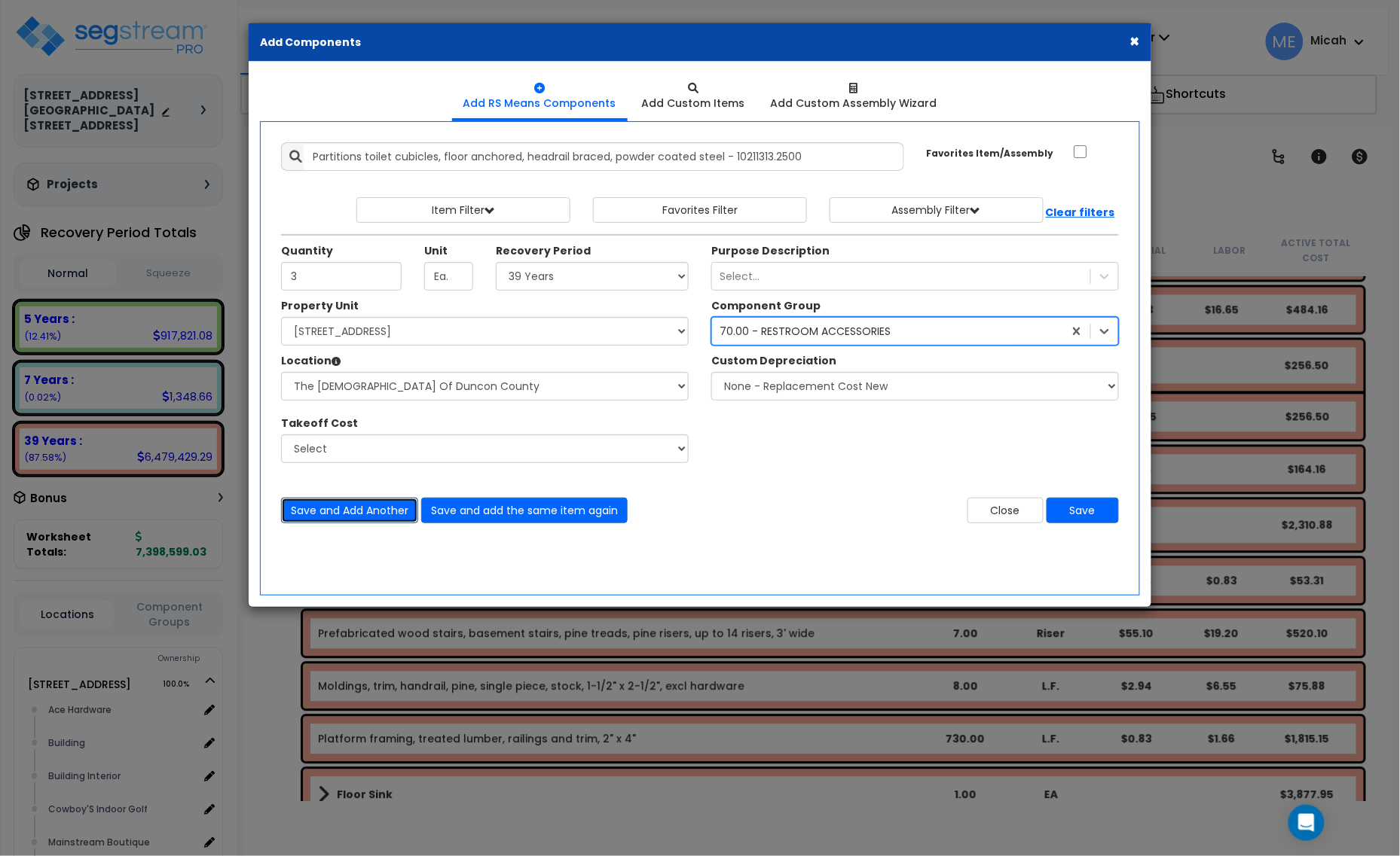
click at [357, 516] on button "Save and Add Another" at bounding box center [349, 510] width 137 height 25
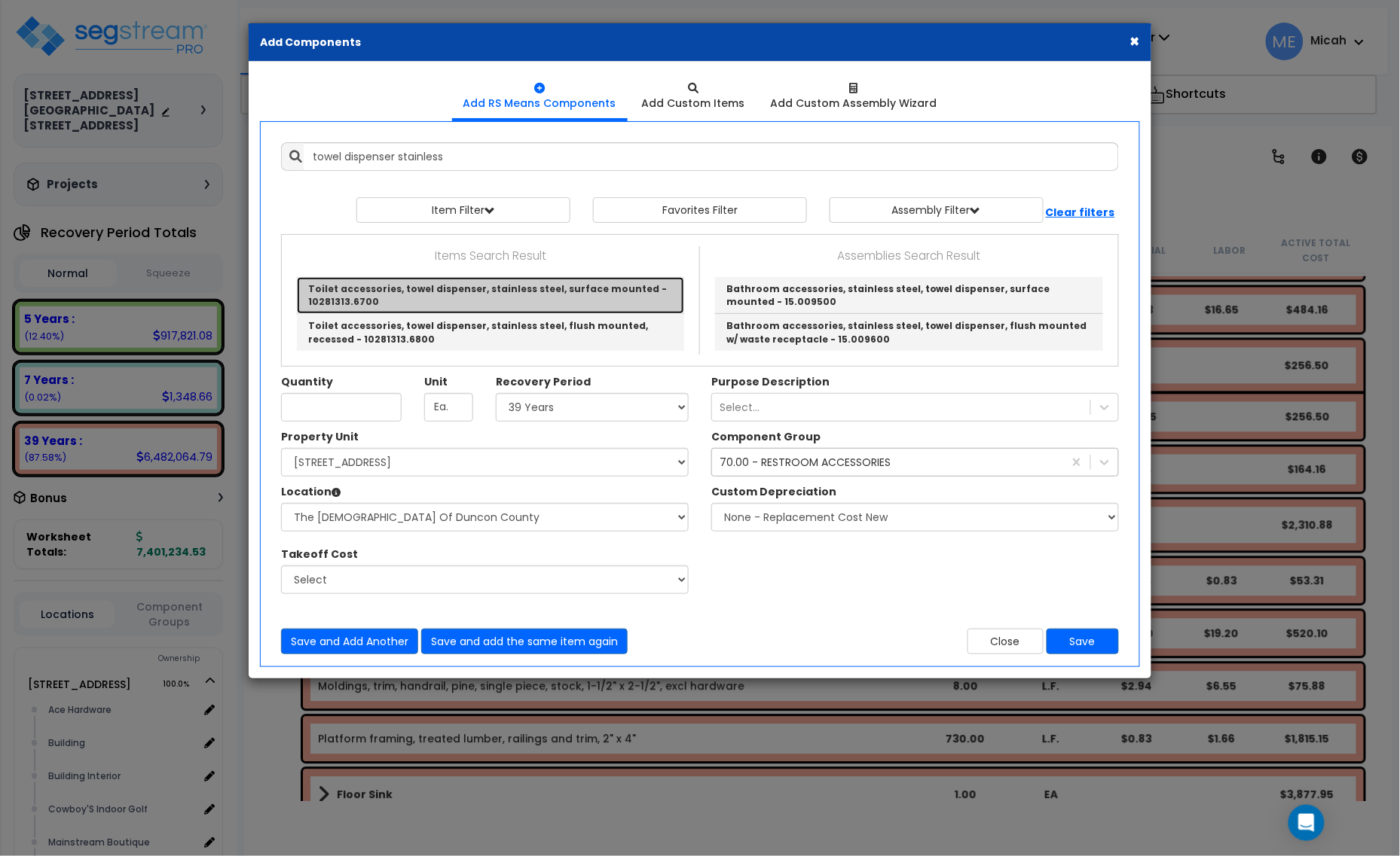
click at [441, 306] on link "Toilet accessories, towel dispenser, stainless steel, surface mounted - 1028131…" at bounding box center [491, 296] width 388 height 37
type input "Toilet accessories, towel dispenser, stainless steel, surface mounted - 1028131…"
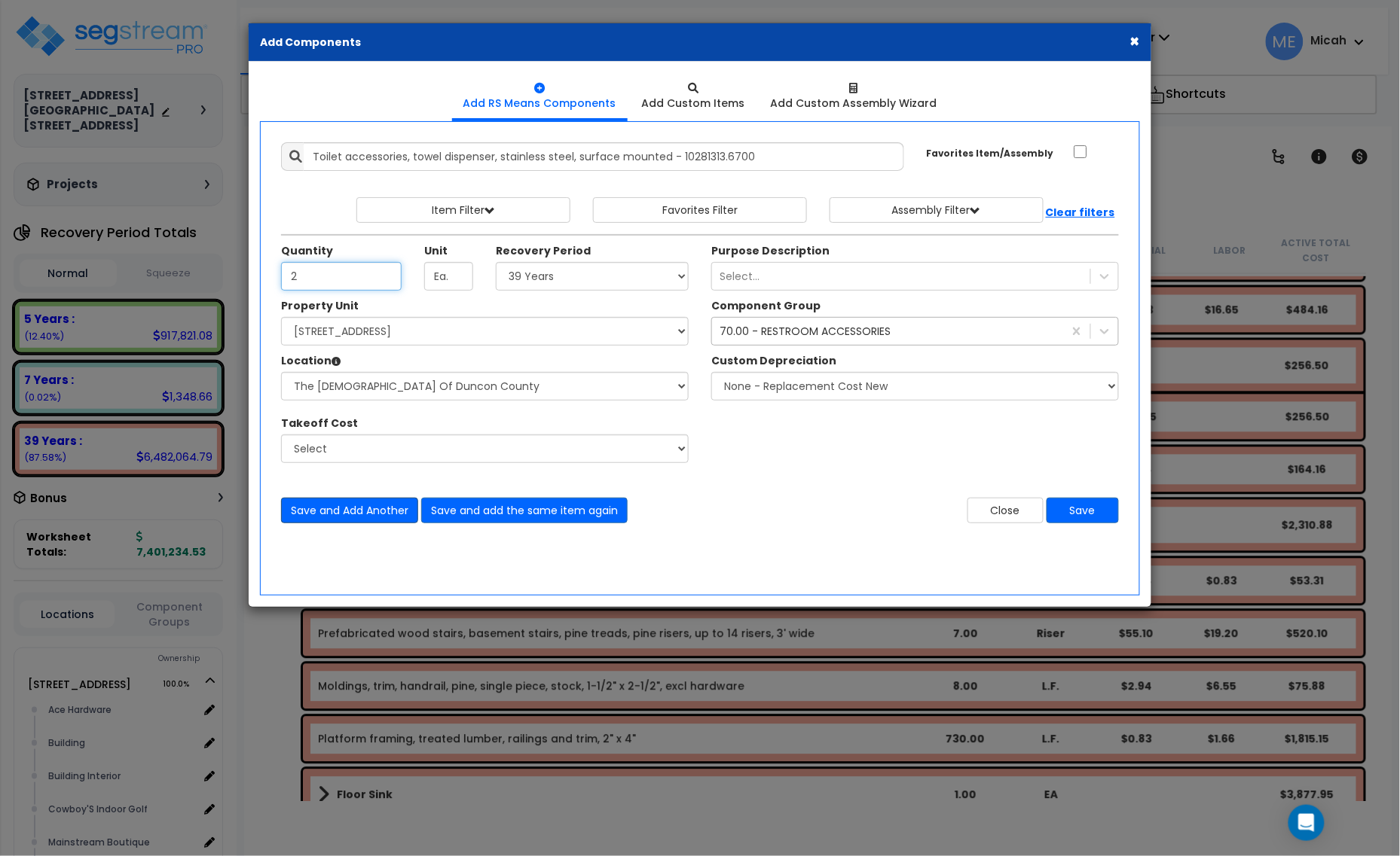
type input "2"
click at [343, 516] on button "Save and Add Another" at bounding box center [349, 510] width 137 height 25
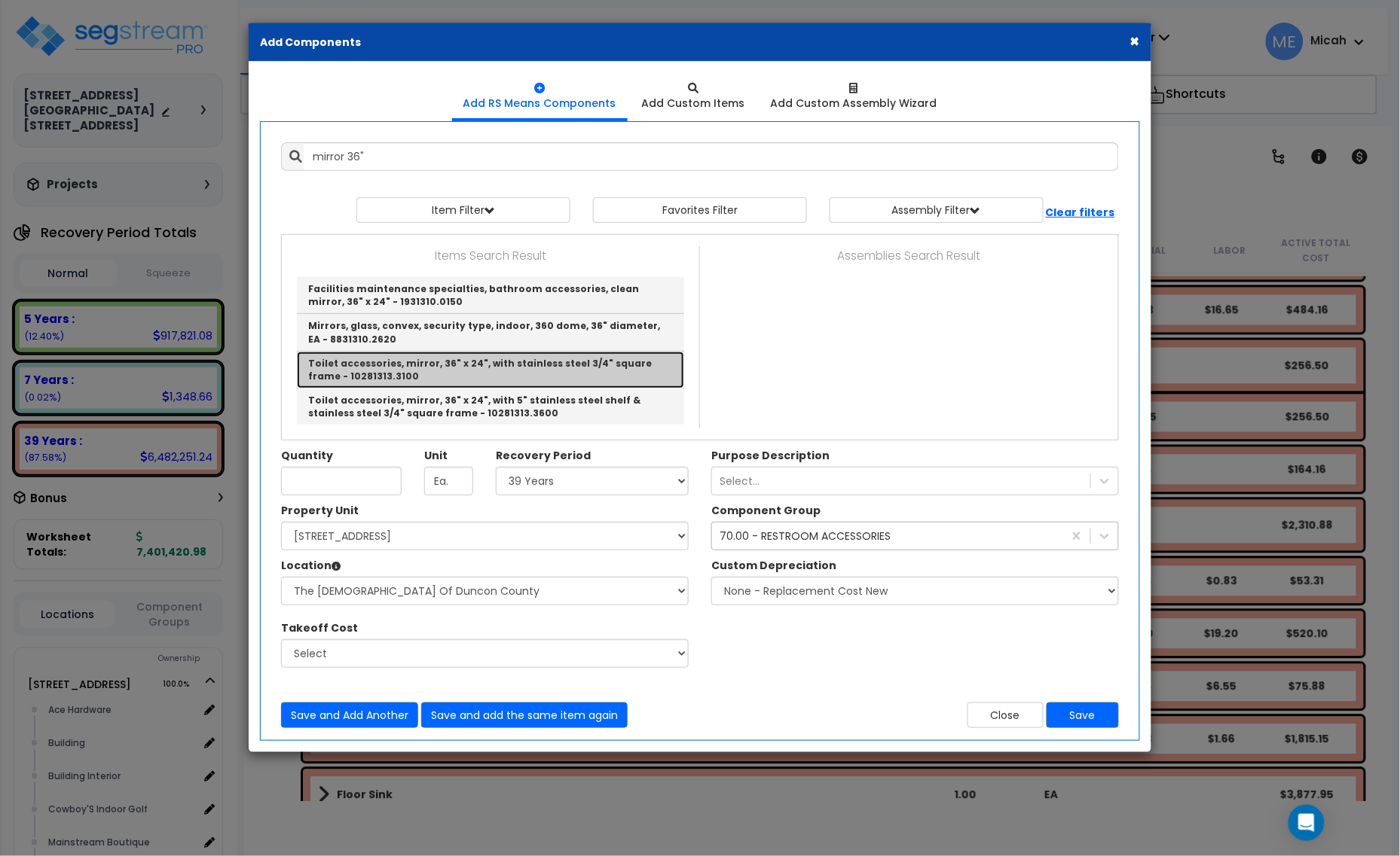
click at [520, 378] on link "Toilet accessories, mirror, 36" x 24", with stainless steel 3/4" square frame -…" at bounding box center [491, 370] width 388 height 37
type input "Toilet accessories, mirror, 36" x 24", with stainless steel 3/4" square frame -…"
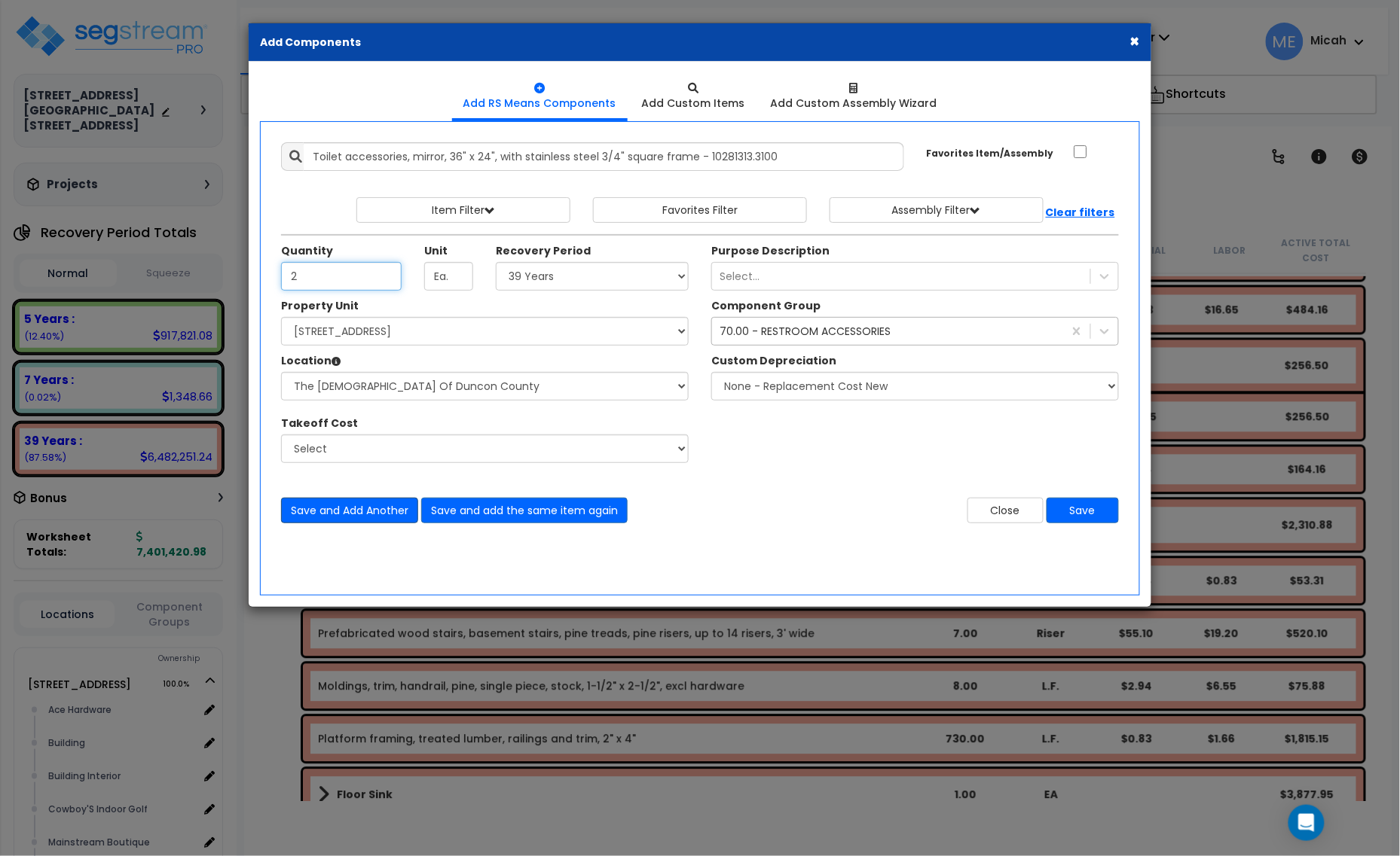
type input "2"
click at [349, 509] on button "Save and Add Another" at bounding box center [349, 510] width 137 height 25
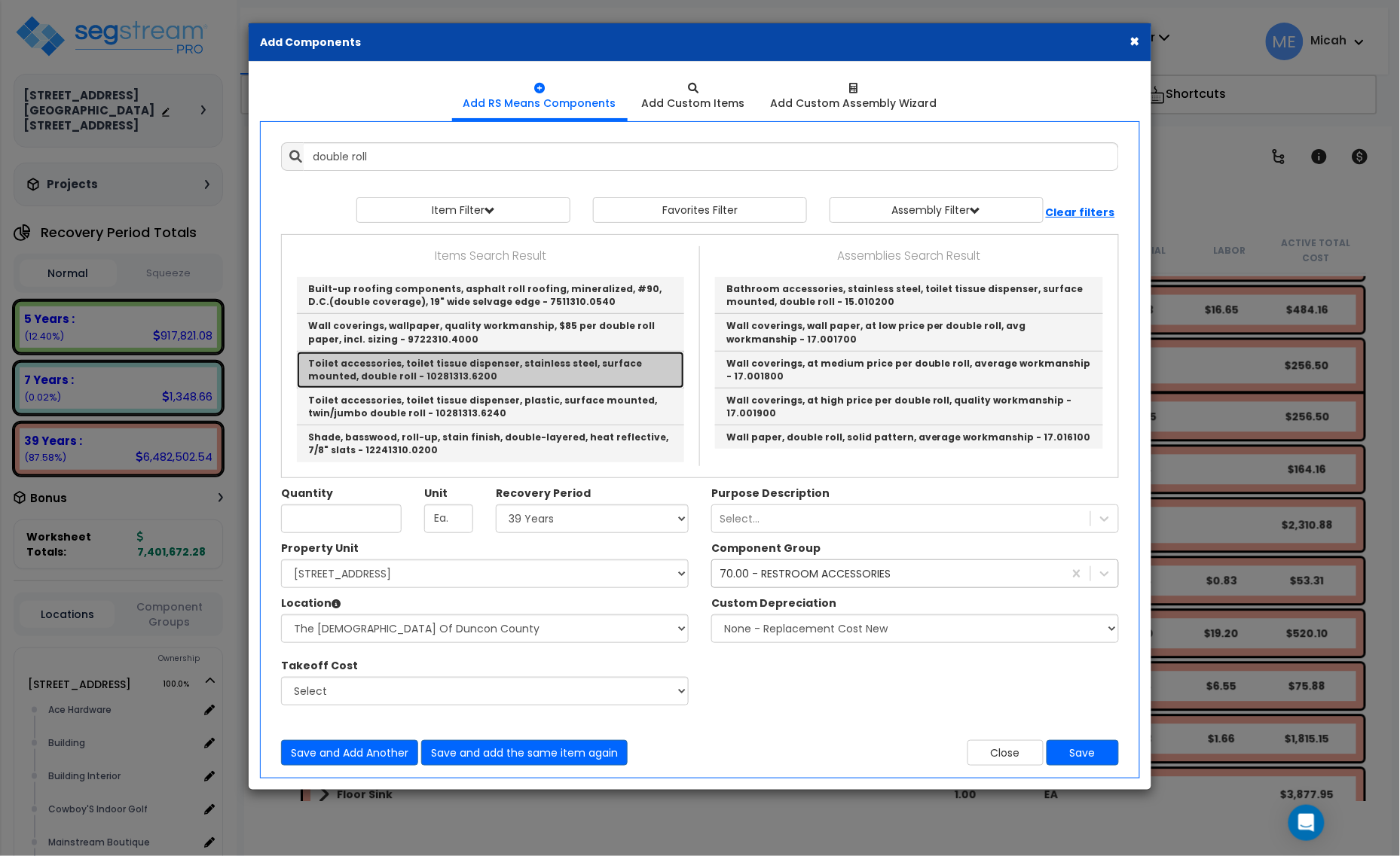
click at [565, 381] on link "Toilet accessories, toilet tissue dispenser, stainless steel, surface mounted, …" at bounding box center [491, 370] width 388 height 37
type input "Toilet accessories, toilet tissue dispenser, stainless steel, surface mounted, …"
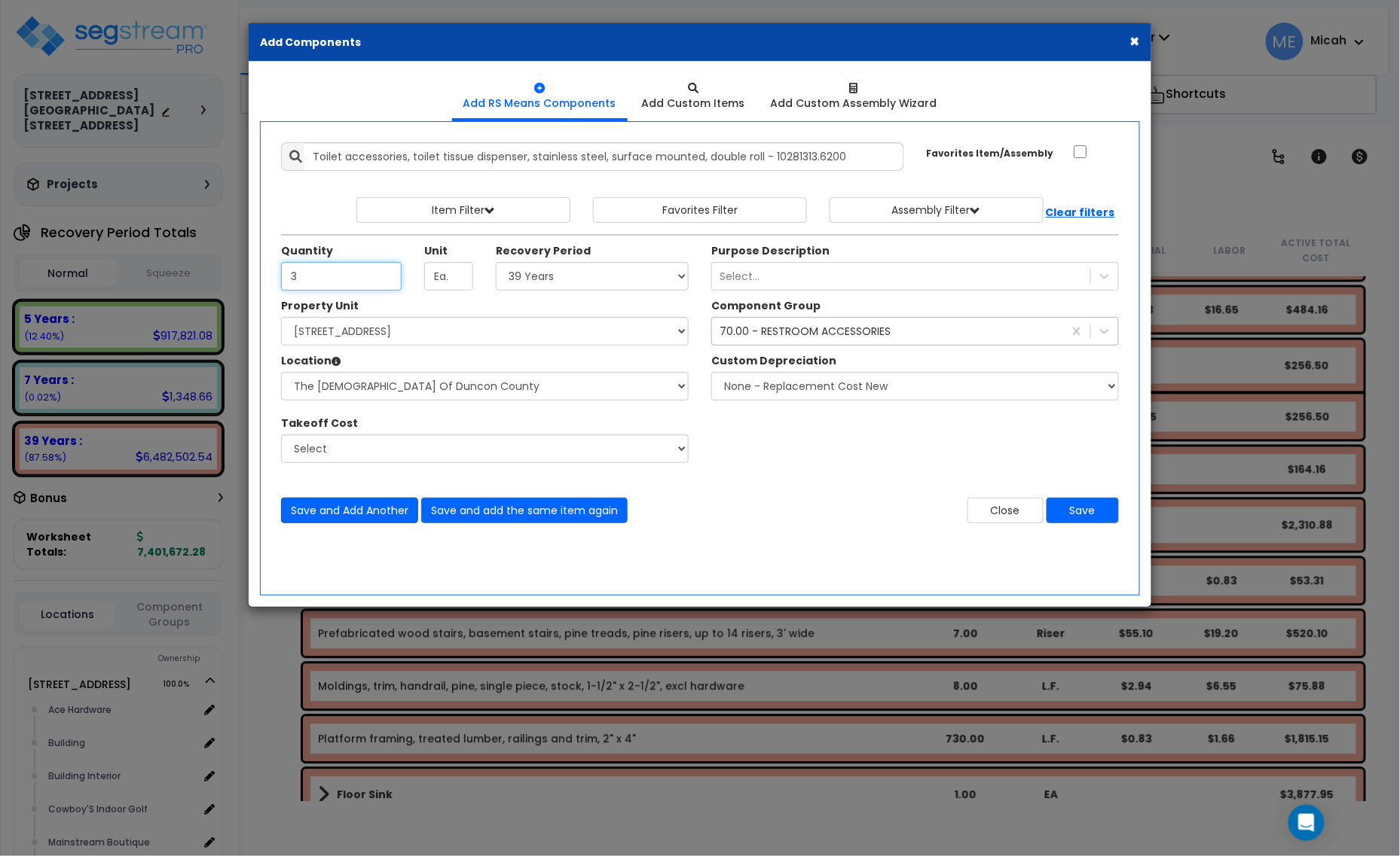
type input "3"
click at [345, 510] on button "Save and Add Another" at bounding box center [349, 510] width 137 height 25
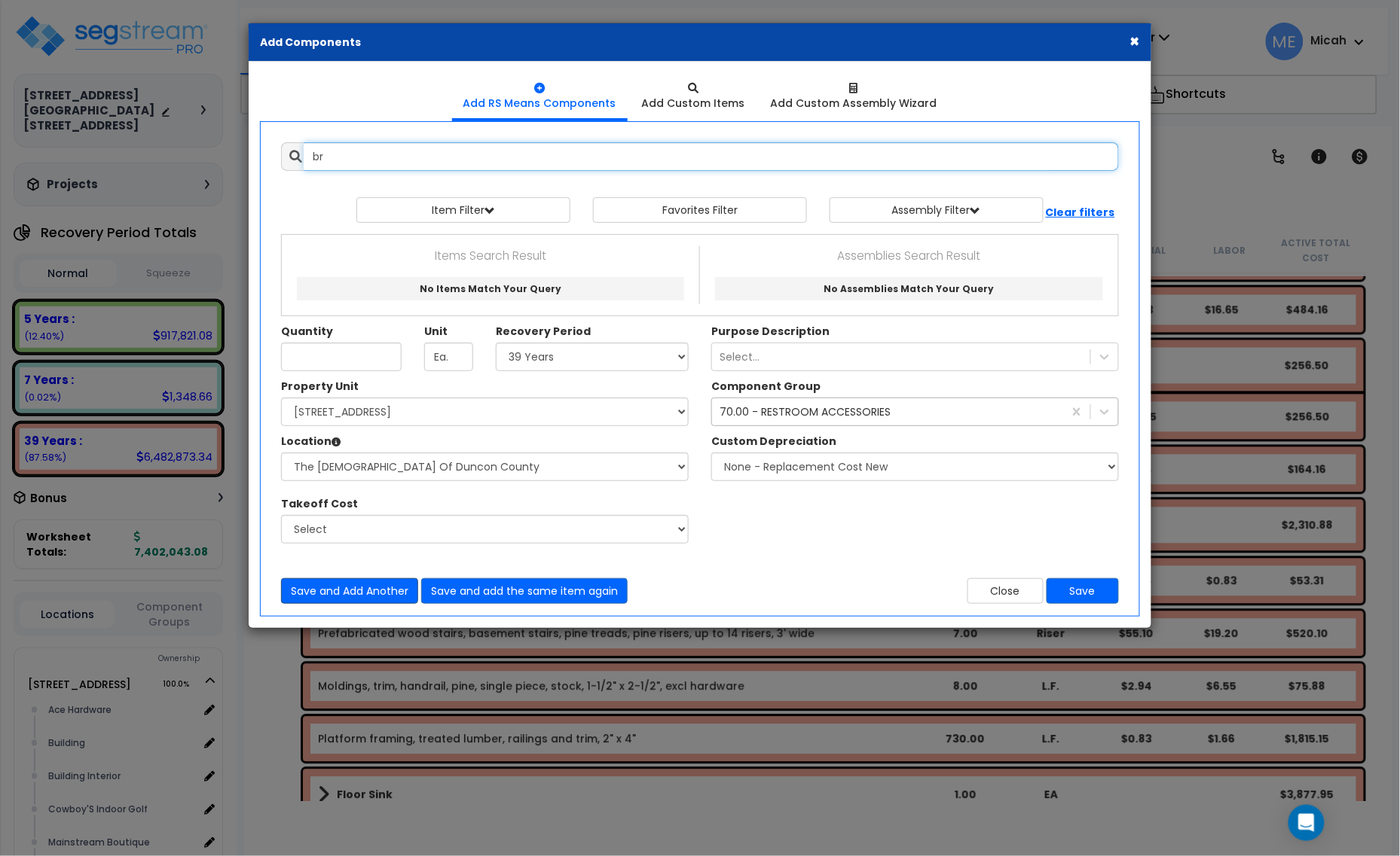
type input "b"
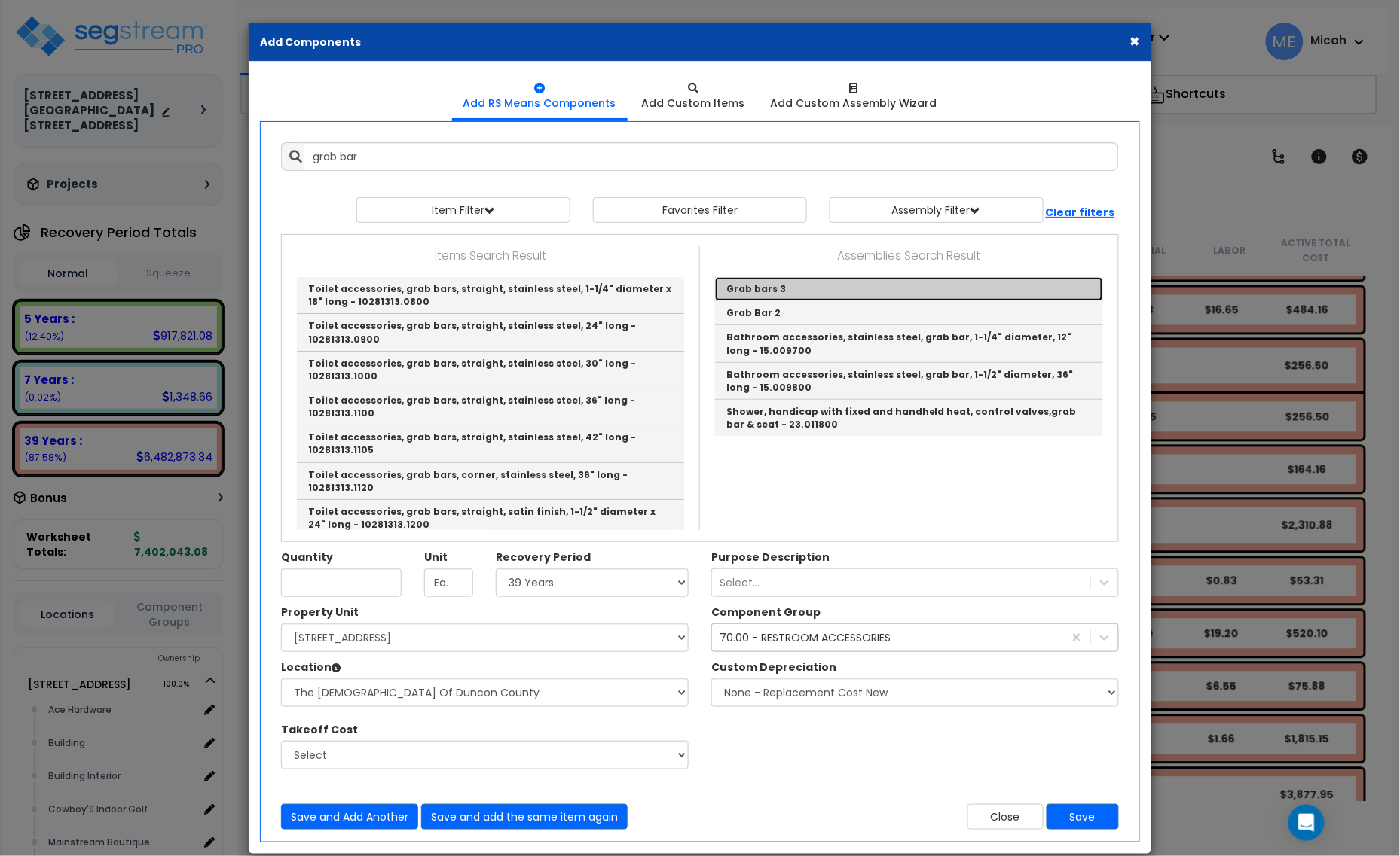
click at [766, 287] on link "Grab bars 3" at bounding box center [909, 289] width 388 height 24
type input "Grab bars 3"
checkbox input "true"
type input "EA"
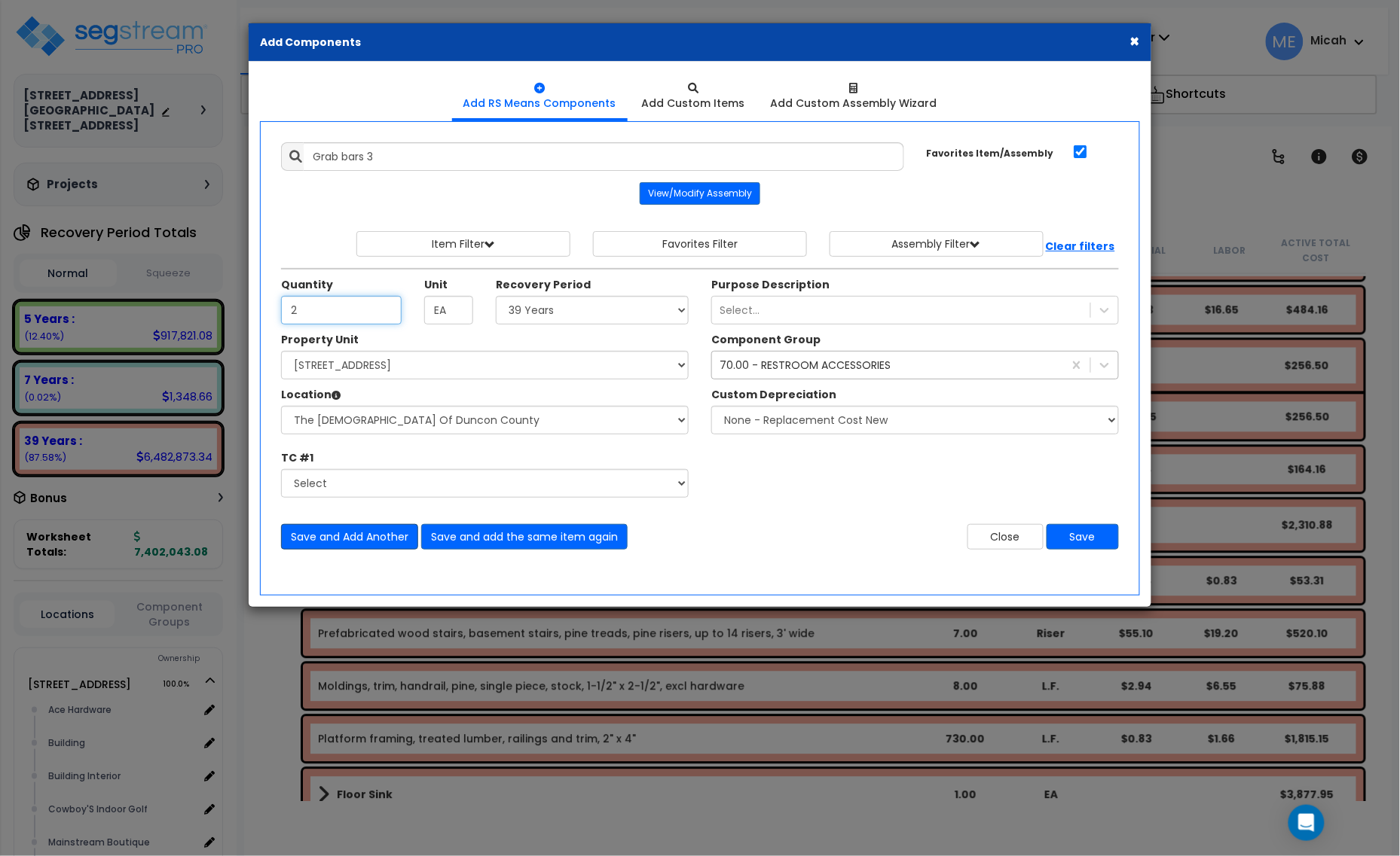
type input "2"
click at [349, 537] on button "Save and Add Another" at bounding box center [349, 537] width 137 height 25
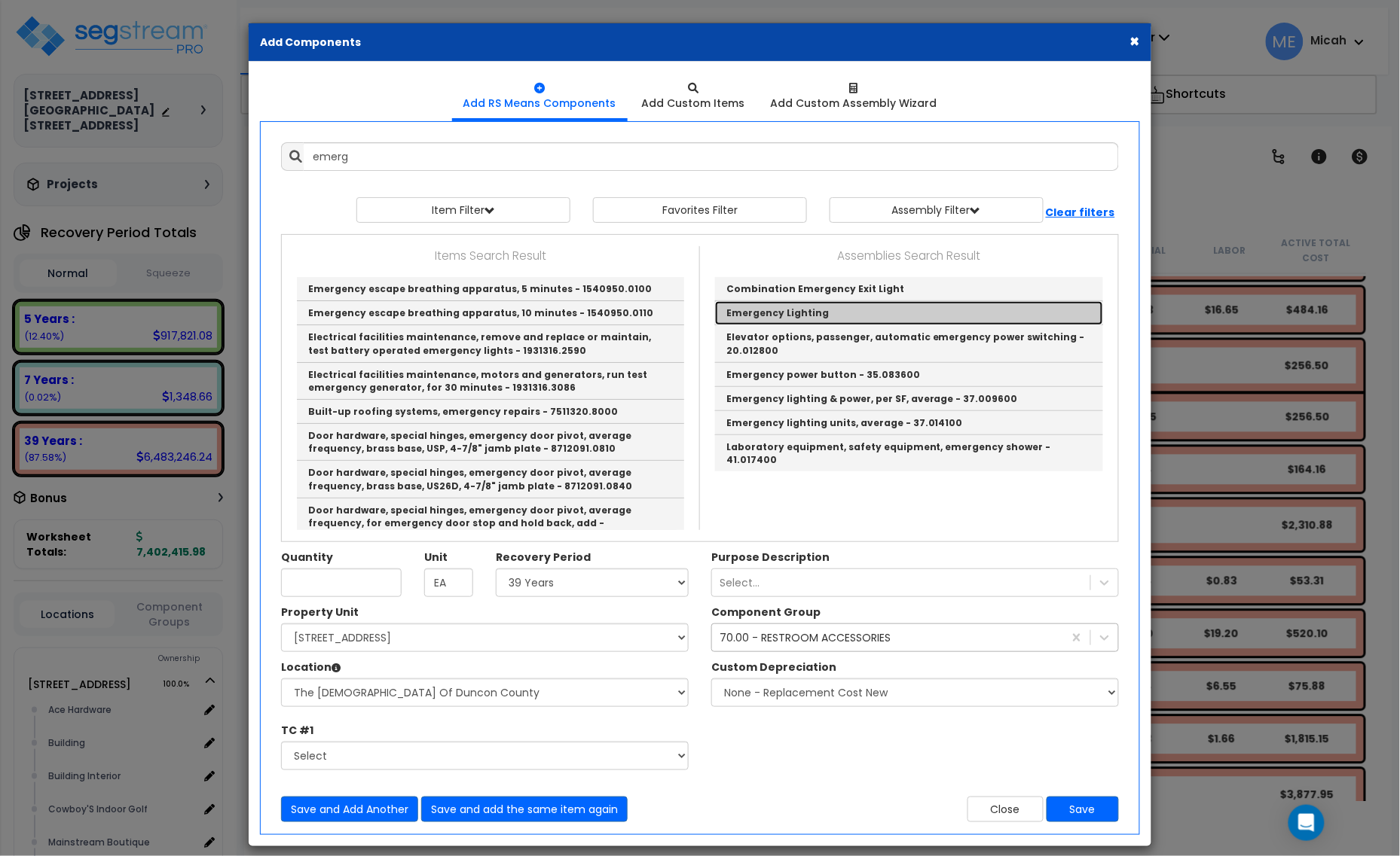
click at [803, 311] on link "Emergency Lighting" at bounding box center [909, 313] width 388 height 24
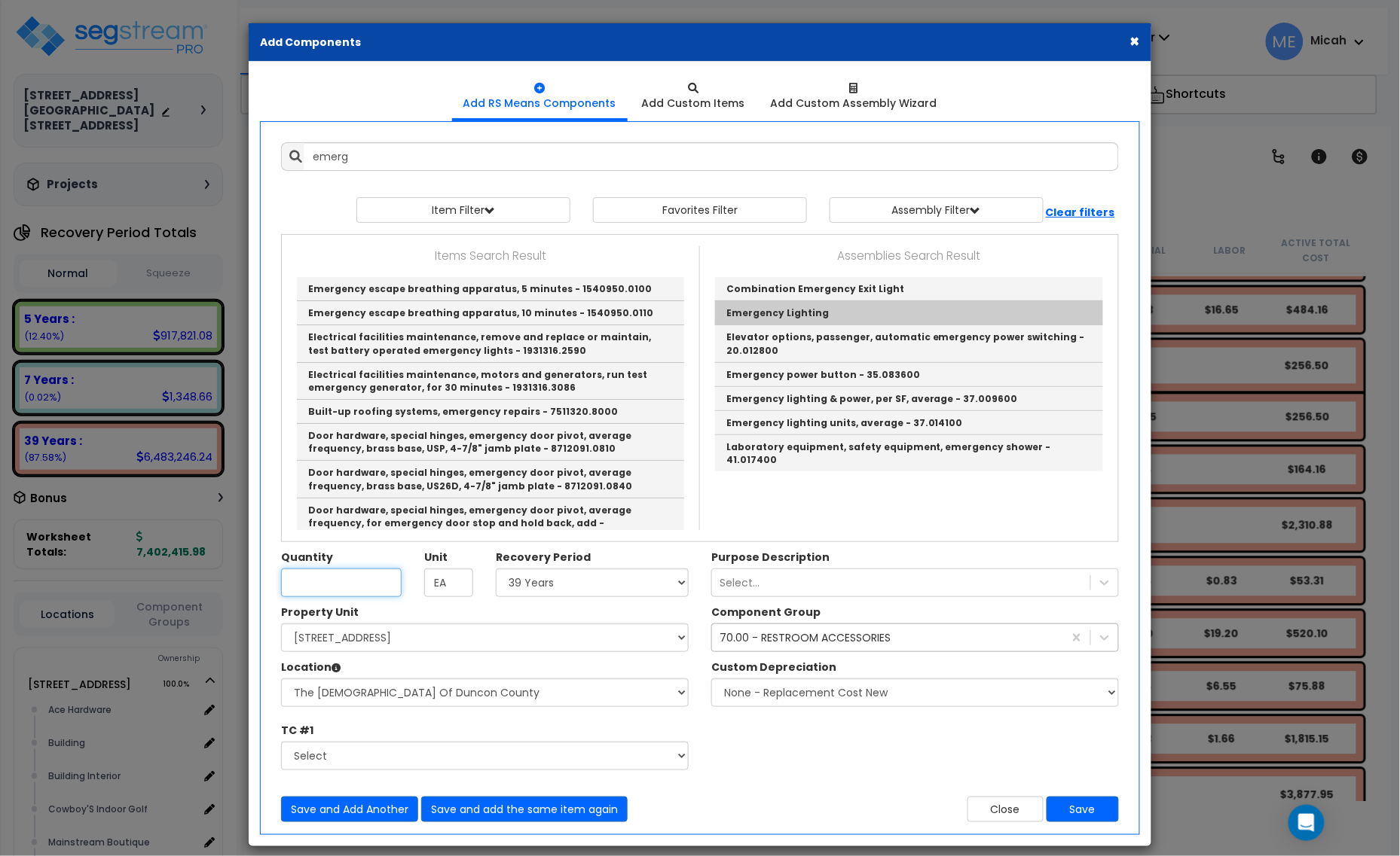
type input "Emergency Lighting"
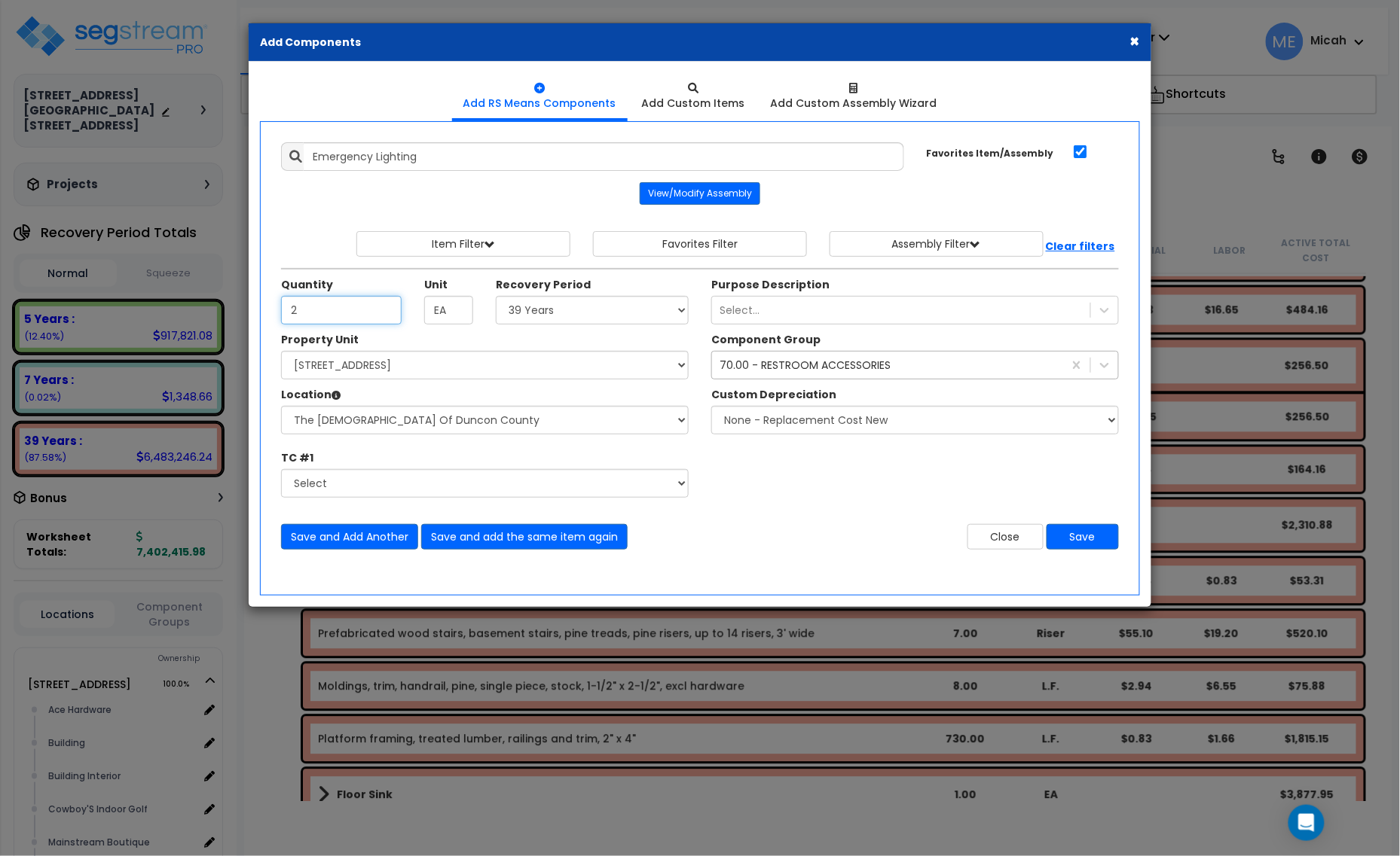
type input "2"
click at [738, 366] on div "70.00 - RESTROOM ACCESSORIES" at bounding box center [806, 364] width 171 height 15
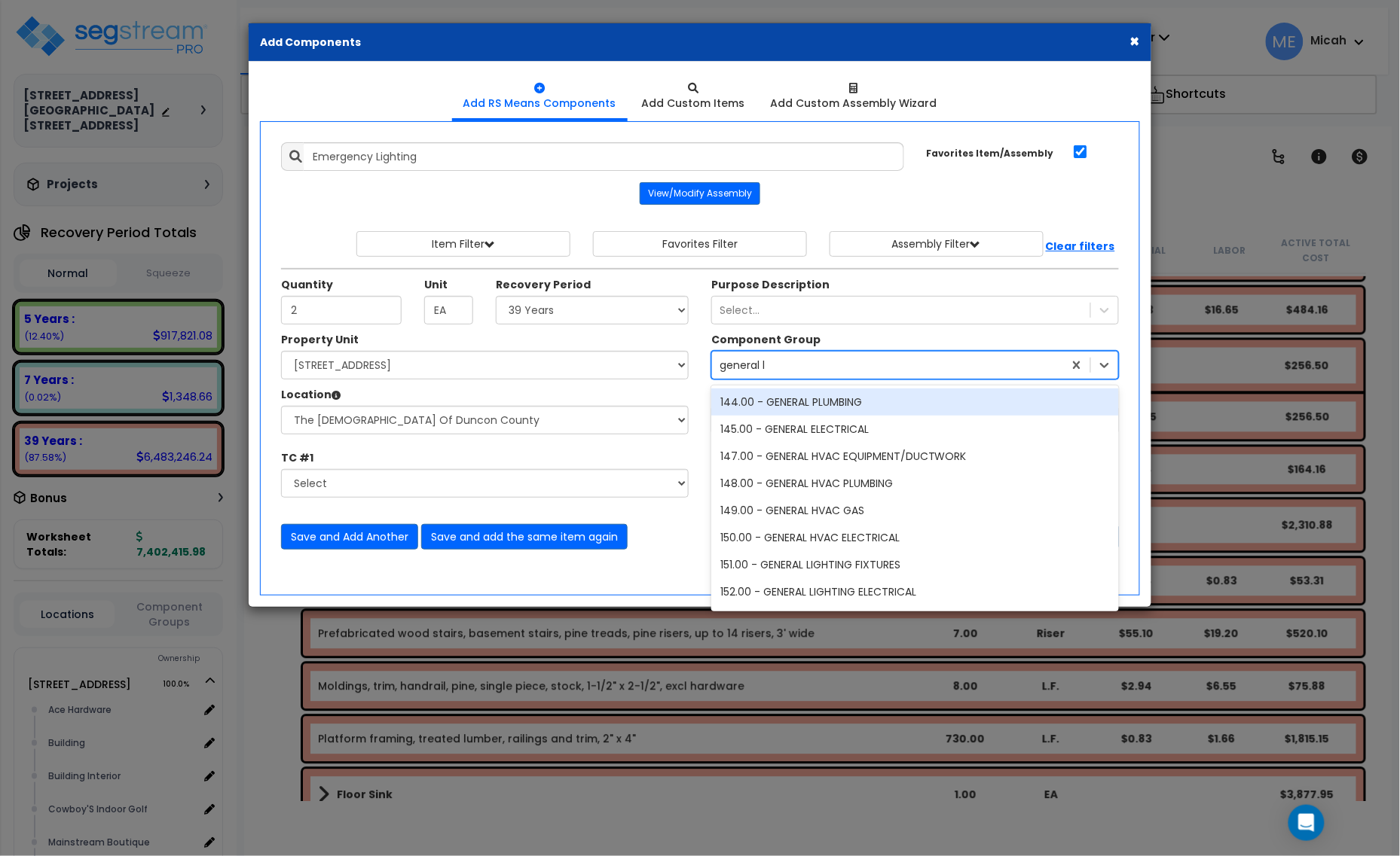
type input "general [PERSON_NAME]"
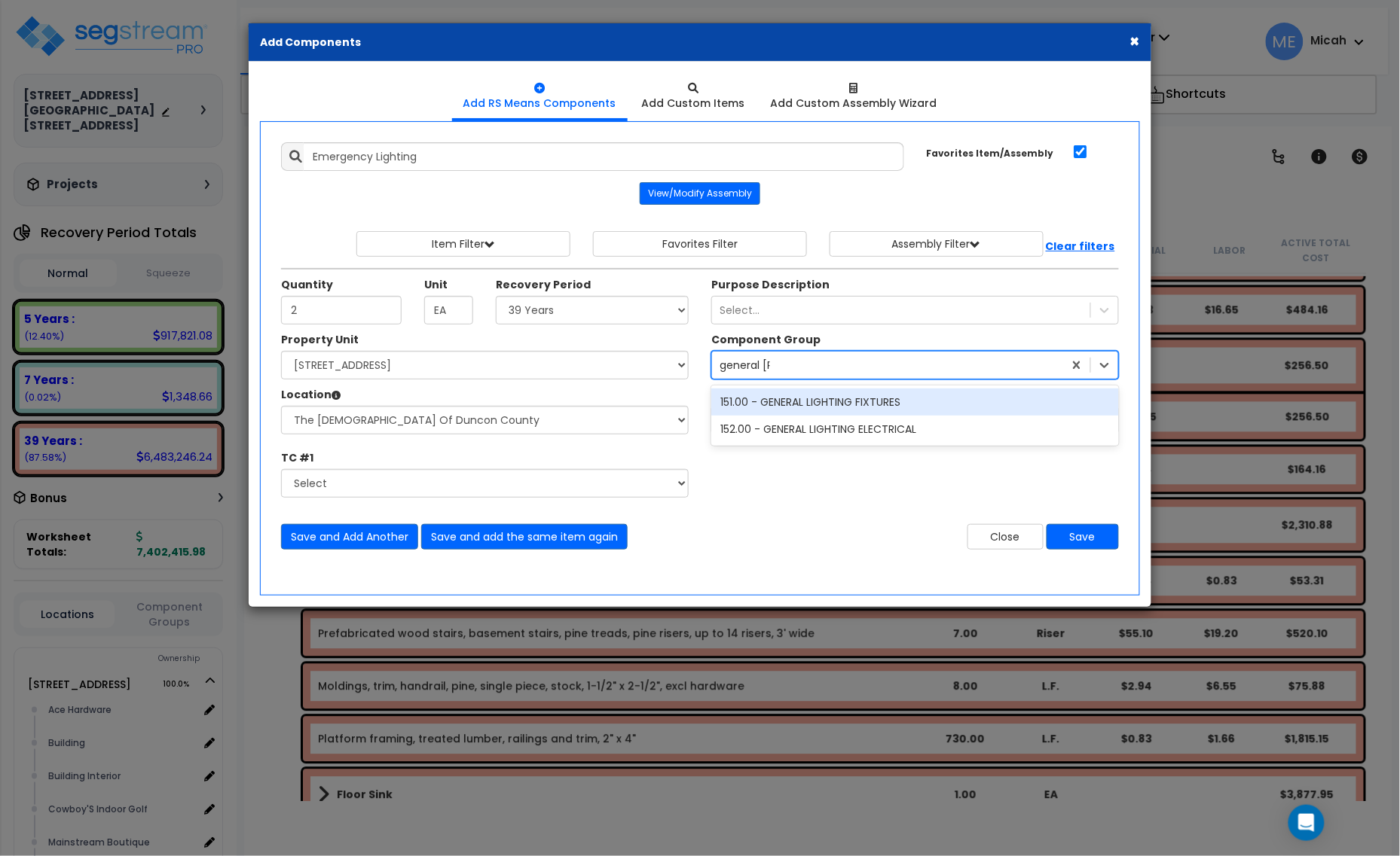
click at [809, 403] on div "151.00 - GENERAL LIGHTING FIXTURES" at bounding box center [915, 402] width 407 height 27
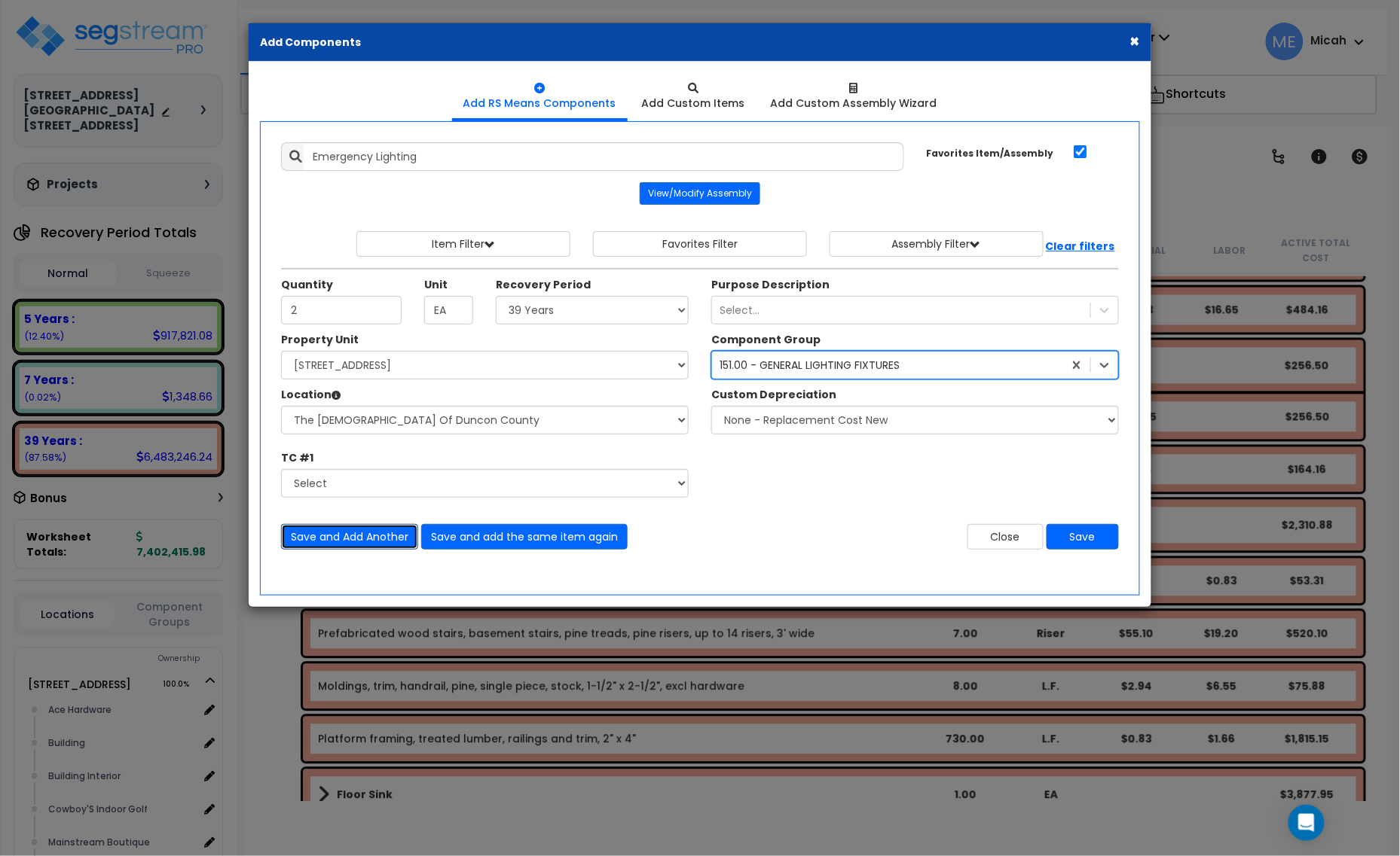
click at [292, 543] on button "Save and Add Another" at bounding box center [349, 537] width 137 height 25
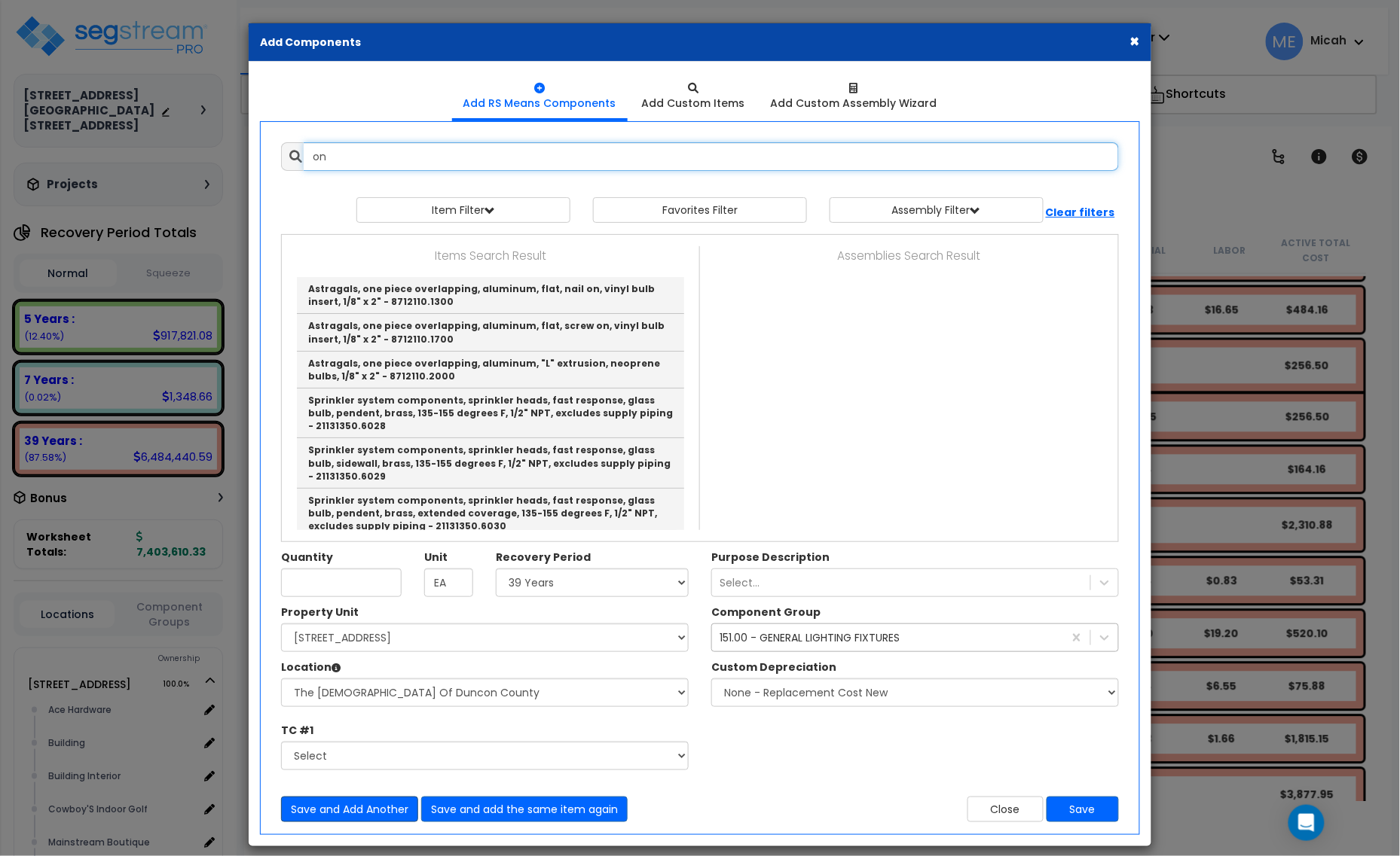
type input "o"
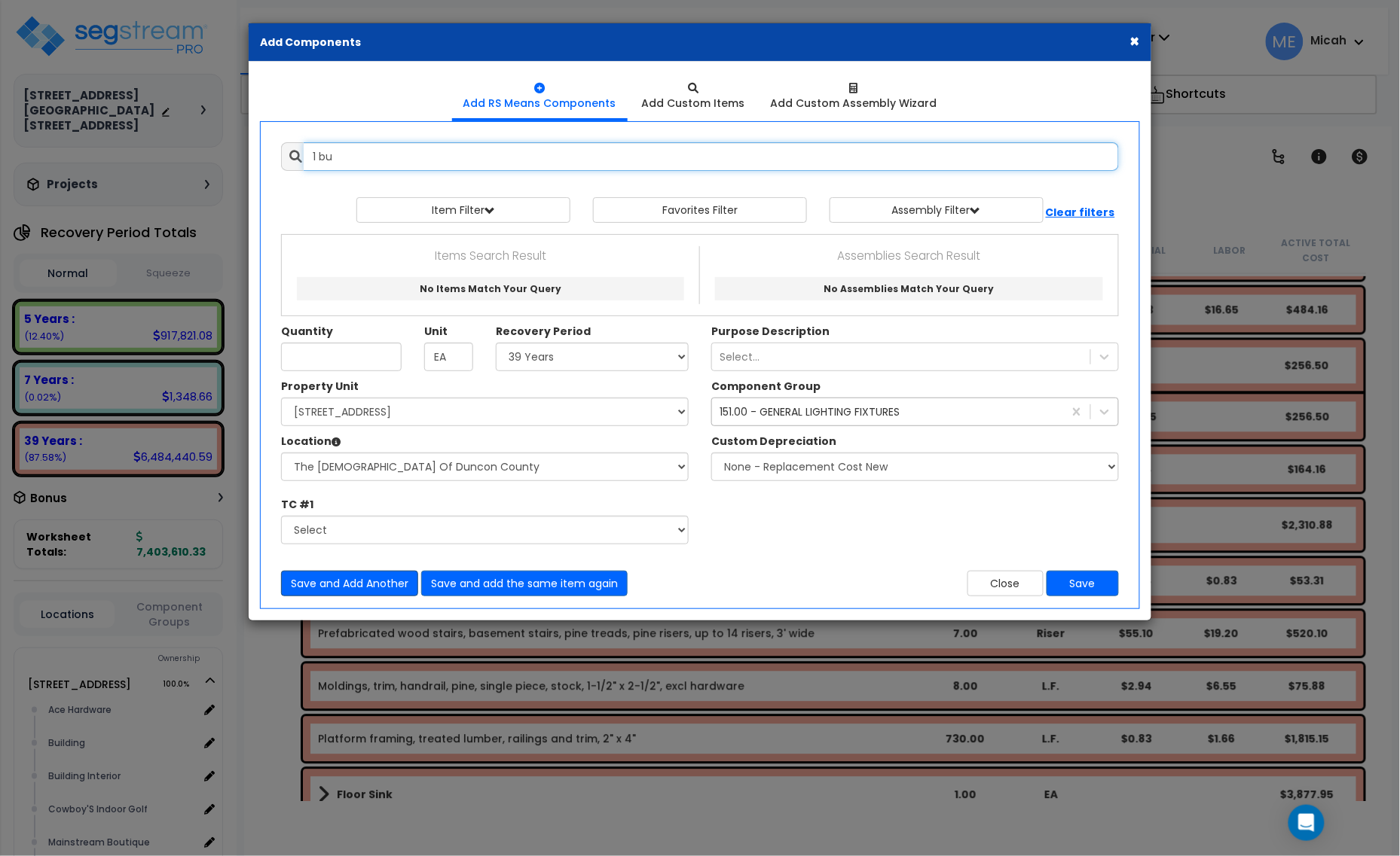
type input "1 bul"
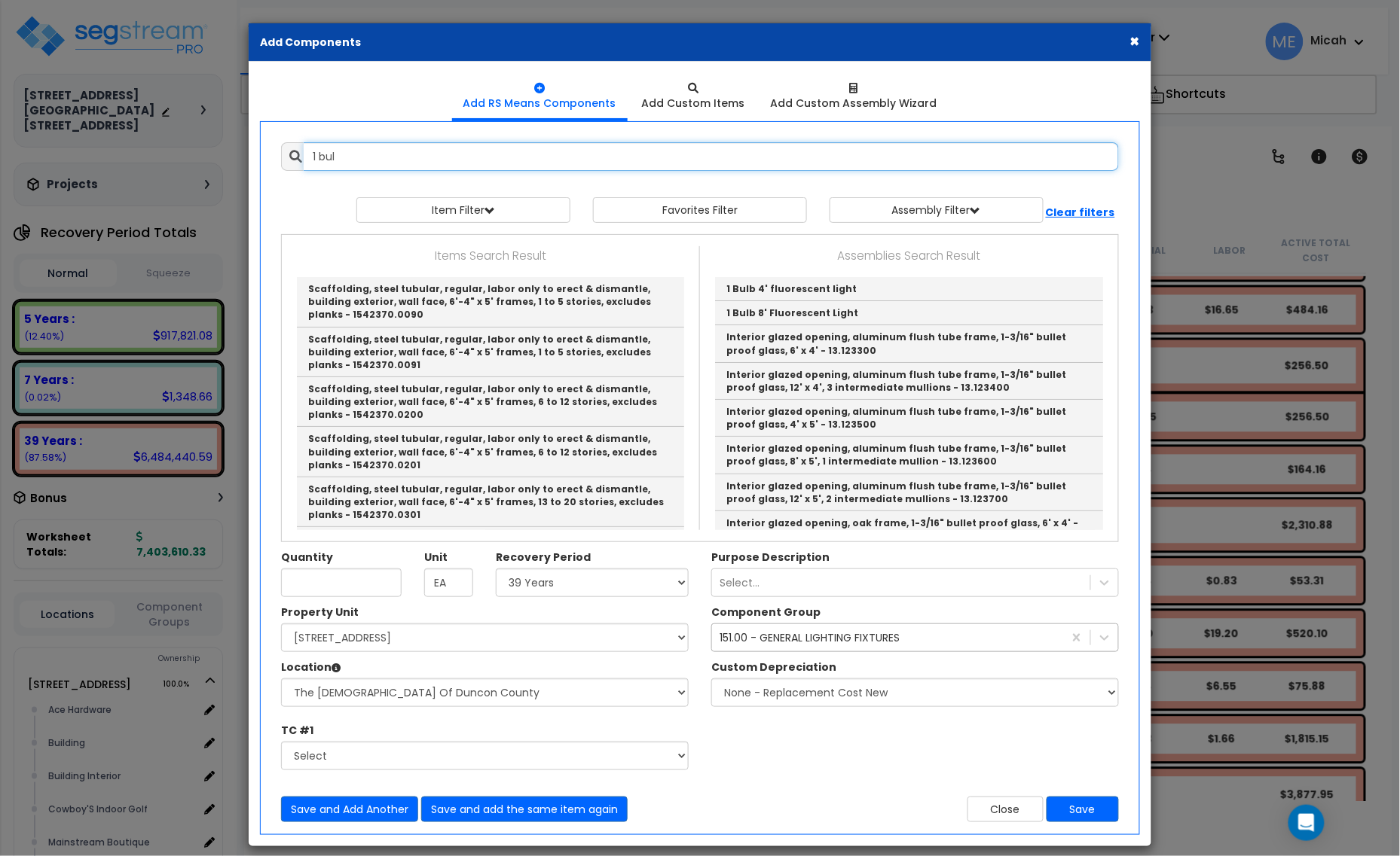
drag, startPoint x: 271, startPoint y: 155, endPoint x: 257, endPoint y: 155, distance: 14.0
click at [257, 155] on div "Add RS Means Components Add Custom Items" at bounding box center [700, 454] width 903 height 785
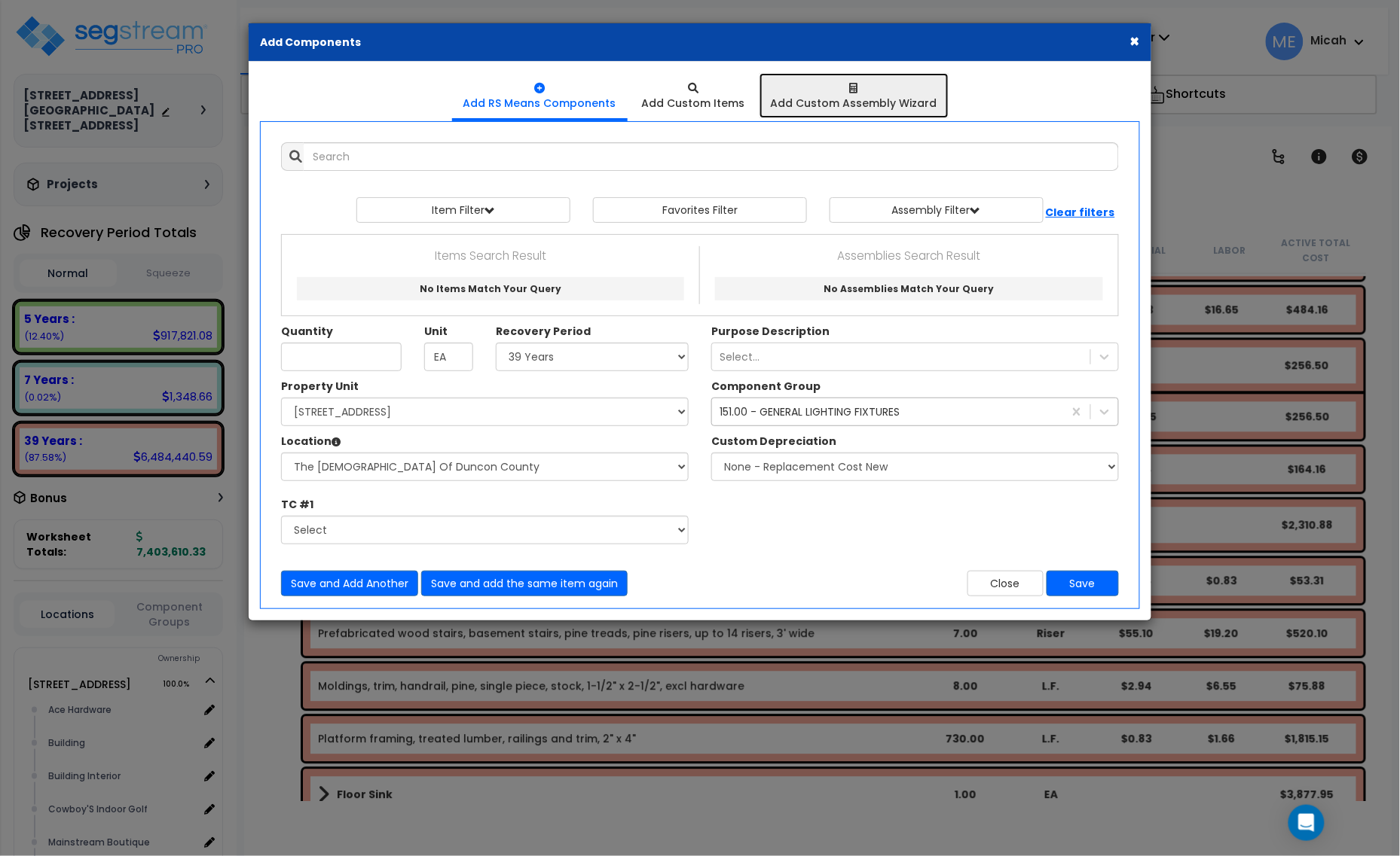
click at [859, 103] on div "Add Custom Assembly Wizard" at bounding box center [853, 102] width 167 height 15
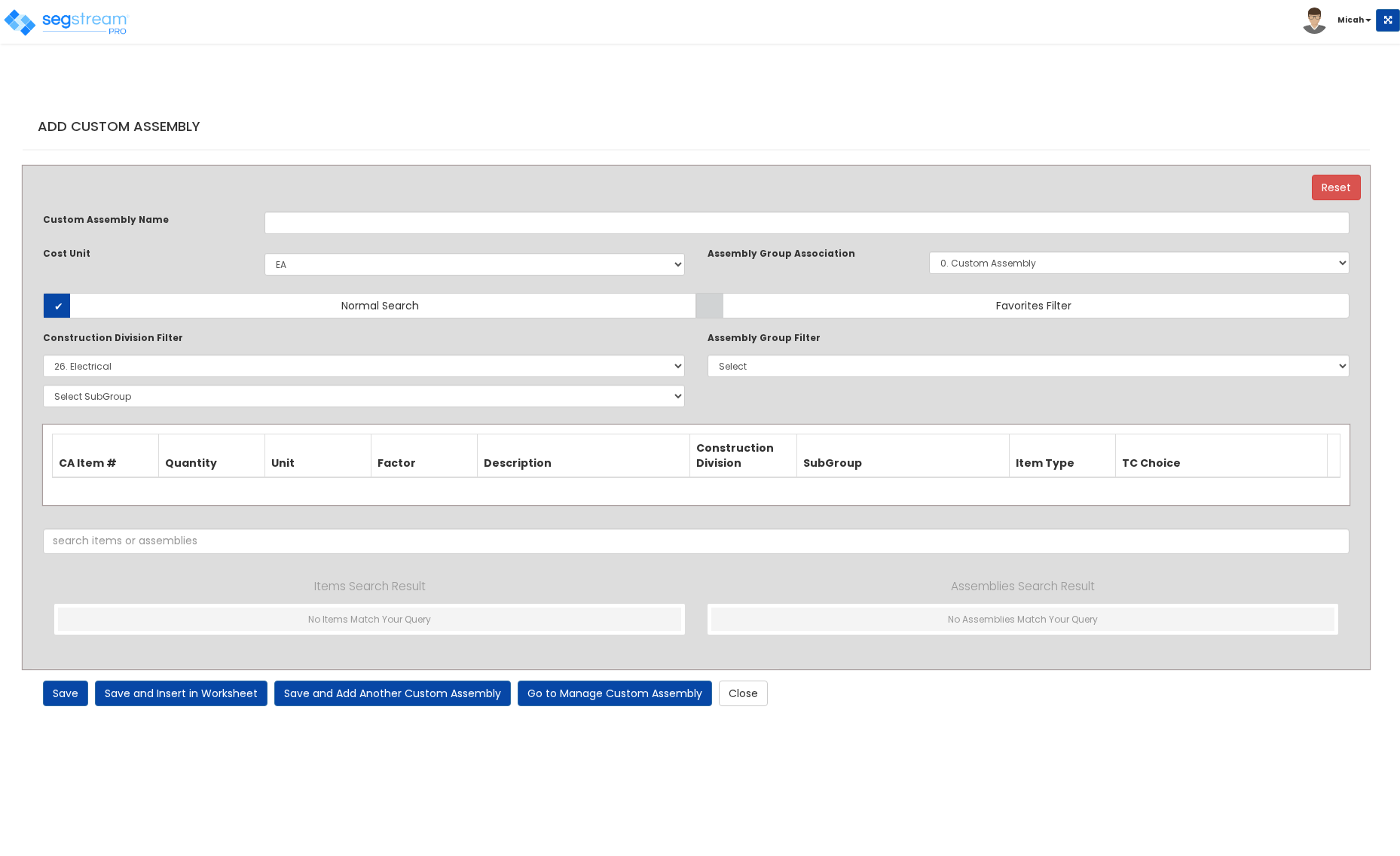
select select "1398"
select select "26000000"
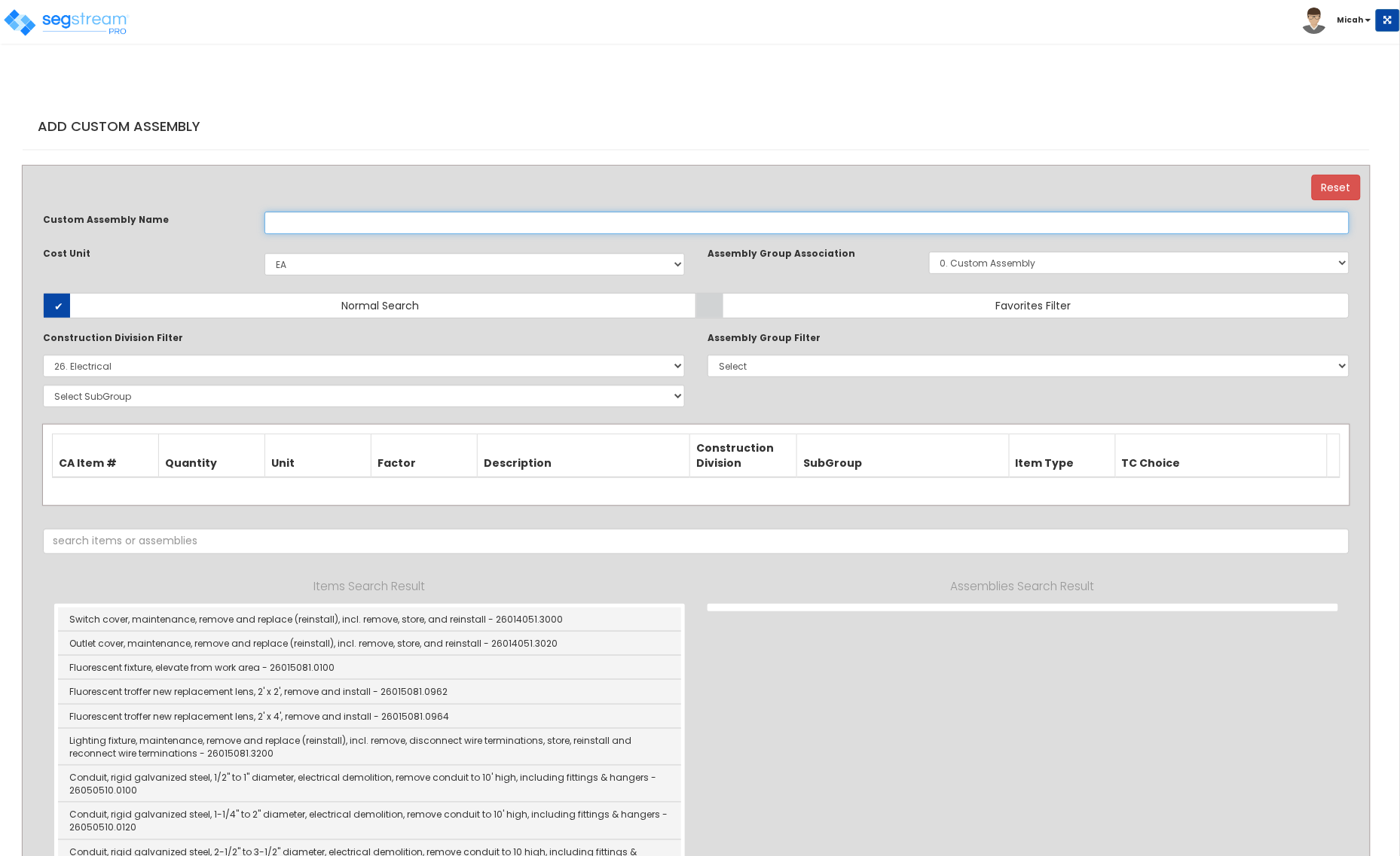
click at [328, 222] on input "text" at bounding box center [807, 222] width 1085 height 22
type input "1 Bulb 4' LED Light"
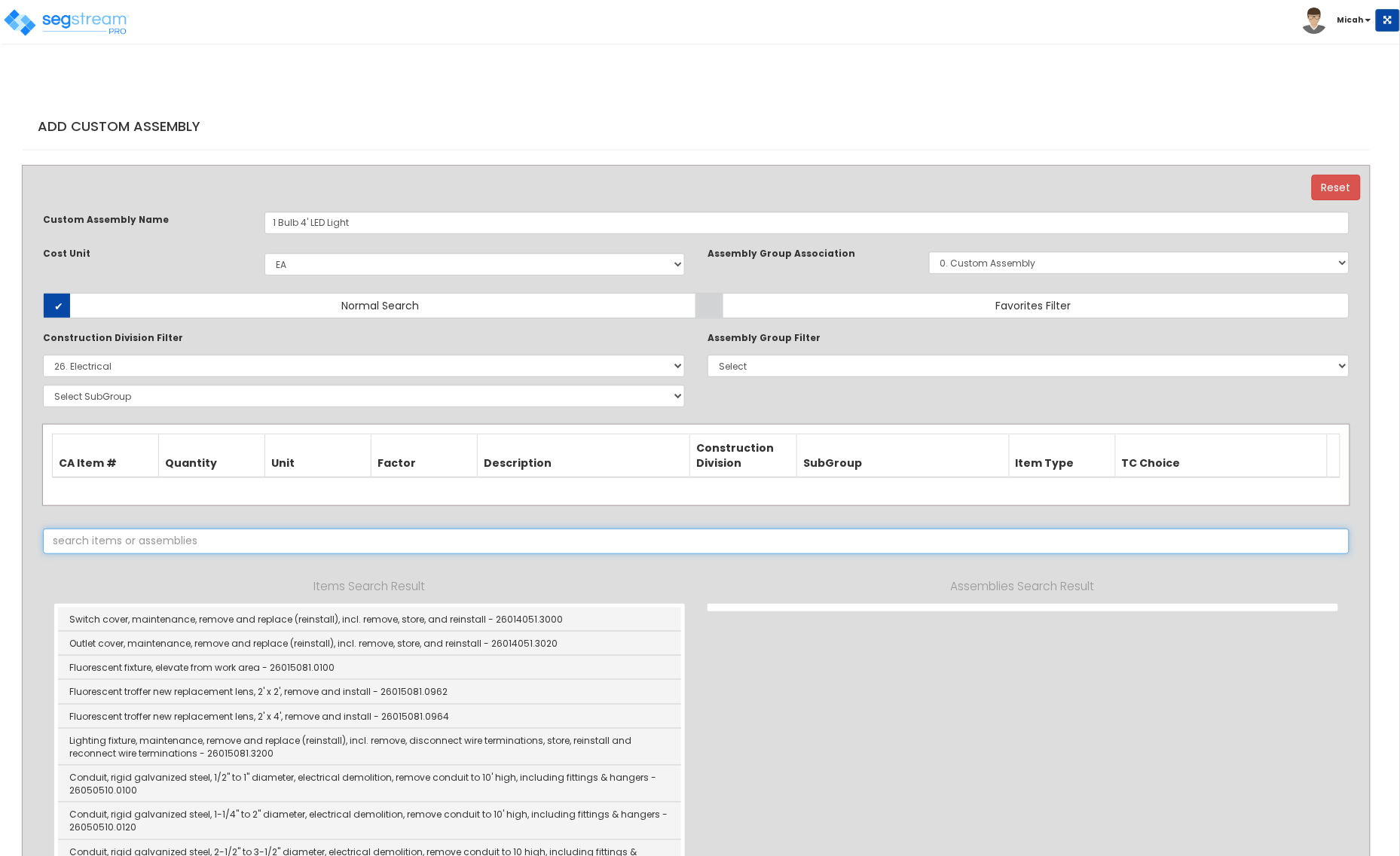
click at [345, 546] on input "text" at bounding box center [696, 541] width 1306 height 25
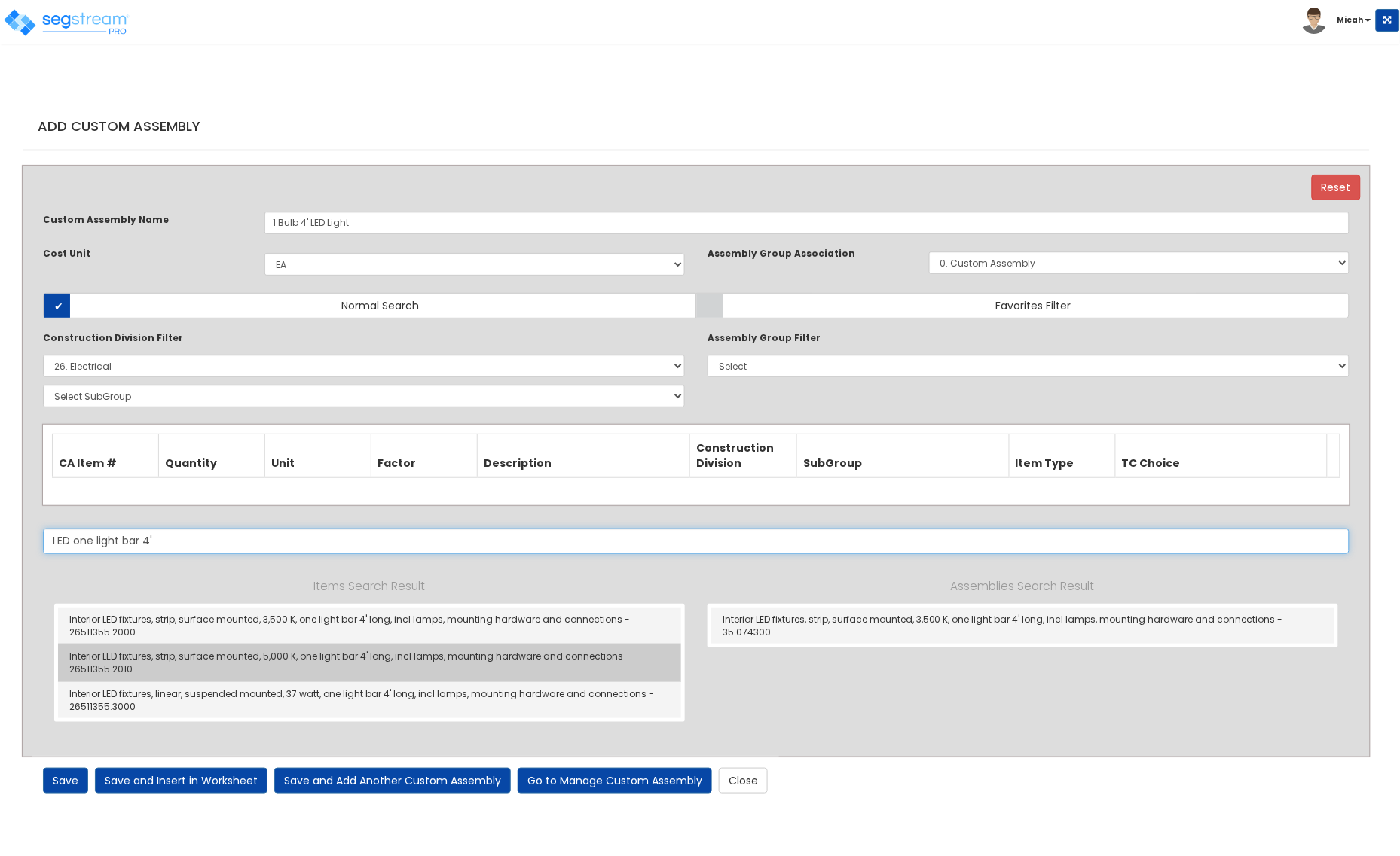
type input "LED one light bar 4'"
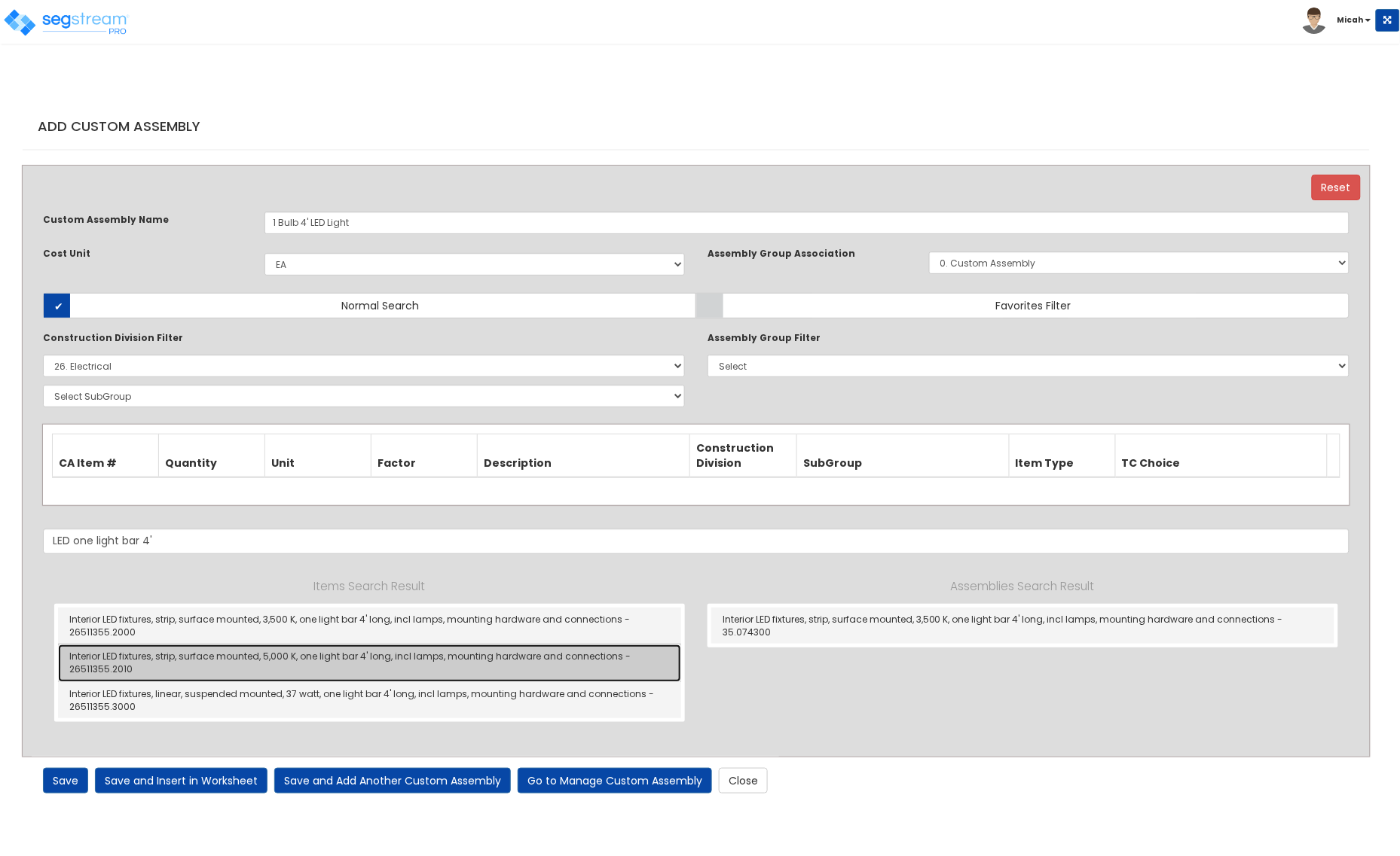
click at [340, 649] on link "Interior LED fixtures, strip, surface mounted, 5,000 K, one light bar 4' long, …" at bounding box center [370, 663] width 624 height 37
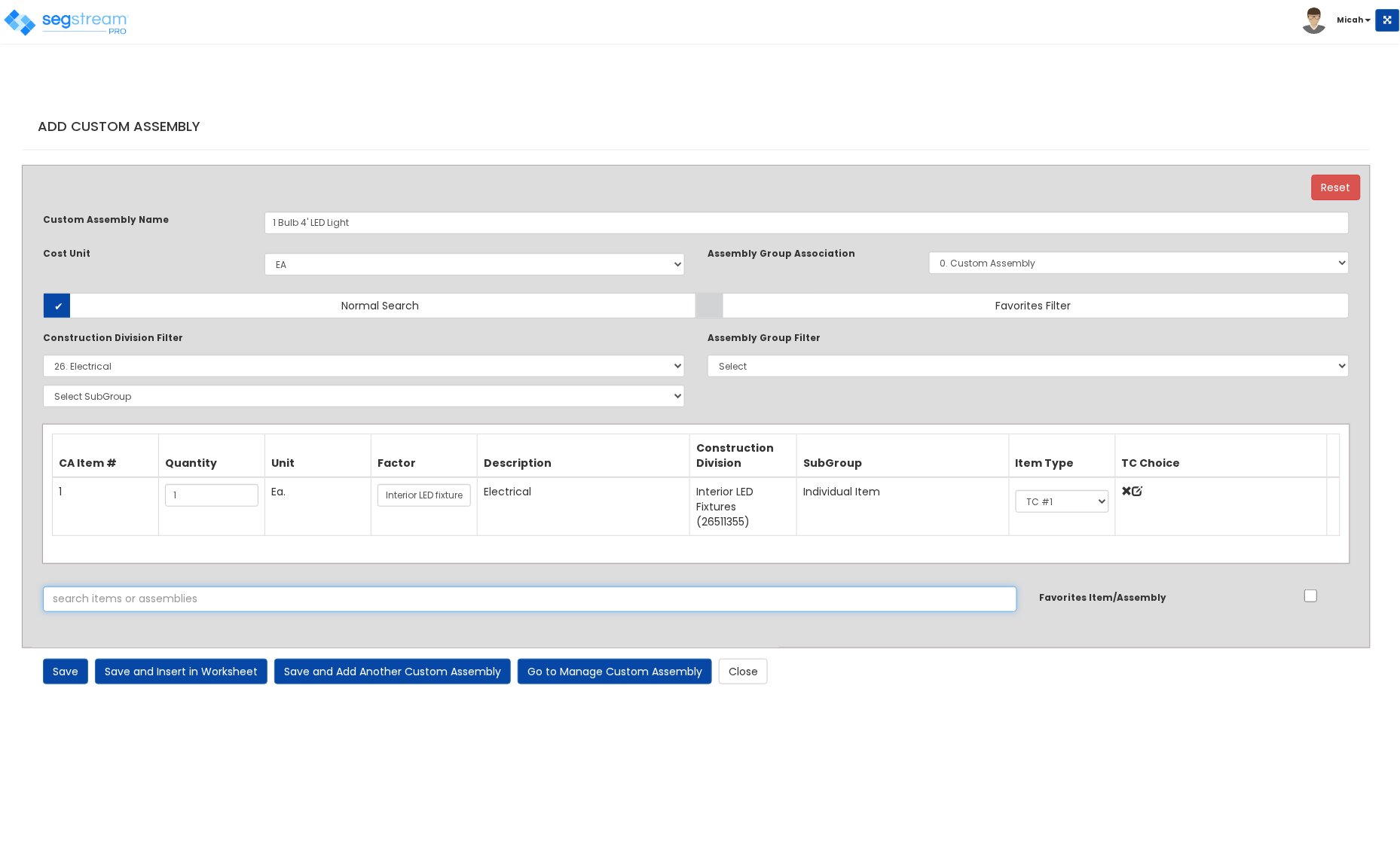
click at [266, 599] on input "text" at bounding box center [530, 599] width 974 height 25
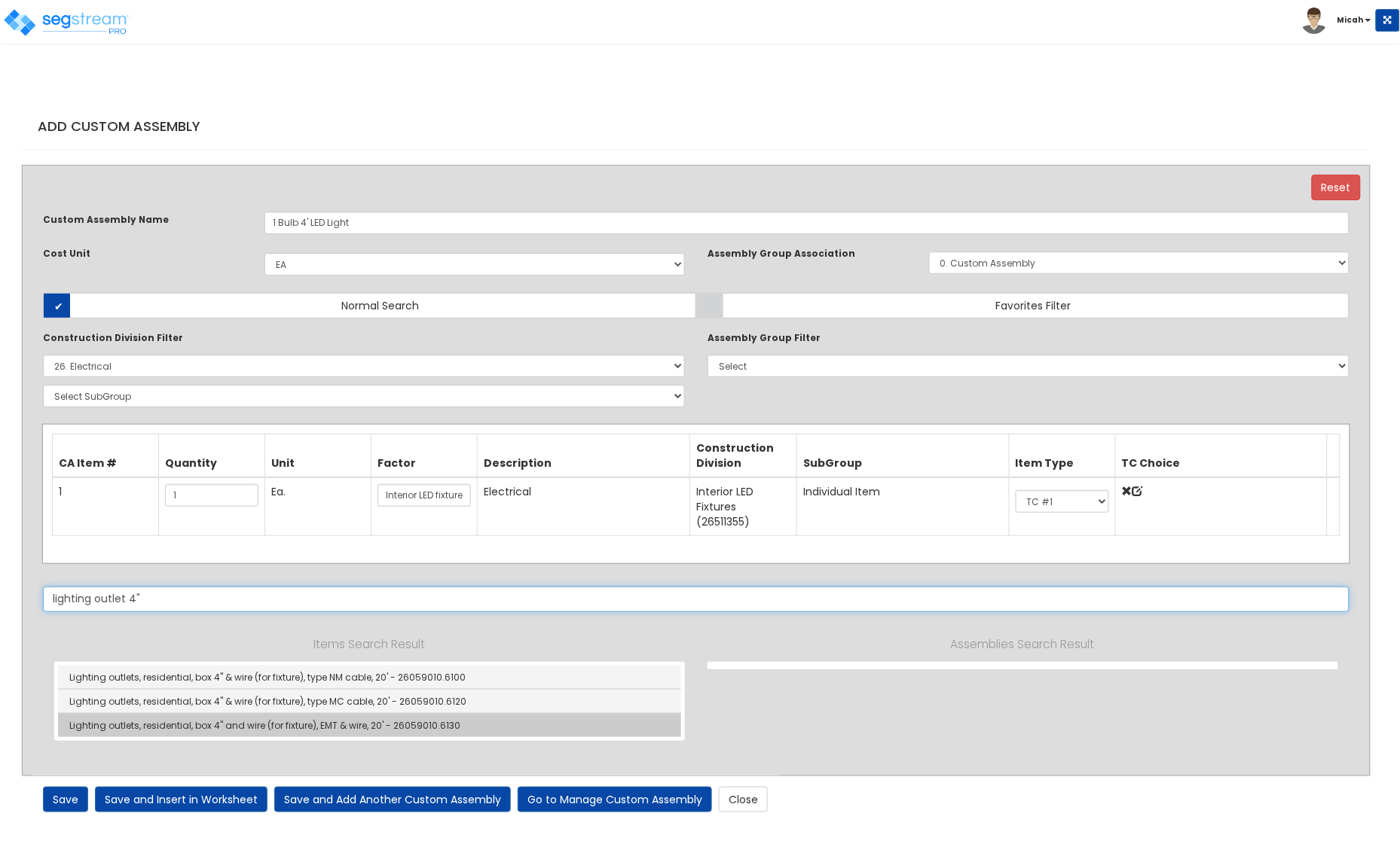
type input "lighting outlet 4""
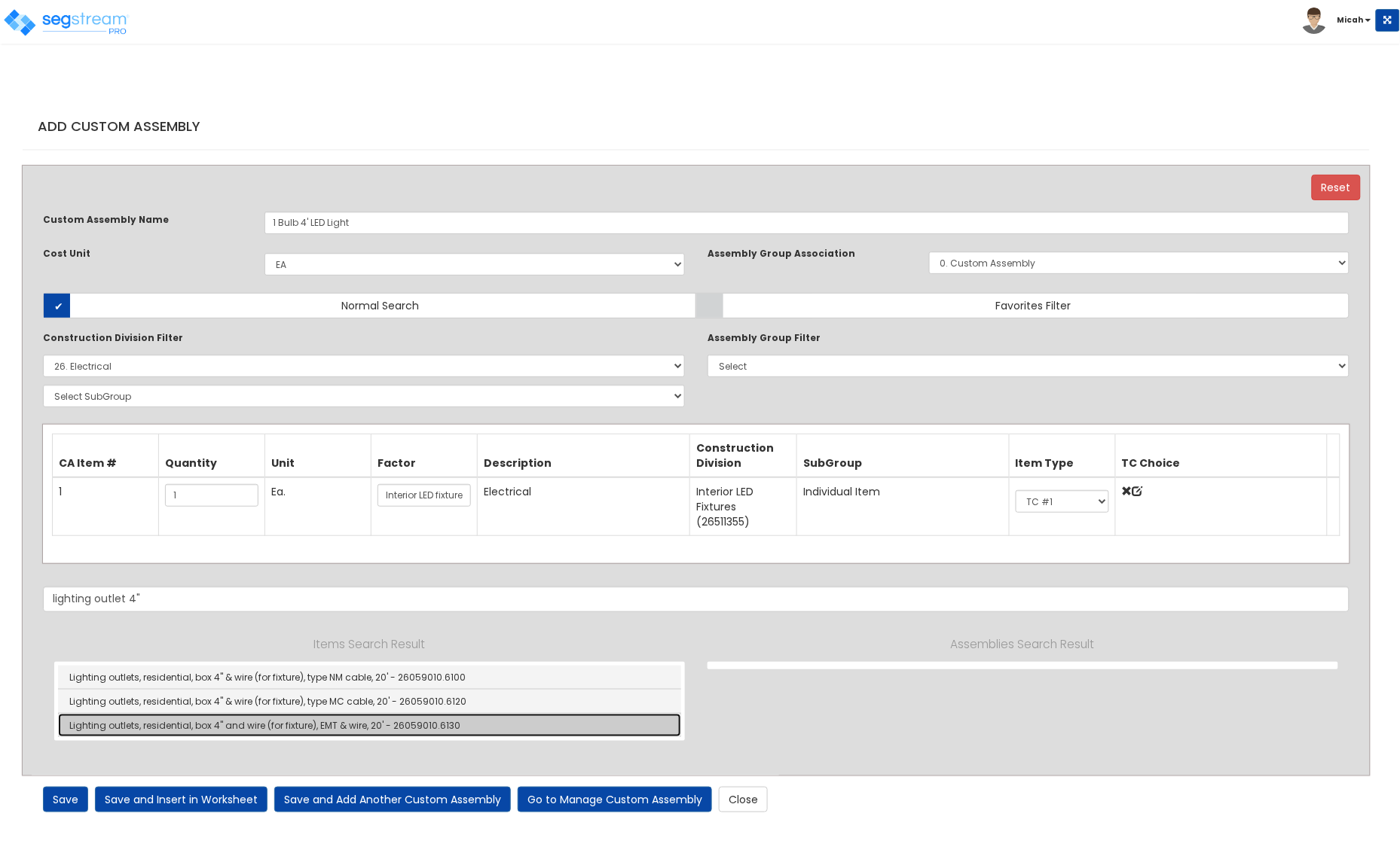
click at [273, 720] on link "Lighting outlets, residential, box 4" and wire (for fixture), EMT & wire, 20' -…" at bounding box center [370, 726] width 624 height 23
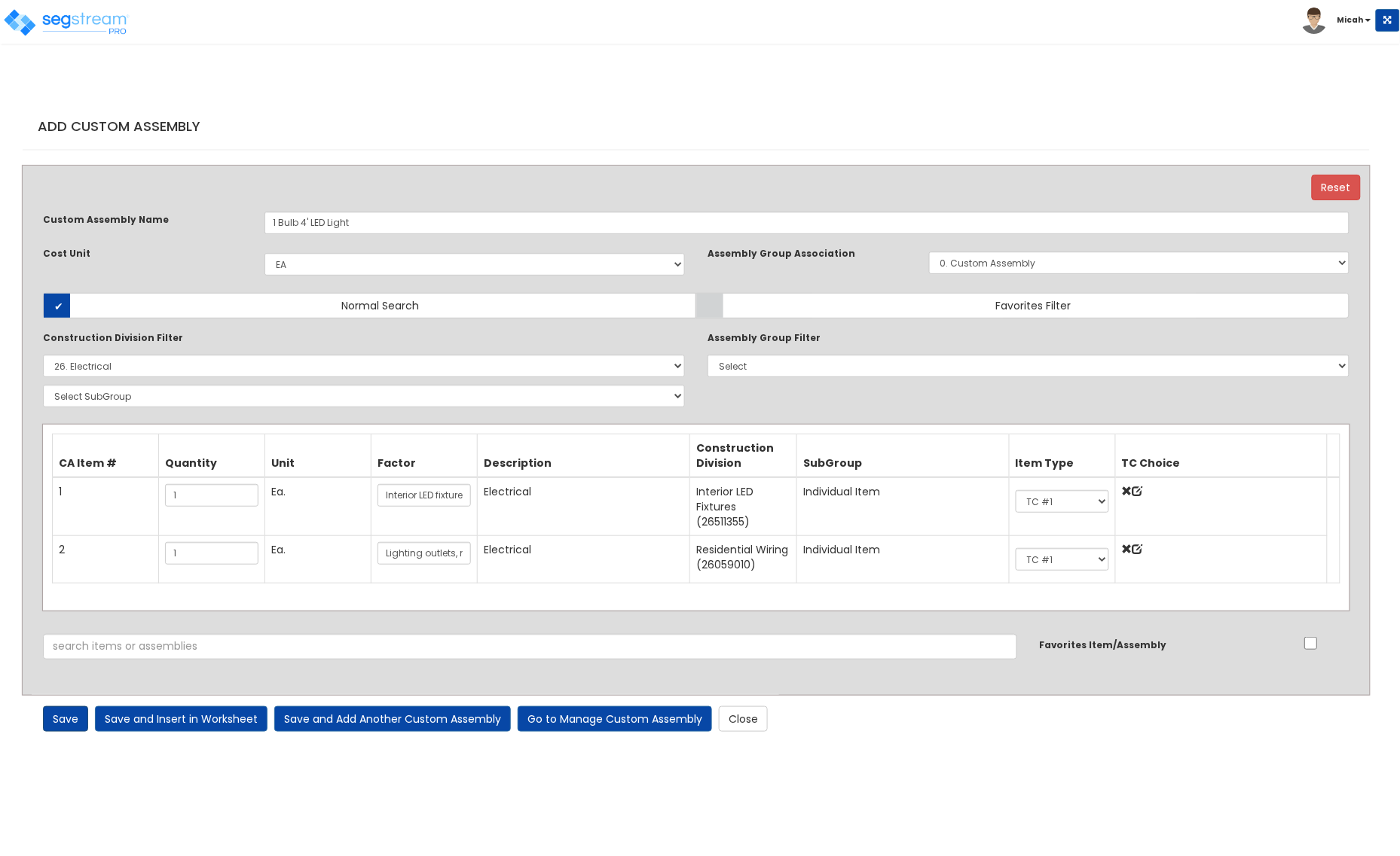
click at [73, 722] on link "Save" at bounding box center [65, 719] width 45 height 25
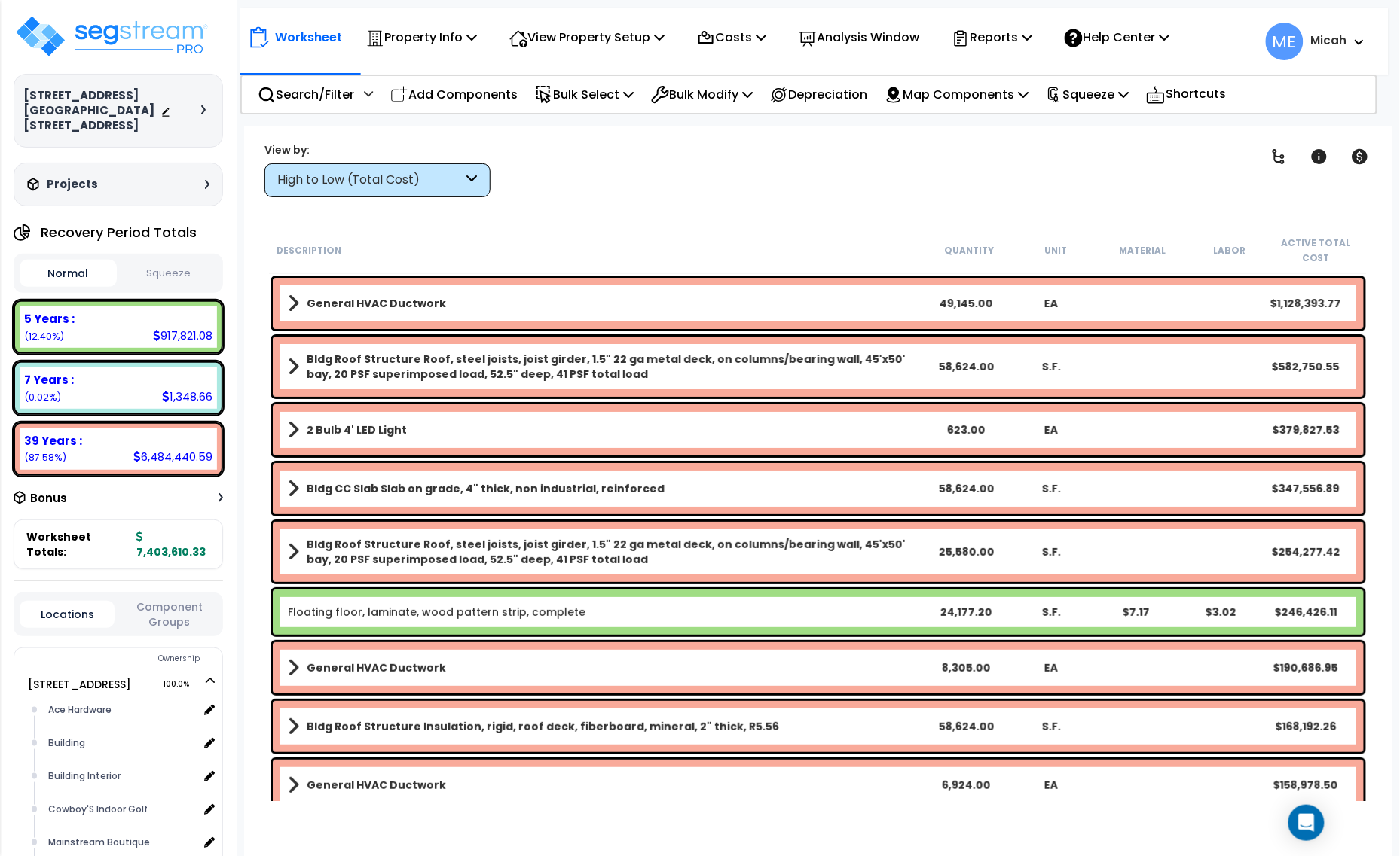
click at [400, 188] on div "High to Low (Total Cost)" at bounding box center [370, 180] width 186 height 18
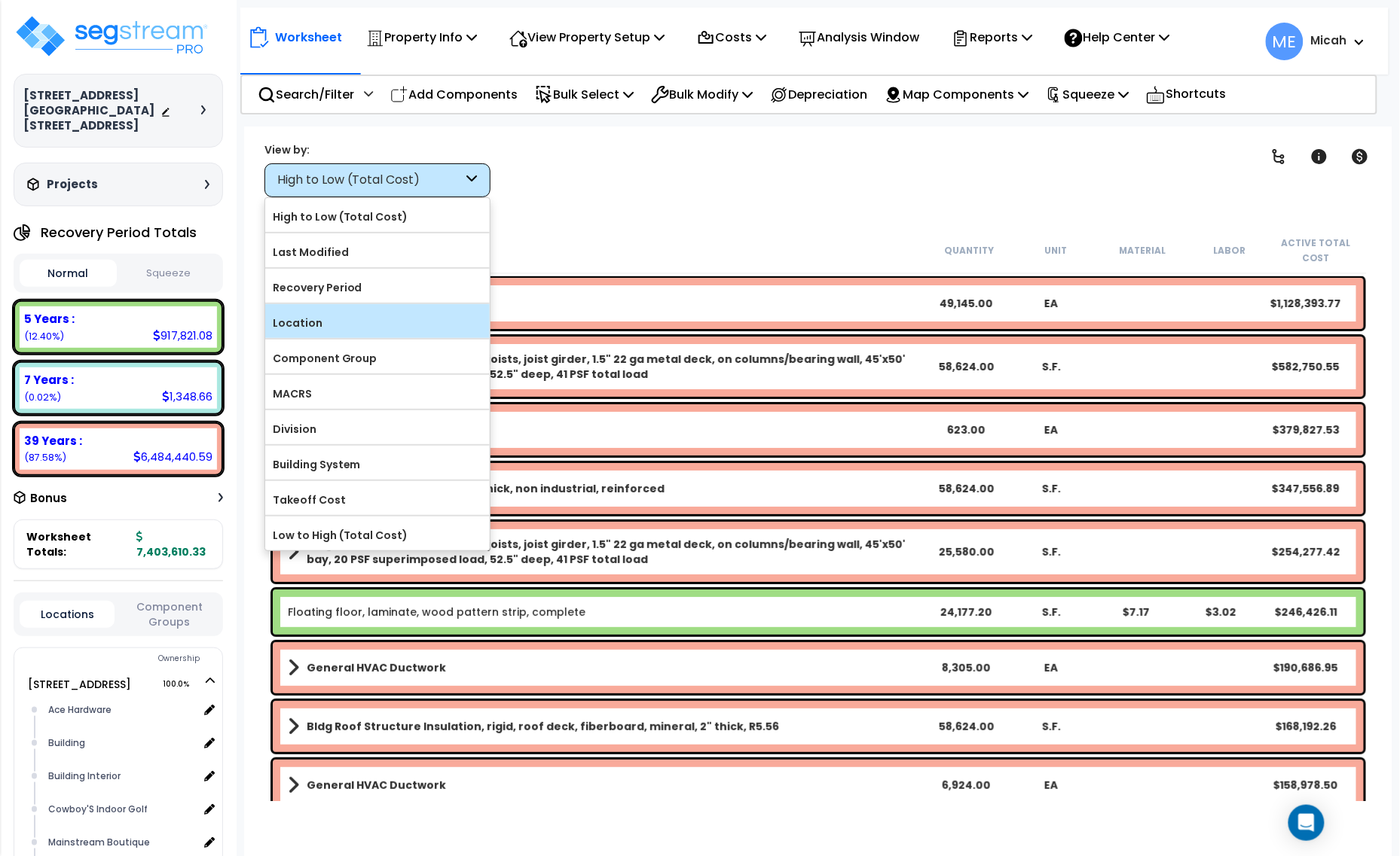
click at [351, 331] on label "Location" at bounding box center [377, 322] width 224 height 22
click at [0, 0] on input "Location" at bounding box center [0, 0] width 0 height 0
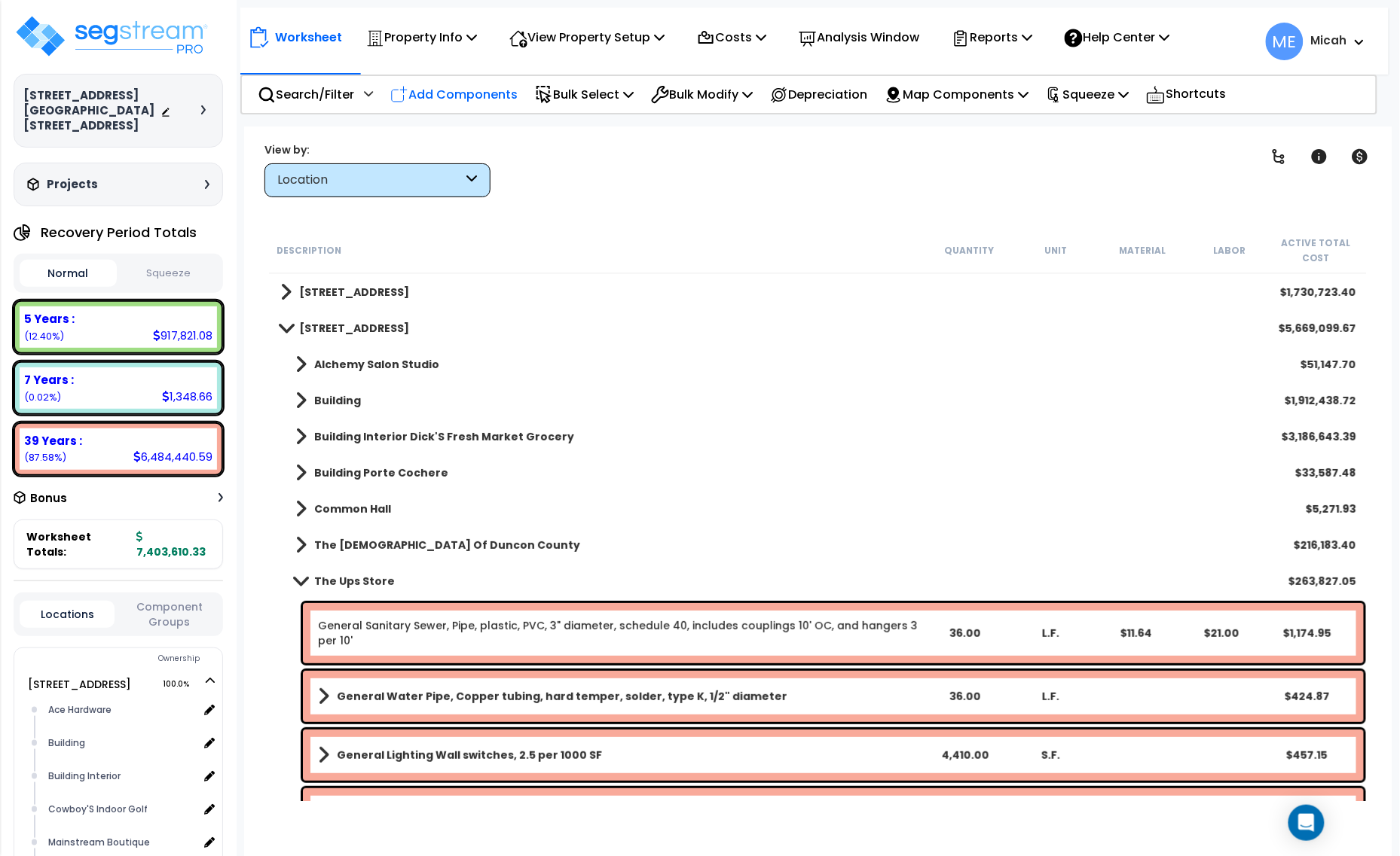
click at [444, 100] on p "Add Components" at bounding box center [454, 94] width 128 height 20
select select
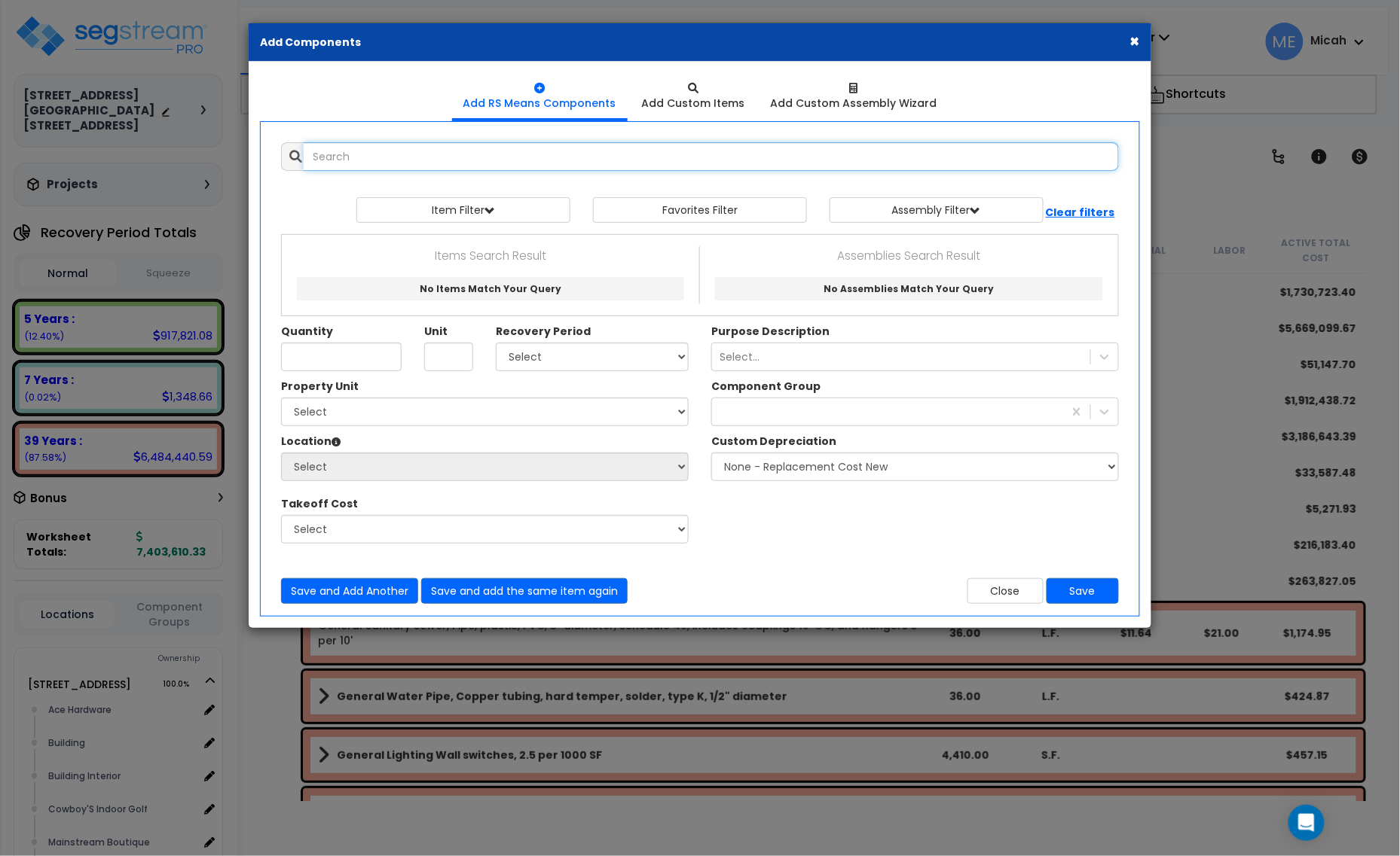
select select
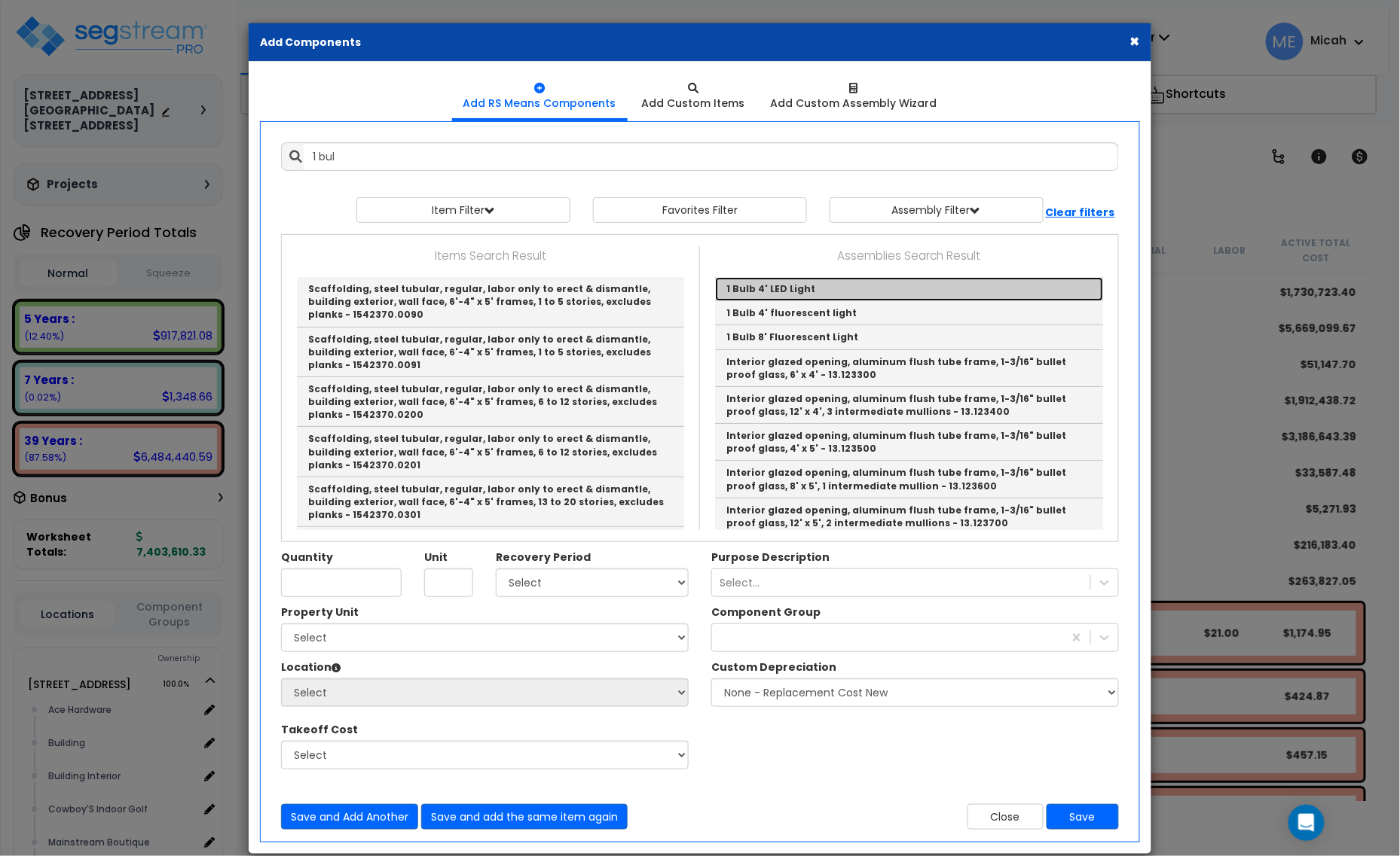
click at [822, 287] on link "1 Bulb 4' LED Light" at bounding box center [909, 289] width 388 height 24
type input "1 Bulb 4' LED Light"
type input "EA"
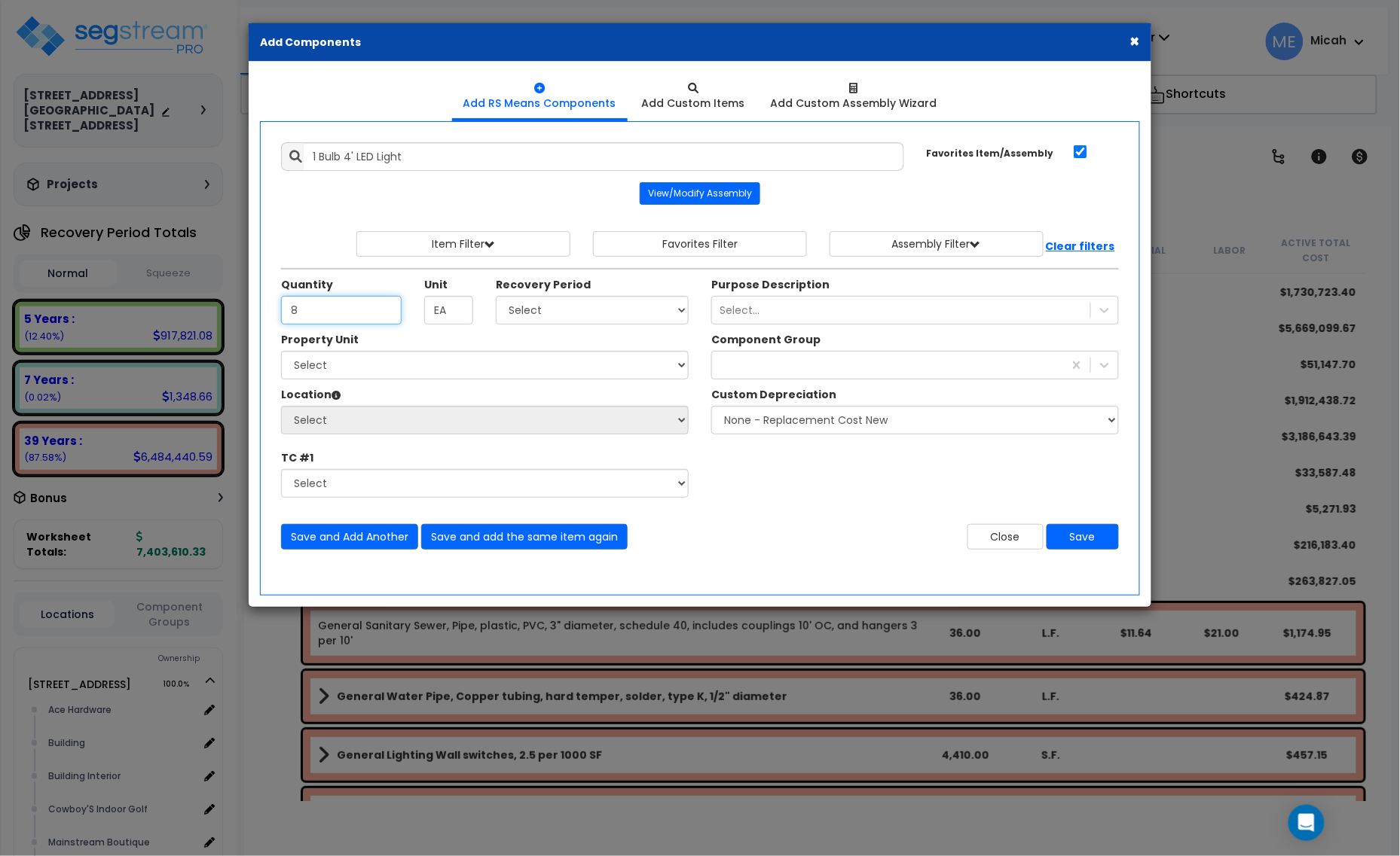
type input "8"
drag, startPoint x: 605, startPoint y: 320, endPoint x: 593, endPoint y: 324, distance: 12.6
click at [604, 320] on select "Select 5 Years 7 Years 15 Years 20 Years 39 Years 27.5 Year" at bounding box center [592, 310] width 193 height 28
select select "39Y"
click at [497, 297] on select "Select 5 Years 7 Years 15 Years 20 Years 39 Years 27.5 Year" at bounding box center [592, 310] width 193 height 28
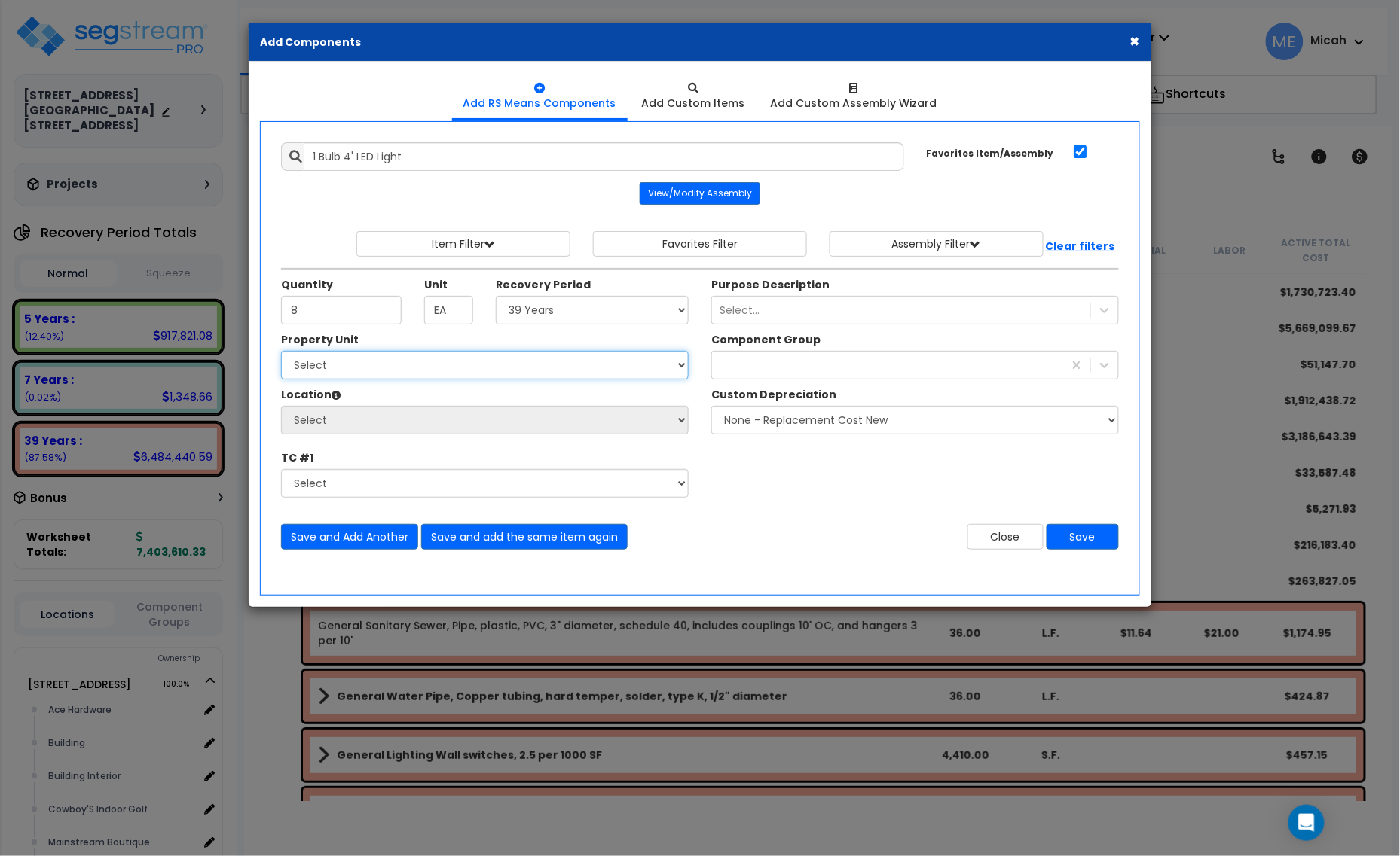
click at [421, 359] on select "Select 1408 9th St E 915 4th Ave E Site Improvement 915 4th Ave E Site Improvem…" at bounding box center [484, 364] width 407 height 28
select select "161428"
click at [281, 353] on select "Select 1408 9th St E 915 4th Ave E Site Improvement 915 4th Ave E Site Improvem…" at bounding box center [484, 364] width 407 height 28
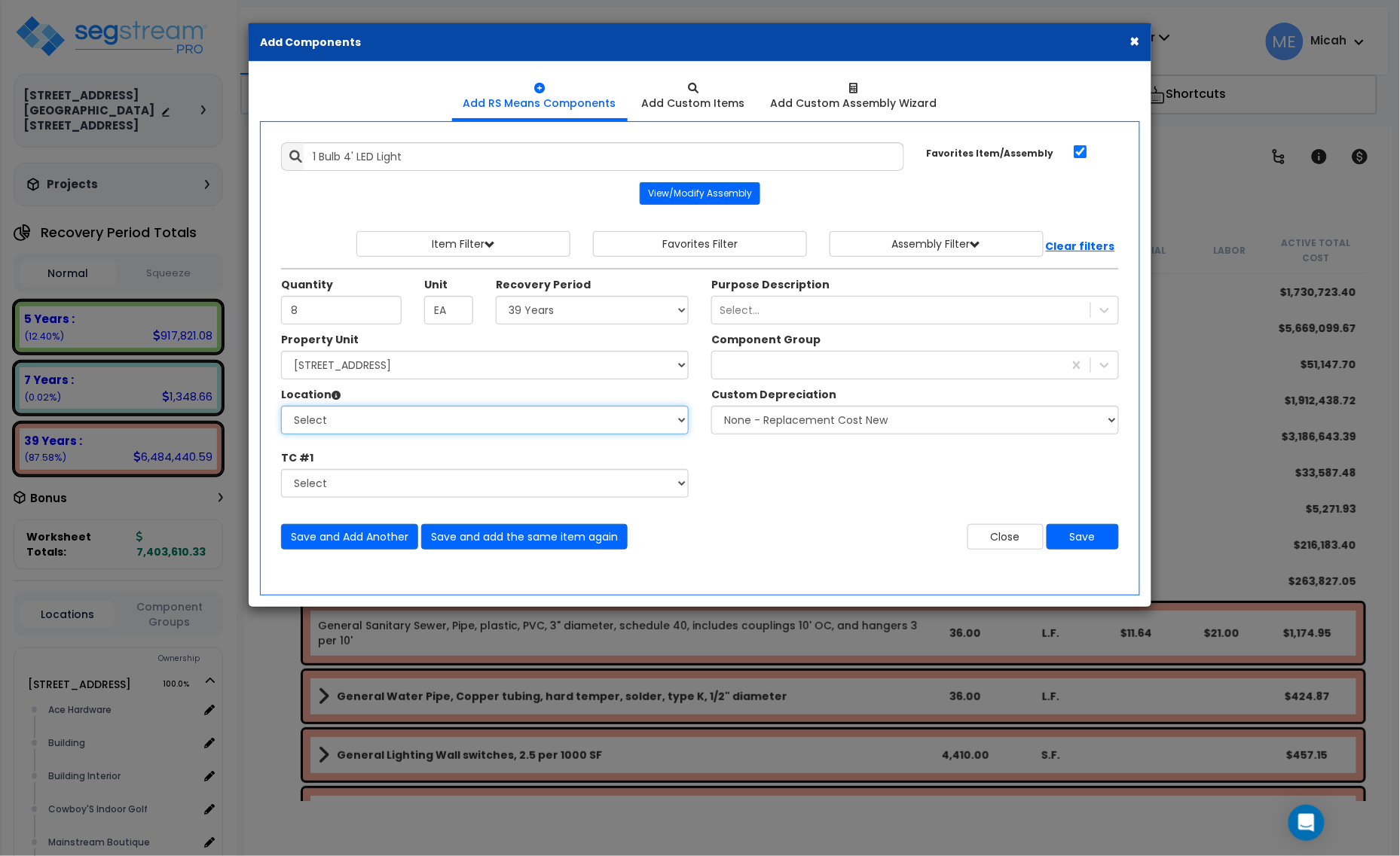
click at [426, 431] on select "Select Alchemy Salon Studio Building Building Interior Building Interior Dick'S…" at bounding box center [484, 420] width 407 height 28
click at [281, 407] on select "Select Alchemy Salon Studio Building Building Interior Building Interior Dick'S…" at bounding box center [484, 420] width 407 height 28
click at [411, 428] on select "Select Alchemy Salon Studio Building Building Interior Building Interior Dick'S…" at bounding box center [484, 420] width 407 height 28
select select "31282"
click at [281, 407] on select "Select Alchemy Salon Studio Building Building Interior Building Interior Dick'S…" at bounding box center [484, 420] width 407 height 28
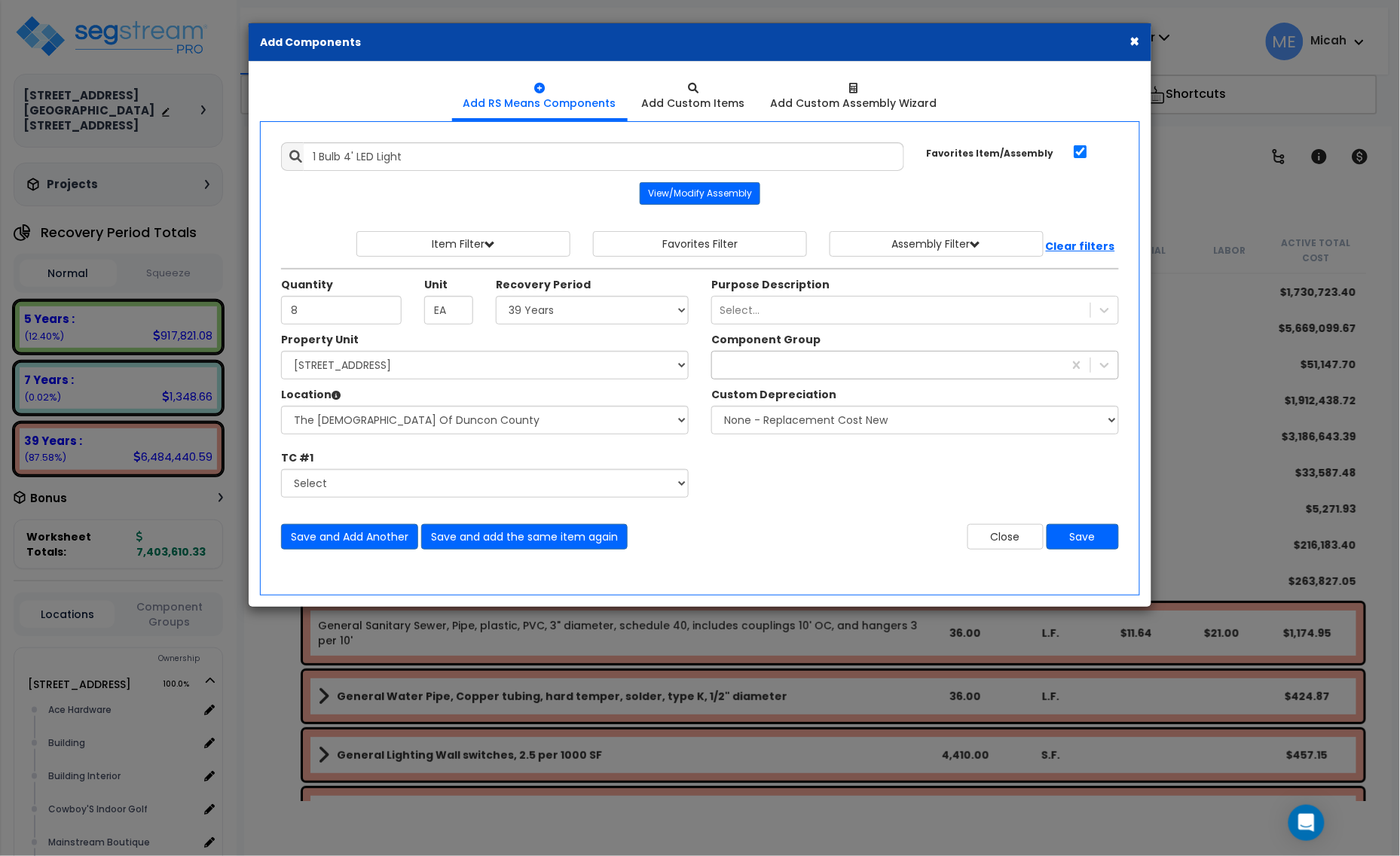
click at [767, 371] on div at bounding box center [888, 365] width 351 height 24
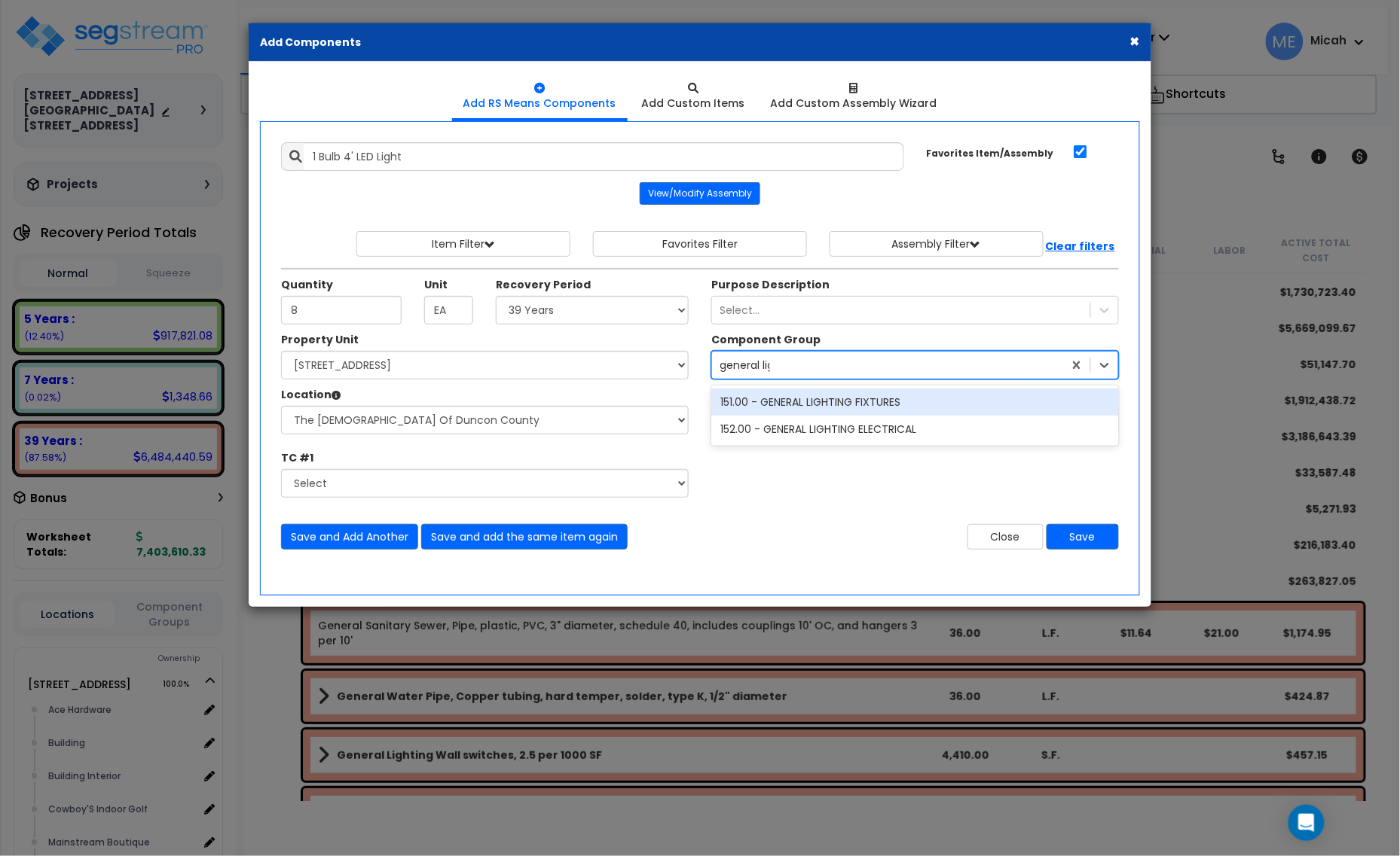
type input "general ligh"
click at [792, 407] on div "151.00 - GENERAL LIGHTING FIXTURES" at bounding box center [915, 402] width 407 height 27
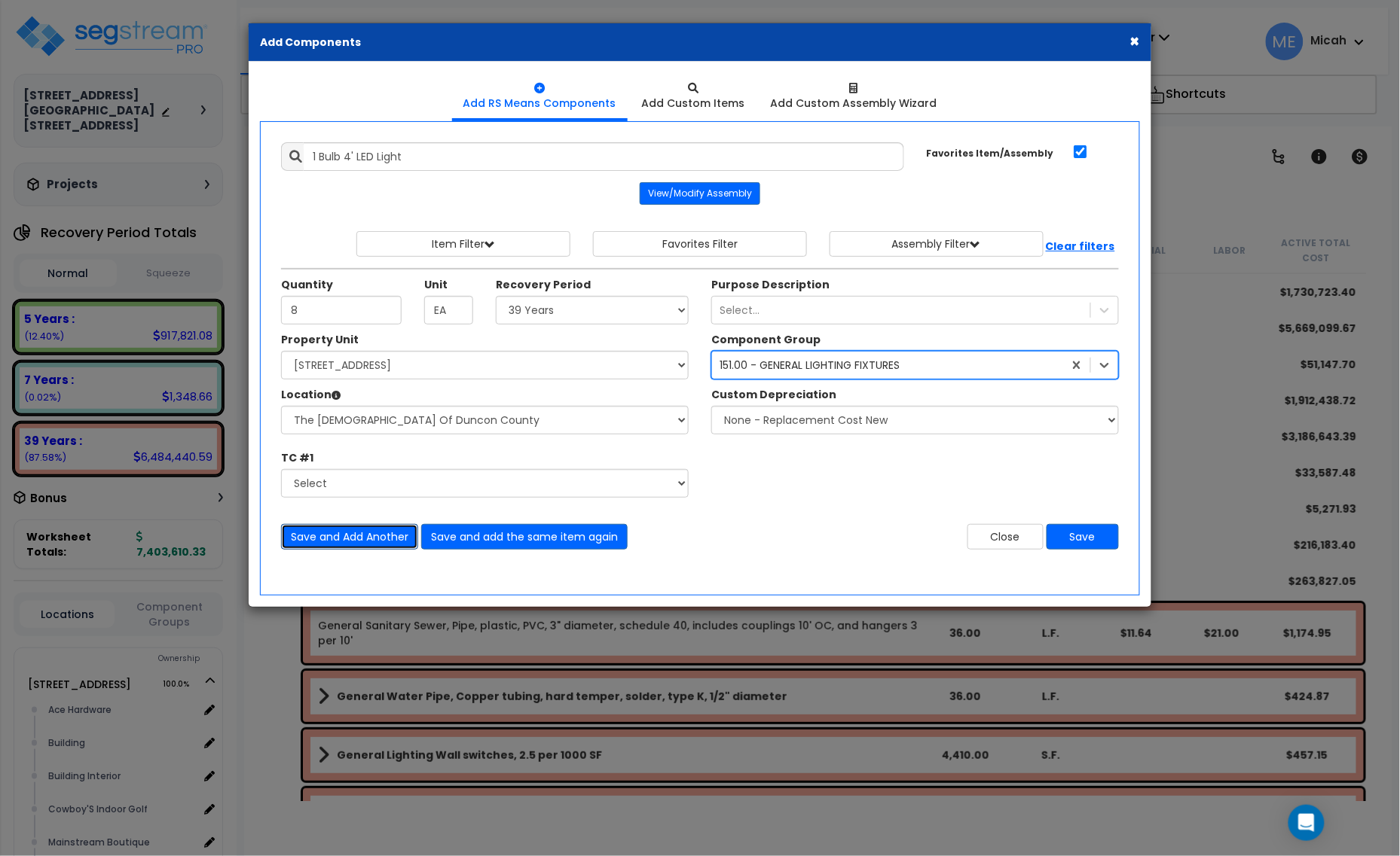
click at [370, 536] on button "Save and Add Another" at bounding box center [349, 537] width 137 height 25
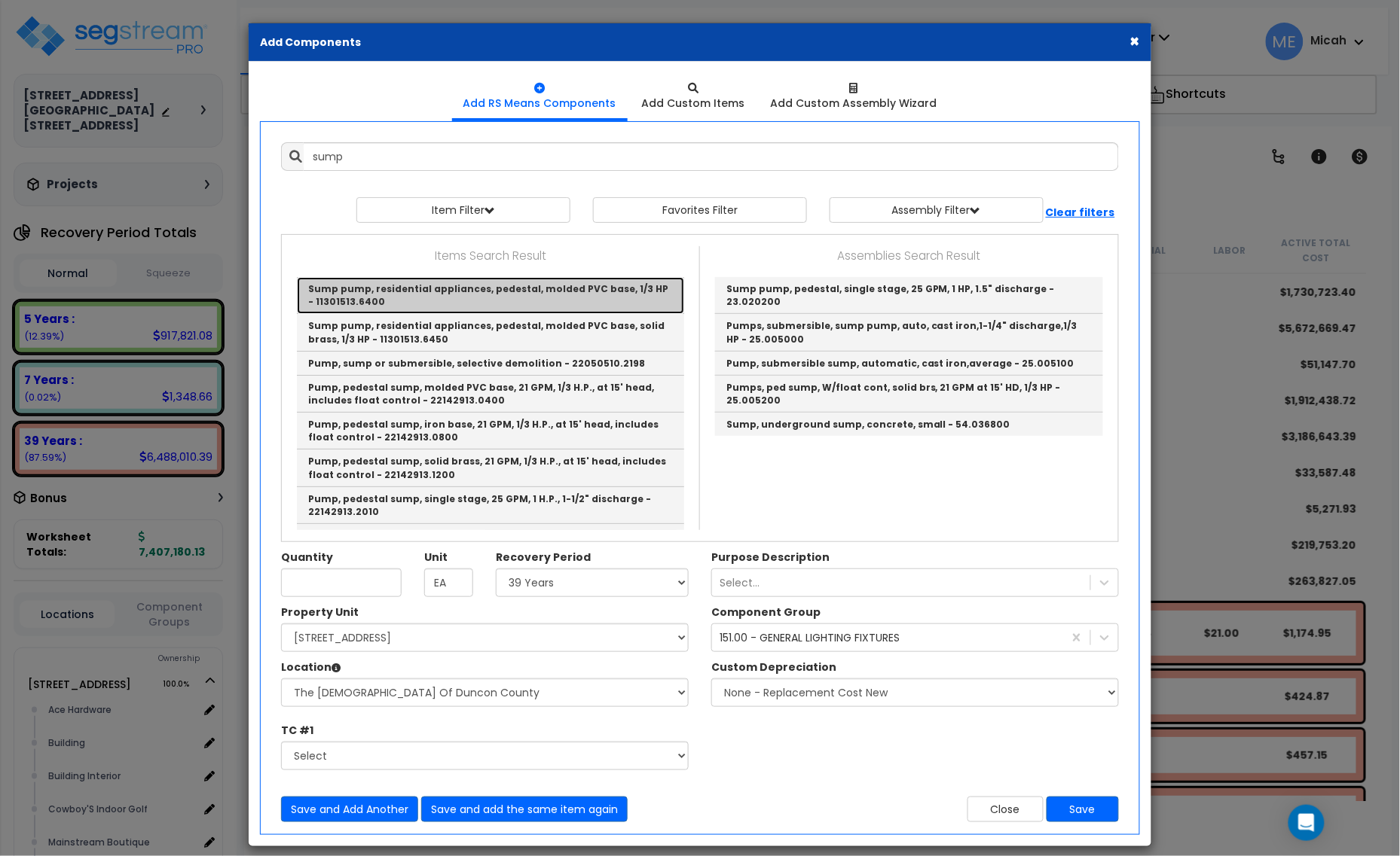
click at [471, 291] on link "Sump pump, residential appliances, pedestal, molded PVC base, 1/3 HP - 11301513…" at bounding box center [491, 296] width 388 height 37
type input "Sump pump, residential appliances, pedestal, molded PVC base, 1/3 HP - 11301513…"
checkbox input "false"
type input "Ea."
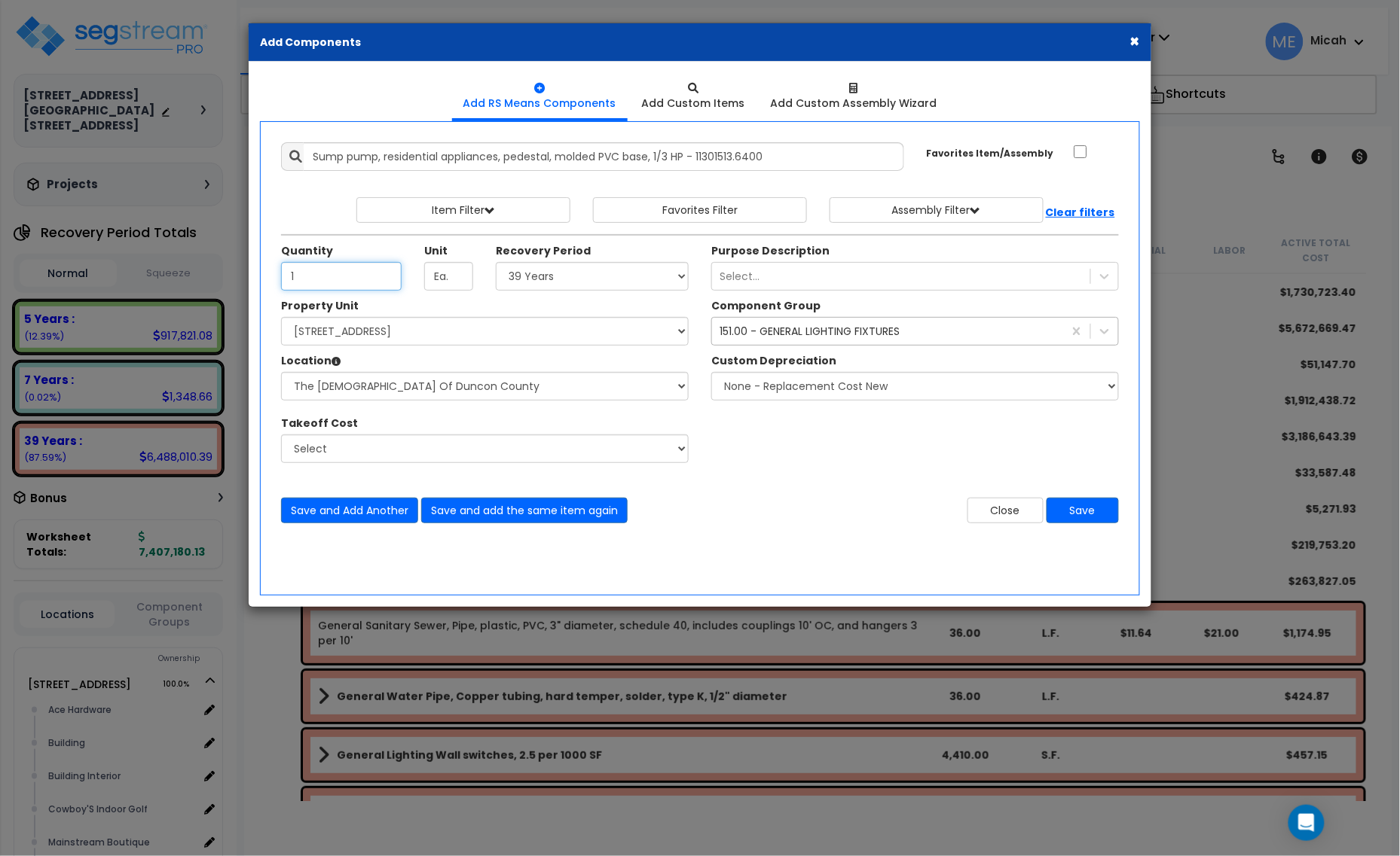
type input "1"
click at [826, 343] on div "151.00 - GENERAL LIGHTING FIXTURES" at bounding box center [888, 331] width 351 height 24
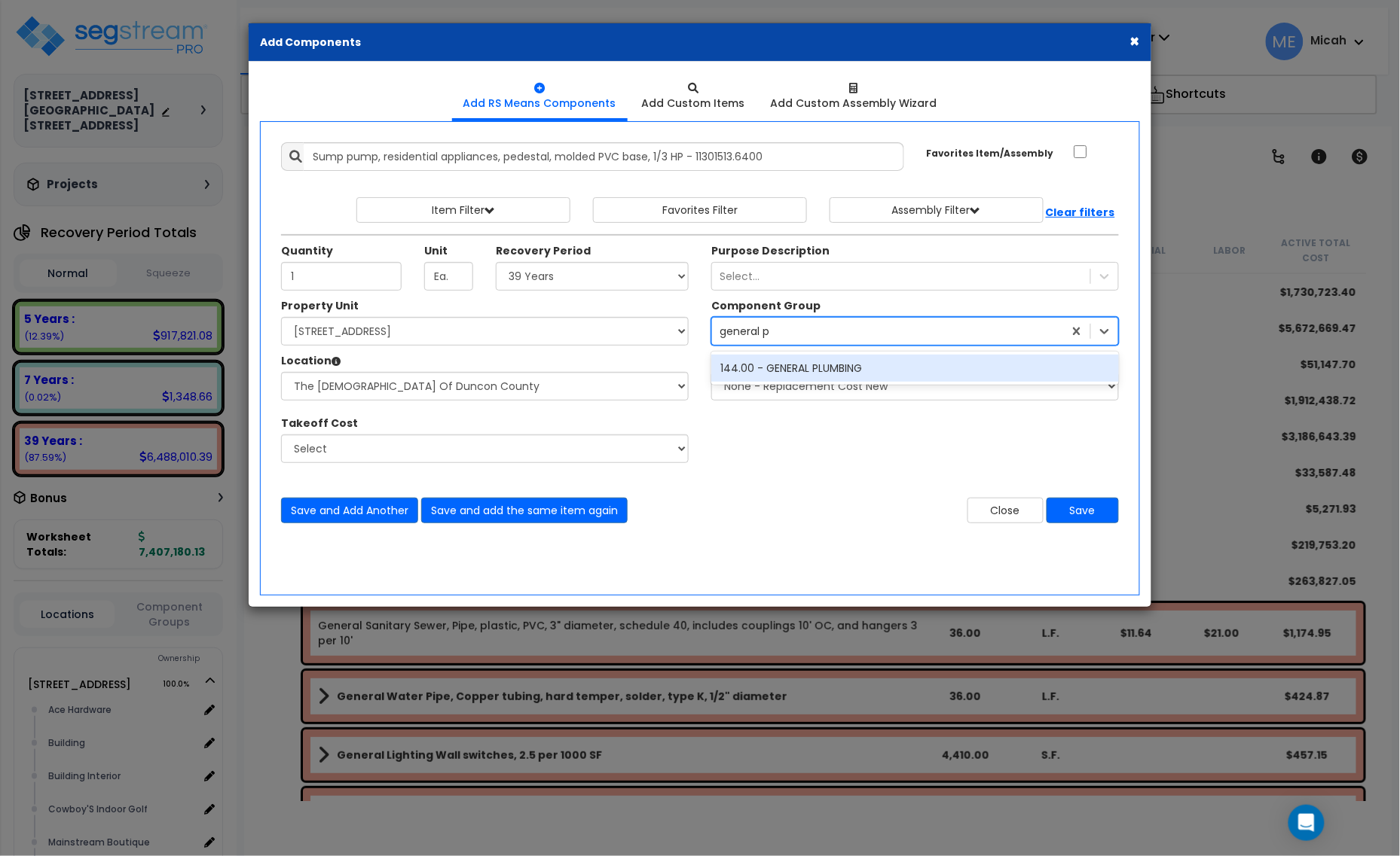
type input "general pl"
click at [830, 369] on div "144.00 - GENERAL PLUMBING" at bounding box center [915, 368] width 407 height 27
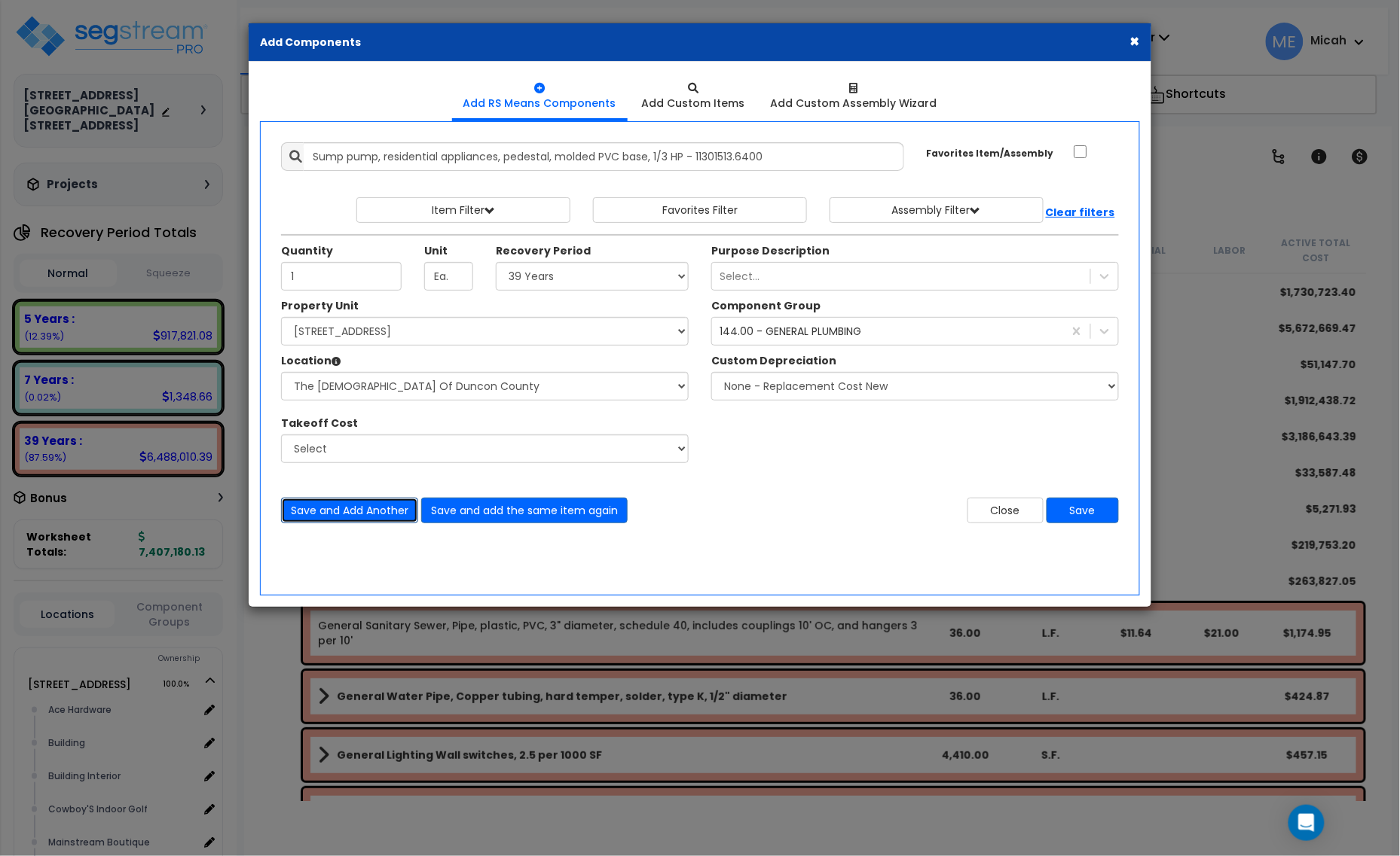
click at [357, 512] on button "Save and Add Another" at bounding box center [349, 510] width 137 height 25
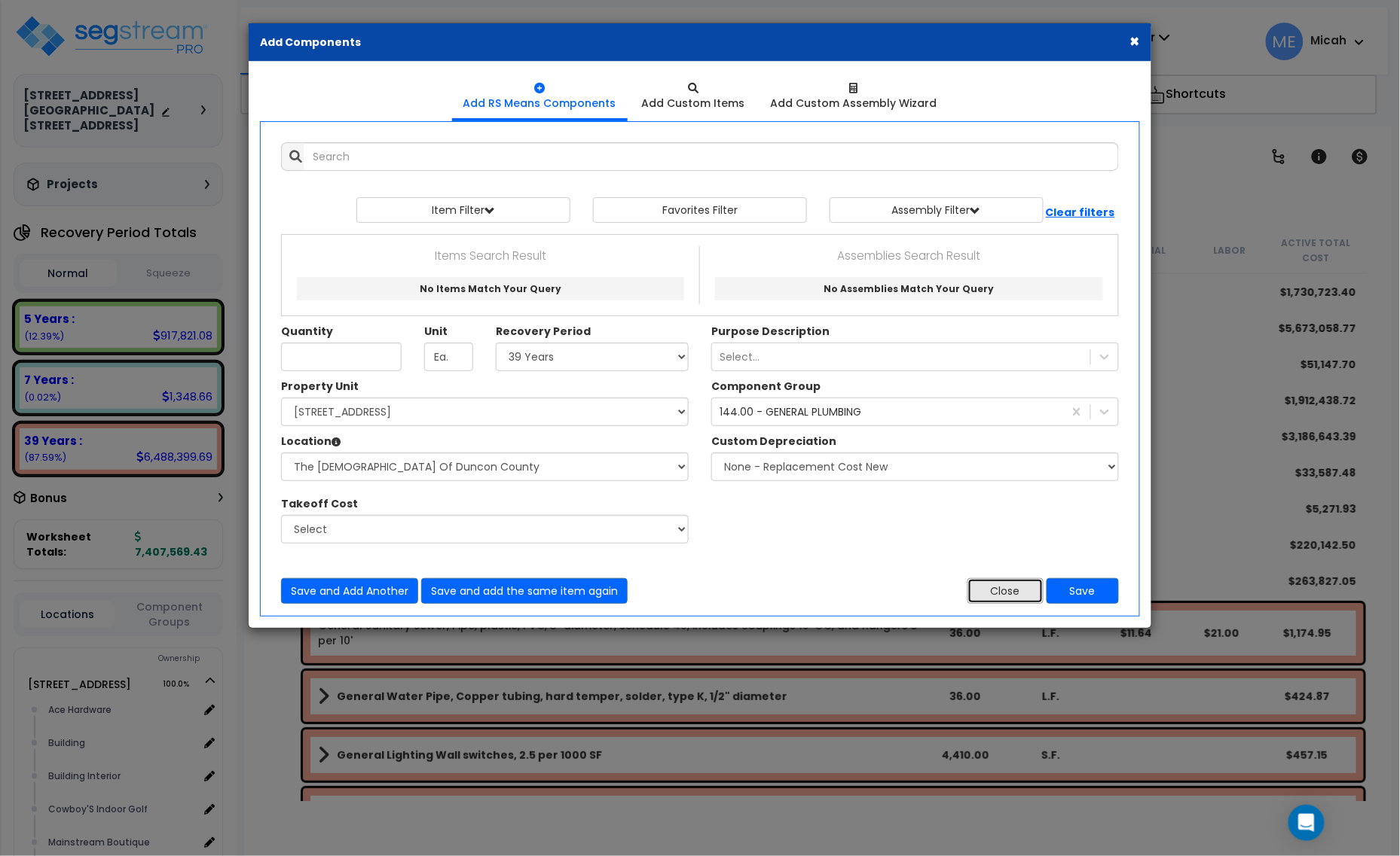
click at [1017, 597] on button "Close" at bounding box center [1005, 591] width 76 height 25
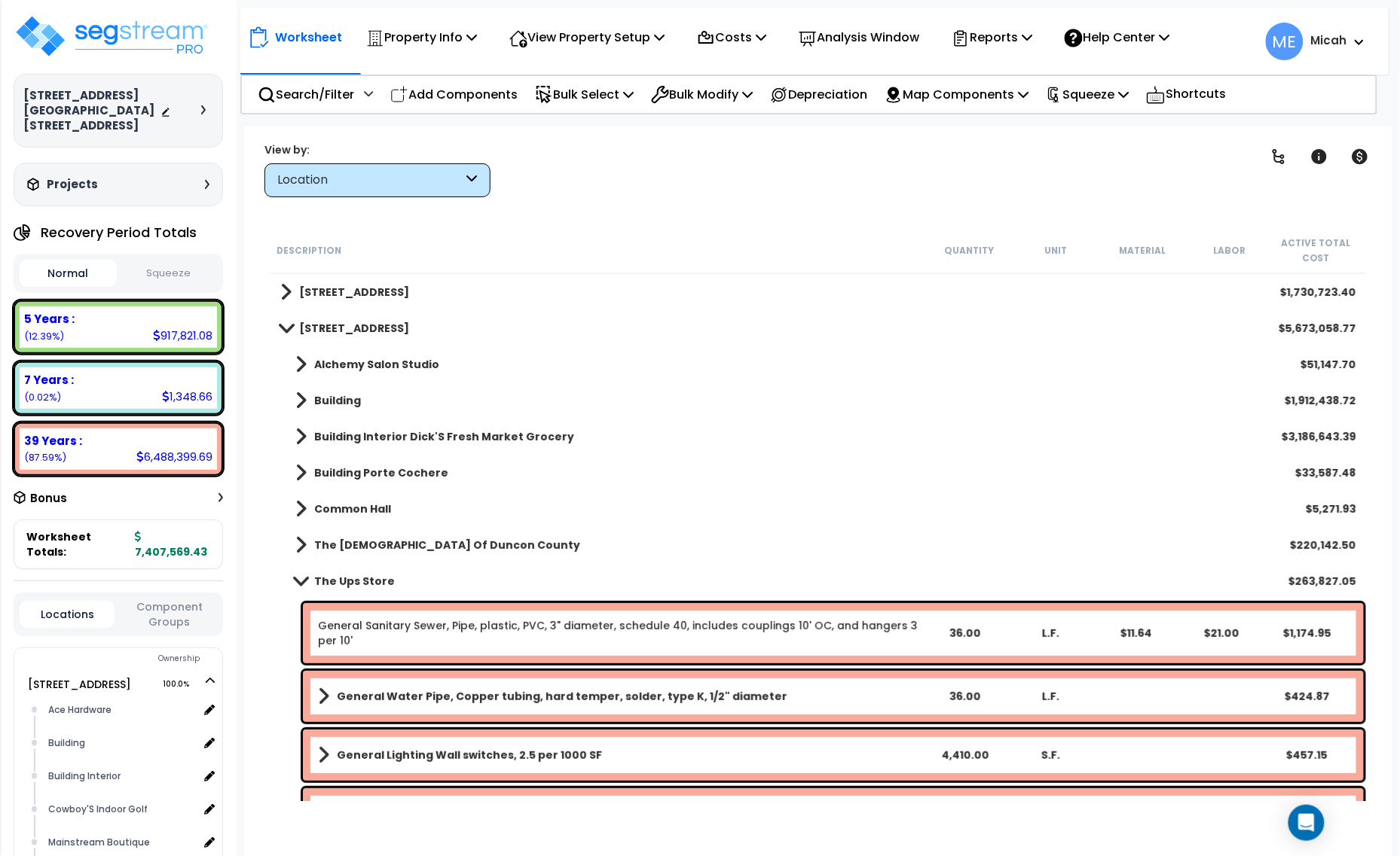
click at [292, 577] on span at bounding box center [301, 581] width 21 height 12
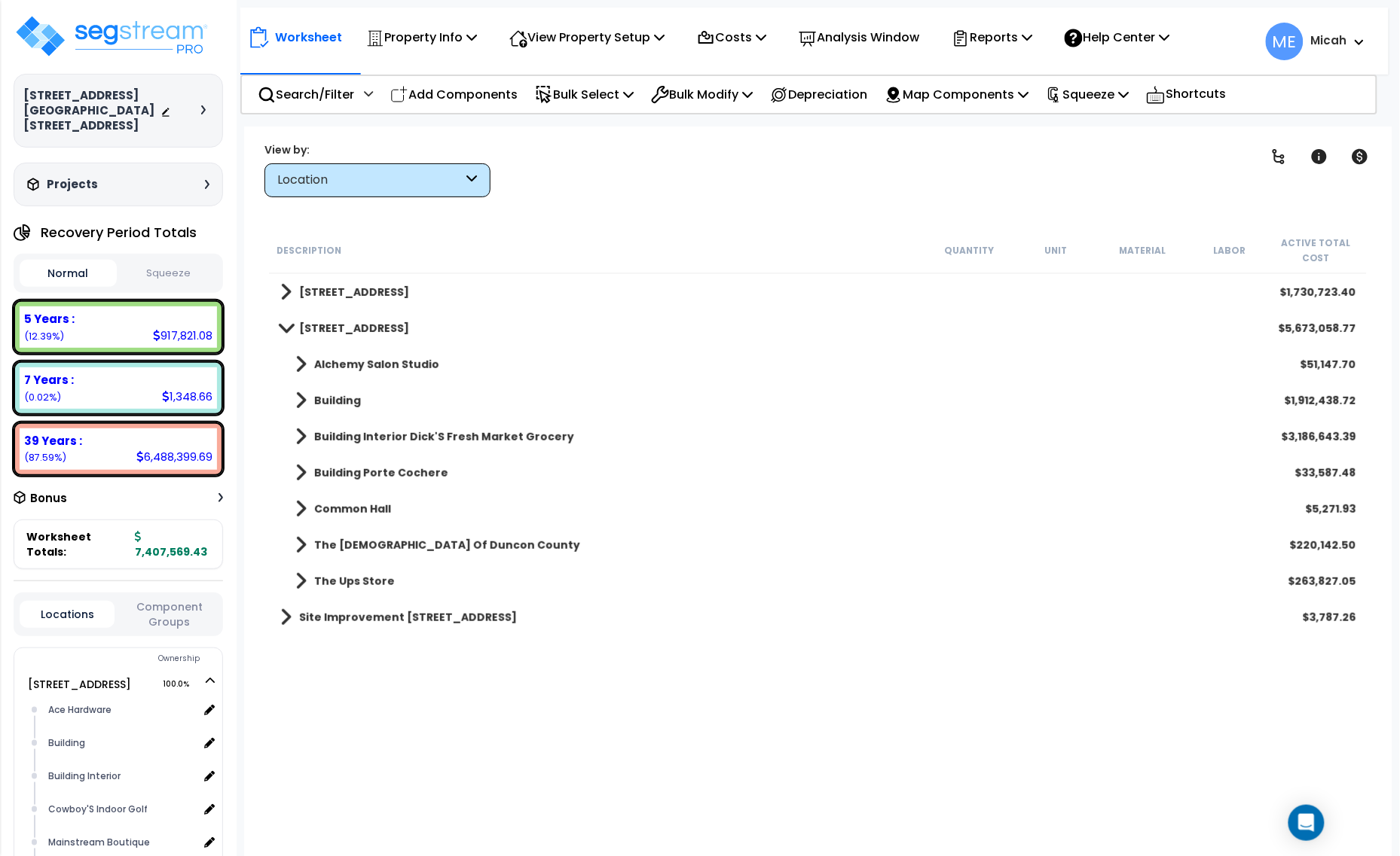
click at [297, 550] on span at bounding box center [301, 545] width 12 height 21
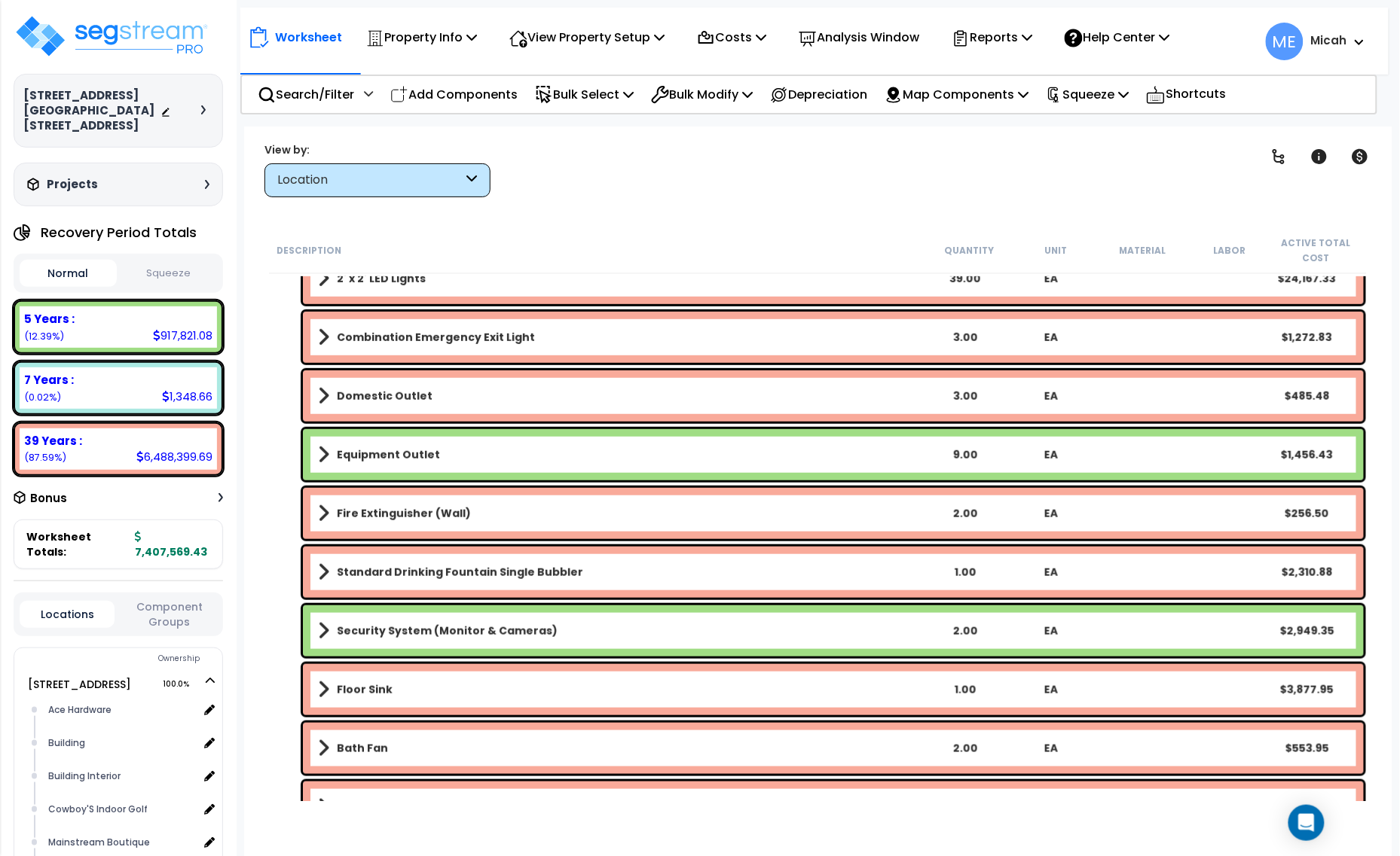
scroll to position [2203, 0]
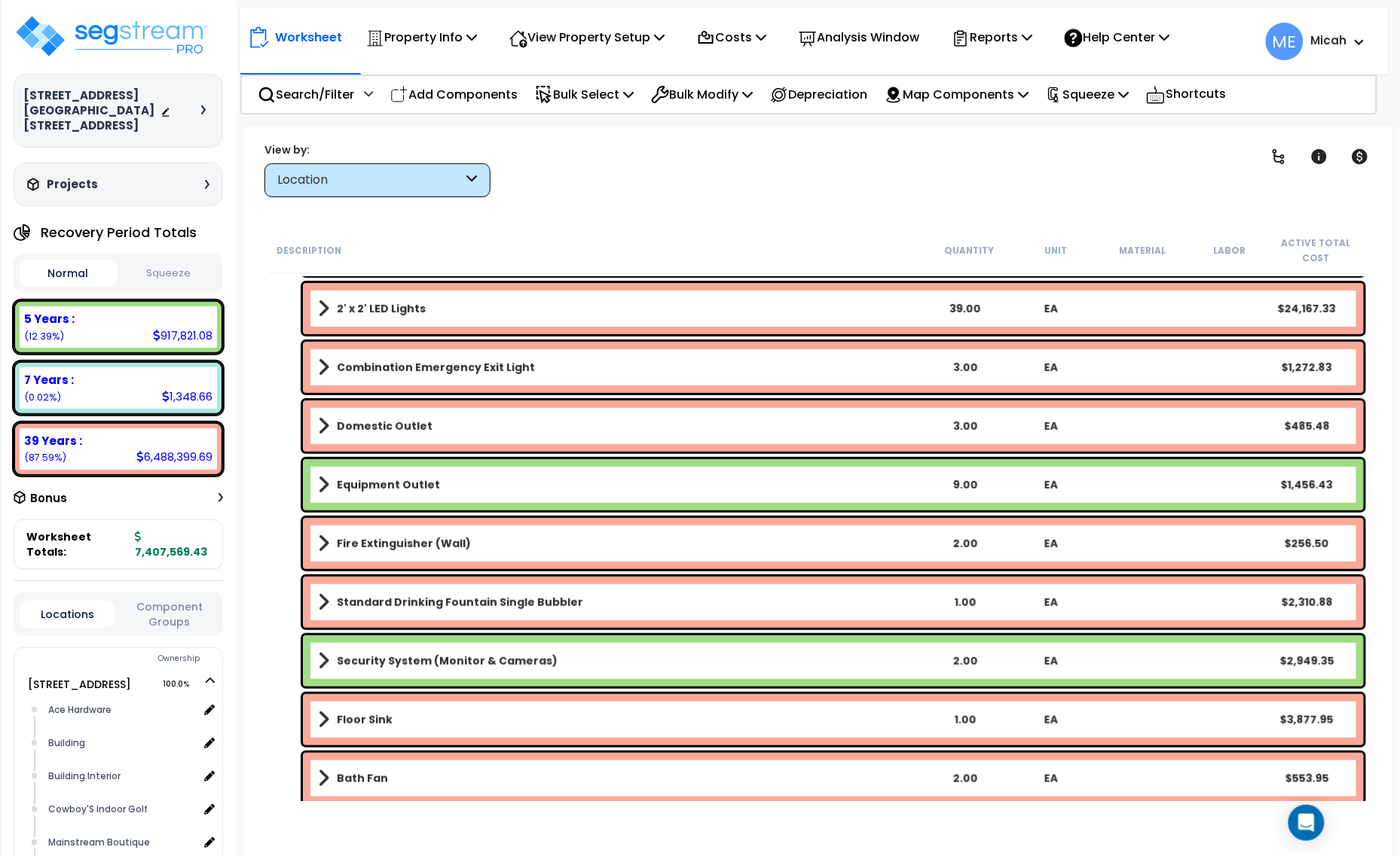
click at [324, 424] on span at bounding box center [323, 427] width 12 height 21
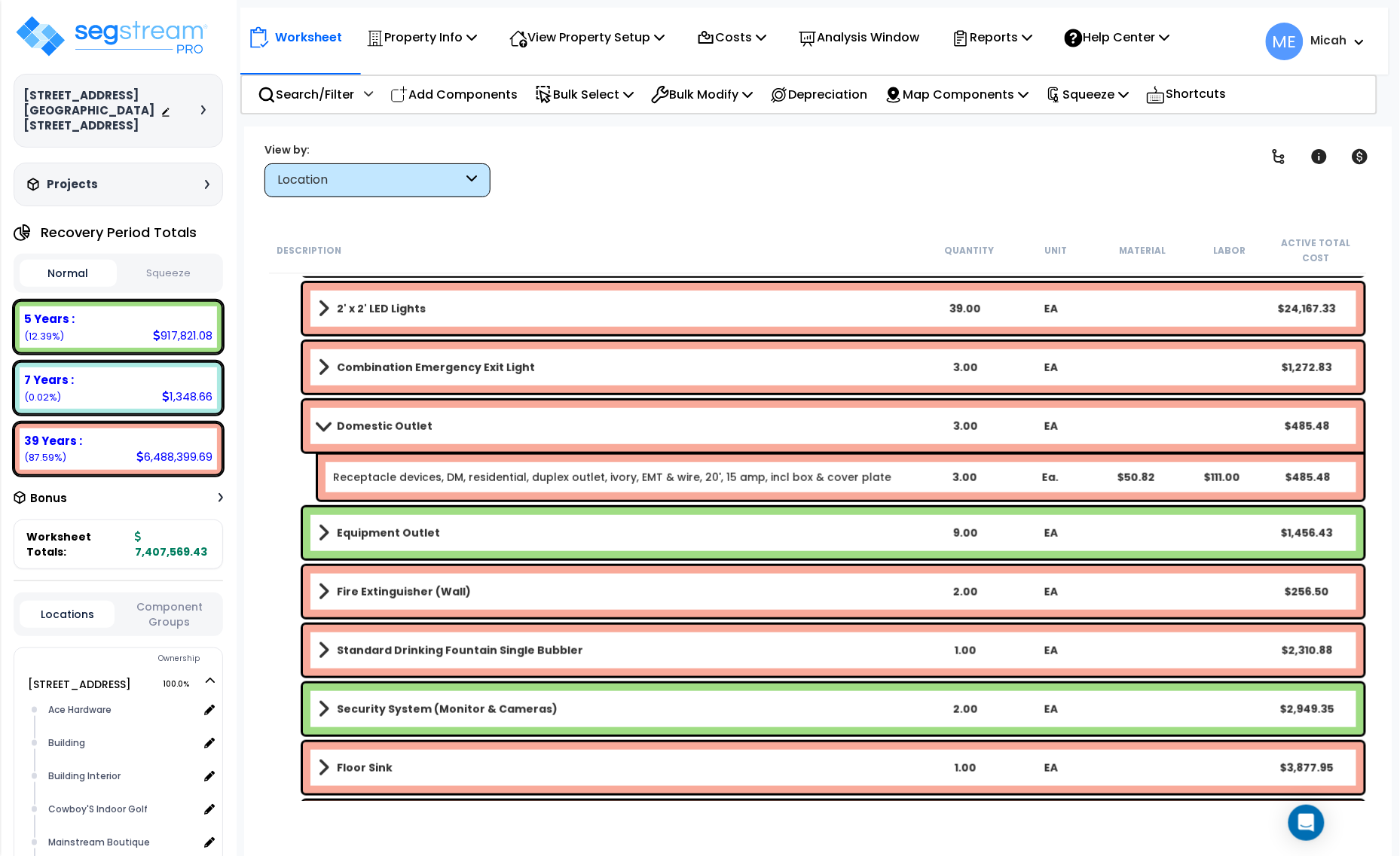
click at [787, 424] on link "Domestic Outlet" at bounding box center [619, 427] width 603 height 21
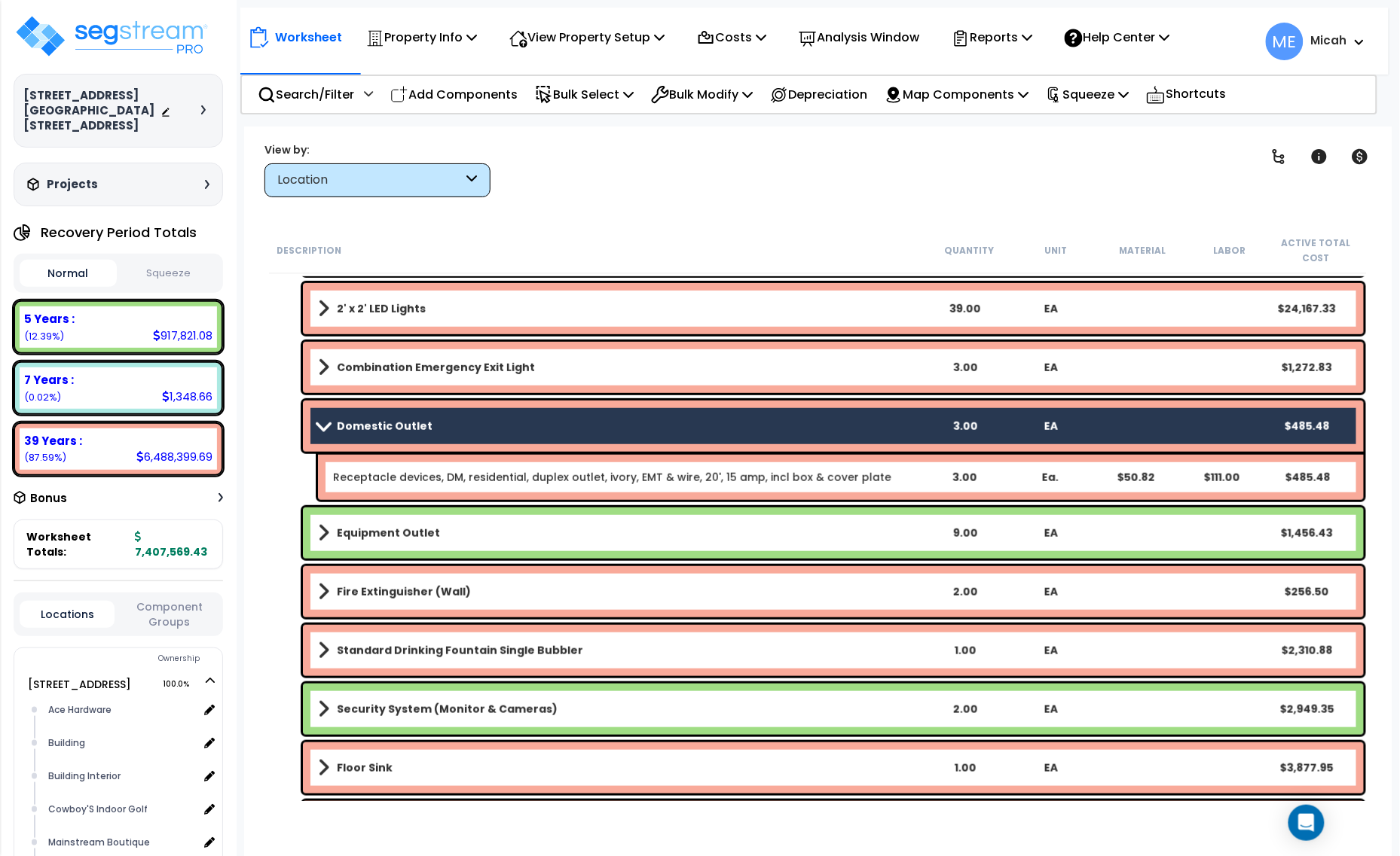
click at [803, 471] on link "Receptacle devices, DM, residential, duplex outlet, ivory, EMT & wire, 20', 15 …" at bounding box center [612, 477] width 558 height 15
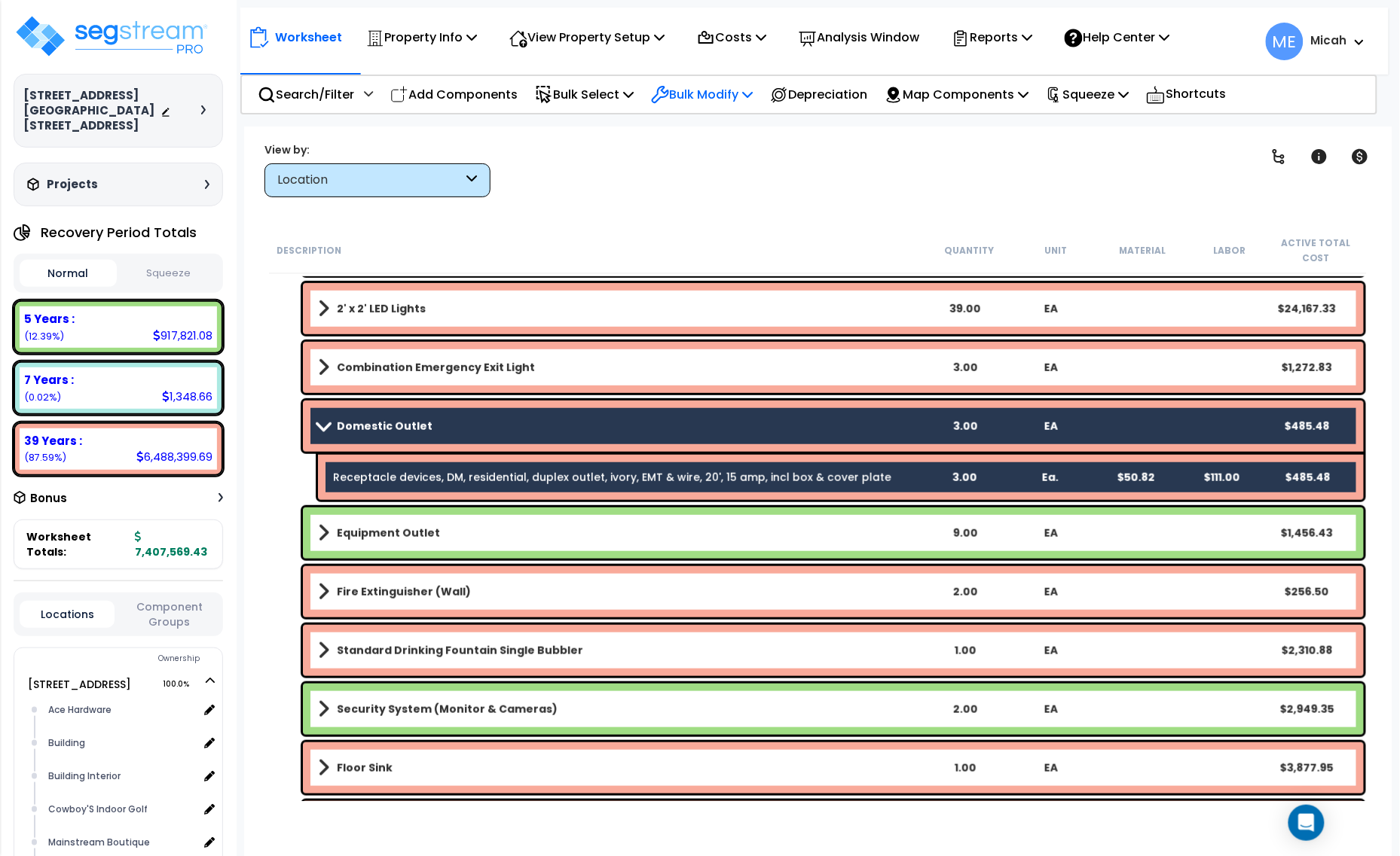
drag, startPoint x: 762, startPoint y: 93, endPoint x: 754, endPoint y: 129, distance: 36.9
click at [753, 94] on icon at bounding box center [747, 93] width 11 height 12
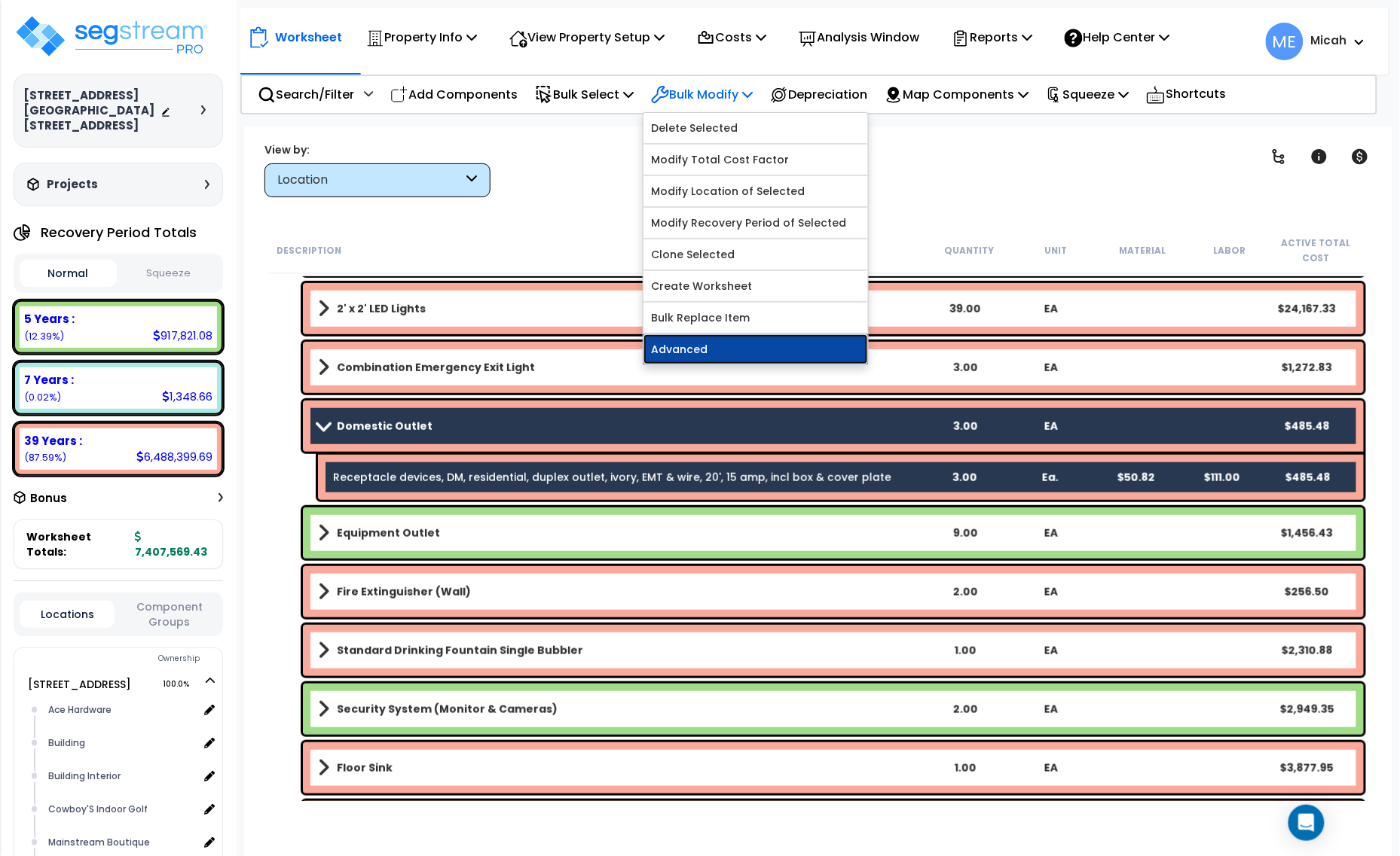
click at [754, 344] on link "Advanced" at bounding box center [755, 349] width 224 height 30
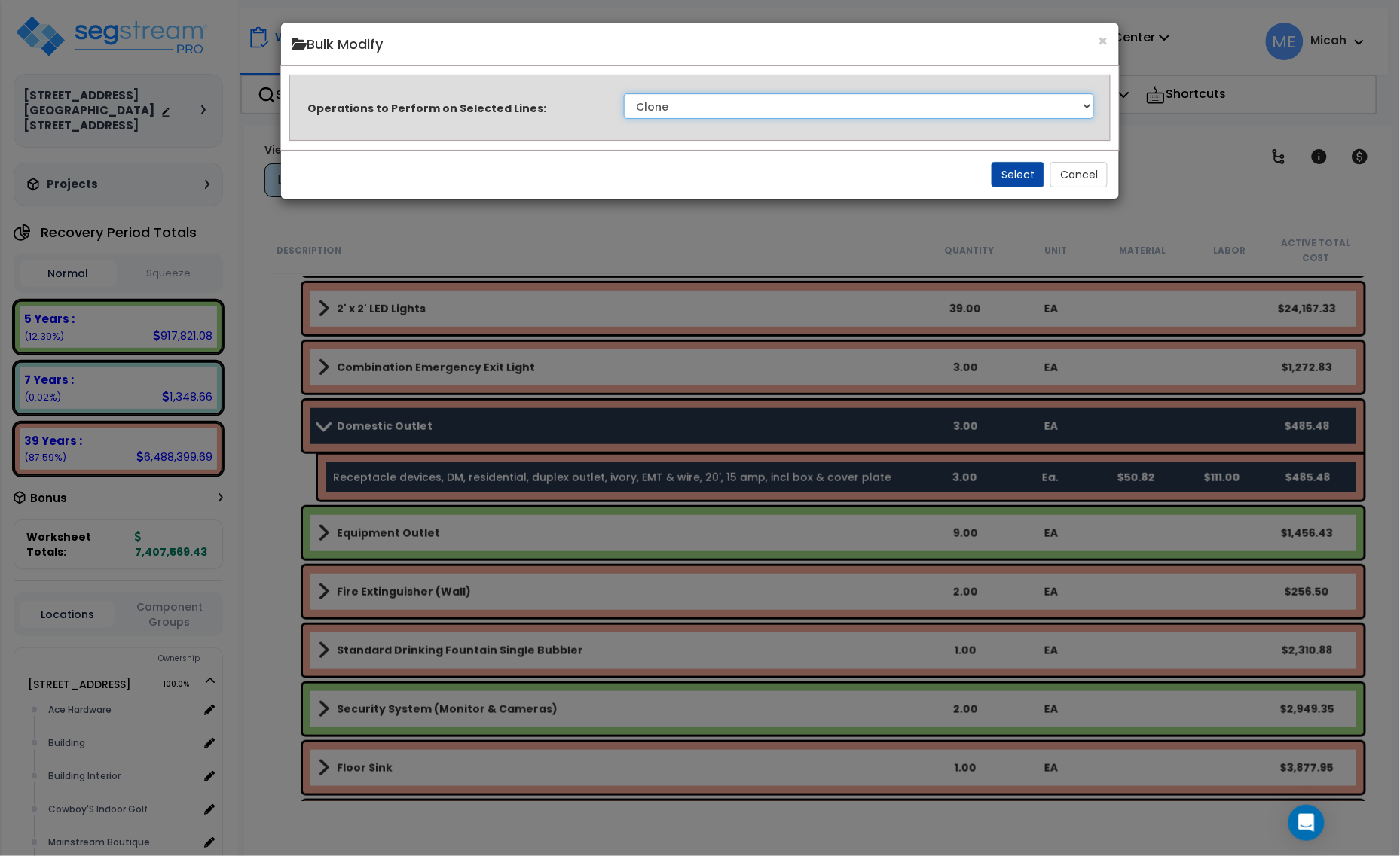
click at [1042, 107] on select "Clone Delete Delete Zero Quantities Modify Component Group Modify Cost Sources …" at bounding box center [858, 106] width 471 height 25
select select "update_quantity"
click at [624, 93] on select "Clone Delete Delete Zero Quantities Modify Component Group Modify Cost Sources …" at bounding box center [858, 106] width 471 height 25
click at [1018, 170] on button "Select" at bounding box center [1018, 174] width 53 height 25
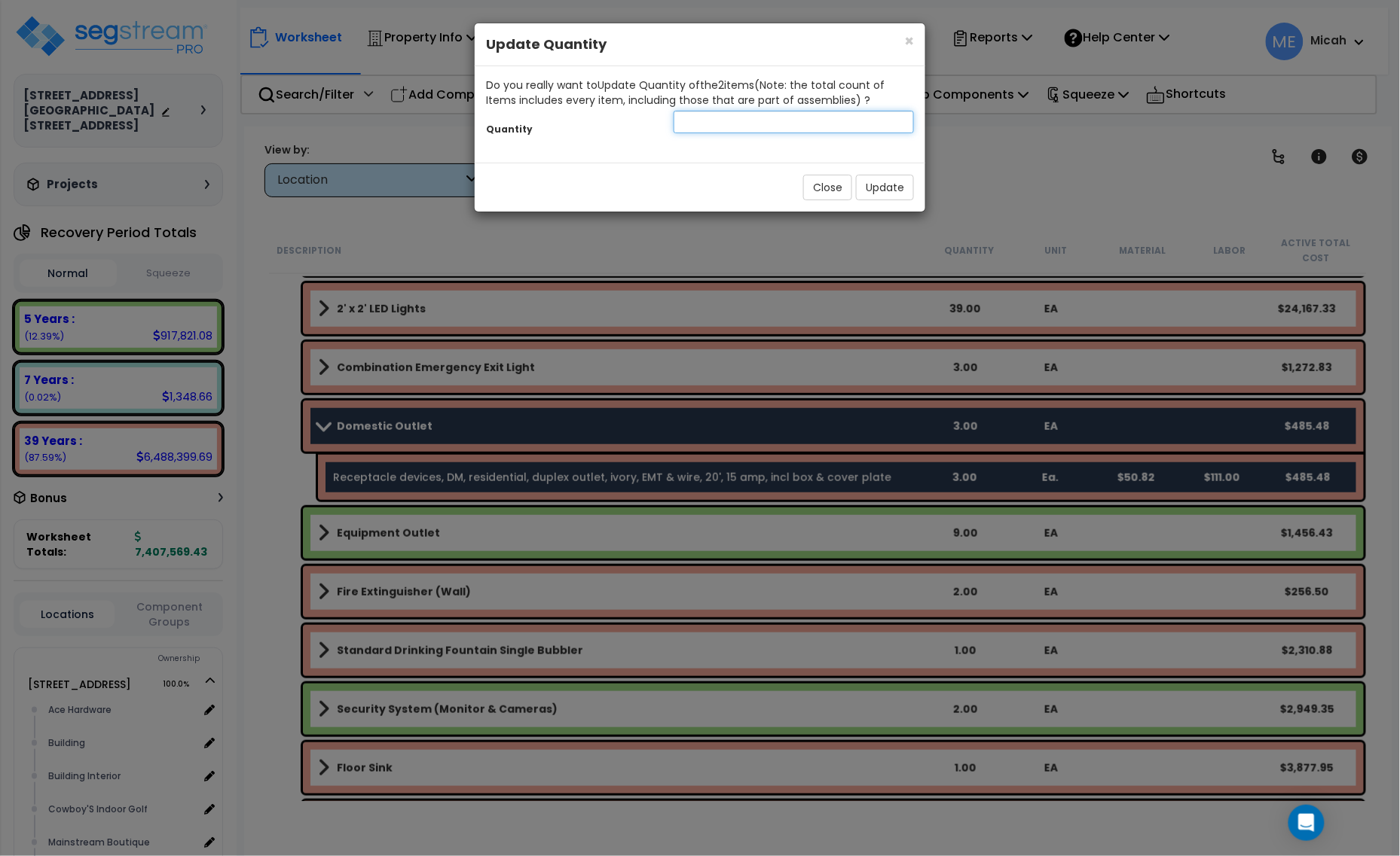
click at [750, 126] on input "number" at bounding box center [793, 122] width 241 height 22
type input "4"
click at [887, 178] on button "Update" at bounding box center [886, 187] width 58 height 25
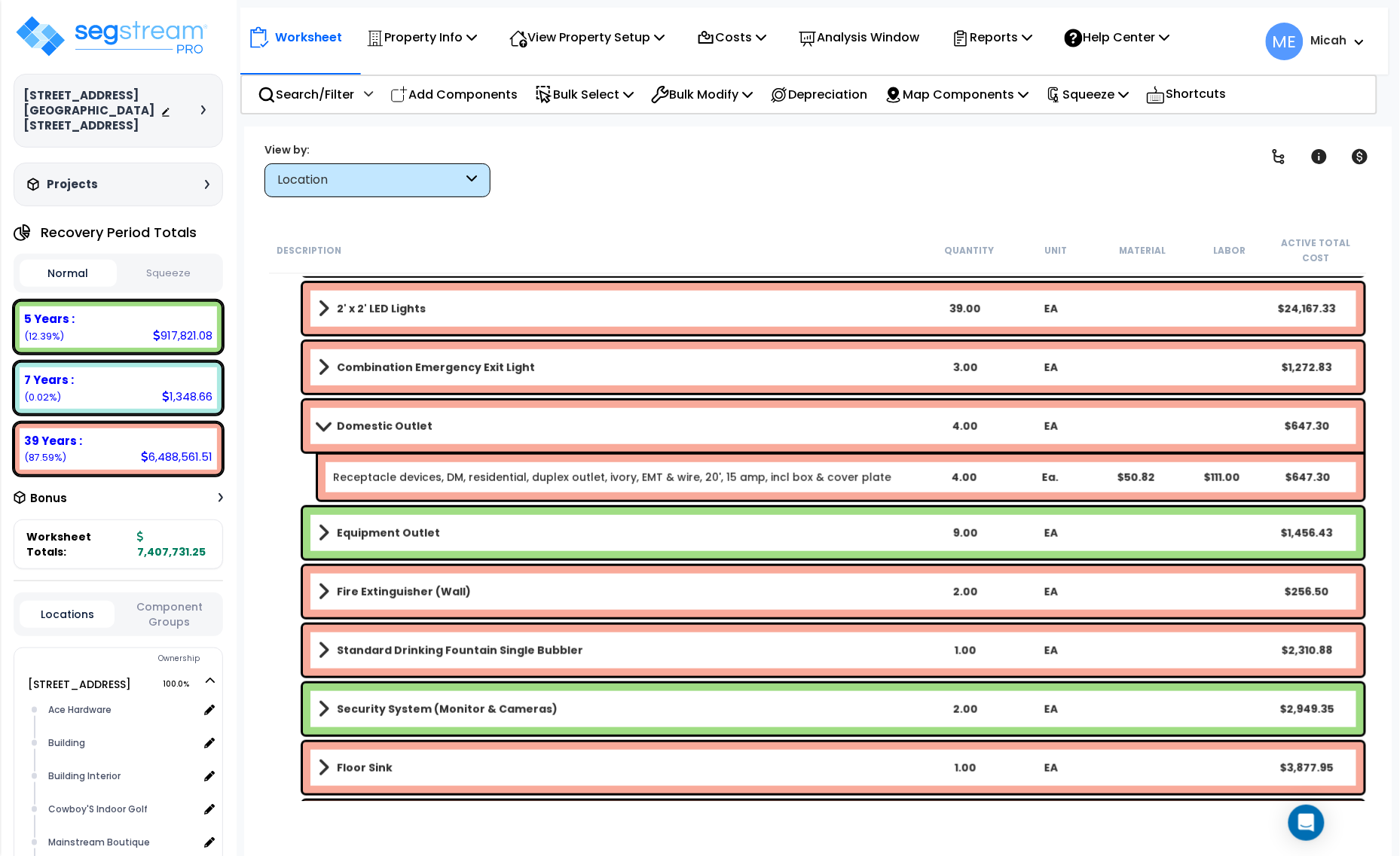
click at [343, 536] on b "Equipment Outlet" at bounding box center [389, 533] width 103 height 15
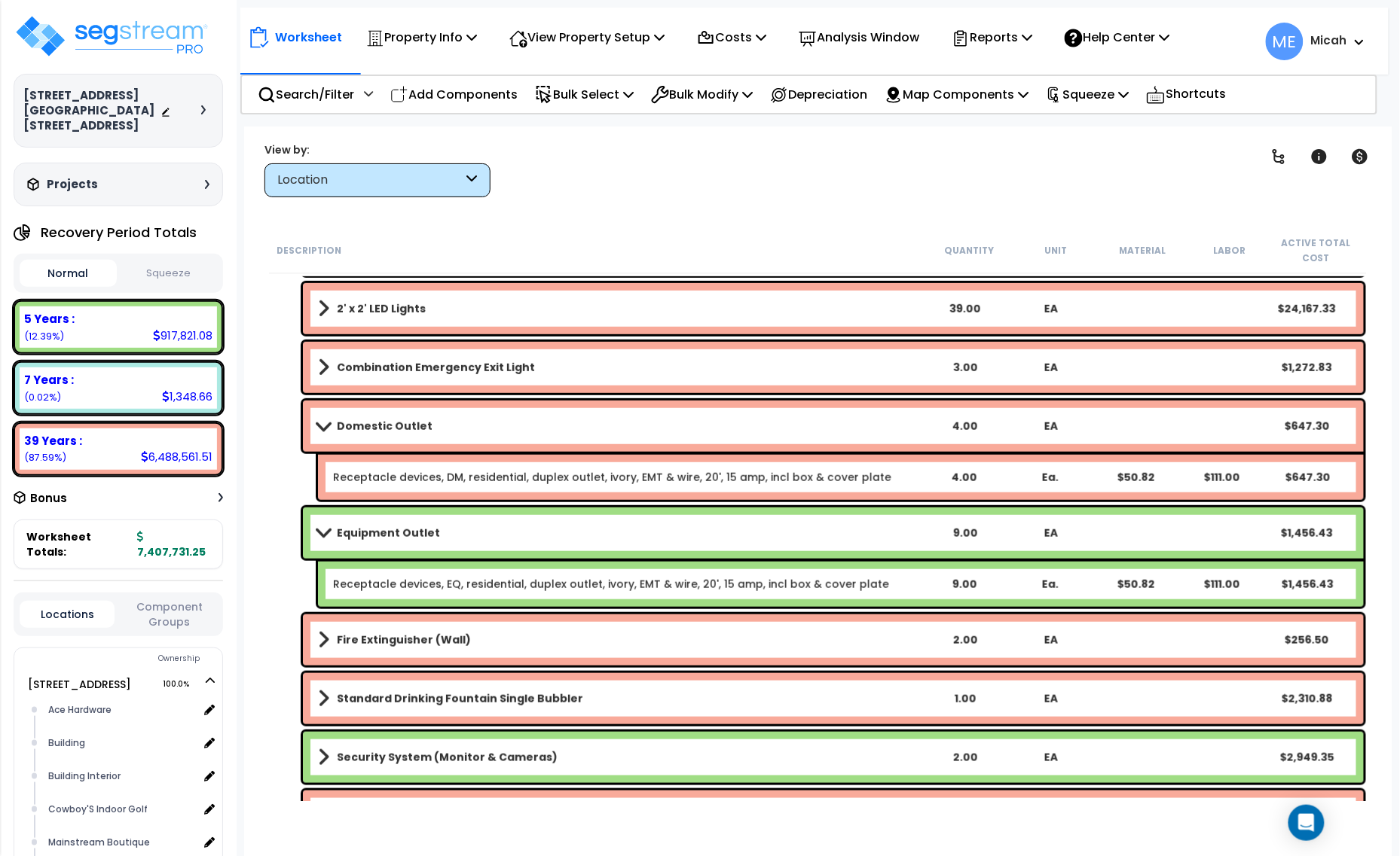
click at [566, 531] on link "Equipment Outlet" at bounding box center [619, 534] width 603 height 21
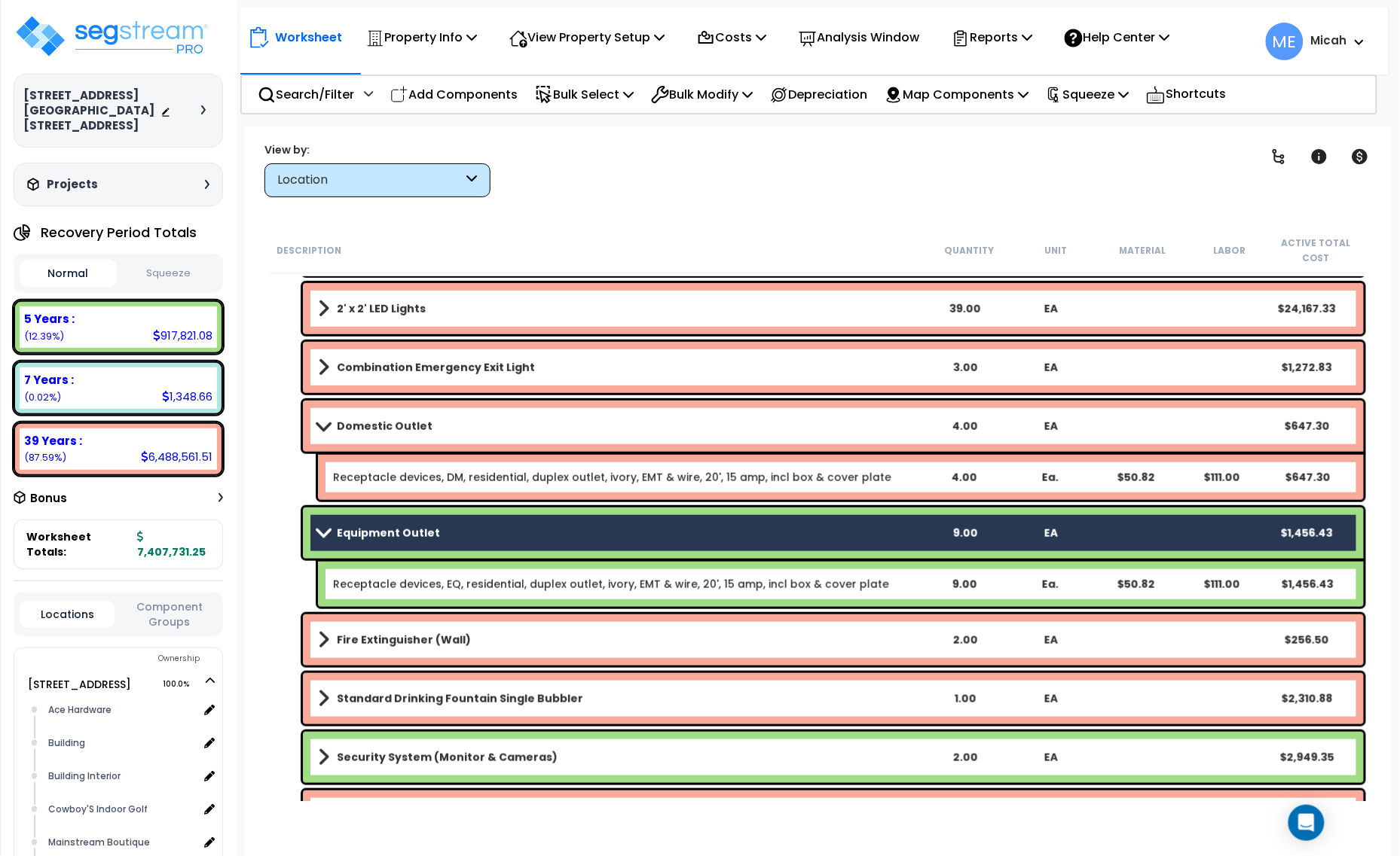
click at [560, 580] on link "Receptacle devices, EQ, residential, duplex outlet, ivory, EMT & wire, 20', 15 …" at bounding box center [611, 583] width 556 height 15
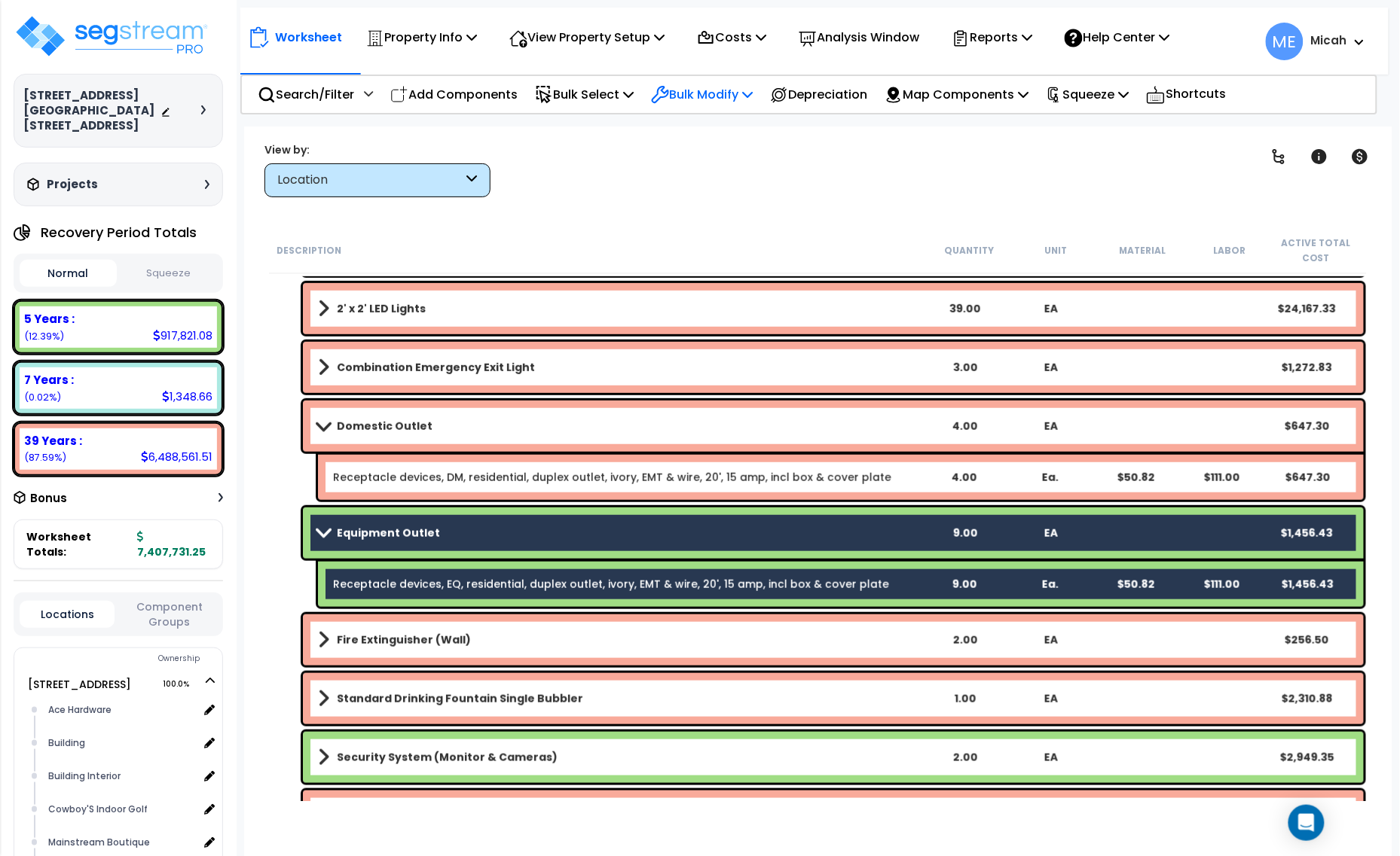
click at [751, 94] on p "Bulk Modify" at bounding box center [701, 94] width 101 height 20
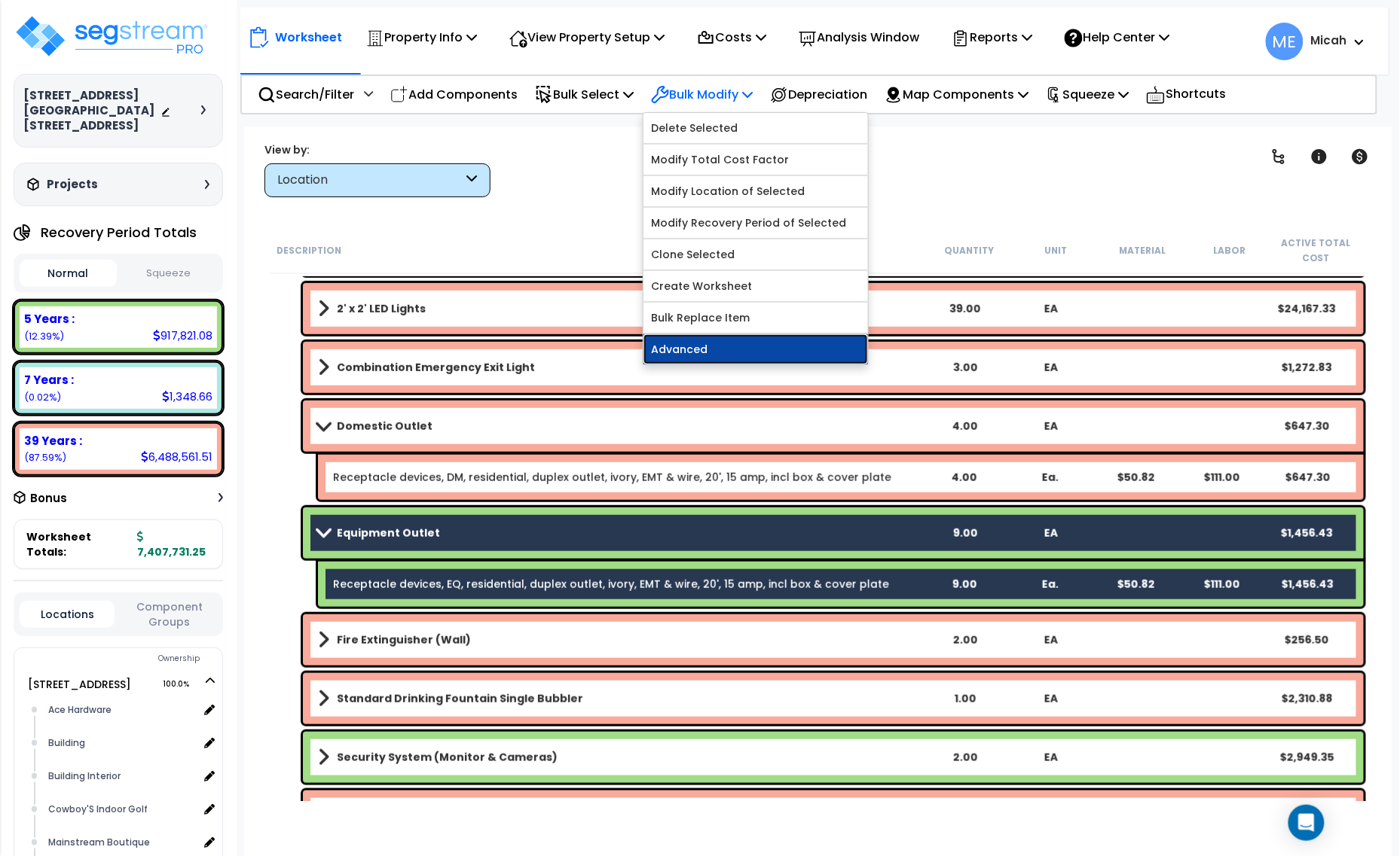
click at [732, 354] on link "Advanced" at bounding box center [755, 349] width 224 height 30
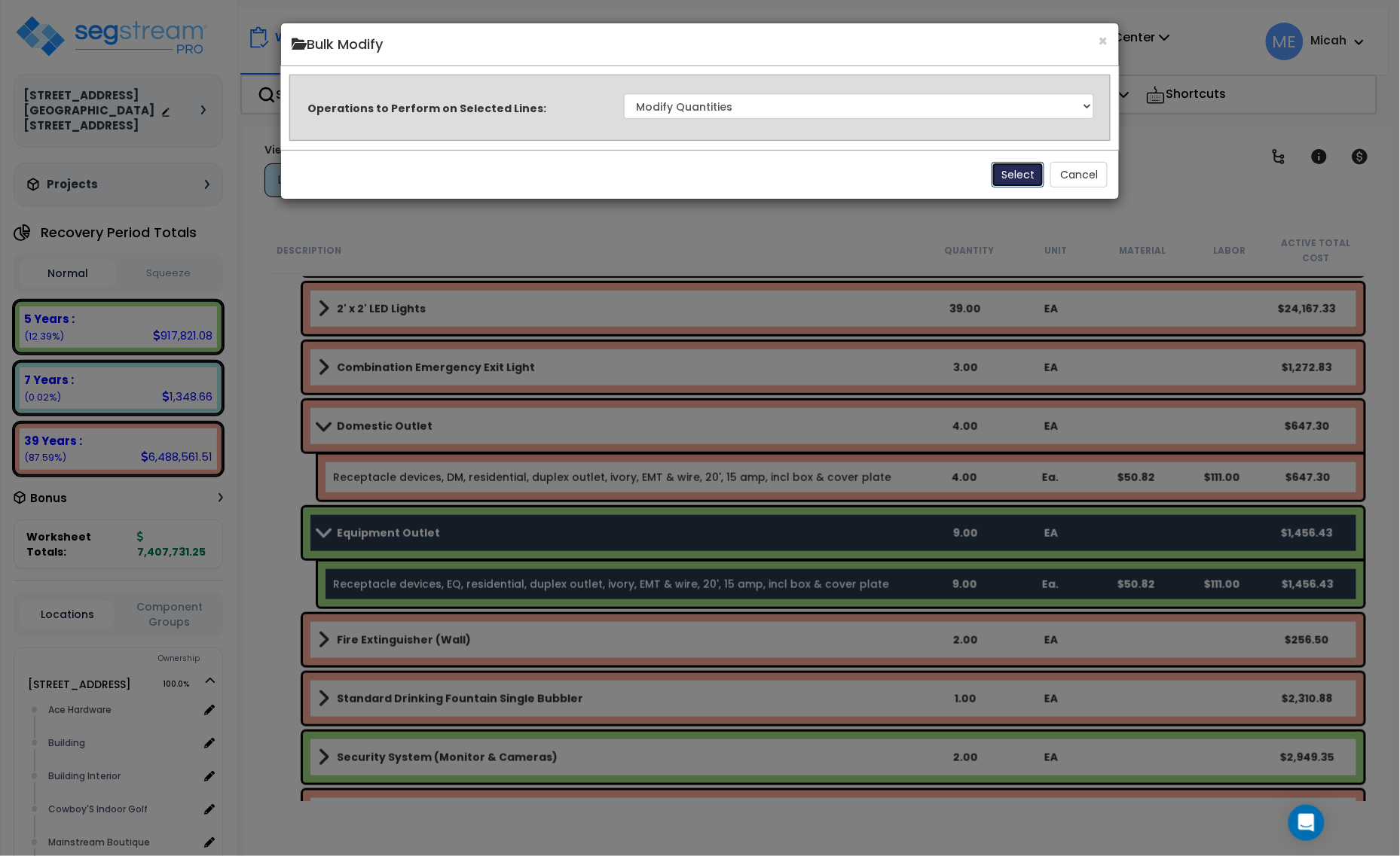
click at [1025, 171] on button "Select" at bounding box center [1018, 174] width 53 height 25
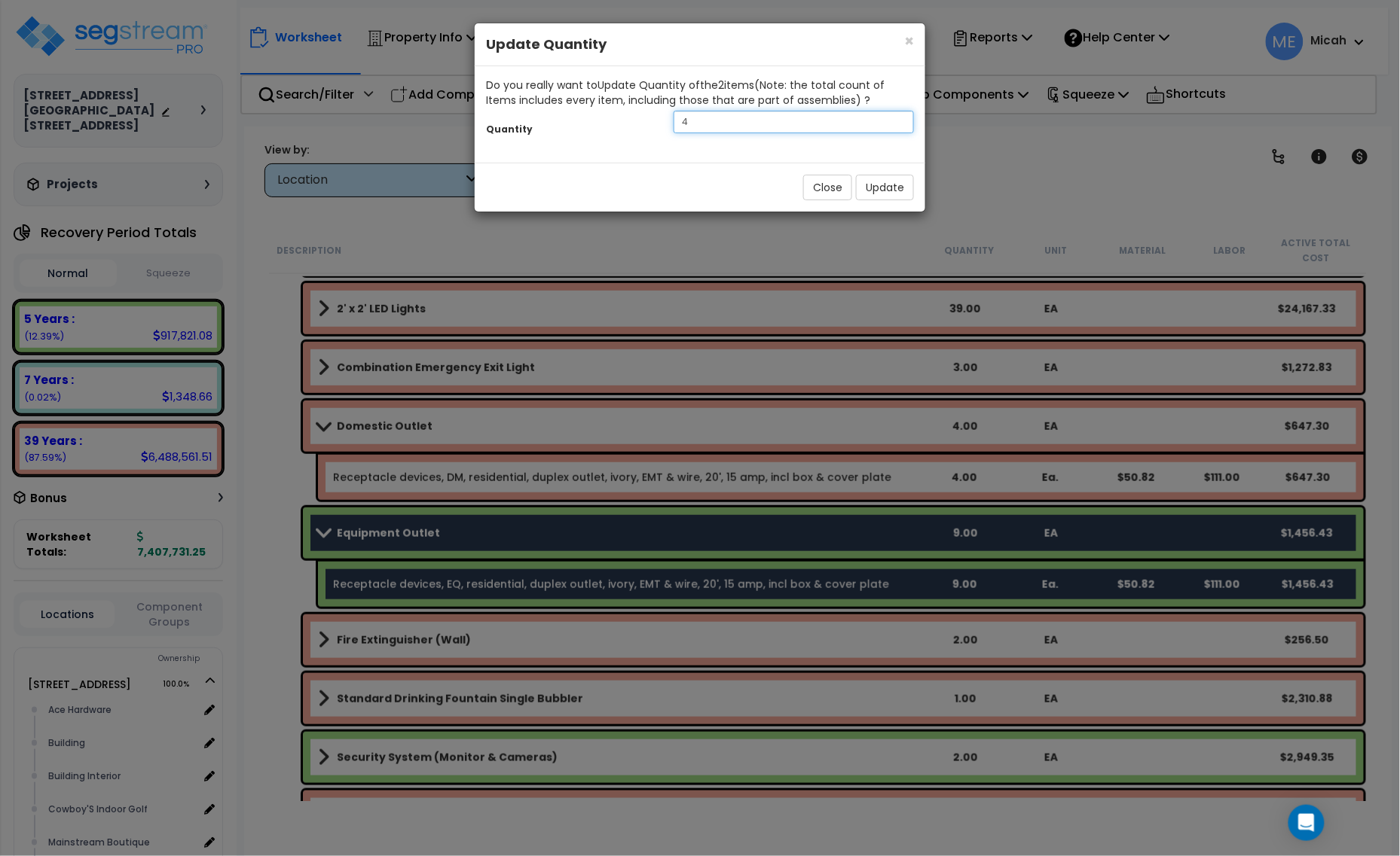
drag, startPoint x: 692, startPoint y: 122, endPoint x: 671, endPoint y: 122, distance: 21.0
click at [671, 122] on div "4" at bounding box center [794, 122] width 263 height 22
type input "11"
click at [875, 195] on button "Update" at bounding box center [886, 187] width 58 height 25
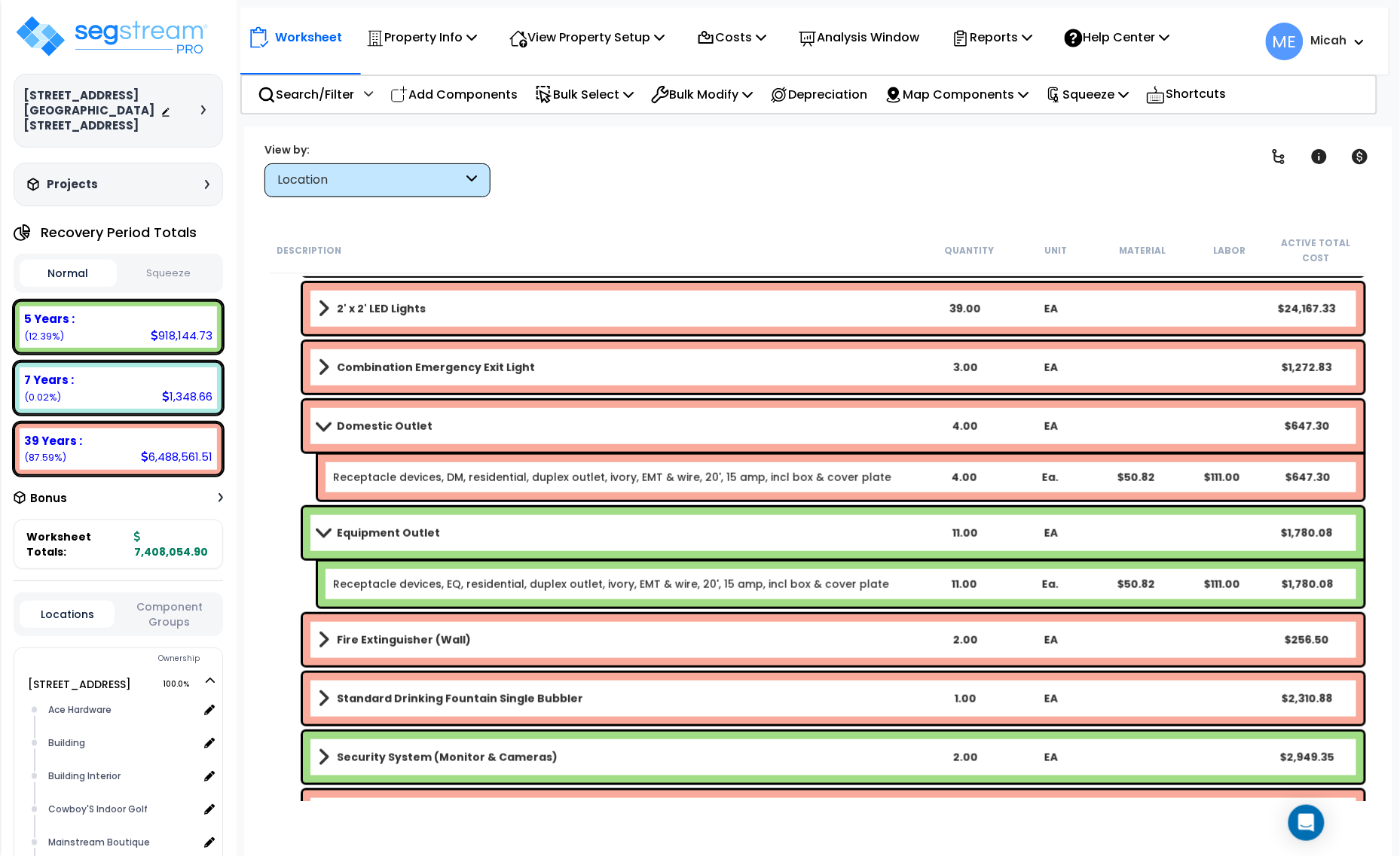
click at [327, 427] on span at bounding box center [323, 427] width 21 height 12
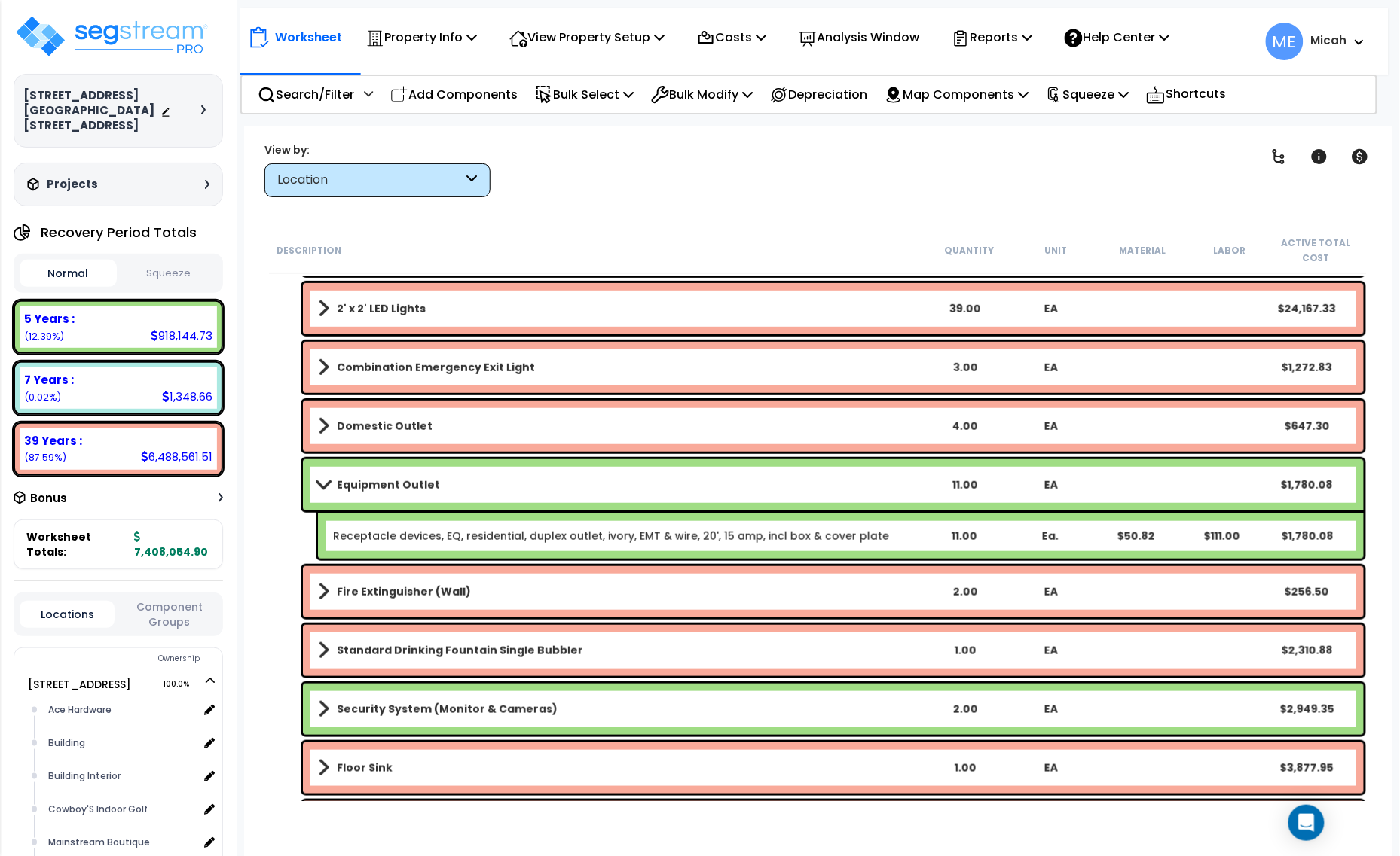
click at [324, 488] on span at bounding box center [323, 485] width 21 height 12
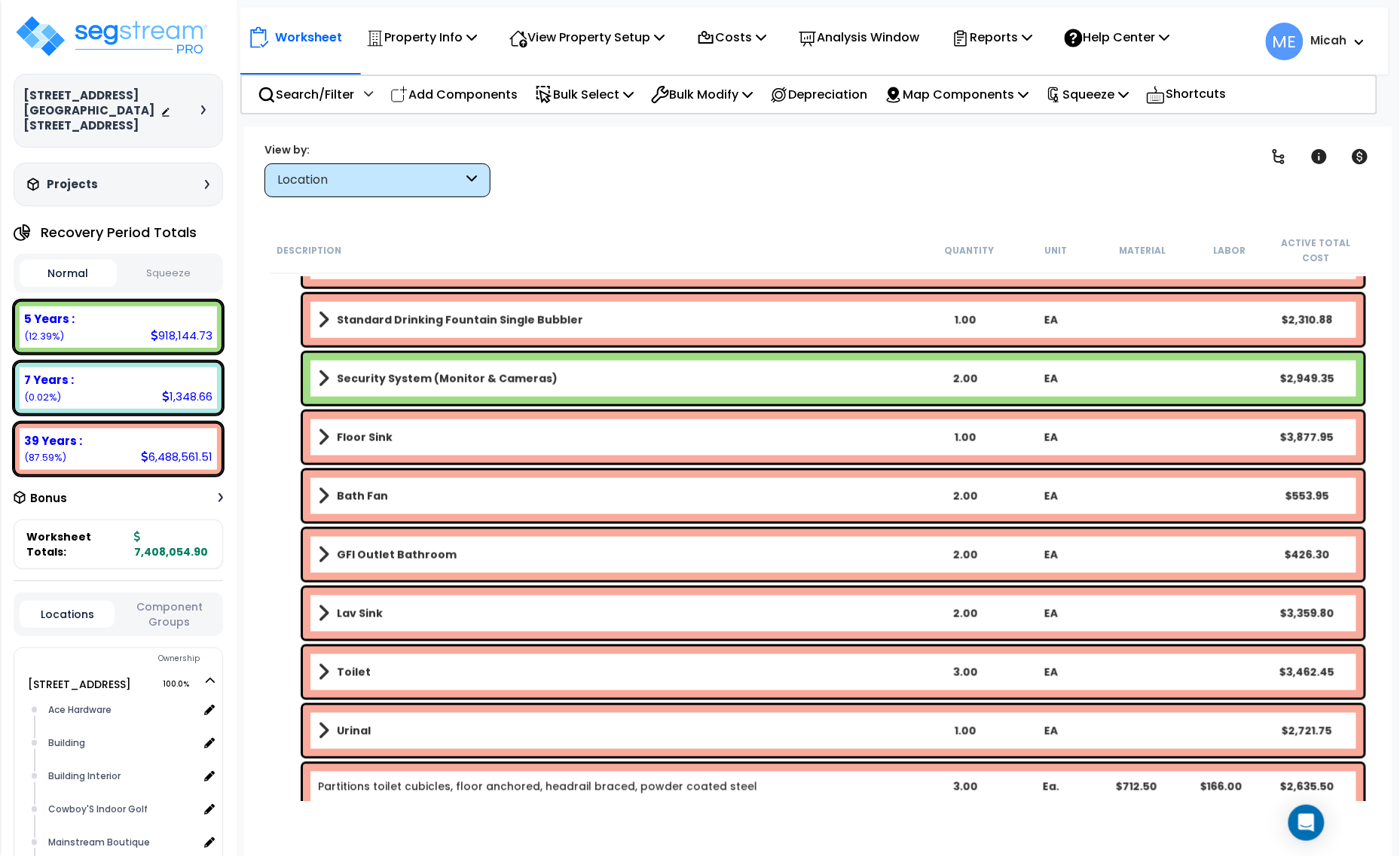
scroll to position [2768, 0]
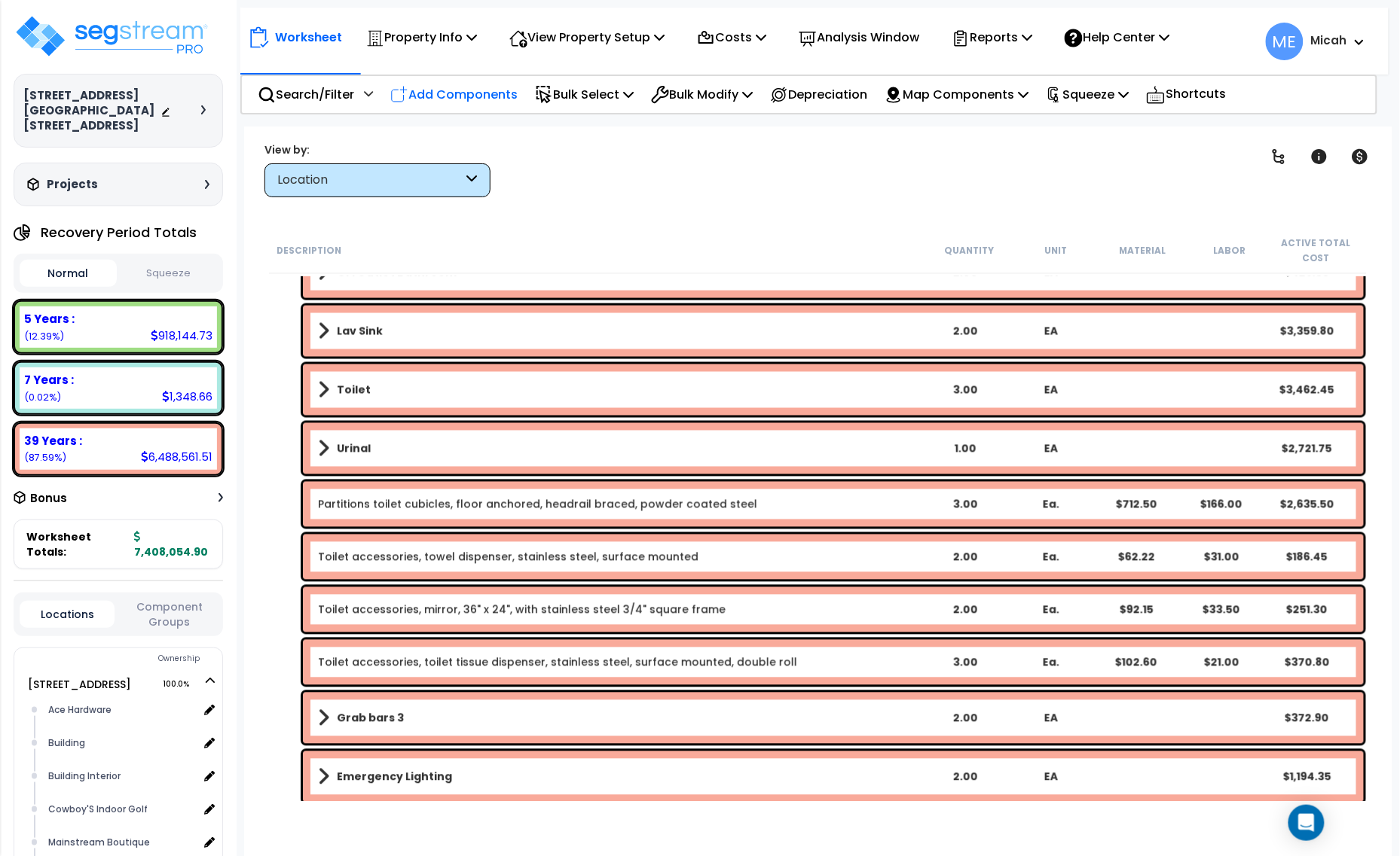
click at [473, 103] on p "Add Components" at bounding box center [454, 94] width 128 height 20
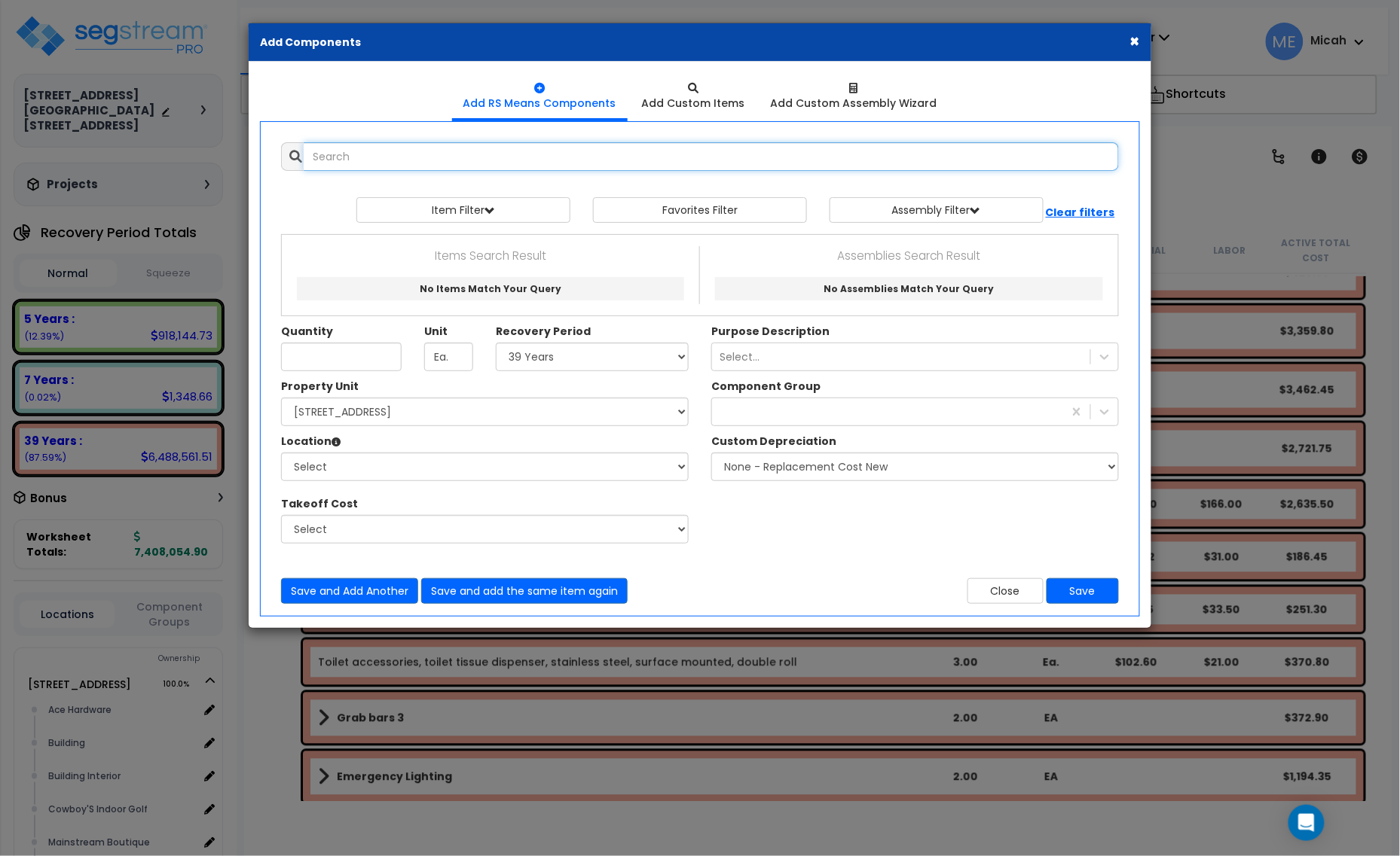
select select
click at [413, 165] on input "text" at bounding box center [711, 156] width 815 height 28
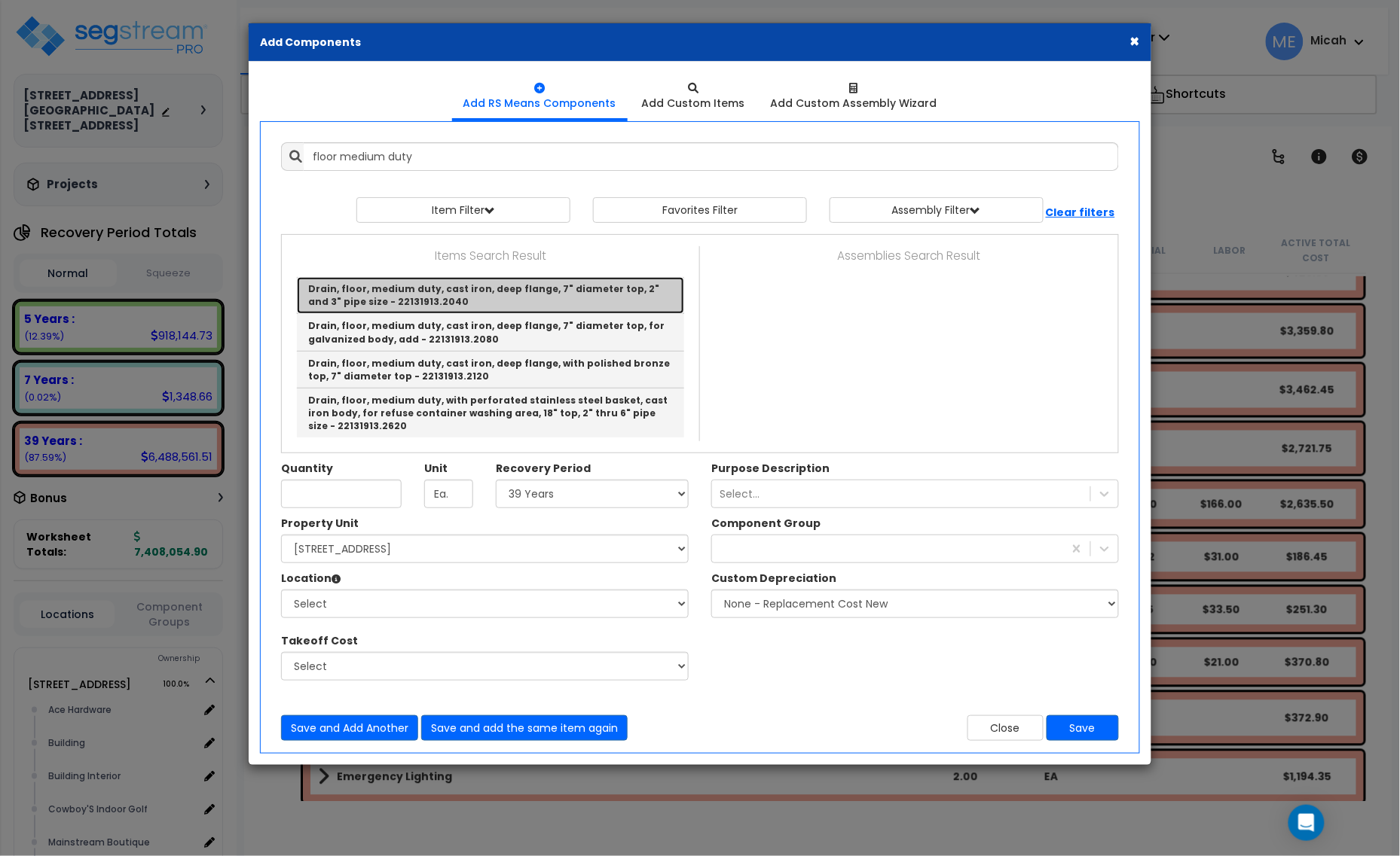
click at [507, 303] on link "Drain, floor, medium duty, cast iron, deep flange, 7" diameter top, 2" and 3" p…" at bounding box center [491, 296] width 388 height 37
type input "Drain, floor, medium duty, cast iron, deep flange, 7" diameter top, 2" and 3" p…"
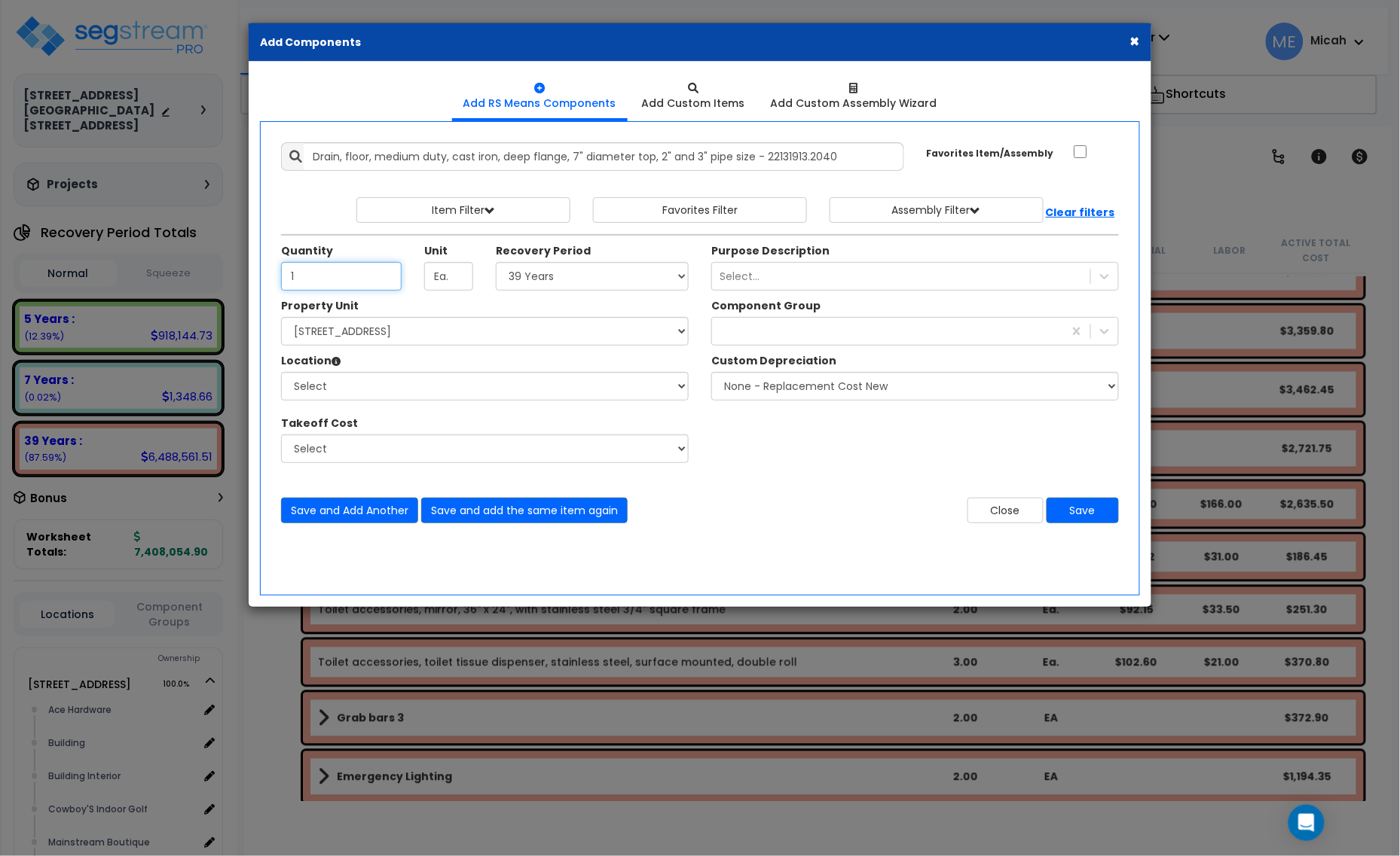
type input "1"
click at [520, 291] on select "Select 5 Years 7 Years 15 Years 20 Years 39 Years 27.5 Year" at bounding box center [592, 276] width 193 height 28
select select "39Y"
click at [497, 263] on select "Select 5 Years 7 Years 15 Years 20 Years 39 Years 27.5 Year" at bounding box center [592, 276] width 193 height 28
click at [403, 340] on select "Select 1408 9th St E 915 4th Ave E Site Improvement 915 4th Ave E Site Improvem…" at bounding box center [484, 331] width 407 height 28
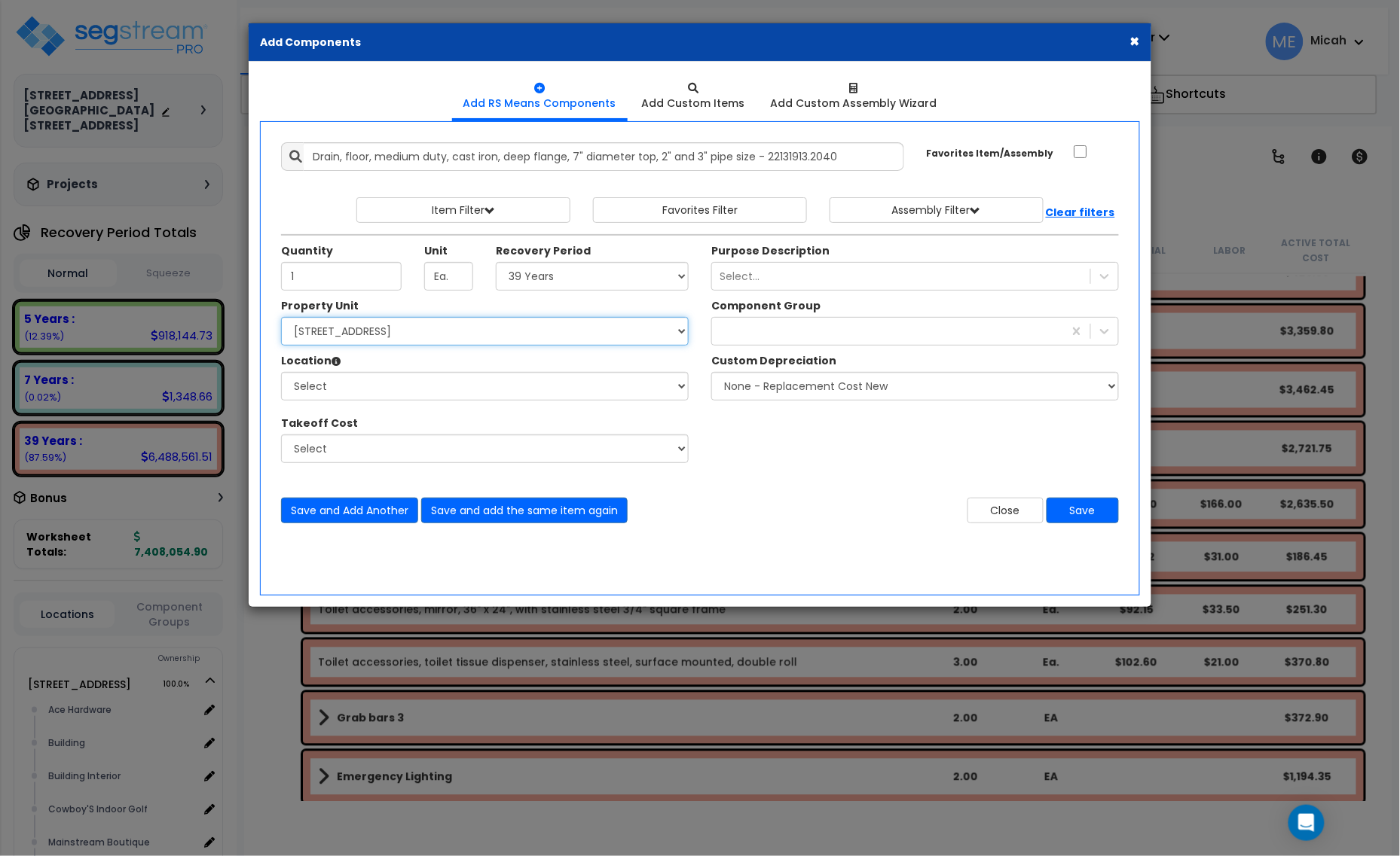
select select "161428"
click at [281, 317] on select "Select 1408 9th St E 915 4th Ave E Site Improvement 915 4th Ave E Site Improvem…" at bounding box center [484, 331] width 407 height 28
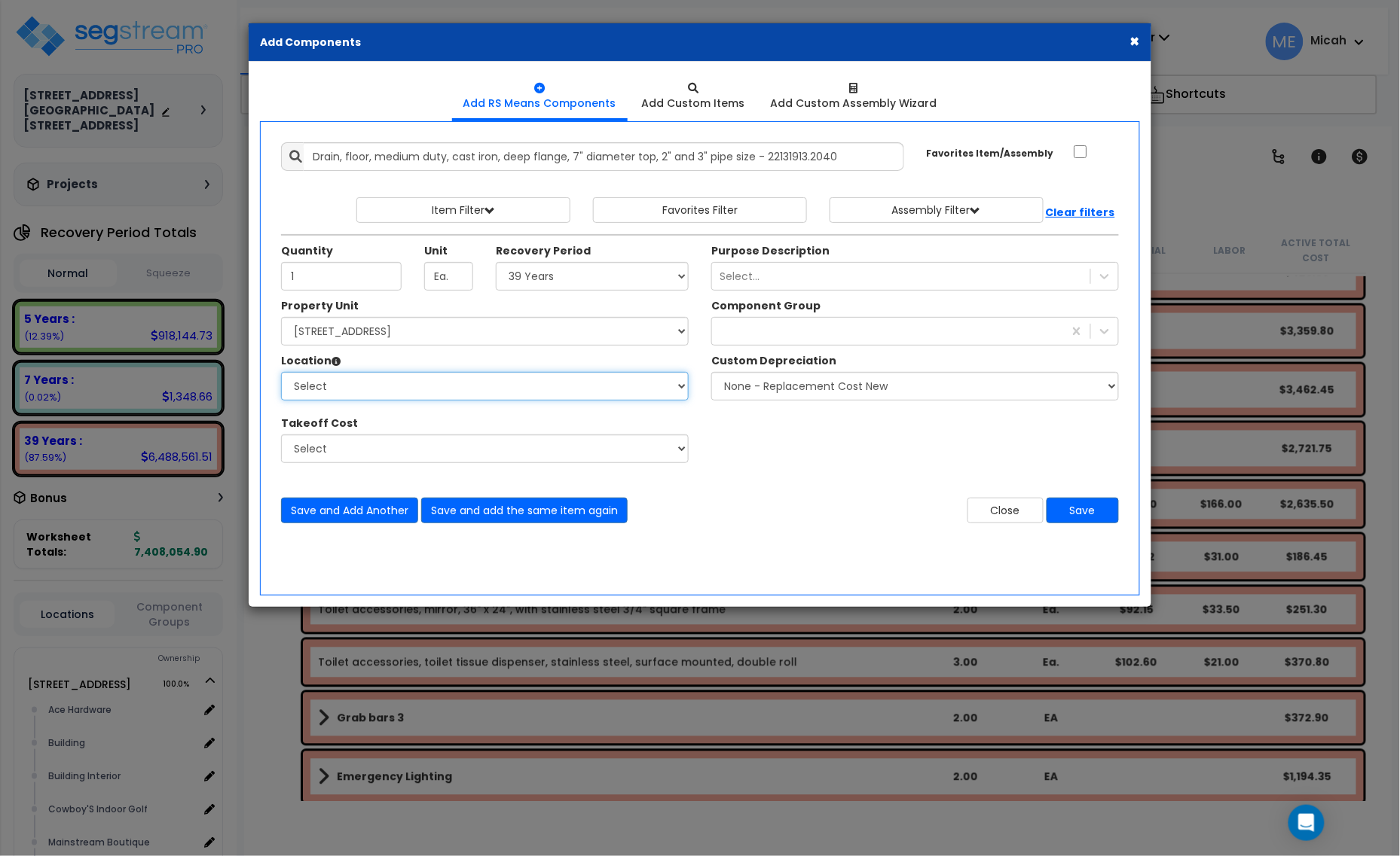
click at [416, 391] on select "Select Alchemy Salon Studio Building Building Interior Building Interior Dick'S…" at bounding box center [484, 386] width 407 height 28
select select "31282"
click at [281, 373] on select "Select Alchemy Salon Studio Building Building Interior Building Interior Dick'S…" at bounding box center [484, 386] width 407 height 28
click at [774, 331] on div at bounding box center [888, 331] width 351 height 24
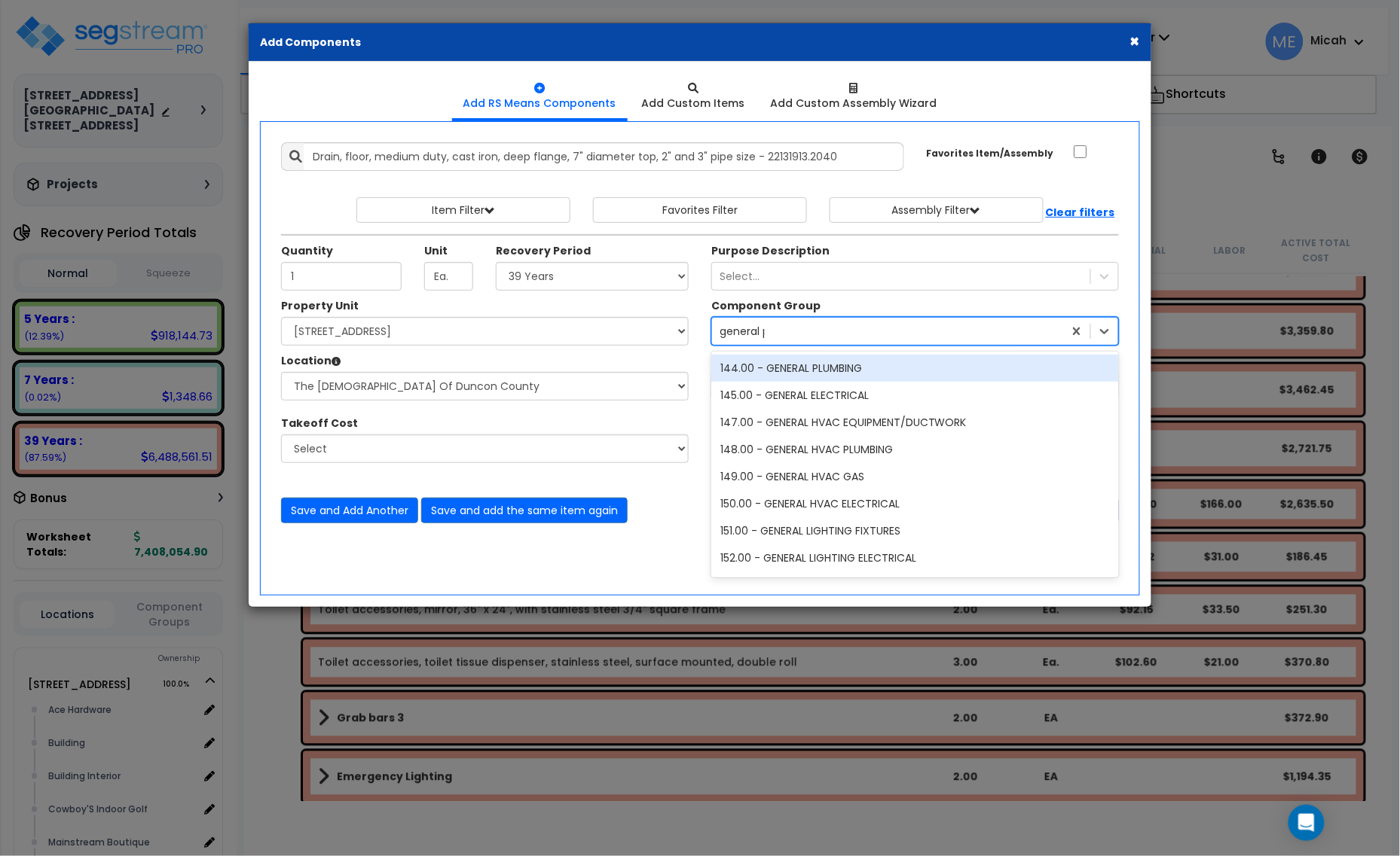
type input "general pl"
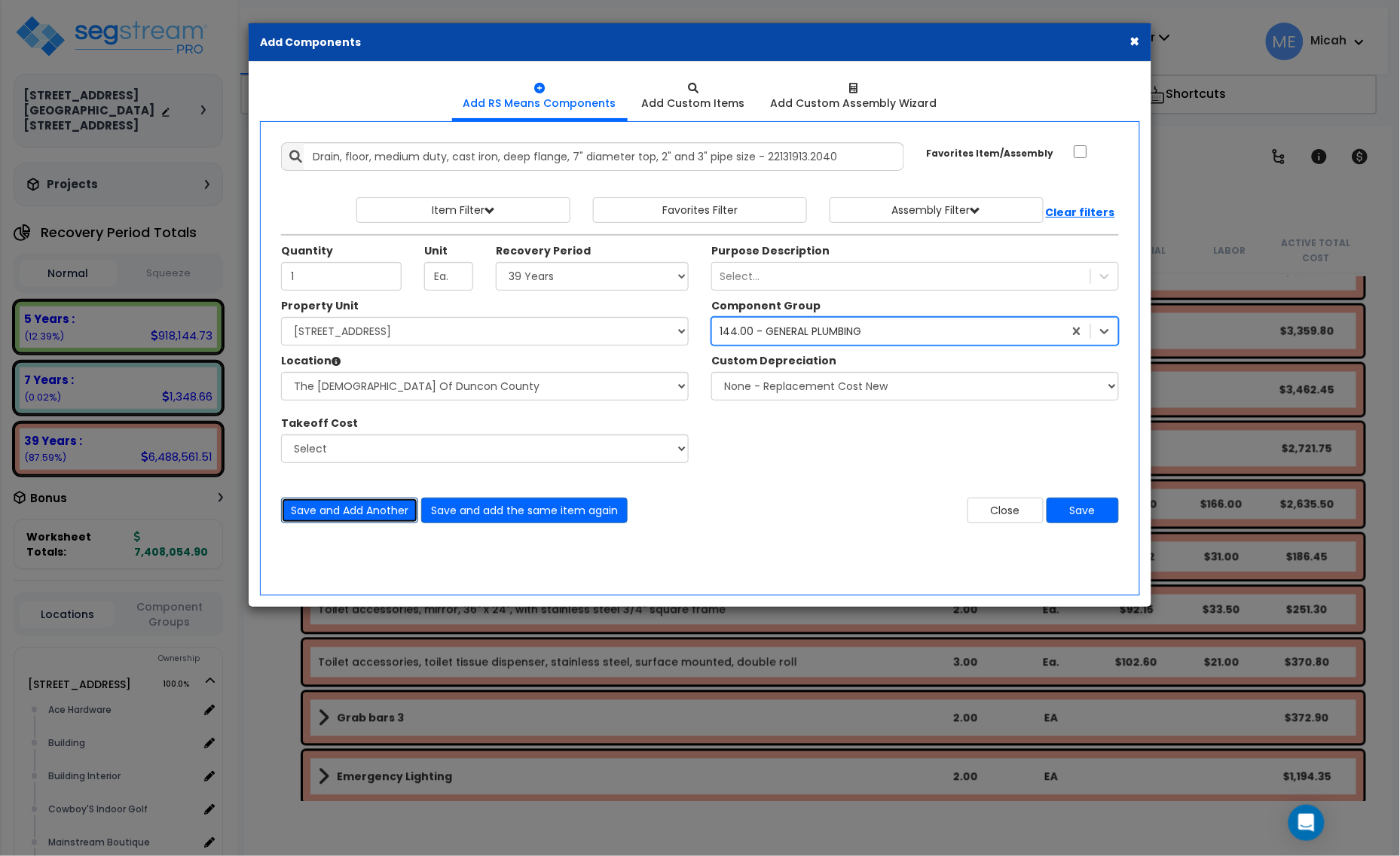
click at [345, 514] on button "Save and Add Another" at bounding box center [349, 510] width 137 height 25
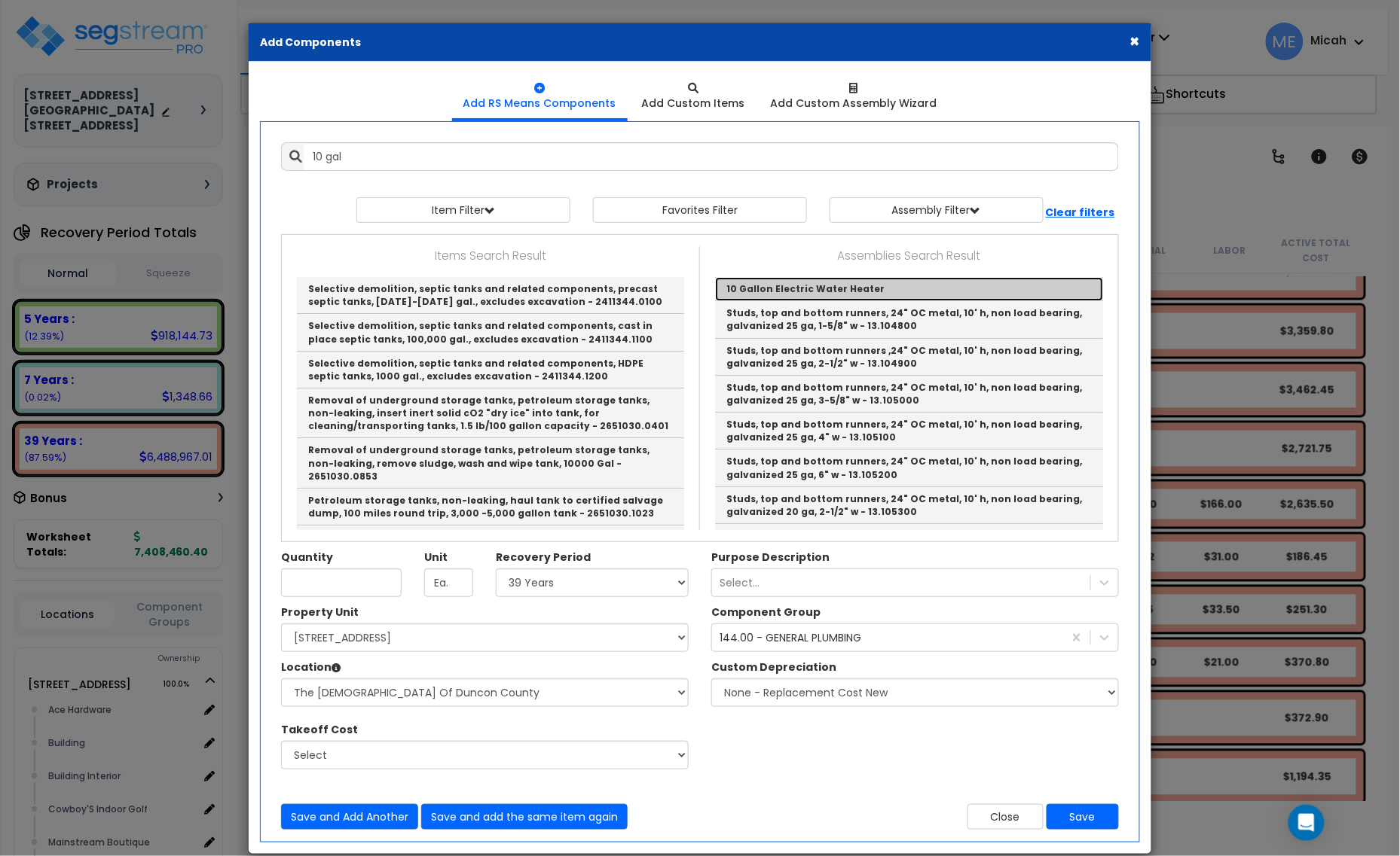
click at [779, 287] on link "10 Gallon Electric Water Heater" at bounding box center [909, 289] width 388 height 24
type input "10 Gallon Electric Water Heater"
checkbox input "true"
type input "EA"
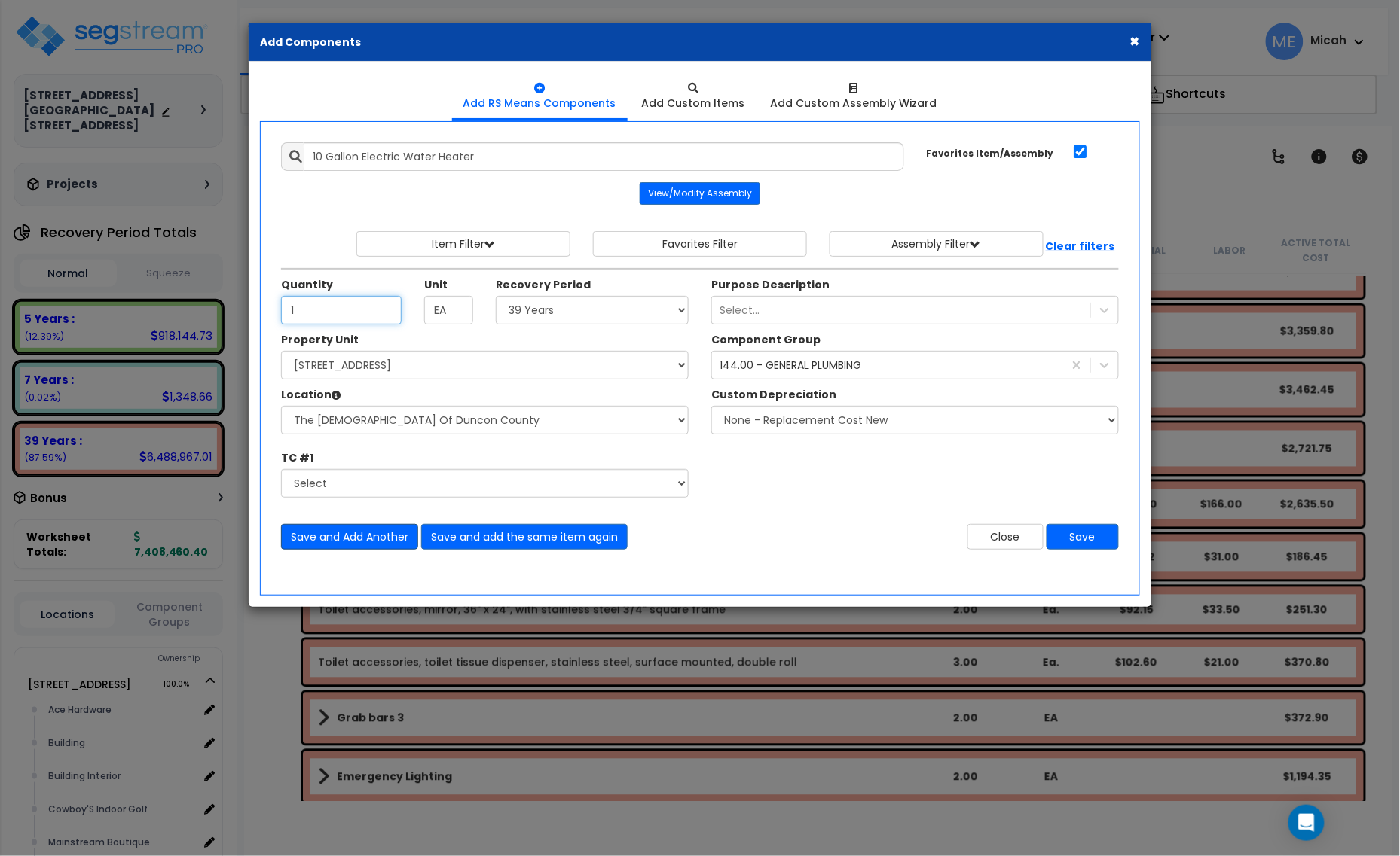
type input "1"
click at [348, 540] on button "Save and Add Another" at bounding box center [349, 537] width 137 height 25
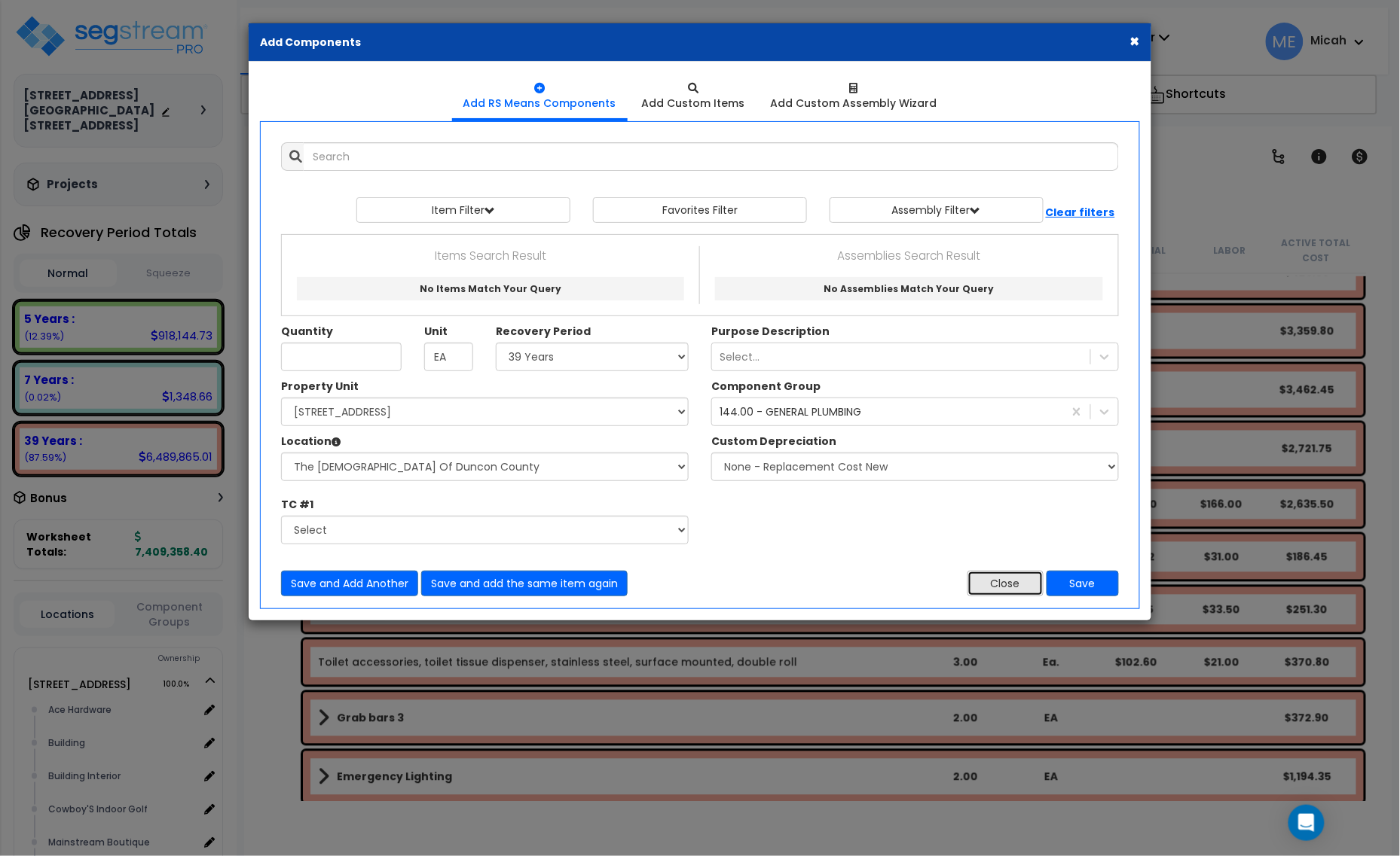
click at [977, 575] on button "Close" at bounding box center [1005, 583] width 76 height 25
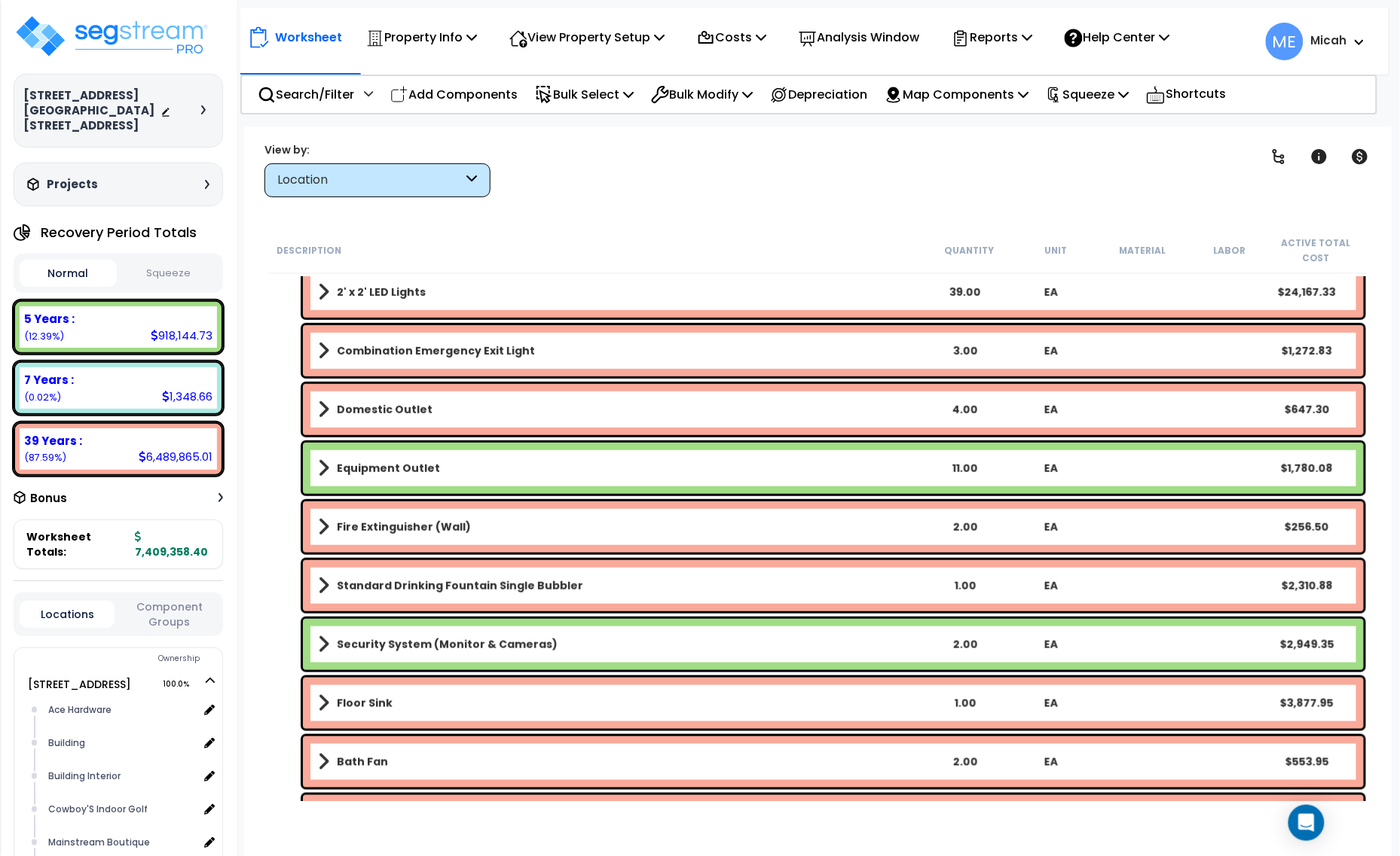
scroll to position [2126, 0]
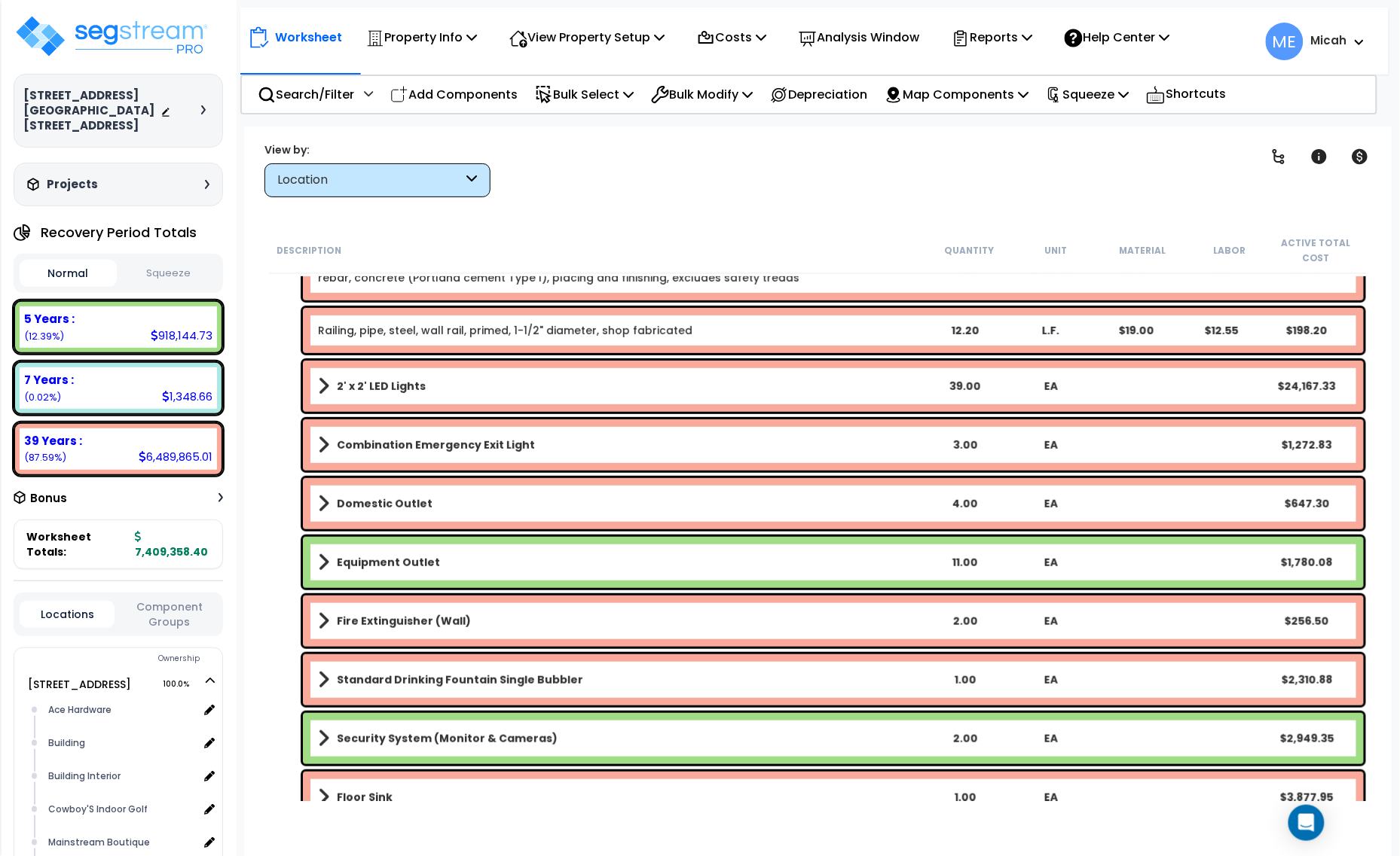
click at [326, 615] on span at bounding box center [323, 621] width 12 height 21
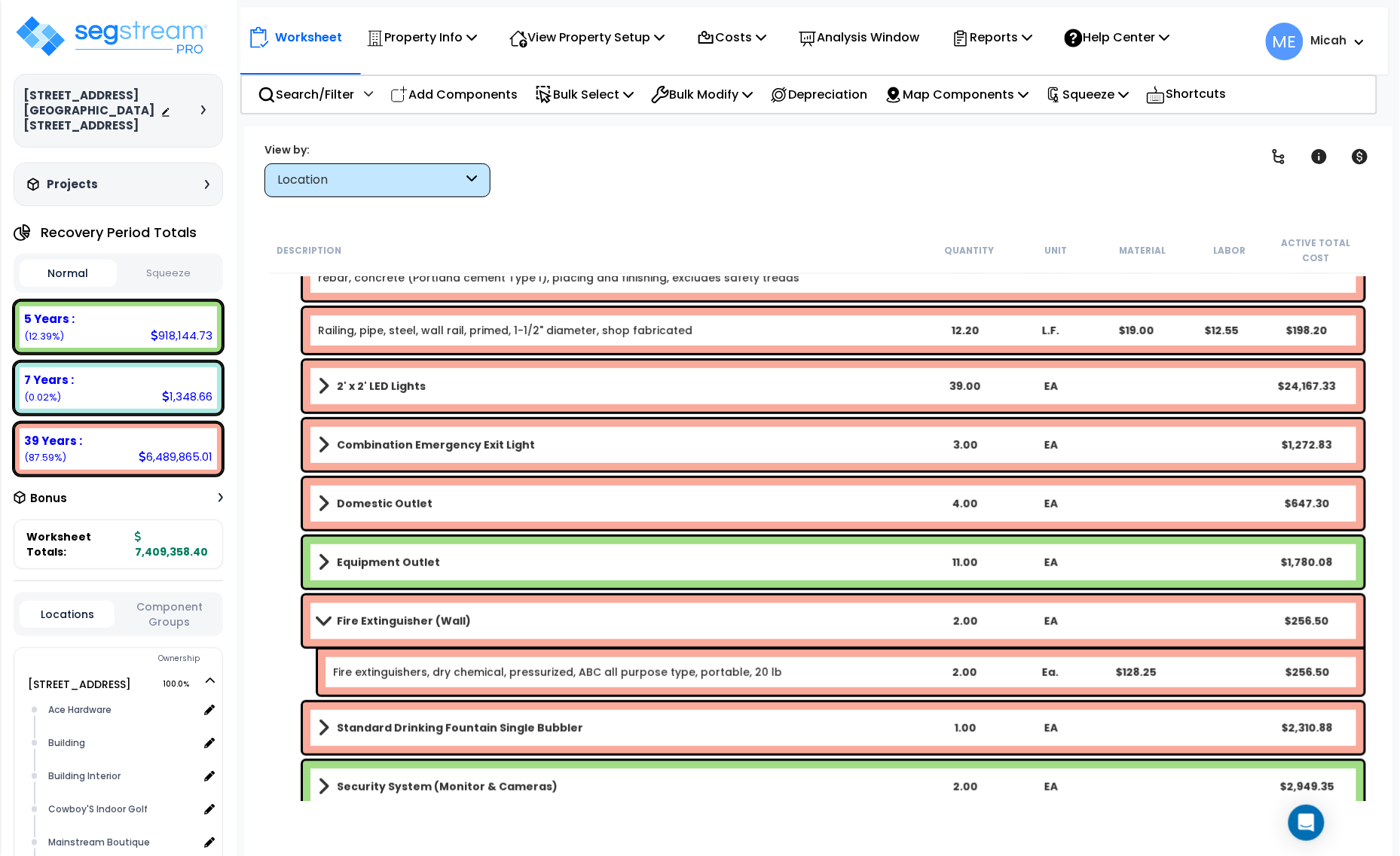
click at [859, 617] on link "Fire Extinguisher (Wall)" at bounding box center [619, 621] width 603 height 21
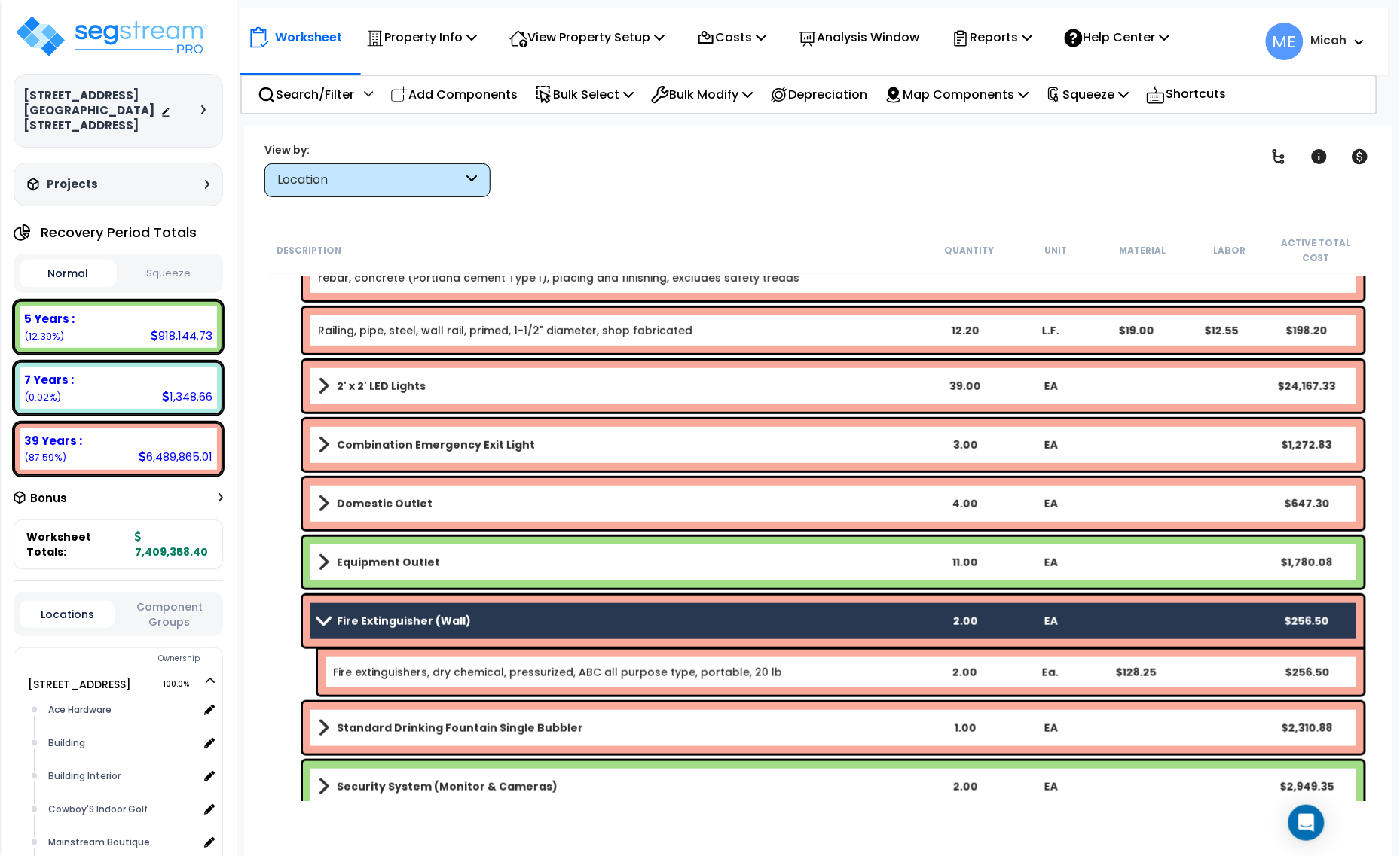
click at [829, 665] on div "Fire extinguishers, dry chemical, pressurized, ABC all purpose type, portable, …" at bounding box center [626, 672] width 586 height 15
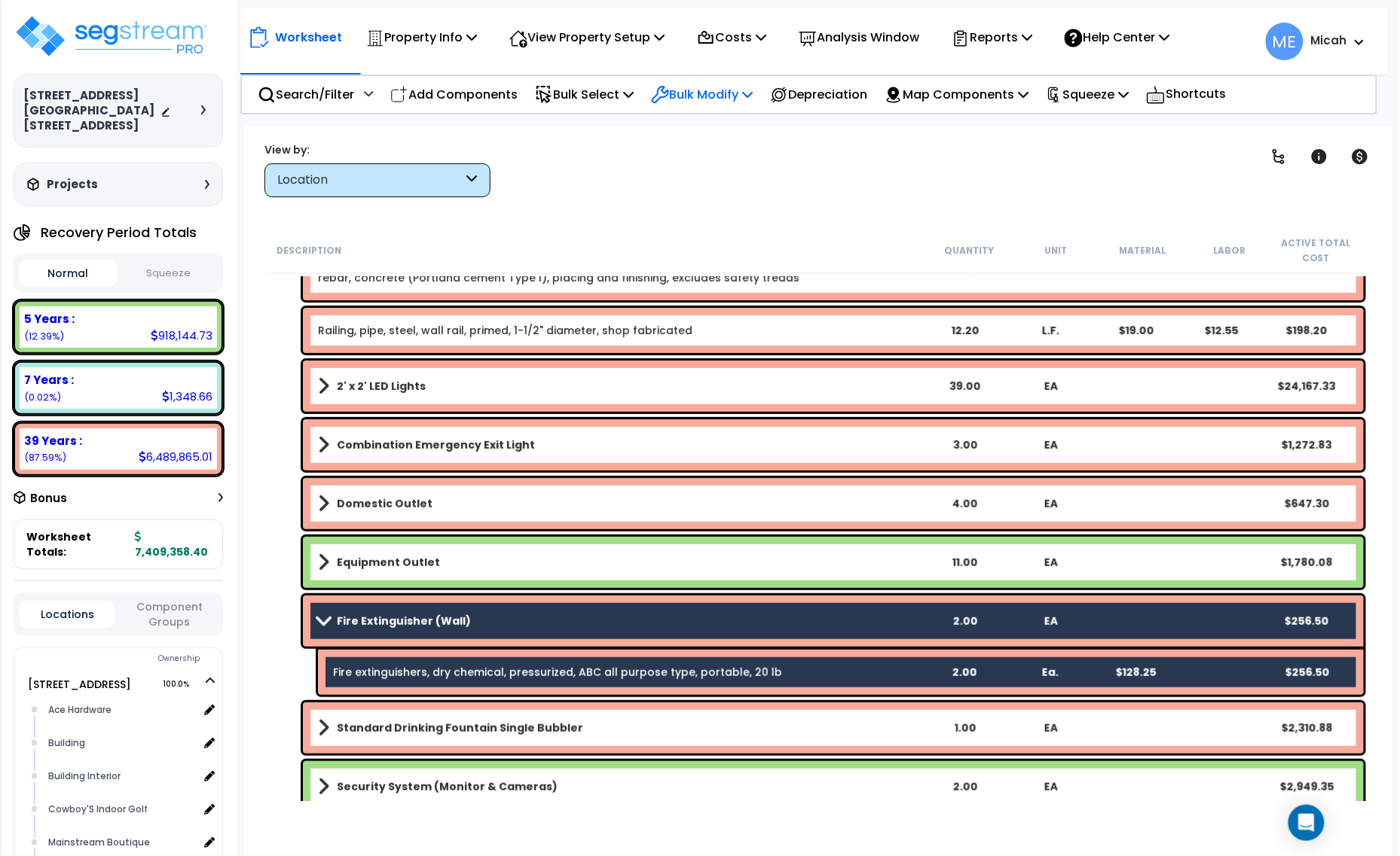
click at [746, 94] on p "Bulk Modify" at bounding box center [701, 94] width 101 height 20
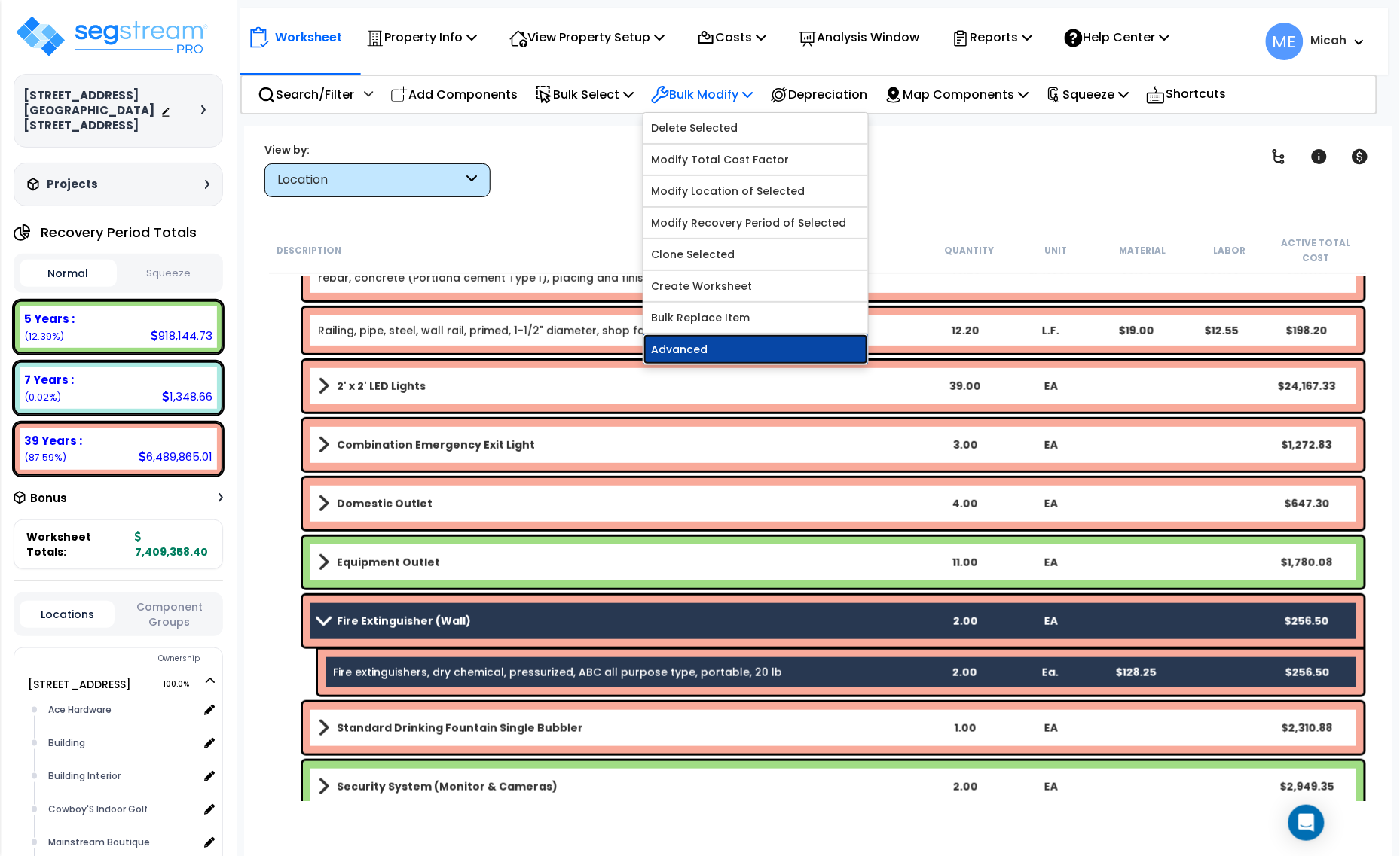
click at [750, 345] on link "Advanced" at bounding box center [755, 349] width 224 height 30
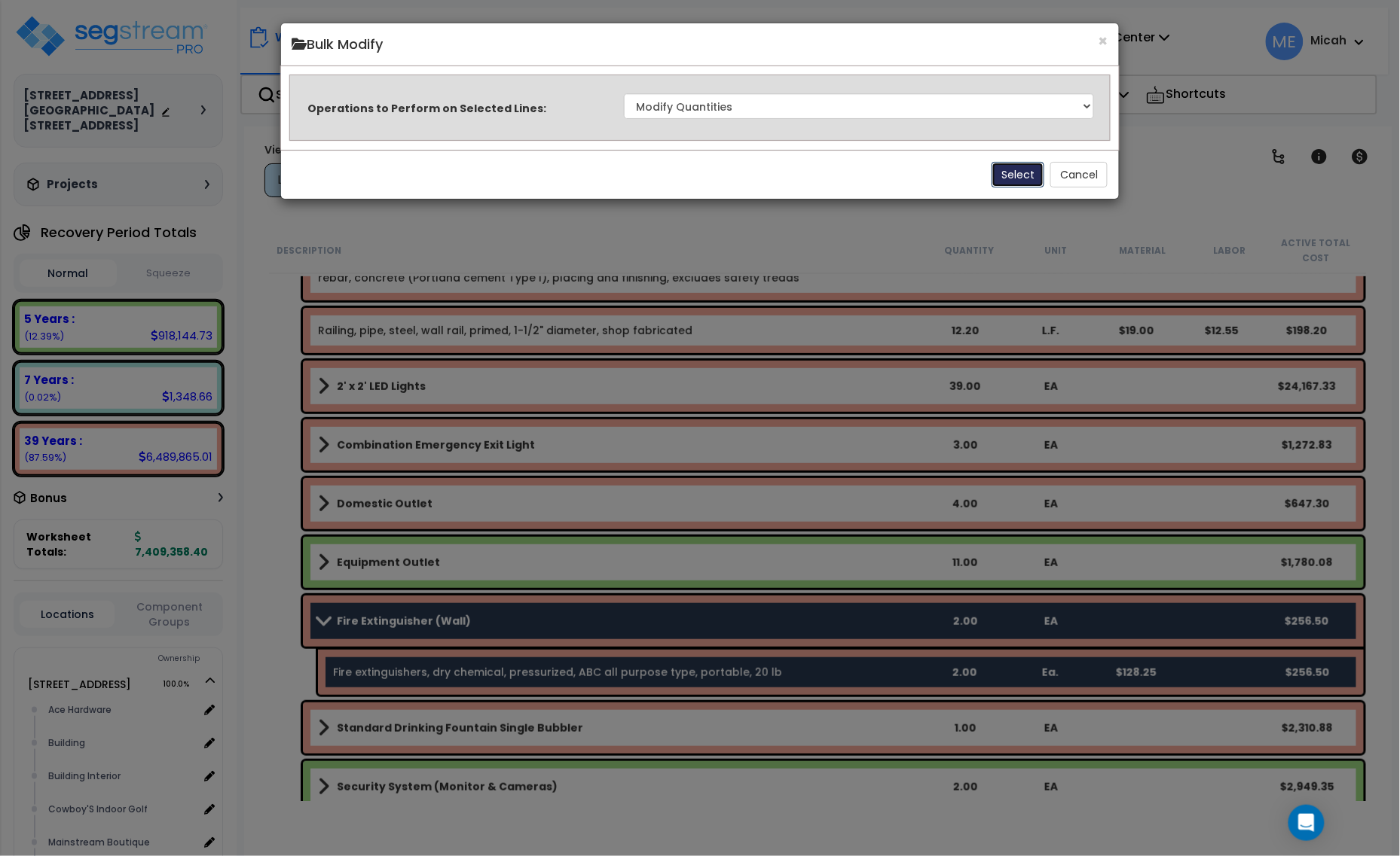
click at [1009, 174] on button "Select" at bounding box center [1018, 174] width 53 height 25
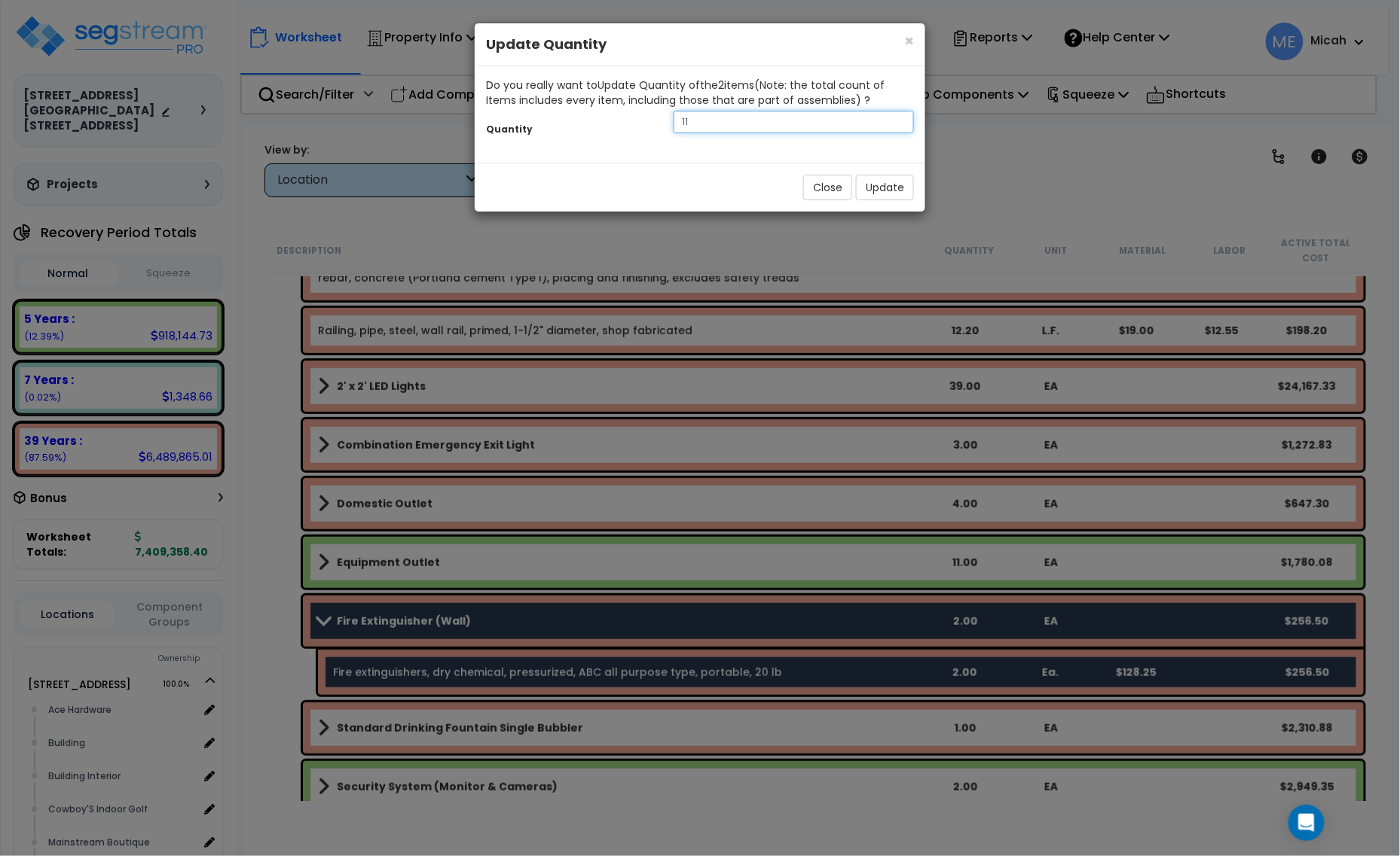
click at [608, 132] on div "Quantity 11" at bounding box center [700, 124] width 450 height 32
type input "3"
click at [876, 194] on button "Update" at bounding box center [886, 187] width 58 height 25
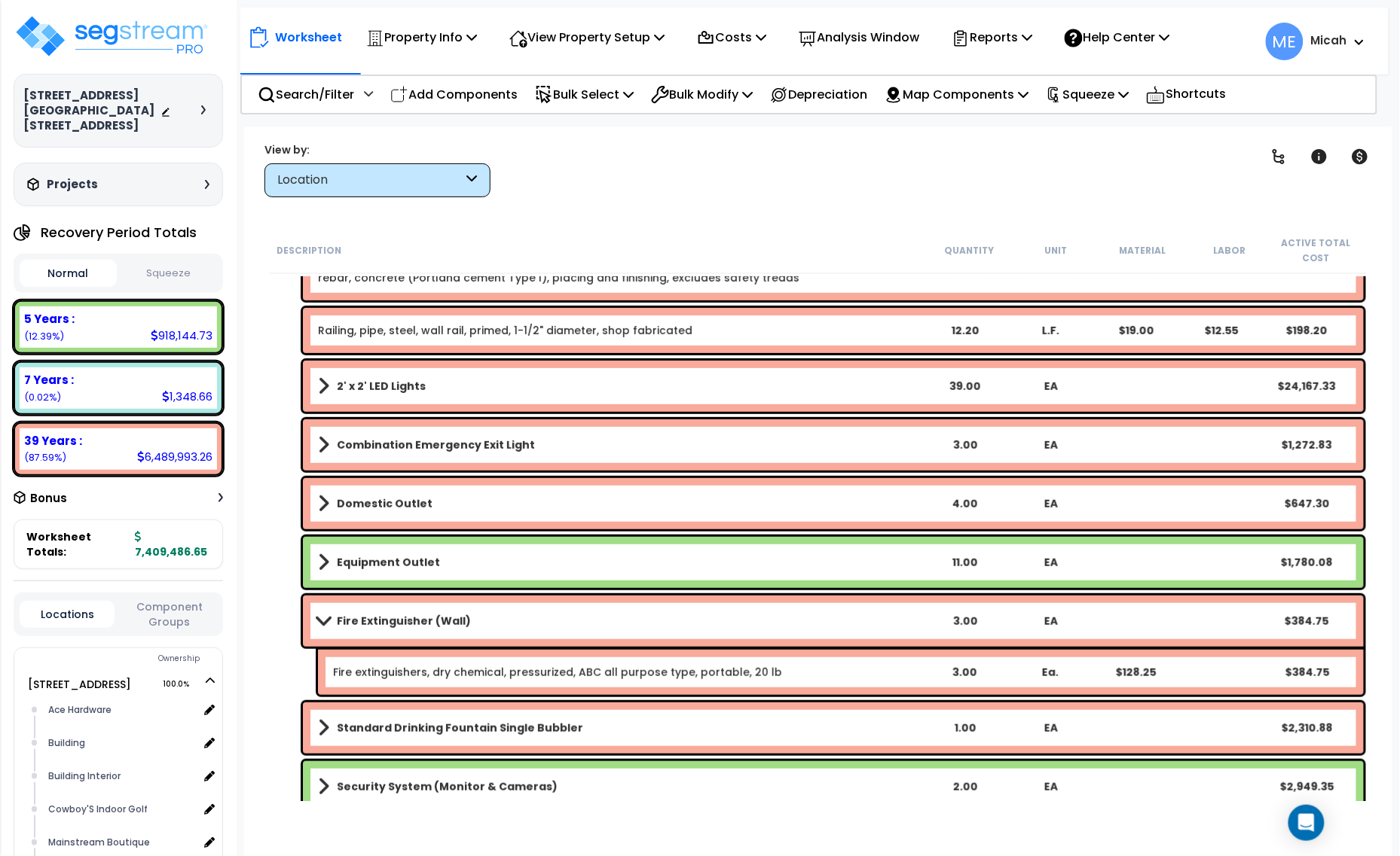
click at [329, 614] on link "Fire Extinguisher (Wall)" at bounding box center [619, 621] width 603 height 21
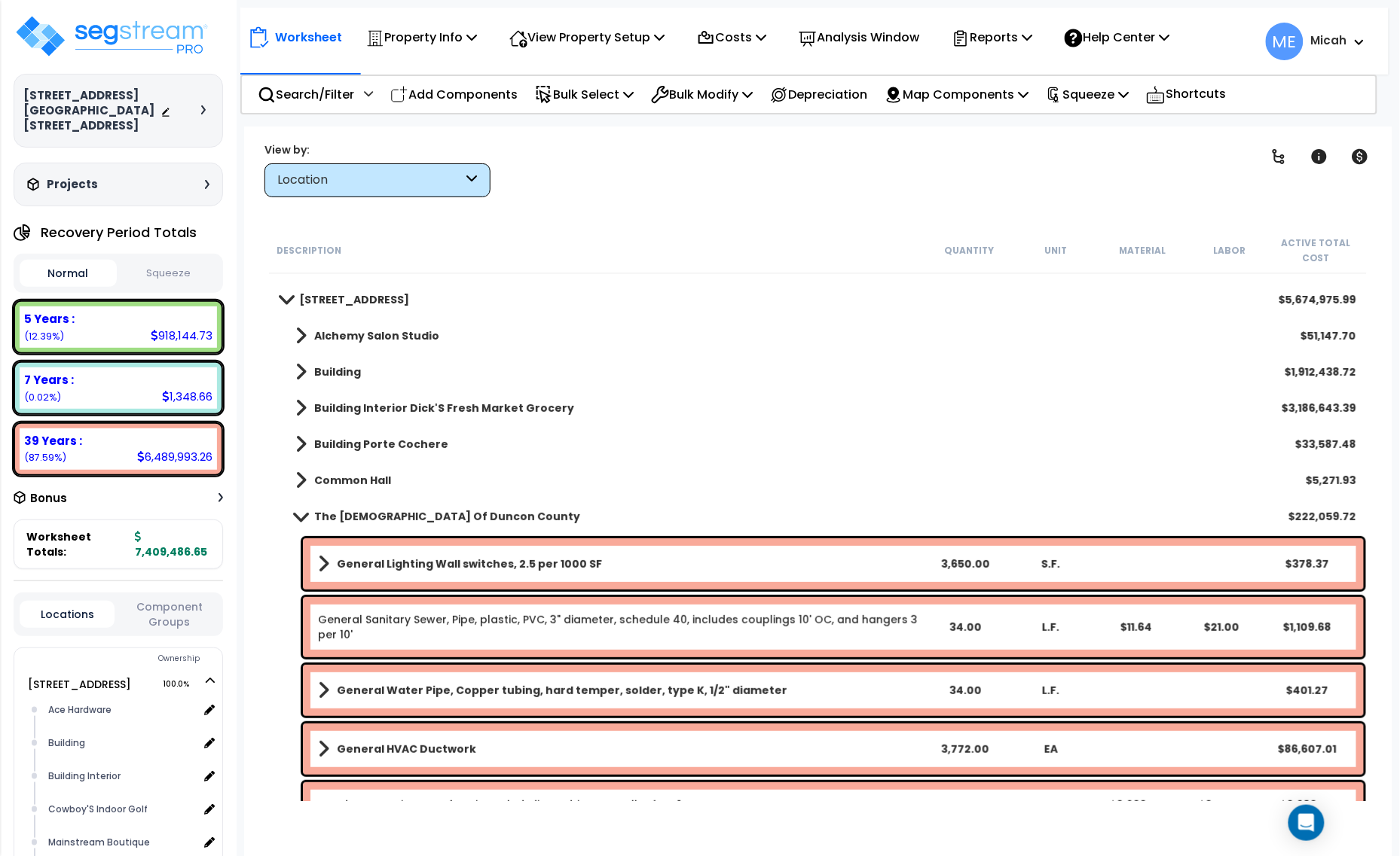
scroll to position [0, 0]
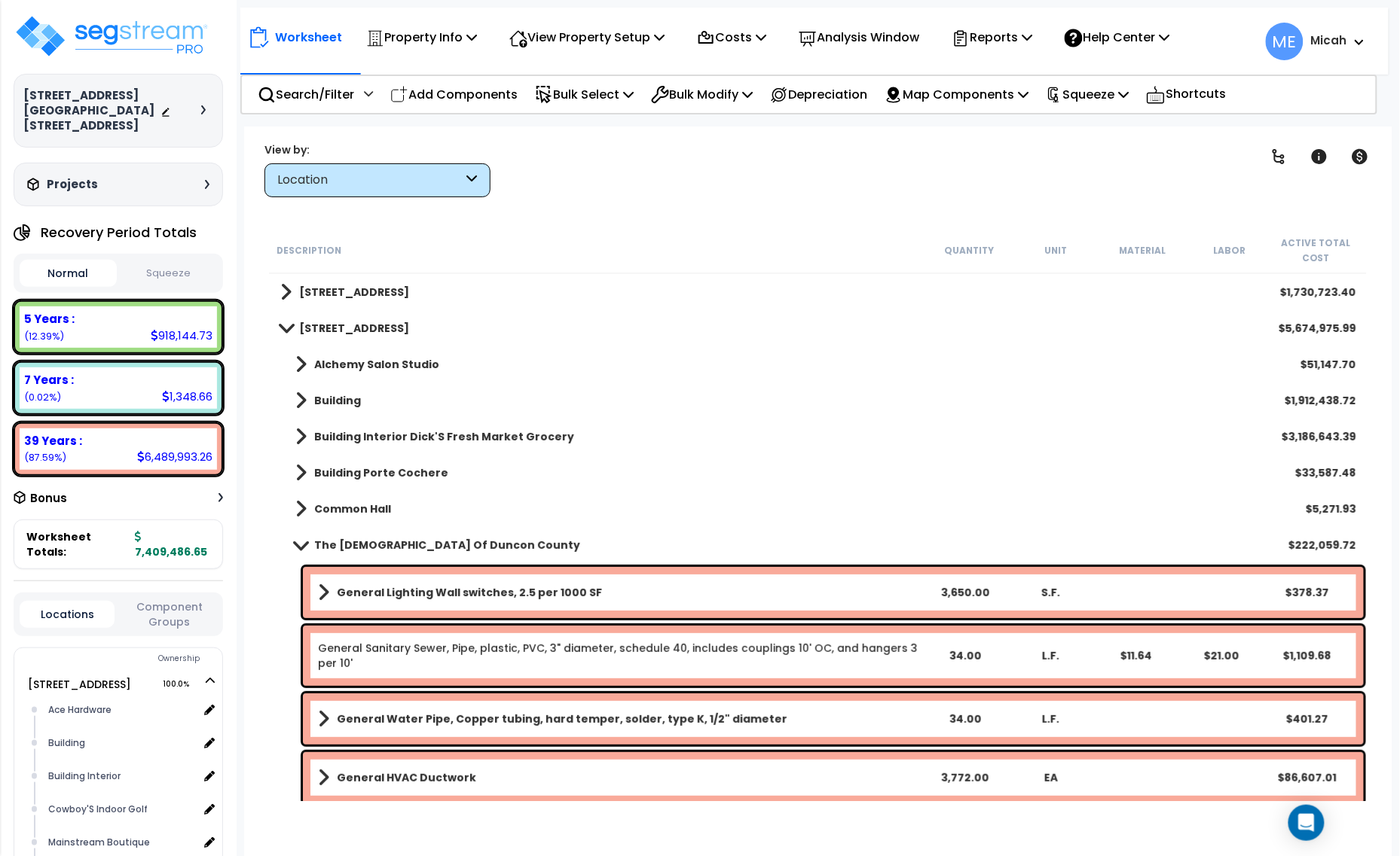
click at [290, 546] on span at bounding box center [301, 545] width 21 height 12
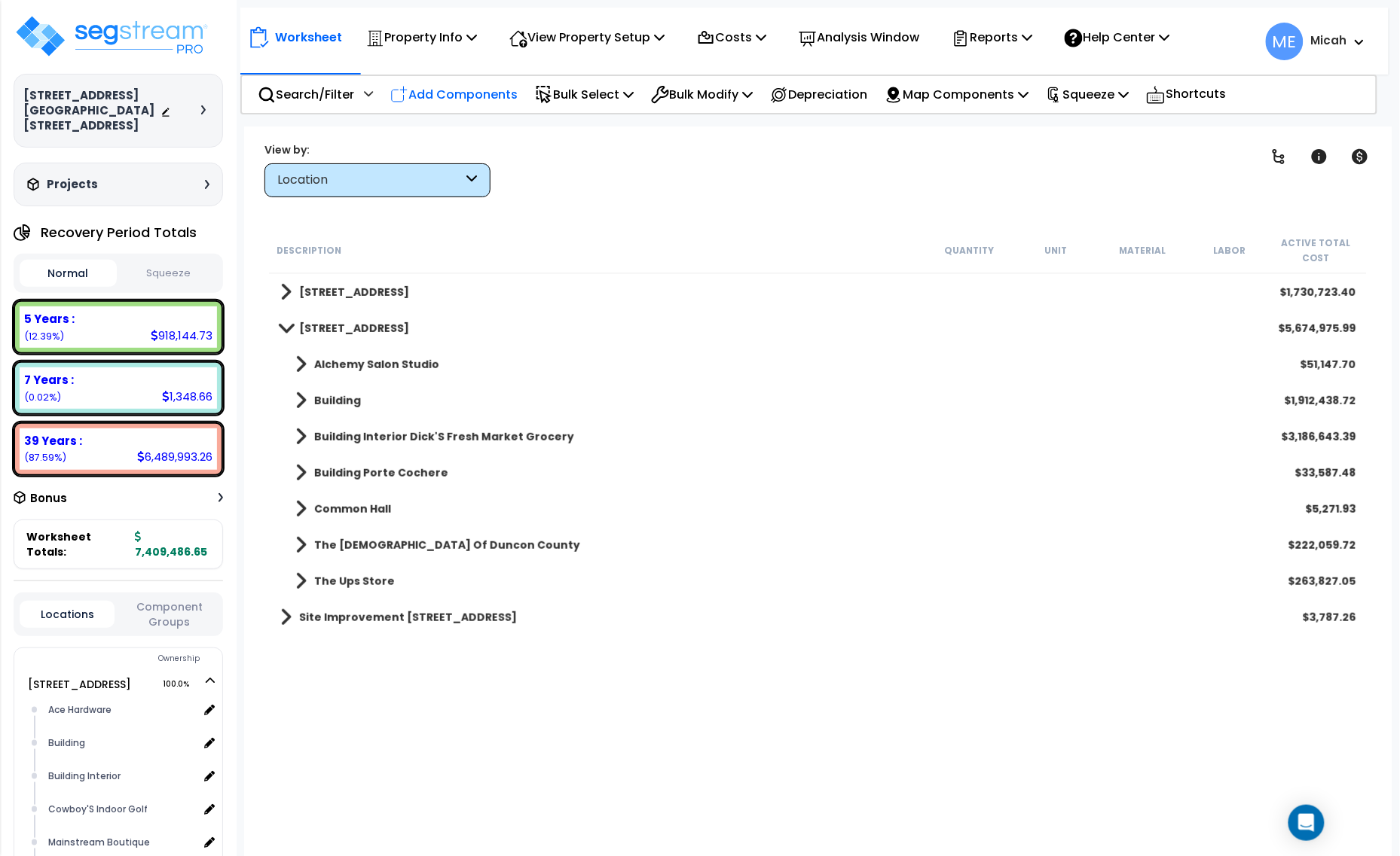
click at [448, 92] on p "Add Components" at bounding box center [454, 94] width 128 height 20
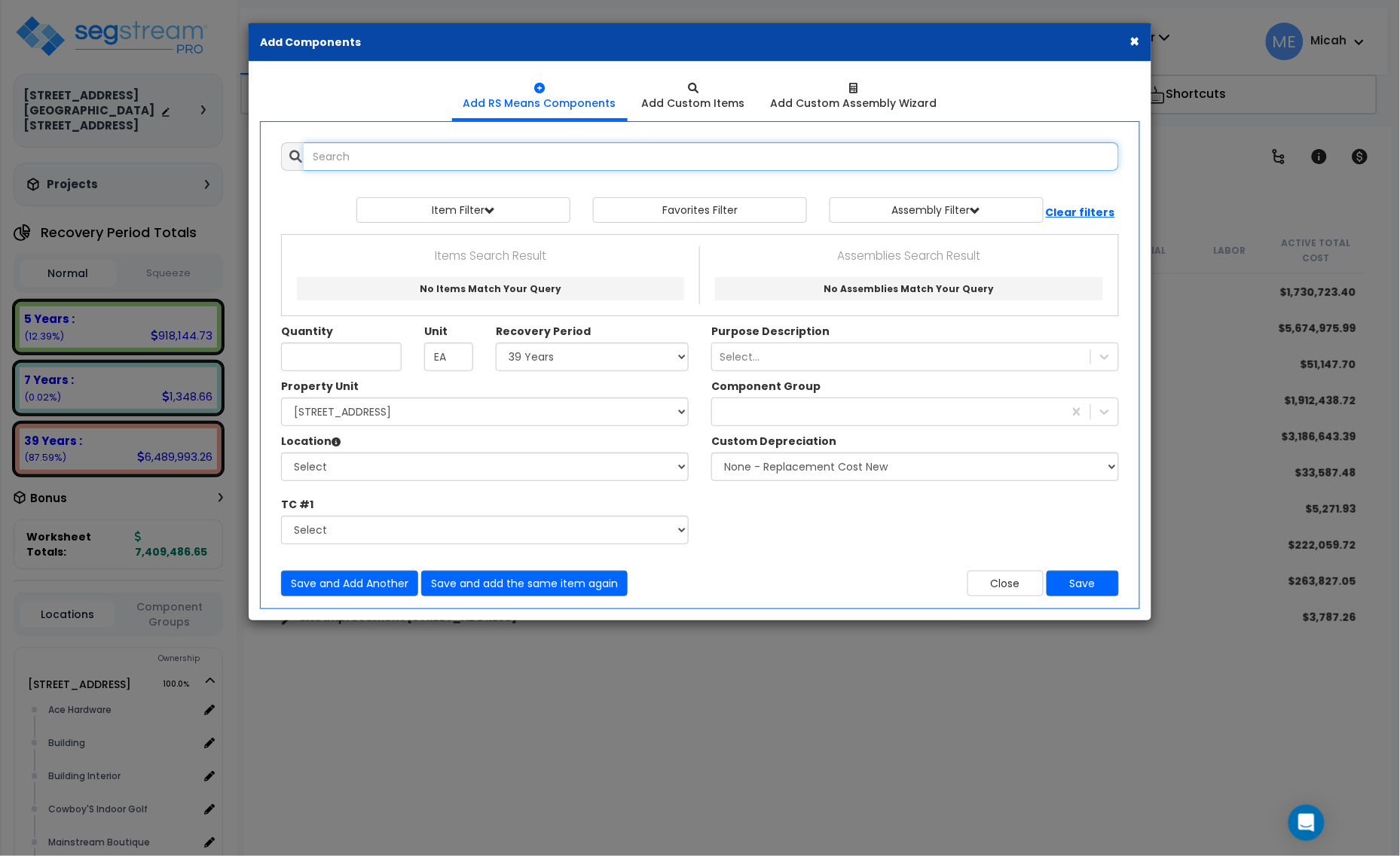
select select
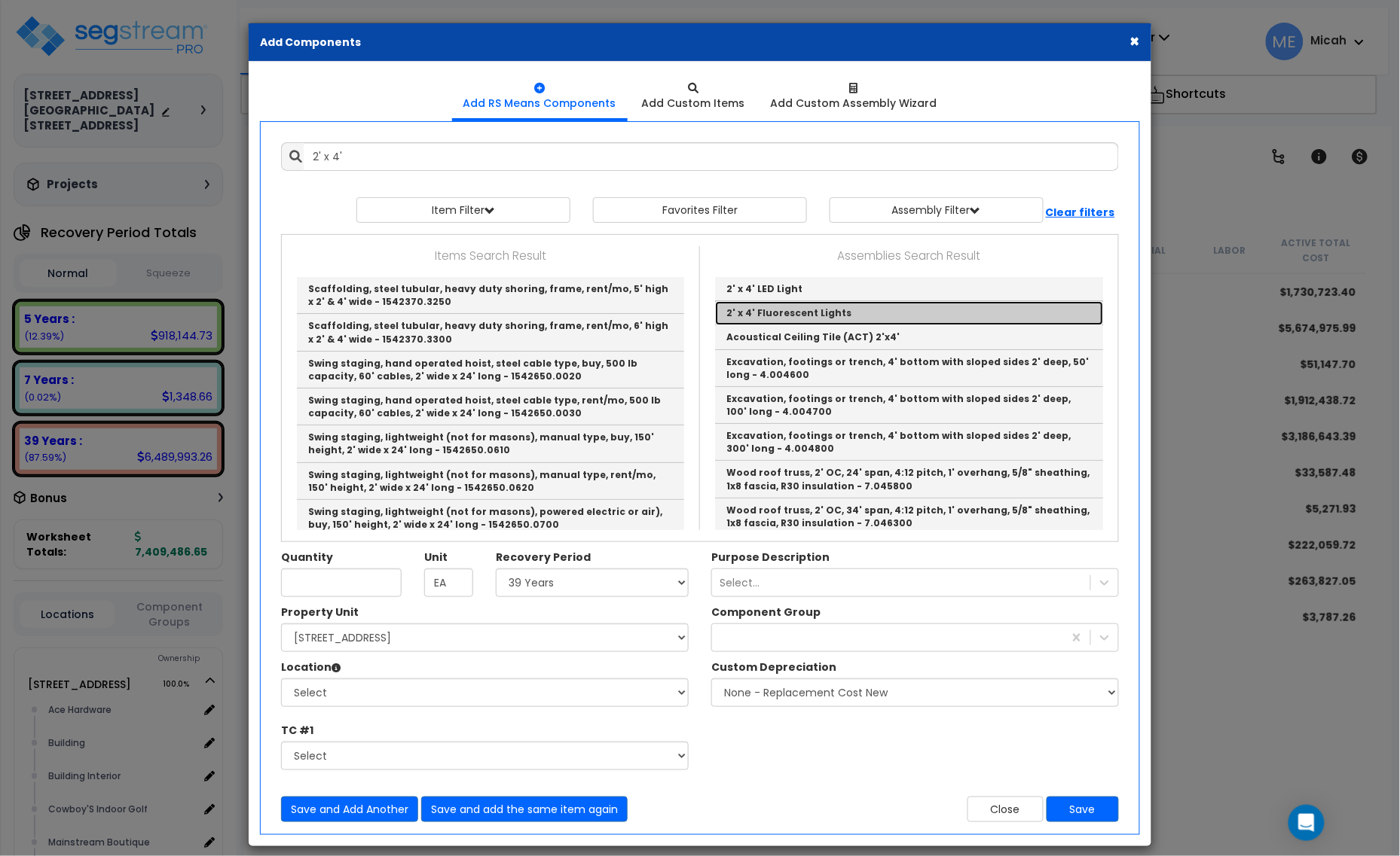
click at [788, 315] on link "2' x 4' Fluorescent Lights" at bounding box center [909, 313] width 388 height 24
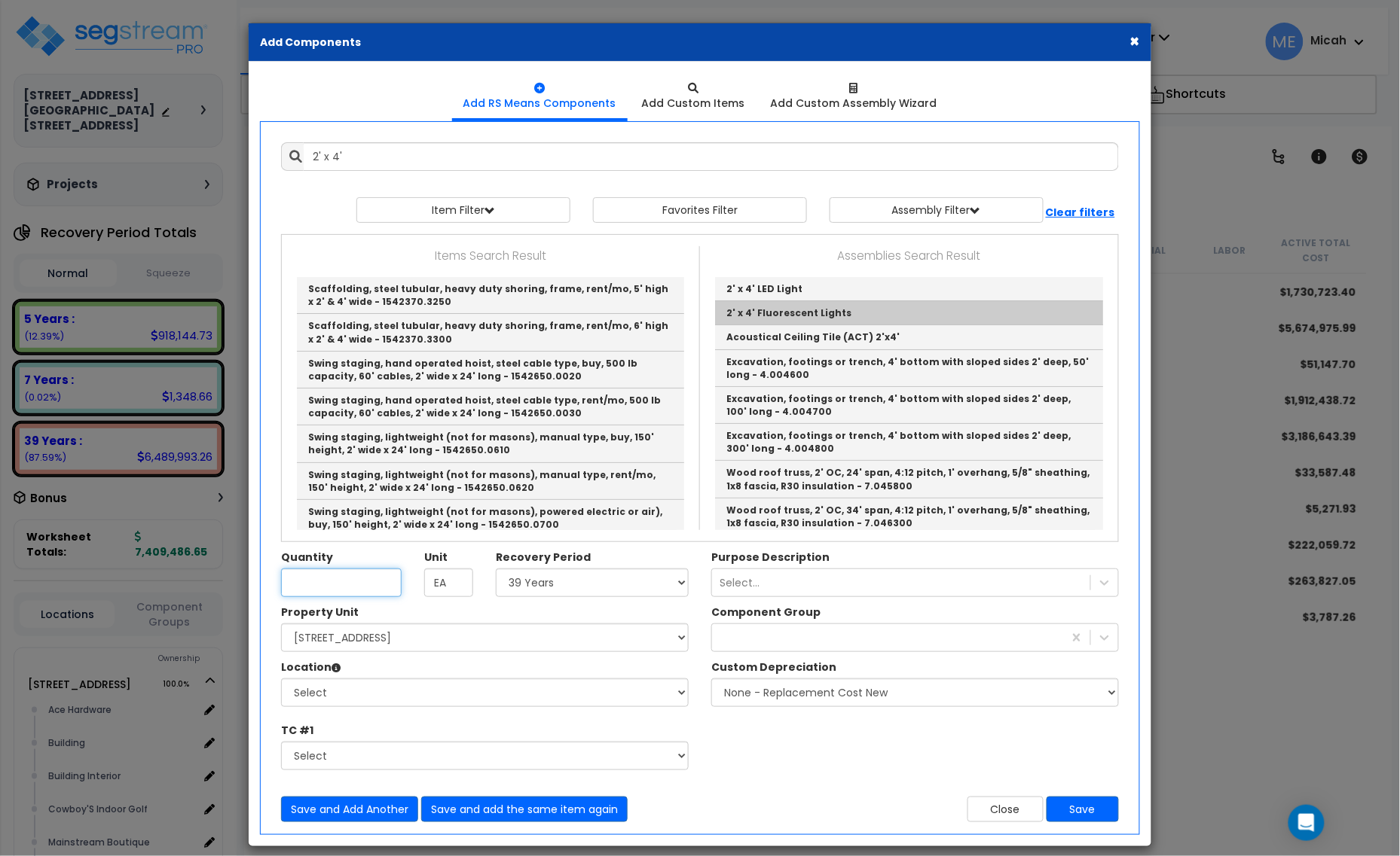
type input "2' x 4' Fluorescent Lights"
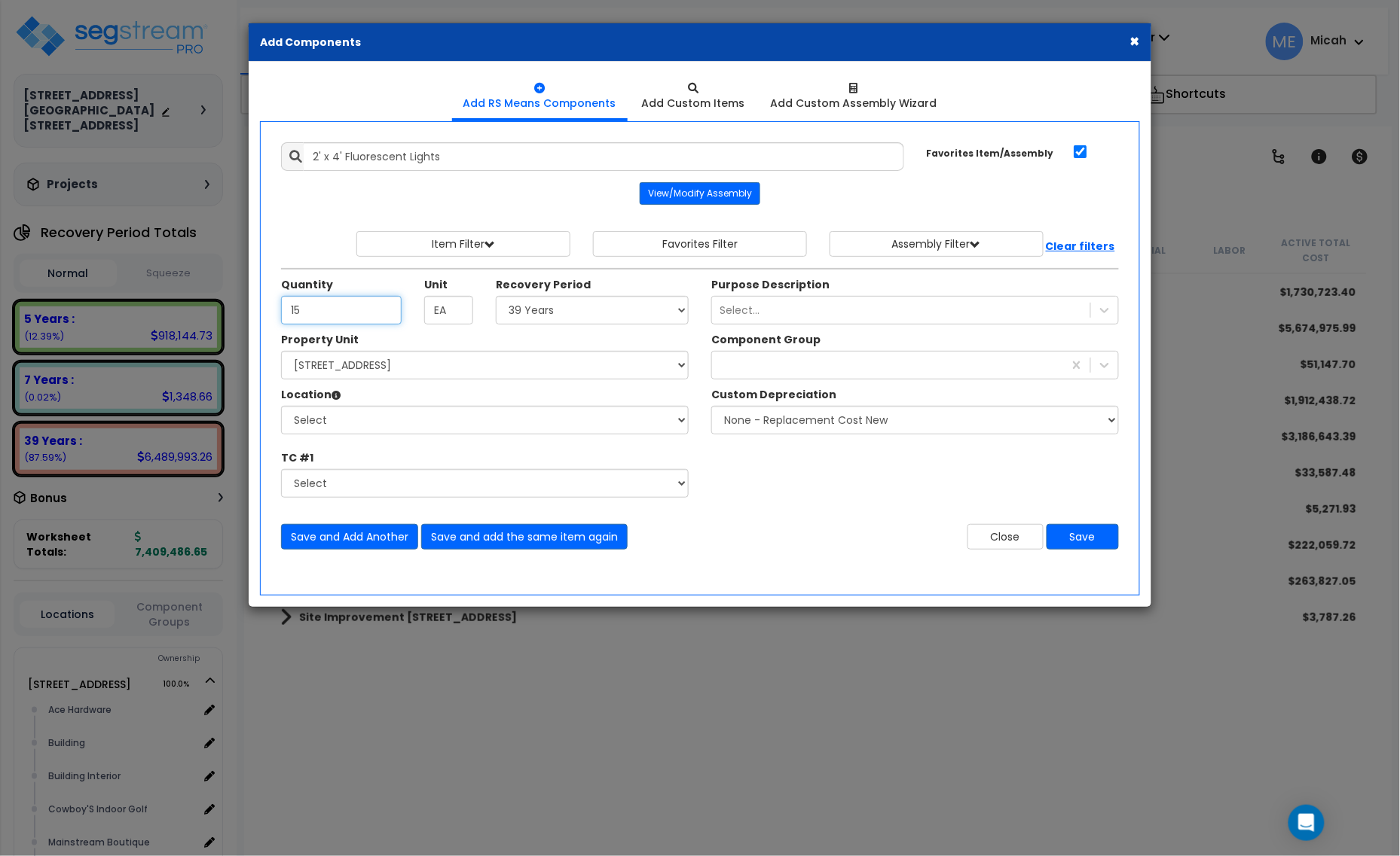
type input "15"
click at [609, 318] on select "Select 5 Years 7 Years 15 Years 20 Years 39 Years 27.5 Year" at bounding box center [592, 310] width 193 height 28
select select "39Y"
click at [497, 297] on select "Select 5 Years 7 Years 15 Years 20 Years 39 Years 27.5 Year" at bounding box center [592, 310] width 193 height 28
click at [379, 361] on select "Select 1408 9th St E 915 4th Ave E Site Improvement 915 4th Ave E Site Improvem…" at bounding box center [484, 364] width 407 height 28
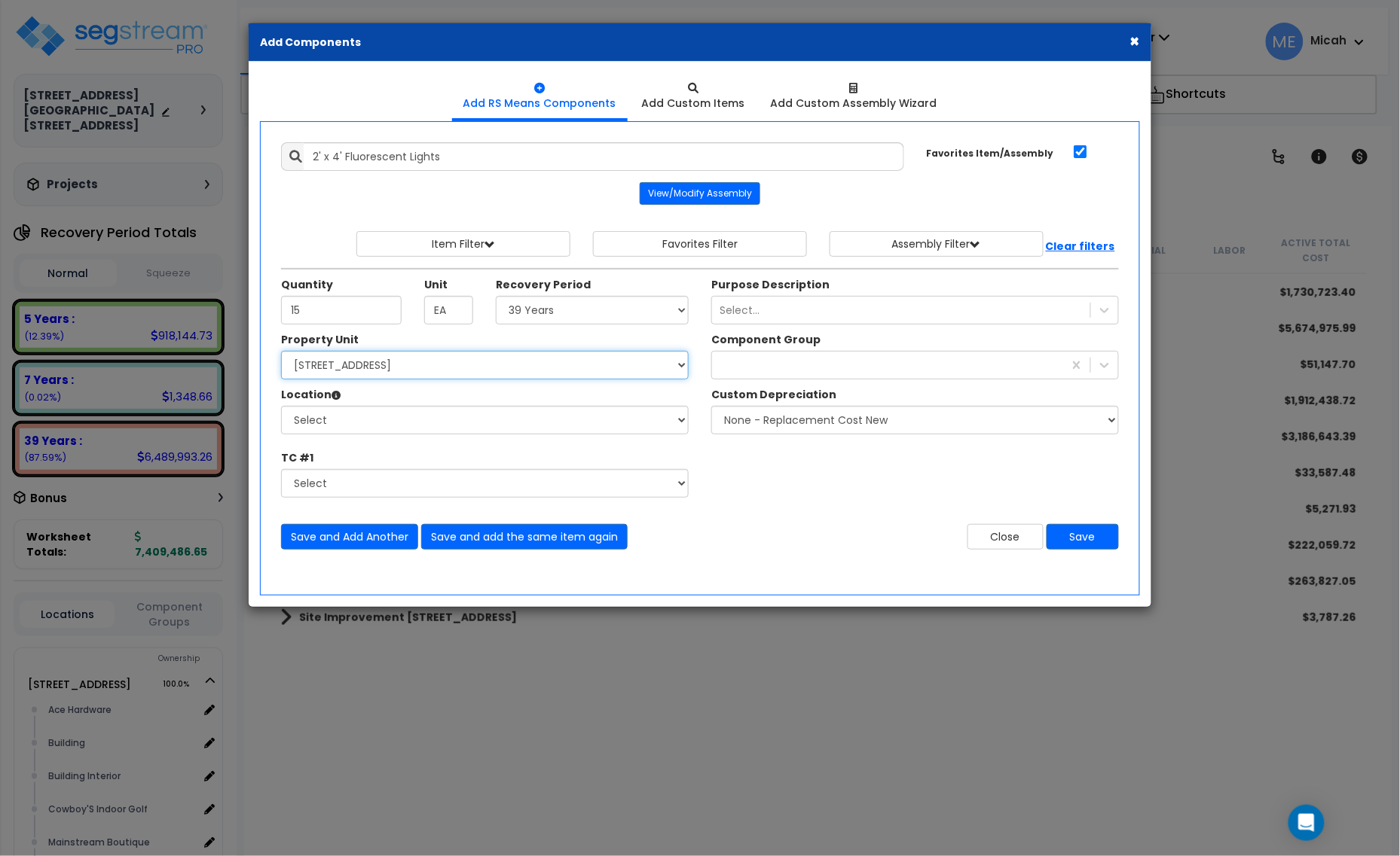
select select "161428"
click at [281, 353] on select "Select 1408 9th St E 915 4th Ave E Site Improvement 915 4th Ave E Site Improvem…" at bounding box center [484, 364] width 407 height 28
click at [390, 424] on select "Select Alchemy Salon Studio Building Building Interior Building Interior Dick'S…" at bounding box center [484, 420] width 407 height 28
select select "31139"
click at [281, 407] on select "Select Alchemy Salon Studio Building Building Interior Building Interior Dick'S…" at bounding box center [484, 420] width 407 height 28
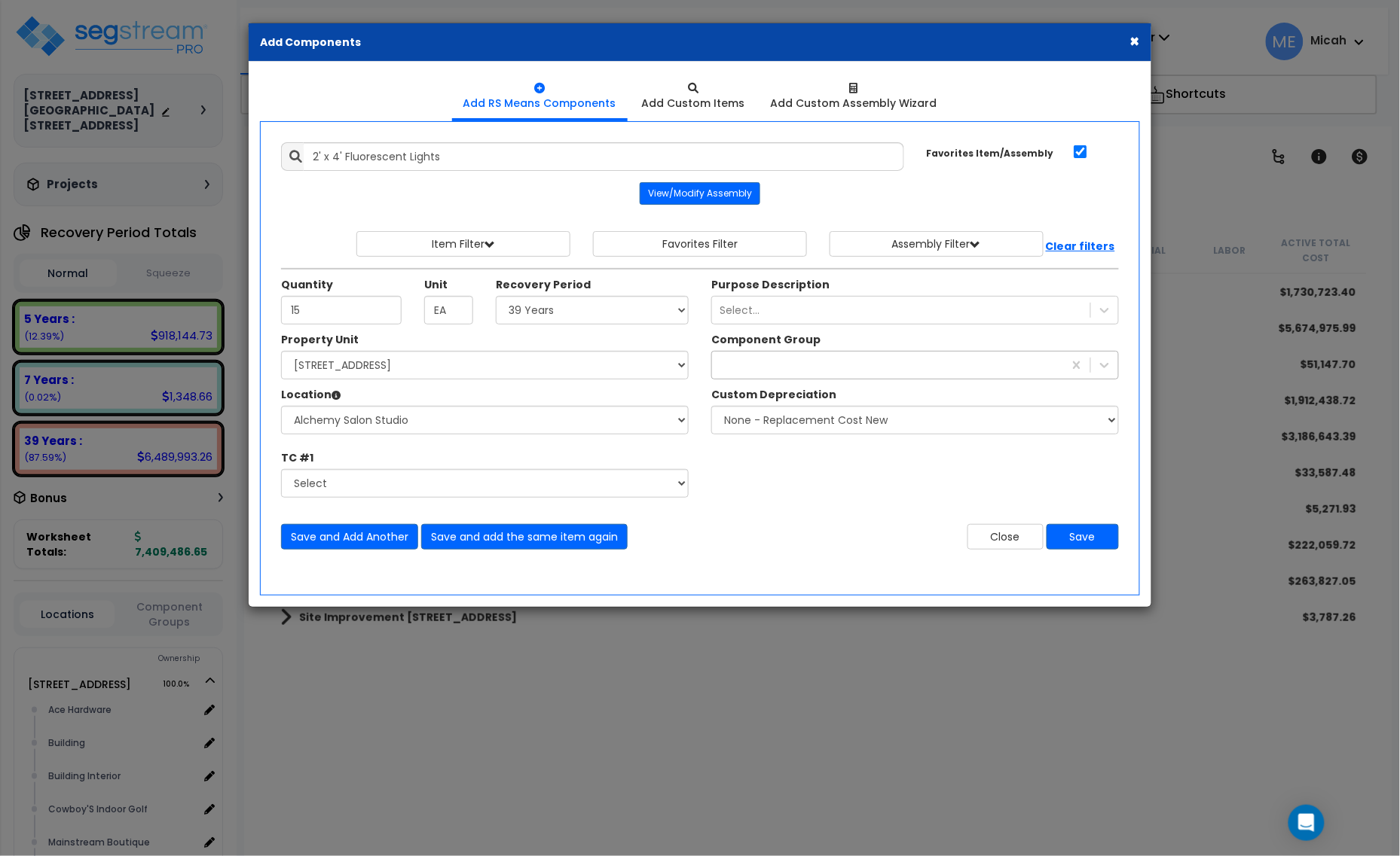
click at [776, 370] on div at bounding box center [888, 365] width 351 height 24
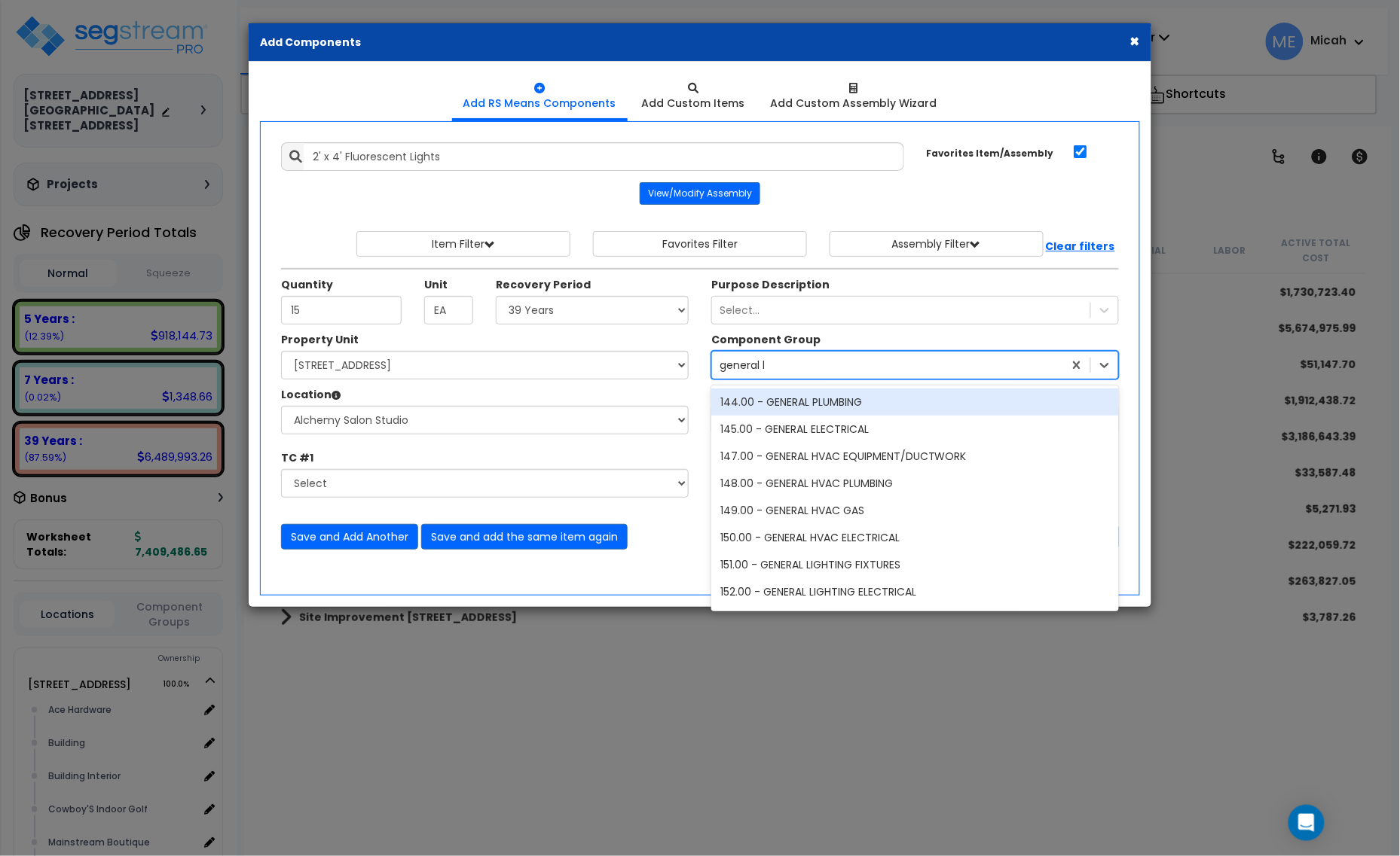
type input "general li"
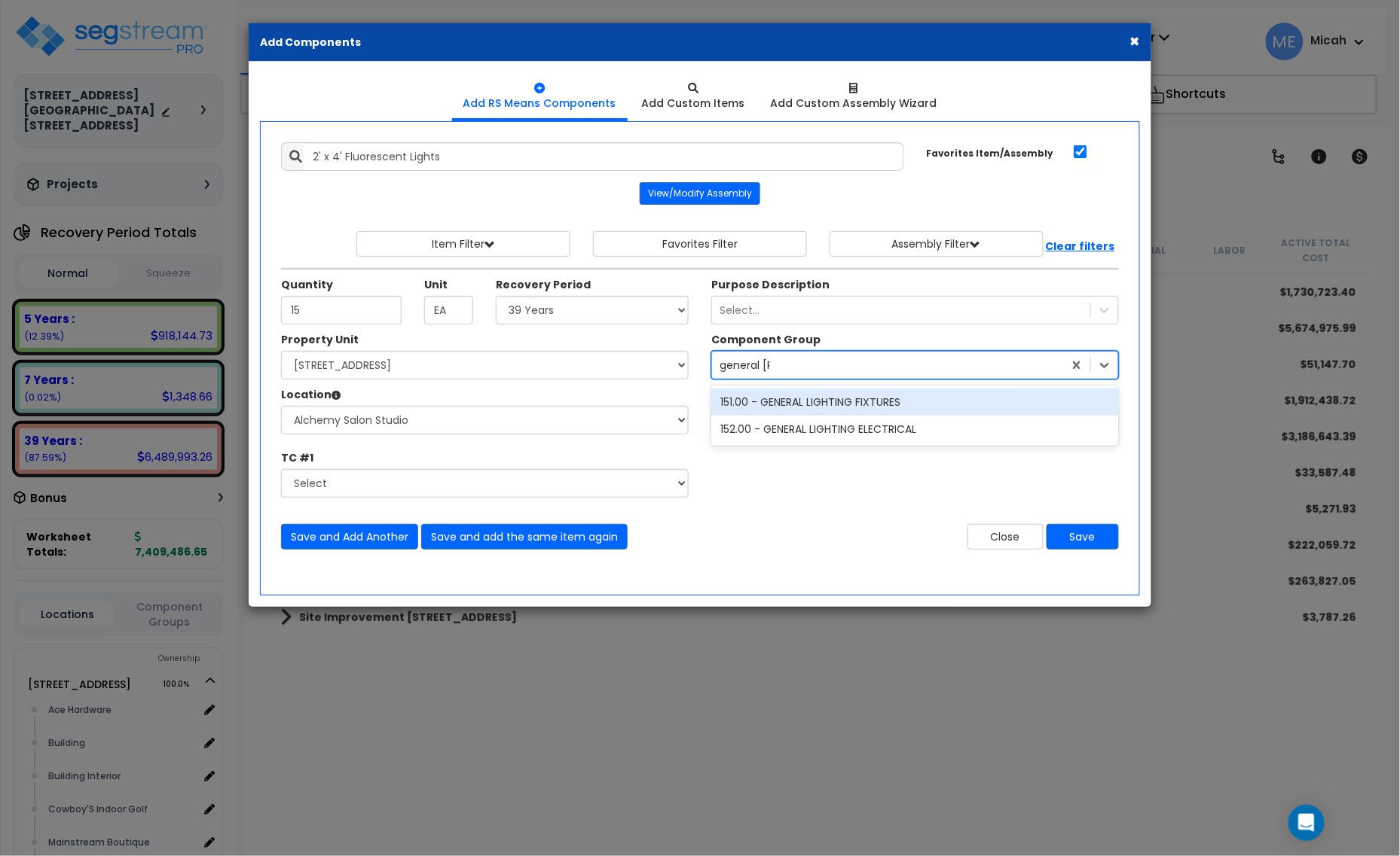
click at [790, 407] on div "151.00 - GENERAL LIGHTING FIXTURES" at bounding box center [915, 402] width 407 height 27
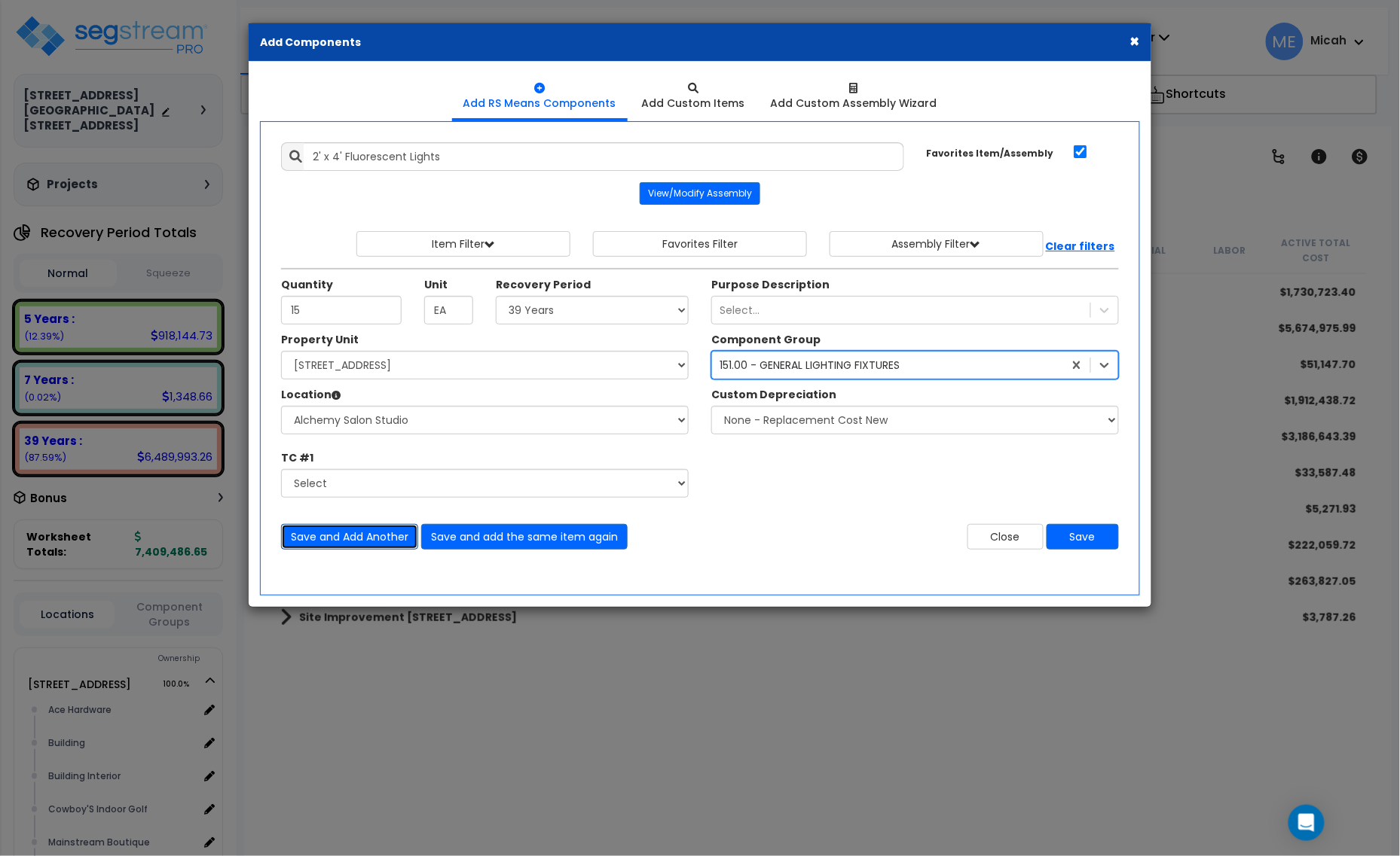
click at [314, 539] on button "Save and Add Another" at bounding box center [349, 537] width 137 height 25
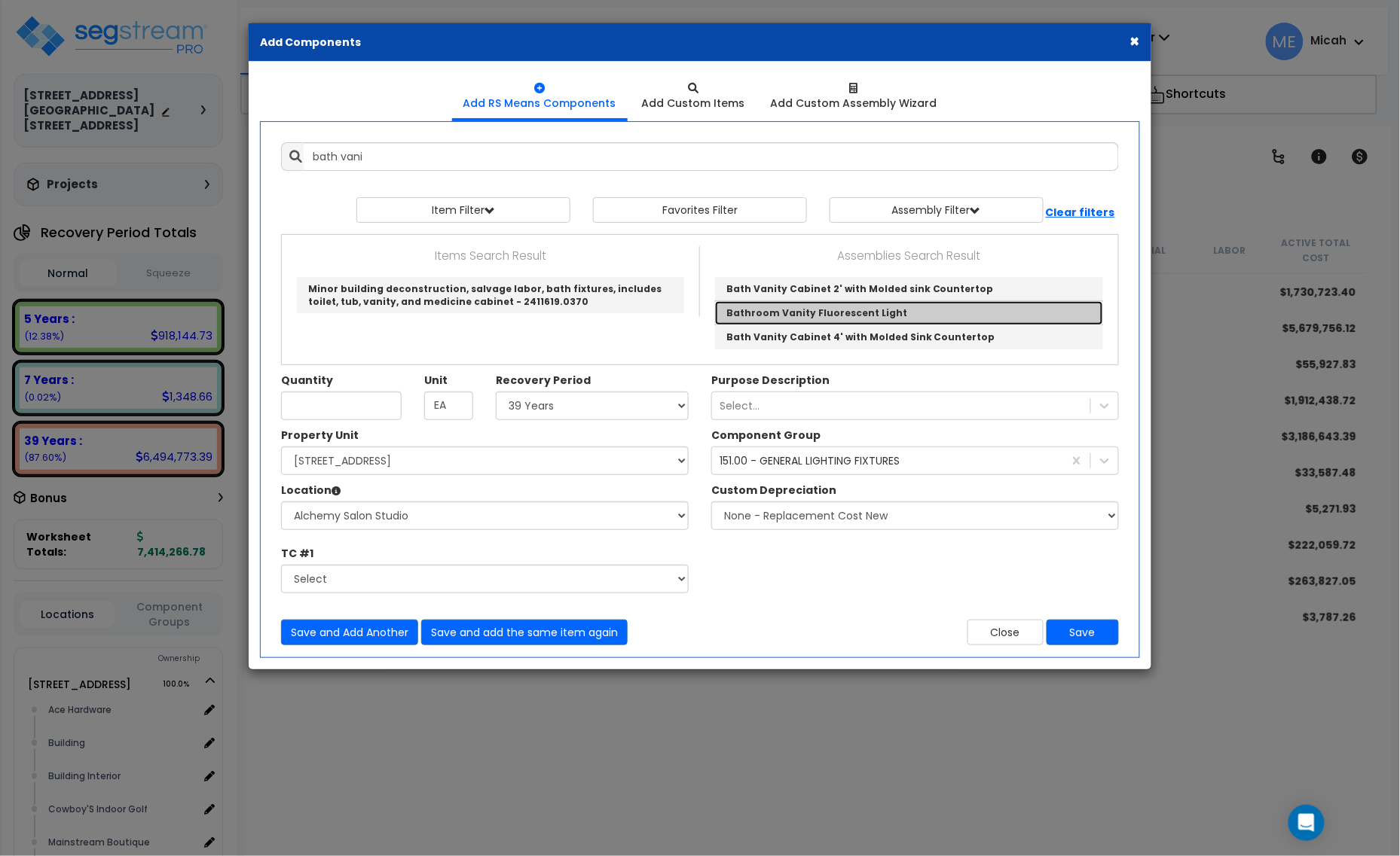
click at [840, 318] on link "Bathroom Vanity Fluorescent Light" at bounding box center [909, 313] width 388 height 24
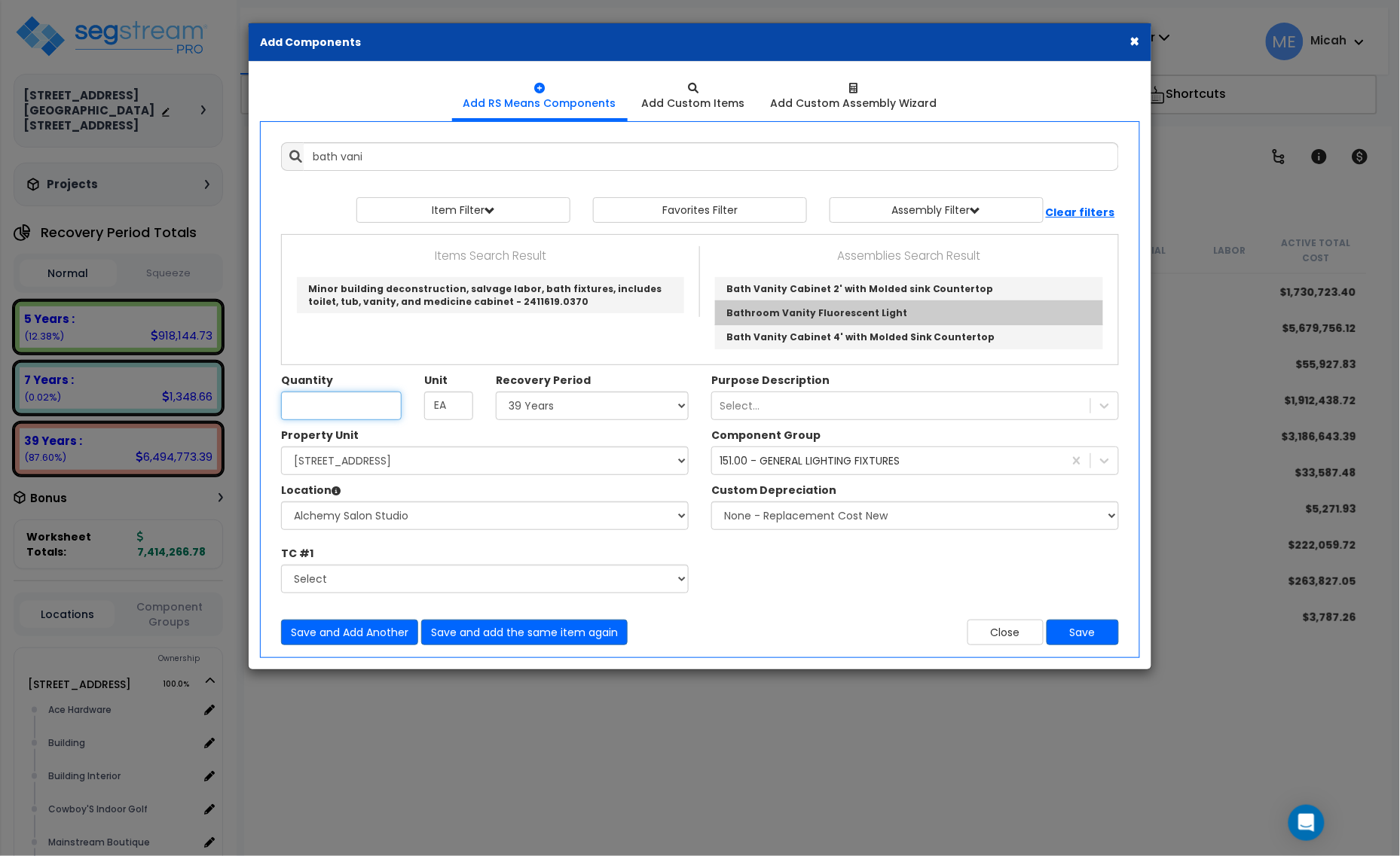
type input "Bathroom Vanity Fluorescent Light"
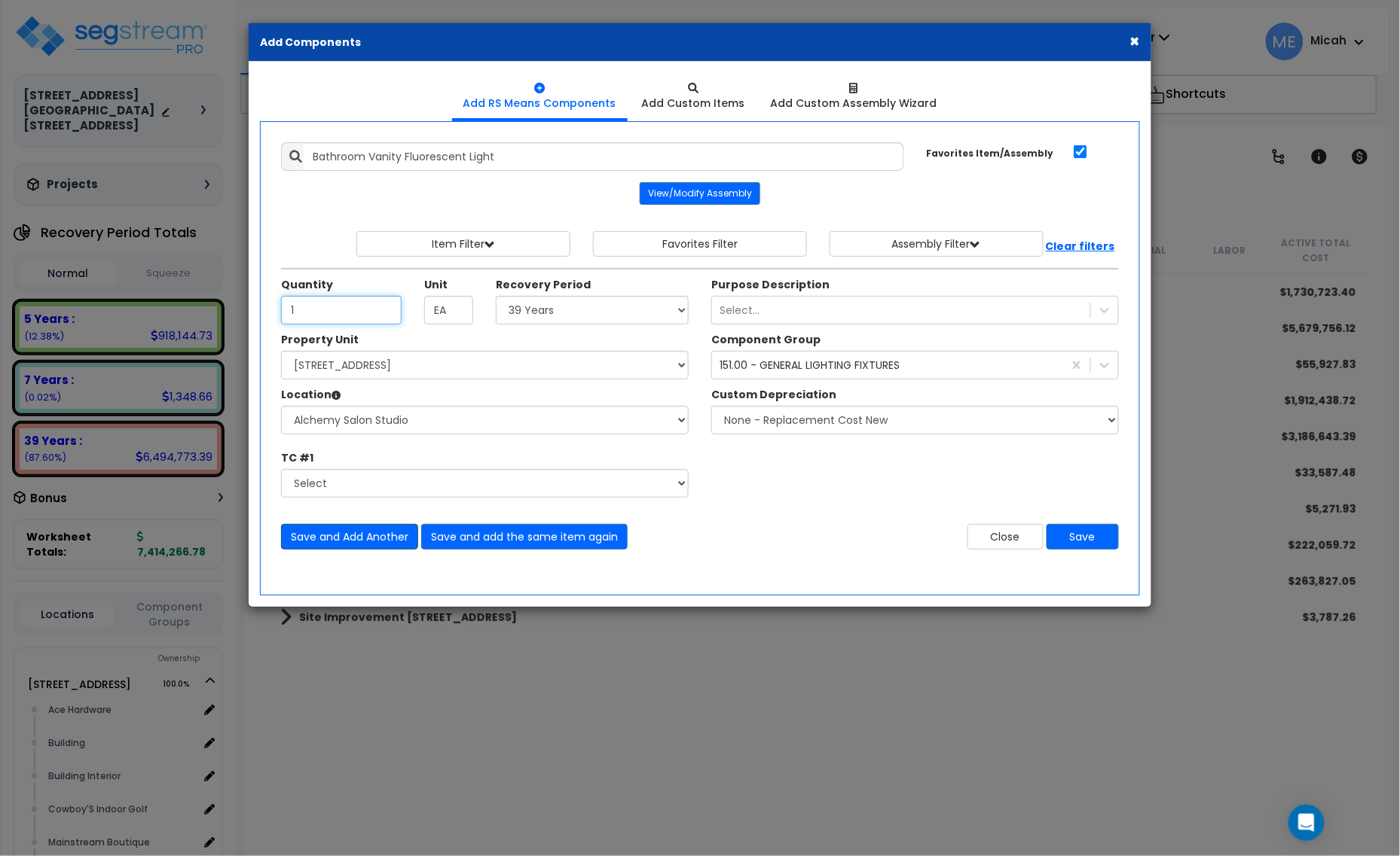
type input "1"
click at [333, 537] on button "Save and Add Another" at bounding box center [349, 537] width 137 height 25
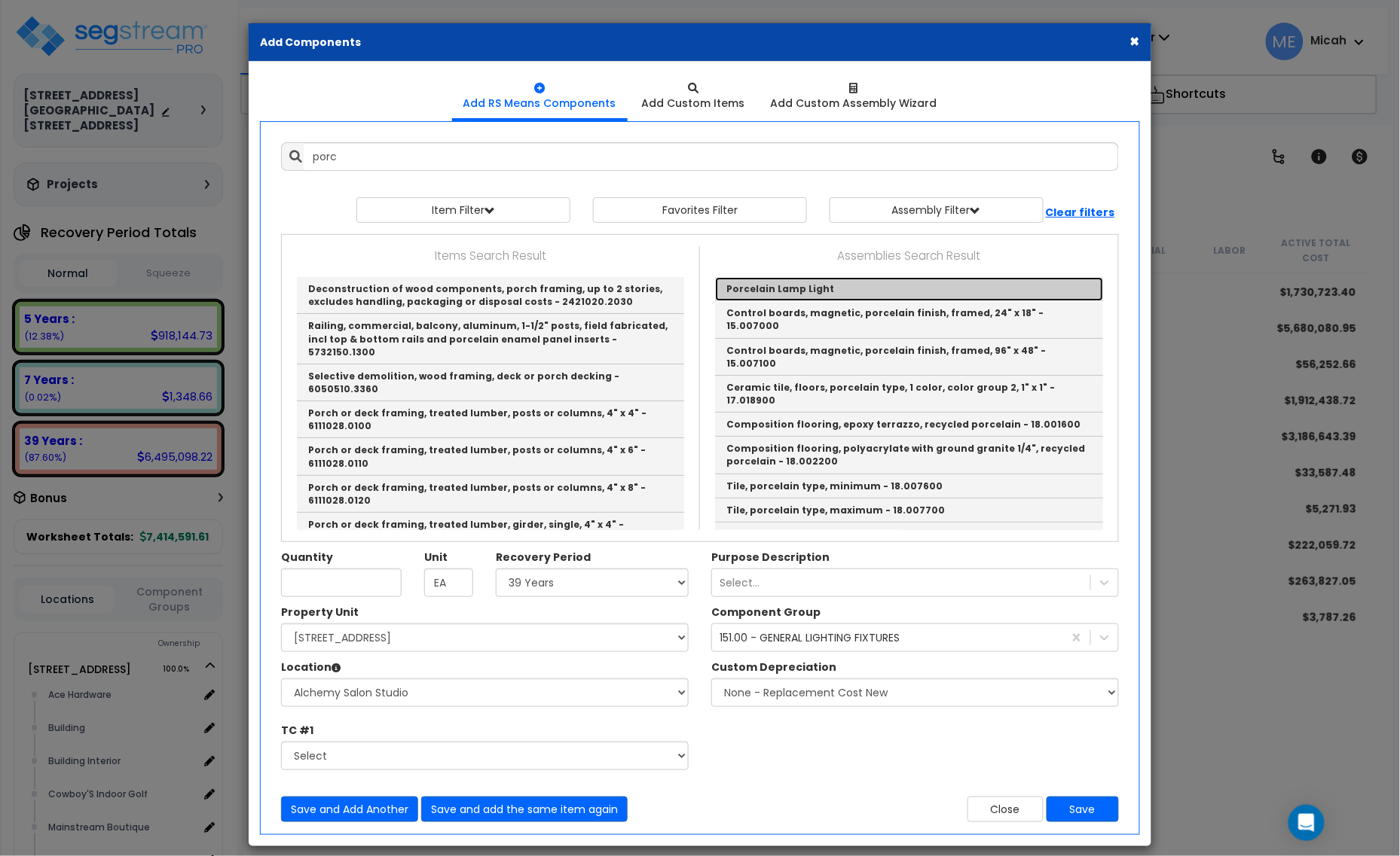
click at [781, 291] on link "Porcelain Lamp Light" at bounding box center [909, 289] width 388 height 24
type input "Porcelain Lamp Light"
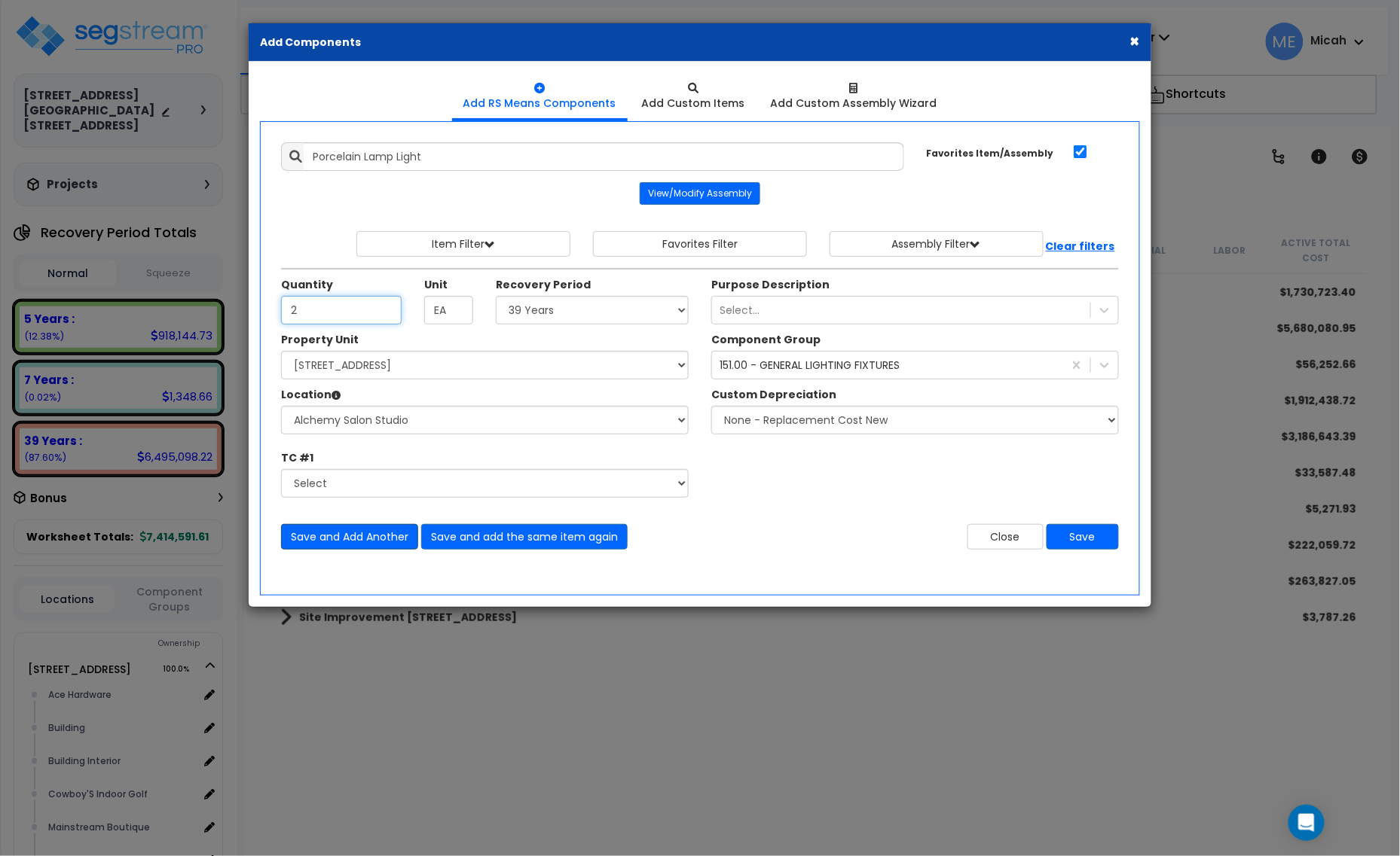
type input "2"
click at [355, 536] on button "Save and Add Another" at bounding box center [349, 537] width 137 height 25
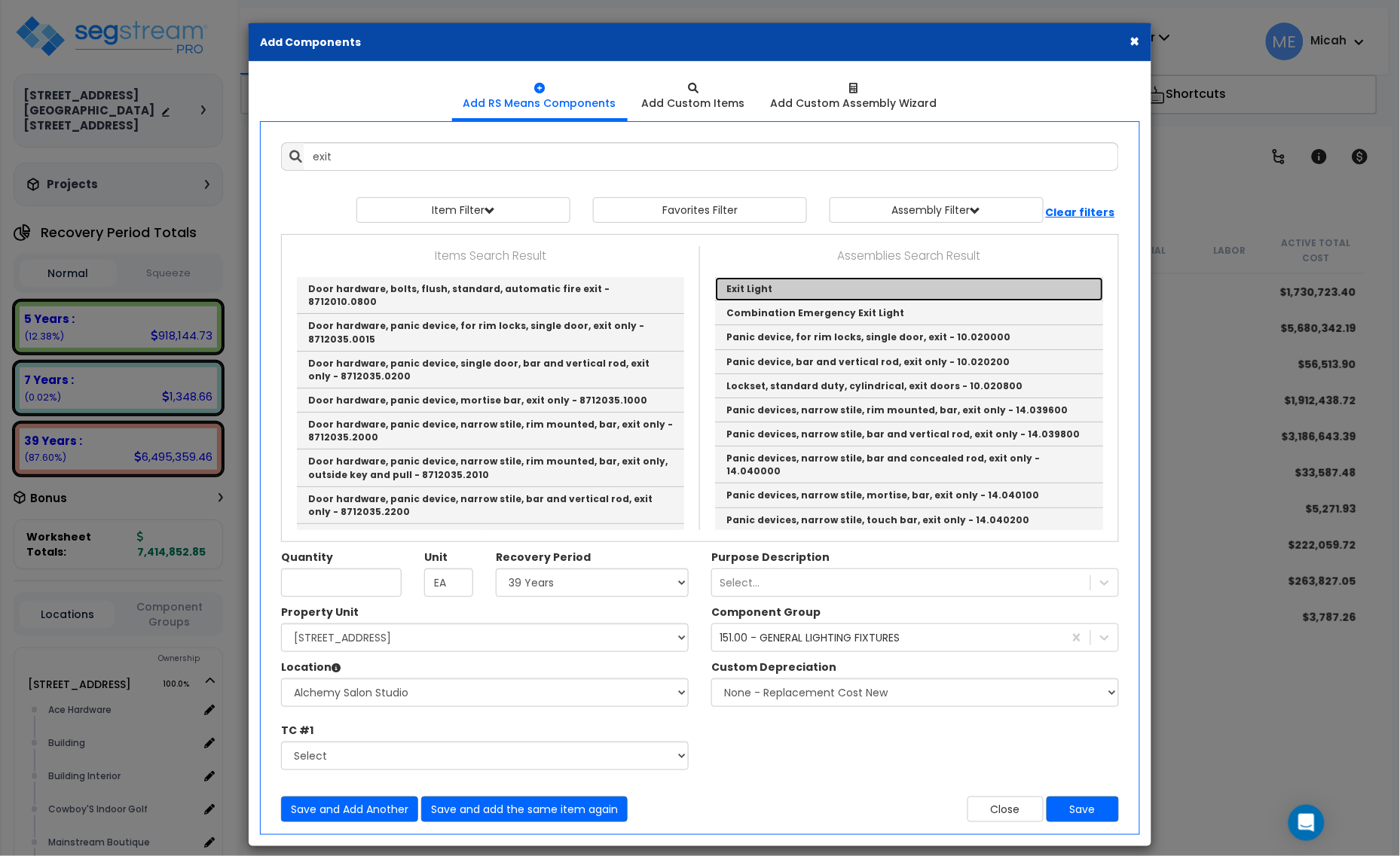
click at [763, 282] on link "Exit Light" at bounding box center [909, 289] width 388 height 24
type input "Exit Light"
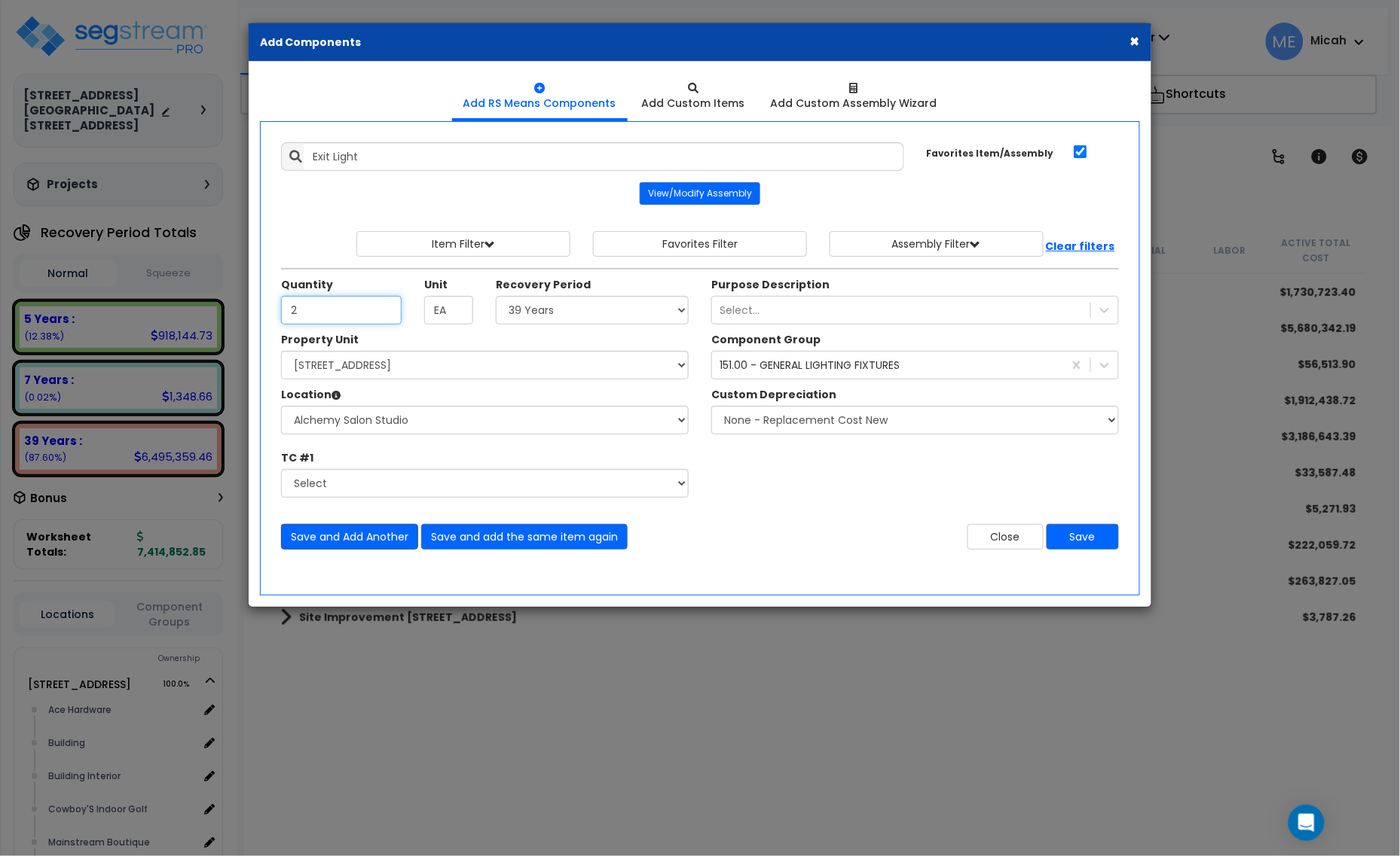
type input "2"
click at [315, 542] on button "Save and Add Another" at bounding box center [349, 537] width 137 height 25
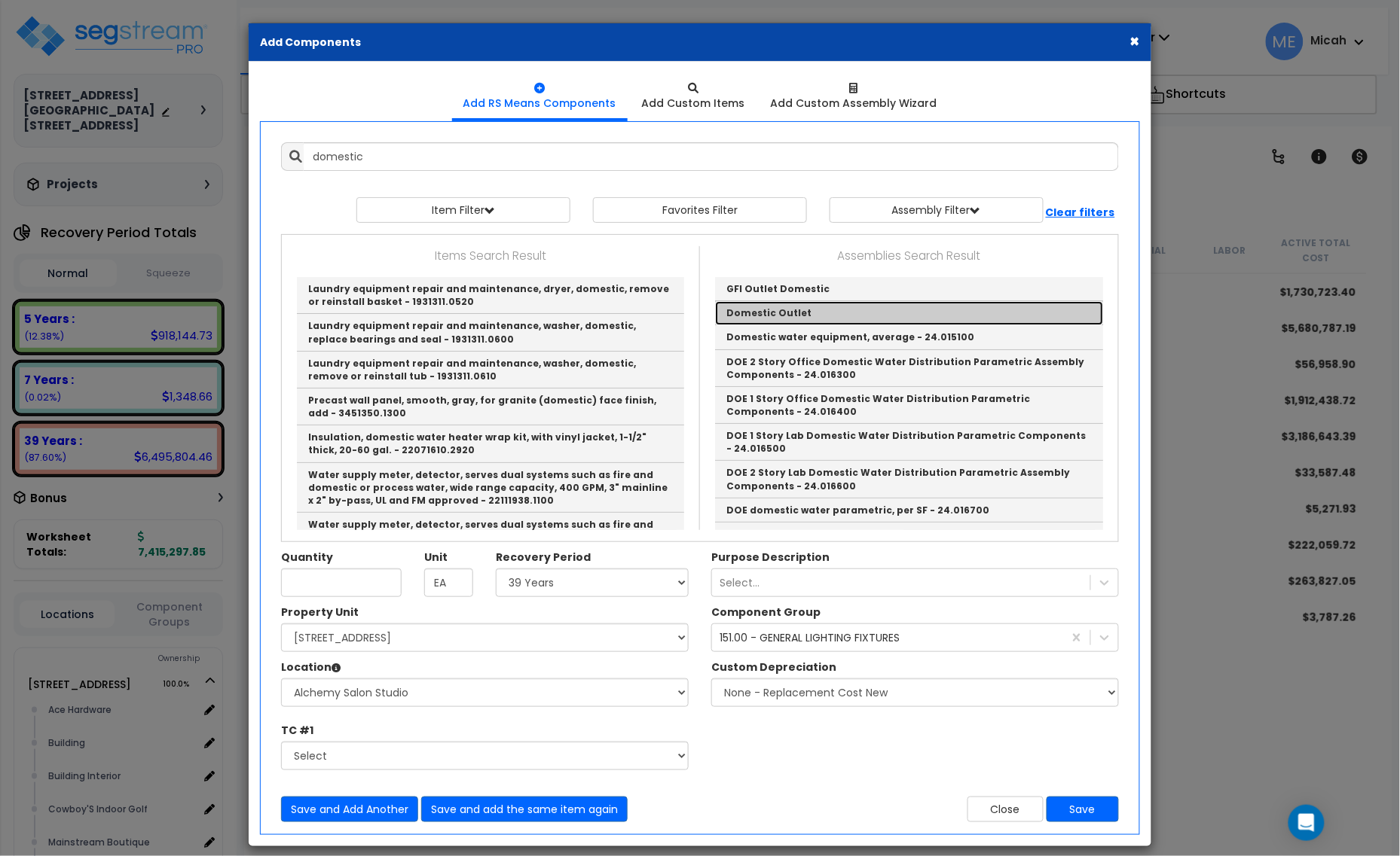
click at [838, 320] on link "Domestic Outlet" at bounding box center [909, 313] width 388 height 24
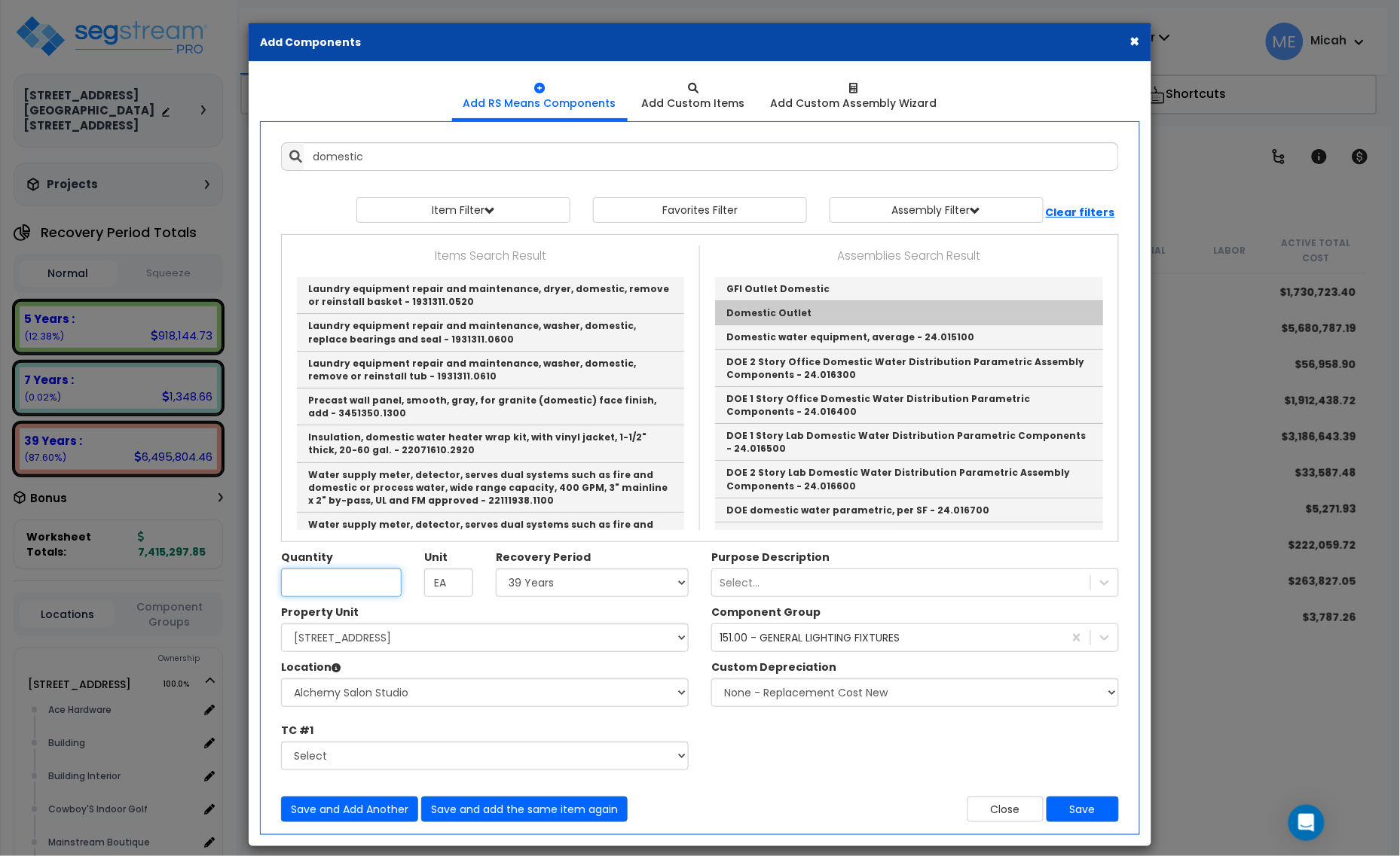
type input "Domestic Outlet"
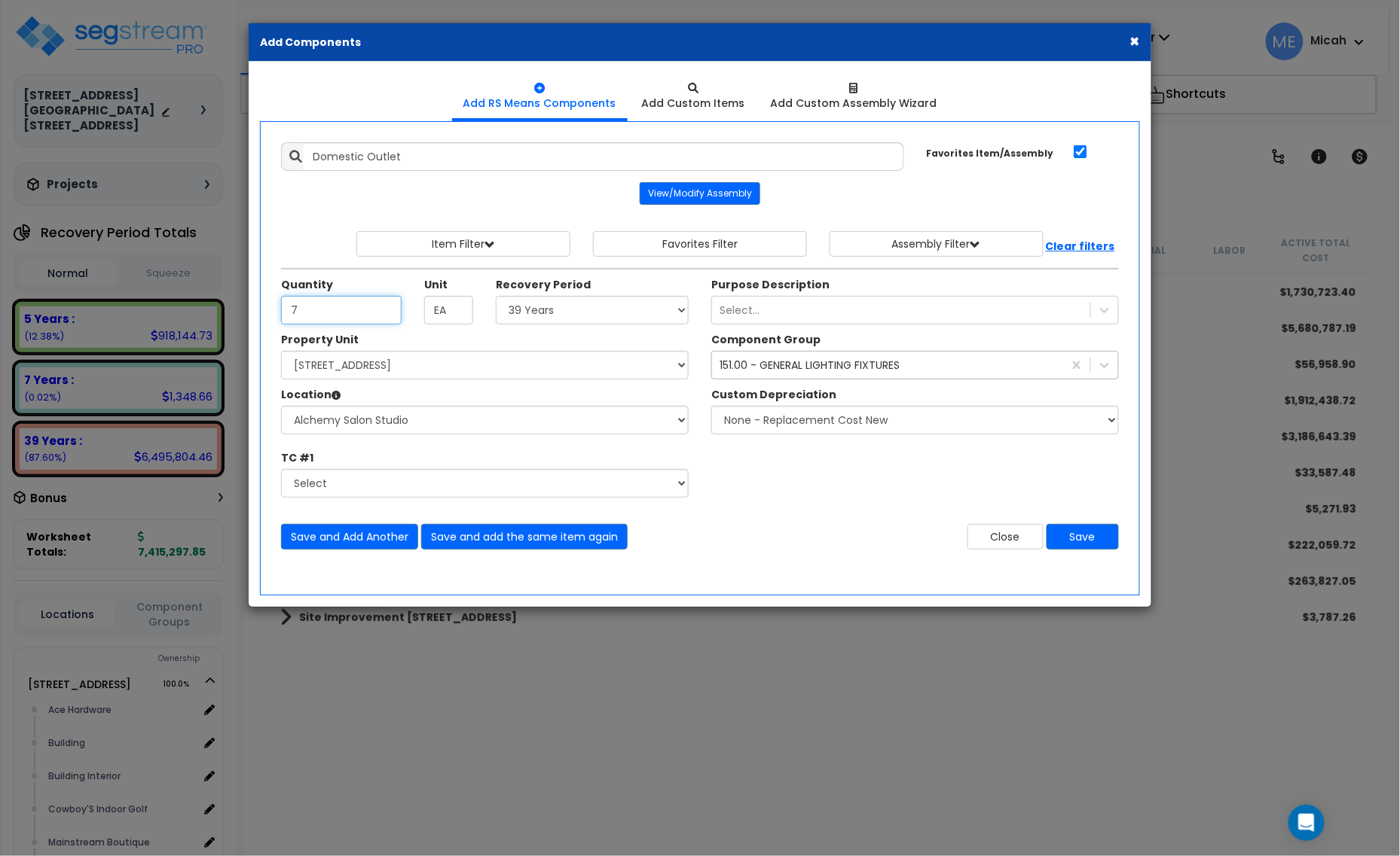
type input "7"
click at [732, 365] on div "151.00 - GENERAL LIGHTING FIXTURES" at bounding box center [810, 364] width 180 height 15
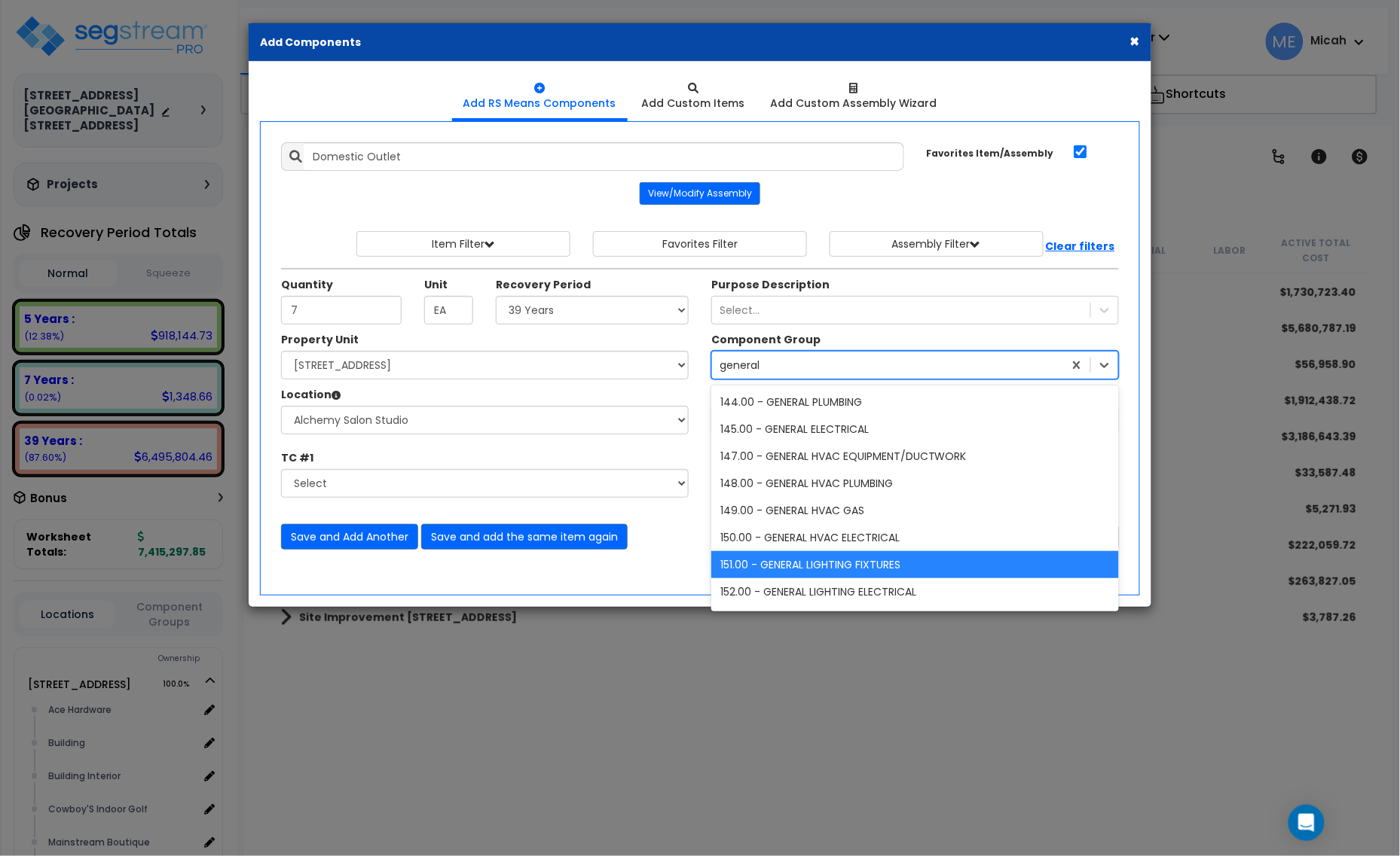
type input "general e"
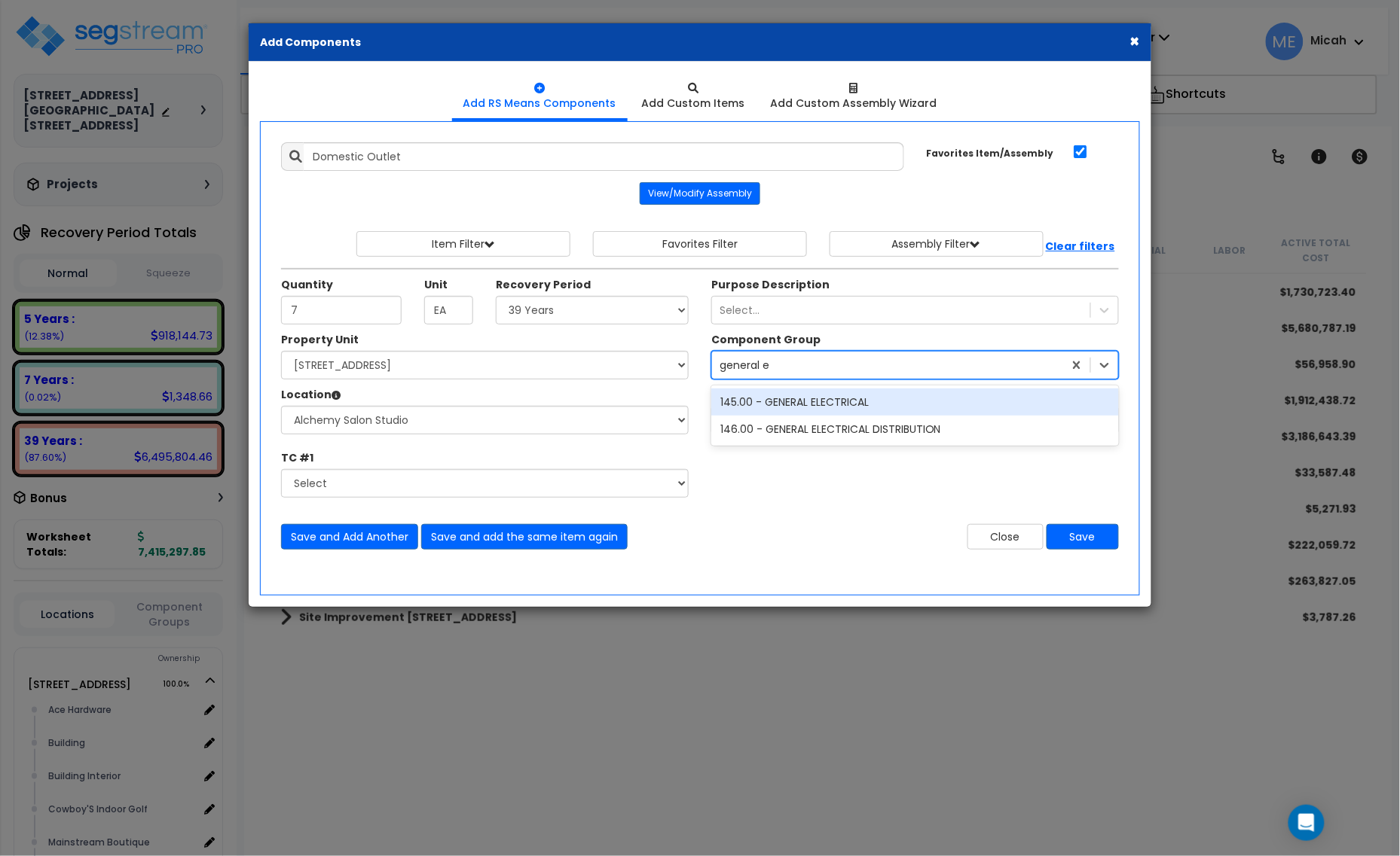
click at [786, 408] on div "145.00 - GENERAL ELECTRICAL" at bounding box center [915, 402] width 407 height 27
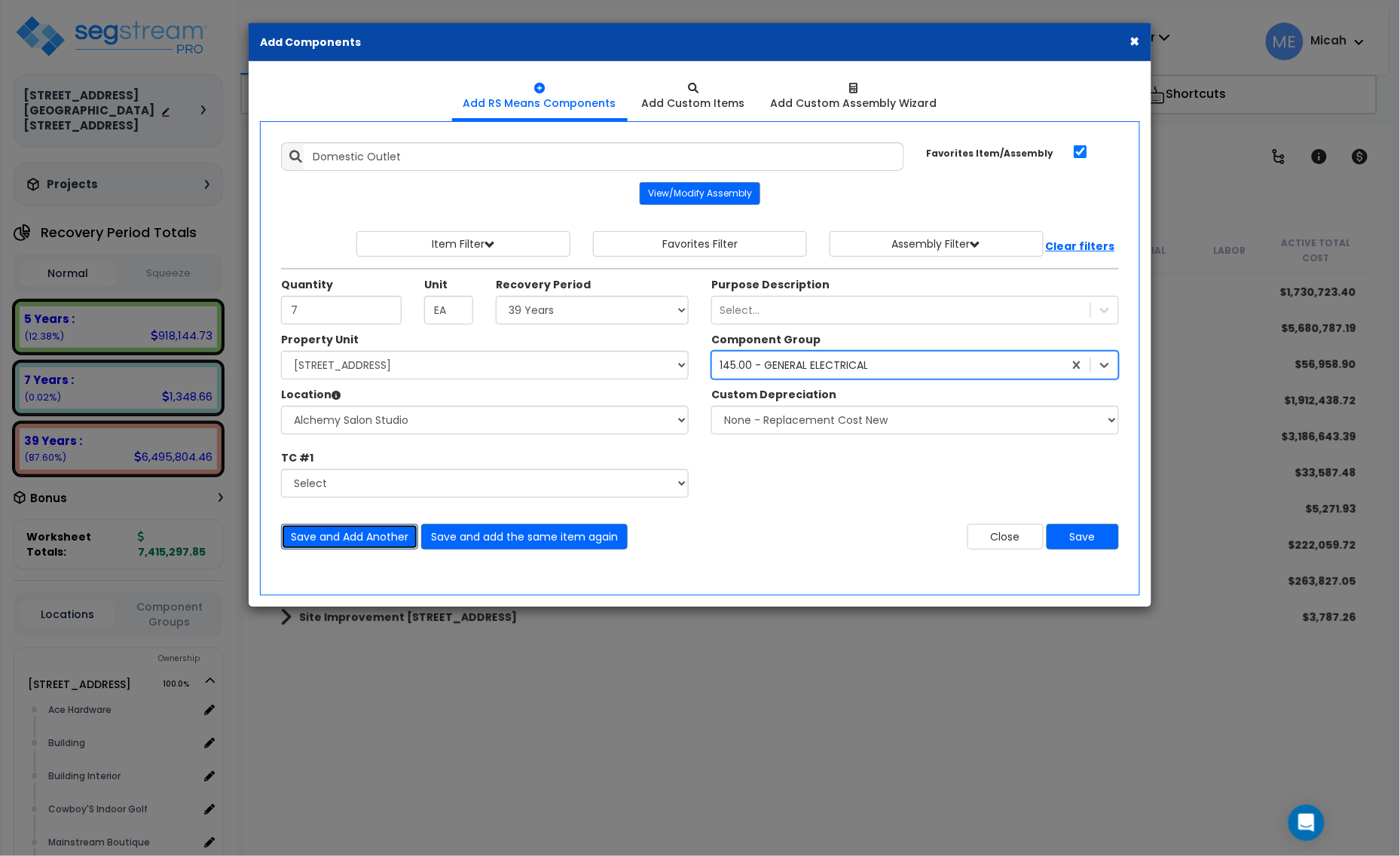
click at [308, 544] on button "Save and Add Another" at bounding box center [349, 537] width 137 height 25
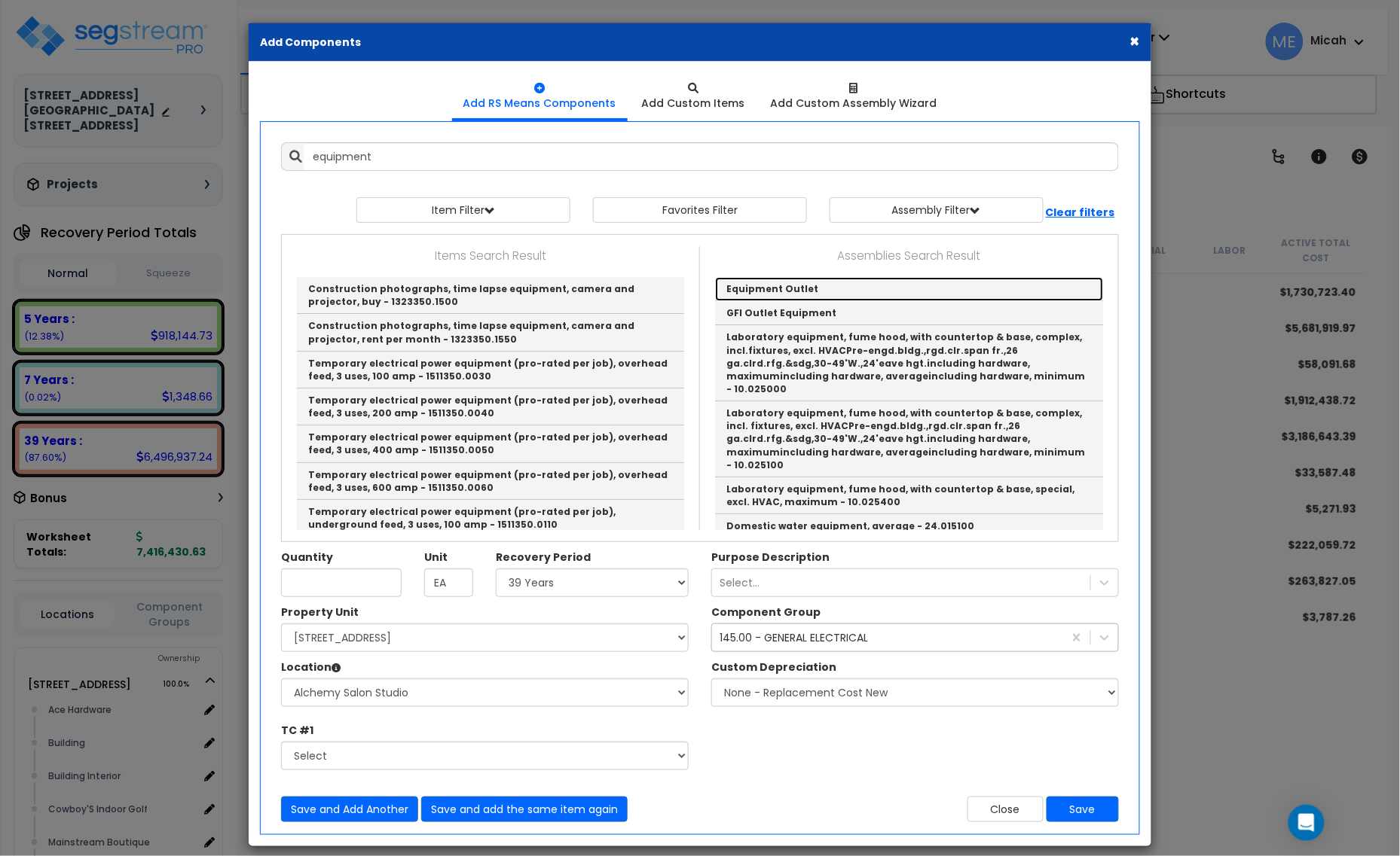
click at [767, 279] on link "Equipment Outlet" at bounding box center [909, 289] width 388 height 24
type input "Equipment Outlet"
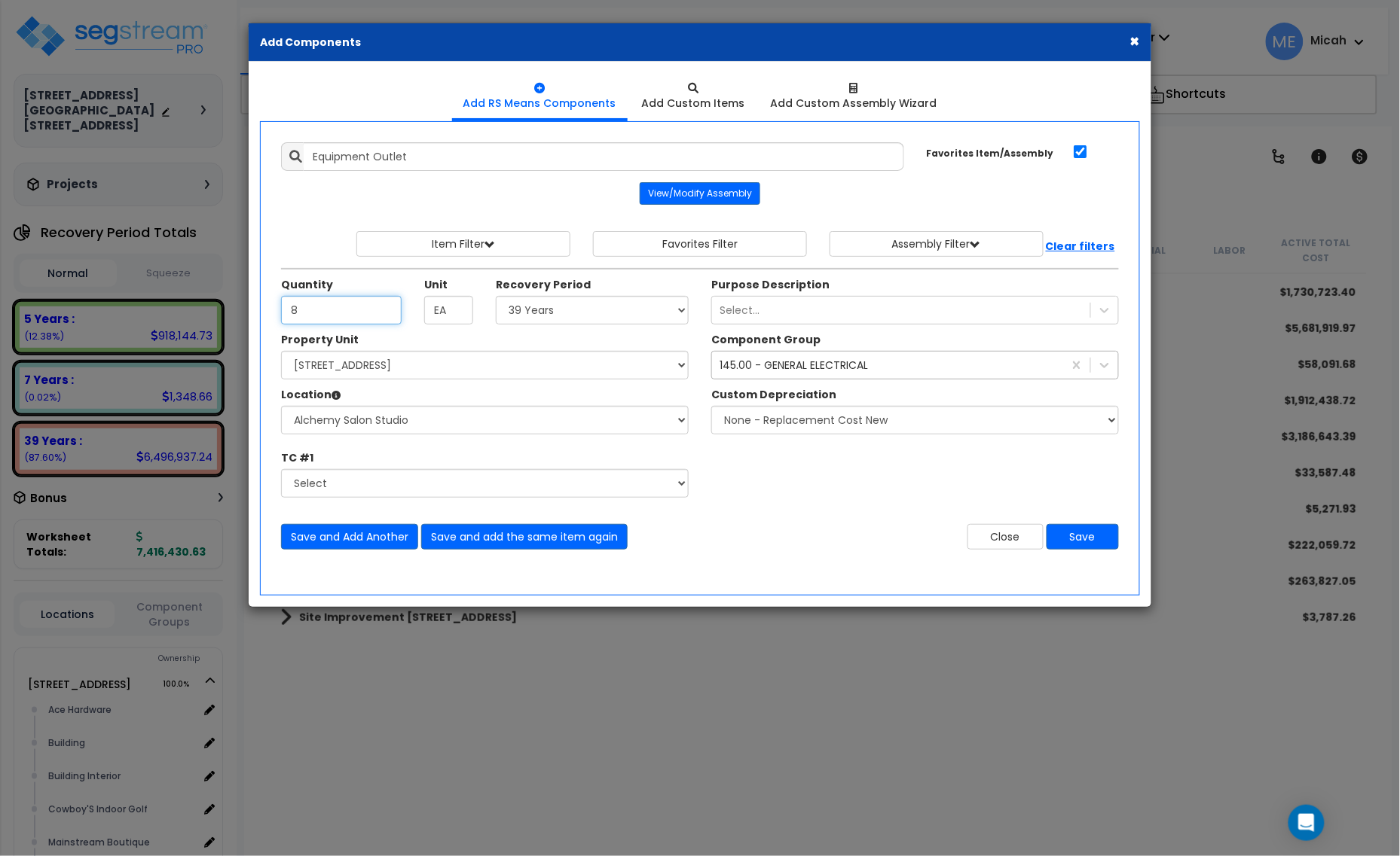
type input "8"
click at [600, 301] on select "Select 5 Years 7 Years 15 Years 20 Years 39 Years 27.5 Year" at bounding box center [592, 310] width 193 height 28
select select "5Y"
click at [497, 297] on select "Select 5 Years 7 Years 15 Years 20 Years 39 Years 27.5 Year" at bounding box center [592, 310] width 193 height 28
click at [360, 530] on button "Save and Add Another" at bounding box center [349, 537] width 137 height 25
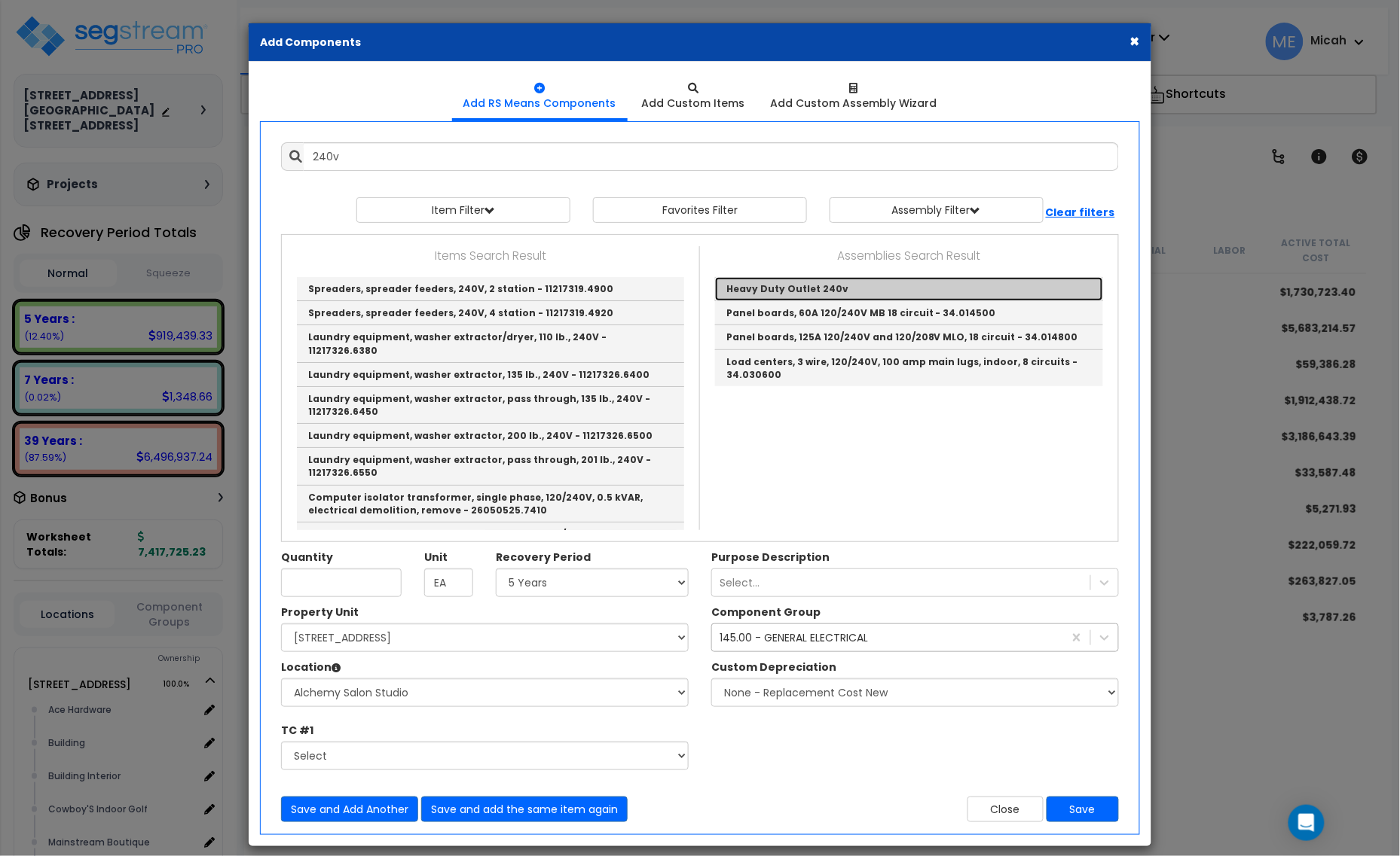
click at [800, 291] on link "Heavy Duty Outlet 240v" at bounding box center [909, 289] width 388 height 24
type input "Heavy Duty Outlet 240v"
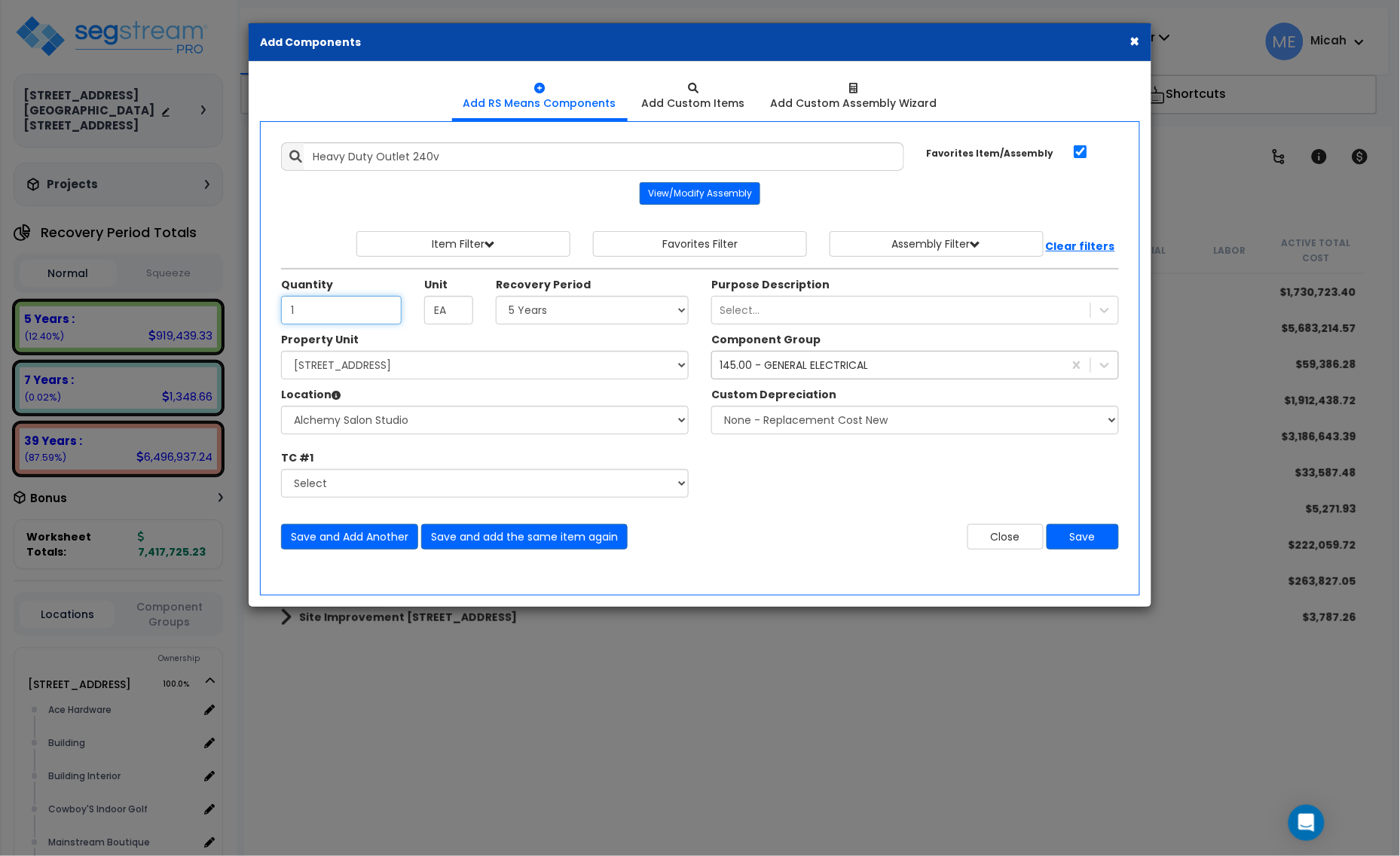
type input "1"
click at [637, 314] on select "Select 5 Years 7 Years 15 Years 20 Years 39 Years 27.5 Year" at bounding box center [592, 310] width 193 height 28
select select "39Y"
click at [497, 297] on select "Select 5 Years 7 Years 15 Years 20 Years 39 Years 27.5 Year" at bounding box center [592, 310] width 193 height 28
click at [348, 534] on button "Save and Add Another" at bounding box center [349, 537] width 137 height 25
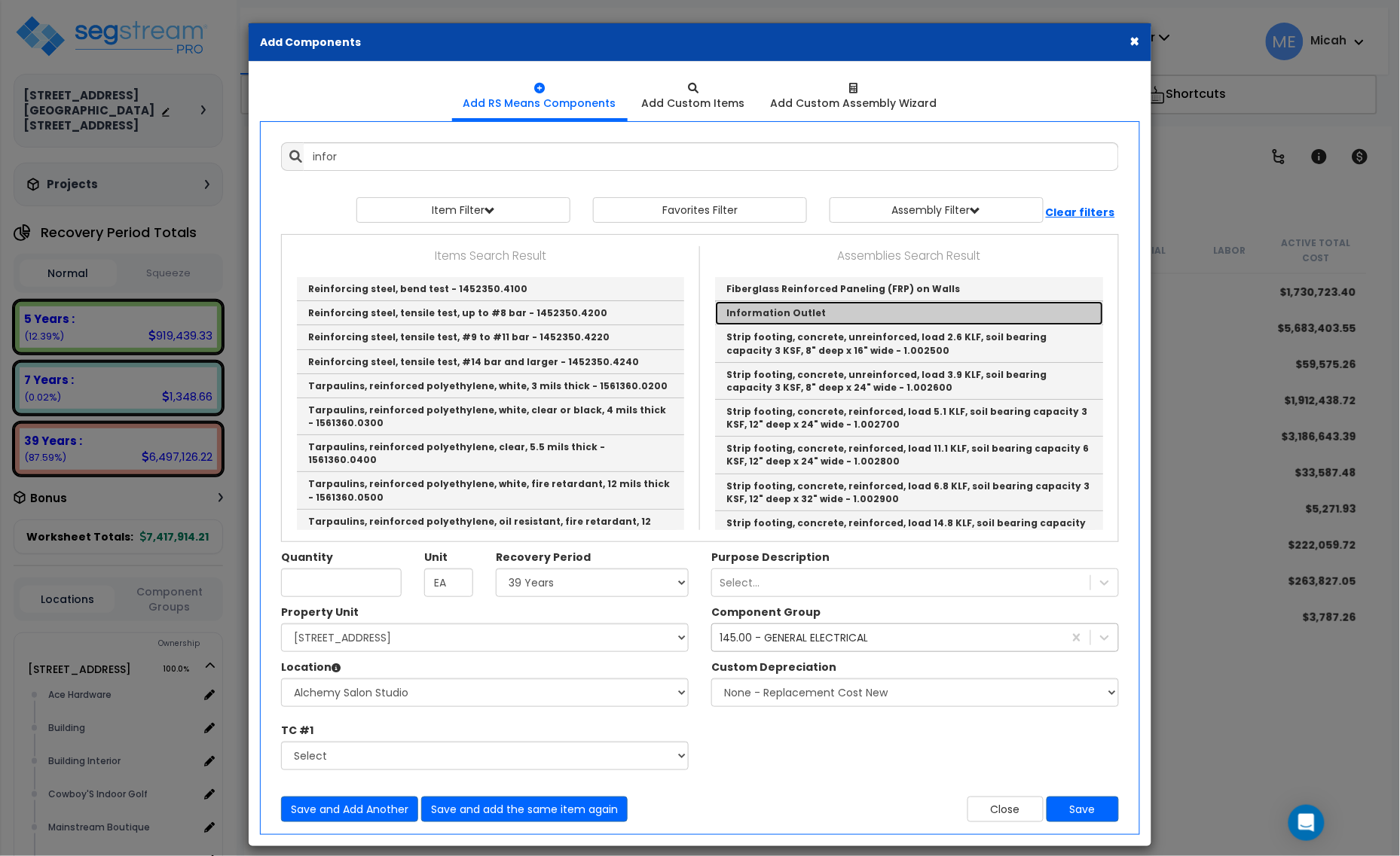
click at [799, 320] on link "Information Outlet" at bounding box center [909, 313] width 388 height 24
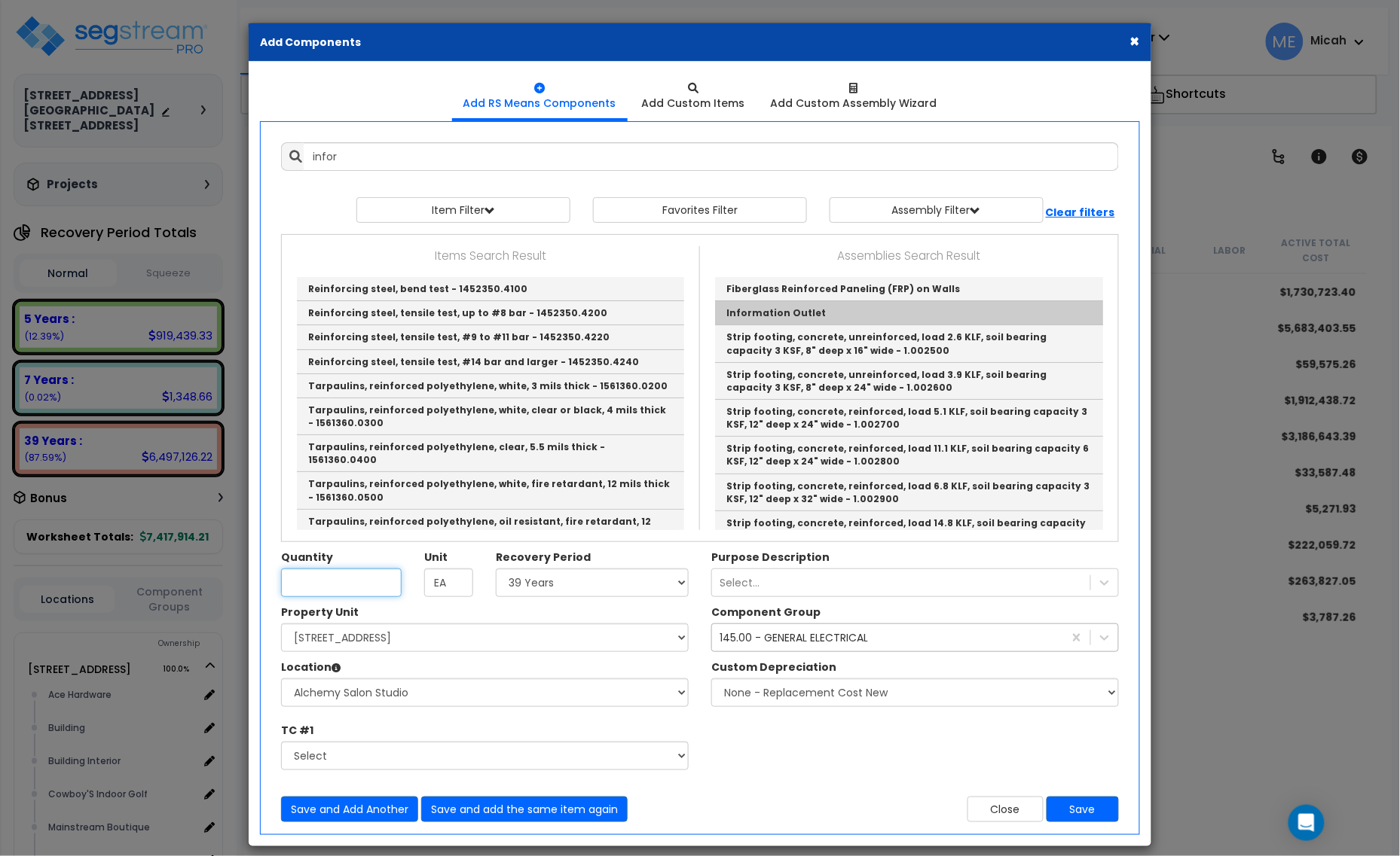
type input "Information Outlet"
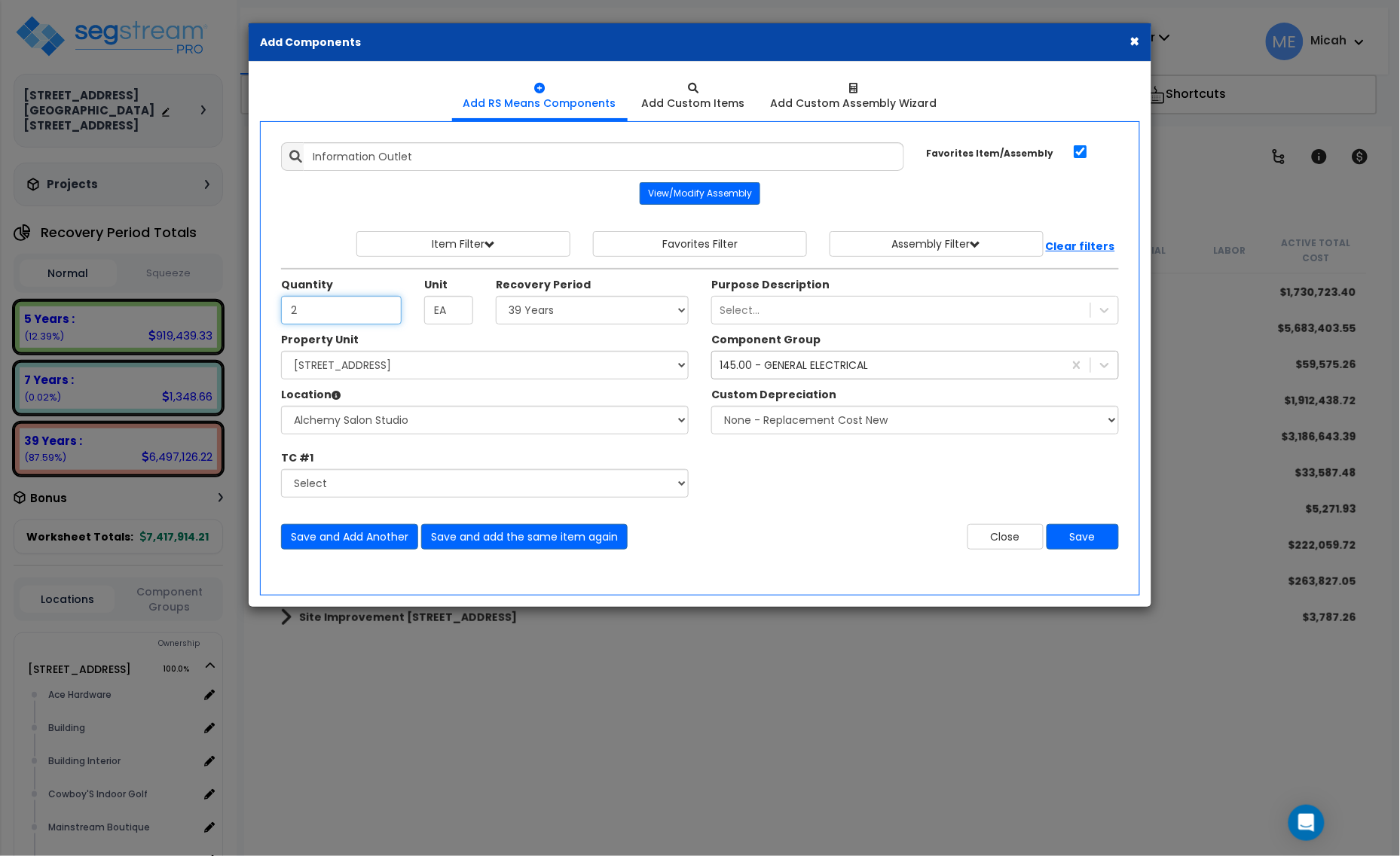
type input "2"
click at [595, 303] on select "Select 5 Years 7 Years 15 Years 20 Years 39 Years 27.5 Year" at bounding box center [592, 310] width 193 height 28
select select "5Y"
click at [497, 297] on select "Select 5 Years 7 Years 15 Years 20 Years 39 Years 27.5 Year" at bounding box center [592, 310] width 193 height 28
click at [339, 539] on button "Save and Add Another" at bounding box center [349, 537] width 137 height 25
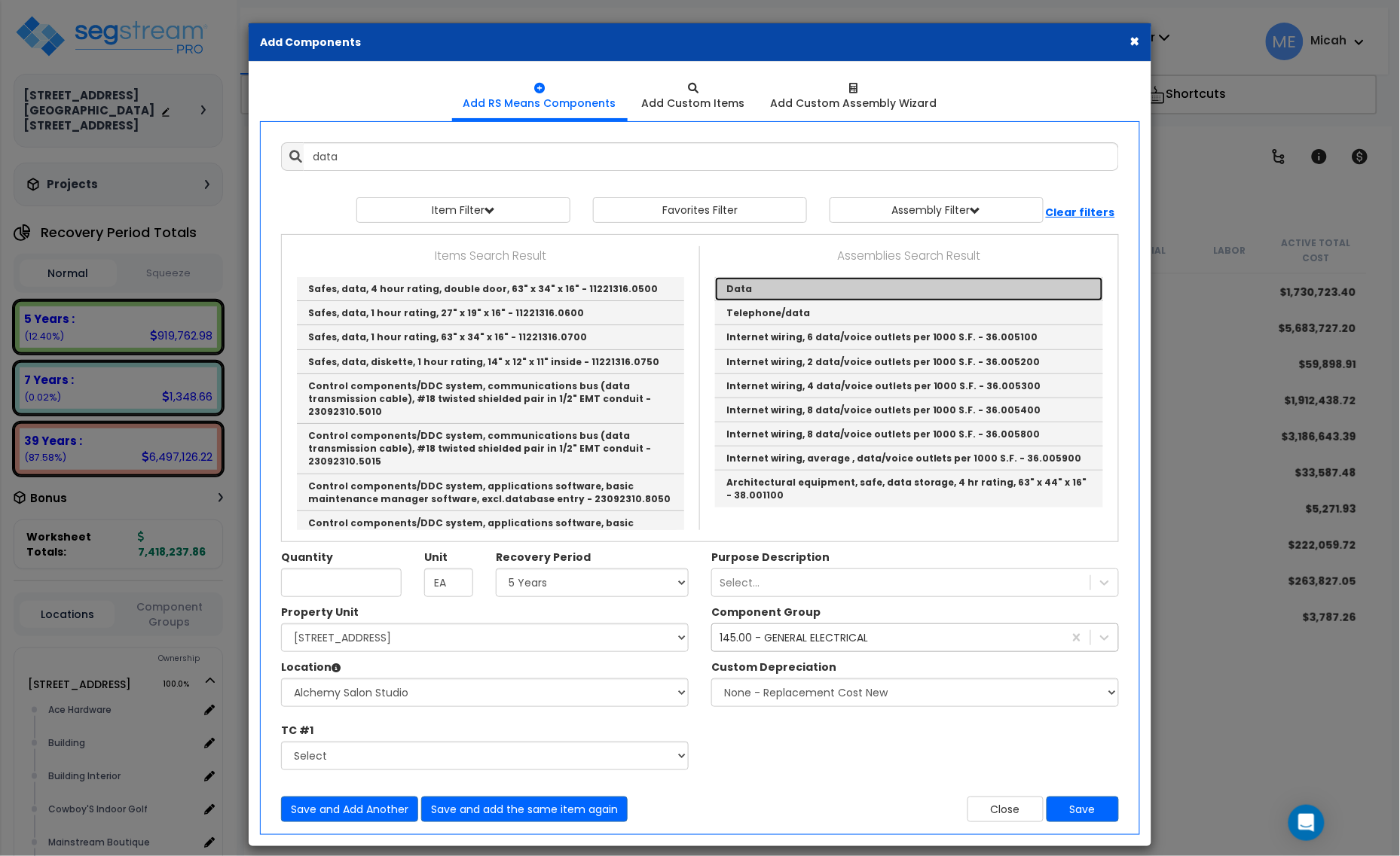
click at [750, 287] on link "Data" at bounding box center [909, 289] width 388 height 24
type input "Data"
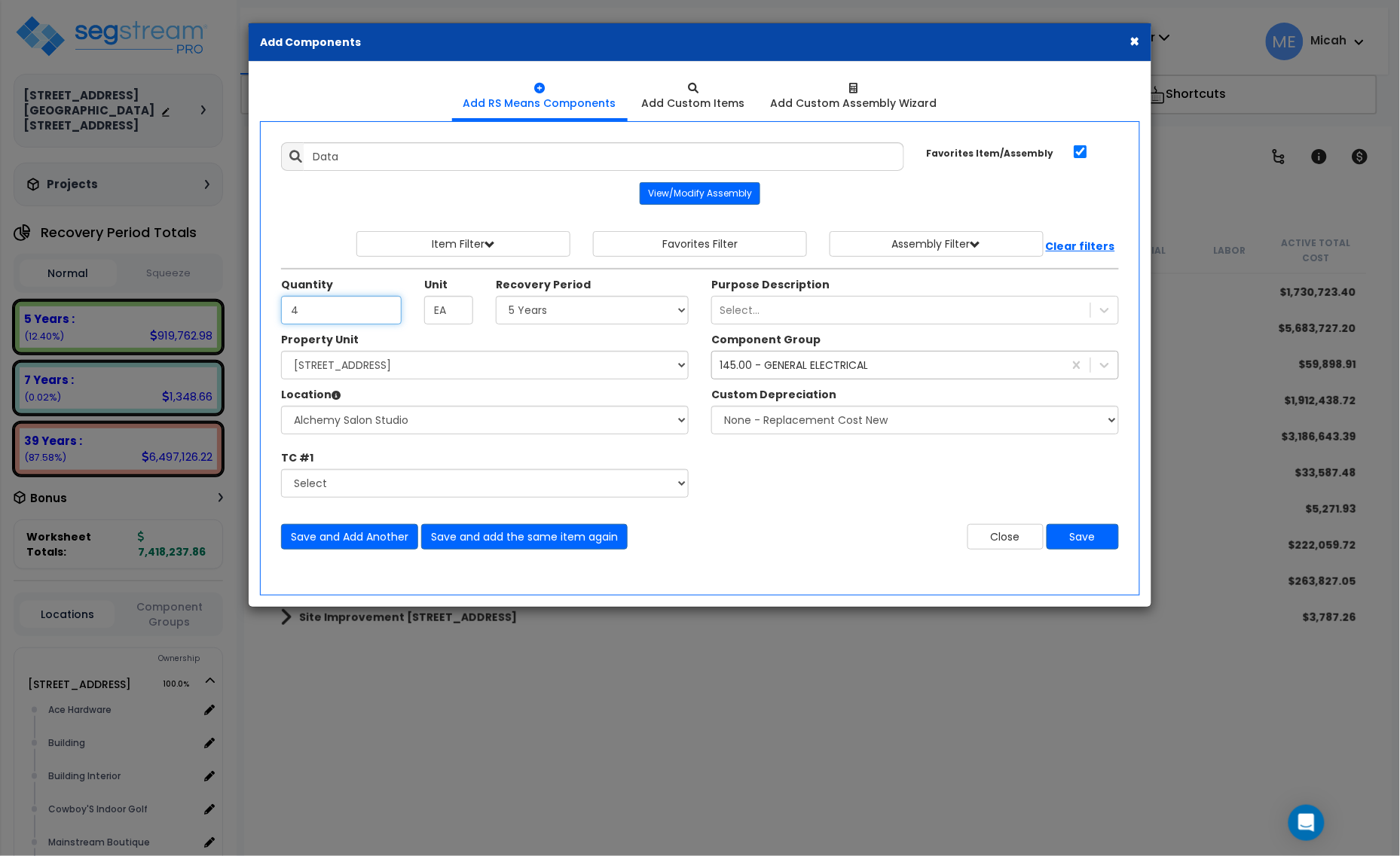
type input "4"
click at [586, 315] on select "Select 5 Years 7 Years 15 Years 20 Years 39 Years 27.5 Year" at bounding box center [592, 310] width 193 height 28
click at [587, 314] on select "Select 5 Years 7 Years 15 Years 20 Years 39 Years 27.5 Year" at bounding box center [592, 310] width 193 height 28
click at [727, 373] on div "145.00 - GENERAL ELECTRICAL" at bounding box center [794, 364] width 148 height 15
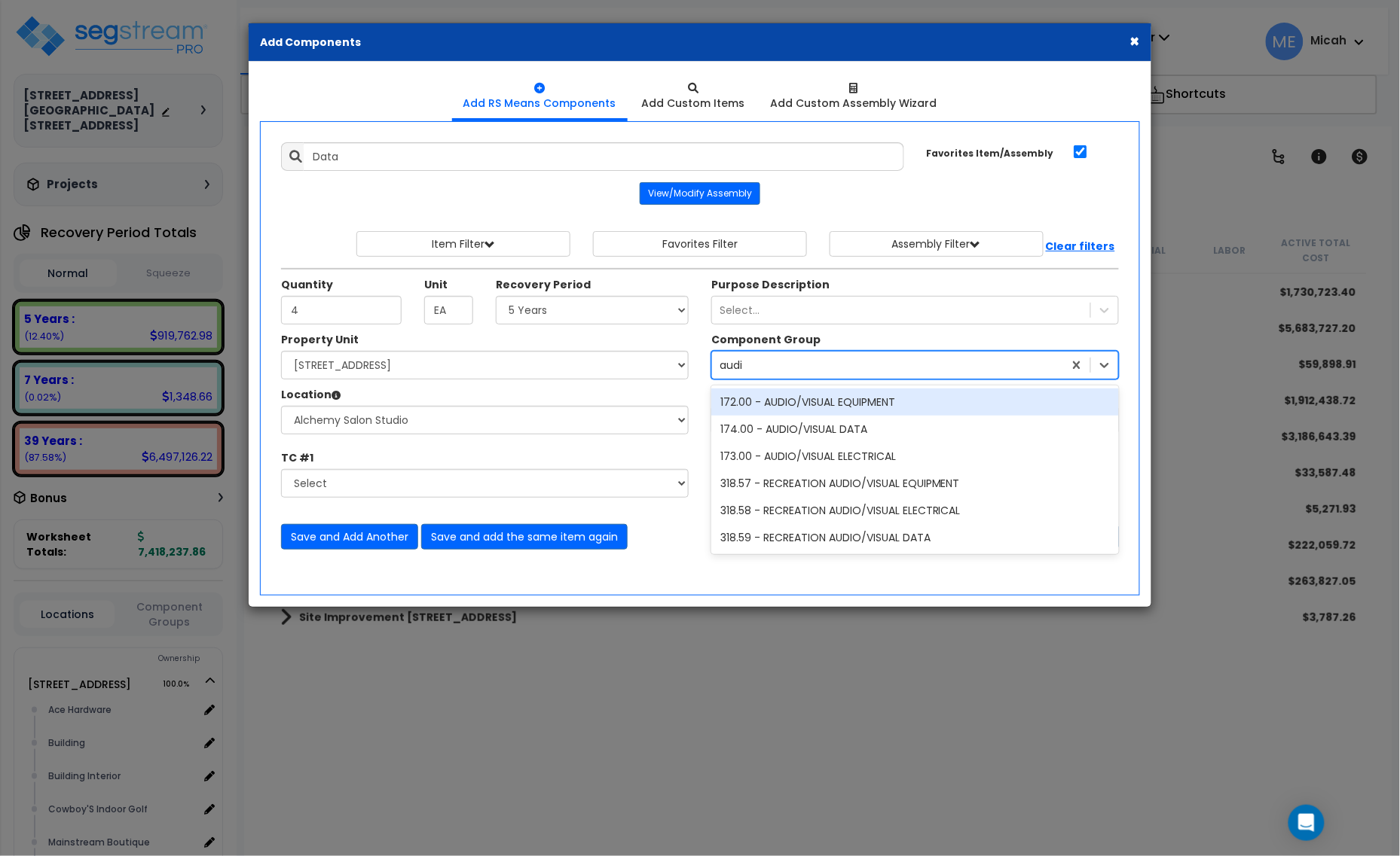
type input "audio"
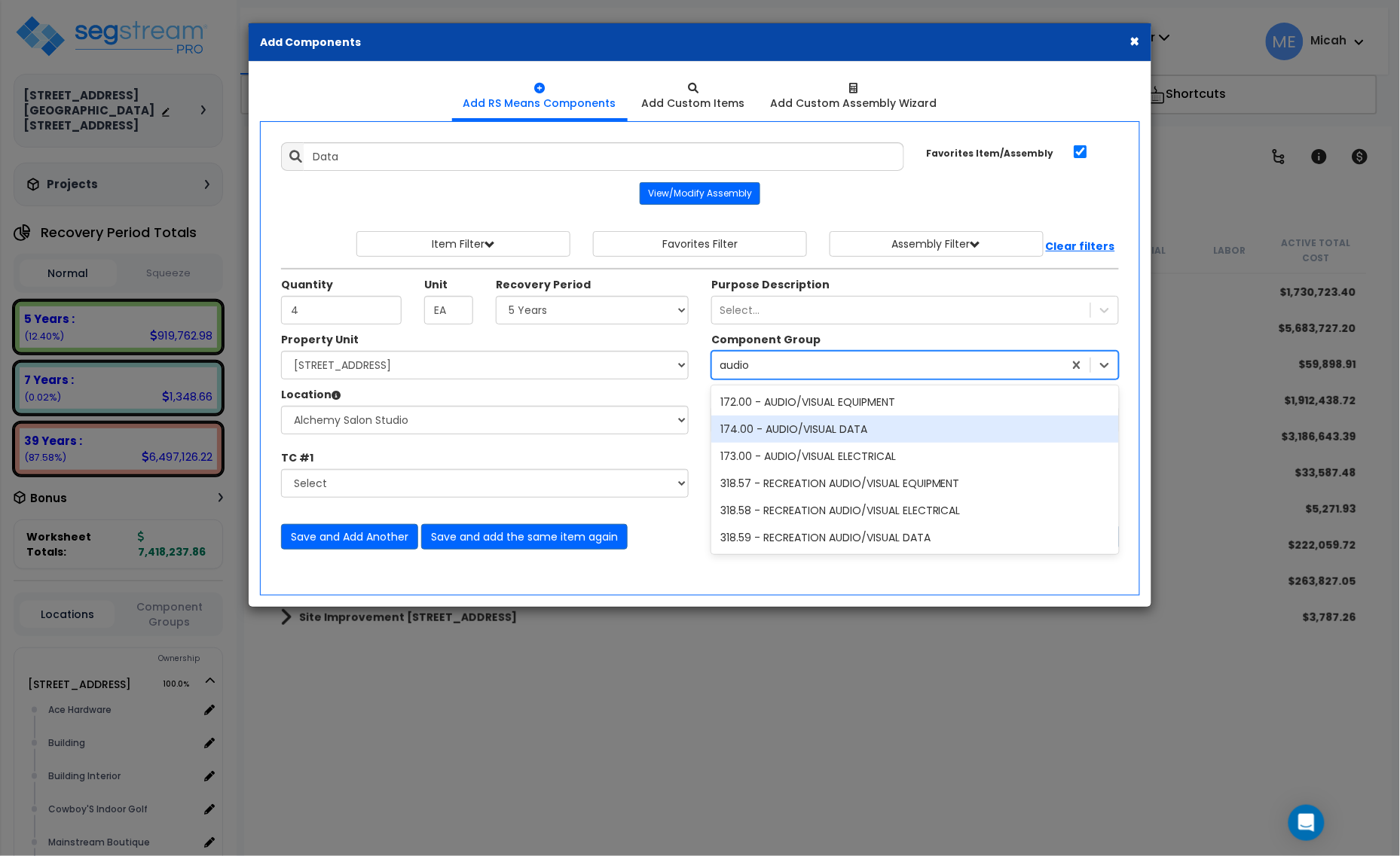
click at [852, 440] on div "174.00 - AUDIO/VISUAL DATA" at bounding box center [915, 429] width 407 height 27
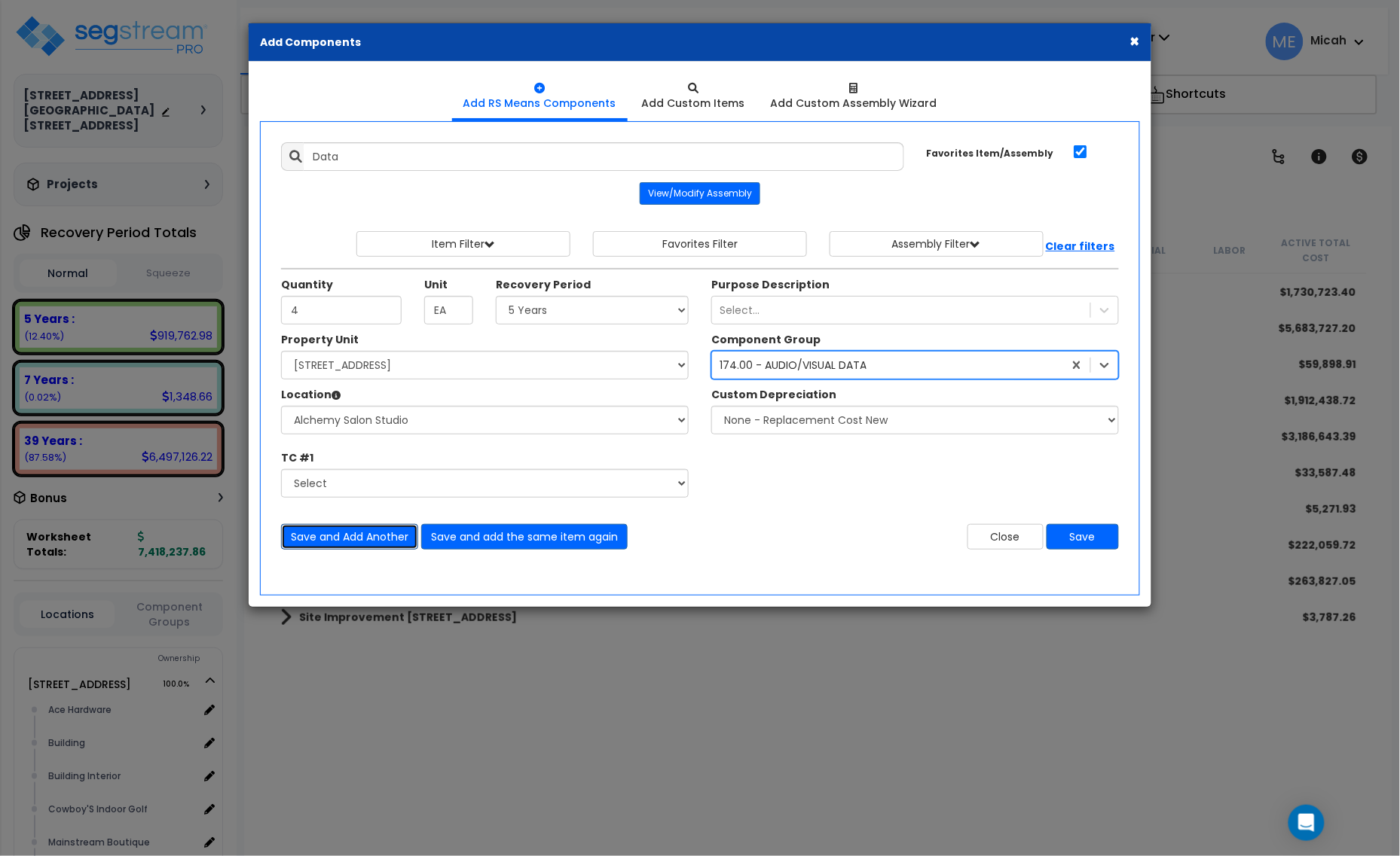
click at [341, 542] on button "Save and Add Another" at bounding box center [349, 537] width 137 height 25
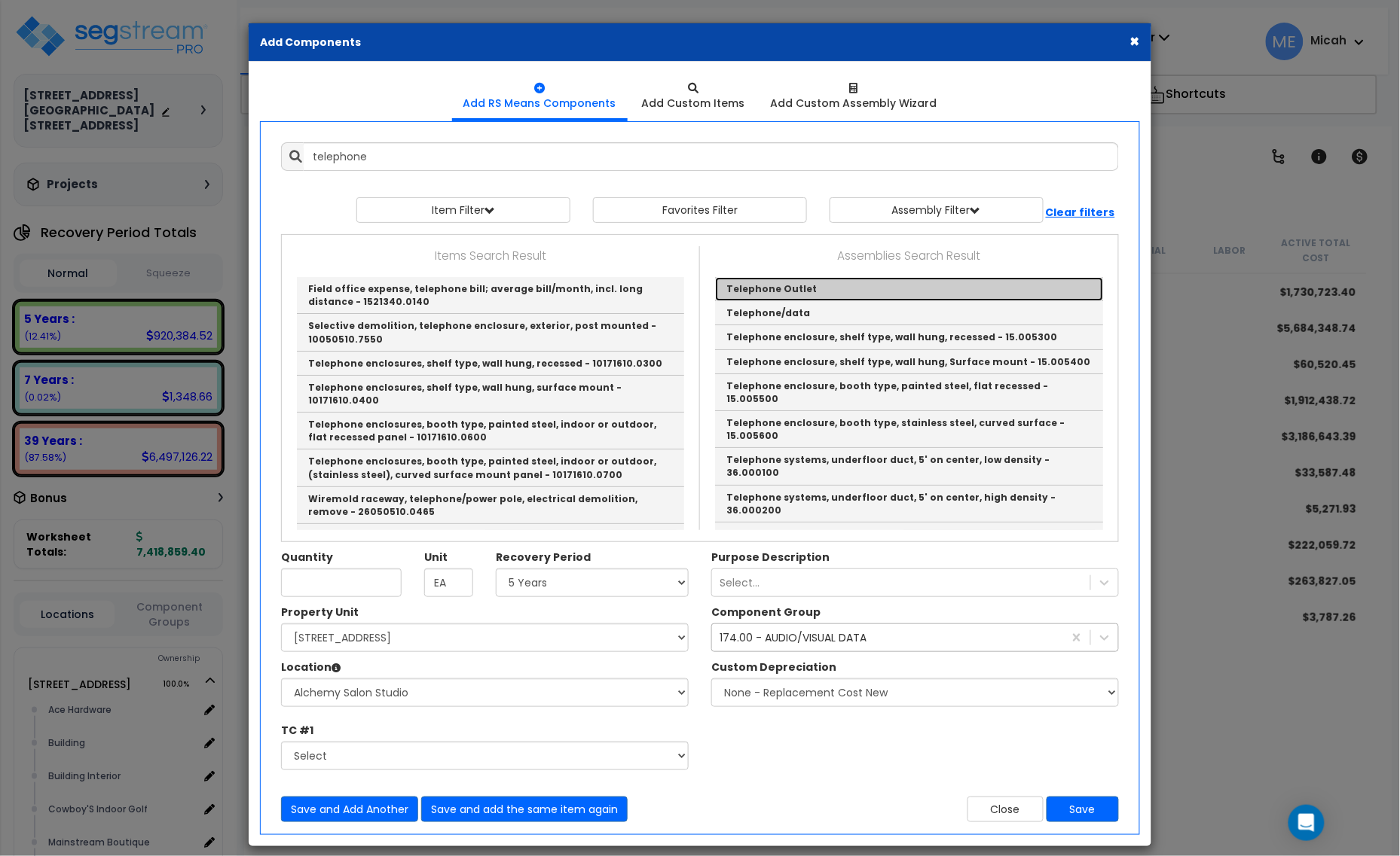
click at [807, 297] on link "Telephone Outlet" at bounding box center [909, 289] width 388 height 24
type input "Telephone Outlet"
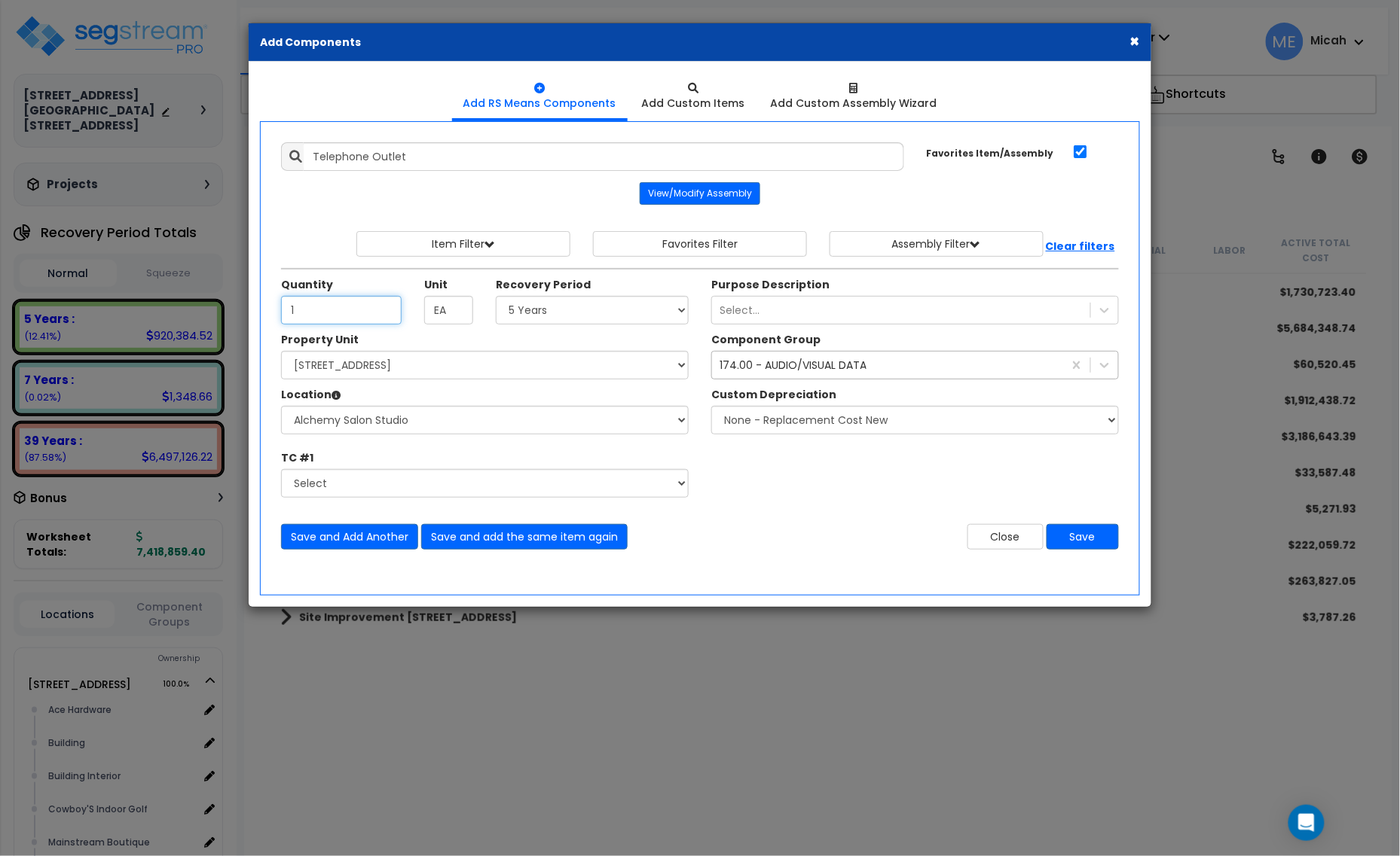
type input "1"
click at [807, 364] on div "174.00 - AUDIO/VISUAL DATA" at bounding box center [793, 364] width 147 height 15
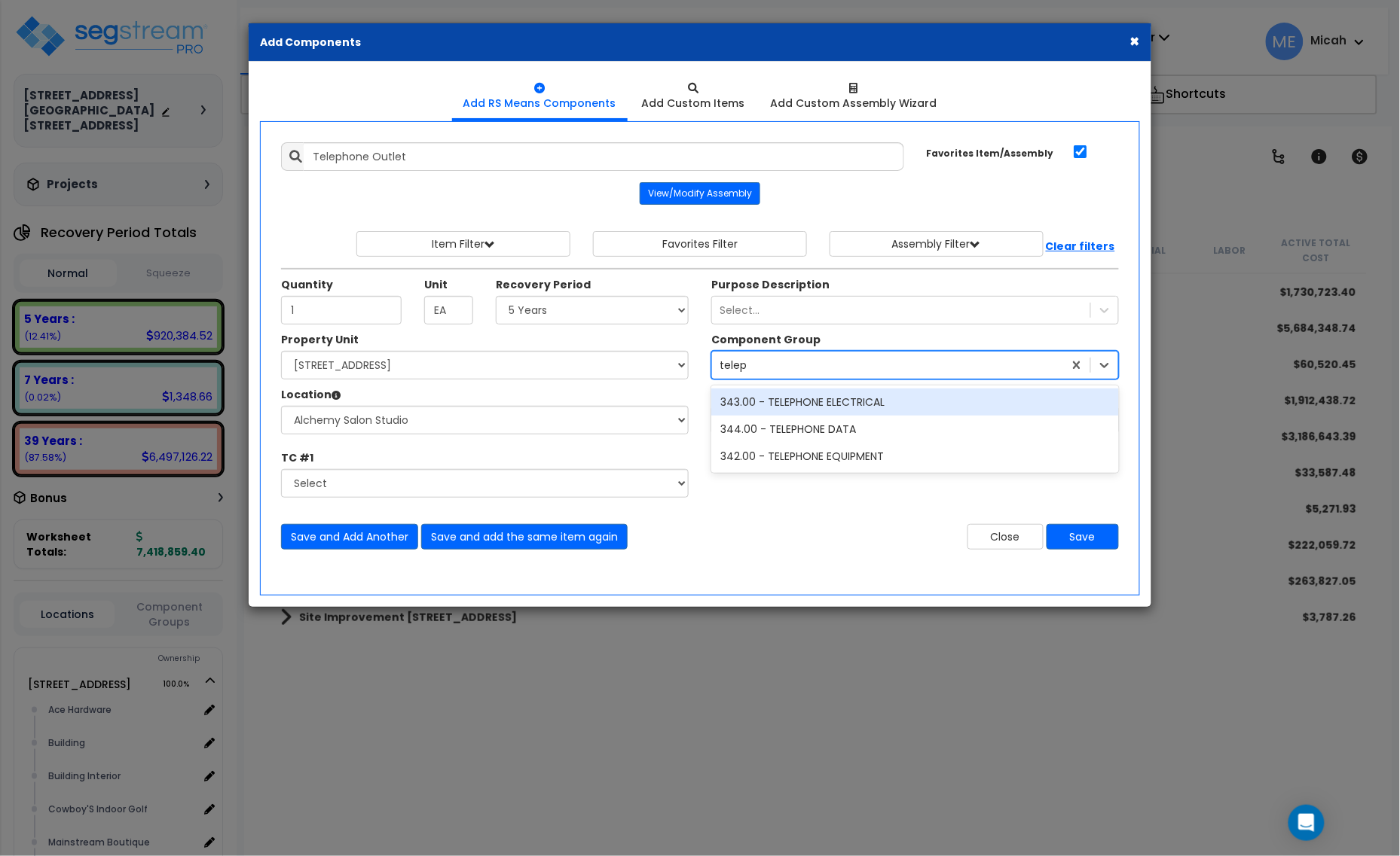
type input "teleph"
click at [830, 411] on div "343.00 - TELEPHONE ELECTRICAL" at bounding box center [915, 402] width 407 height 27
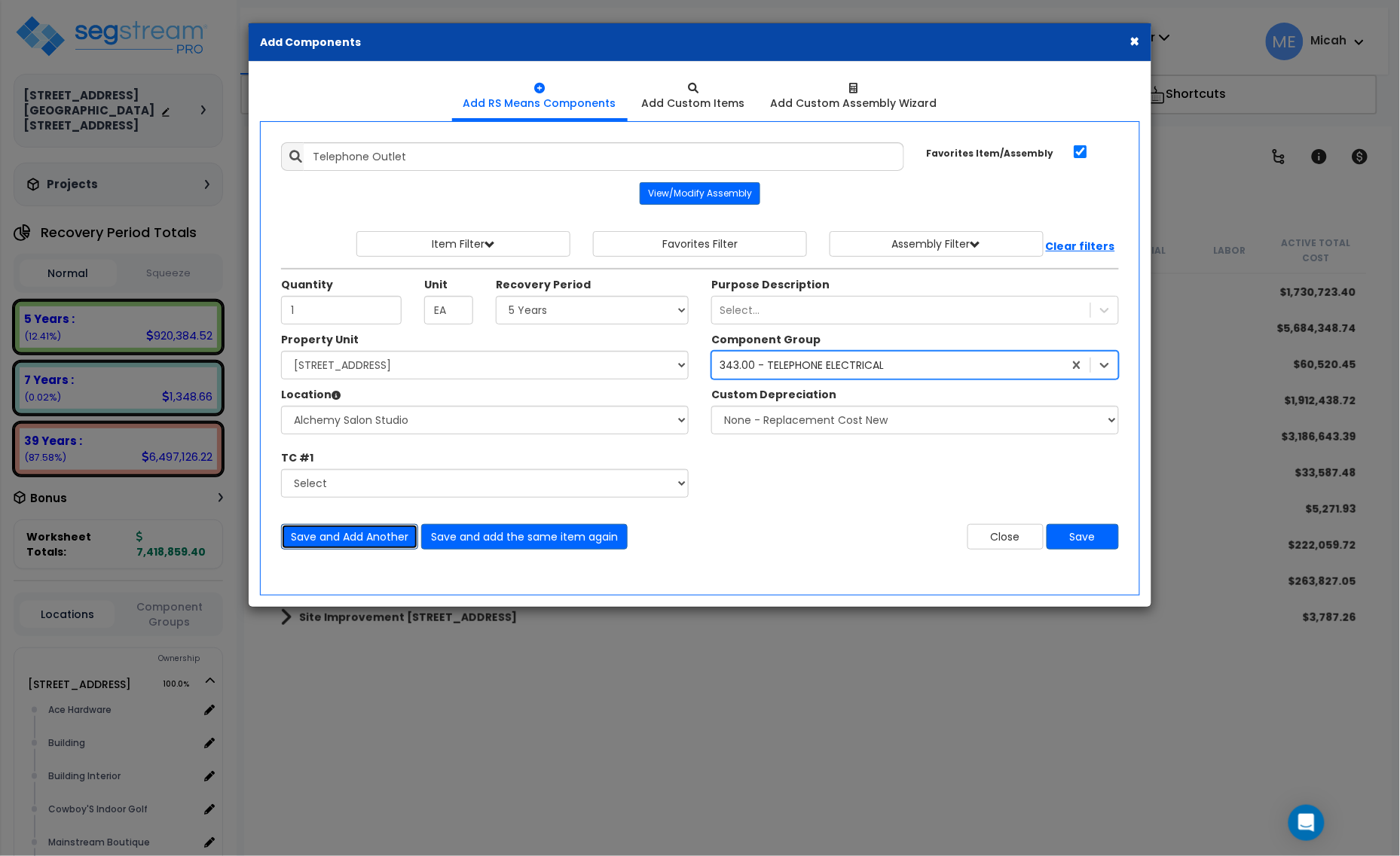
click at [332, 537] on button "Save and Add Another" at bounding box center [349, 537] width 137 height 25
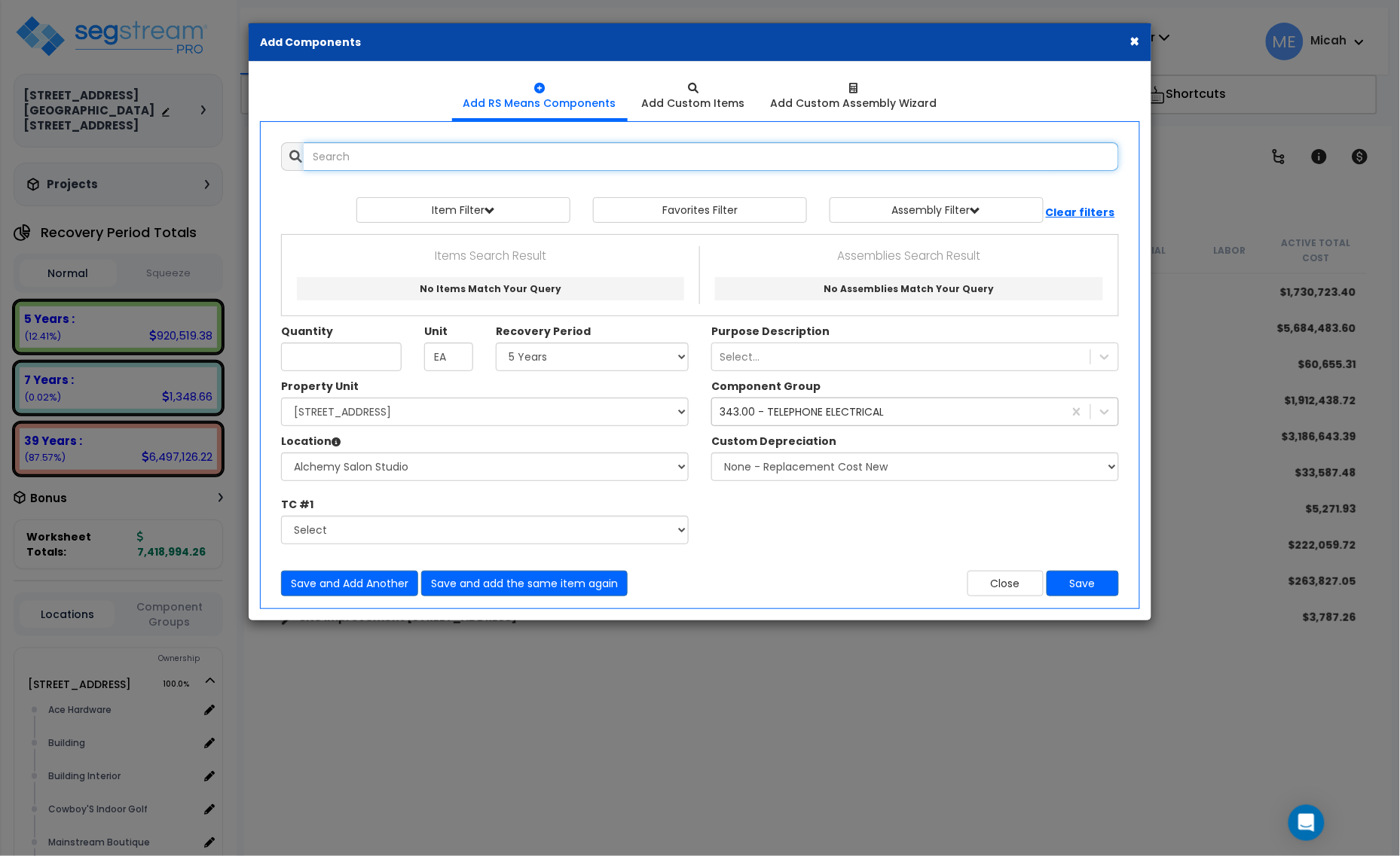
click at [367, 155] on input "text" at bounding box center [711, 156] width 815 height 28
click at [437, 153] on input "water heater residentail gas" at bounding box center [711, 156] width 815 height 28
click at [427, 155] on input "water heater residental gas" at bounding box center [711, 156] width 815 height 28
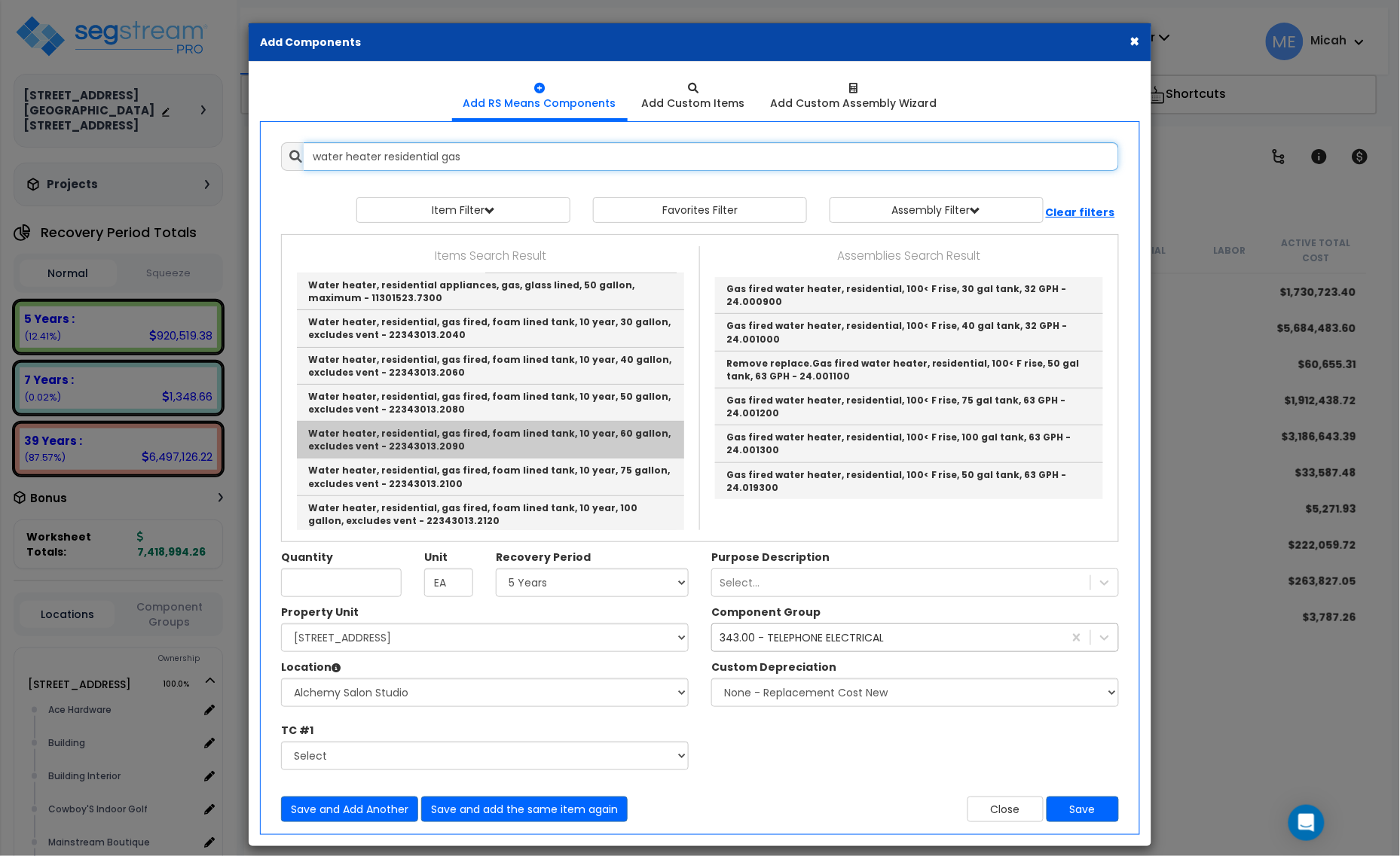
scroll to position [122, 0]
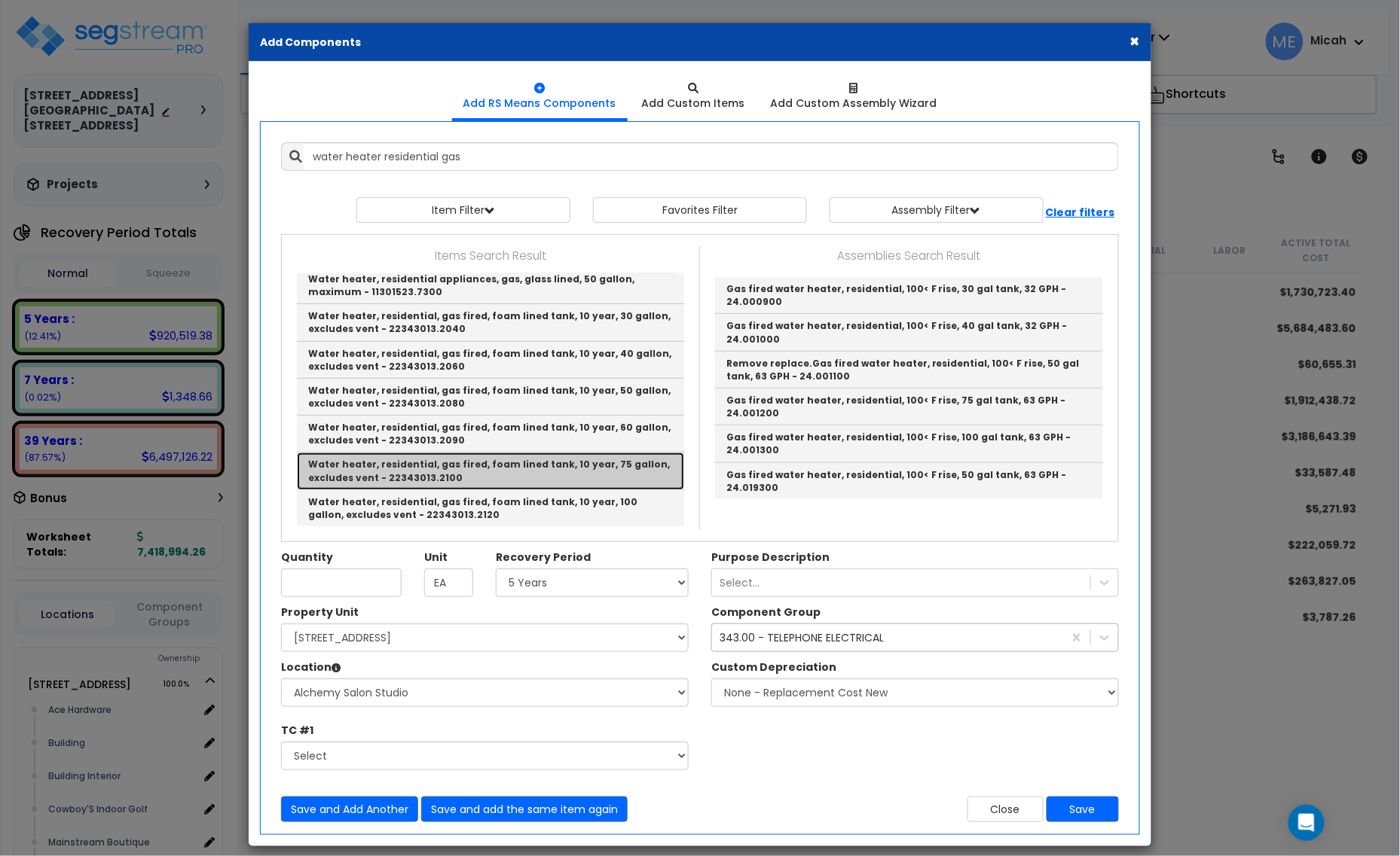
click at [618, 468] on link "Water heater, residential, gas fired, foam lined tank, 10 year, 75 gallon, excl…" at bounding box center [491, 471] width 388 height 37
type input "Water heater, residential, gas fired, foam lined tank, 10 year, 75 gallon, excl…"
checkbox input "false"
type input "Ea."
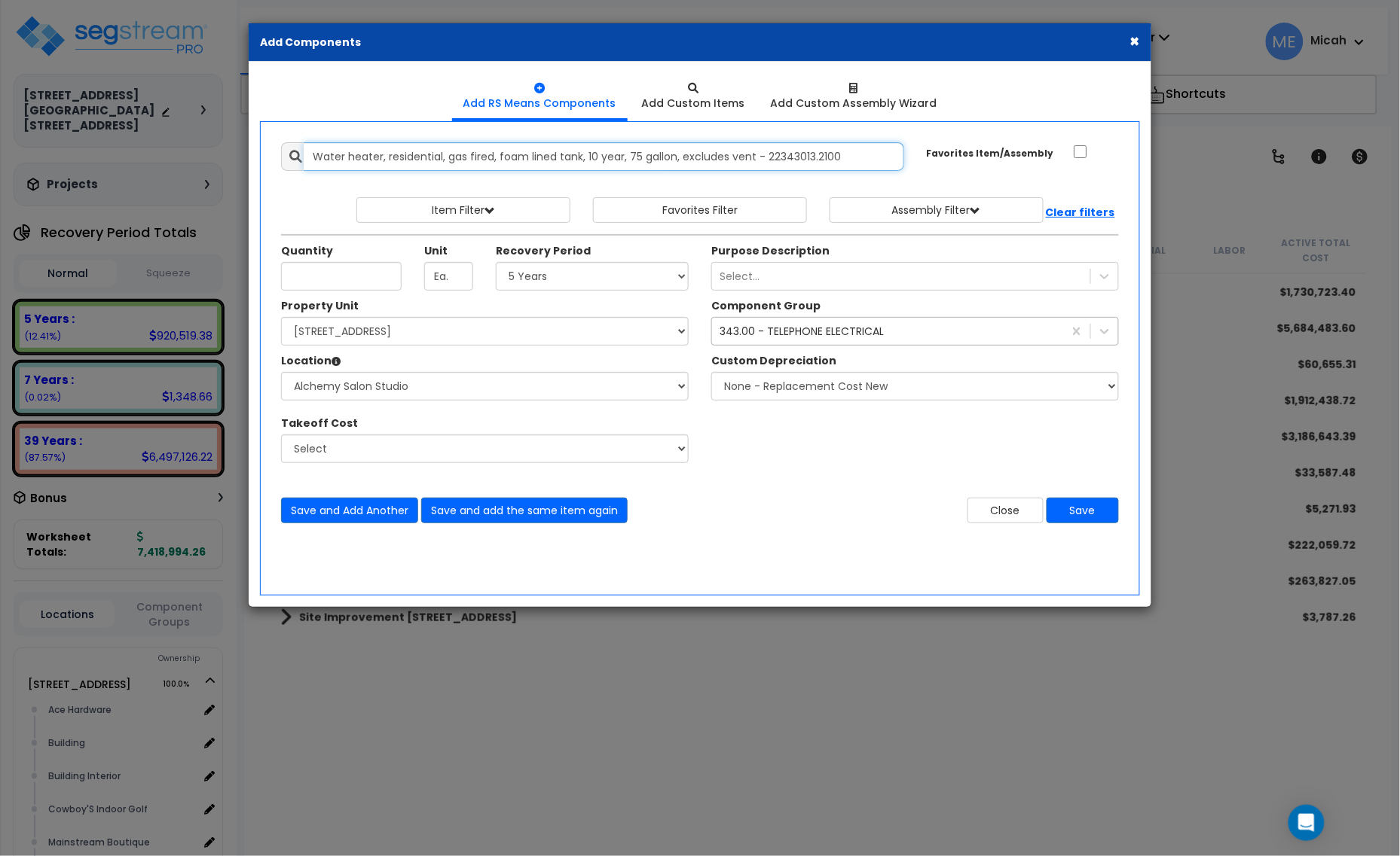
click at [638, 155] on input "Water heater, residential, gas fired, foam lined tank, 10 year, 75 gallon, excl…" at bounding box center [604, 156] width 600 height 28
type input "Water heater, residential, gas fired, foam lined tank, 10 year, 80 gallon, excl…"
click at [356, 291] on input "Quantity" at bounding box center [341, 276] width 121 height 28
type input "1"
click at [545, 278] on select "Select 5 Years 7 Years 15 Years 20 Years 39 Years 27.5 Year" at bounding box center [592, 276] width 193 height 28
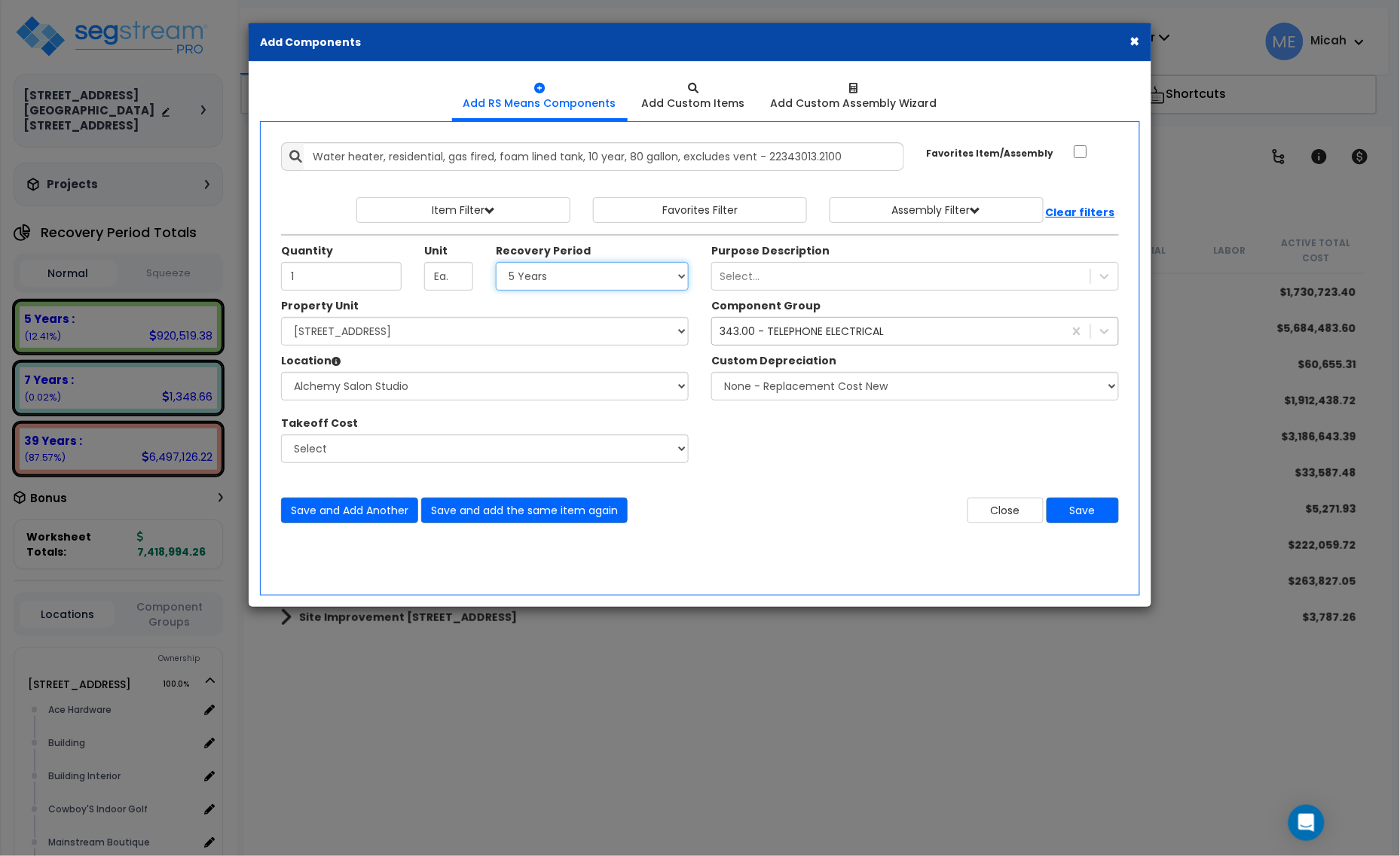
select select "39Y"
click at [497, 263] on select "Select 5 Years 7 Years 15 Years 20 Years 39 Years 27.5 Year" at bounding box center [592, 276] width 193 height 28
click at [763, 337] on div "343.00 - TELEPHONE ELECTRICAL" at bounding box center [802, 331] width 165 height 15
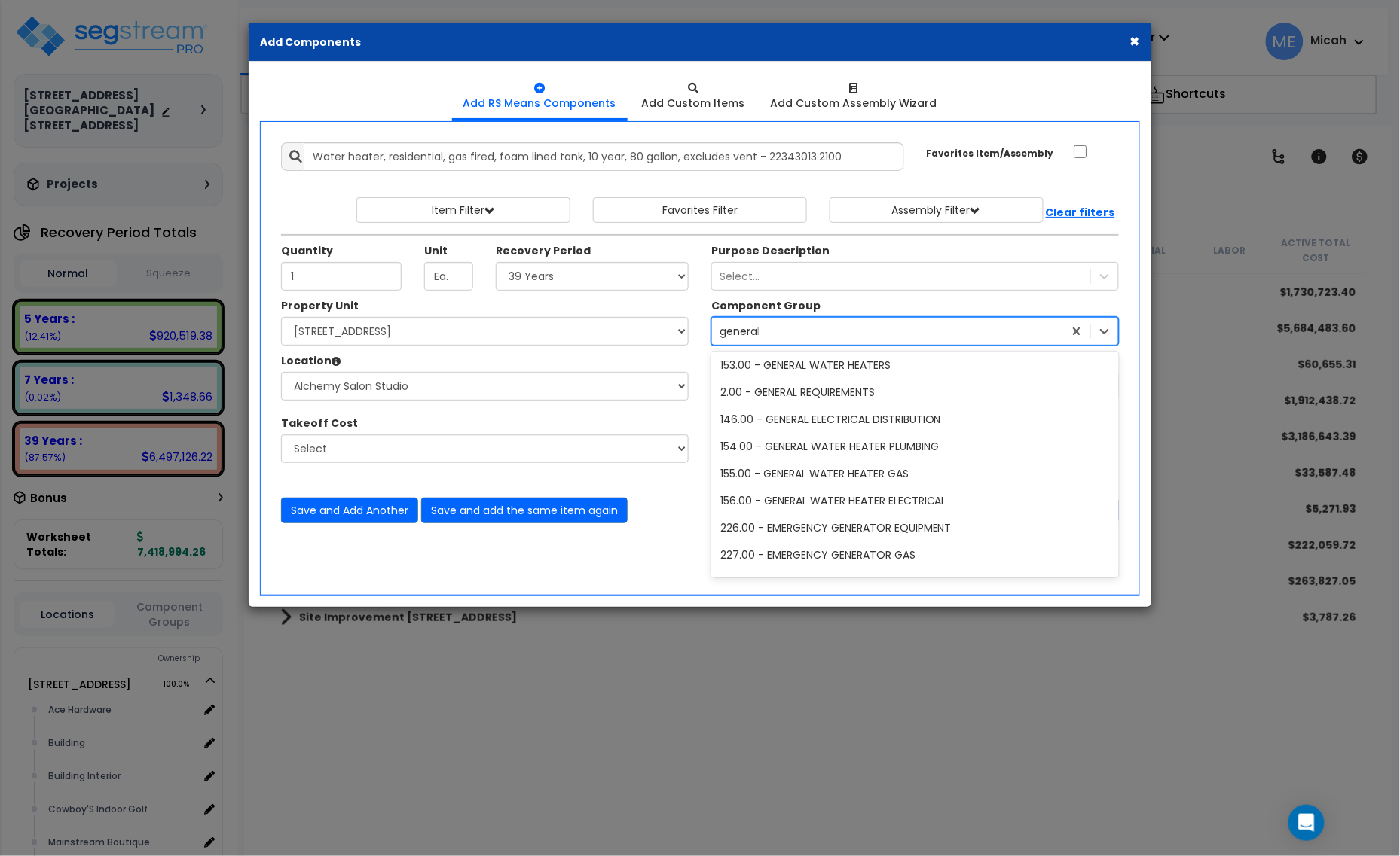
scroll to position [159, 0]
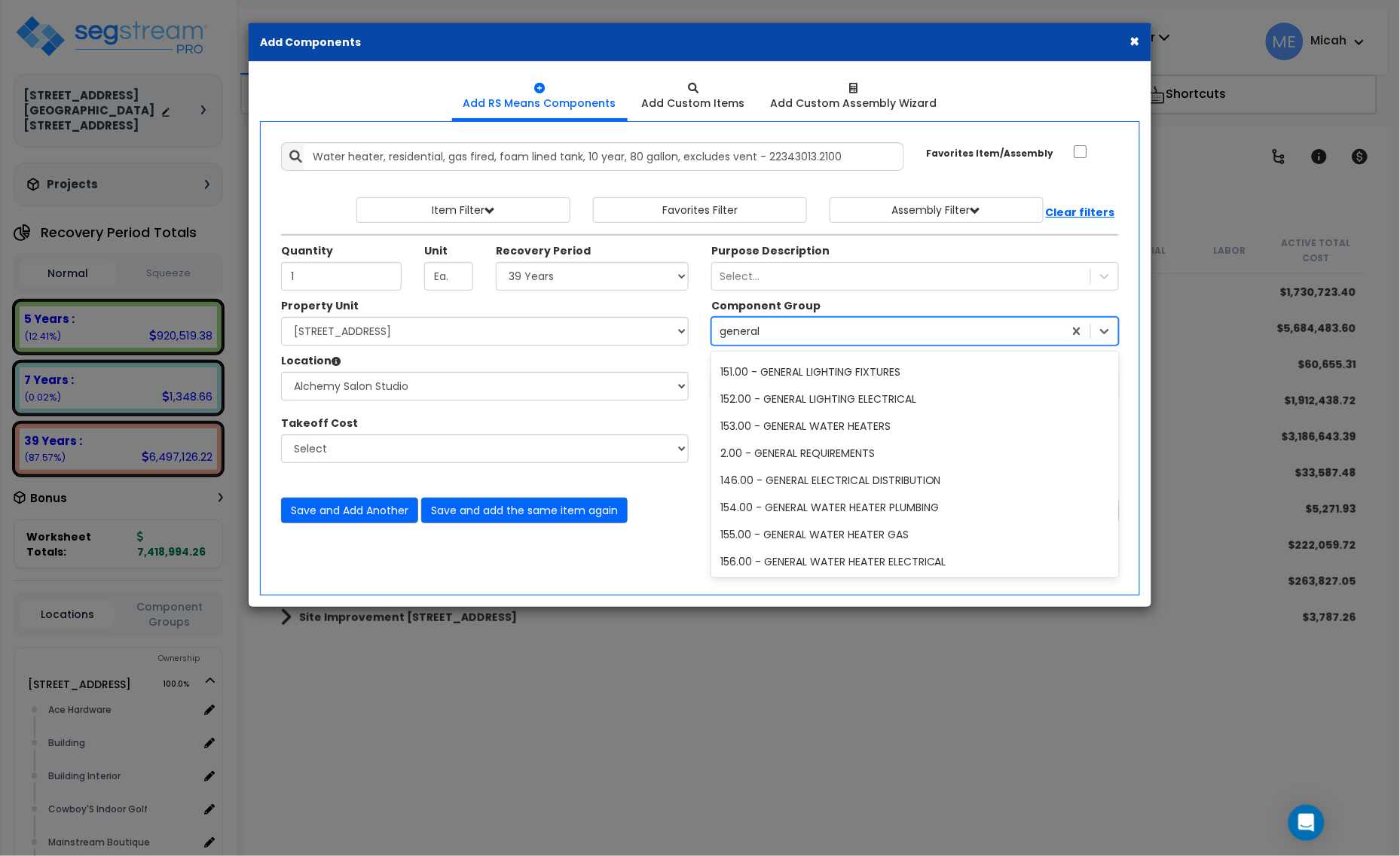
type input "general p"
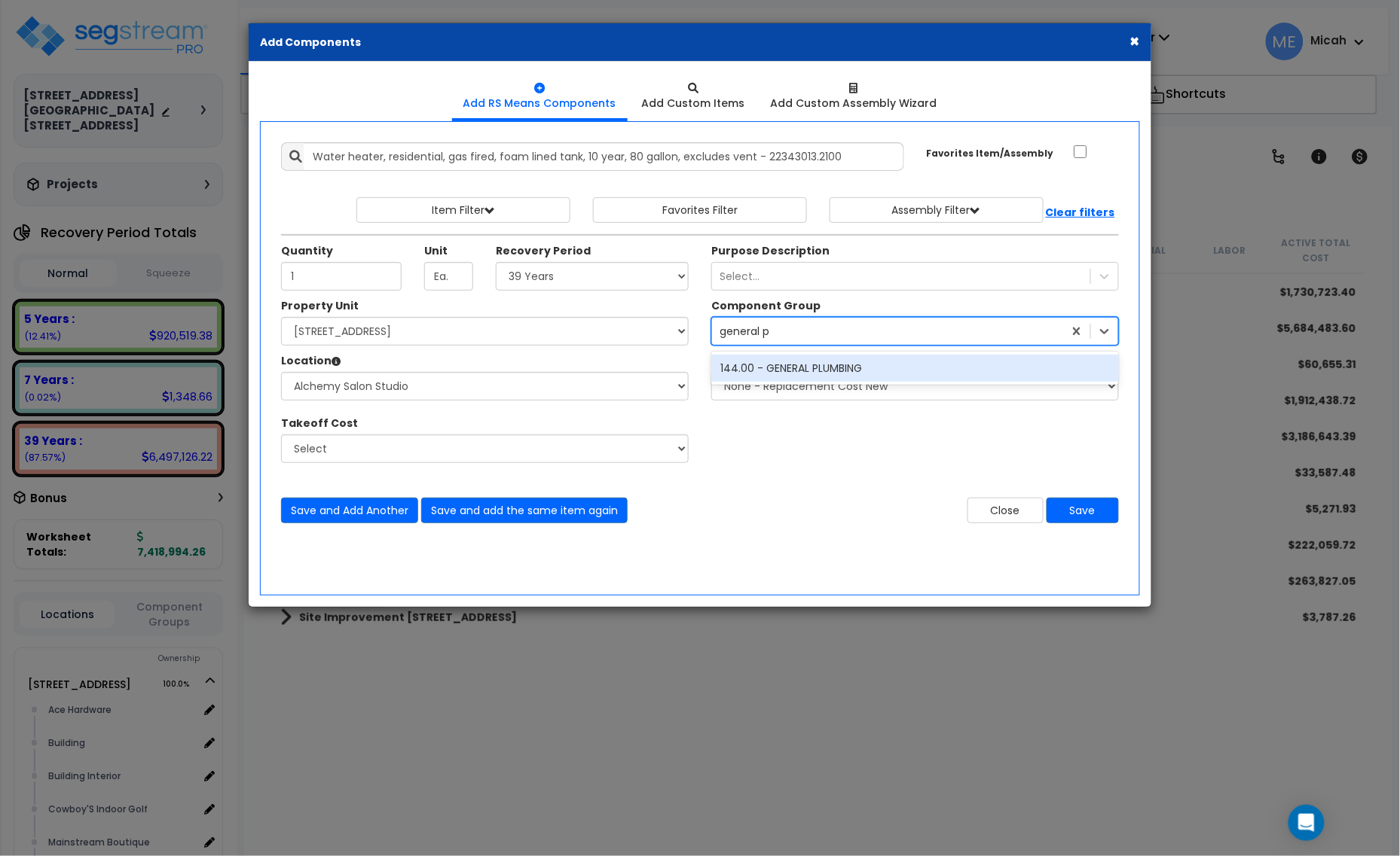
click at [804, 367] on div "144.00 - GENERAL PLUMBING" at bounding box center [915, 368] width 407 height 27
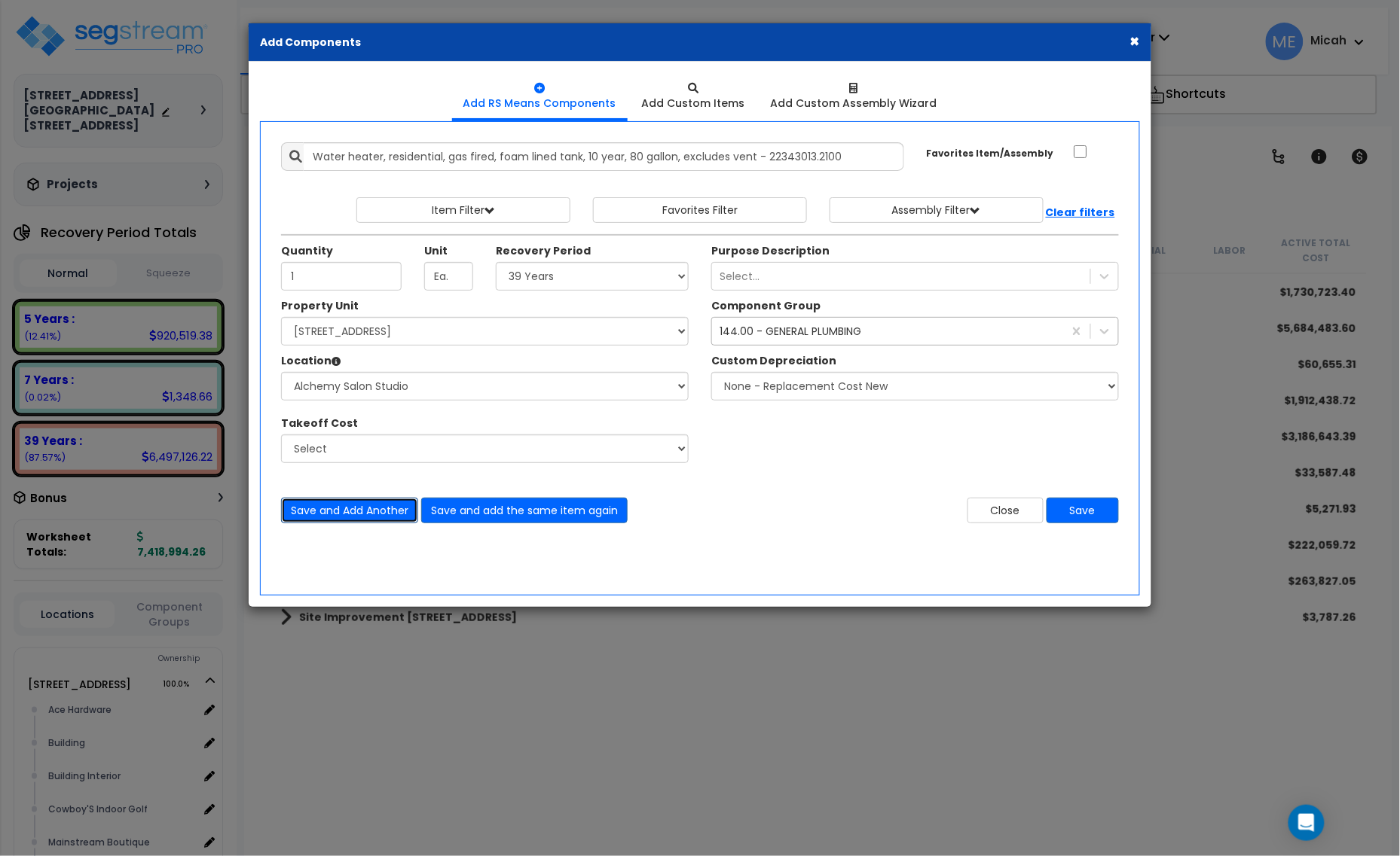
click at [355, 510] on button "Save and Add Another" at bounding box center [349, 510] width 137 height 25
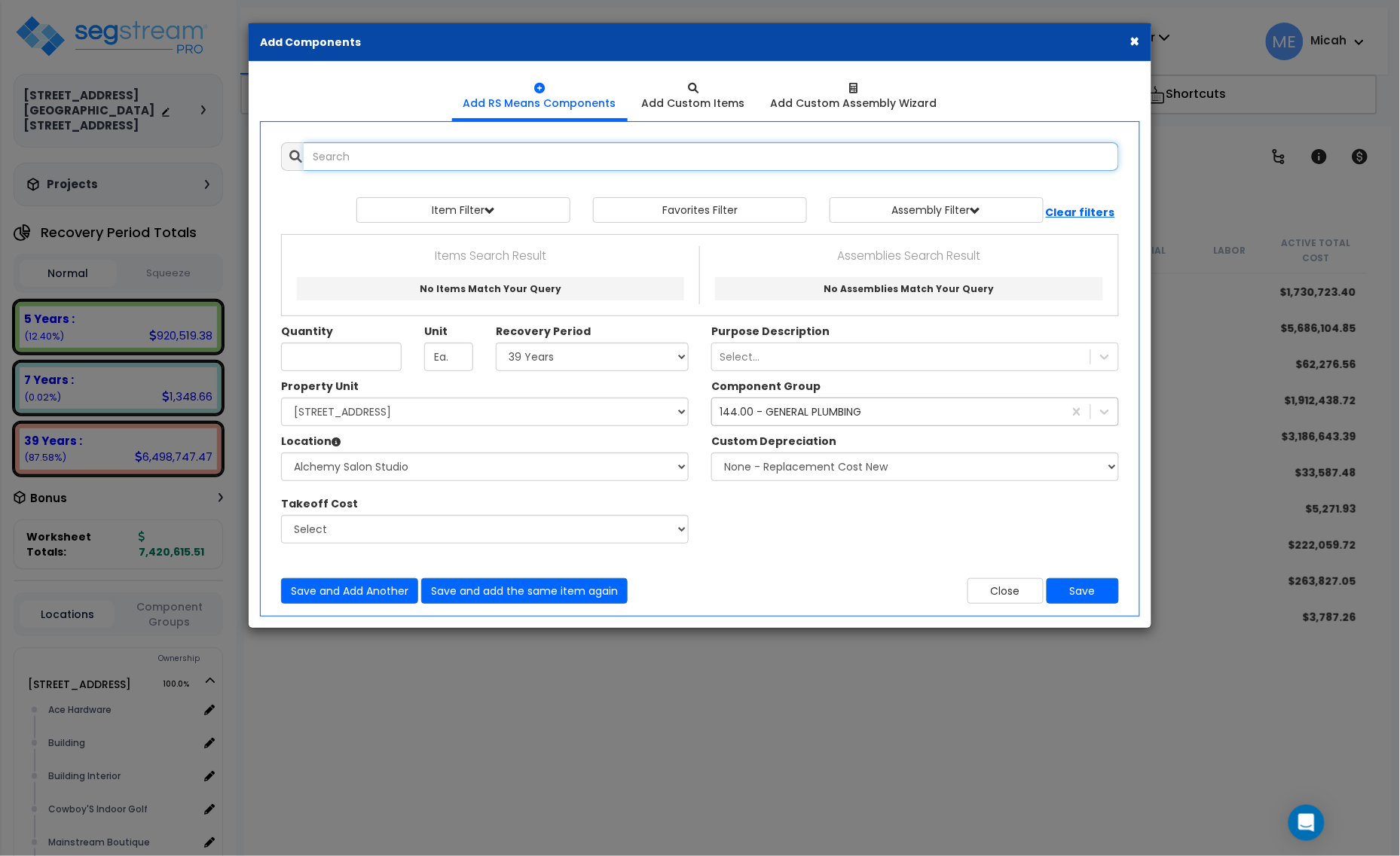
click at [471, 156] on input "text" at bounding box center [711, 156] width 815 height 28
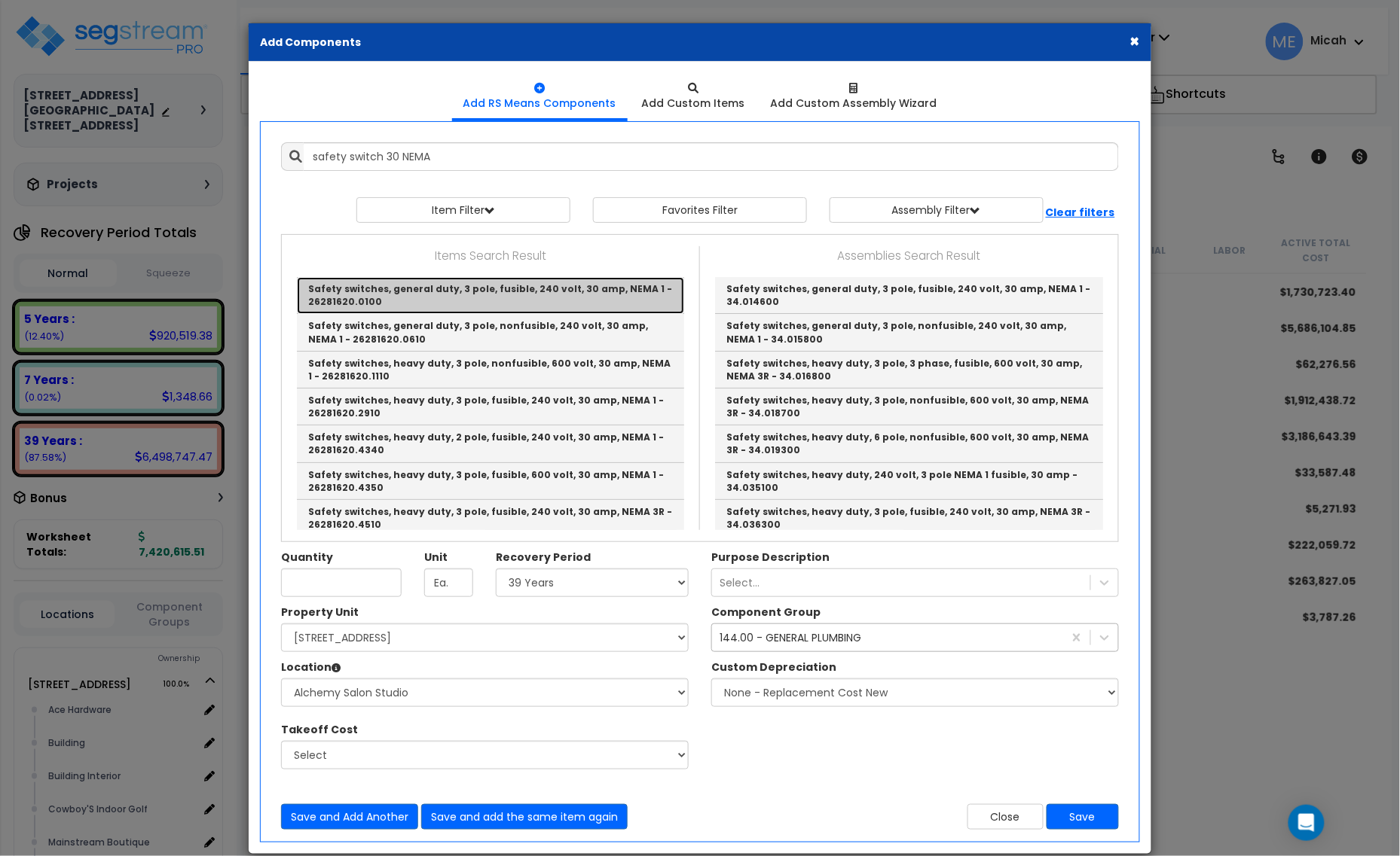
click at [492, 287] on link "Safety switches, general duty, 3 pole, fusible, 240 volt, 30 amp, NEMA 1 - 2628…" at bounding box center [491, 296] width 388 height 37
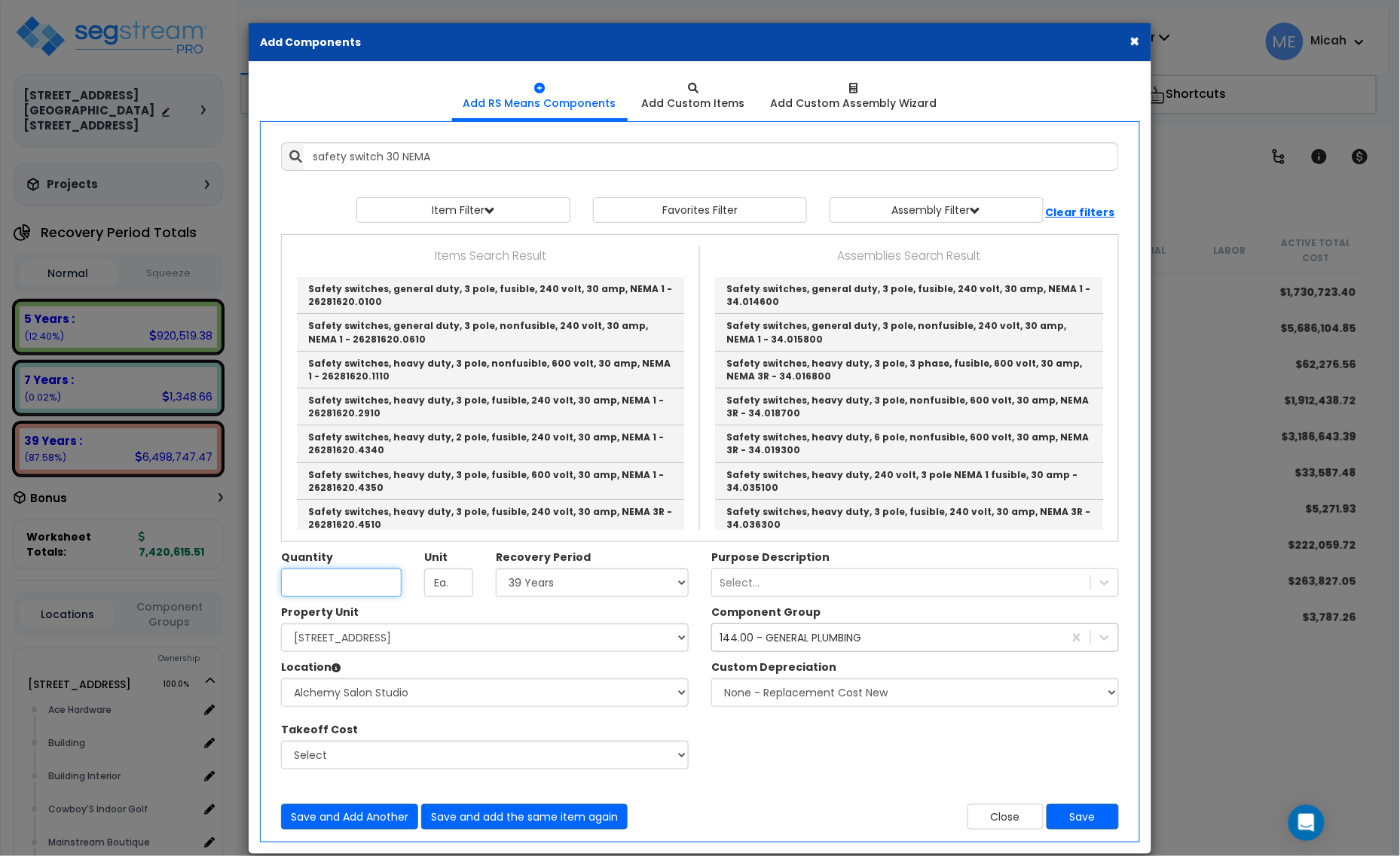
type input "Safety switches, general duty, 3 pole, fusible, 240 volt, 30 amp, NEMA 1 - 2628…"
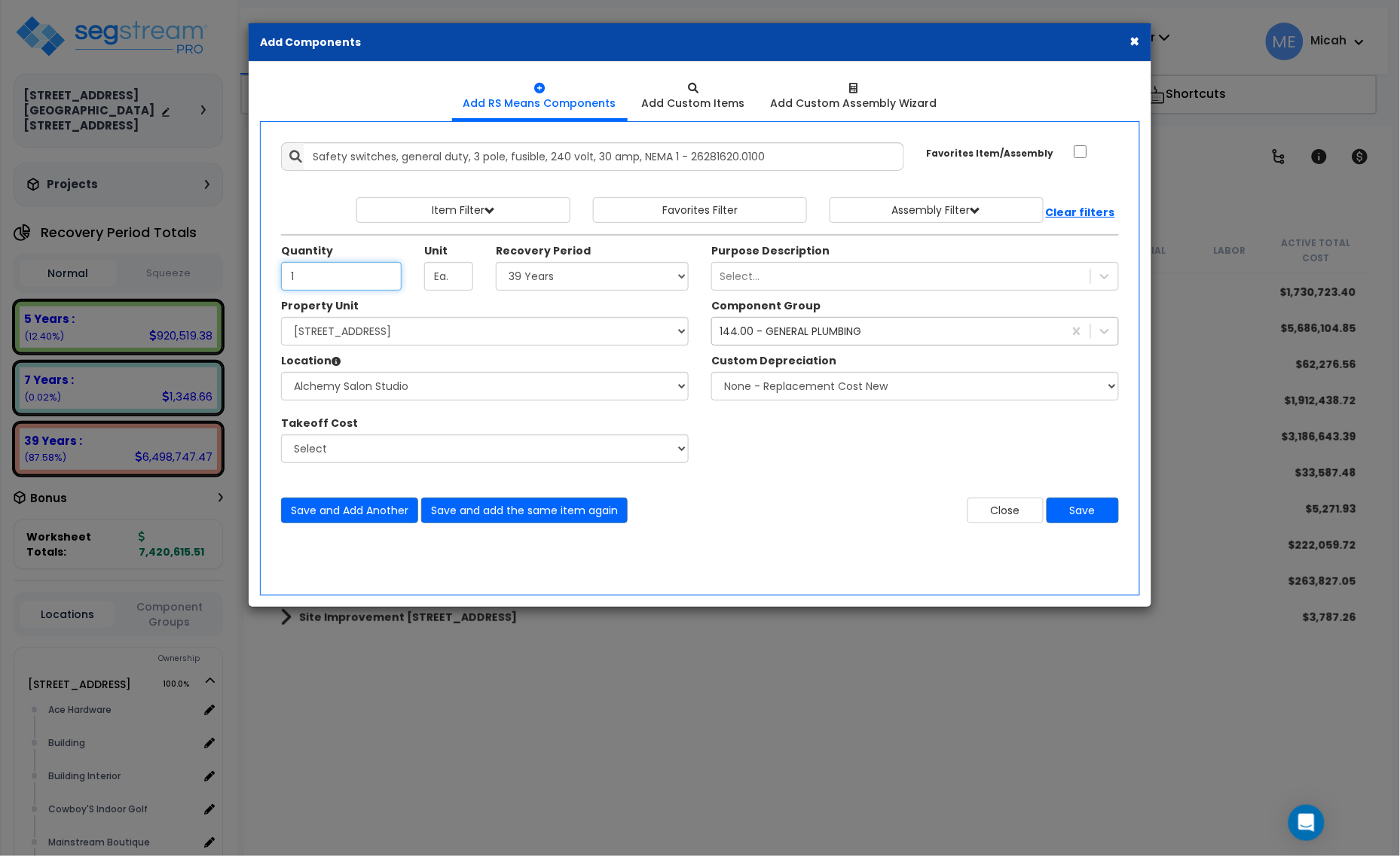
type input "1"
click at [762, 329] on div "144.00 - GENERAL PLUMBING" at bounding box center [790, 331] width 141 height 15
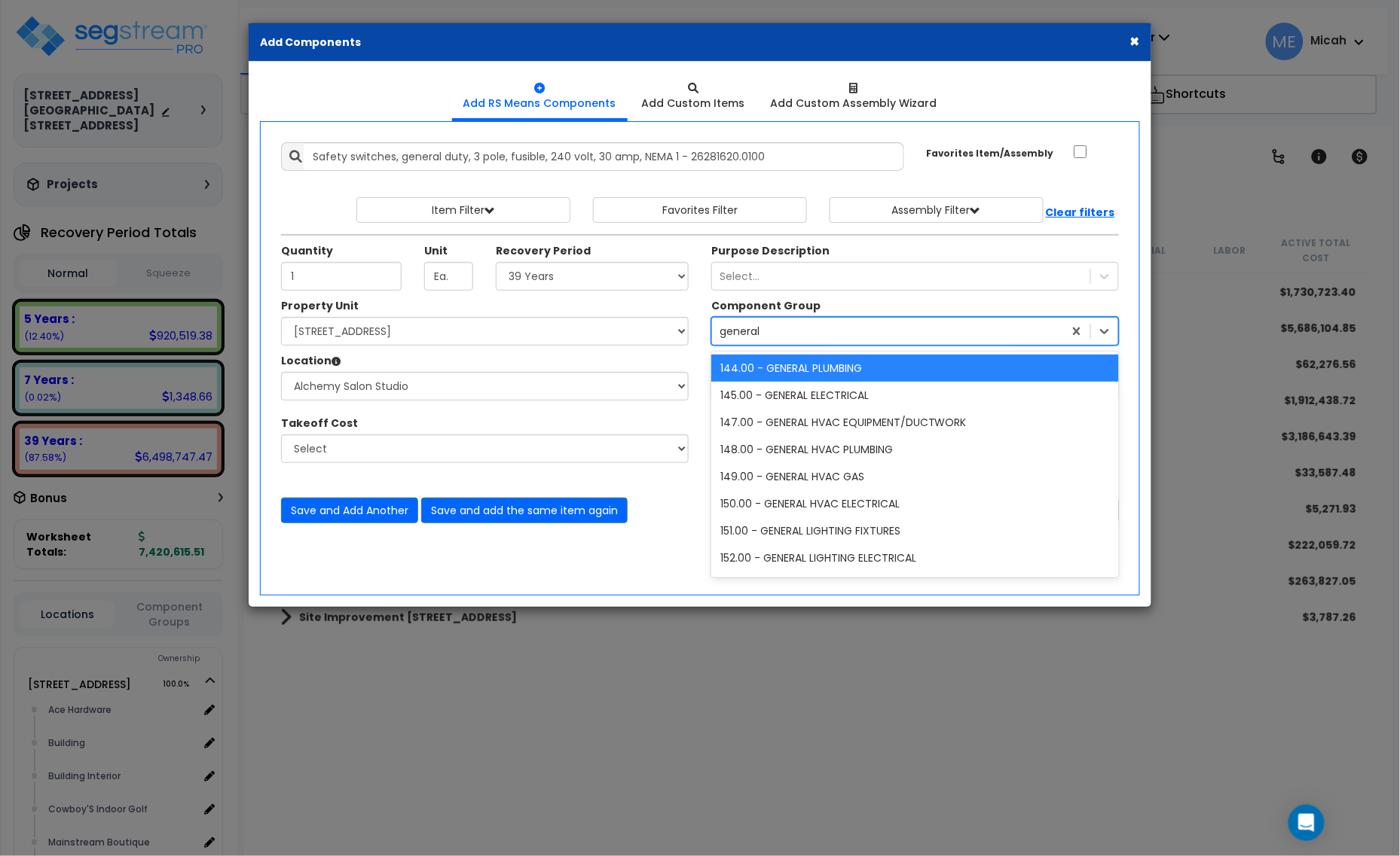
type input "general e"
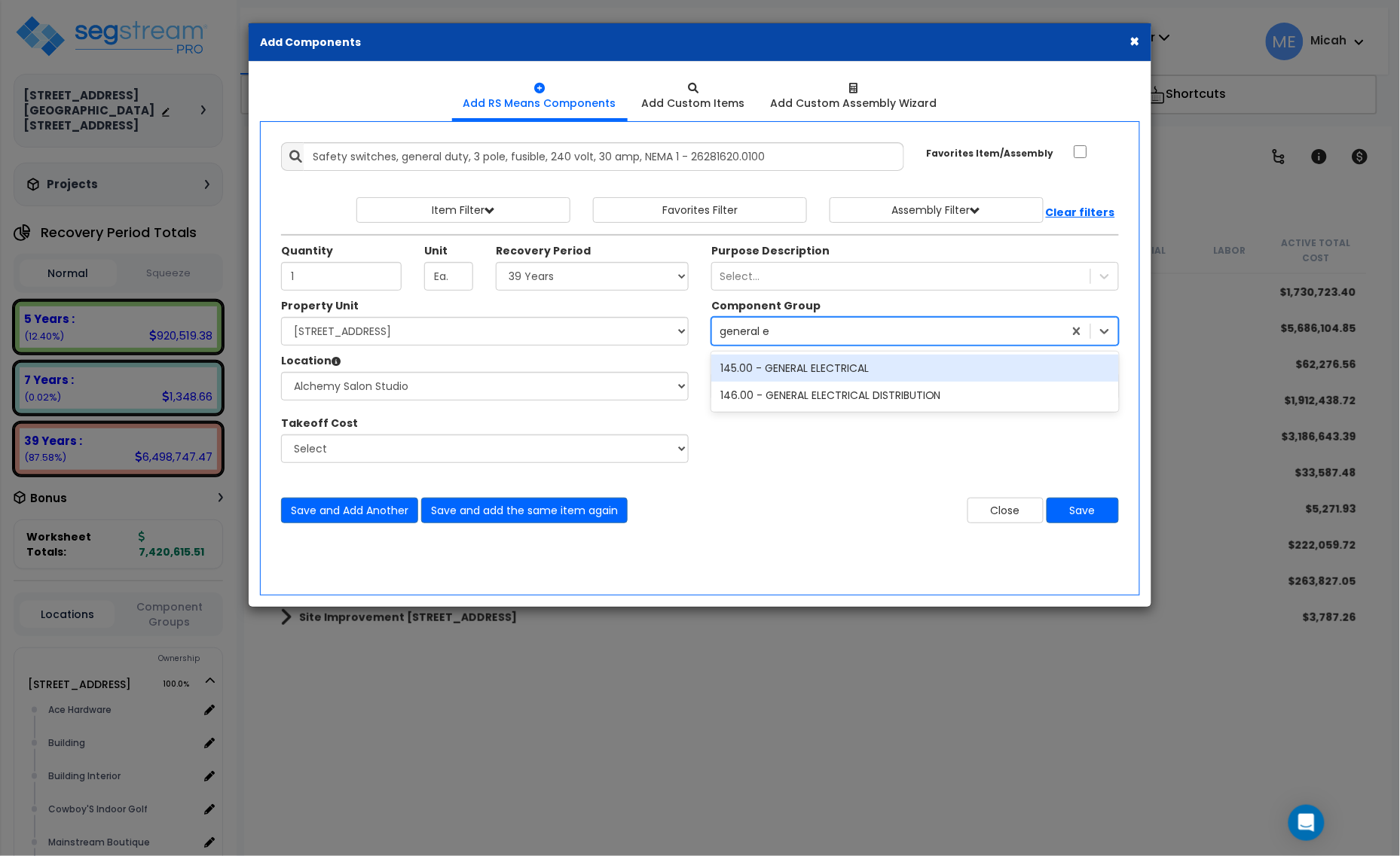
click at [783, 379] on div "145.00 - GENERAL ELECTRICAL" at bounding box center [915, 368] width 407 height 27
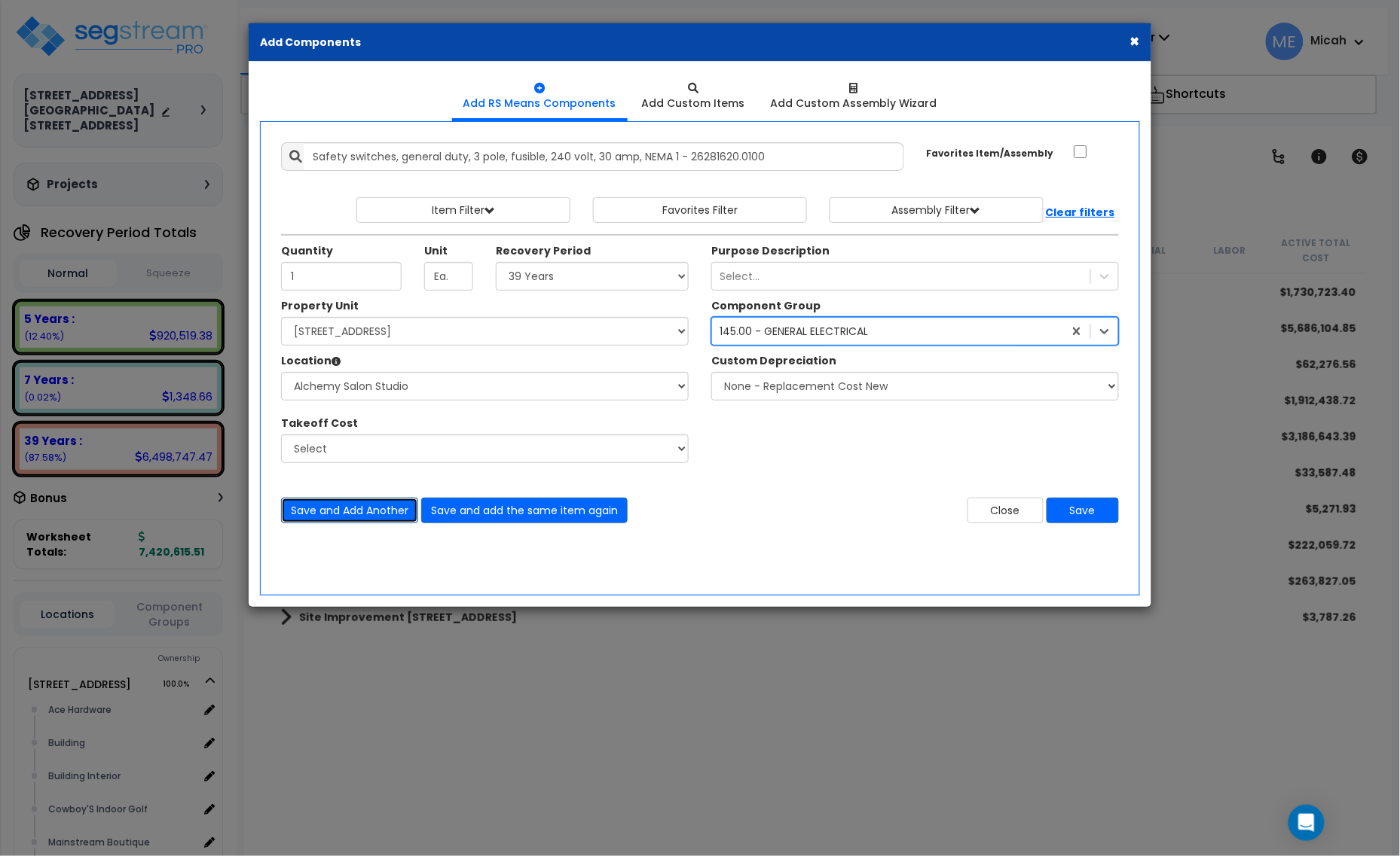
click at [356, 517] on button "Save and Add Another" at bounding box center [349, 510] width 137 height 25
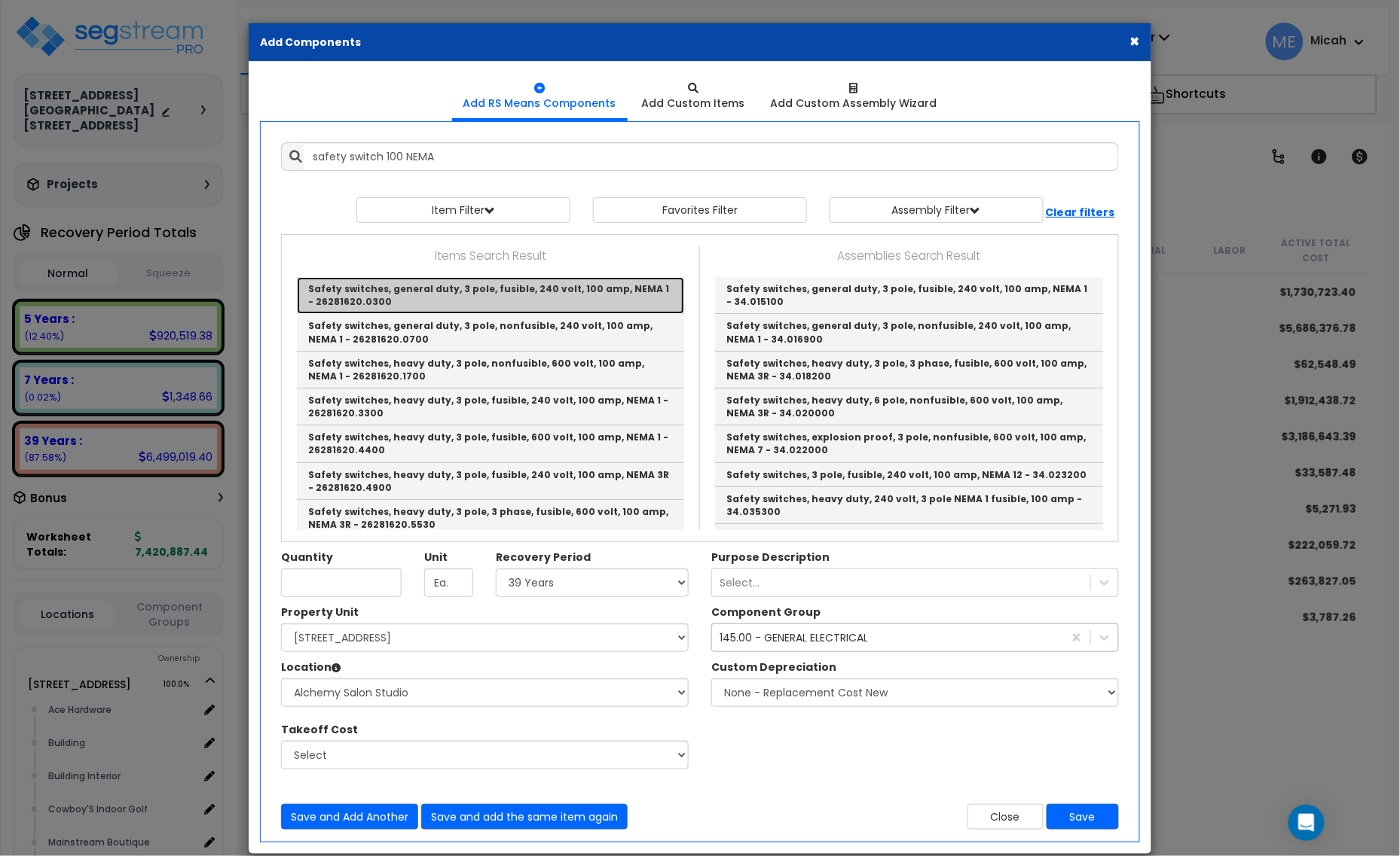
click at [506, 307] on link "Safety switches, general duty, 3 pole, fusible, 240 volt, 100 amp, NEMA 1 - 262…" at bounding box center [491, 296] width 388 height 37
type input "Safety switches, general duty, 3 pole, fusible, 240 volt, 100 amp, NEMA 1 - 262…"
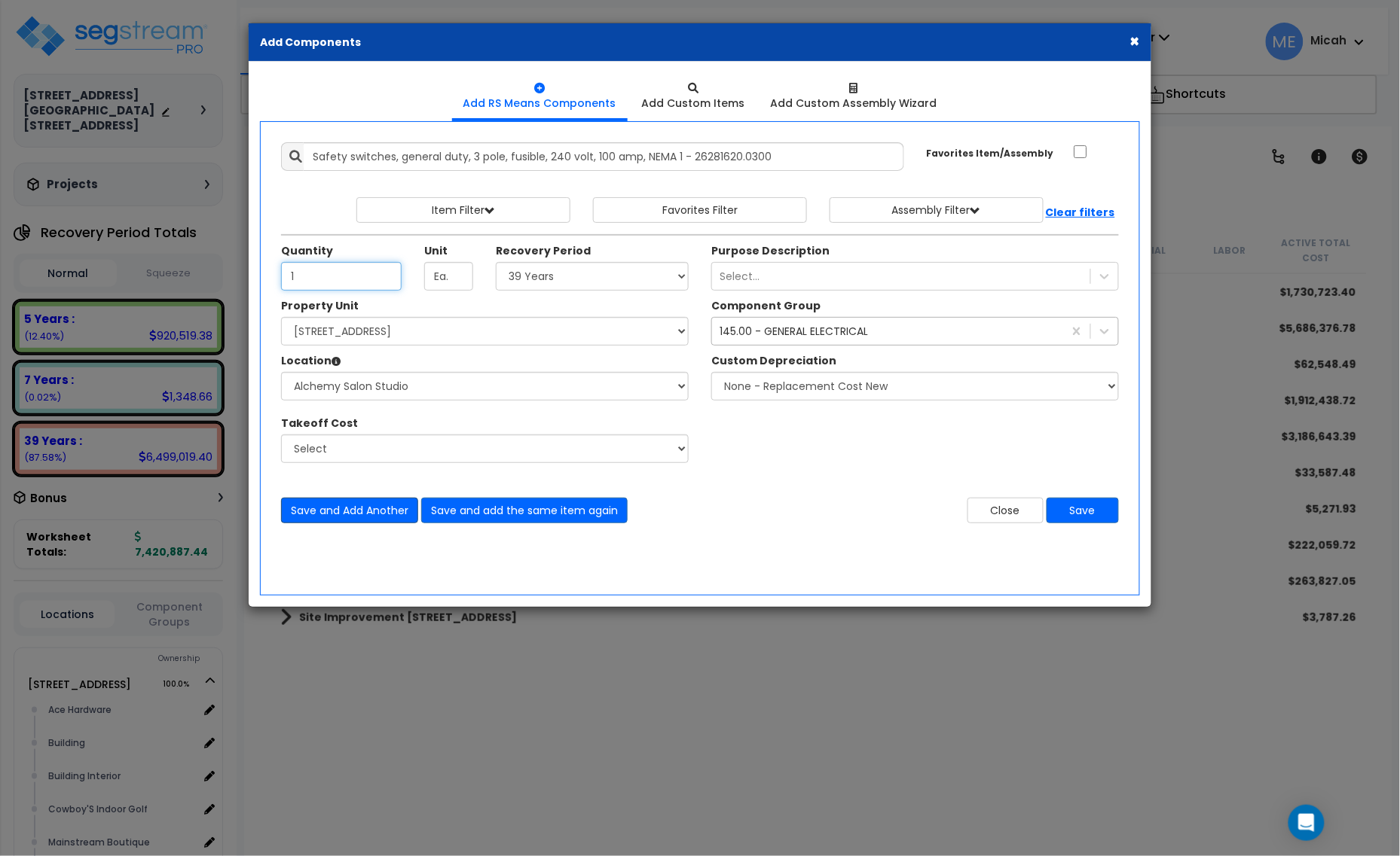
type input "1"
click at [377, 507] on button "Save and Add Another" at bounding box center [349, 510] width 137 height 25
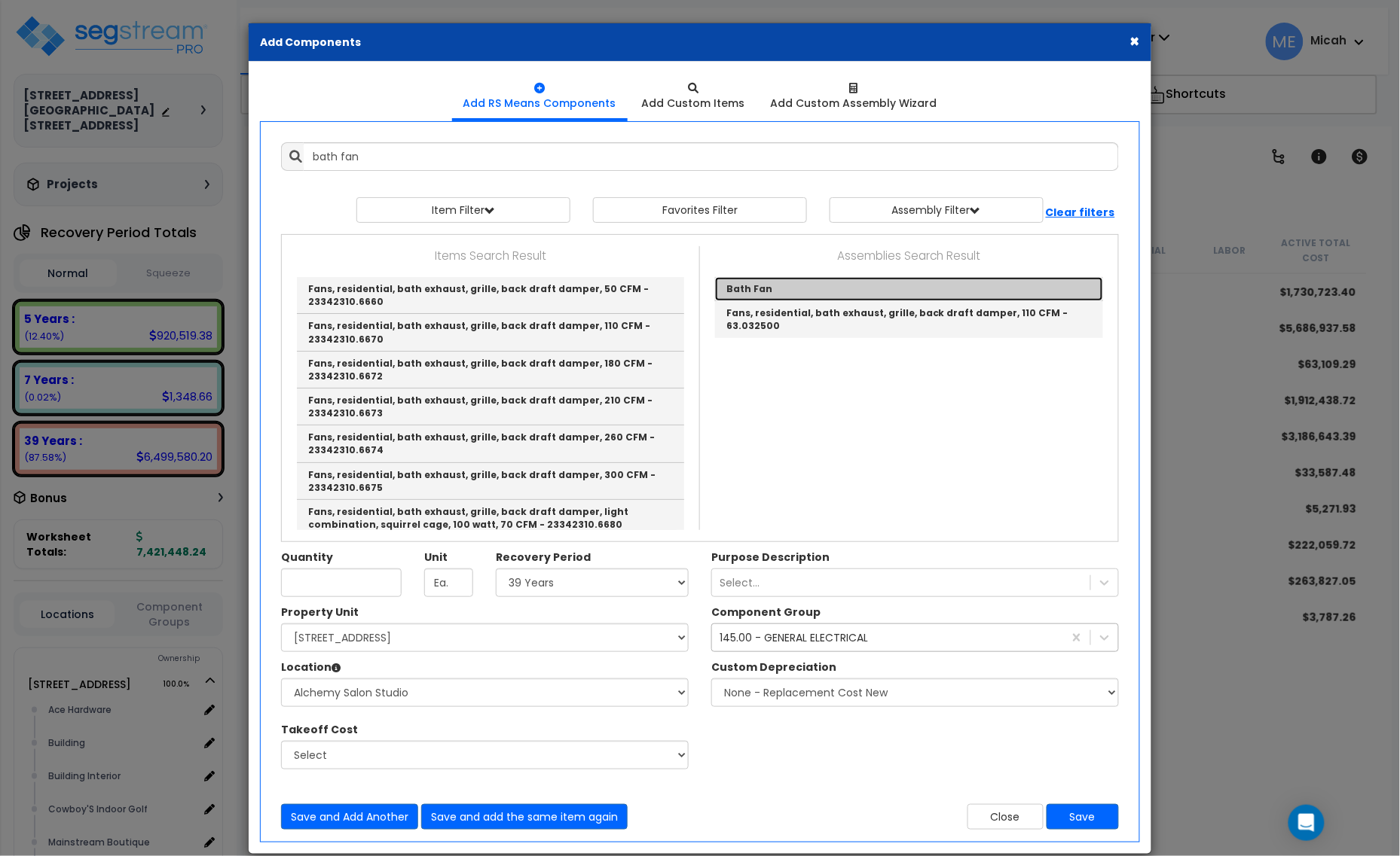
click at [763, 287] on link "Bath Fan" at bounding box center [909, 289] width 388 height 24
type input "Bath Fan"
checkbox input "true"
type input "EA"
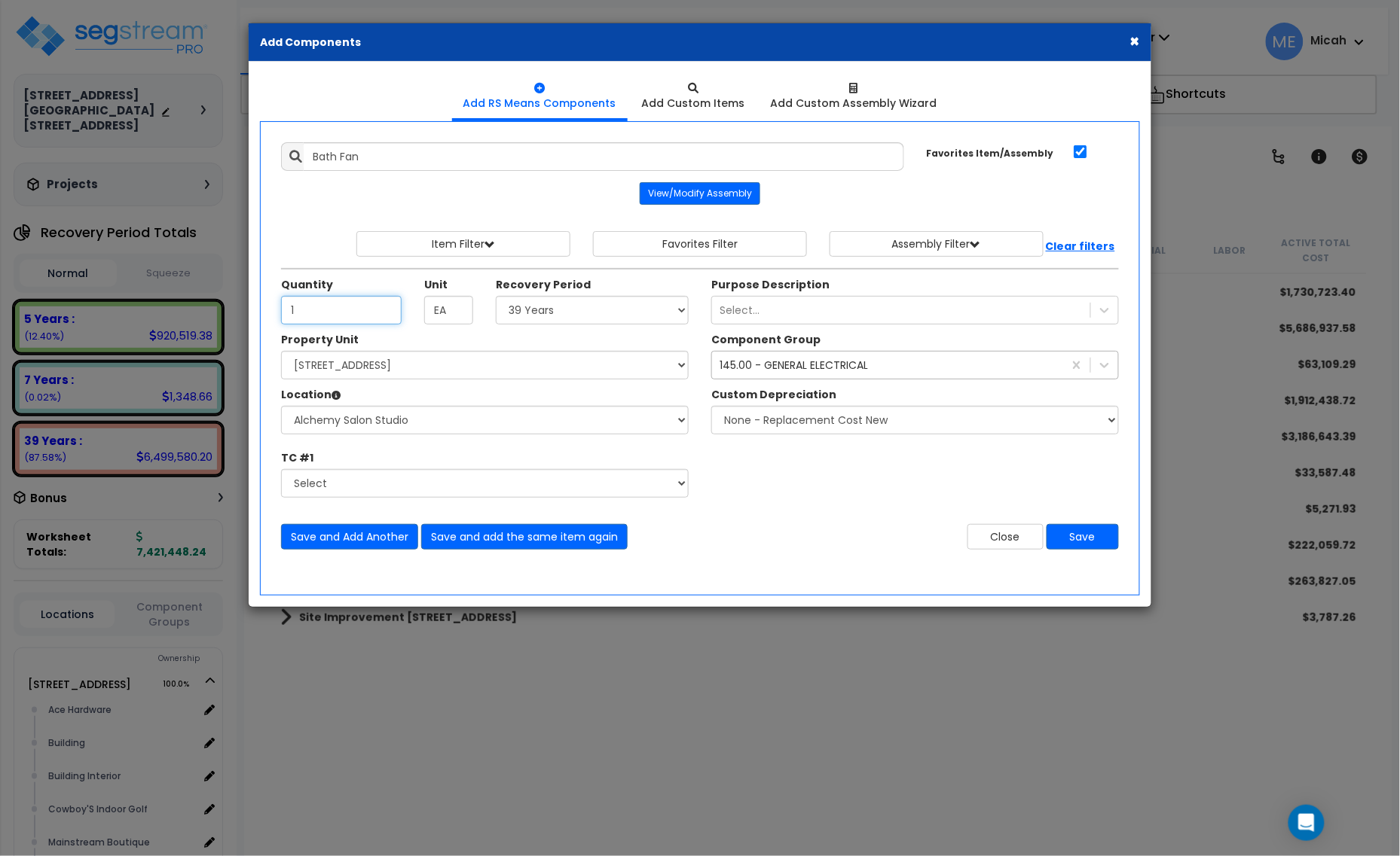
type input "1"
click at [752, 365] on div "145.00 - GENERAL ELECTRICAL" at bounding box center [794, 364] width 148 height 15
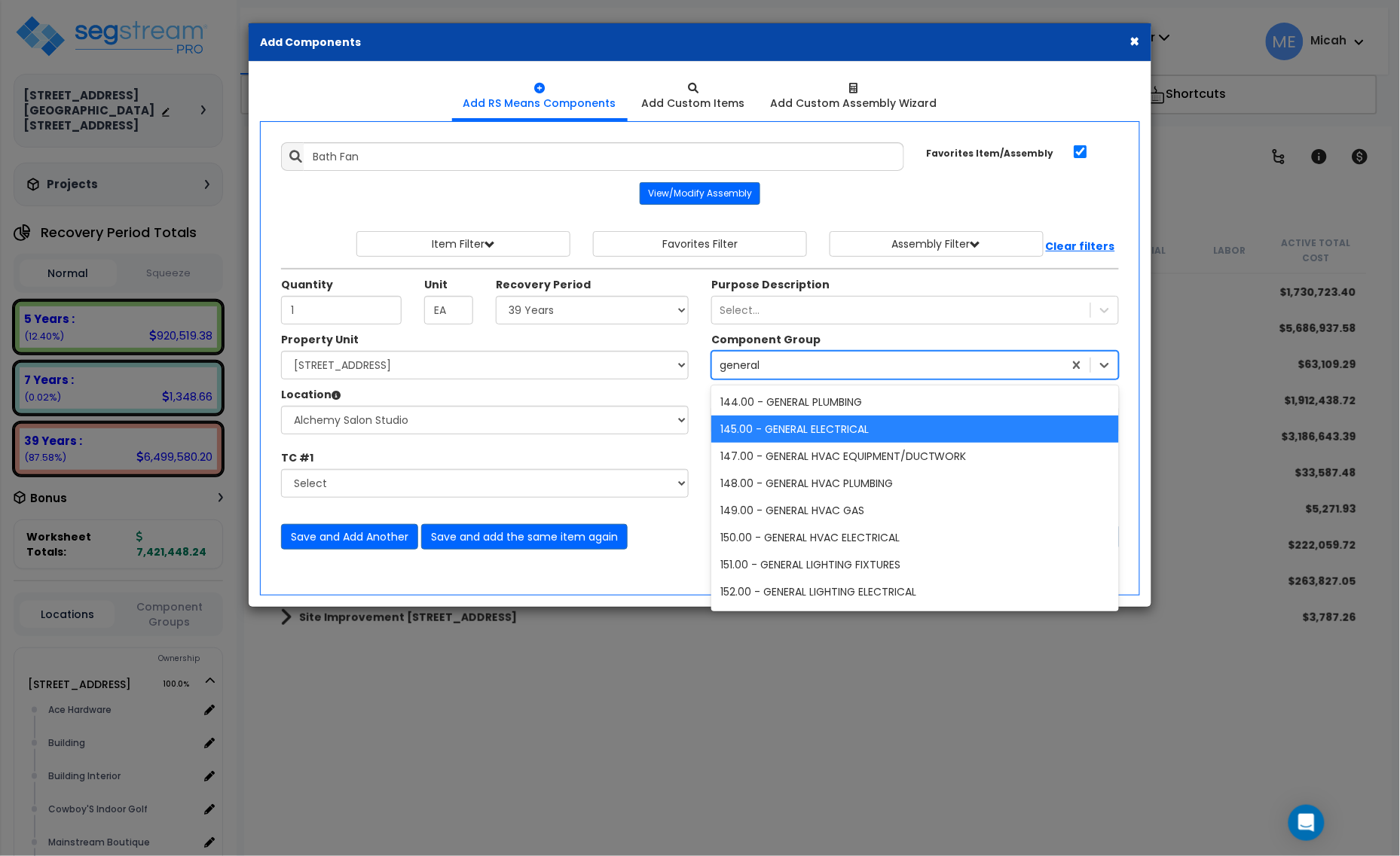
type input "general h"
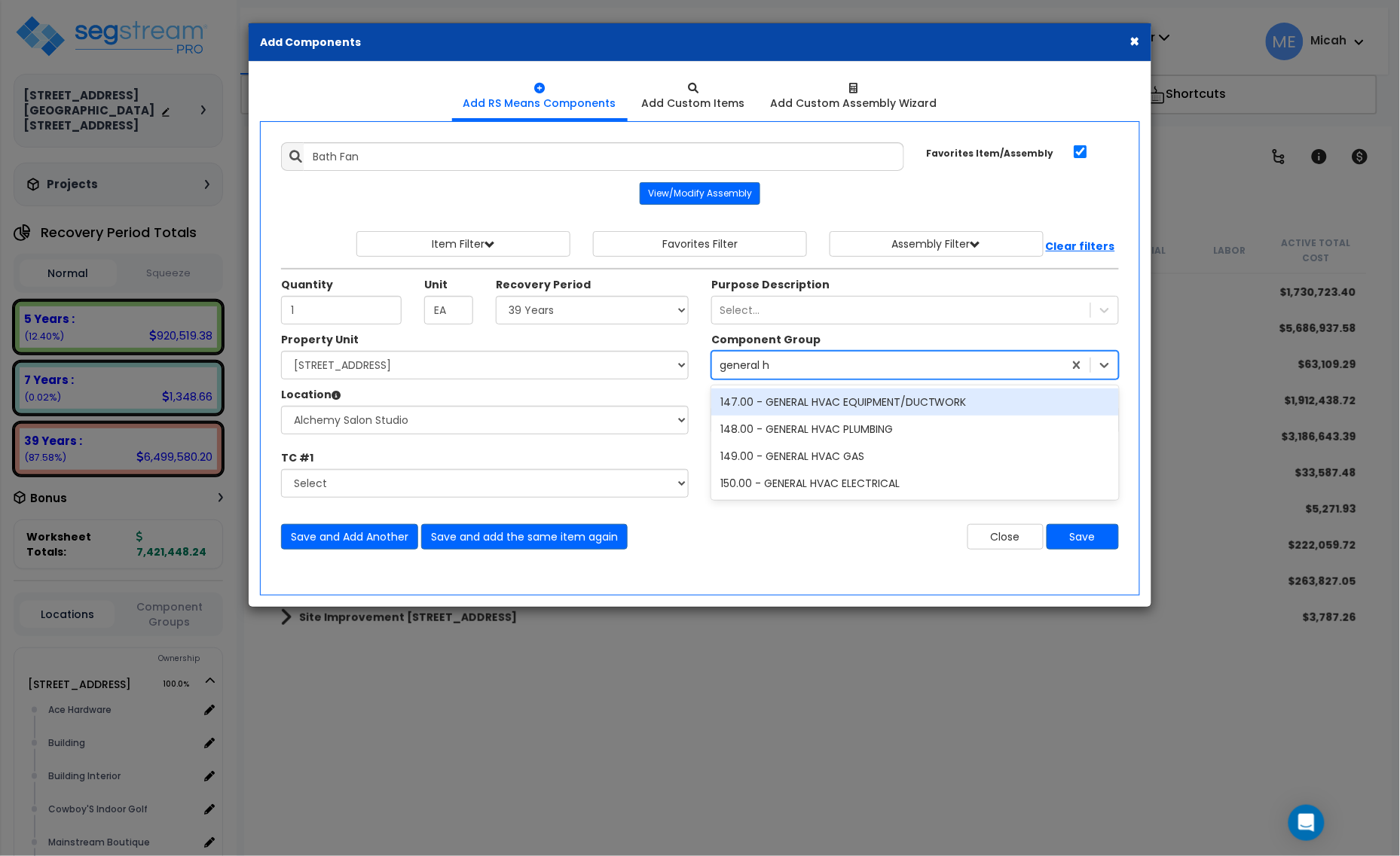
click at [800, 397] on div "147.00 - GENERAL HVAC EQUIPMENT/DUCTWORK" at bounding box center [915, 402] width 407 height 27
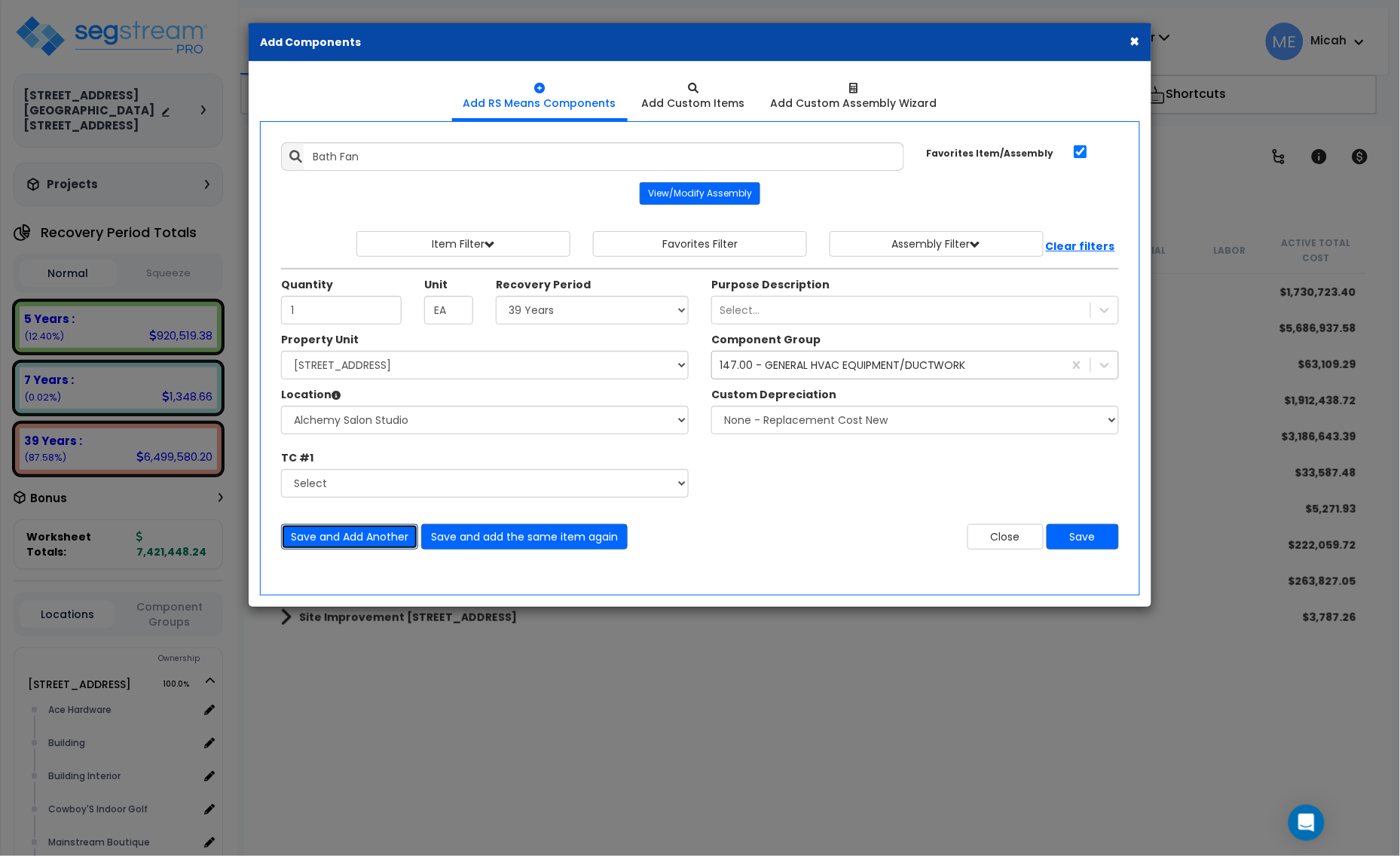
click at [326, 543] on button "Save and Add Another" at bounding box center [349, 537] width 137 height 25
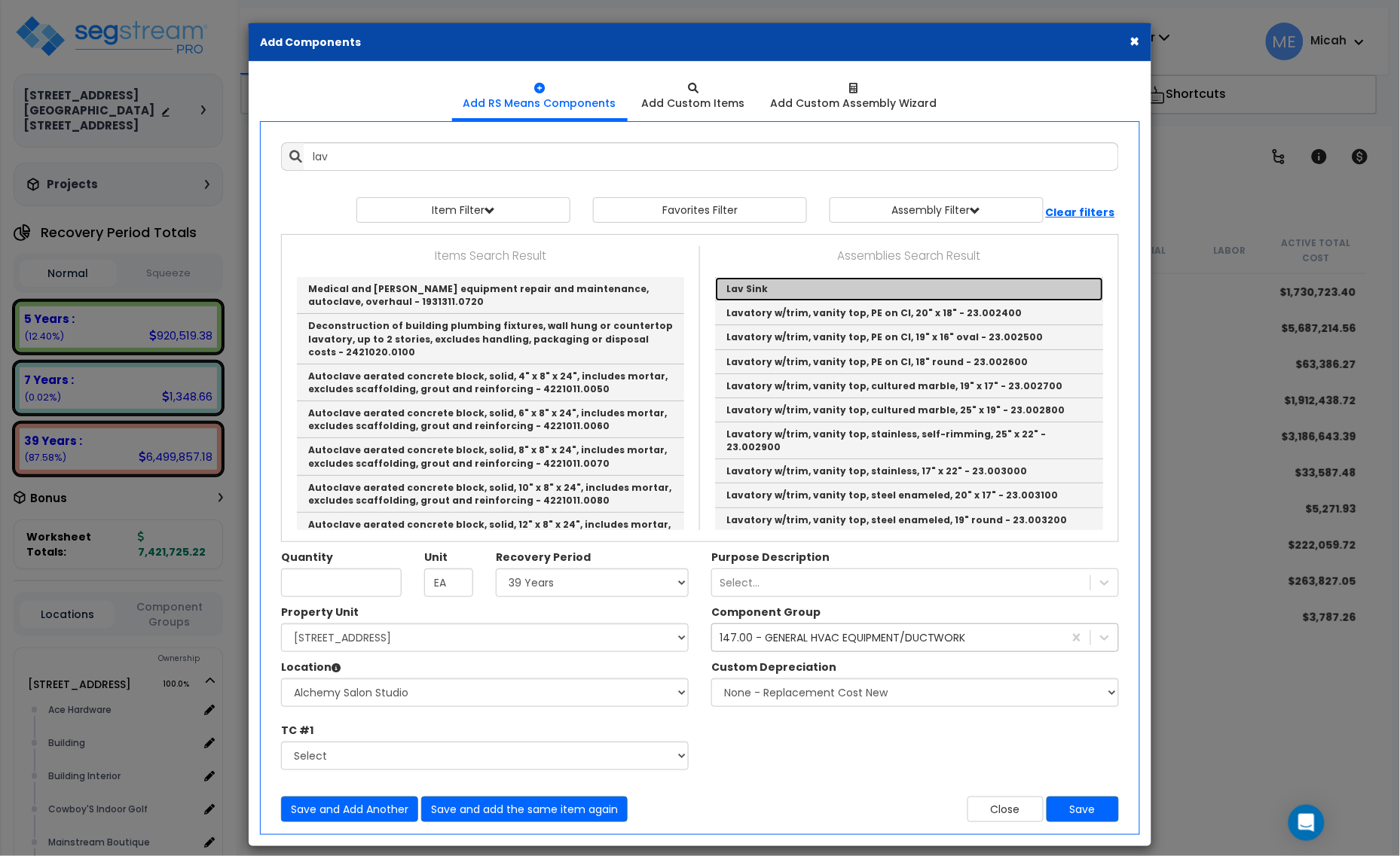
click at [753, 290] on link "Lav Sink" at bounding box center [909, 289] width 388 height 24
type input "Lav Sink"
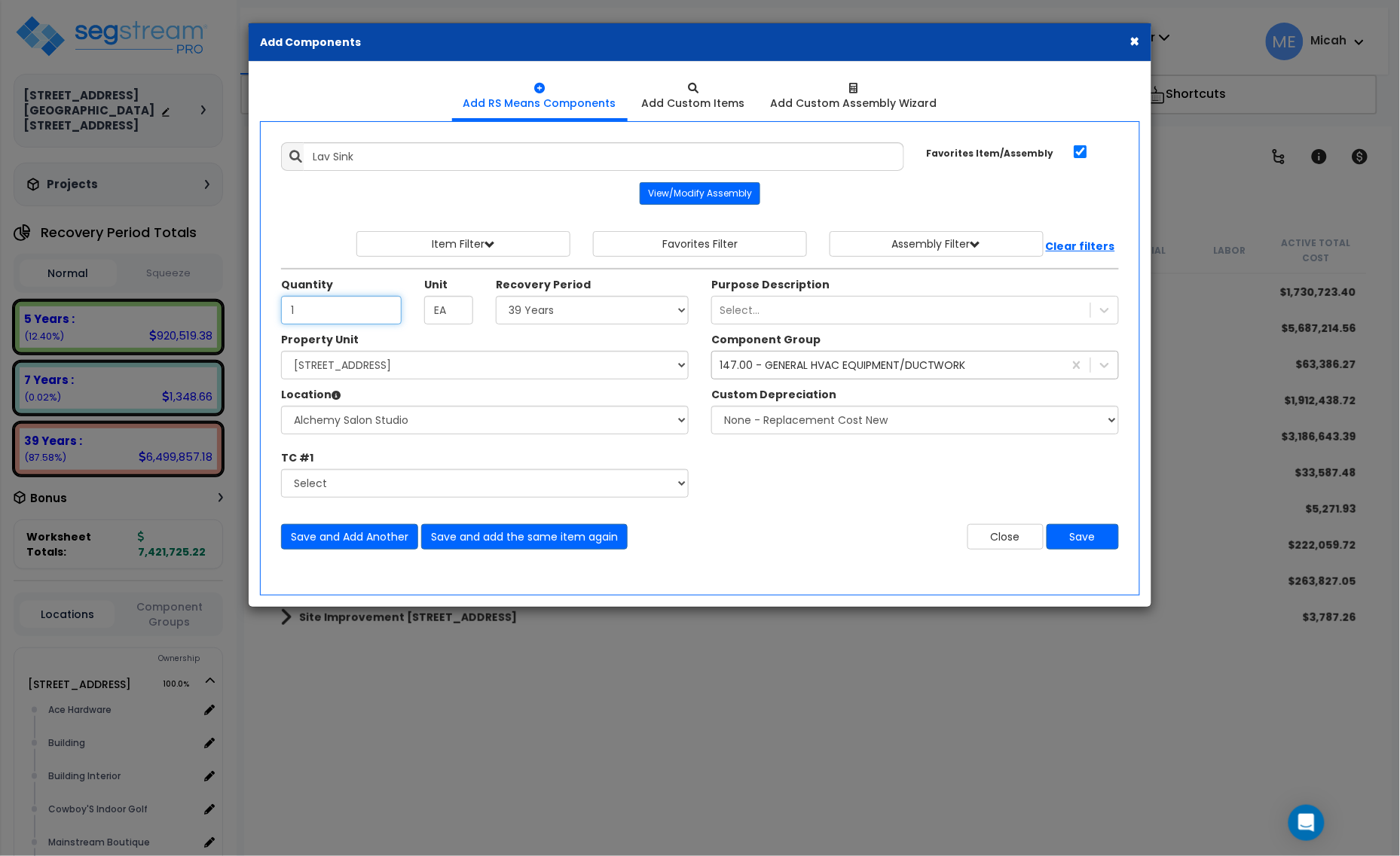
type input "1"
click at [767, 370] on div "147.00 - GENERAL HVAC EQUIPMENT/DUCTWORK" at bounding box center [843, 364] width 246 height 15
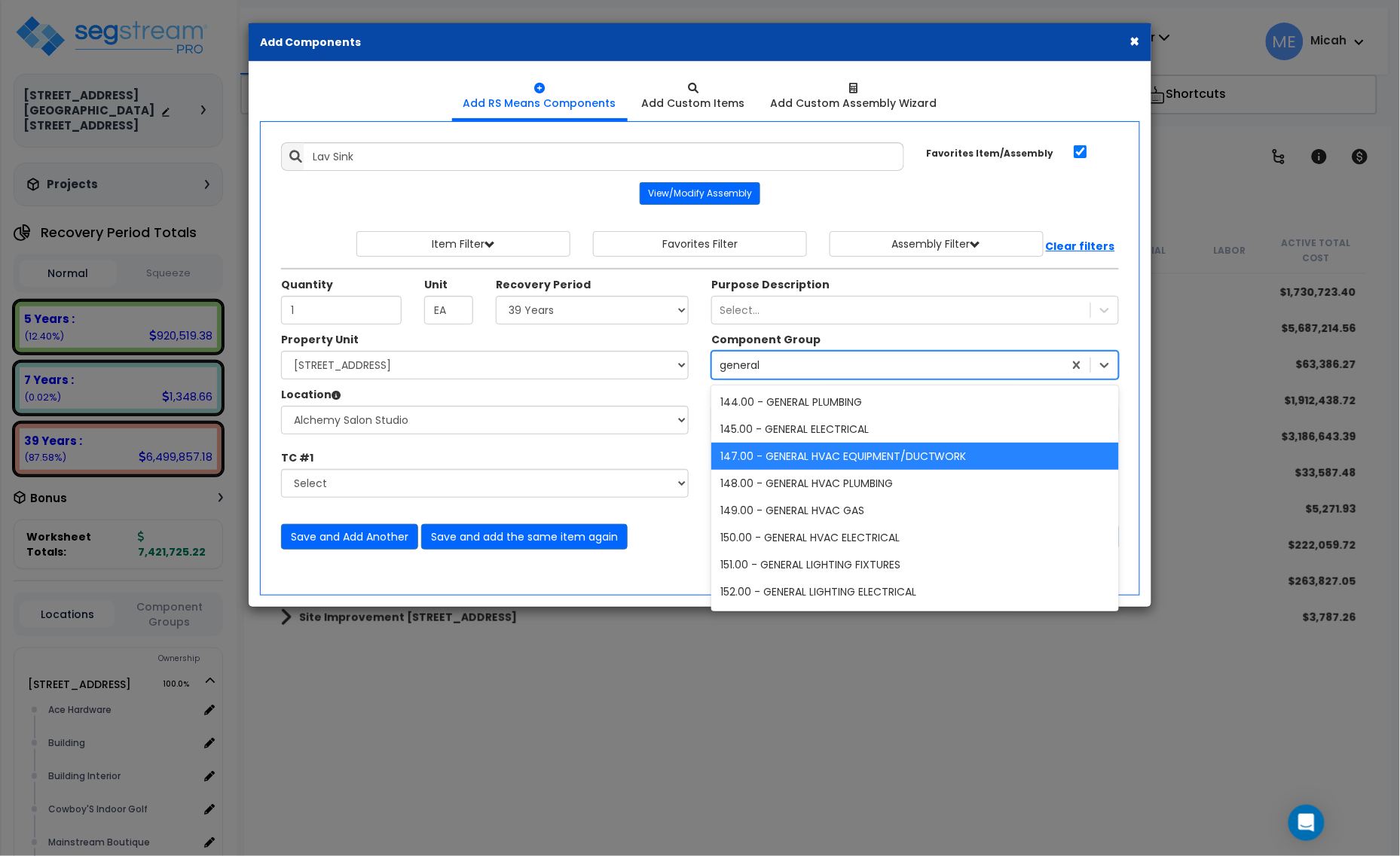
type input "general p"
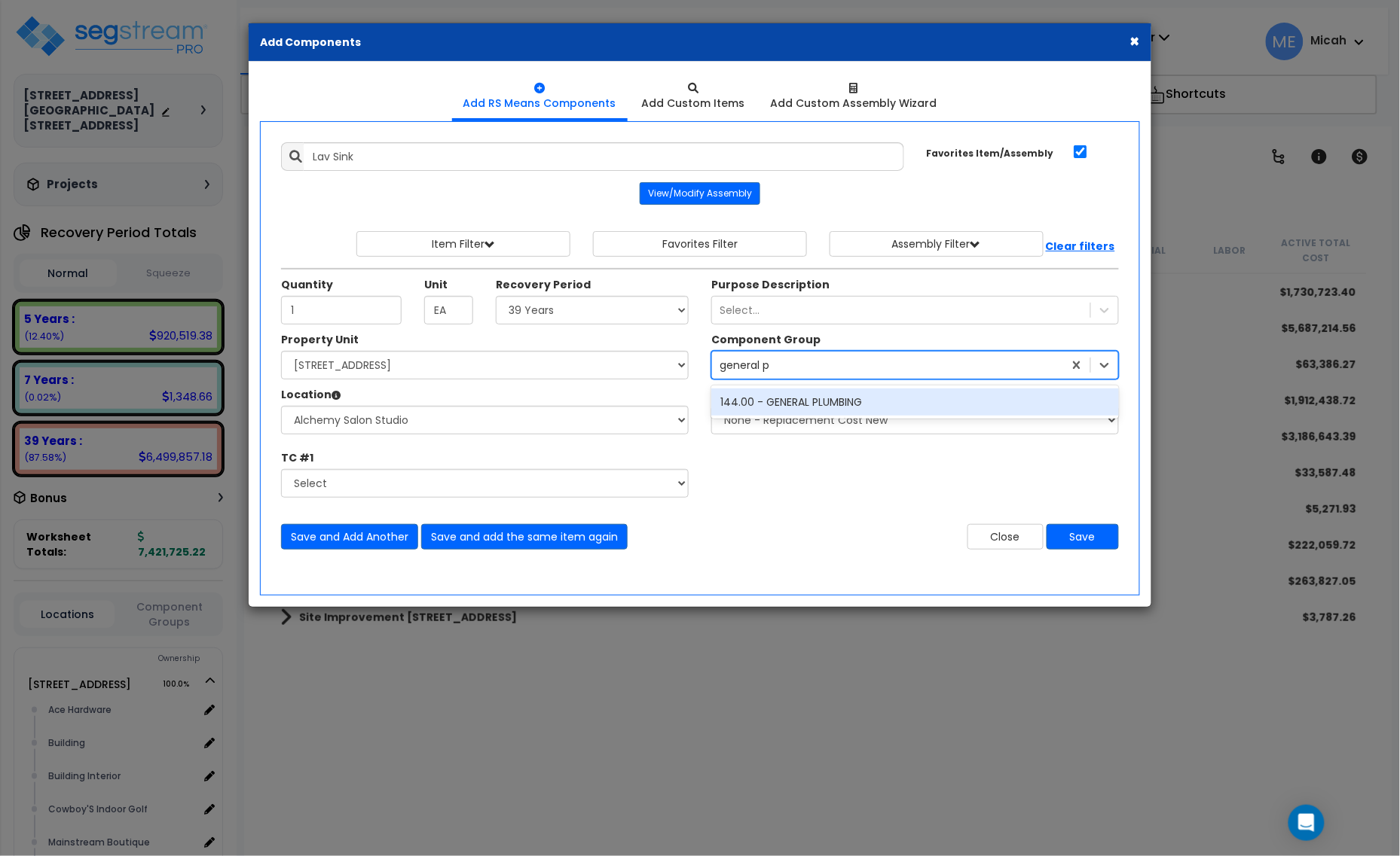
click at [778, 411] on div "144.00 - GENERAL PLUMBING" at bounding box center [915, 402] width 407 height 27
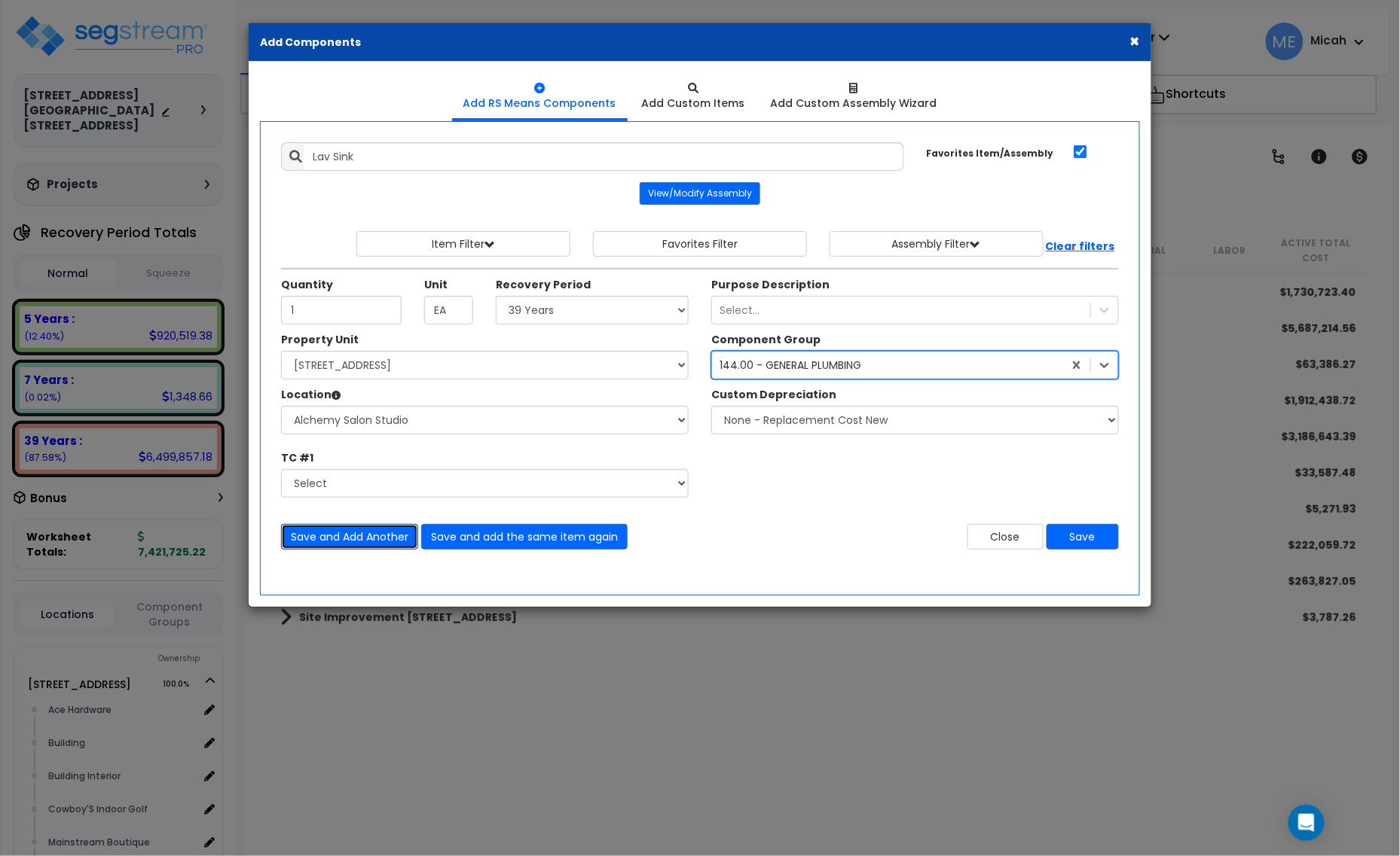
click at [371, 533] on button "Save and Add Another" at bounding box center [349, 537] width 137 height 25
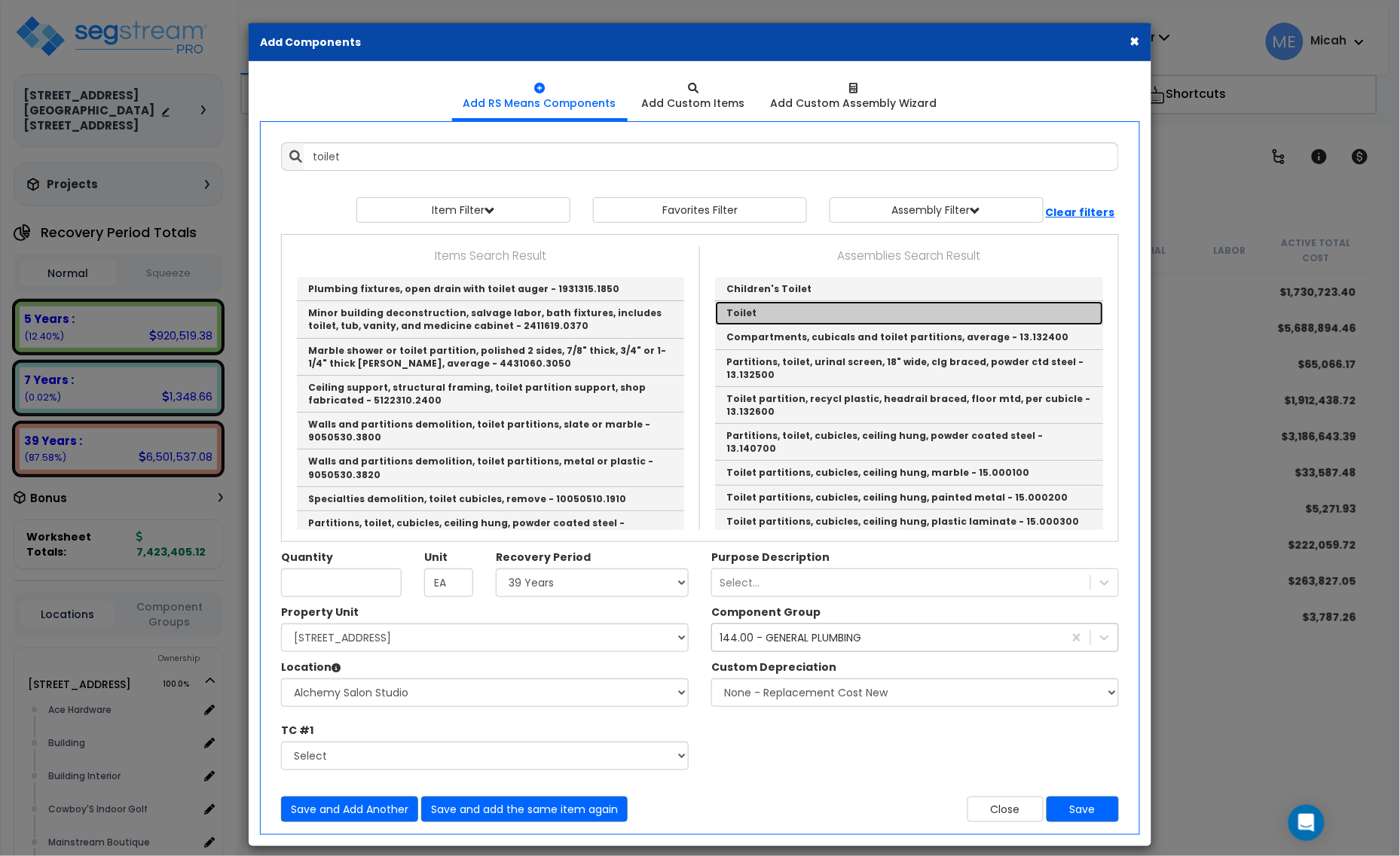
click at [762, 320] on link "Toilet" at bounding box center [909, 313] width 388 height 24
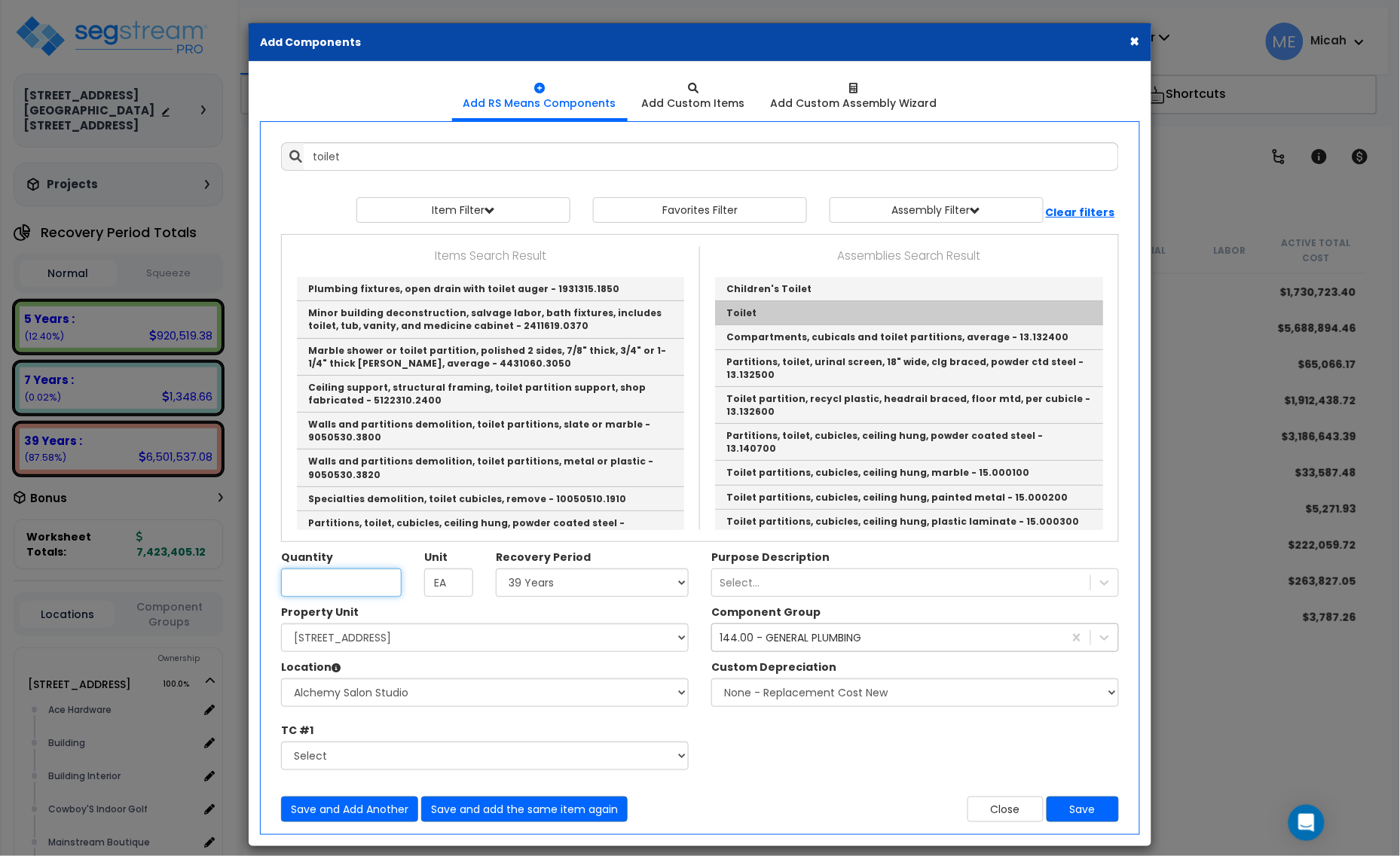
type input "Toilet"
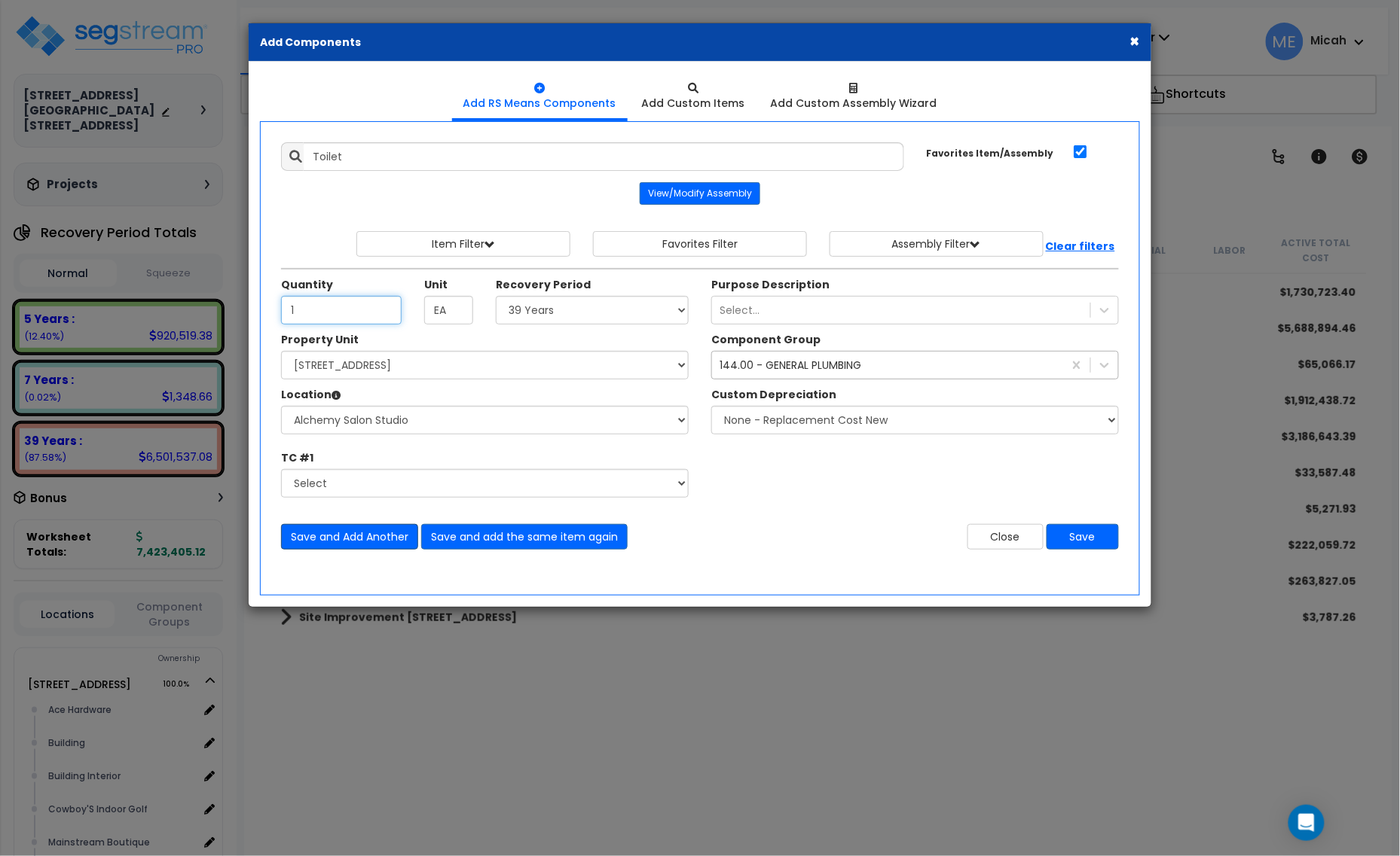
type input "1"
click at [341, 540] on button "Save and Add Another" at bounding box center [349, 537] width 137 height 25
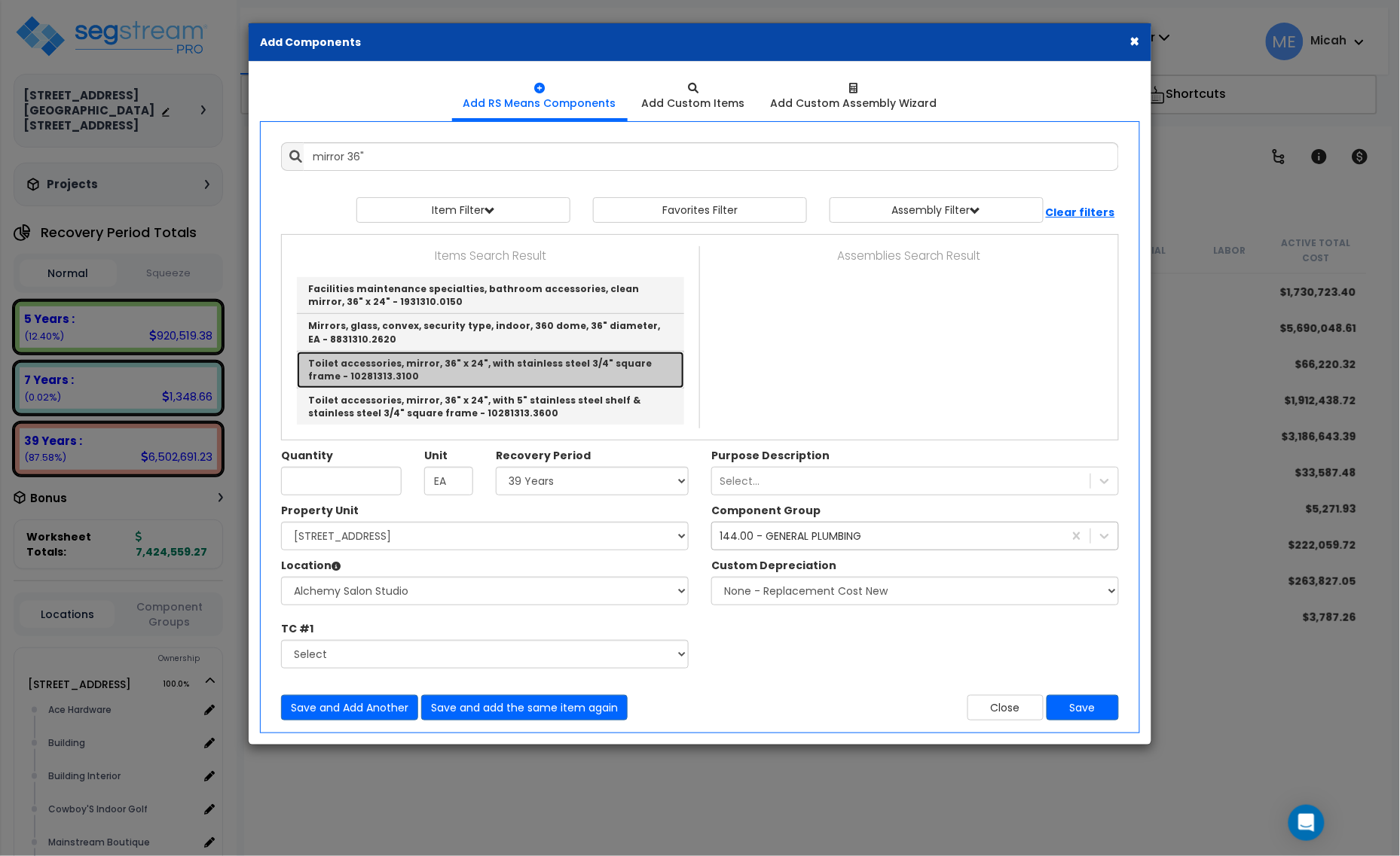
click at [626, 363] on link "Toilet accessories, mirror, 36" x 24", with stainless steel 3/4" square frame -…" at bounding box center [491, 370] width 388 height 37
type input "Toilet accessories, mirror, 36" x 24", with stainless steel 3/4" square frame -…"
checkbox input "false"
type input "Ea."
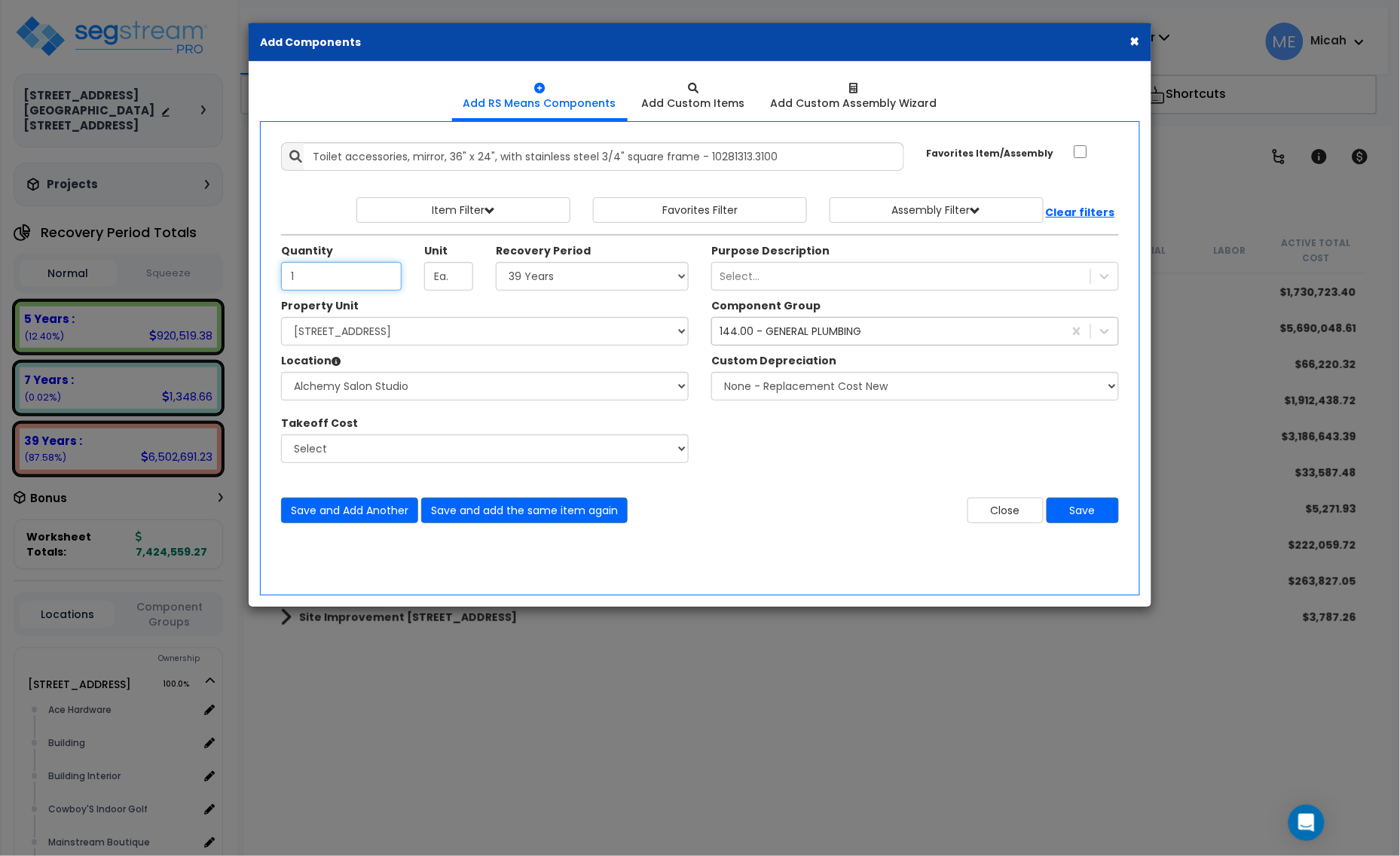
type input "1"
click at [756, 332] on div "144.00 - GENERAL PLUMBING" at bounding box center [790, 331] width 141 height 15
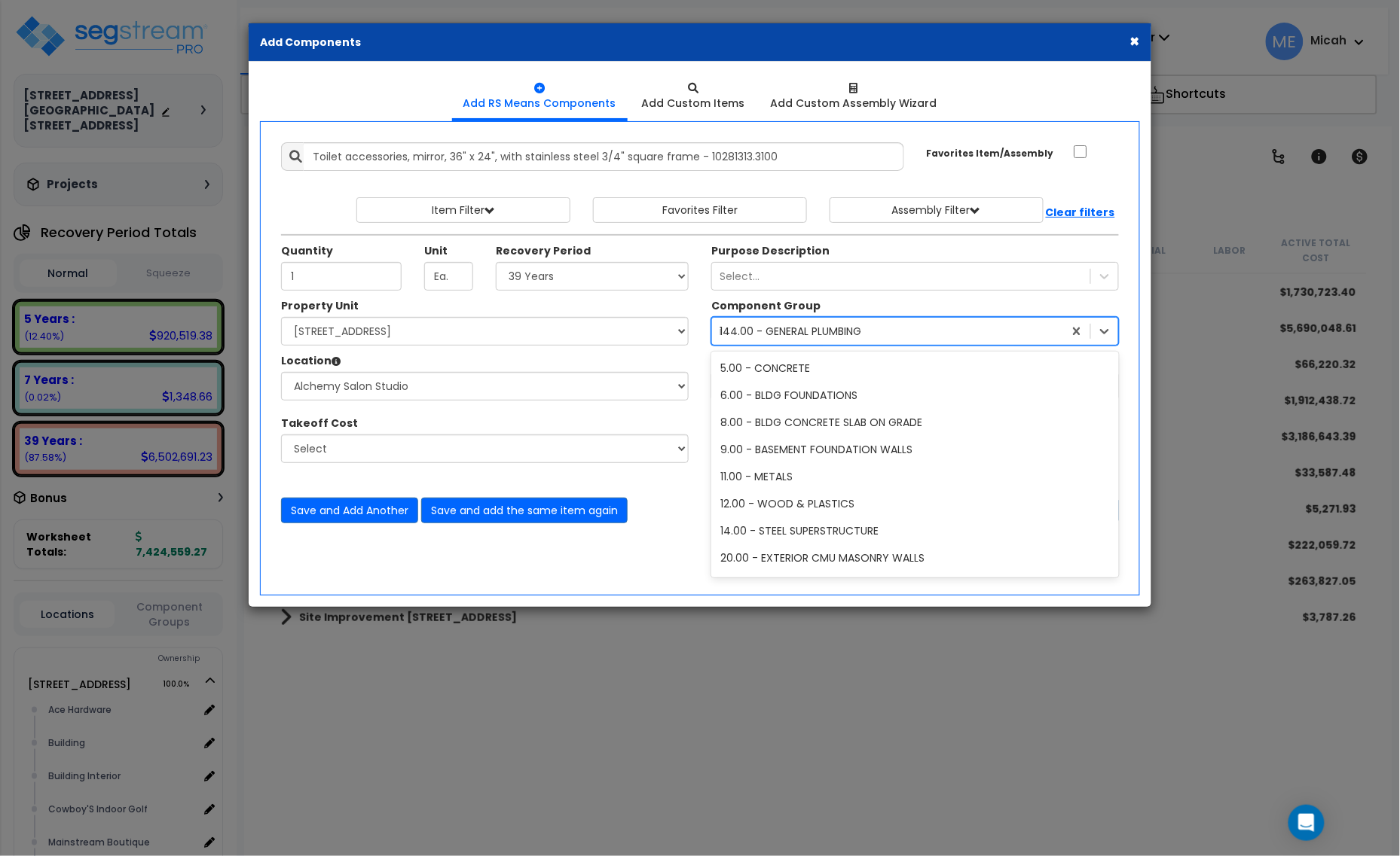
scroll to position [111, 0]
type input "res"
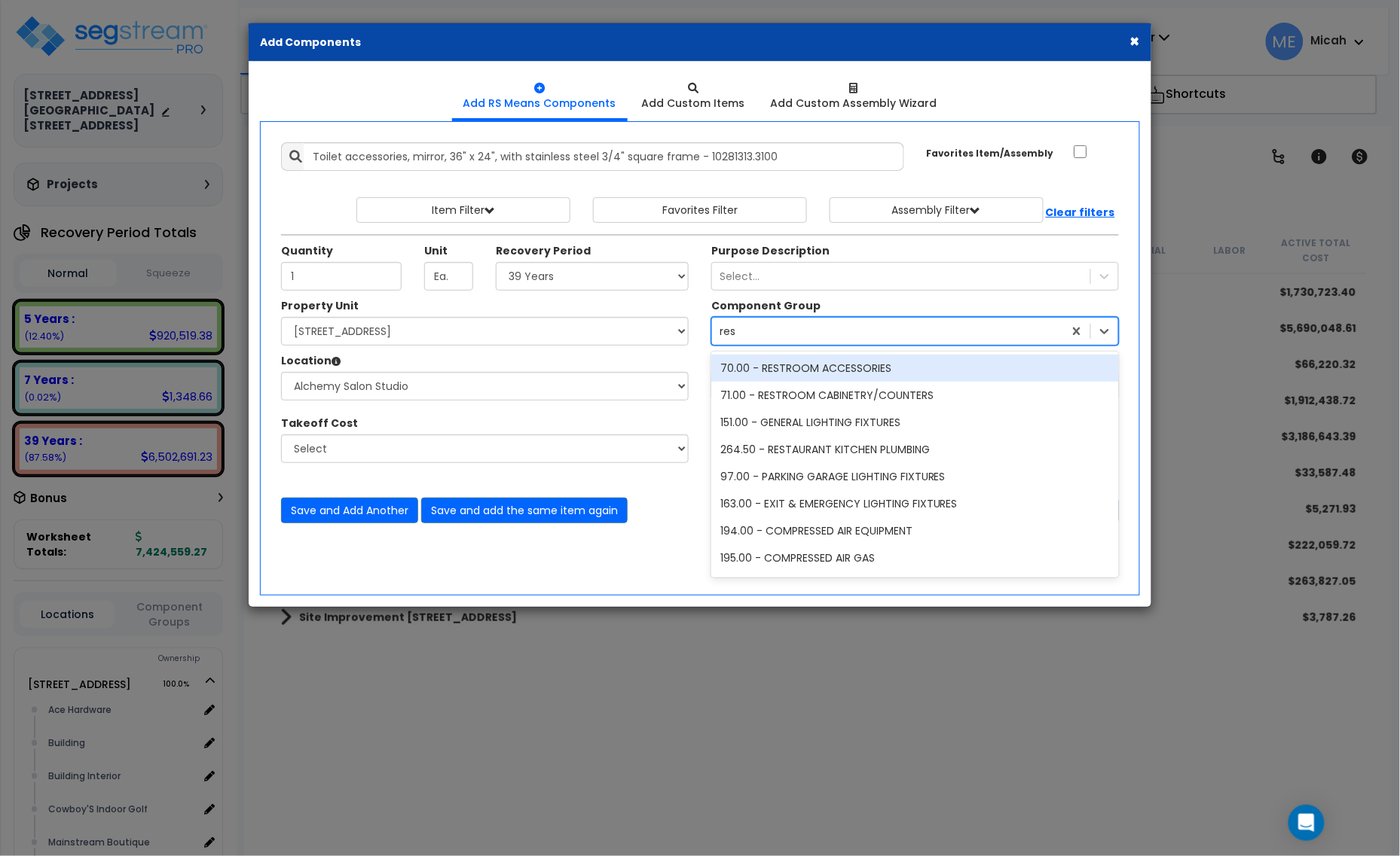
click at [787, 371] on div "70.00 - RESTROOM ACCESSORIES" at bounding box center [915, 368] width 407 height 27
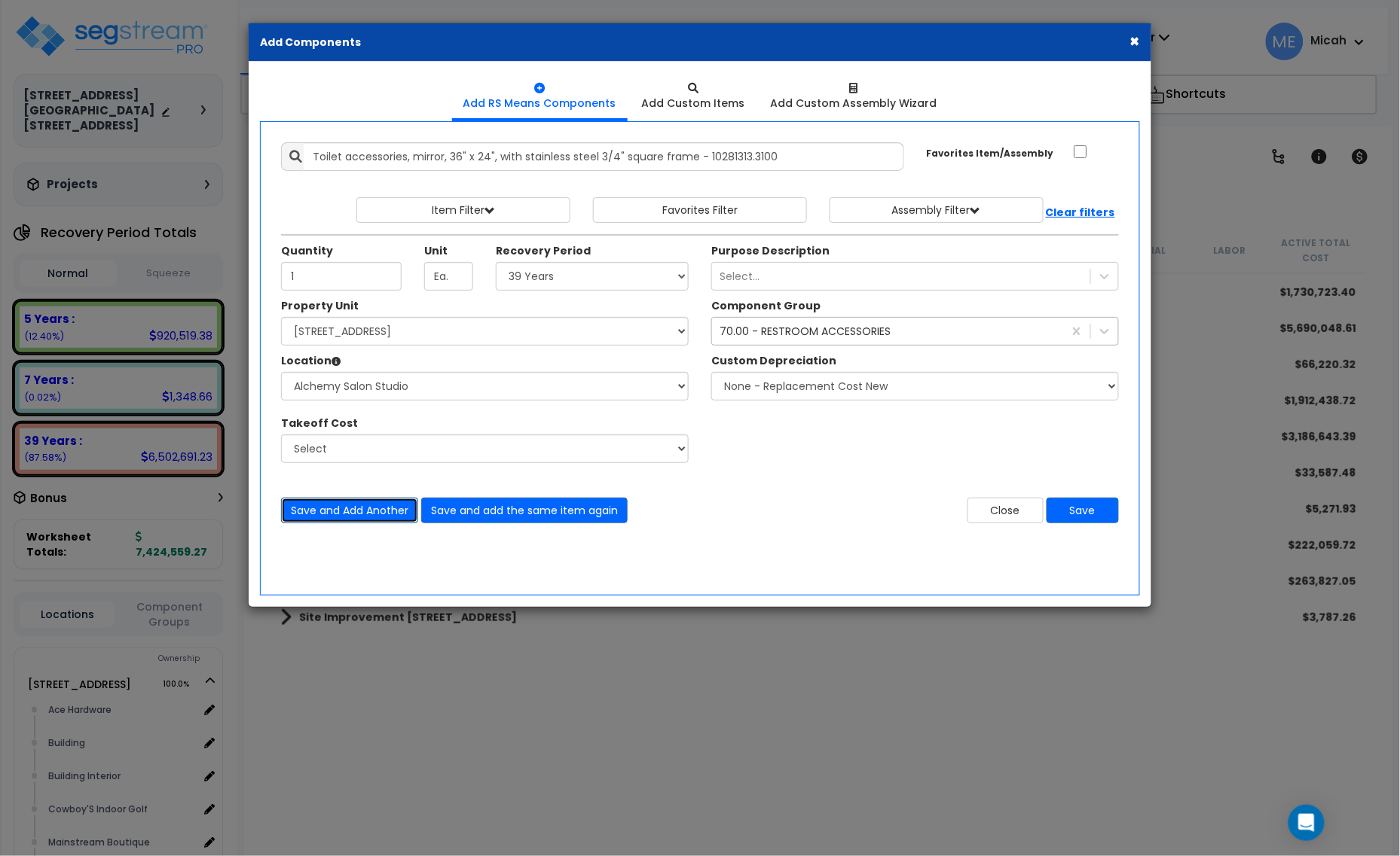
click at [369, 510] on button "Save and Add Another" at bounding box center [349, 510] width 137 height 25
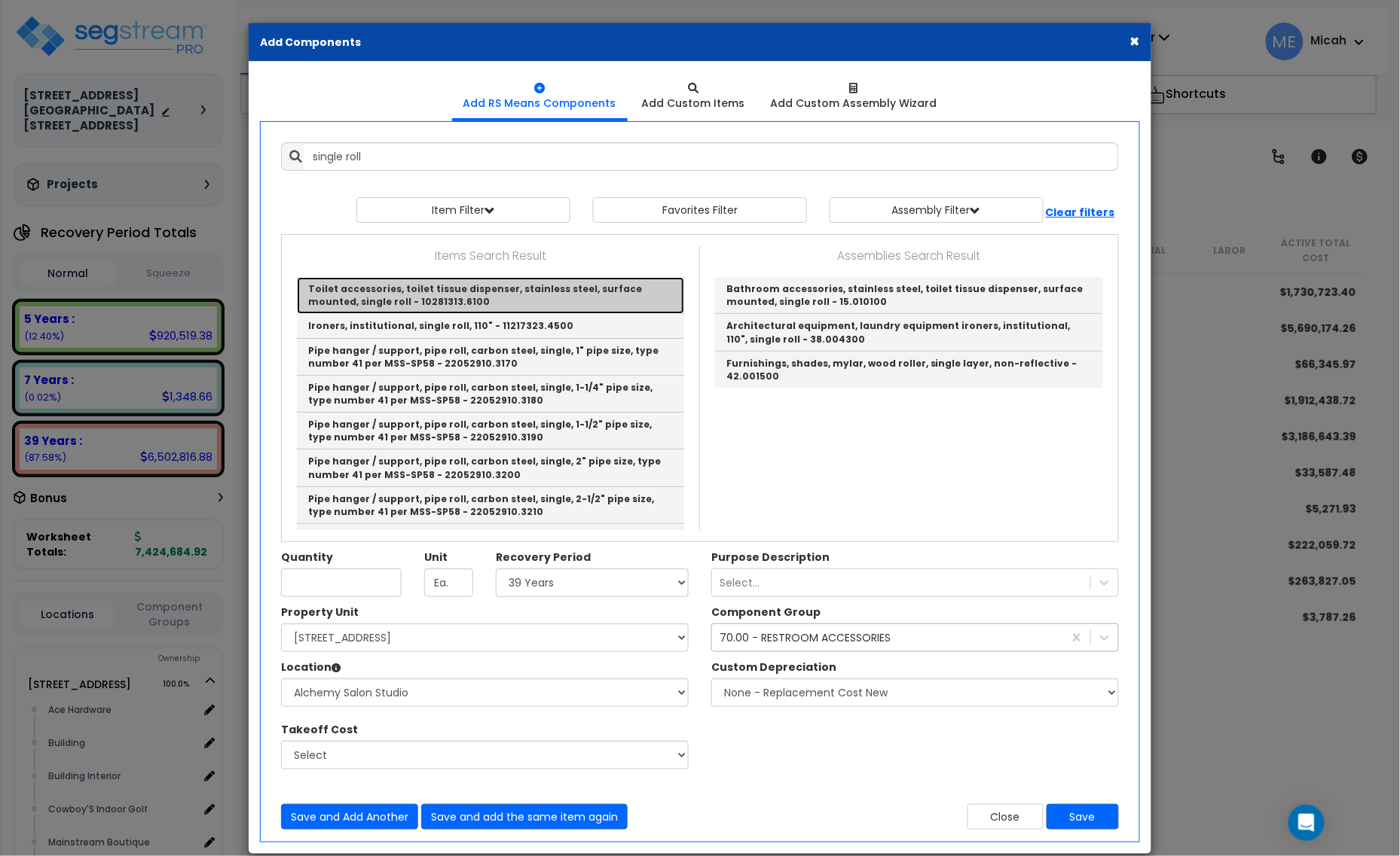
click at [486, 309] on link "Toilet accessories, toilet tissue dispenser, stainless steel, surface mounted, …" at bounding box center [491, 296] width 388 height 37
type input "Toilet accessories, toilet tissue dispenser, stainless steel, surface mounted, …"
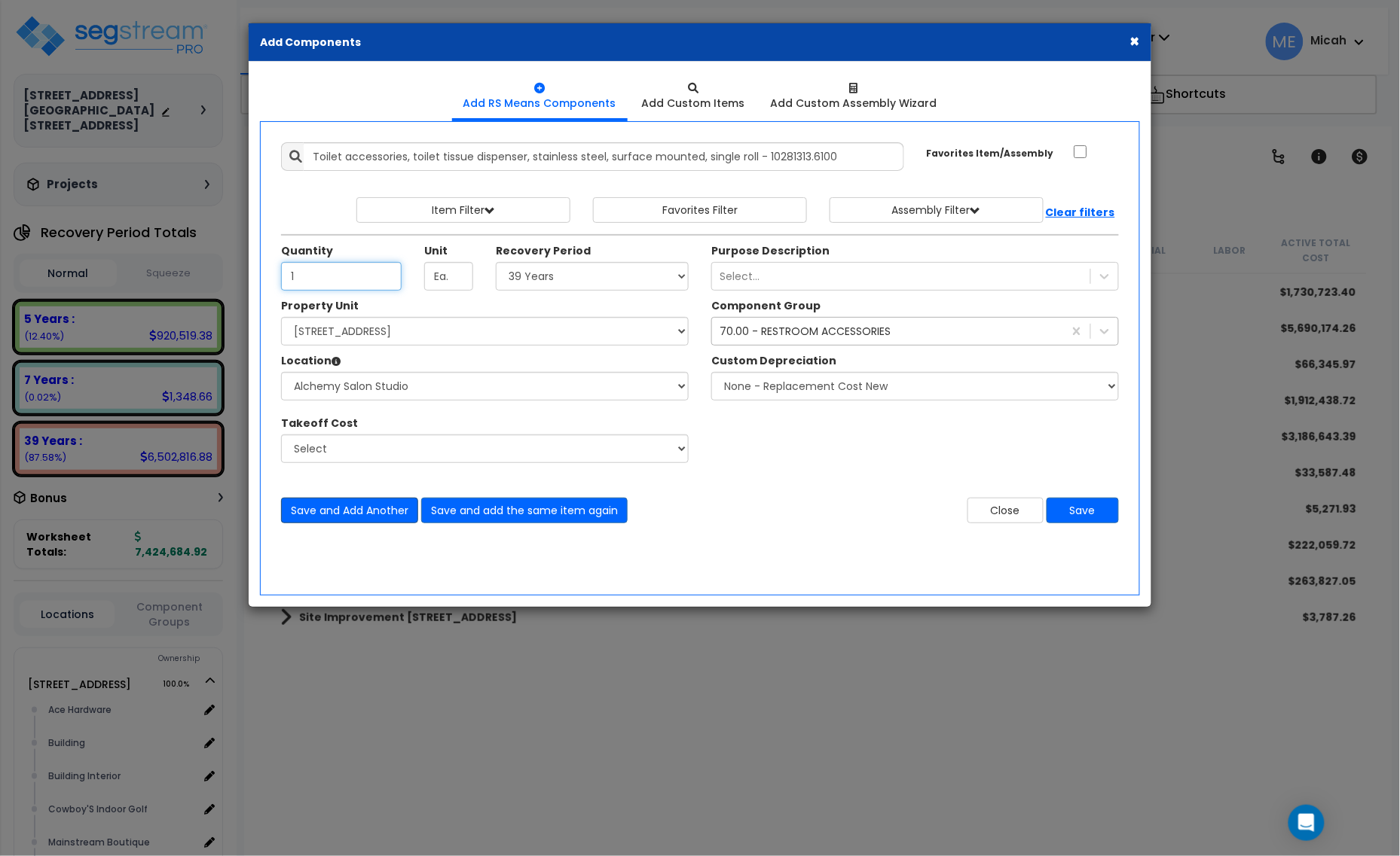
type input "1"
click at [363, 506] on button "Save and Add Another" at bounding box center [349, 510] width 137 height 25
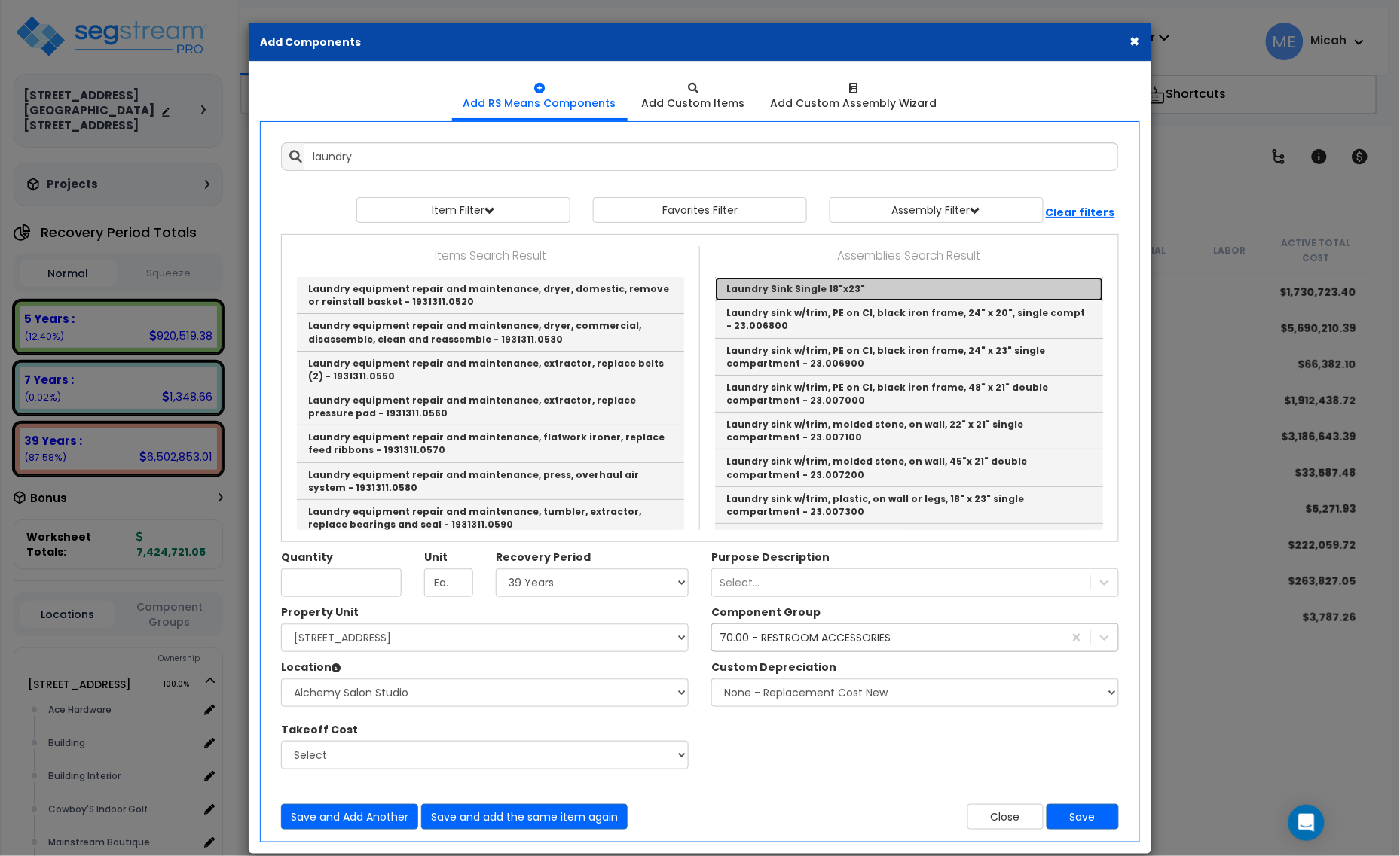
click at [868, 294] on link "Laundry Sink Single 18"x23"" at bounding box center [909, 289] width 388 height 24
type input "Laundry Sink Single 18"x23""
checkbox input "true"
type input "EA"
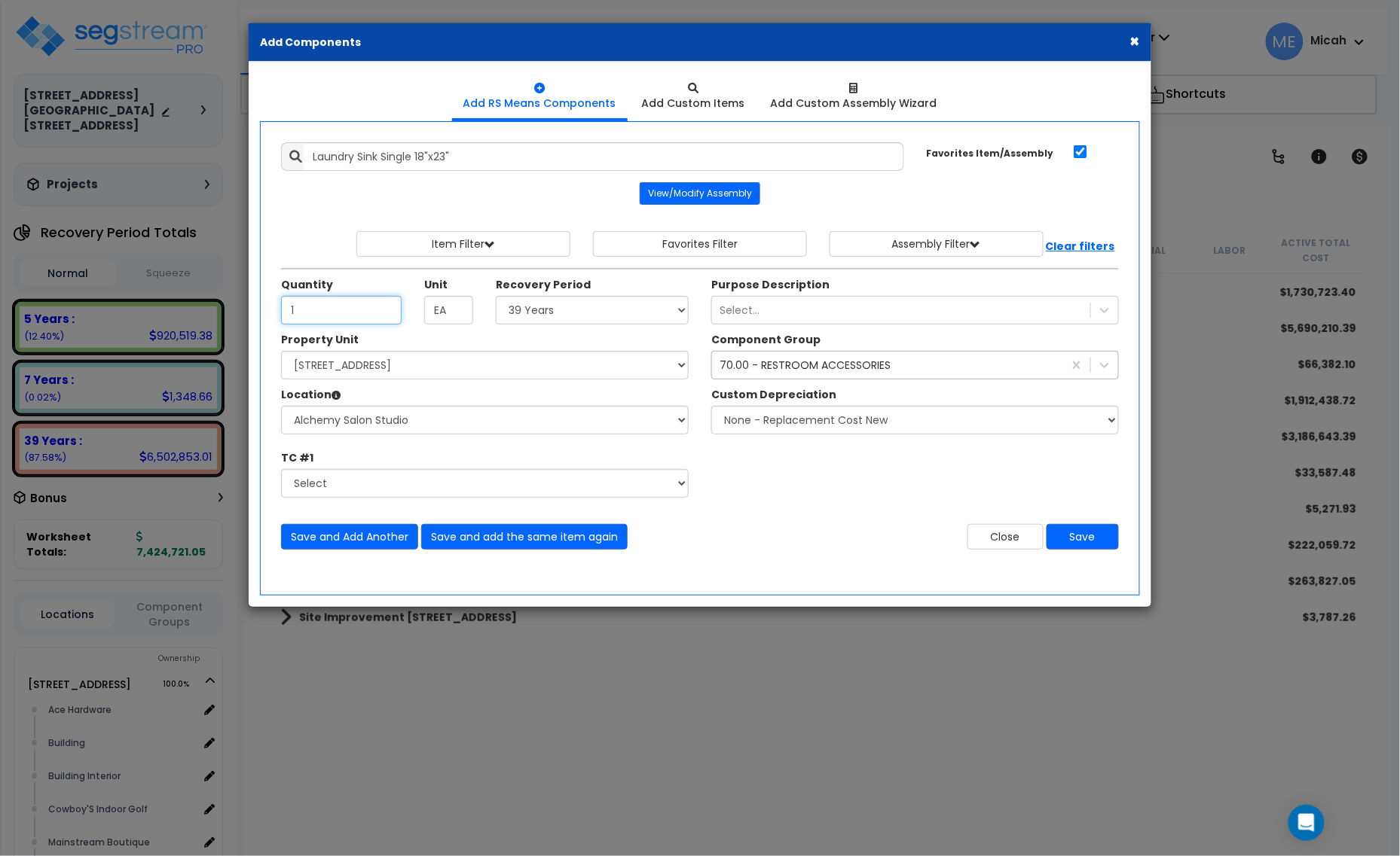
type input "1"
click at [770, 366] on div "70.00 - RESTROOM ACCESSORIES" at bounding box center [806, 364] width 171 height 15
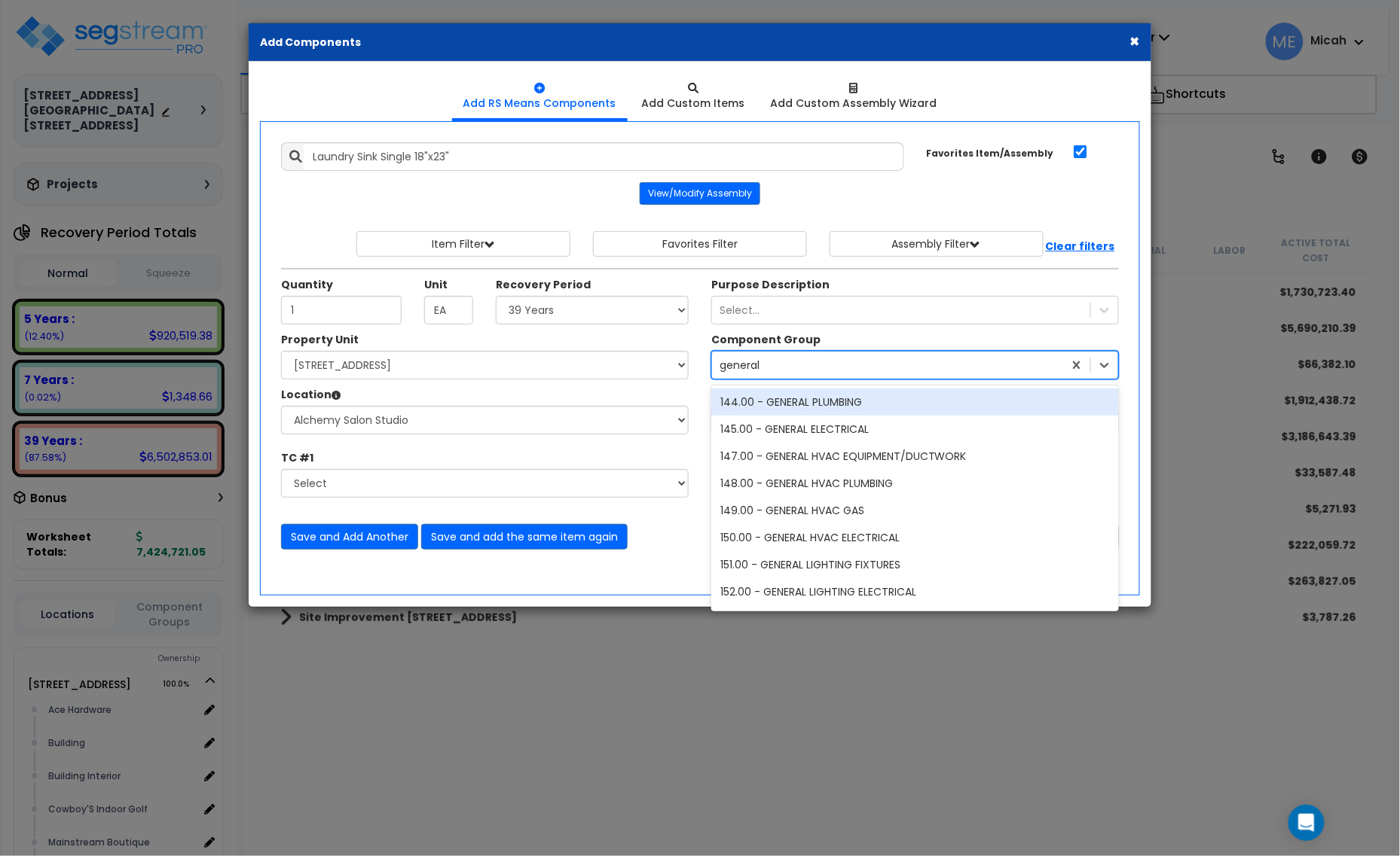
type input "general p"
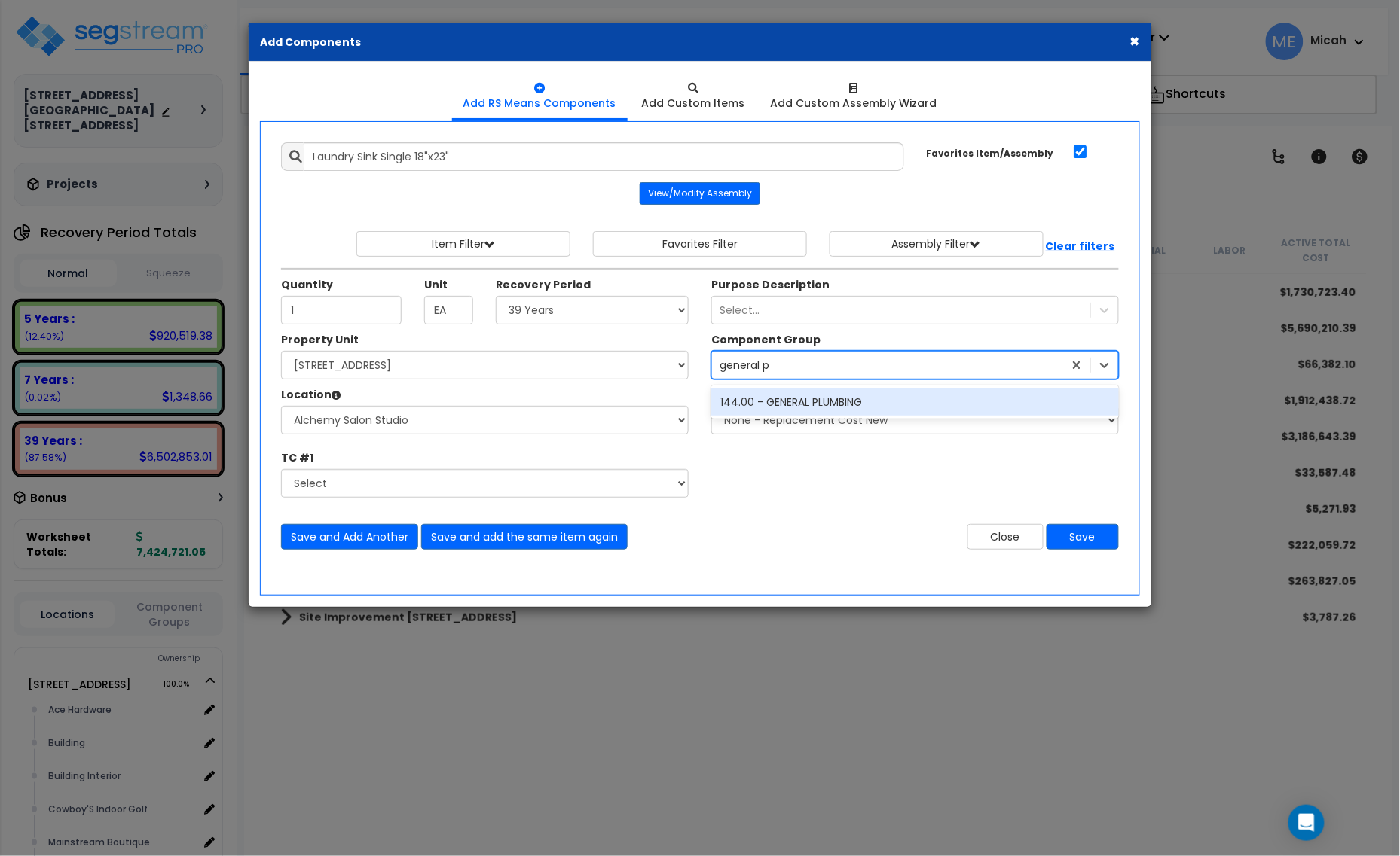
click at [811, 412] on div "144.00 - GENERAL PLUMBING" at bounding box center [915, 402] width 407 height 27
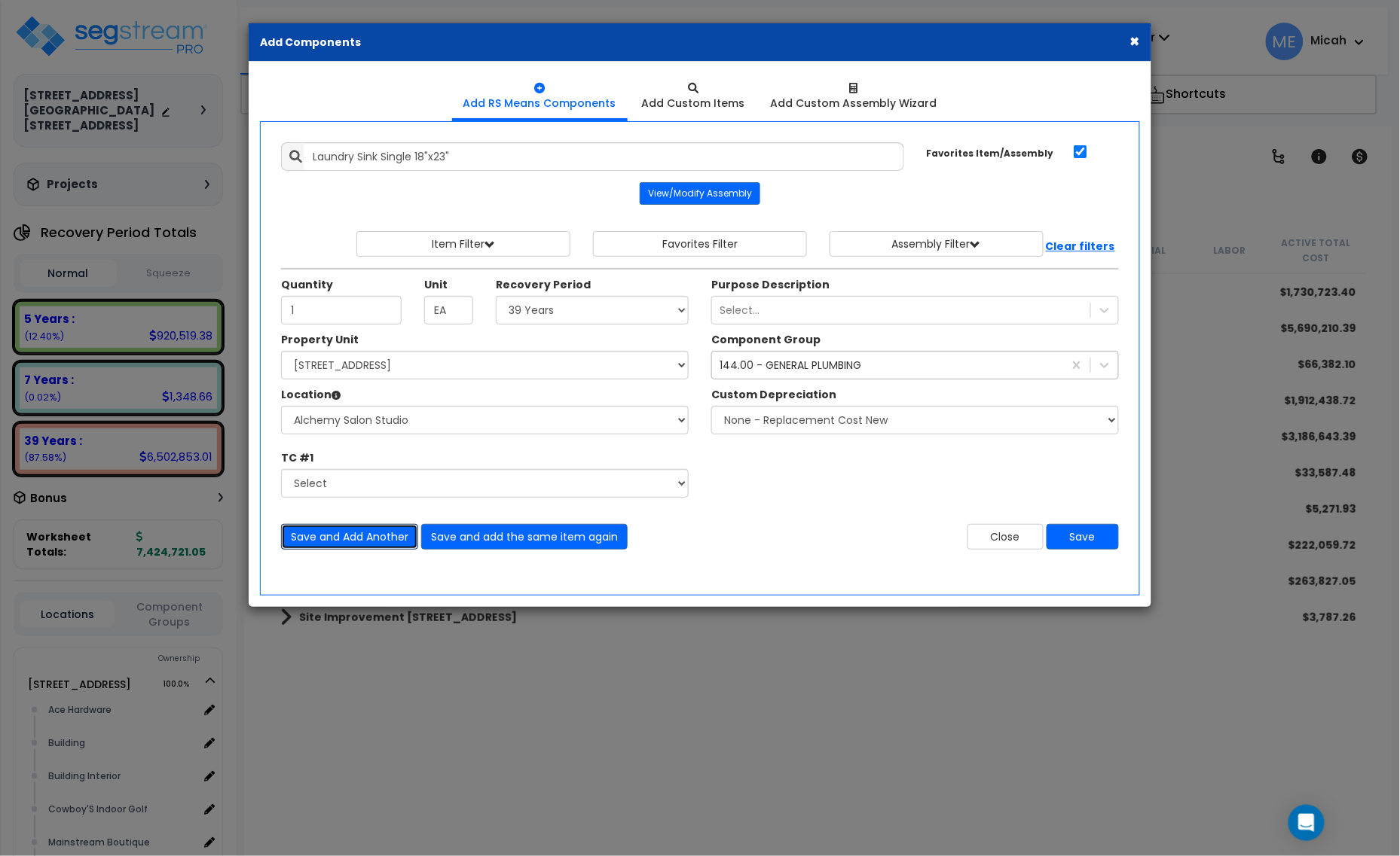
click at [359, 533] on button "Save and Add Another" at bounding box center [349, 537] width 137 height 25
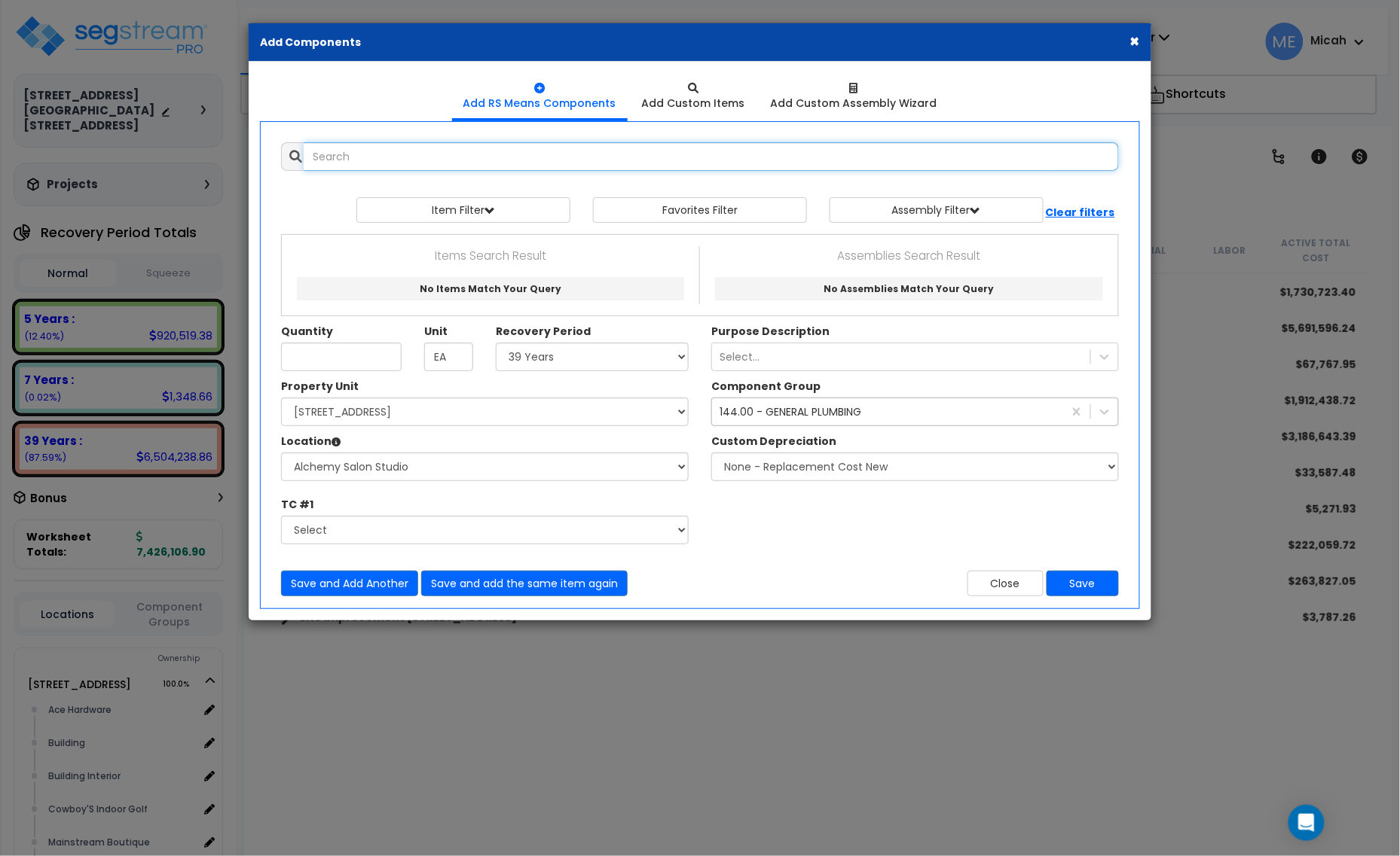
click at [427, 152] on input "text" at bounding box center [711, 156] width 815 height 28
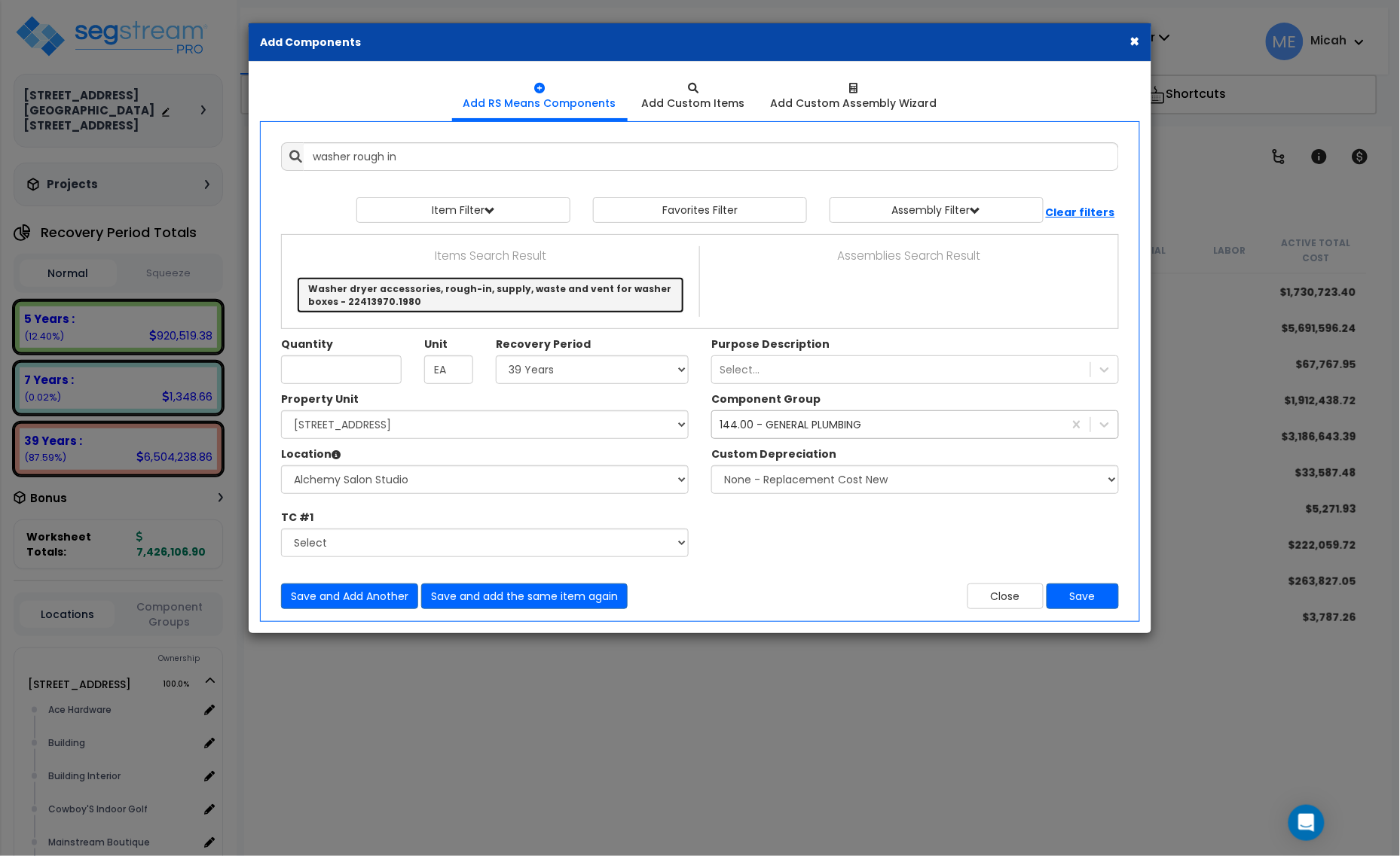
click at [418, 290] on link "Washer dryer accessories, rough-in, supply, waste and vent for washer boxes - 2…" at bounding box center [491, 295] width 388 height 36
type input "Washer dryer accessories, rough-in, supply, waste and vent for washer boxes - 2…"
checkbox input "false"
type input "Ea."
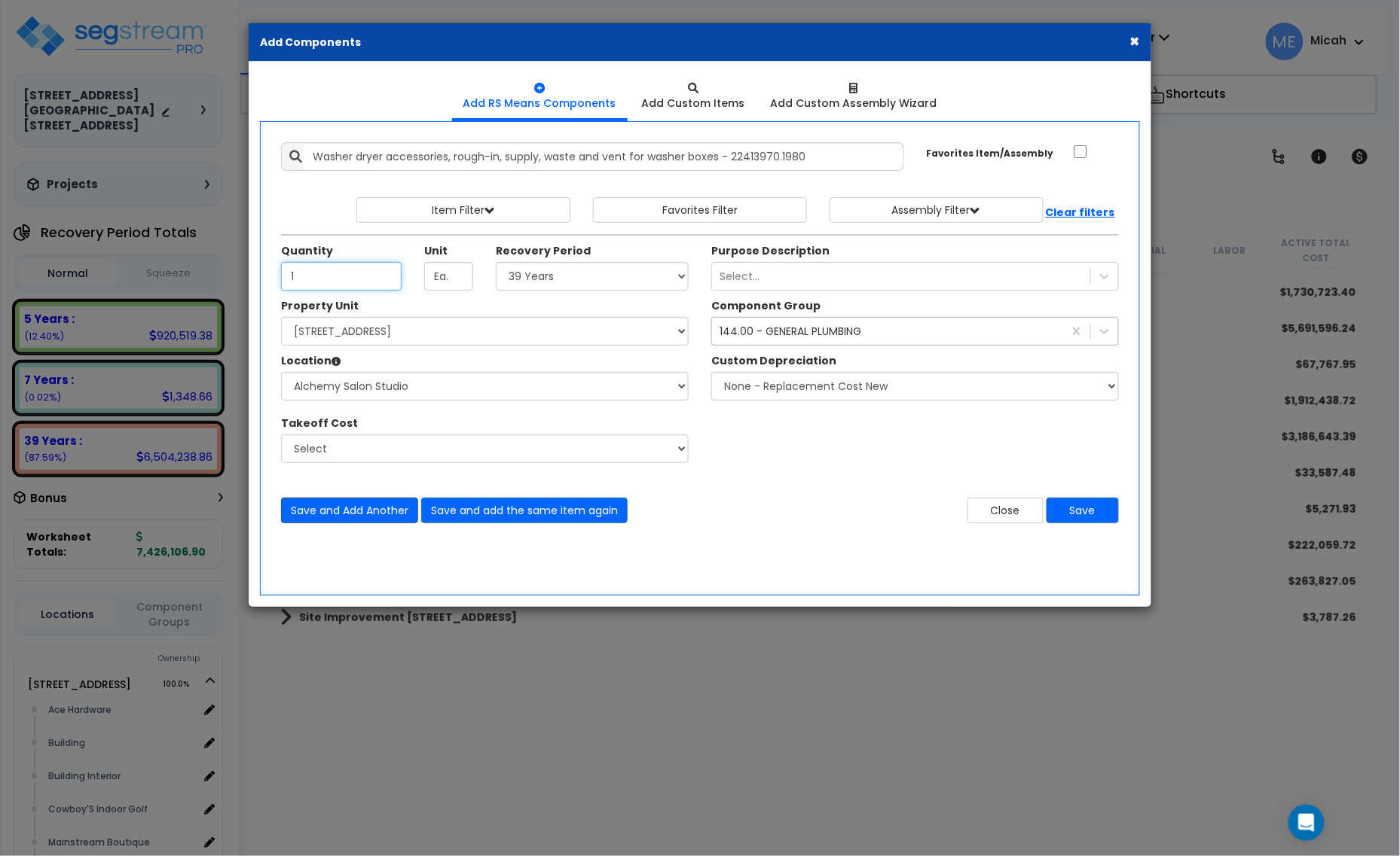
type input "1"
click at [355, 512] on button "Save and Add Another" at bounding box center [349, 510] width 137 height 25
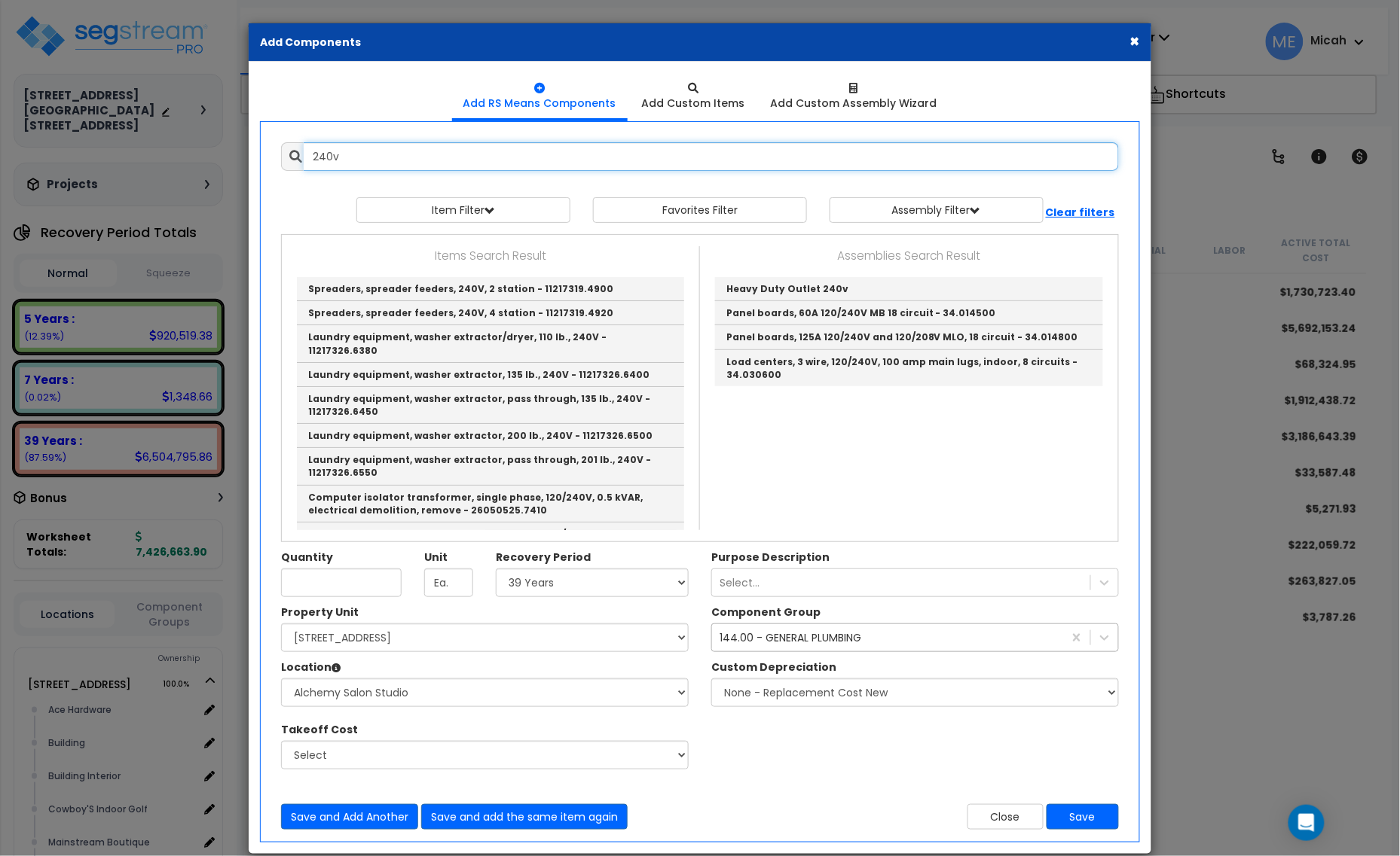
drag, startPoint x: 358, startPoint y: 151, endPoint x: 287, endPoint y: 149, distance: 71.0
click at [287, 149] on div "240v" at bounding box center [700, 156] width 838 height 28
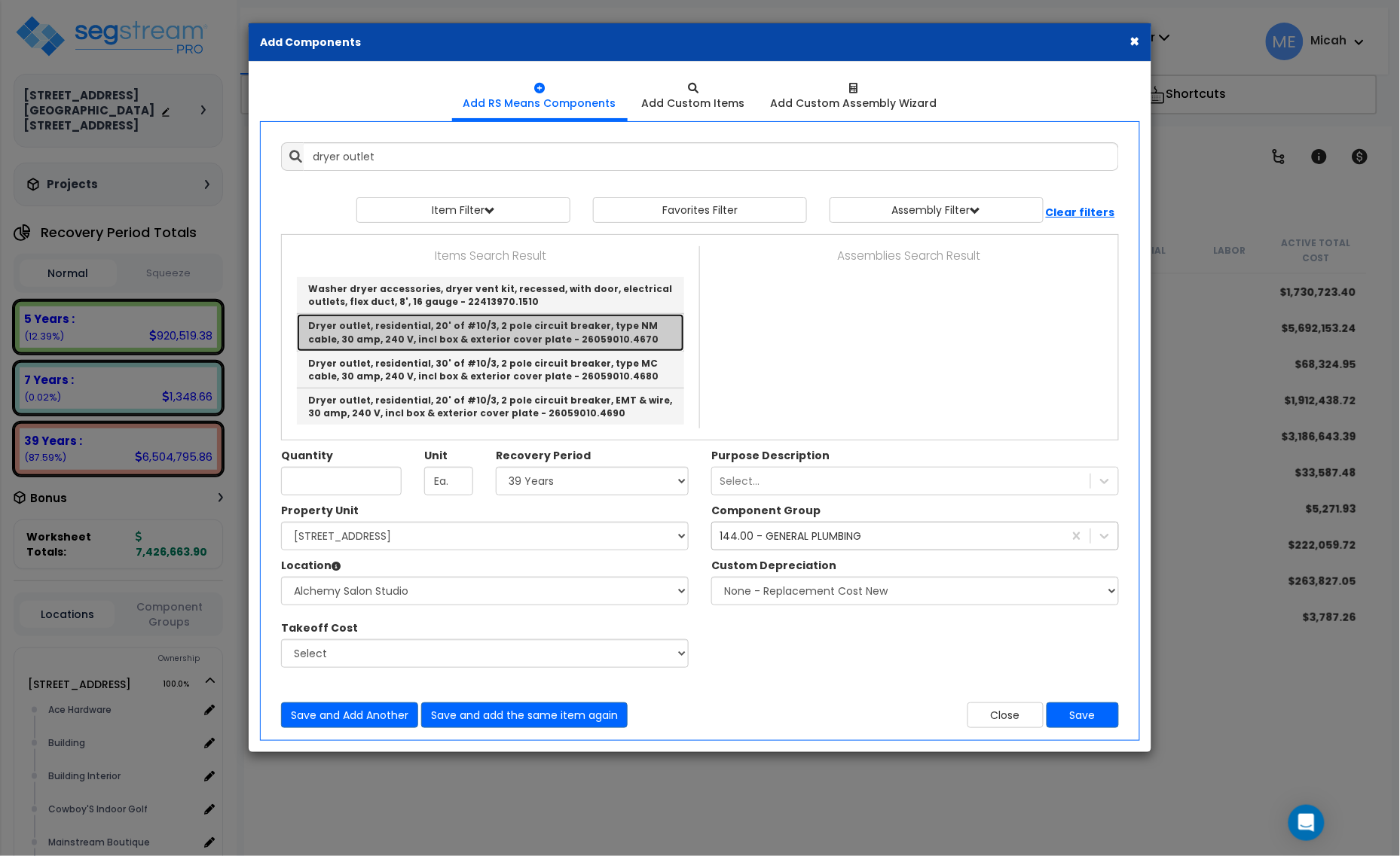
click at [635, 327] on link "Dryer outlet, residential, 20' of #10/3, 2 pole circuit breaker, type NM cable,…" at bounding box center [491, 333] width 388 height 37
type input "Dryer outlet, residential, 20' of #10/3, 2 pole circuit breaker, type NM cable,…"
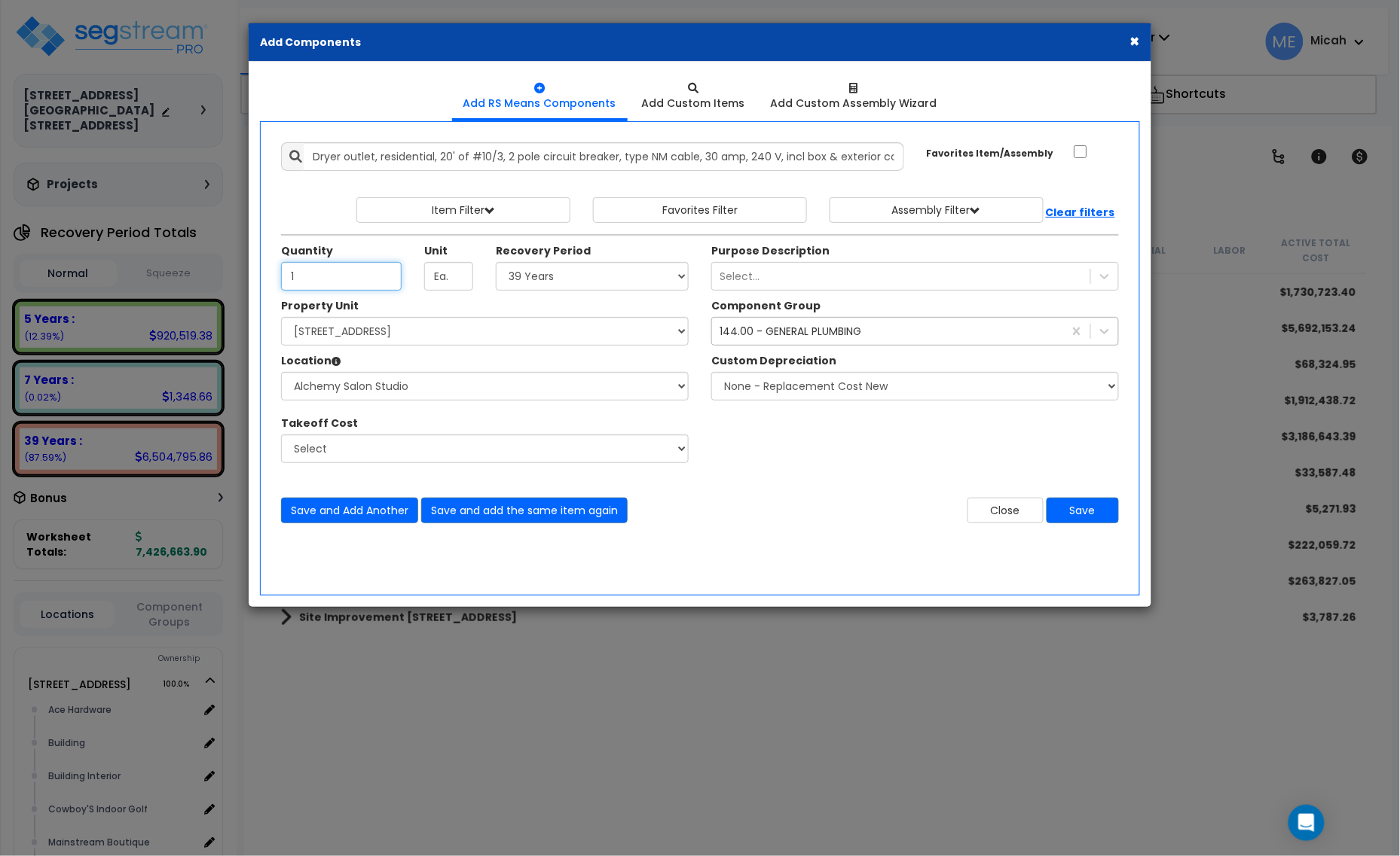
type input "1"
click at [786, 341] on div "144.00 - GENERAL PLUMBING" at bounding box center [888, 331] width 351 height 24
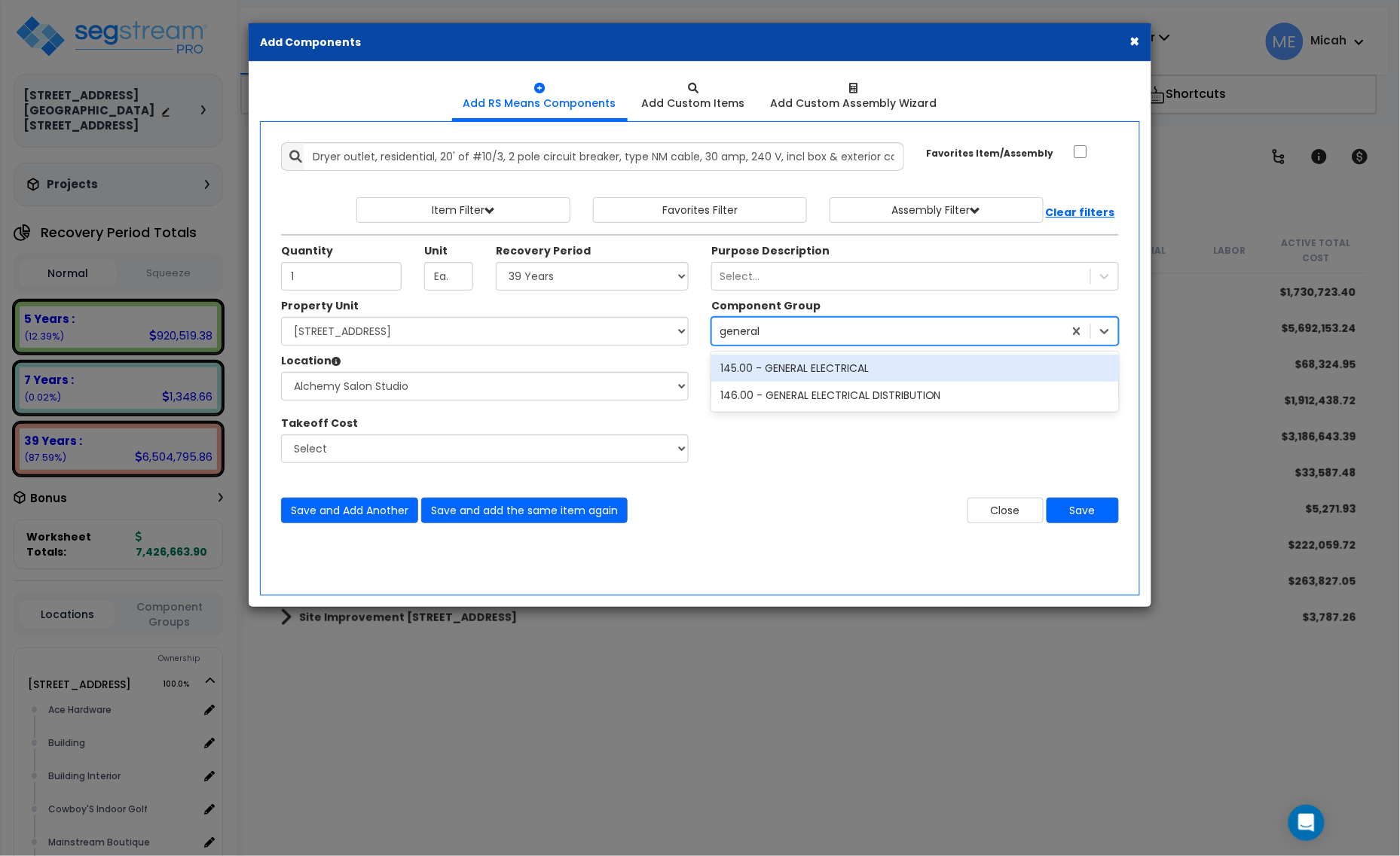
type input "general e"
click at [801, 362] on div "145.00 - GENERAL ELECTRICAL" at bounding box center [915, 368] width 407 height 27
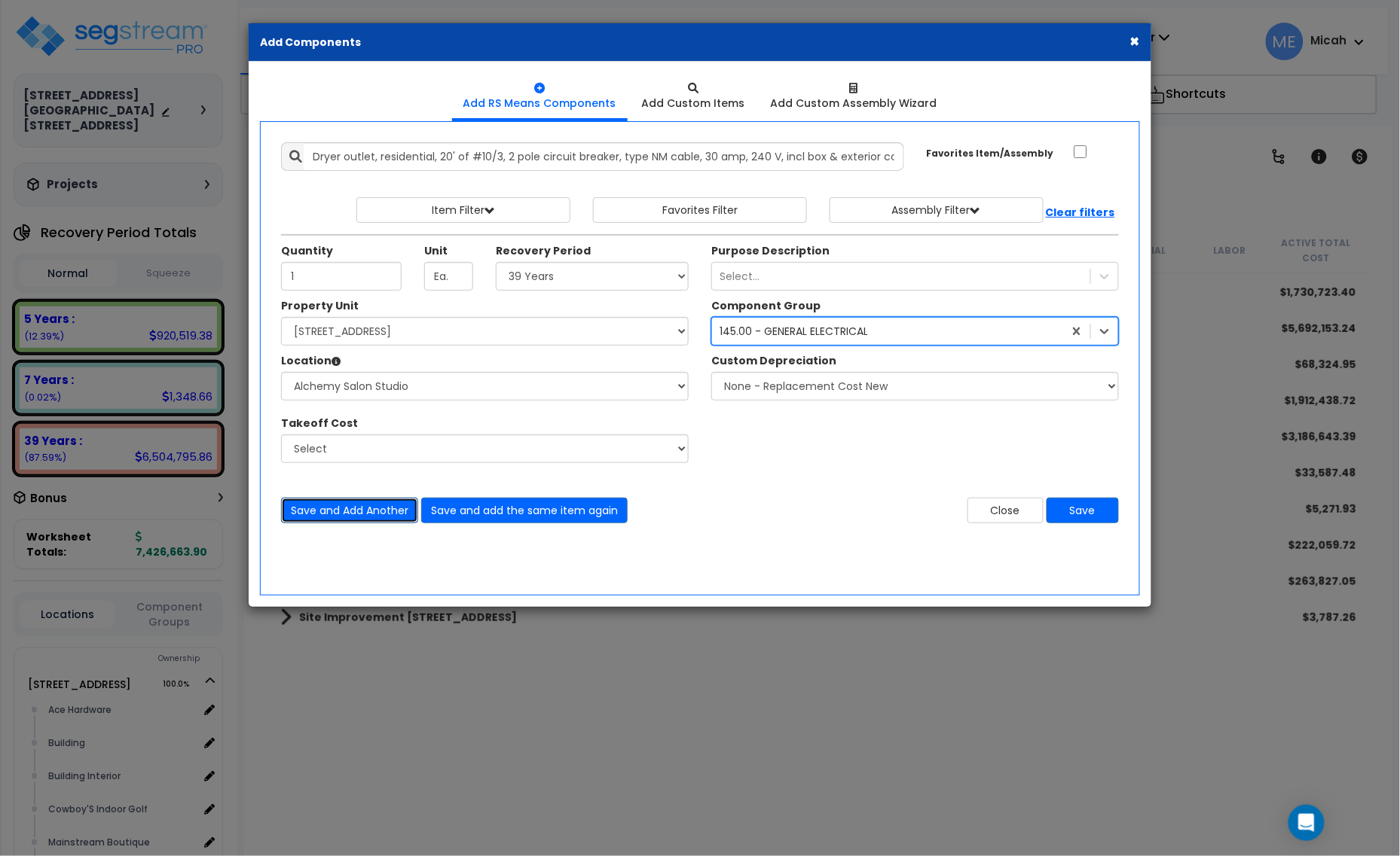
click at [352, 512] on button "Save and Add Another" at bounding box center [349, 510] width 137 height 25
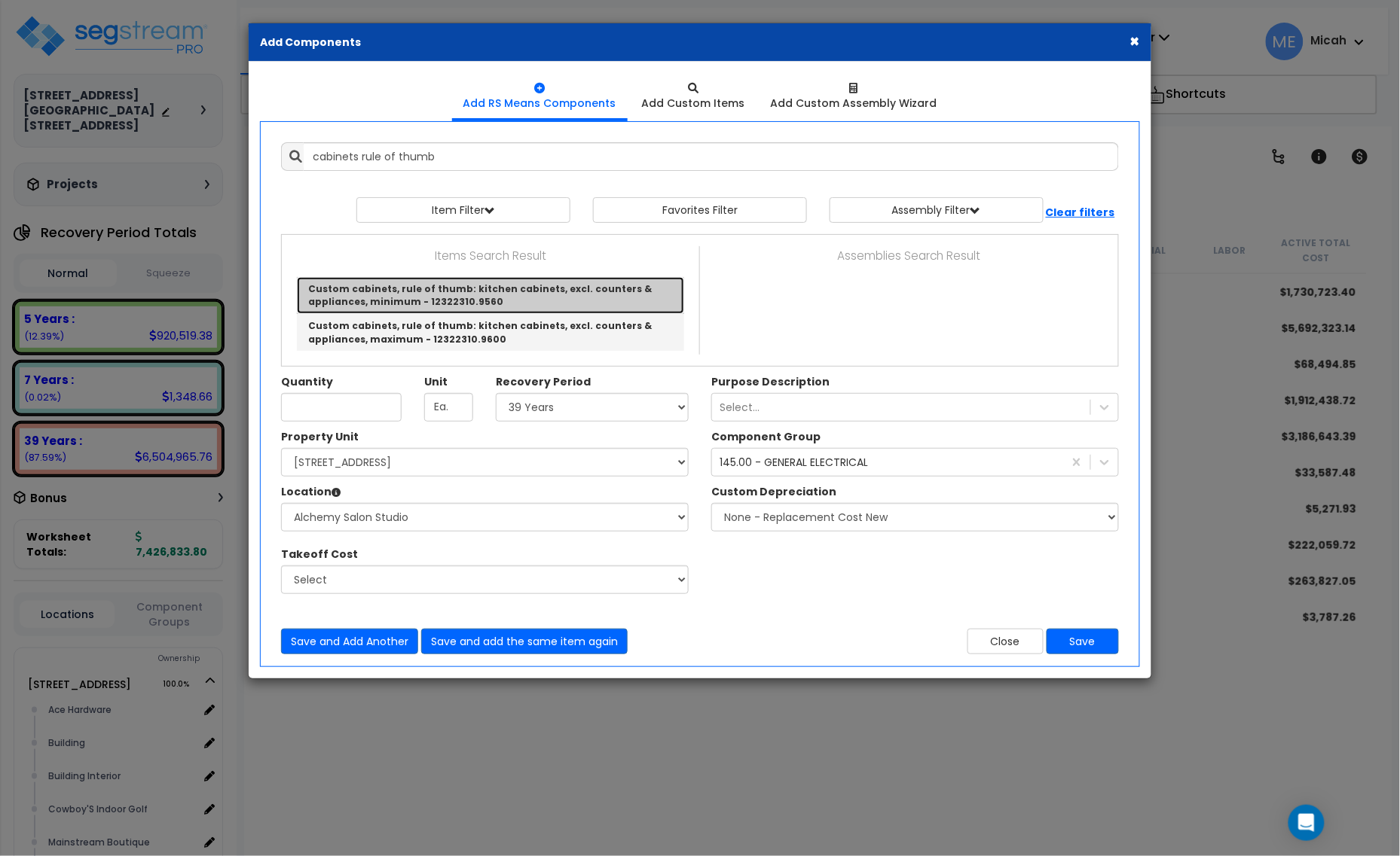
click at [434, 291] on link "Custom cabinets, rule of thumb: kitchen cabinets, excl. counters & appliances, …" at bounding box center [491, 296] width 388 height 37
type input "Custom cabinets, rule of thumb: kitchen cabinets, excl. counters & appliances, …"
checkbox input "true"
type input "L.F."
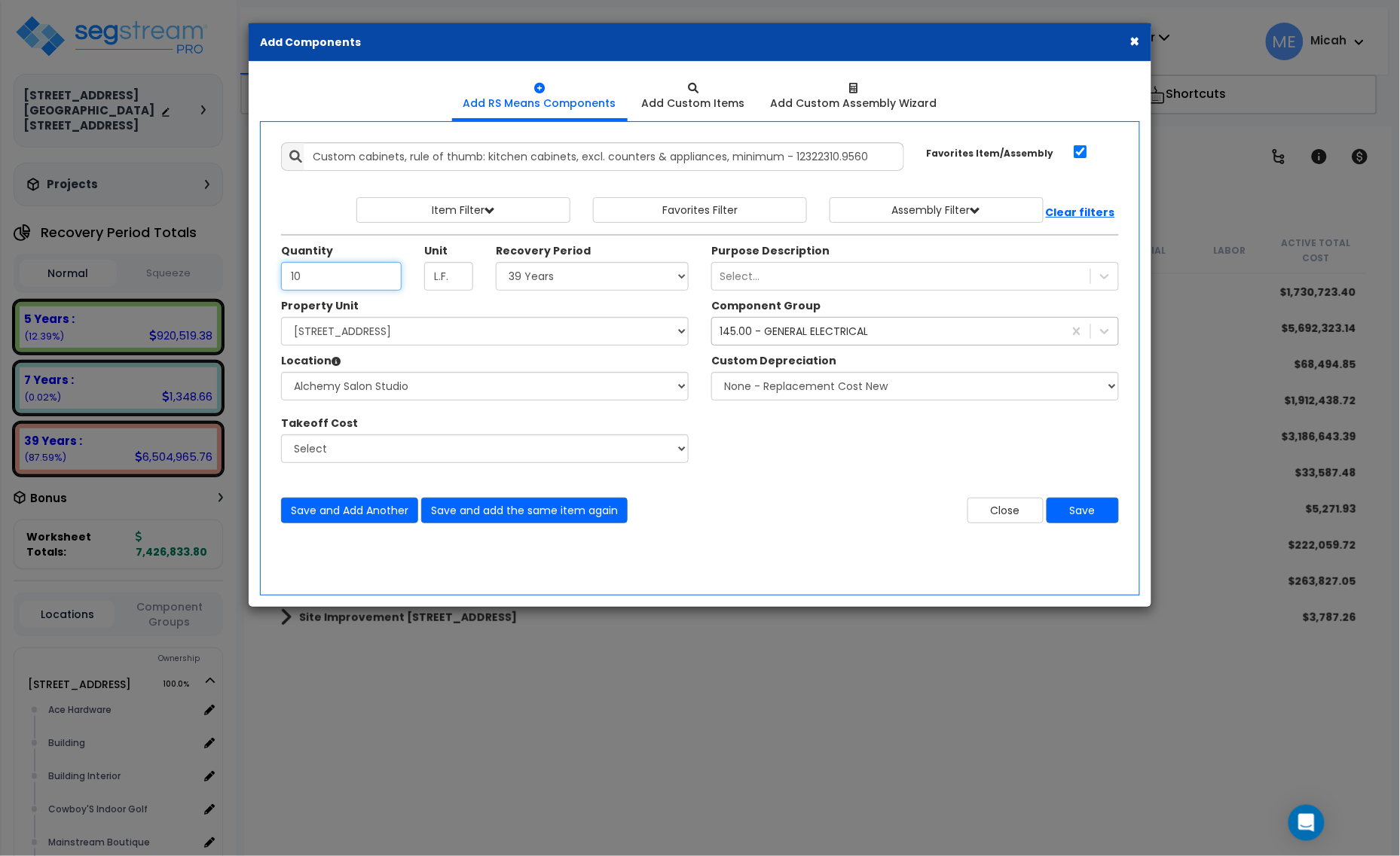
type input "10"
click at [792, 339] on div "145.00 - GENERAL ELECTRICAL" at bounding box center [794, 331] width 148 height 15
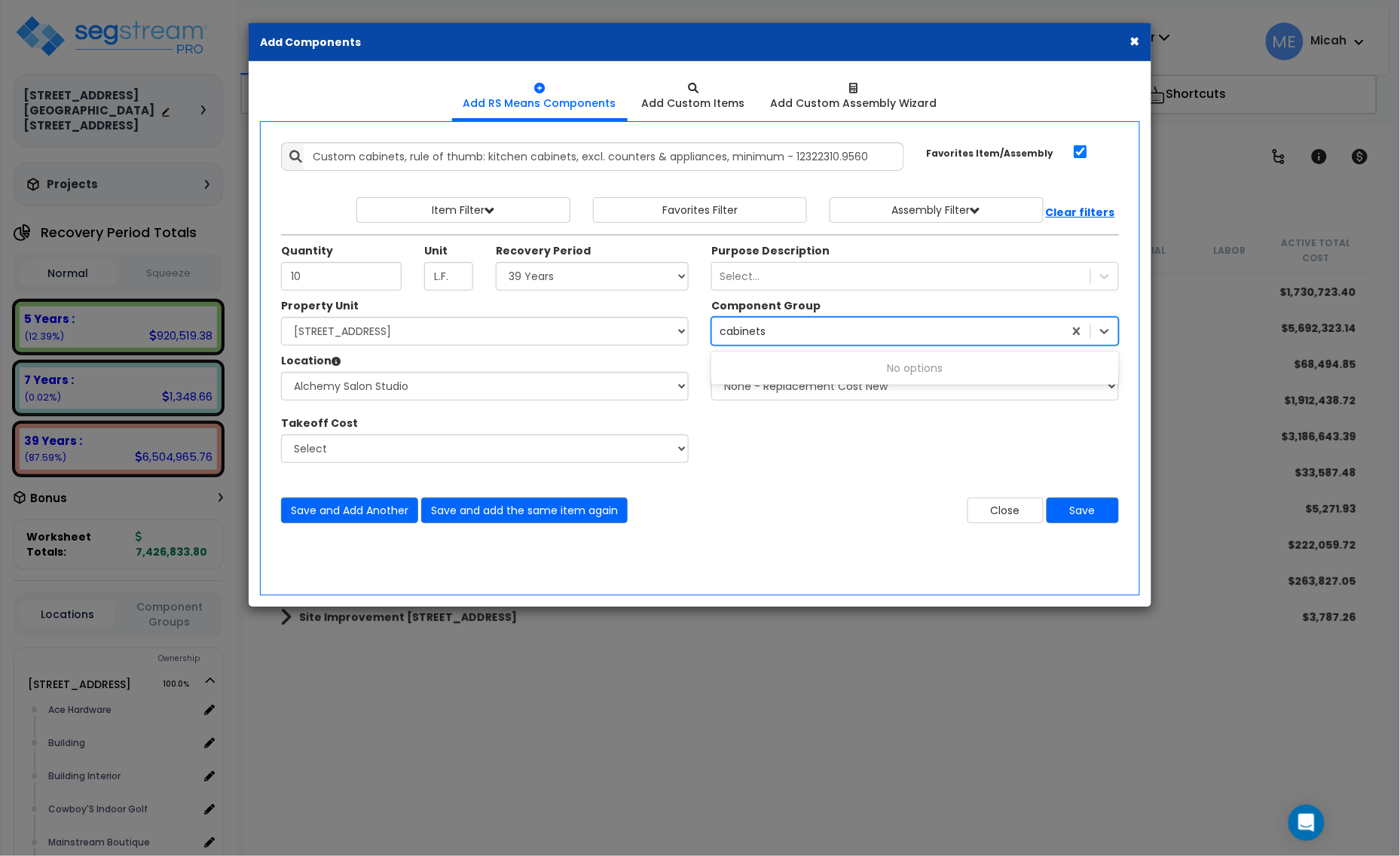
type input "cabinet"
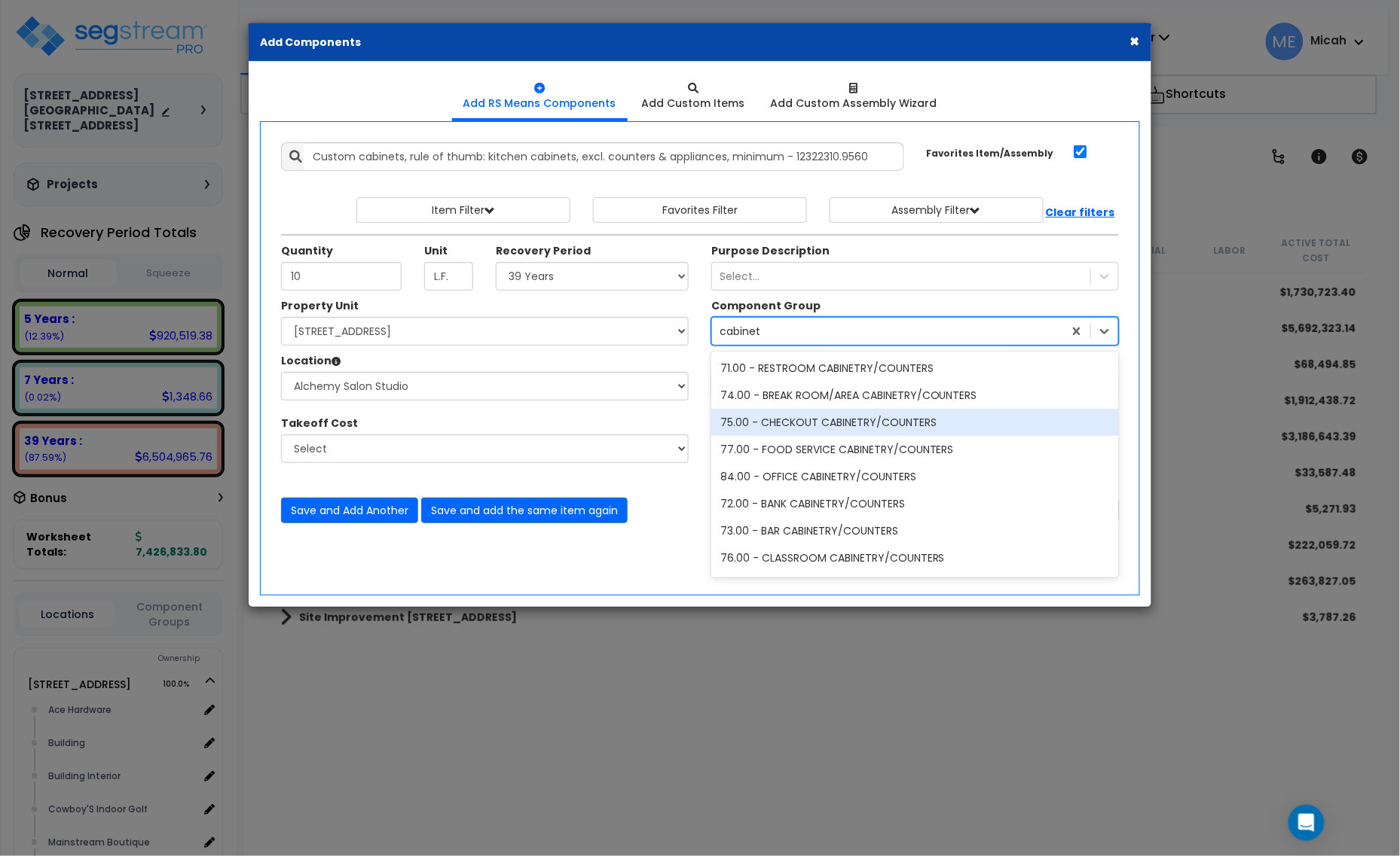
click at [913, 422] on div "75.00 - CHECKOUT CABINETRY/COUNTERS" at bounding box center [915, 423] width 407 height 27
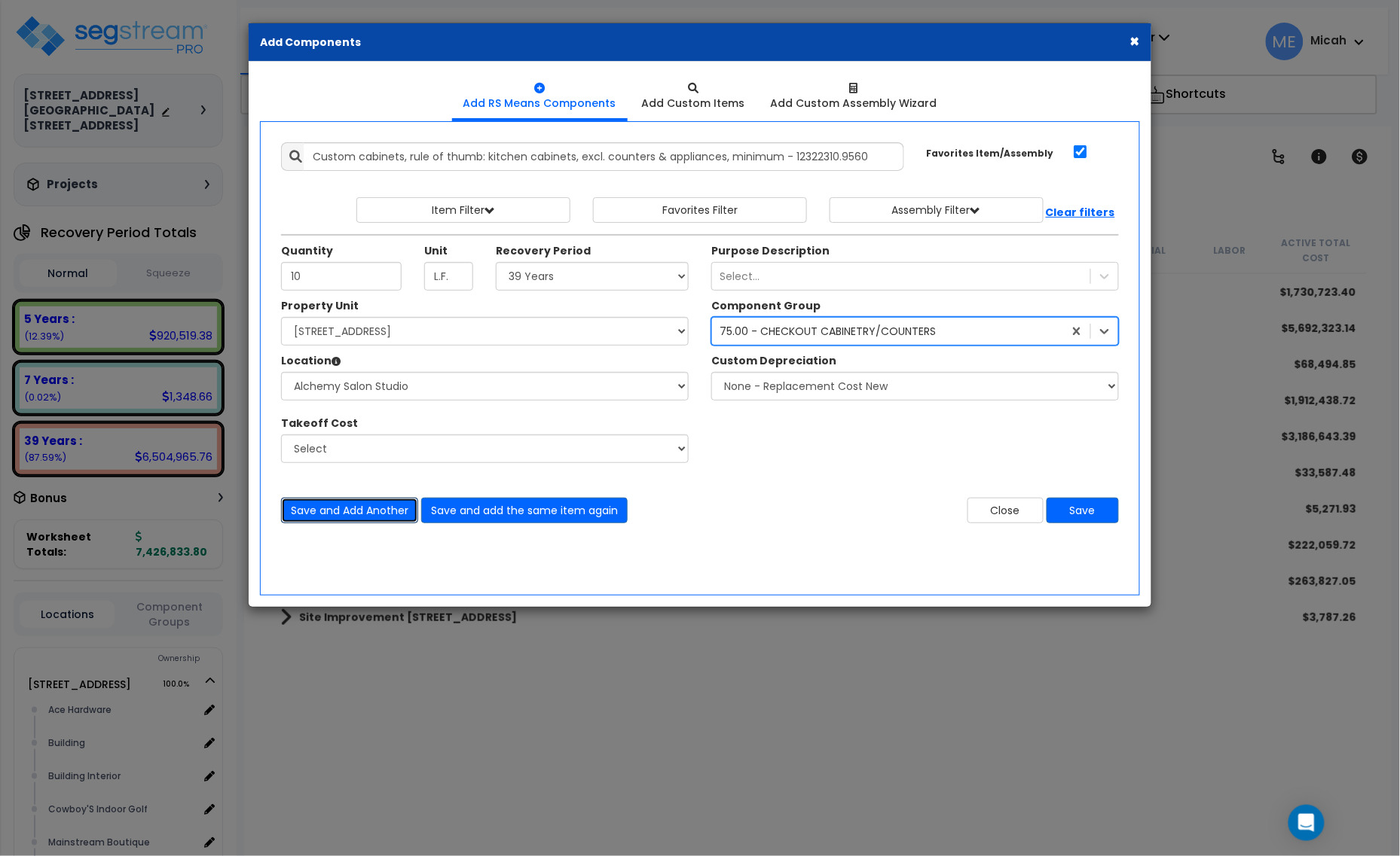
click at [362, 507] on button "Save and Add Another" at bounding box center [349, 510] width 137 height 25
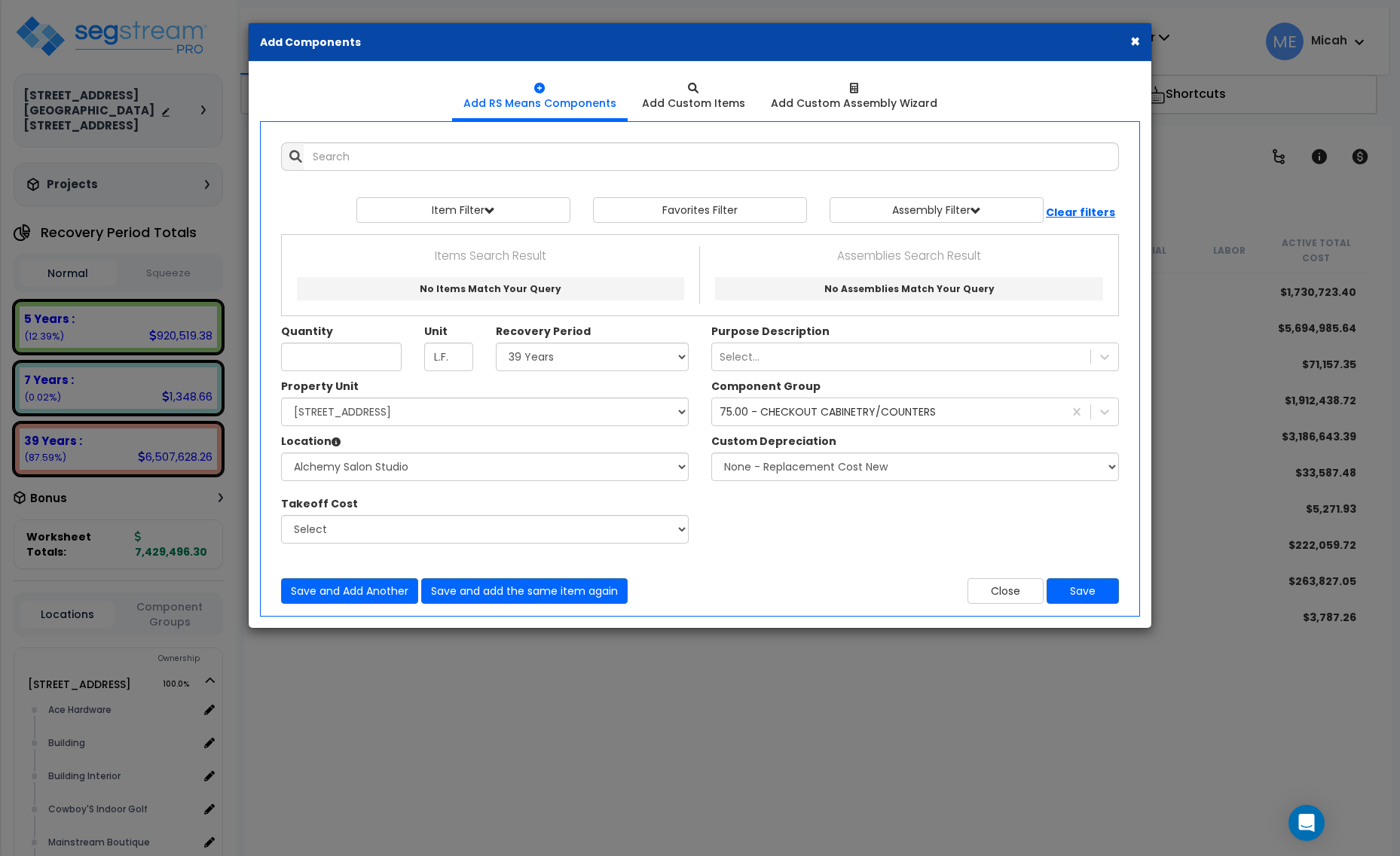
select select "39Y"
select select "161428"
select select "31139"
click at [407, 158] on input "text" at bounding box center [711, 156] width 815 height 28
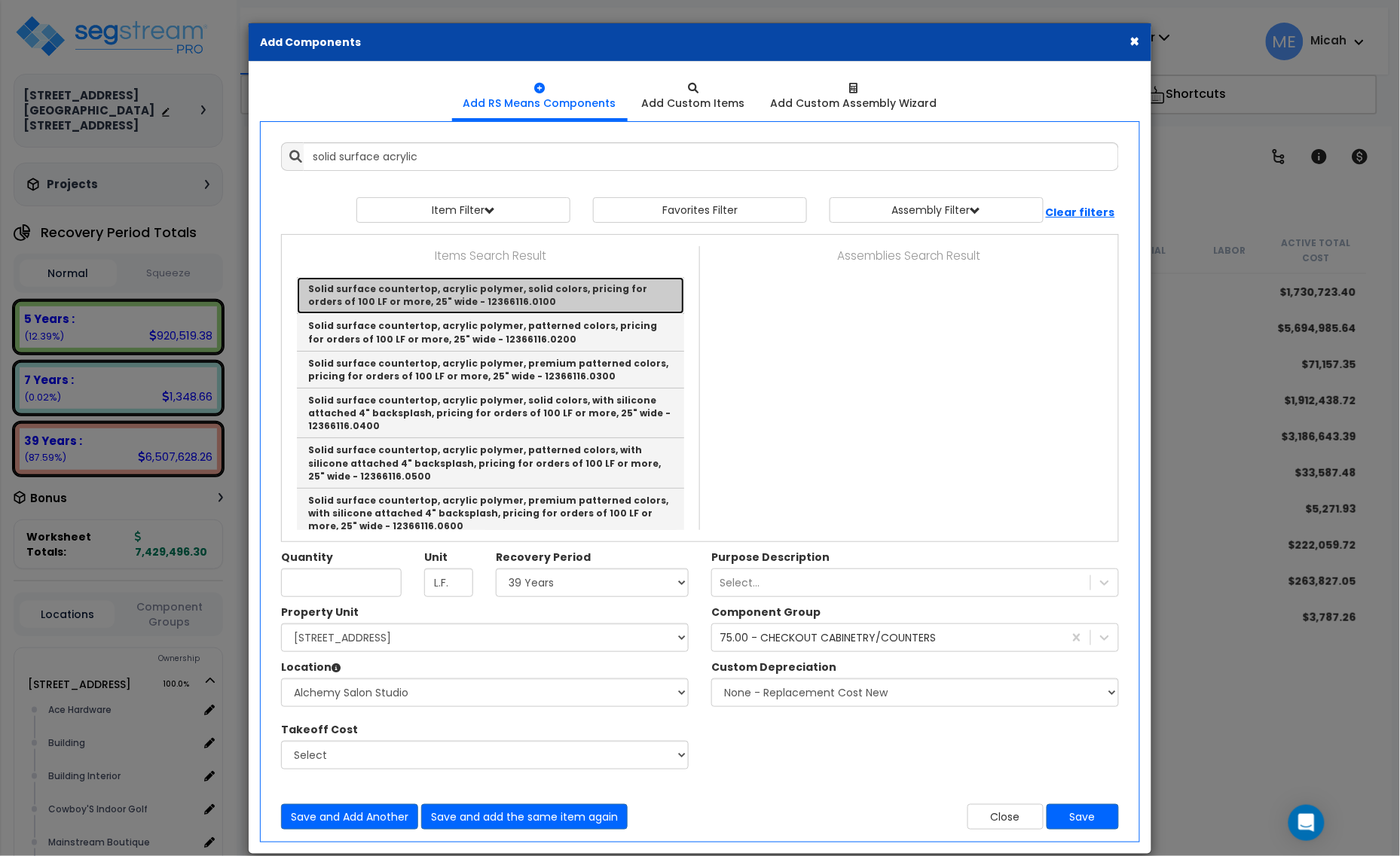
click at [524, 298] on link "Solid surface countertop, acrylic polymer, solid colors, pricing for orders of …" at bounding box center [491, 296] width 388 height 37
type input "Solid surface countertop, acrylic polymer, solid colors, pricing for orders of …"
checkbox input "false"
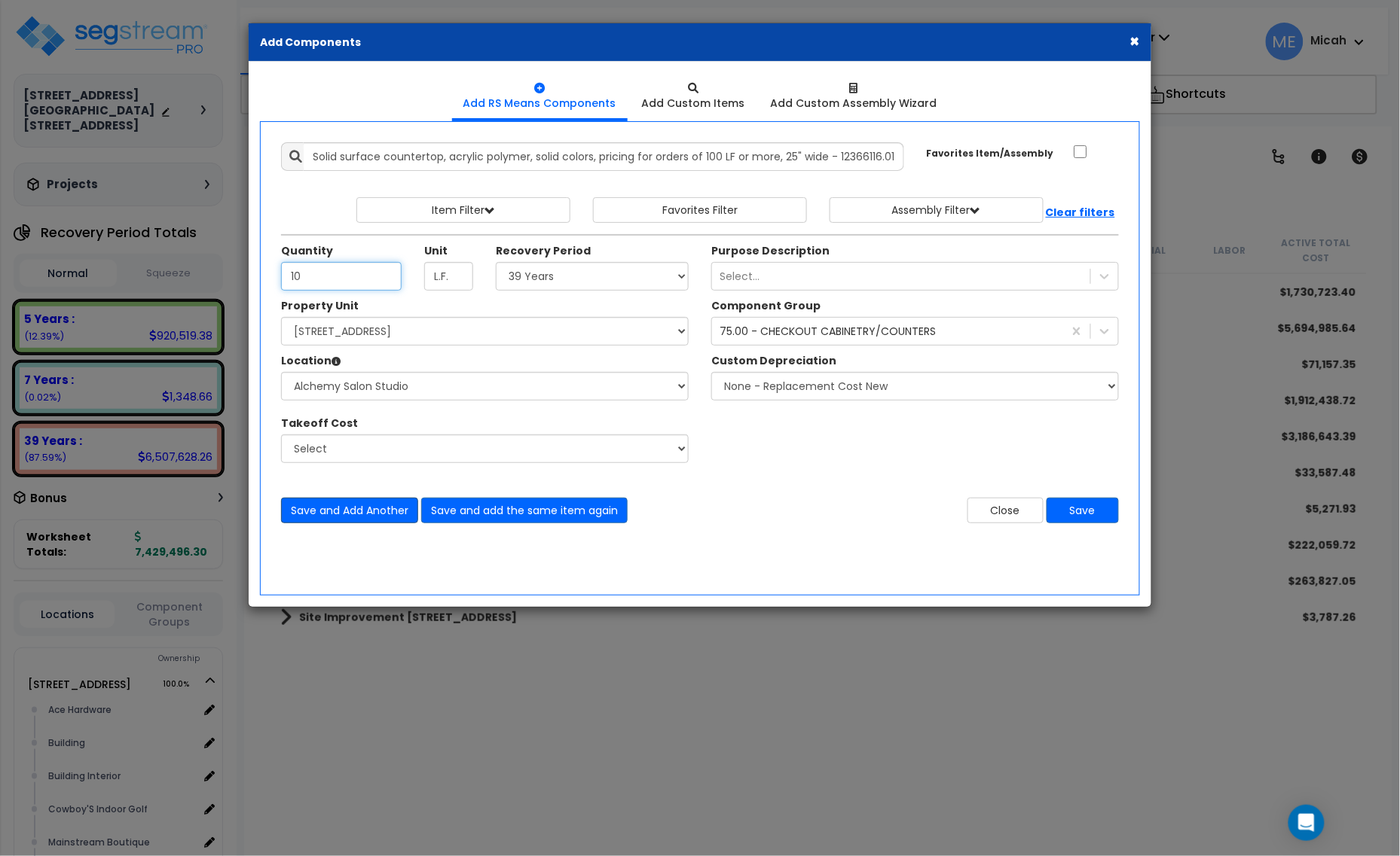
type input "10"
click at [347, 514] on button "Save and Add Another" at bounding box center [349, 510] width 137 height 25
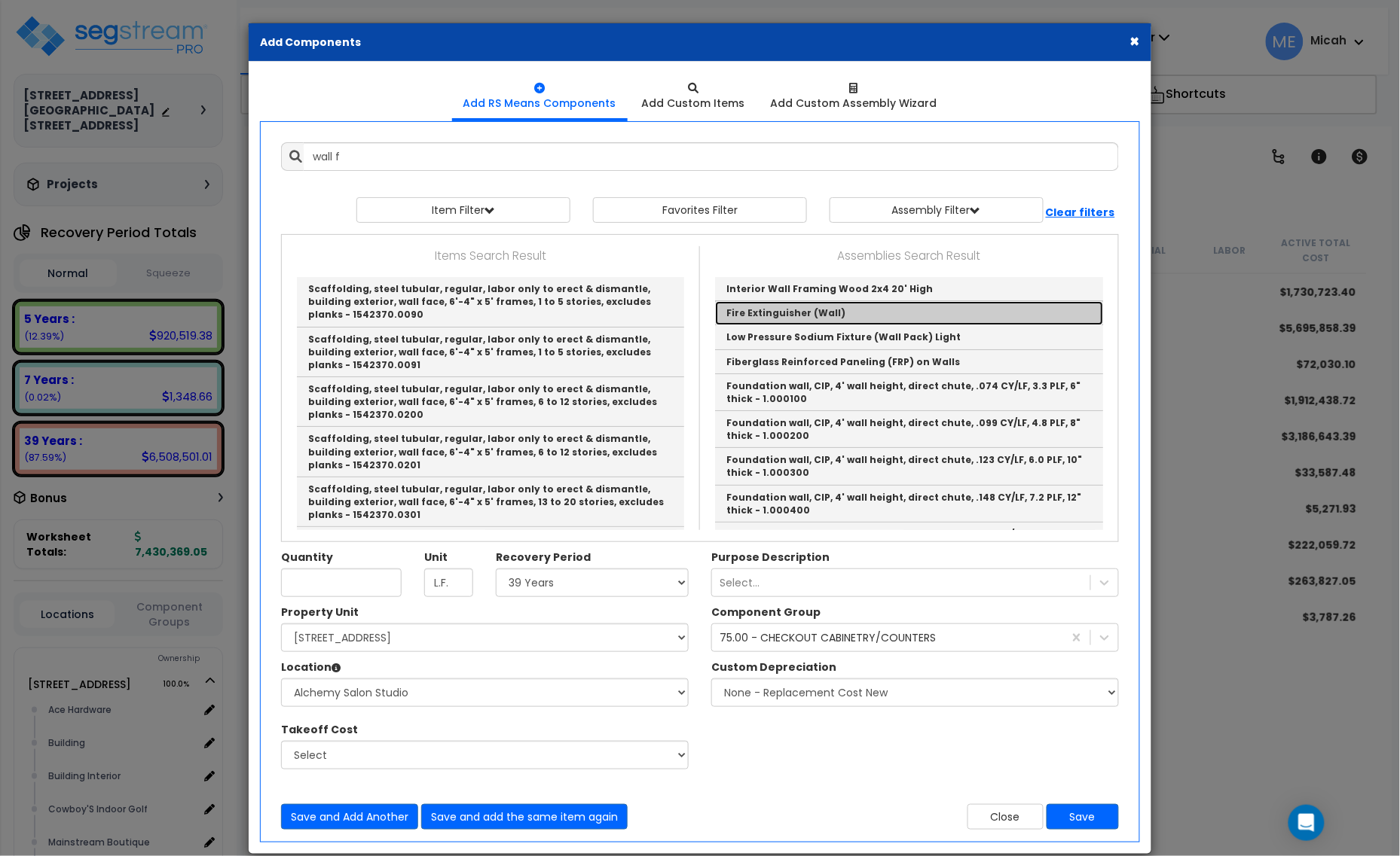
click at [784, 317] on link "Fire Extinguisher (Wall)" at bounding box center [909, 313] width 388 height 24
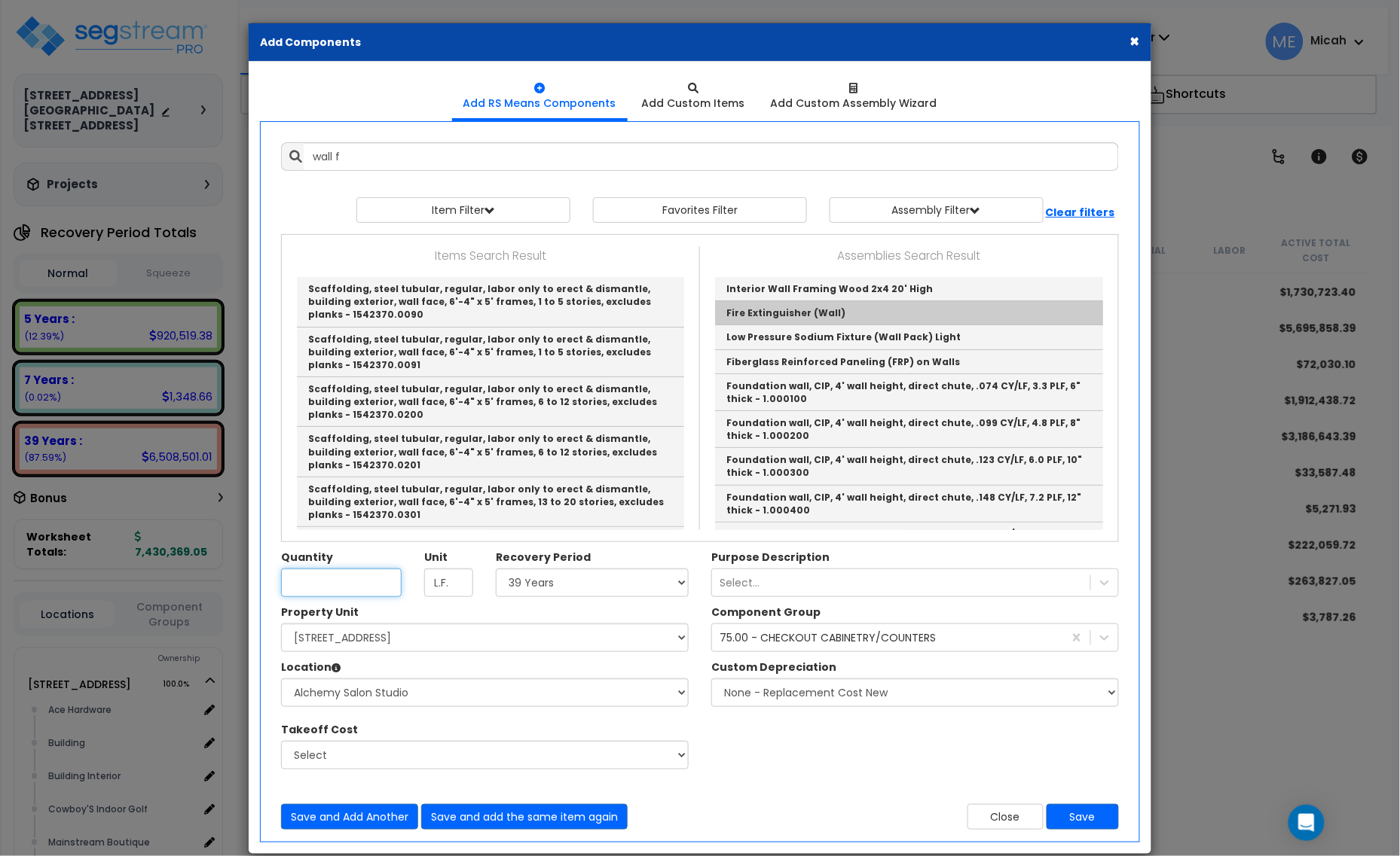
type input "Fire Extinguisher (Wall)"
checkbox input "true"
type input "EA"
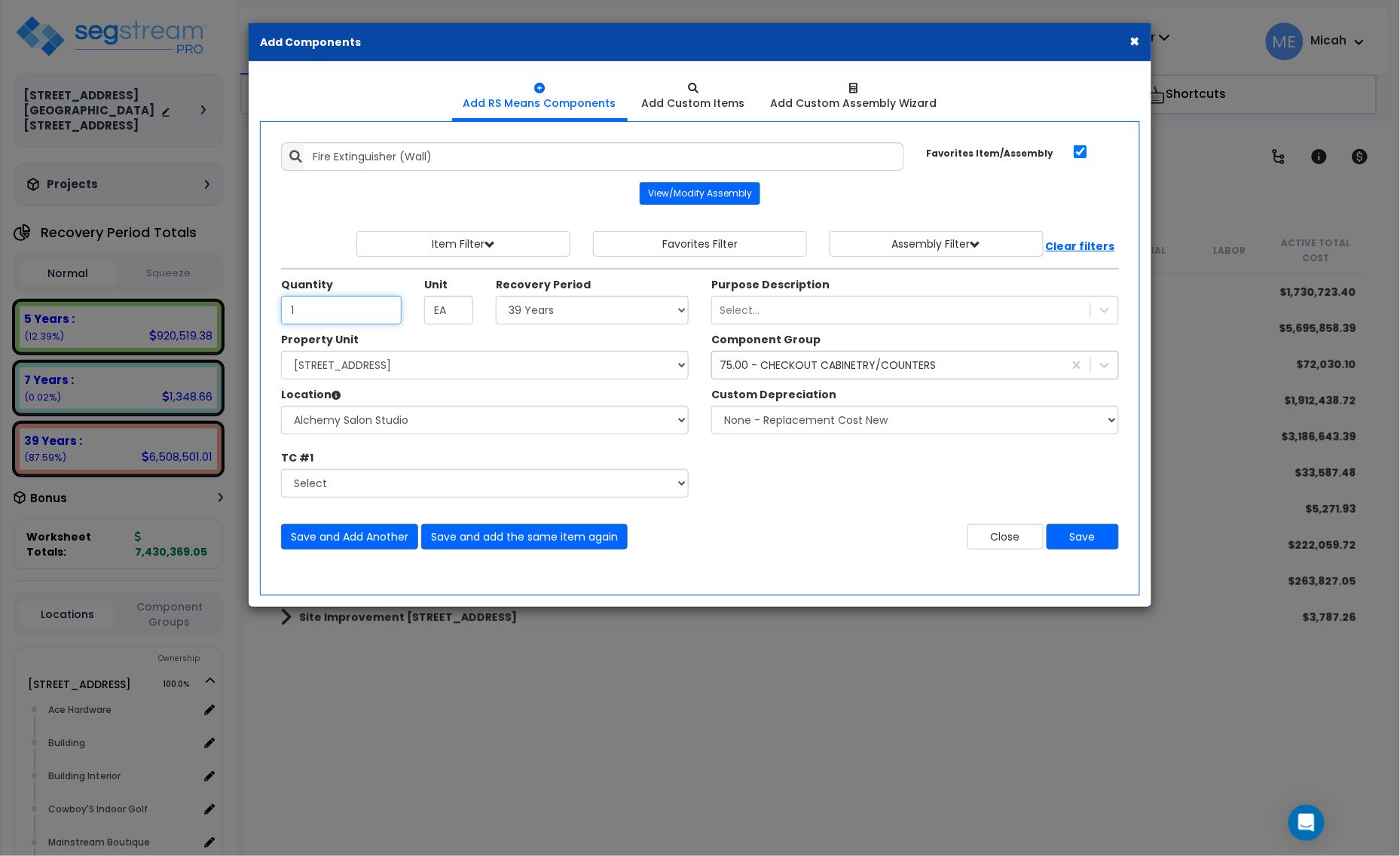
type input "1"
click at [744, 365] on div "75.00 - CHECKOUT CABINETRY/COUNTERS" at bounding box center [828, 364] width 216 height 15
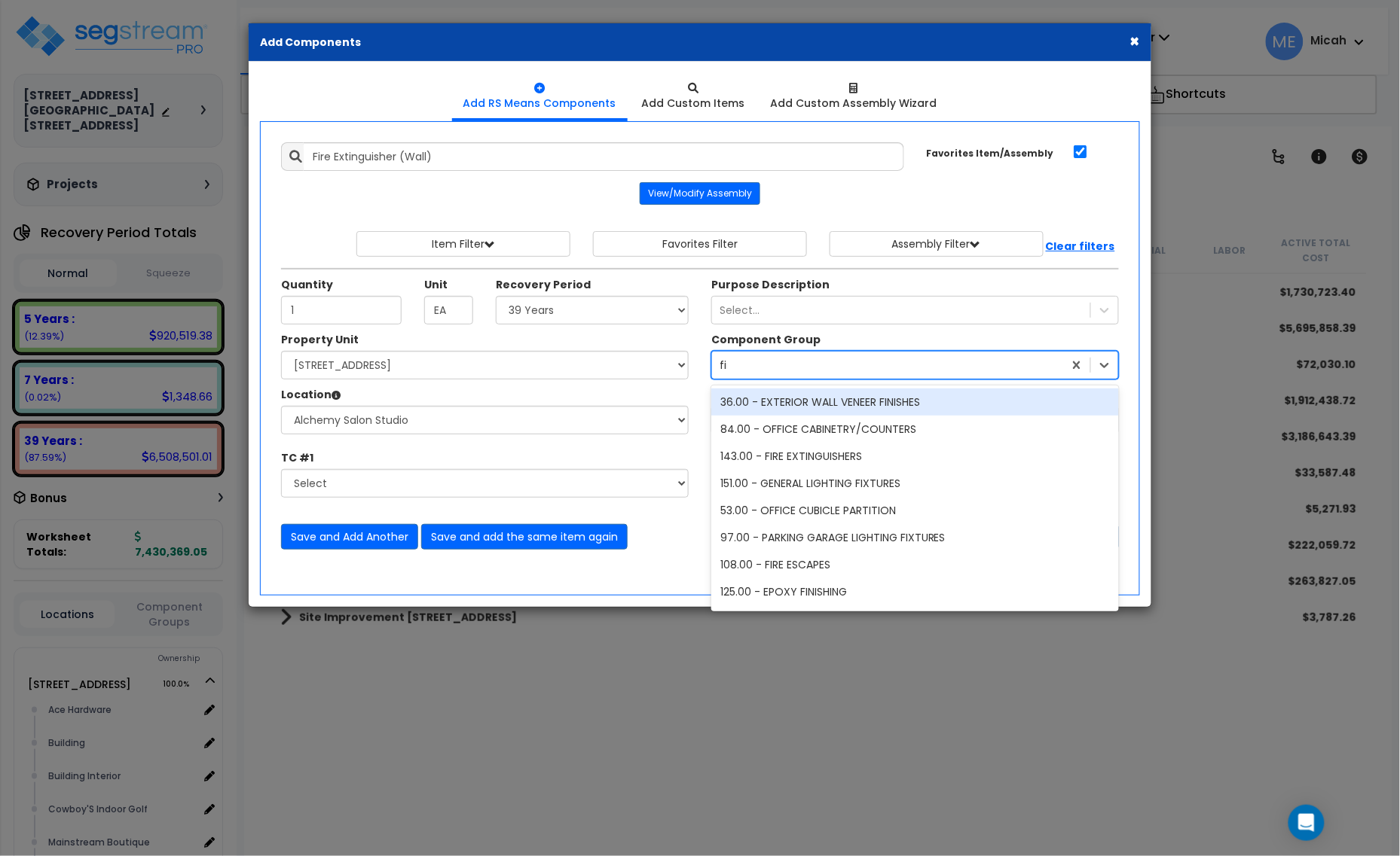
type input "fire"
click at [823, 404] on div "143.00 - FIRE EXTINGUISHERS" at bounding box center [915, 402] width 407 height 27
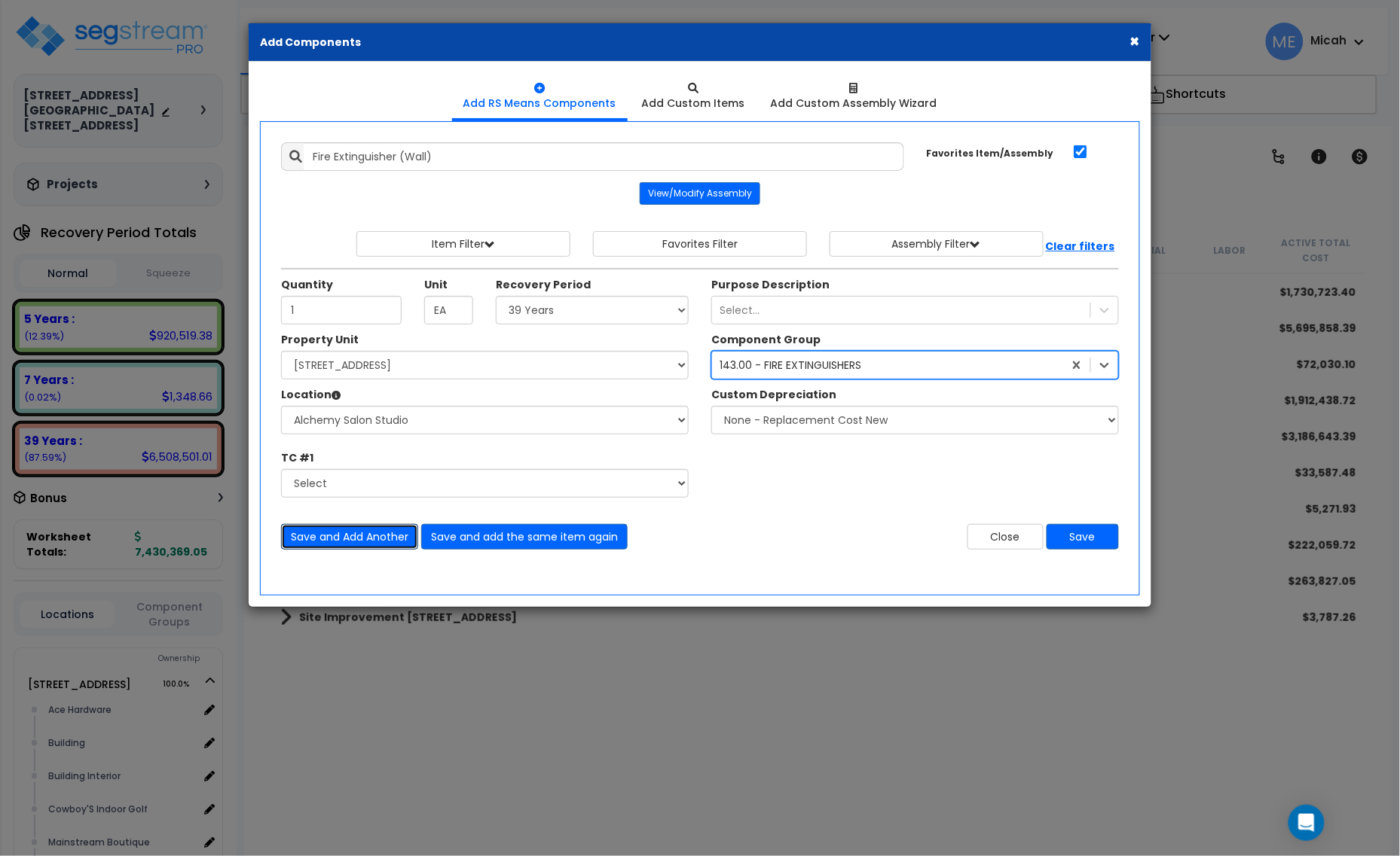
click at [363, 534] on button "Save and Add Another" at bounding box center [349, 537] width 137 height 25
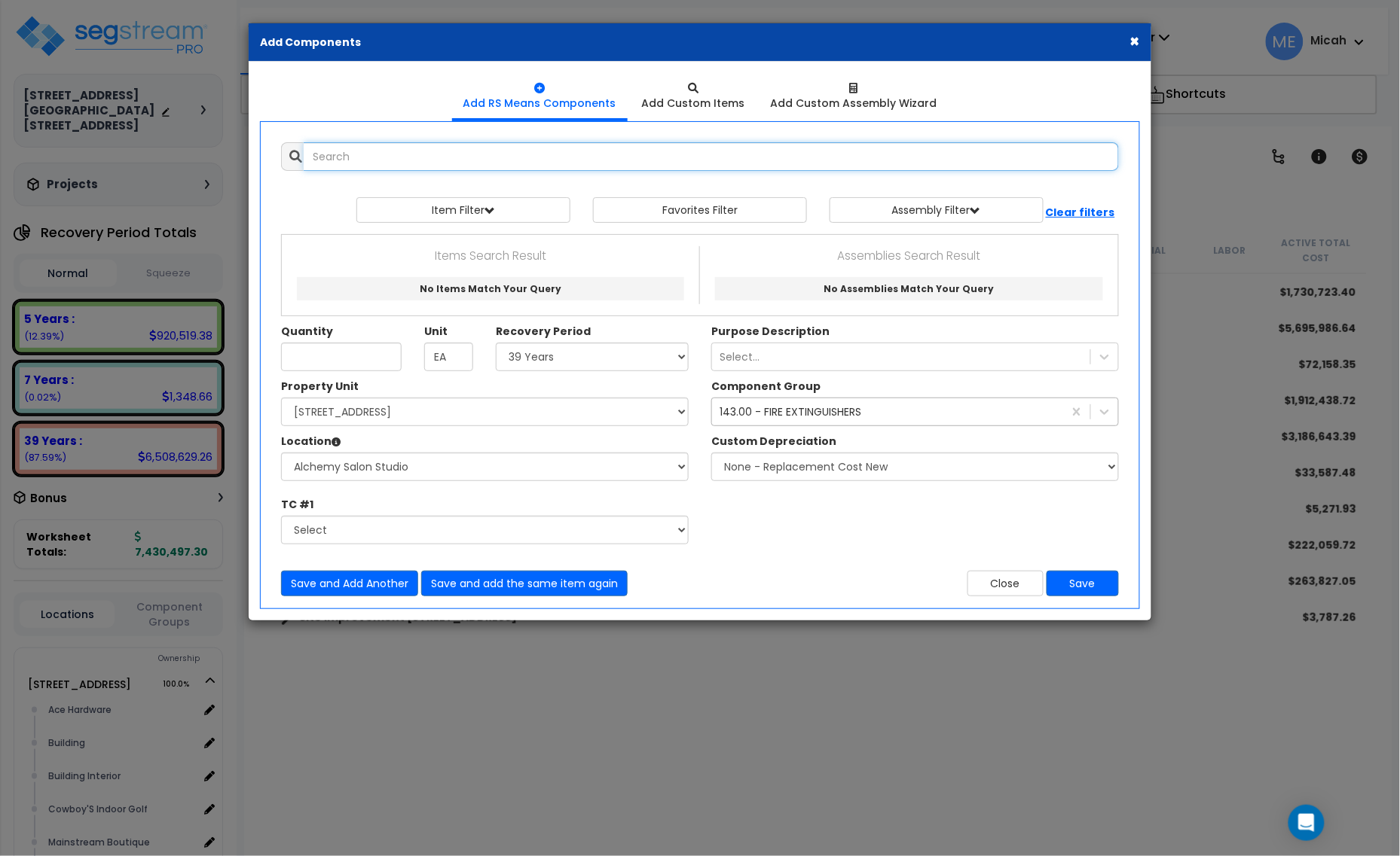
click at [417, 167] on input "text" at bounding box center [711, 156] width 815 height 28
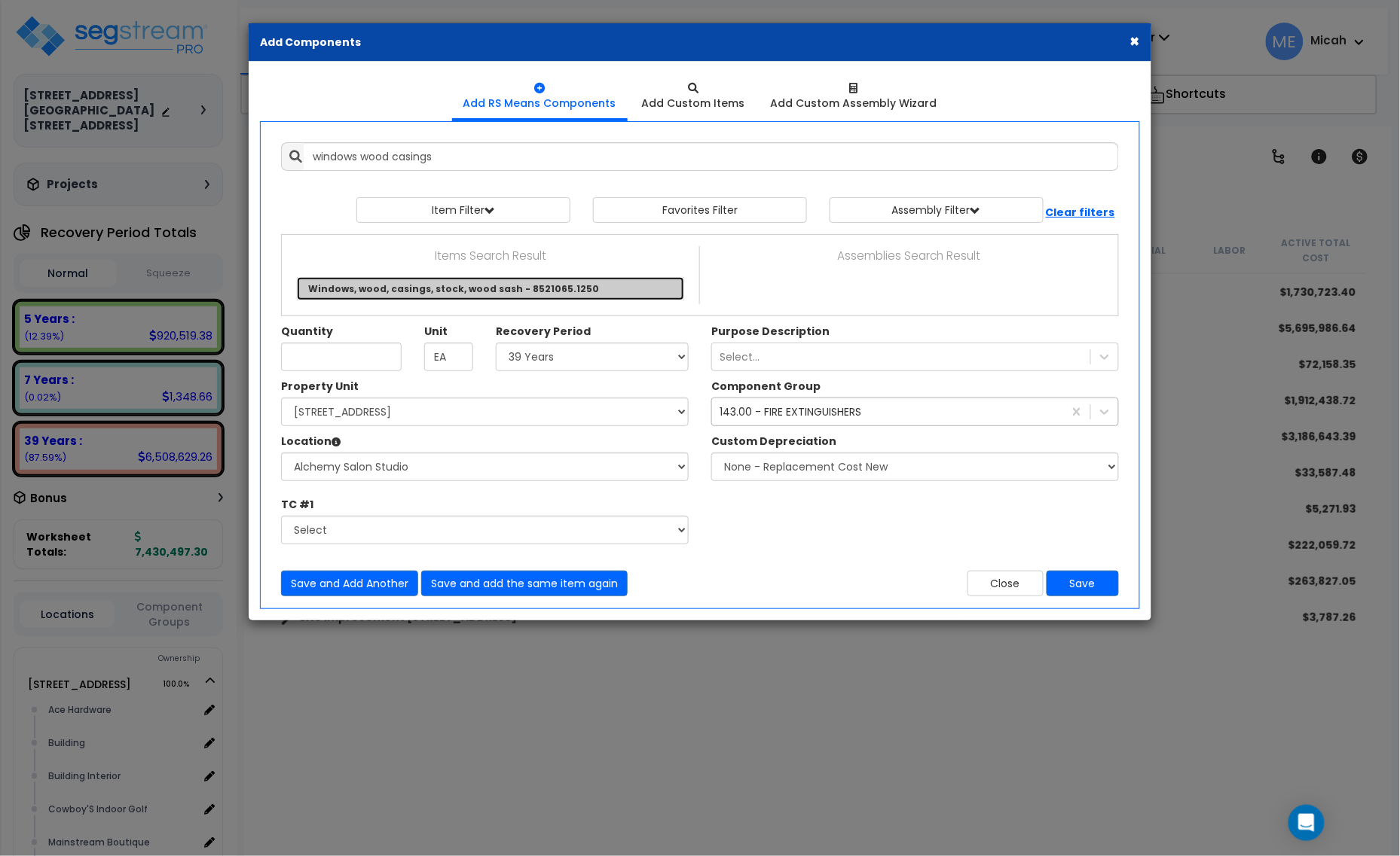
click at [484, 287] on link "Windows, wood, casings, stock, wood sash - 8521065.1250" at bounding box center [491, 289] width 388 height 23
type input "Windows, wood, casings, stock, wood sash - 8521065.1250"
checkbox input "false"
type input "L.F."
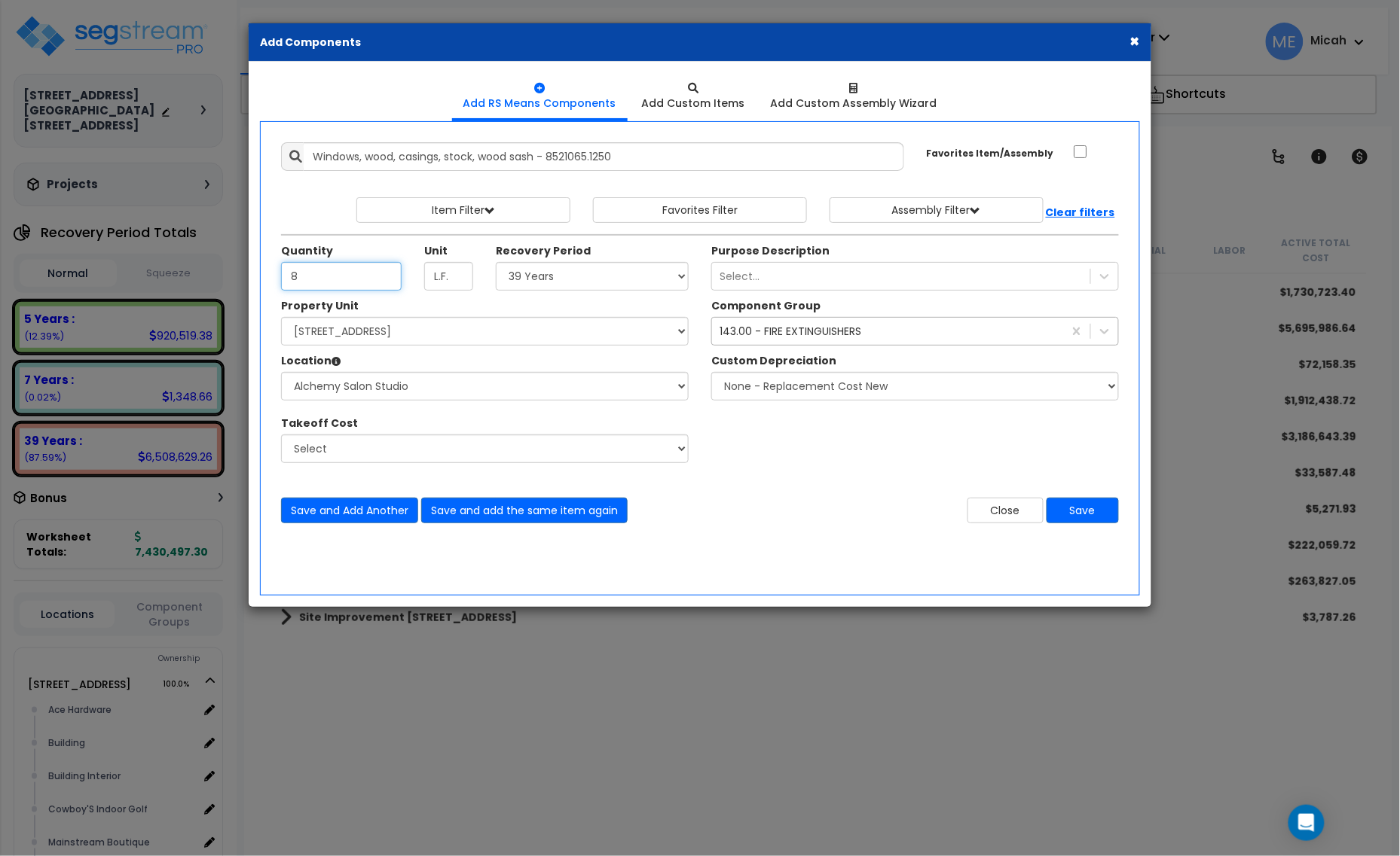
type input "8"
click at [776, 344] on div "143.00 - FIRE EXTINGUISHERS fire" at bounding box center [888, 331] width 351 height 24
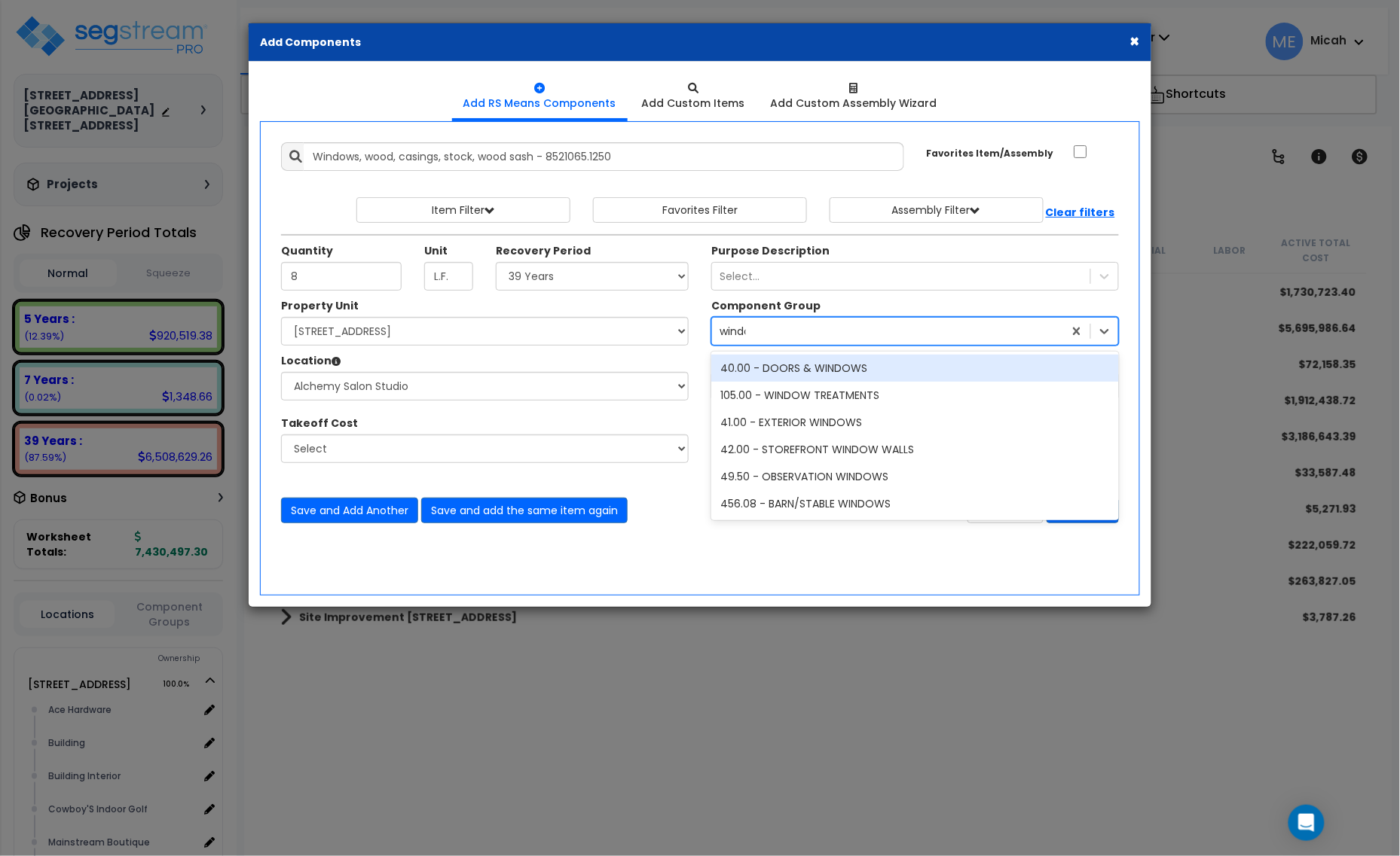
type input "window"
click at [819, 369] on div "40.00 - DOORS & WINDOWS" at bounding box center [915, 368] width 407 height 27
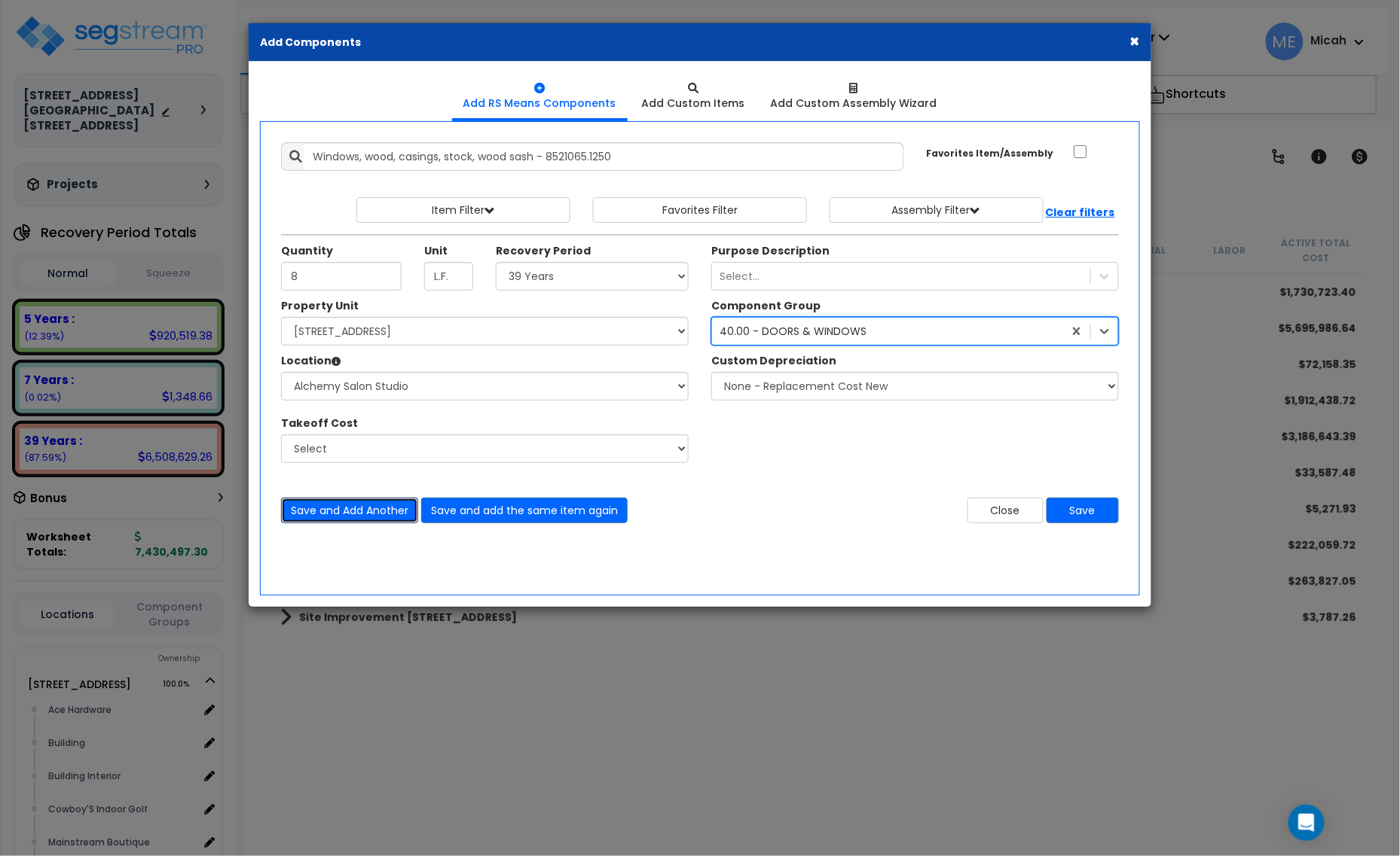
click at [345, 510] on button "Save and Add Another" at bounding box center [349, 510] width 137 height 25
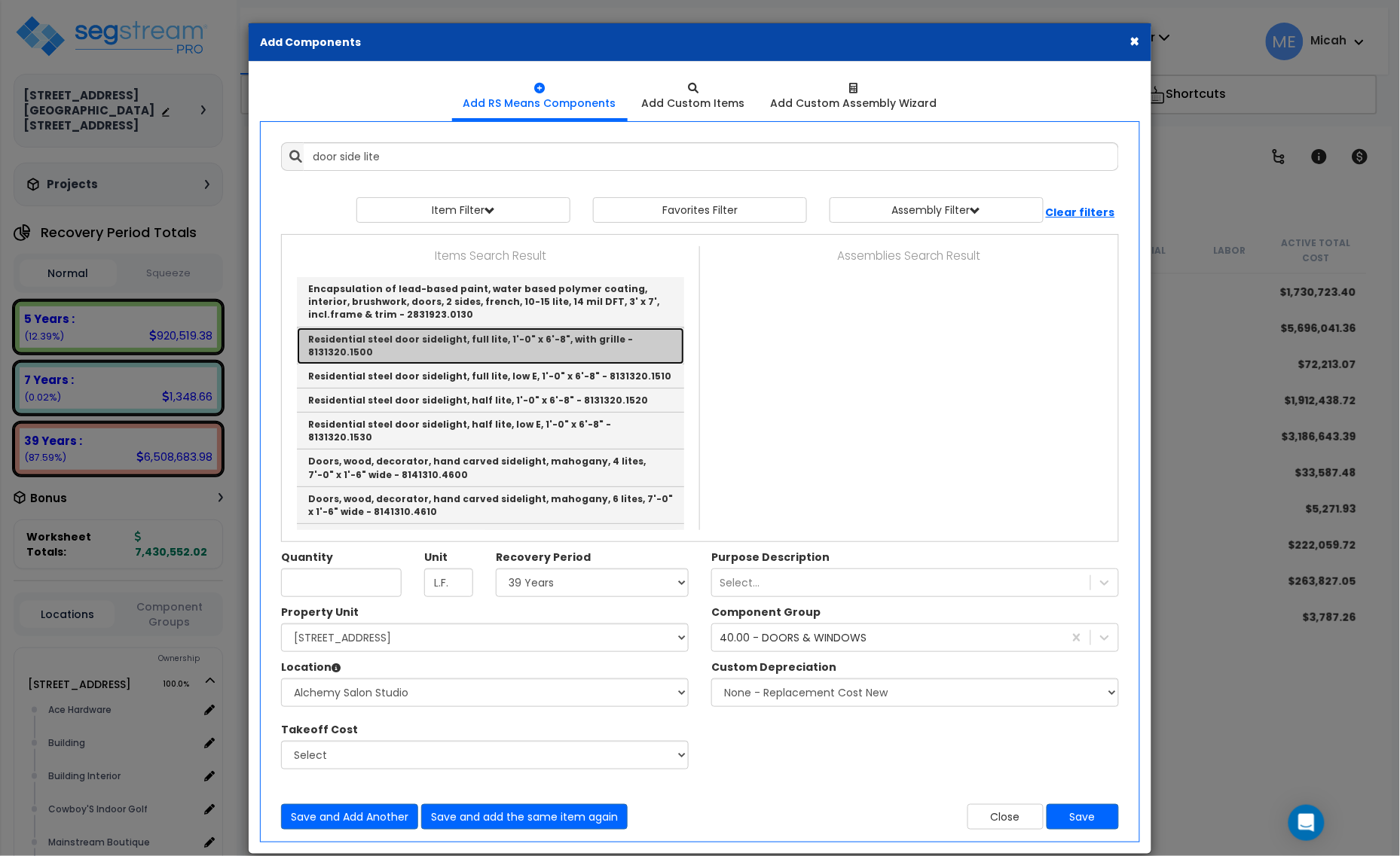
click at [473, 353] on link "Residential steel door sidelight, full lite, 1'-0" x 6'-8", with grille - 81313…" at bounding box center [491, 346] width 388 height 37
type input "Residential steel door sidelight, full lite, 1'-0" x 6'-8", with grille - 81313…"
type input "Ea."
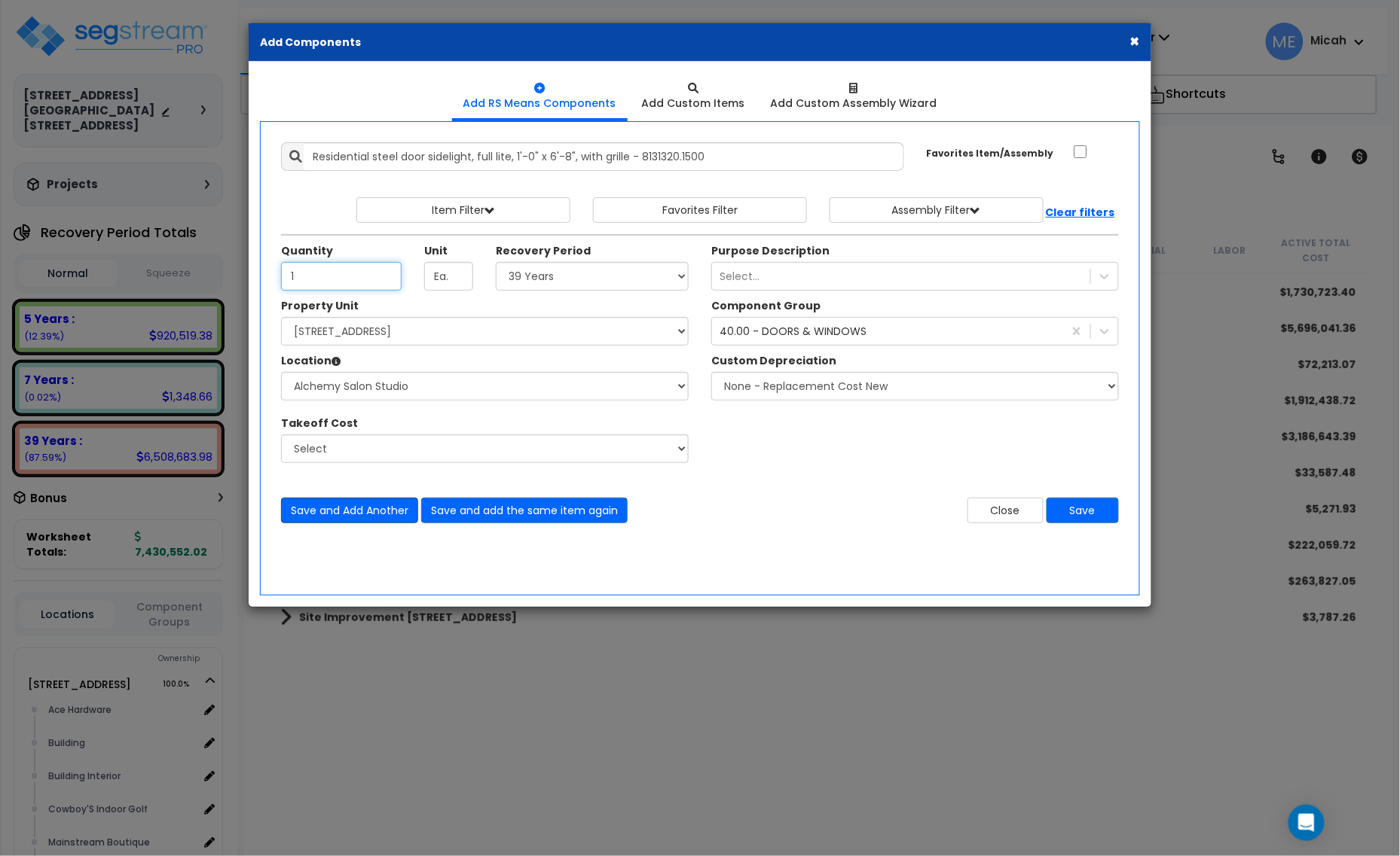
type input "1"
click at [366, 501] on button "Save and Add Another" at bounding box center [349, 510] width 137 height 25
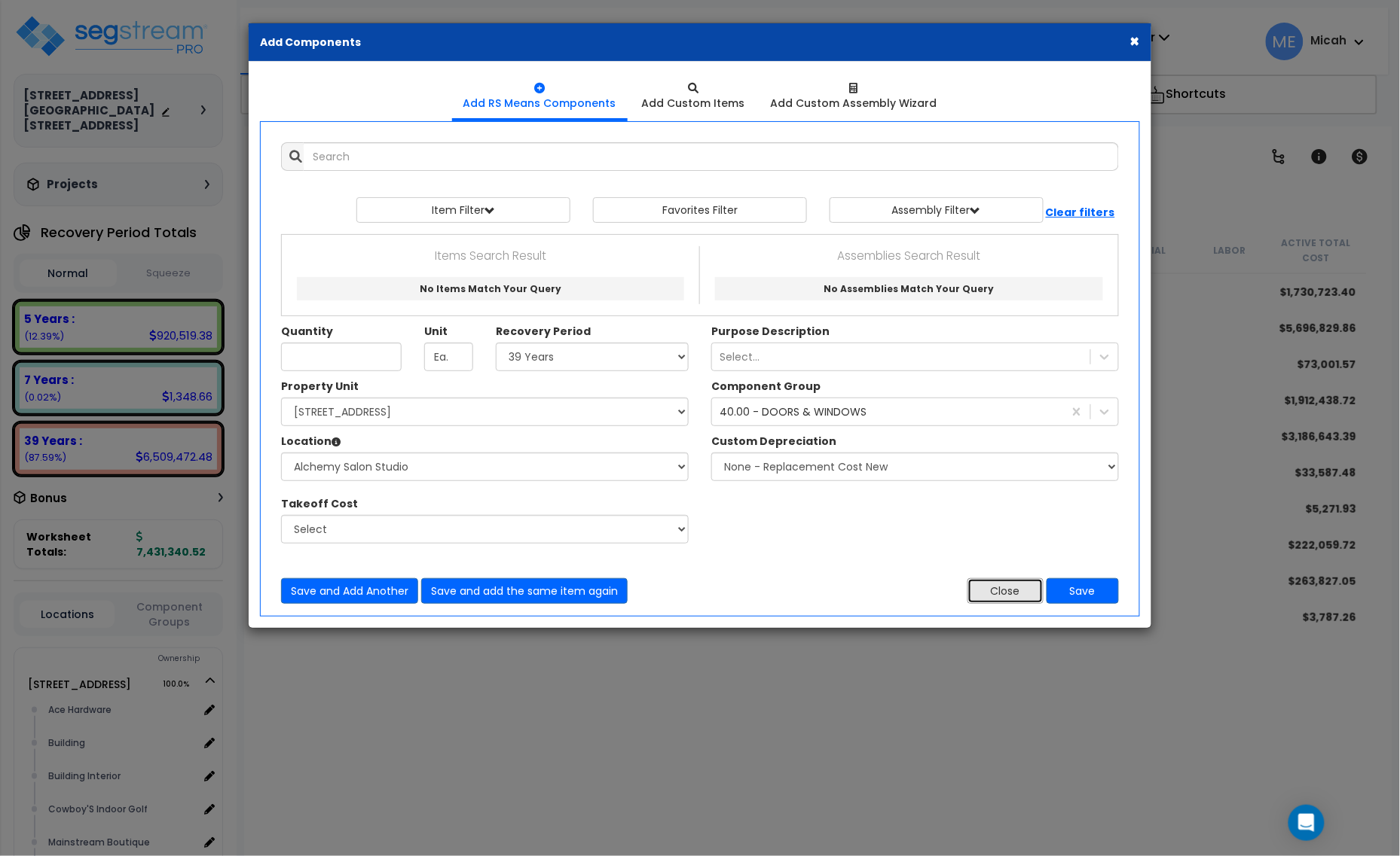
click at [1001, 583] on button "Close" at bounding box center [1005, 591] width 76 height 25
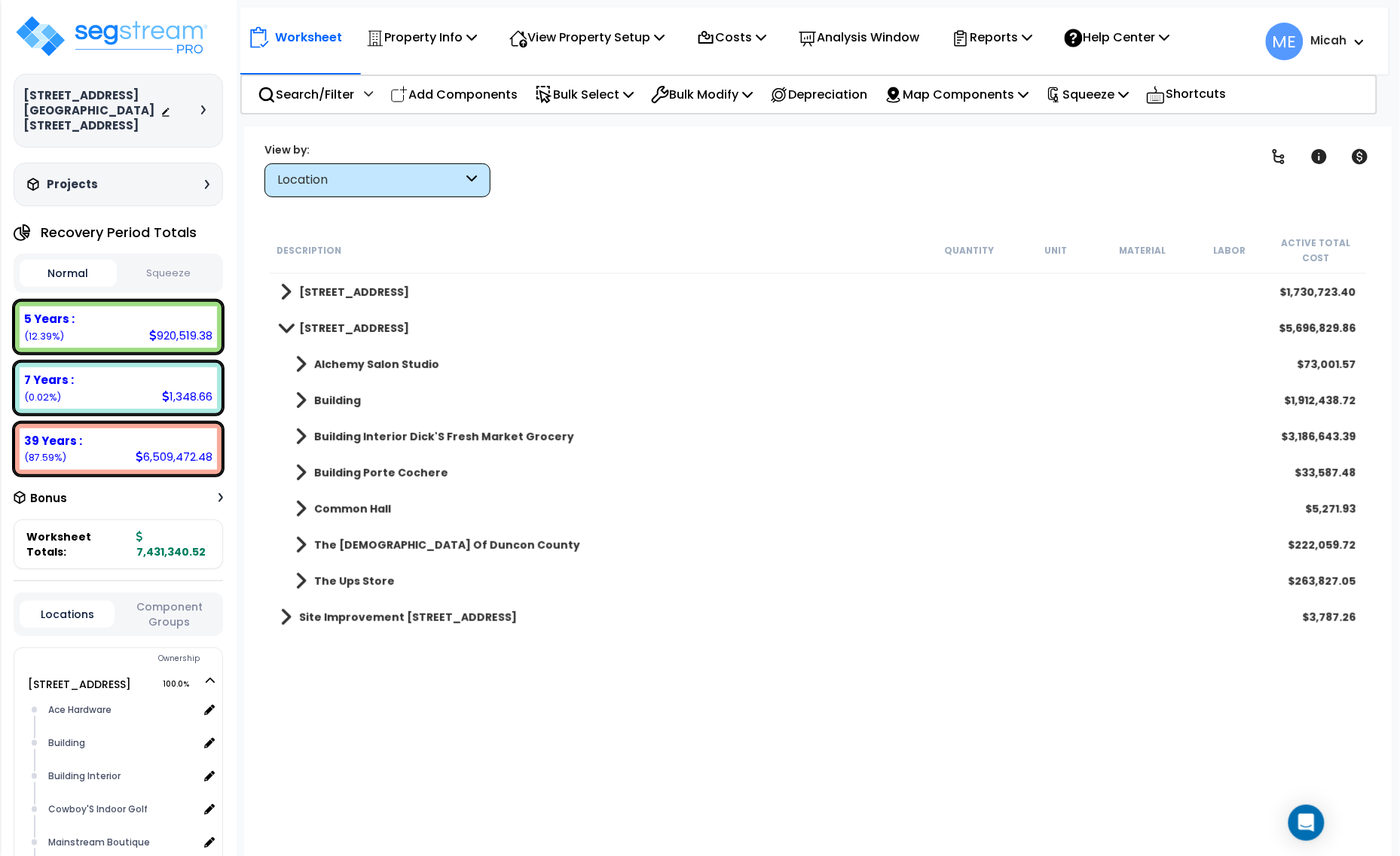
click at [1362, 42] on icon at bounding box center [1359, 41] width 9 height 5
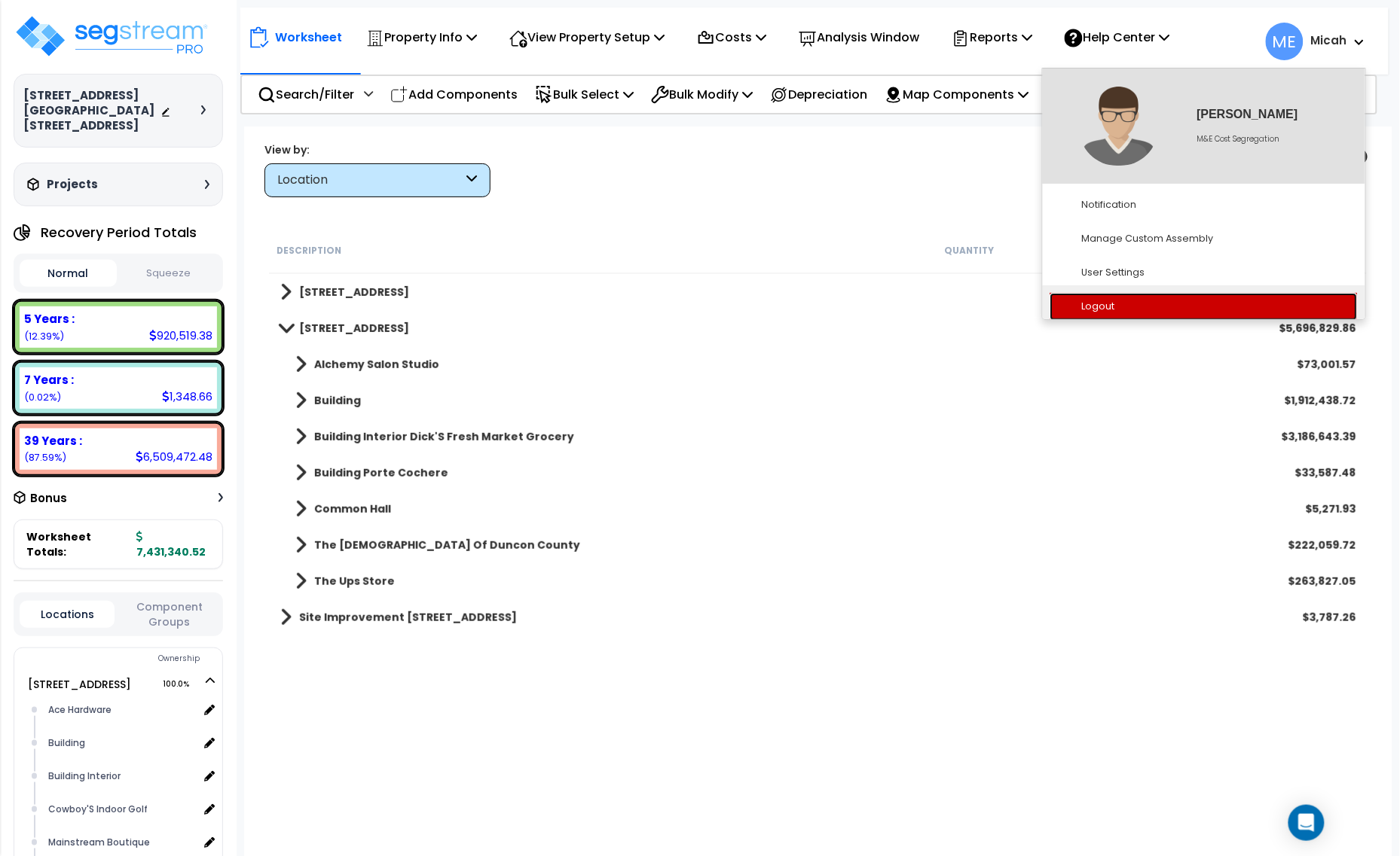
click at [1102, 308] on link "Logout" at bounding box center [1204, 307] width 308 height 28
